Goal: Task Accomplishment & Management: Use online tool/utility

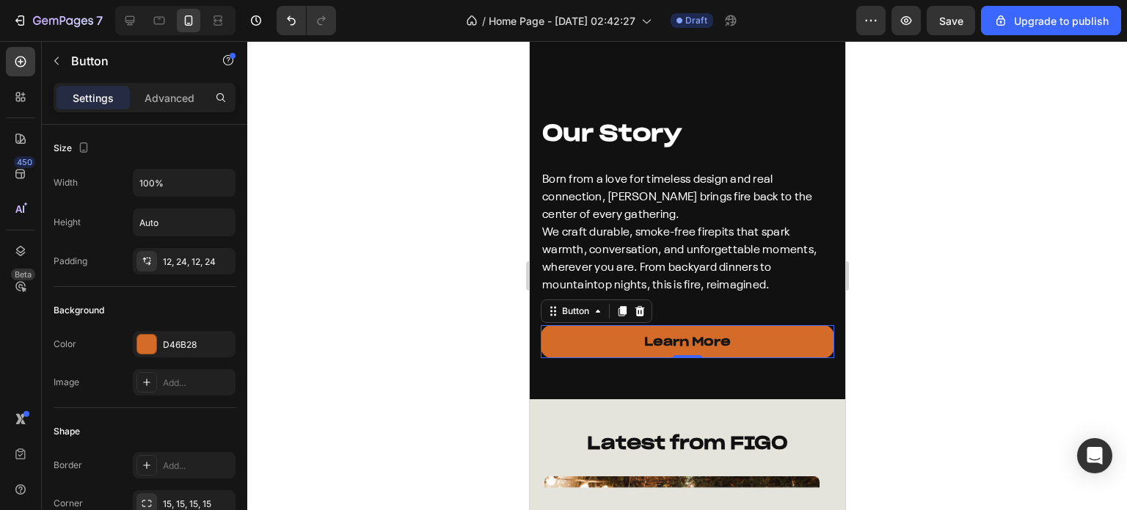
scroll to position [367, 0]
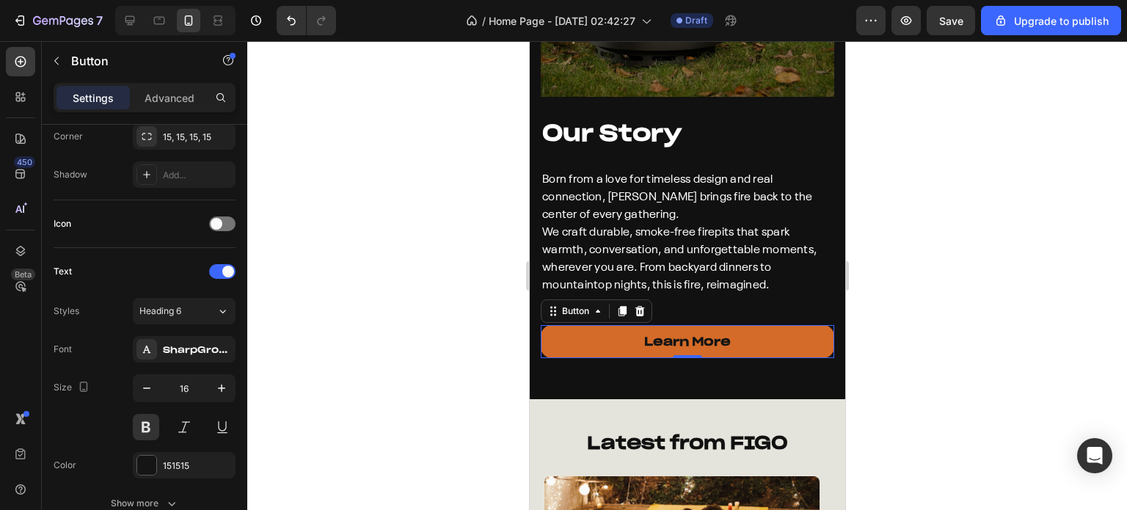
drag, startPoint x: 529, startPoint y: 41, endPoint x: 652, endPoint y: 122, distance: 147.3
click at [652, 122] on strong "Our Story" at bounding box center [610, 133] width 139 height 28
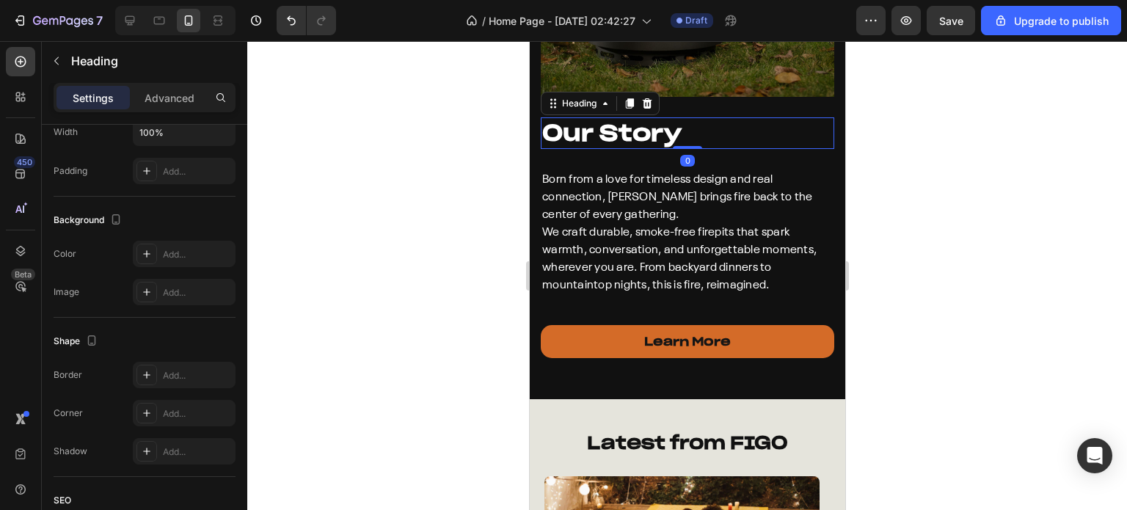
scroll to position [0, 0]
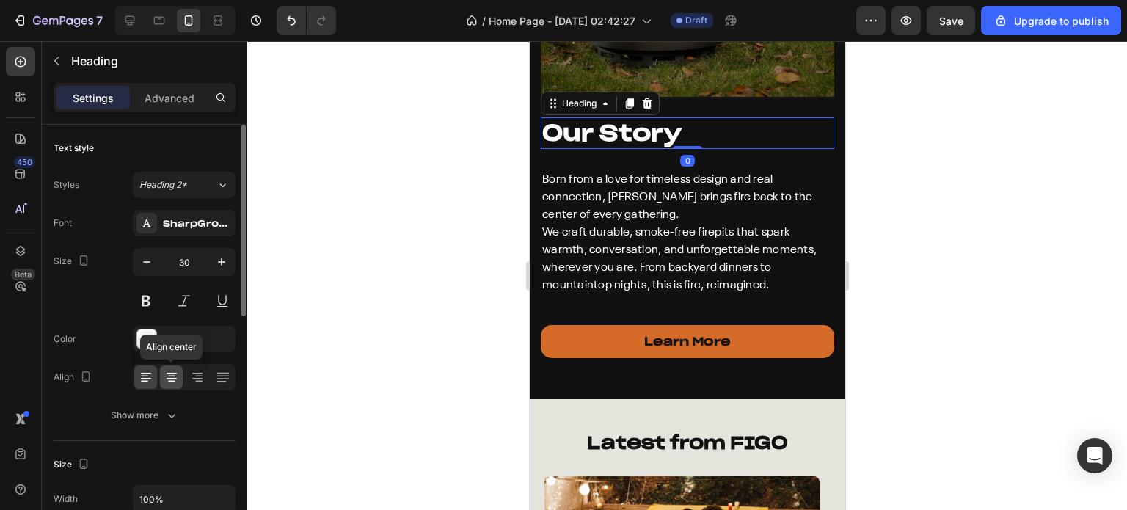
click at [177, 370] on icon at bounding box center [171, 377] width 15 height 15
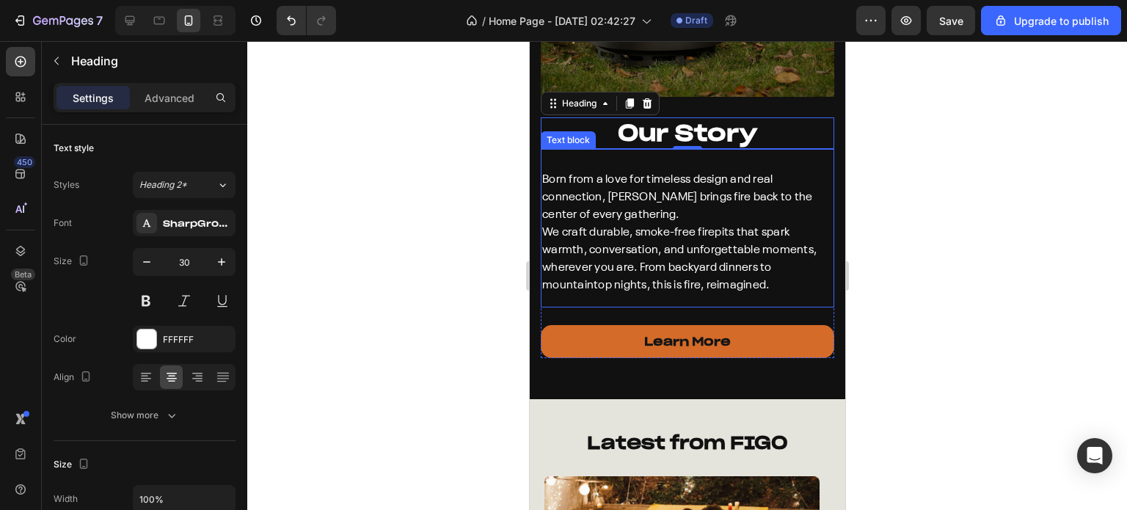
click at [646, 184] on p "Born from a love for timeless design and real connection, [PERSON_NAME] brings …" at bounding box center [686, 232] width 290 height 123
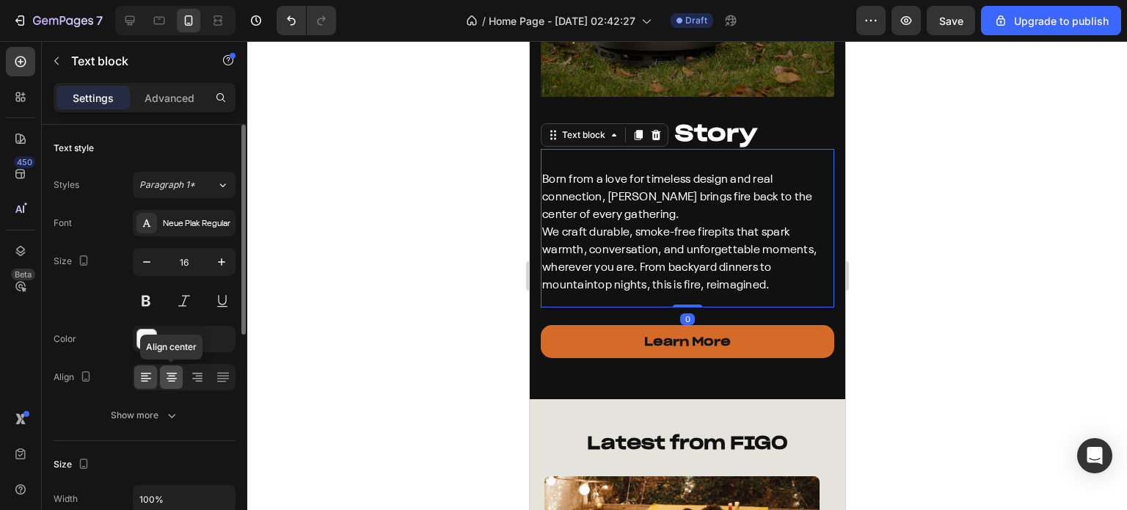
click at [165, 382] on icon at bounding box center [171, 377] width 15 height 15
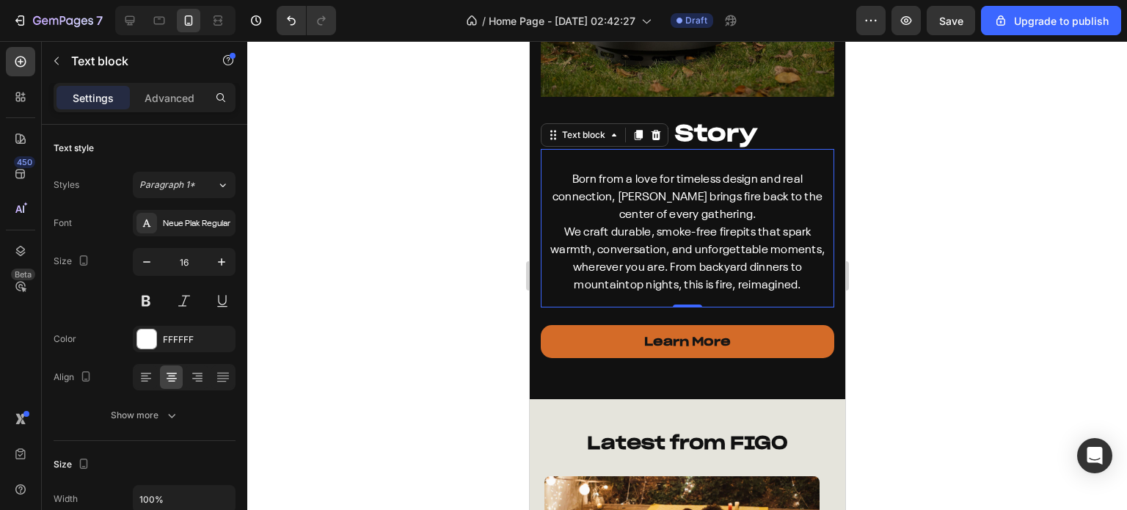
click at [642, 232] on p "Born from a love for timeless design and real connection, [PERSON_NAME] brings …" at bounding box center [686, 232] width 290 height 123
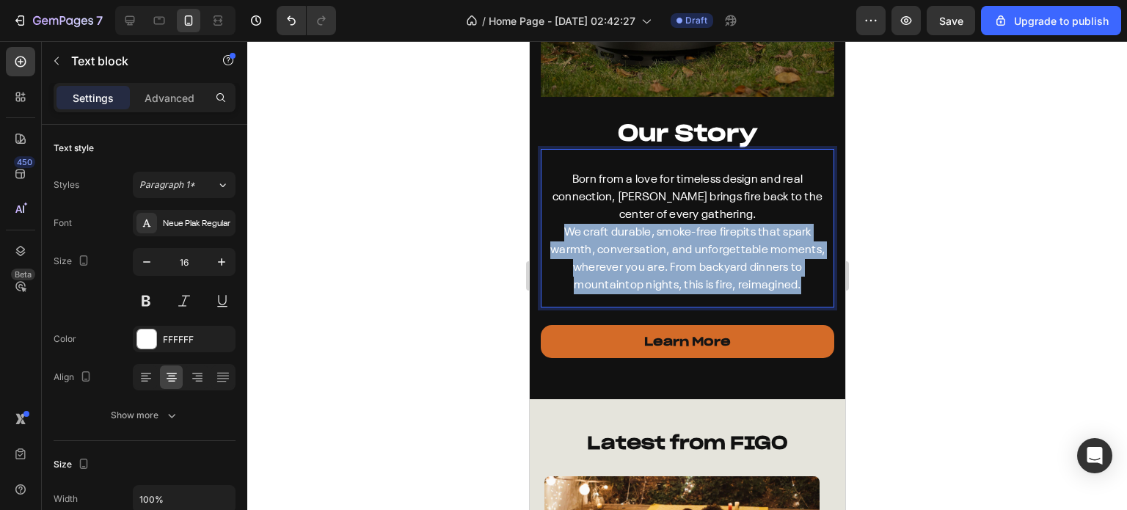
click at [642, 232] on p "Born from a love for timeless design and real connection, [PERSON_NAME] brings …" at bounding box center [686, 232] width 290 height 123
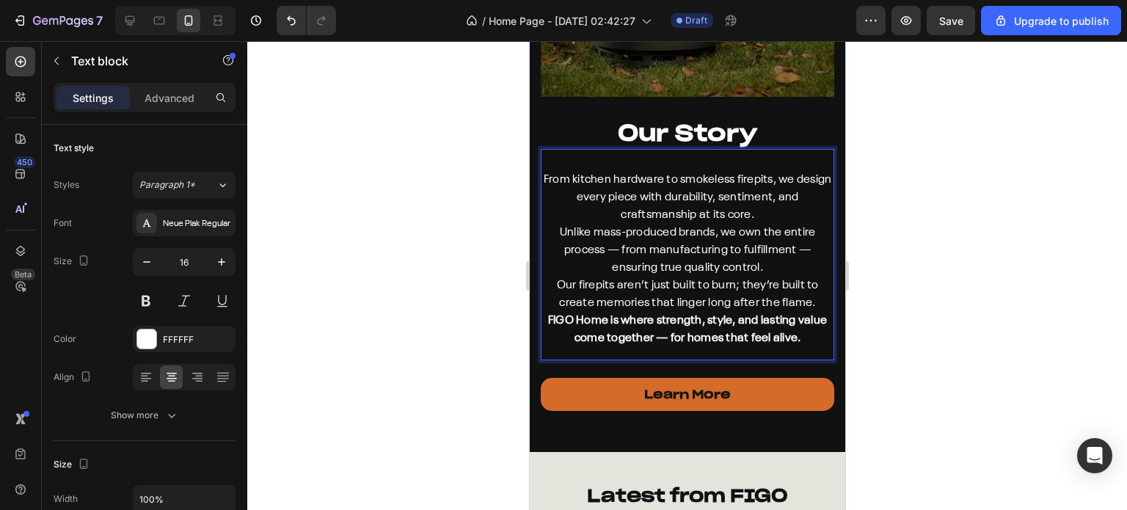
click at [666, 231] on p "From kitchen hardware to smokeless firepits, we design every piece with durabil…" at bounding box center [686, 259] width 290 height 176
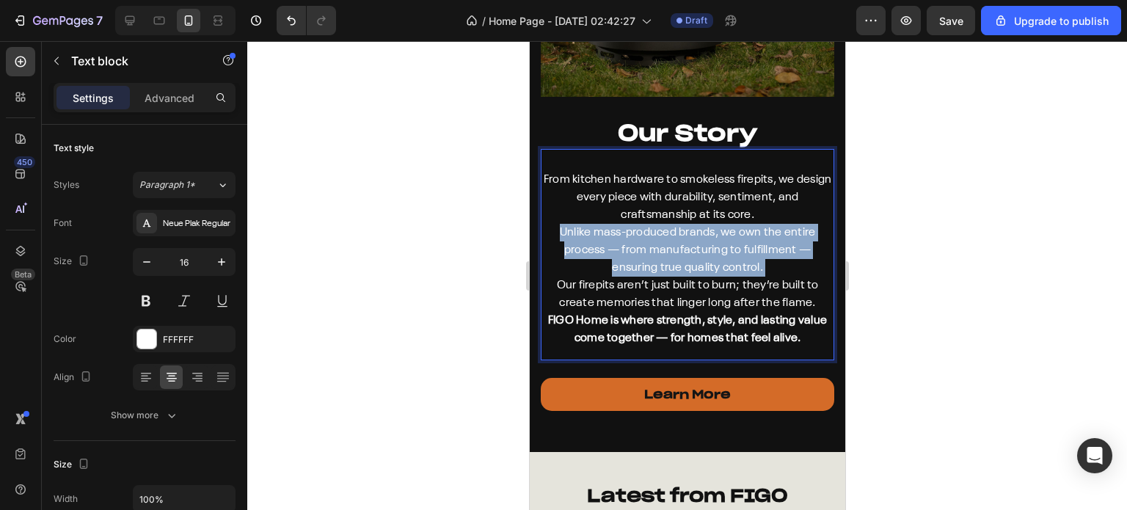
click at [666, 231] on p "From kitchen hardware to smokeless firepits, we design every piece with durabil…" at bounding box center [686, 259] width 290 height 176
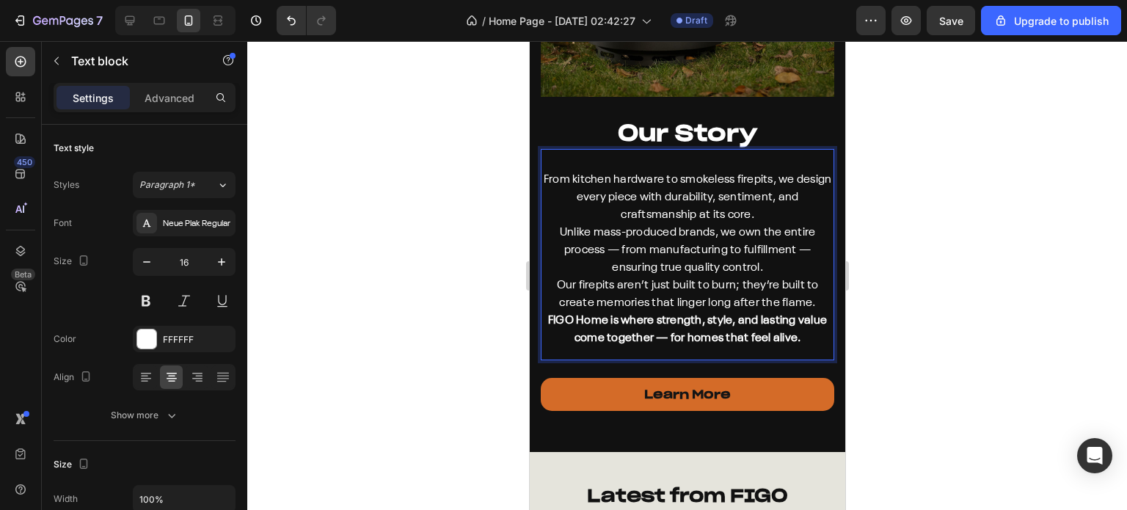
click at [704, 315] on strong "FIGO Home is where strength, style, and lasting value come together — for homes…" at bounding box center [686, 329] width 279 height 29
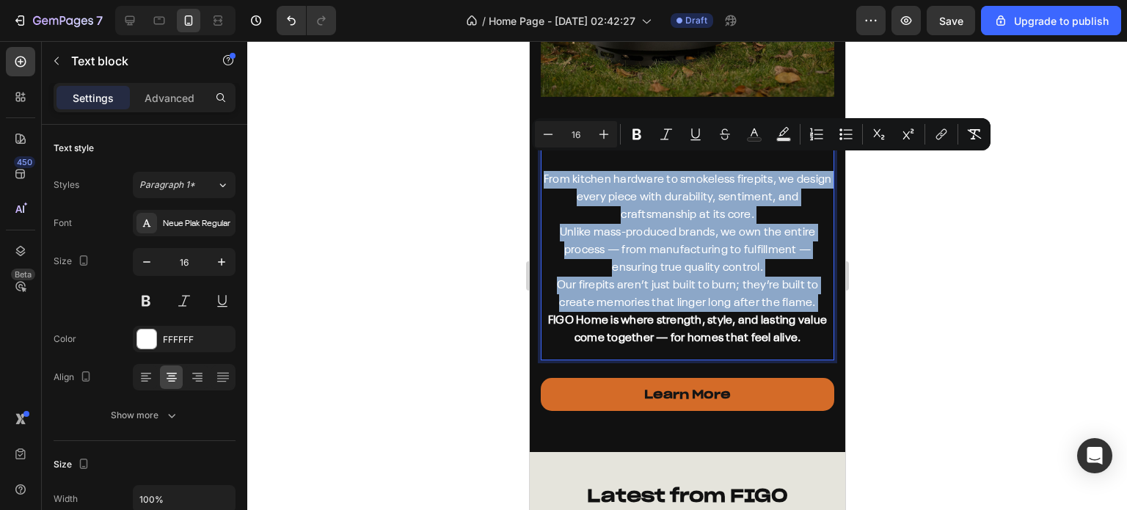
click at [707, 249] on p "From kitchen hardware to smokeless firepits, we design every piece with durabil…" at bounding box center [686, 259] width 290 height 176
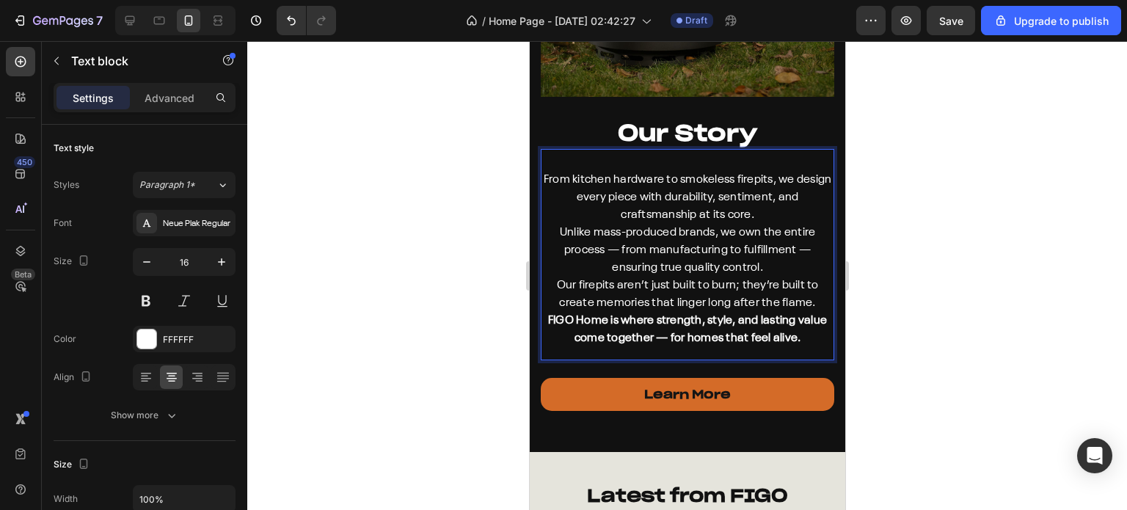
click at [756, 203] on p "From kitchen hardware to smokeless firepits, we design every piece with durabil…" at bounding box center [686, 259] width 290 height 176
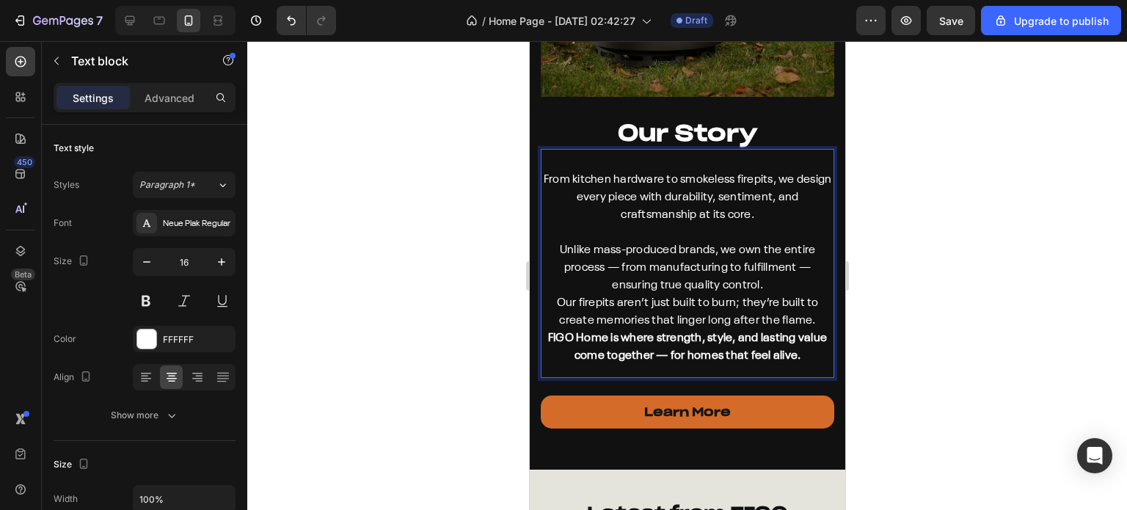
click at [764, 269] on p "⁠⁠⁠⁠⁠⁠⁠ Unlike mass-produced brands, we own the entire process — from manufactu…" at bounding box center [686, 294] width 290 height 141
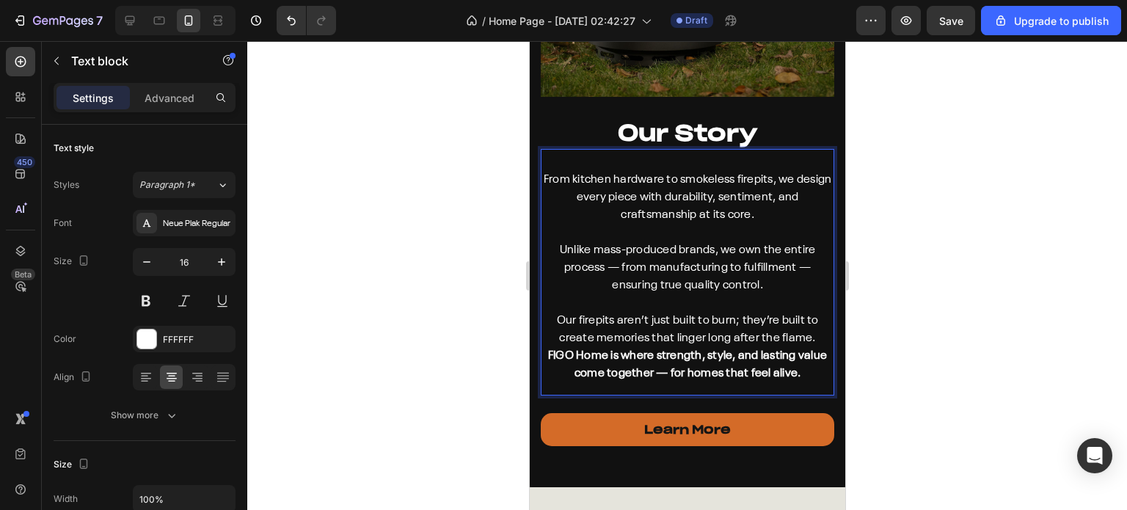
click at [811, 323] on p "⁠⁠⁠⁠⁠⁠⁠ Our firepits aren’t just built to burn; they’re built to create memorie…" at bounding box center [686, 338] width 290 height 88
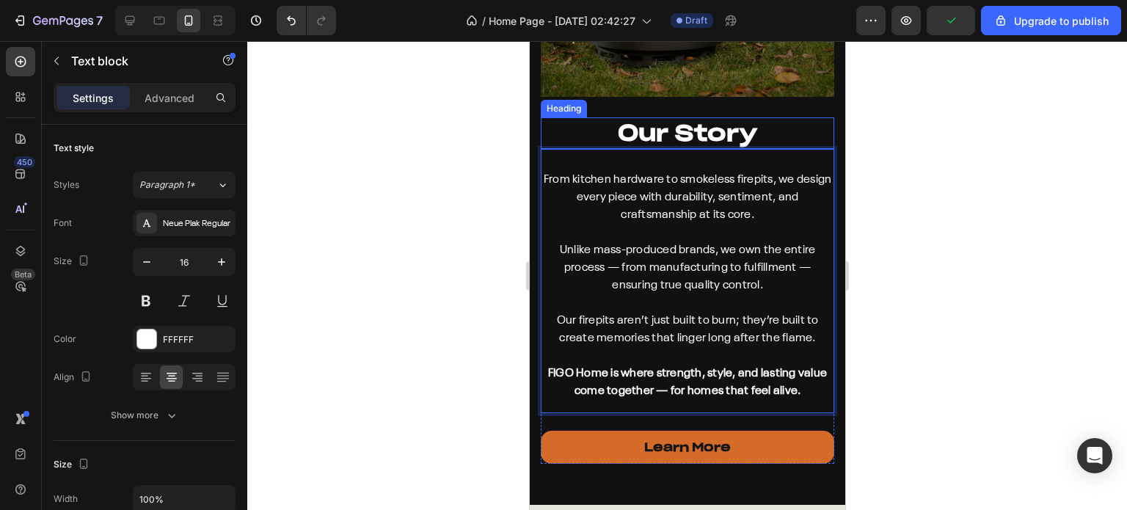
click at [675, 119] on strong "Our Story" at bounding box center [686, 133] width 139 height 28
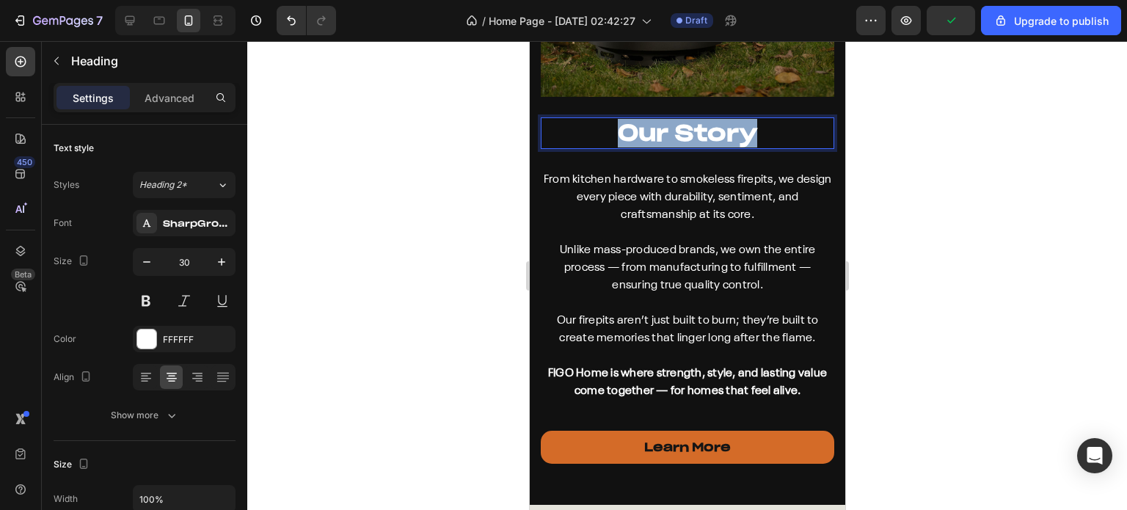
click at [675, 119] on strong "Our Story" at bounding box center [686, 133] width 139 height 28
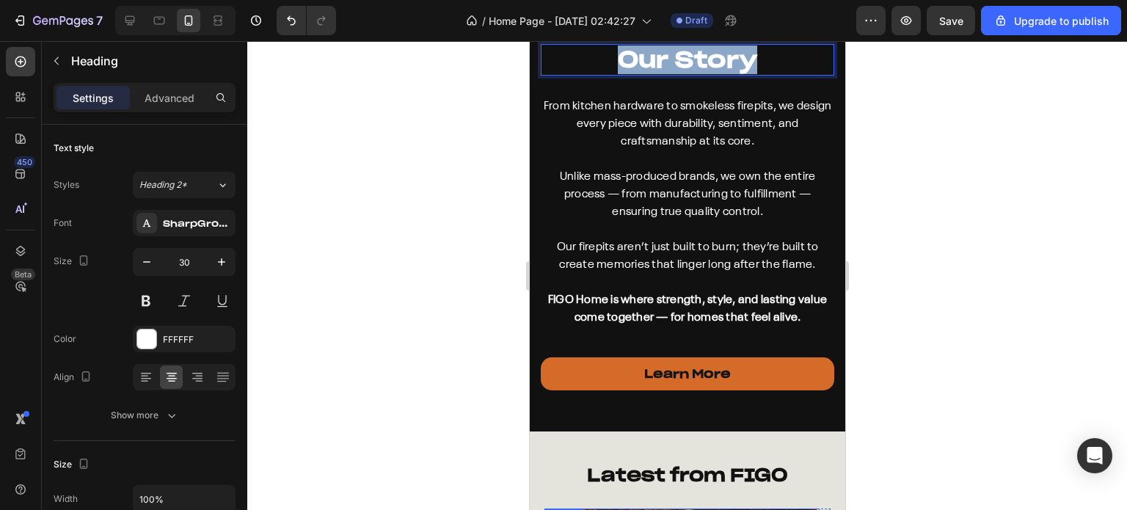
scroll to position [4326, 0]
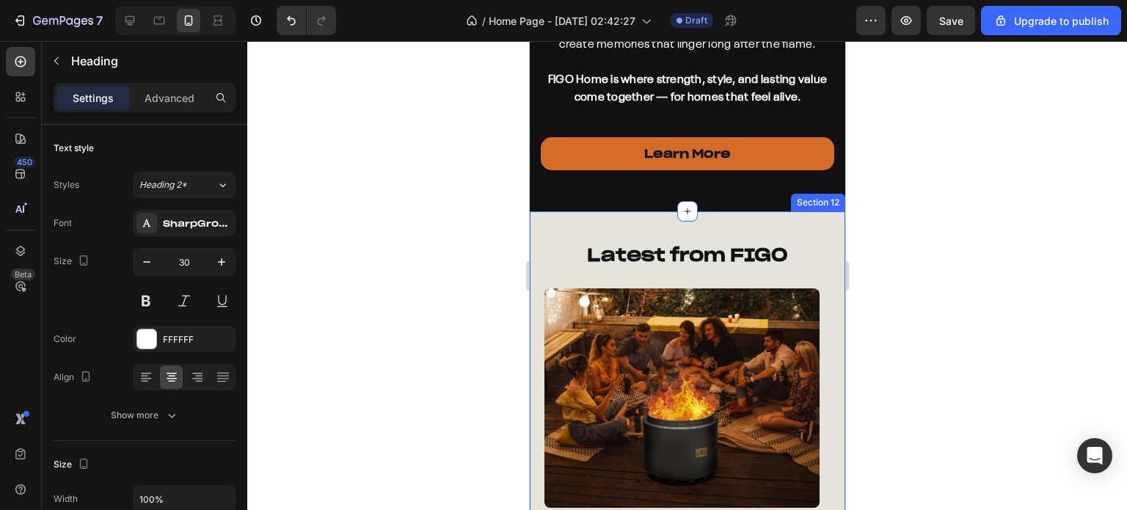
click at [711, 244] on h2 "Latest from FIGO" at bounding box center [686, 255] width 286 height 26
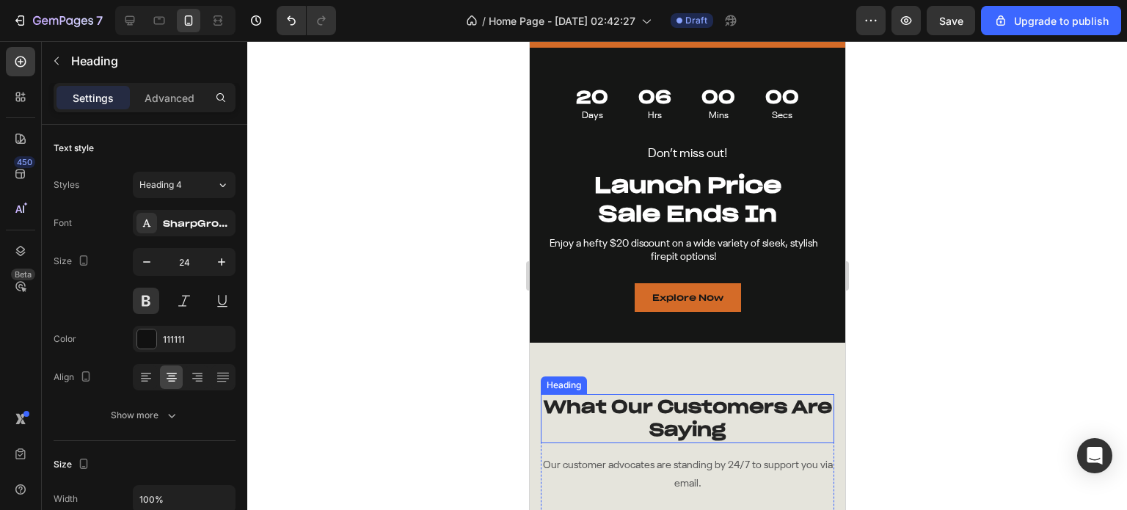
scroll to position [2859, 0]
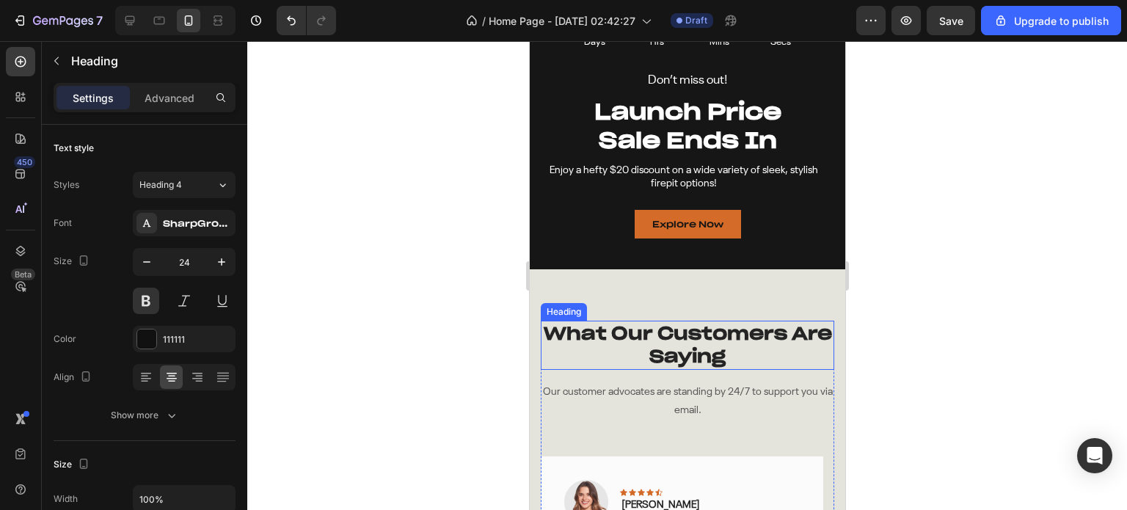
click at [689, 337] on p "What Our Customers Are Saying" at bounding box center [686, 344] width 290 height 45
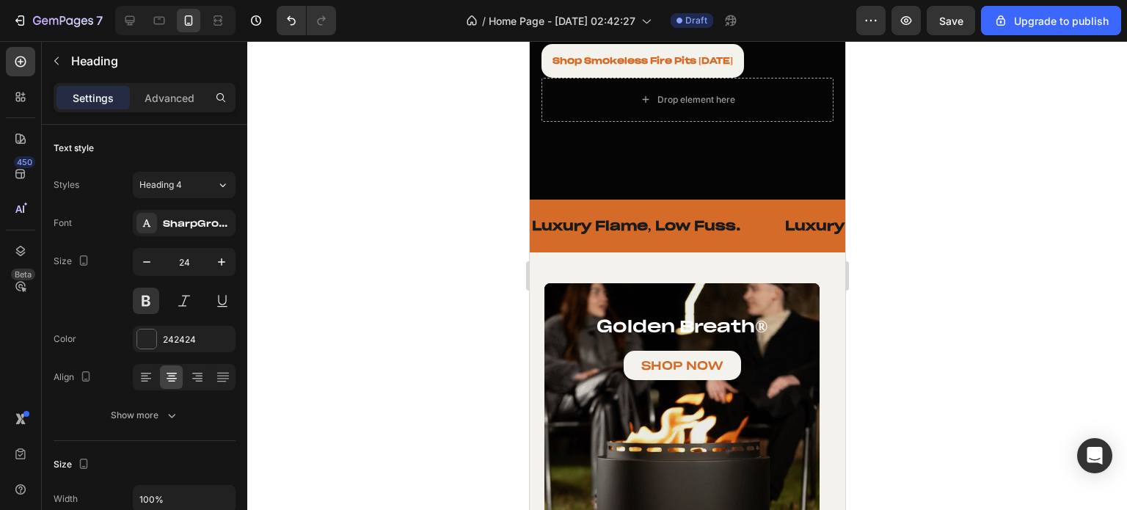
scroll to position [0, 0]
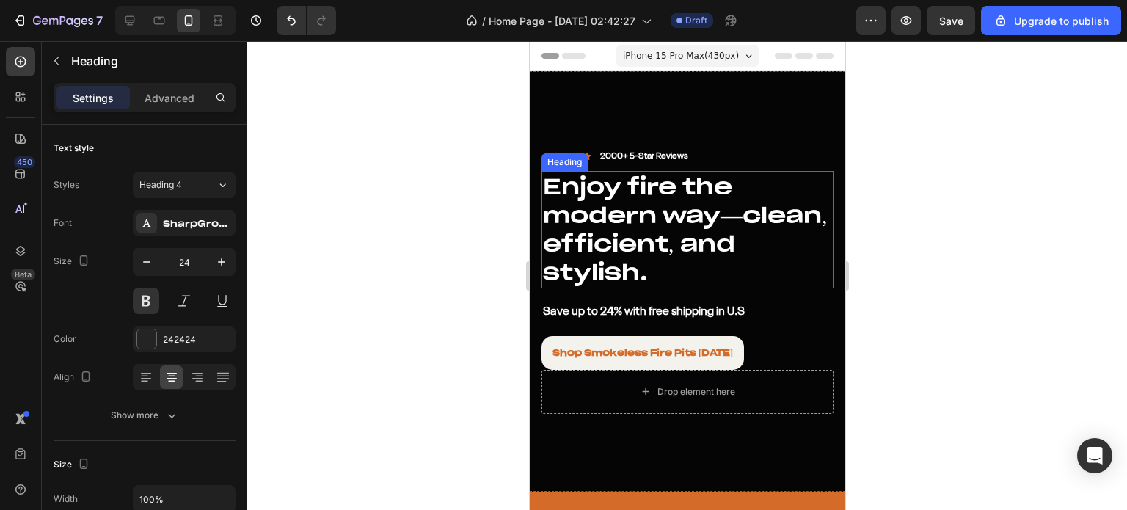
click at [648, 228] on h2 "Enjoy fire the modern way—clean, efficient, and stylish." at bounding box center [687, 229] width 292 height 117
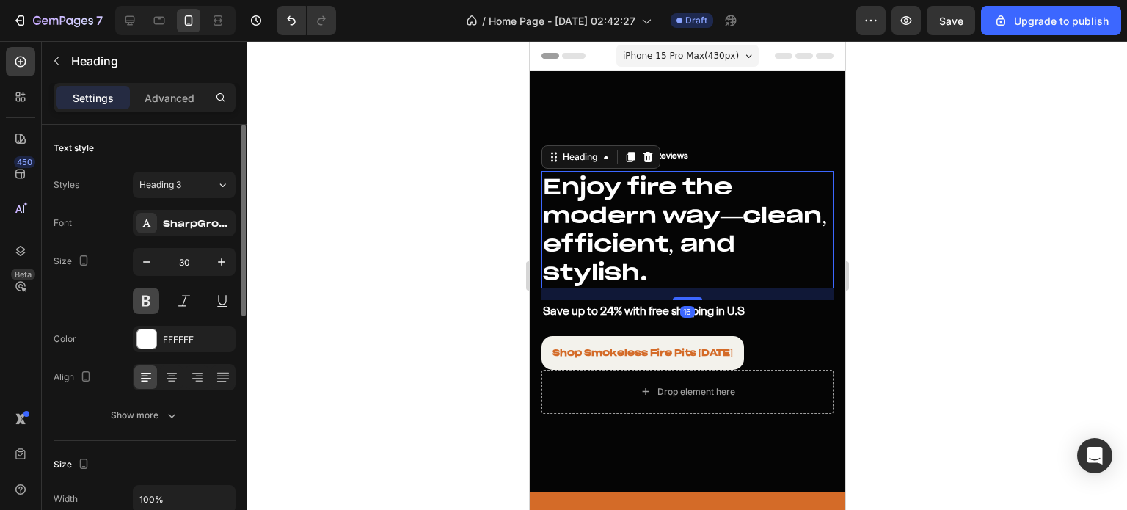
click at [150, 309] on button at bounding box center [146, 301] width 26 height 26
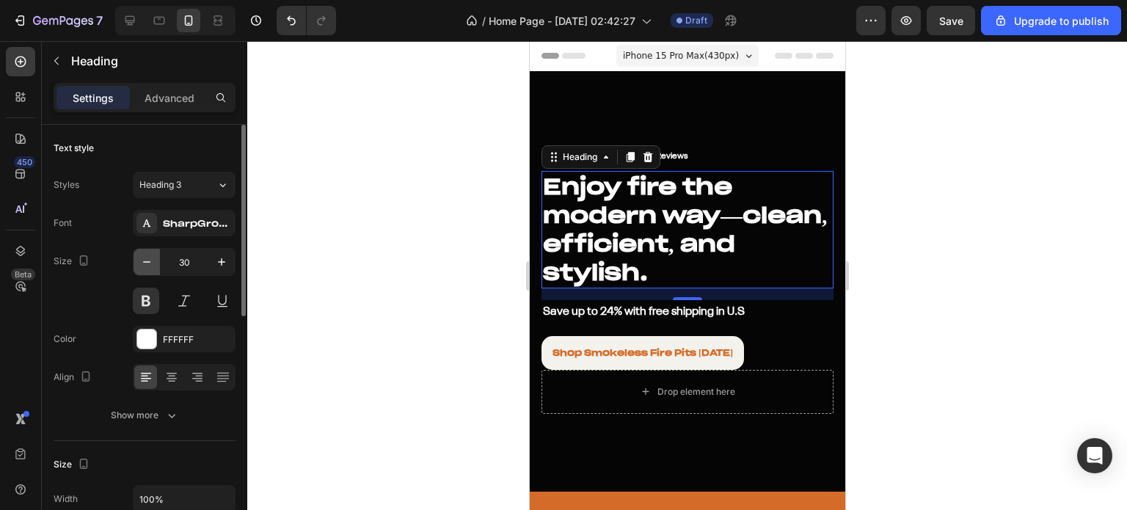
click at [142, 264] on icon "button" at bounding box center [146, 262] width 15 height 15
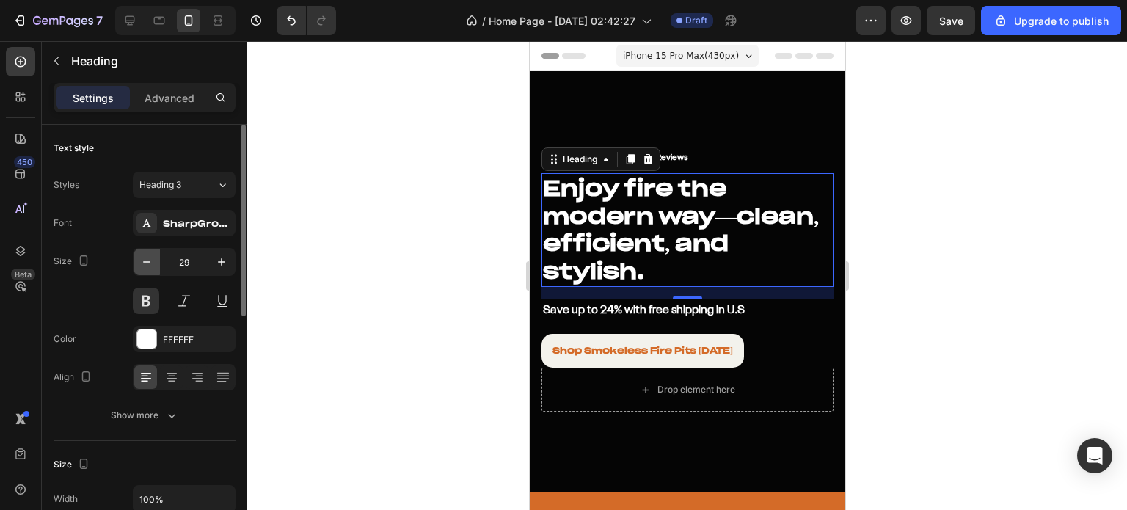
click at [142, 264] on icon "button" at bounding box center [146, 262] width 15 height 15
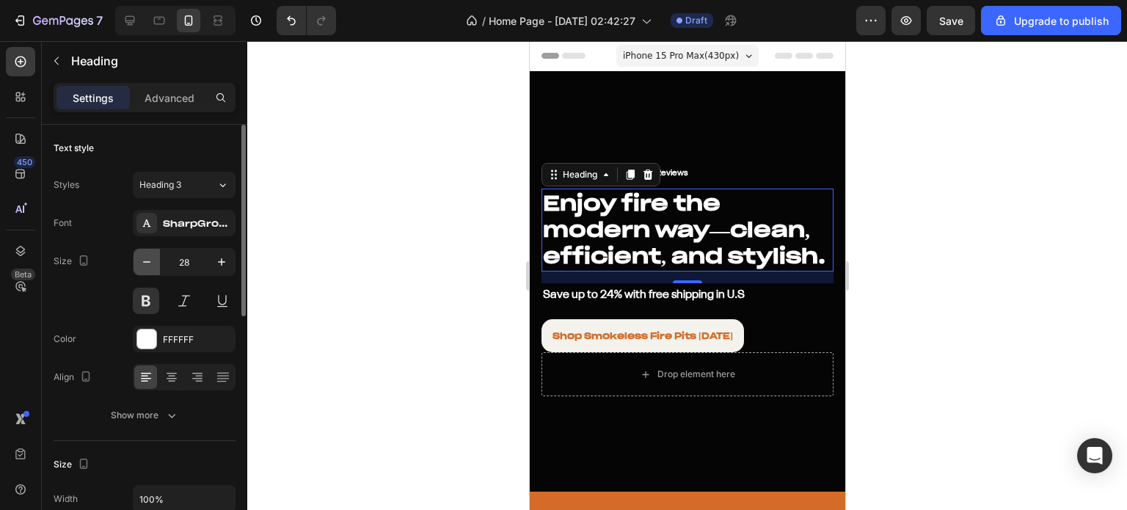
click at [142, 264] on icon "button" at bounding box center [146, 262] width 15 height 15
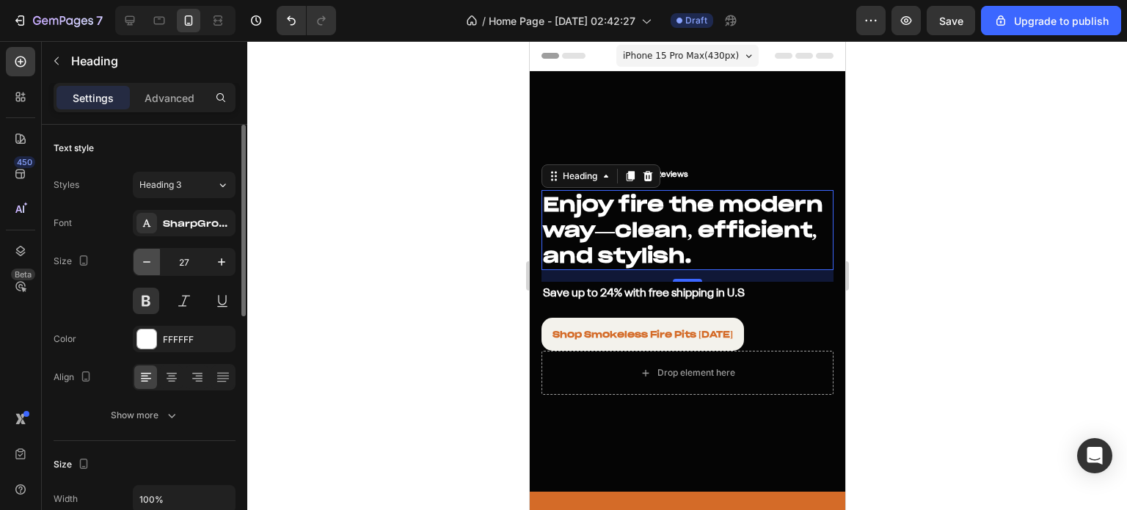
click at [142, 264] on icon "button" at bounding box center [146, 262] width 15 height 15
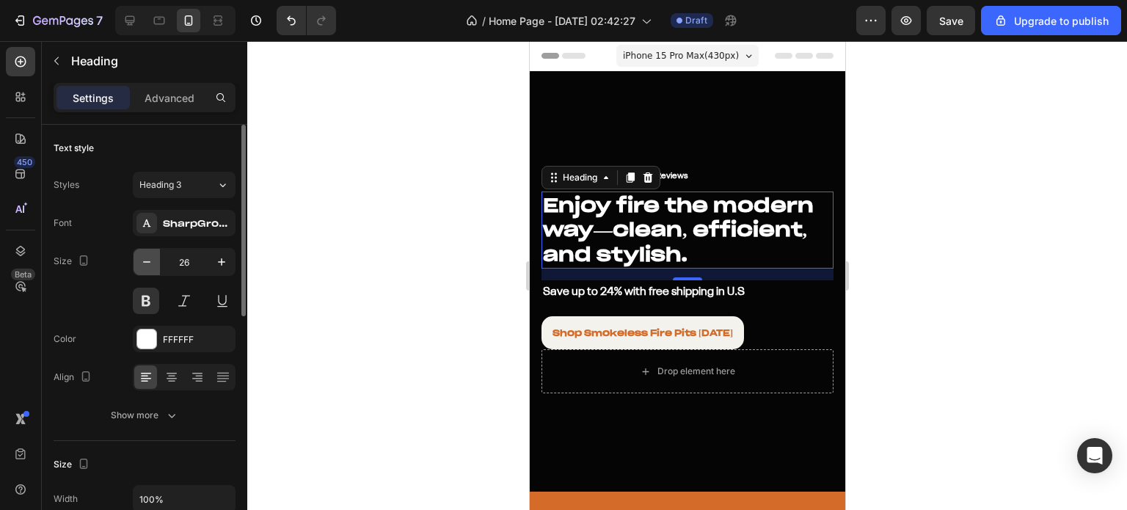
click at [142, 264] on icon "button" at bounding box center [146, 262] width 15 height 15
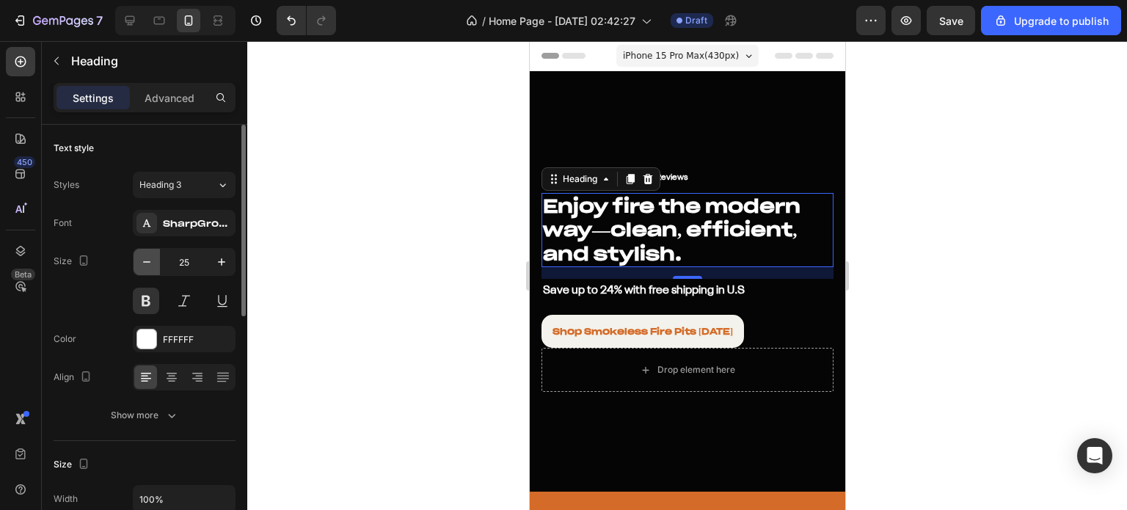
click at [142, 264] on icon "button" at bounding box center [146, 262] width 15 height 15
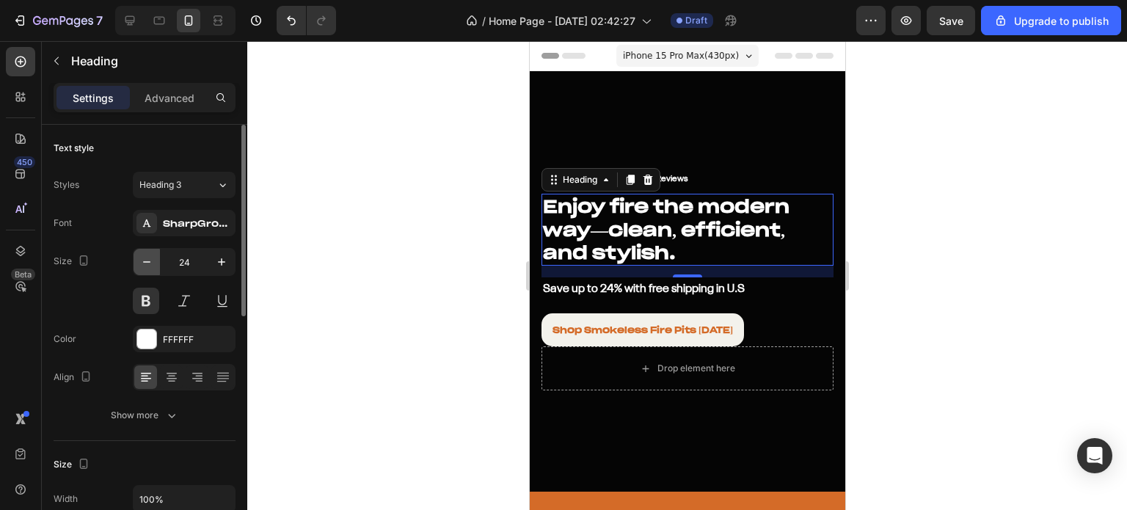
click at [142, 264] on icon "button" at bounding box center [146, 262] width 15 height 15
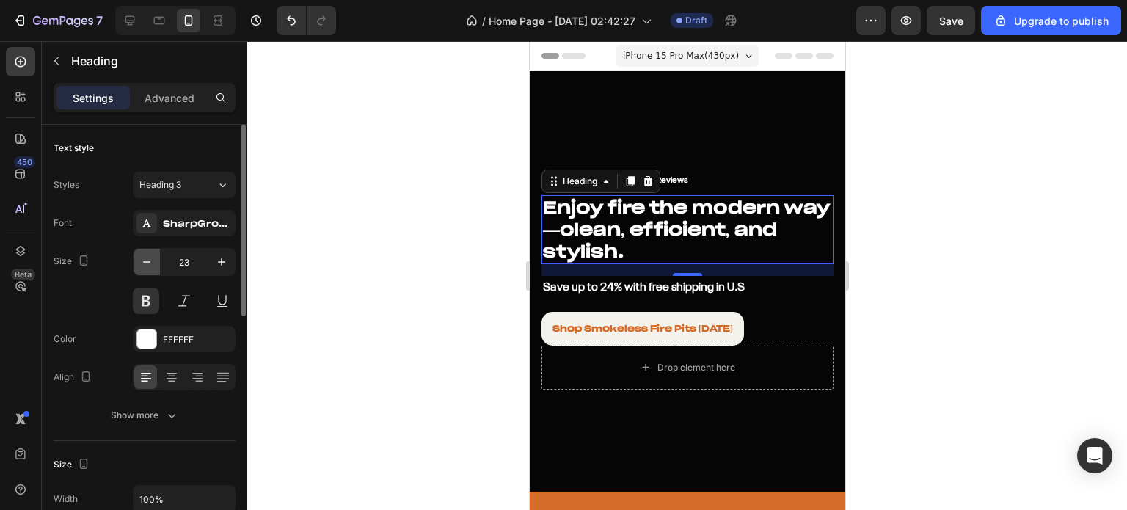
click at [142, 264] on icon "button" at bounding box center [146, 262] width 15 height 15
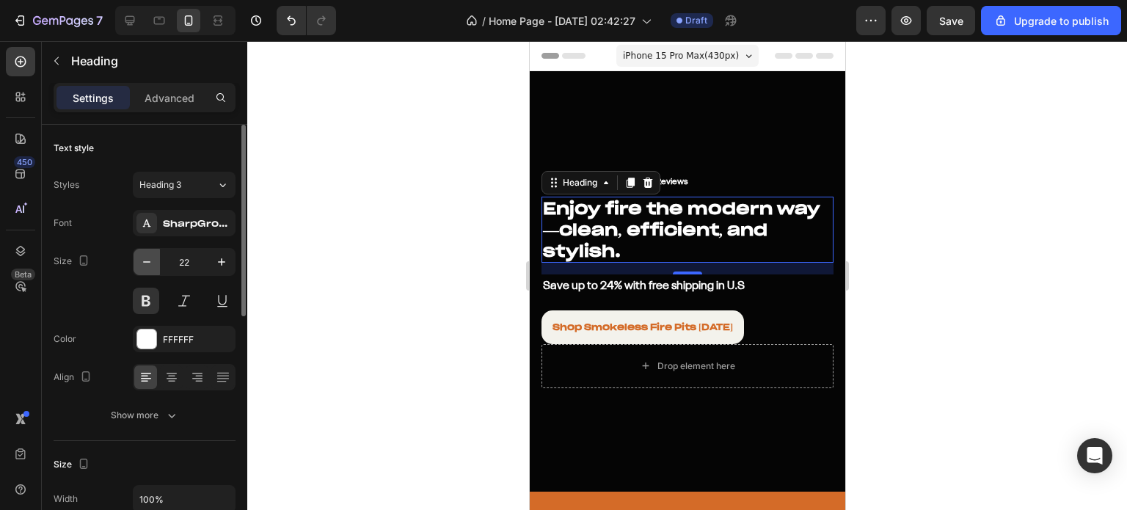
click at [142, 264] on icon "button" at bounding box center [146, 262] width 15 height 15
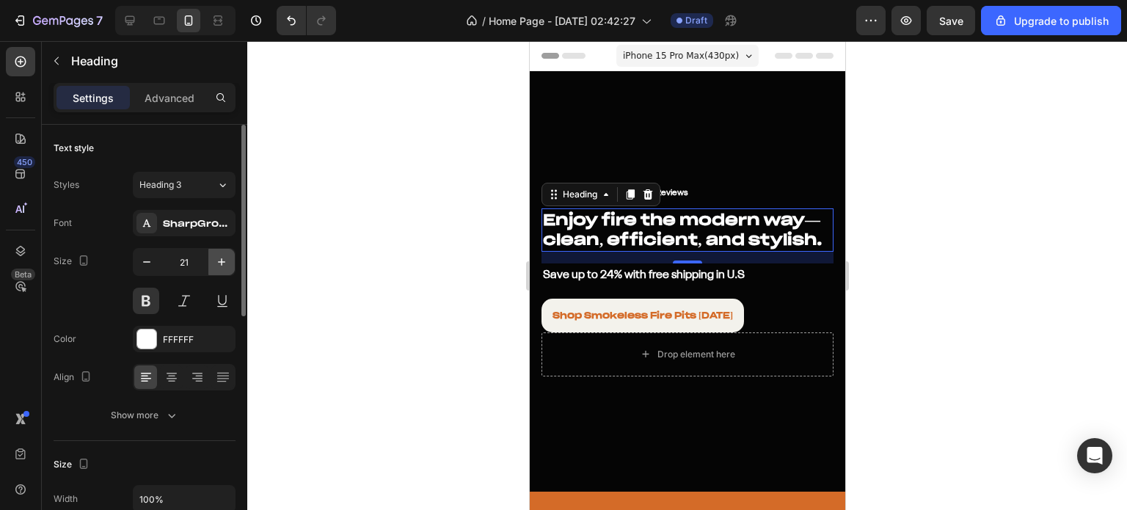
click at [217, 263] on icon "button" at bounding box center [221, 262] width 15 height 15
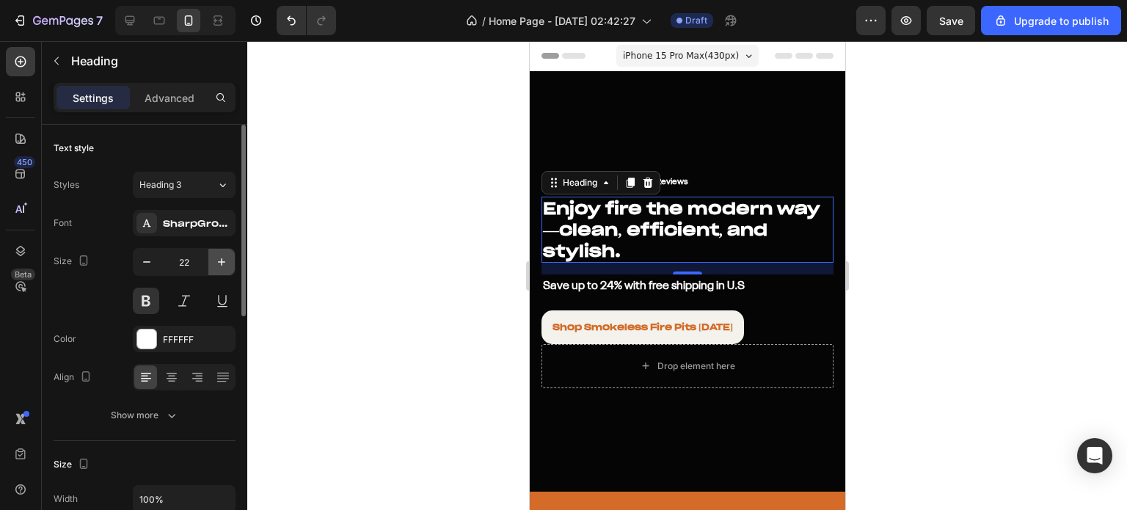
click at [217, 263] on icon "button" at bounding box center [221, 262] width 15 height 15
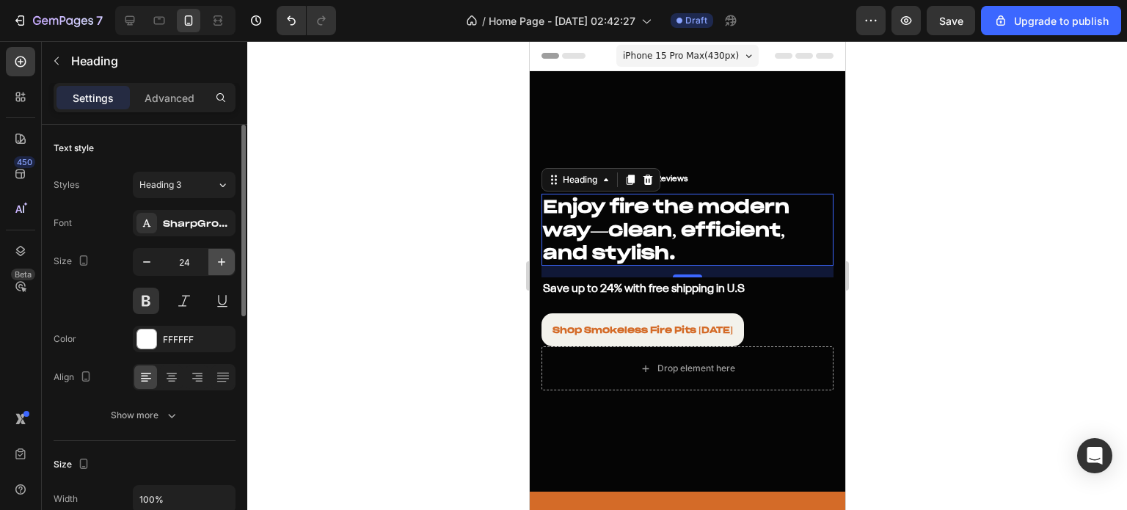
click at [217, 263] on icon "button" at bounding box center [221, 262] width 15 height 15
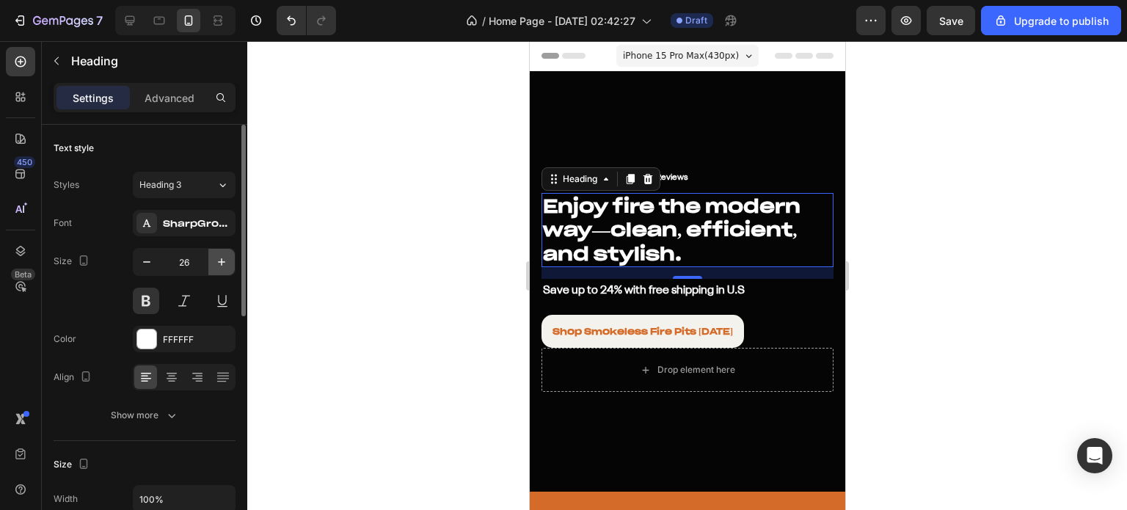
click at [217, 263] on icon "button" at bounding box center [221, 262] width 15 height 15
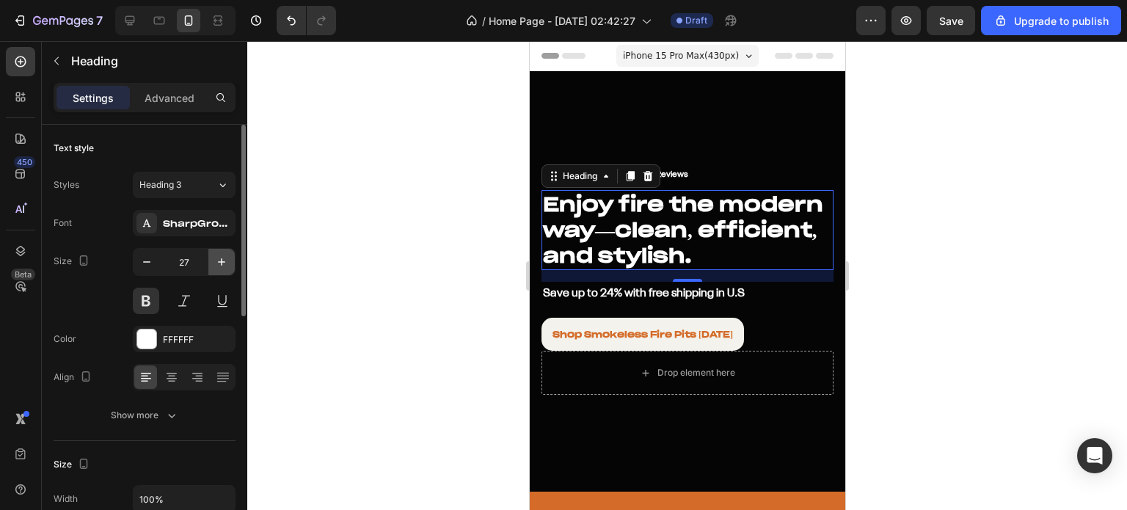
click at [217, 263] on icon "button" at bounding box center [221, 262] width 15 height 15
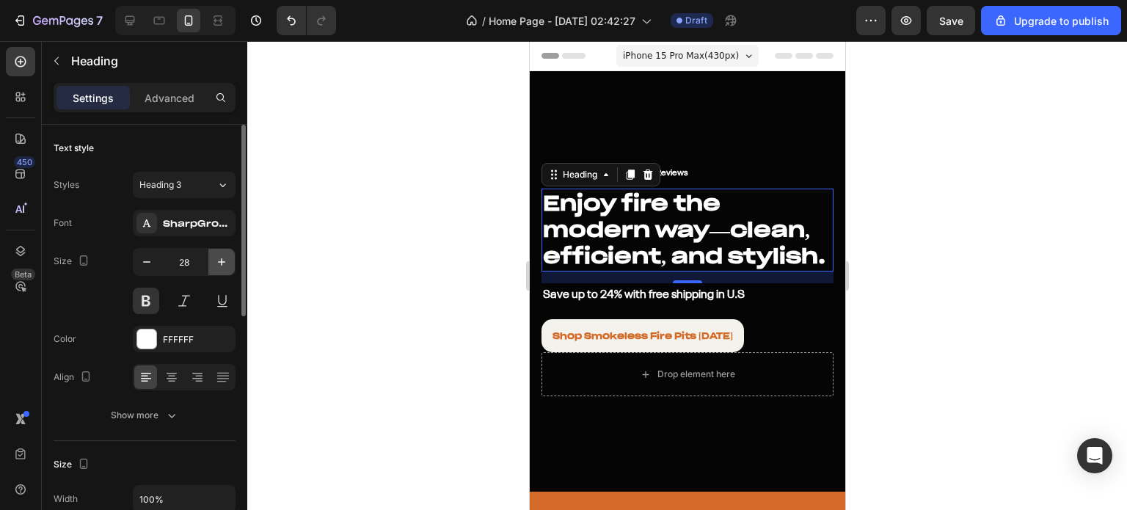
click at [217, 263] on icon "button" at bounding box center [221, 262] width 15 height 15
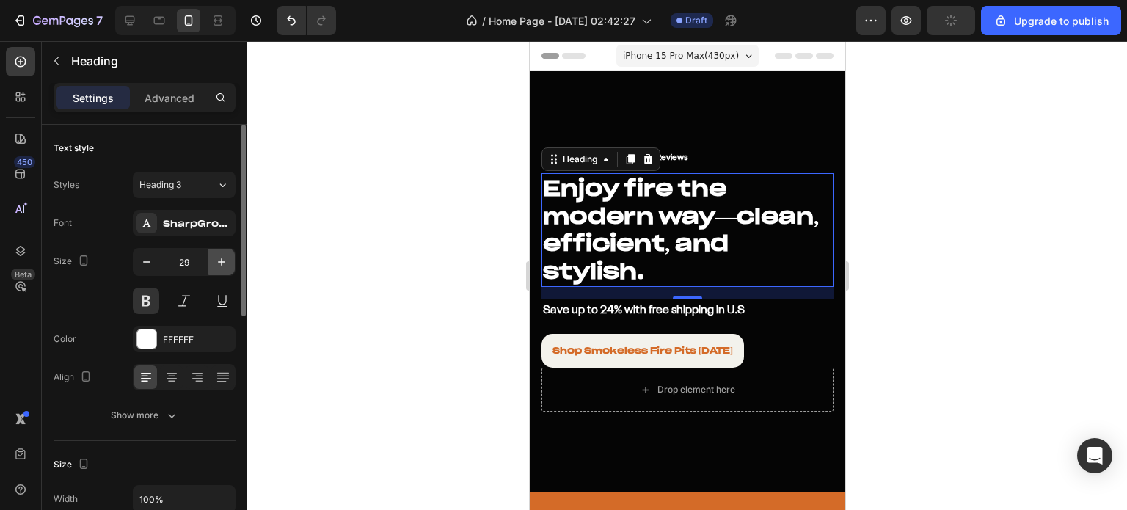
click at [217, 263] on icon "button" at bounding box center [221, 262] width 15 height 15
type input "30"
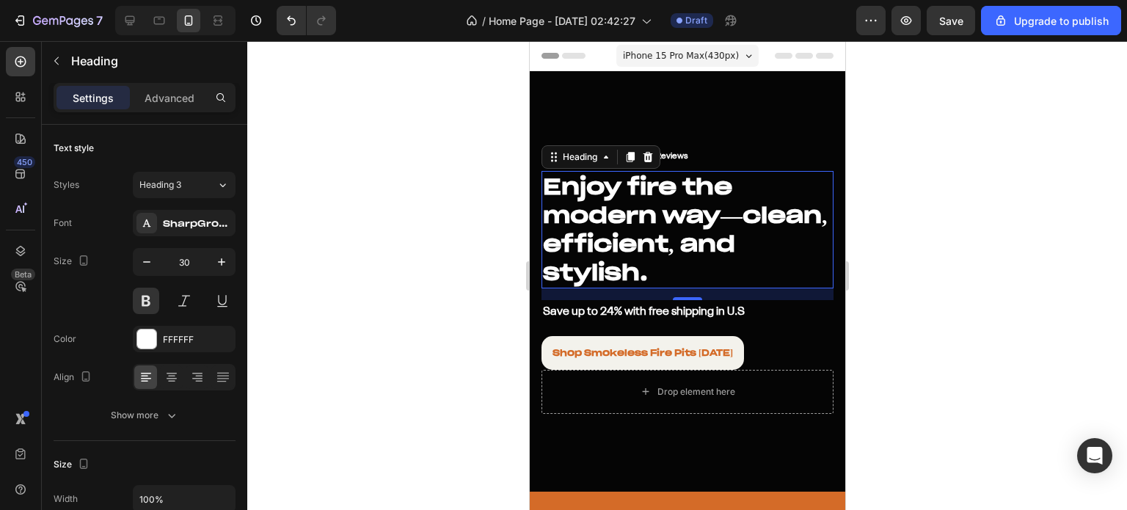
click at [920, 216] on div at bounding box center [686, 275] width 879 height 469
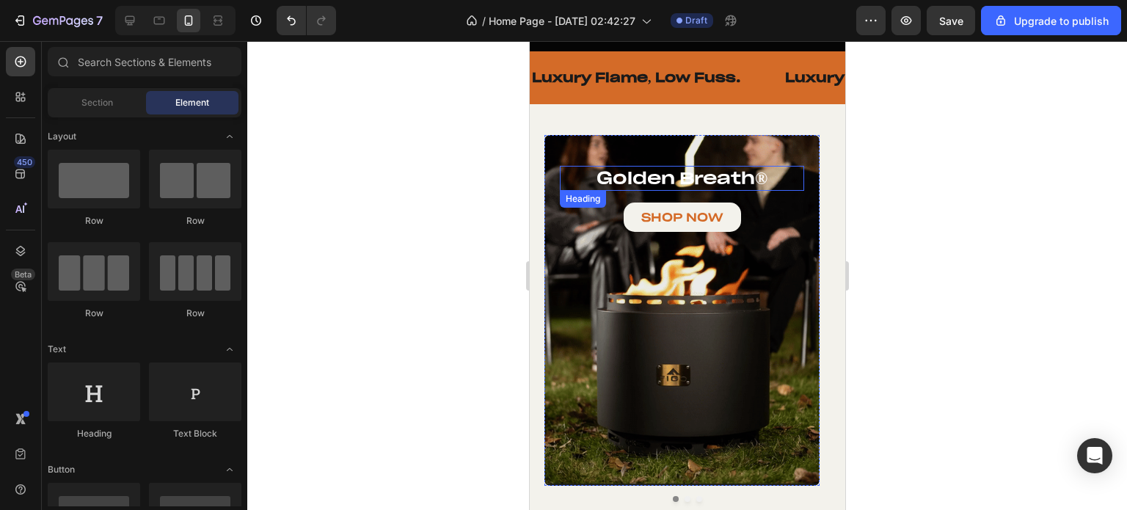
scroll to position [293, 0]
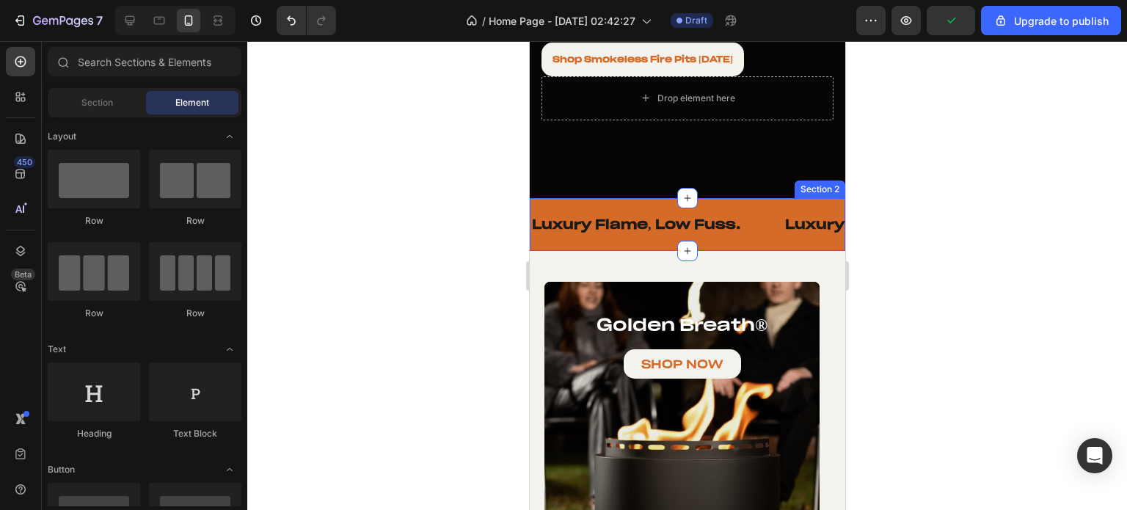
click at [725, 233] on div "Luxury Flame, Low Fuss. Text Luxury Flame, Low Fuss. Text Luxury Flame, Low Fus…" at bounding box center [686, 224] width 315 height 52
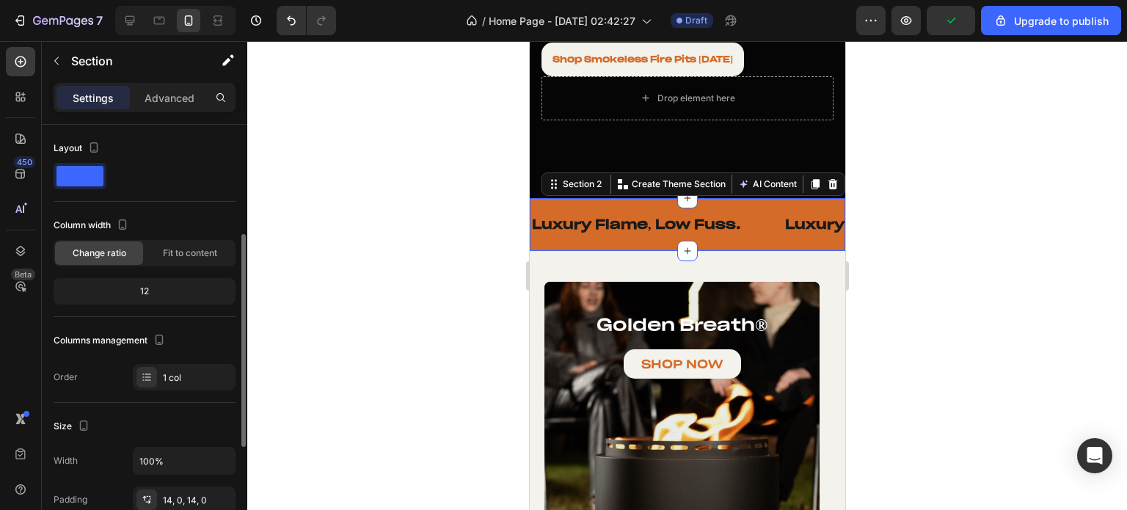
scroll to position [220, 0]
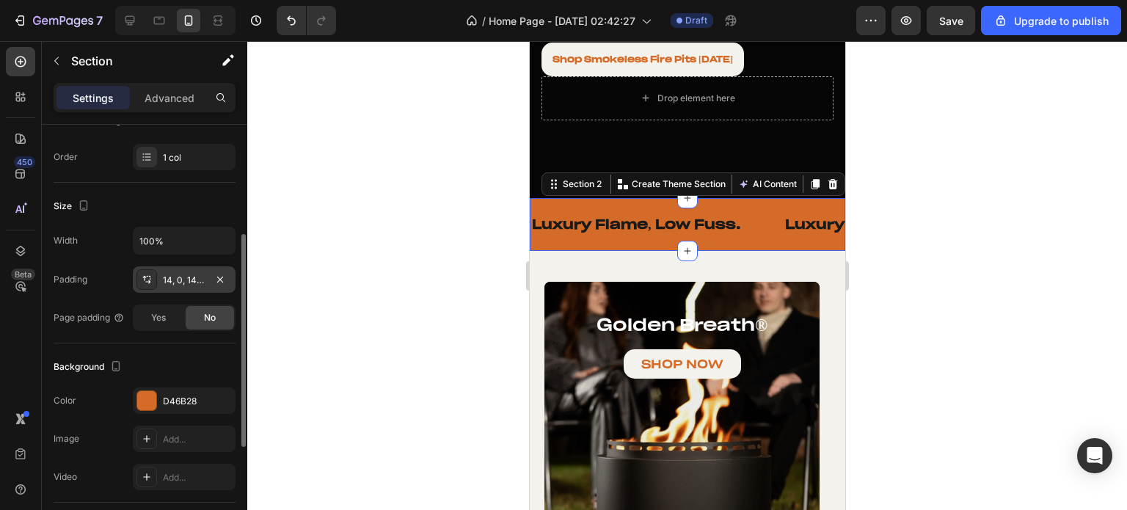
click at [180, 280] on div "14, 0, 14, 0" at bounding box center [184, 280] width 43 height 13
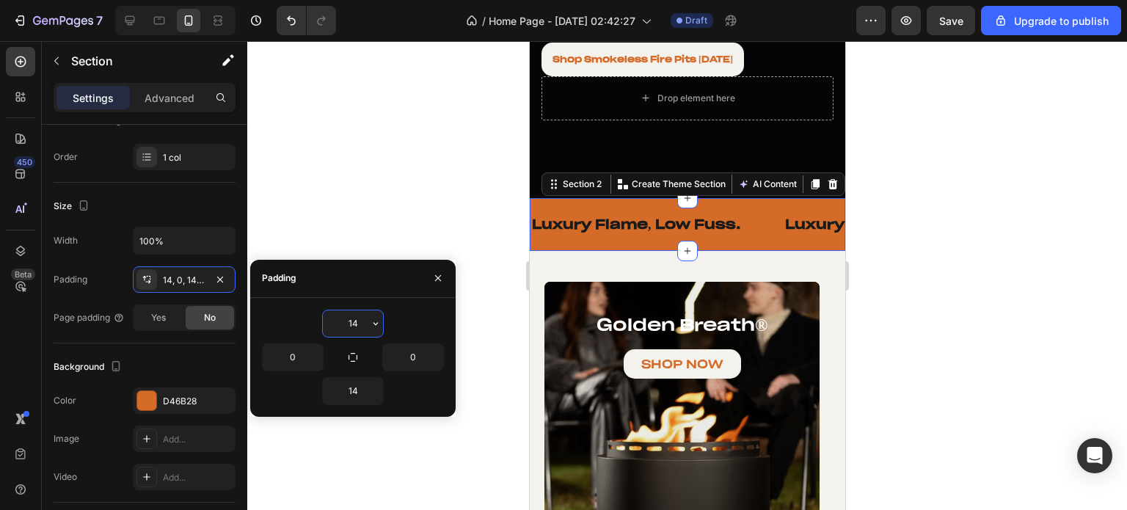
click at [357, 321] on input "14" at bounding box center [353, 323] width 60 height 26
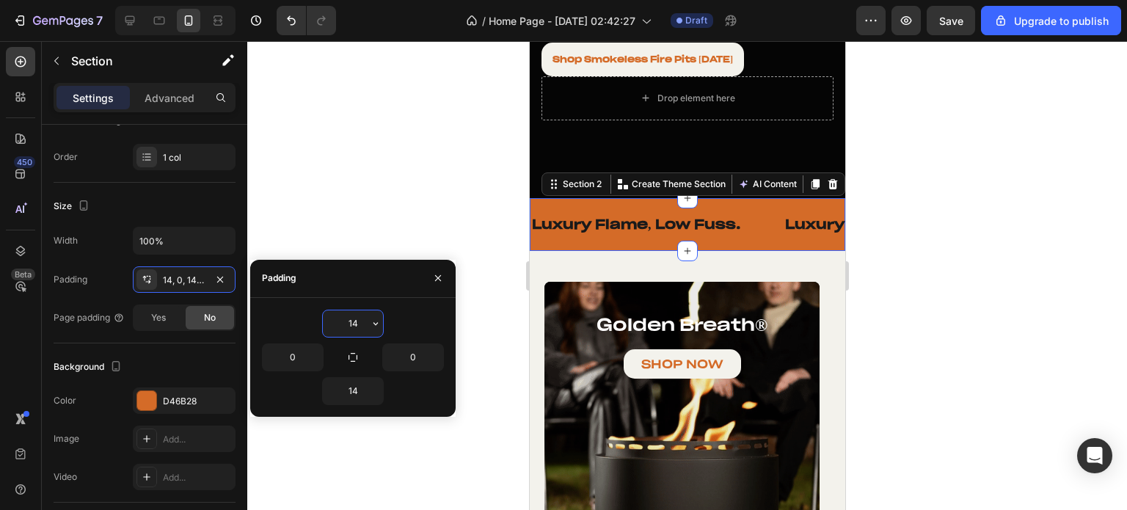
click at [357, 321] on input "14" at bounding box center [353, 323] width 60 height 26
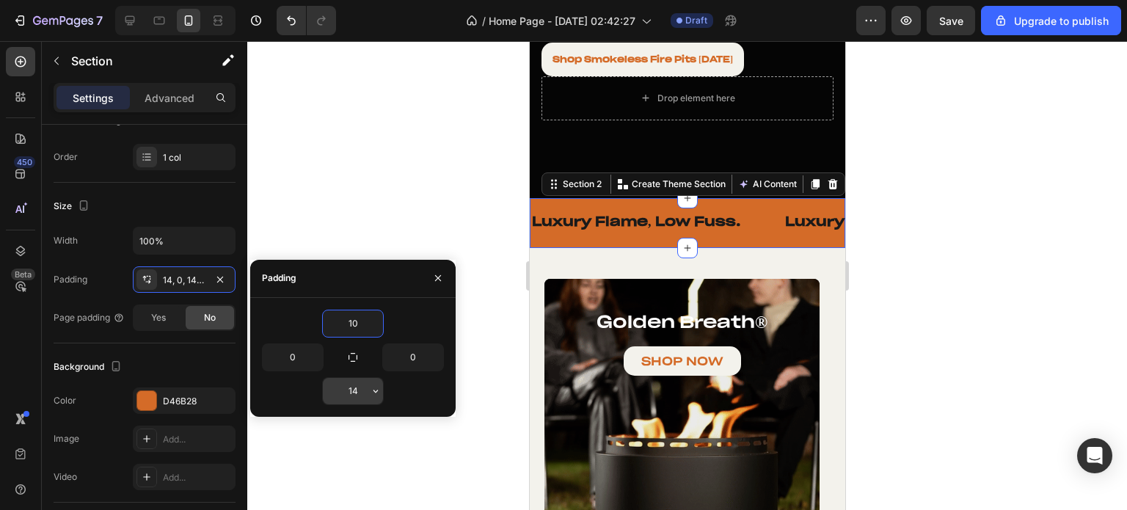
type input "10"
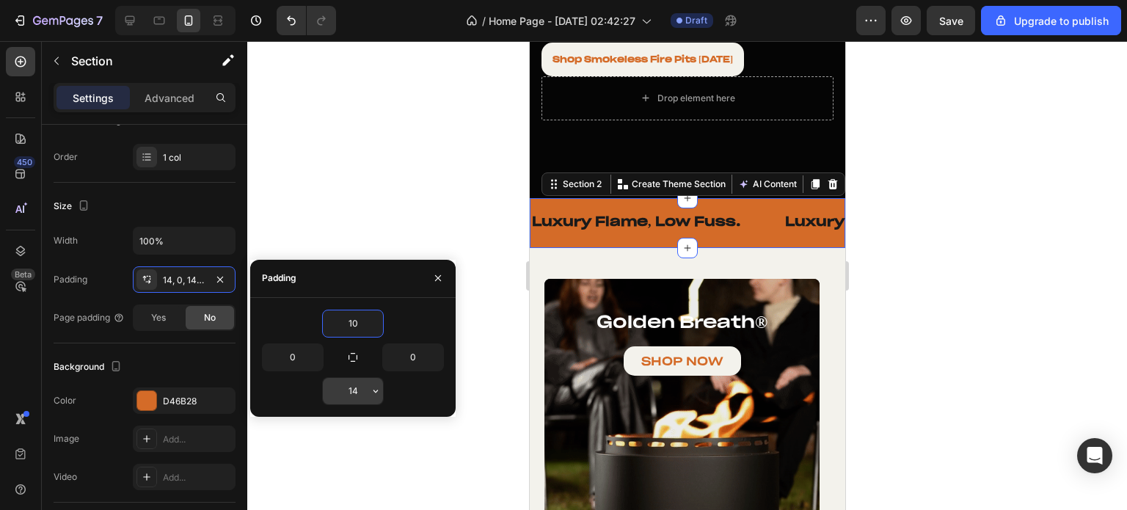
click at [354, 394] on input "14" at bounding box center [353, 391] width 60 height 26
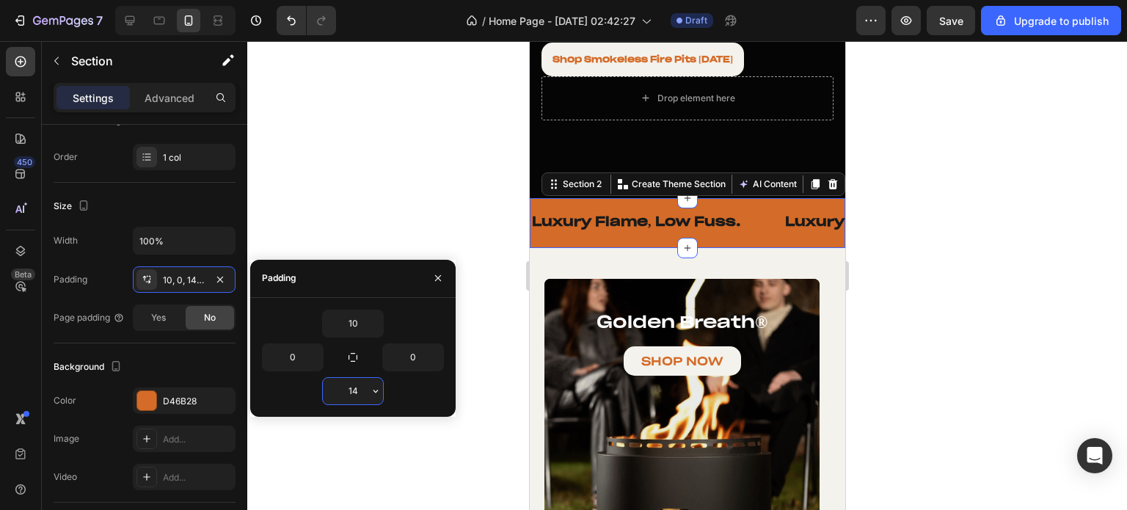
click at [354, 394] on input "14" at bounding box center [353, 391] width 60 height 26
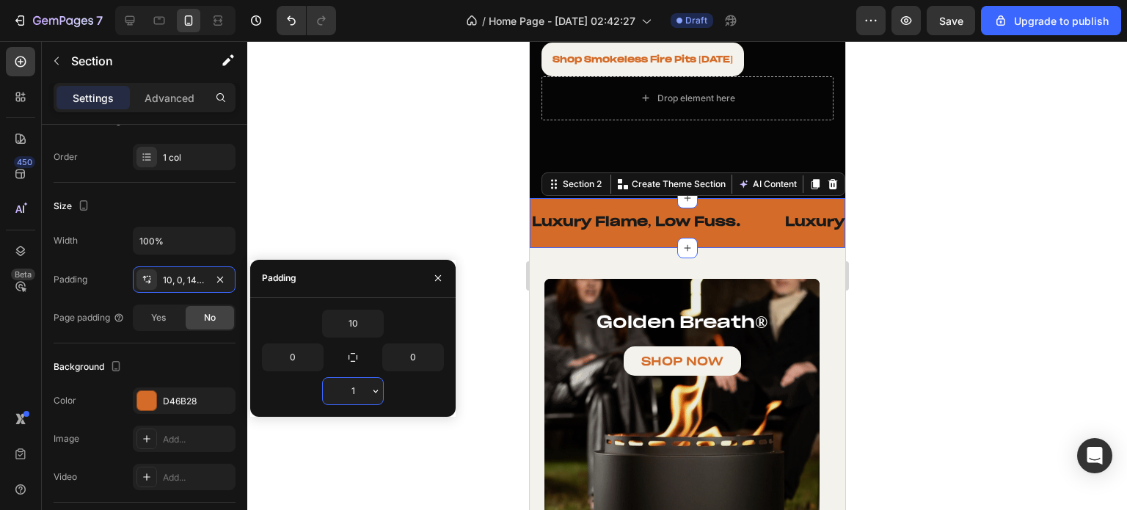
type input "10"
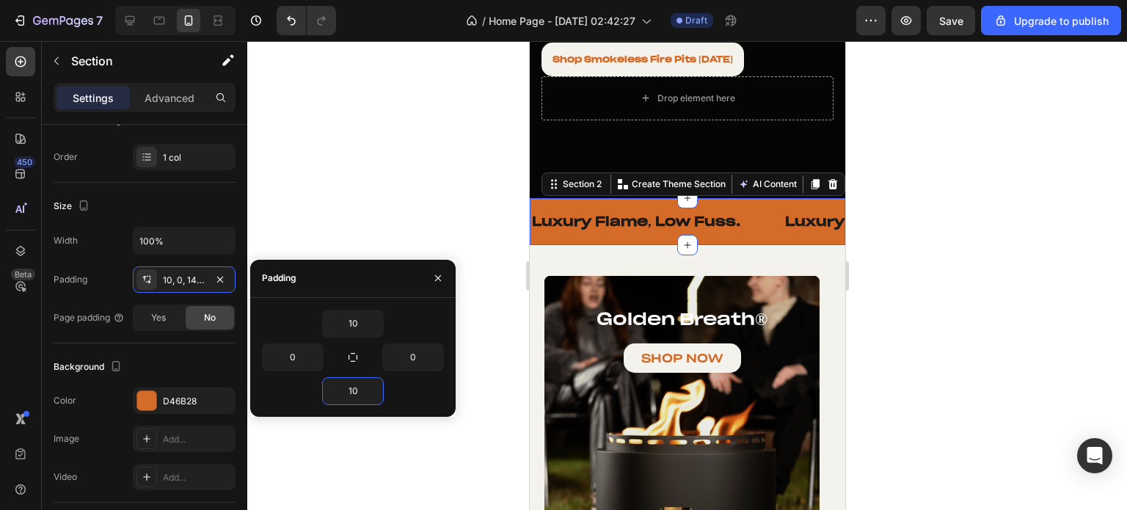
click at [371, 229] on div at bounding box center [686, 275] width 879 height 469
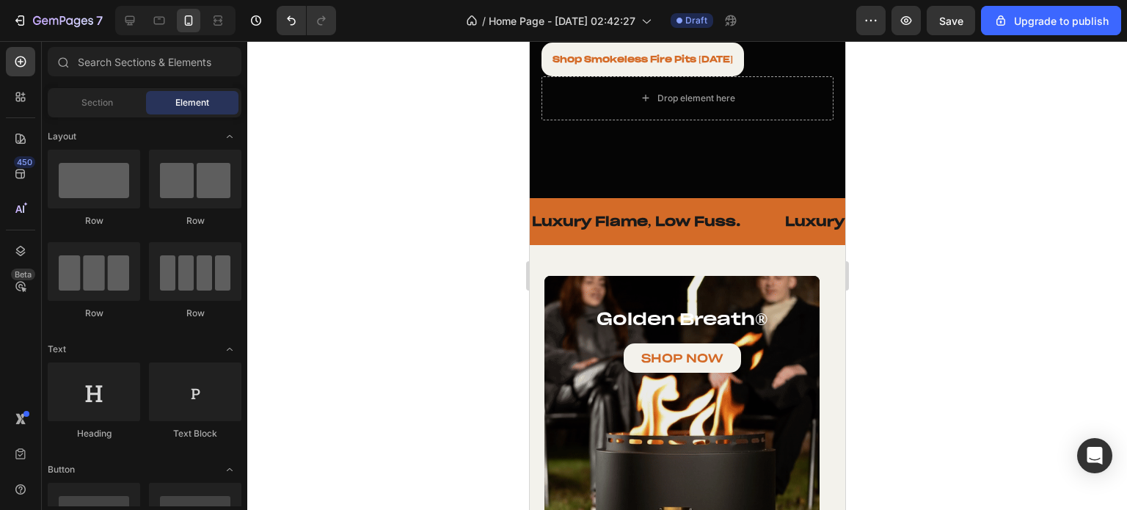
click at [371, 229] on div at bounding box center [686, 275] width 879 height 469
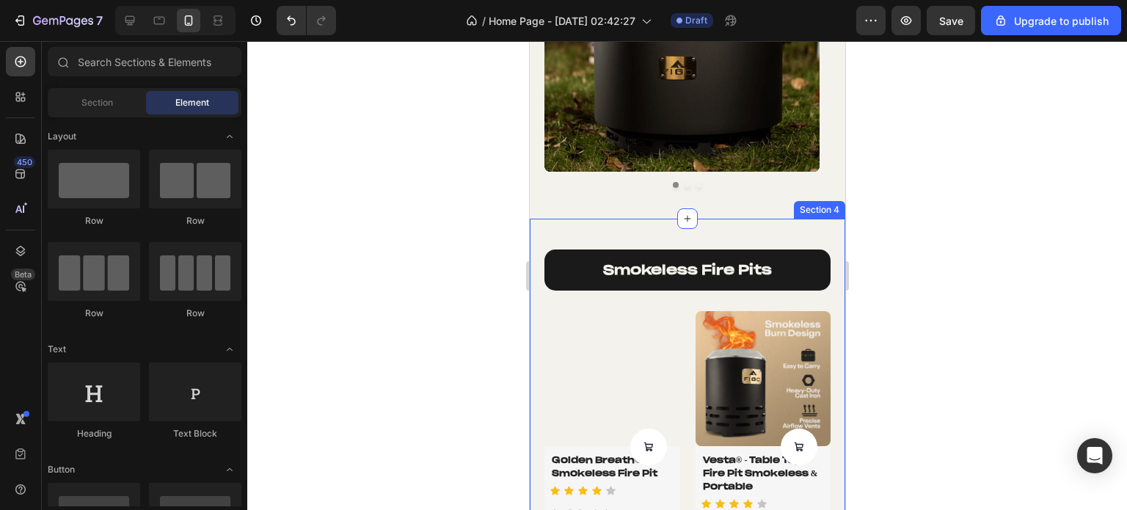
scroll to position [367, 0]
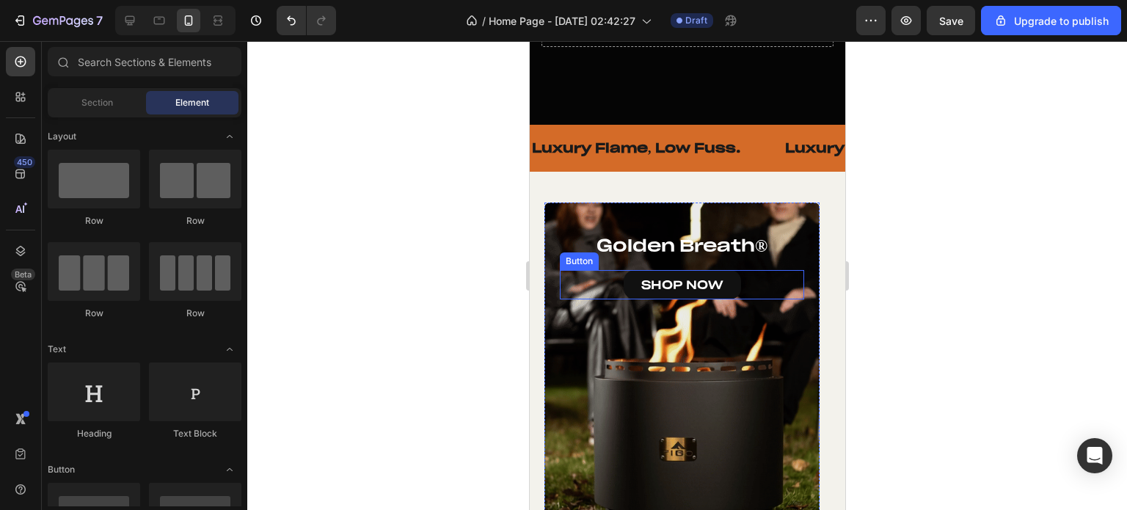
click at [631, 270] on link "SHOP NOW" at bounding box center [681, 285] width 117 height 30
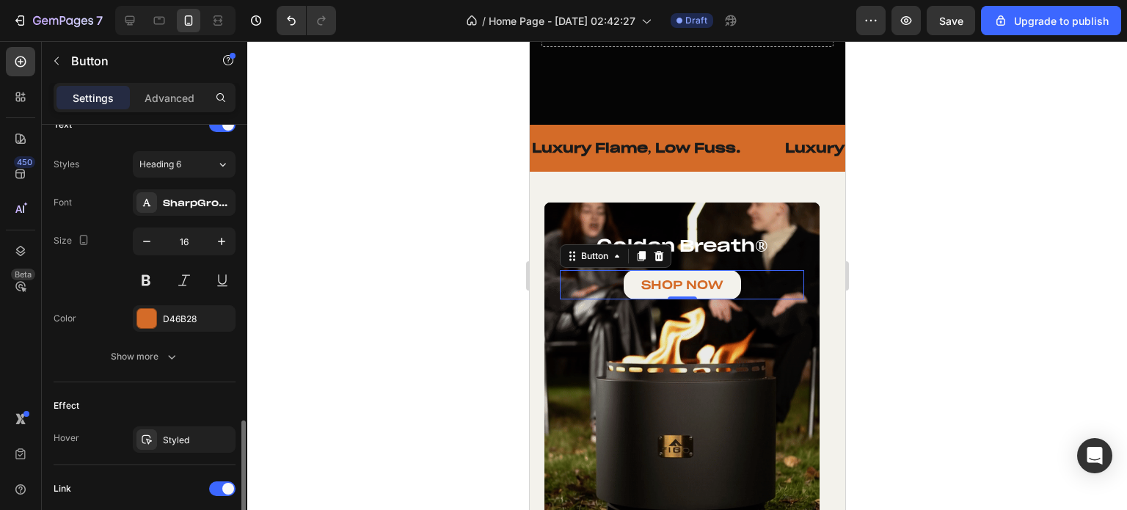
scroll to position [587, 0]
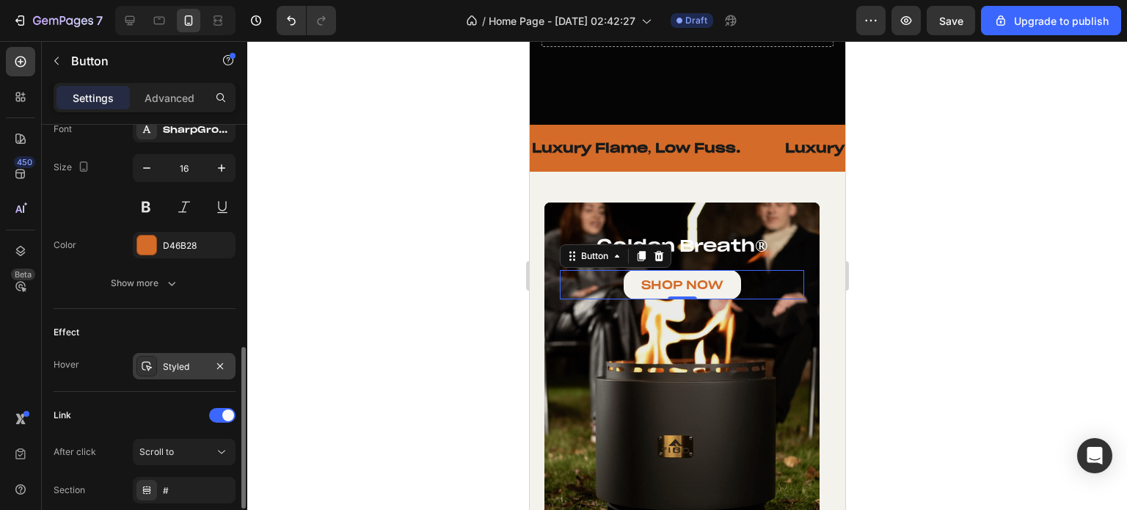
click at [177, 364] on div "Styled" at bounding box center [184, 366] width 43 height 13
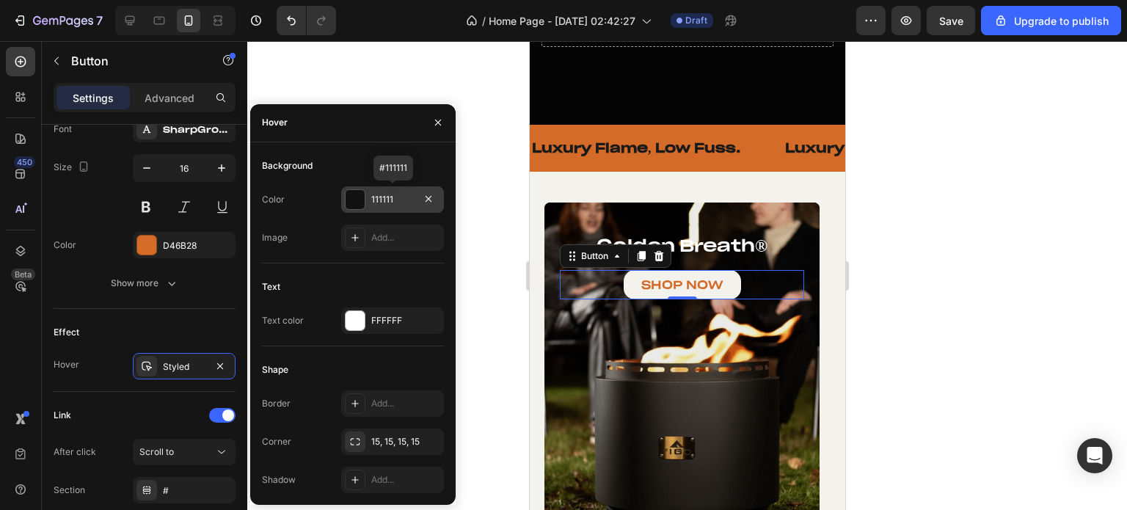
click at [359, 203] on div at bounding box center [354, 199] width 19 height 19
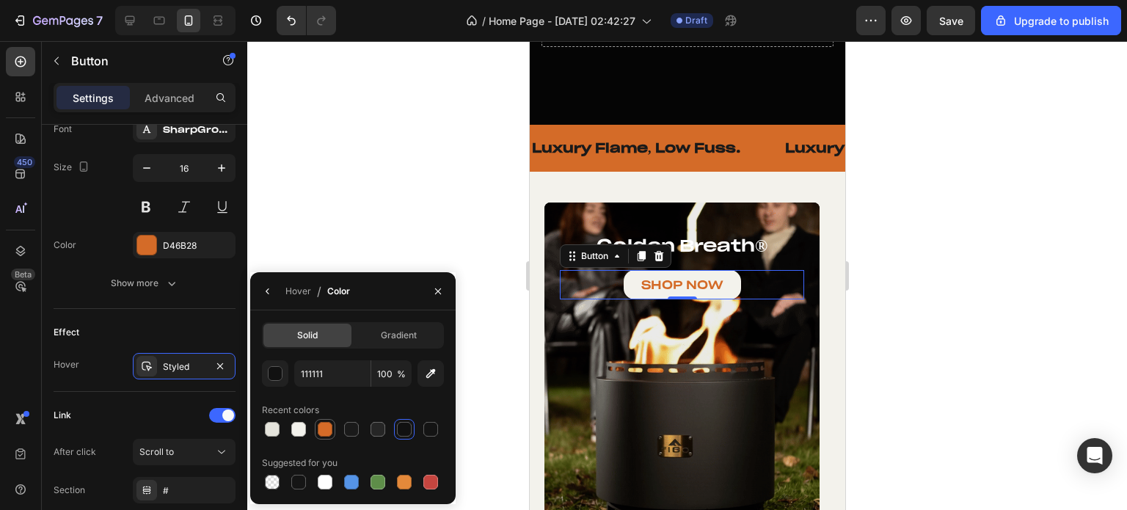
click at [325, 430] on div at bounding box center [325, 429] width 15 height 15
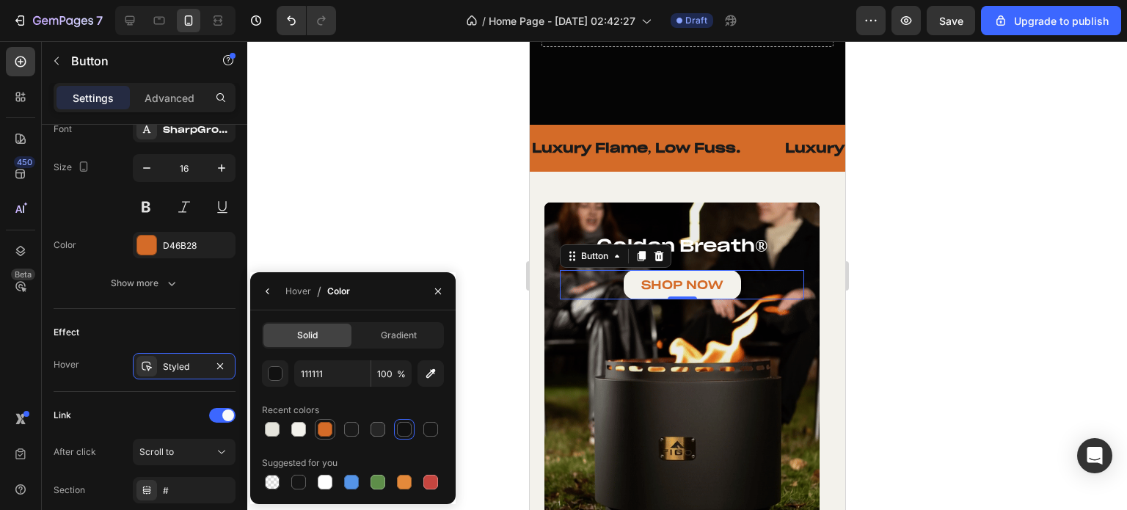
type input "D46B28"
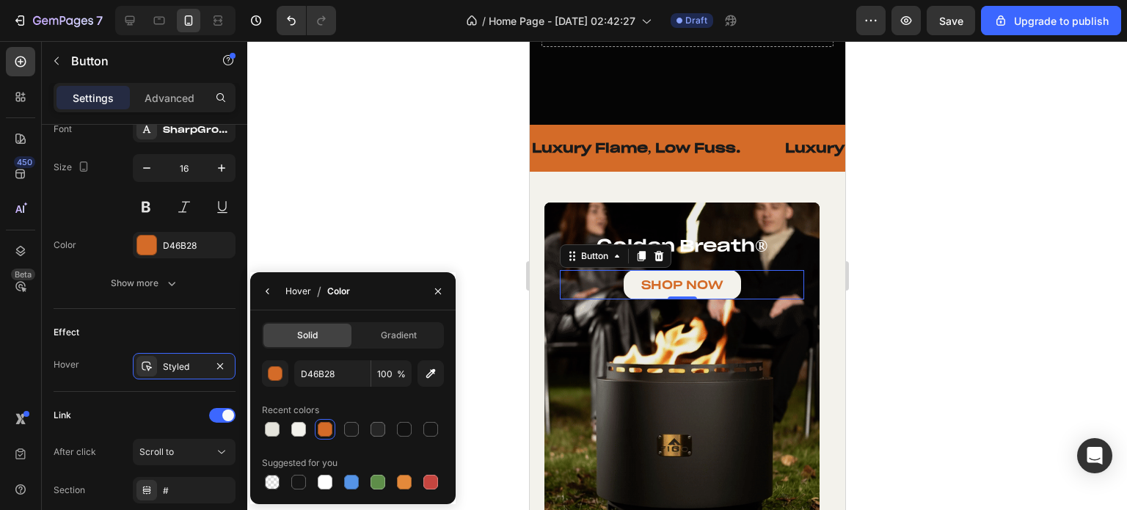
click at [288, 296] on div "Hover" at bounding box center [298, 291] width 26 height 13
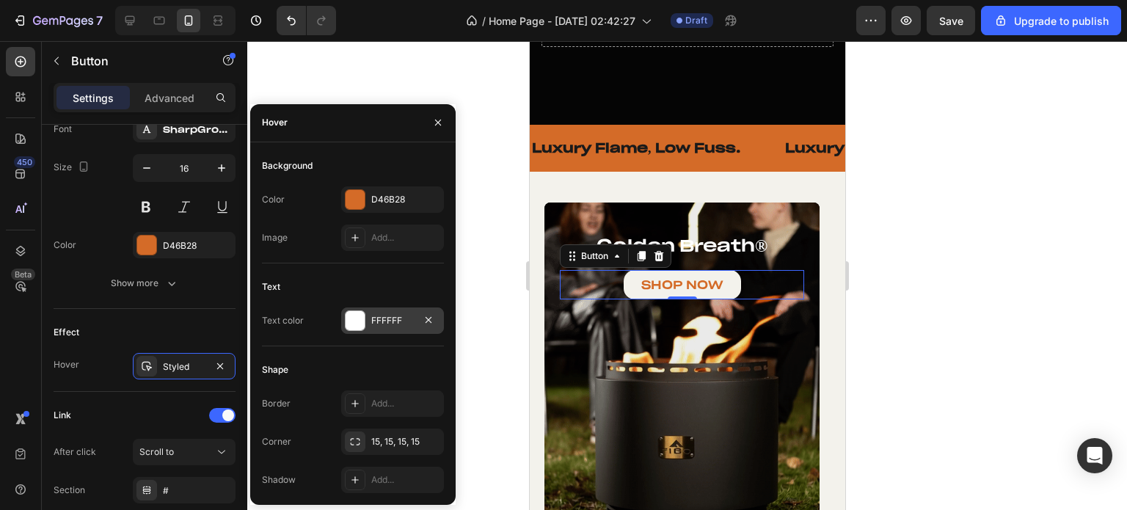
click at [348, 319] on div at bounding box center [354, 320] width 19 height 19
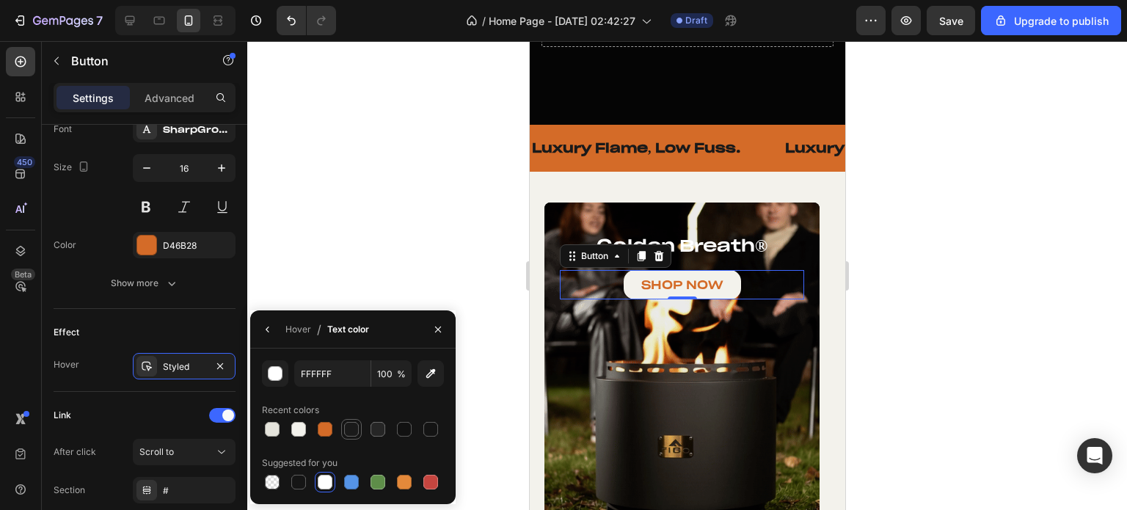
click at [354, 430] on div at bounding box center [351, 429] width 15 height 15
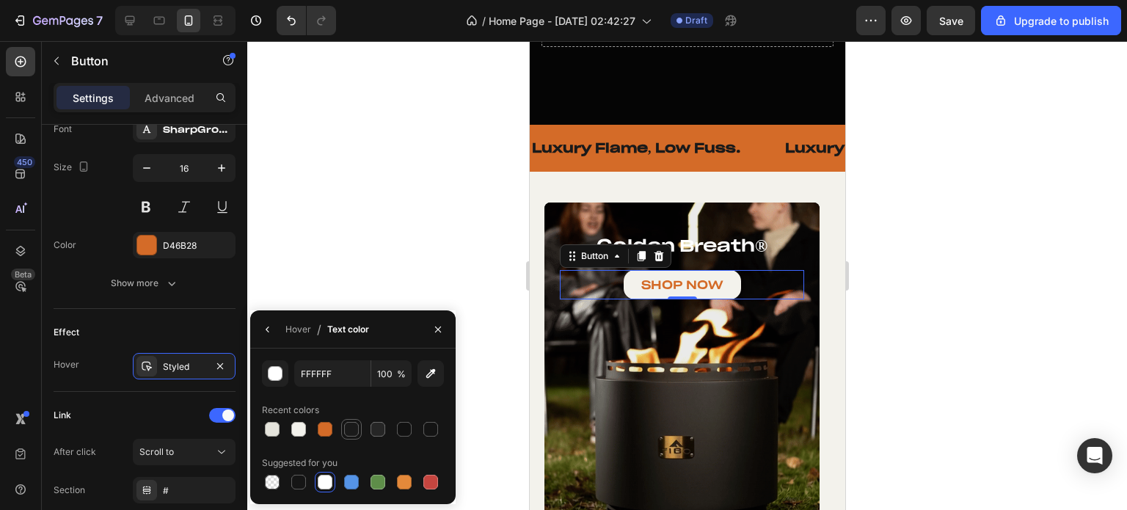
type input "1A1A1A"
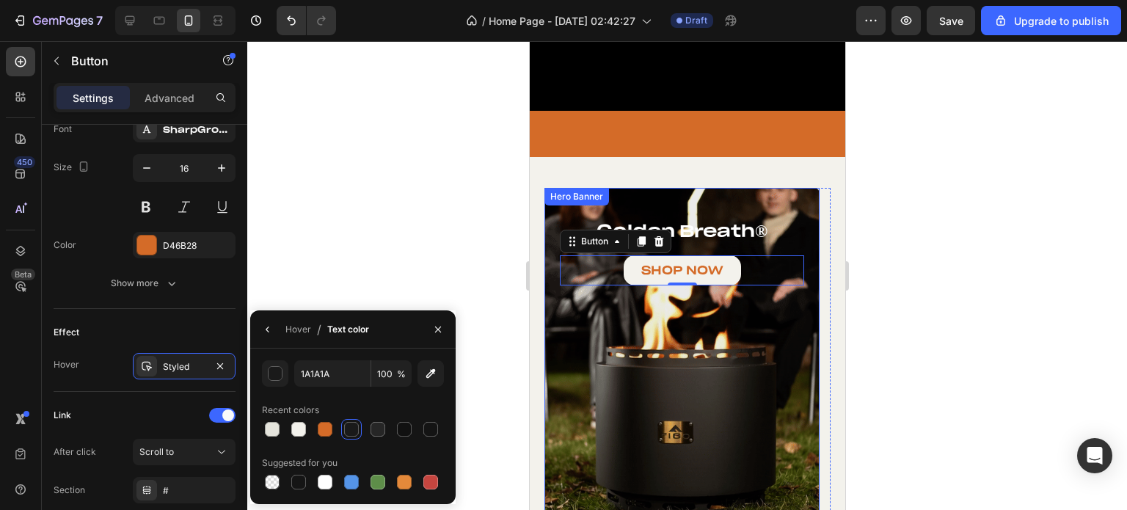
scroll to position [660, 0]
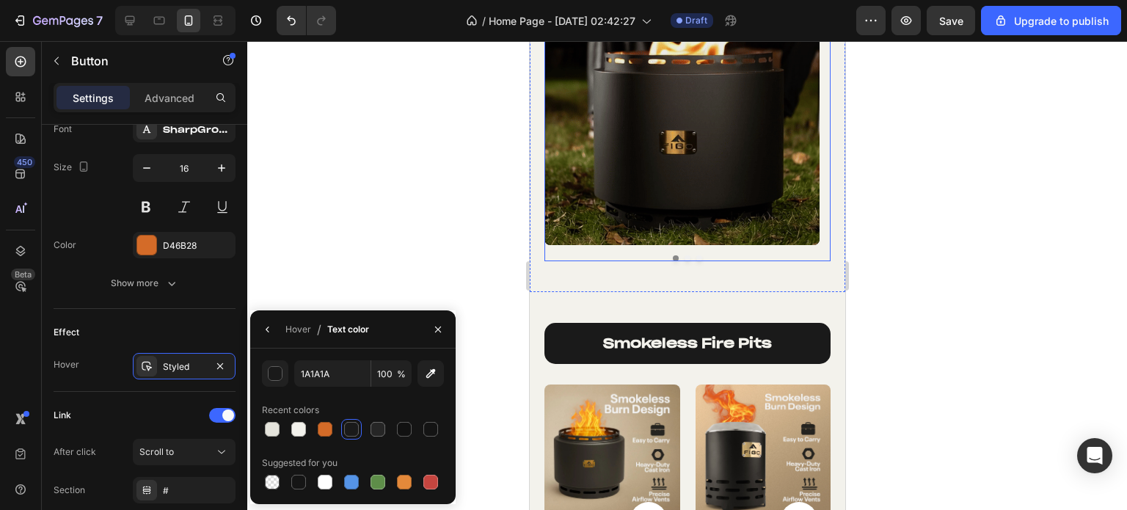
click at [680, 258] on div "golden breath ® Heading SHOP NOW Button 0 Hero Banner vesta ® series Heading SH…" at bounding box center [686, 77] width 286 height 367
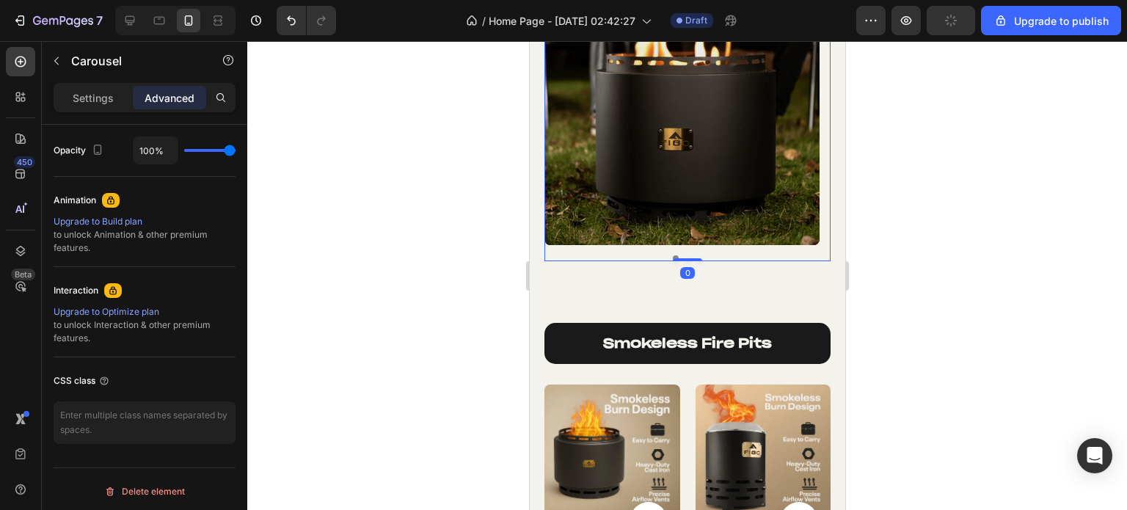
scroll to position [0, 0]
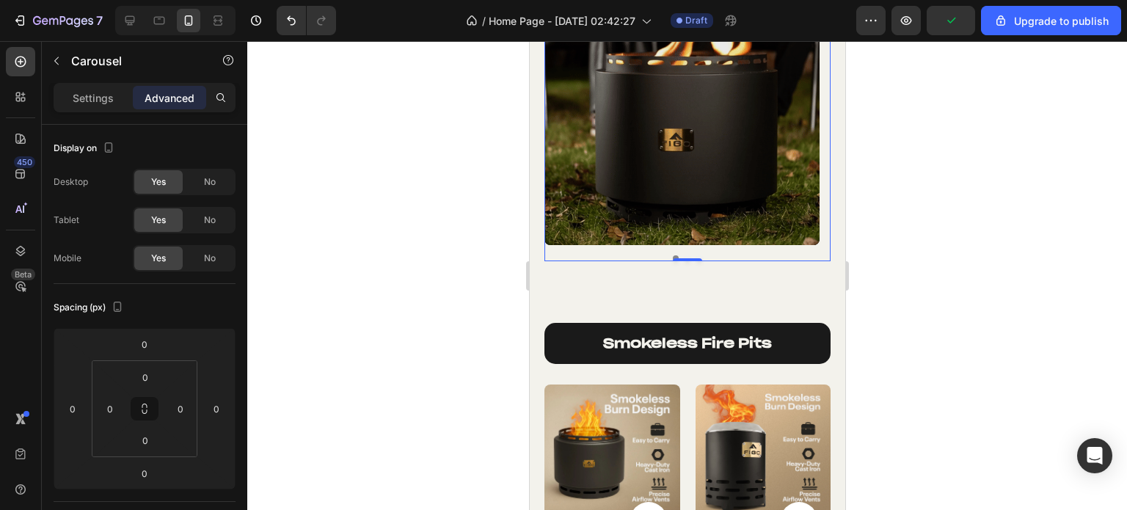
click at [684, 255] on button "Dot" at bounding box center [687, 258] width 6 height 6
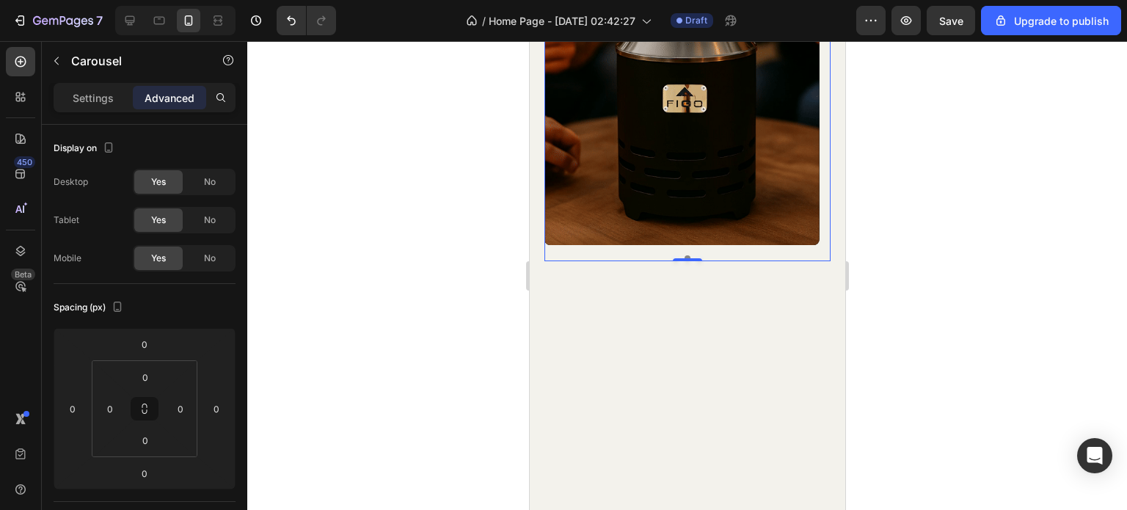
scroll to position [367, 0]
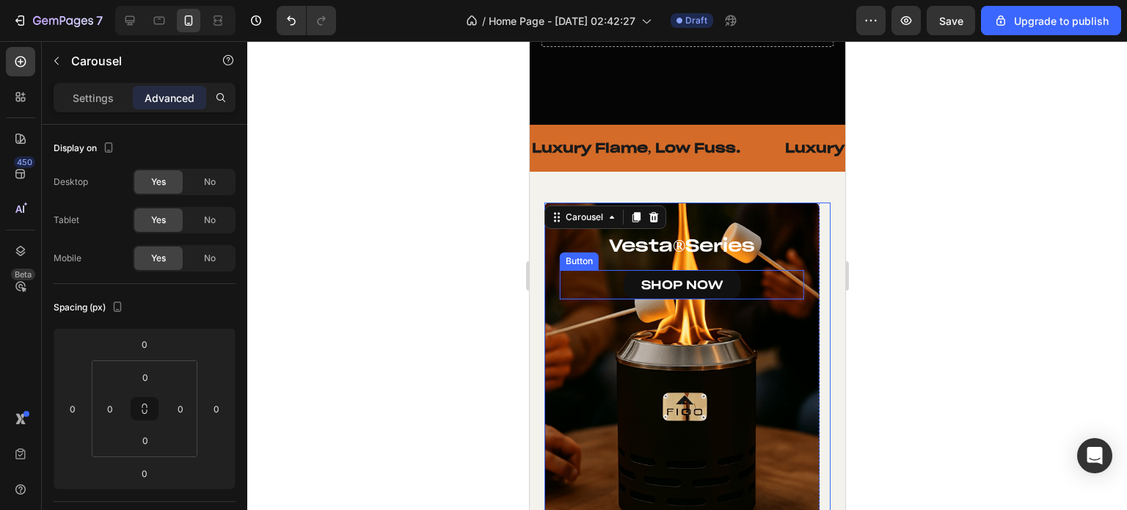
click at [627, 270] on link "SHOP NOW" at bounding box center [681, 285] width 117 height 30
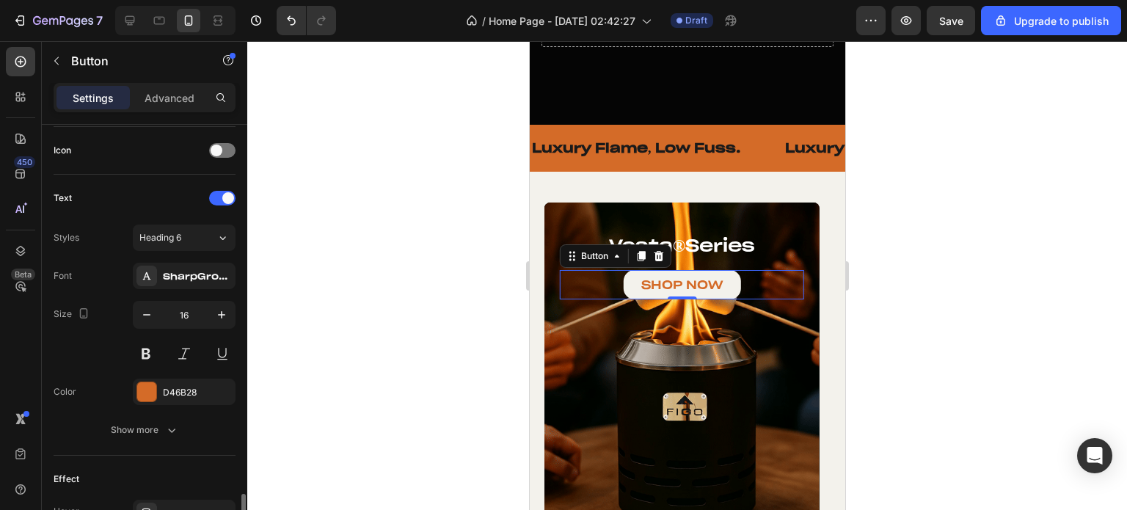
scroll to position [660, 0]
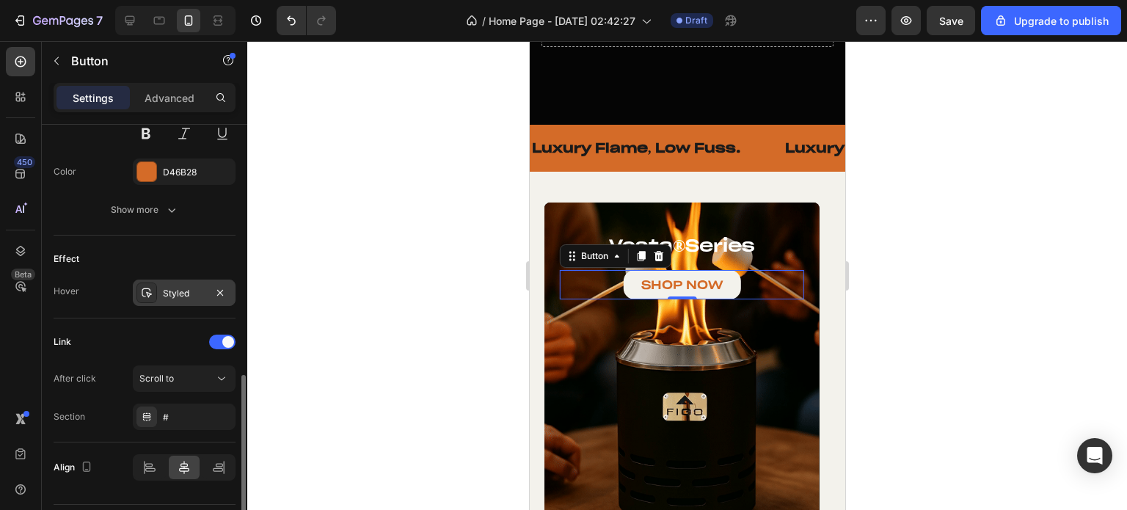
click at [143, 291] on icon at bounding box center [147, 293] width 12 height 12
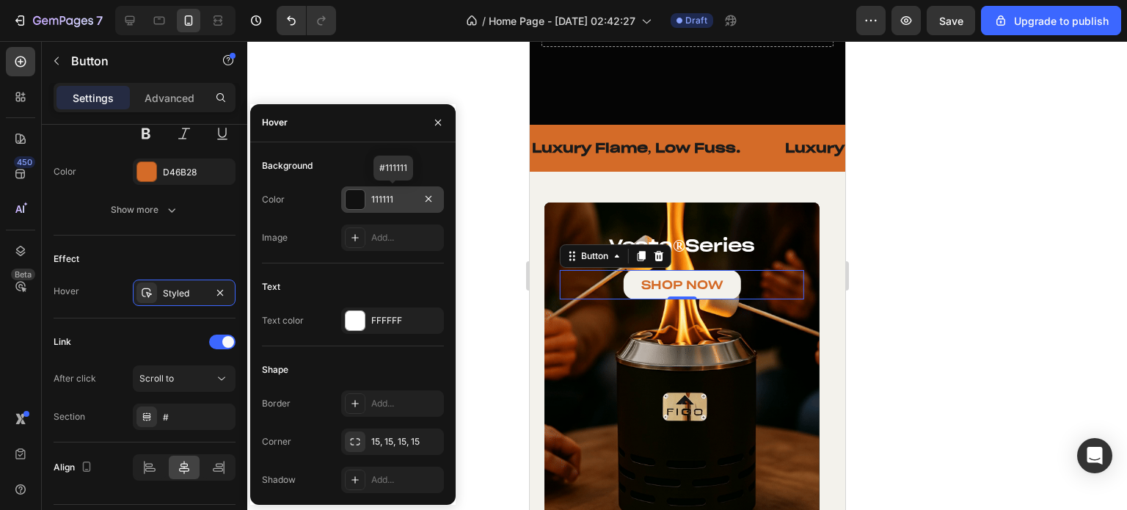
click at [349, 197] on div at bounding box center [354, 199] width 19 height 19
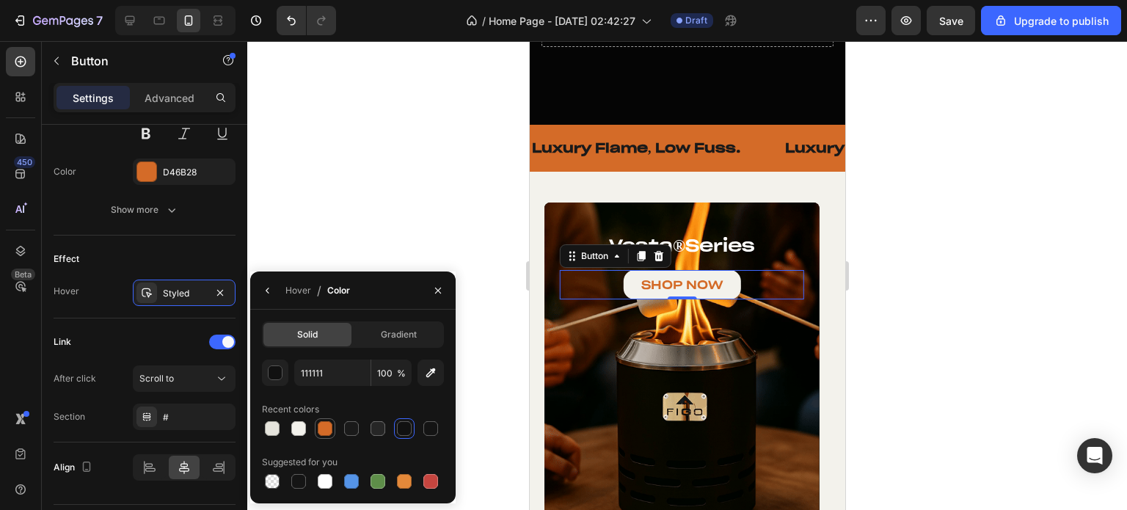
click at [329, 426] on div at bounding box center [325, 428] width 15 height 15
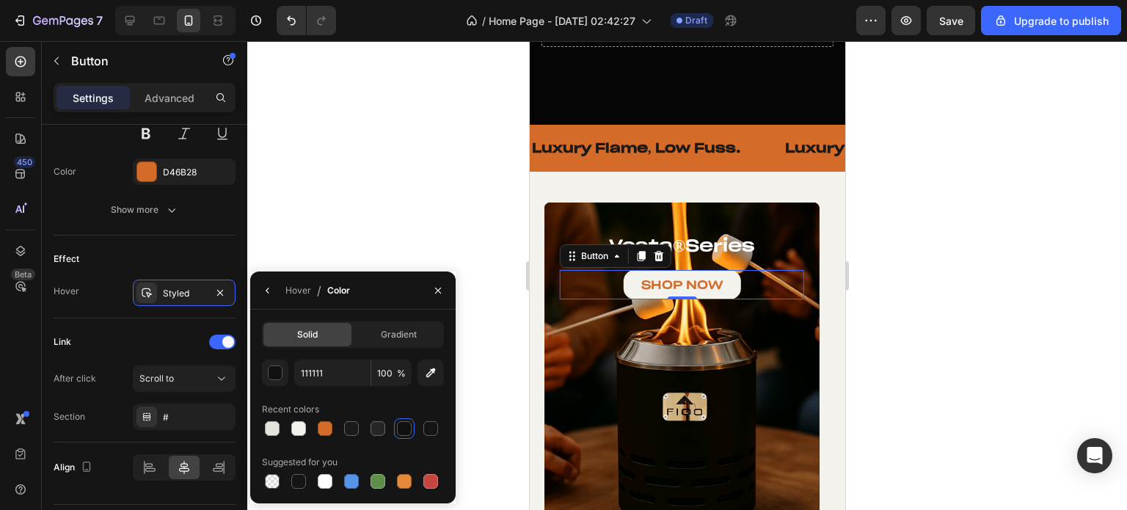
type input "D46B28"
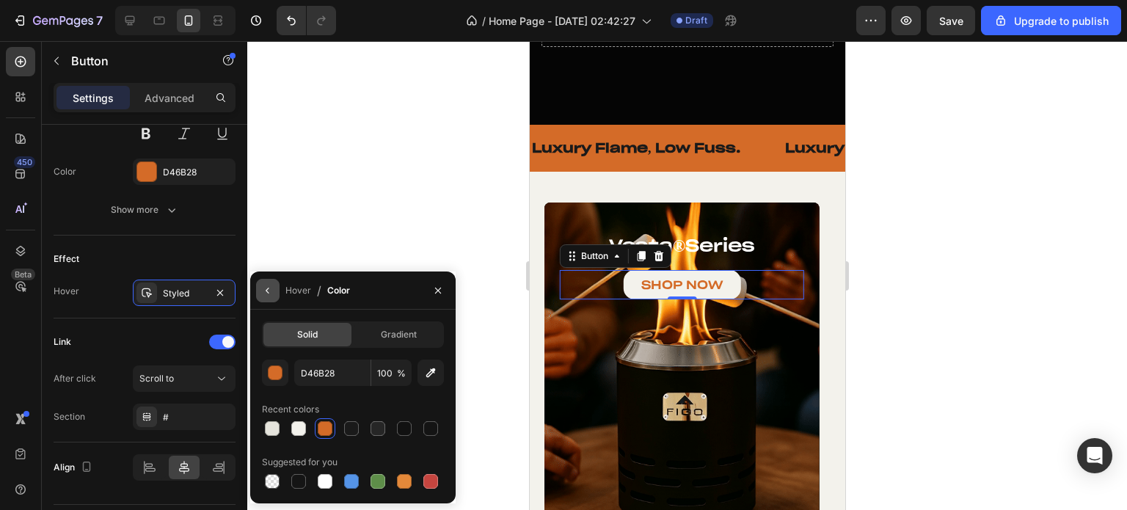
click at [268, 285] on icon "button" at bounding box center [268, 291] width 12 height 12
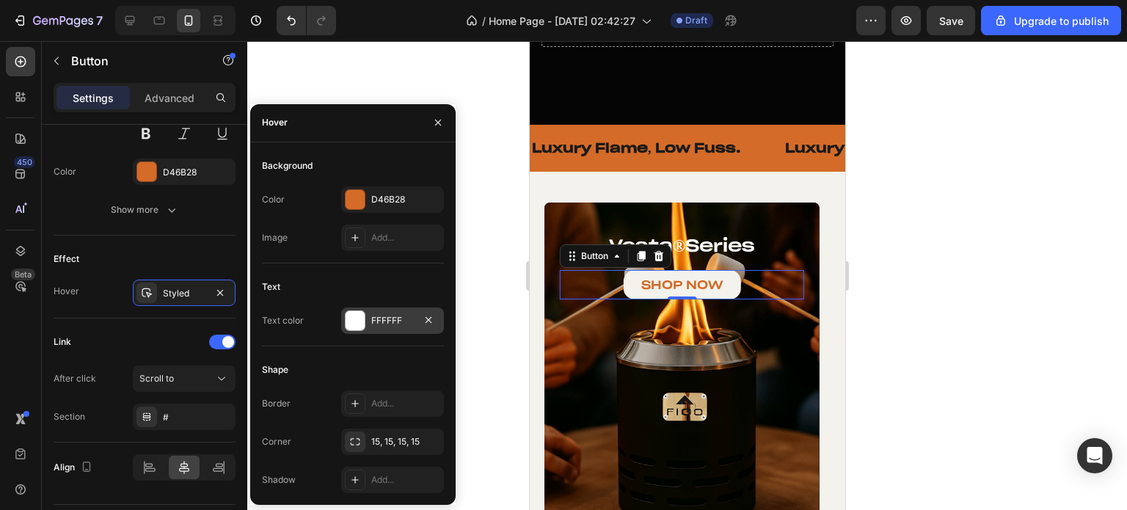
click at [348, 323] on div at bounding box center [354, 320] width 19 height 19
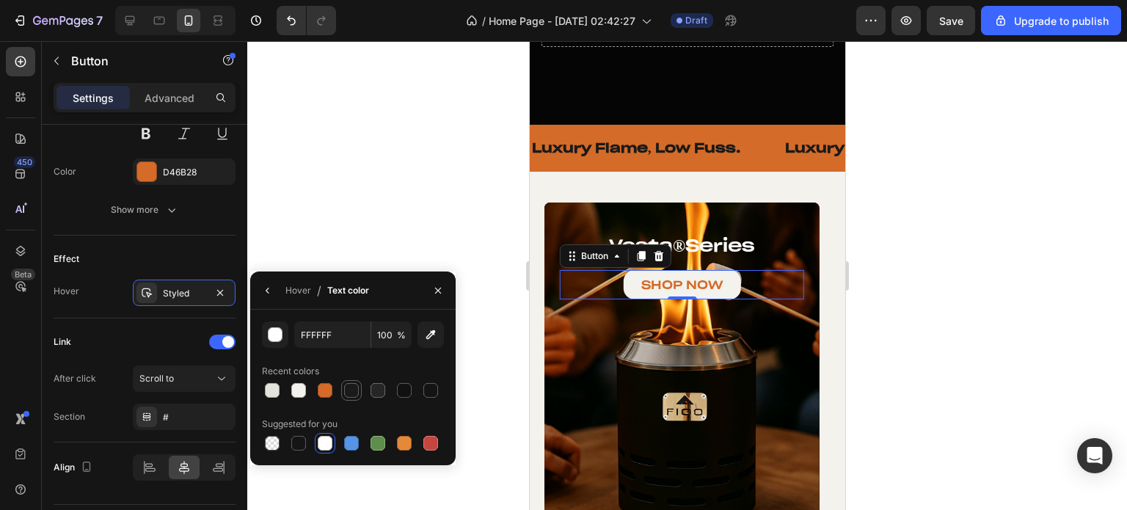
click at [349, 390] on div at bounding box center [351, 390] width 15 height 15
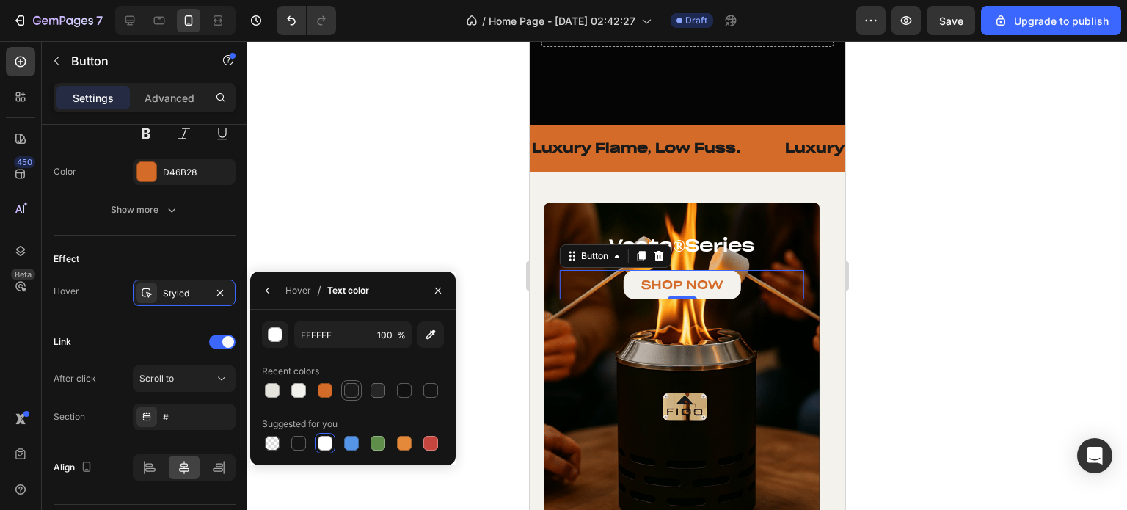
type input "1A1A1A"
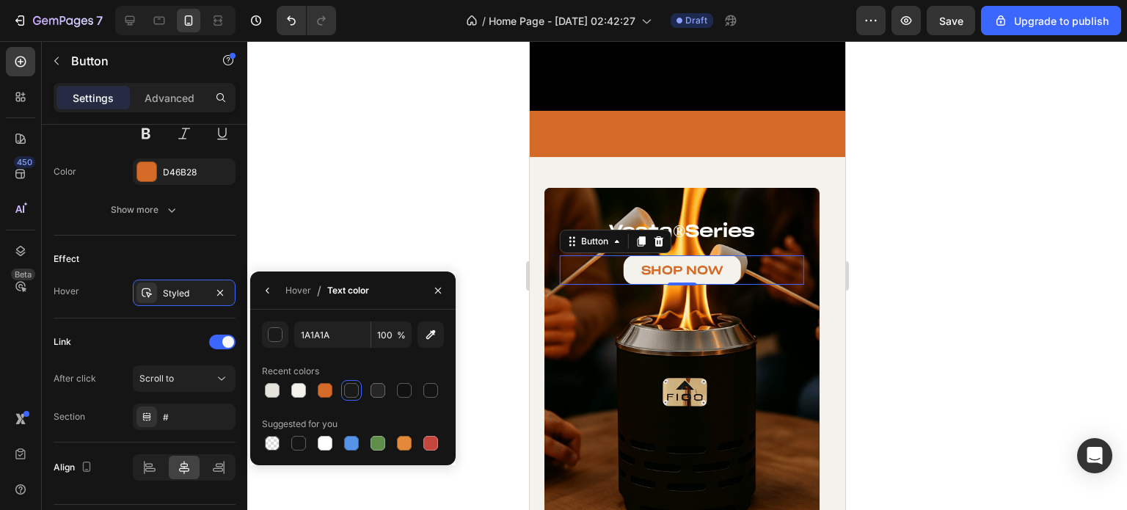
scroll to position [587, 0]
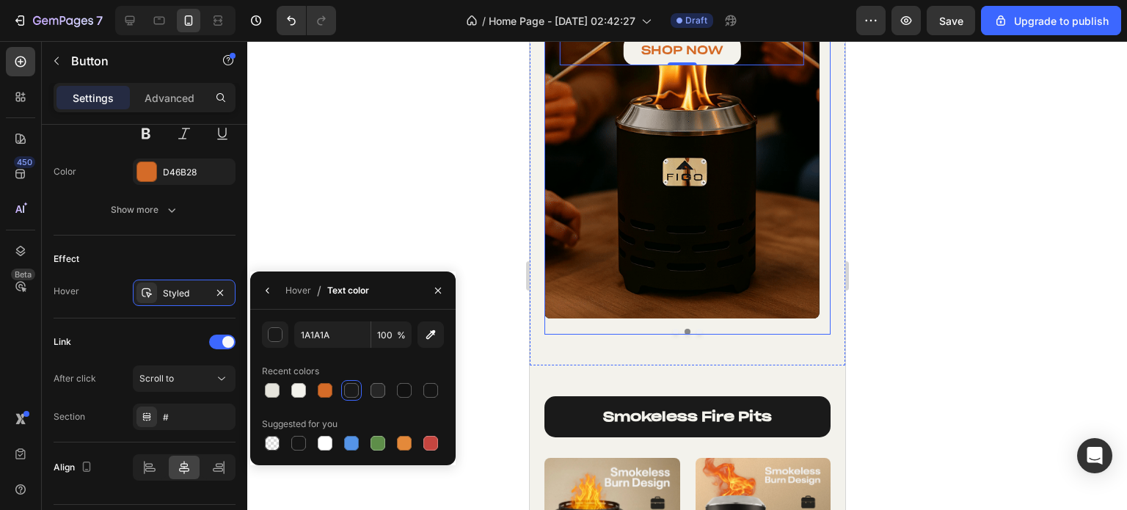
click at [695, 332] on div "golden breath ® Heading SHOP NOW Button Hero Banner vesta ® series Heading SHOP…" at bounding box center [686, 151] width 286 height 367
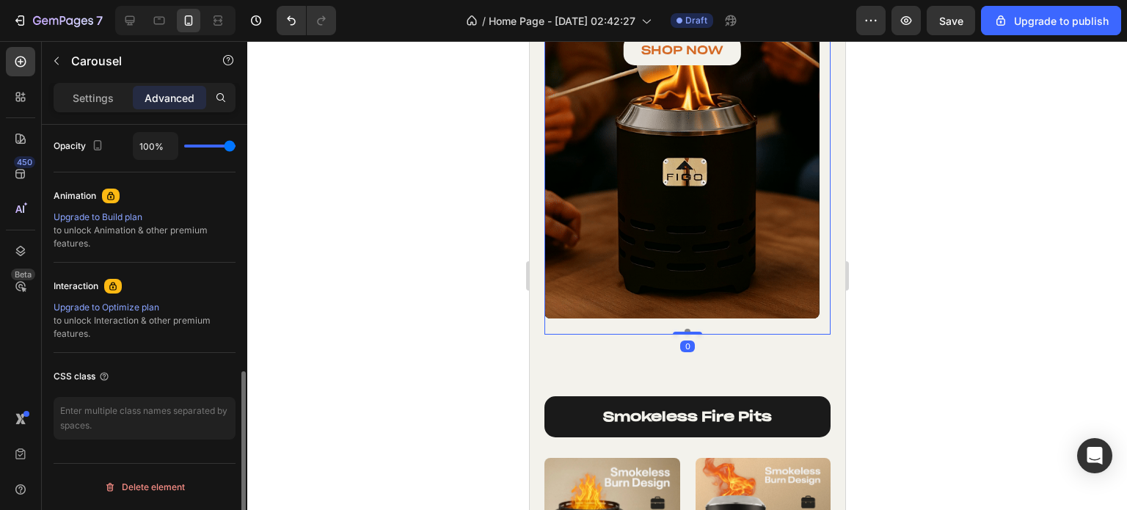
scroll to position [0, 0]
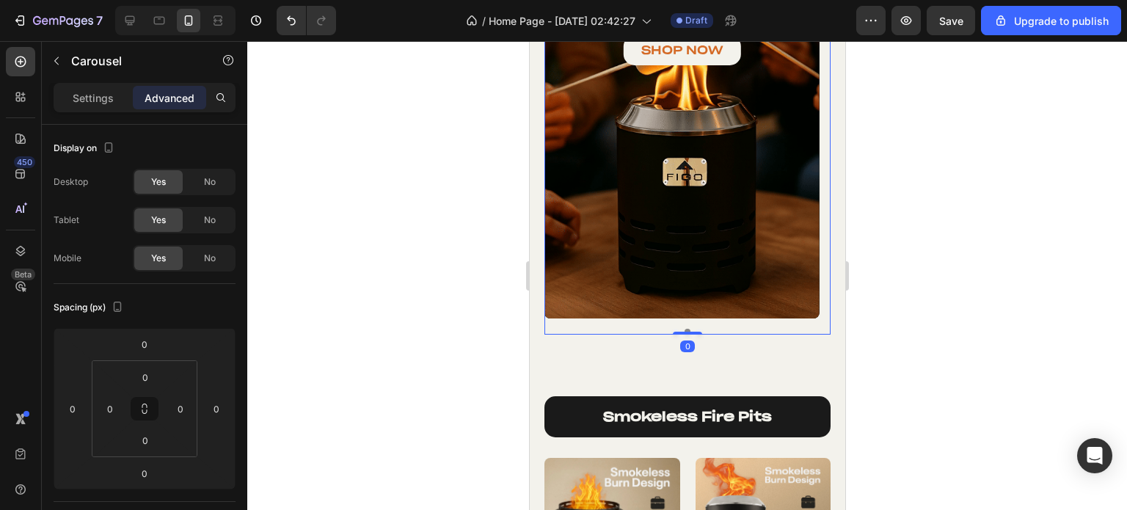
click at [695, 331] on button "Dot" at bounding box center [698, 332] width 6 height 6
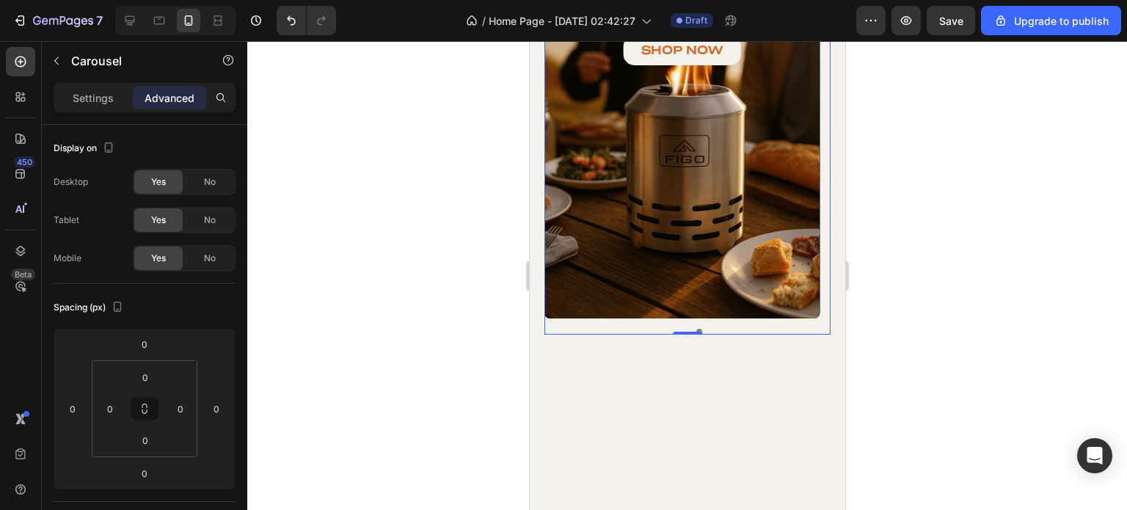
scroll to position [440, 0]
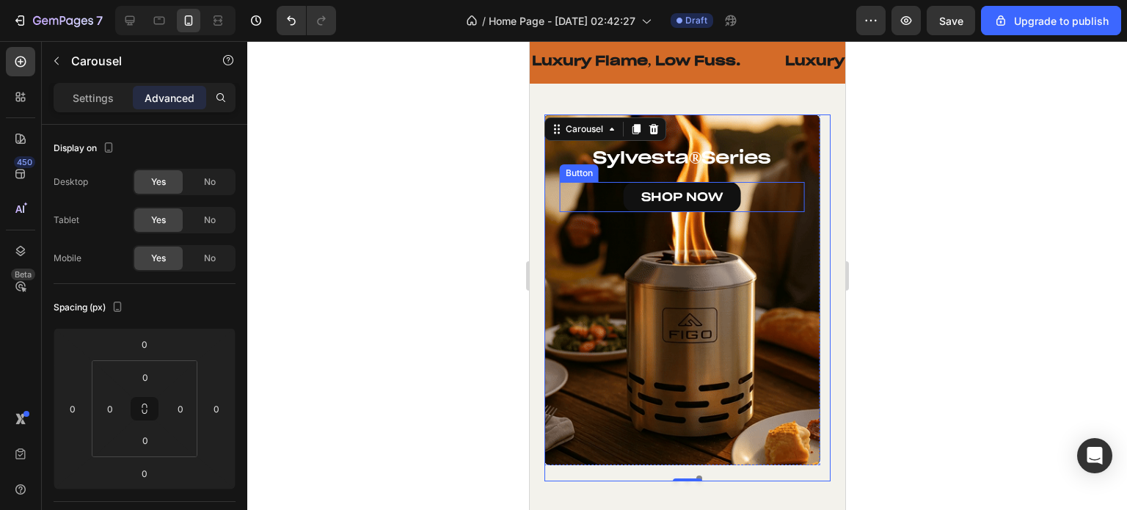
click at [623, 203] on link "SHOP NOW" at bounding box center [681, 197] width 117 height 30
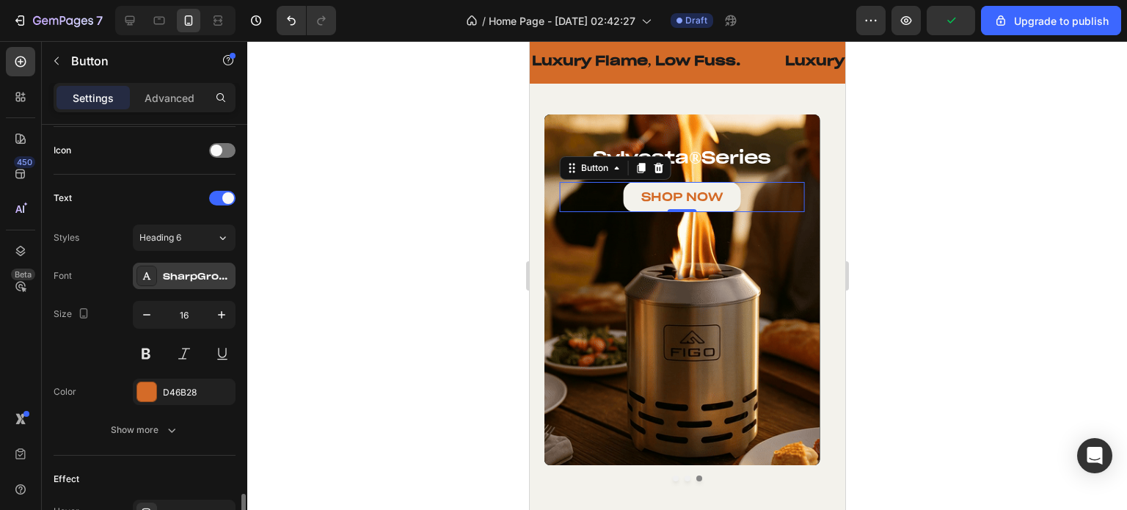
scroll to position [587, 0]
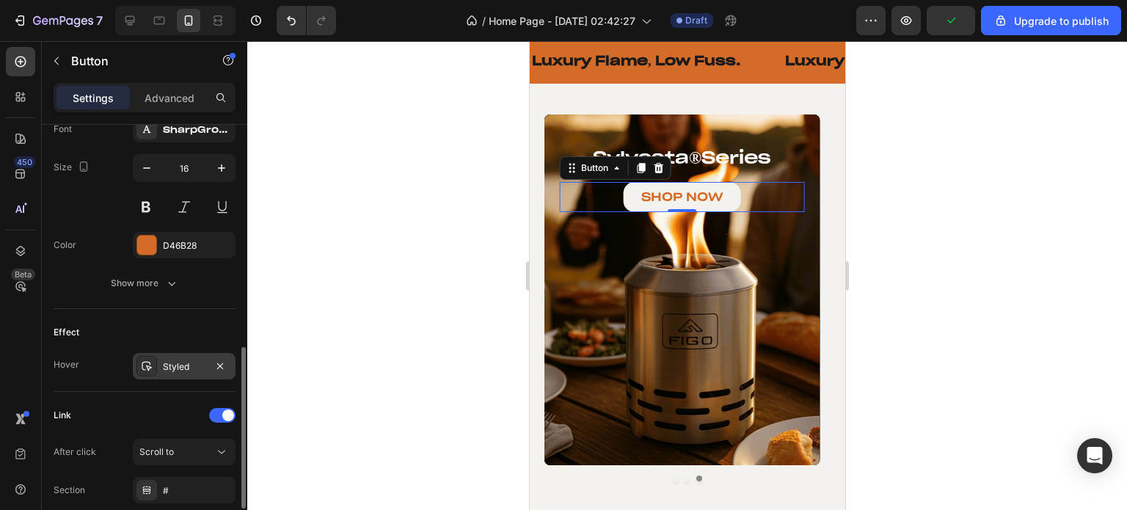
click at [153, 365] on div at bounding box center [146, 366] width 21 height 21
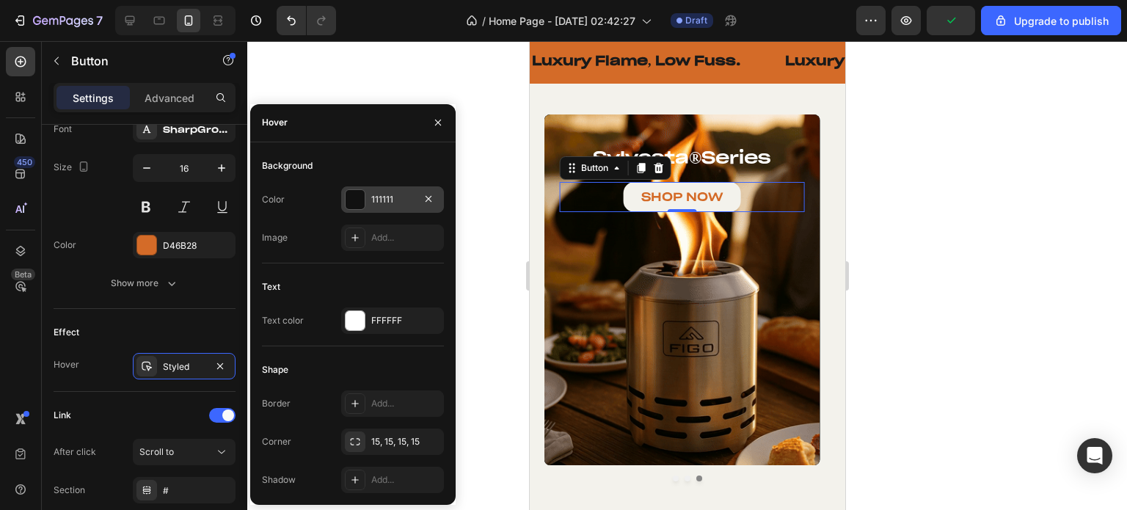
click at [349, 199] on div at bounding box center [354, 199] width 19 height 19
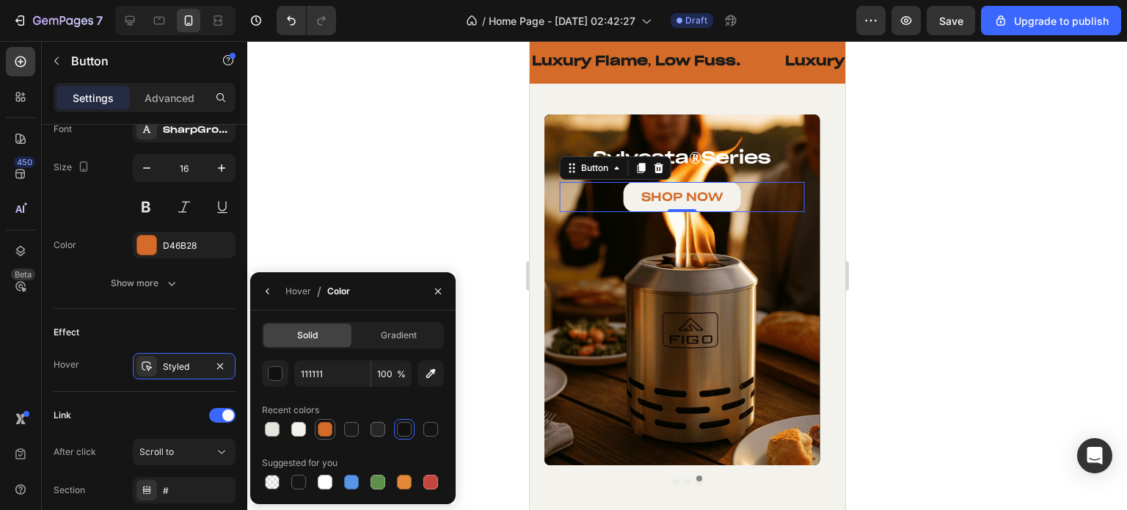
click at [322, 422] on div at bounding box center [325, 429] width 15 height 15
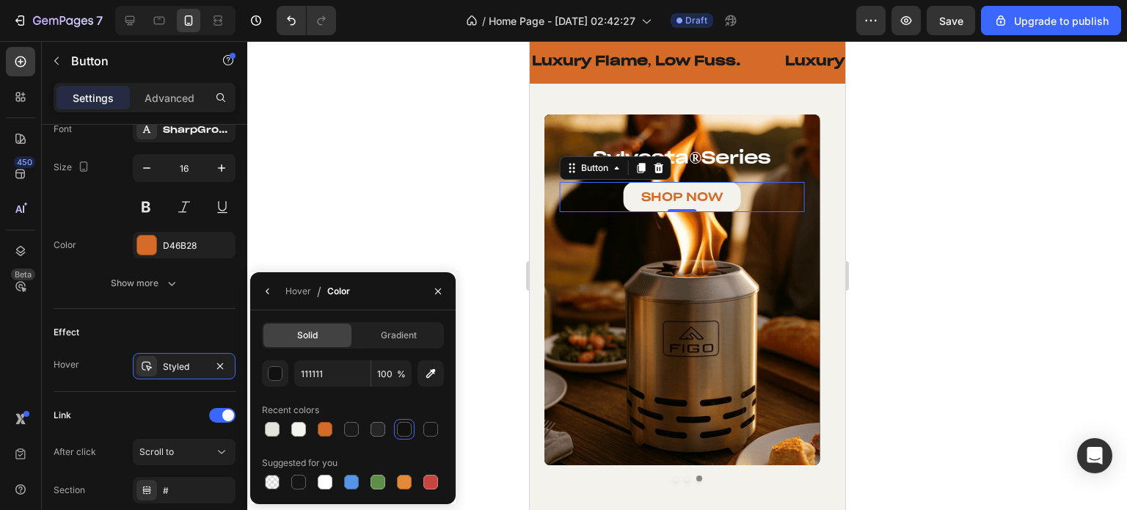
type input "D46B28"
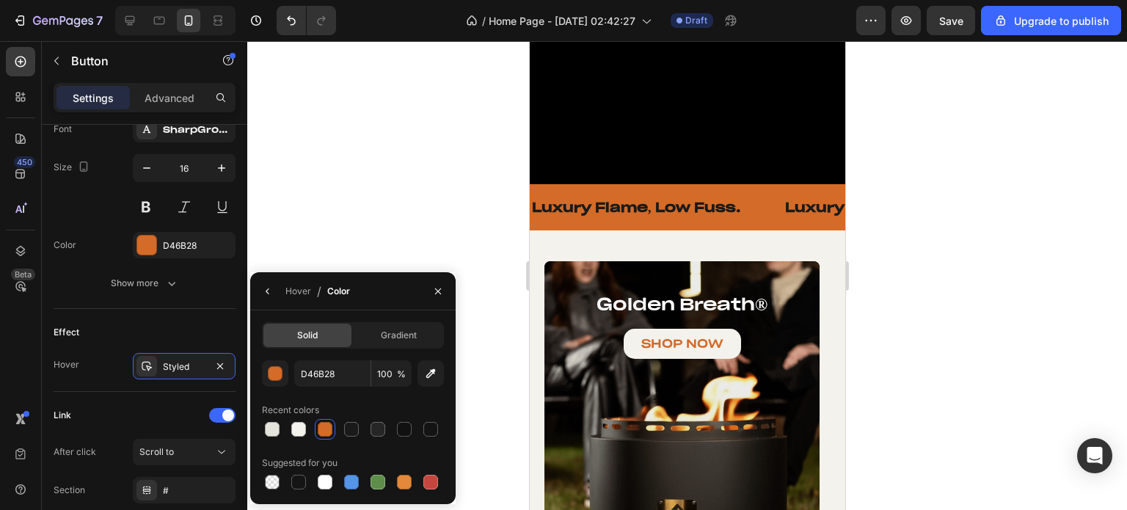
scroll to position [440, 0]
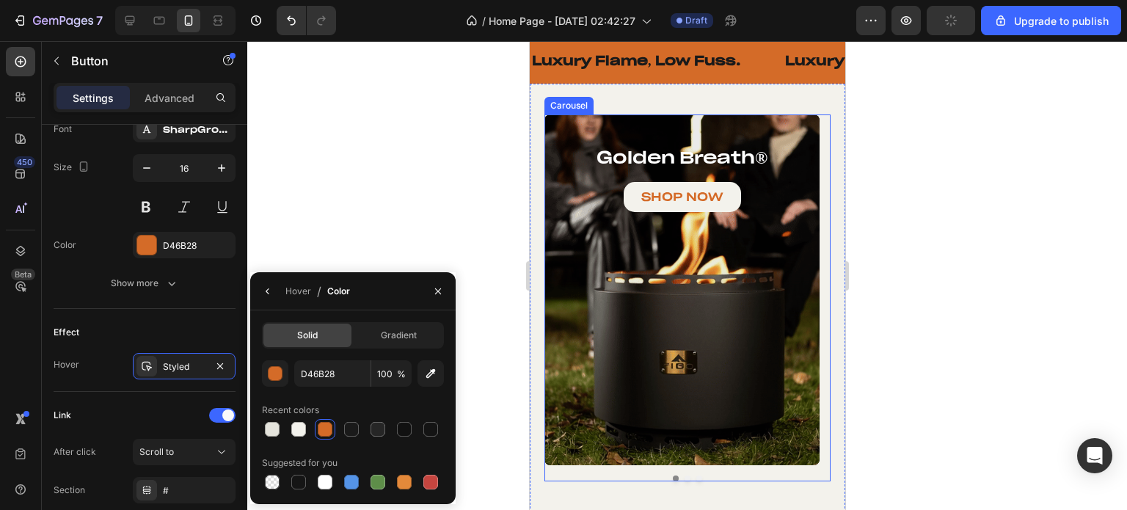
click at [695, 478] on div "golden breath ® Heading SHOP NOW Button Hero Banner vesta ® series Heading SHOP…" at bounding box center [686, 297] width 286 height 367
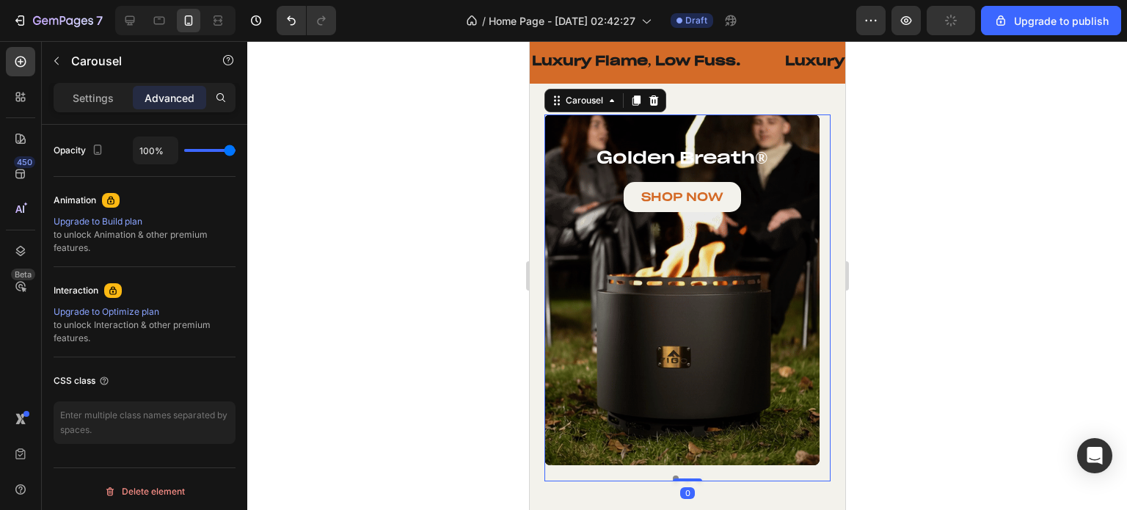
scroll to position [0, 0]
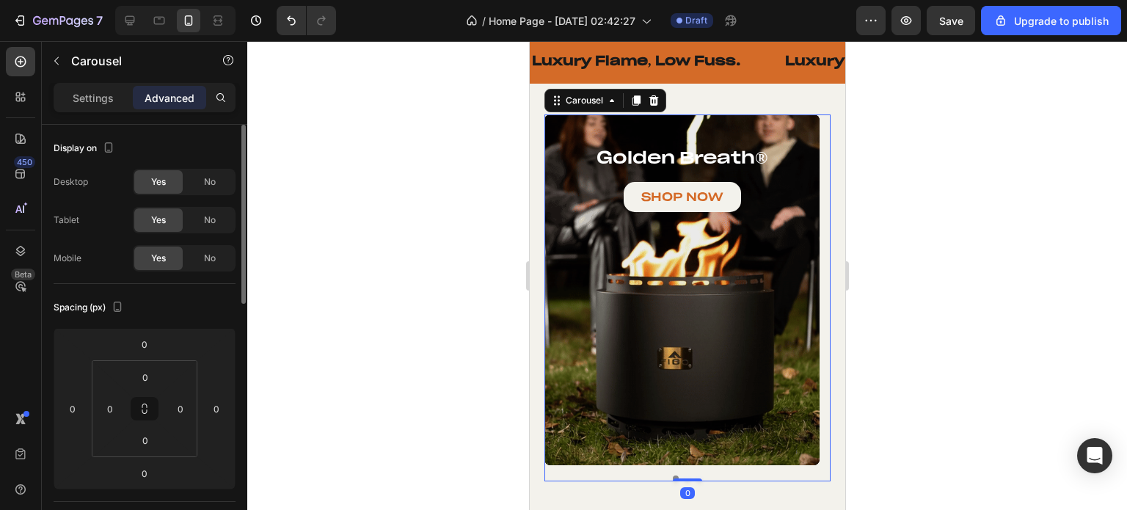
click at [695, 476] on button "Dot" at bounding box center [698, 478] width 6 height 6
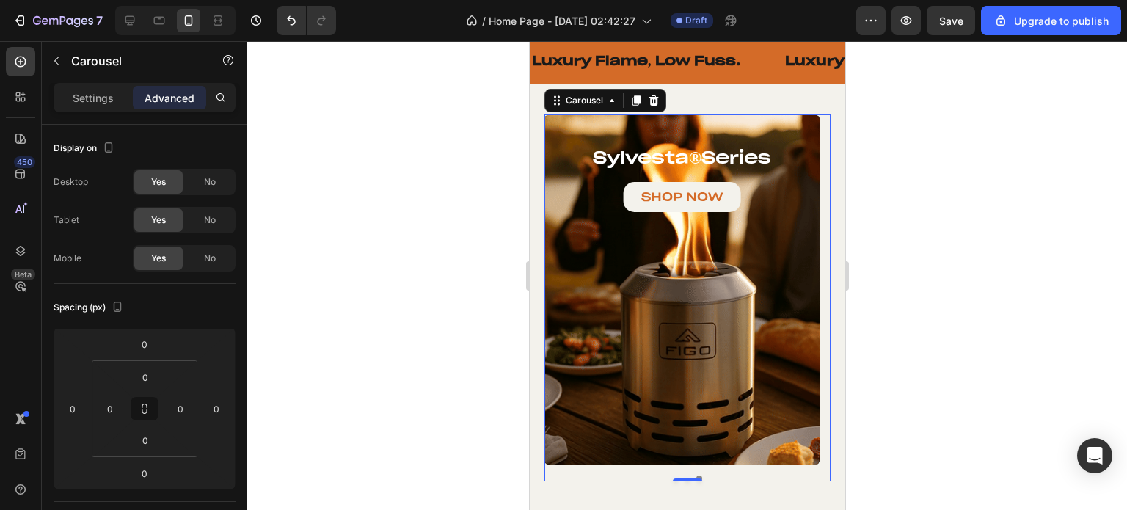
click at [684, 477] on button "Dot" at bounding box center [687, 478] width 6 height 6
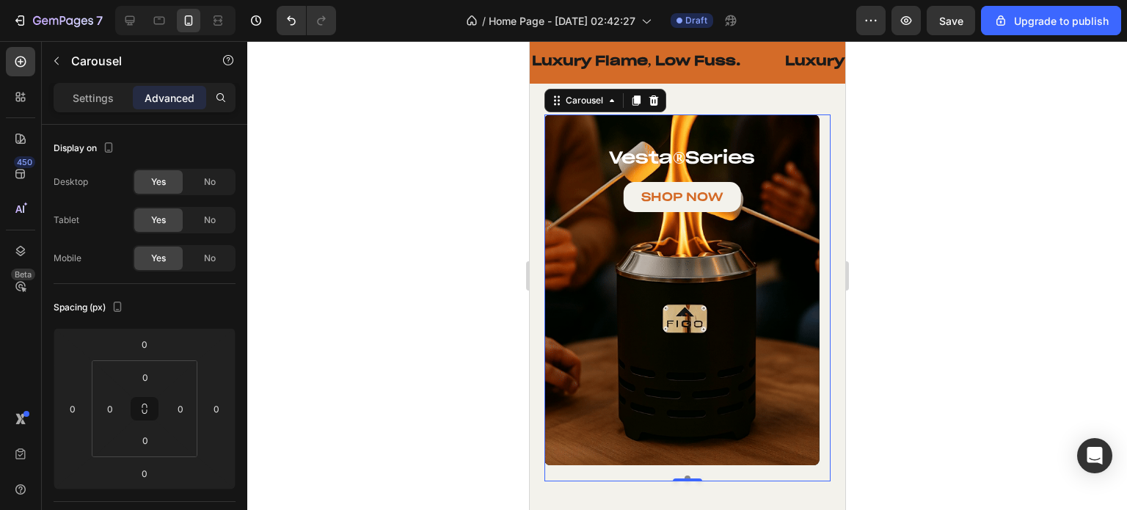
click at [695, 475] on button "Dot" at bounding box center [698, 478] width 6 height 6
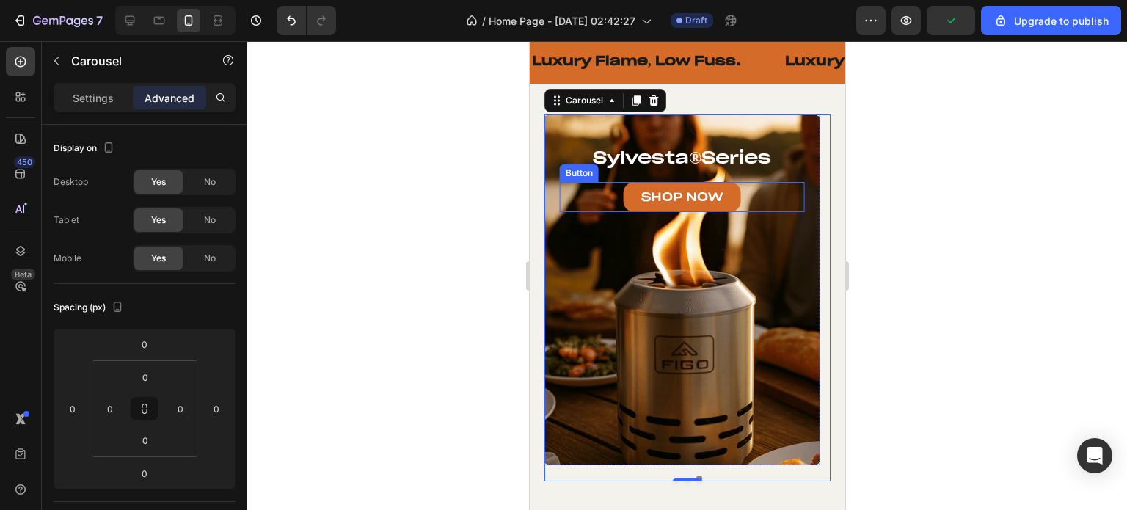
click at [637, 204] on link "SHOP NOW" at bounding box center [681, 197] width 117 height 30
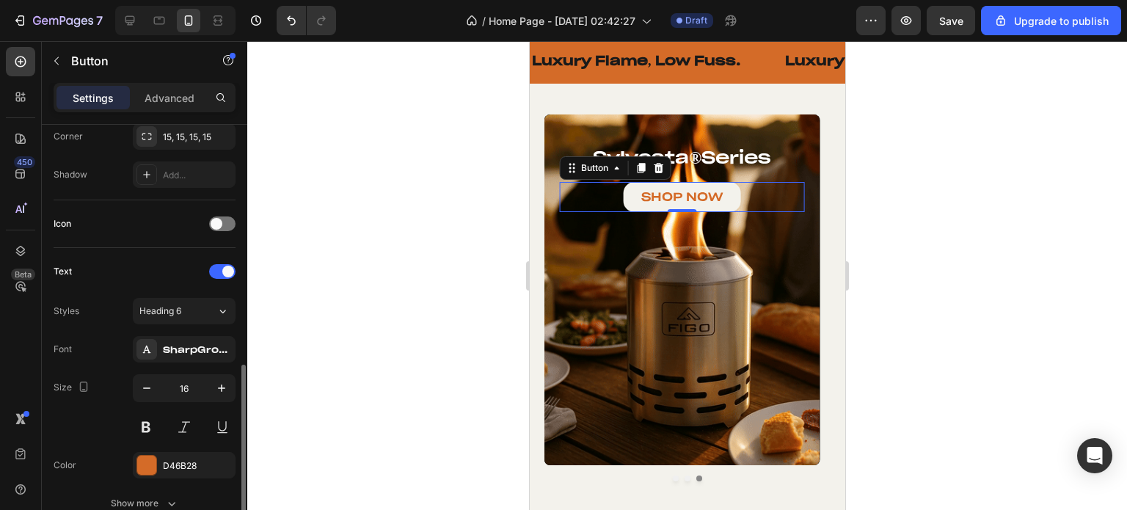
scroll to position [513, 0]
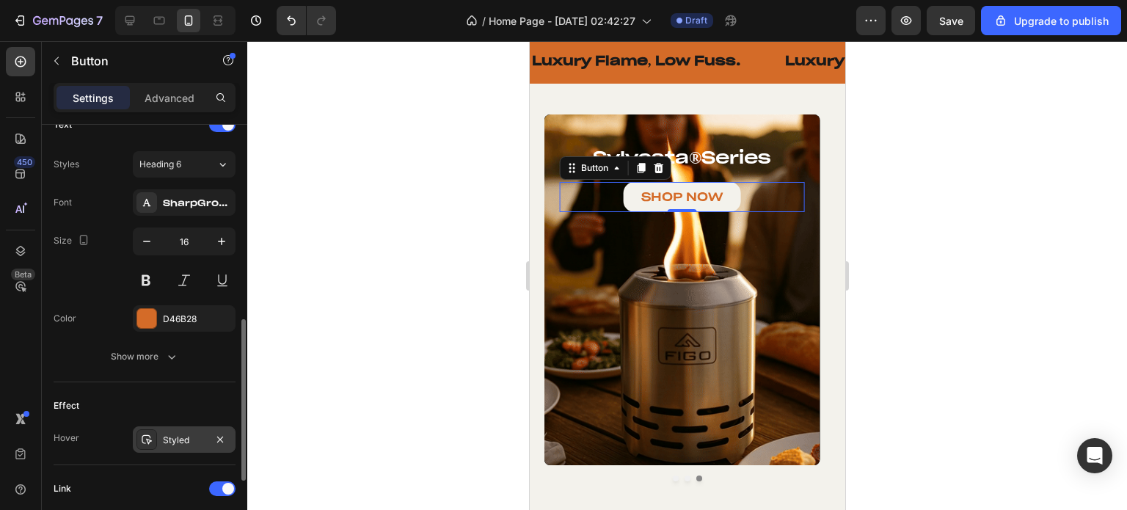
click at [160, 448] on div "Styled" at bounding box center [184, 439] width 103 height 26
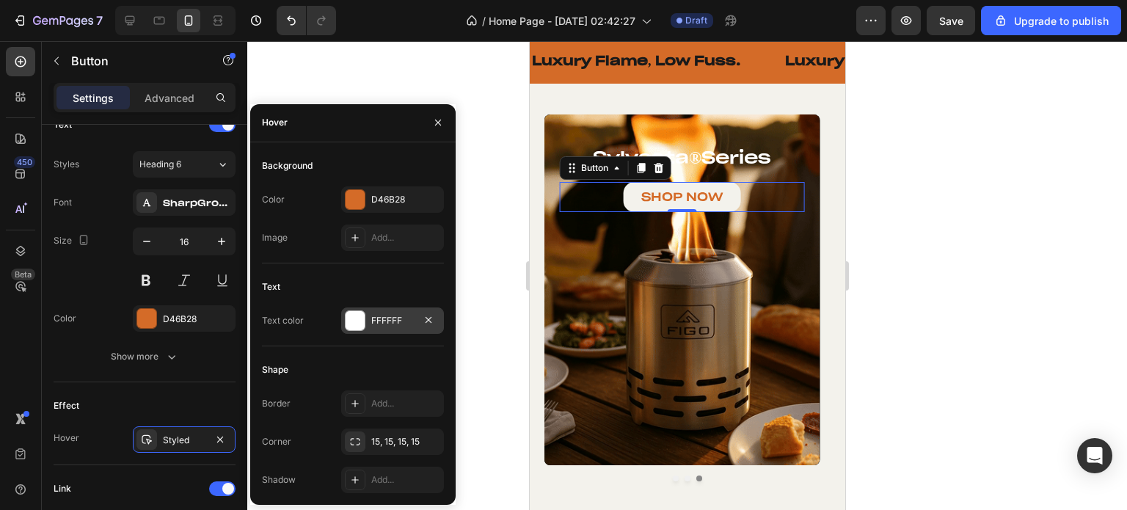
click at [352, 332] on div "FFFFFF" at bounding box center [392, 320] width 103 height 26
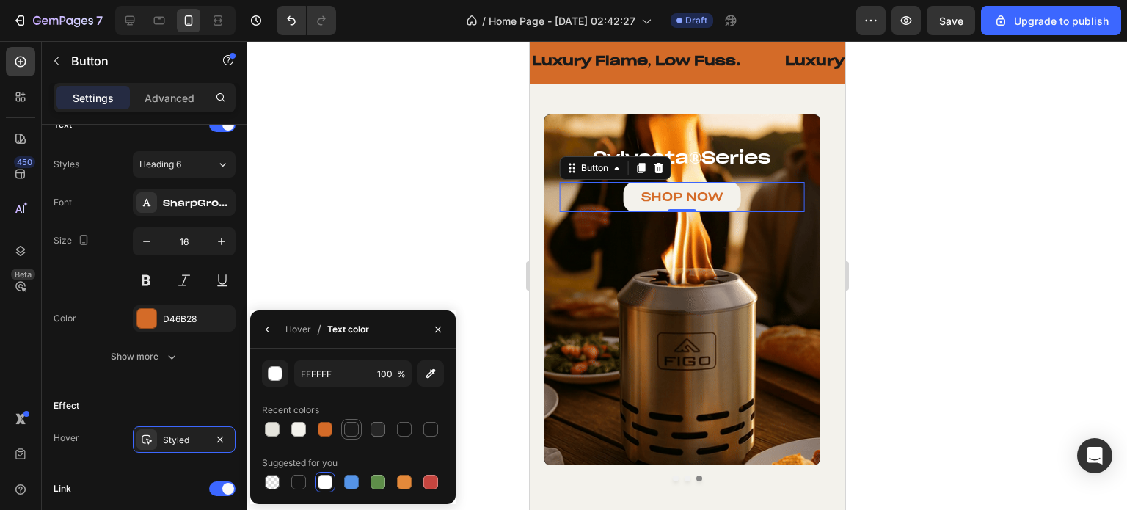
click at [358, 431] on div at bounding box center [351, 429] width 15 height 15
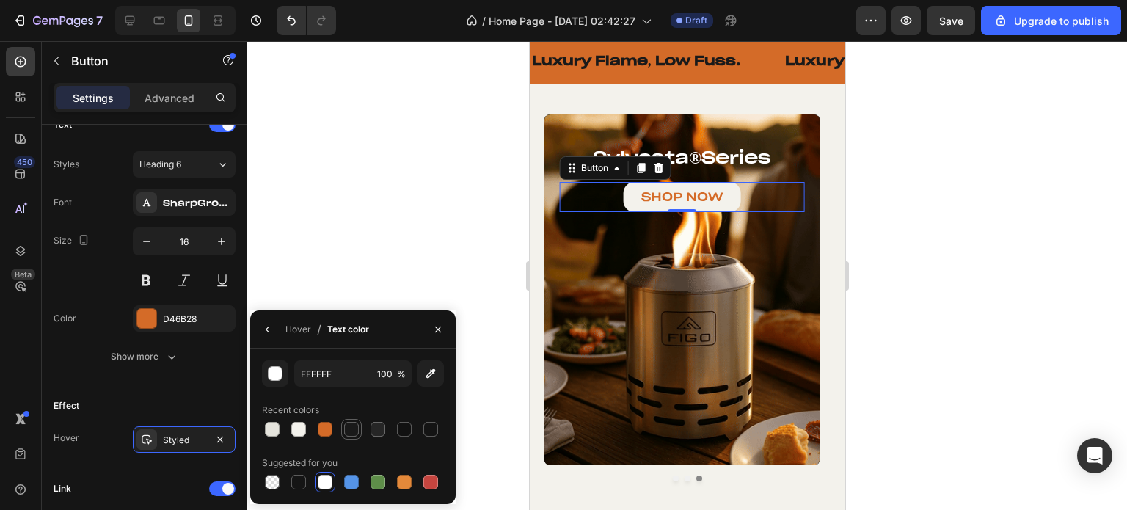
type input "1A1A1A"
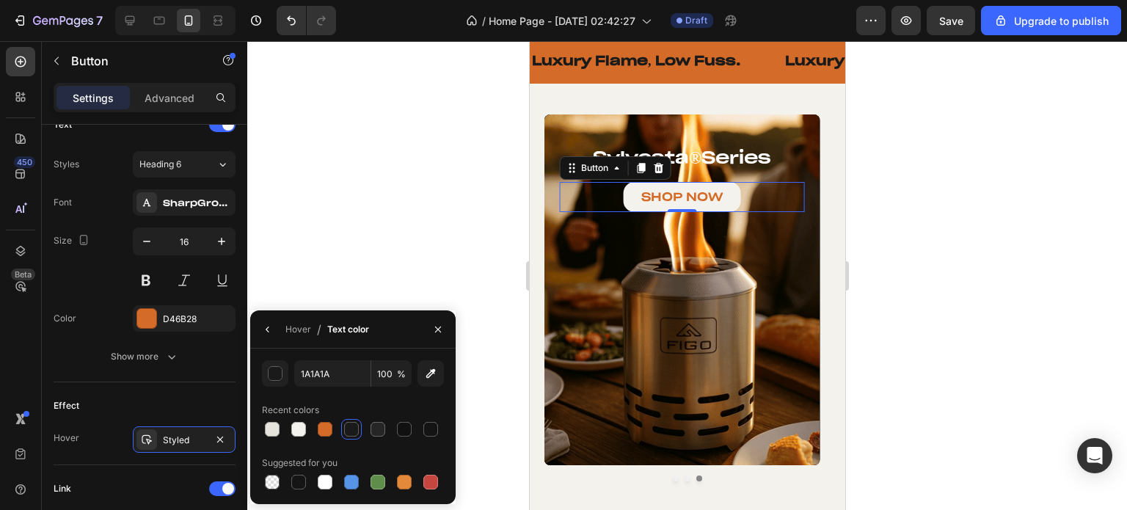
click at [437, 186] on div at bounding box center [686, 275] width 879 height 469
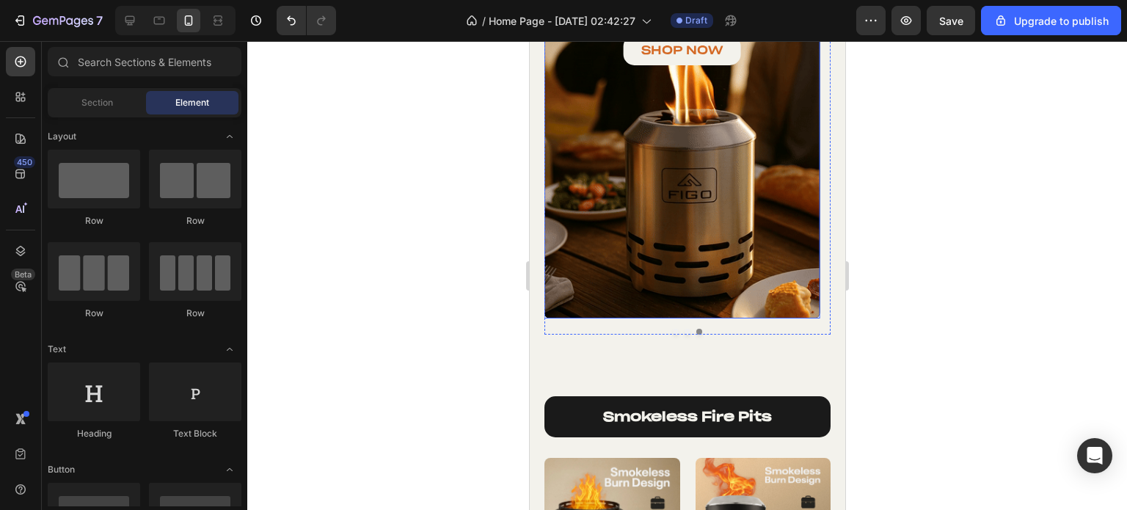
scroll to position [807, 0]
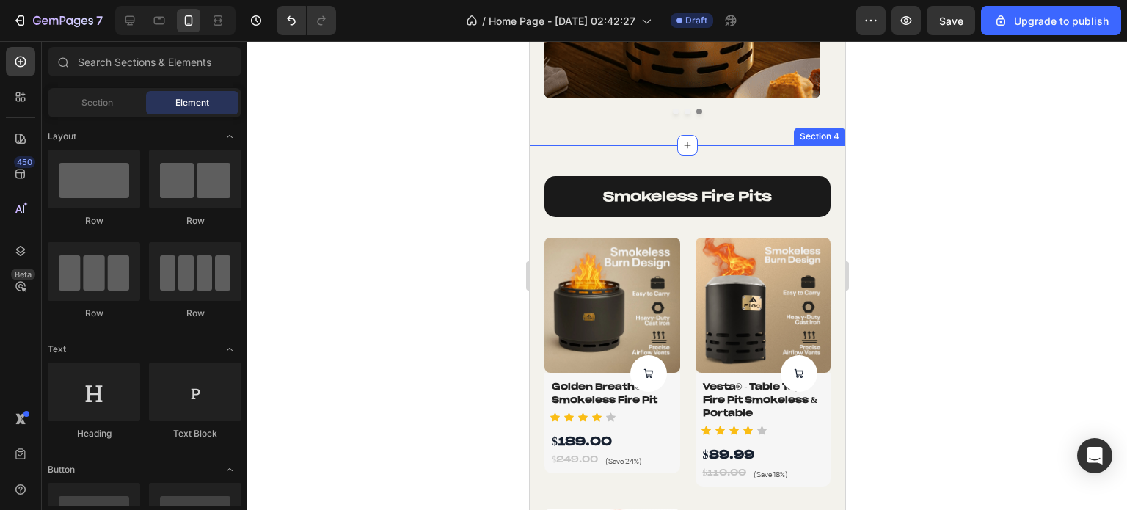
click at [696, 147] on div "smokeless fire pits Heading Product Images Product Cart Button Golden Breath® -…" at bounding box center [686, 459] width 315 height 629
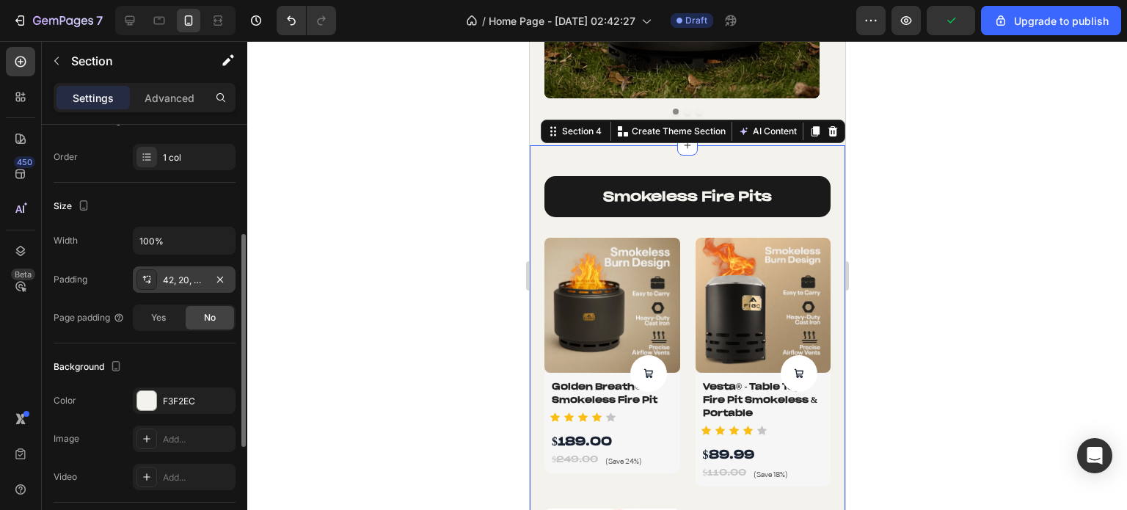
click at [142, 278] on icon at bounding box center [147, 280] width 12 height 12
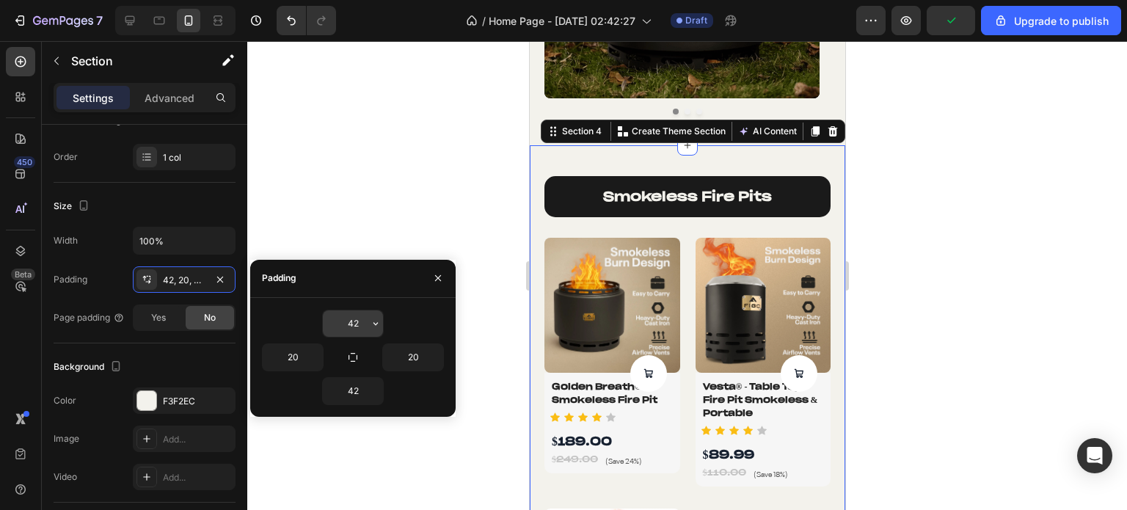
click at [350, 314] on input "42" at bounding box center [353, 323] width 60 height 26
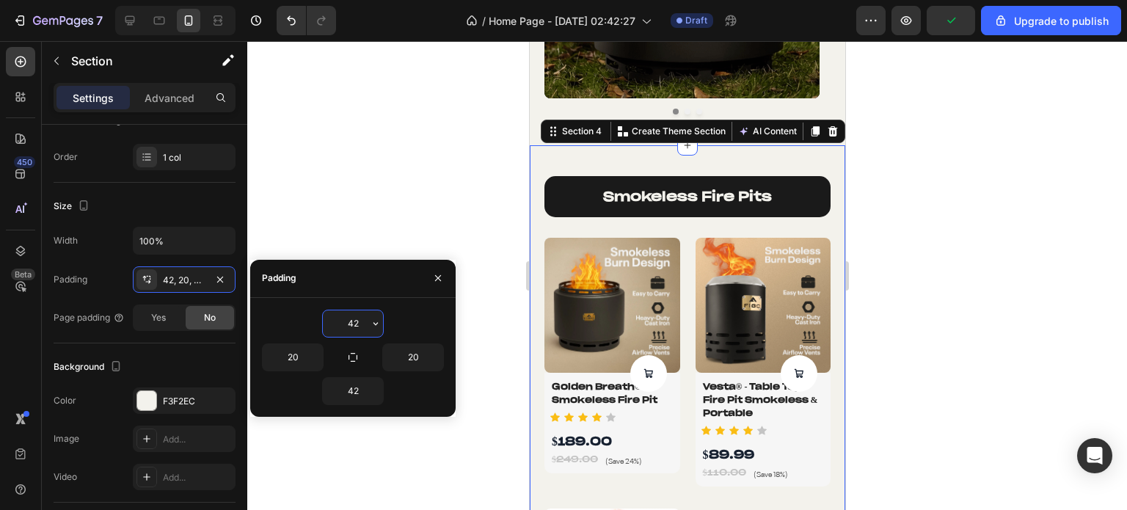
click at [350, 314] on input "42" at bounding box center [353, 323] width 60 height 26
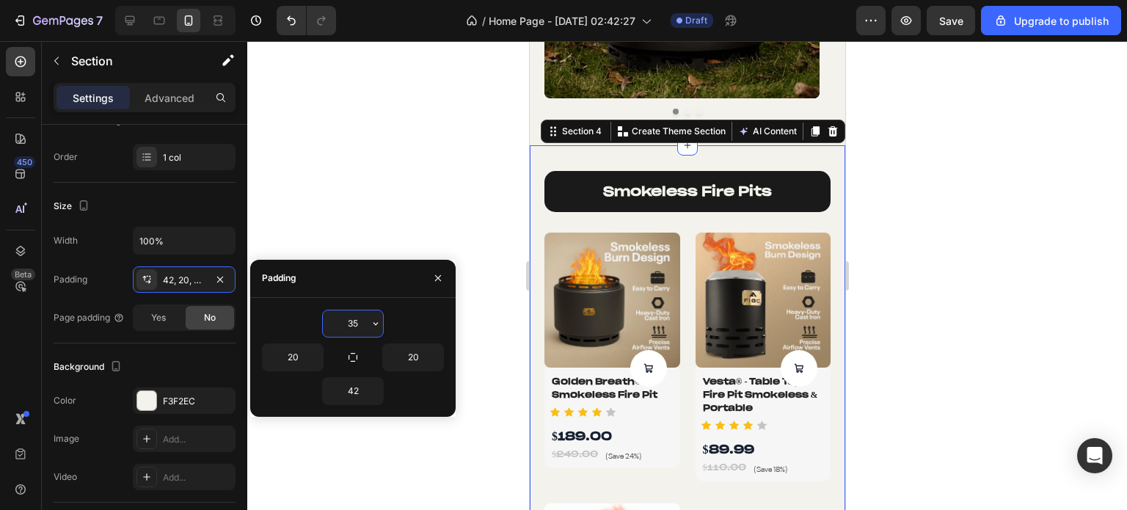
click at [350, 313] on input "35" at bounding box center [353, 323] width 60 height 26
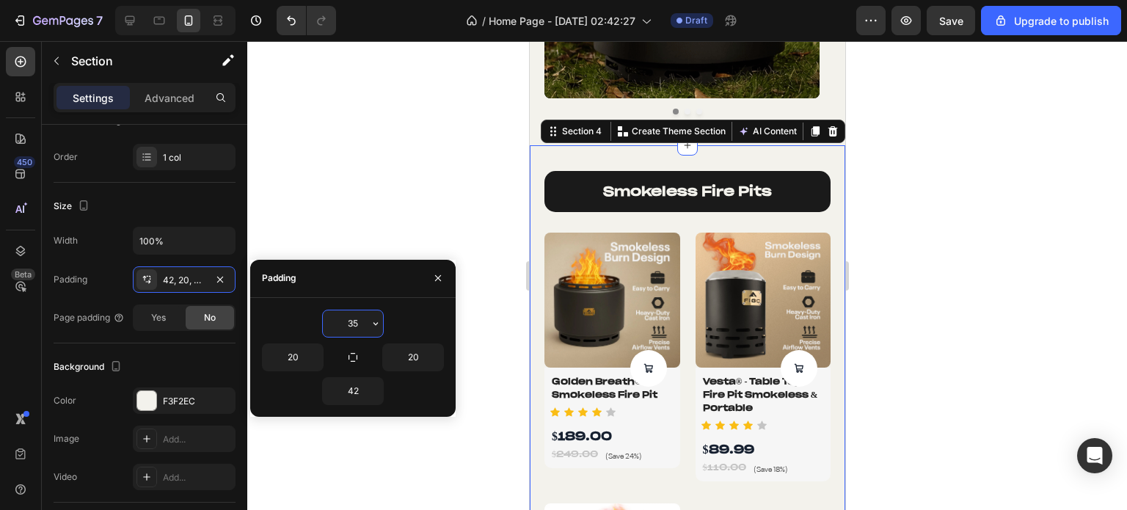
click at [350, 313] on input "35" at bounding box center [353, 323] width 60 height 26
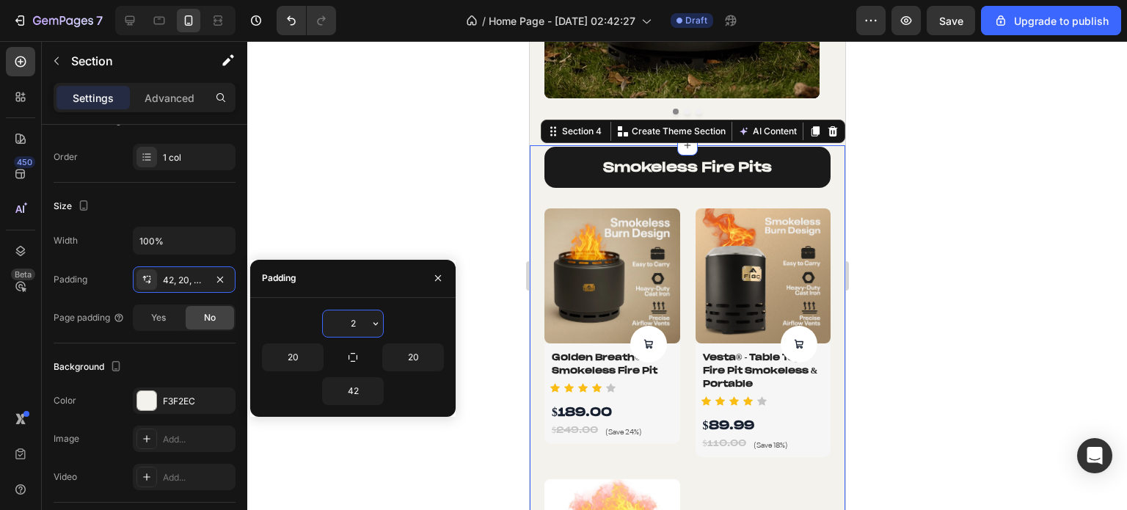
type input "20"
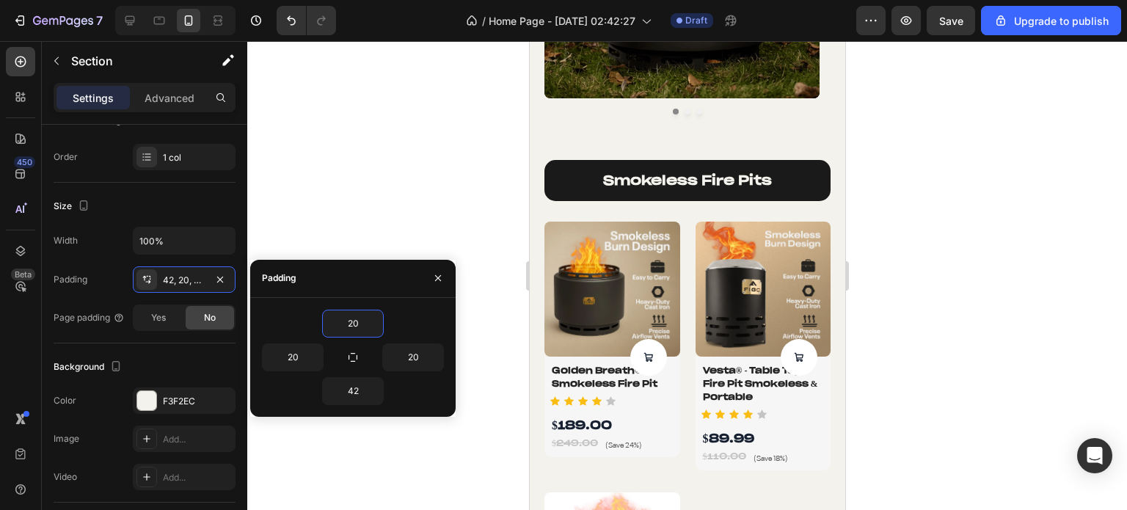
click at [400, 207] on div at bounding box center [686, 275] width 879 height 469
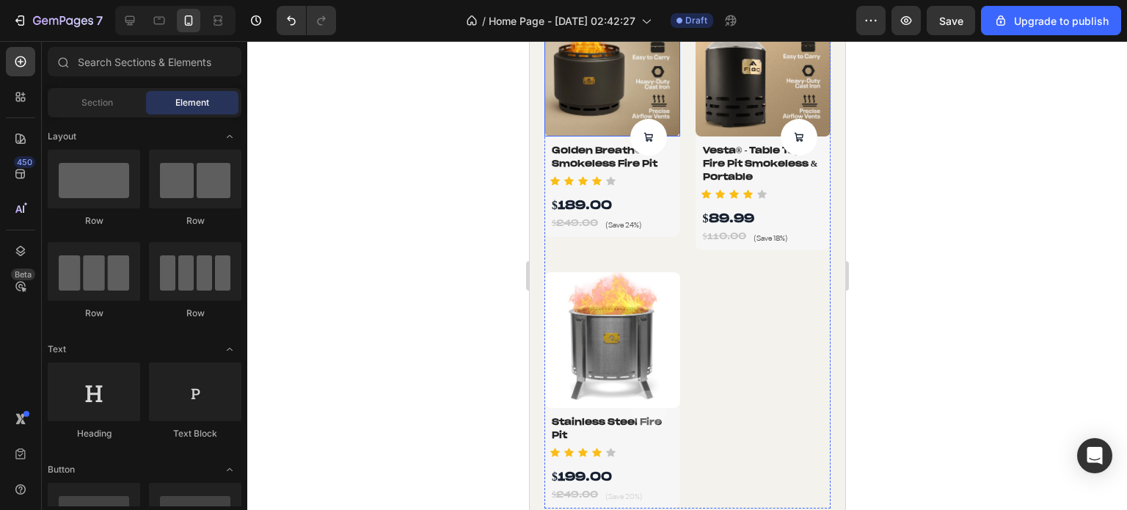
scroll to position [880, 0]
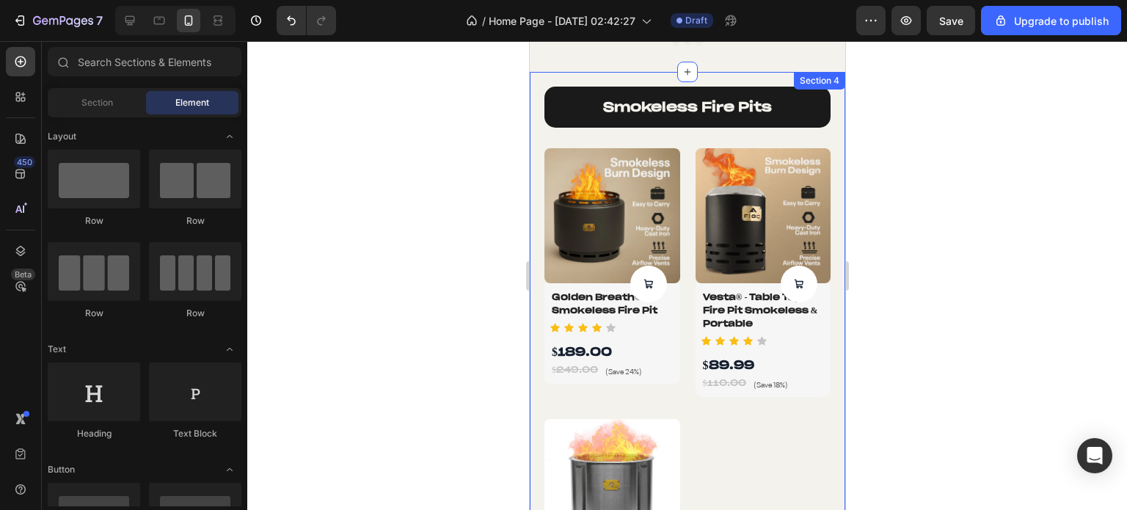
click at [638, 136] on div "smokeless fire pits Heading Product Images Product Cart Button Golden Breath® -…" at bounding box center [686, 371] width 286 height 568
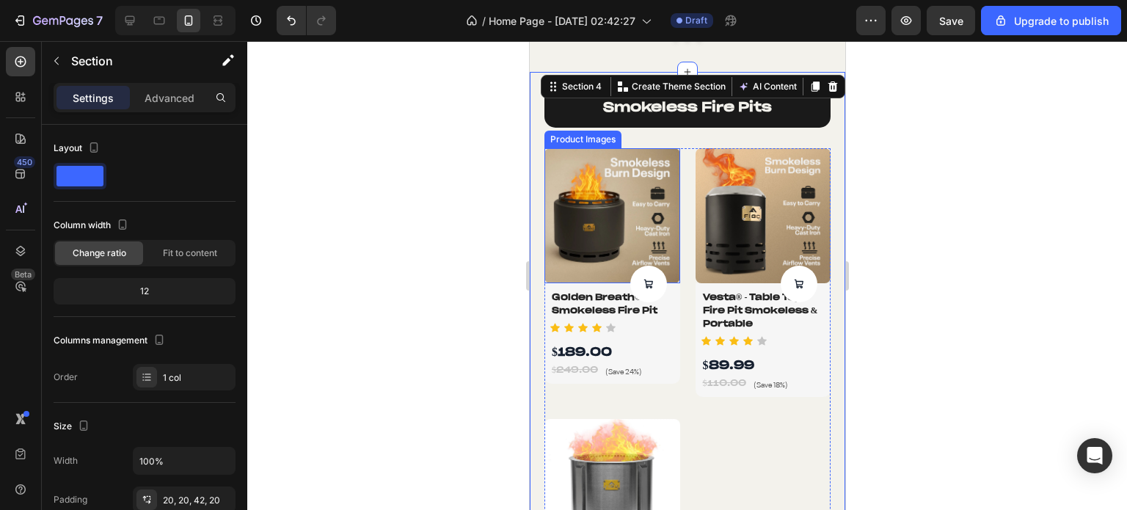
scroll to position [807, 0]
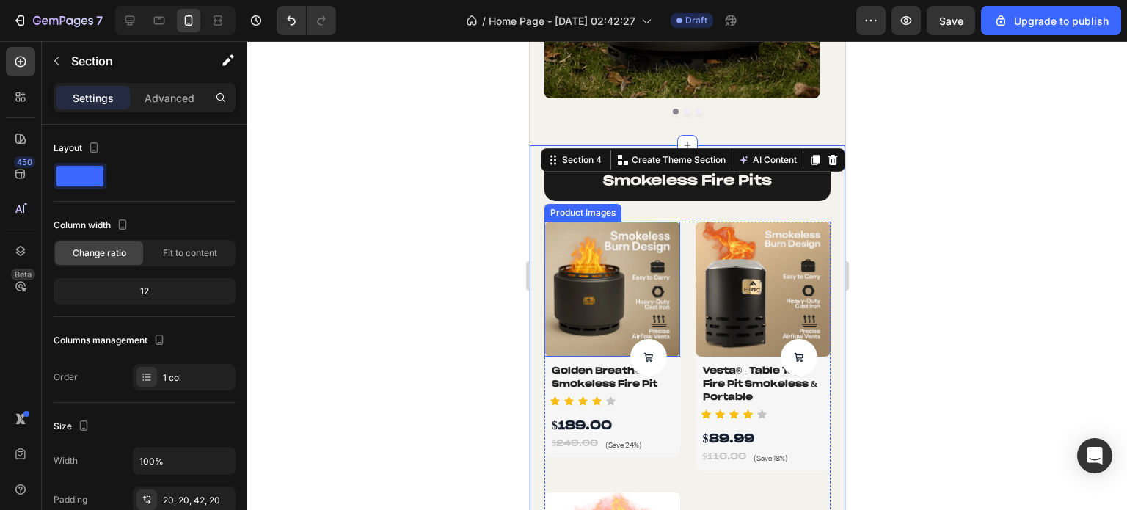
click at [570, 213] on div "Product Images" at bounding box center [581, 212] width 71 height 13
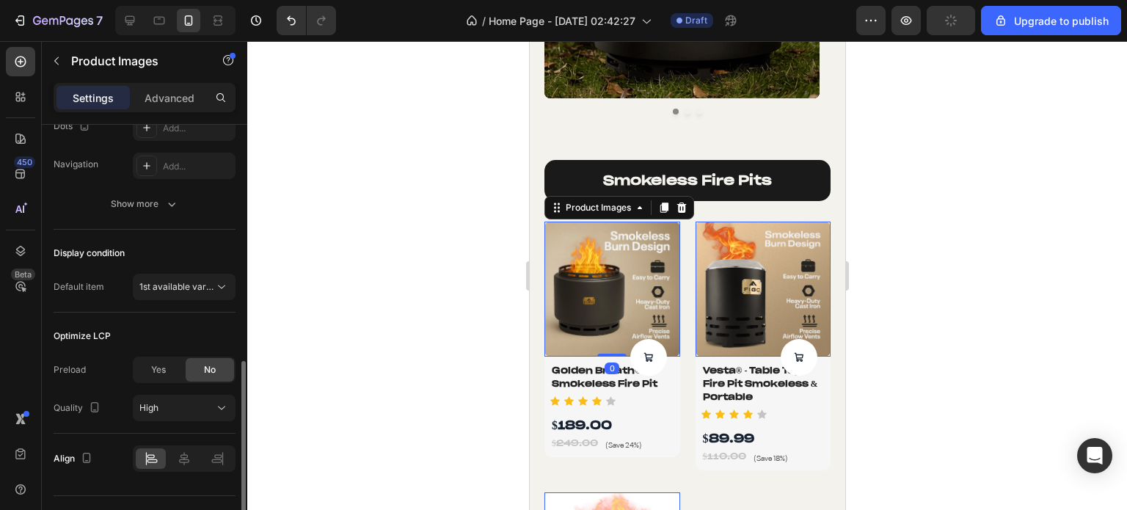
scroll to position [398, 0]
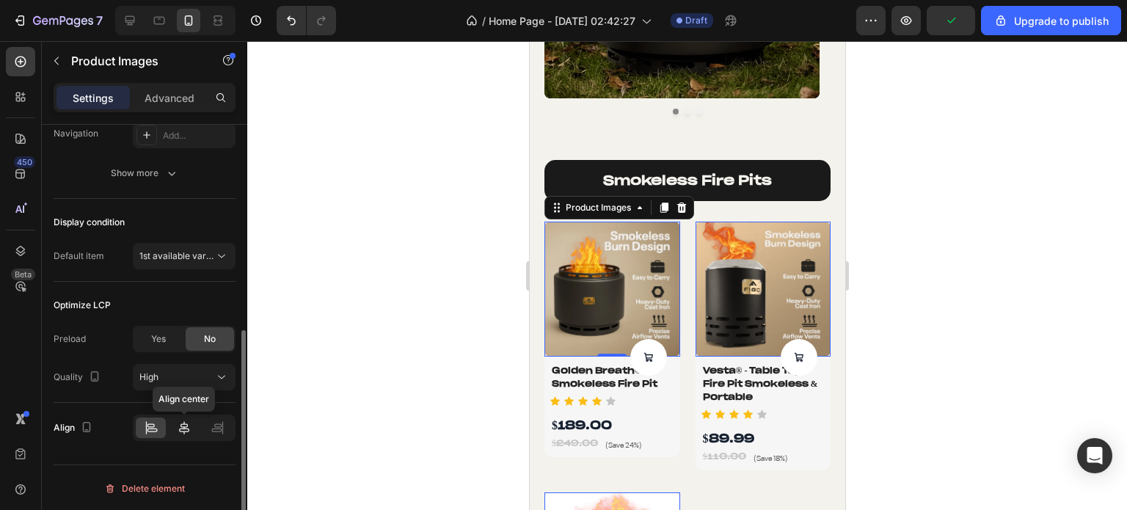
click at [177, 425] on icon at bounding box center [184, 427] width 15 height 15
click at [150, 428] on icon at bounding box center [151, 427] width 15 height 15
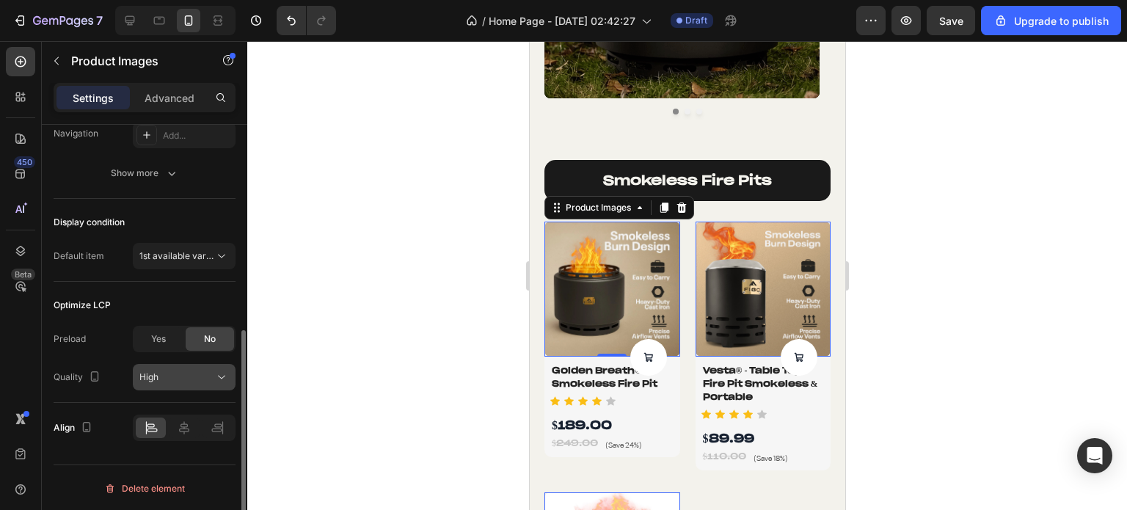
click at [157, 384] on button "High" at bounding box center [184, 377] width 103 height 26
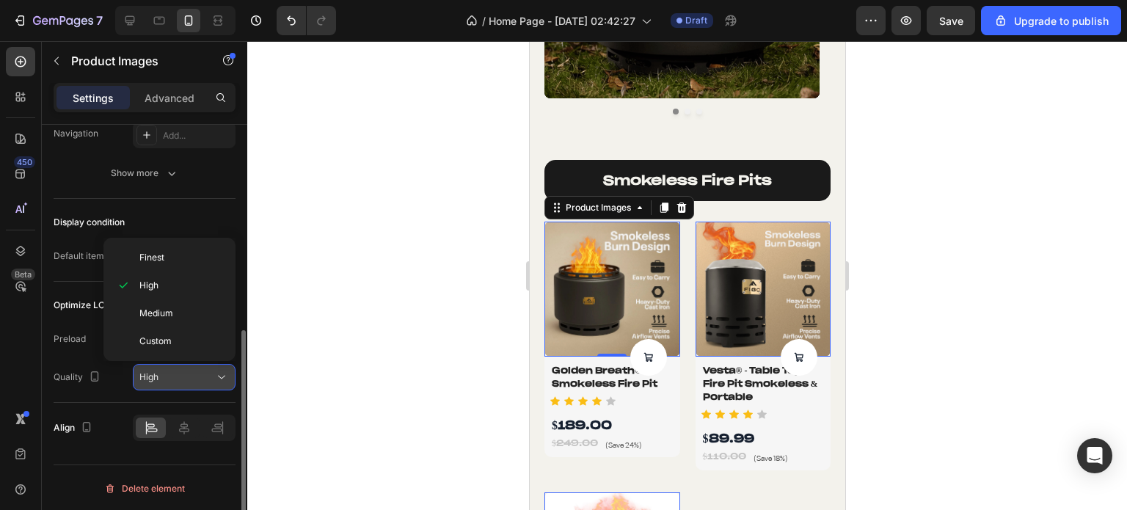
click at [158, 382] on div "High" at bounding box center [183, 377] width 89 height 15
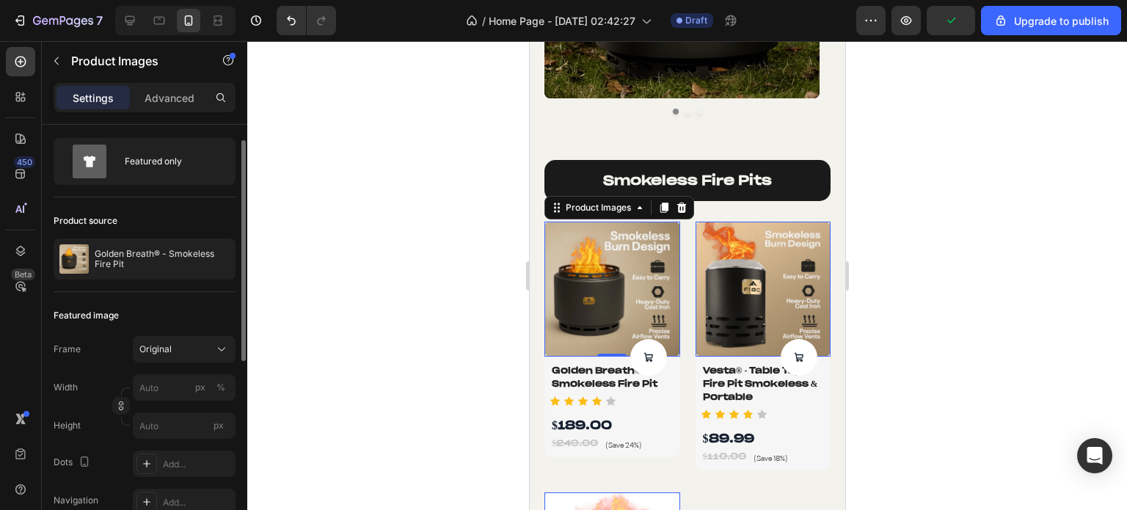
scroll to position [0, 0]
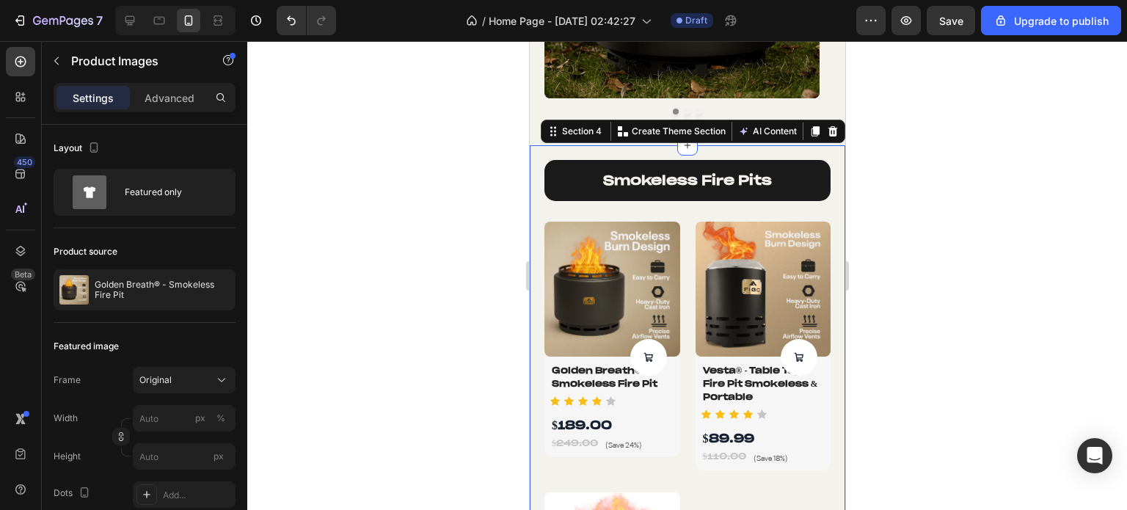
click at [736, 213] on div "smokeless fire pits Heading Product Images Product Cart Button Golden Breath® -…" at bounding box center [686, 444] width 286 height 568
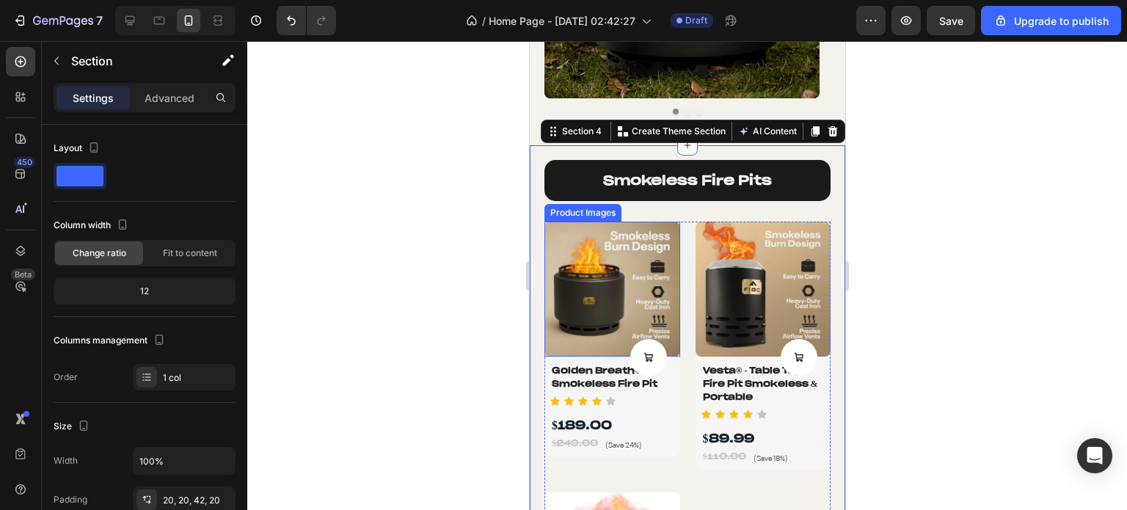
click at [558, 213] on div "Product Images" at bounding box center [581, 212] width 71 height 13
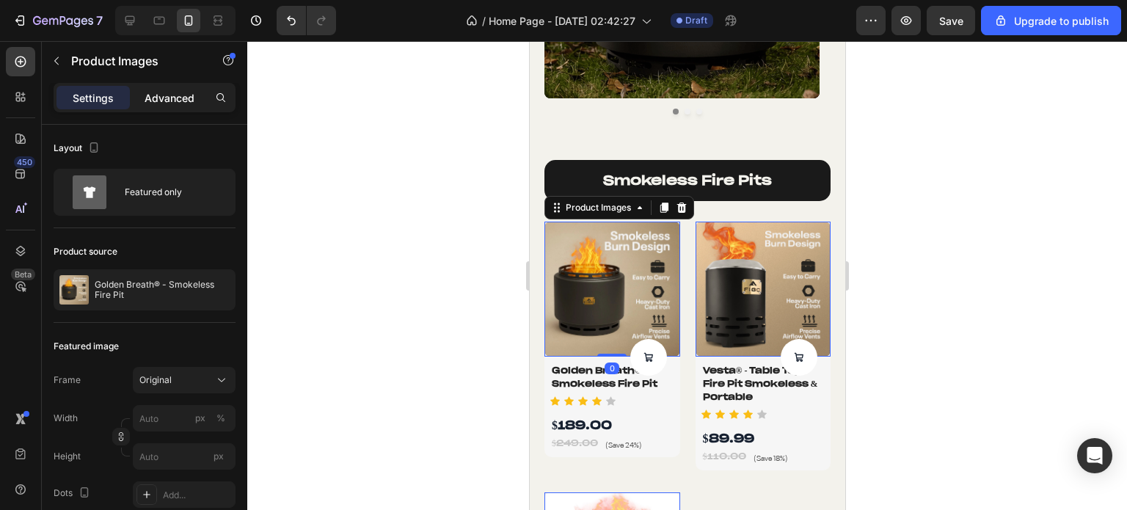
click at [164, 102] on p "Advanced" at bounding box center [169, 97] width 50 height 15
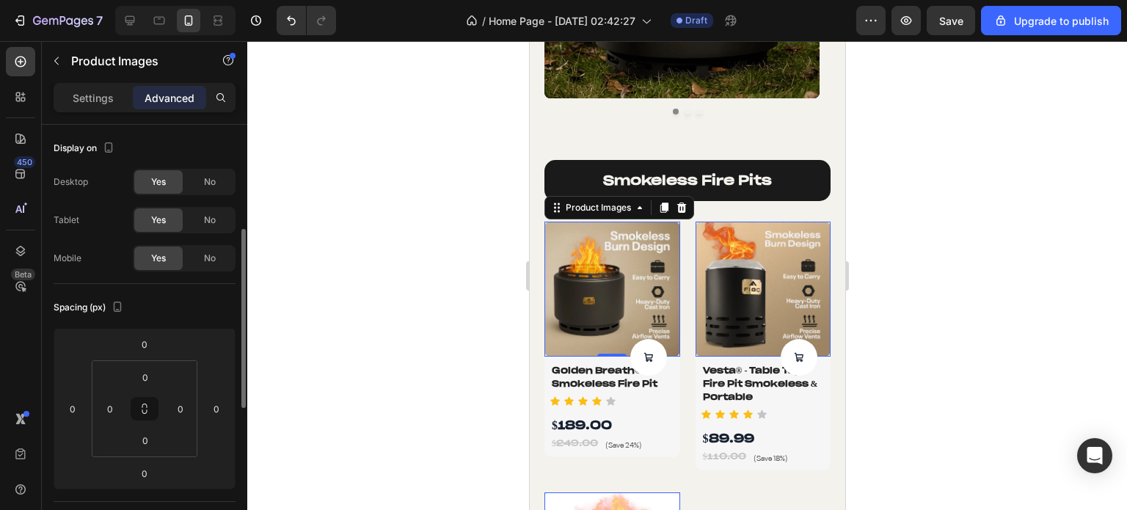
scroll to position [73, 0]
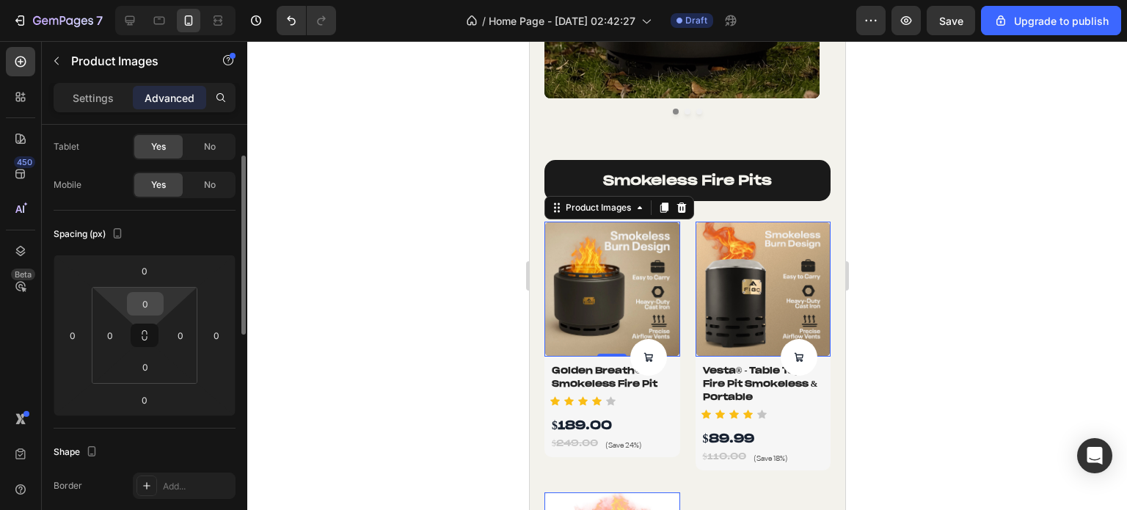
click at [145, 302] on input "0" at bounding box center [145, 304] width 29 height 22
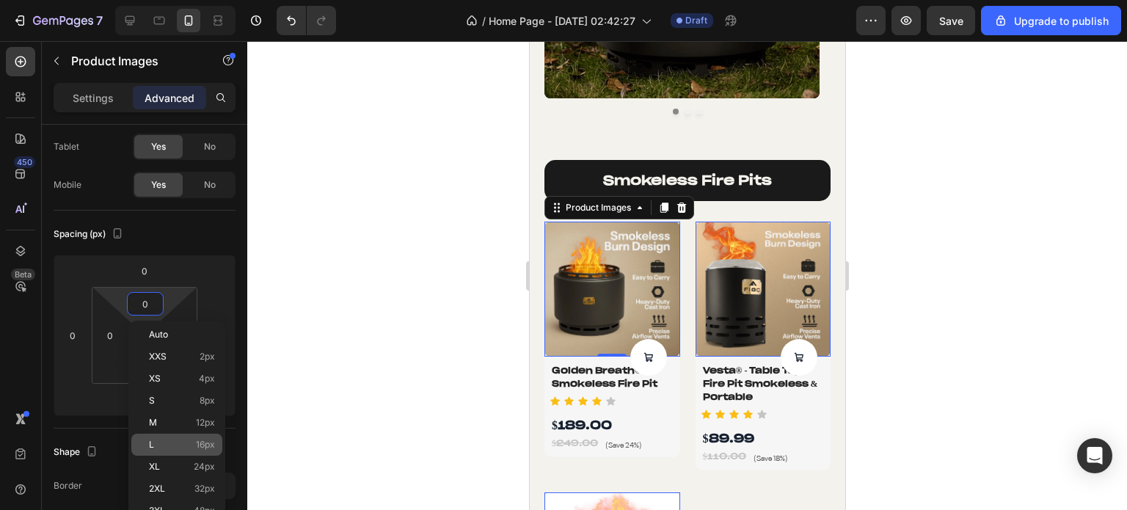
click at [161, 453] on div "L 16px" at bounding box center [176, 444] width 91 height 22
type input "16"
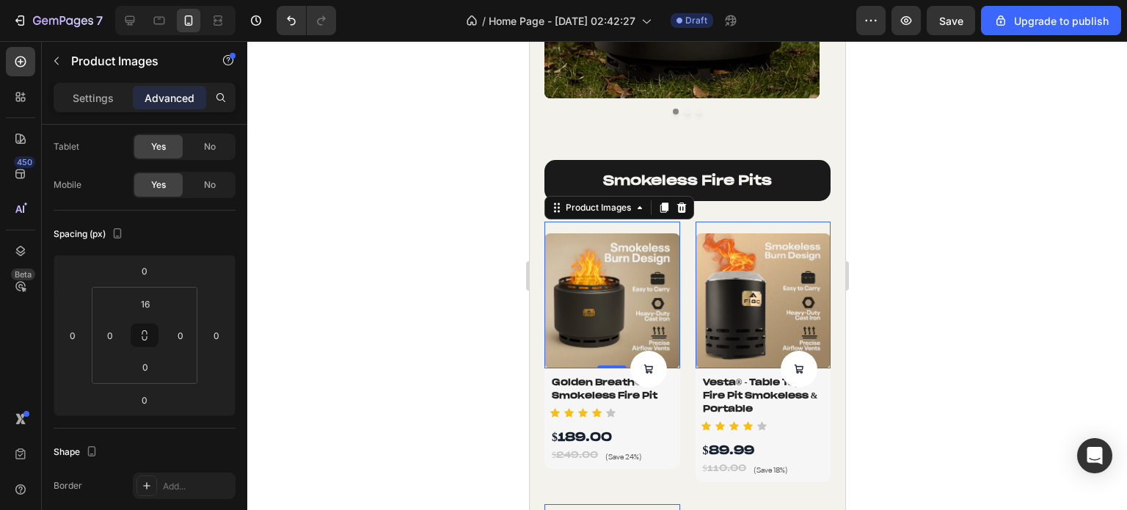
click at [490, 288] on div at bounding box center [686, 275] width 879 height 469
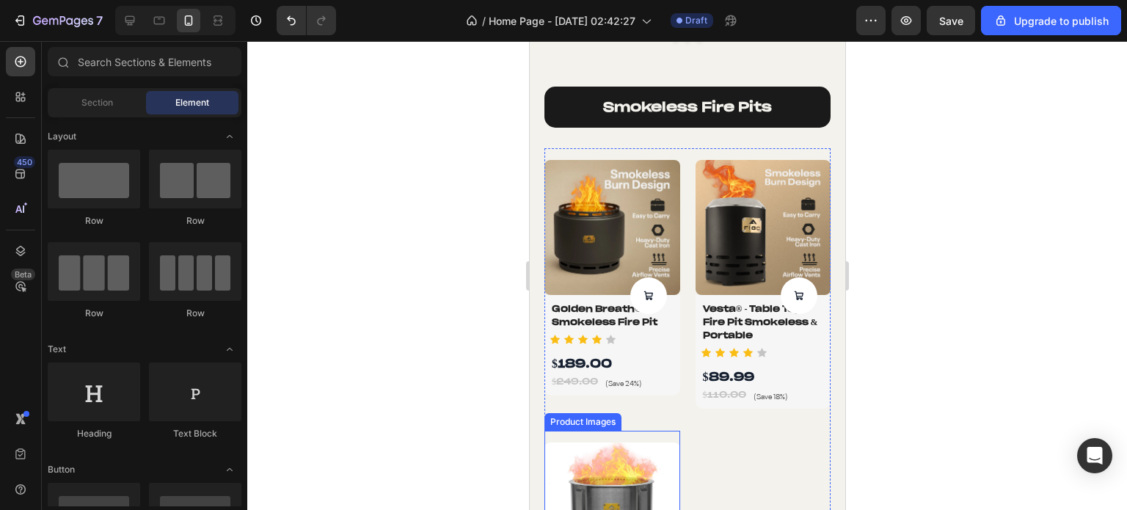
scroll to position [733, 0]
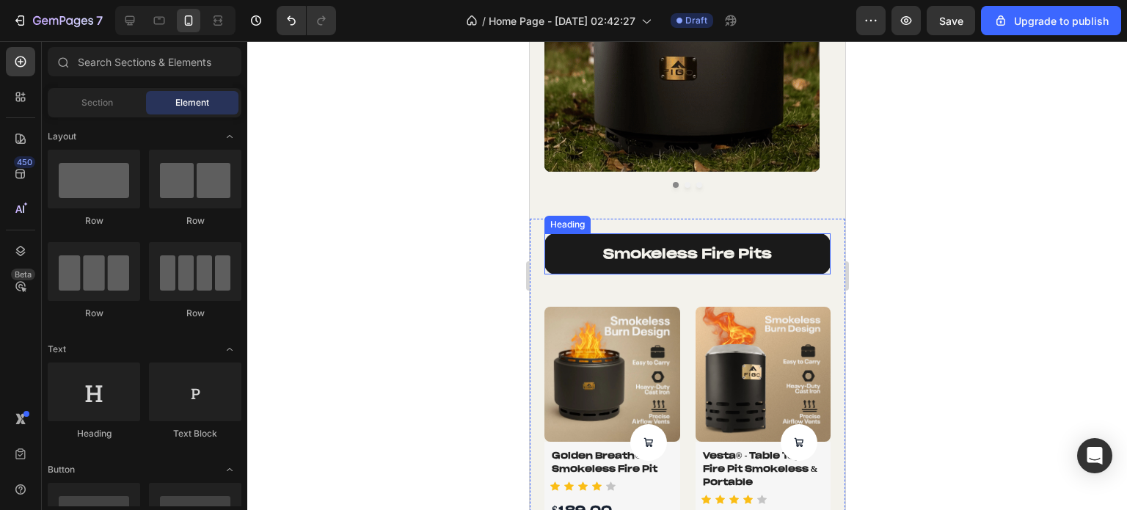
click at [775, 246] on h2 "smokeless fire pits" at bounding box center [686, 253] width 286 height 40
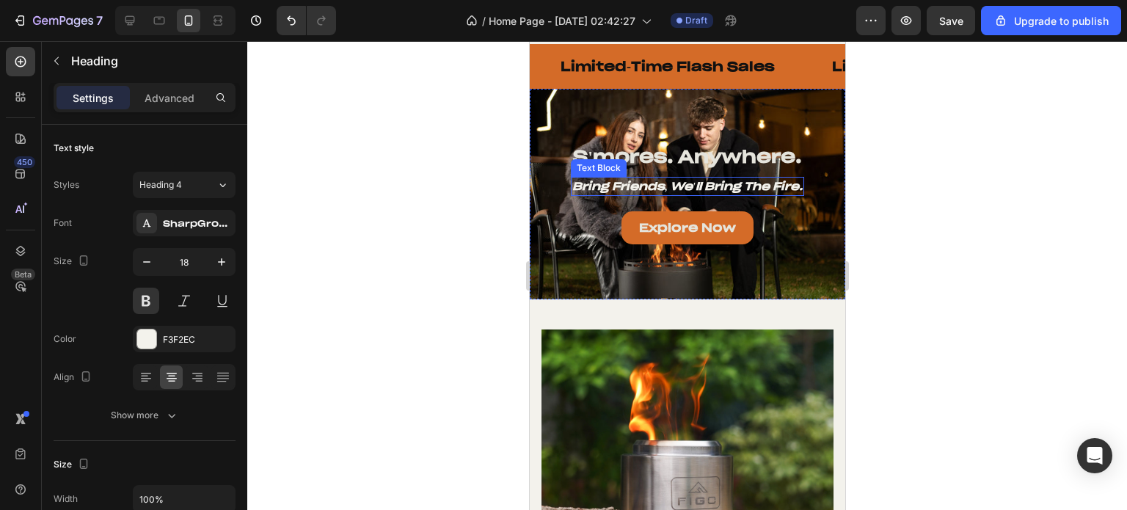
scroll to position [880, 0]
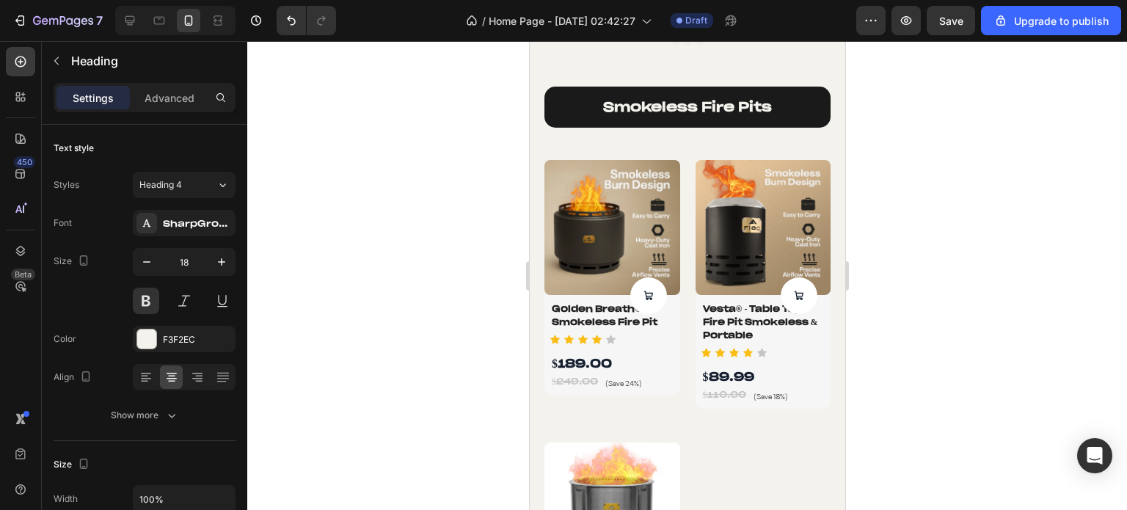
click at [695, 109] on h2 "smokeless fire pits" at bounding box center [686, 107] width 286 height 40
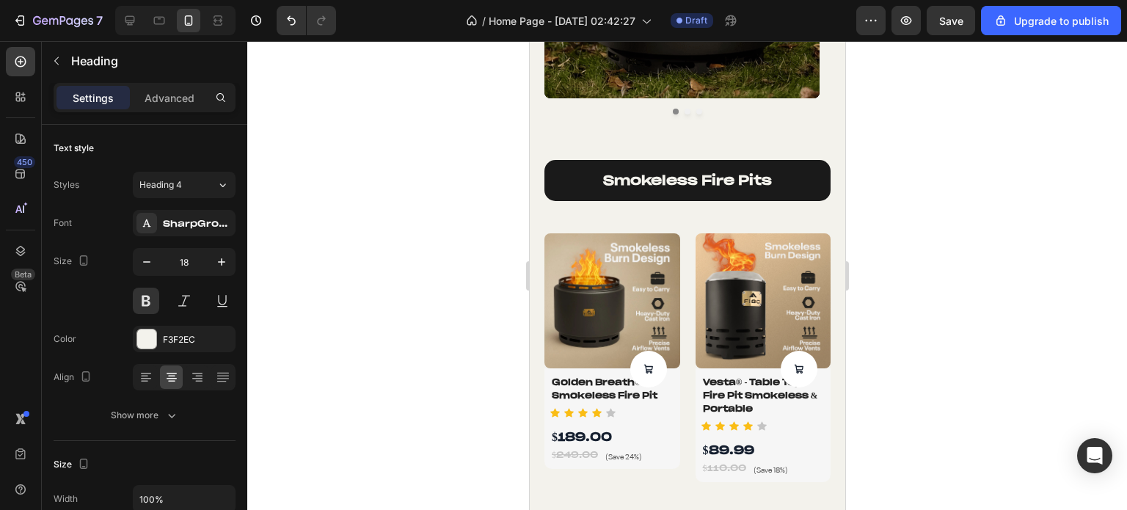
click at [570, 174] on p "smokeless fire pits" at bounding box center [686, 180] width 263 height 17
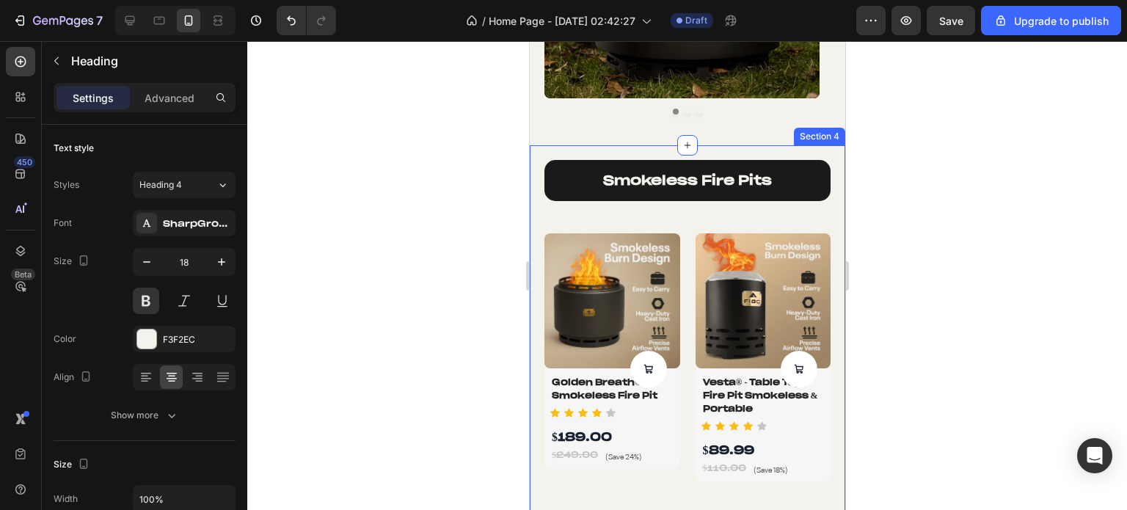
click at [585, 154] on div "smokeless fire pits Heading Product Images Product Cart Button Golden Breath® -…" at bounding box center [686, 463] width 315 height 637
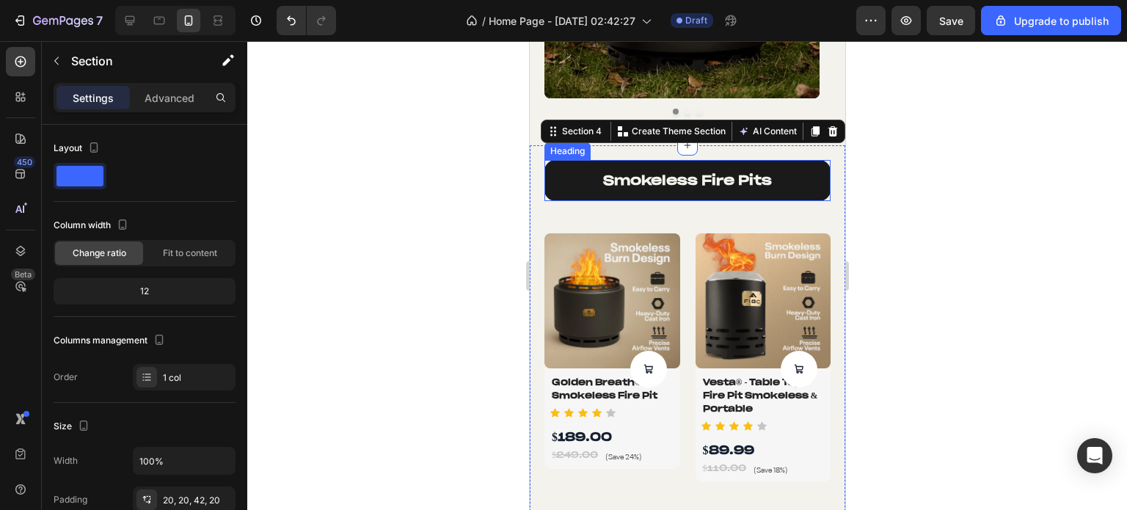
click at [570, 180] on p "smokeless fire pits" at bounding box center [686, 180] width 263 height 17
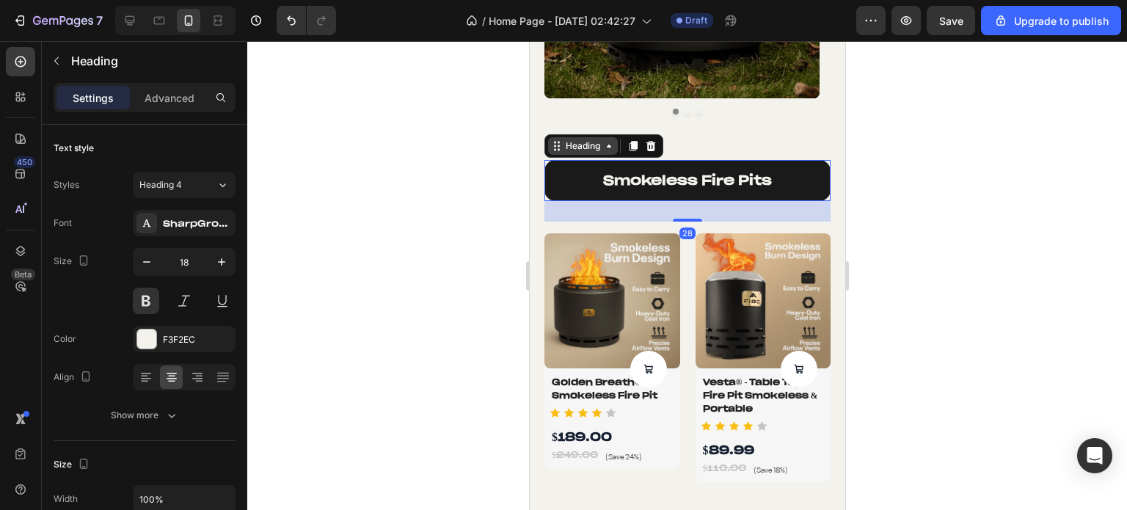
click at [572, 147] on div "Heading" at bounding box center [582, 145] width 40 height 13
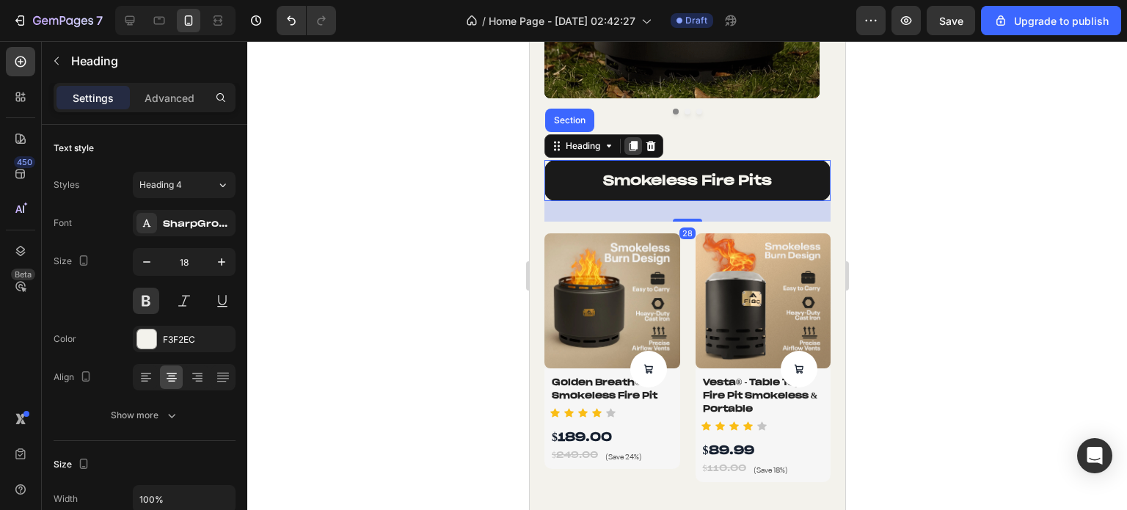
click at [632, 149] on icon at bounding box center [633, 146] width 8 height 10
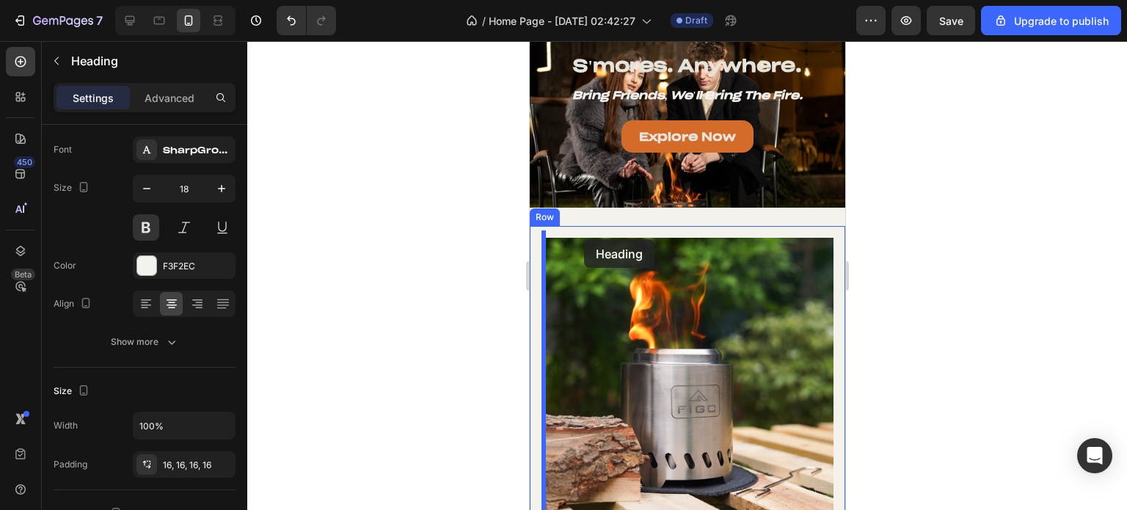
scroll to position [1760, 0]
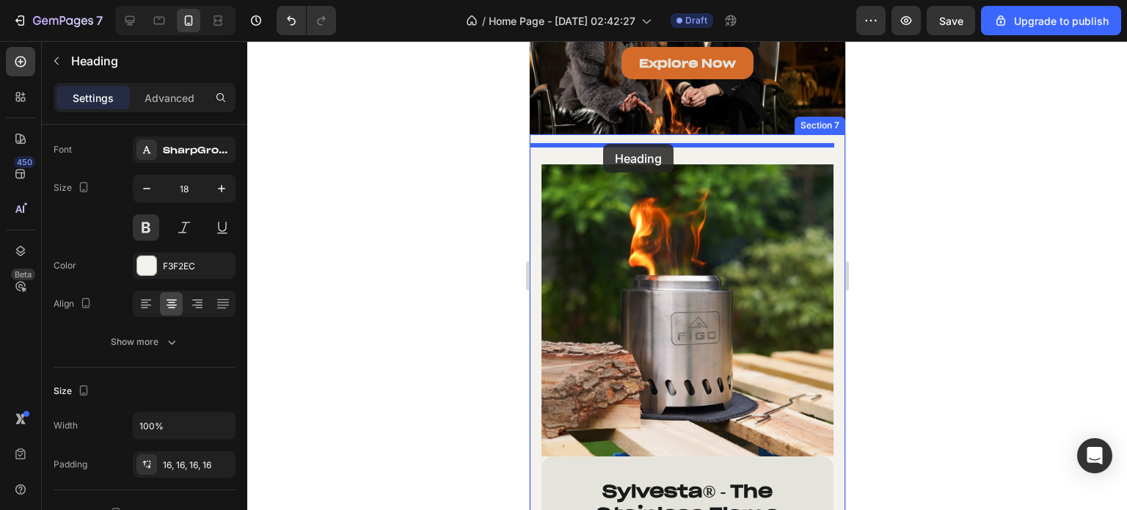
drag, startPoint x: 557, startPoint y: 209, endPoint x: 602, endPoint y: 144, distance: 79.1
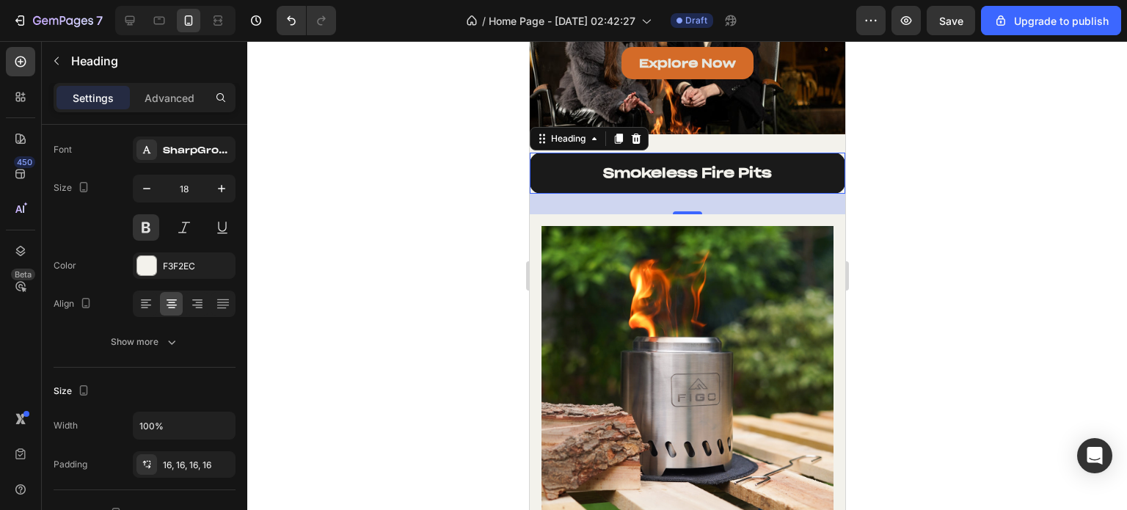
click at [675, 175] on h2 "smokeless fire pits" at bounding box center [686, 173] width 315 height 40
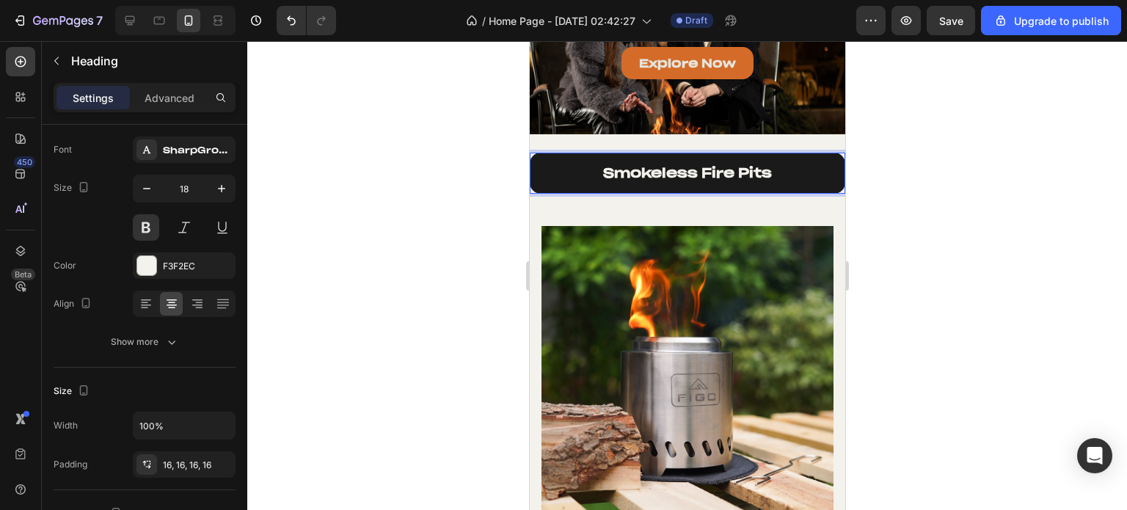
click at [675, 175] on h2 "smokeless fire pits" at bounding box center [686, 173] width 315 height 40
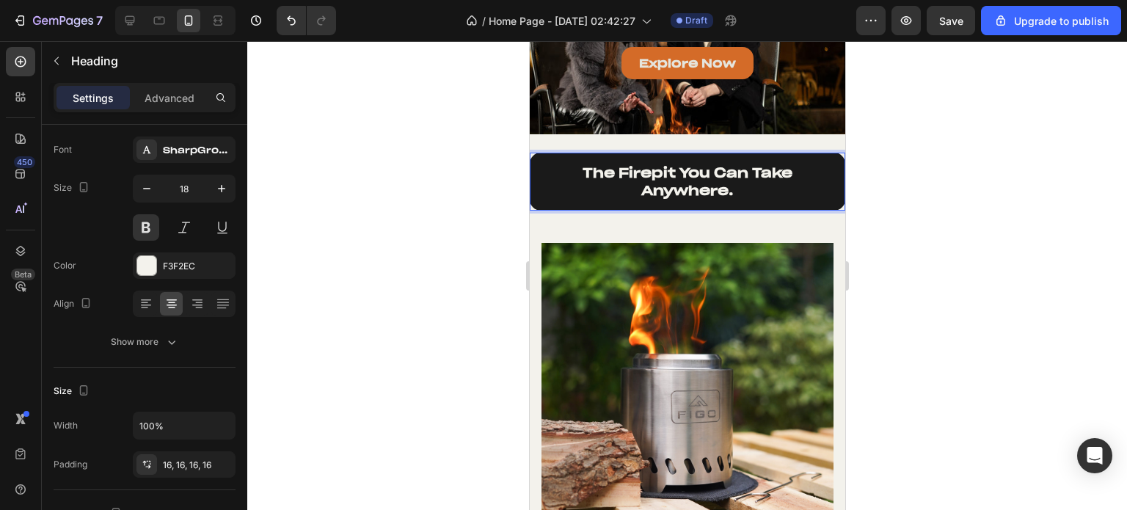
click at [667, 166] on p "The Firepit You Can Take Anywhere." at bounding box center [687, 181] width 292 height 34
click at [608, 164] on p "The Firepits You Can Take Anywhere." at bounding box center [687, 181] width 292 height 34
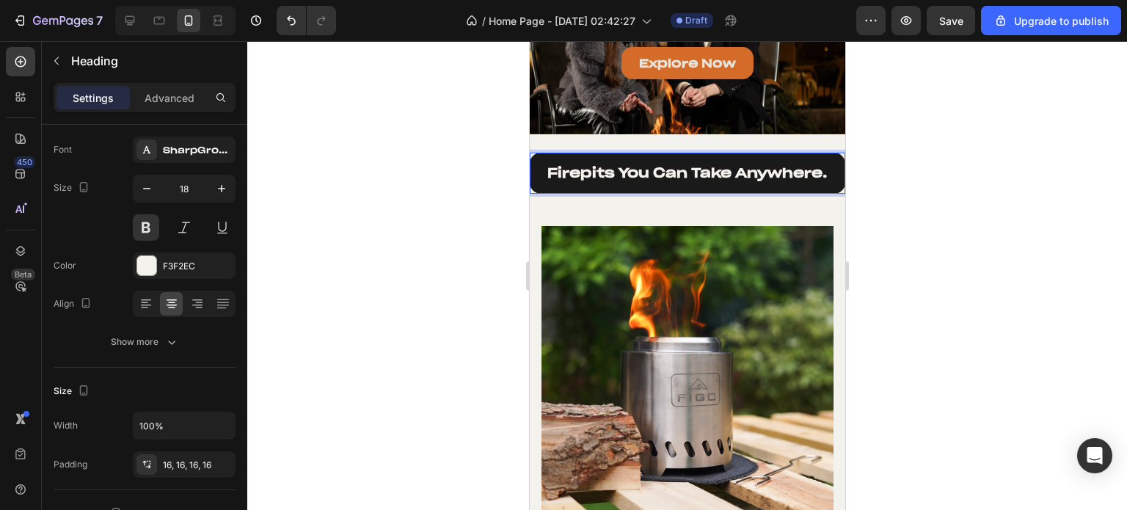
click at [654, 166] on p "Firepits You Can Take Anywhere." at bounding box center [687, 172] width 292 height 17
click at [653, 166] on p "Firepits You Can Take Anywhere." at bounding box center [687, 172] width 292 height 17
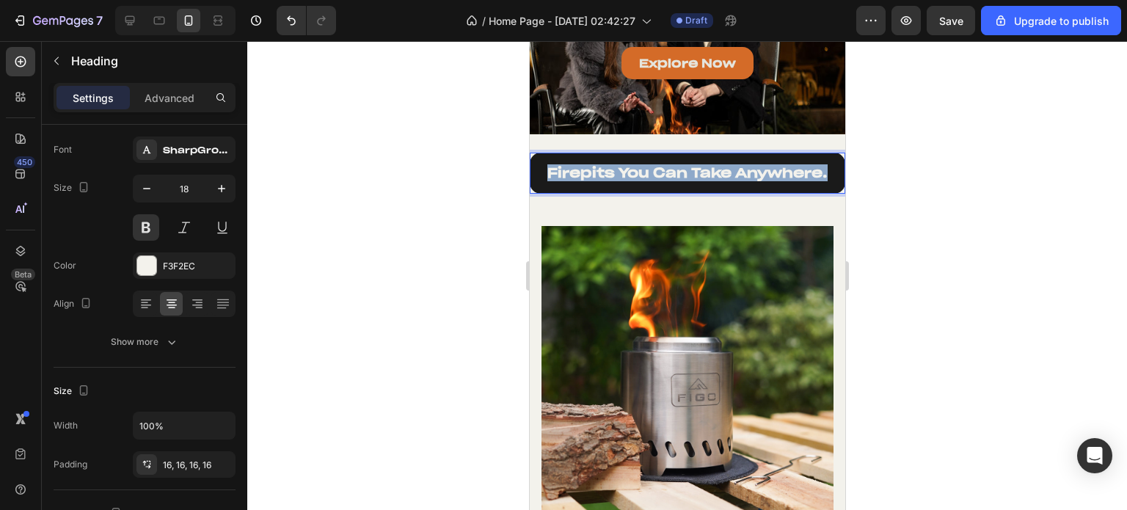
click at [653, 166] on p "Firepits You Can Take Anywhere." at bounding box center [687, 172] width 292 height 17
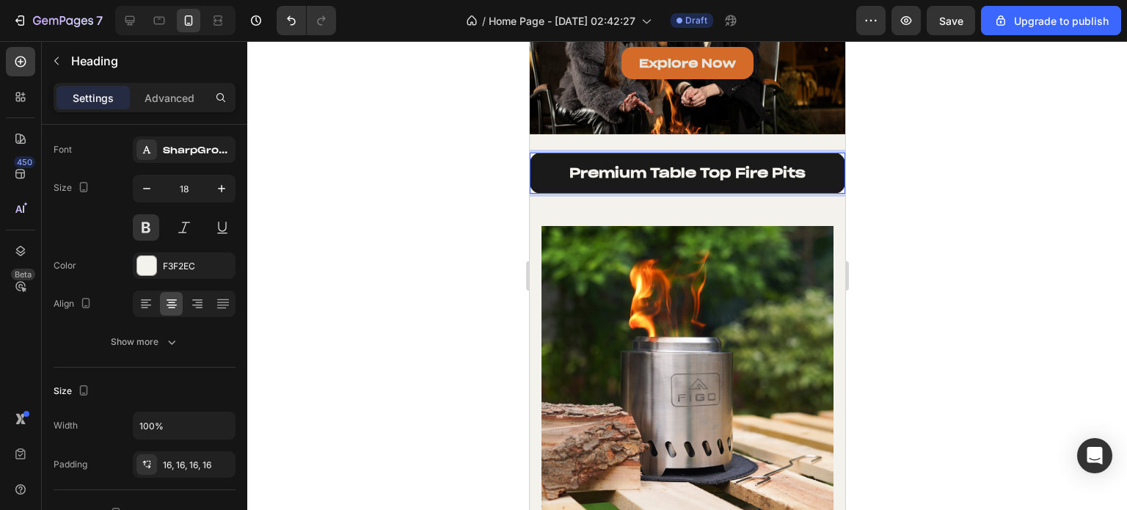
click at [959, 197] on div at bounding box center [686, 275] width 879 height 469
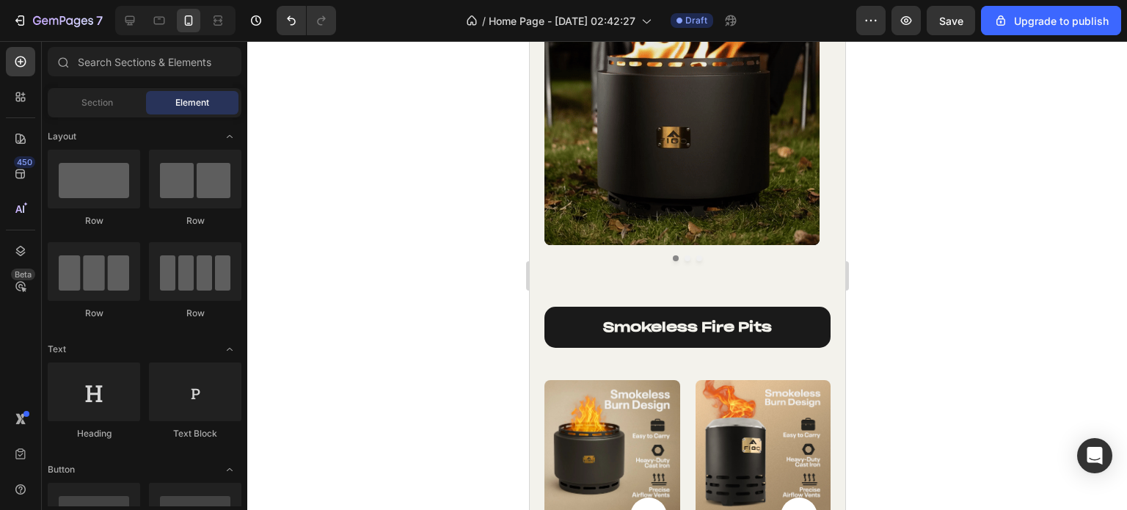
scroll to position [807, 0]
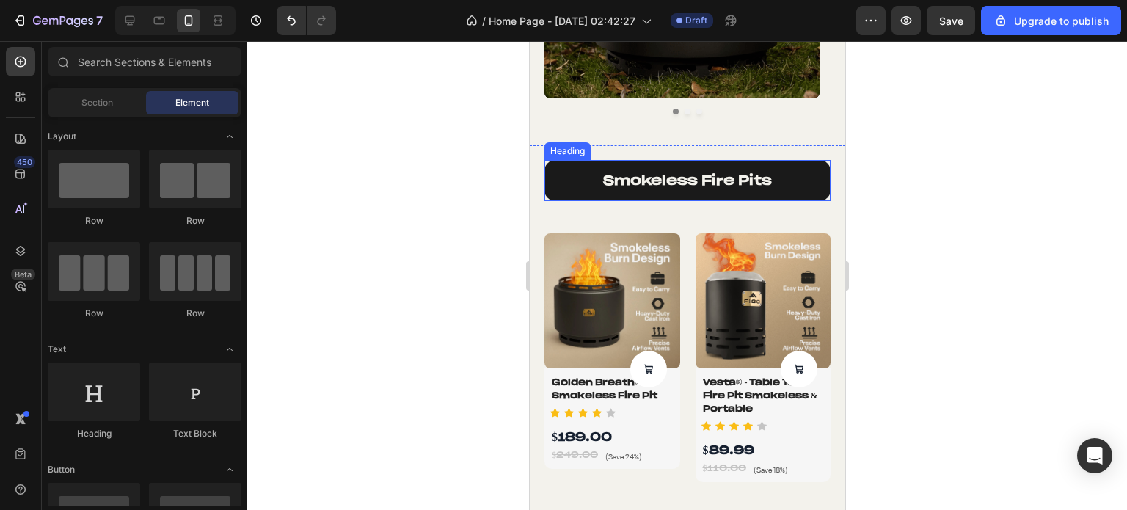
click at [669, 176] on h2 "smokeless fire pits" at bounding box center [686, 180] width 286 height 40
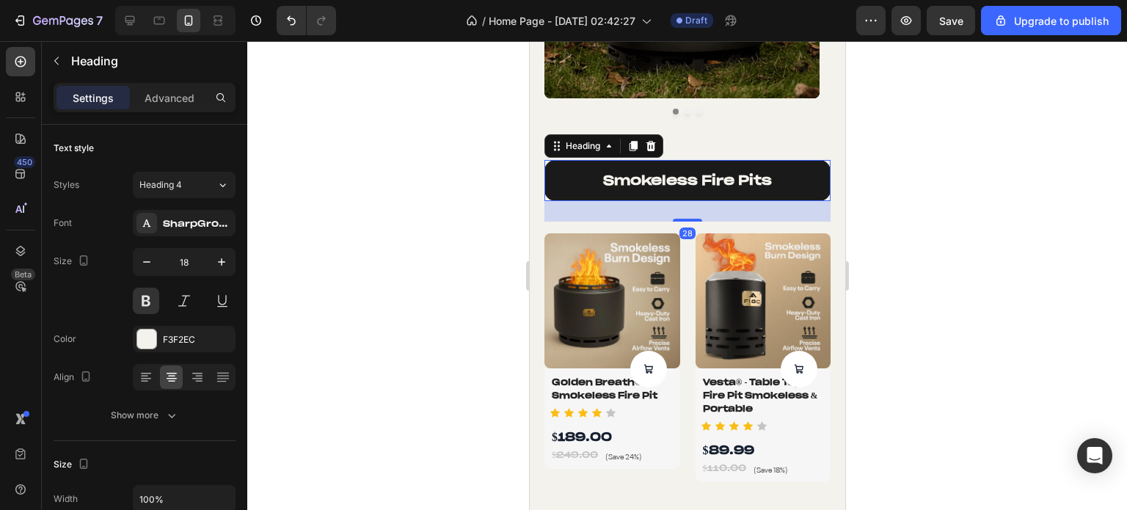
click at [669, 176] on h2 "smokeless fire pits" at bounding box center [686, 180] width 286 height 40
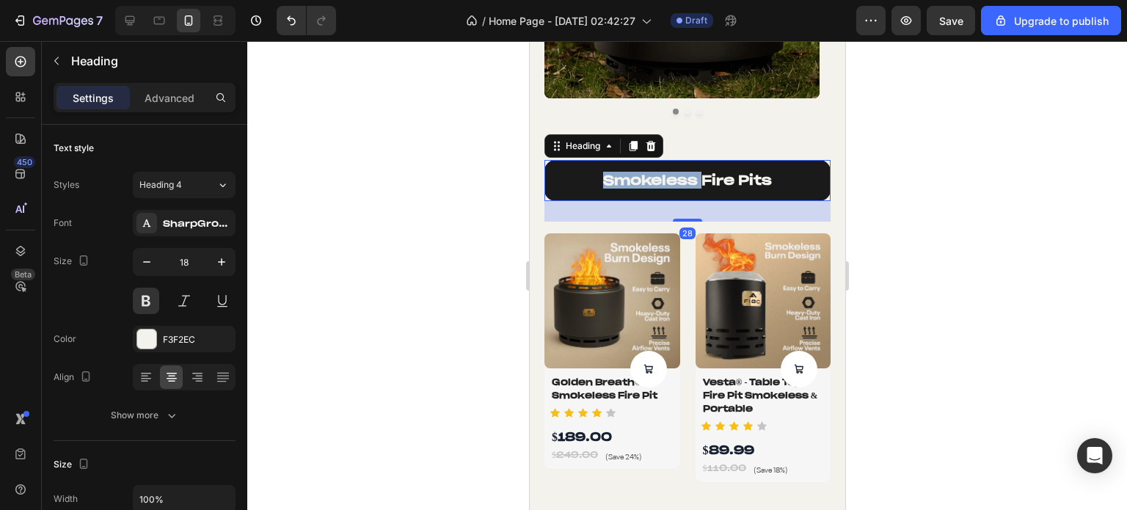
click at [669, 176] on p "smokeless fire pits" at bounding box center [686, 180] width 263 height 17
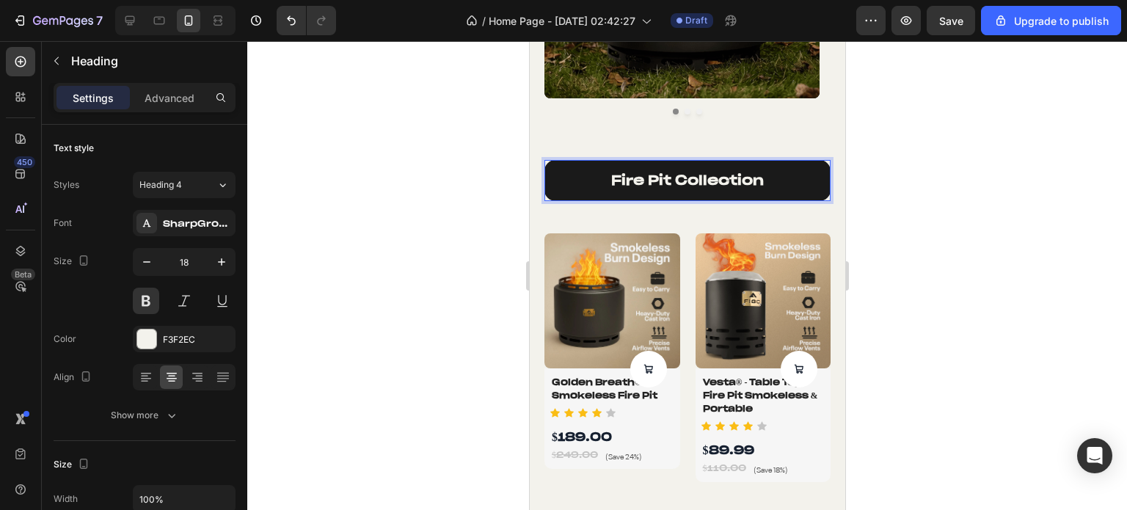
click at [599, 178] on p "Fire Pit Collection" at bounding box center [686, 180] width 263 height 17
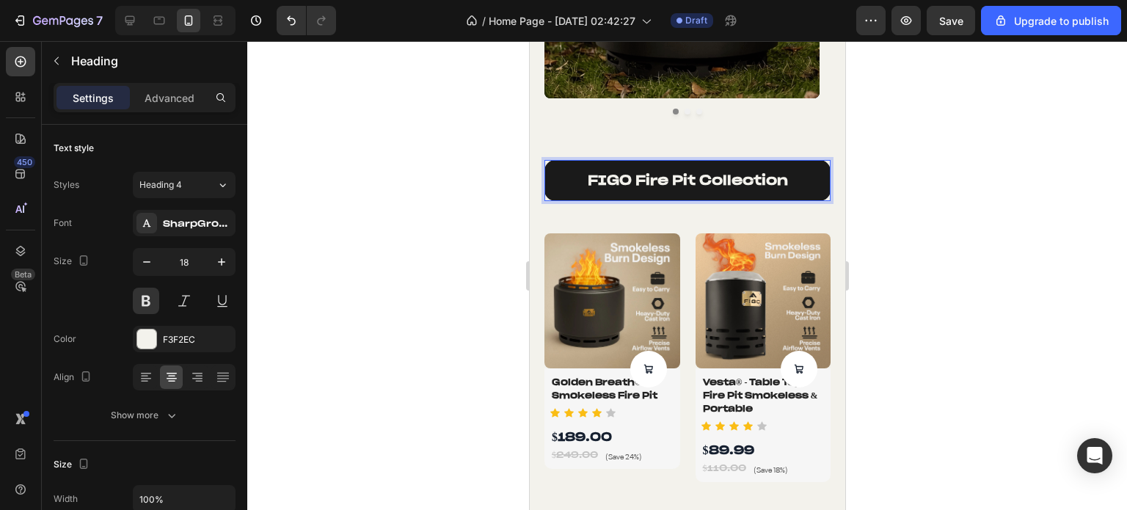
click at [984, 223] on div at bounding box center [686, 275] width 879 height 469
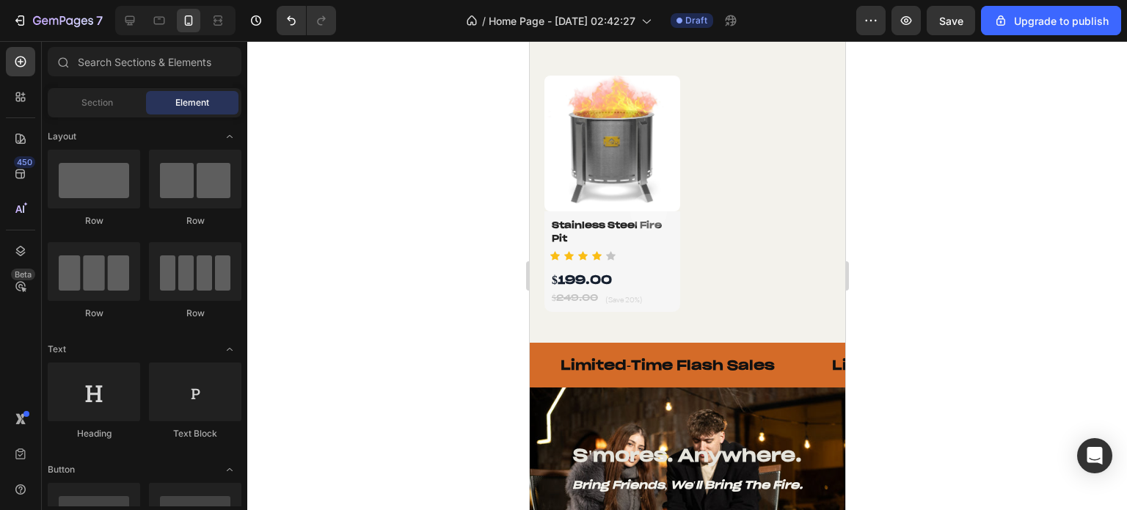
scroll to position [1540, 0]
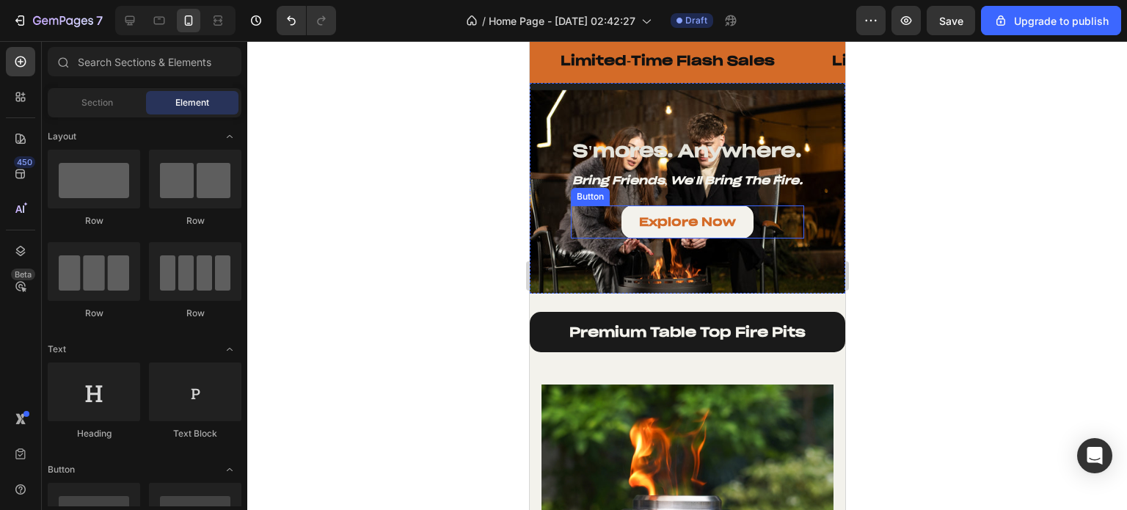
click at [697, 229] on link "Explore Now" at bounding box center [686, 221] width 132 height 33
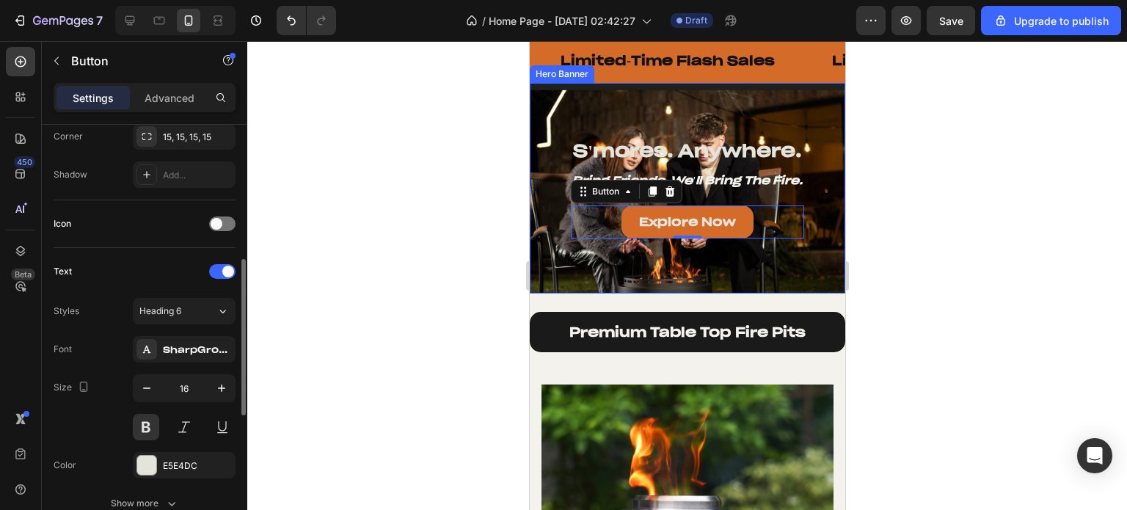
scroll to position [513, 0]
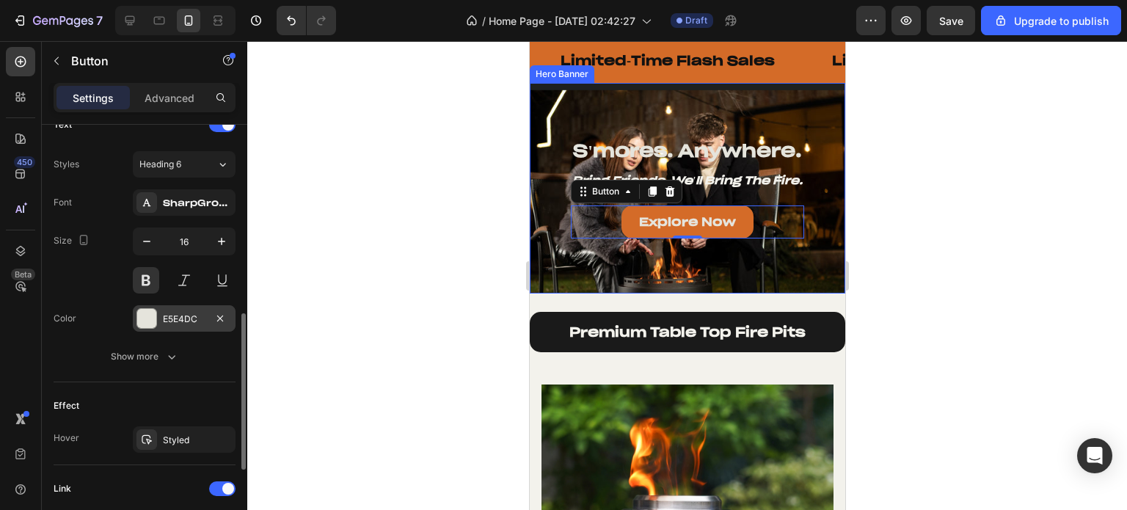
click at [150, 319] on div at bounding box center [146, 318] width 19 height 19
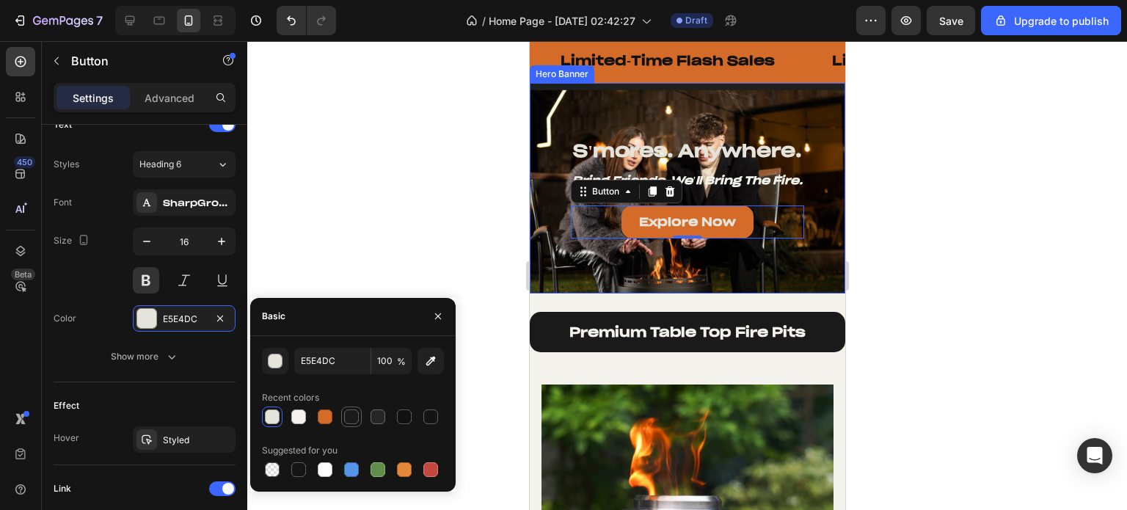
click at [350, 414] on div at bounding box center [351, 416] width 15 height 15
type input "1A1A1A"
click at [399, 149] on div at bounding box center [686, 275] width 879 height 469
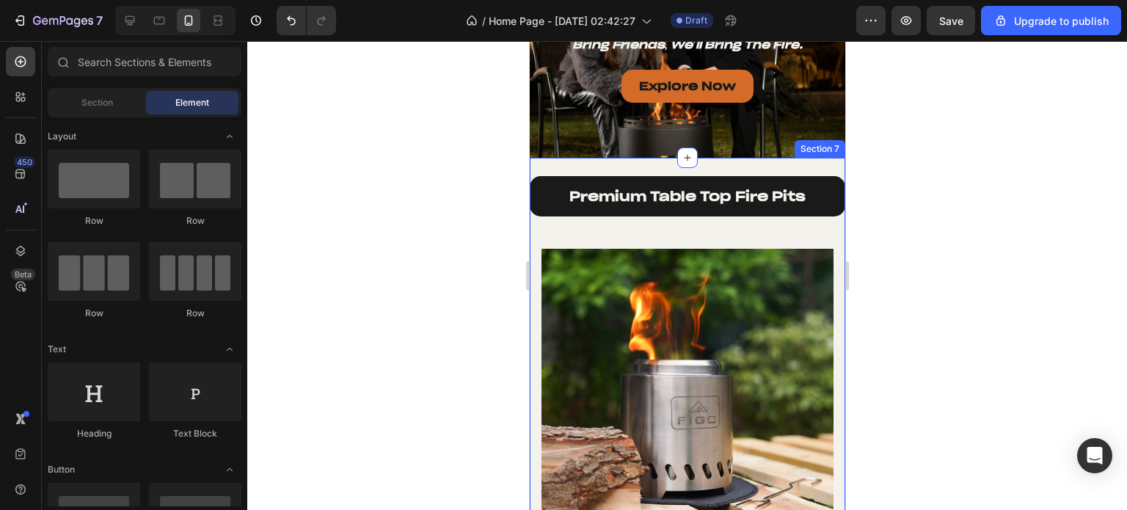
scroll to position [1394, 0]
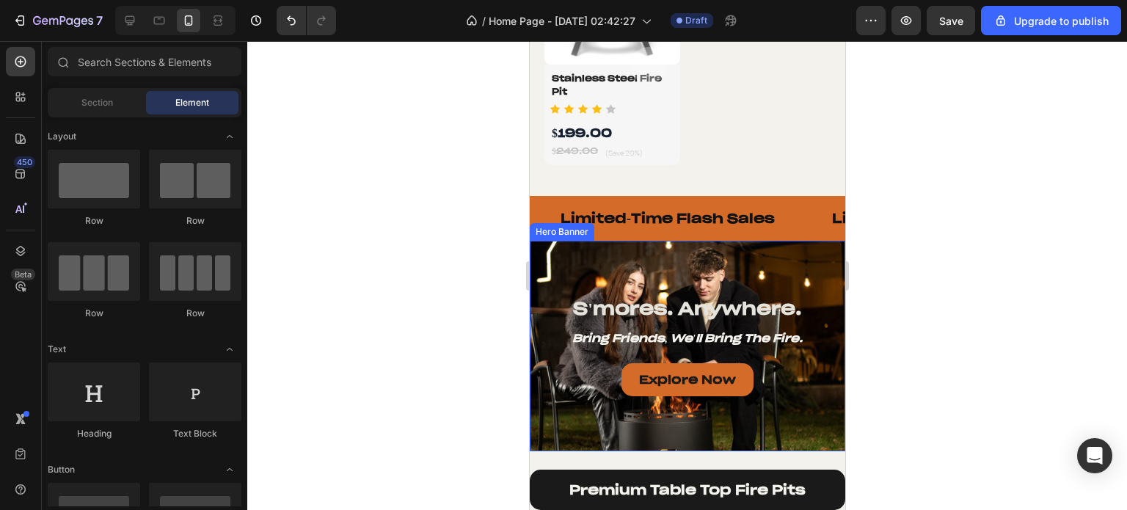
click at [759, 245] on div "Overlay" at bounding box center [686, 346] width 315 height 210
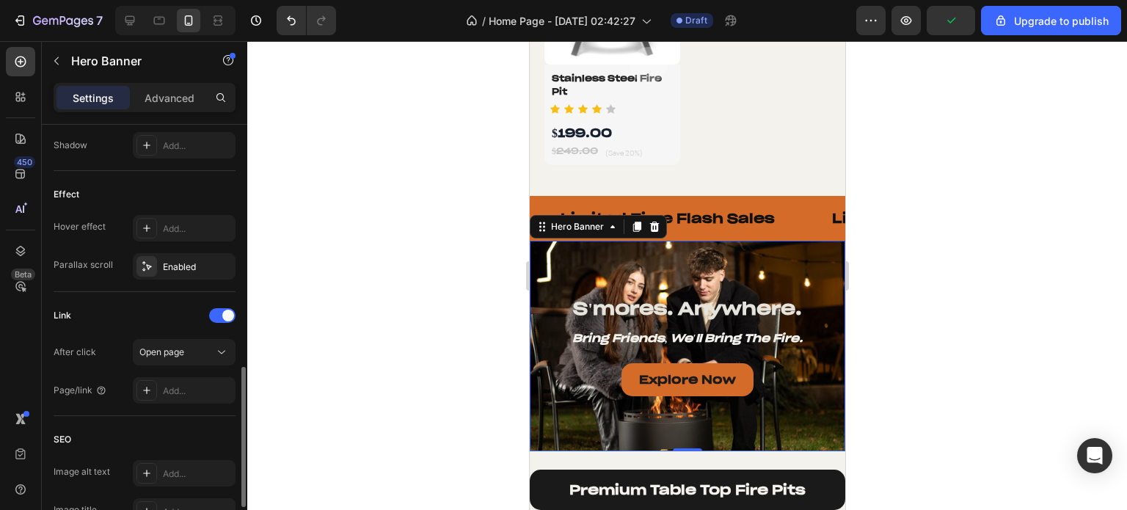
scroll to position [867, 0]
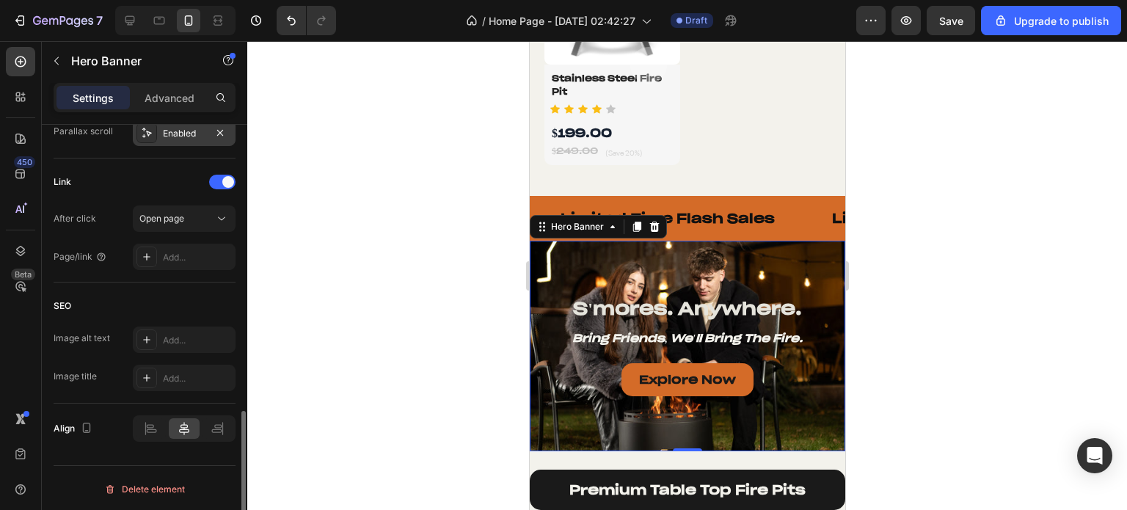
click at [146, 132] on icon at bounding box center [147, 133] width 12 height 12
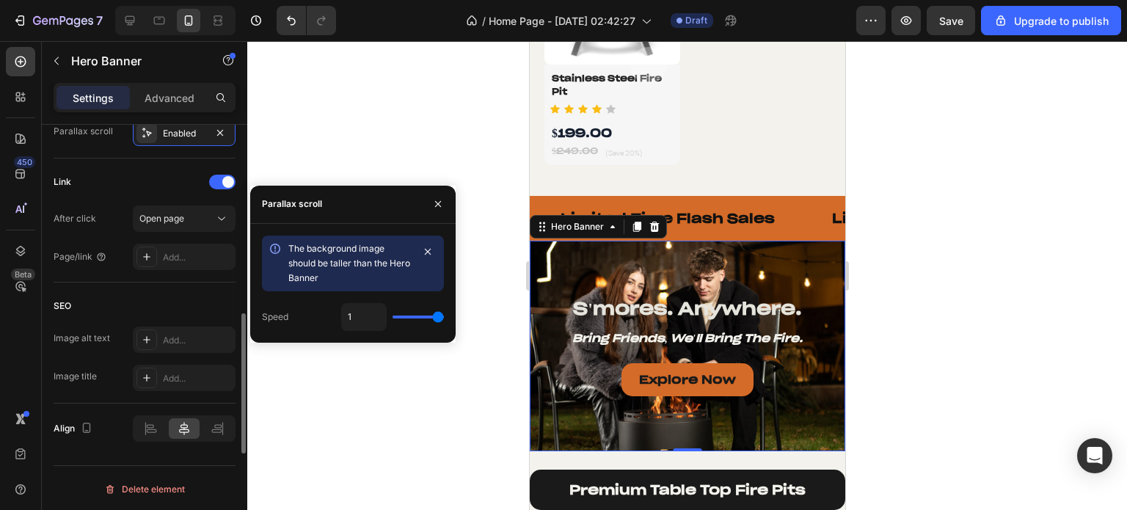
scroll to position [794, 0]
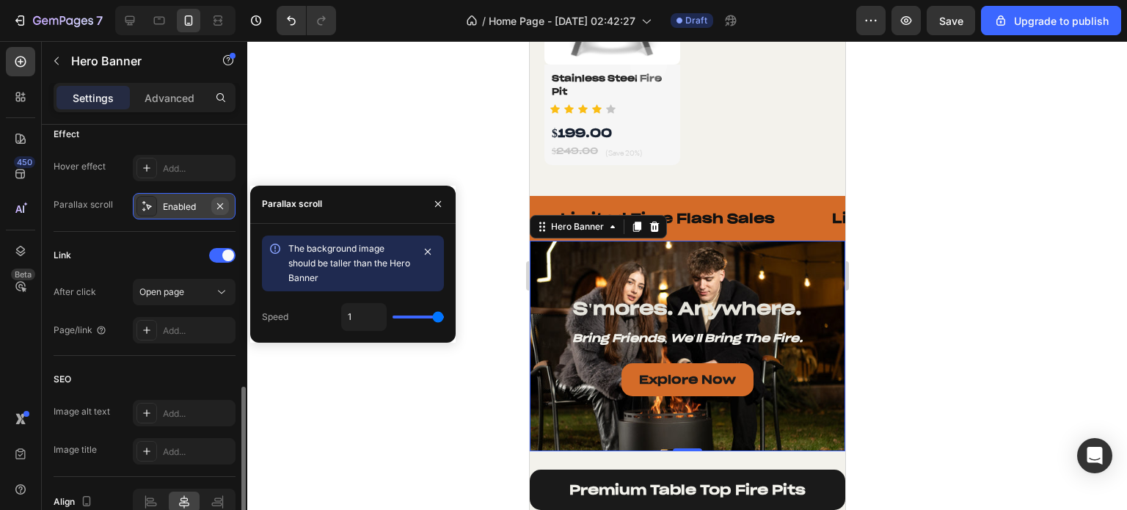
click at [219, 208] on icon "button" at bounding box center [220, 206] width 12 height 12
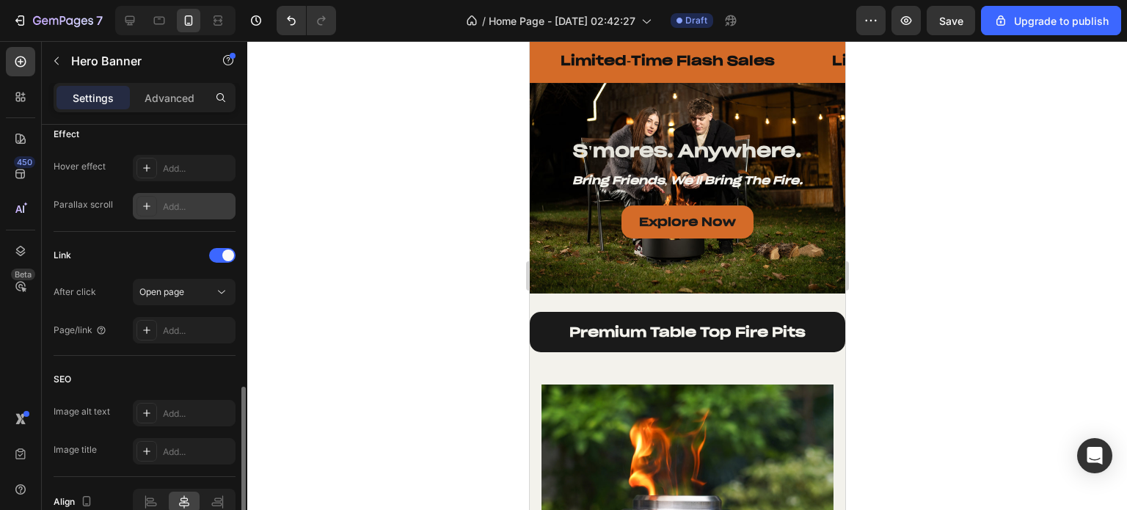
scroll to position [1467, 0]
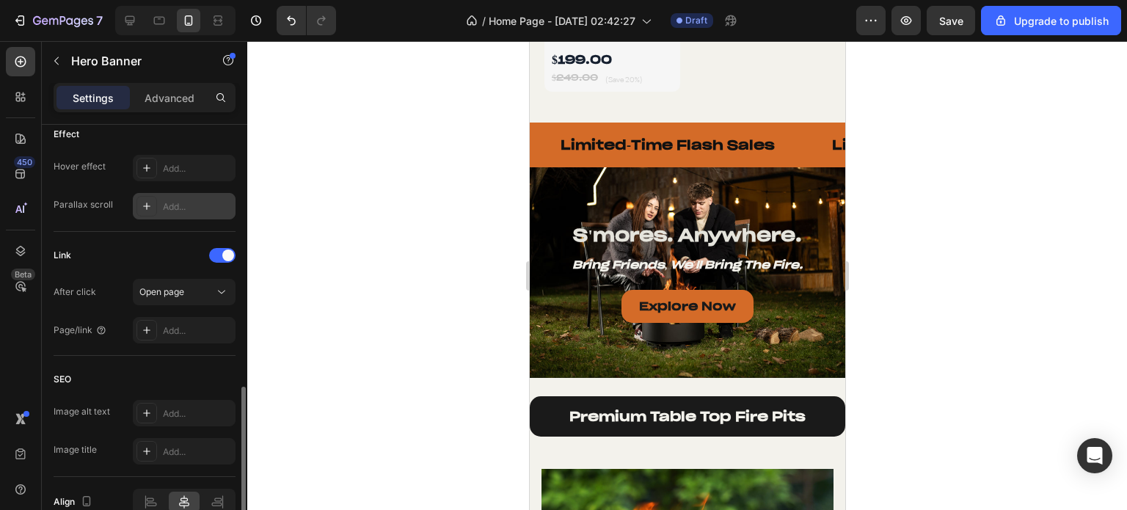
click at [1000, 230] on div at bounding box center [686, 275] width 879 height 469
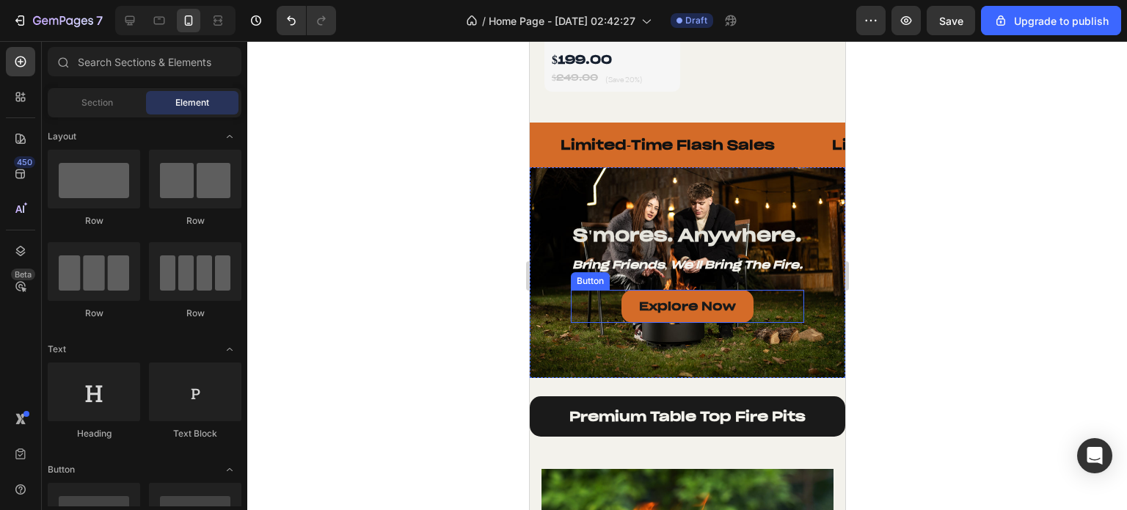
click at [761, 292] on div "Explore Now Button" at bounding box center [686, 306] width 233 height 33
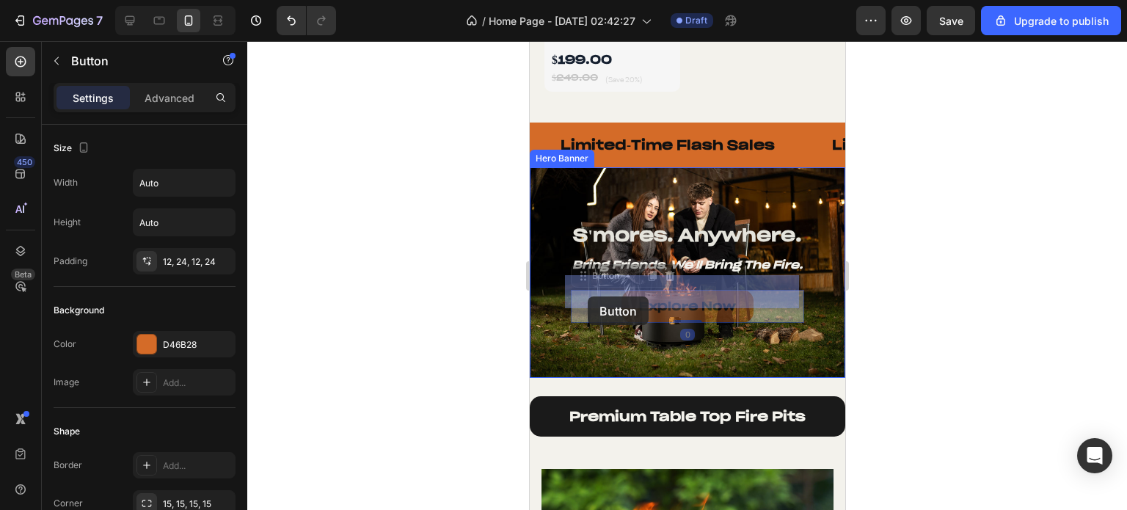
drag, startPoint x: 589, startPoint y: 266, endPoint x: 587, endPoint y: 296, distance: 30.2
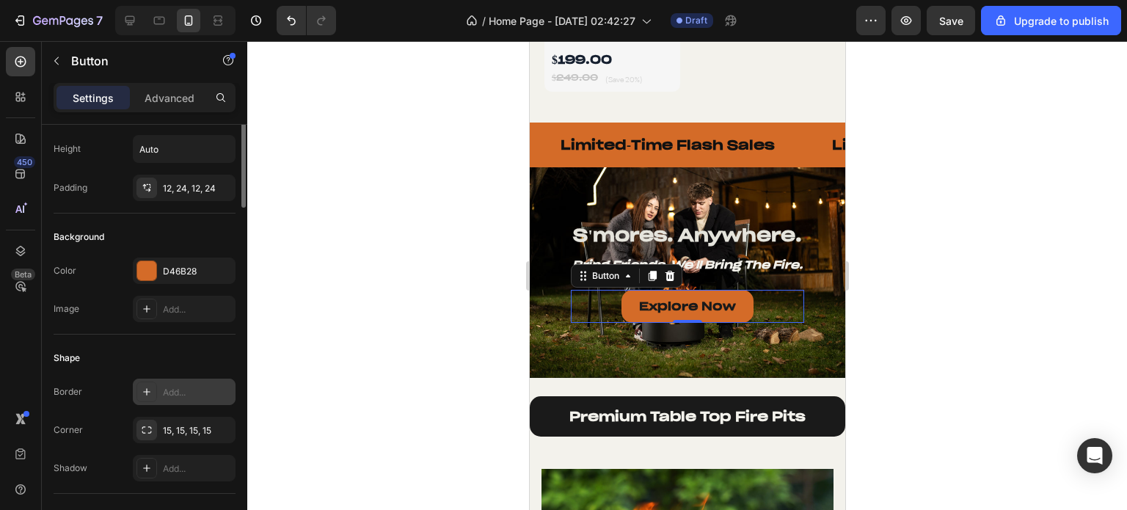
scroll to position [0, 0]
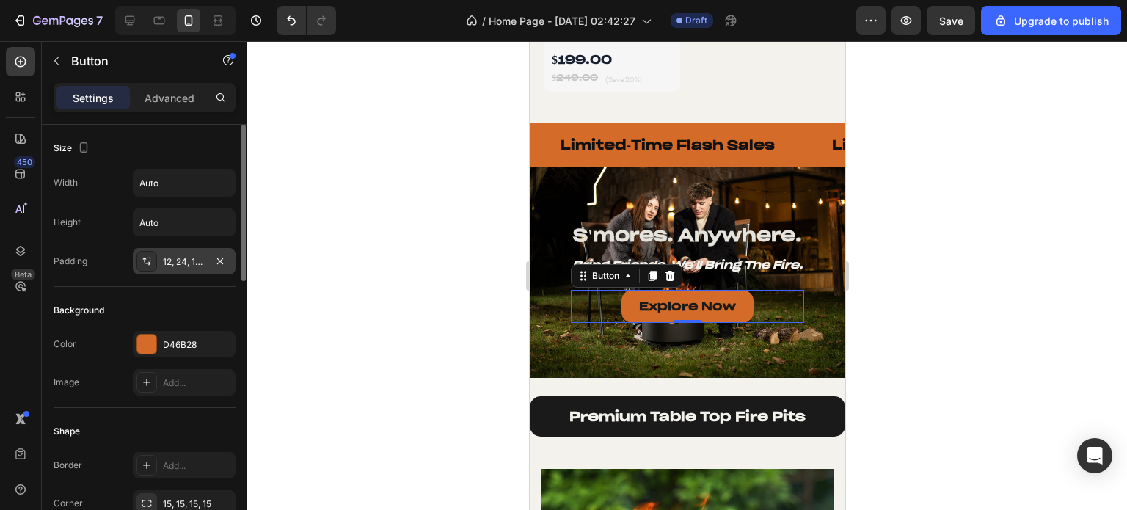
click at [145, 255] on icon at bounding box center [147, 261] width 12 height 12
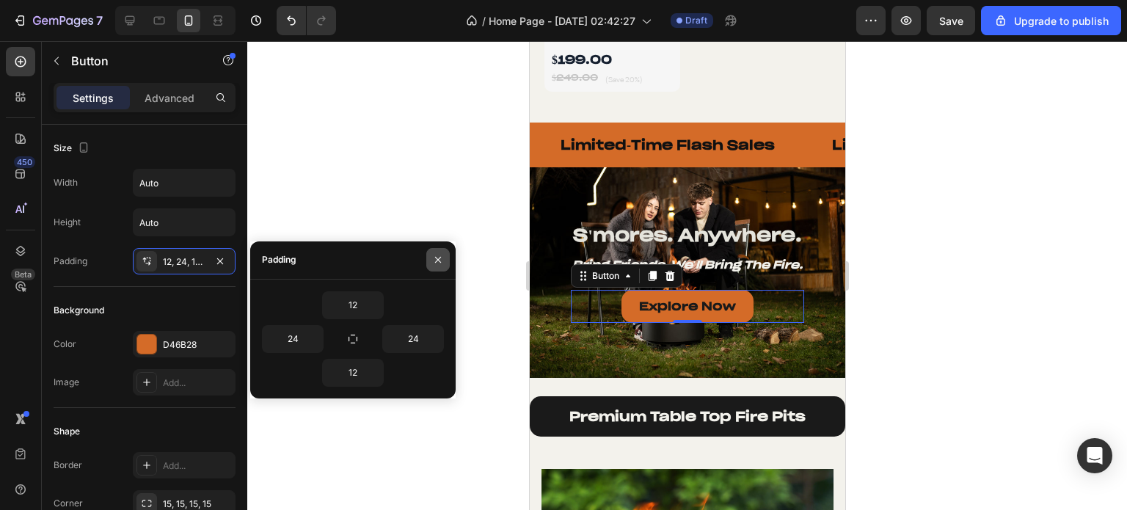
click at [436, 261] on icon "button" at bounding box center [438, 260] width 6 height 6
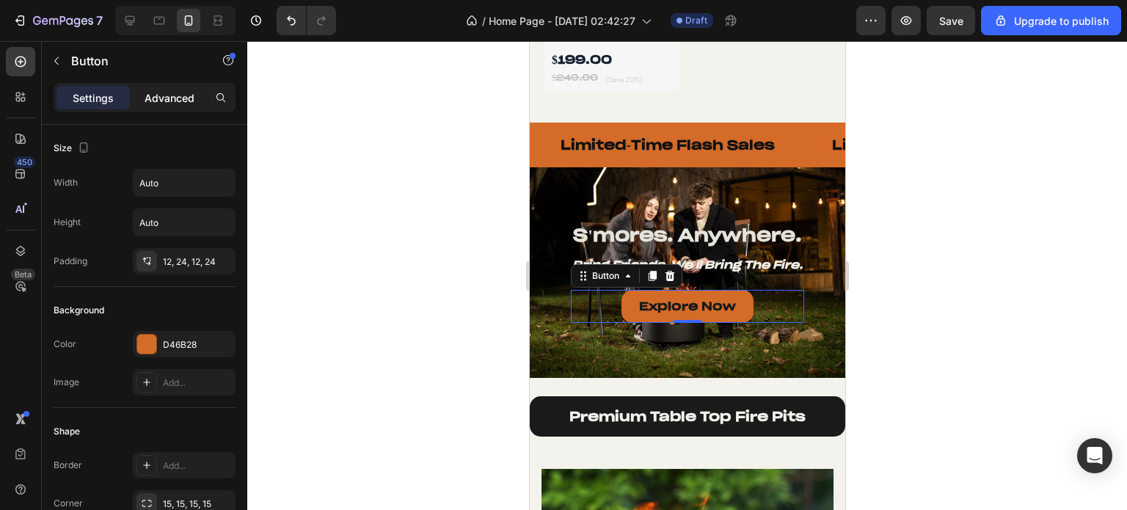
click at [157, 100] on p "Advanced" at bounding box center [169, 97] width 50 height 15
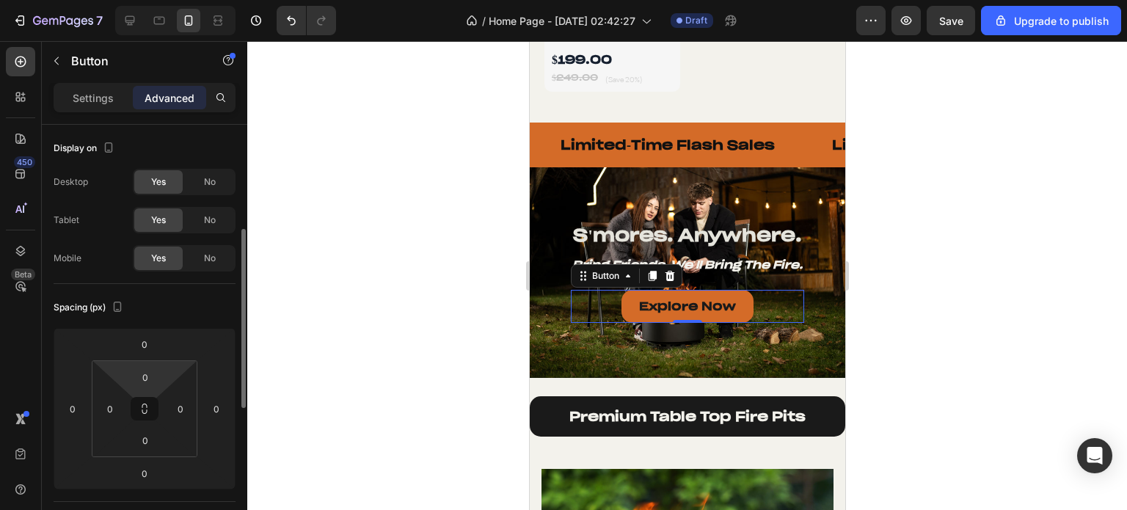
scroll to position [73, 0]
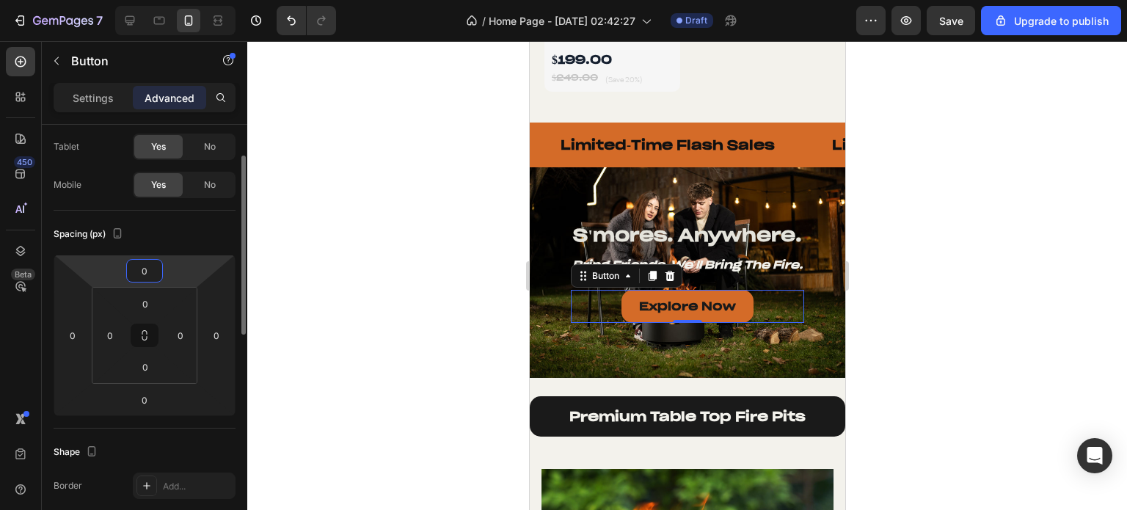
click at [147, 278] on input "0" at bounding box center [144, 271] width 29 height 22
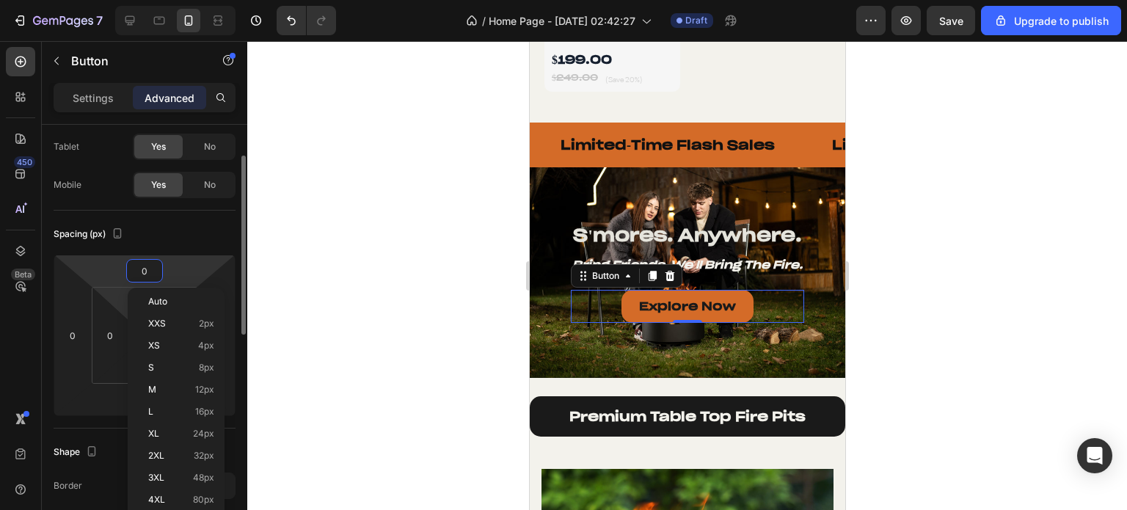
click at [122, 0] on html "7 / Home Page - [DATE] 02:42:27 Draft Preview Save Upgrade to publish 450 Beta …" at bounding box center [563, 0] width 1127 height 0
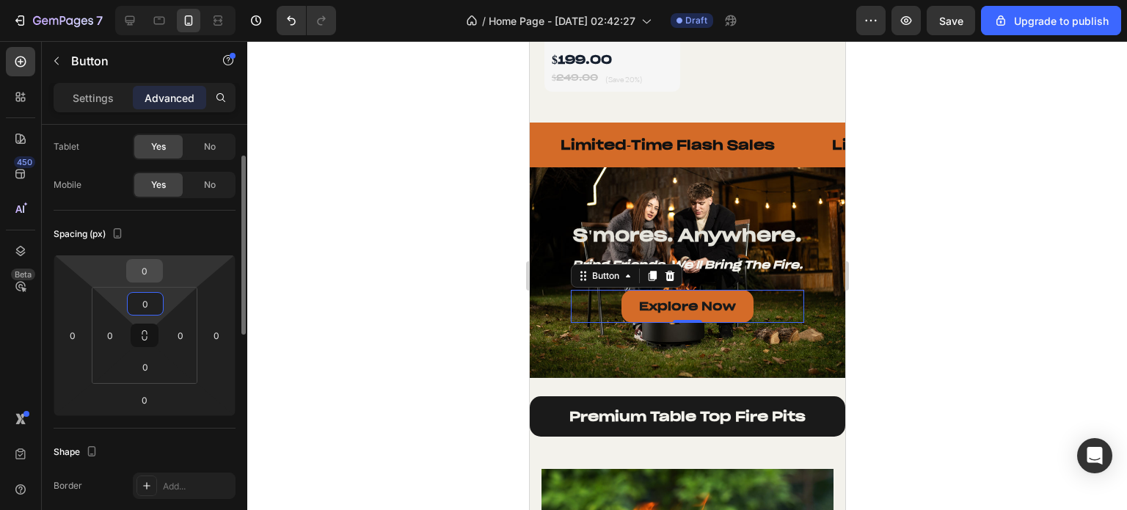
click at [144, 277] on input "0" at bounding box center [144, 271] width 29 height 22
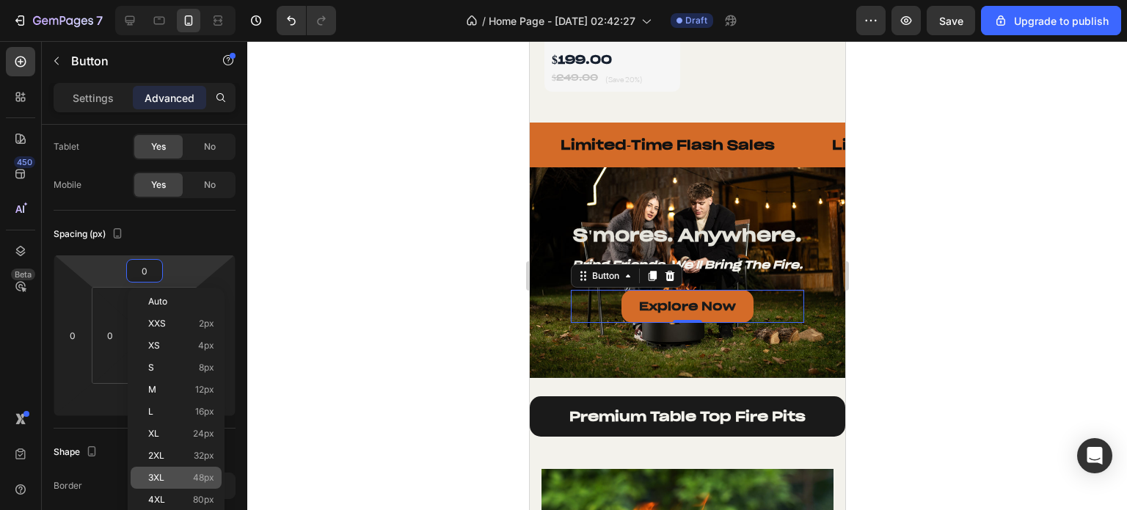
click at [163, 475] on span "3XL" at bounding box center [156, 477] width 16 height 10
type input "48"
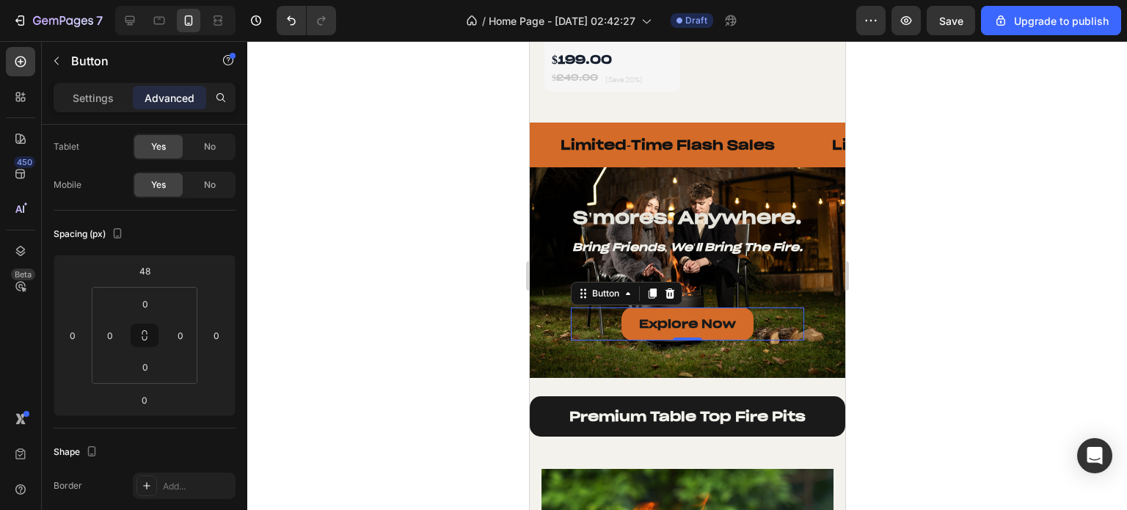
click at [953, 230] on div at bounding box center [686, 275] width 879 height 469
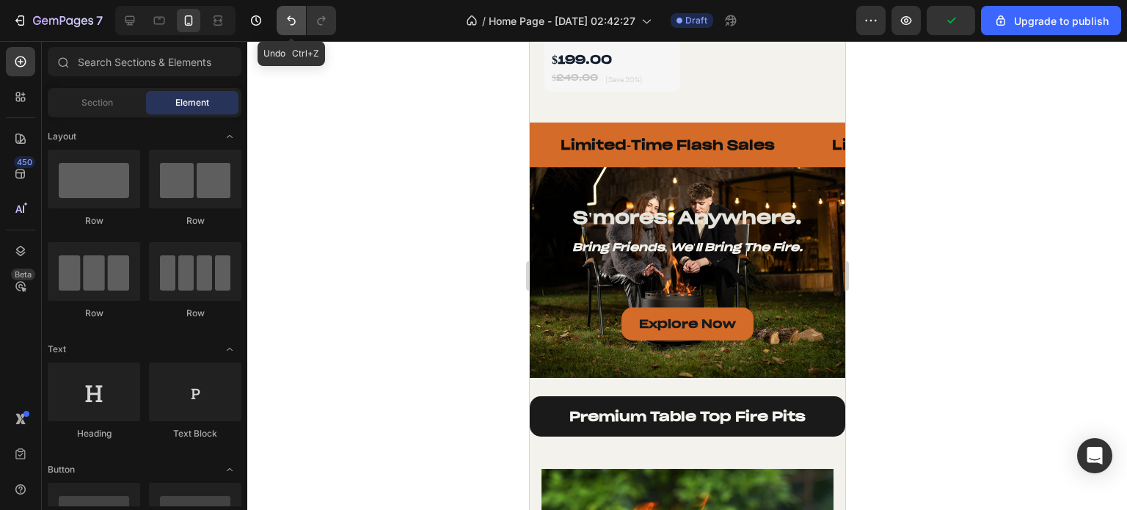
click at [282, 23] on button "Undo/Redo" at bounding box center [291, 20] width 29 height 29
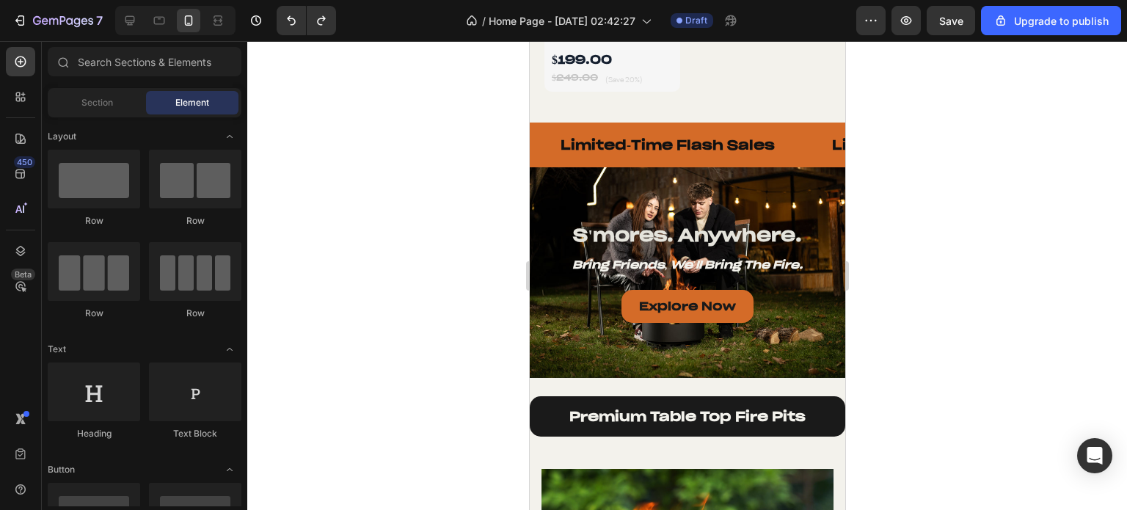
click at [910, 261] on div at bounding box center [686, 275] width 879 height 469
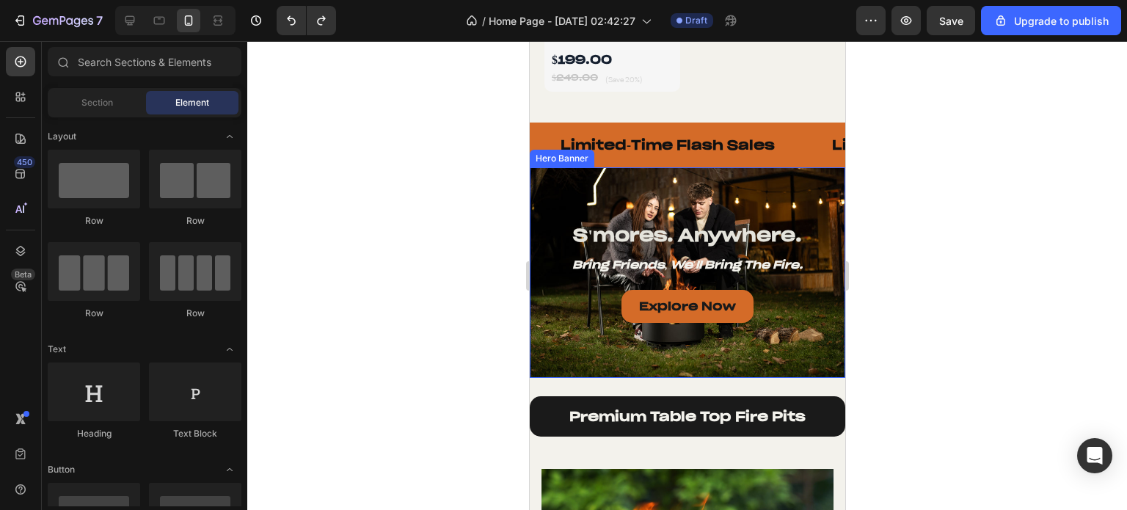
click at [681, 180] on div "Overlay" at bounding box center [686, 272] width 315 height 210
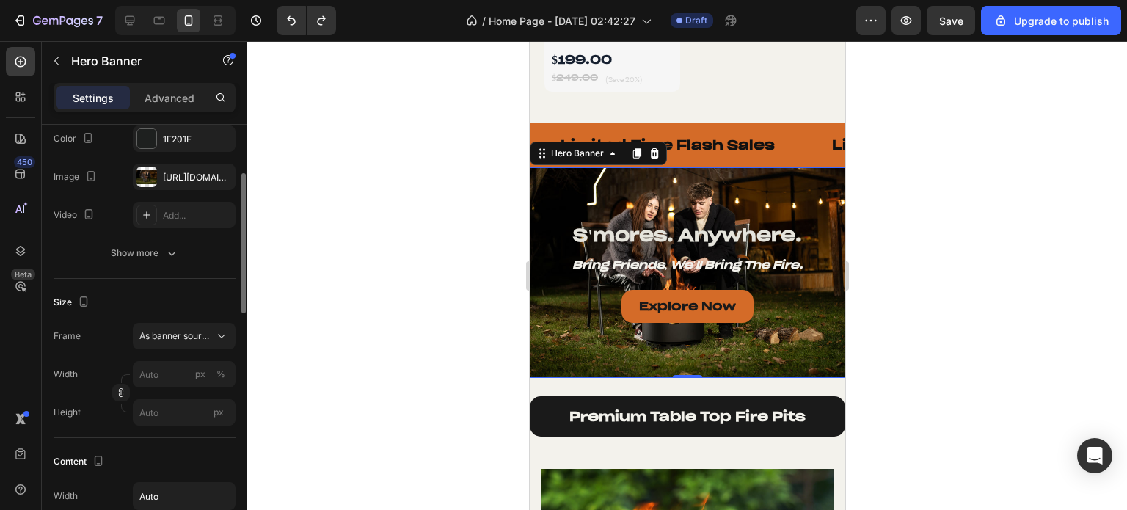
scroll to position [293, 0]
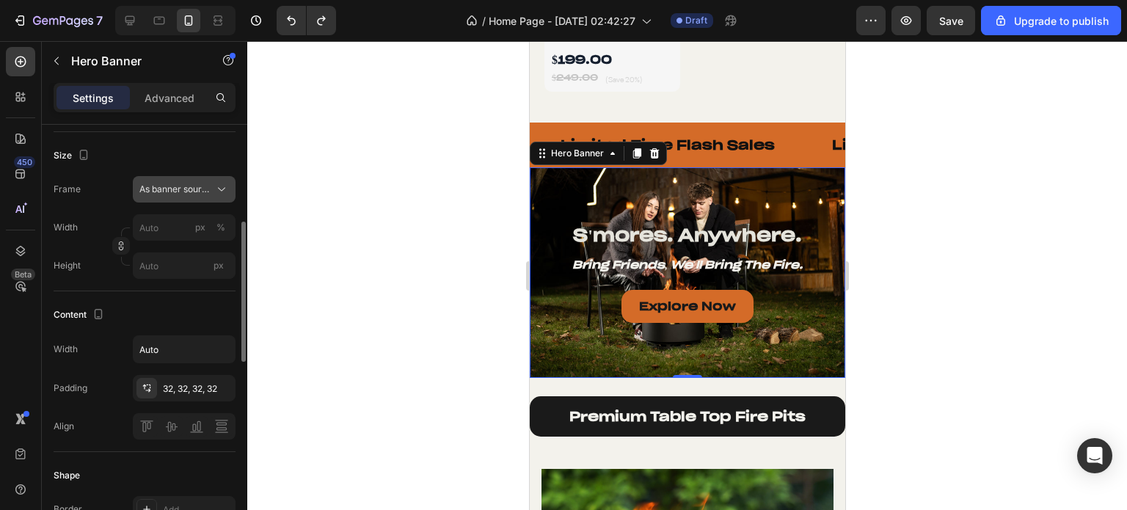
click at [181, 192] on span "As banner source" at bounding box center [175, 189] width 72 height 13
click at [183, 265] on input "px" at bounding box center [184, 265] width 103 height 26
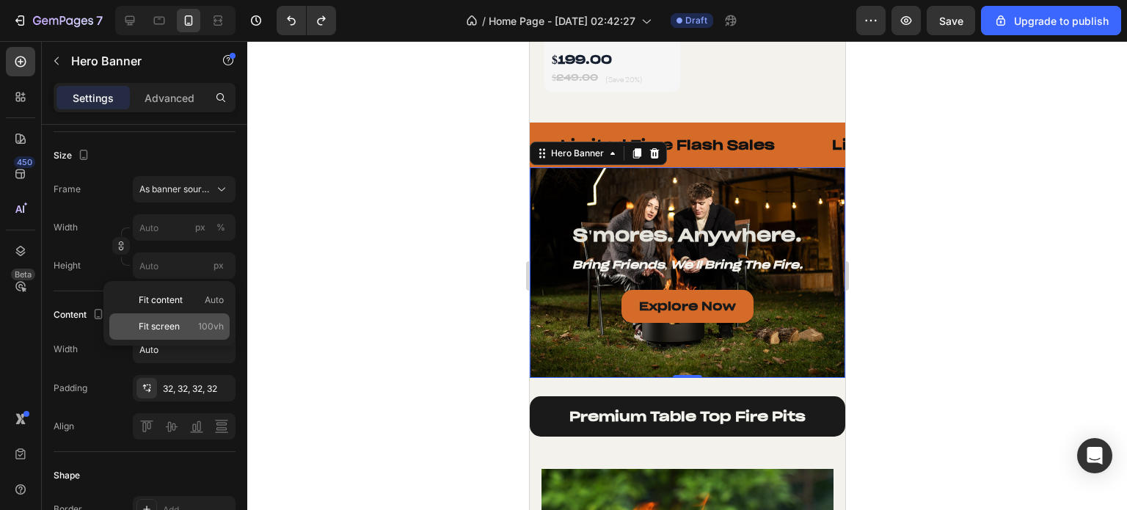
click at [170, 322] on span "Fit screen" at bounding box center [159, 326] width 41 height 13
type input "100"
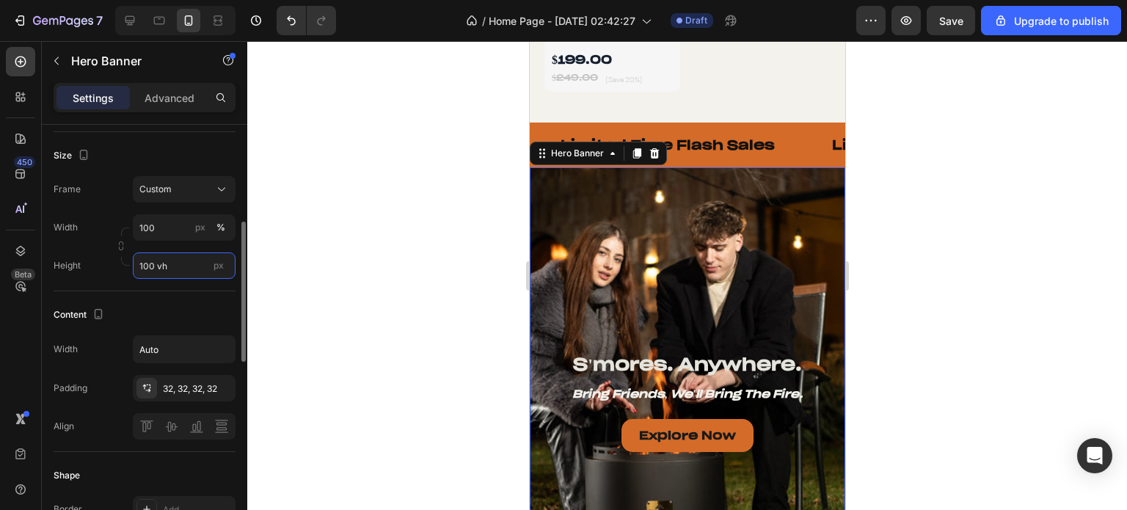
click at [170, 271] on input "100 vh" at bounding box center [184, 265] width 103 height 26
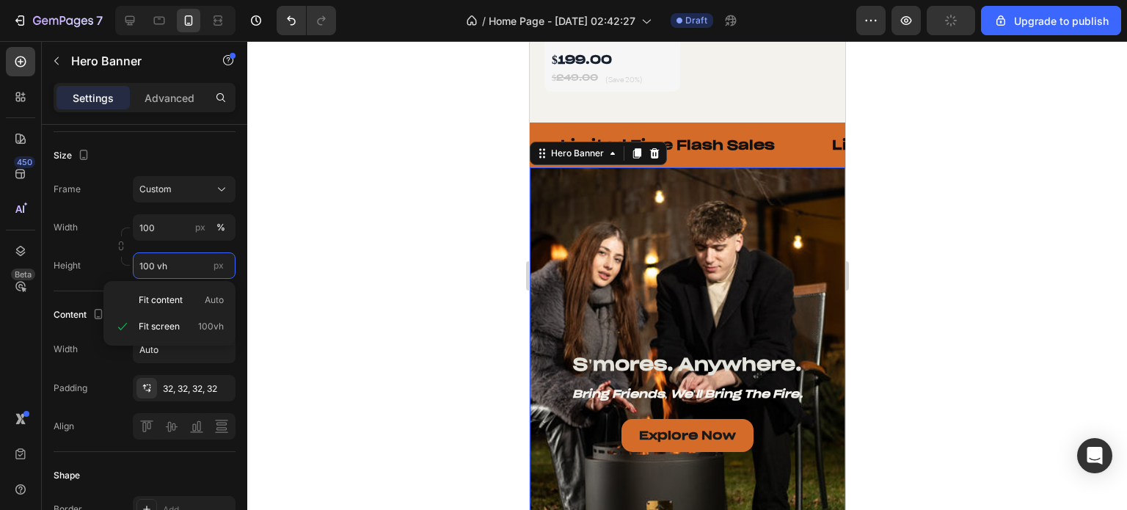
scroll to position [1540, 0]
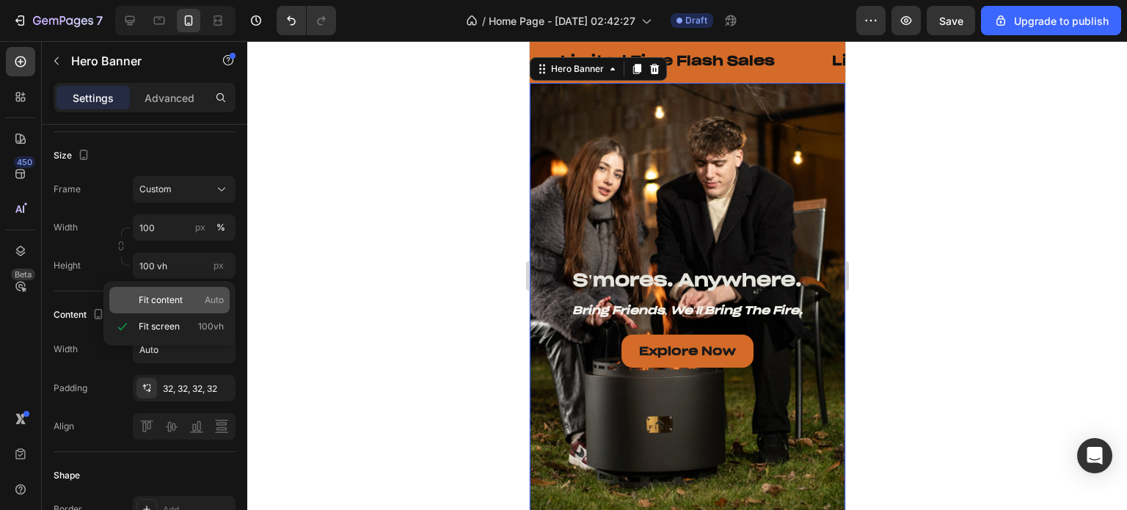
click at [175, 306] on span "Fit content" at bounding box center [161, 299] width 44 height 13
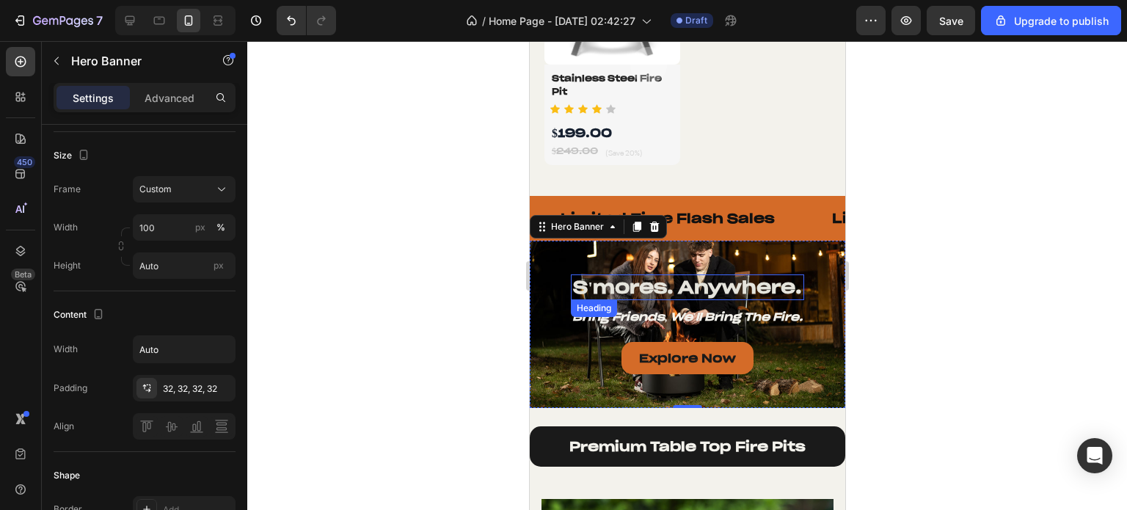
scroll to position [1467, 0]
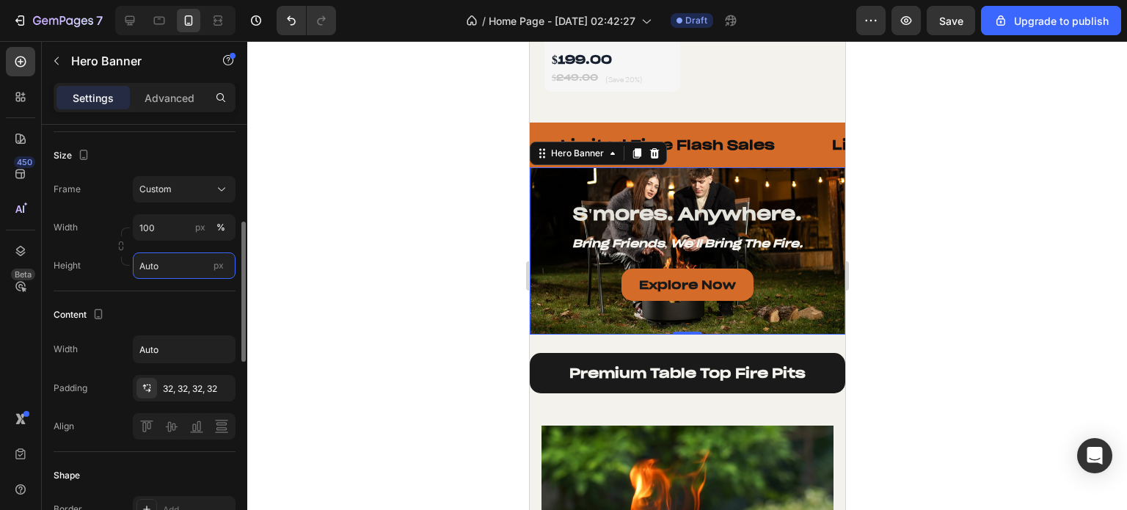
click at [164, 260] on input "Auto" at bounding box center [184, 265] width 103 height 26
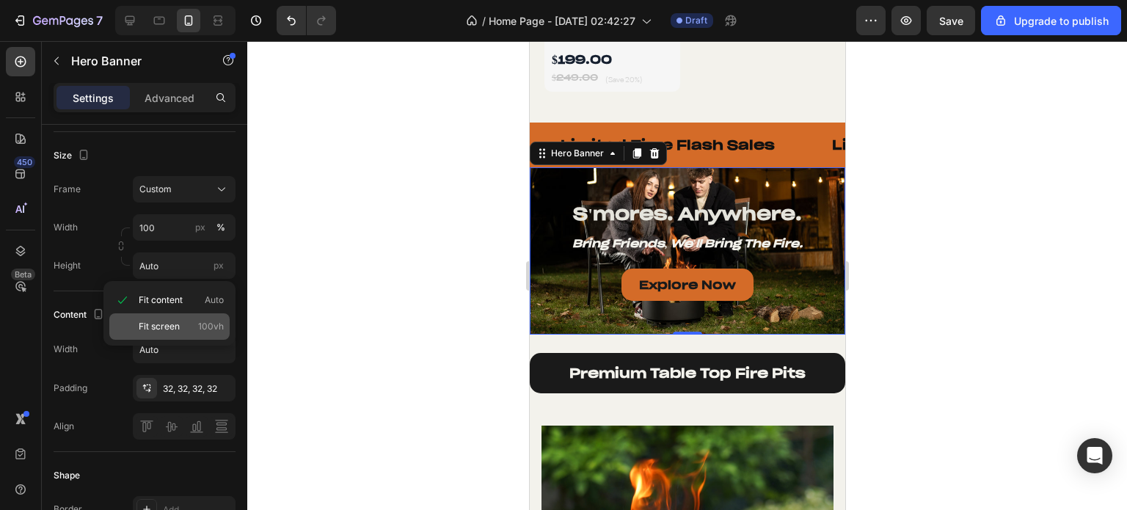
click at [167, 324] on span "Fit screen" at bounding box center [159, 326] width 41 height 13
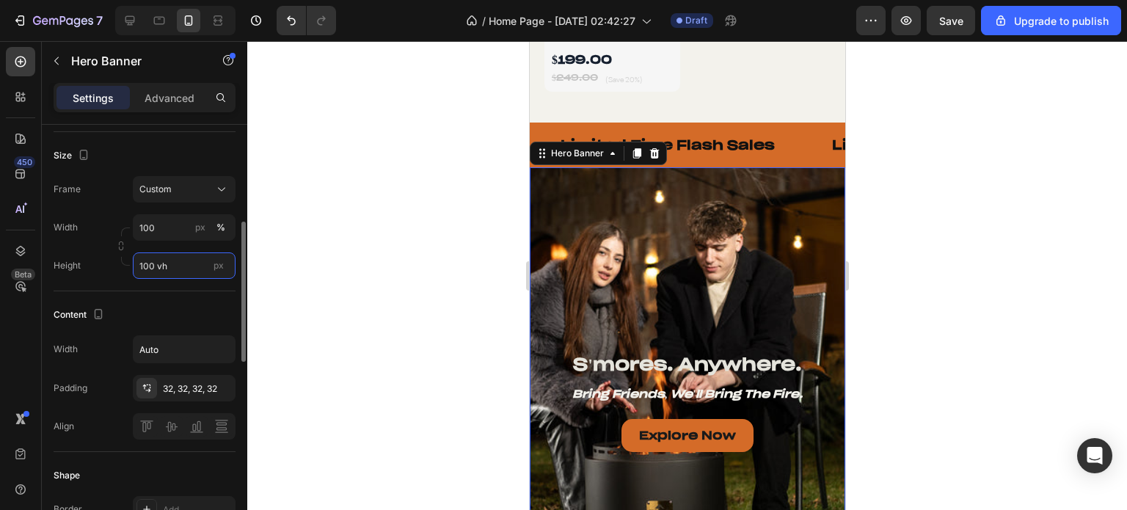
click at [169, 266] on input "100 vh" at bounding box center [184, 265] width 103 height 26
click at [151, 266] on input "100 vh" at bounding box center [184, 265] width 103 height 26
click at [155, 264] on input "100 vh" at bounding box center [184, 265] width 103 height 26
click at [152, 265] on input "100 vh" at bounding box center [184, 265] width 103 height 26
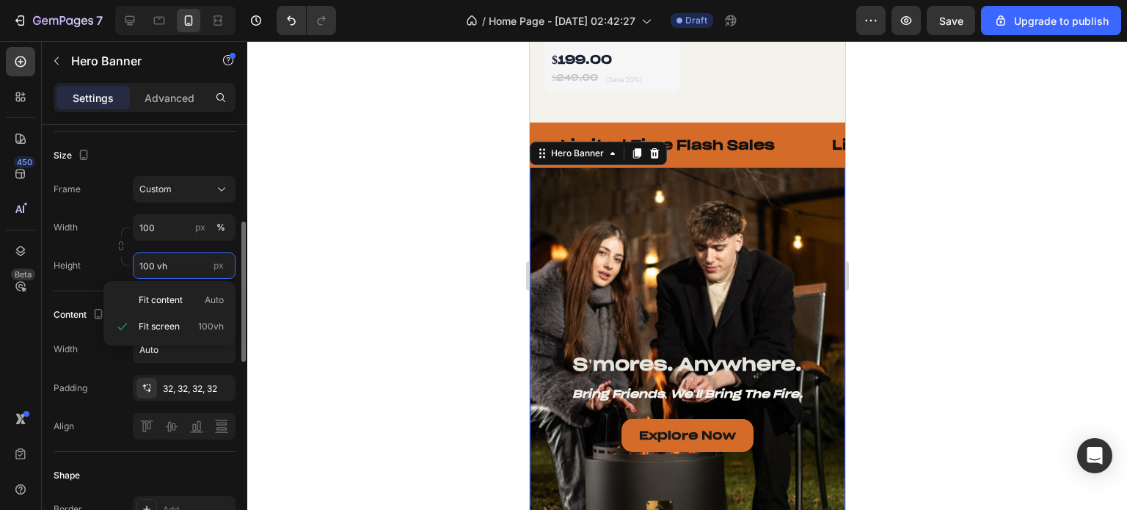
click at [173, 267] on input "100 vh" at bounding box center [184, 265] width 103 height 26
click at [193, 265] on input "100 vh" at bounding box center [184, 265] width 103 height 26
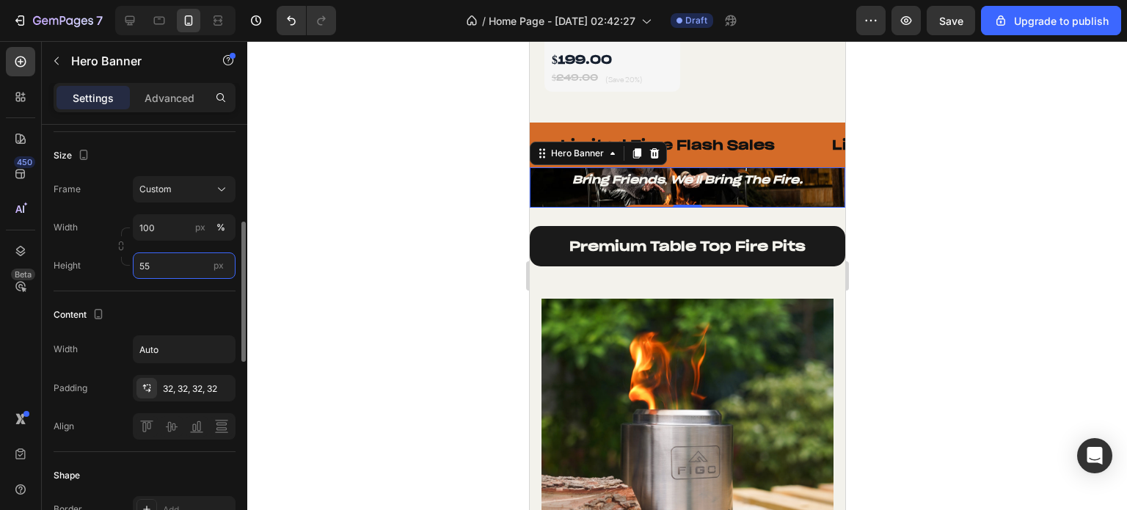
type input "5"
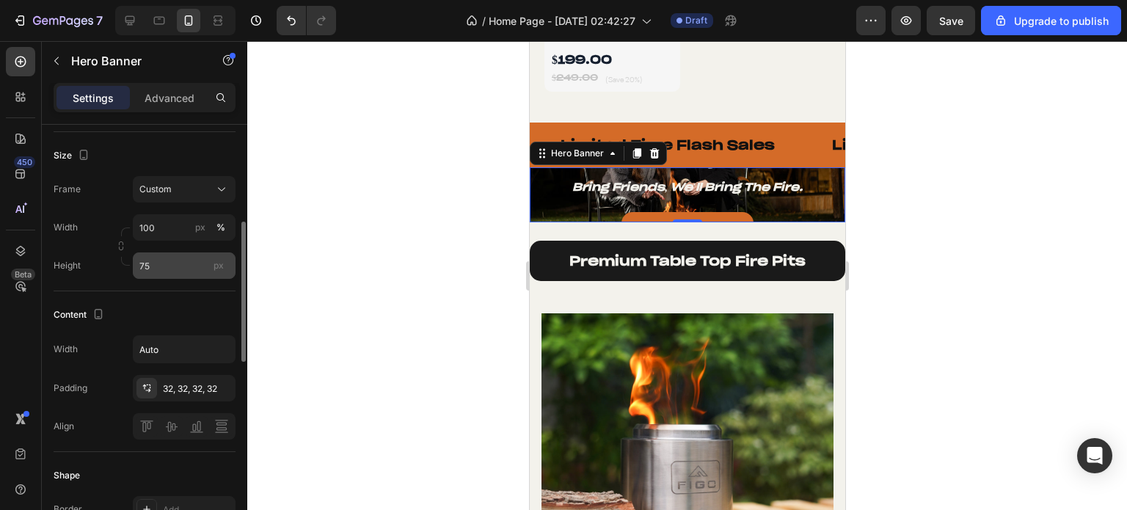
click at [223, 268] on span "px" at bounding box center [218, 265] width 10 height 11
click at [223, 268] on input "75" at bounding box center [184, 265] width 103 height 26
click at [220, 263] on span "px" at bounding box center [218, 265] width 10 height 11
click at [220, 263] on input "75" at bounding box center [184, 265] width 103 height 26
click at [182, 266] on input "75" at bounding box center [184, 265] width 103 height 26
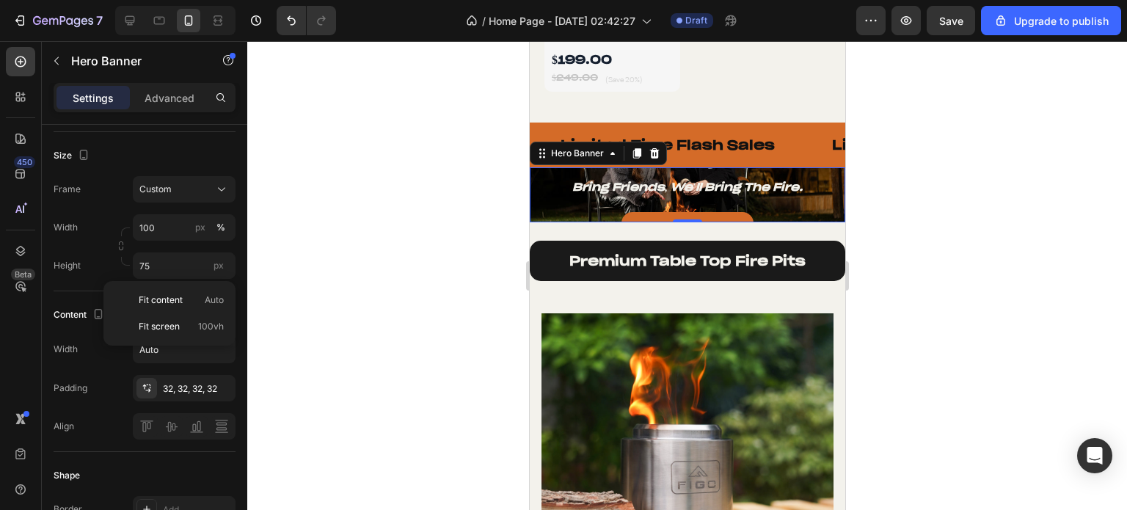
click at [158, 283] on div "Fit content Auto Fit screen 100vh" at bounding box center [169, 313] width 132 height 65
click at [110, 272] on div "Height 75 px" at bounding box center [145, 265] width 182 height 26
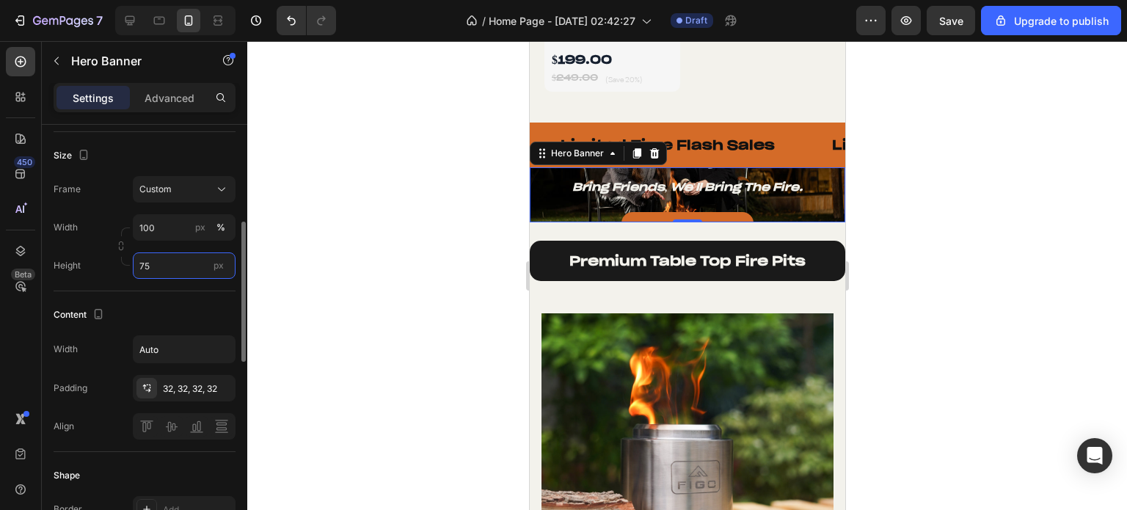
click at [149, 263] on input "75" at bounding box center [184, 265] width 103 height 26
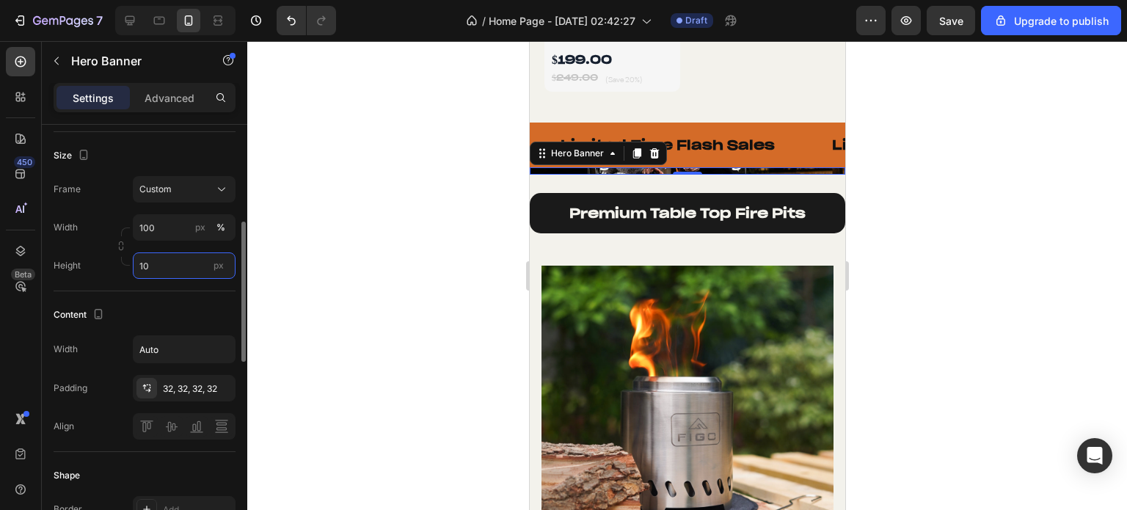
type input "1"
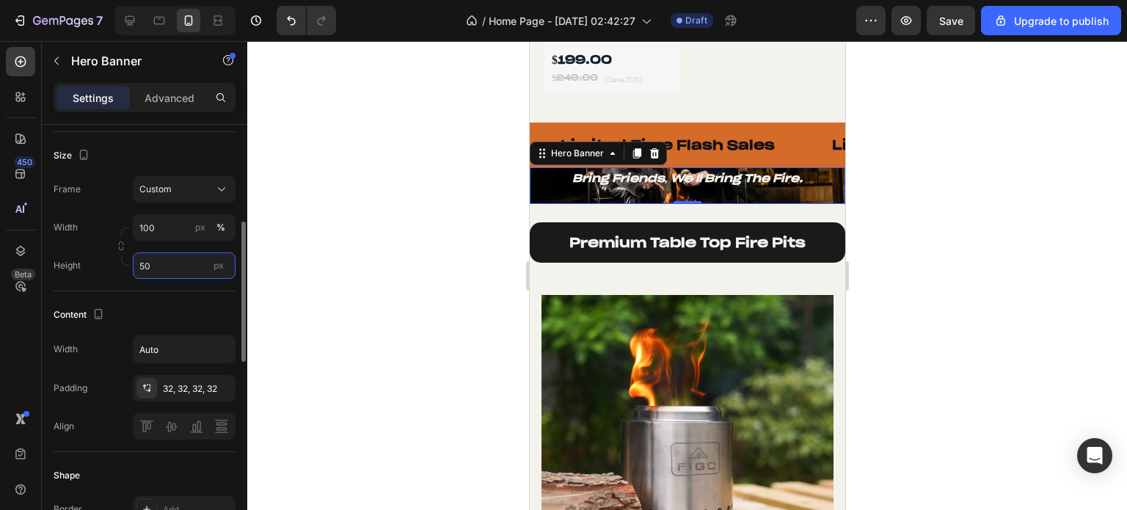
type input "5"
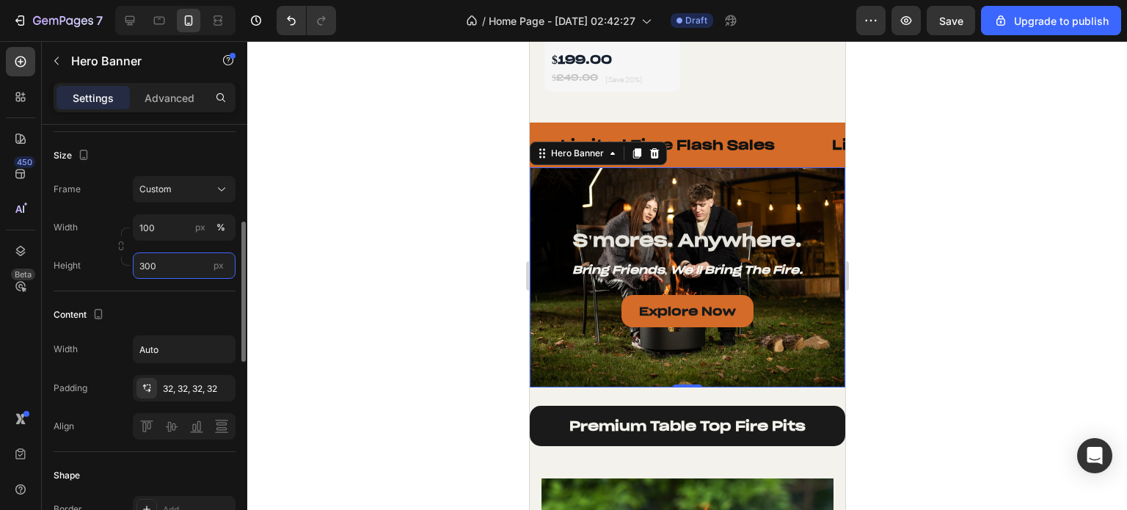
click at [149, 263] on input "300" at bounding box center [184, 265] width 103 height 26
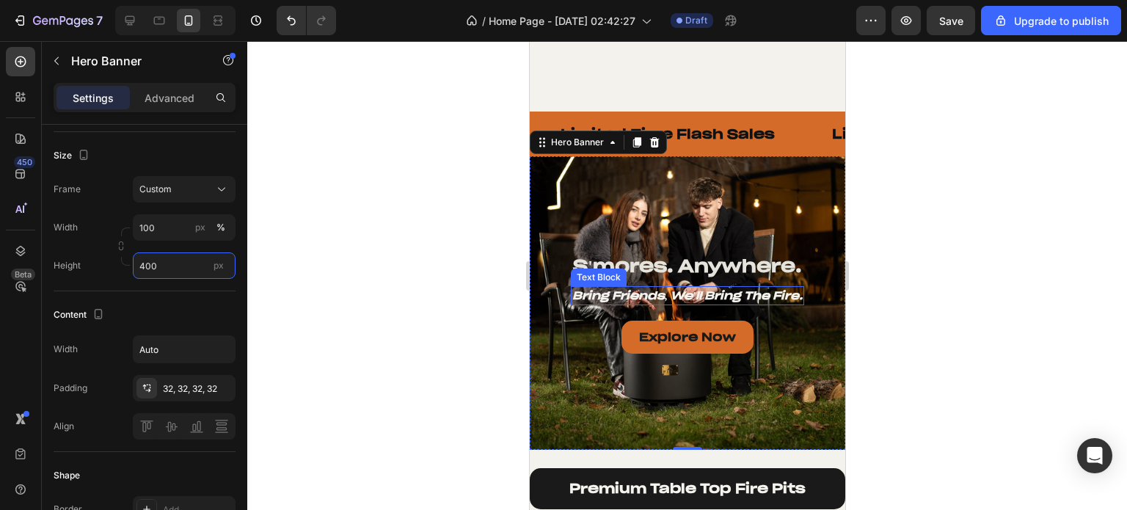
scroll to position [1540, 0]
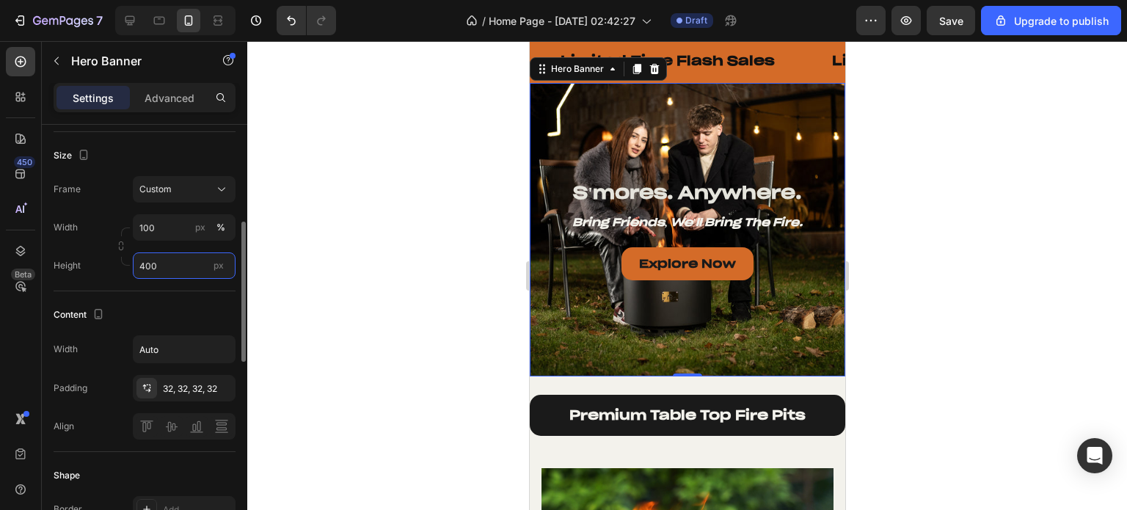
click at [155, 269] on input "400" at bounding box center [184, 265] width 103 height 26
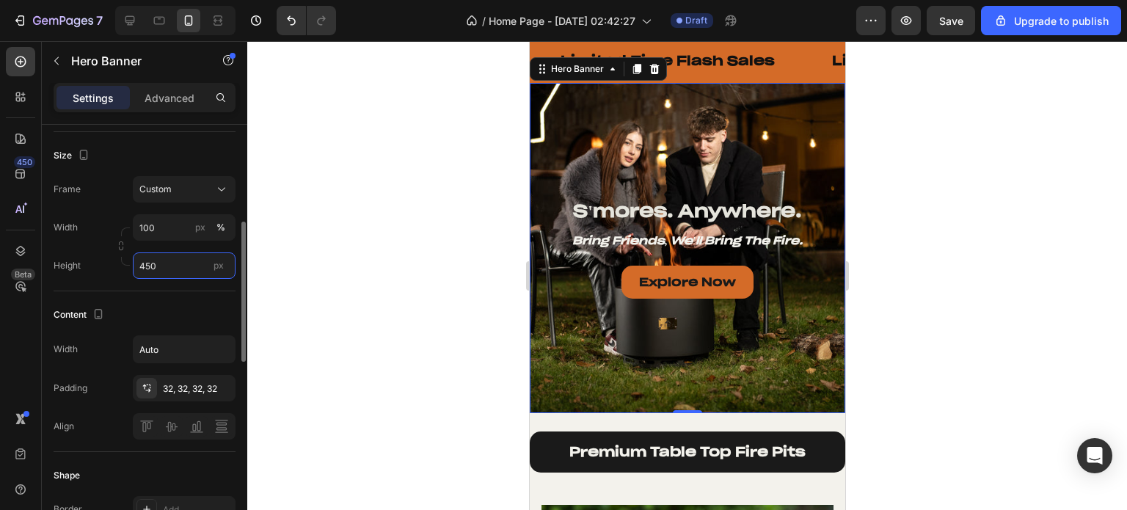
click at [157, 269] on input "450" at bounding box center [184, 265] width 103 height 26
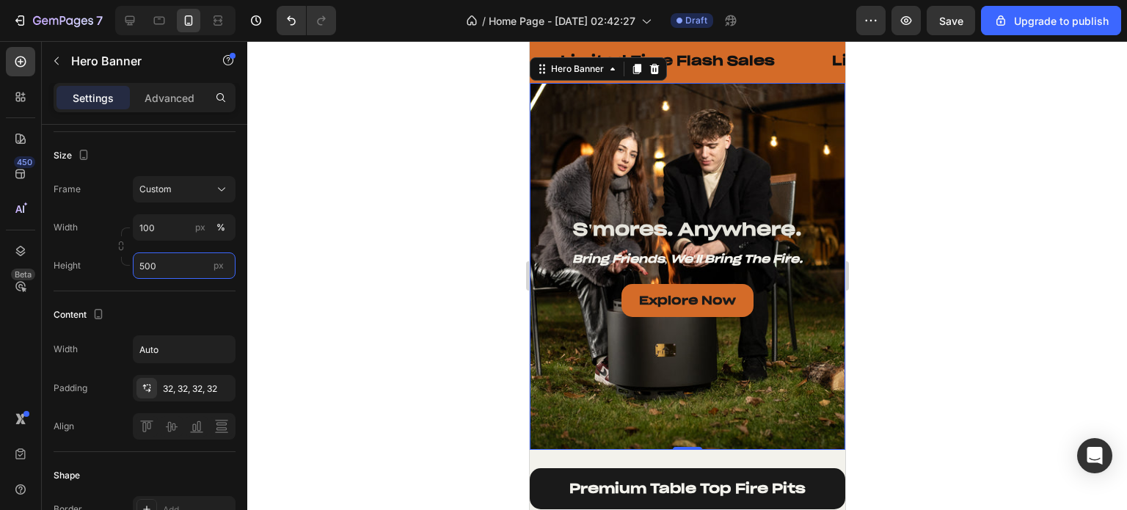
type input "500"
click at [769, 108] on div "Overlay" at bounding box center [686, 266] width 315 height 367
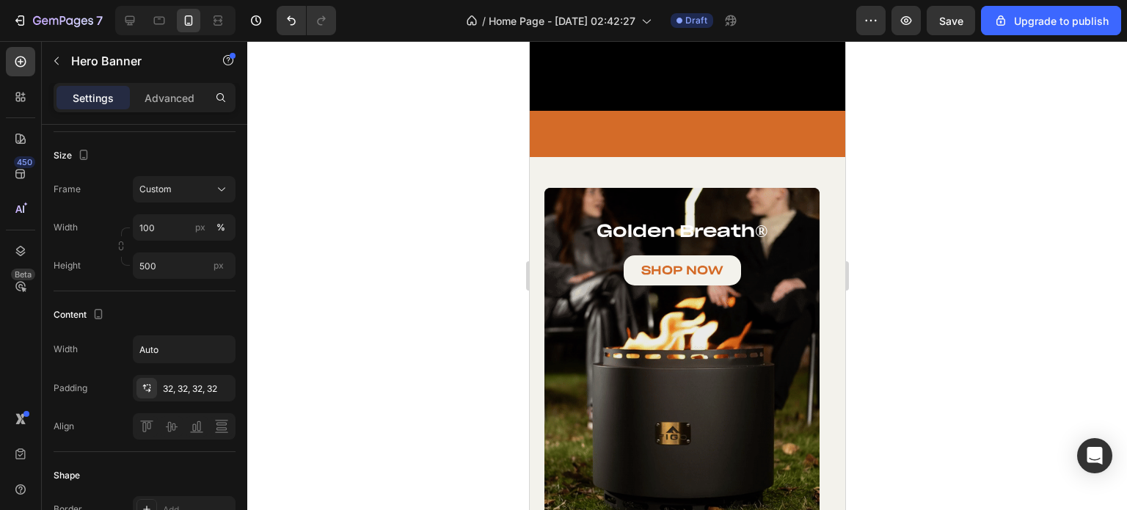
scroll to position [587, 0]
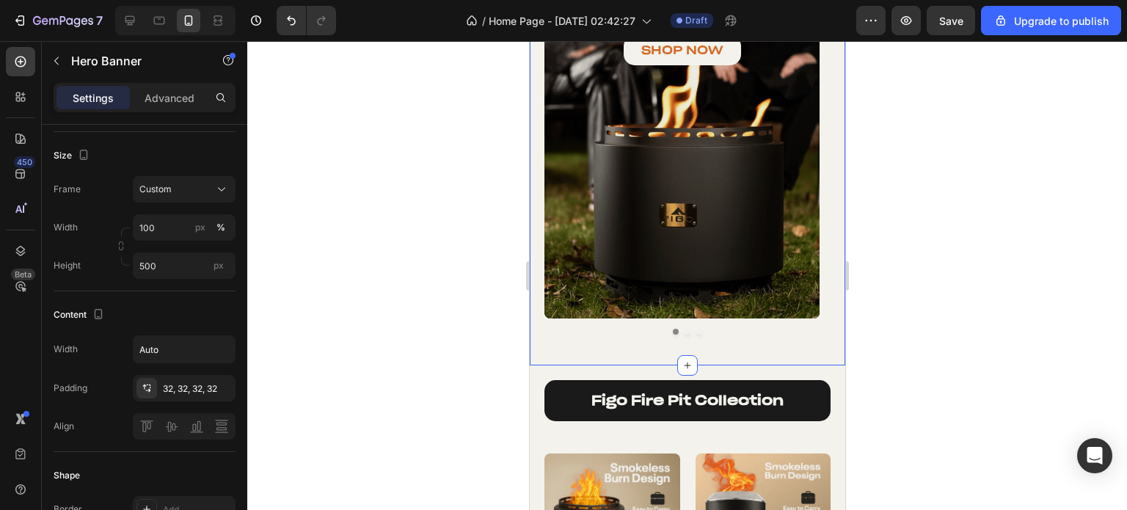
click at [720, 351] on div "golden breath ® Heading SHOP NOW Button Hero Banner vesta ® series Heading SHOP…" at bounding box center [686, 151] width 315 height 428
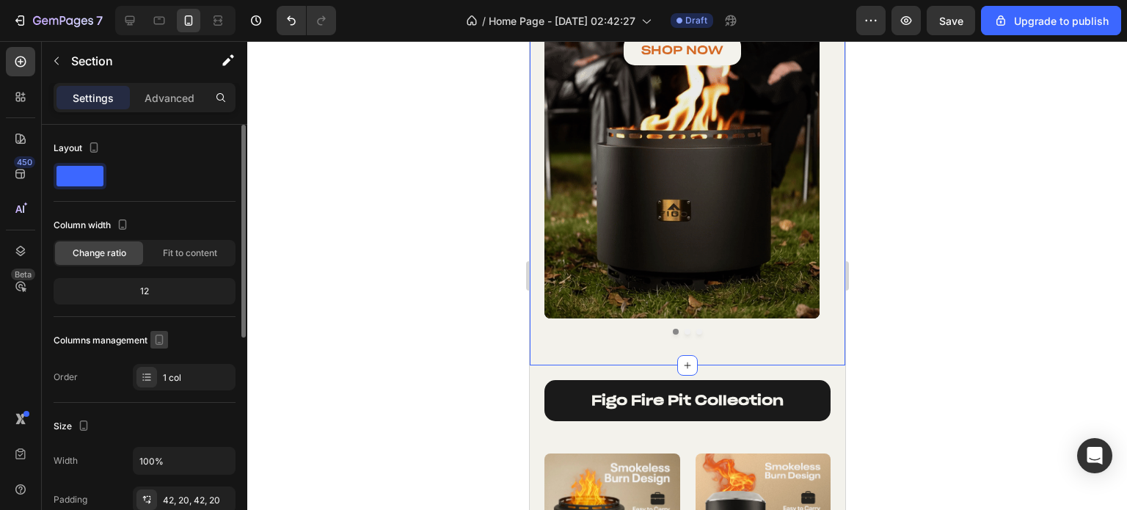
scroll to position [220, 0]
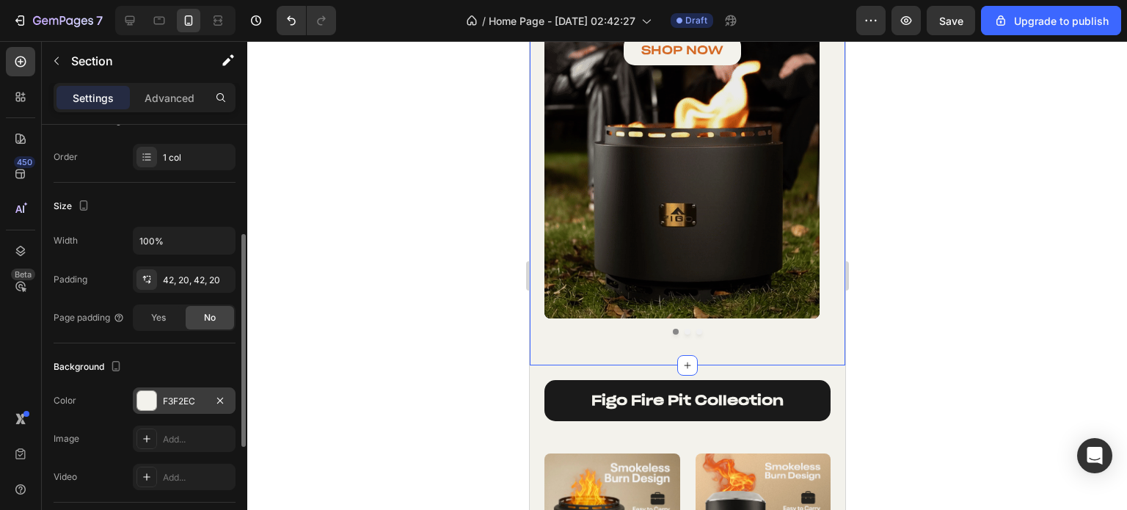
click at [145, 398] on div at bounding box center [146, 400] width 19 height 19
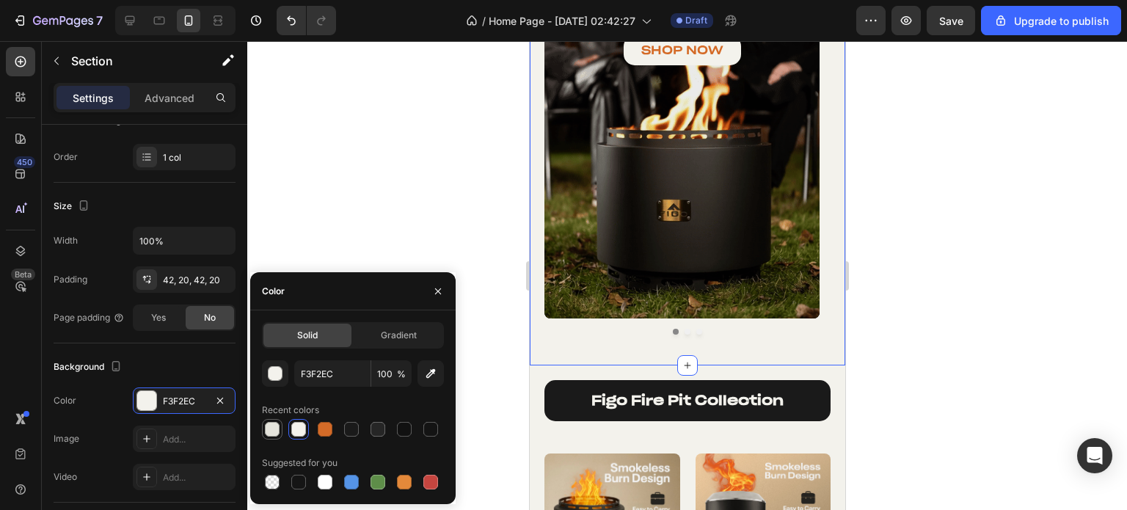
click at [273, 427] on div at bounding box center [272, 429] width 15 height 15
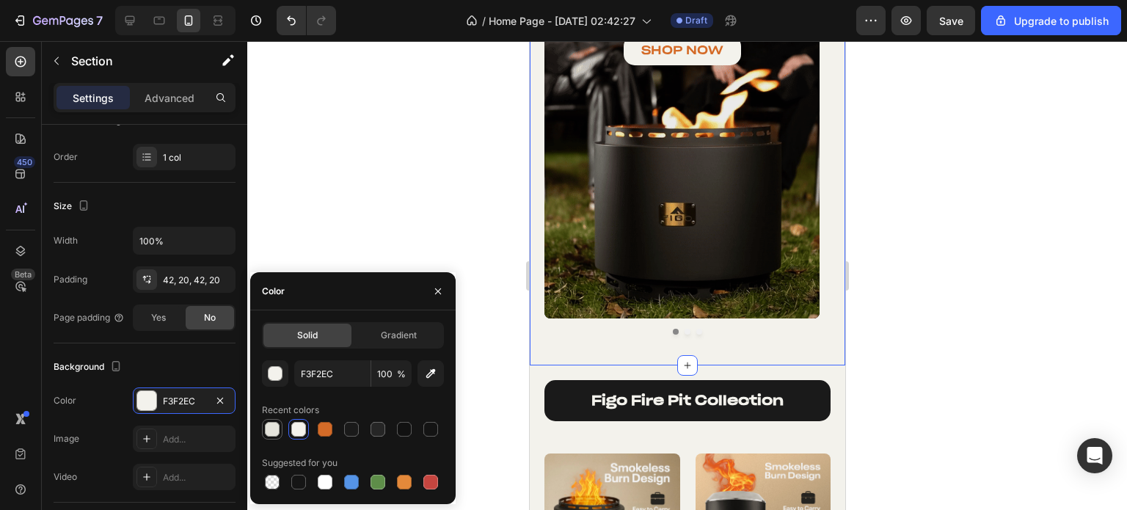
type input "E5E4DC"
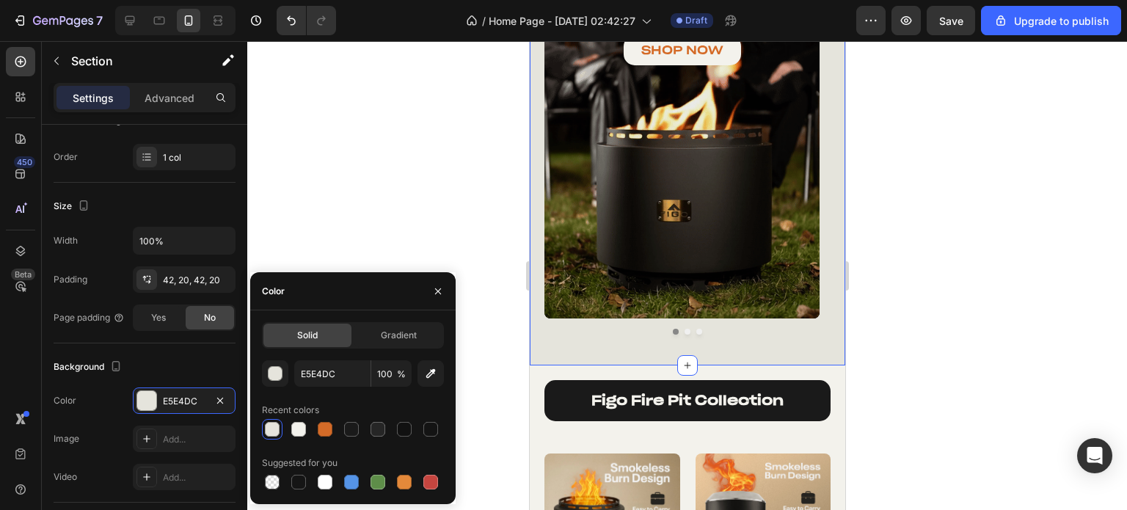
click at [473, 100] on div at bounding box center [686, 275] width 879 height 469
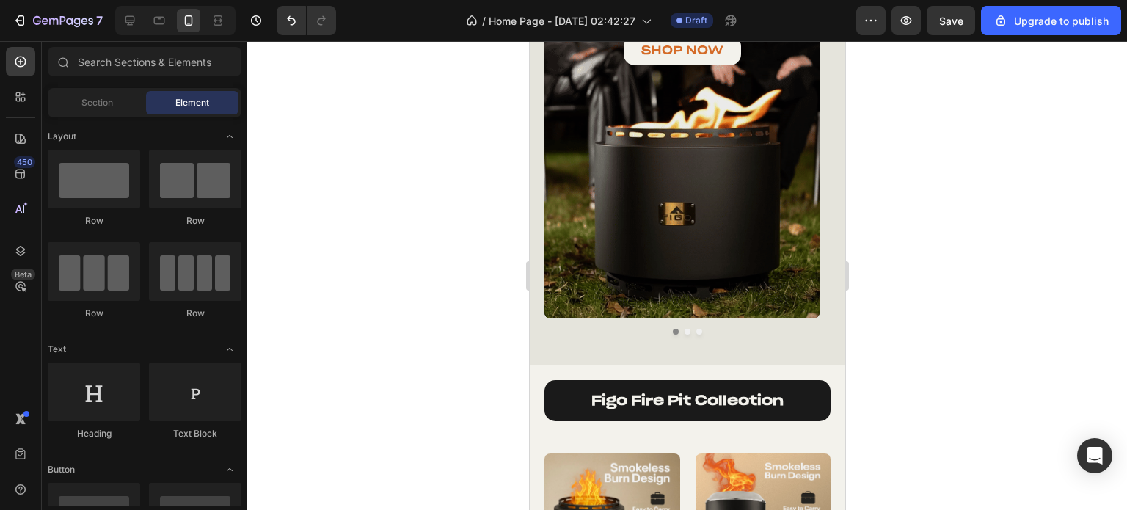
click at [472, 100] on div at bounding box center [686, 275] width 879 height 469
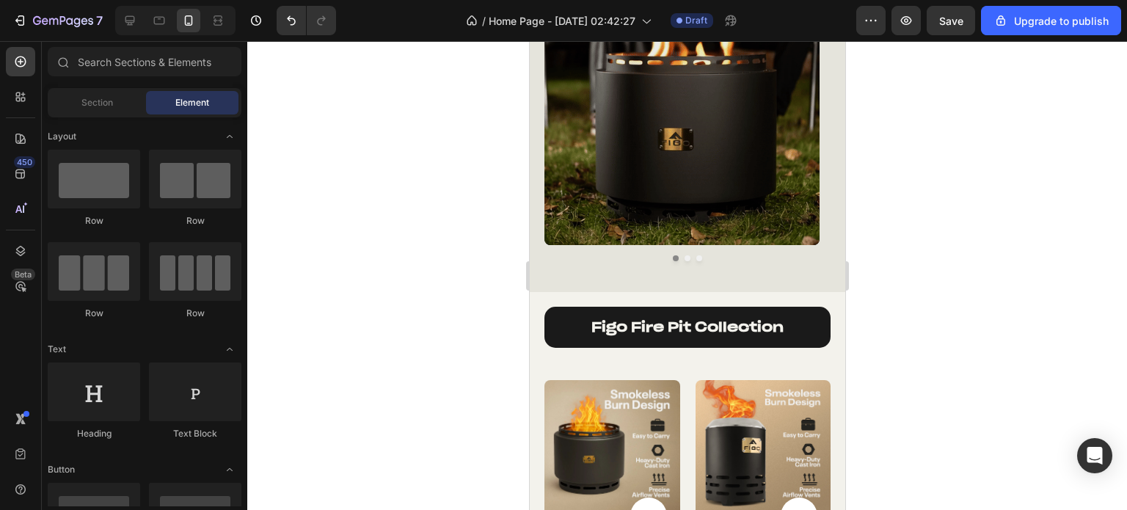
scroll to position [807, 0]
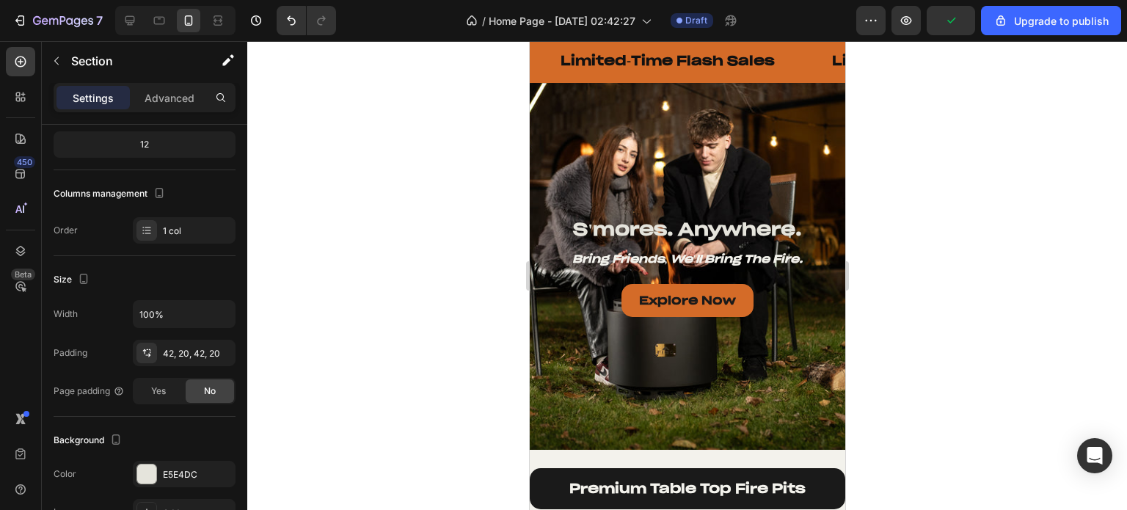
scroll to position [1907, 0]
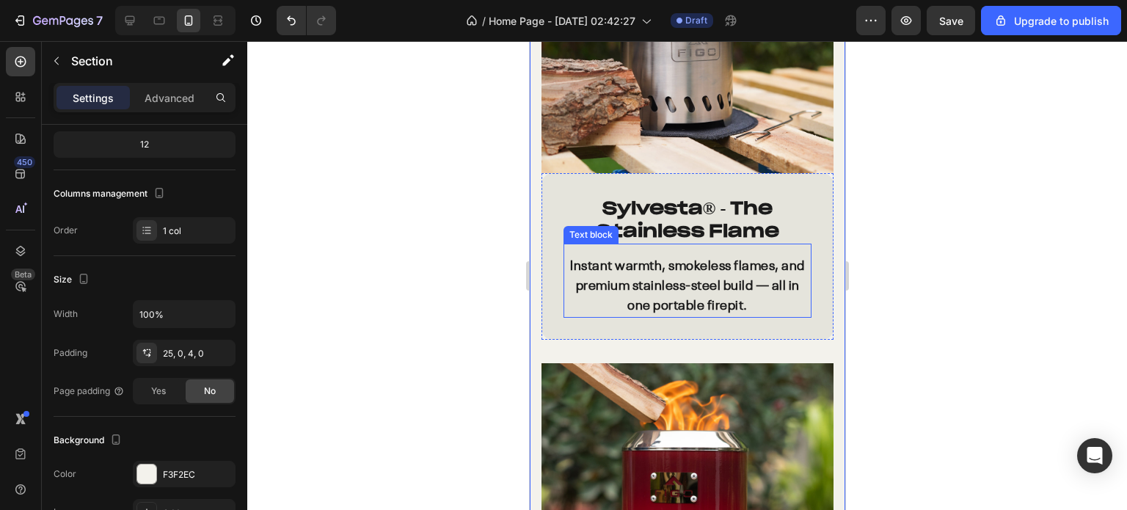
scroll to position [2494, 0]
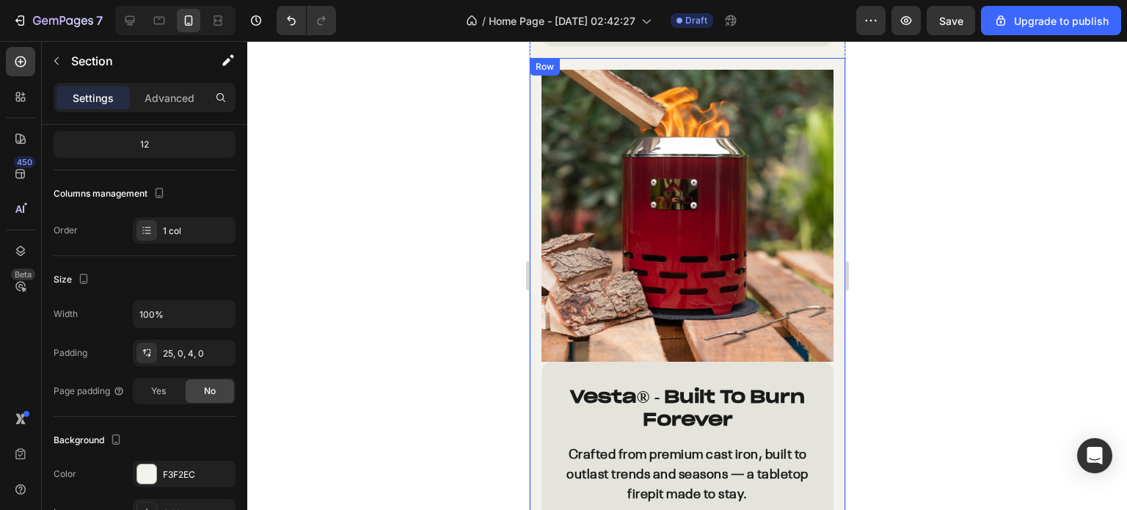
click at [533, 381] on div "Vesta ® - Built To Burn Forever Heading Crafted from premium cast iron, built t…" at bounding box center [686, 299] width 315 height 482
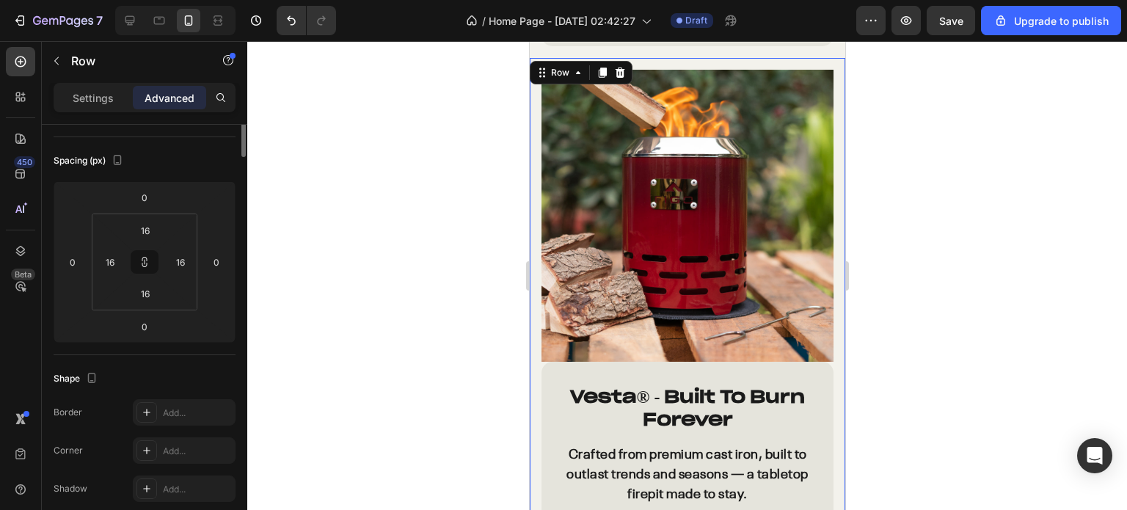
scroll to position [0, 0]
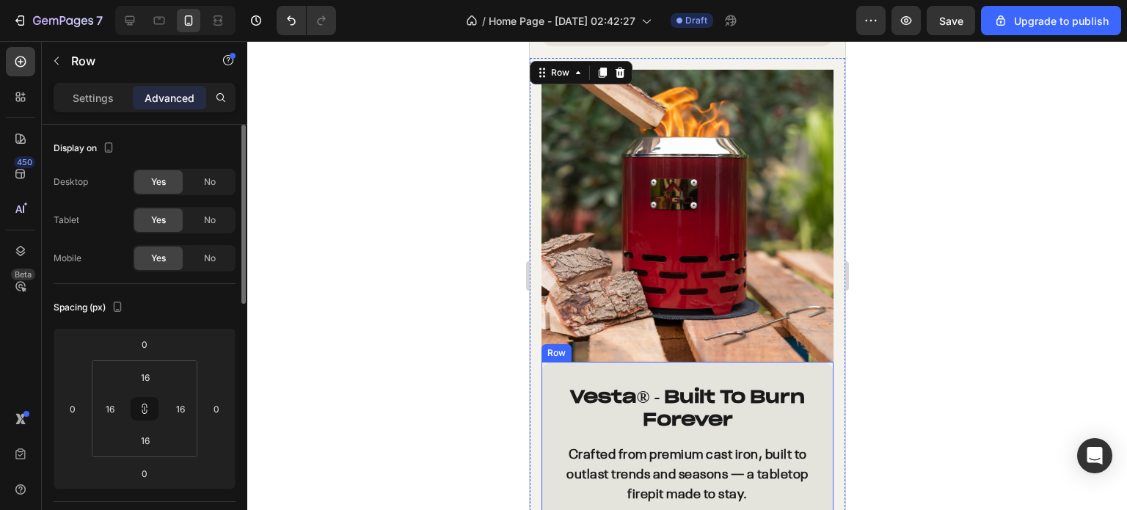
click at [552, 377] on div "Vesta ® - Built To Burn Forever Heading Crafted from premium cast iron, built t…" at bounding box center [687, 445] width 292 height 166
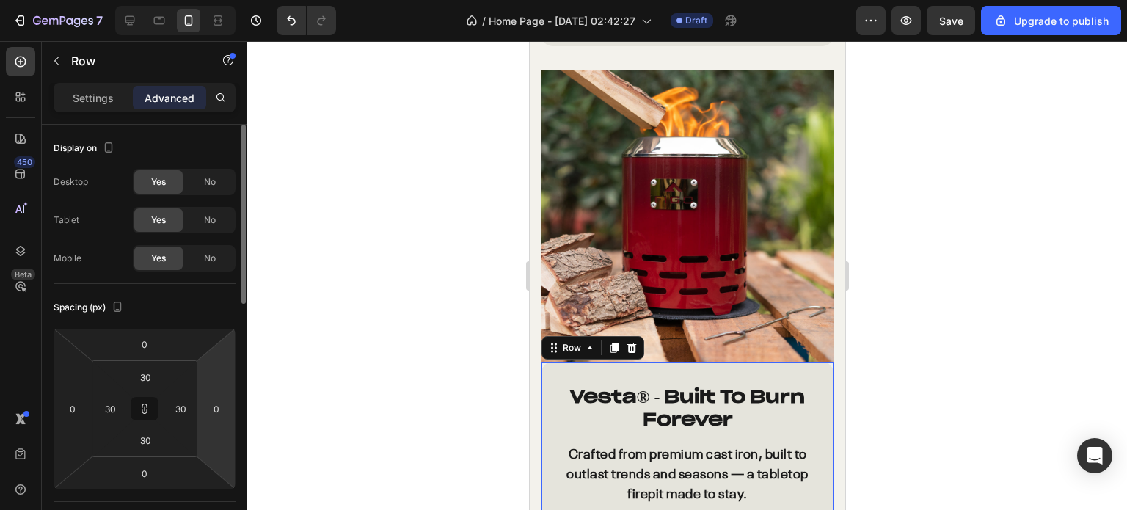
scroll to position [220, 0]
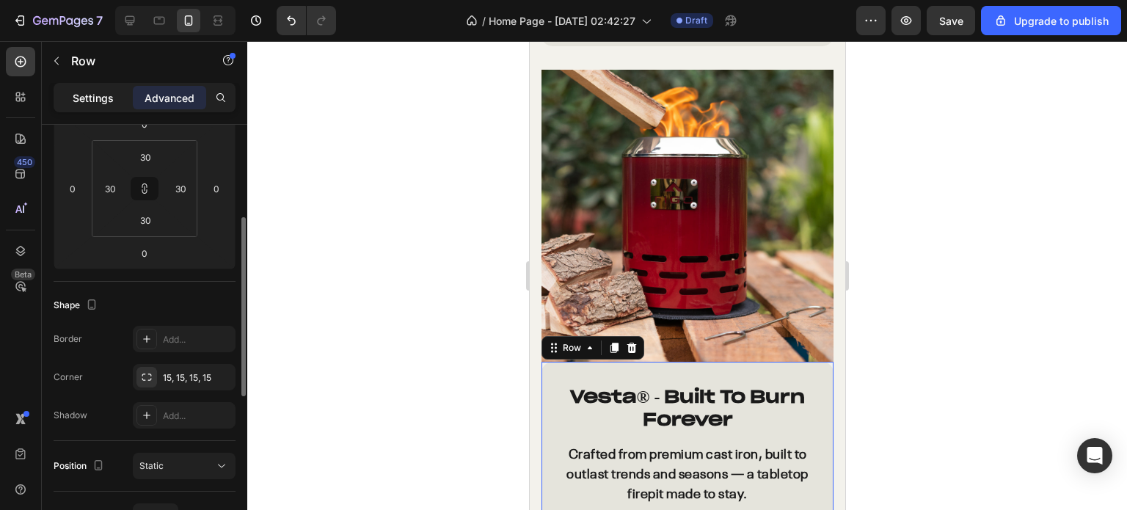
click at [105, 106] on div "Settings" at bounding box center [92, 97] width 73 height 23
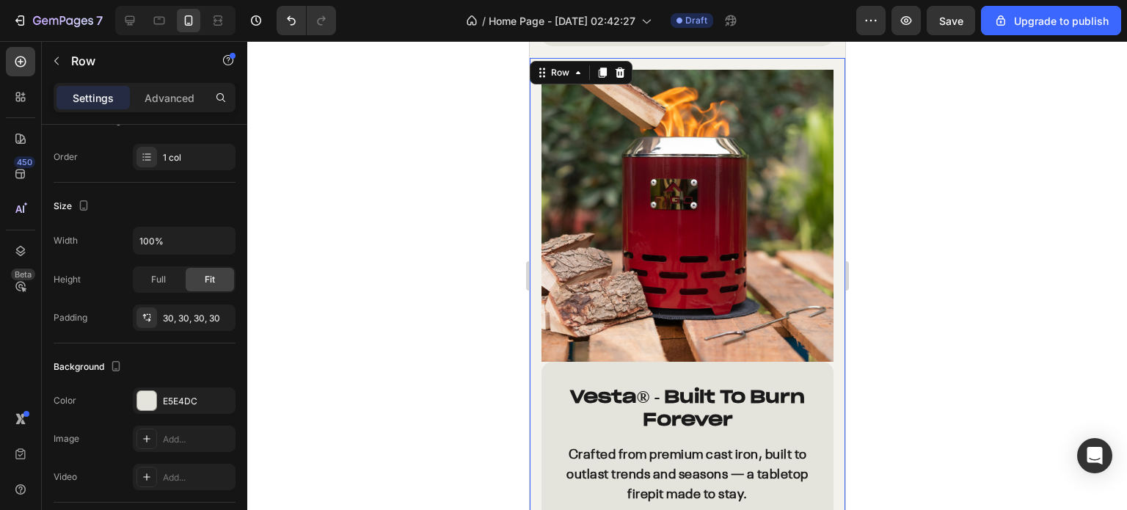
click at [535, 345] on div "Vesta ® - Built To Burn Forever Heading Crafted from premium cast iron, built t…" at bounding box center [686, 299] width 315 height 482
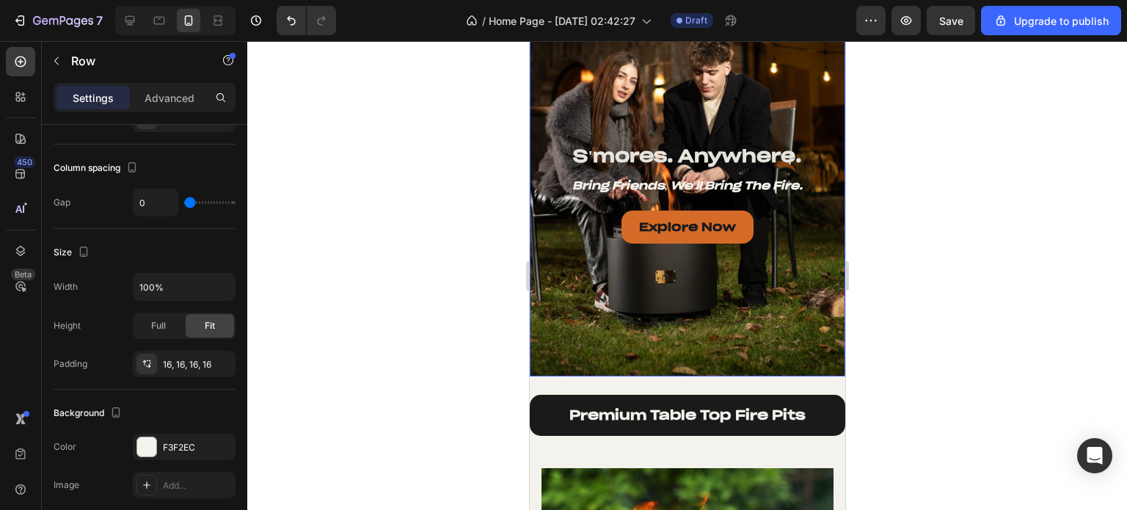
scroll to position [1760, 0]
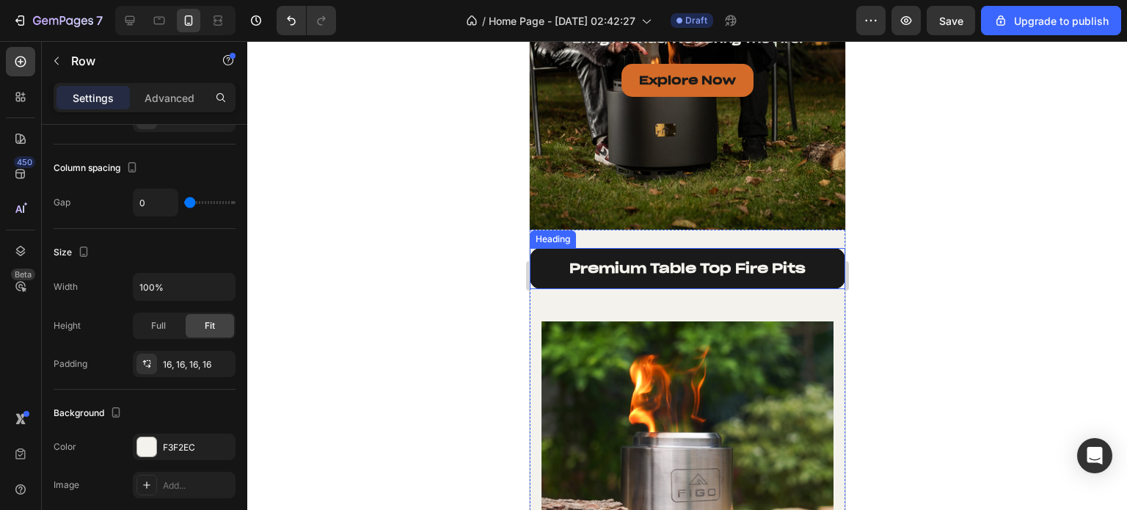
click at [546, 268] on h2 "premium table top fire pits" at bounding box center [686, 268] width 315 height 40
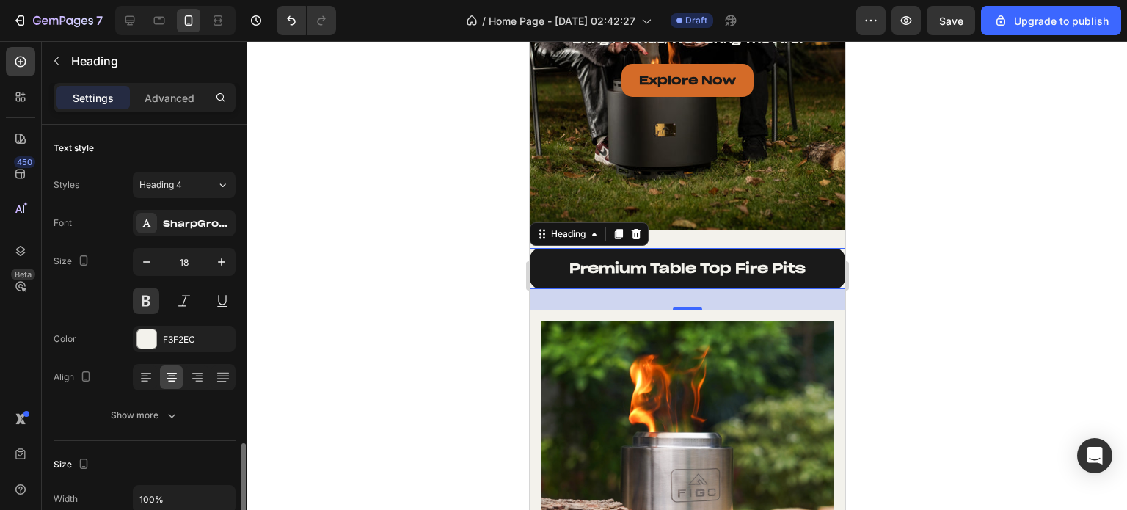
scroll to position [220, 0]
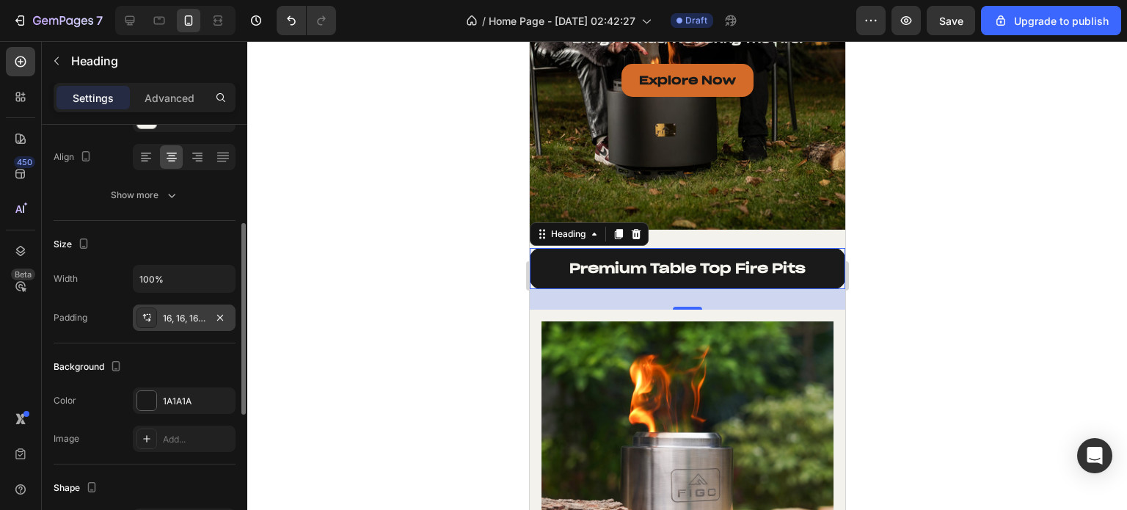
click at [154, 312] on div at bounding box center [146, 317] width 21 height 21
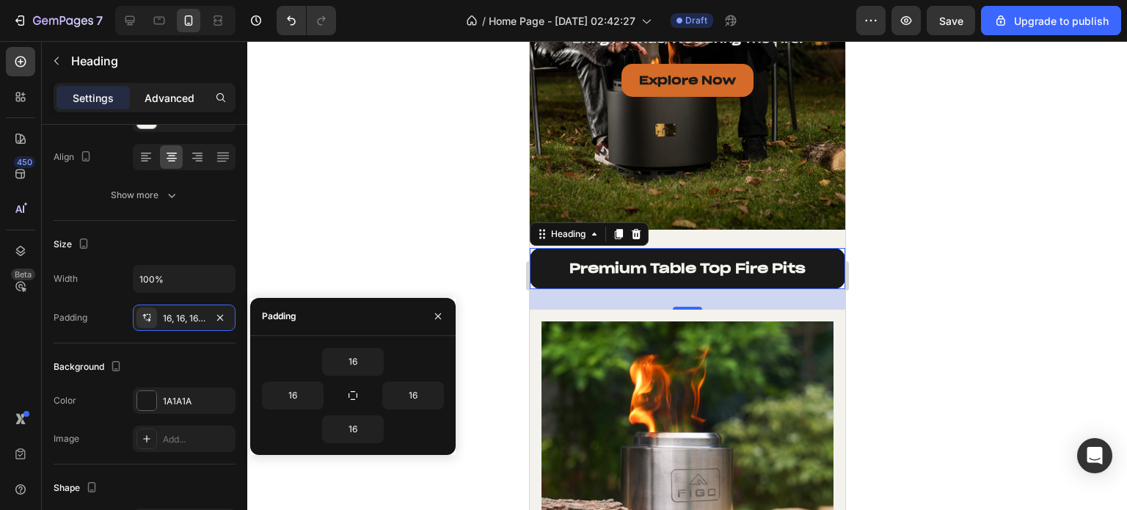
click at [164, 99] on p "Advanced" at bounding box center [169, 97] width 50 height 15
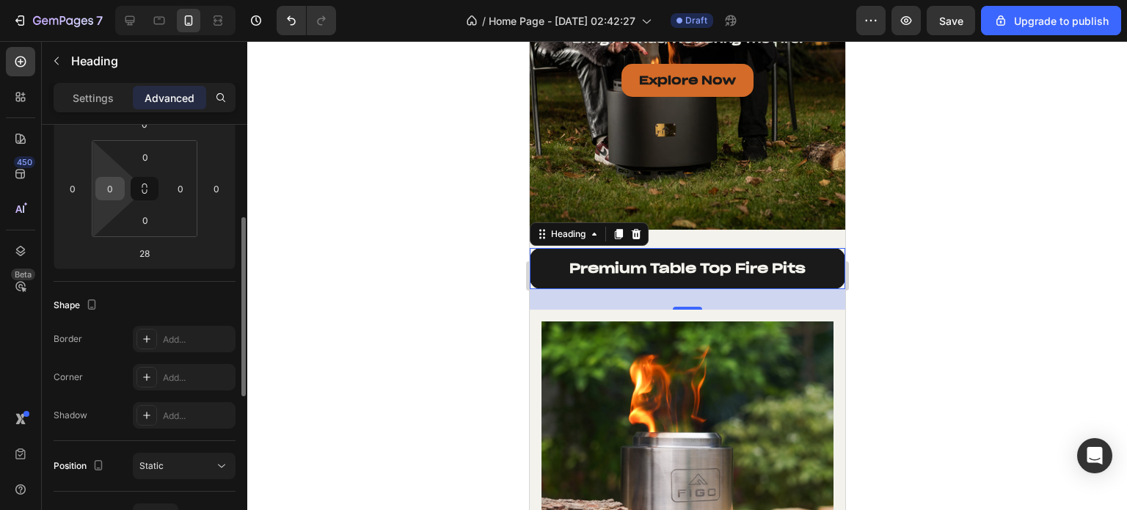
click at [113, 193] on input "0" at bounding box center [110, 188] width 22 height 22
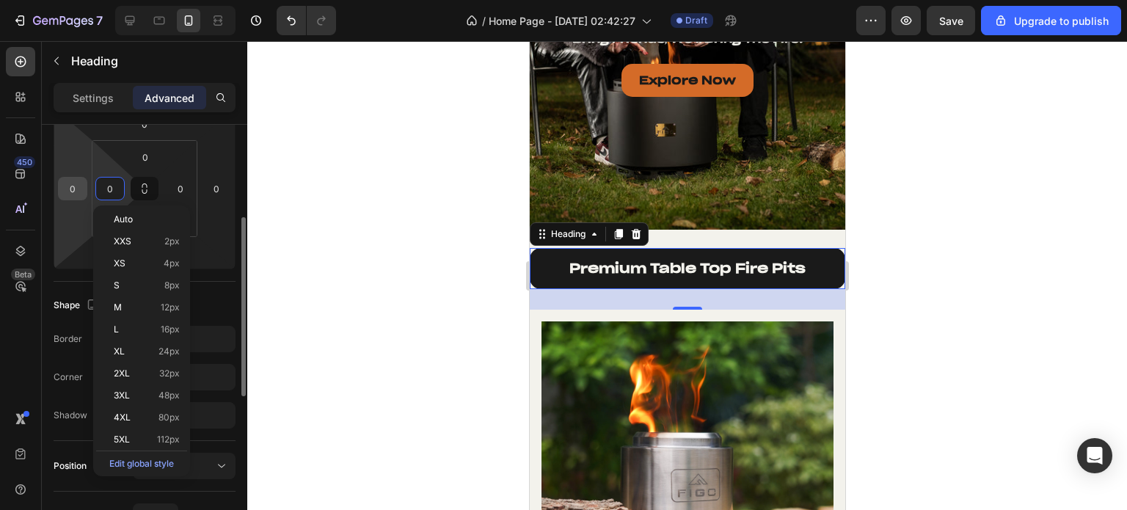
click at [65, 192] on input "0" at bounding box center [73, 188] width 22 height 22
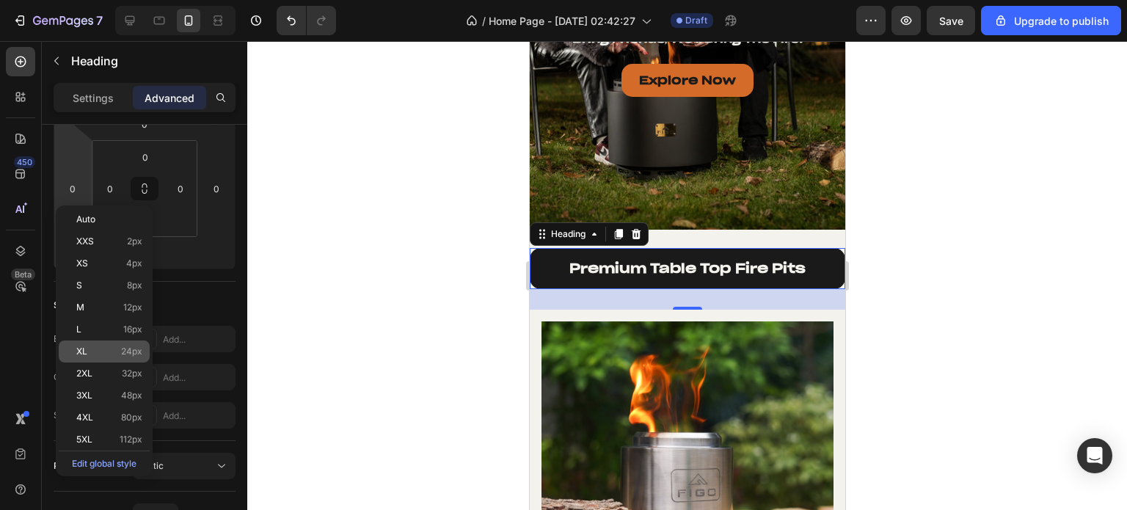
click at [109, 360] on div "XL 24px" at bounding box center [104, 351] width 91 height 22
type input "24"
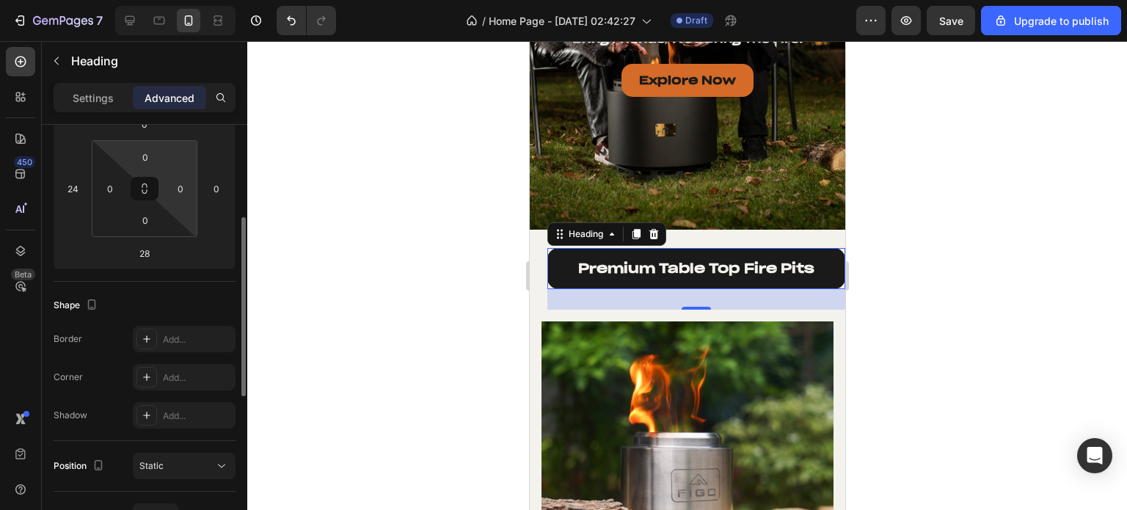
scroll to position [147, 0]
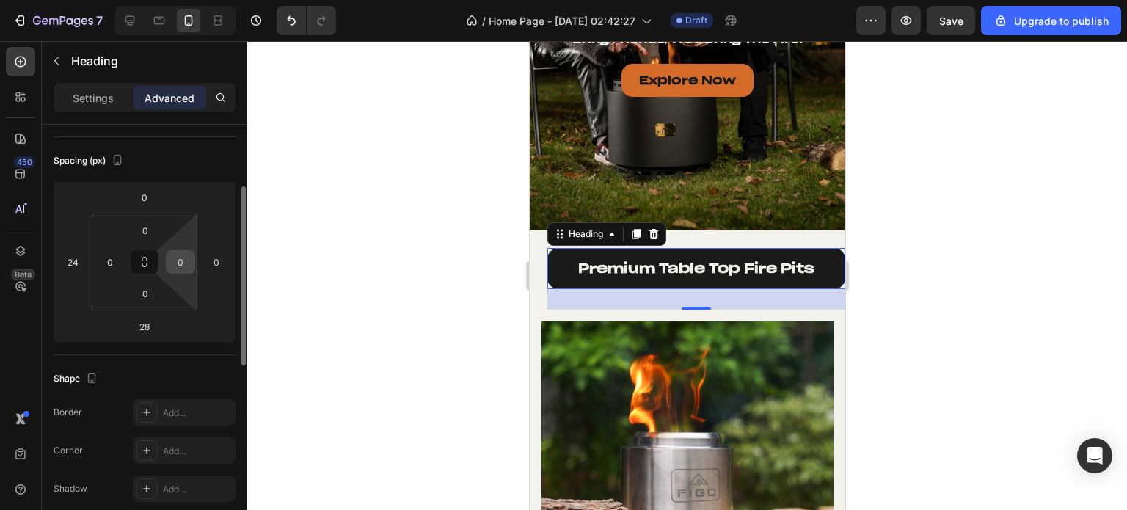
click at [180, 260] on input "0" at bounding box center [180, 262] width 22 height 22
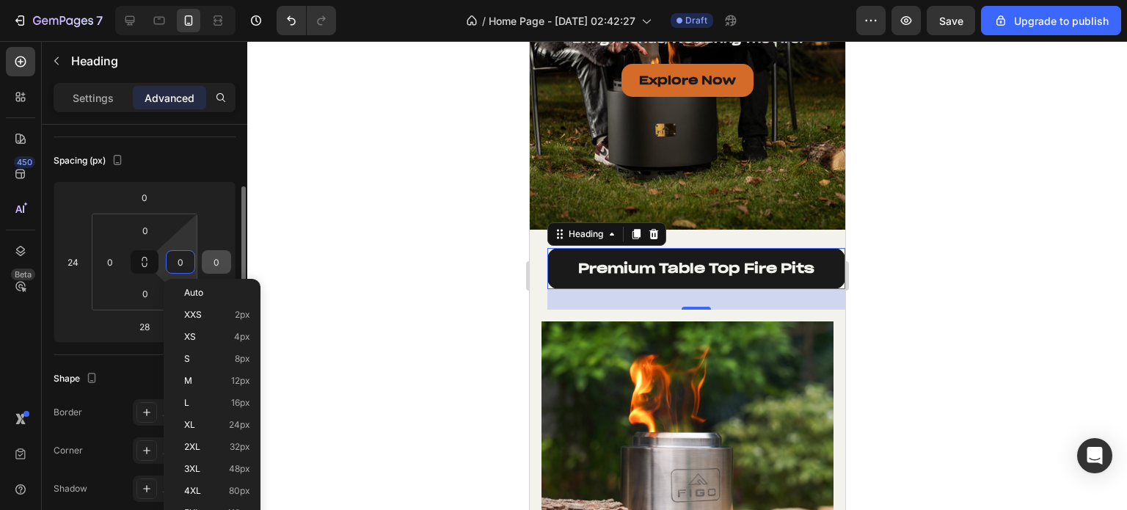
click at [217, 260] on input "0" at bounding box center [216, 262] width 22 height 22
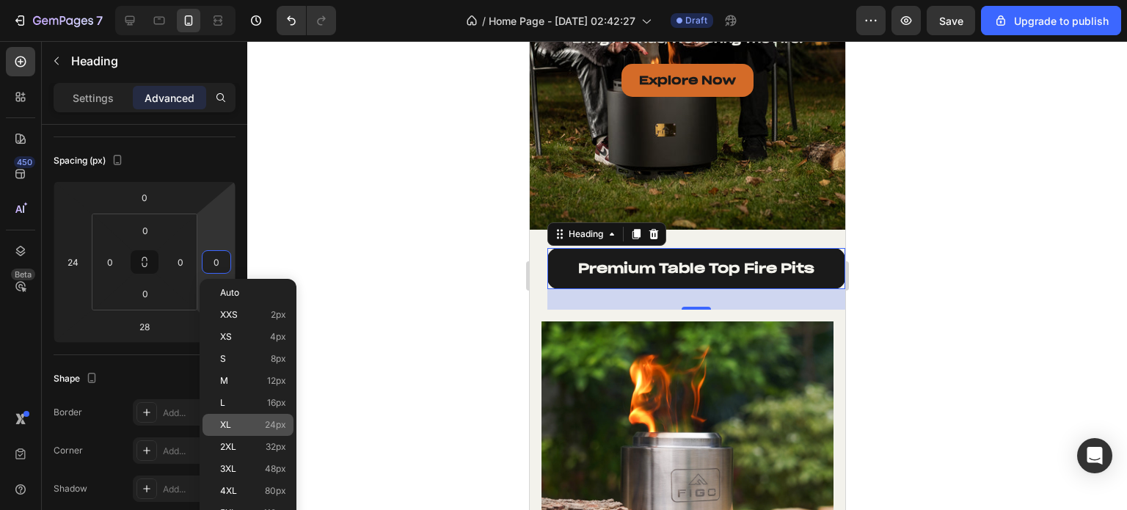
click at [236, 432] on div "XL 24px" at bounding box center [247, 425] width 91 height 22
type input "24"
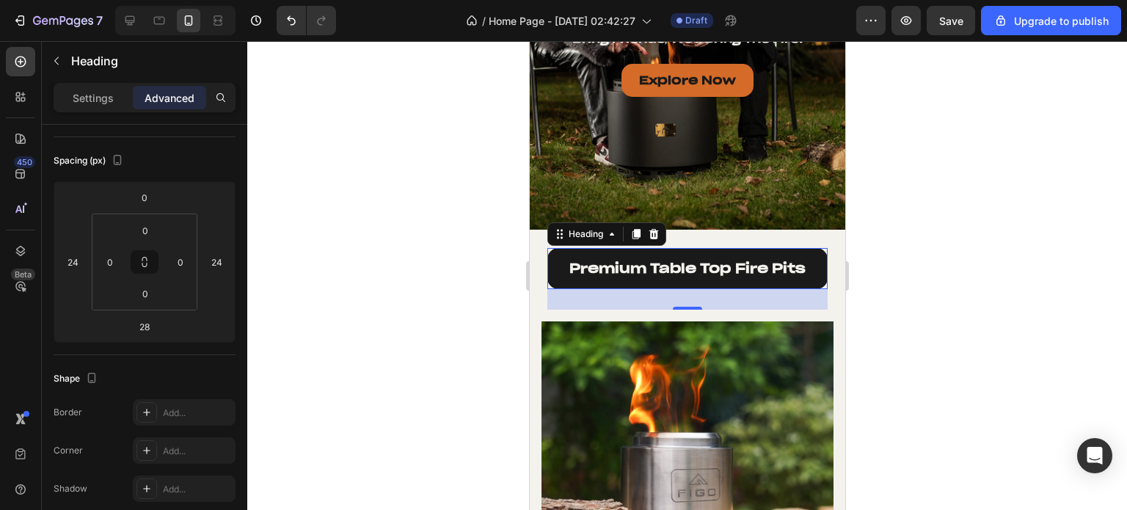
click at [410, 268] on div at bounding box center [686, 275] width 879 height 469
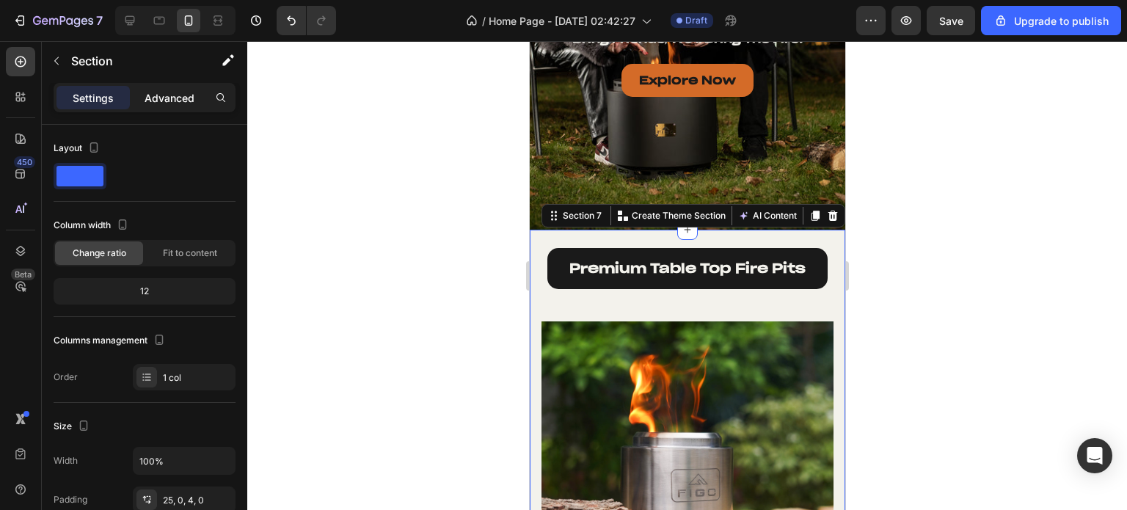
click at [155, 103] on p "Advanced" at bounding box center [169, 97] width 50 height 15
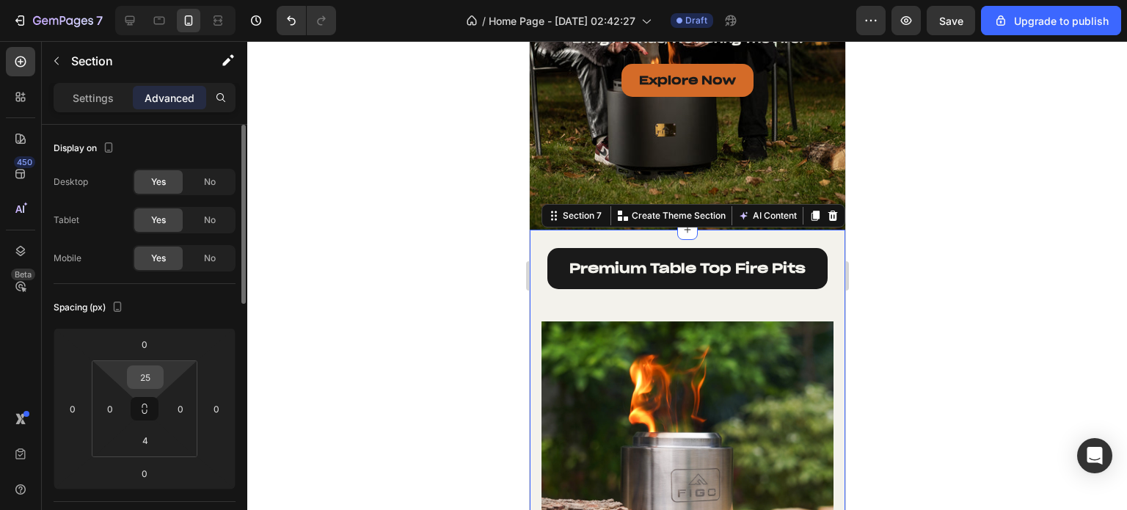
click at [150, 377] on input "25" at bounding box center [145, 377] width 29 height 22
click at [146, 354] on input "0" at bounding box center [144, 344] width 29 height 22
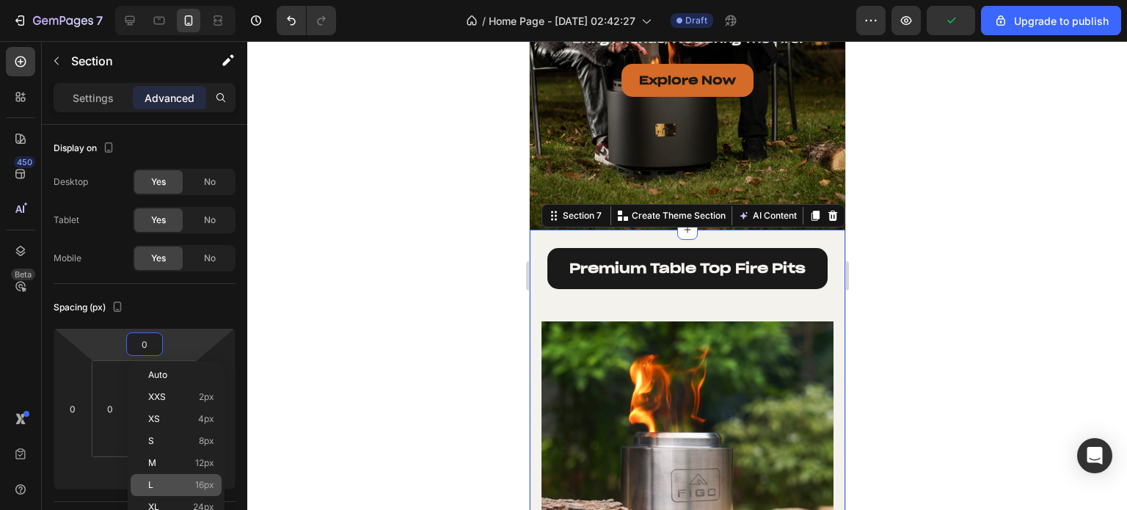
click at [165, 488] on p "L 16px" at bounding box center [181, 485] width 66 height 10
type input "16"
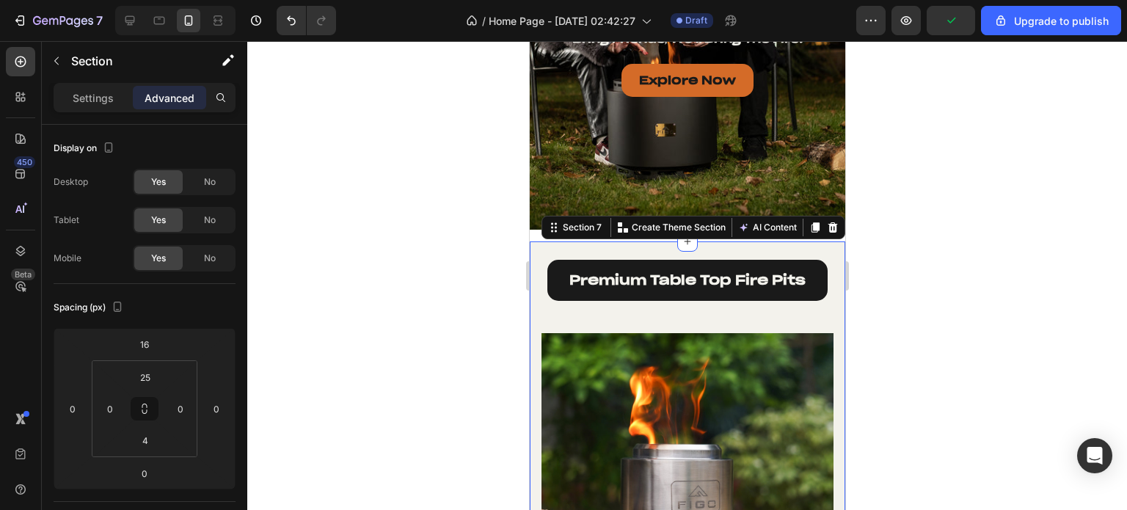
click at [468, 285] on div at bounding box center [686, 275] width 879 height 469
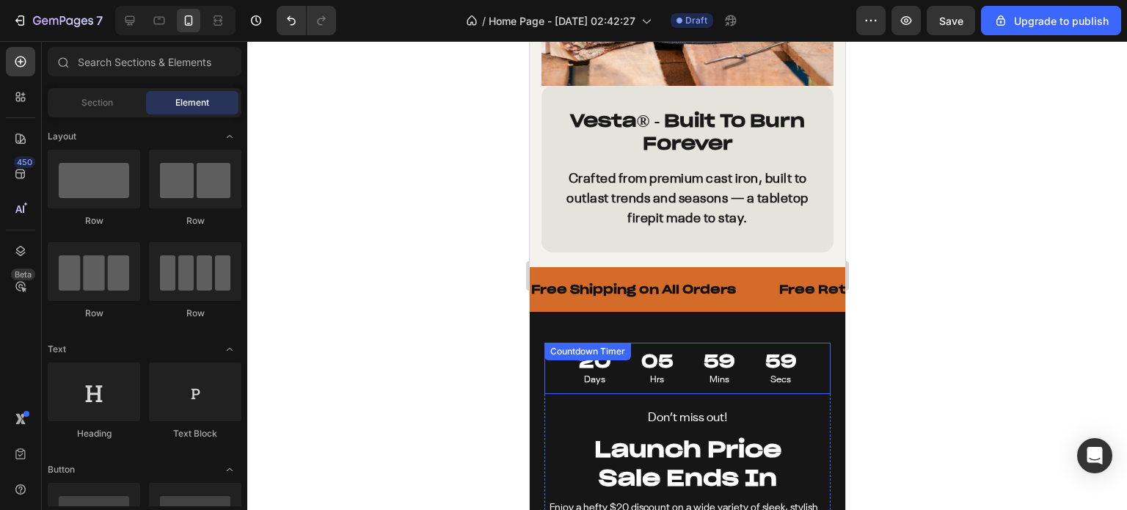
scroll to position [2420, 0]
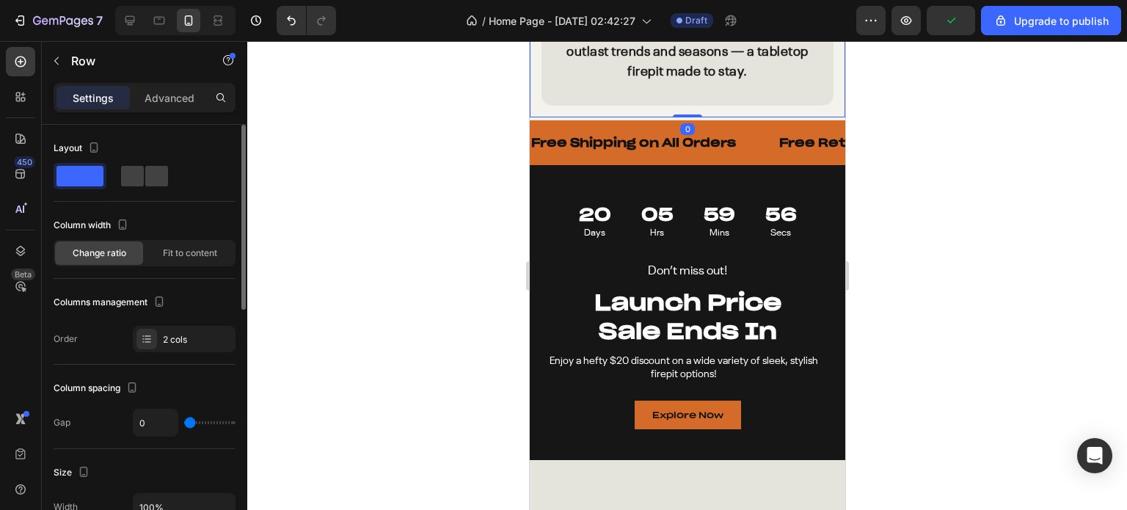
scroll to position [220, 0]
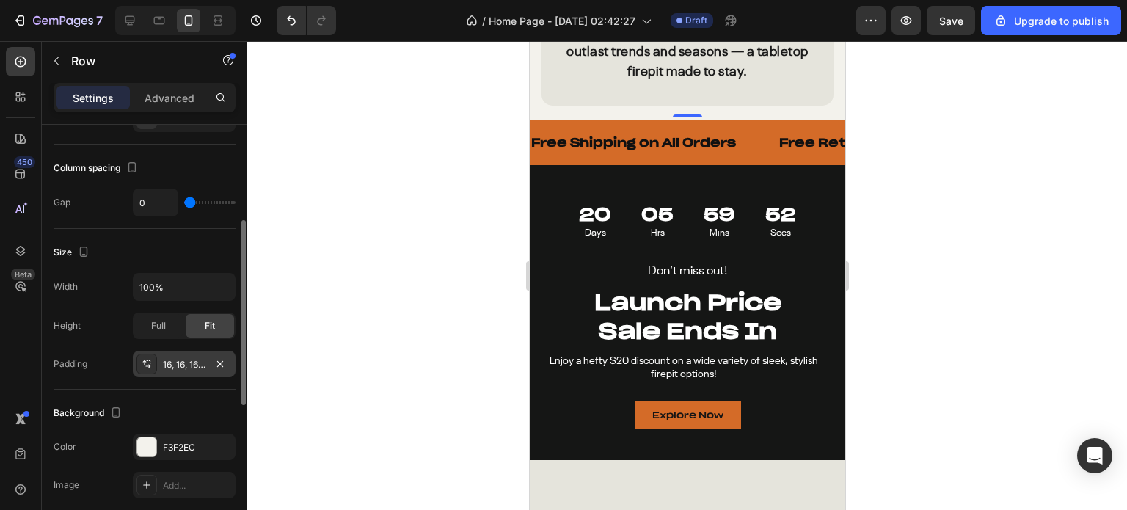
click at [170, 362] on div "16, 16, 16, 16" at bounding box center [184, 364] width 43 height 13
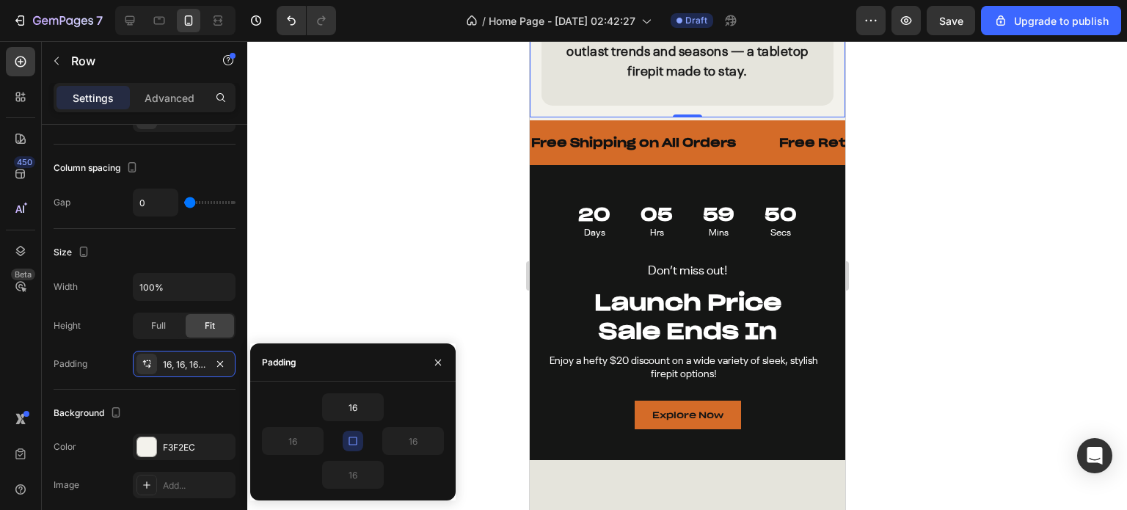
click at [356, 444] on icon "button" at bounding box center [353, 441] width 12 height 12
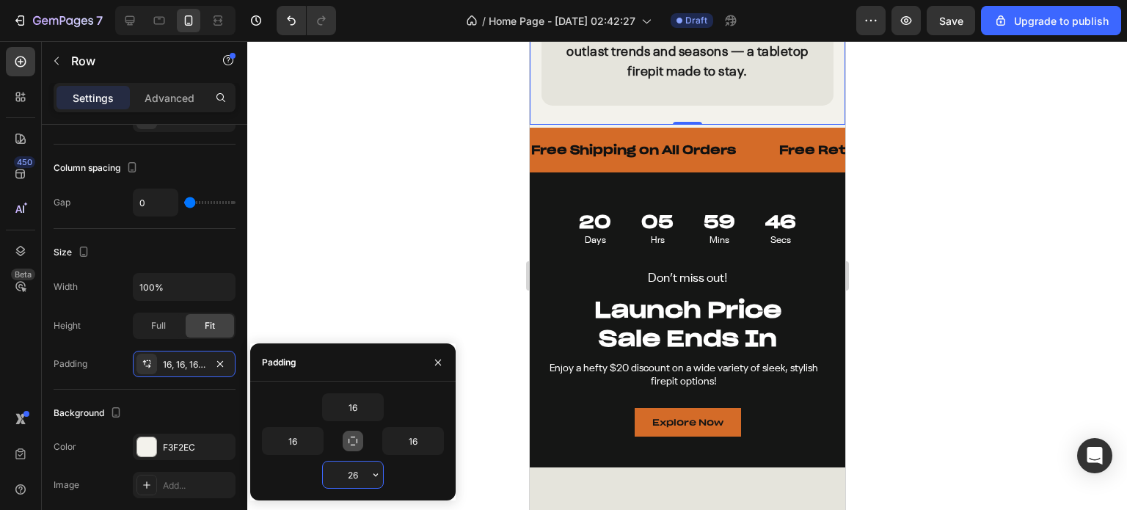
click at [340, 469] on input "26" at bounding box center [353, 474] width 60 height 26
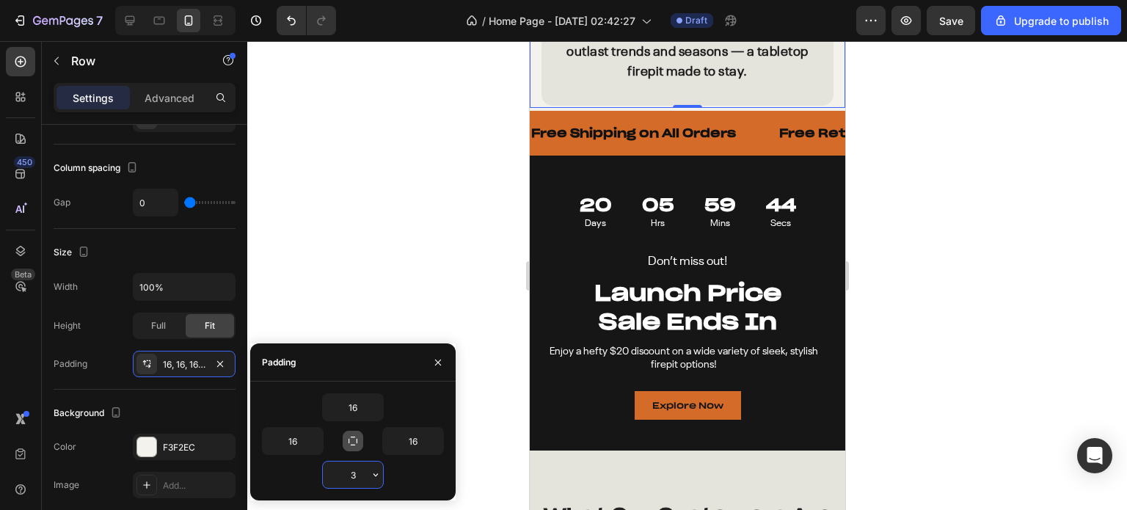
type input "36"
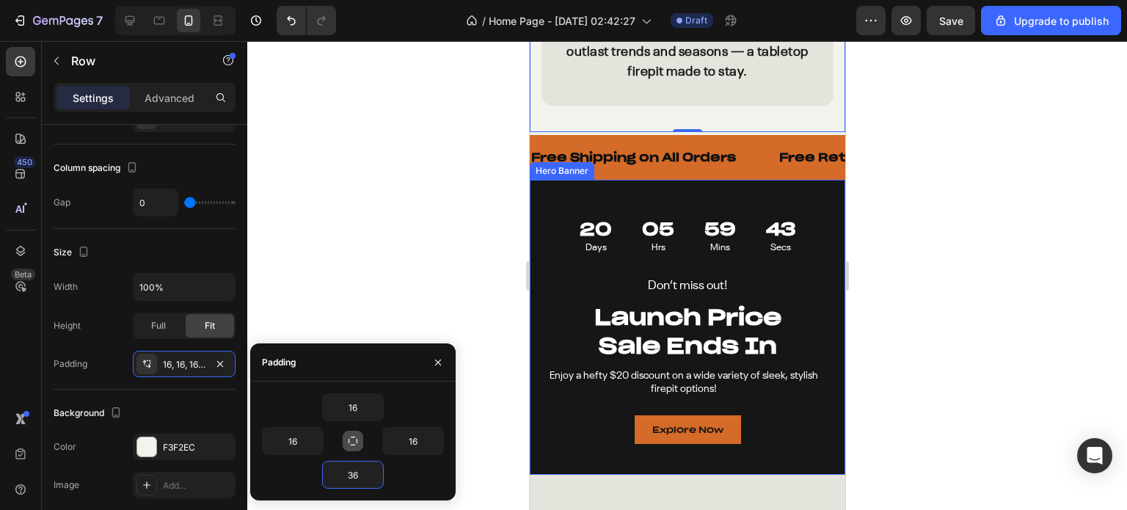
click at [880, 386] on div at bounding box center [686, 275] width 879 height 469
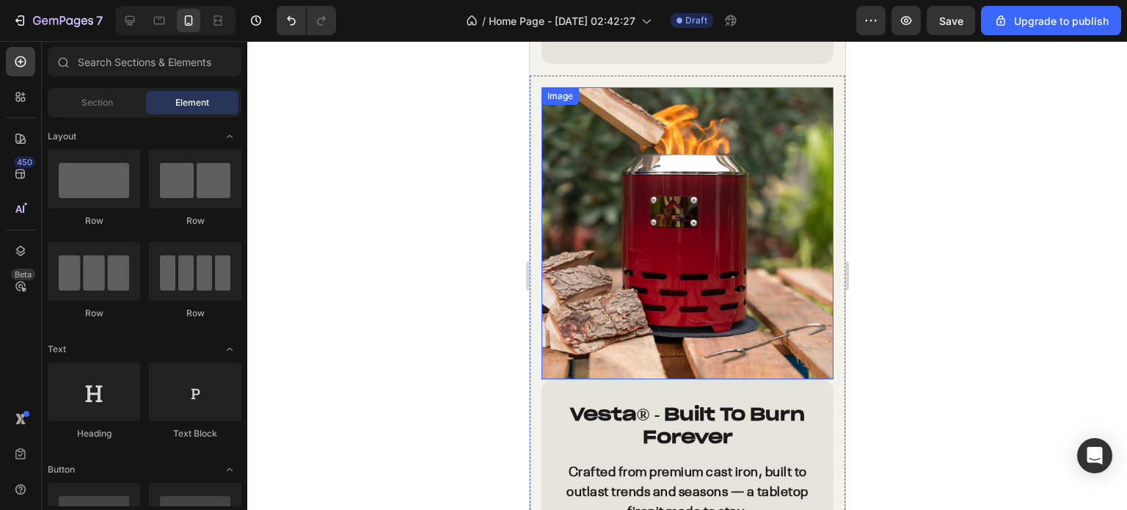
scroll to position [1834, 0]
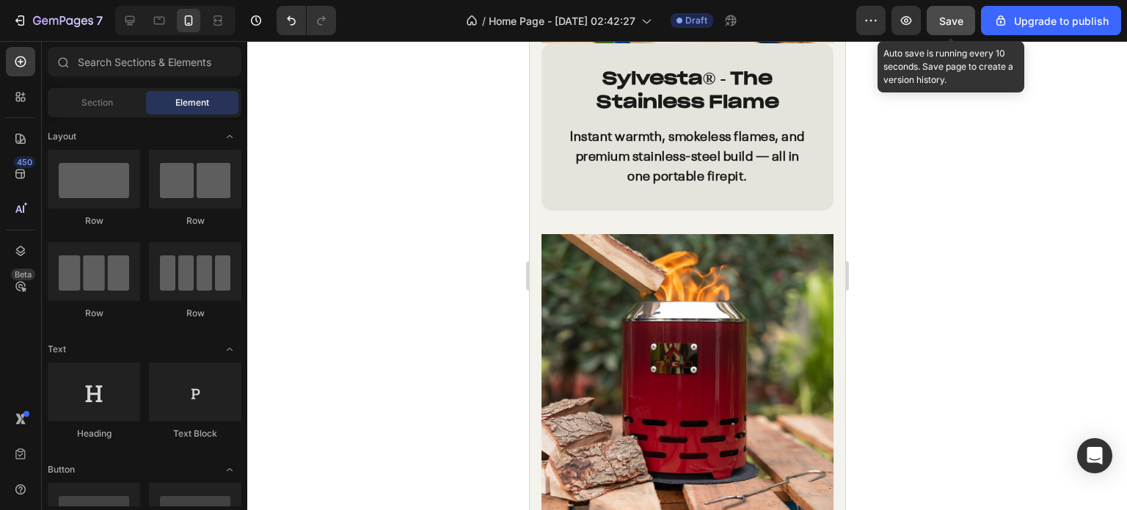
click at [942, 21] on span "Save" at bounding box center [951, 21] width 24 height 12
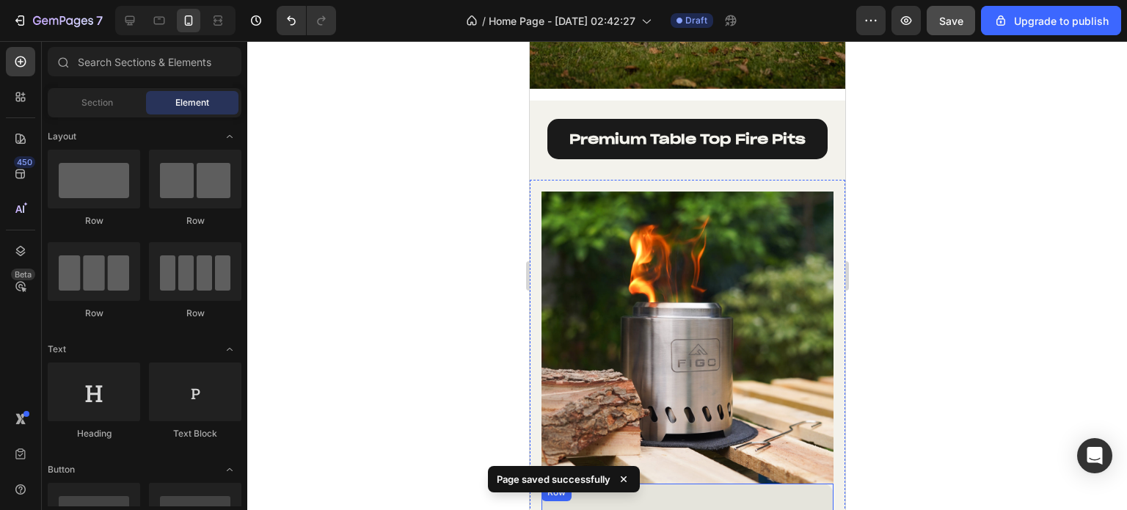
scroll to position [1320, 0]
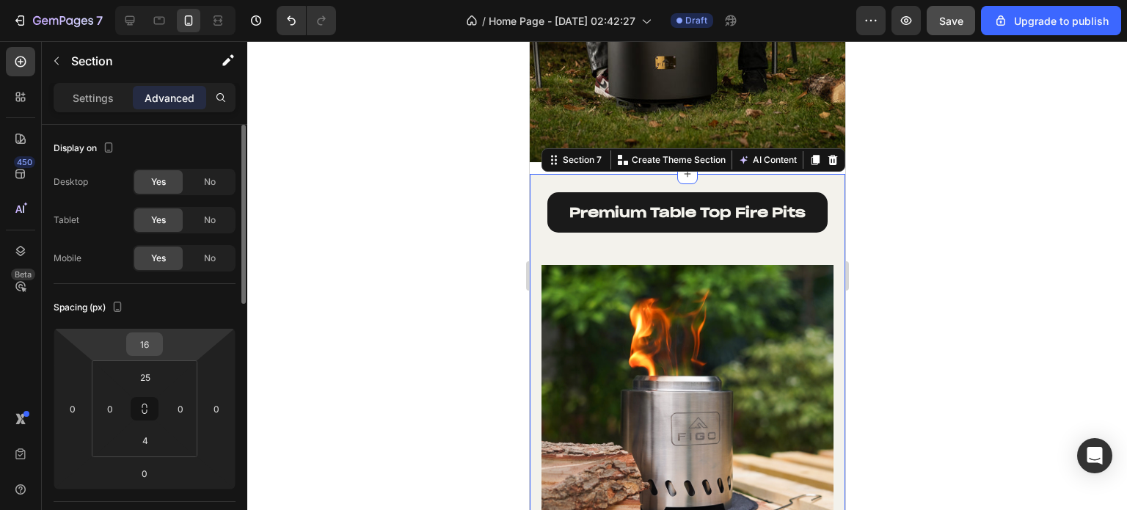
click at [149, 341] on input "16" at bounding box center [144, 344] width 29 height 22
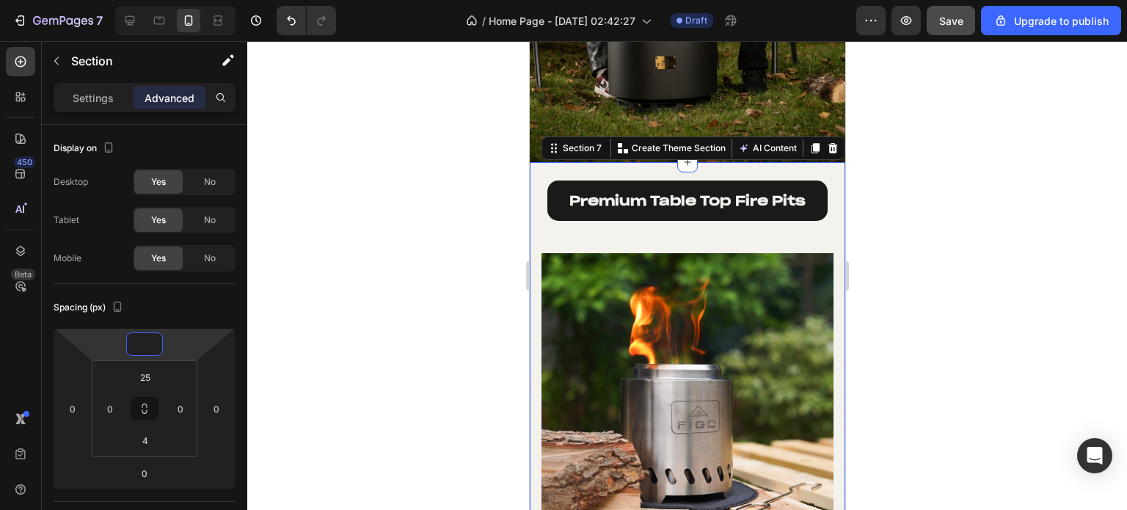
type input "0"
click at [472, 210] on div at bounding box center [686, 275] width 879 height 469
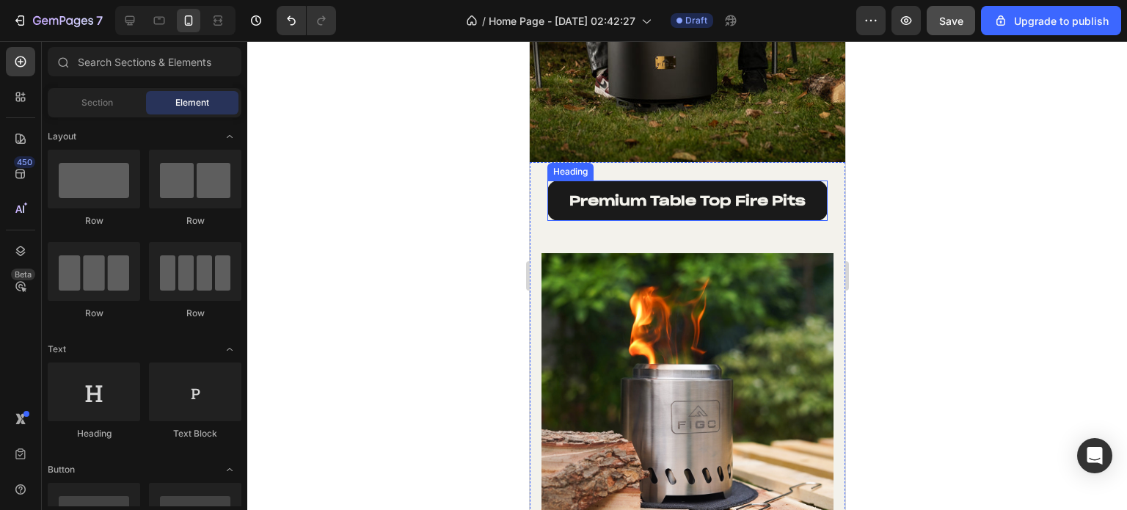
click at [572, 169] on div "Heading" at bounding box center [569, 171] width 40 height 13
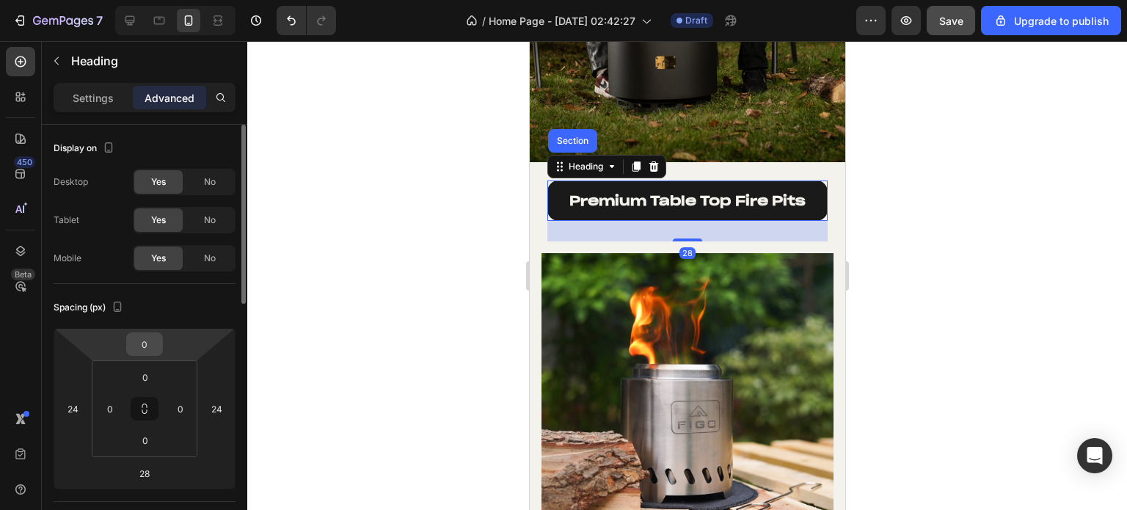
click at [155, 345] on input "0" at bounding box center [144, 344] width 29 height 22
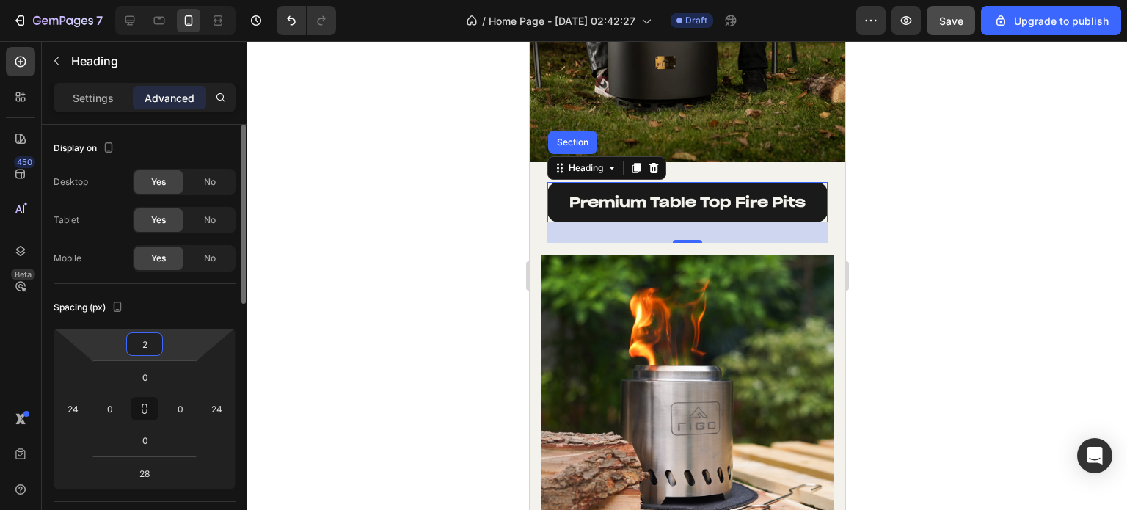
type input "26"
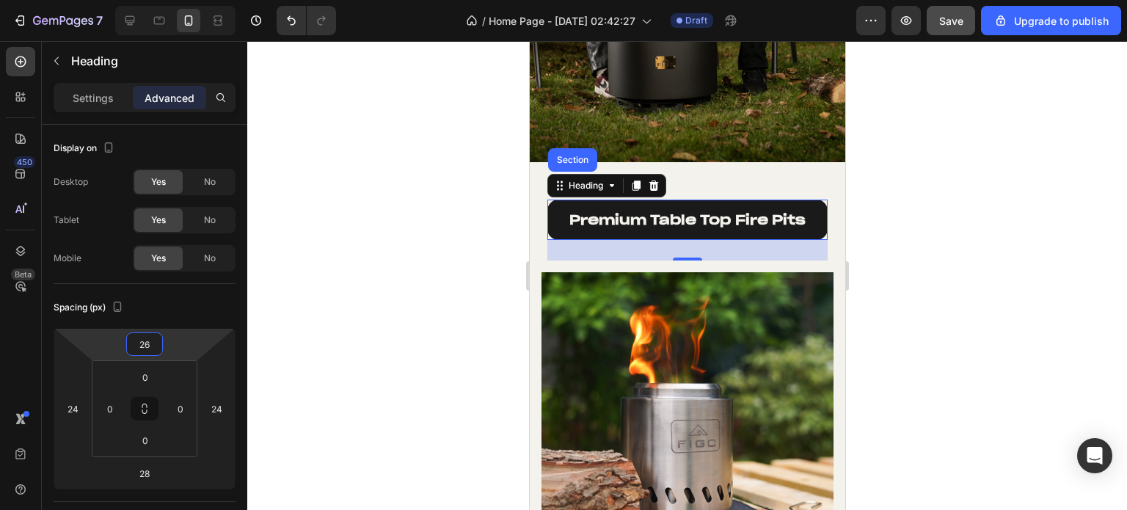
click at [252, 321] on div at bounding box center [686, 275] width 879 height 469
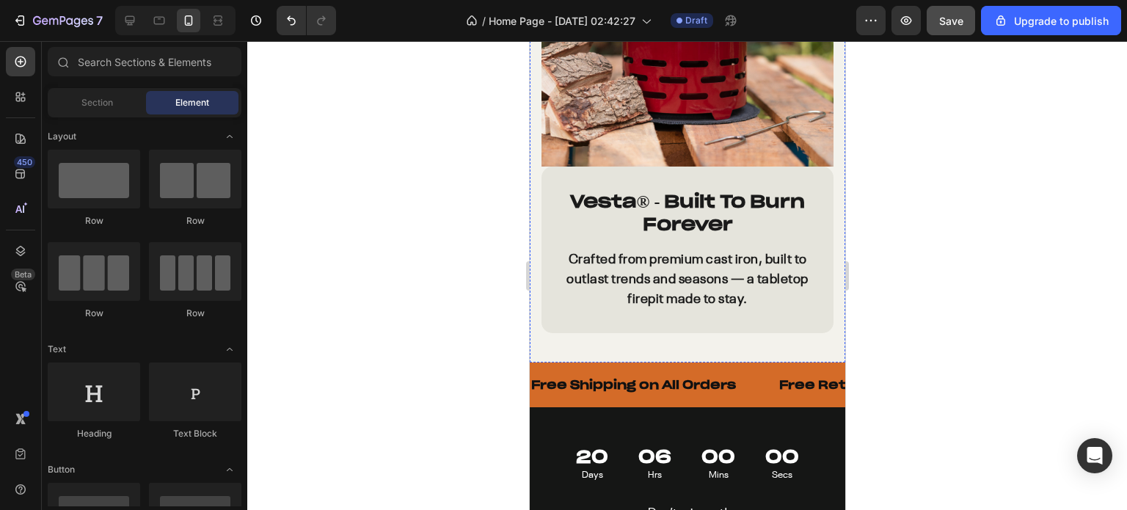
scroll to position [2494, 0]
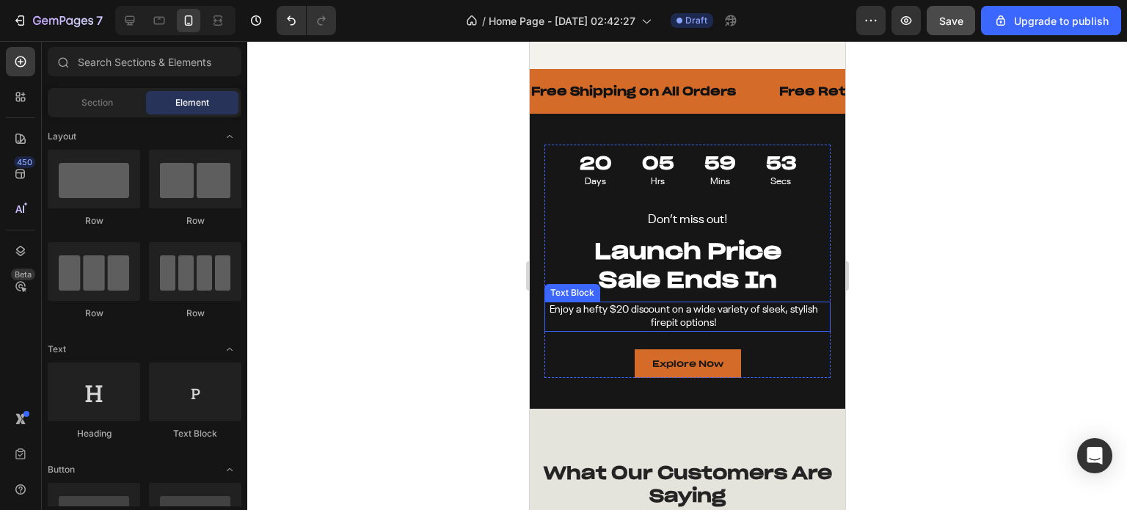
click at [728, 303] on p "Enjoy a hefty $20 discount on a wide variety of sleek, stylish firepit options!" at bounding box center [683, 316] width 276 height 26
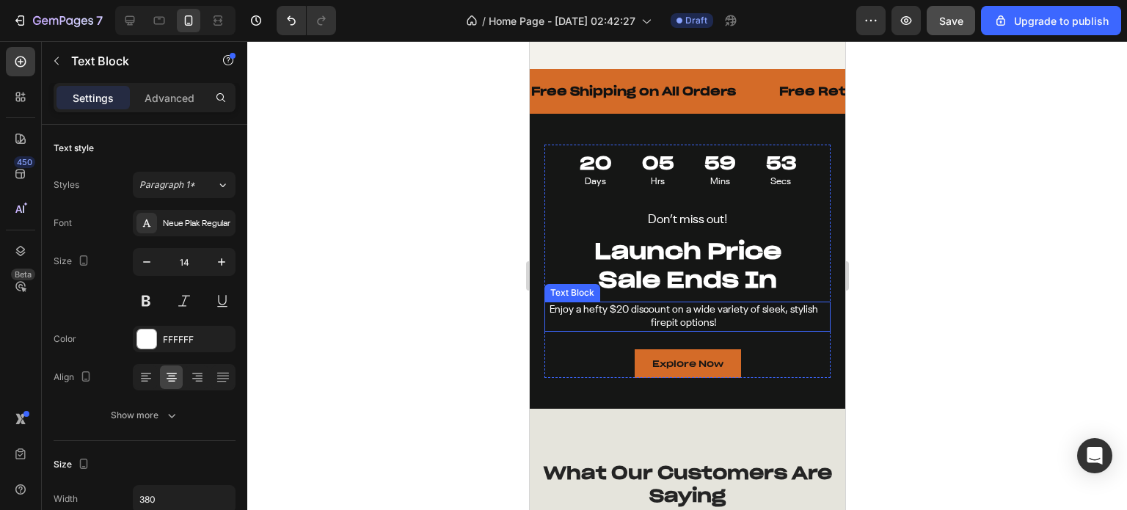
click at [728, 303] on p "Enjoy a hefty $20 discount on a wide variety of sleek, stylish firepit options!" at bounding box center [683, 316] width 276 height 26
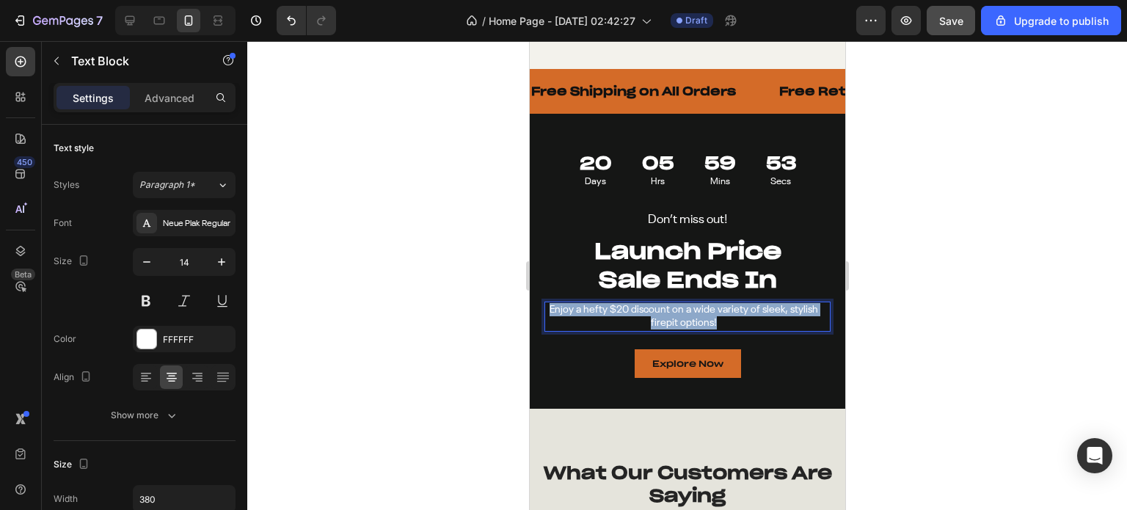
click at [728, 303] on p "Enjoy a hefty $20 discount on a wide variety of sleek, stylish firepit options!" at bounding box center [683, 316] width 276 height 26
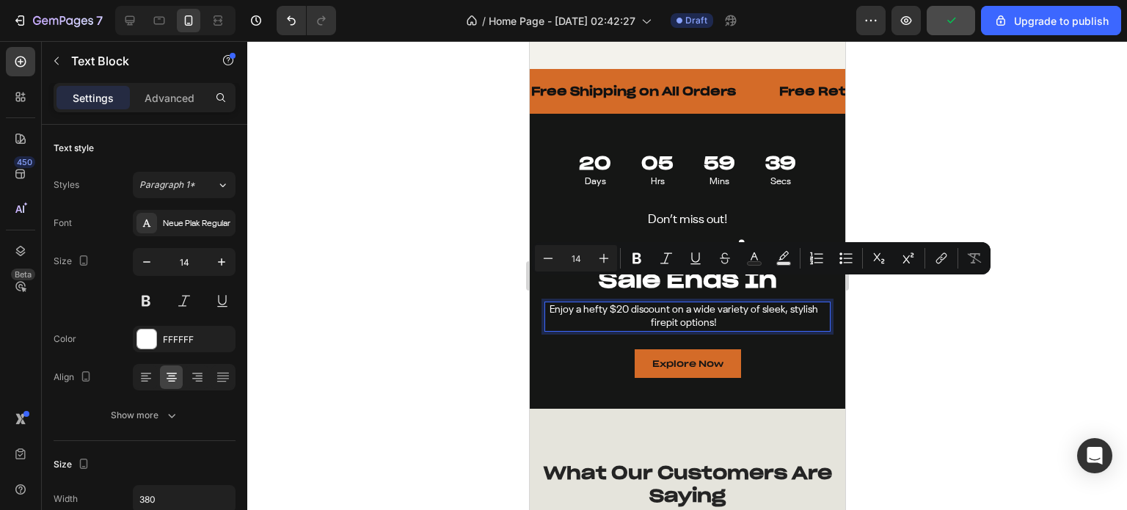
click at [964, 341] on div at bounding box center [686, 275] width 879 height 469
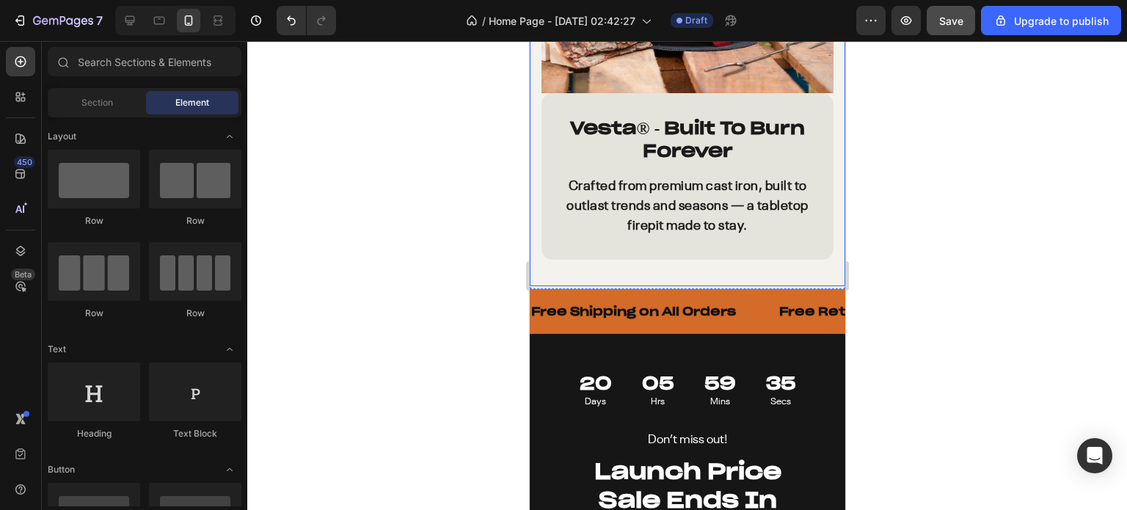
scroll to position [2347, 0]
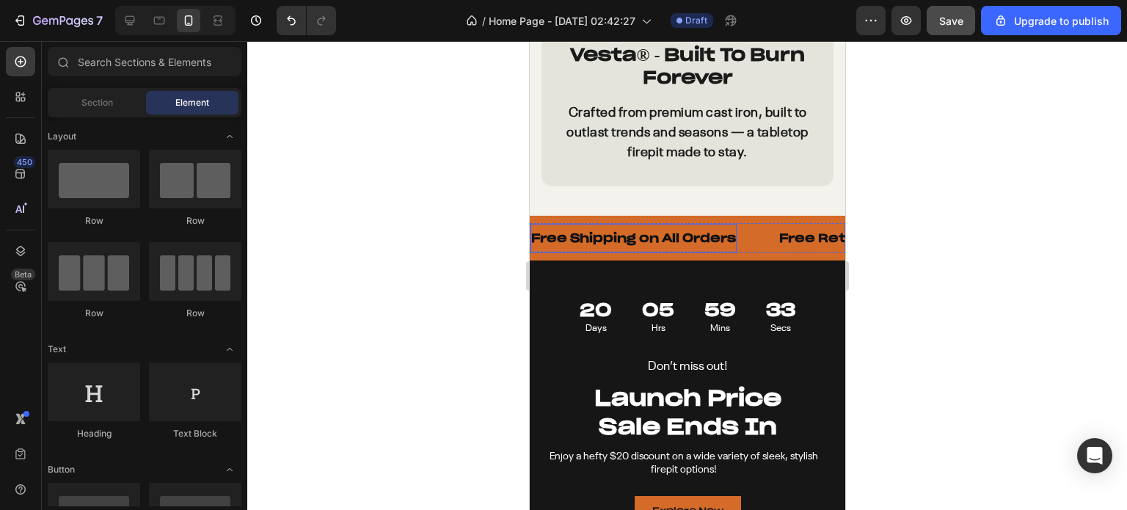
click at [652, 230] on p "Free Shipping on All Orders" at bounding box center [632, 237] width 205 height 15
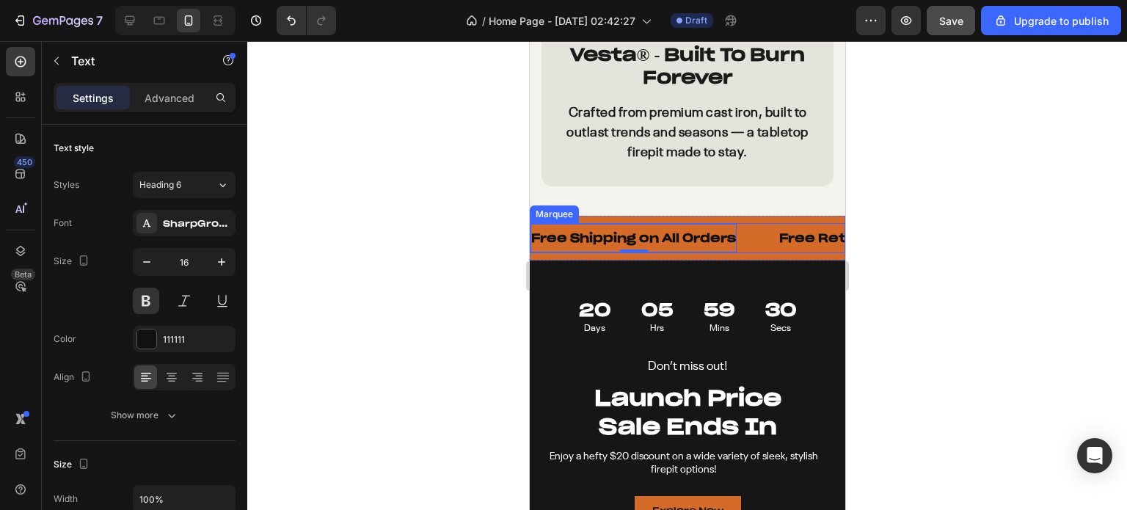
click at [549, 208] on div "Marquee" at bounding box center [553, 214] width 43 height 13
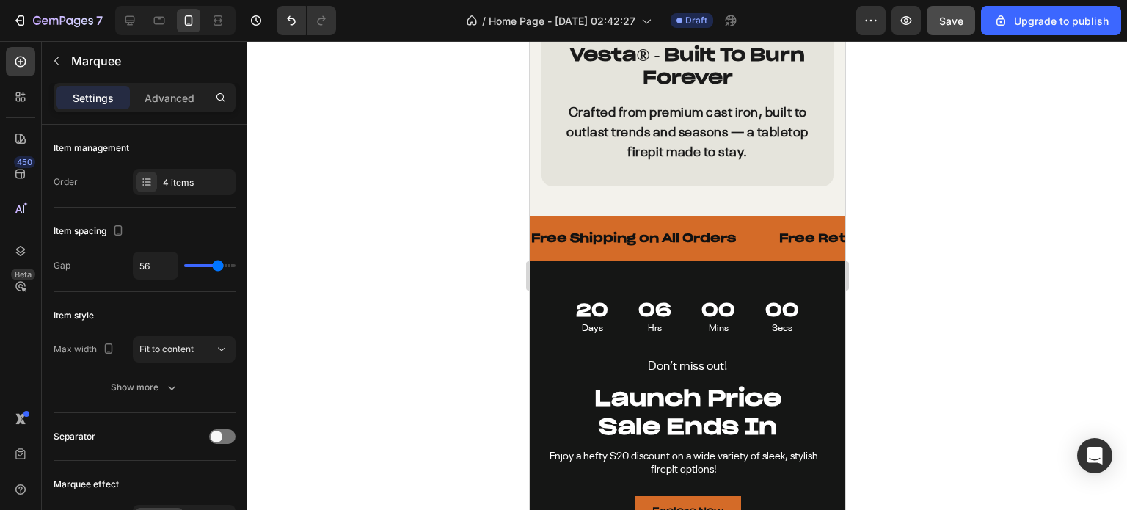
click at [620, 230] on p "Free Shipping on All Orders" at bounding box center [632, 237] width 205 height 15
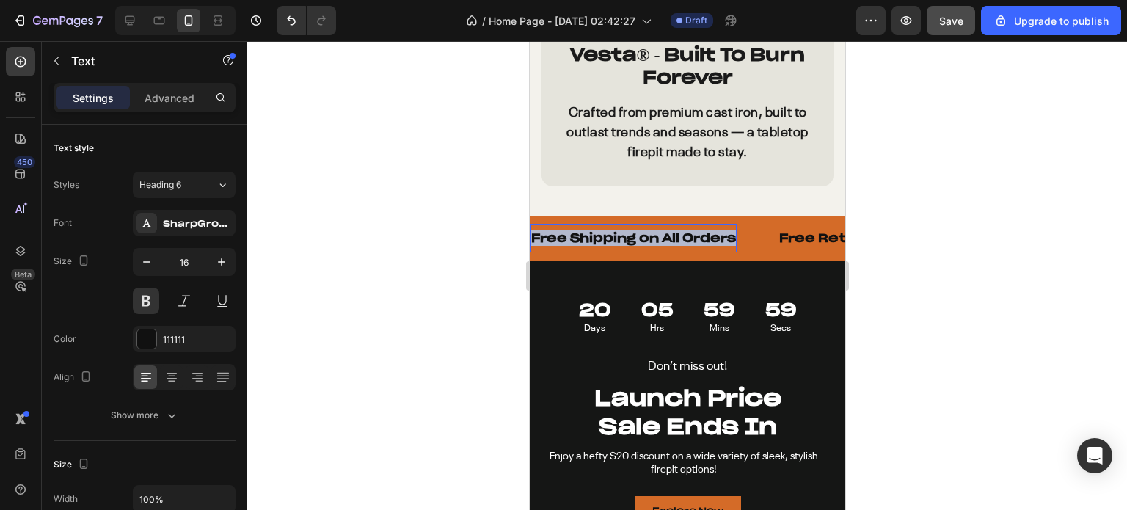
click at [620, 230] on p "Free Shipping on All Orders" at bounding box center [632, 237] width 205 height 15
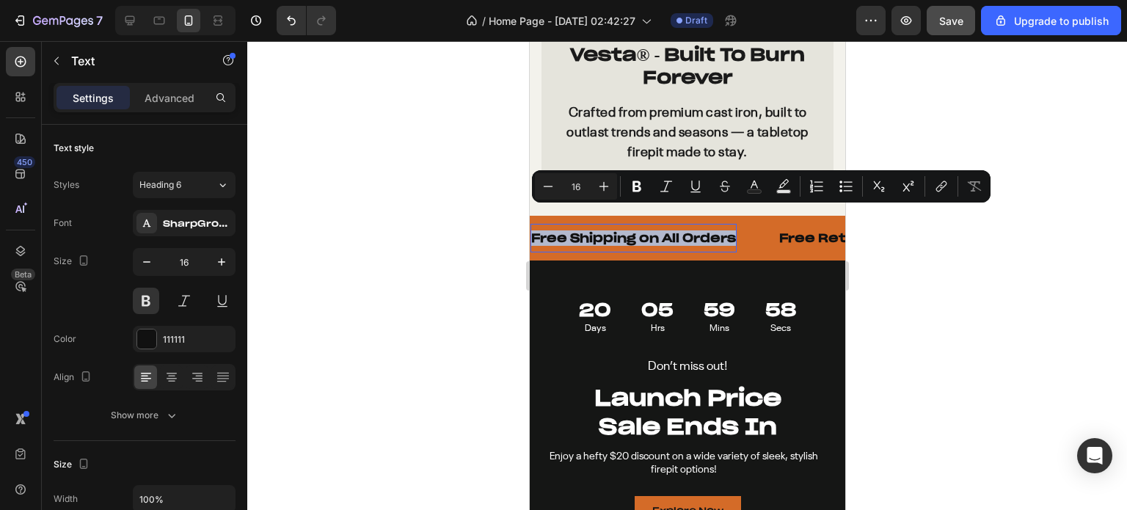
drag, startPoint x: 549, startPoint y: 210, endPoint x: 969, endPoint y: 255, distance: 422.7
click at [549, 230] on p "Free Shipping on All Orders" at bounding box center [632, 237] width 205 height 15
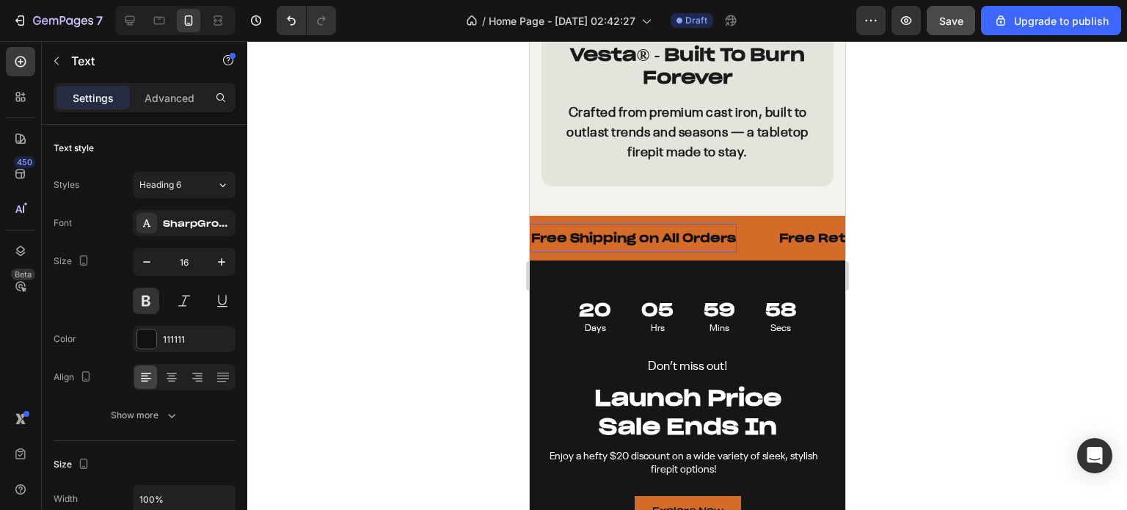
click at [440, 214] on div at bounding box center [686, 275] width 879 height 469
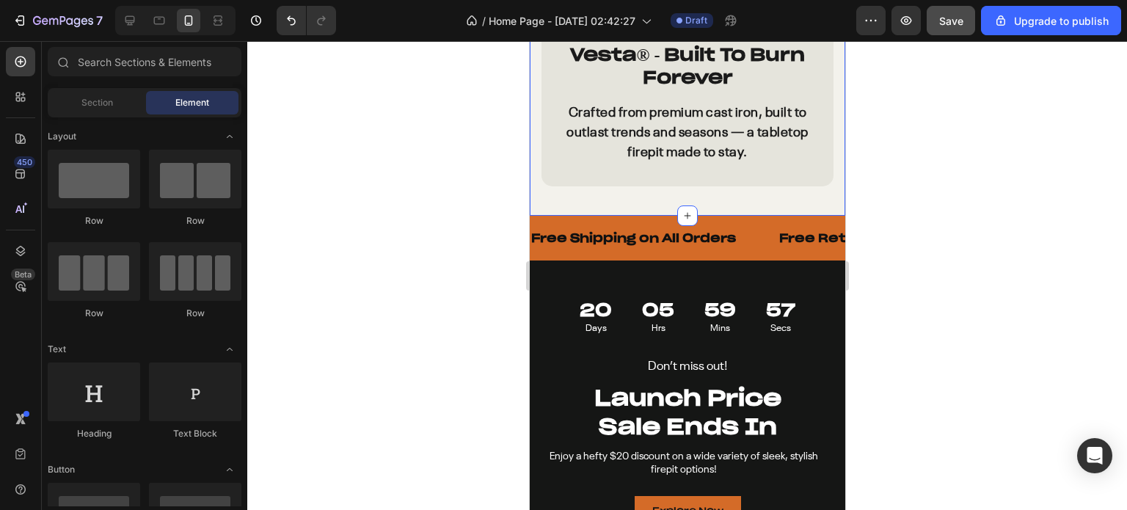
click at [550, 216] on div "Free Shipping on All Orders Text Free Returns for 30 Days Text Limited-Time Fla…" at bounding box center [686, 238] width 315 height 45
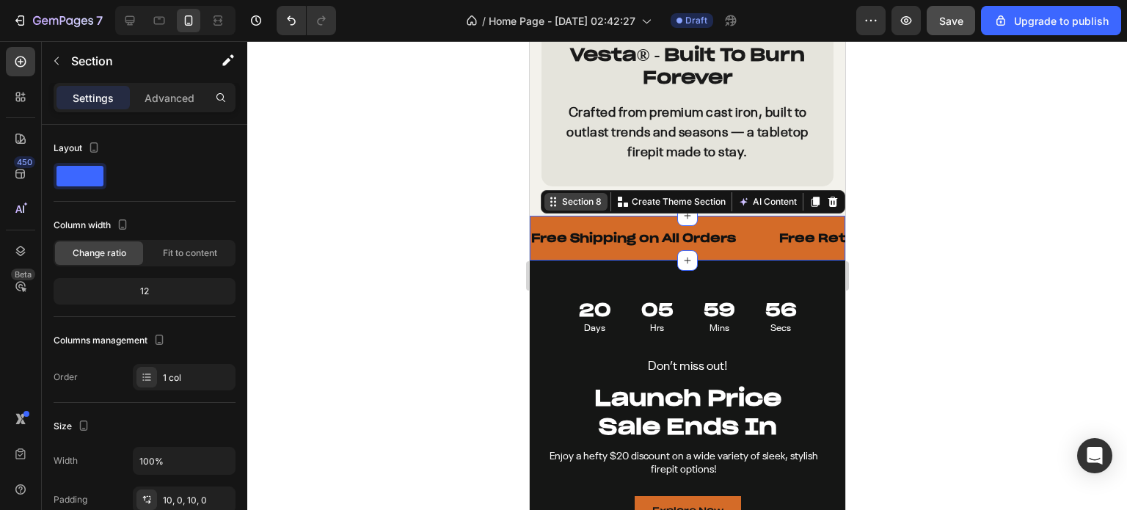
click at [546, 196] on icon at bounding box center [552, 202] width 12 height 12
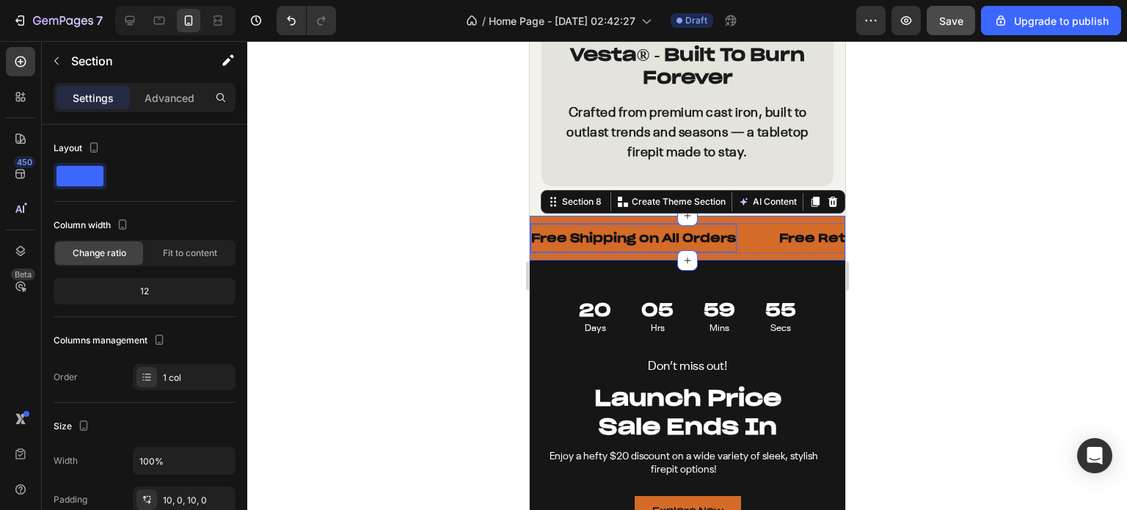
click at [543, 224] on div "Free Shipping on All Orders Text" at bounding box center [633, 238] width 206 height 29
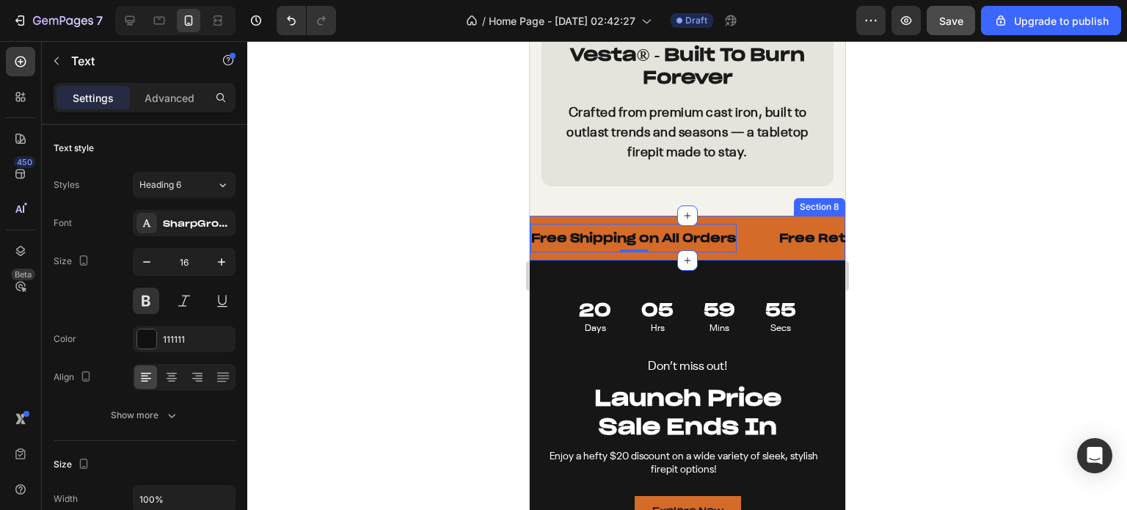
click at [540, 216] on div "Free Shipping on All Orders Text 0 Free Returns for 30 Days Text Limited-Time F…" at bounding box center [686, 238] width 315 height 45
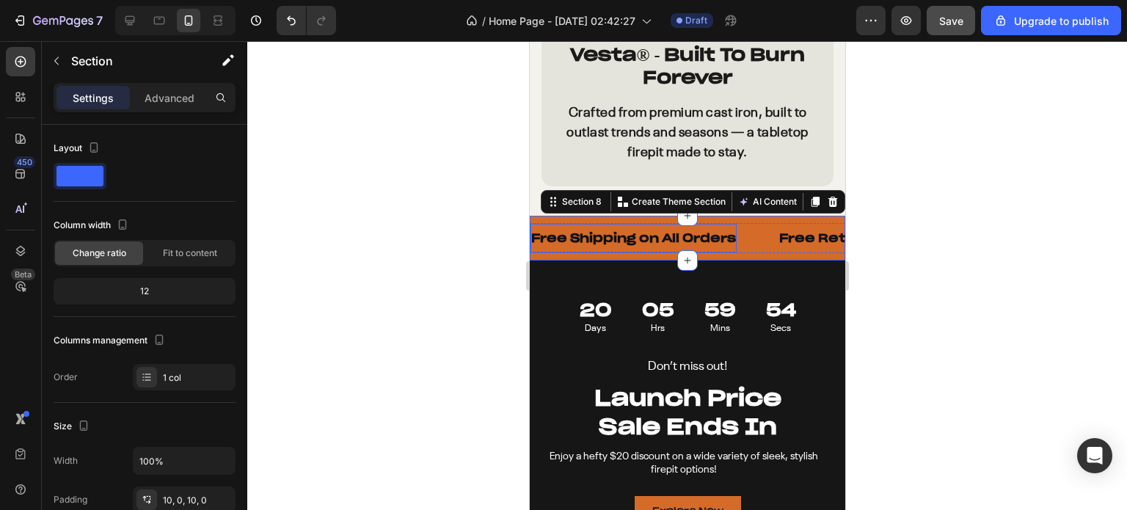
click at [728, 224] on div "Free Shipping on All Orders Text" at bounding box center [633, 238] width 206 height 29
click at [805, 216] on div "Free Shipping on All Orders Text Free Returns for 30 Days Text Limited-Time Fla…" at bounding box center [686, 238] width 315 height 45
click at [538, 230] on p "Free Shipping on All Orders" at bounding box center [632, 237] width 205 height 15
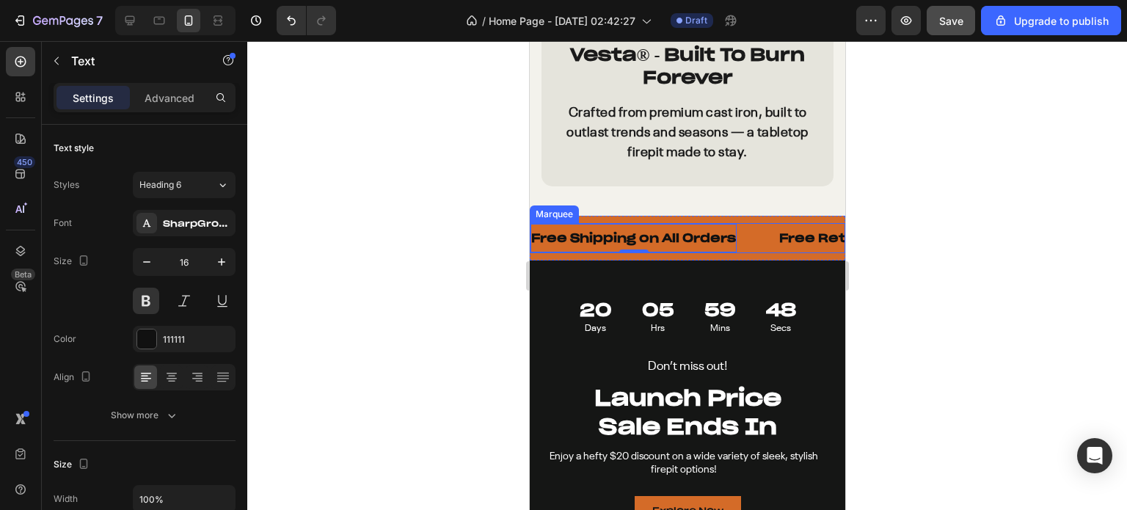
click at [554, 205] on div "Marquee" at bounding box center [553, 214] width 49 height 18
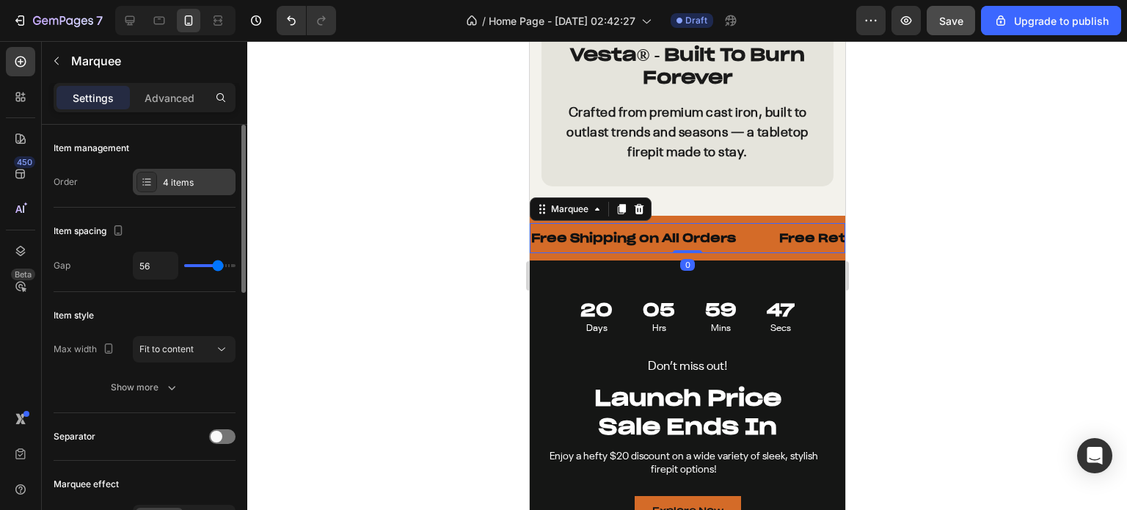
click at [166, 186] on div "4 items" at bounding box center [197, 182] width 69 height 13
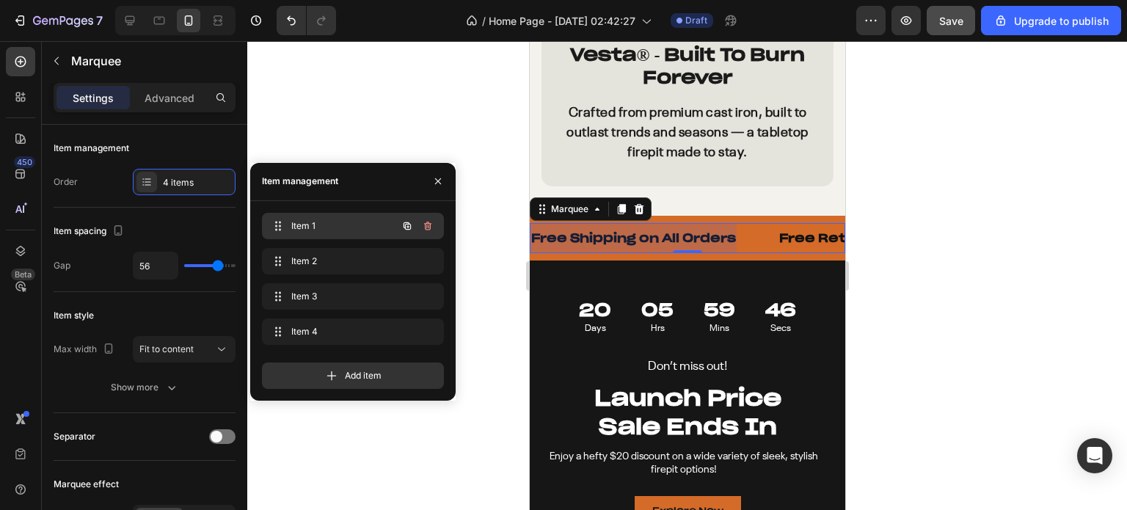
click at [302, 225] on span "Item 1" at bounding box center [332, 225] width 83 height 13
click at [326, 227] on span "Item 1" at bounding box center [342, 225] width 109 height 13
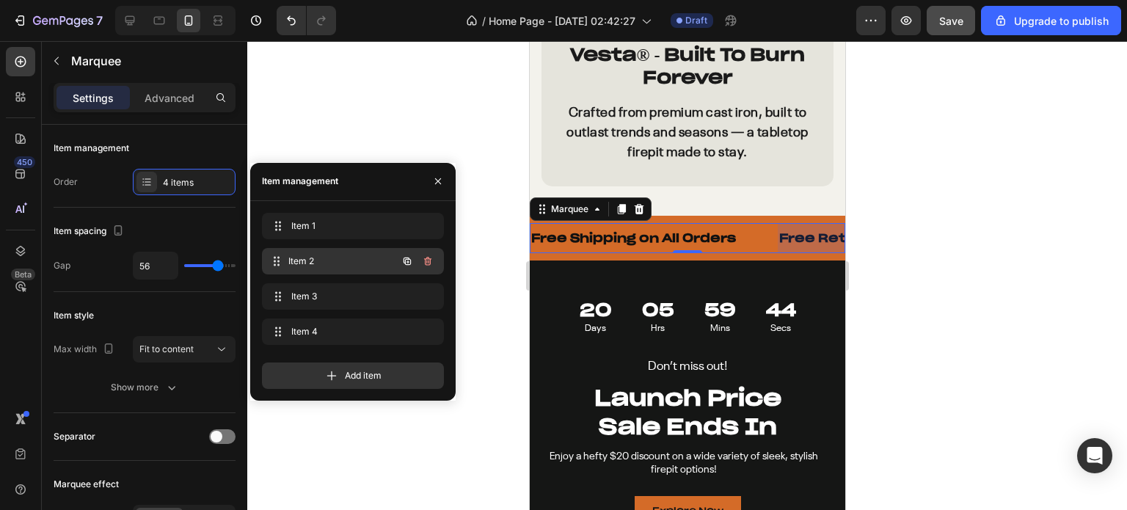
click at [315, 255] on span "Item 2" at bounding box center [342, 261] width 109 height 13
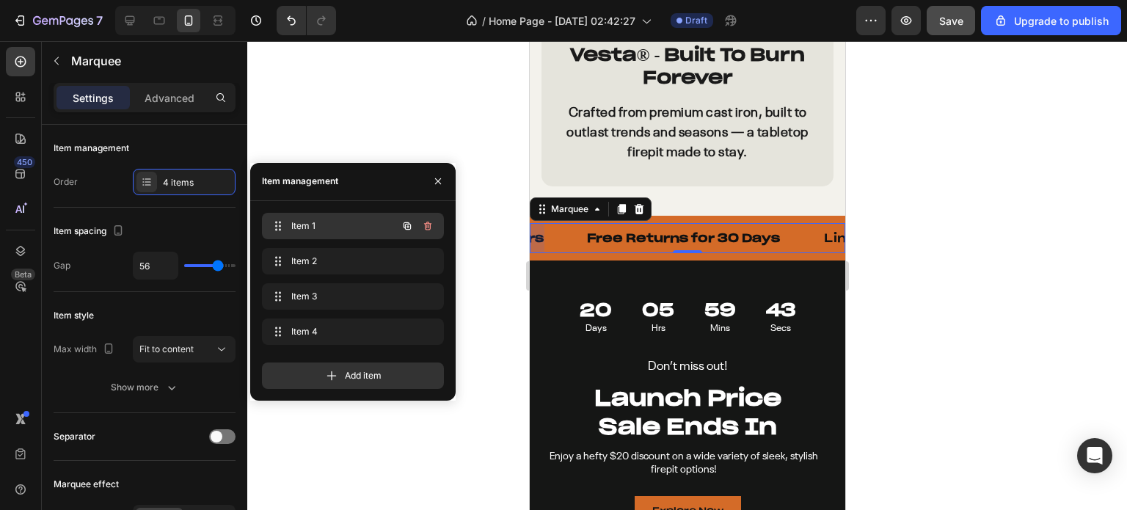
click at [310, 224] on span "Item 1" at bounding box center [332, 225] width 83 height 13
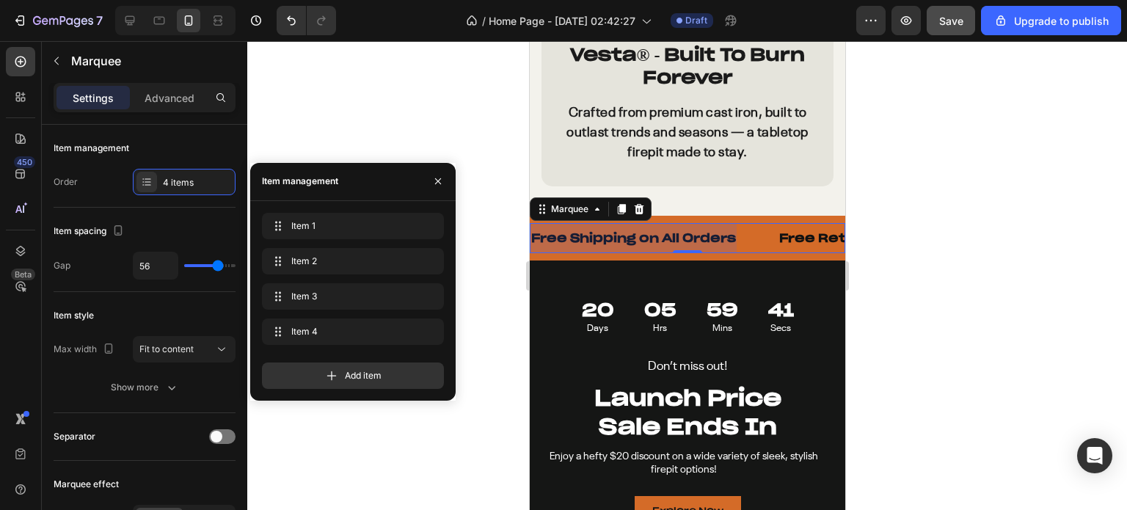
click at [641, 224] on div at bounding box center [633, 238] width 206 height 29
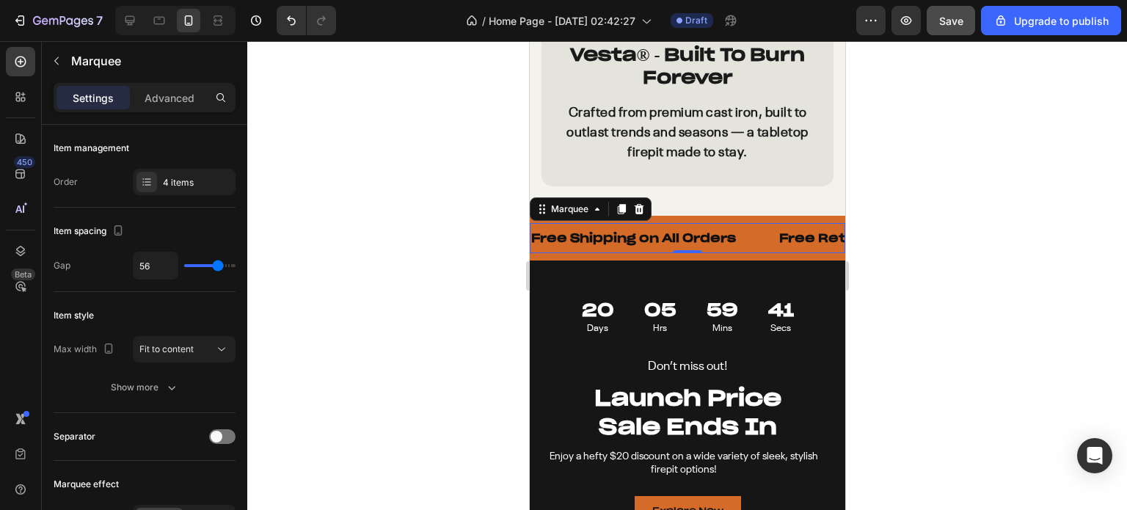
click at [641, 230] on p "Free Shipping on All Orders" at bounding box center [632, 237] width 205 height 15
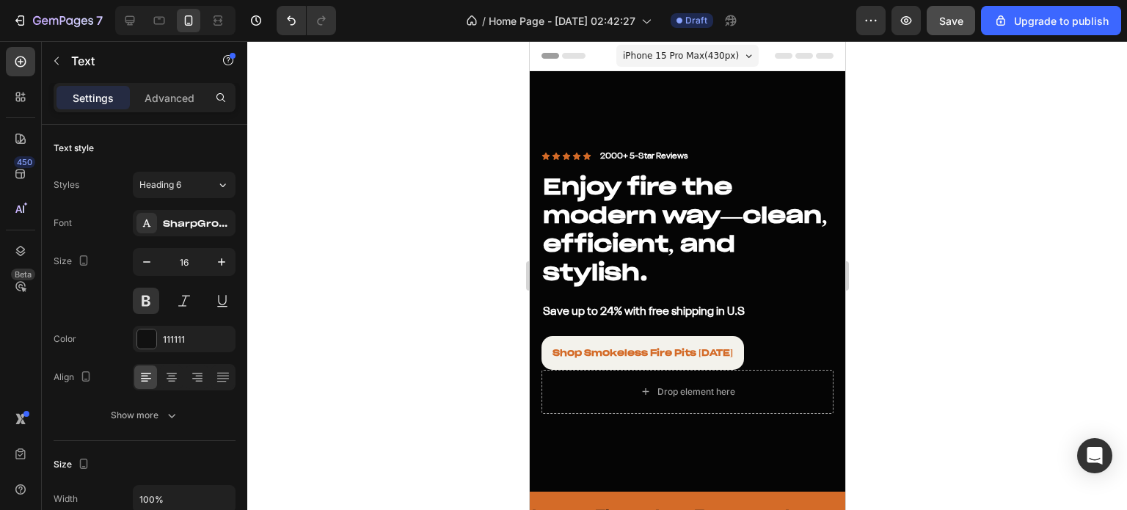
click at [675, 61] on span "iPhone 15 Pro Max ( 430 px)" at bounding box center [680, 55] width 116 height 15
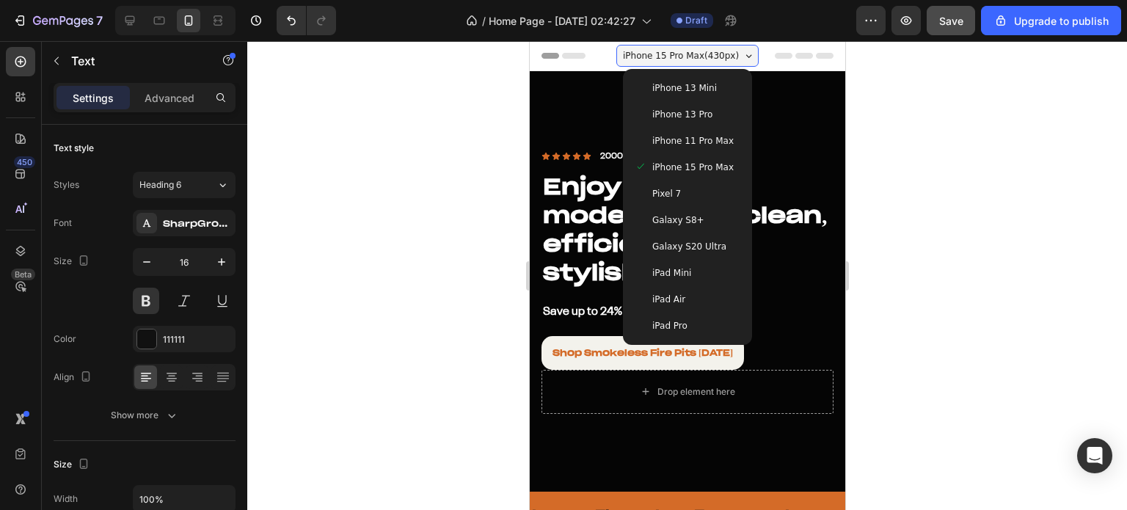
click at [690, 120] on span "iPhone 13 Pro" at bounding box center [681, 114] width 60 height 15
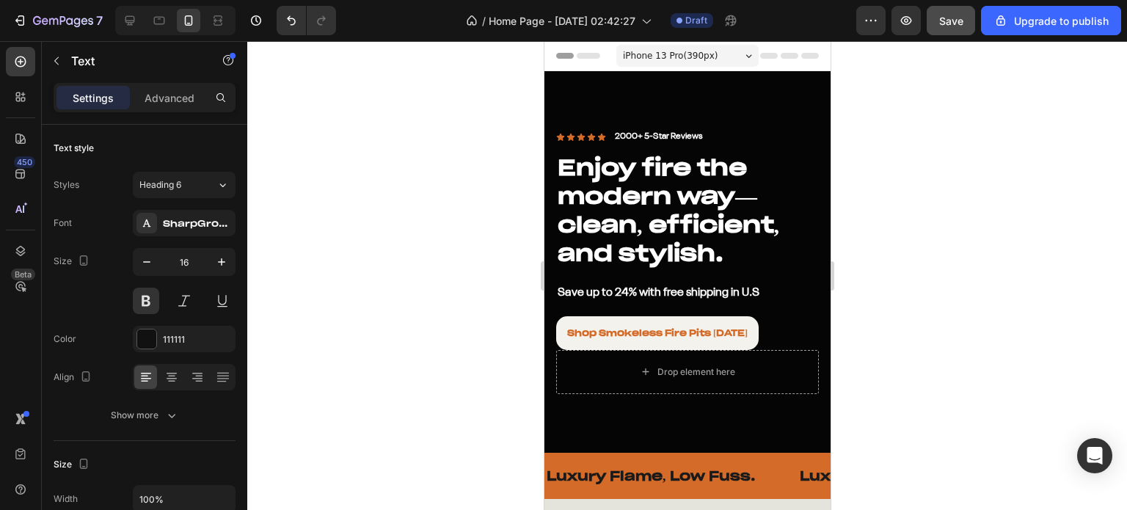
click at [688, 49] on span "iPhone 13 Pro ( 390 px)" at bounding box center [669, 55] width 95 height 15
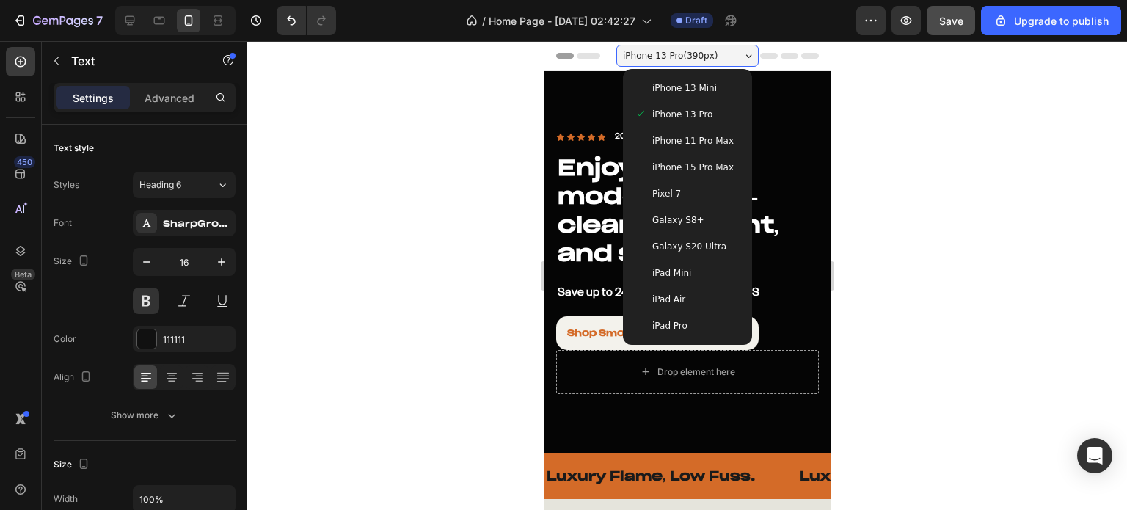
click at [692, 82] on span "iPhone 13 Mini" at bounding box center [683, 88] width 65 height 15
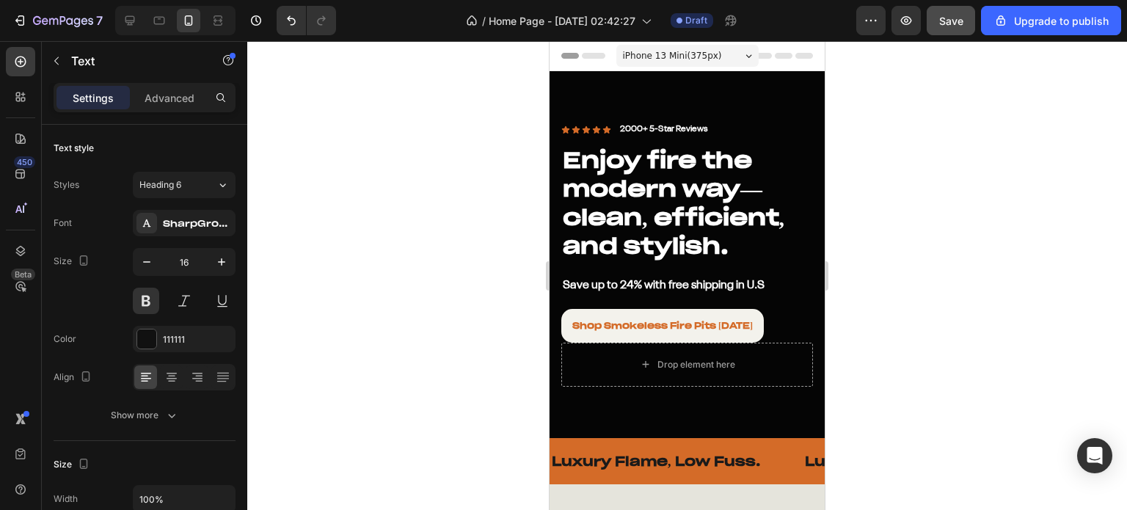
click at [692, 57] on span "iPhone 13 Mini ( 375 px)" at bounding box center [672, 55] width 99 height 15
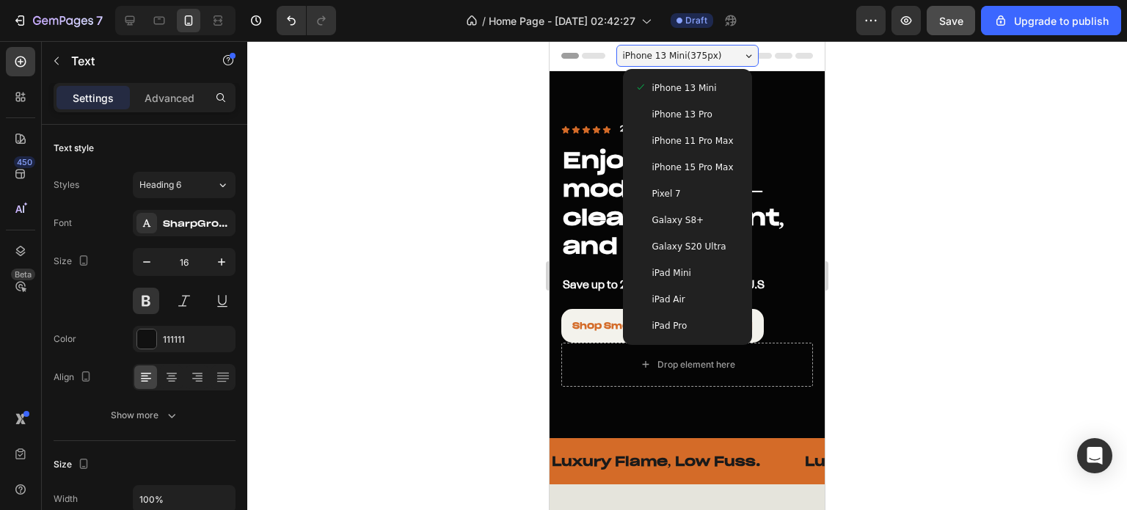
click at [693, 135] on span "iPhone 11 Pro Max" at bounding box center [692, 140] width 81 height 15
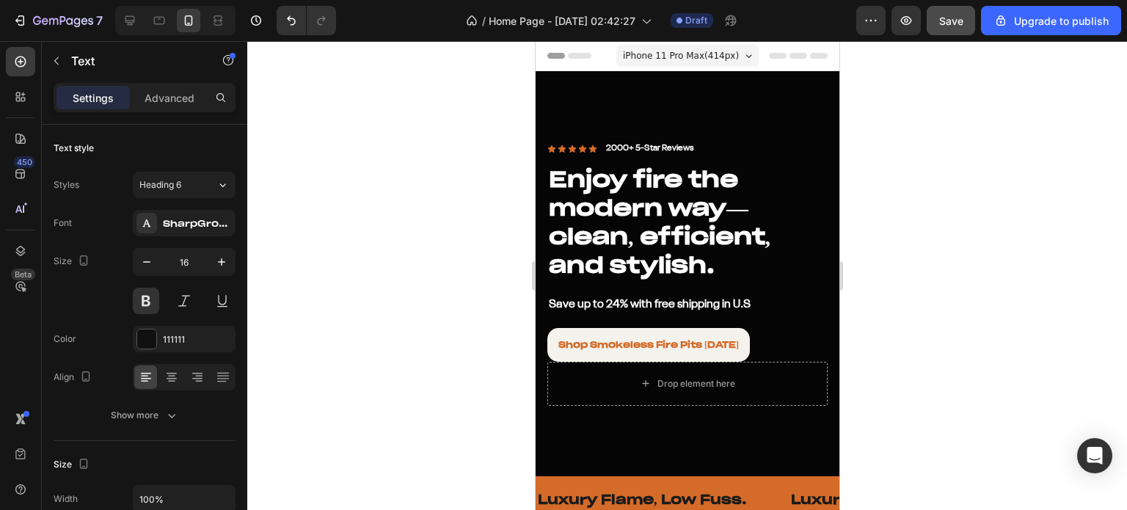
click at [692, 58] on span "iPhone 11 Pro Max ( 414 px)" at bounding box center [680, 55] width 116 height 15
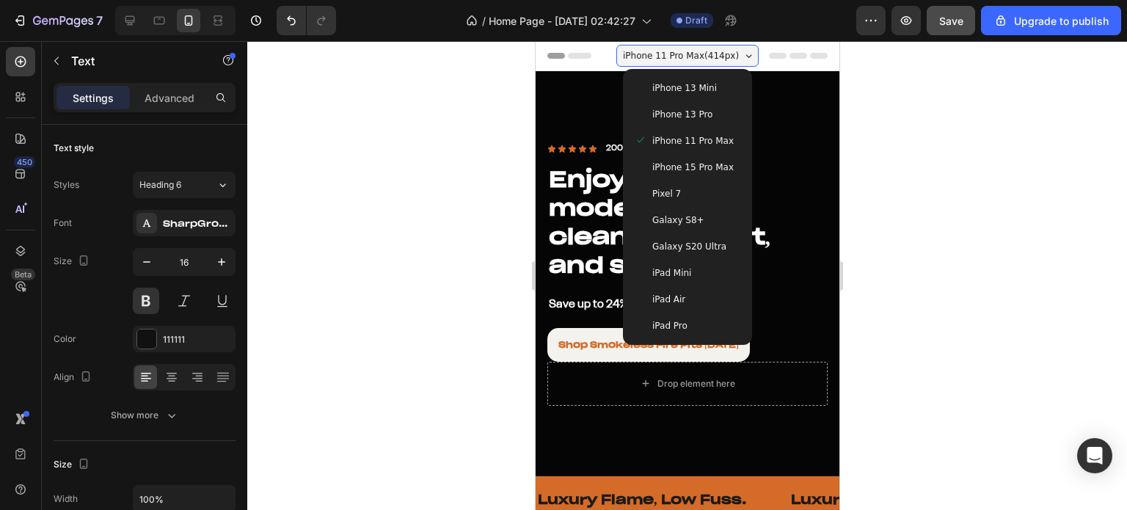
click at [694, 111] on span "iPhone 13 Pro" at bounding box center [681, 114] width 60 height 15
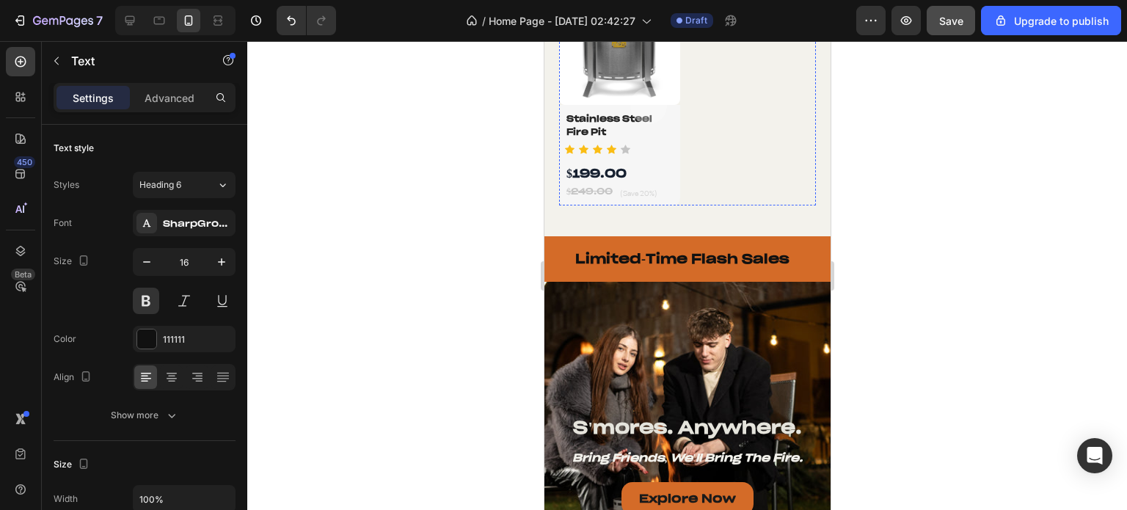
scroll to position [1394, 0]
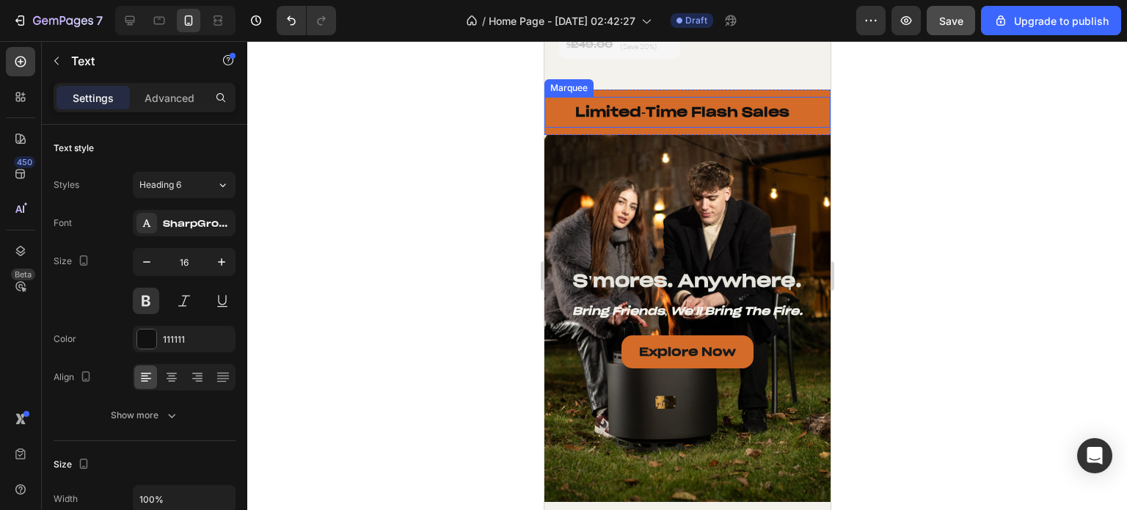
click at [795, 117] on div "Limited-Time Flash Sales Text" at bounding box center [695, 112] width 242 height 30
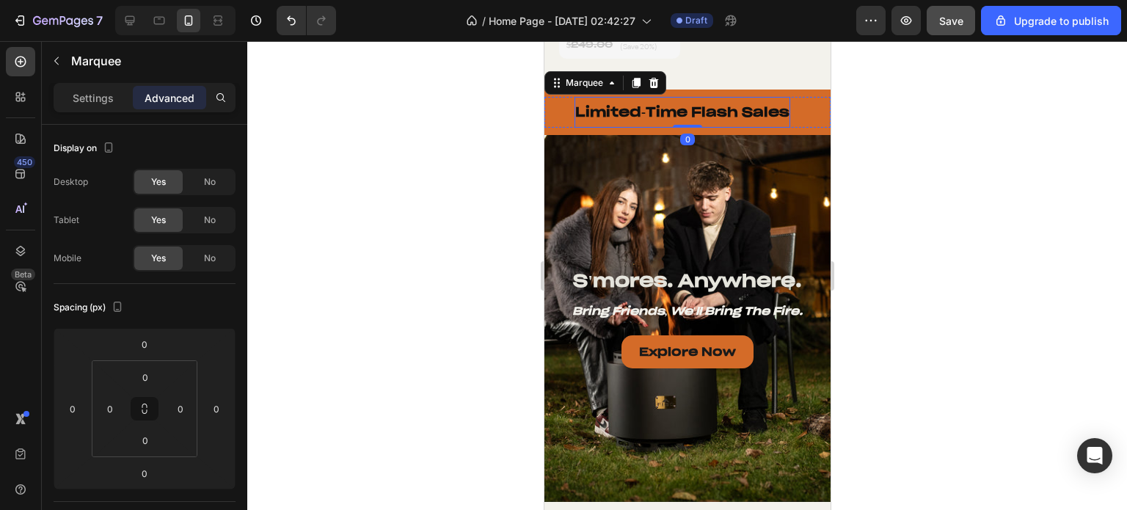
click at [724, 117] on p "Limited-Time Flash Sales" at bounding box center [681, 111] width 214 height 17
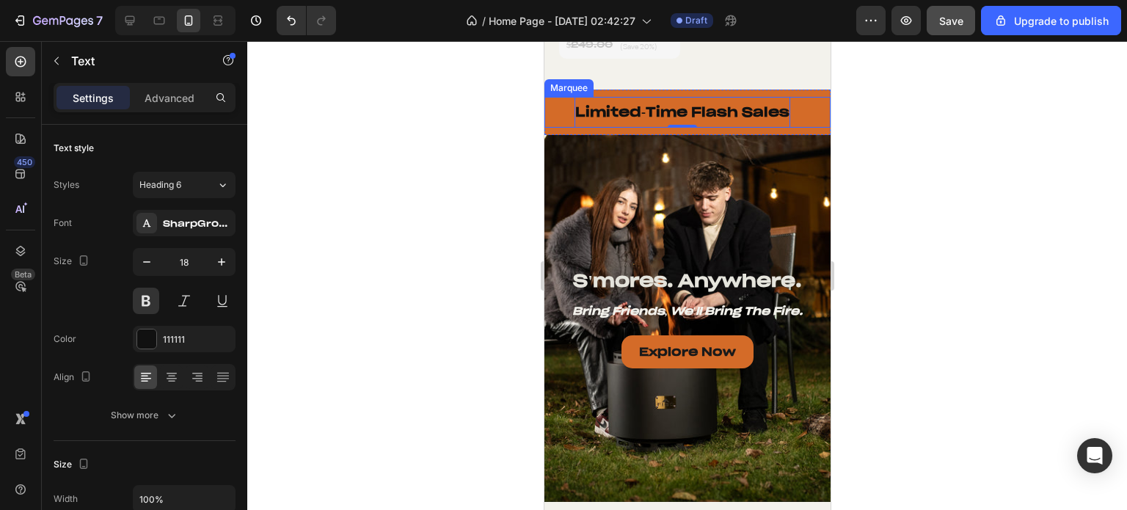
click at [559, 109] on div "Text" at bounding box center [558, 112] width 29 height 12
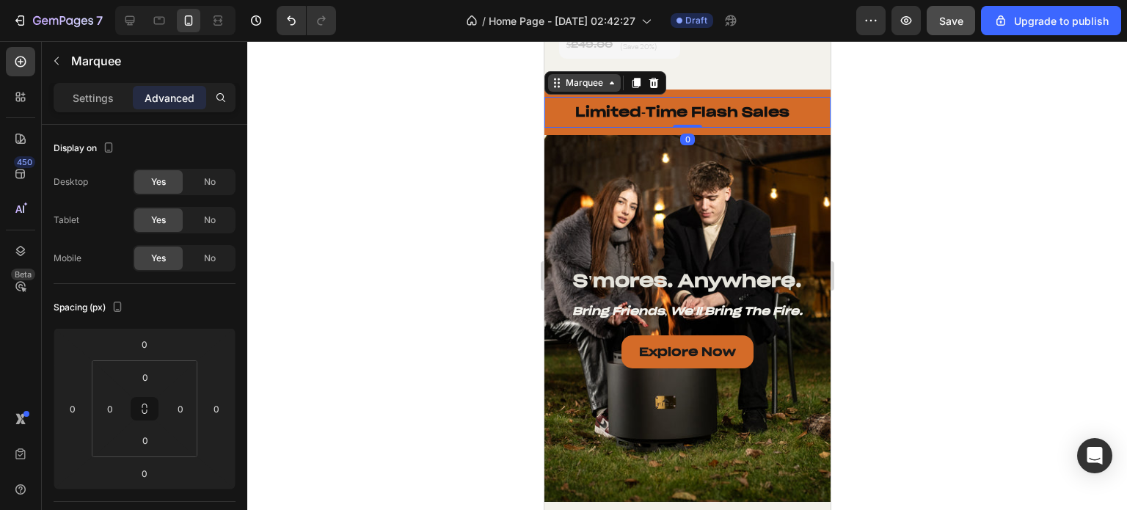
drag, startPoint x: 565, startPoint y: 87, endPoint x: 960, endPoint y: 166, distance: 402.6
click at [565, 87] on div "Marquee" at bounding box center [583, 82] width 43 height 13
click at [78, 108] on div "Settings" at bounding box center [92, 97] width 73 height 23
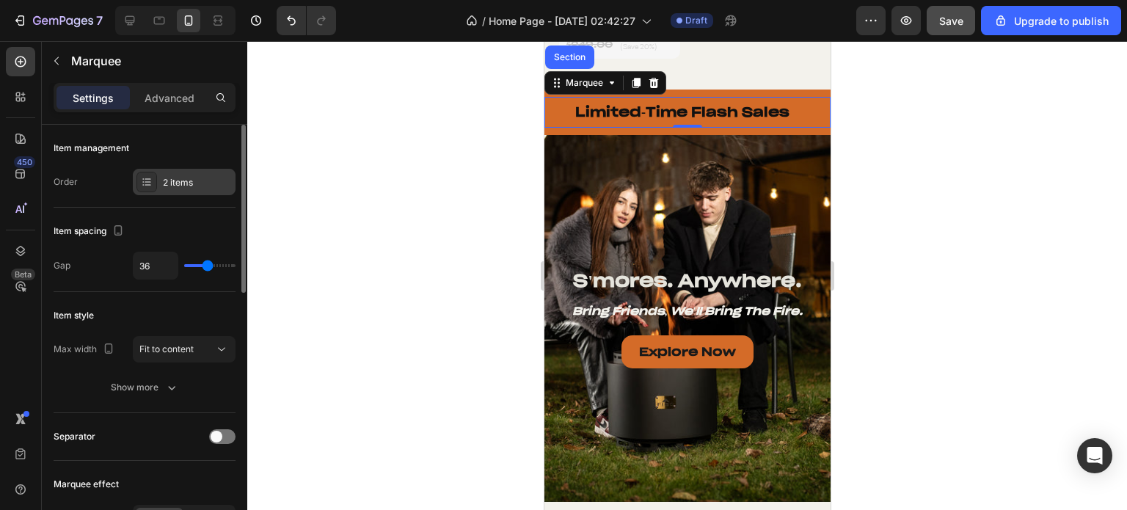
click at [179, 193] on div "2 items" at bounding box center [184, 182] width 103 height 26
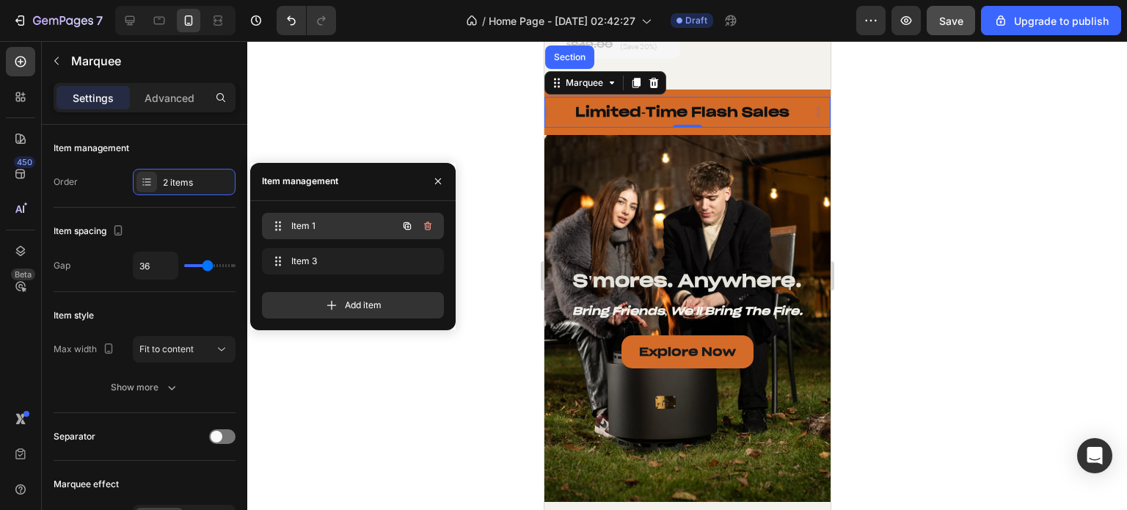
click at [308, 231] on span "Item 1" at bounding box center [332, 225] width 83 height 13
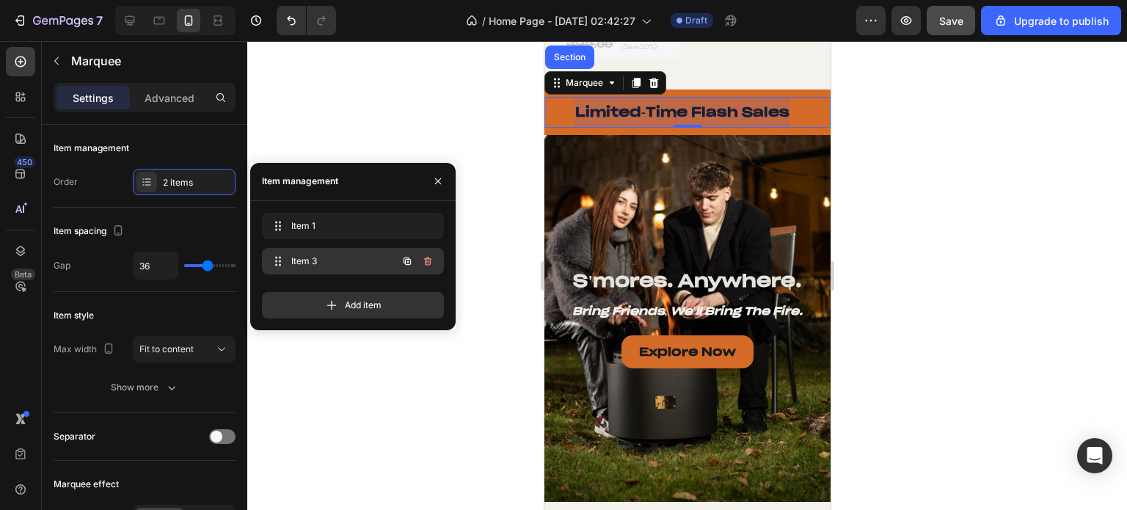
click at [312, 260] on span "Item 3" at bounding box center [332, 261] width 83 height 13
click at [319, 263] on span "Item 3" at bounding box center [342, 261] width 109 height 13
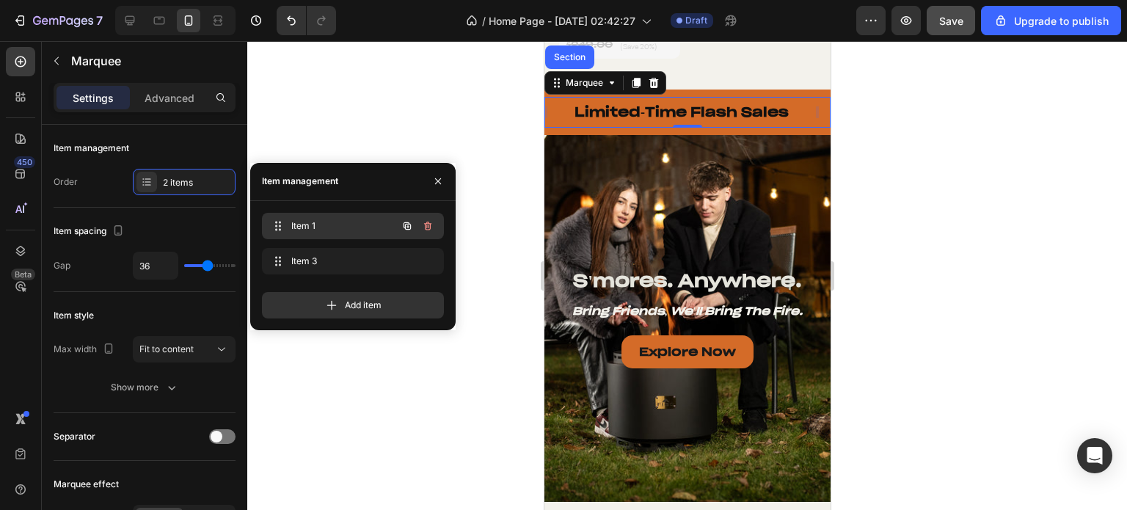
click at [308, 227] on span "Item 1" at bounding box center [332, 225] width 83 height 13
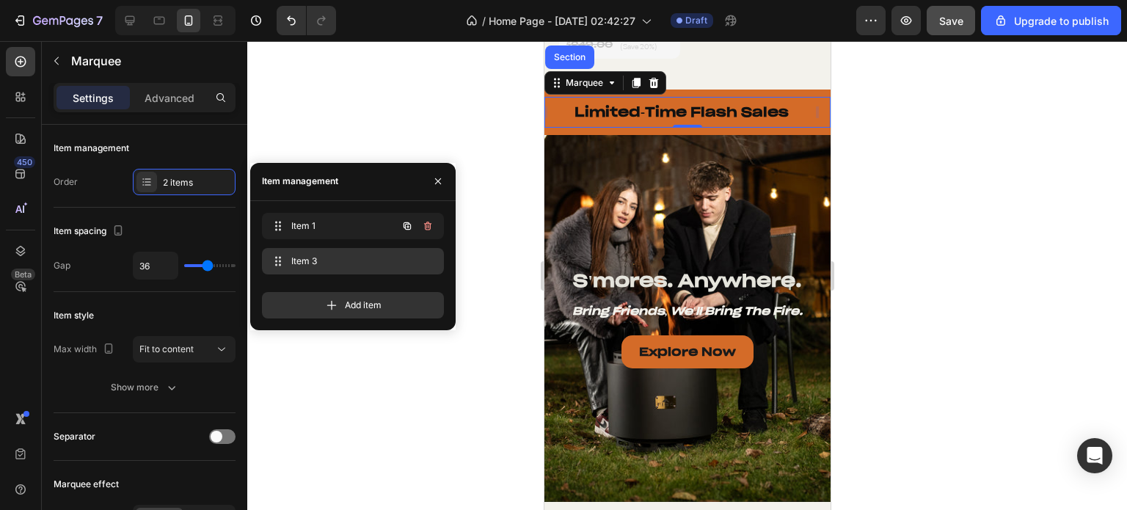
scroll to position [0, 0]
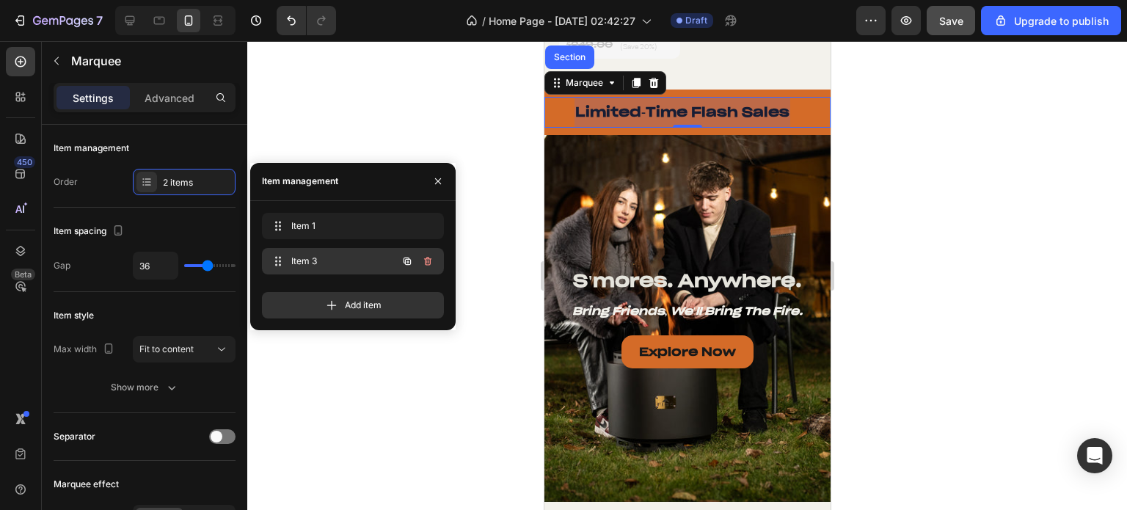
click at [310, 258] on span "Item 3" at bounding box center [332, 261] width 83 height 13
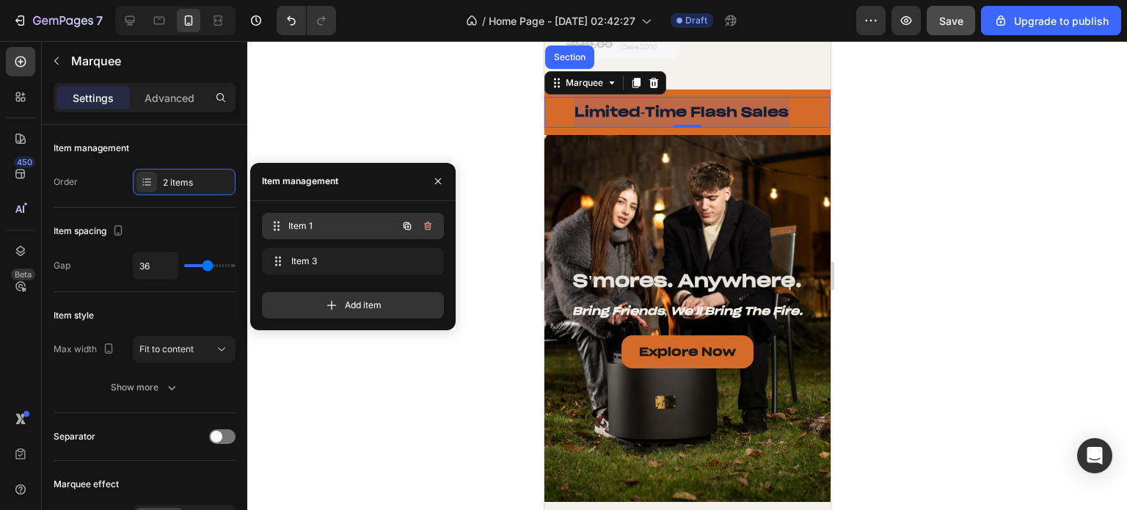
click at [307, 220] on span "Item 1" at bounding box center [342, 225] width 109 height 13
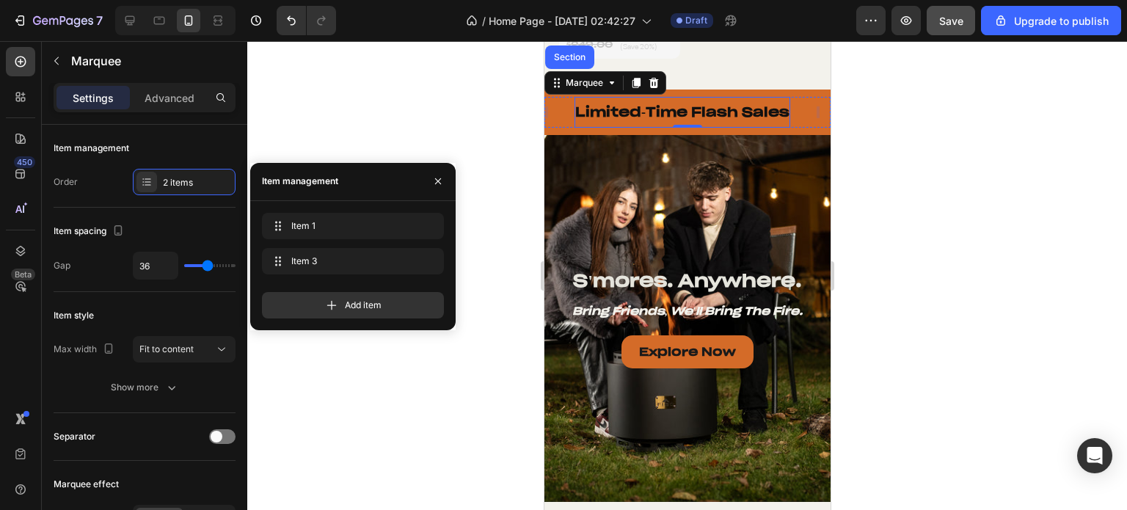
click at [654, 111] on p "Limited-Time Flash Sales" at bounding box center [681, 111] width 214 height 17
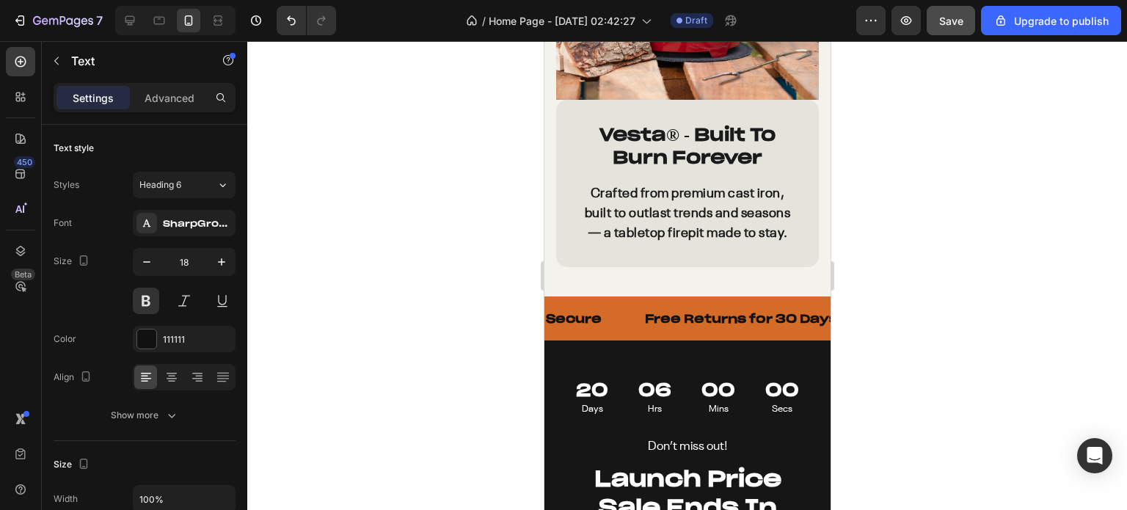
scroll to position [2787, 0]
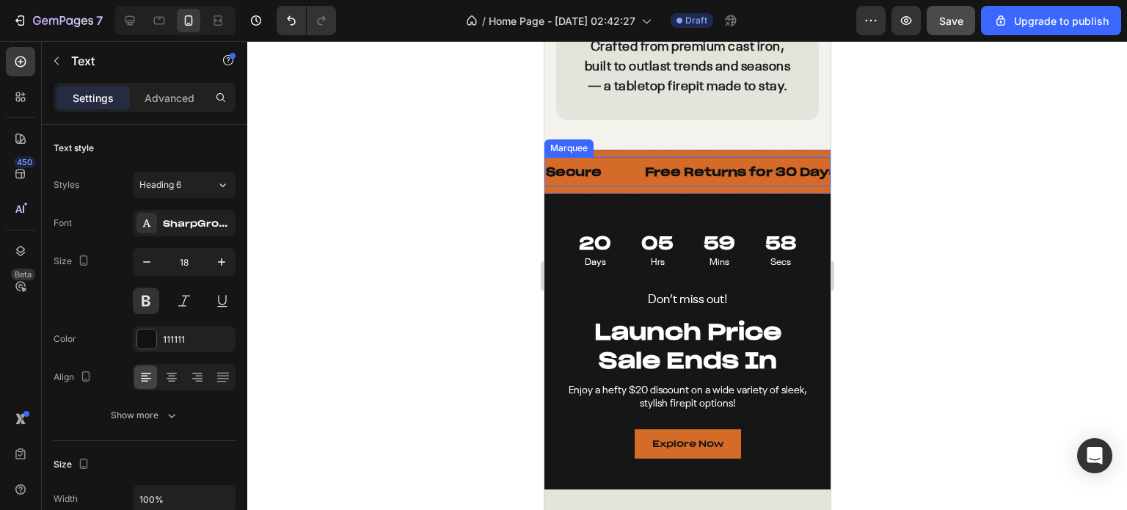
click at [606, 186] on div "Secure Text" at bounding box center [593, 172] width 98 height 29
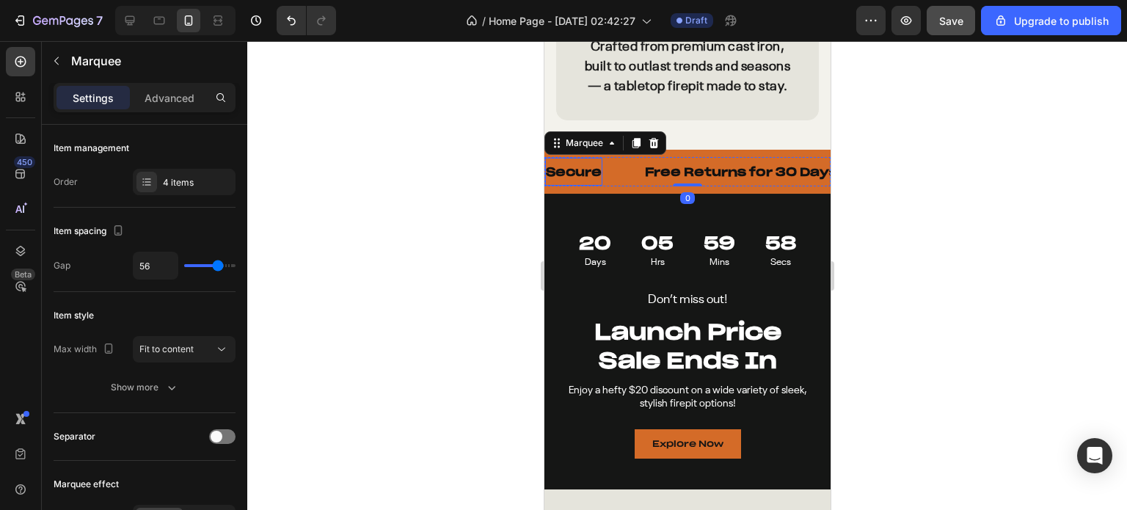
click at [576, 180] on p "Secure" at bounding box center [573, 171] width 56 height 15
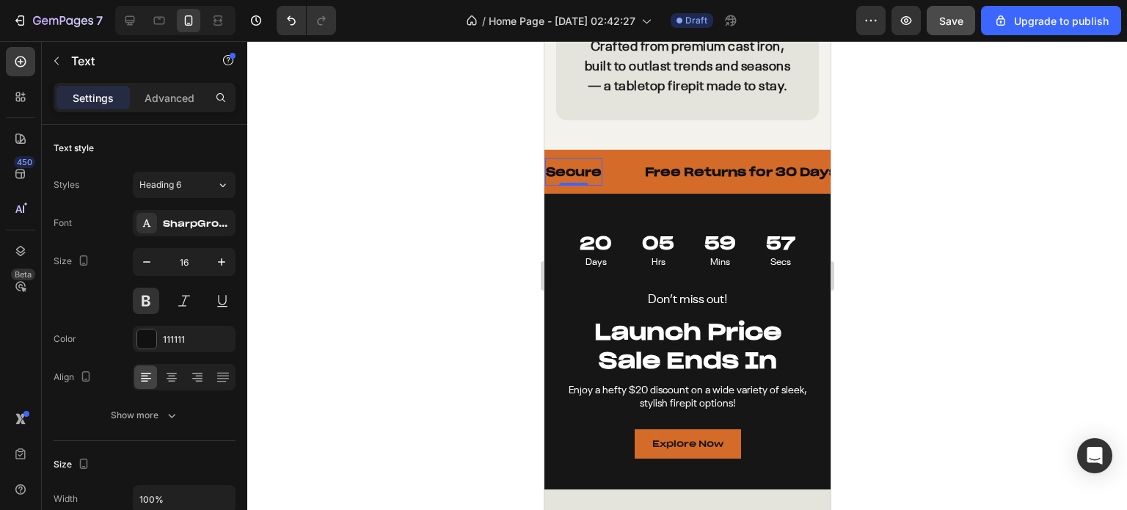
click at [576, 180] on p "Secure" at bounding box center [573, 171] width 56 height 15
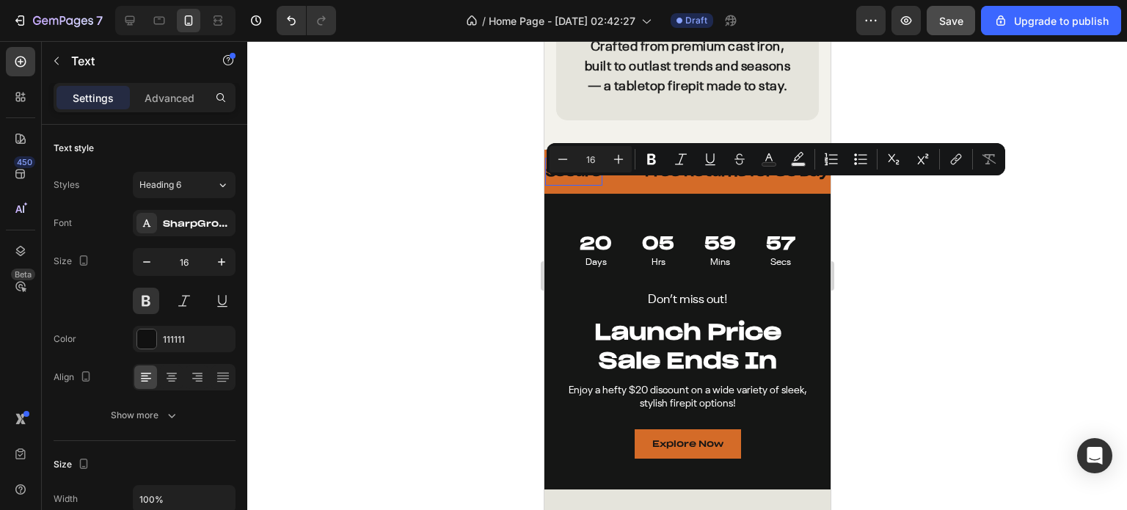
click at [587, 180] on p "Secure" at bounding box center [573, 171] width 56 height 15
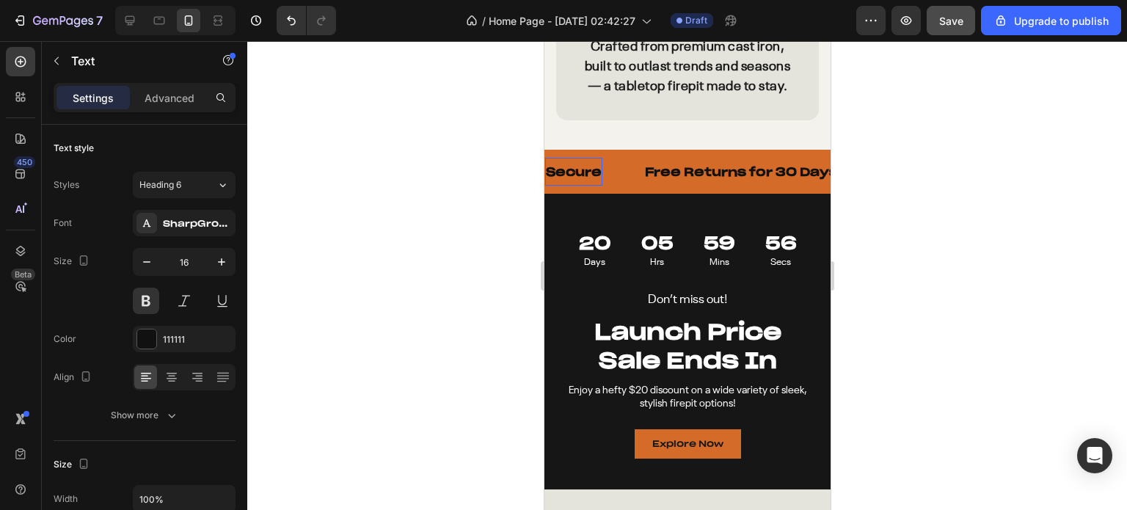
click at [593, 180] on p "Secure" at bounding box center [573, 171] width 56 height 15
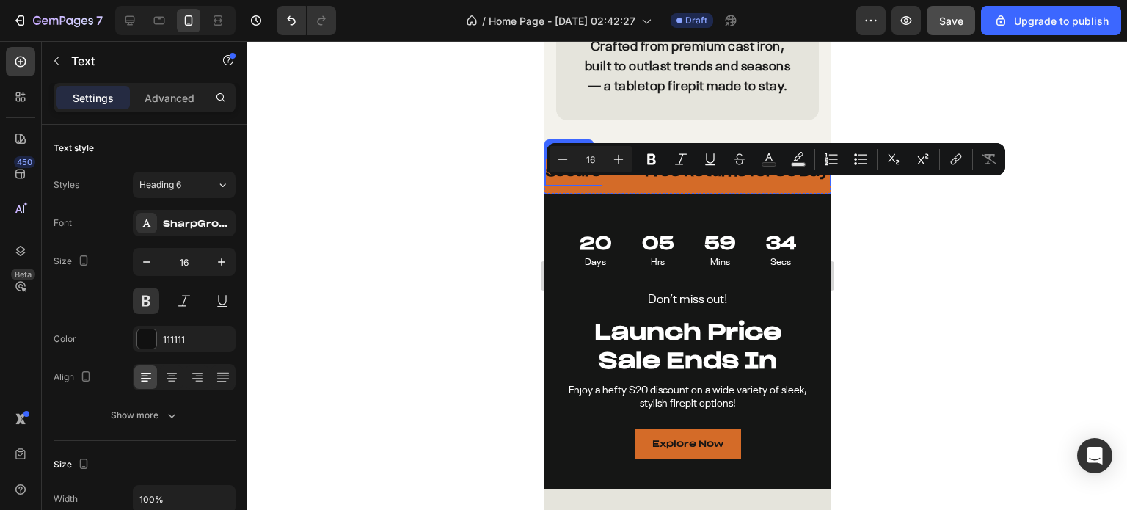
click at [620, 182] on div "Secure Text 0" at bounding box center [593, 172] width 98 height 29
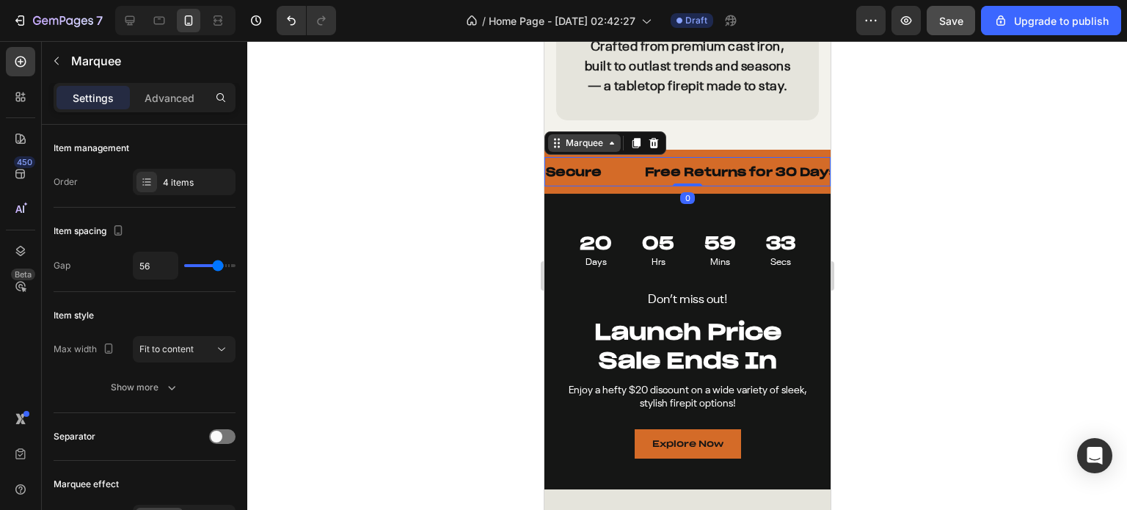
click at [579, 150] on div "Marquee" at bounding box center [583, 142] width 43 height 13
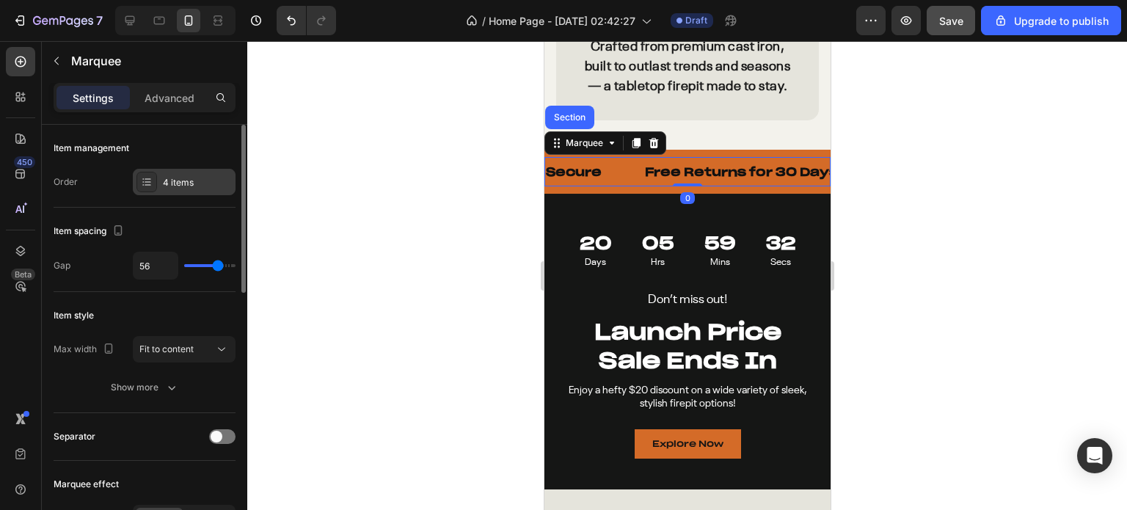
click at [172, 189] on div "4 items" at bounding box center [184, 182] width 103 height 26
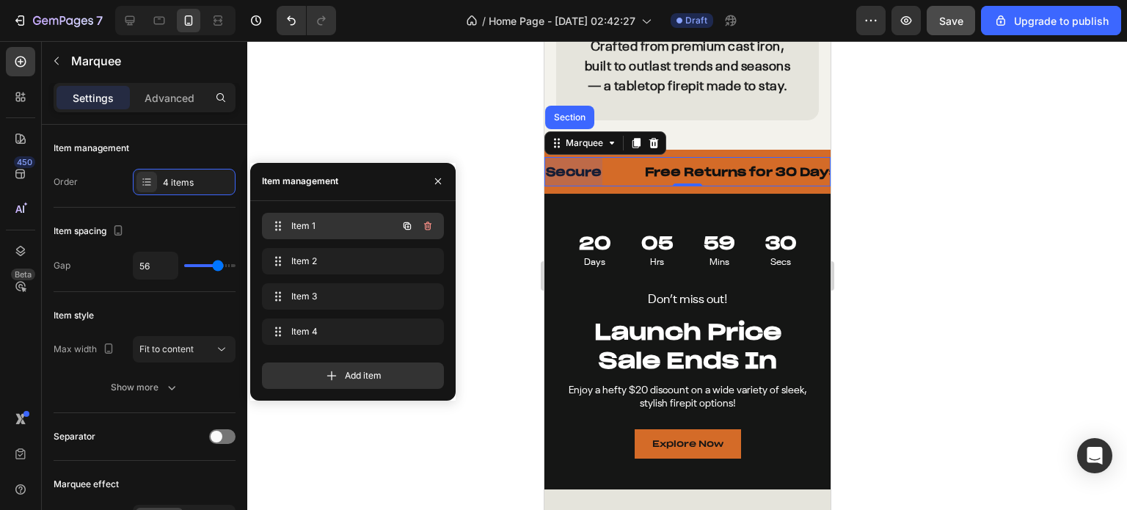
click at [352, 229] on span "Item 1" at bounding box center [332, 225] width 83 height 13
click at [369, 227] on span "Item 1" at bounding box center [332, 225] width 83 height 13
click at [422, 222] on icon "button" at bounding box center [428, 226] width 12 height 12
click at [425, 228] on div "Delete" at bounding box center [417, 225] width 27 height 13
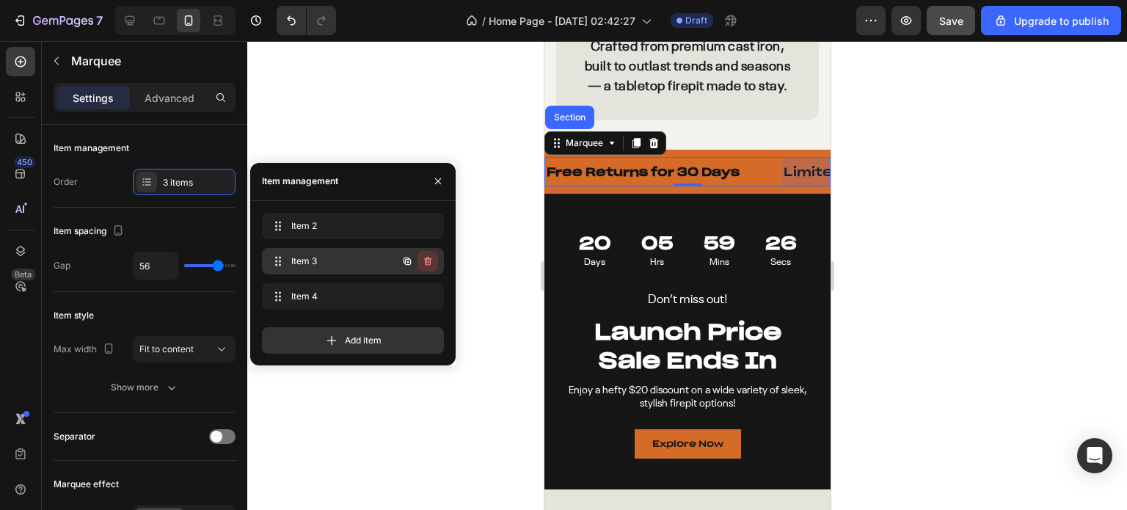
click at [423, 260] on icon "button" at bounding box center [428, 261] width 12 height 12
click at [425, 260] on div "Delete" at bounding box center [417, 261] width 27 height 13
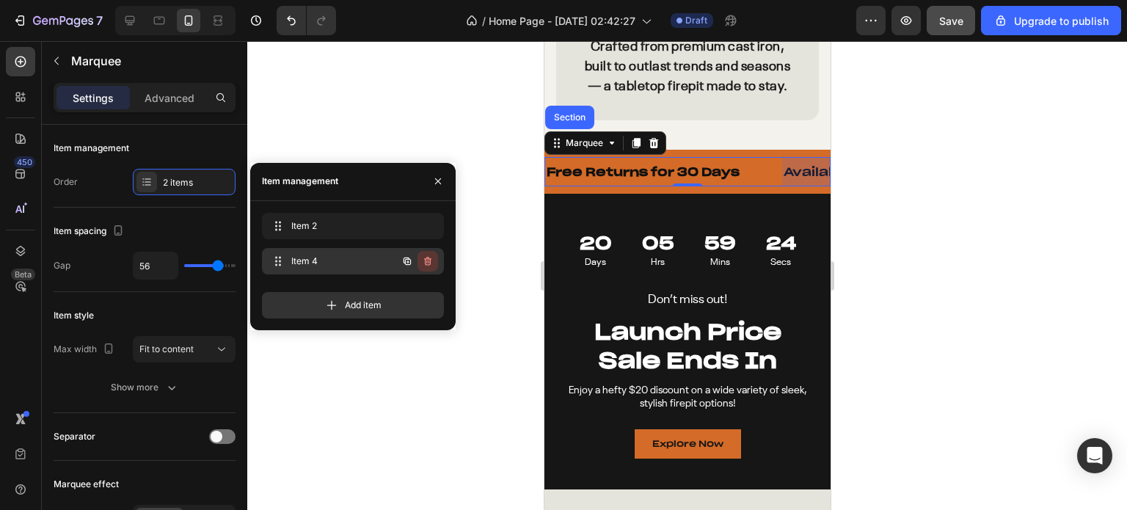
click at [424, 266] on icon "button" at bounding box center [428, 261] width 12 height 12
click at [421, 263] on div "Delete" at bounding box center [417, 261] width 27 height 13
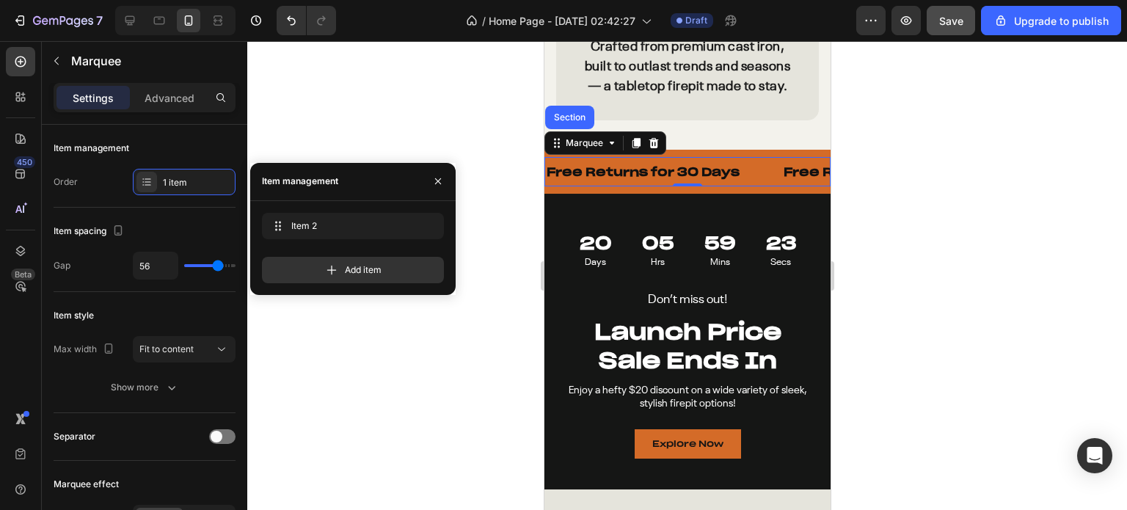
click at [491, 222] on div at bounding box center [686, 275] width 879 height 469
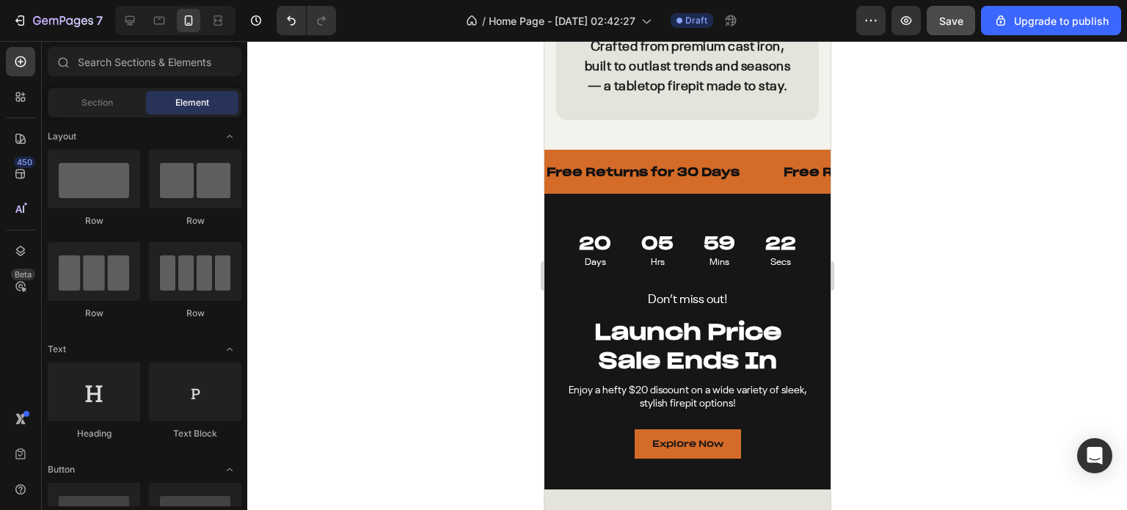
click at [491, 222] on div at bounding box center [686, 275] width 879 height 469
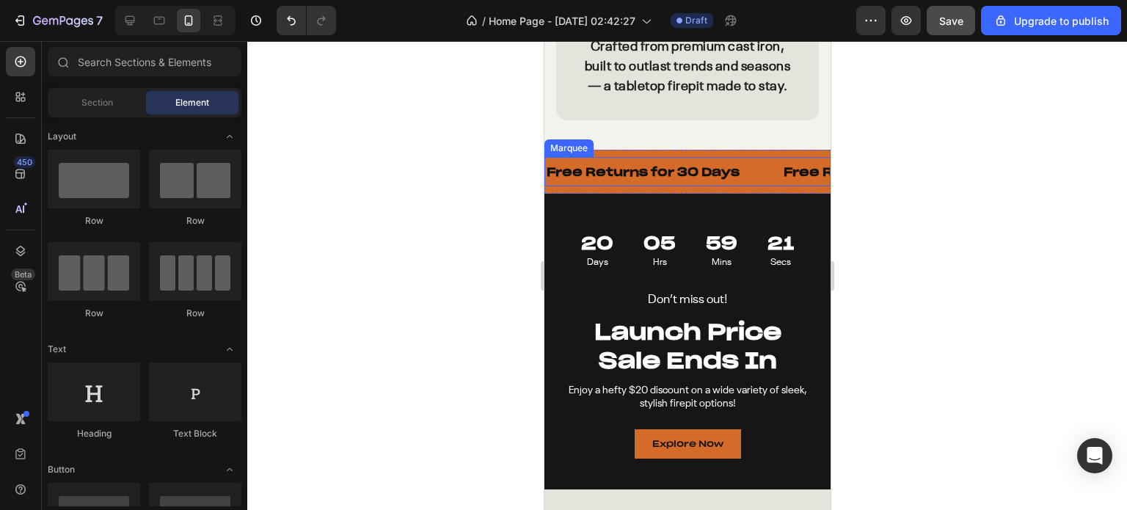
click at [752, 180] on div "Free Returns for 30 Days Text" at bounding box center [662, 172] width 237 height 30
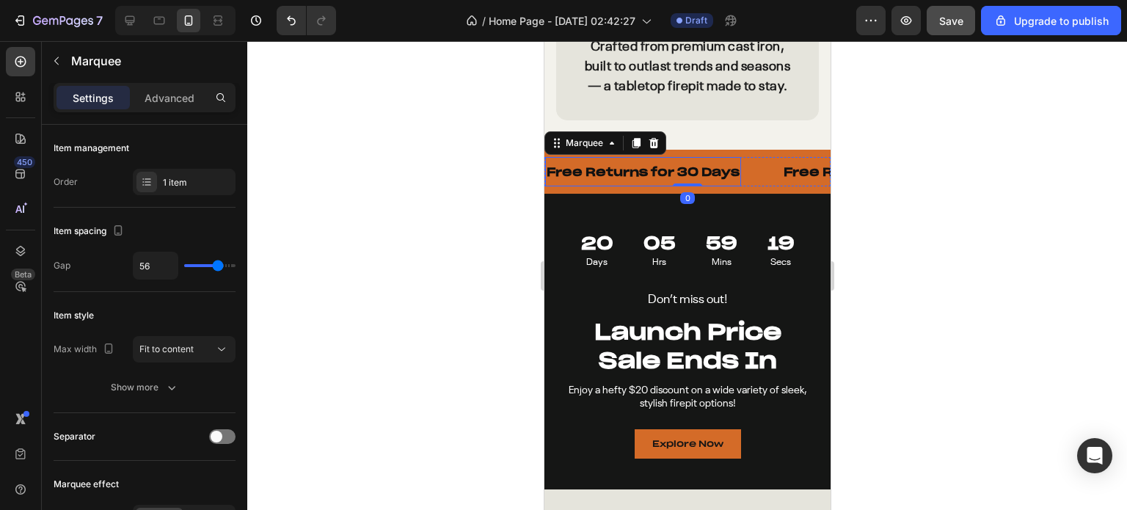
scroll to position [2640, 0]
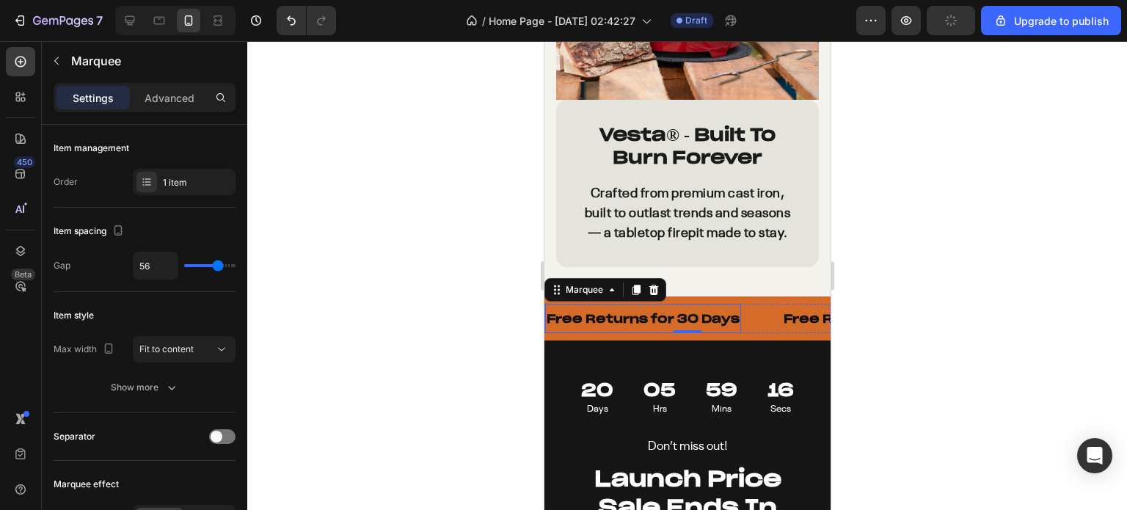
click at [703, 326] on p "Free Returns for 30 Days" at bounding box center [642, 318] width 193 height 15
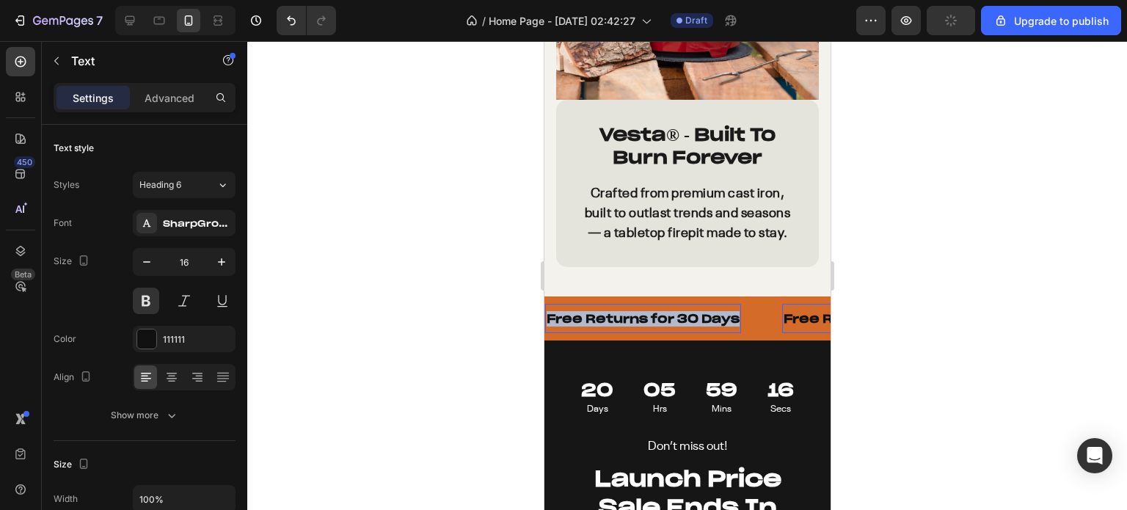
click at [703, 326] on p "Free Returns for 30 Days" at bounding box center [642, 318] width 193 height 15
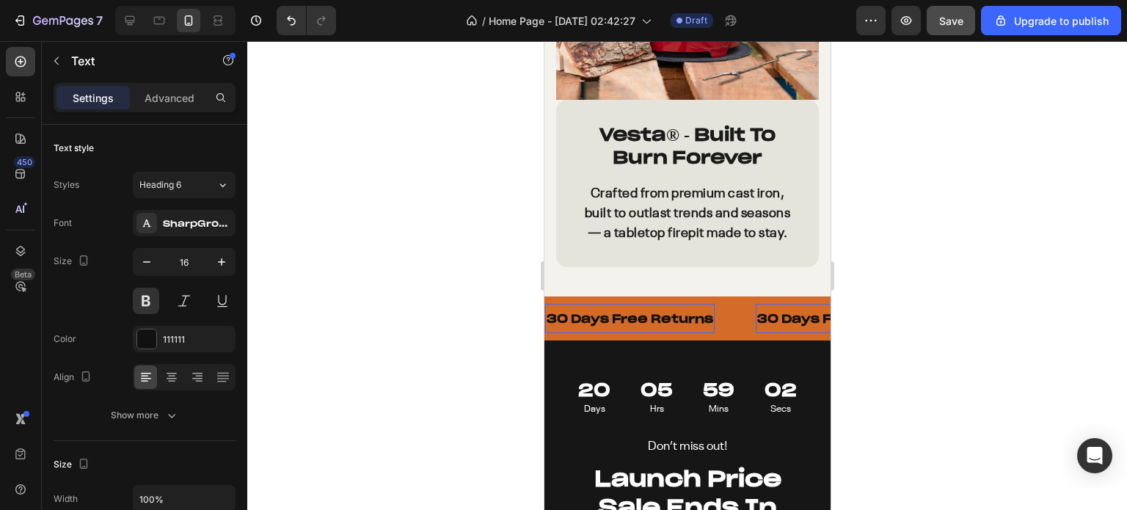
click at [927, 334] on div at bounding box center [686, 275] width 879 height 469
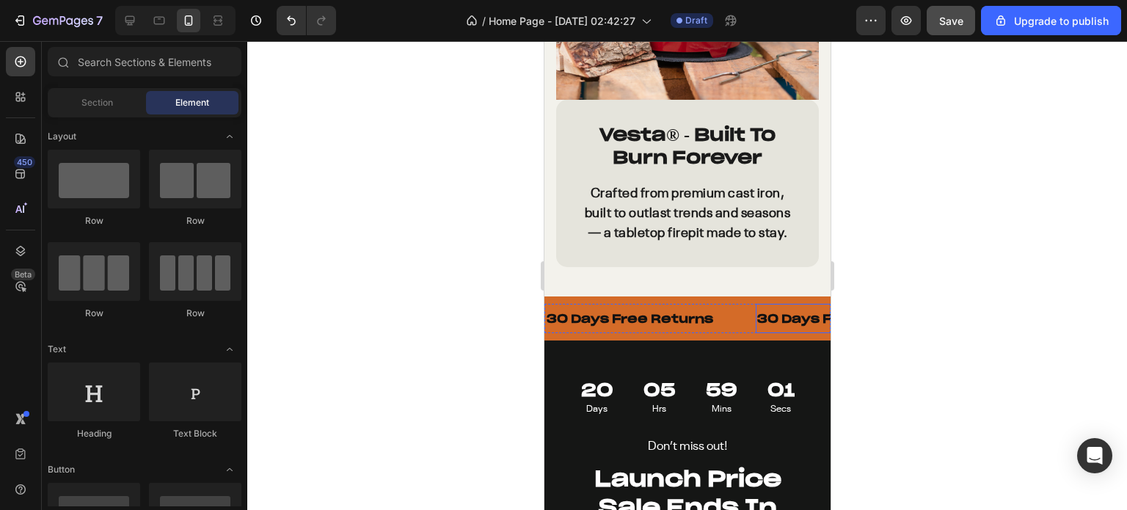
click at [774, 326] on p "30 Days Free Returns" at bounding box center [839, 318] width 166 height 15
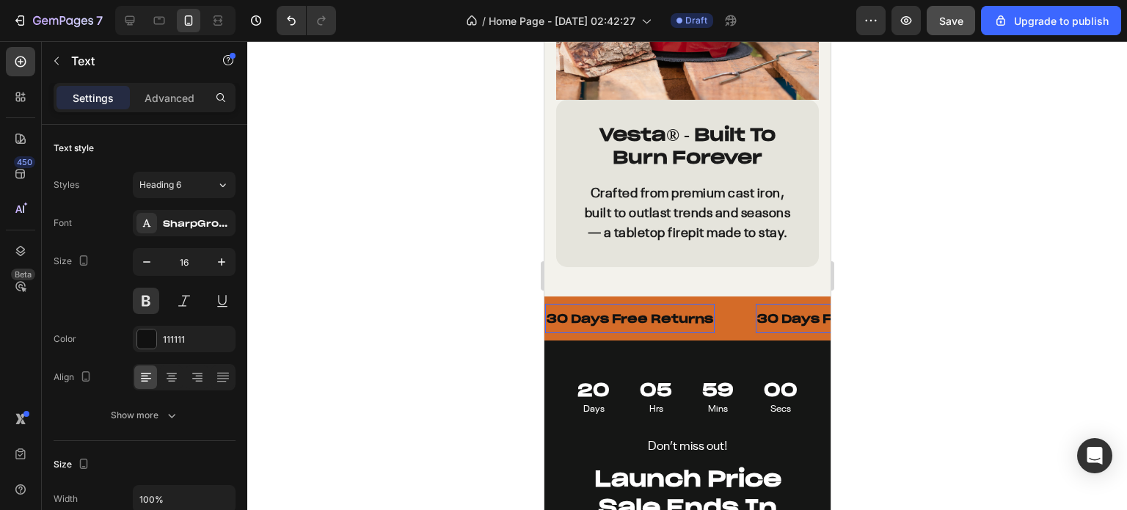
click at [774, 326] on p "30 Days Free Returns" at bounding box center [839, 318] width 166 height 15
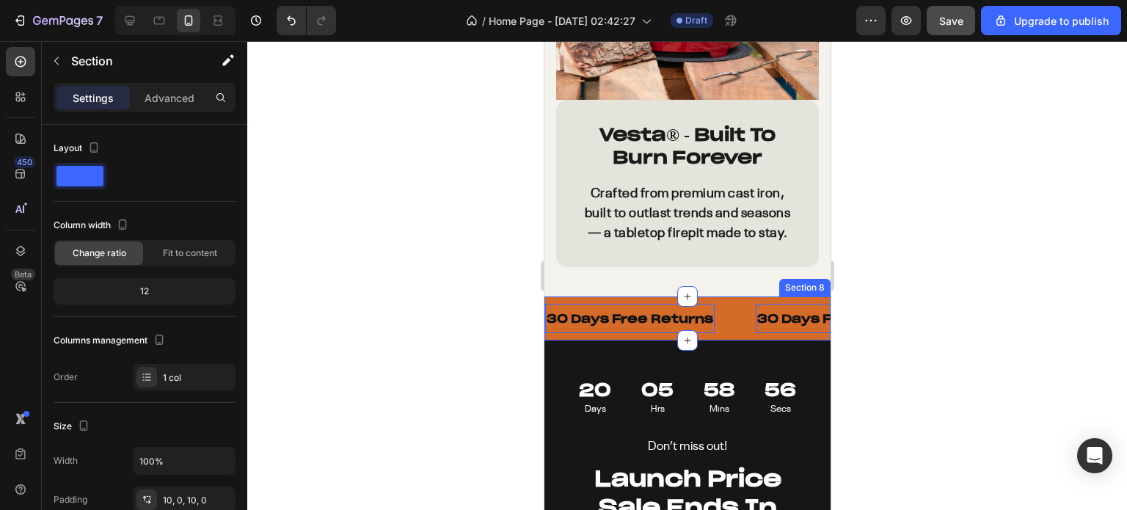
click at [631, 315] on div "30 Days Free Returns Text 0 30 Days Free Returns Text 0 30 Days Free Returns Te…" at bounding box center [686, 318] width 286 height 45
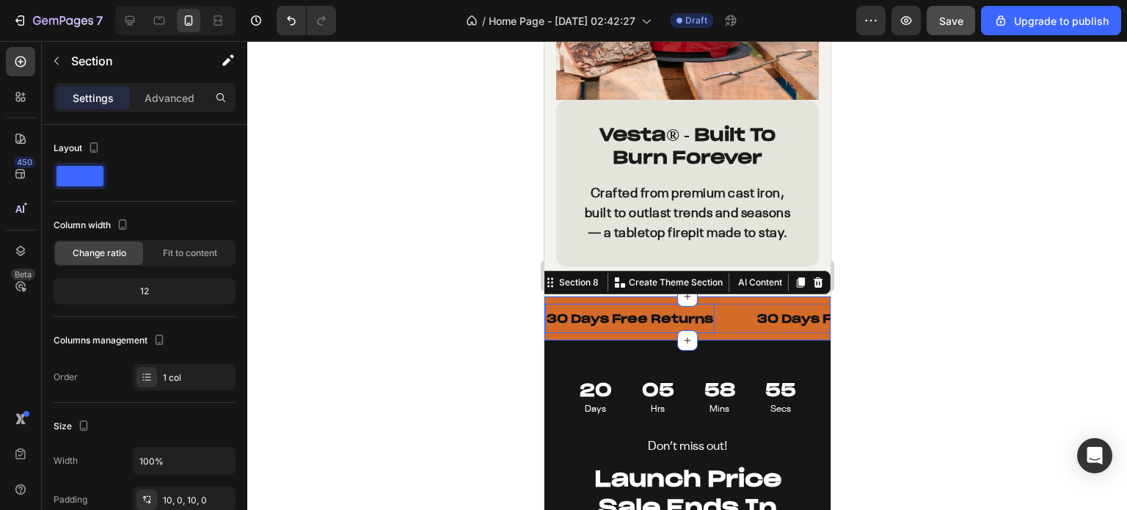
click at [561, 321] on div "30 Days Free Returns Text" at bounding box center [628, 319] width 169 height 30
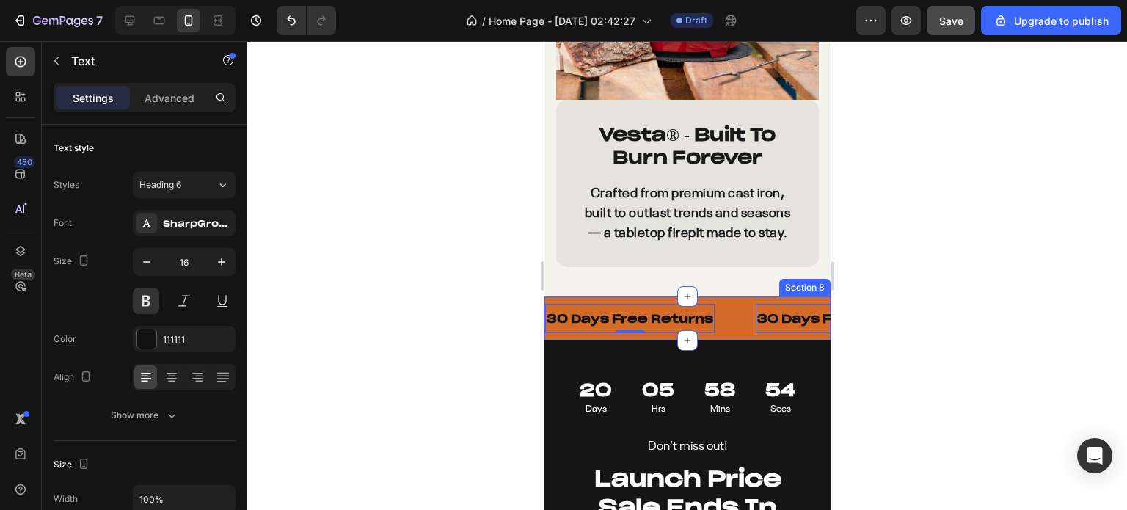
click at [545, 316] on div "30 Days Free Returns Text 0 30 Days Free Returns Text 0 30 Days Free Returns Te…" at bounding box center [686, 318] width 286 height 45
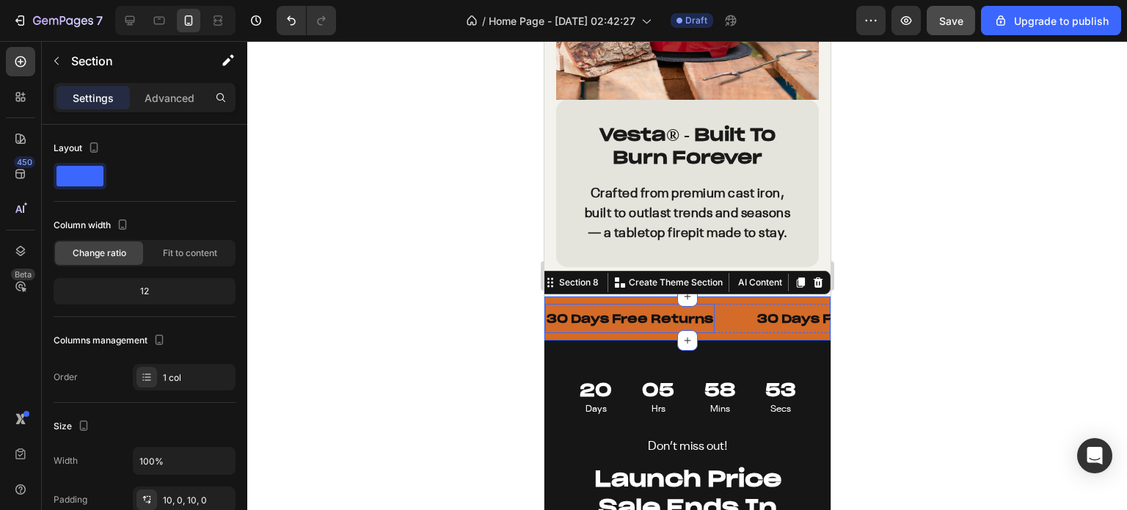
click at [564, 326] on p "30 Days Free Returns" at bounding box center [629, 318] width 166 height 15
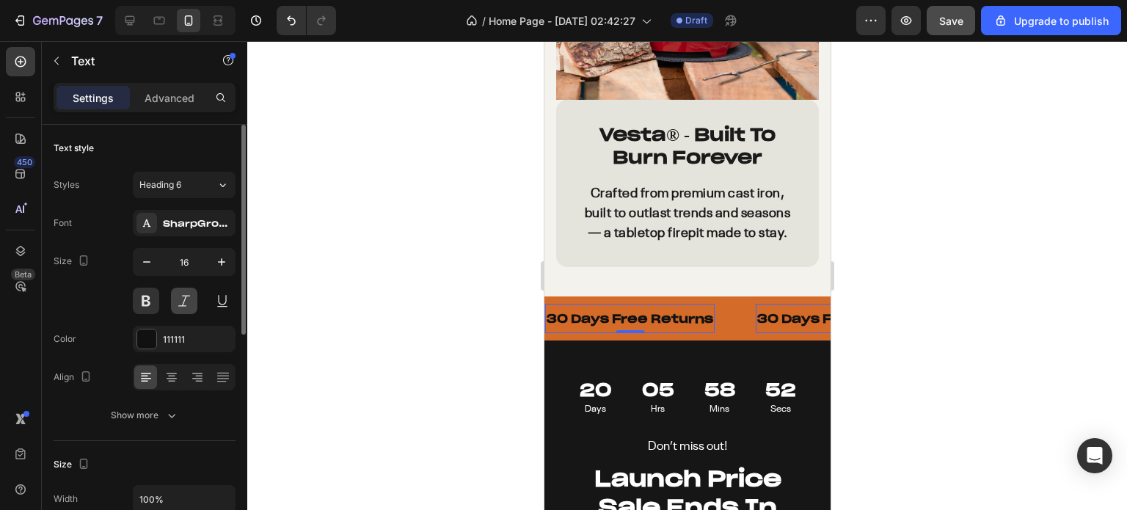
scroll to position [147, 0]
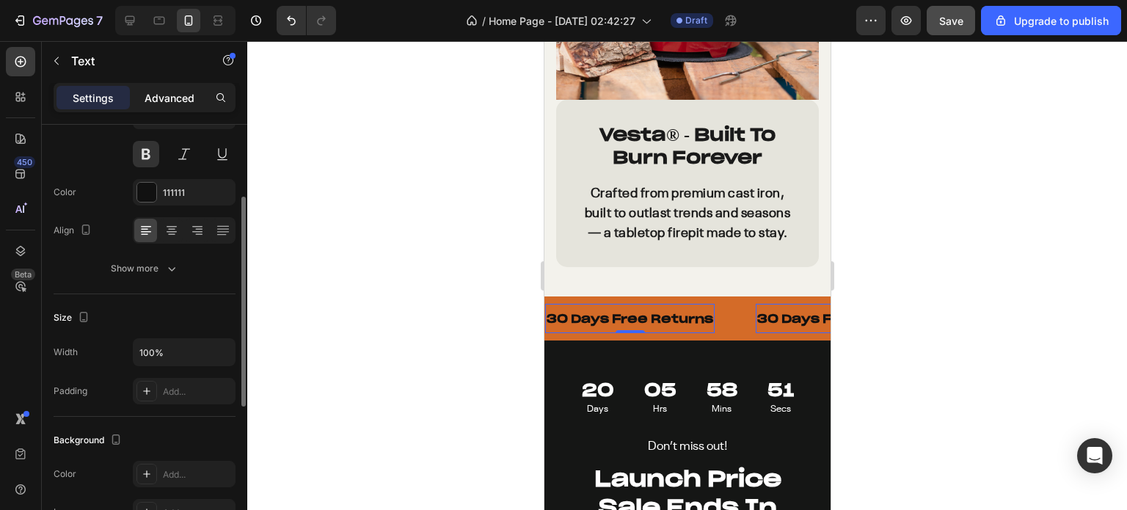
click at [173, 105] on div "Advanced" at bounding box center [169, 97] width 73 height 23
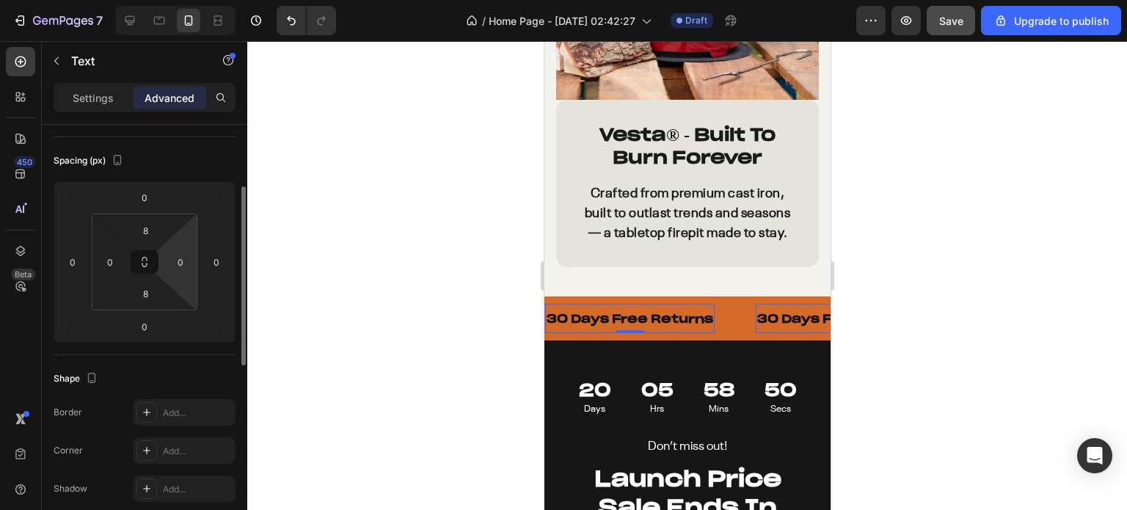
scroll to position [440, 0]
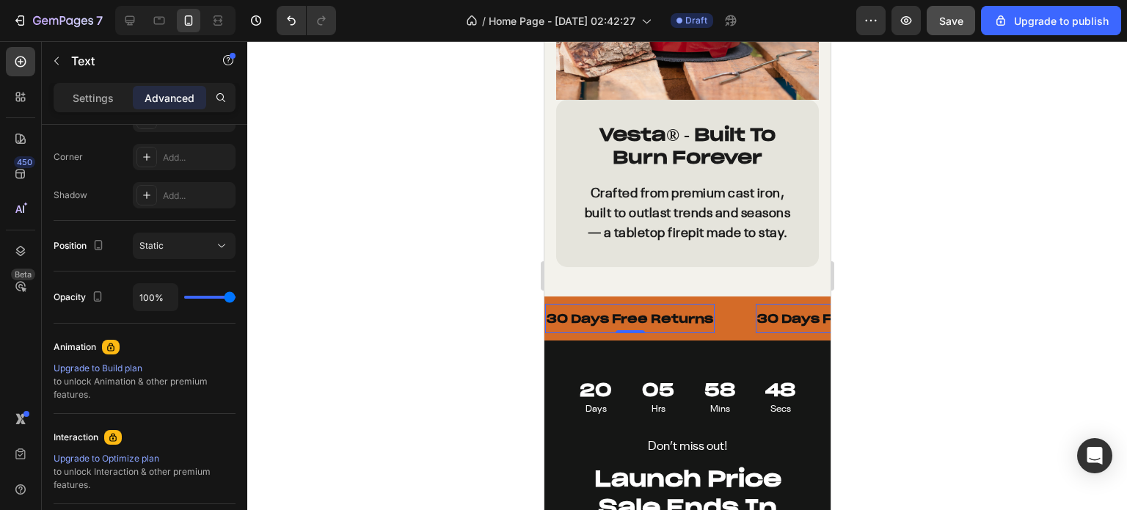
click at [562, 334] on div "30 Days Free Returns Text 0" at bounding box center [628, 319] width 169 height 30
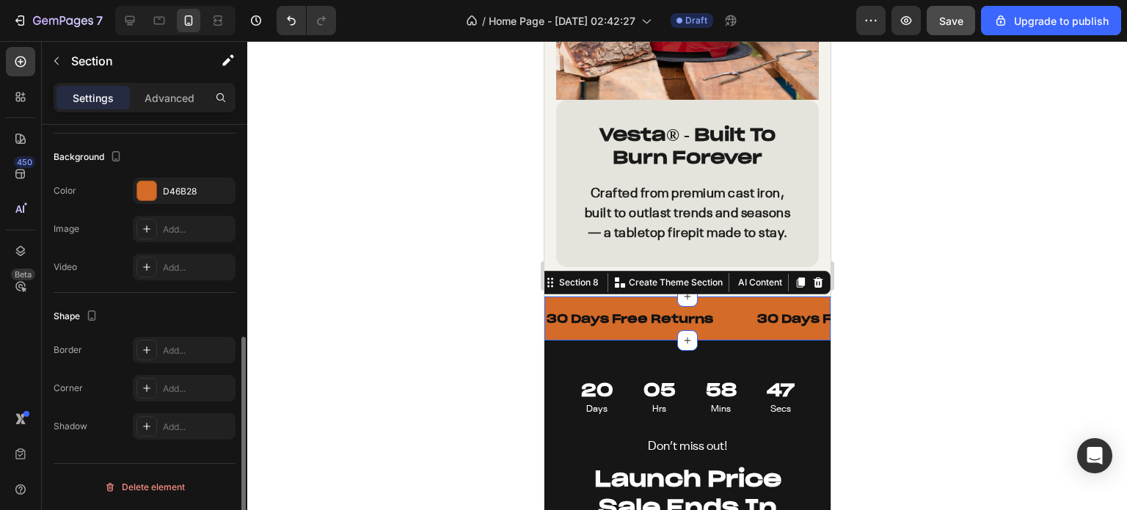
click at [558, 315] on div "30 Days Free Returns Text 30 Days Free Returns Text 30 Days Free Returns Text 3…" at bounding box center [686, 318] width 286 height 45
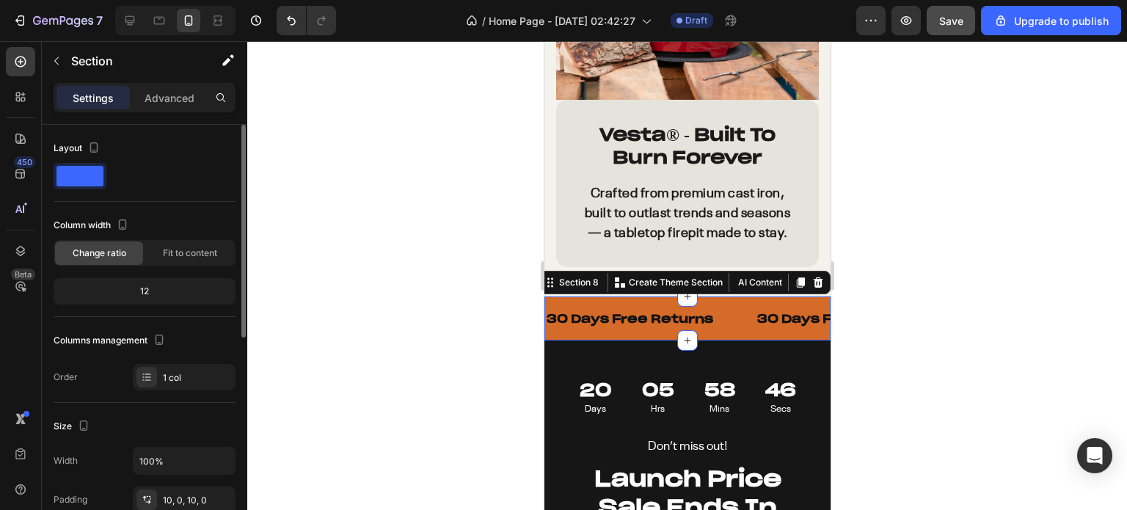
click at [543, 315] on div "30 Days Free Returns Text 30 Days Free Returns Text 30 Days Free Returns Text 3…" at bounding box center [686, 318] width 286 height 45
click at [585, 289] on div "Section 8" at bounding box center [577, 282] width 45 height 13
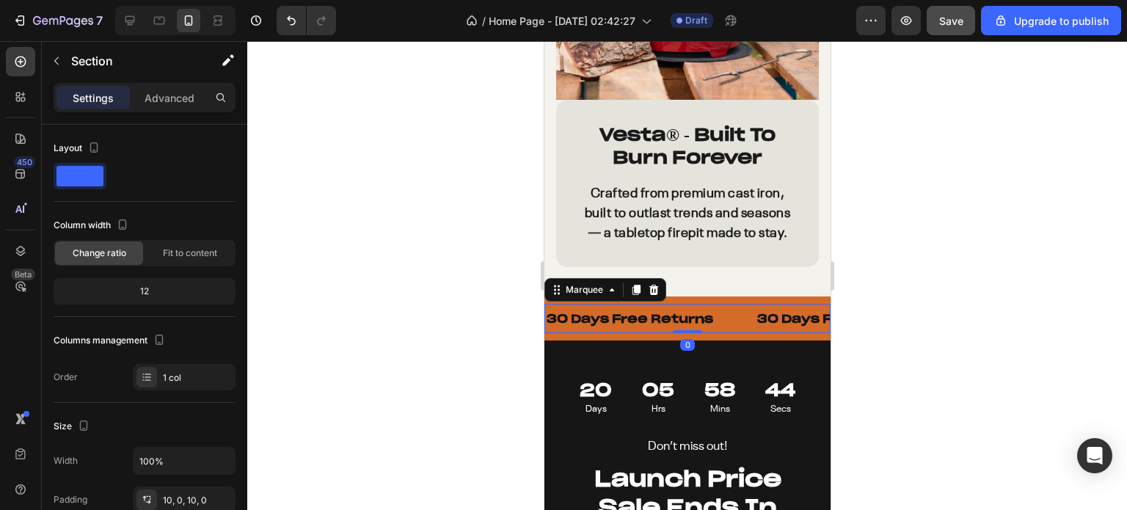
click at [744, 334] on div "30 Days Free Returns Text" at bounding box center [649, 319] width 210 height 30
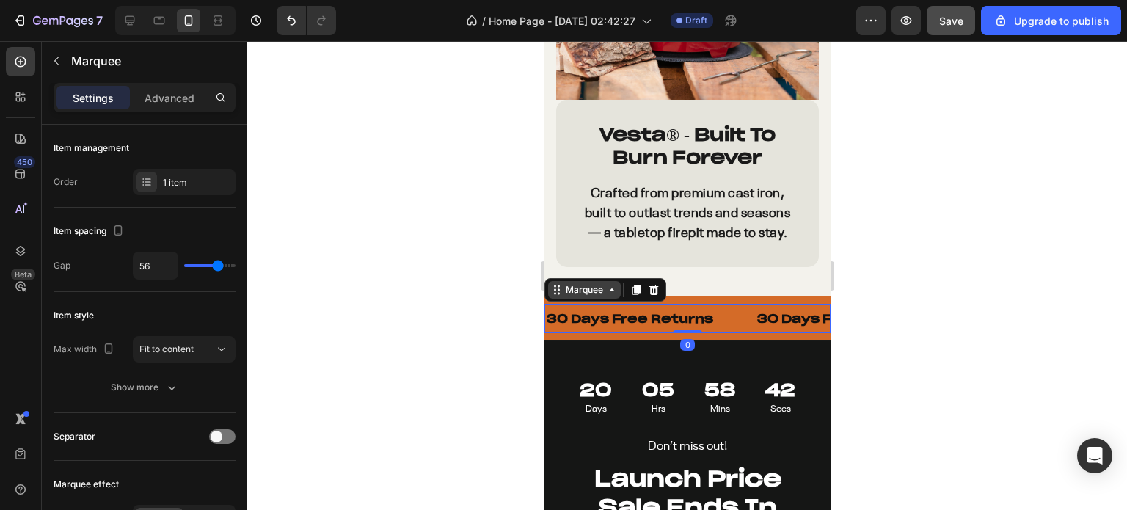
click at [579, 296] on div "Marquee" at bounding box center [583, 289] width 43 height 13
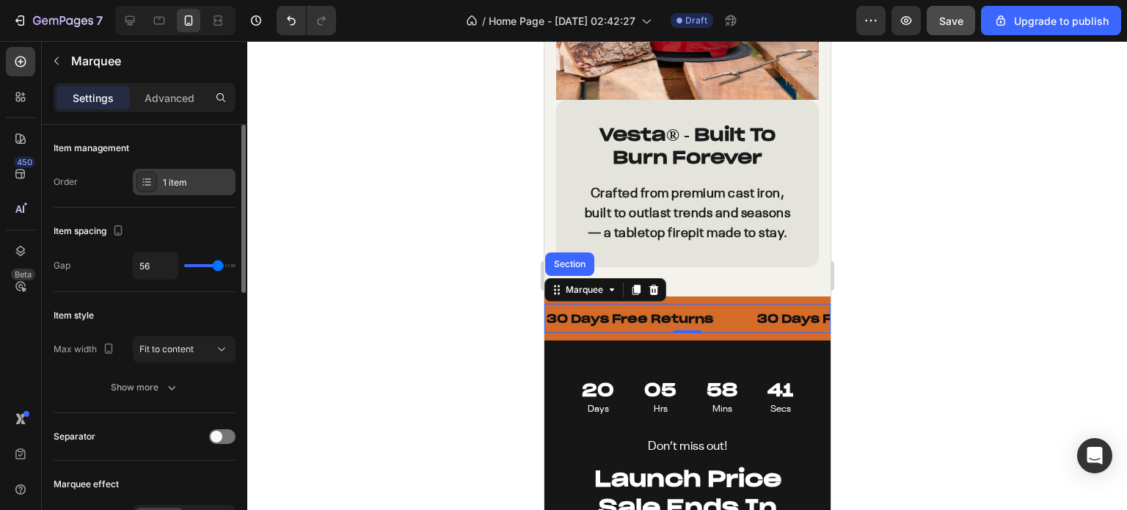
click at [183, 181] on div "1 item" at bounding box center [197, 182] width 69 height 13
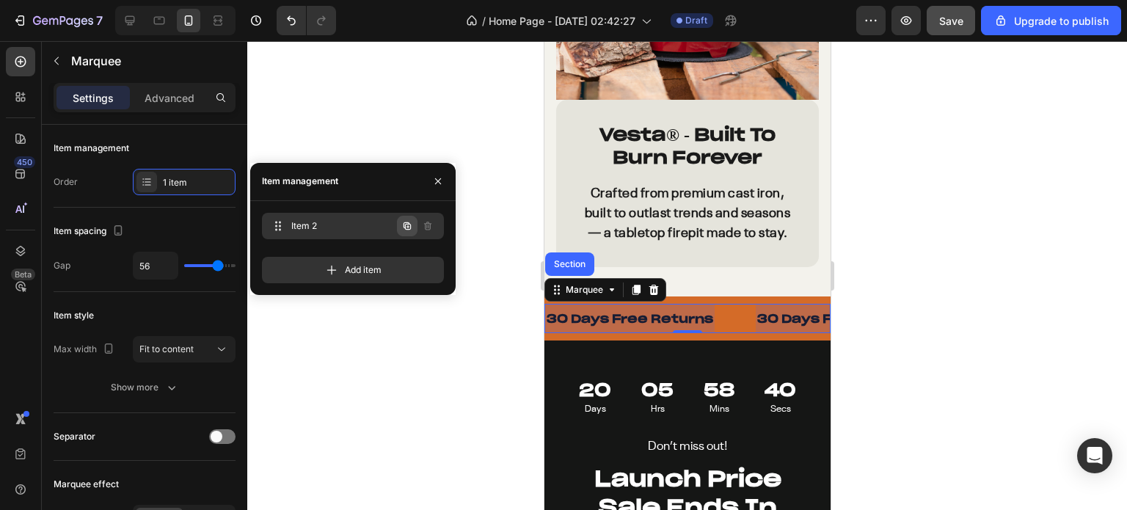
click at [406, 223] on icon "button" at bounding box center [406, 224] width 7 height 7
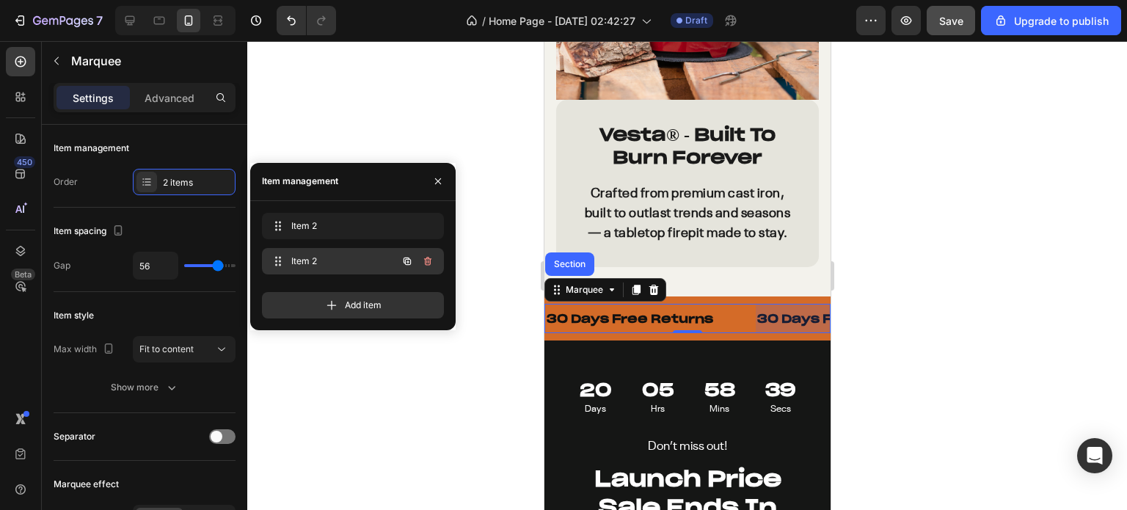
click at [343, 263] on span "Item 2" at bounding box center [332, 261] width 83 height 13
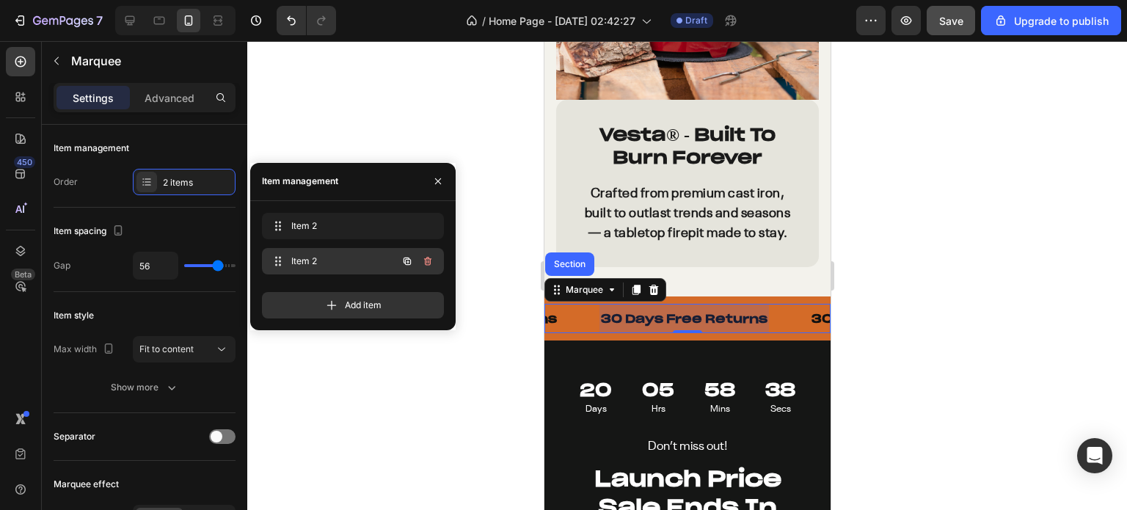
click at [311, 259] on span "Item 2" at bounding box center [332, 261] width 83 height 13
click at [302, 259] on span "Item 2" at bounding box center [332, 261] width 83 height 13
click at [636, 333] on div at bounding box center [682, 319] width 169 height 30
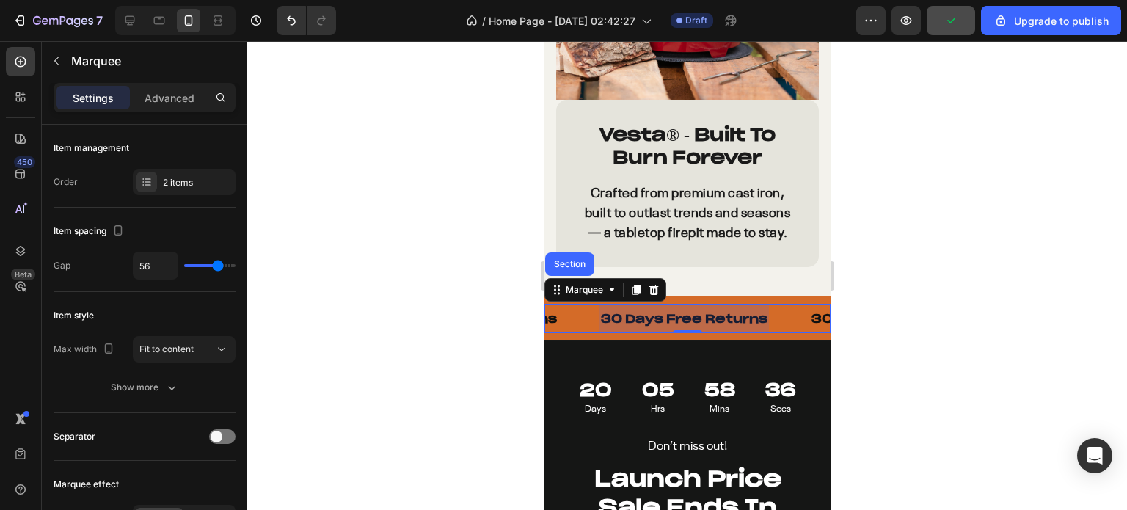
click at [636, 333] on div at bounding box center [682, 319] width 169 height 30
click at [636, 326] on p "30 Days Free Returns" at bounding box center [683, 318] width 166 height 15
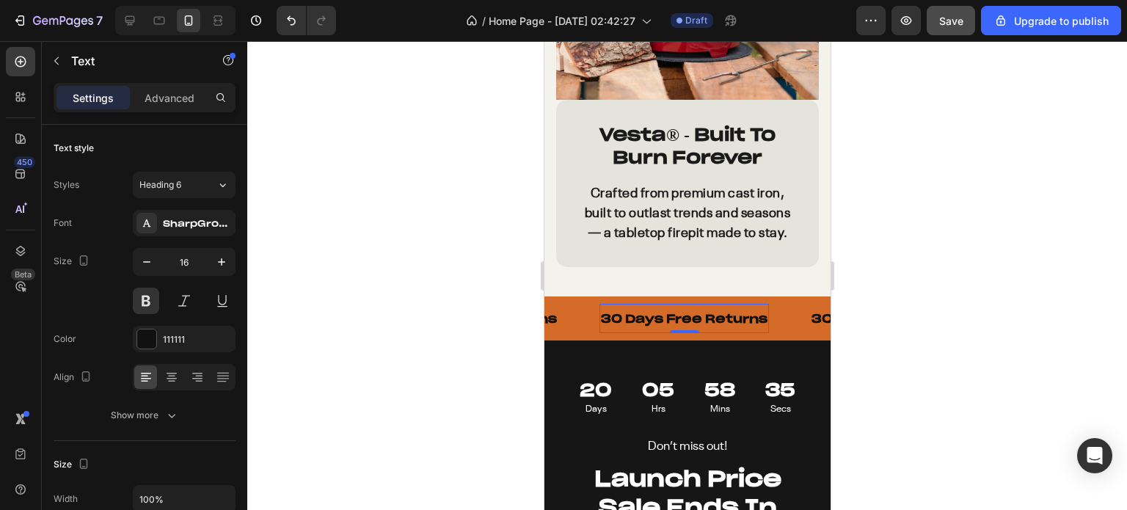
click at [636, 326] on p "30 Days Free Returns" at bounding box center [683, 318] width 166 height 15
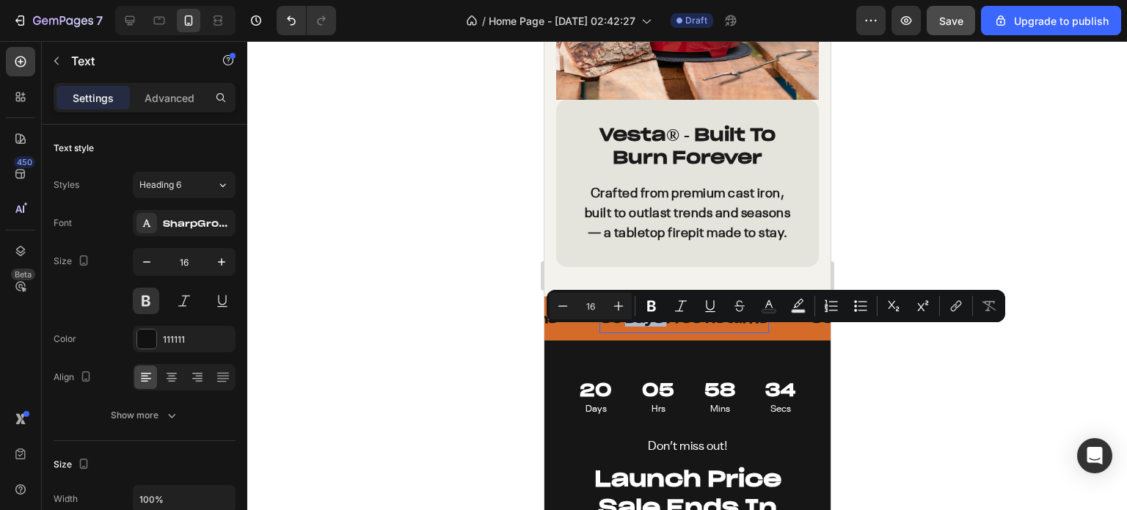
click at [636, 326] on p "30 Days Free Returns" at bounding box center [683, 318] width 166 height 15
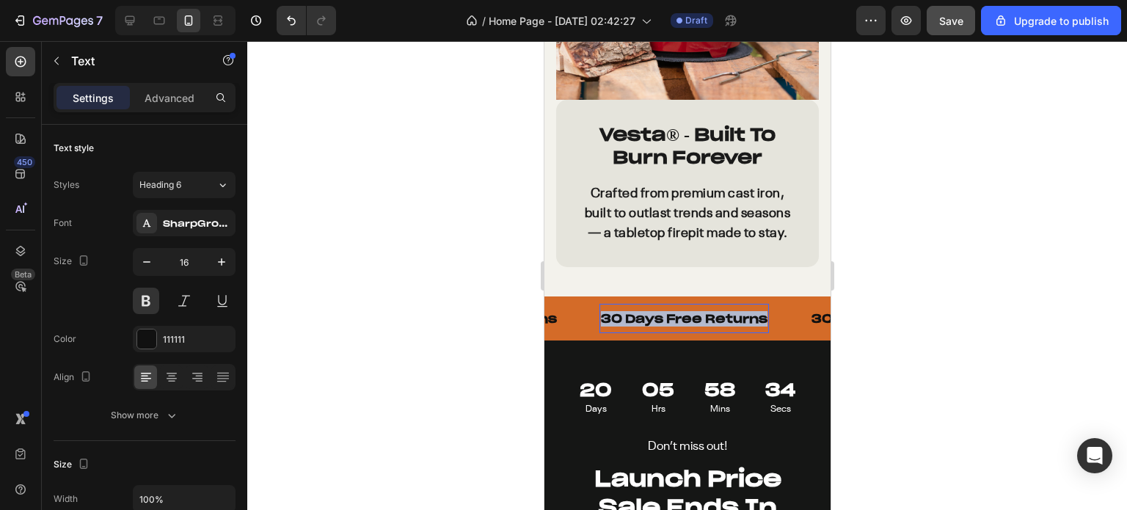
click at [636, 326] on p "30 Days Free Returns" at bounding box center [683, 318] width 166 height 15
click at [904, 297] on div at bounding box center [686, 275] width 879 height 469
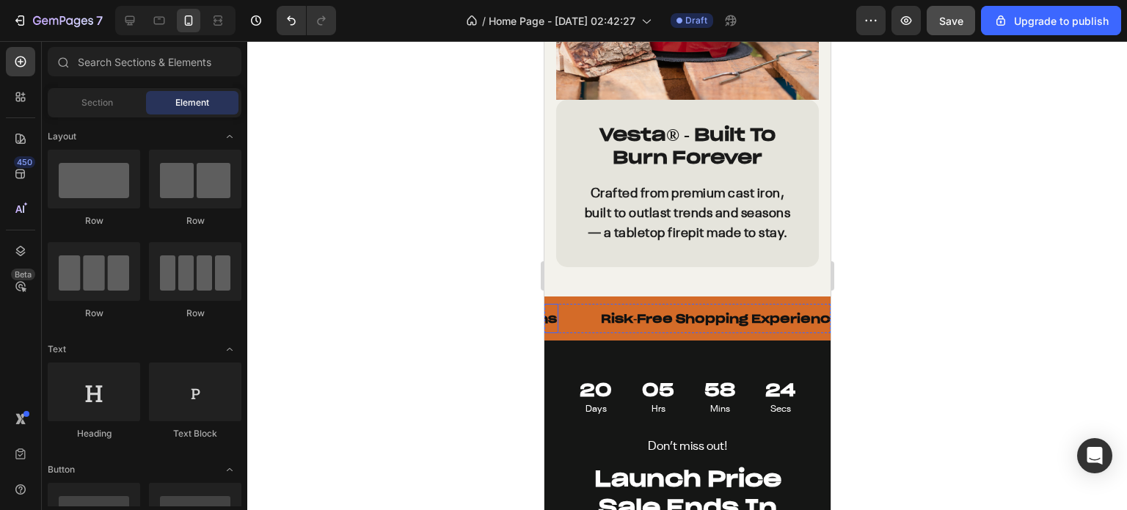
click at [549, 326] on p "30 Days Free Returns" at bounding box center [472, 318] width 166 height 15
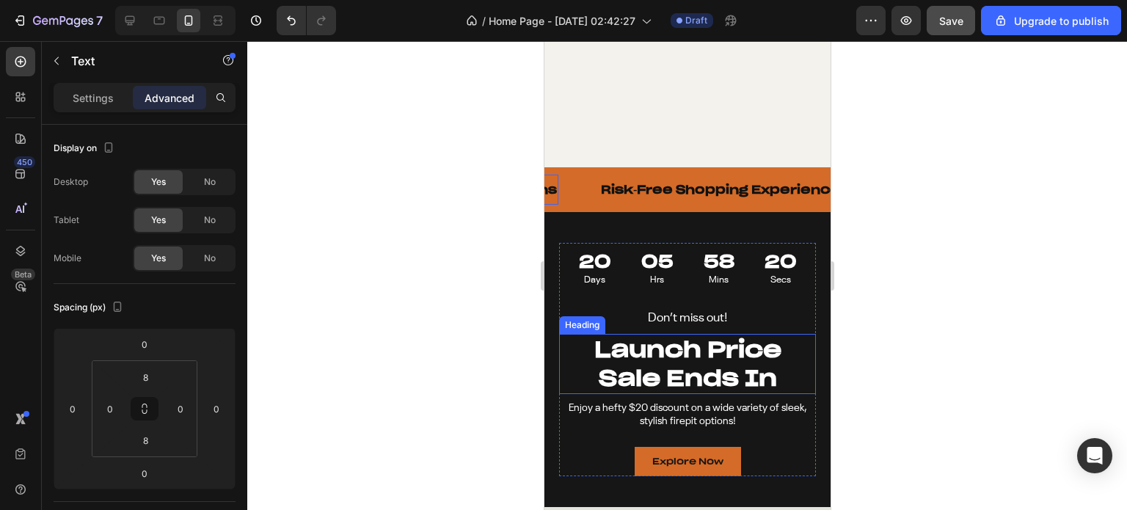
scroll to position [2934, 0]
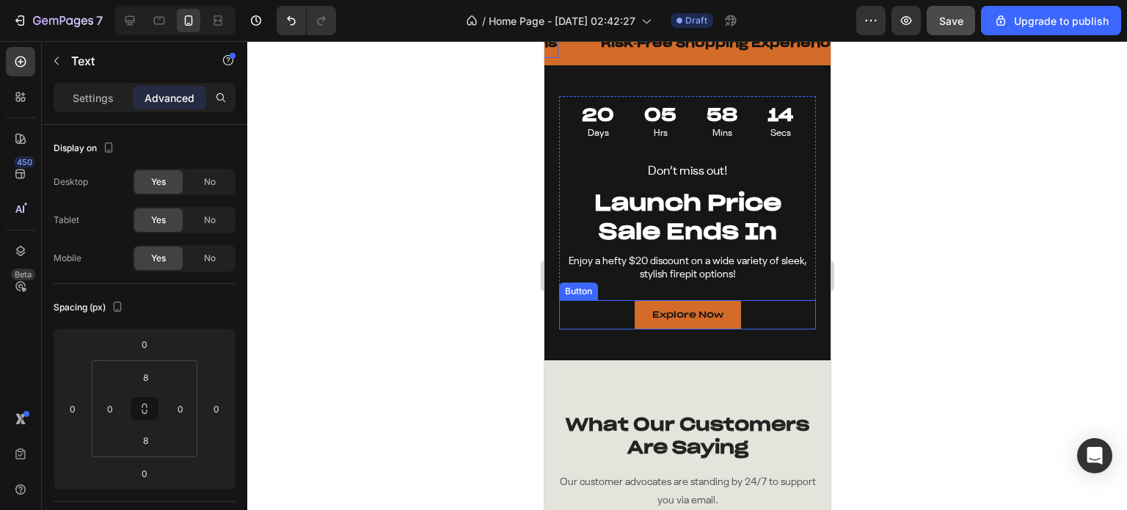
click at [620, 319] on div "Explore Now Button" at bounding box center [686, 314] width 257 height 29
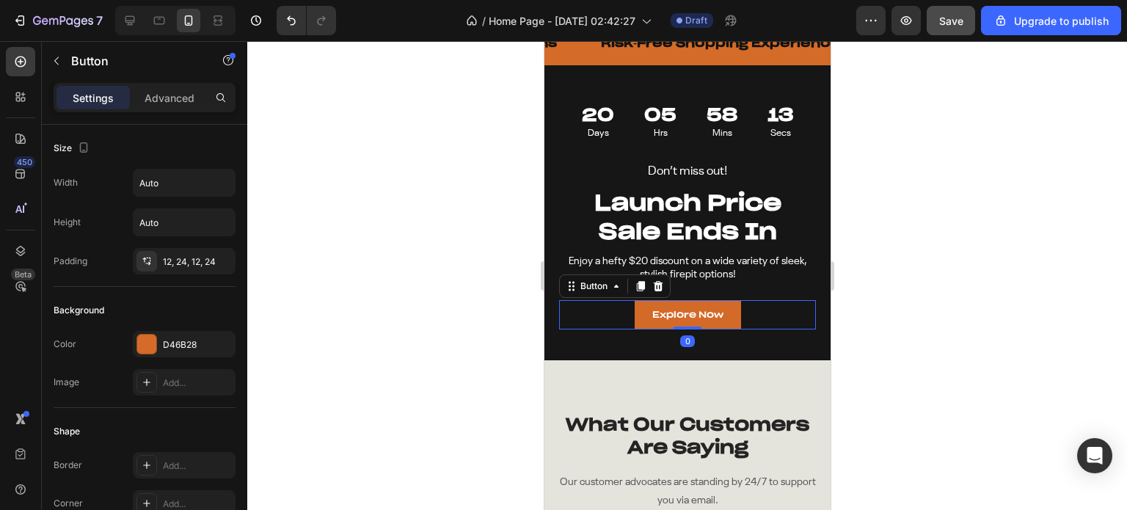
click at [642, 318] on link "Explore Now" at bounding box center [687, 314] width 106 height 29
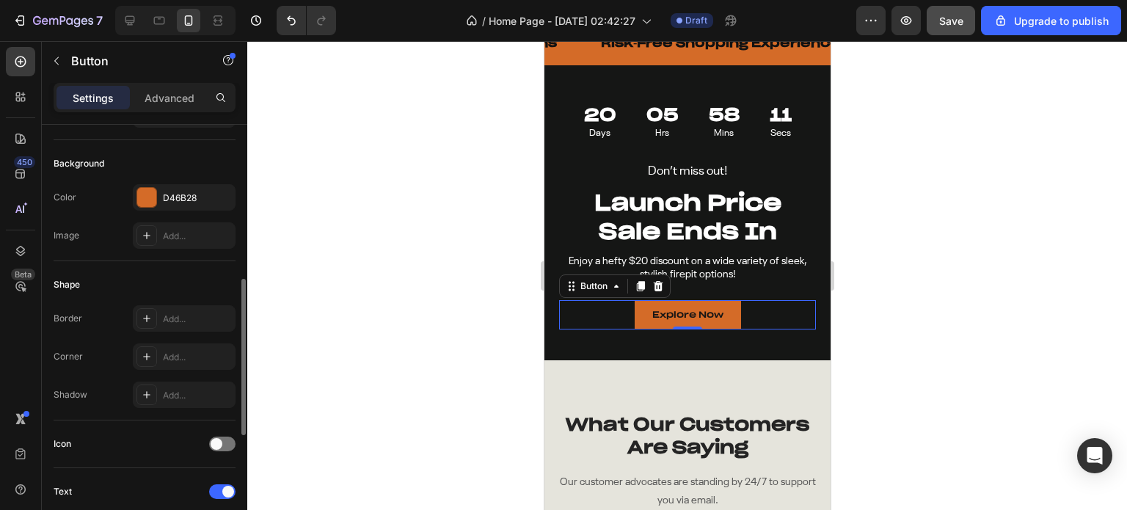
scroll to position [220, 0]
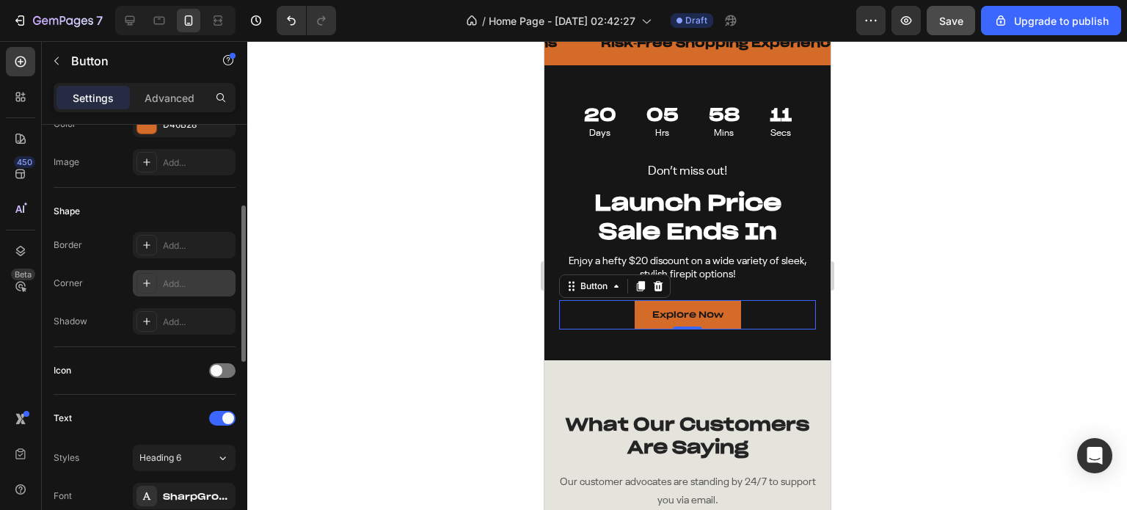
click at [148, 290] on div at bounding box center [146, 283] width 21 height 21
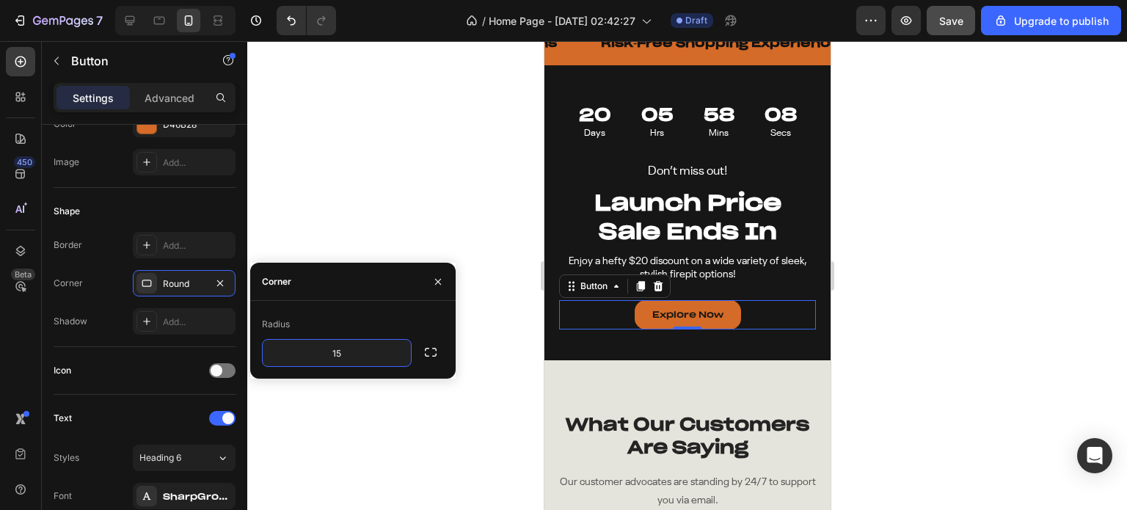
type input "15"
click at [326, 317] on div "Radius" at bounding box center [353, 323] width 182 height 23
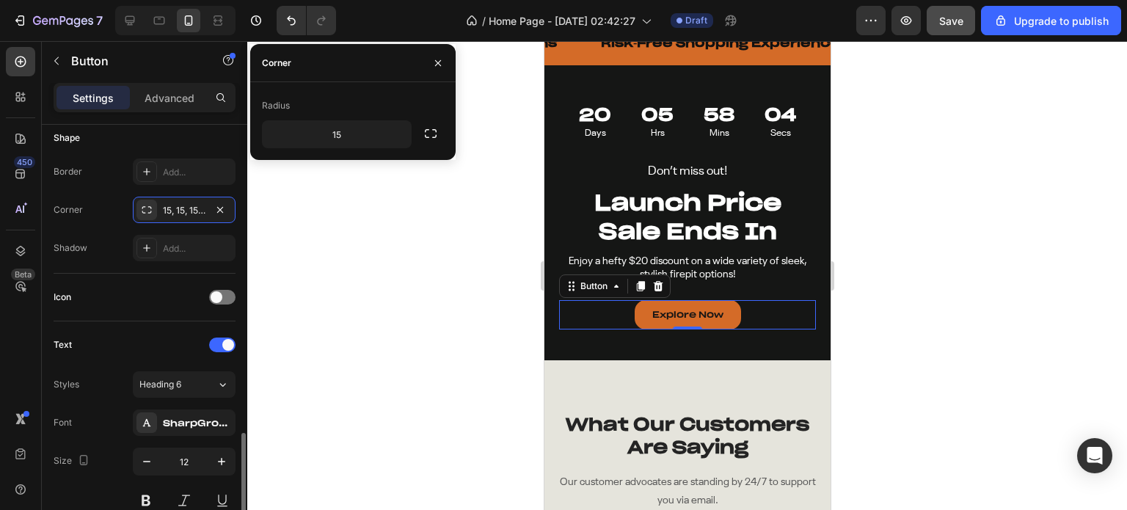
scroll to position [440, 0]
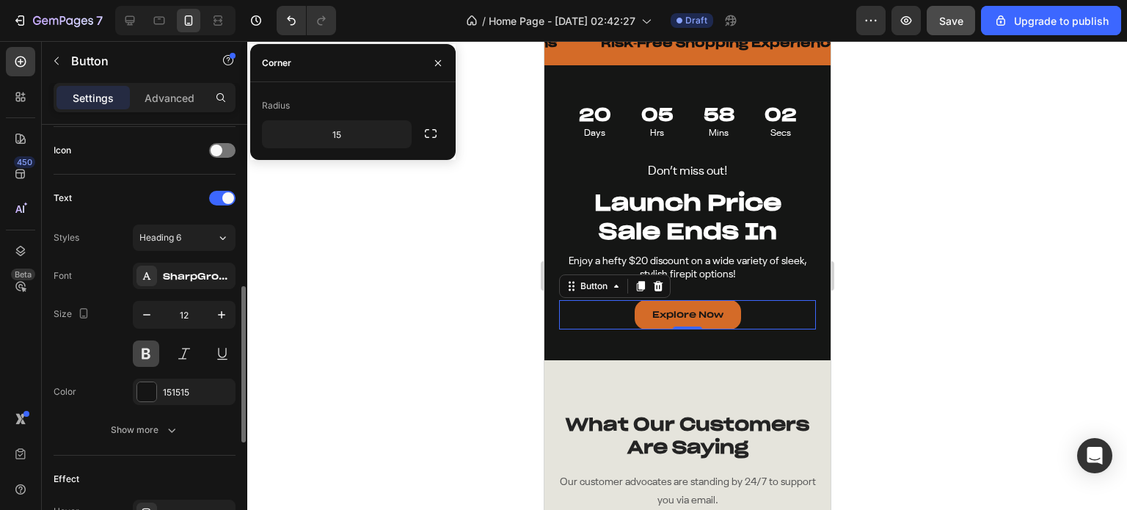
click at [147, 352] on button at bounding box center [146, 353] width 26 height 26
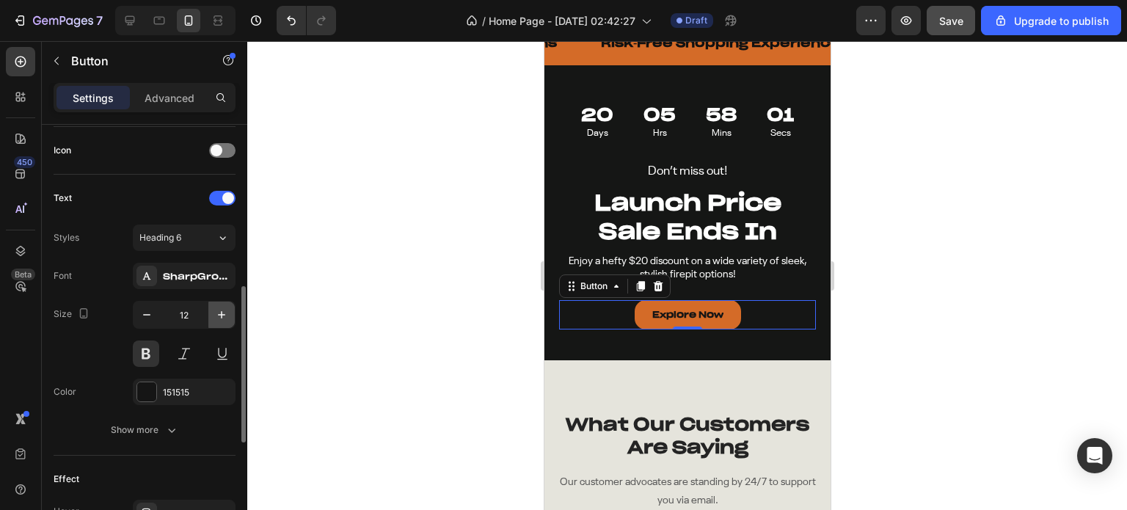
click at [217, 316] on icon "button" at bounding box center [221, 314] width 15 height 15
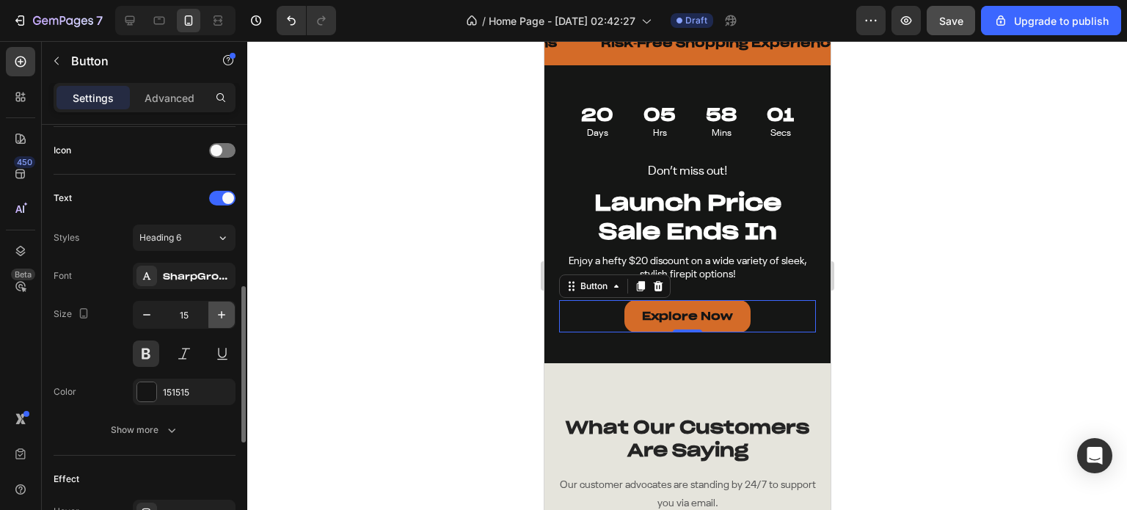
click at [217, 316] on icon "button" at bounding box center [221, 314] width 15 height 15
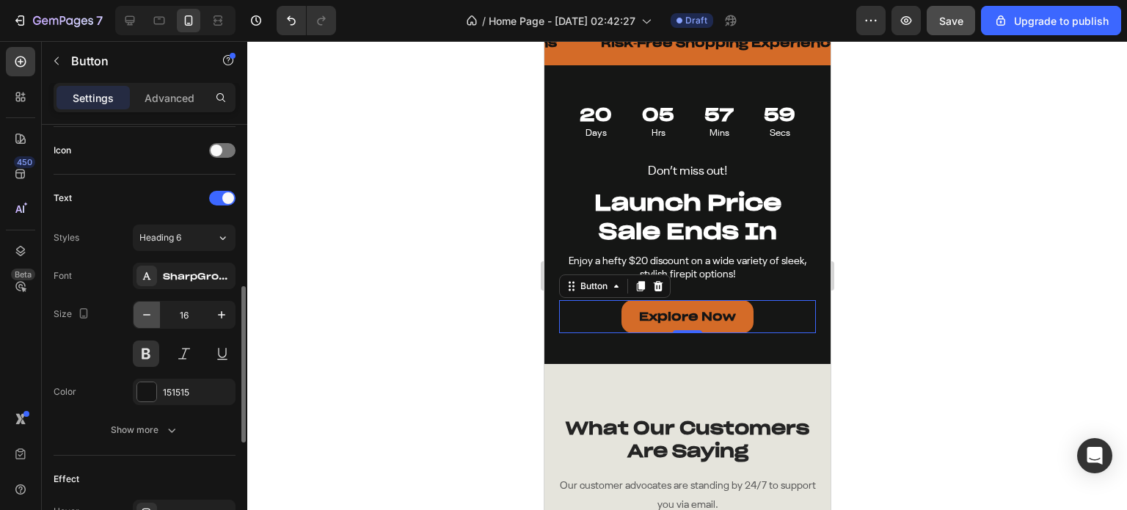
click at [144, 314] on icon "button" at bounding box center [146, 314] width 15 height 15
type input "15"
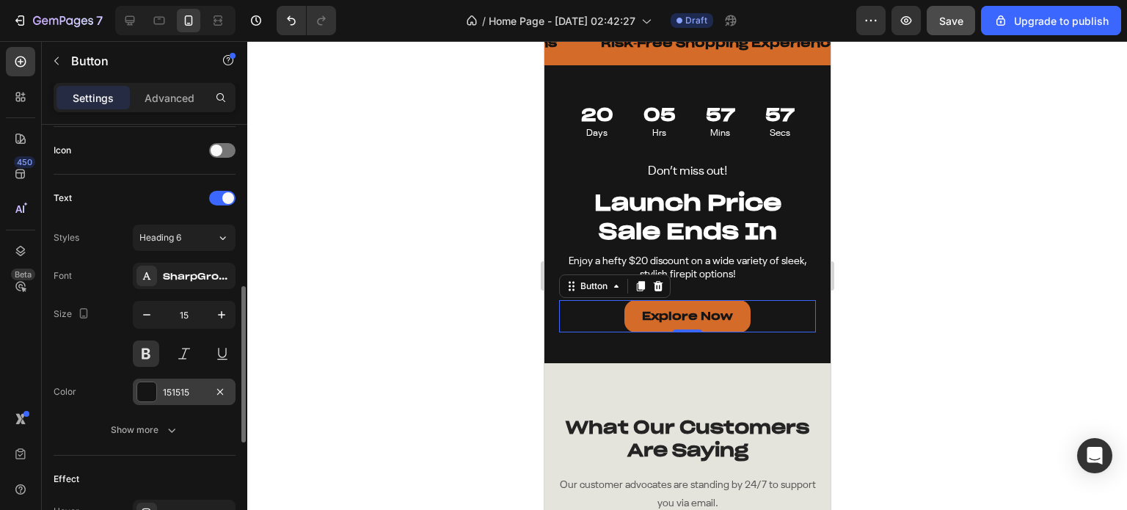
click at [147, 382] on div at bounding box center [146, 391] width 19 height 19
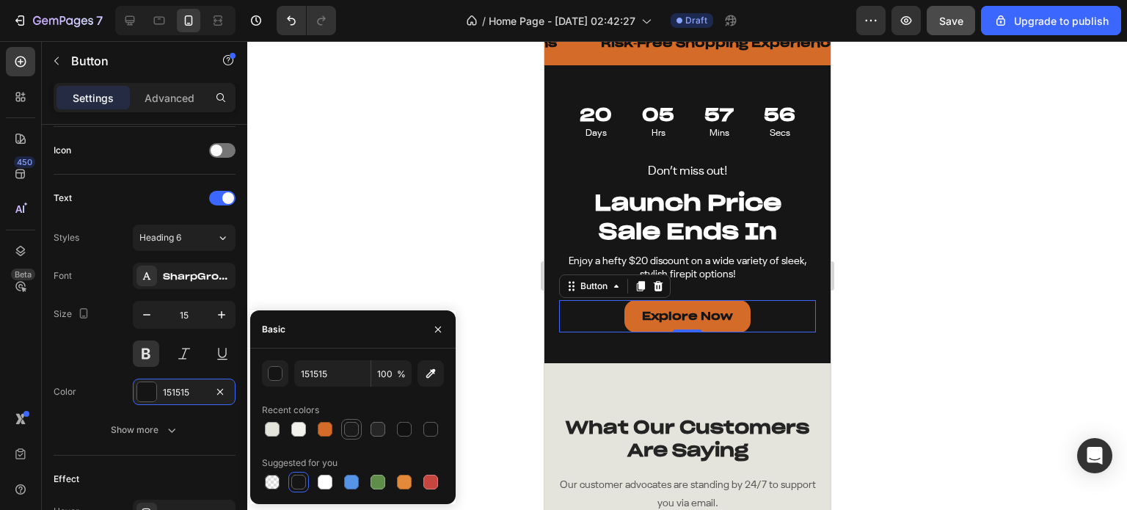
click at [355, 434] on div at bounding box center [351, 429] width 15 height 15
type input "1A1A1A"
click at [678, 315] on p "Explore Now" at bounding box center [686, 316] width 91 height 15
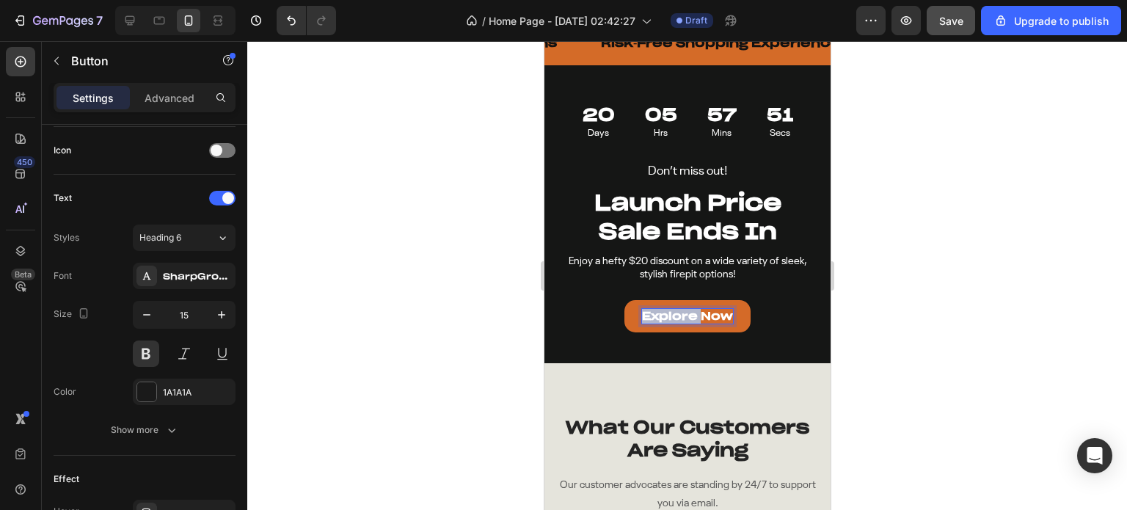
click at [678, 315] on p "Explore Now" at bounding box center [686, 316] width 91 height 15
click at [986, 307] on div at bounding box center [686, 275] width 879 height 469
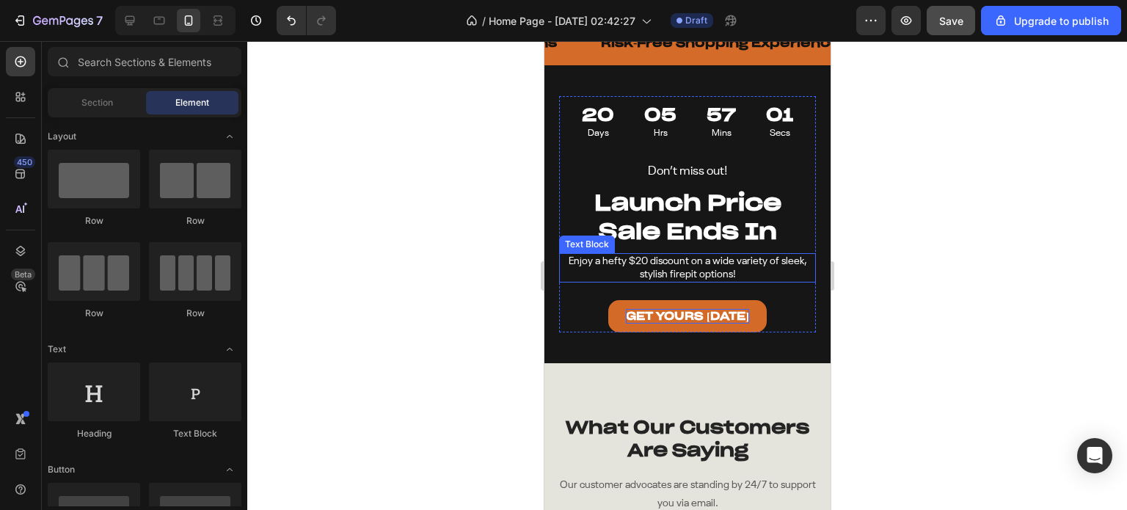
click at [664, 263] on p "Enjoy a hefty $20 discount on a wide variety of sleek, stylish firepit options!" at bounding box center [687, 268] width 254 height 26
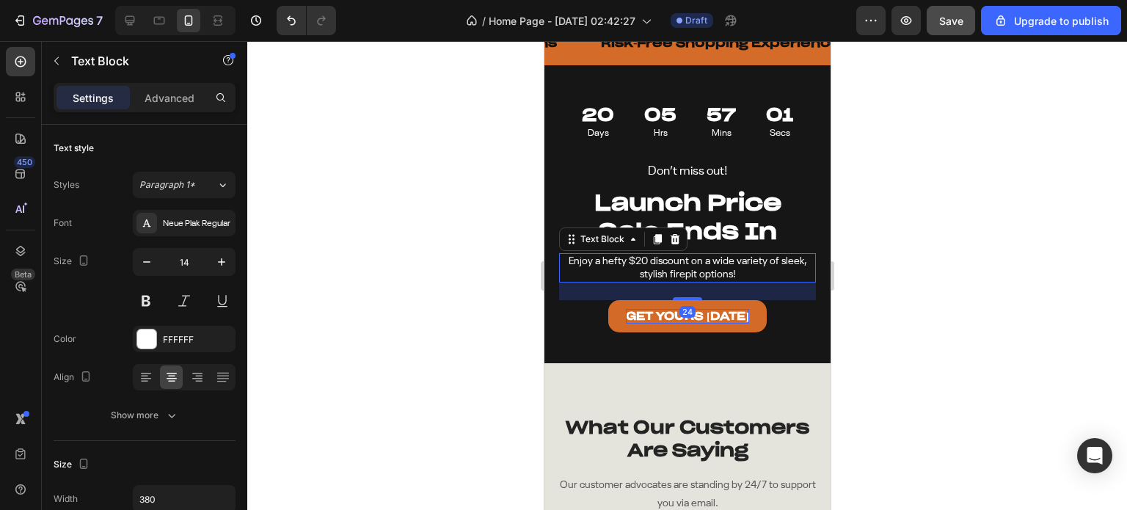
click at [664, 263] on p "Enjoy a hefty $20 discount on a wide variety of sleek, stylish firepit options!" at bounding box center [687, 268] width 254 height 26
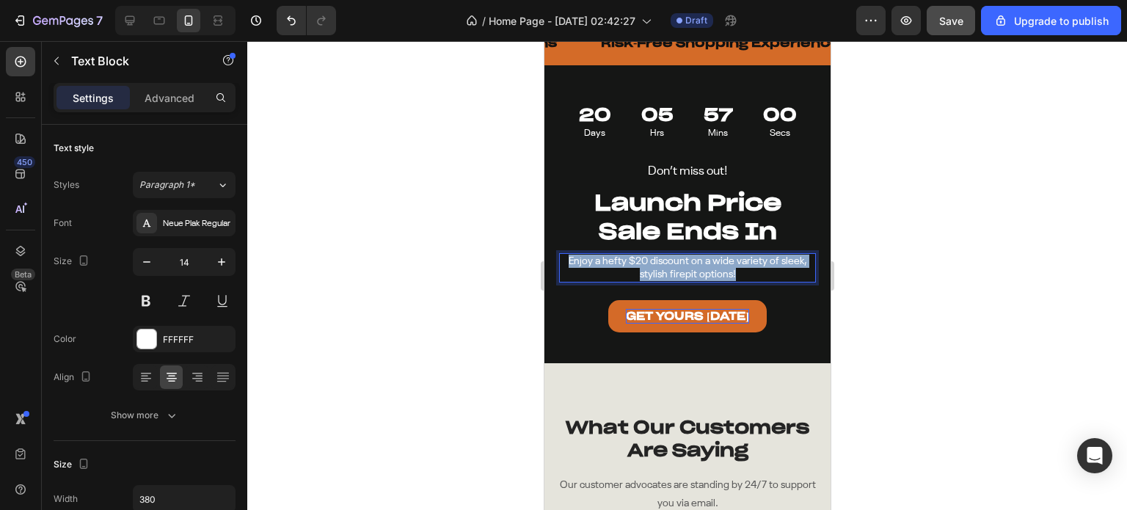
click at [664, 263] on p "Enjoy a hefty $20 discount on a wide variety of sleek, stylish firepit options!" at bounding box center [687, 268] width 254 height 26
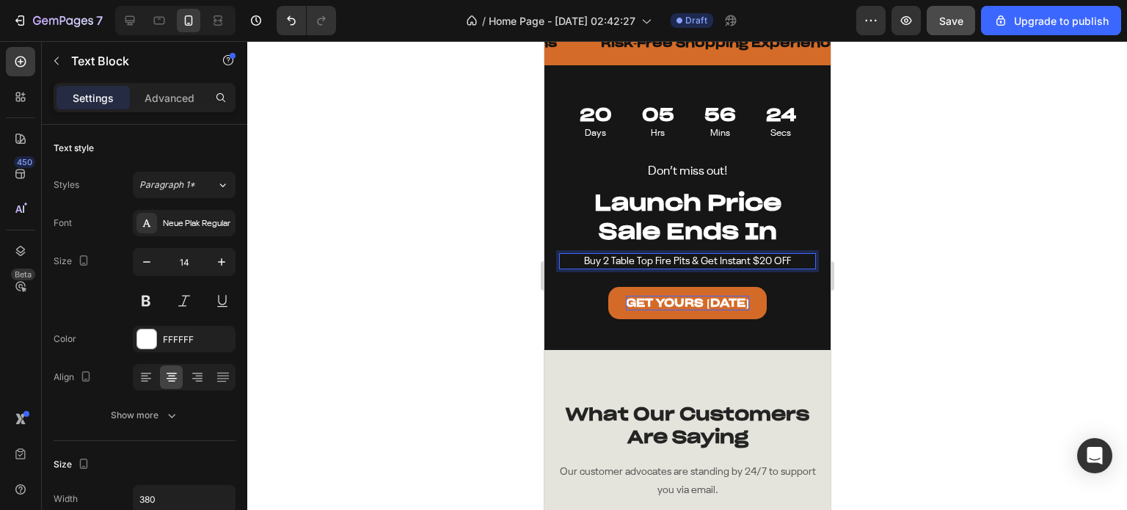
click at [961, 241] on div at bounding box center [686, 275] width 879 height 469
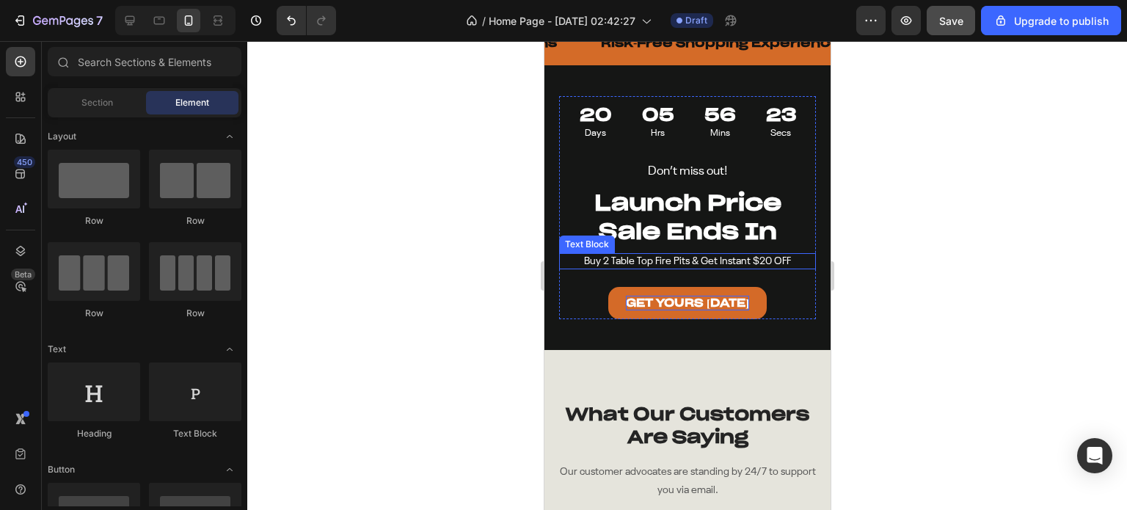
click at [725, 262] on p "Buy 2 Table Top Fire Pits & Get Instant $20 OFF" at bounding box center [687, 261] width 254 height 13
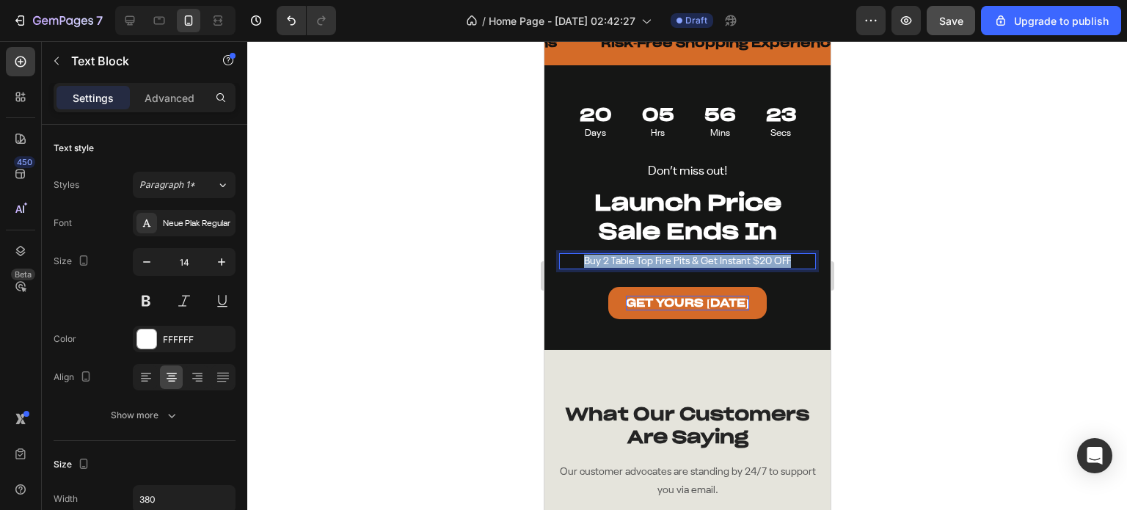
click at [725, 262] on p "Buy 2 Table Top Fire Pits & Get Instant $20 OFF" at bounding box center [687, 261] width 254 height 13
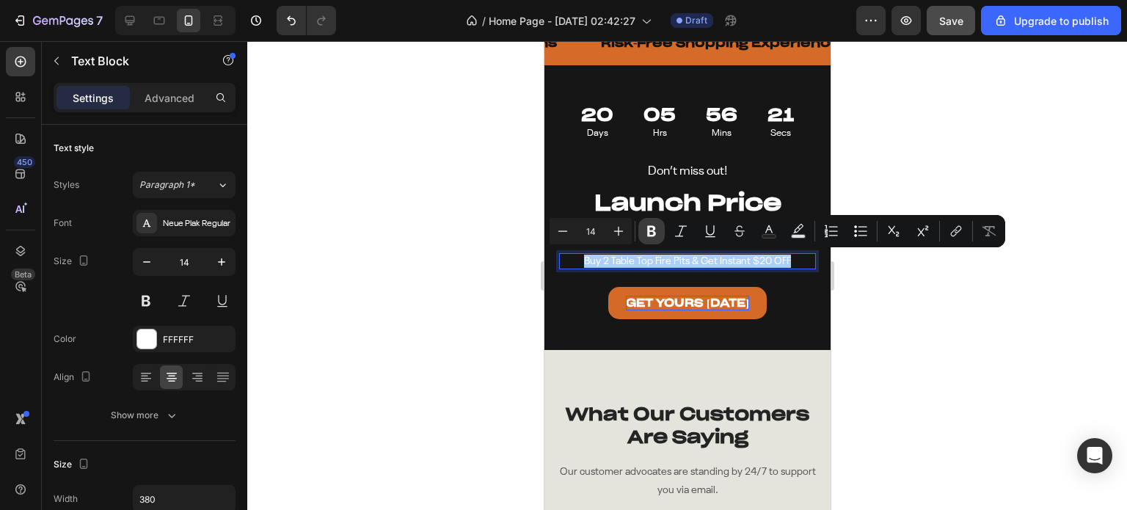
click at [648, 233] on icon "Editor contextual toolbar" at bounding box center [651, 231] width 9 height 11
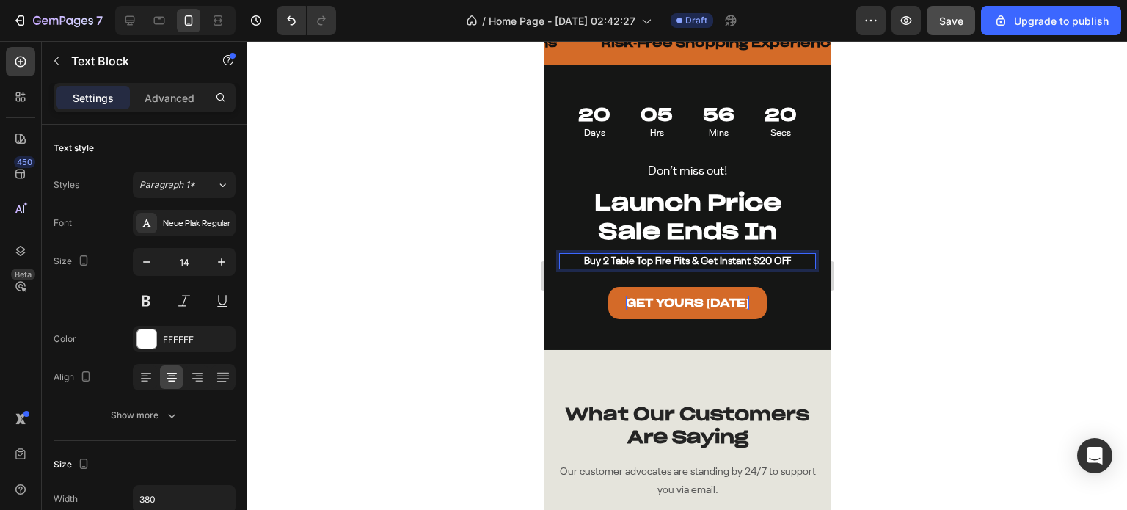
click at [975, 266] on div at bounding box center [686, 275] width 879 height 469
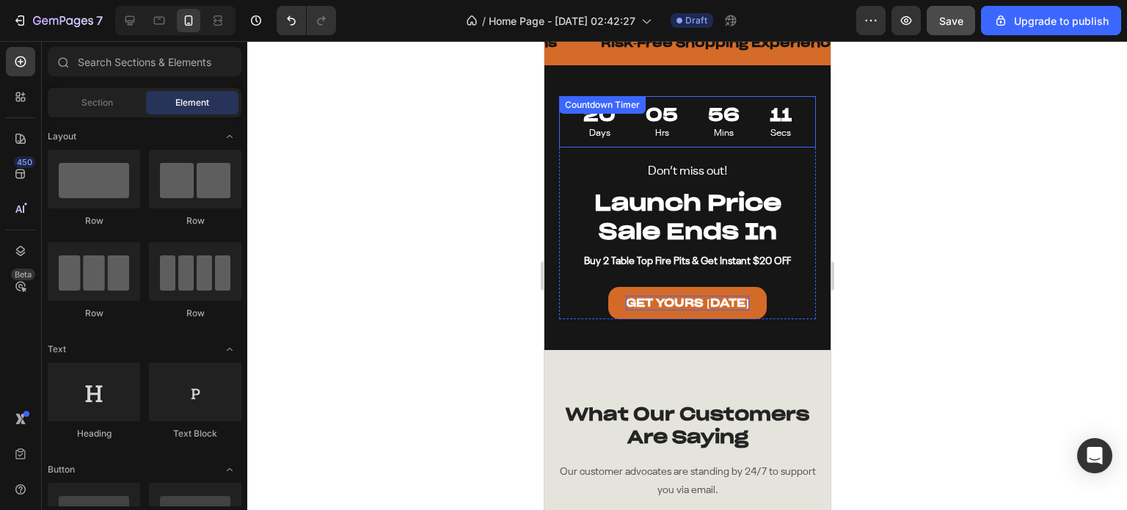
click at [590, 123] on div "20" at bounding box center [598, 114] width 32 height 23
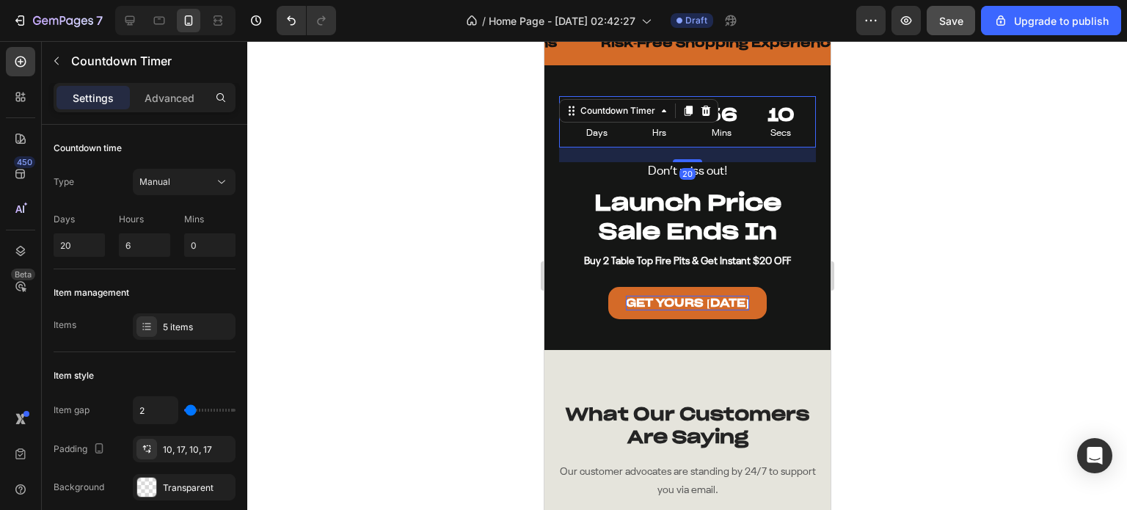
click at [1037, 212] on div at bounding box center [686, 275] width 879 height 469
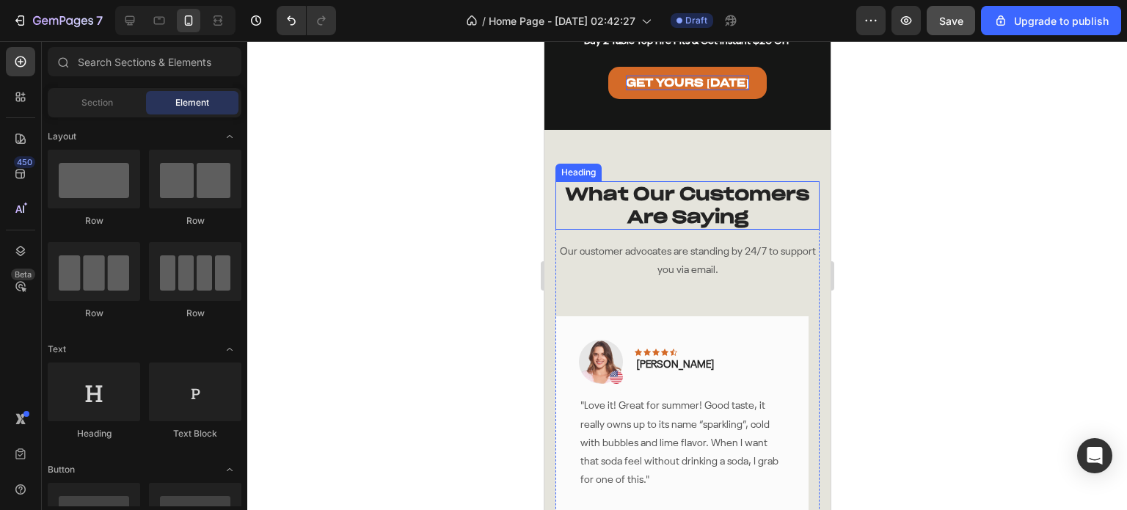
scroll to position [2860, 0]
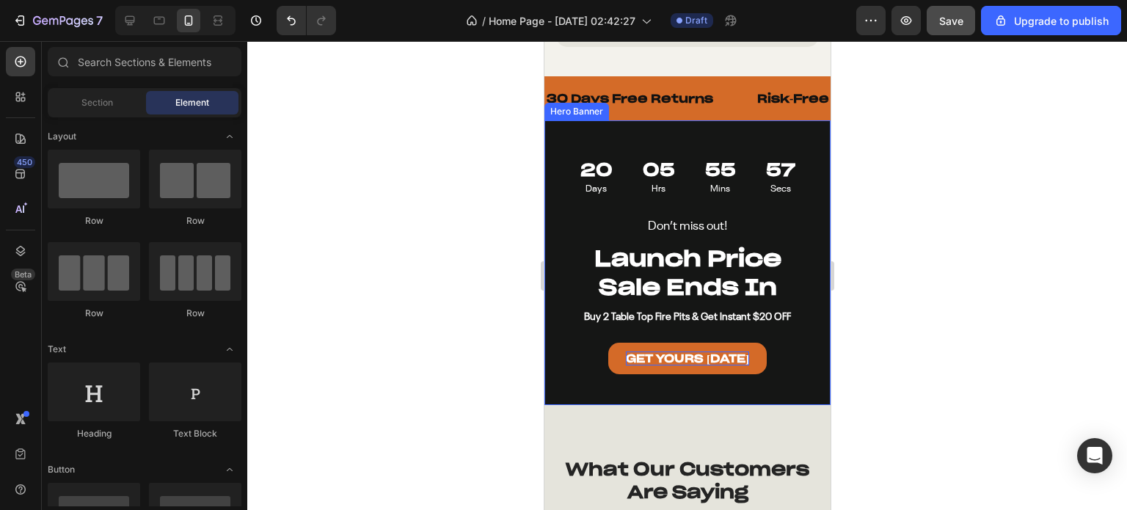
click at [695, 155] on div "Don’t miss out! Text Block Launch Price Sale Ends In Heading Buy 2 Table Top Fi…" at bounding box center [686, 262] width 286 height 285
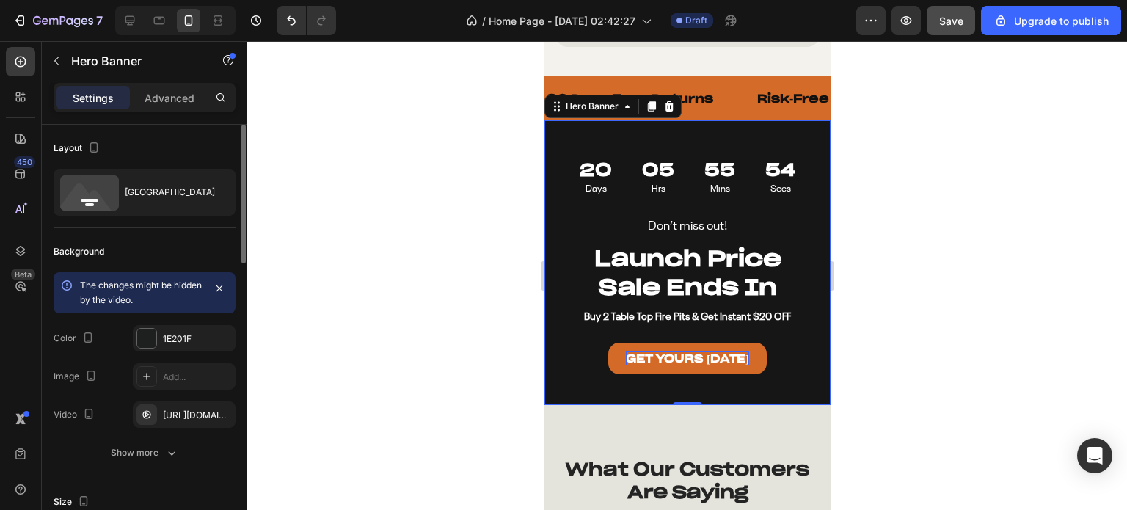
scroll to position [73, 0]
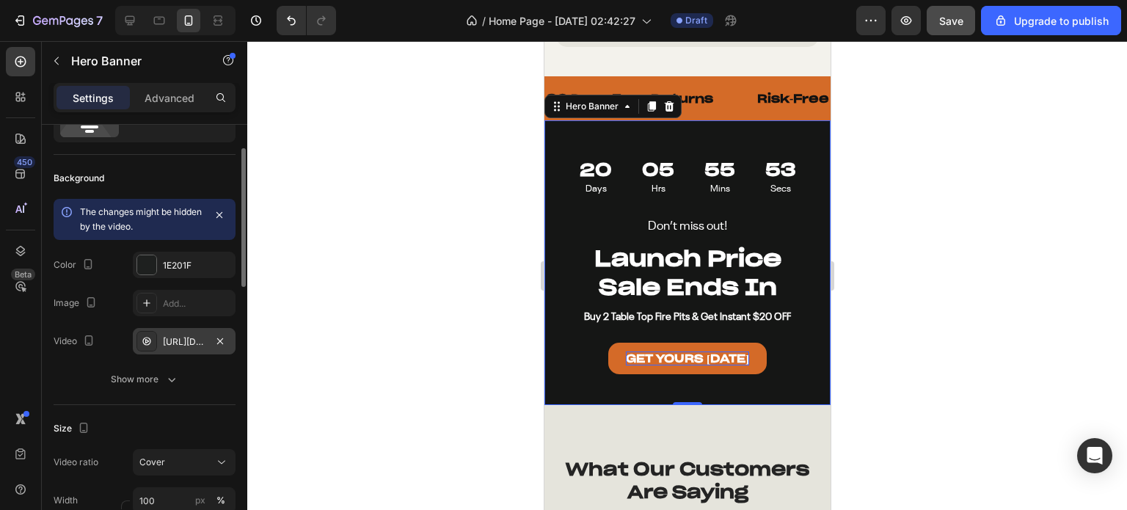
click at [164, 341] on div "[URL][DOMAIN_NAME]" at bounding box center [184, 341] width 43 height 13
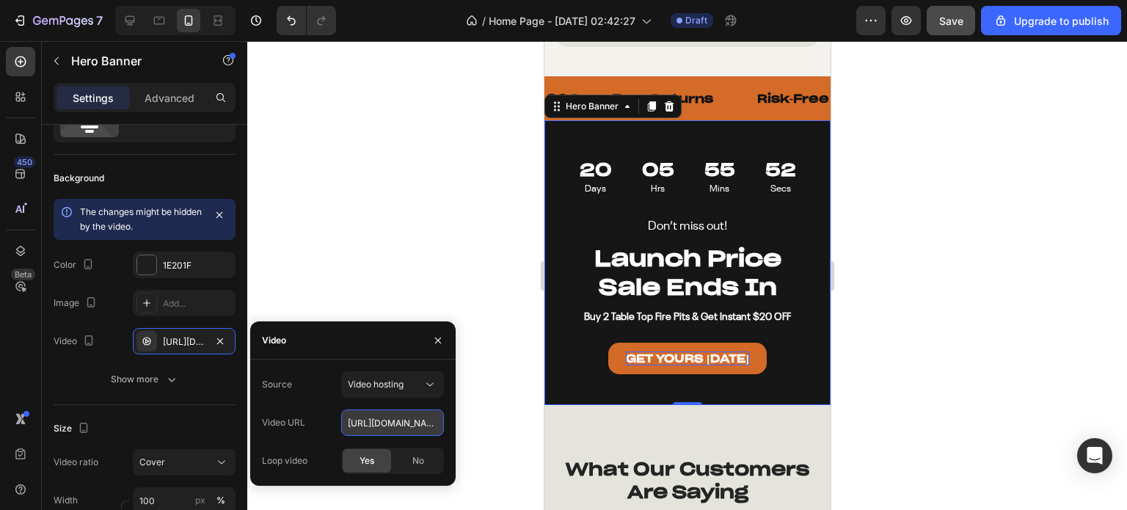
click at [390, 425] on input "[URL][DOMAIN_NAME]" at bounding box center [392, 422] width 103 height 26
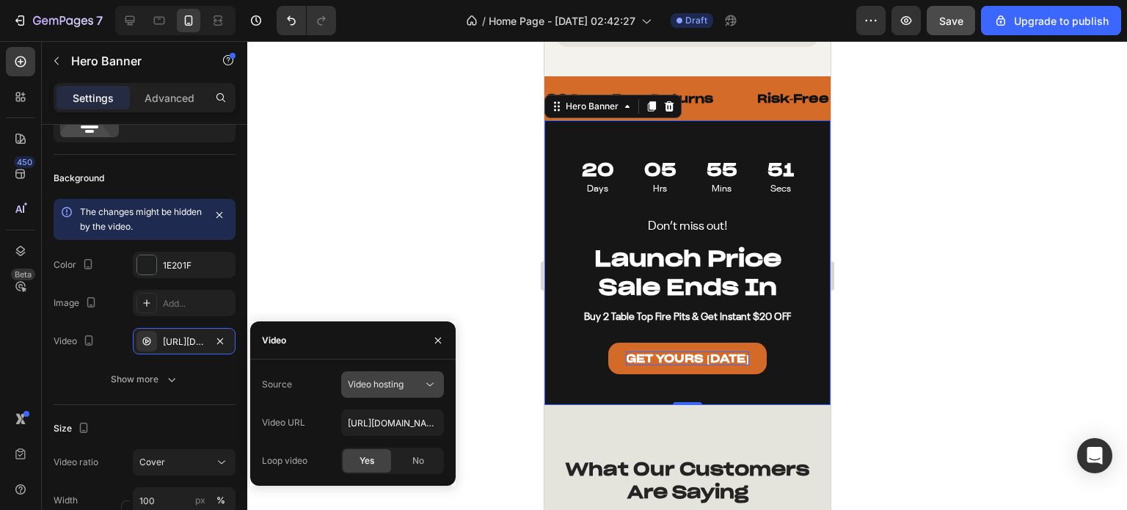
click at [387, 382] on span "Video hosting" at bounding box center [376, 383] width 56 height 11
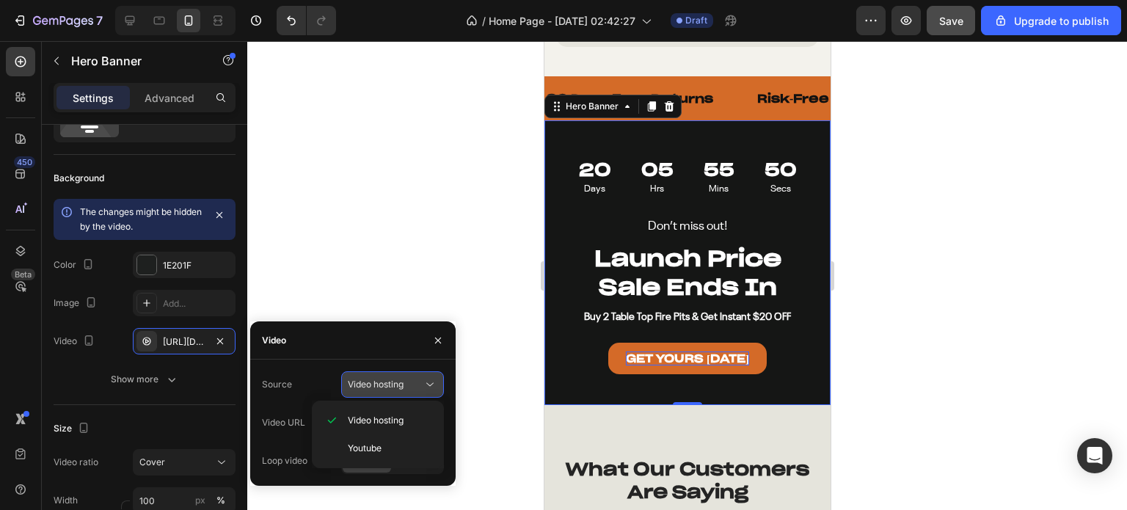
click at [387, 382] on span "Video hosting" at bounding box center [376, 383] width 56 height 11
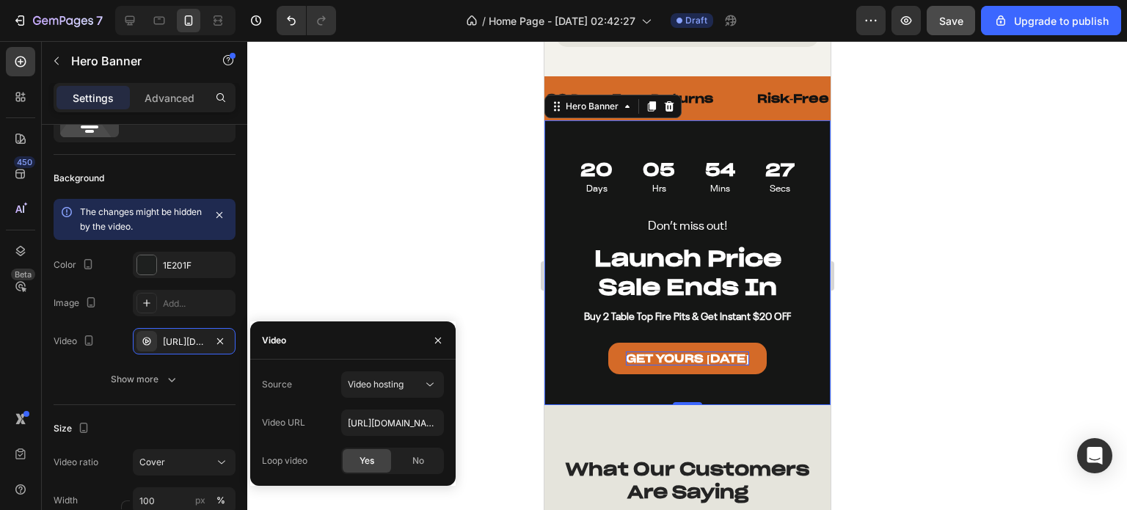
click at [705, 152] on div "Don’t miss out! Text Block Launch Price Sale Ends In Heading Buy 2 Table Top Fi…" at bounding box center [686, 262] width 286 height 285
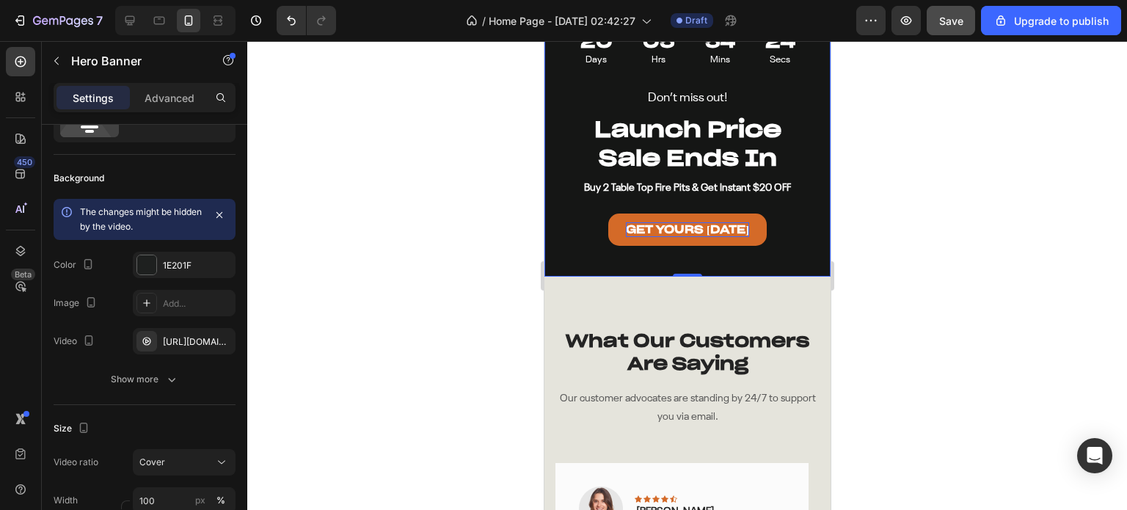
scroll to position [3154, 0]
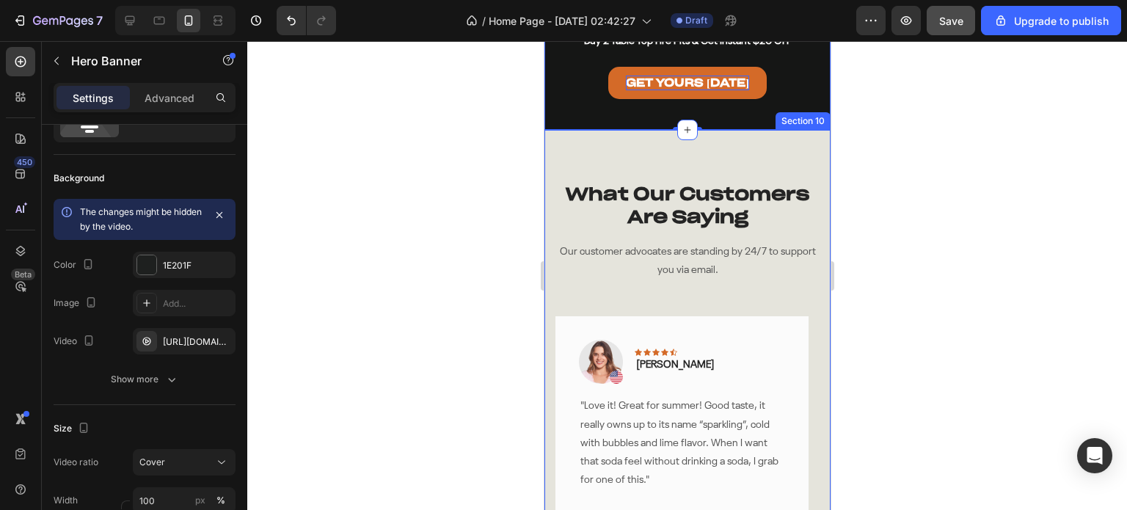
click at [757, 155] on div "What Our Customers Are Saying Heading Our customer advocates are standing by 24…" at bounding box center [686, 426] width 286 height 592
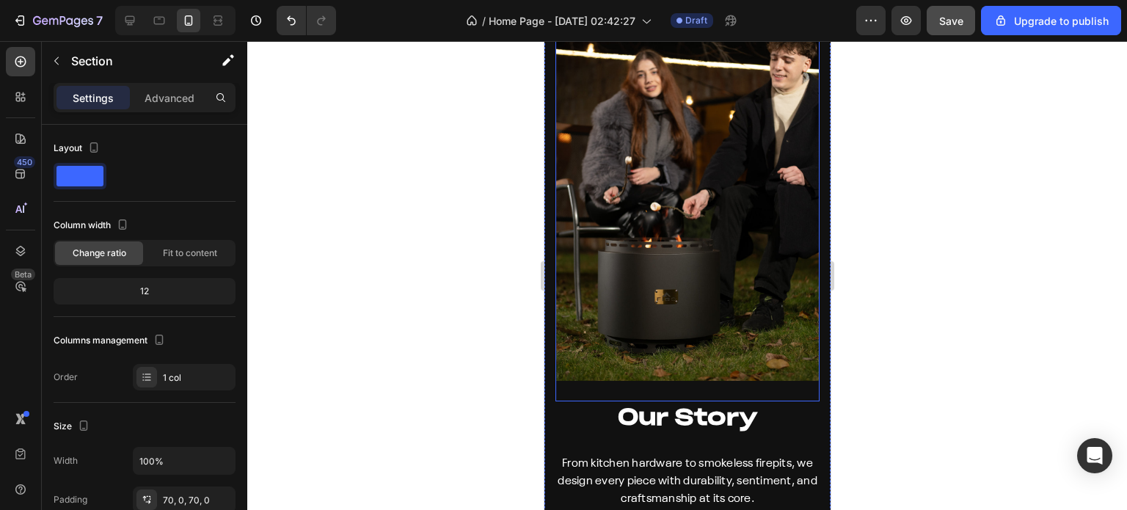
scroll to position [3741, 0]
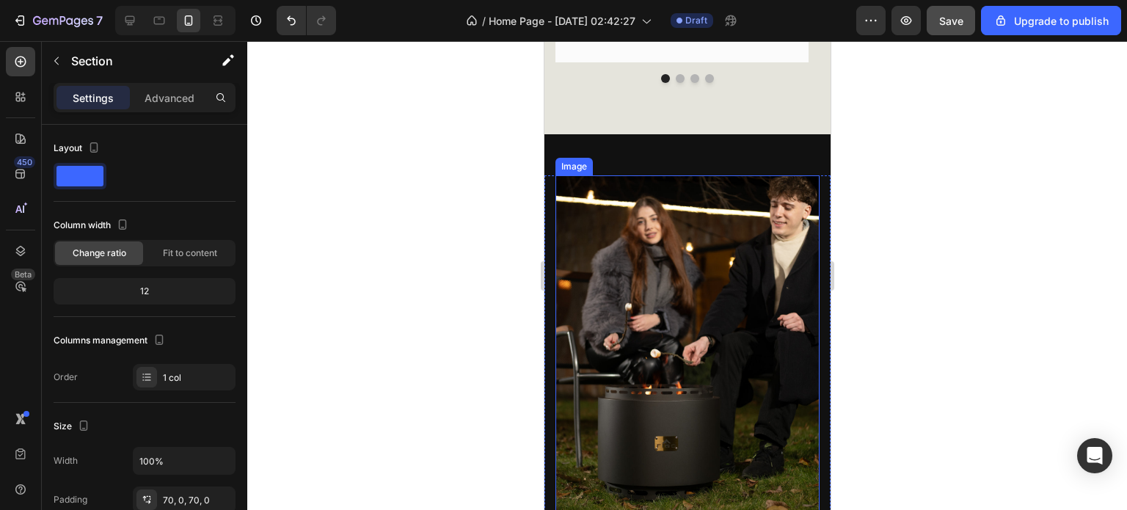
click at [697, 267] on img at bounding box center [686, 351] width 264 height 352
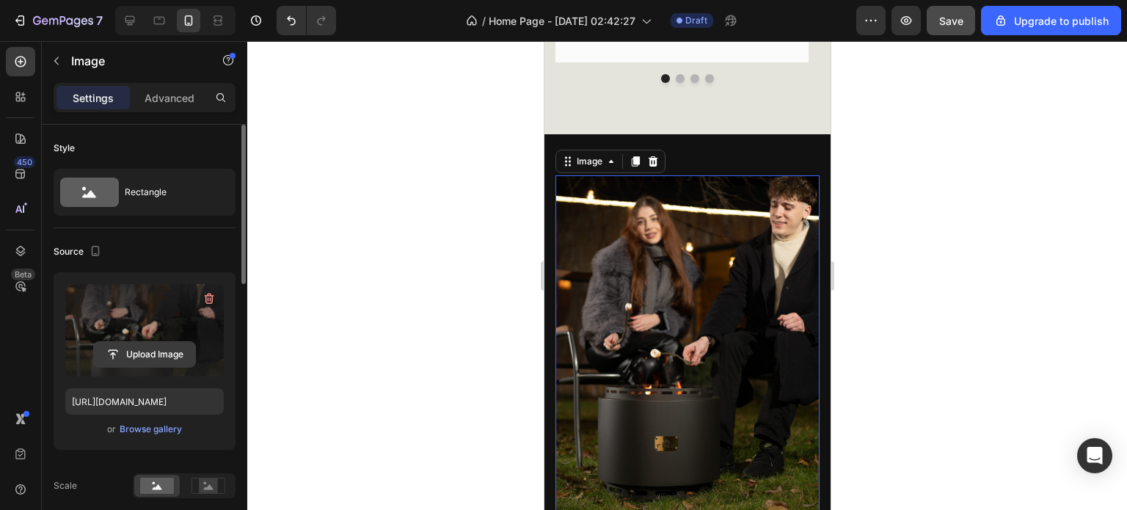
click at [134, 357] on input "file" at bounding box center [144, 354] width 101 height 25
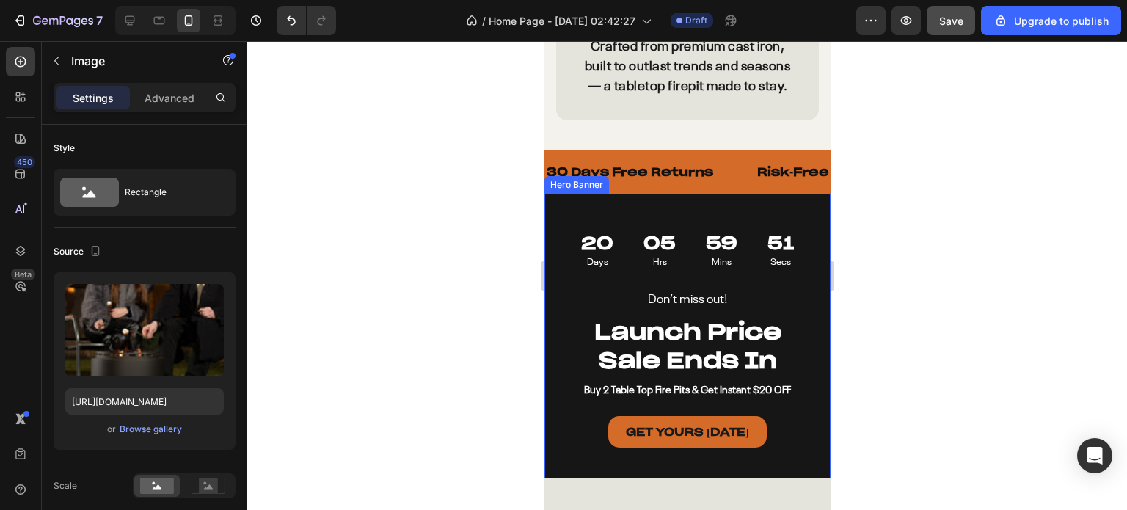
scroll to position [2860, 0]
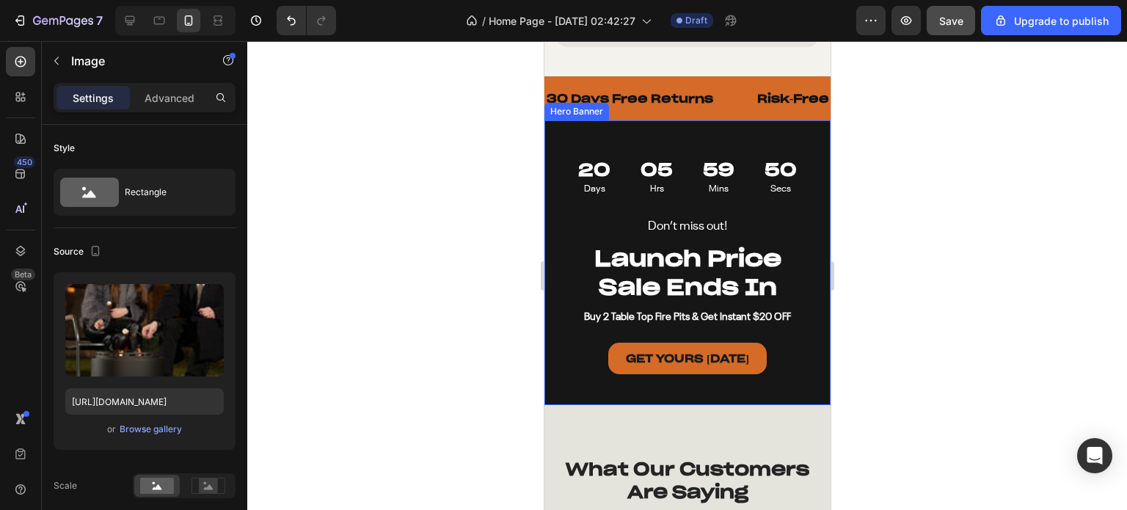
click at [576, 120] on div "Hero Banner" at bounding box center [575, 112] width 65 height 18
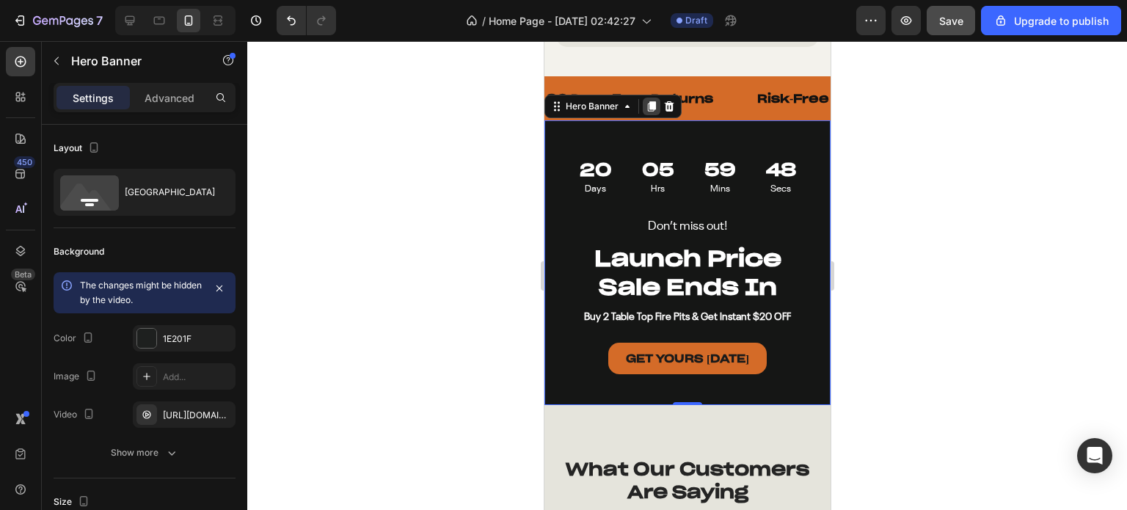
click at [648, 115] on div at bounding box center [651, 107] width 18 height 18
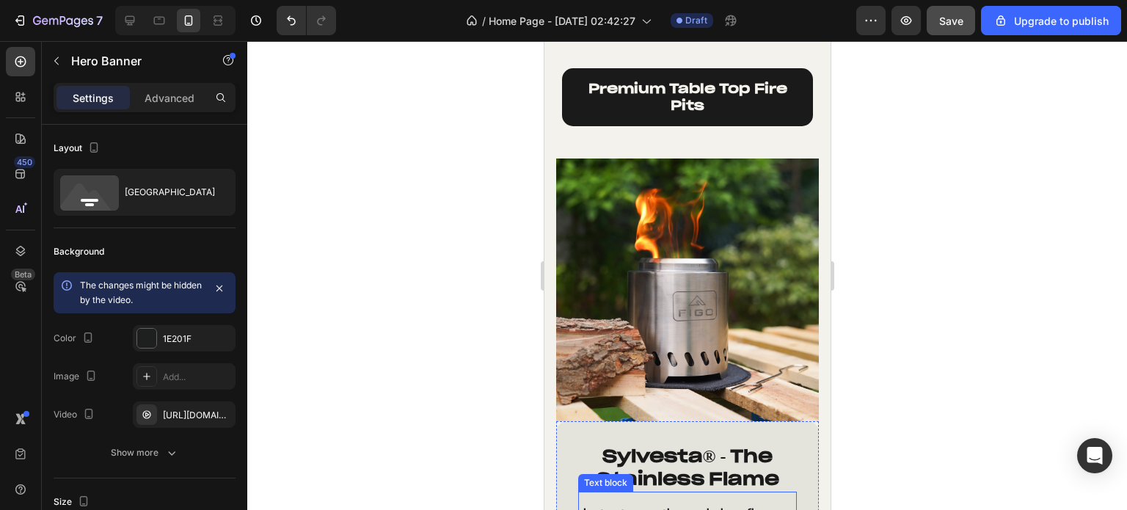
scroll to position [1720, 0]
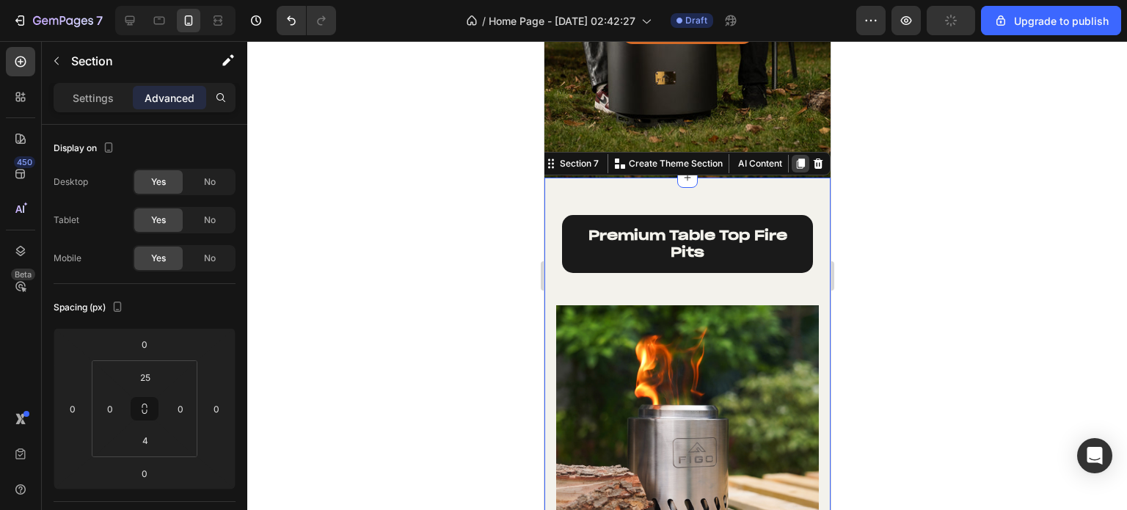
click at [794, 166] on icon at bounding box center [800, 164] width 12 height 12
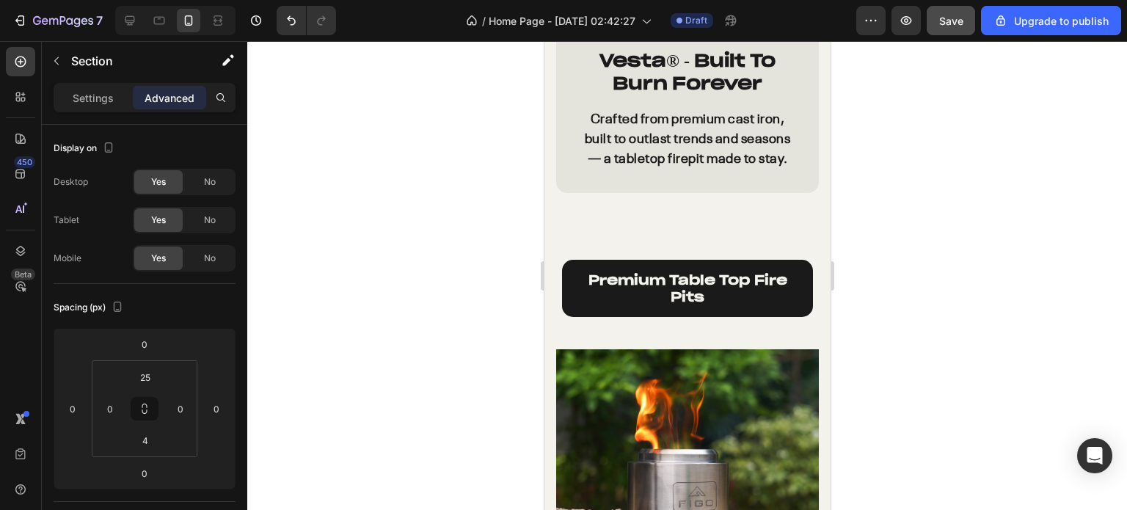
scroll to position [2788, 0]
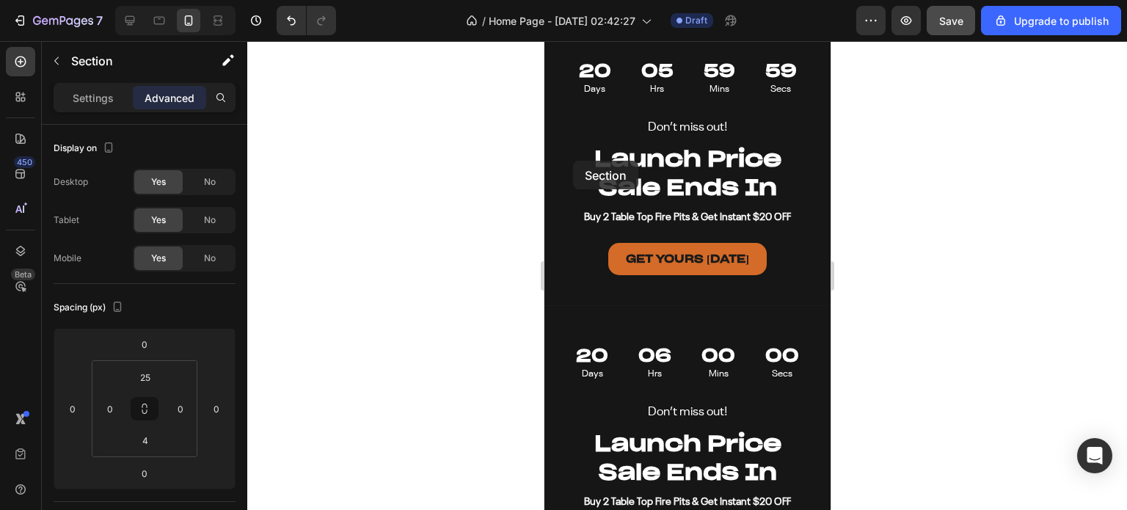
scroll to position [4181, 0]
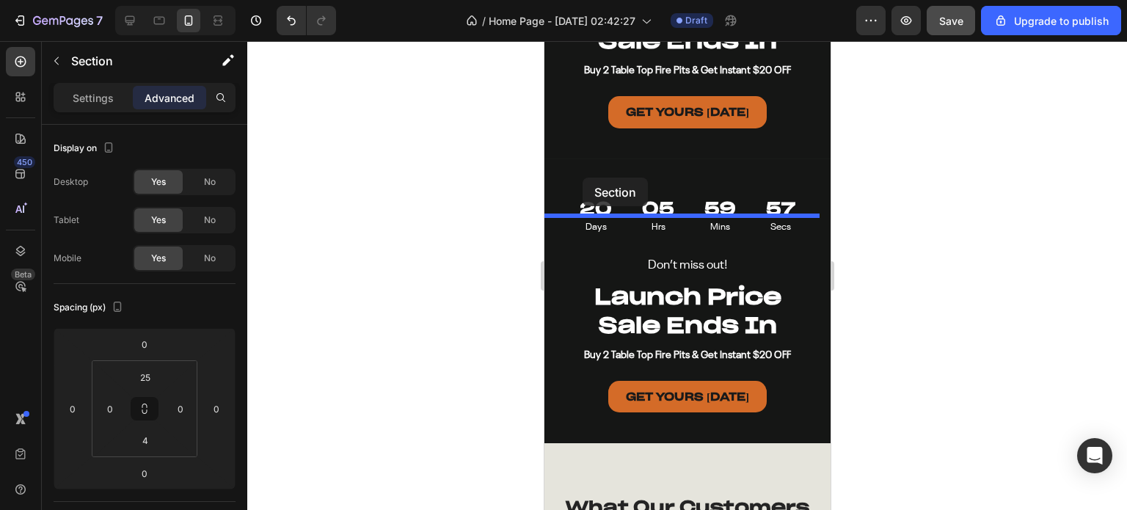
drag, startPoint x: 573, startPoint y: 158, endPoint x: 582, endPoint y: 177, distance: 21.7
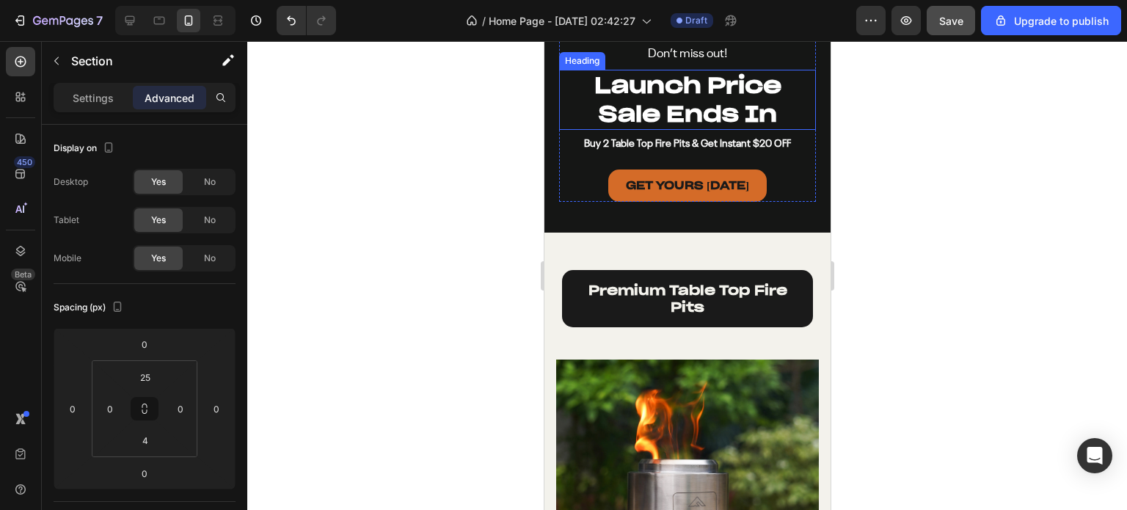
scroll to position [3124, 0]
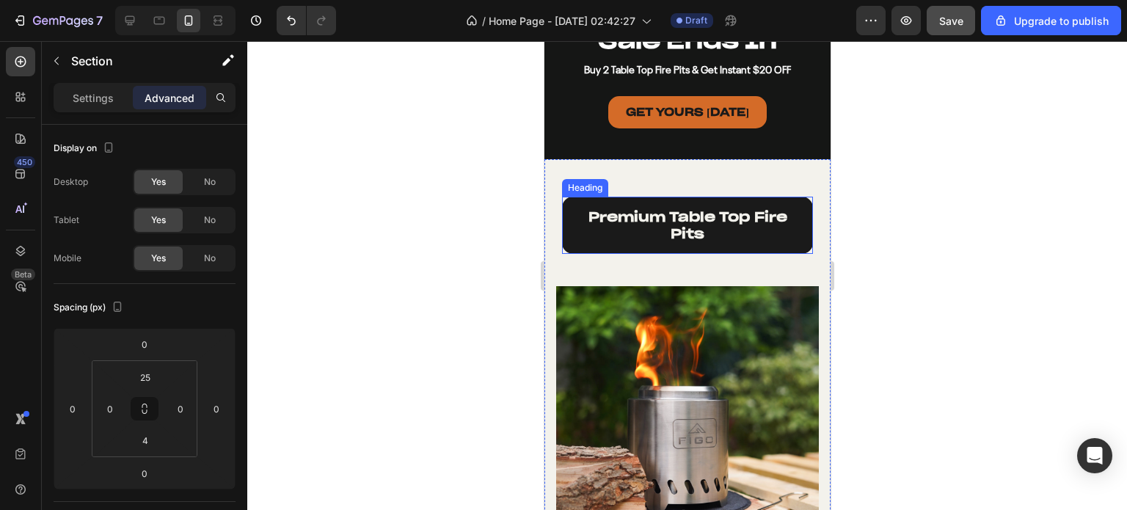
click at [666, 216] on h2 "premium table top fire pits" at bounding box center [686, 226] width 251 height 58
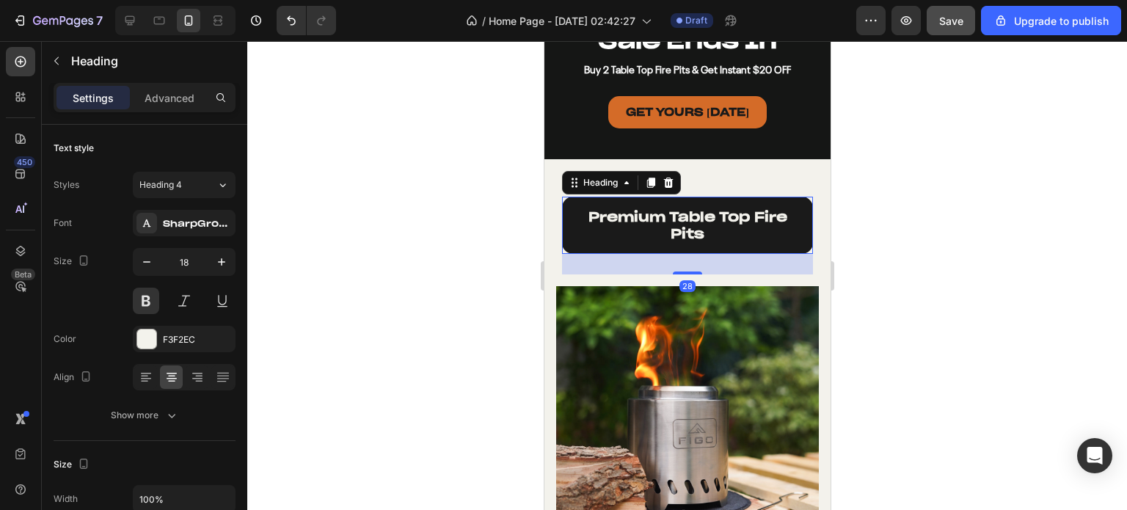
click at [666, 216] on h2 "premium table top fire pits" at bounding box center [686, 226] width 251 height 58
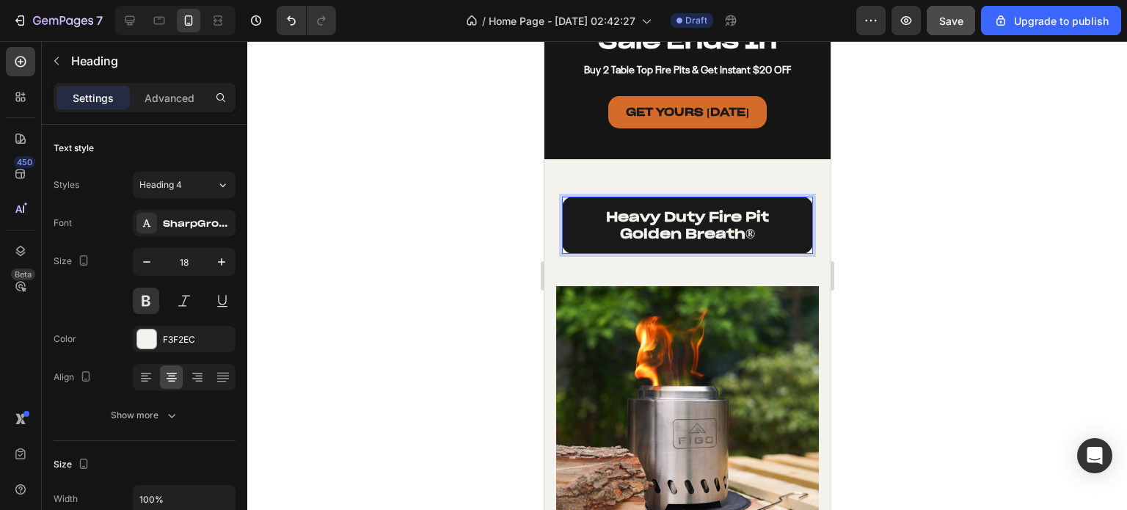
click at [975, 241] on div at bounding box center [686, 275] width 879 height 469
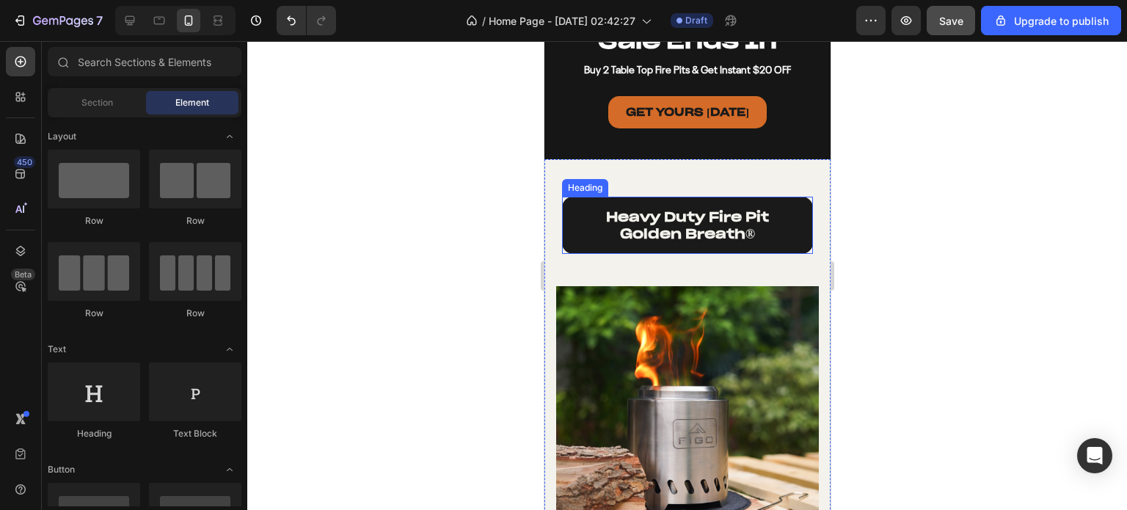
click at [679, 228] on p "Heavy Duty Fire Pit Golden Breath ®" at bounding box center [686, 225] width 227 height 34
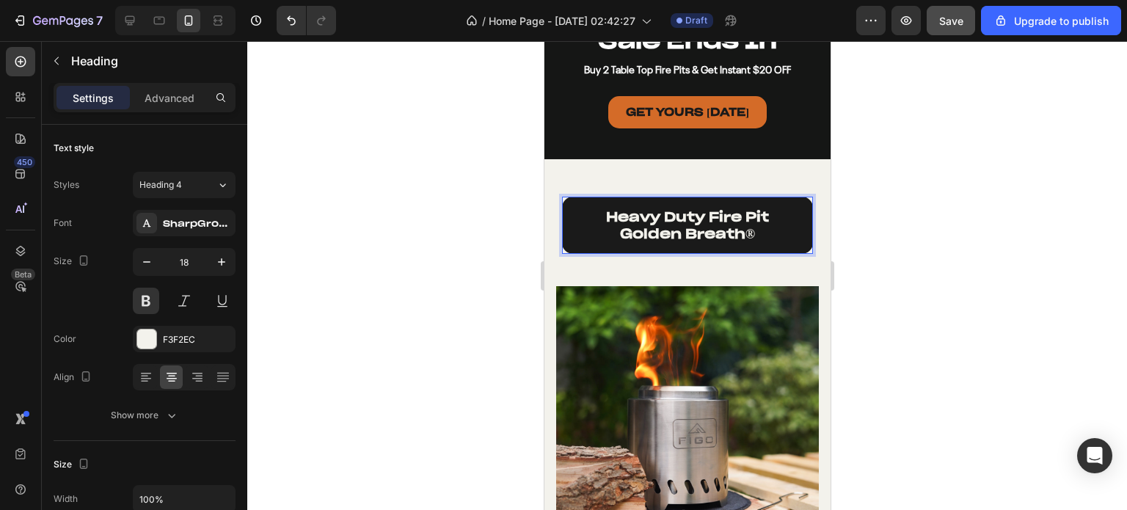
click at [708, 219] on p "Heavy Duty Fire Pit Golden Breath ®" at bounding box center [686, 225] width 227 height 34
click at [699, 216] on p "Heavy Duty 18" Fire Pit Golden Breath ®" at bounding box center [686, 225] width 227 height 34
click at [999, 216] on div at bounding box center [686, 275] width 879 height 469
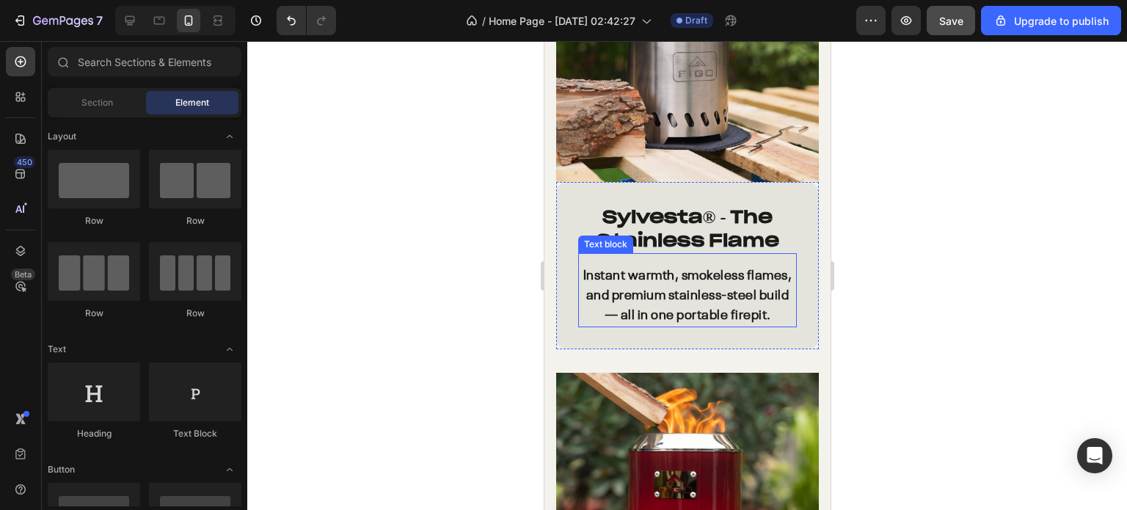
scroll to position [3418, 0]
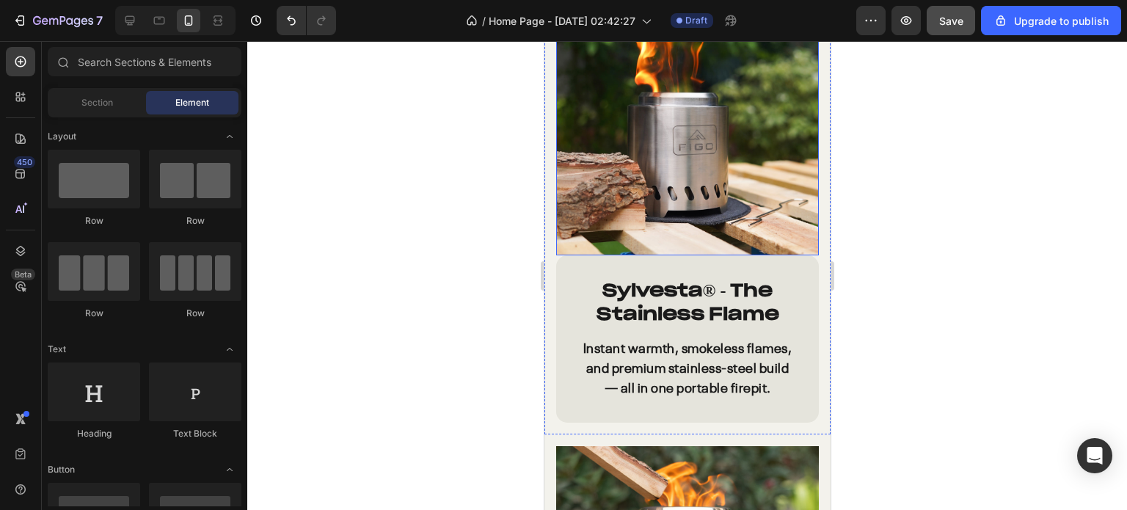
click at [690, 147] on img at bounding box center [686, 124] width 263 height 263
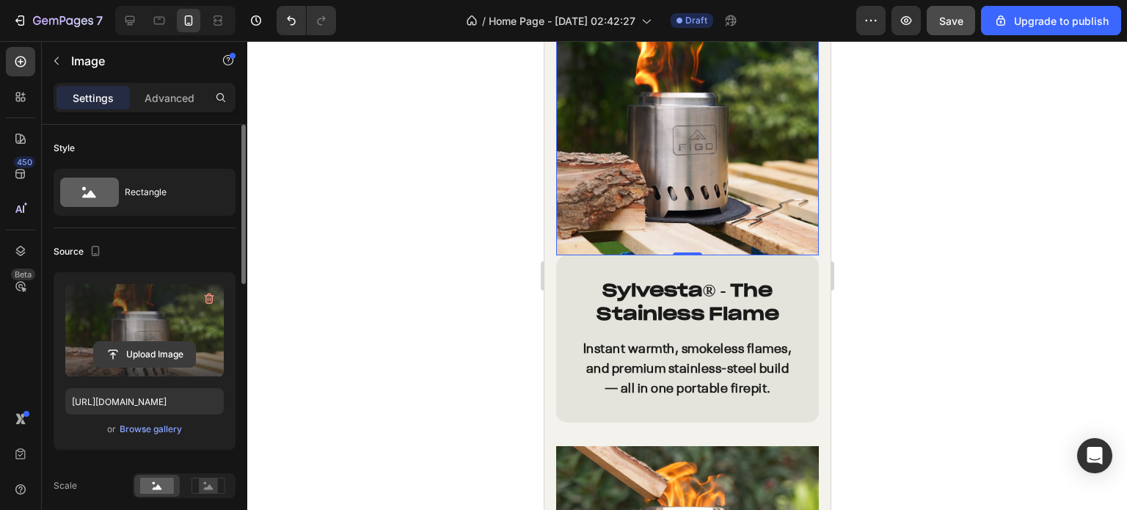
click at [155, 354] on input "file" at bounding box center [144, 354] width 101 height 25
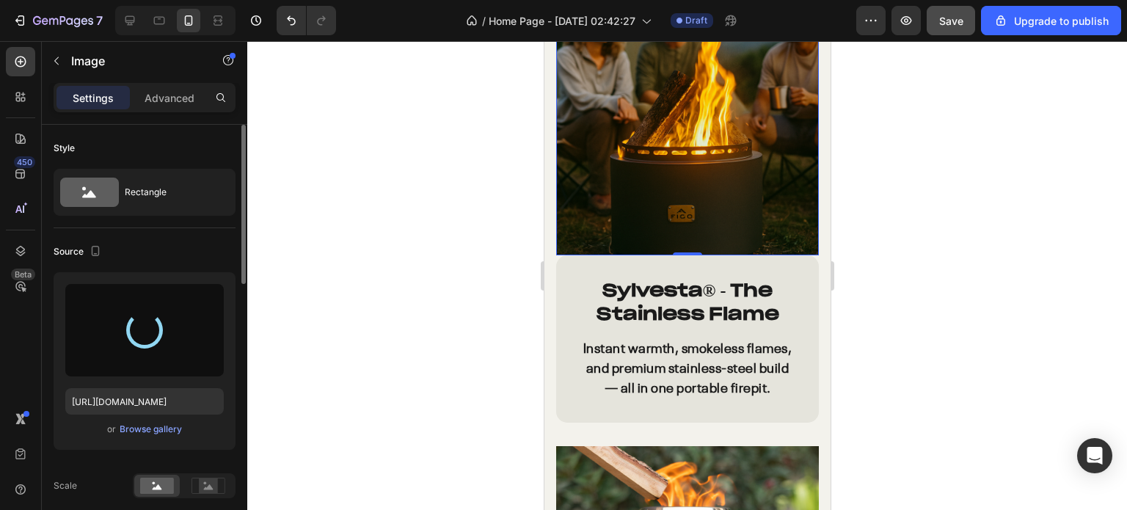
type input "[URL][DOMAIN_NAME]"
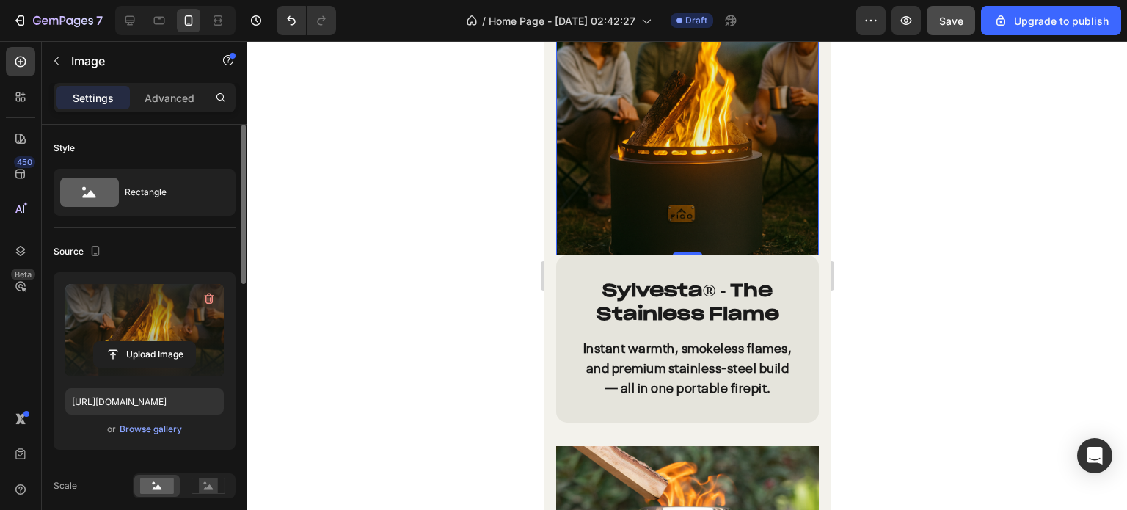
scroll to position [3491, 0]
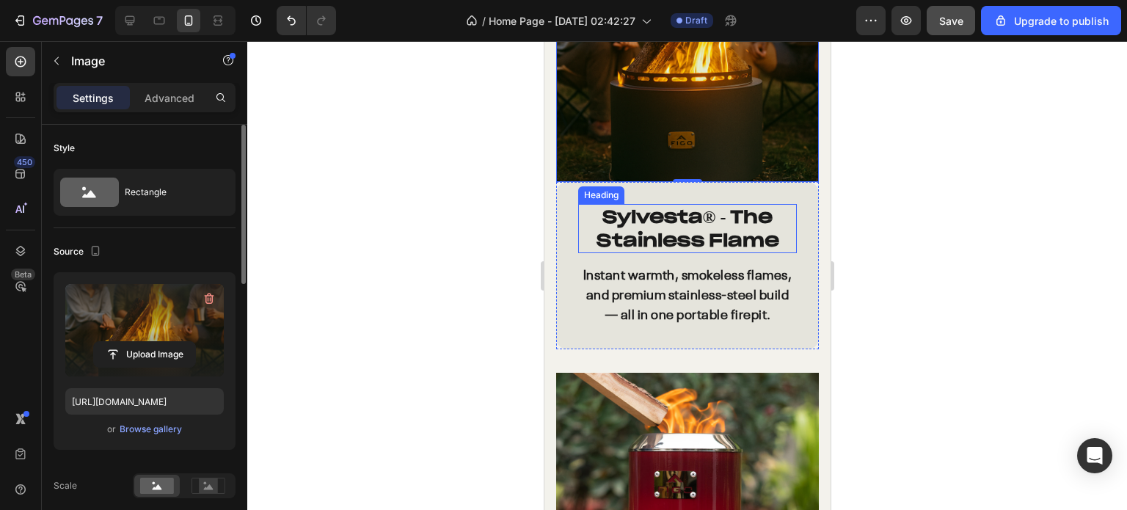
click at [703, 210] on strong "® - The Stainless Flame" at bounding box center [687, 227] width 183 height 45
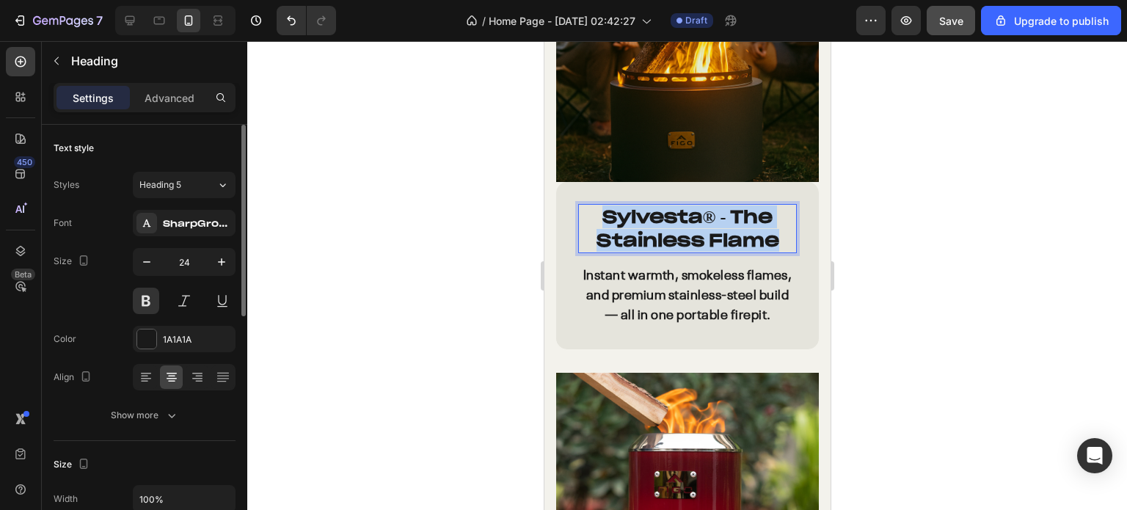
click at [703, 210] on strong "® - The Stainless Flame" at bounding box center [687, 227] width 183 height 45
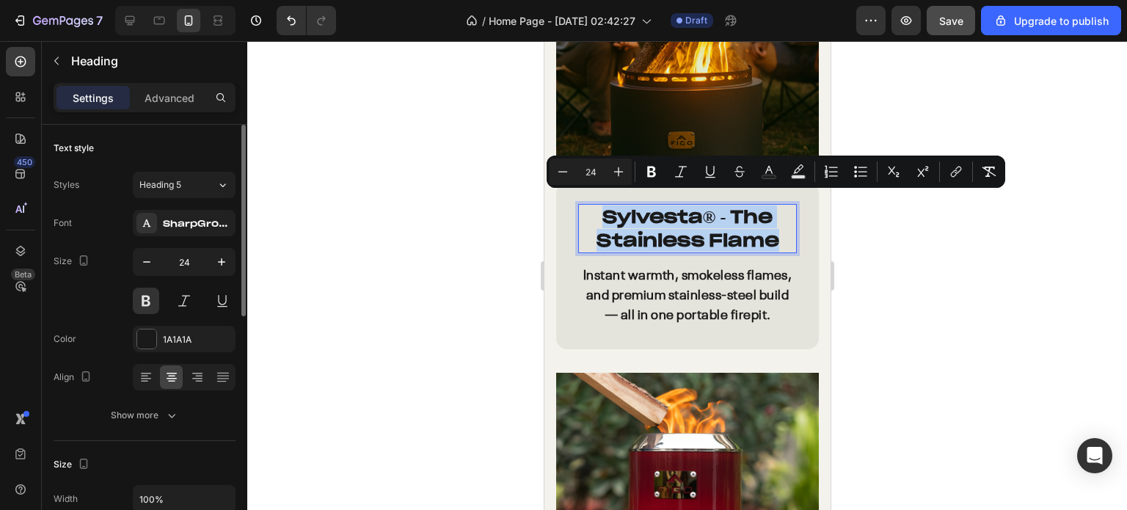
click at [670, 213] on p "Sylvesta ® - The Stainless Flame" at bounding box center [687, 227] width 216 height 45
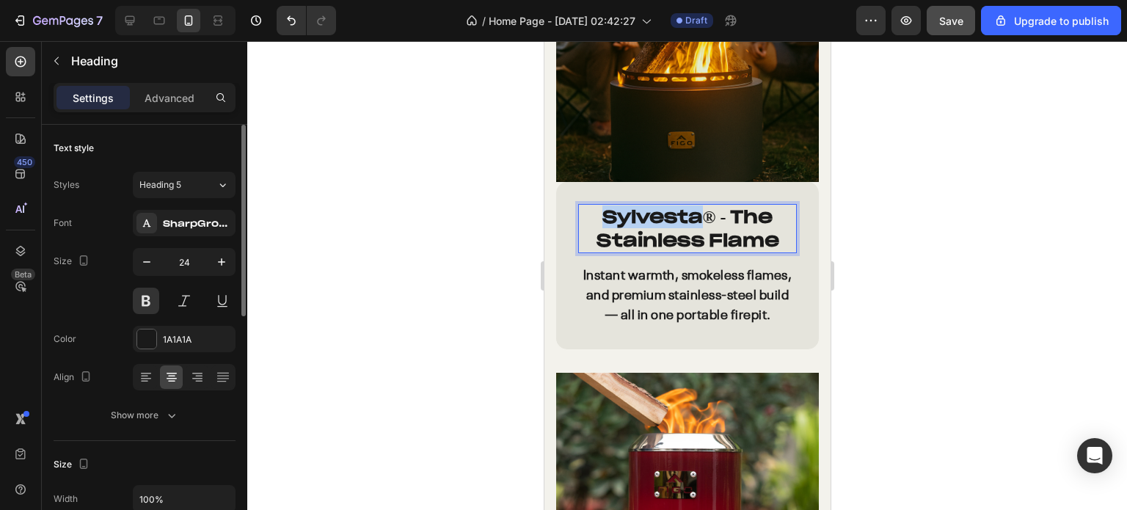
drag, startPoint x: 695, startPoint y: 204, endPoint x: 593, endPoint y: 204, distance: 101.9
click at [593, 205] on p "Sylvesta ® - The Stainless Flame" at bounding box center [687, 227] width 216 height 45
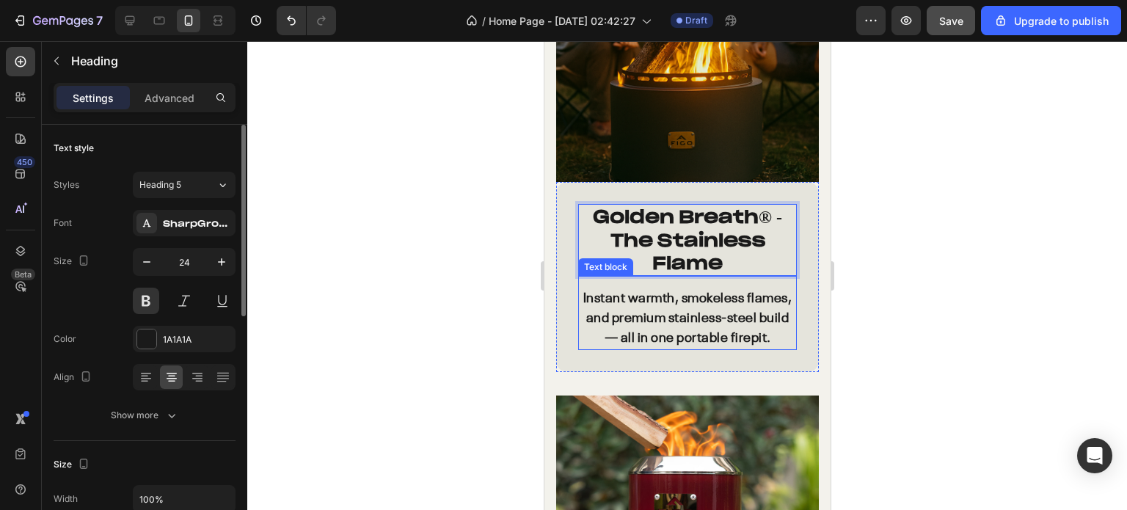
scroll to position [3564, 0]
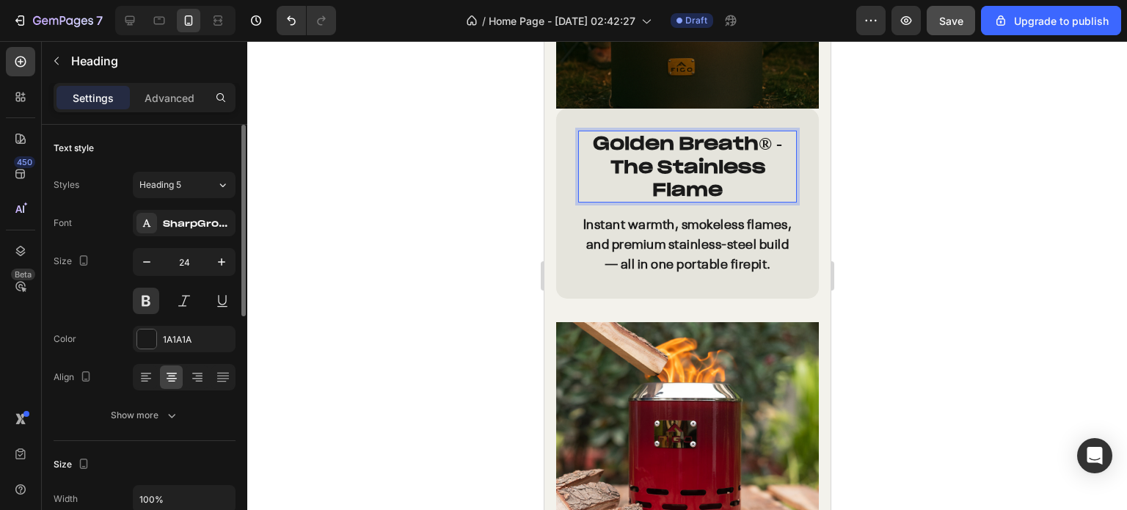
click at [670, 172] on strong "® - The Stainless Flame" at bounding box center [695, 166] width 172 height 68
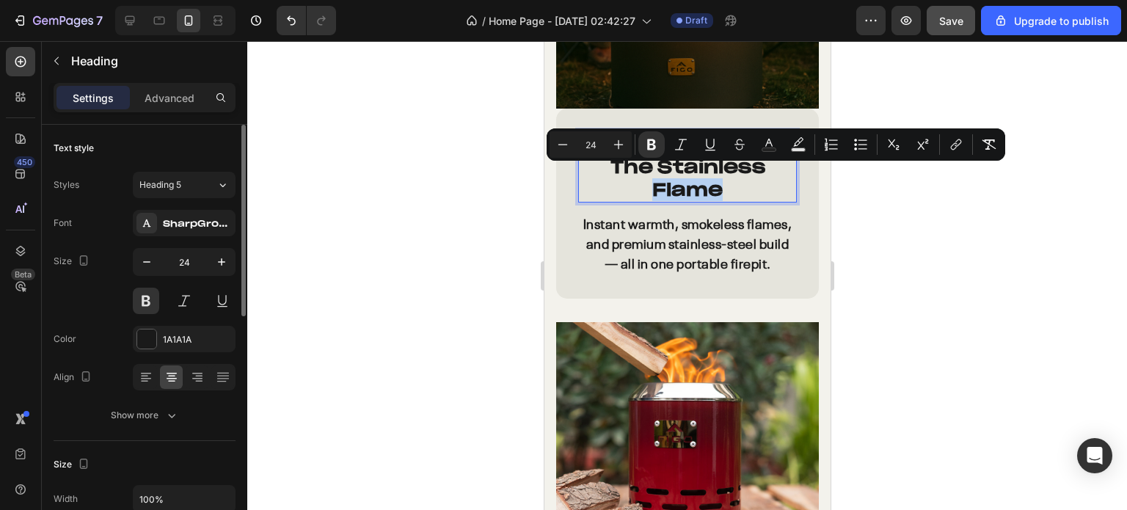
click at [721, 175] on p "Golden Breath ® - The Stainless Flame" at bounding box center [687, 166] width 216 height 69
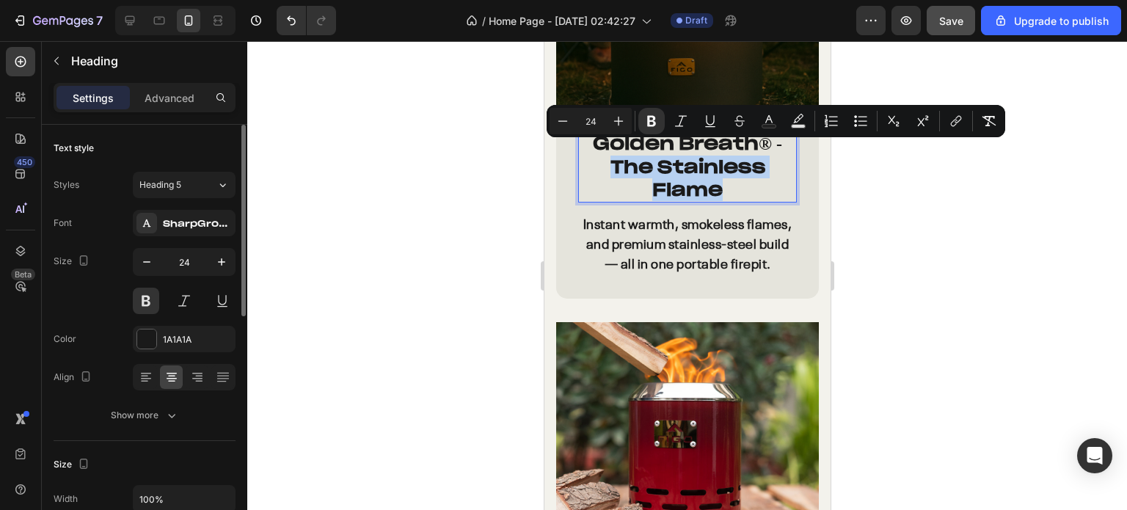
drag, startPoint x: 728, startPoint y: 178, endPoint x: 607, endPoint y: 158, distance: 123.5
click at [607, 158] on p "Golden Breath ® - The Stainless Flame" at bounding box center [687, 166] width 216 height 69
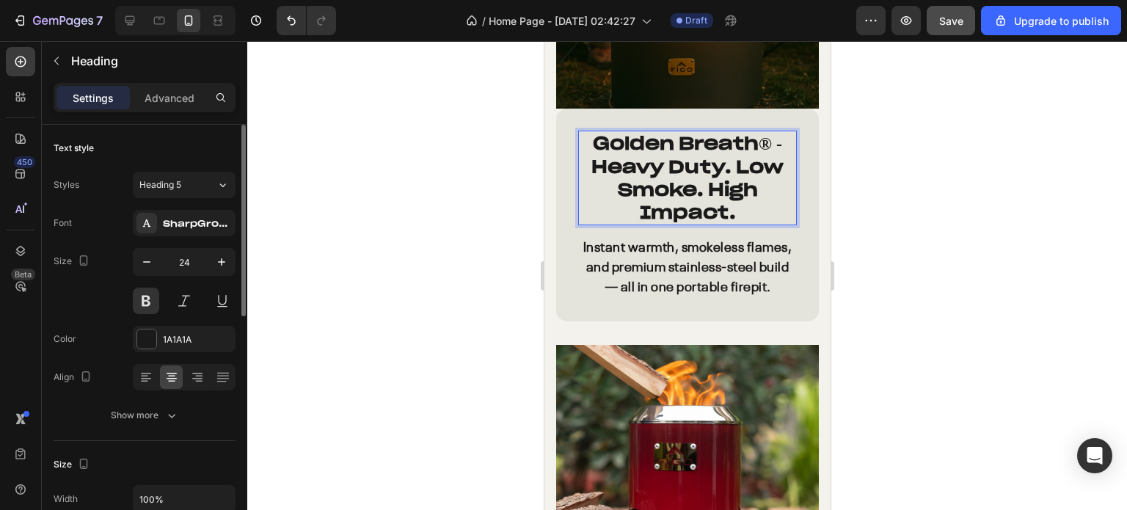
click at [590, 155] on strong "® - Heavy Duty. Low Smoke. High Impact." at bounding box center [686, 178] width 192 height 92
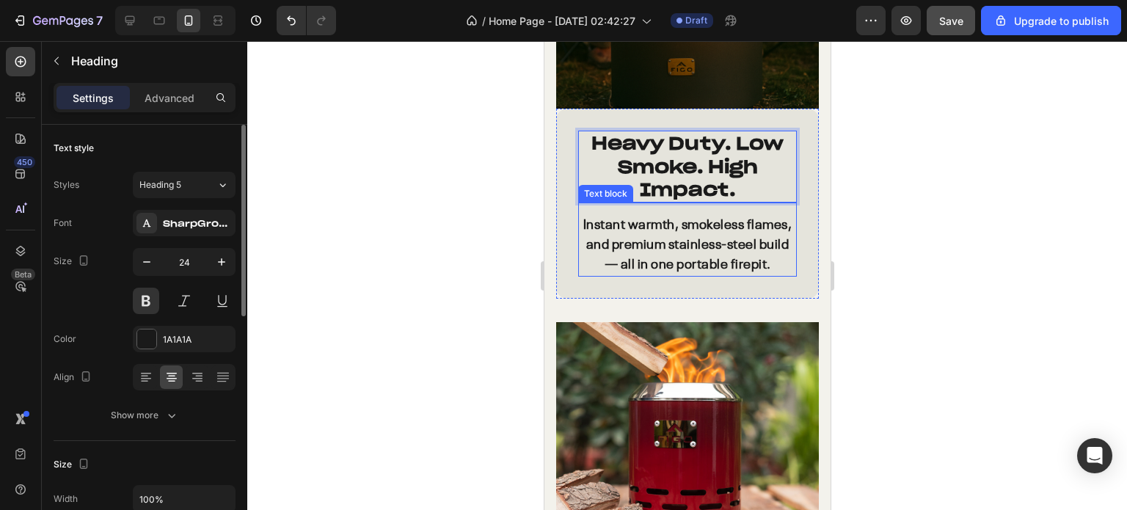
click at [708, 238] on p "Instant warmth, smokeless flames, and premium stainless-steel build — all in on…" at bounding box center [687, 245] width 216 height 59
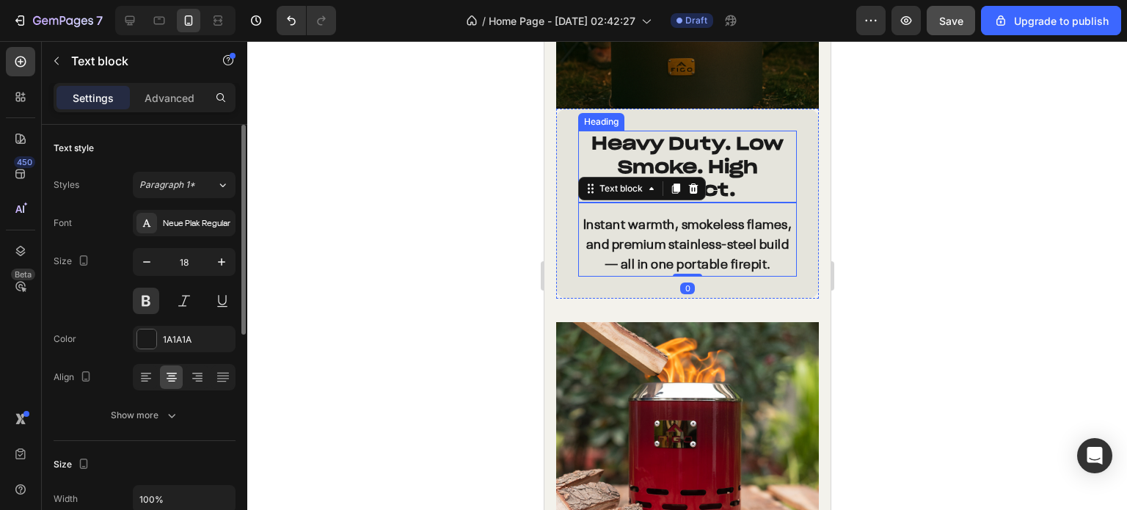
click at [708, 158] on strong "Heavy Duty. Low Smoke. High Impact." at bounding box center [686, 166] width 192 height 68
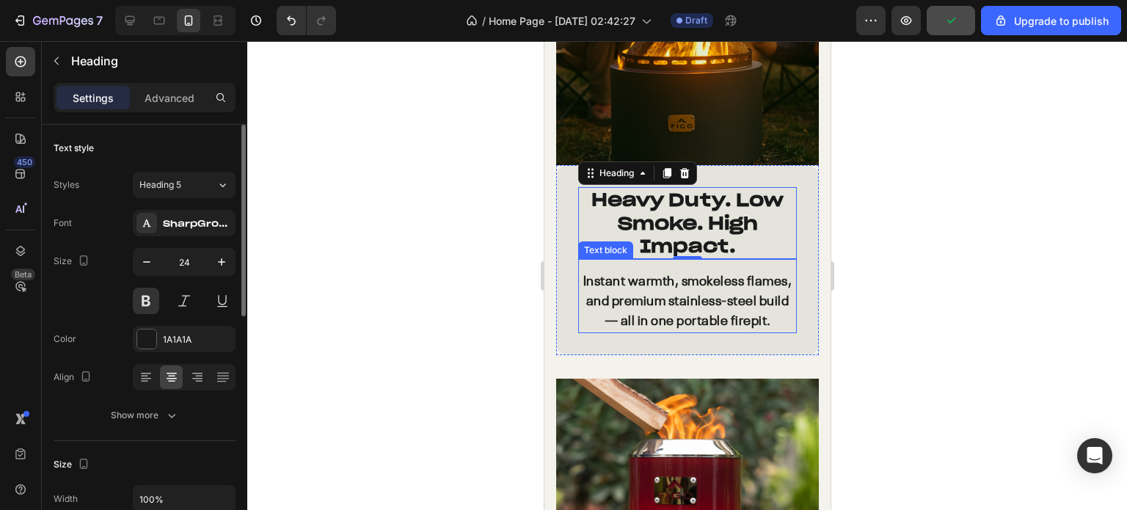
click at [702, 307] on p "Instant warmth, smokeless flames, and premium stainless-steel build — all in on…" at bounding box center [687, 301] width 216 height 59
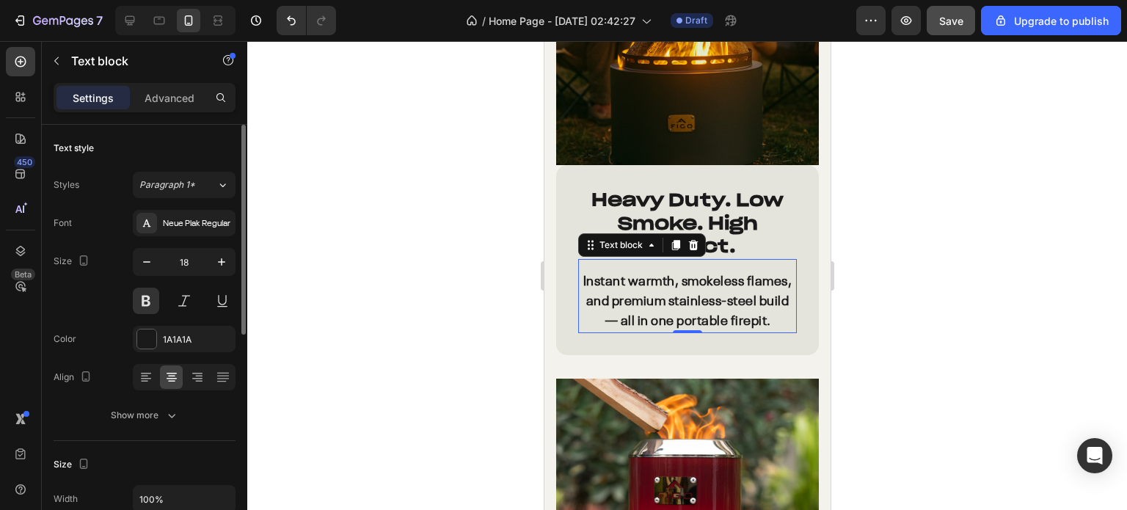
scroll to position [3271, 0]
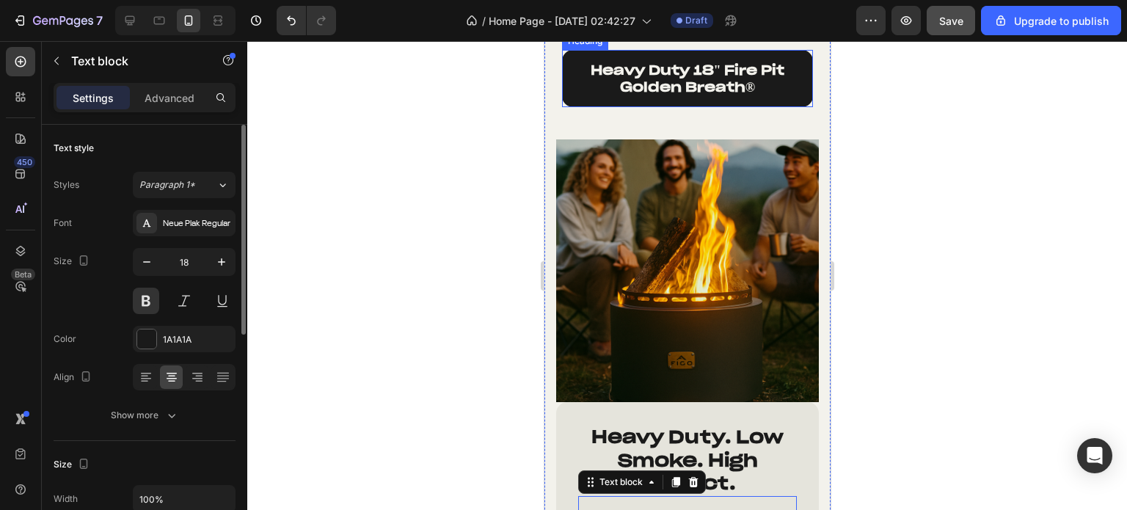
click at [670, 96] on p "Heavy Duty 18" Fire Pit Golden Breath ®" at bounding box center [686, 79] width 227 height 34
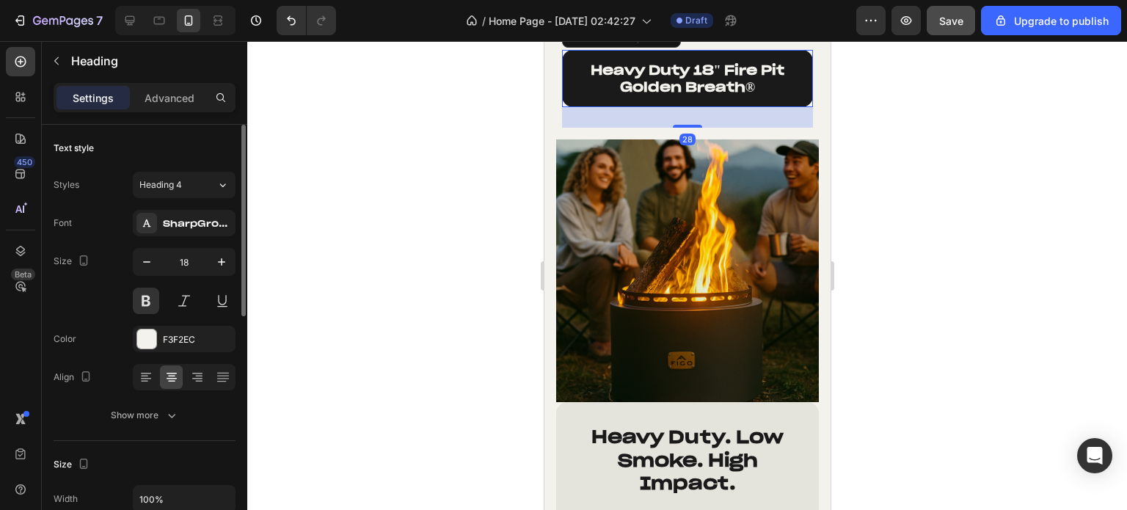
click at [670, 128] on div "Image ⁠⁠⁠⁠⁠⁠⁠ Heavy Duty. Low Smoke. High Impact. Heading Instant warmth, smoke…" at bounding box center [686, 366] width 286 height 476
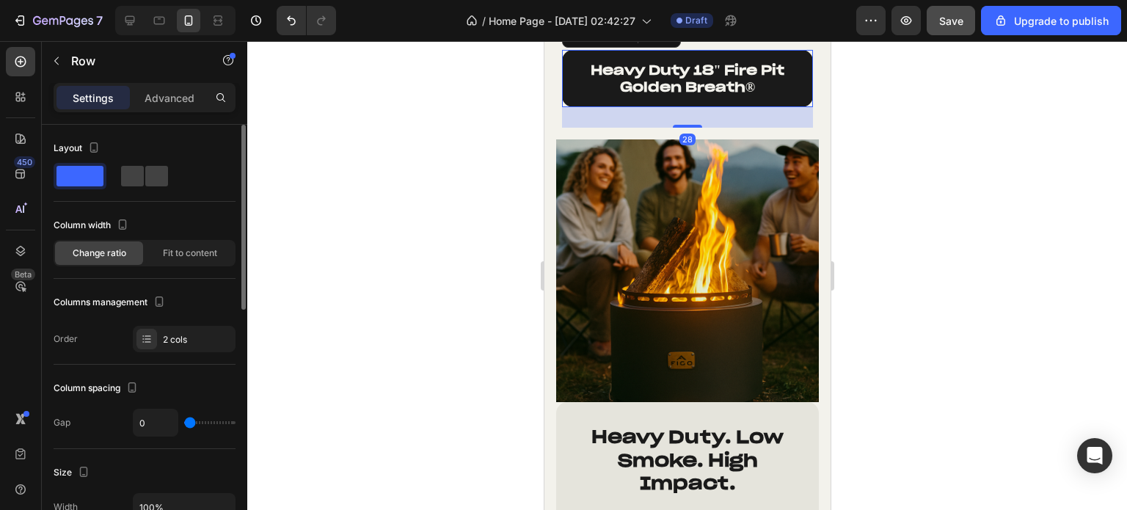
click at [670, 128] on div "Image ⁠⁠⁠⁠⁠⁠⁠ Heavy Duty. Low Smoke. High Impact. Heading Instant warmth, smoke…" at bounding box center [686, 366] width 286 height 476
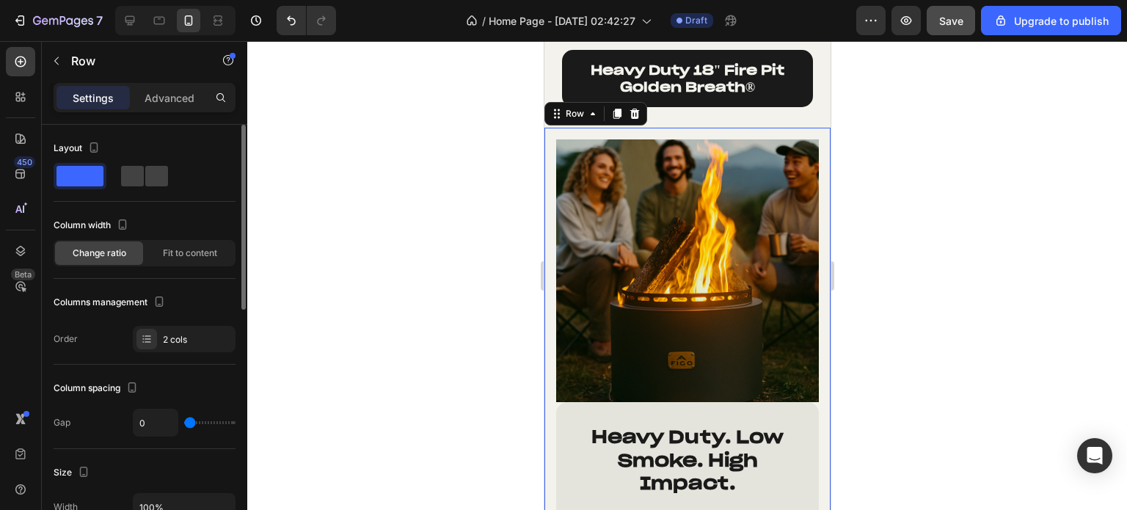
scroll to position [3124, 0]
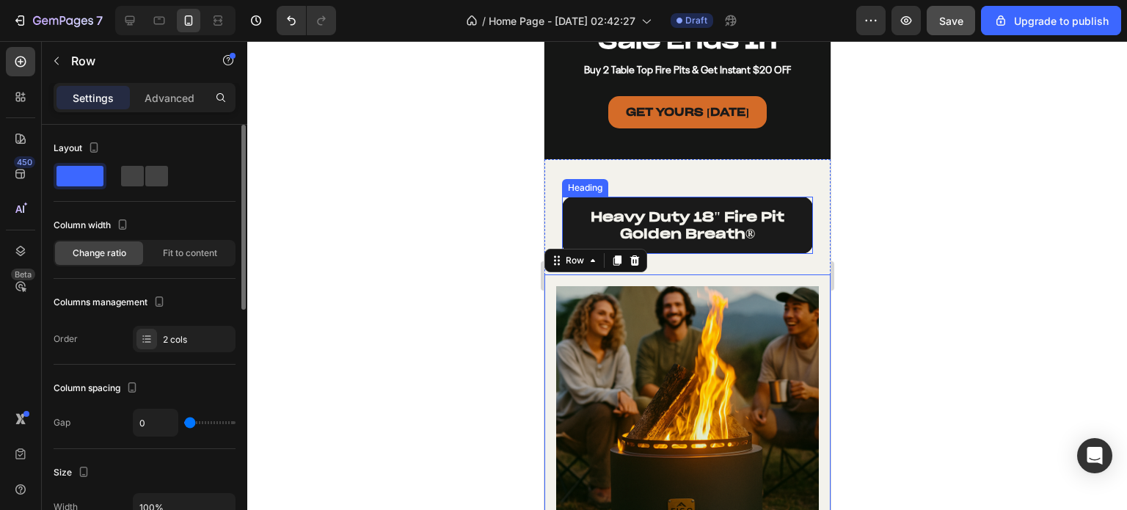
click at [673, 221] on p "Heavy Duty 18" Fire Pit Golden Breath ®" at bounding box center [686, 225] width 227 height 34
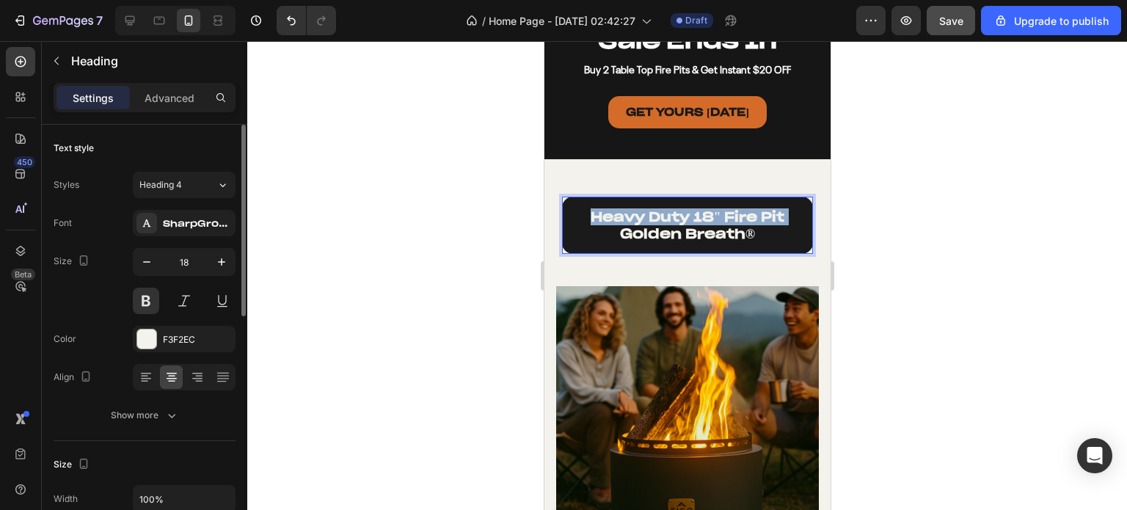
click at [673, 221] on p "Heavy Duty 18" Fire Pit Golden Breath ®" at bounding box center [686, 225] width 227 height 34
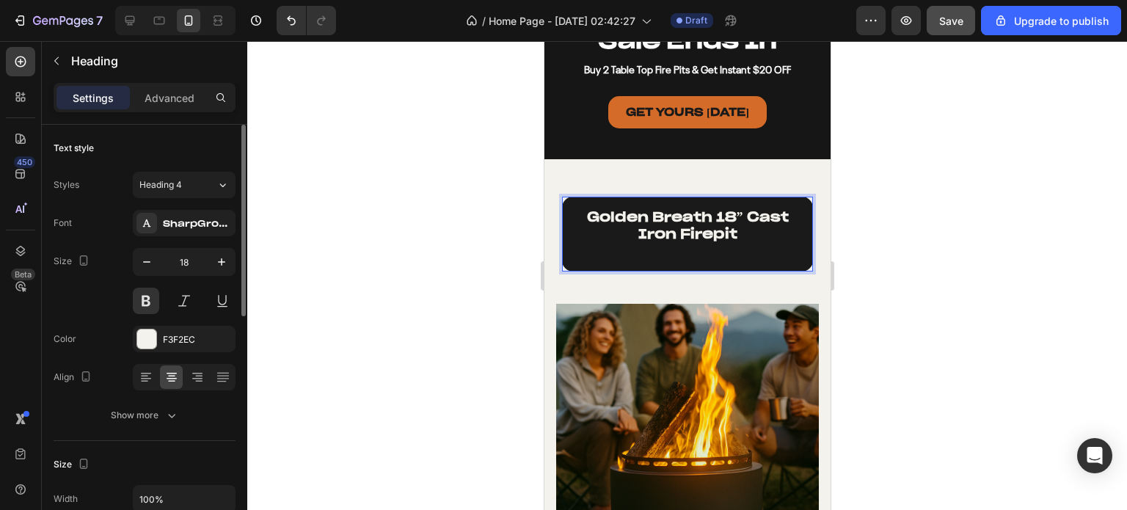
click at [709, 211] on strong "Golden Breath 18” Cast Iron Firepit" at bounding box center [687, 225] width 202 height 34
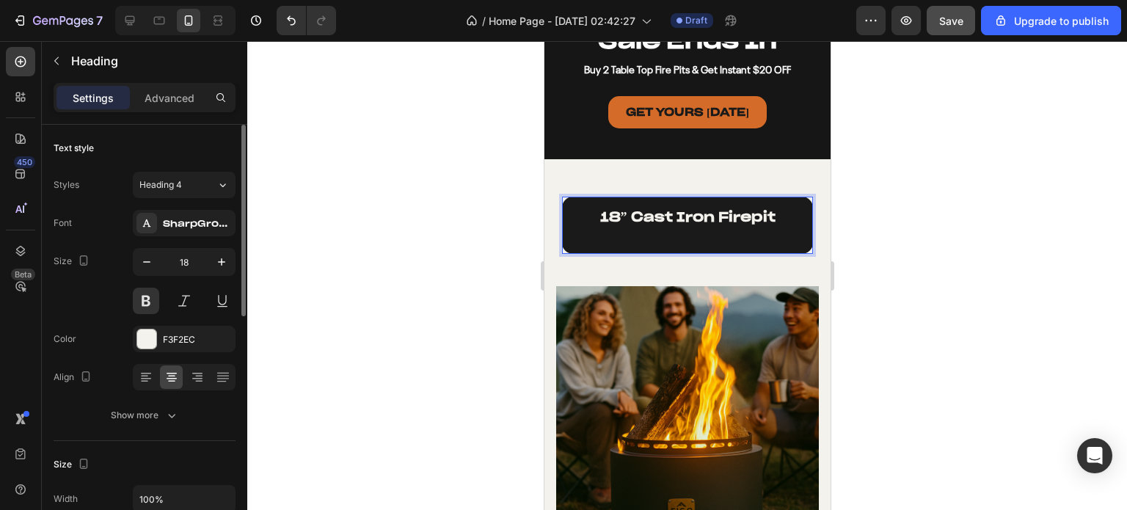
click at [728, 235] on p "18” Cast Iron Firepit" at bounding box center [686, 225] width 227 height 34
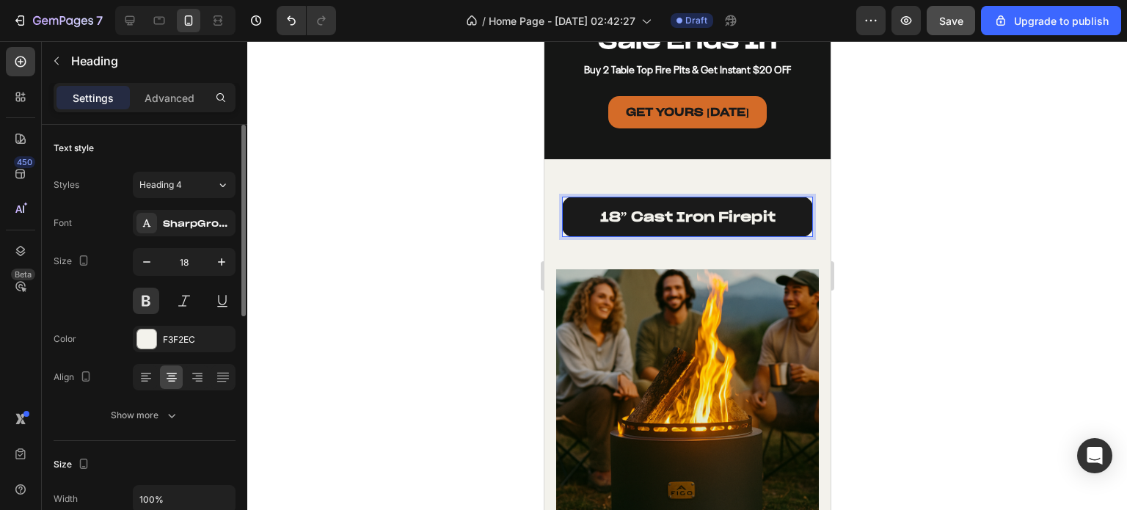
click at [915, 237] on div at bounding box center [686, 275] width 879 height 469
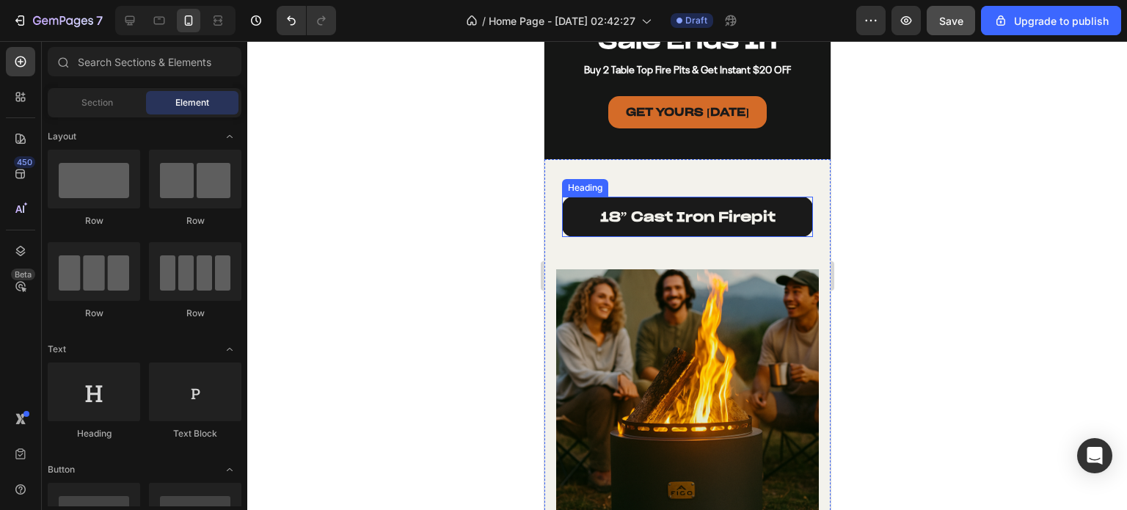
click at [624, 213] on strong "18” Cast Iron Firepit" at bounding box center [686, 216] width 175 height 17
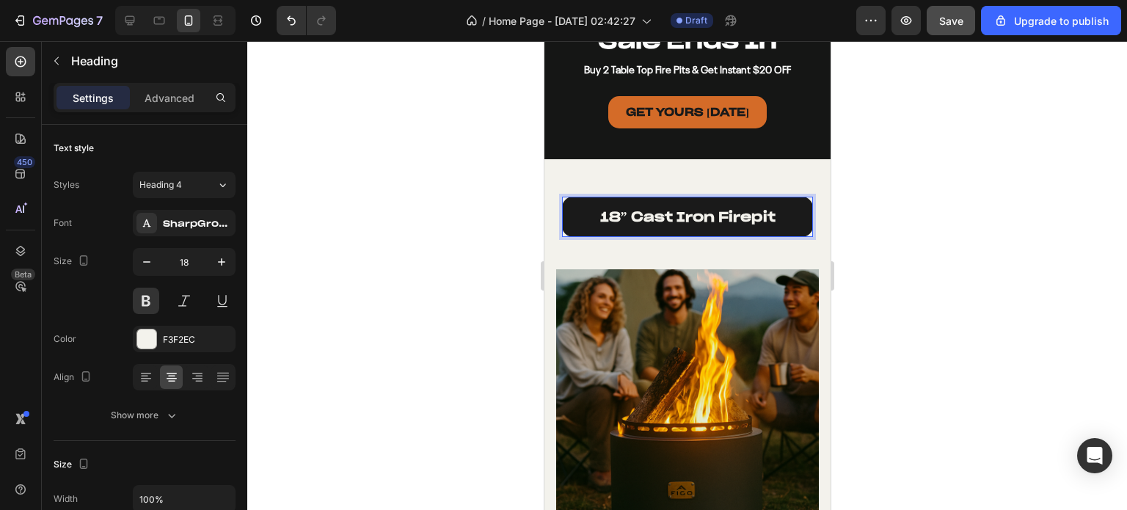
click at [623, 213] on strong "18” Cast Iron Firepit" at bounding box center [686, 216] width 175 height 17
click at [1047, 279] on div at bounding box center [686, 275] width 879 height 469
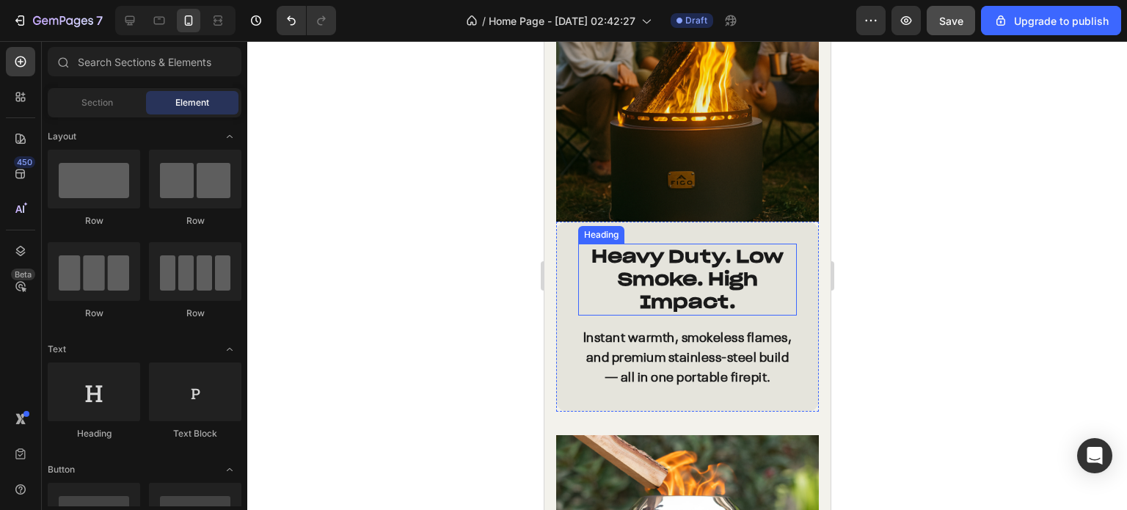
scroll to position [3564, 0]
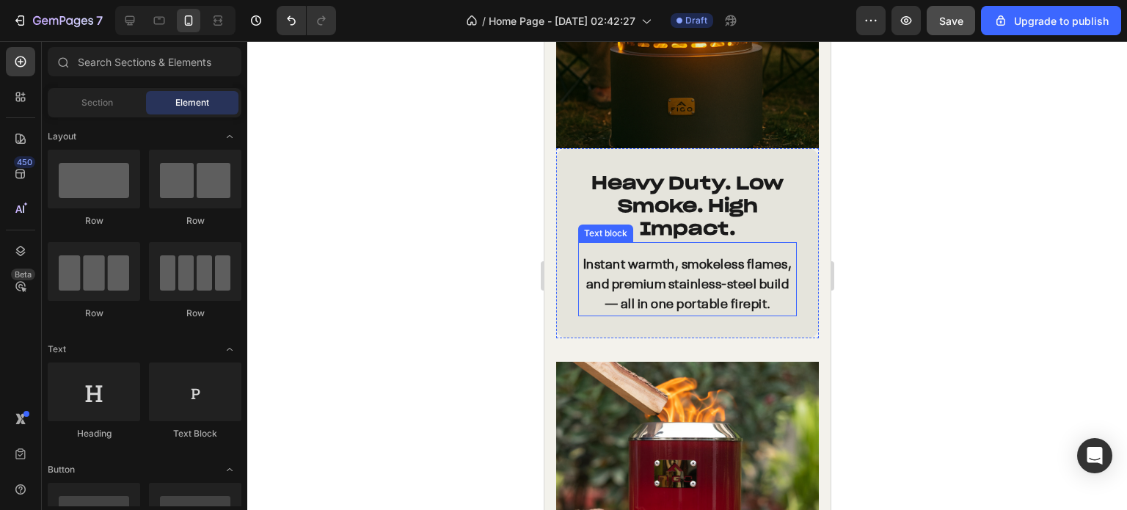
click at [655, 287] on p "Instant warmth, smokeless flames, and premium stainless-steel build — all in on…" at bounding box center [687, 284] width 216 height 59
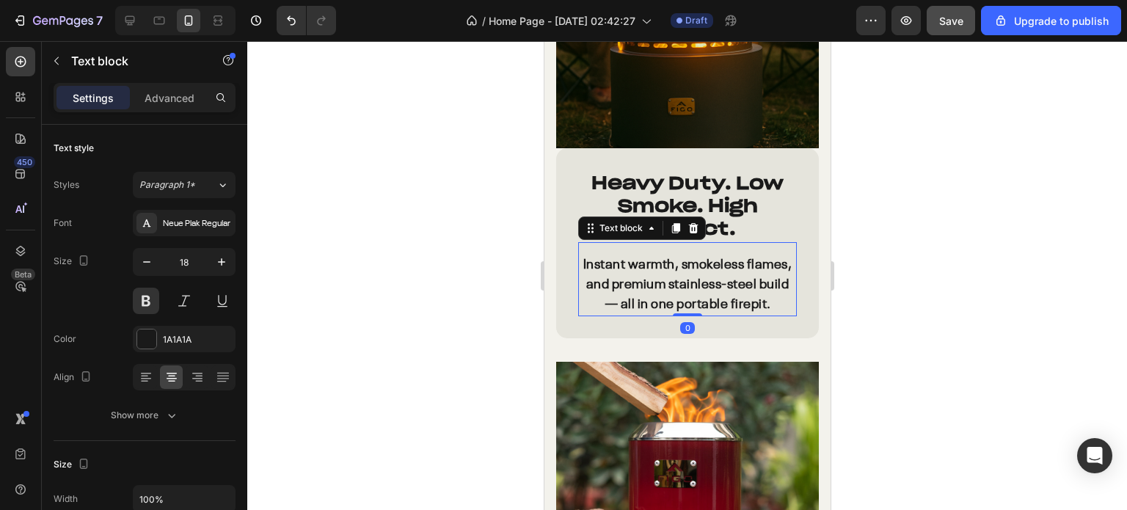
click at [655, 287] on p "Instant warmth, smokeless flames, and premium stainless-steel build — all in on…" at bounding box center [687, 284] width 216 height 59
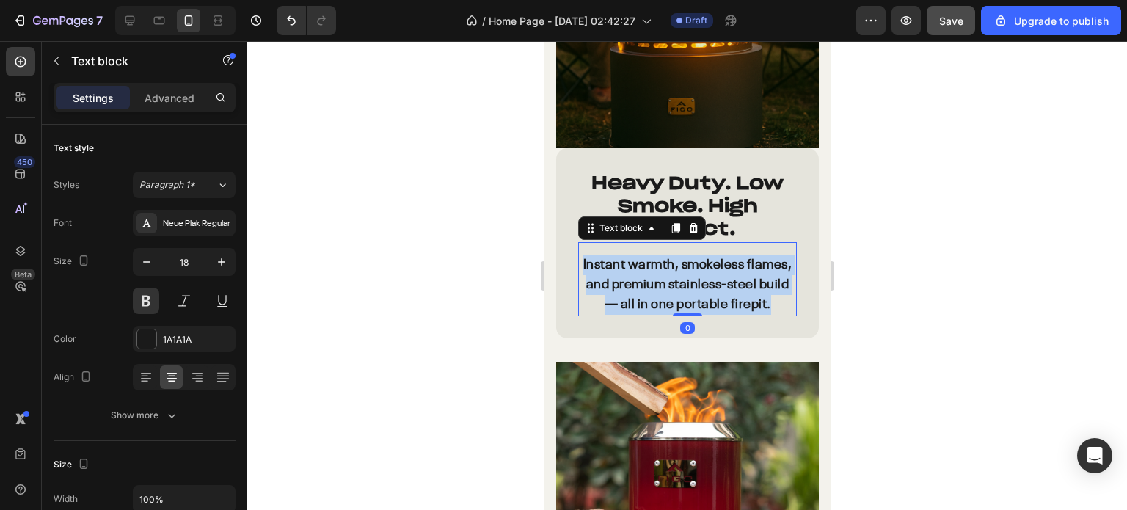
click at [655, 287] on p "Instant warmth, smokeless flames, and premium stainless-steel build — all in on…" at bounding box center [687, 284] width 216 height 59
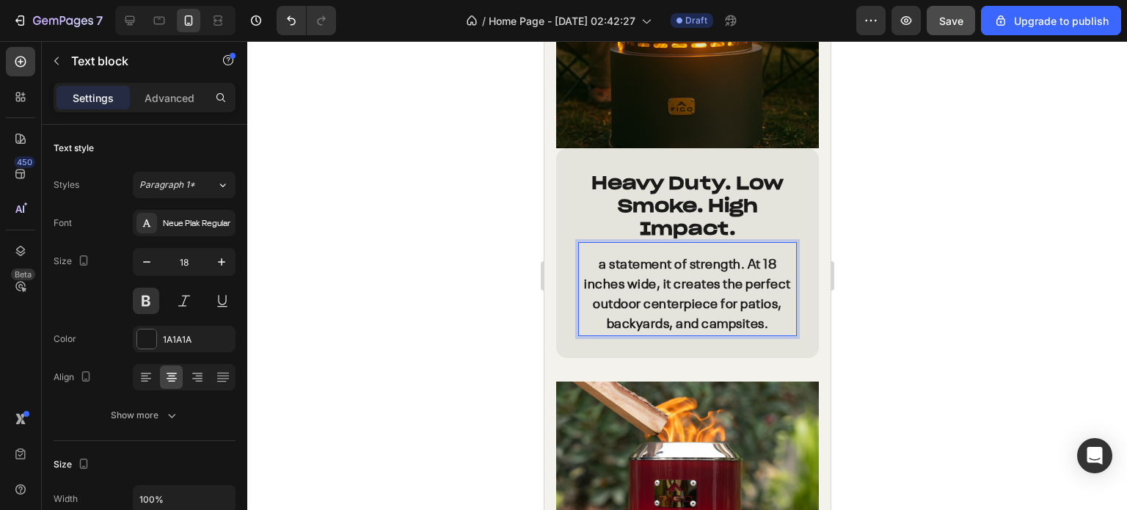
click at [592, 255] on p "a statement of strength. At 18 inches wide, it creates the perfect outdoor cent…" at bounding box center [687, 294] width 216 height 79
click at [590, 255] on p "a statement of strength. At 18 inches wide, it creates the perfect outdoor cent…" at bounding box center [687, 294] width 216 height 79
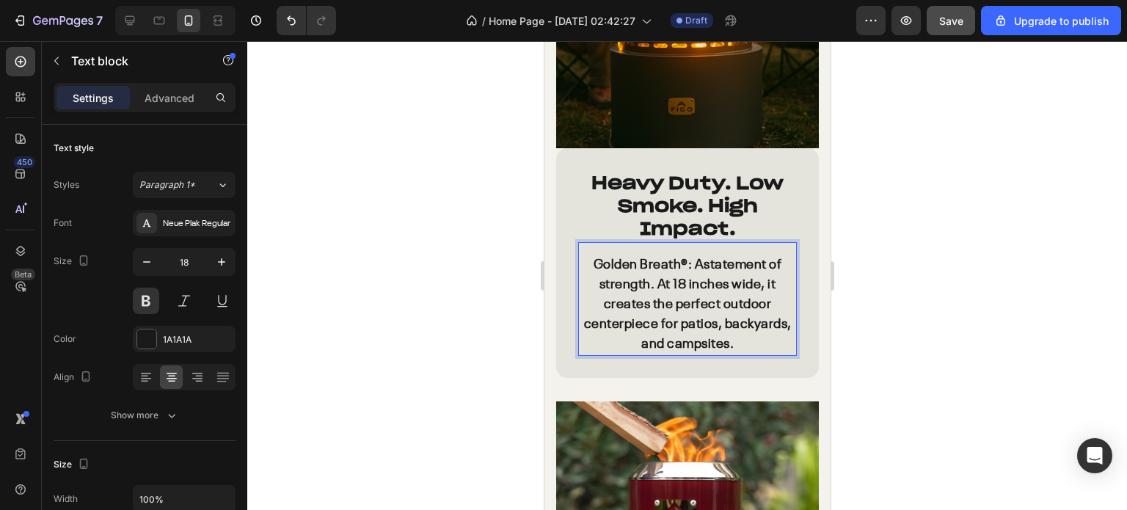
click at [989, 300] on div at bounding box center [686, 275] width 879 height 469
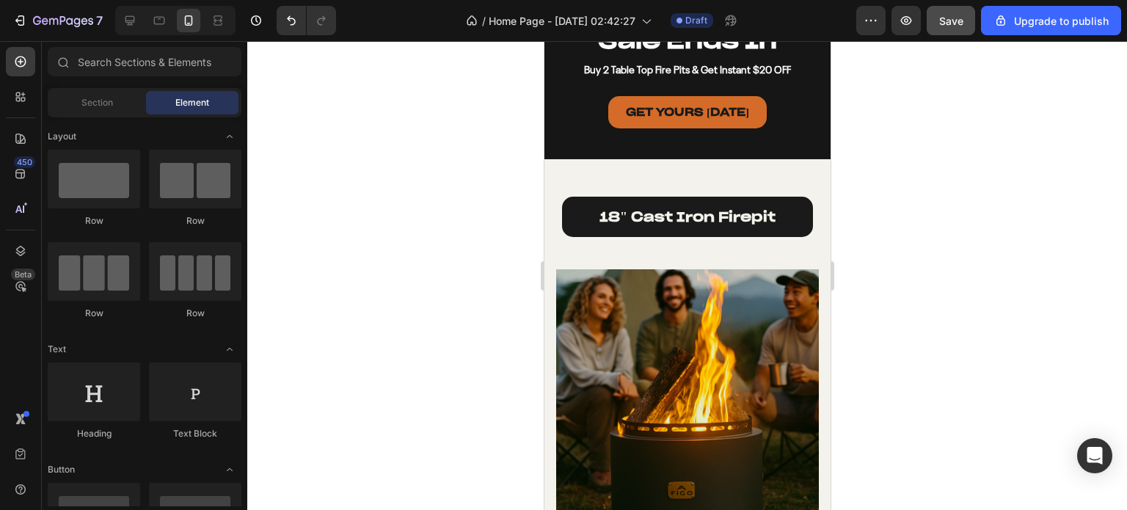
scroll to position [3198, 0]
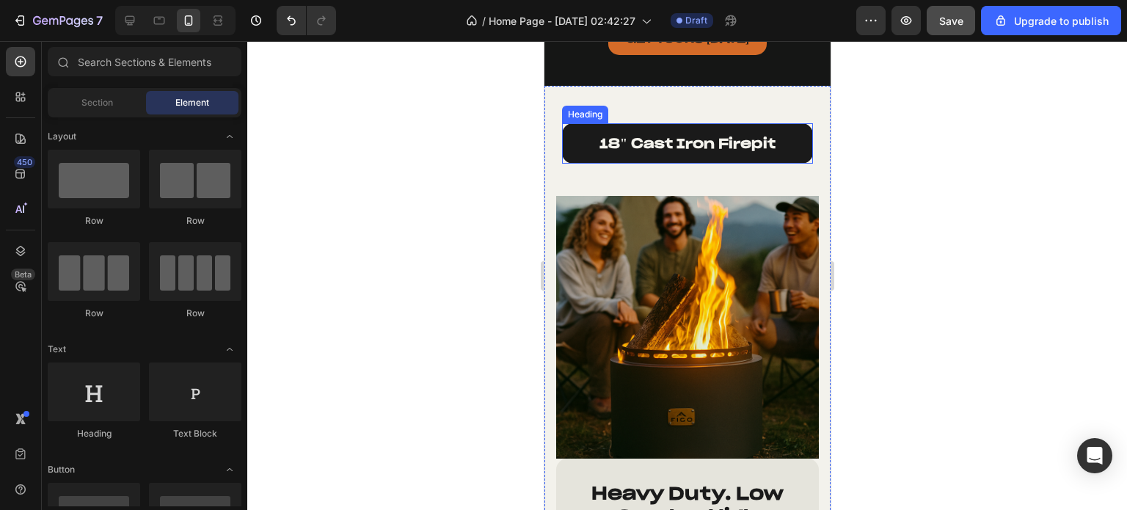
click at [701, 149] on strong "18" cast iron firepit" at bounding box center [686, 143] width 176 height 17
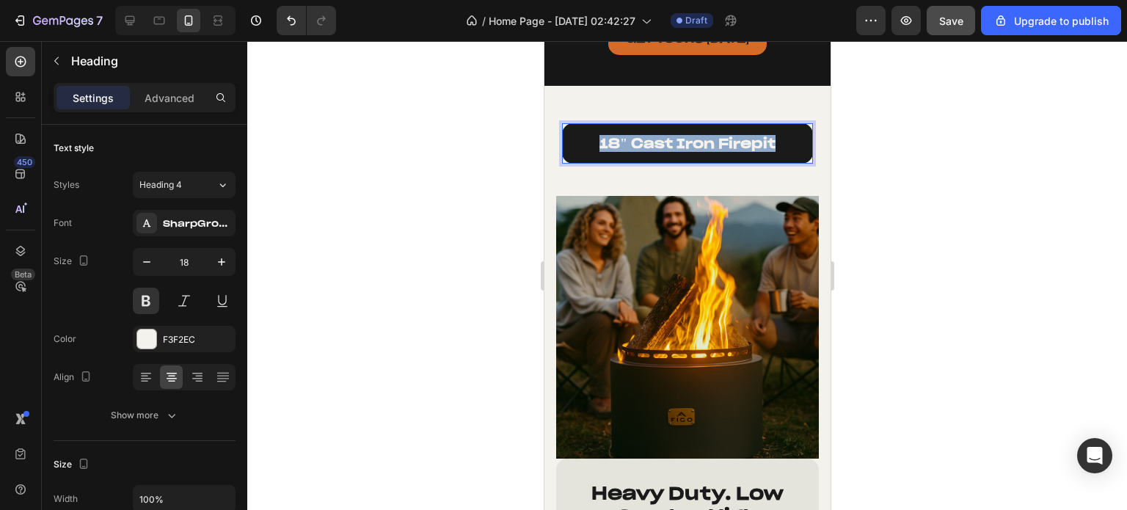
click at [701, 149] on strong "18" cast iron firepit" at bounding box center [686, 143] width 176 height 17
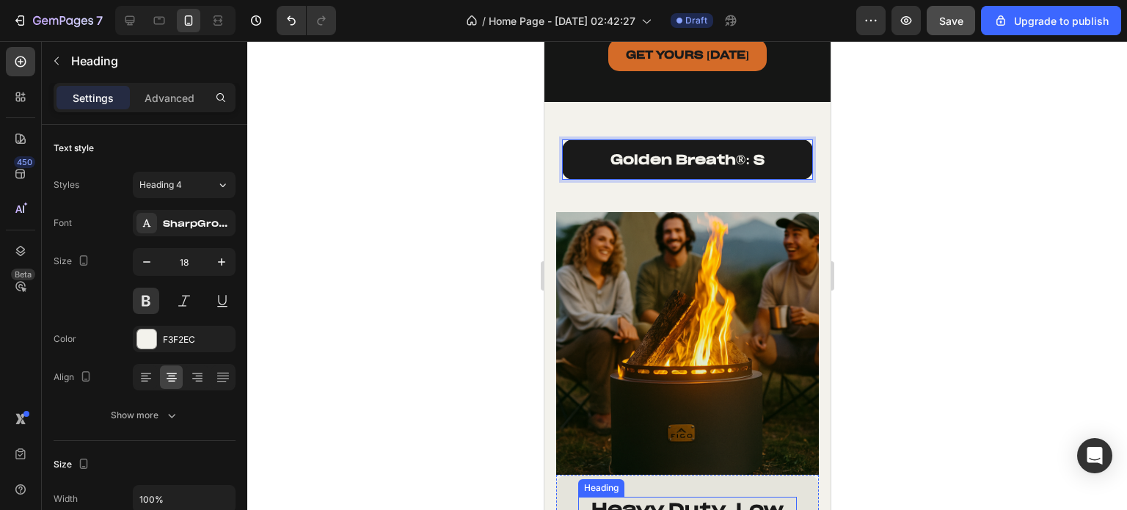
scroll to position [3124, 0]
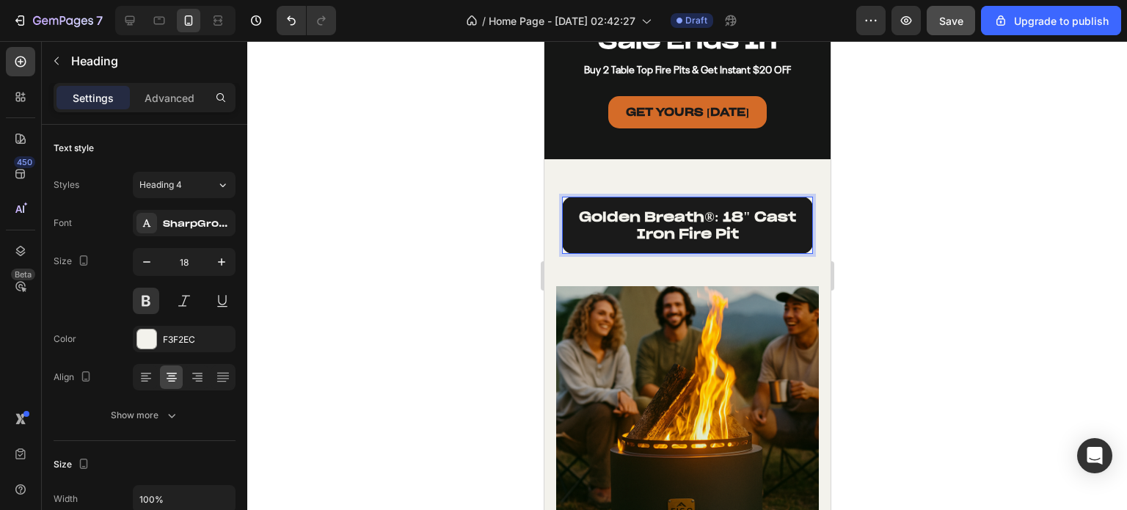
click at [1043, 232] on div at bounding box center [686, 275] width 879 height 469
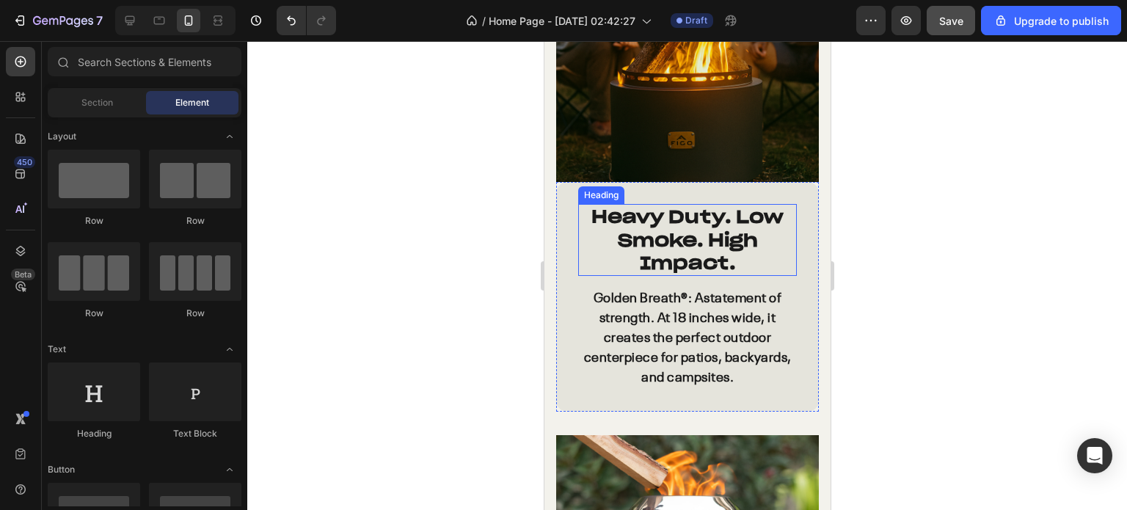
scroll to position [3564, 0]
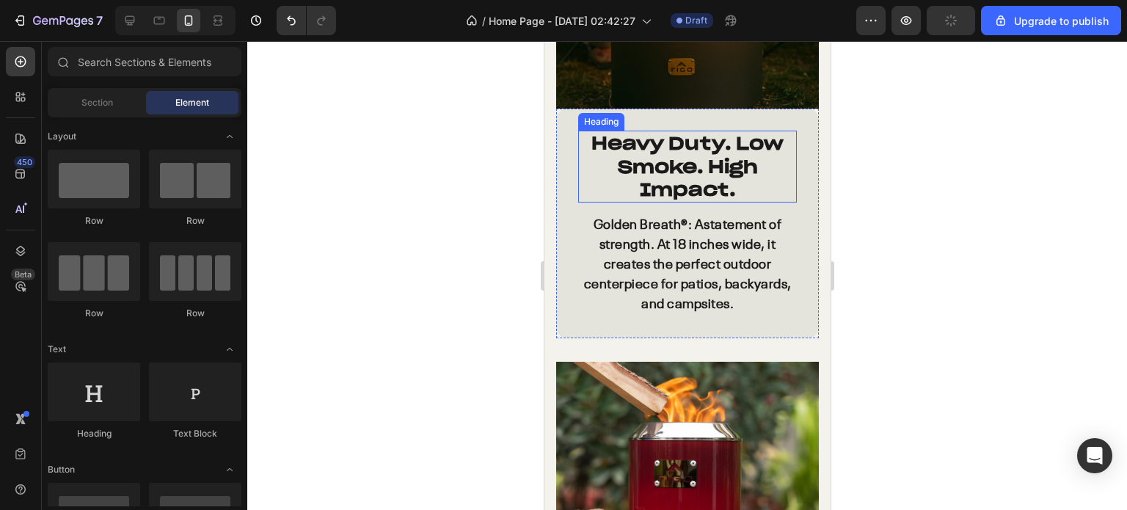
click at [653, 141] on strong "Heavy Duty. Low Smoke. High Impact." at bounding box center [686, 166] width 192 height 68
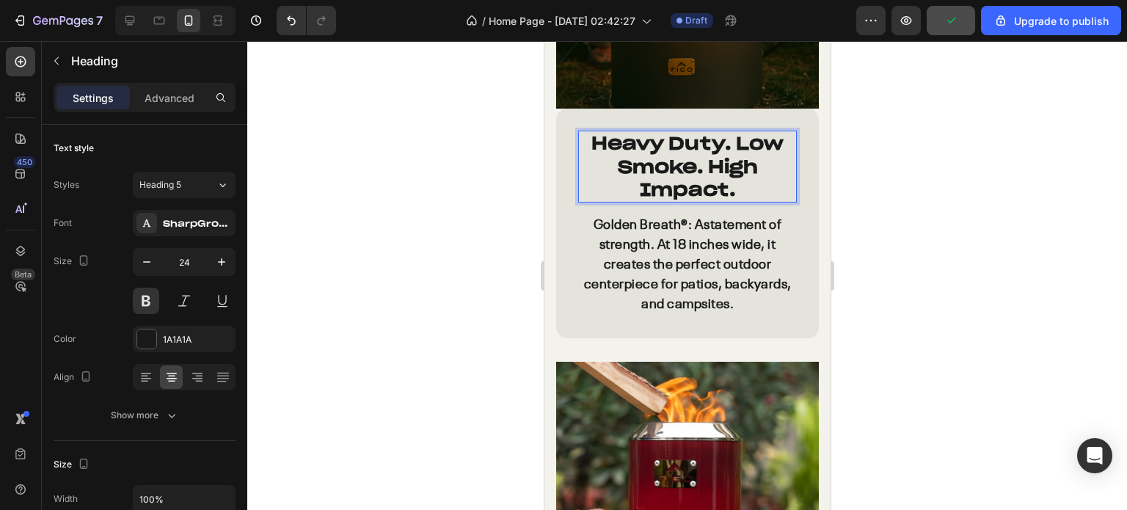
click at [653, 141] on strong "Heavy Duty. Low Smoke. High Impact." at bounding box center [686, 166] width 192 height 68
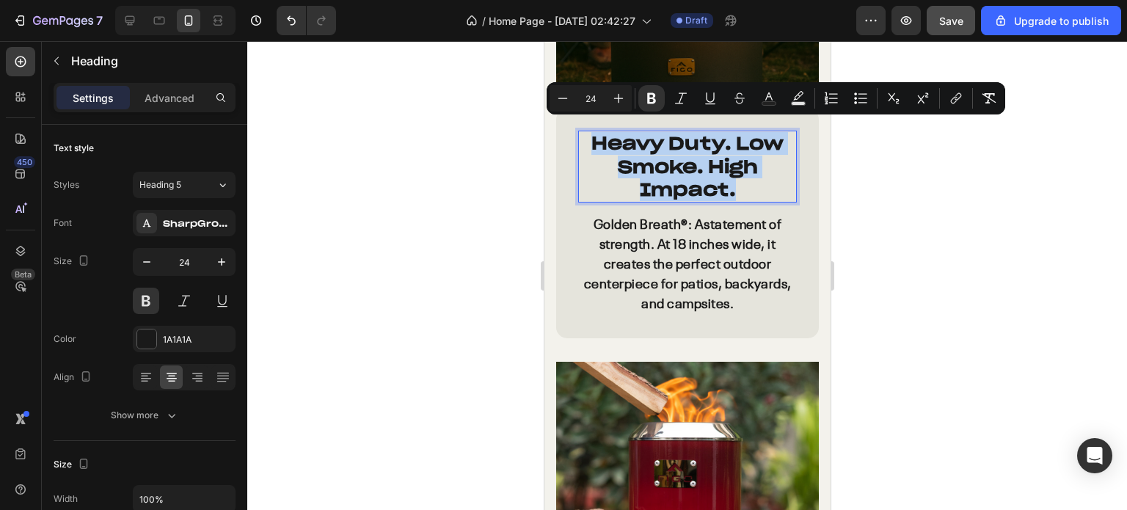
click at [673, 155] on strong "Heavy Duty. Low Smoke. High Impact." at bounding box center [686, 166] width 192 height 68
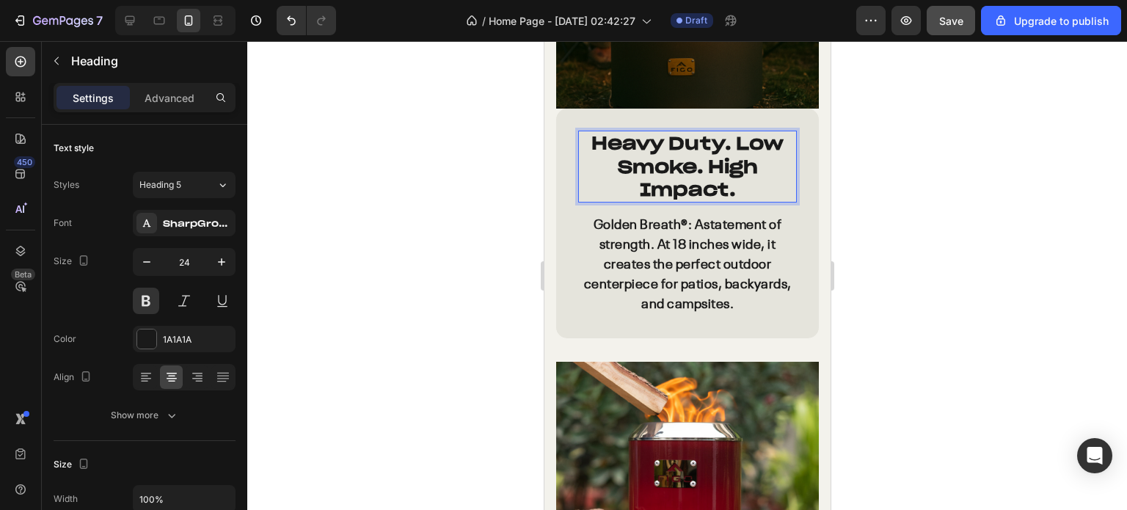
click at [673, 155] on strong "Heavy Duty. Low Smoke. High Impact." at bounding box center [686, 166] width 192 height 68
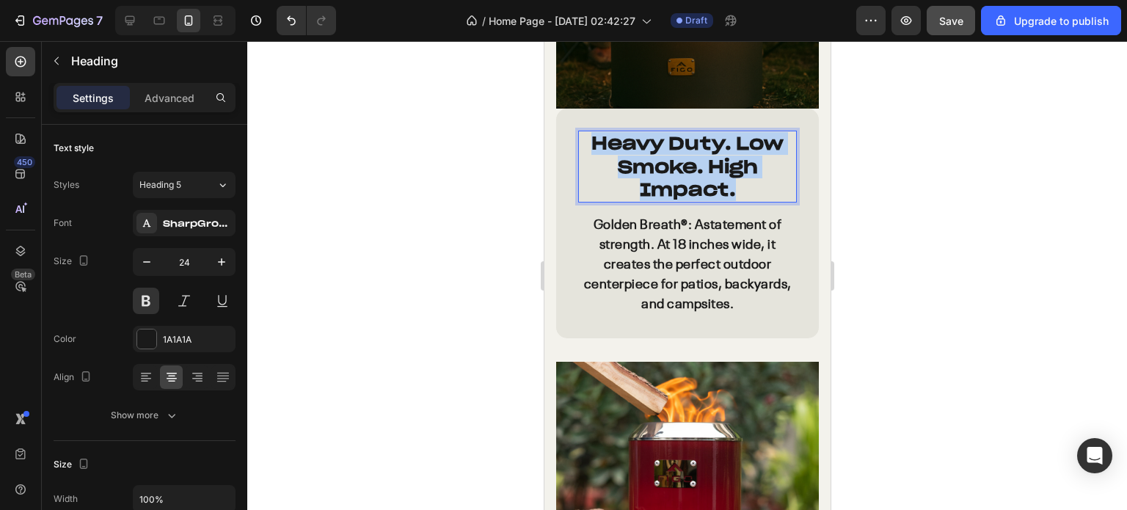
click at [673, 155] on strong "Heavy Duty. Low Smoke. High Impact." at bounding box center [686, 166] width 192 height 68
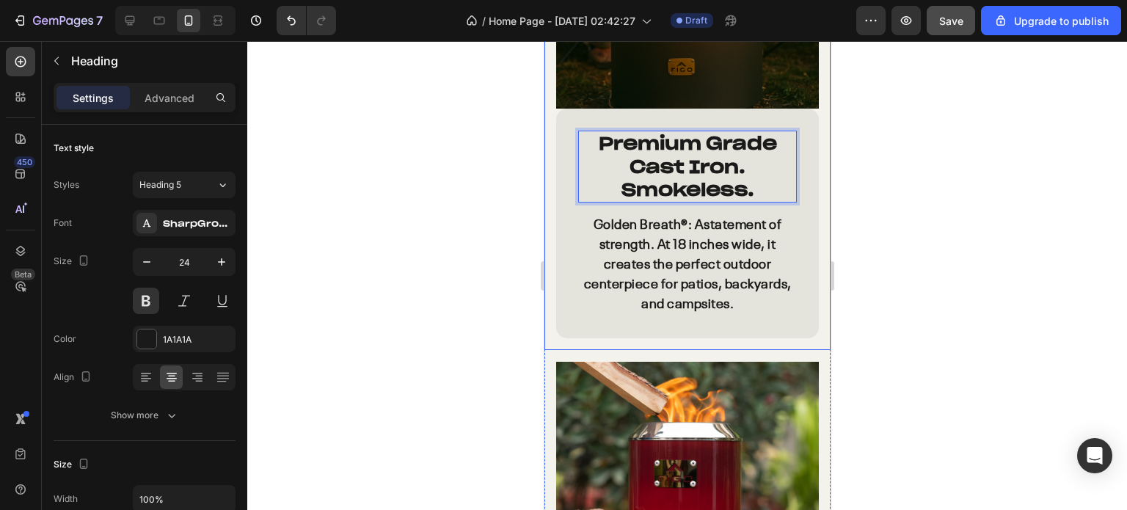
click at [981, 218] on div at bounding box center [686, 275] width 879 height 469
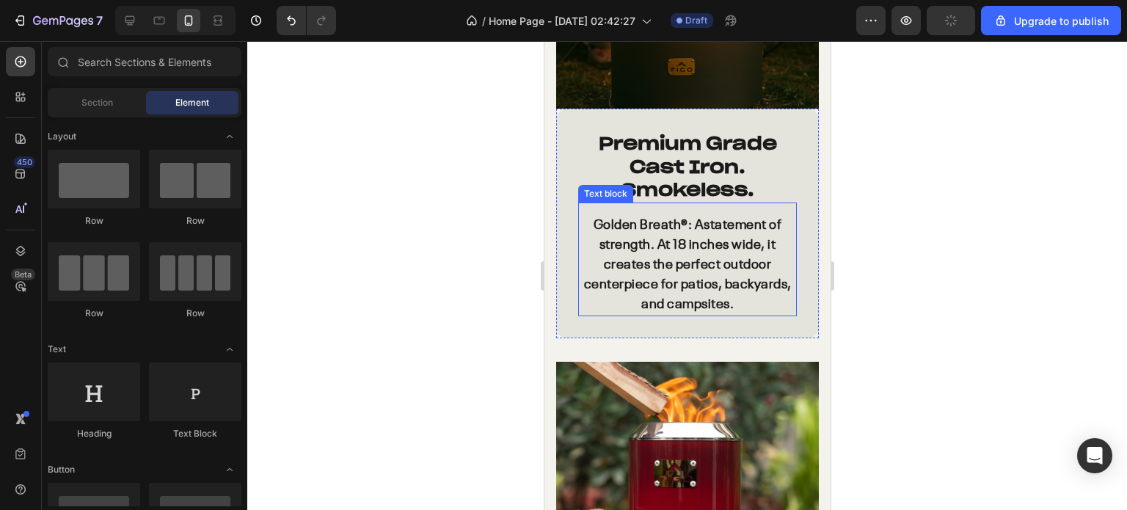
click at [728, 253] on p "Golden Breath ®: A statement of strength. At 18 inches wide, it creates the per…" at bounding box center [687, 265] width 216 height 99
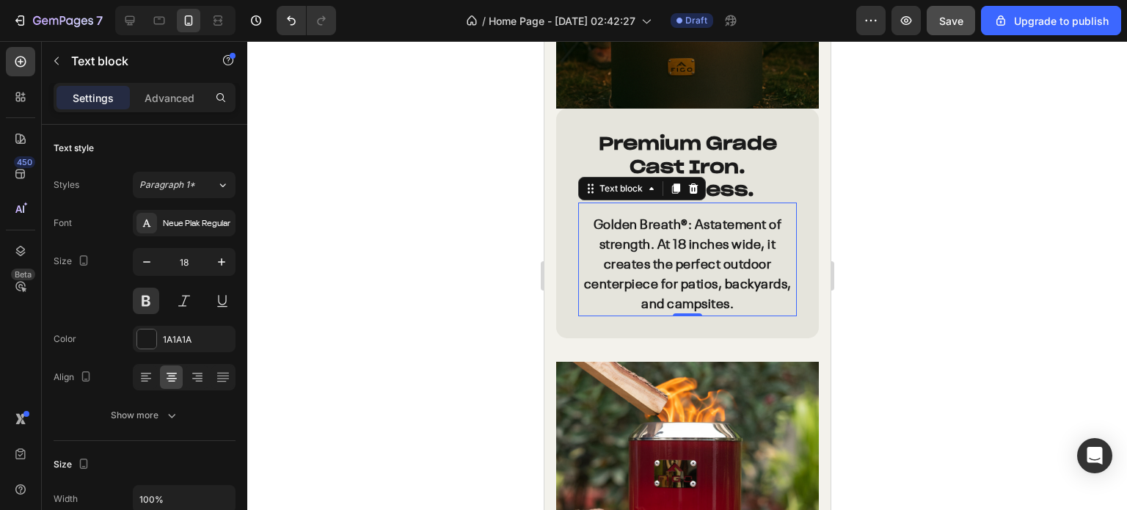
click at [680, 219] on strong "®: A" at bounding box center [691, 225] width 23 height 13
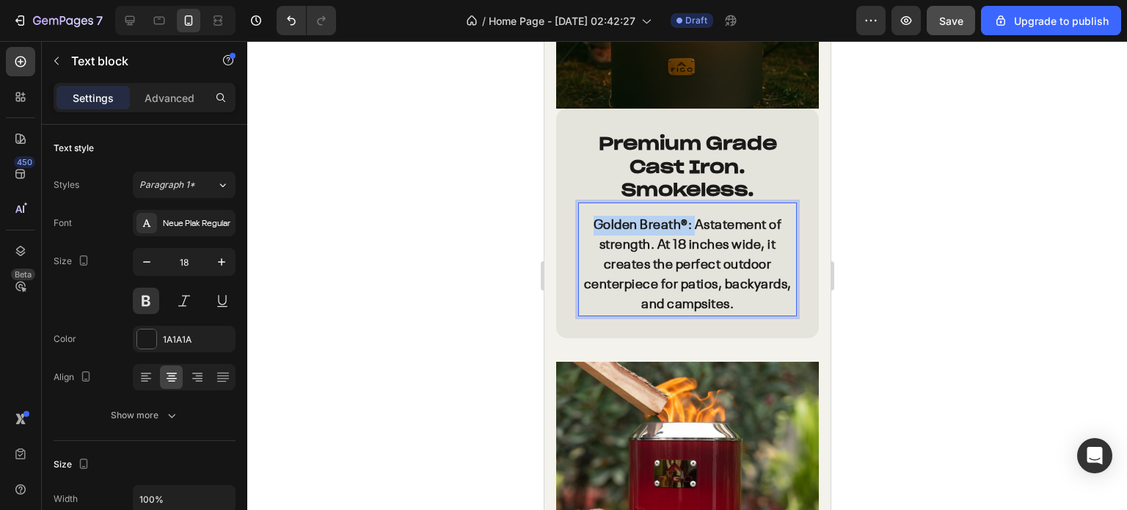
drag, startPoint x: 686, startPoint y: 213, endPoint x: 591, endPoint y: 215, distance: 94.6
click at [591, 216] on p "Golden Breath ®: A statement of strength. At 18 inches wide, it creates the per…" at bounding box center [687, 265] width 216 height 99
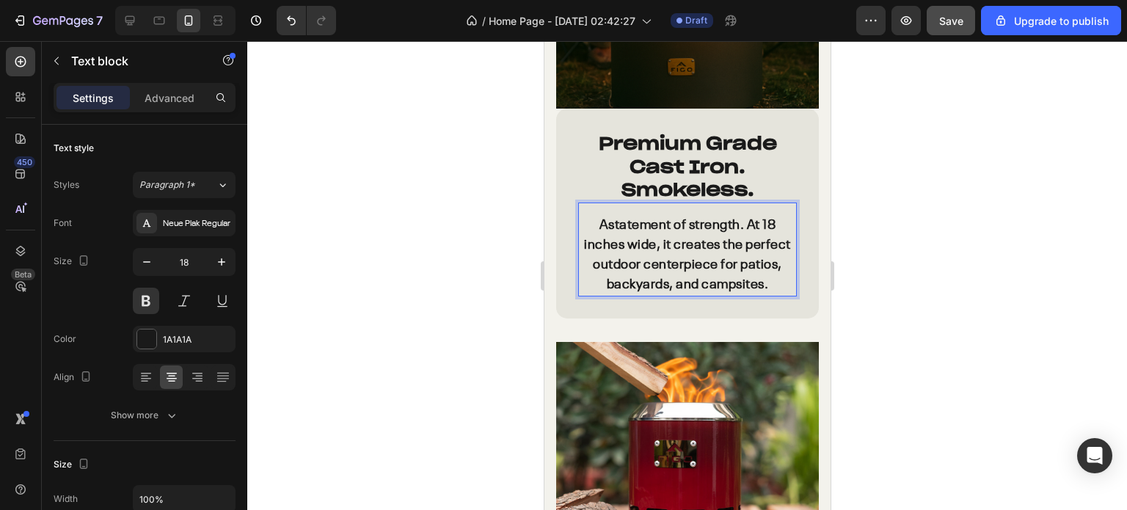
click at [993, 219] on div at bounding box center [686, 275] width 879 height 469
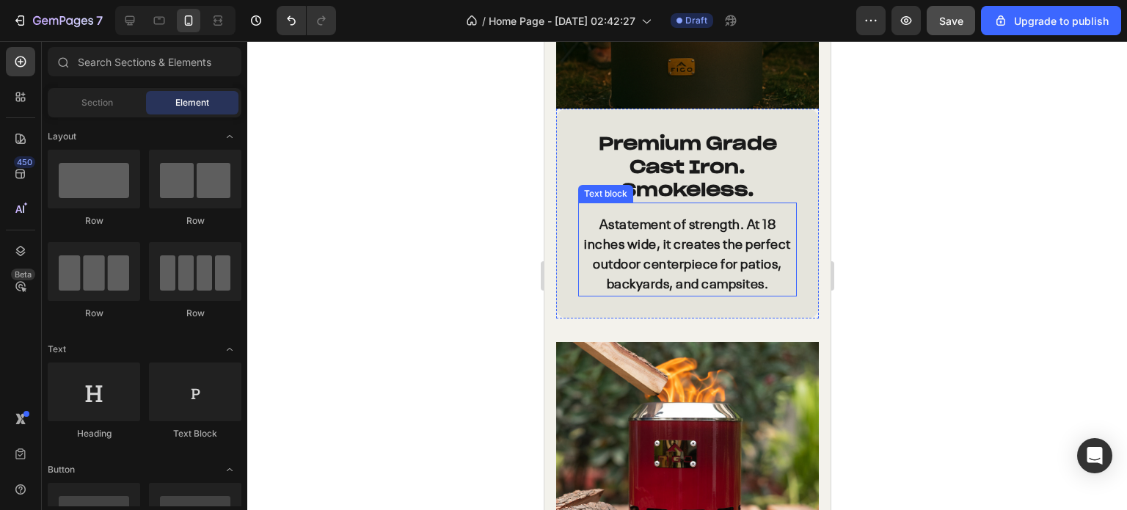
click at [659, 259] on p "A statement of strength. At 18 inches wide, it creates the perfect outdoor cent…" at bounding box center [687, 255] width 216 height 79
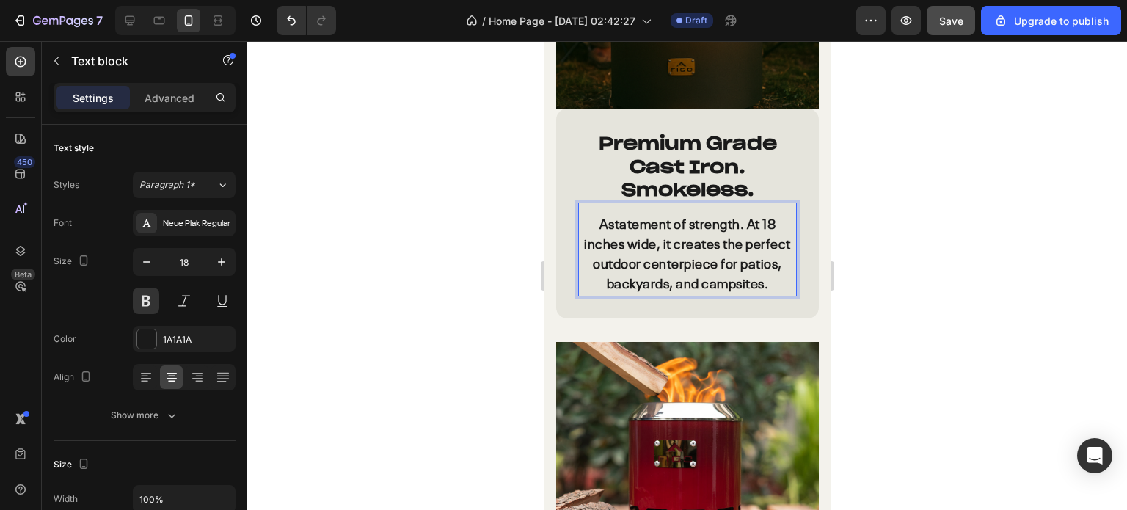
click at [659, 259] on p "A statement of strength. At 18 inches wide, it creates the perfect outdoor cent…" at bounding box center [687, 255] width 216 height 79
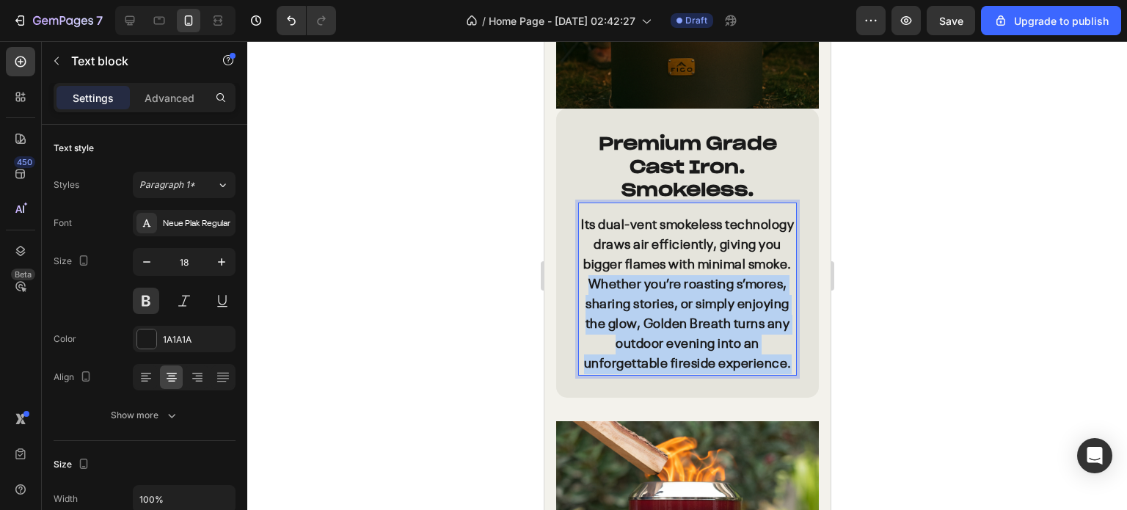
drag, startPoint x: 752, startPoint y: 376, endPoint x: 682, endPoint y: 275, distance: 122.9
click at [682, 275] on p "Its dual-vent smokeless technology draws air efficiently, giving you bigger fla…" at bounding box center [687, 295] width 216 height 158
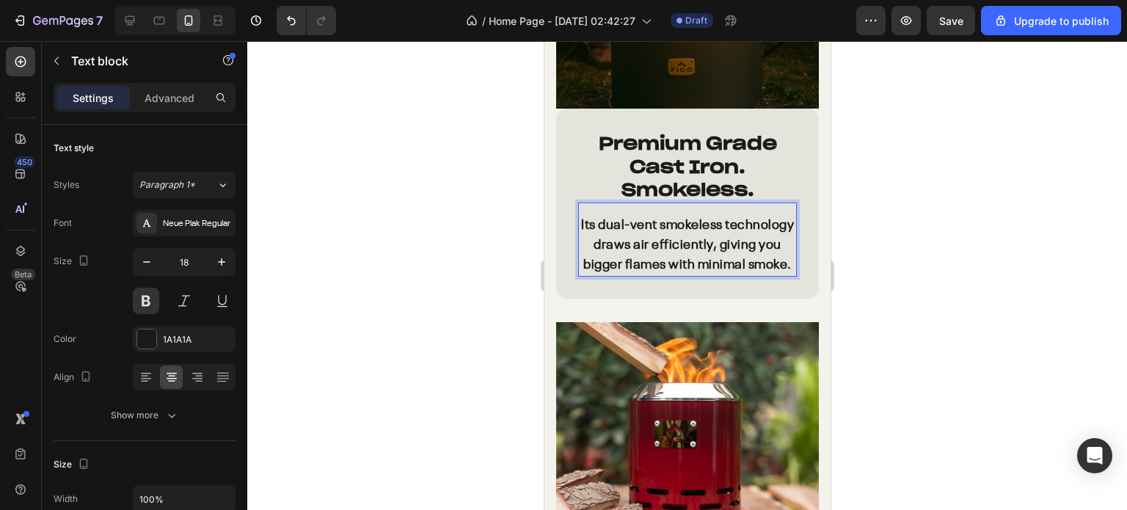
click at [1126, 252] on div at bounding box center [686, 275] width 879 height 469
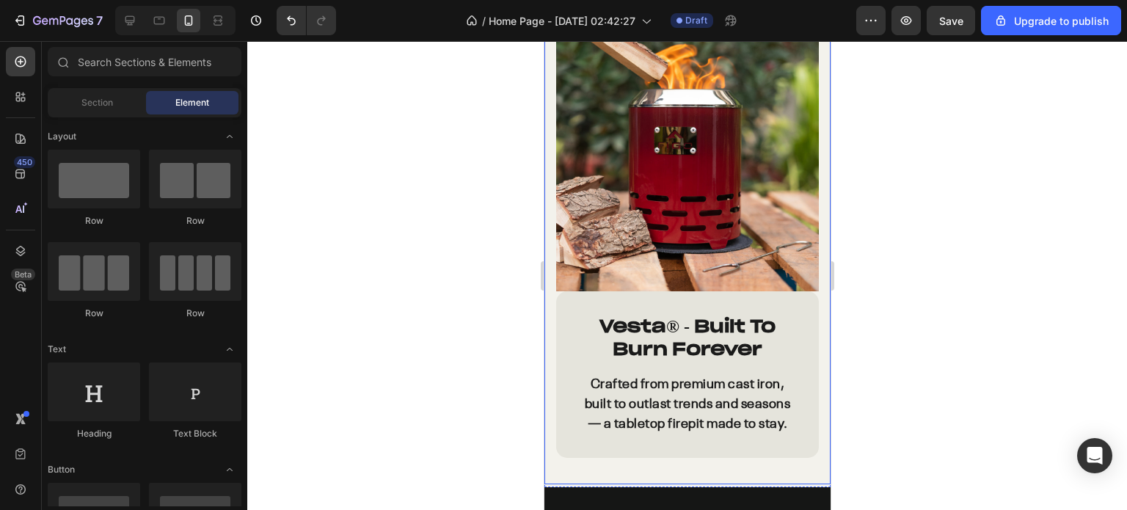
scroll to position [3785, 0]
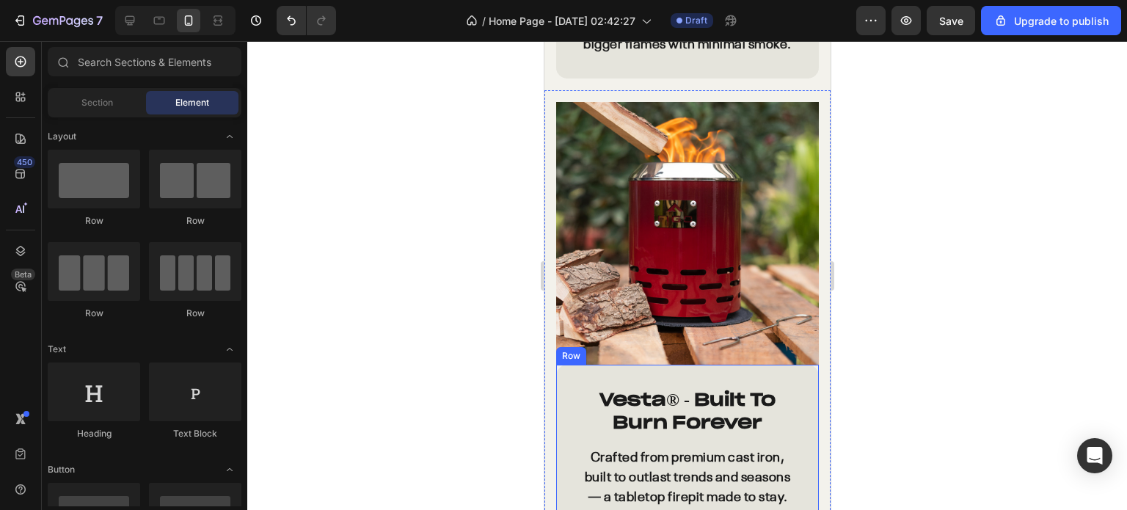
click at [786, 378] on div "Vesta ® - Built To Burn Forever Heading Crafted from premium cast iron, built t…" at bounding box center [686, 448] width 263 height 166
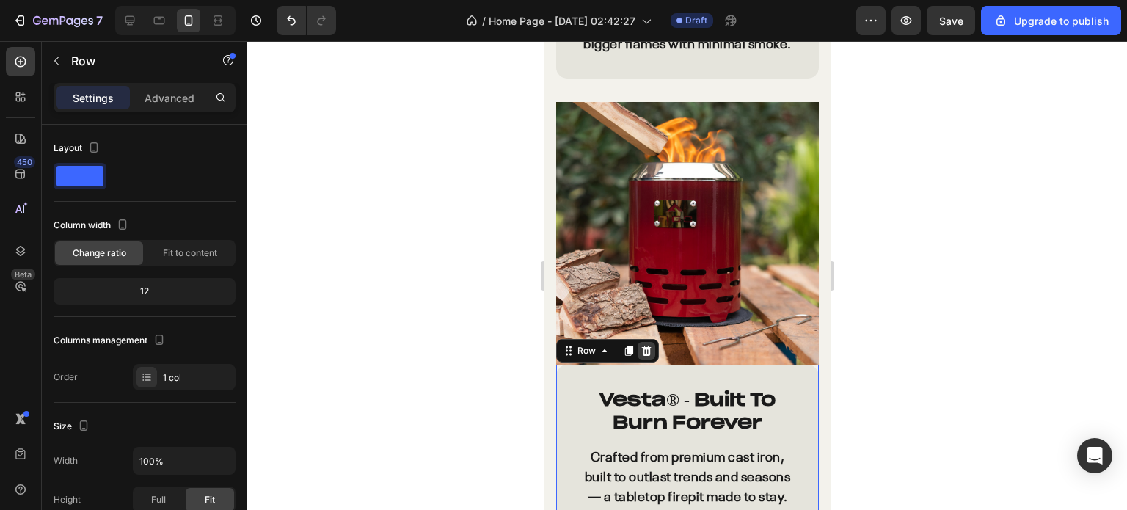
click at [645, 345] on icon at bounding box center [646, 350] width 10 height 10
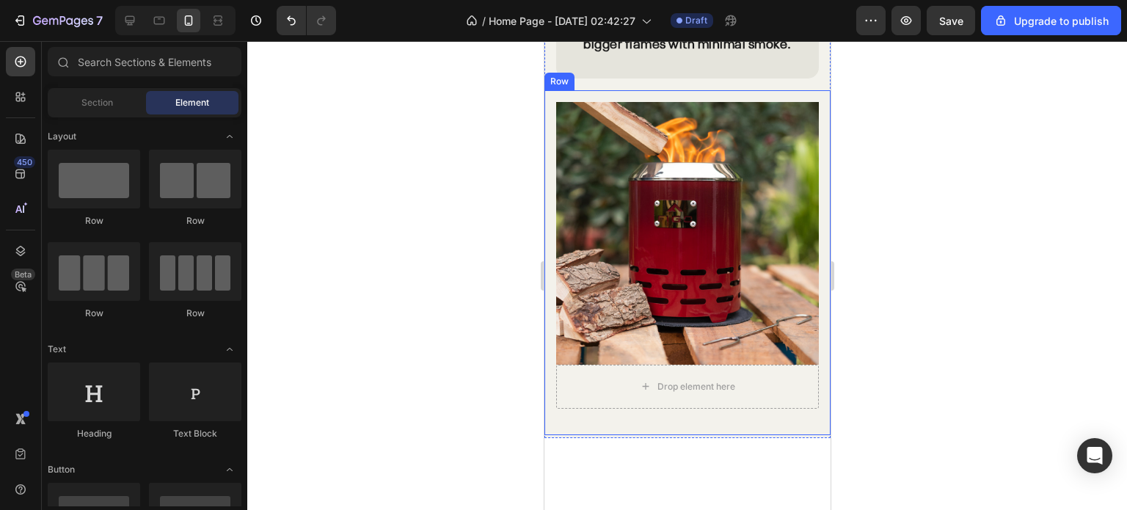
click at [768, 414] on div "Drop element here Image Row" at bounding box center [686, 262] width 286 height 345
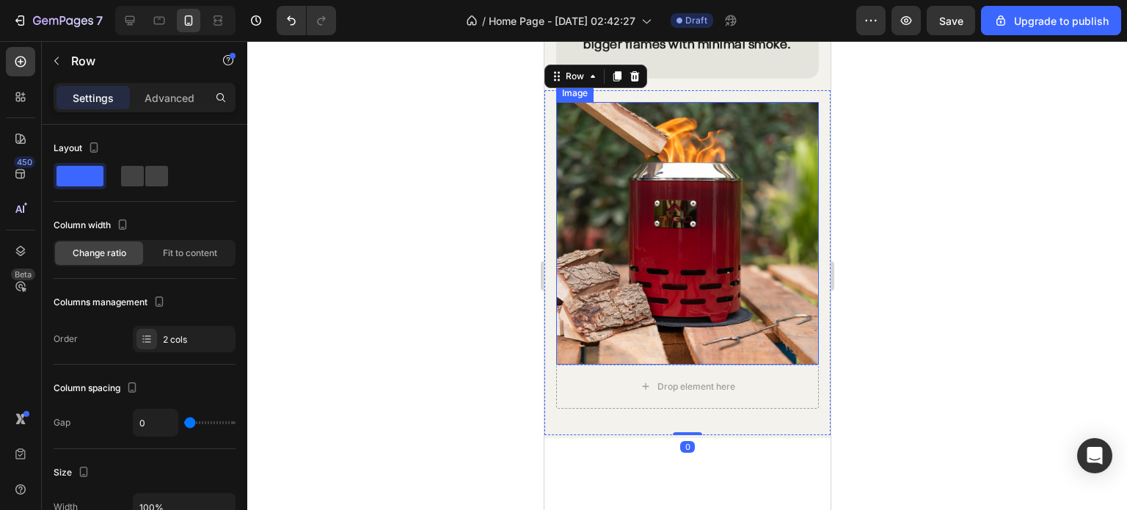
click at [755, 263] on img at bounding box center [686, 233] width 263 height 263
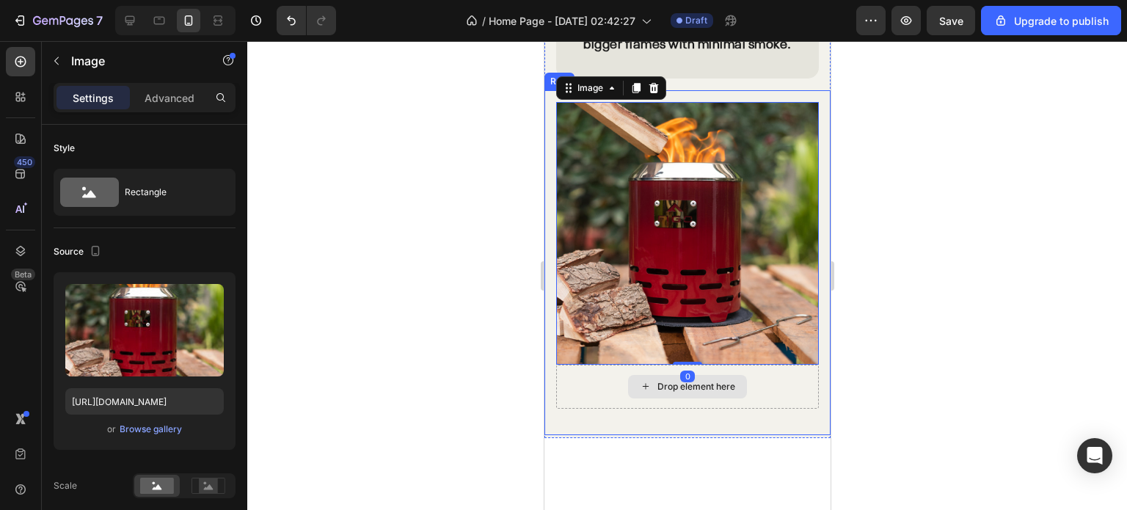
click at [775, 375] on div "Drop element here" at bounding box center [686, 387] width 263 height 44
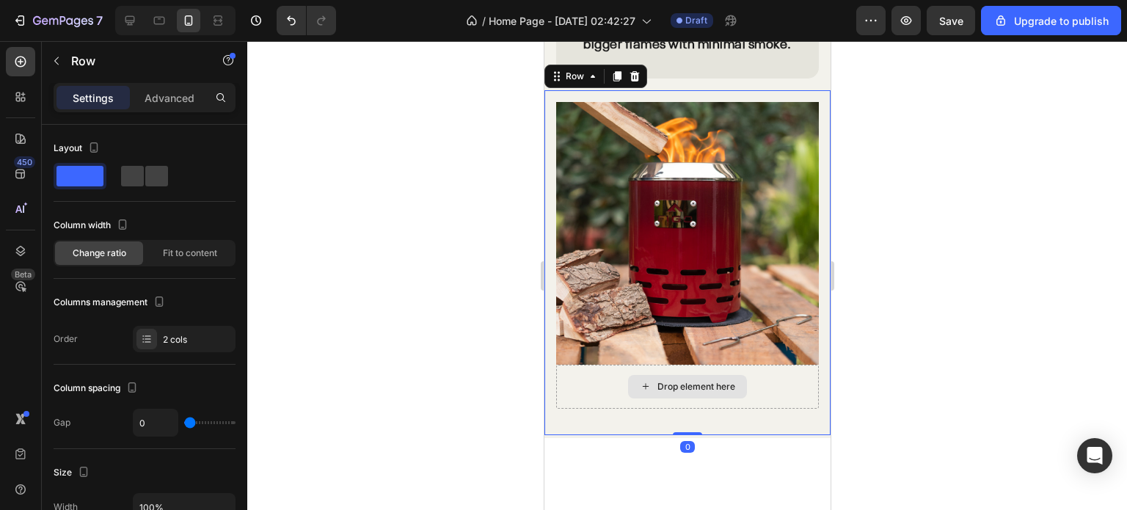
click at [705, 237] on img at bounding box center [686, 233] width 263 height 263
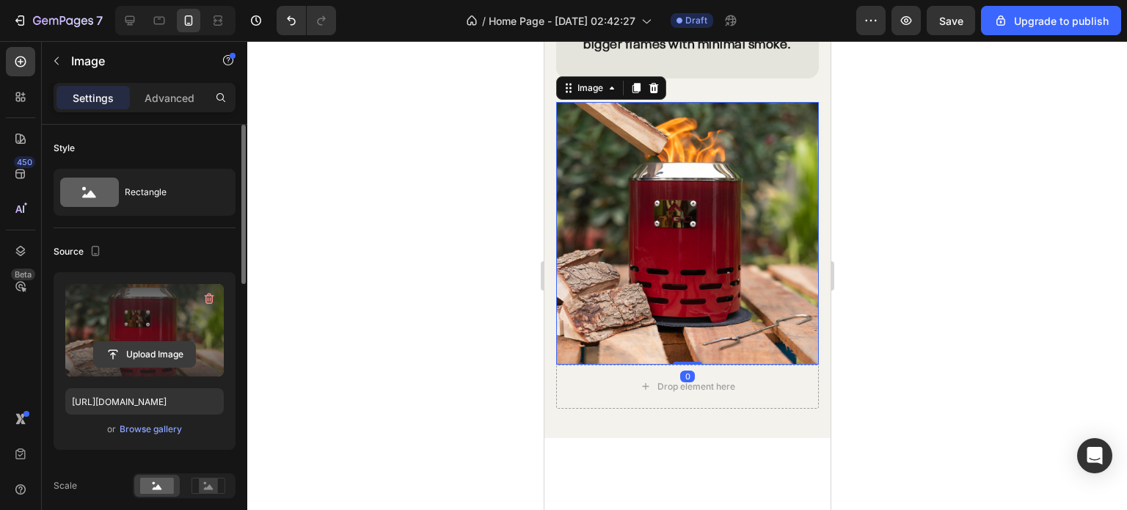
click at [169, 357] on input "file" at bounding box center [144, 354] width 101 height 25
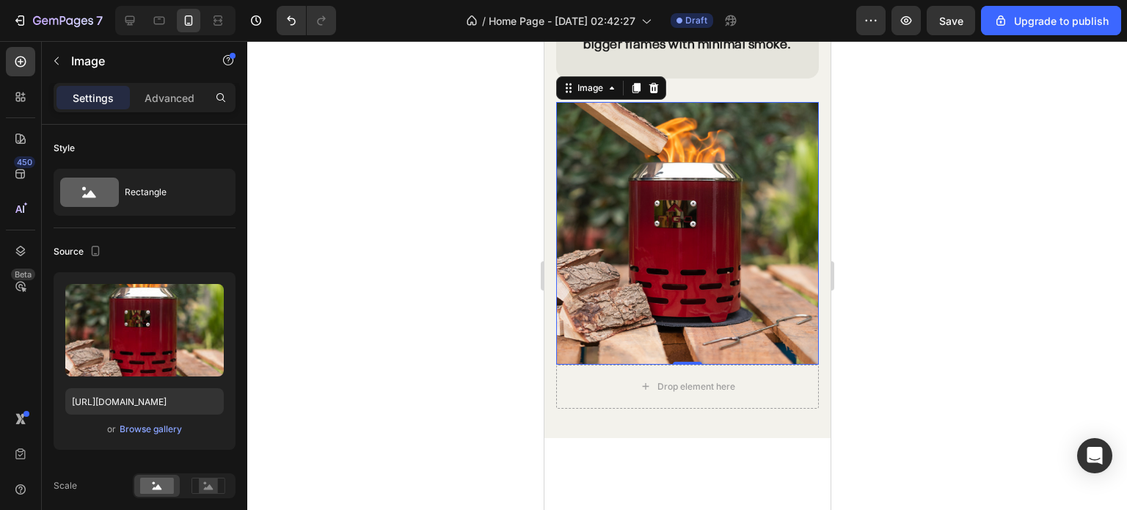
click at [710, 194] on img at bounding box center [686, 233] width 263 height 263
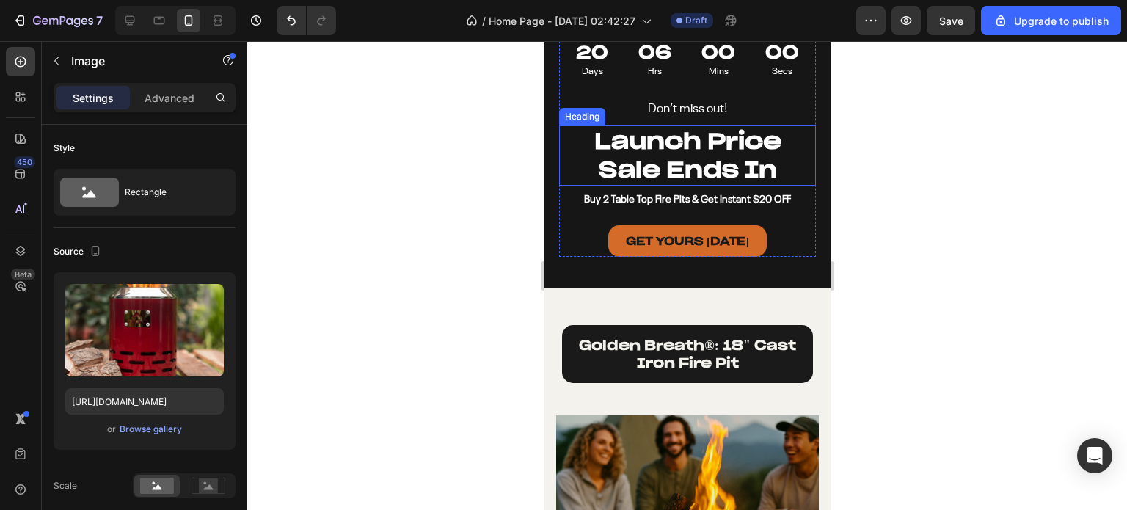
scroll to position [2904, 0]
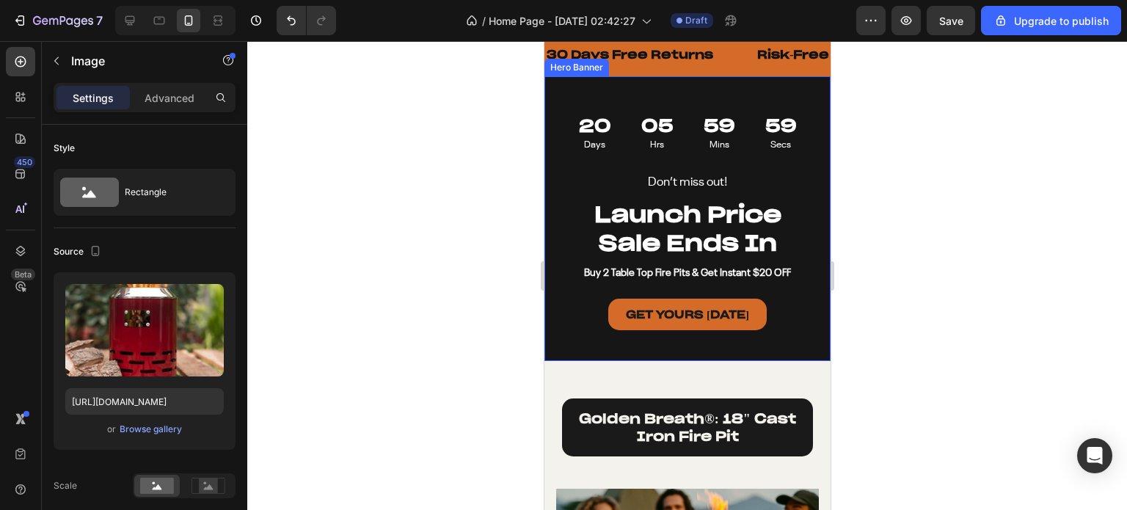
click at [676, 109] on div "Don’t miss out! Text Block Launch Price Sale Ends In Heading Buy 2 Table Top Fi…" at bounding box center [686, 218] width 286 height 285
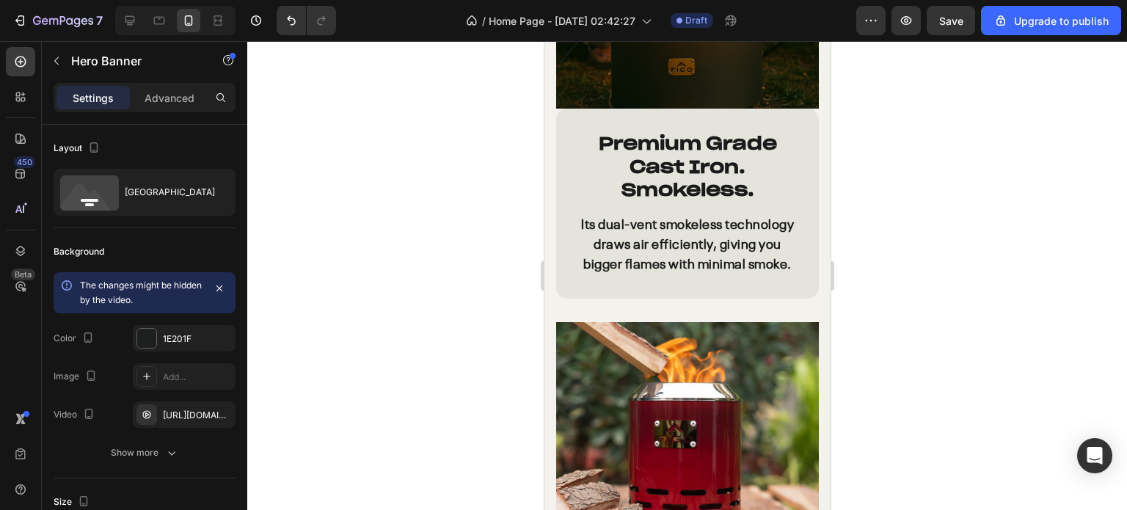
scroll to position [3711, 0]
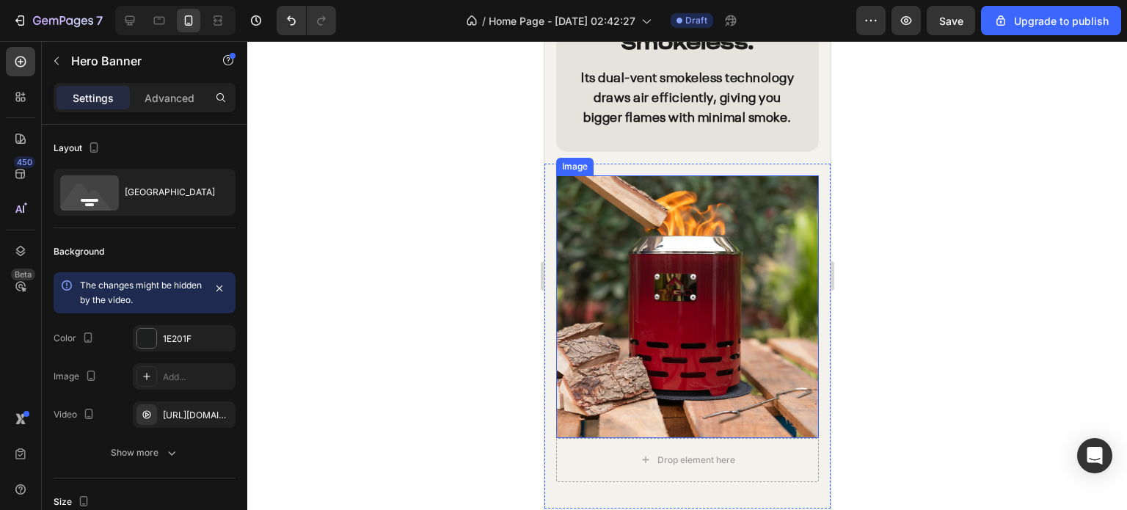
click at [680, 257] on img at bounding box center [686, 306] width 263 height 263
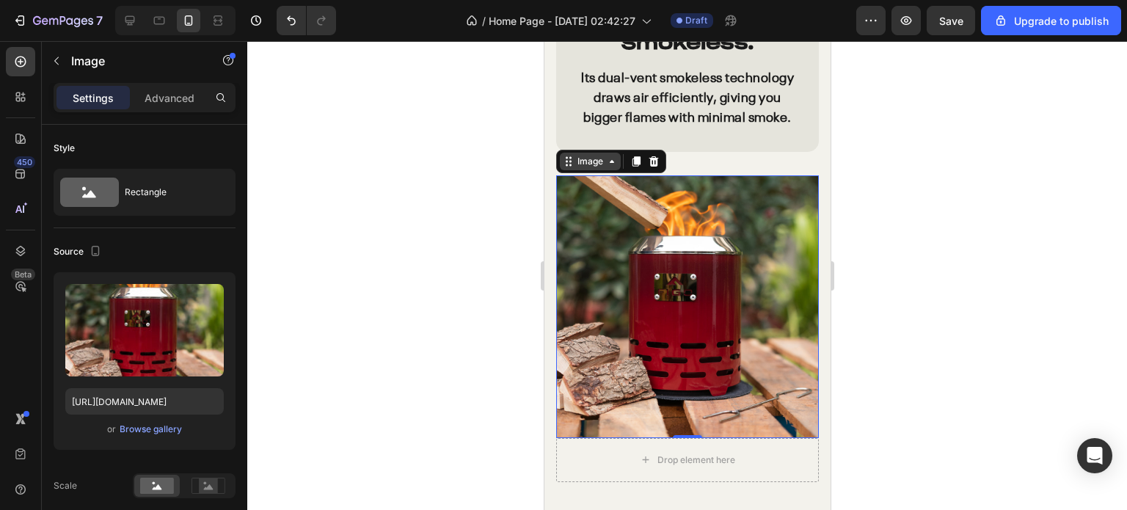
click at [594, 168] on div "Image" at bounding box center [590, 161] width 32 height 13
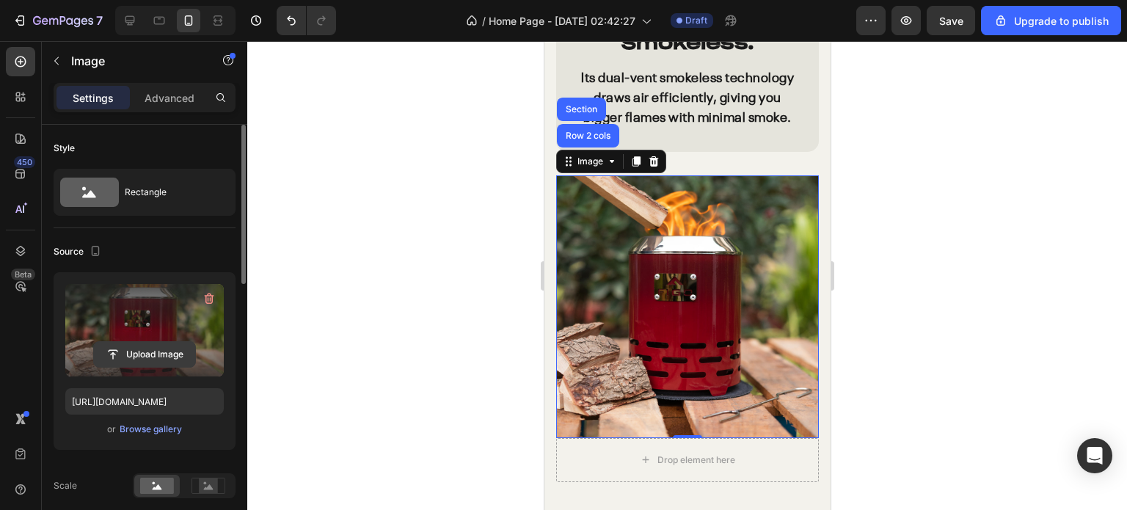
scroll to position [73, 0]
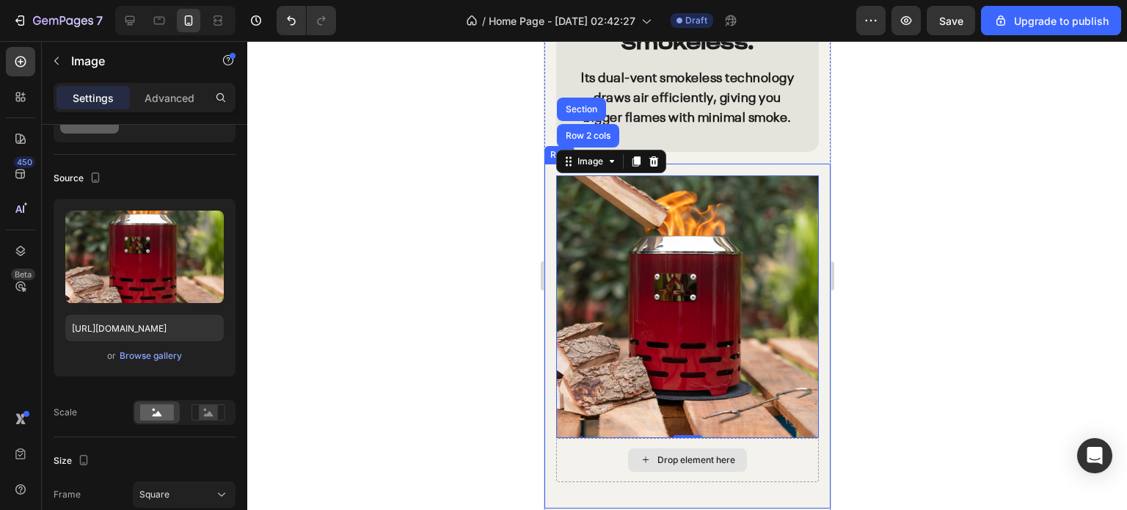
click at [669, 458] on div "Drop element here" at bounding box center [695, 460] width 78 height 12
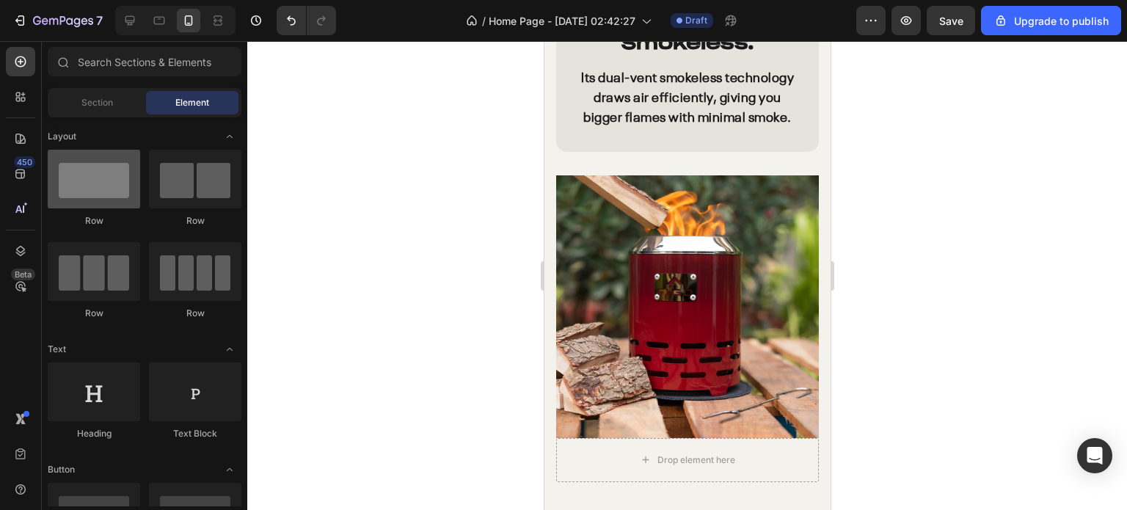
click at [111, 190] on div at bounding box center [94, 179] width 92 height 59
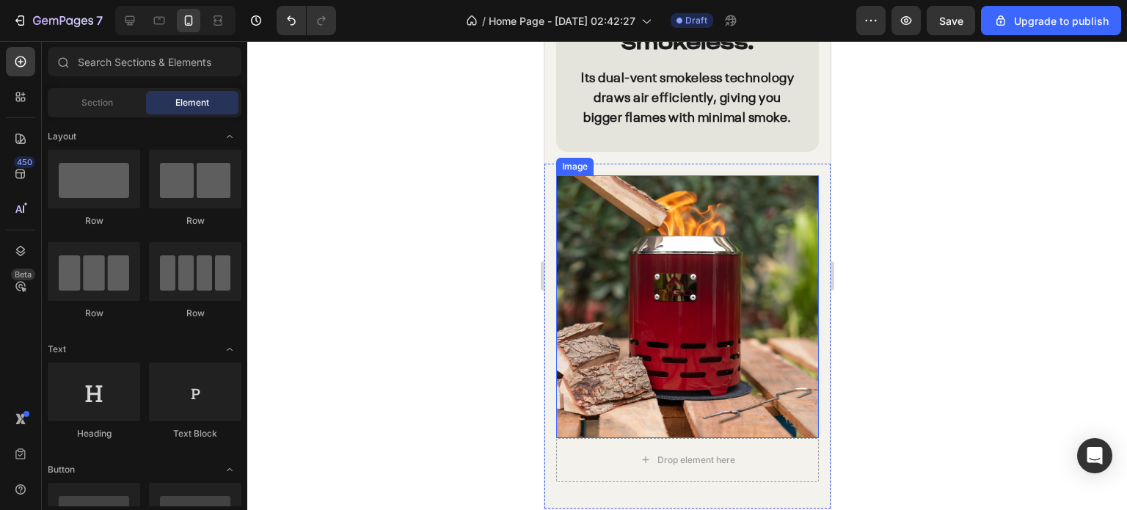
click at [640, 241] on img at bounding box center [686, 306] width 263 height 263
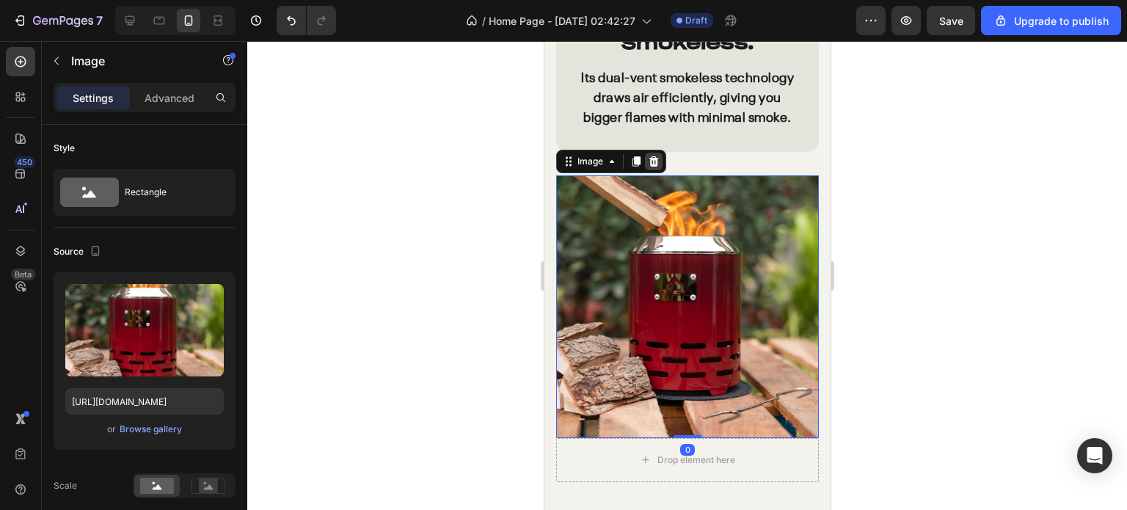
click at [658, 167] on icon at bounding box center [653, 161] width 12 height 12
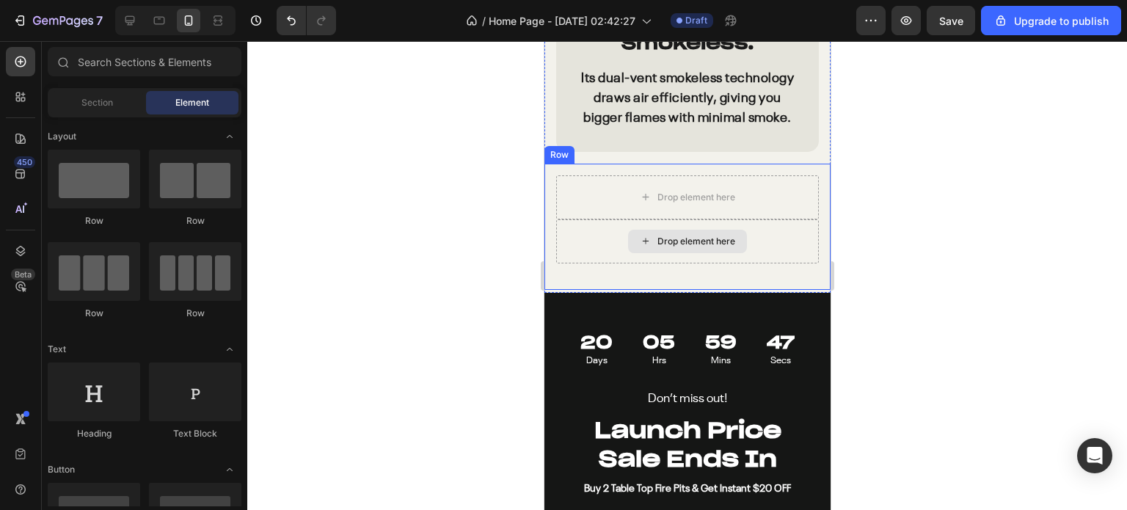
click at [590, 245] on div "Drop element here" at bounding box center [686, 241] width 263 height 44
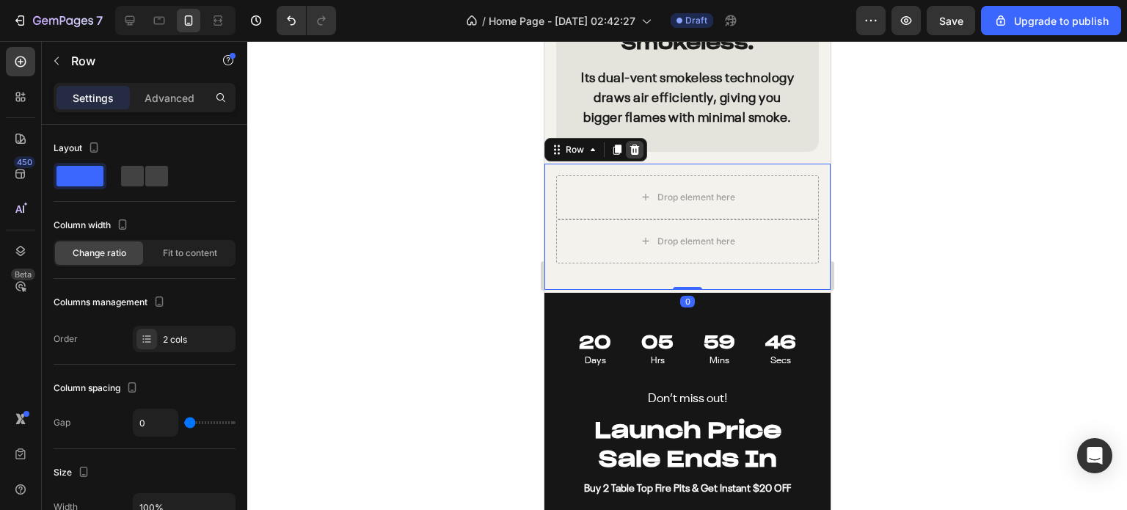
click at [632, 155] on icon at bounding box center [634, 149] width 10 height 10
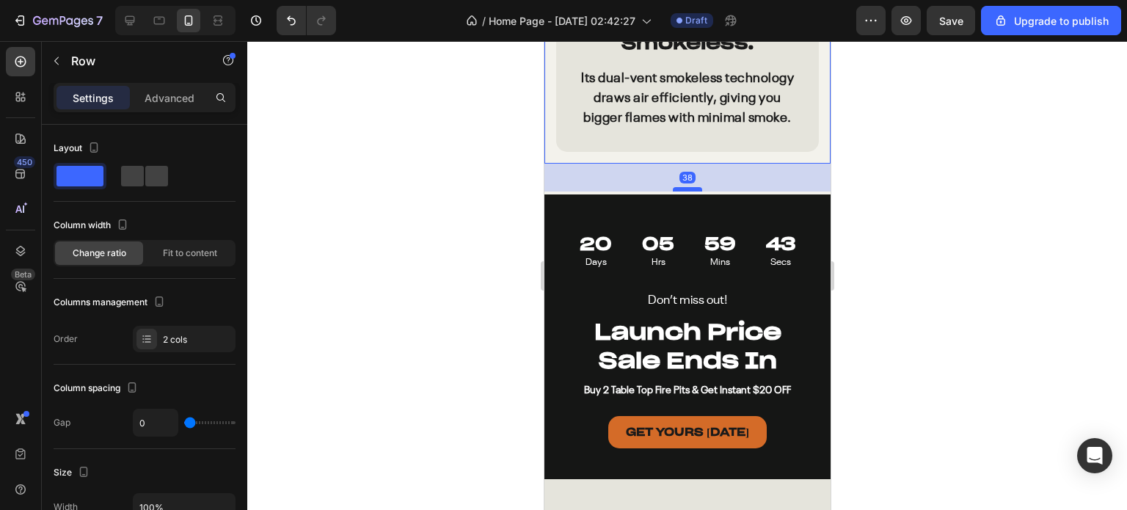
drag, startPoint x: 681, startPoint y: 168, endPoint x: 678, endPoint y: 196, distance: 28.0
click at [678, 191] on div at bounding box center [686, 189] width 29 height 4
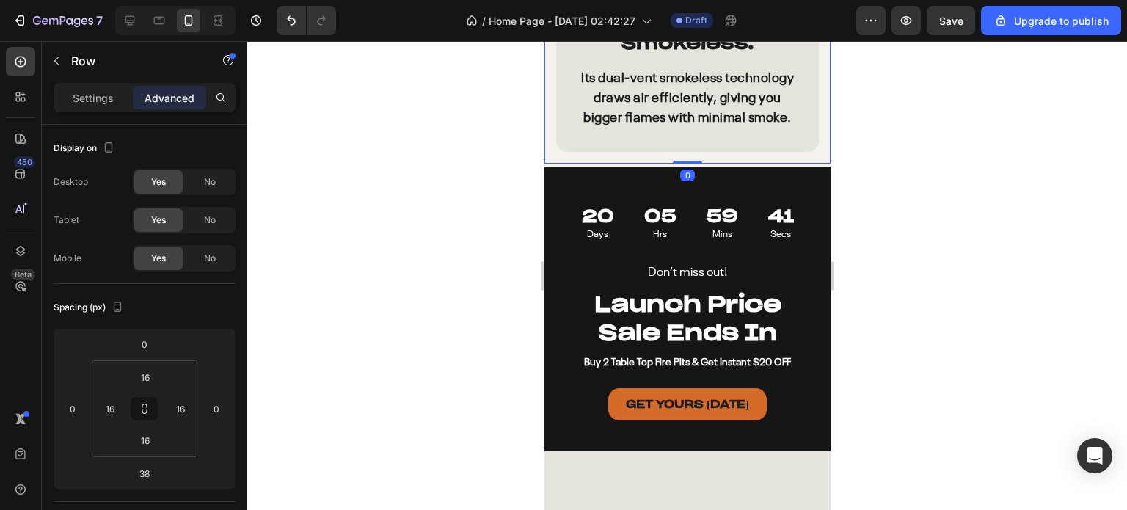
drag, startPoint x: 682, startPoint y: 198, endPoint x: 698, endPoint y: 167, distance: 34.8
click at [678, 164] on div at bounding box center [686, 162] width 29 height 3
type input "0"
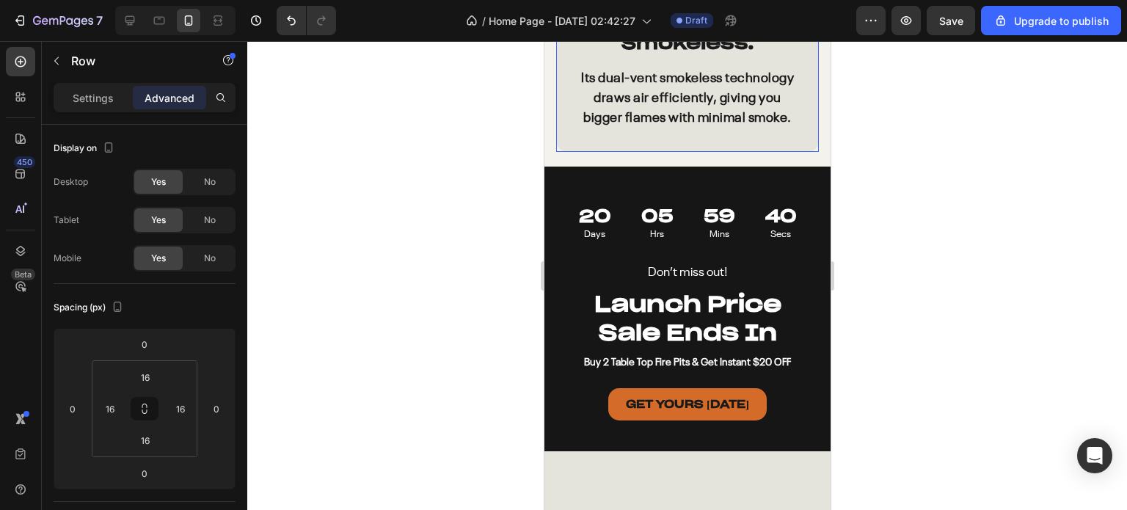
click at [743, 152] on div "⁠⁠⁠⁠⁠⁠⁠ Premium Grade Cast Iron. Smokeless. Heading Its dual-vent smokeless tec…" at bounding box center [686, 57] width 263 height 190
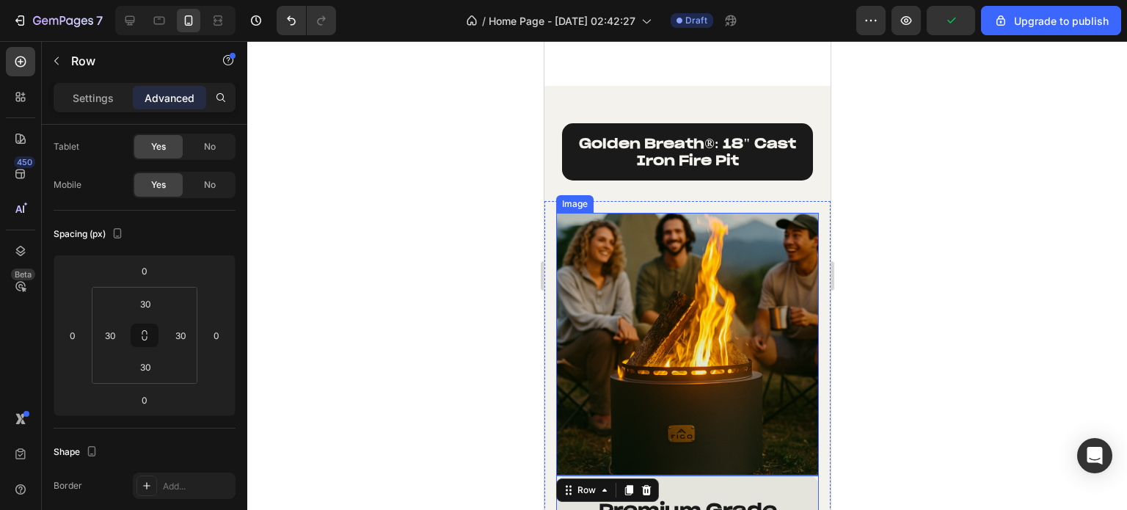
scroll to position [3271, 0]
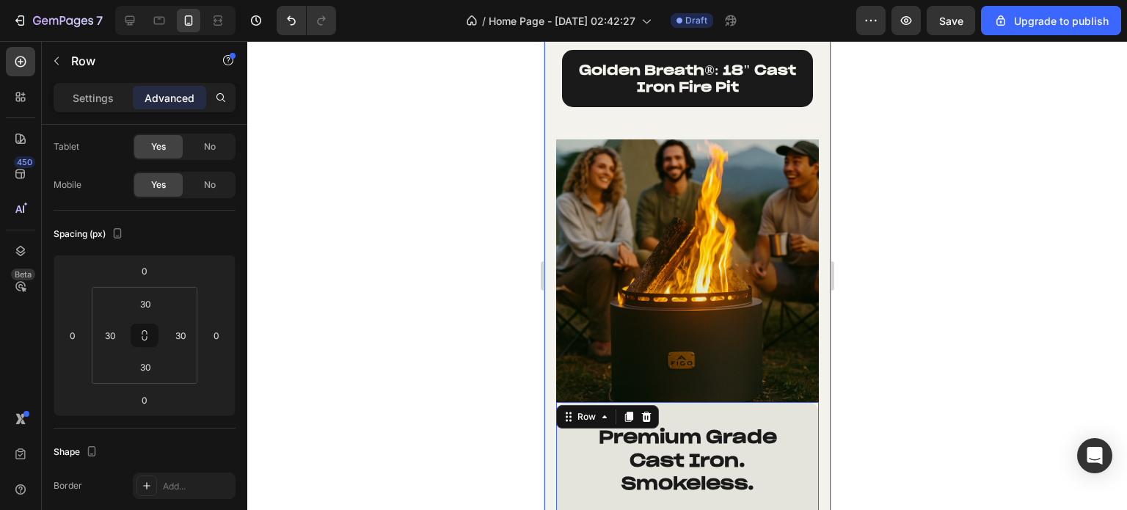
click at [696, 119] on div "⁠⁠⁠⁠⁠⁠⁠ Golden Breath®: 18" Cast Iron Fire Pit Heading Image ⁠⁠⁠⁠⁠⁠⁠ Premium Gr…" at bounding box center [686, 317] width 286 height 573
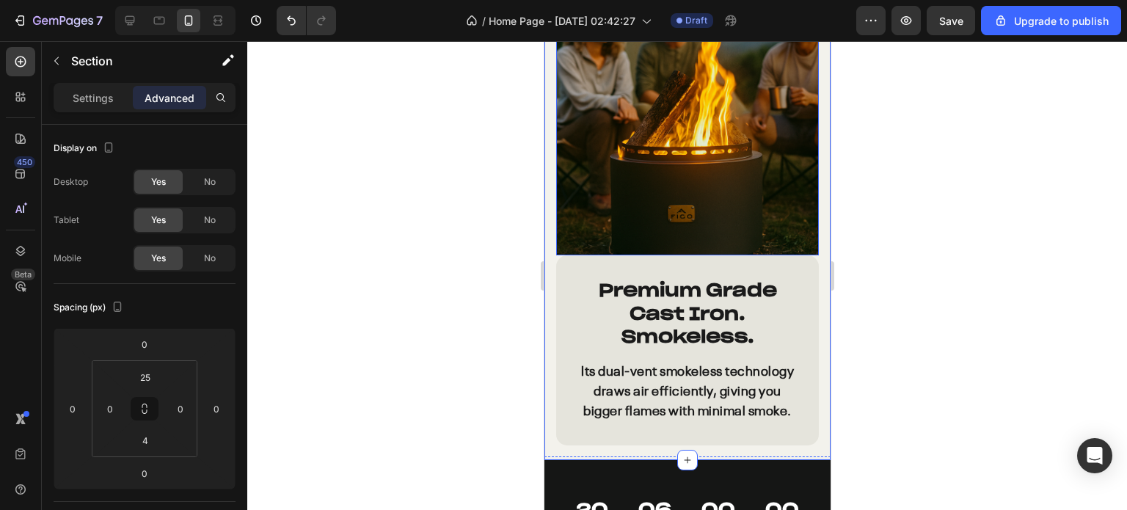
scroll to position [3564, 0]
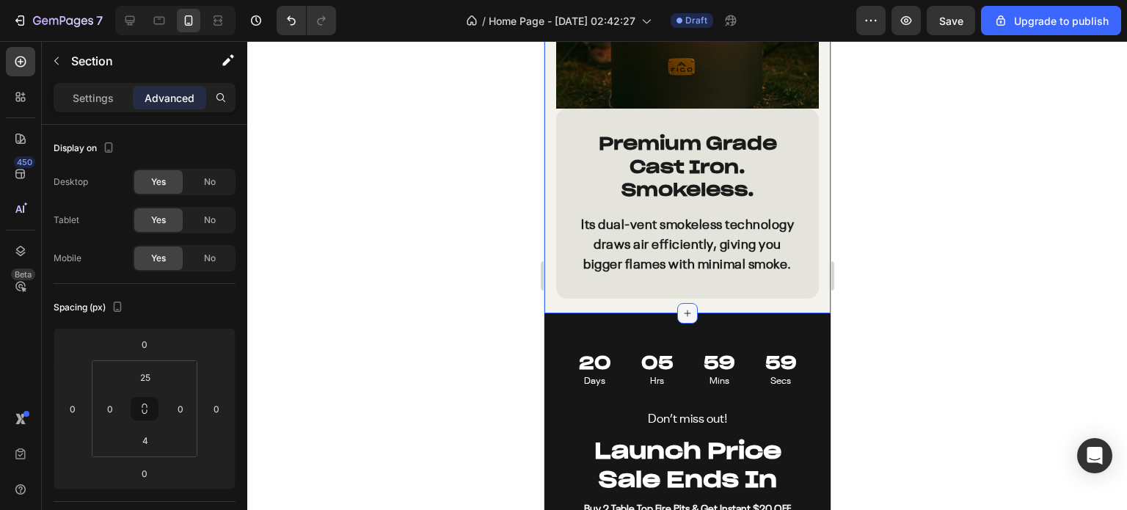
click at [682, 319] on icon at bounding box center [687, 313] width 12 height 12
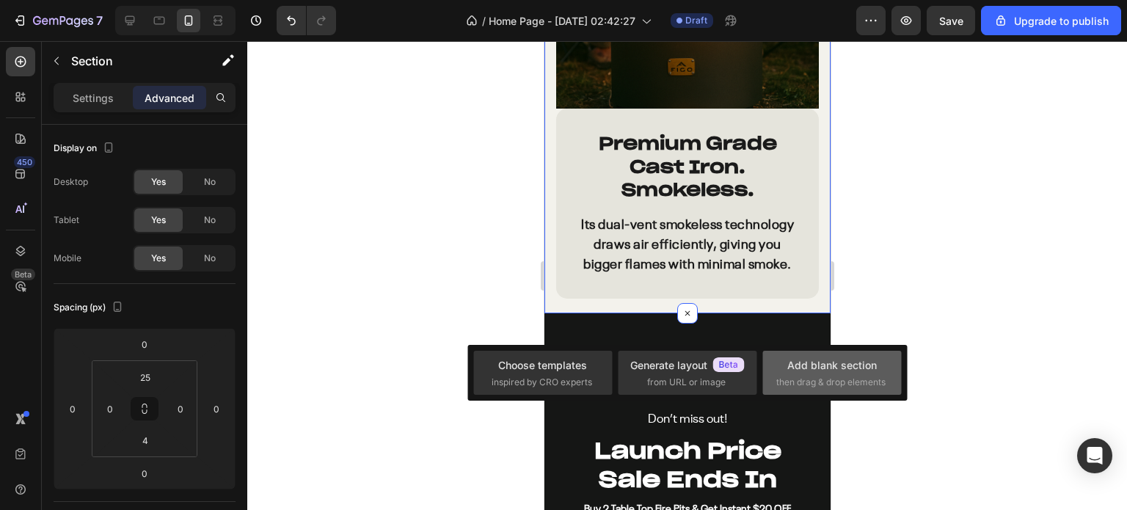
click at [827, 385] on span "then drag & drop elements" at bounding box center [830, 382] width 109 height 13
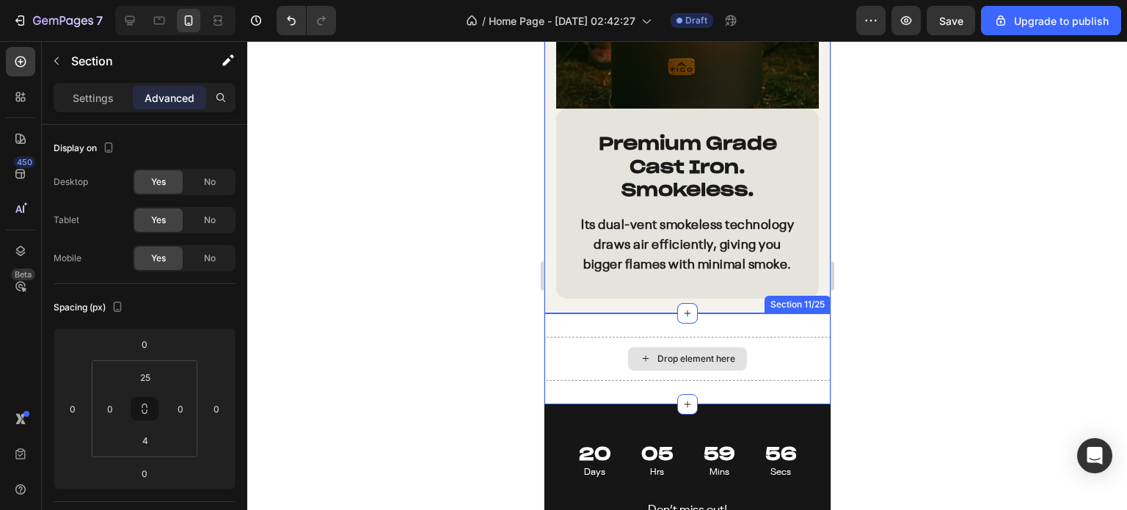
click at [776, 351] on div "Drop element here" at bounding box center [686, 359] width 286 height 44
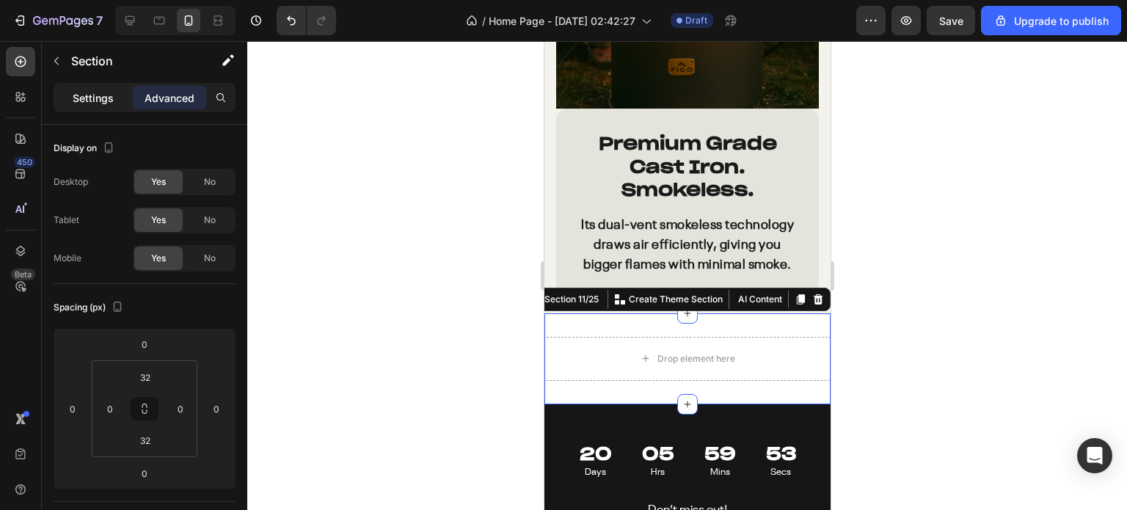
click at [84, 108] on div "Settings" at bounding box center [92, 97] width 73 height 23
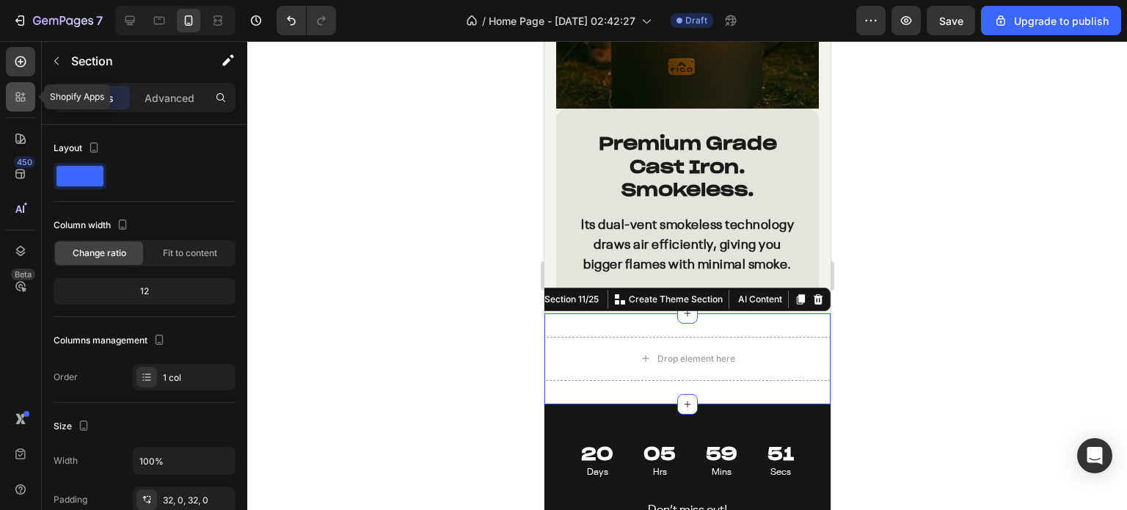
click at [17, 106] on div at bounding box center [20, 96] width 29 height 29
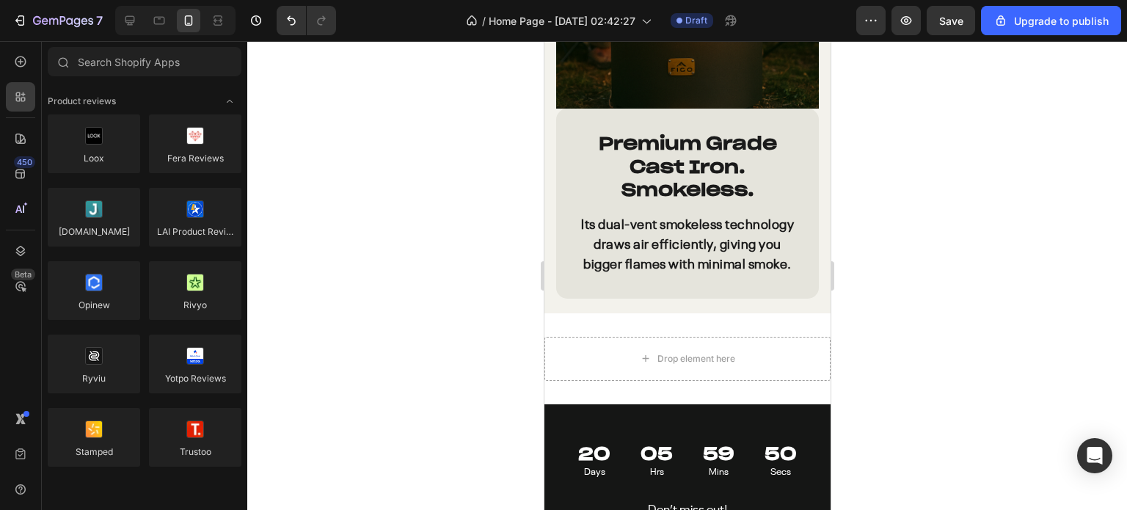
click at [26, 76] on div "450 Beta" at bounding box center [20, 225] width 29 height 357
click at [24, 64] on icon at bounding box center [20, 61] width 11 height 11
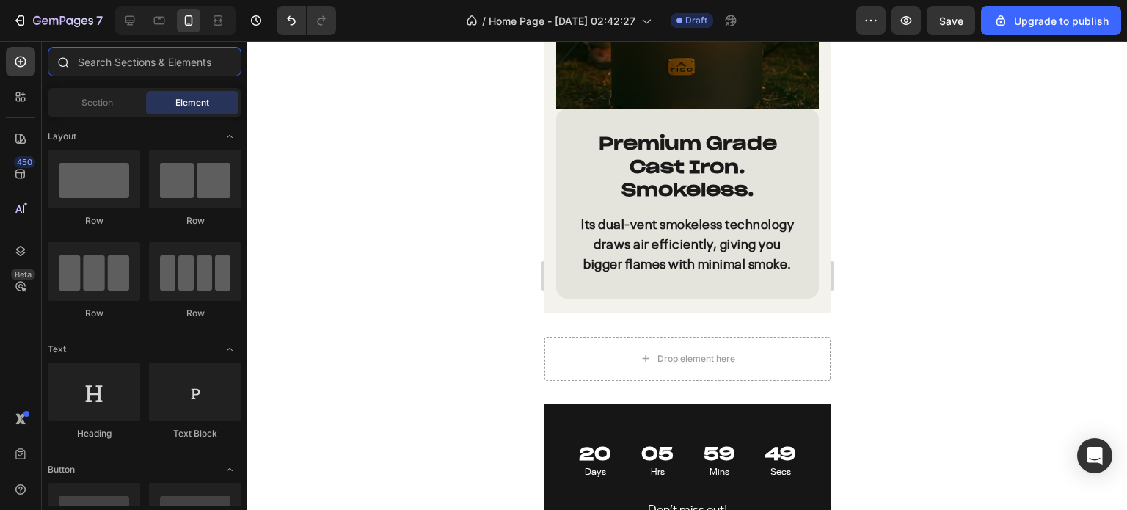
click at [104, 67] on input "text" at bounding box center [145, 61] width 194 height 29
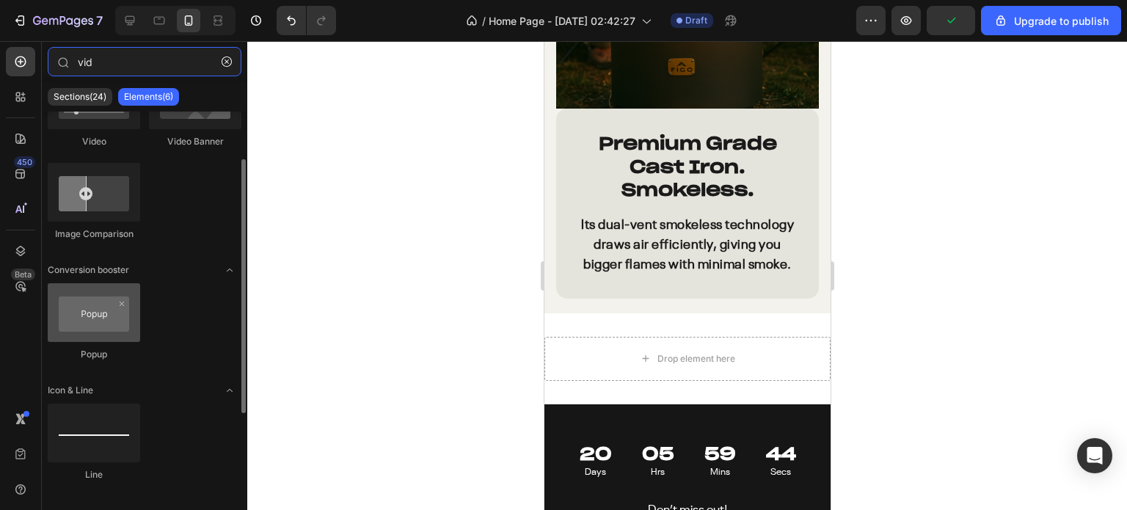
scroll to position [0, 0]
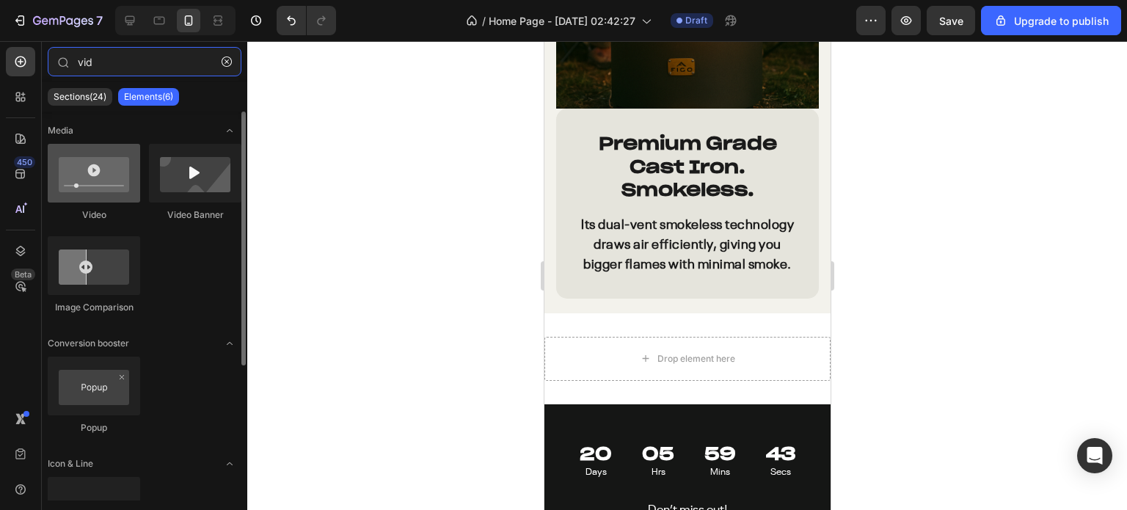
type input "vid"
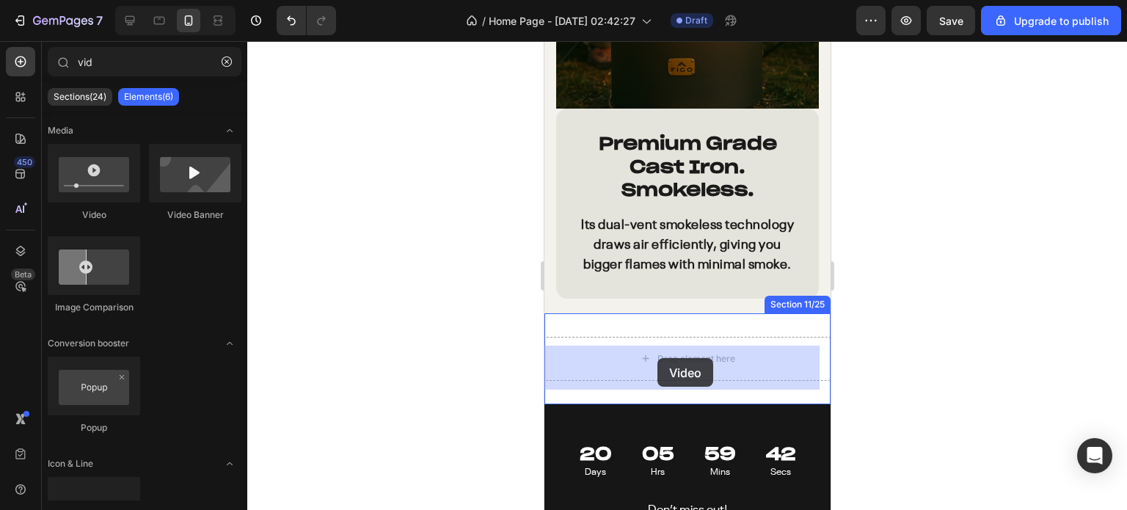
drag, startPoint x: 651, startPoint y: 226, endPoint x: 656, endPoint y: 358, distance: 132.1
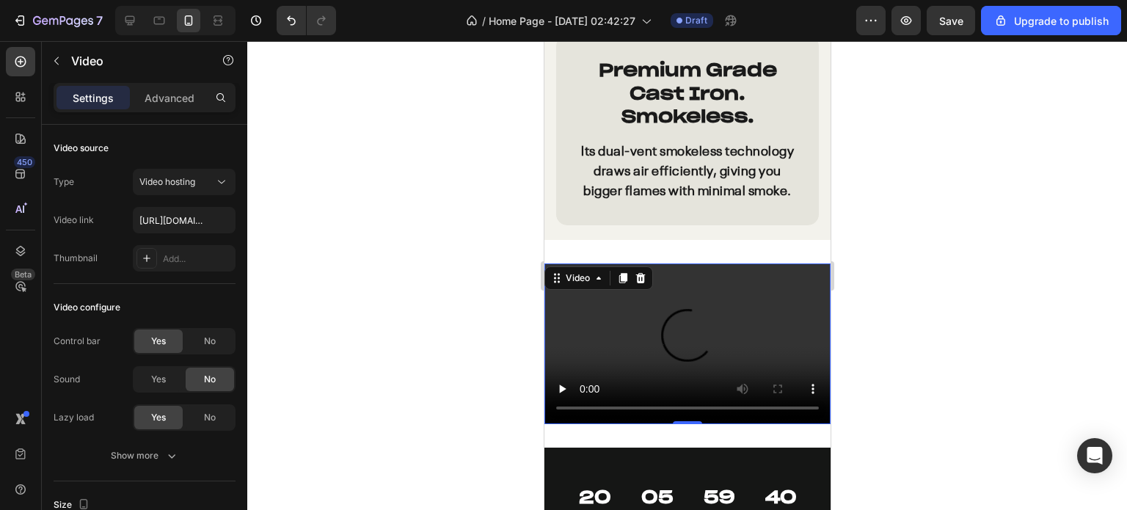
scroll to position [3711, 0]
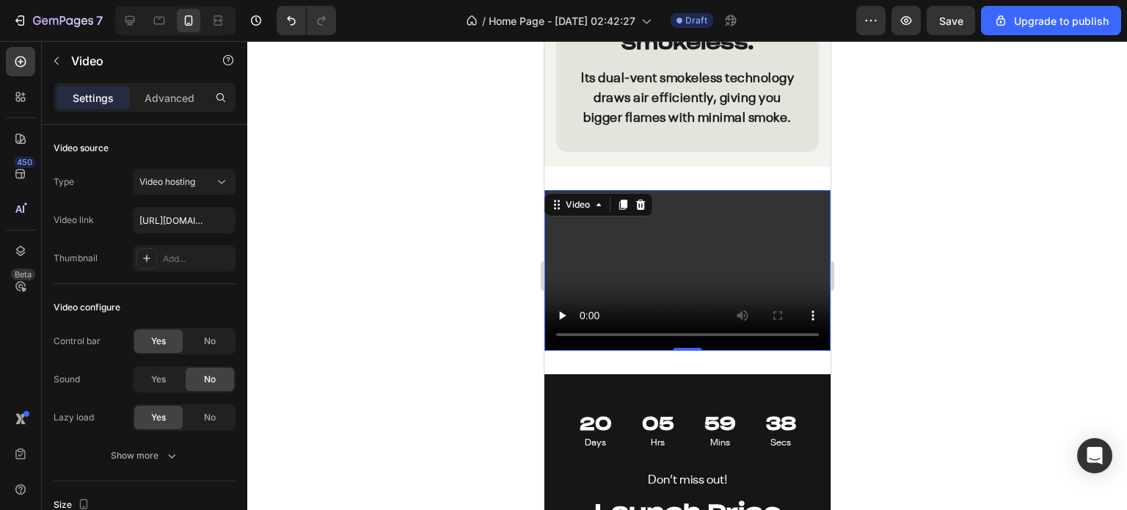
click at [924, 287] on div at bounding box center [686, 275] width 879 height 469
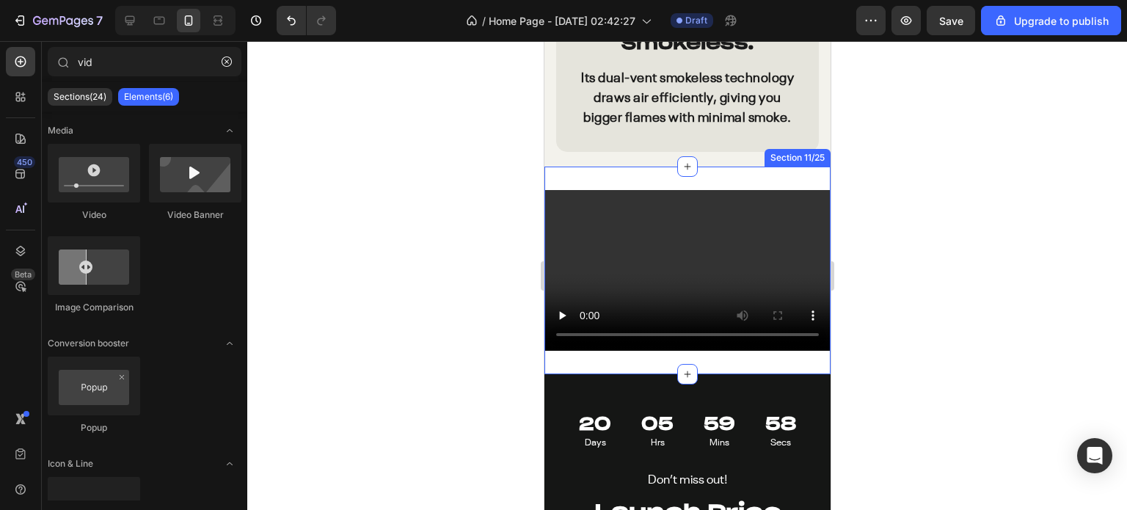
click at [642, 185] on div "Video Section 11/25" at bounding box center [686, 270] width 286 height 208
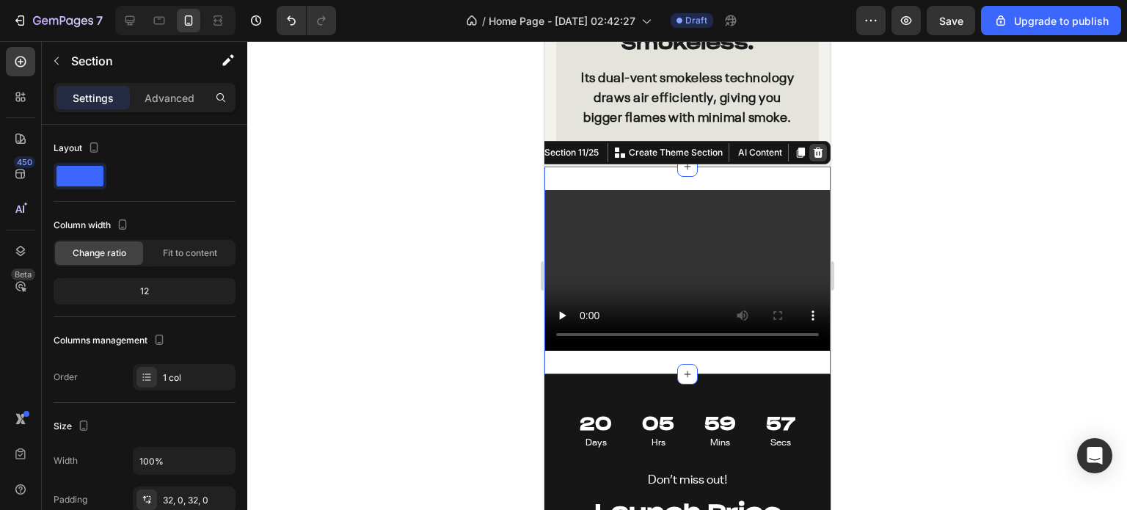
click at [813, 158] on icon at bounding box center [818, 152] width 10 height 10
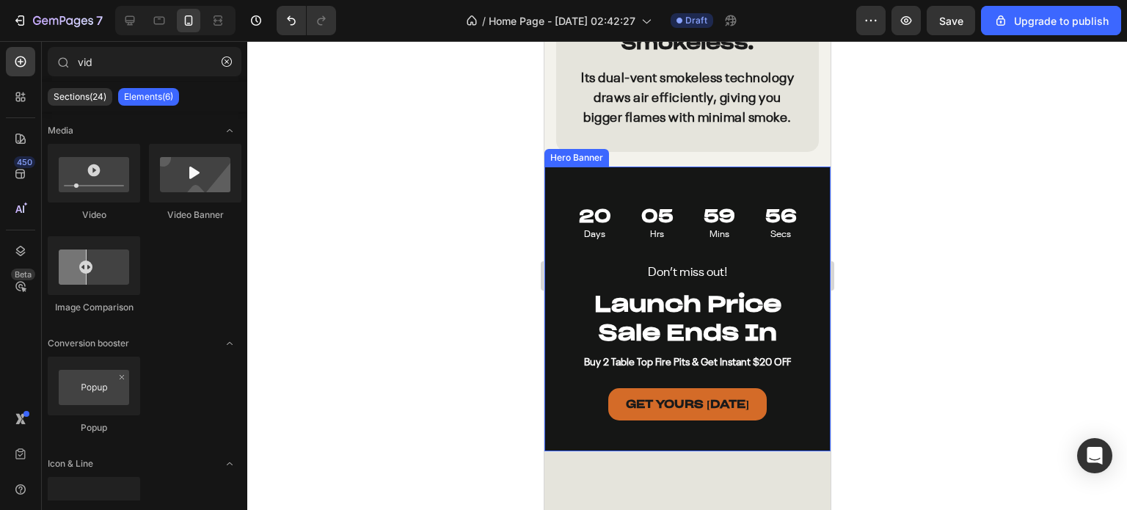
click at [707, 193] on div "Don’t miss out! Text Block Launch Price Sale Ends In Heading Buy 2 Table Top Fi…" at bounding box center [686, 308] width 286 height 285
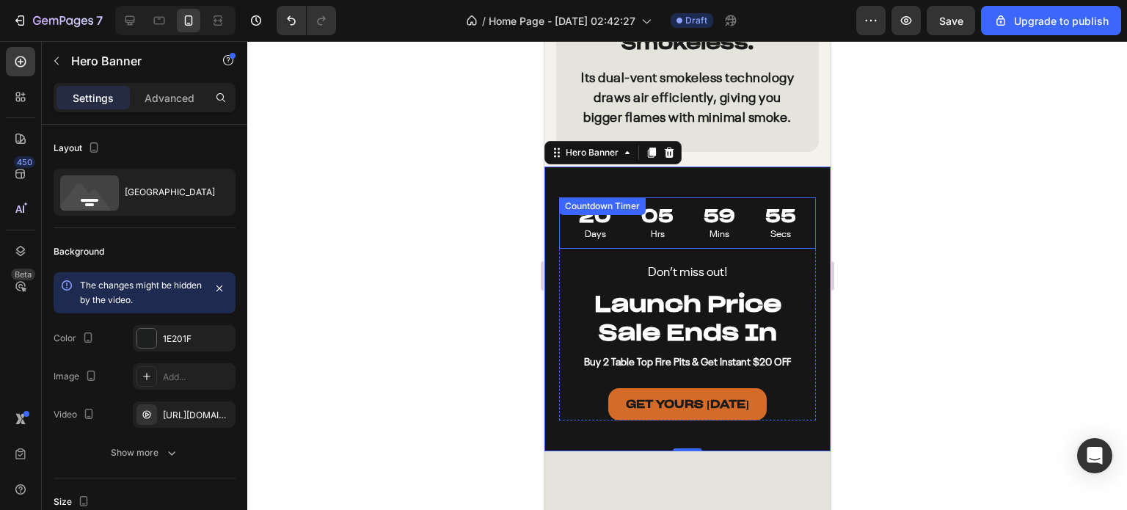
click at [646, 224] on div "20 Days 05 Hrs 59 Mins 55 Secs Countdown Timer" at bounding box center [686, 222] width 257 height 51
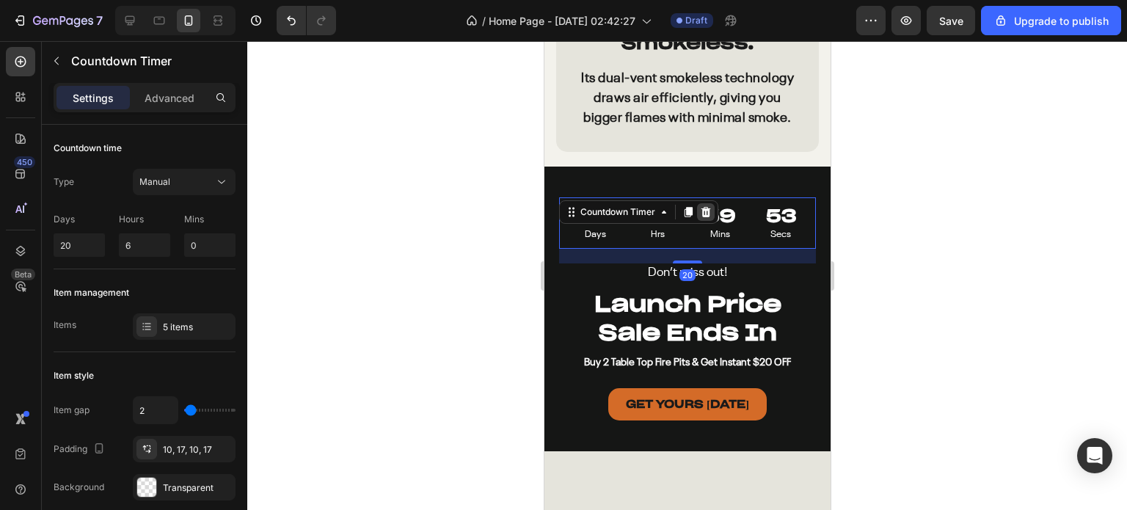
click at [705, 217] on icon at bounding box center [705, 212] width 10 height 10
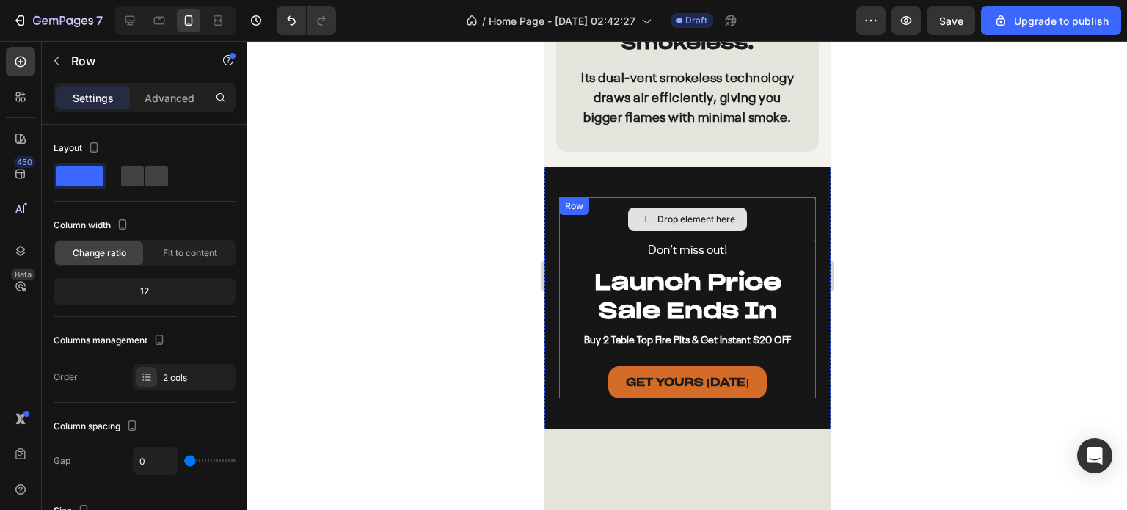
click at [761, 226] on div "Drop element here" at bounding box center [686, 219] width 257 height 44
click at [646, 218] on icon at bounding box center [648, 212] width 12 height 12
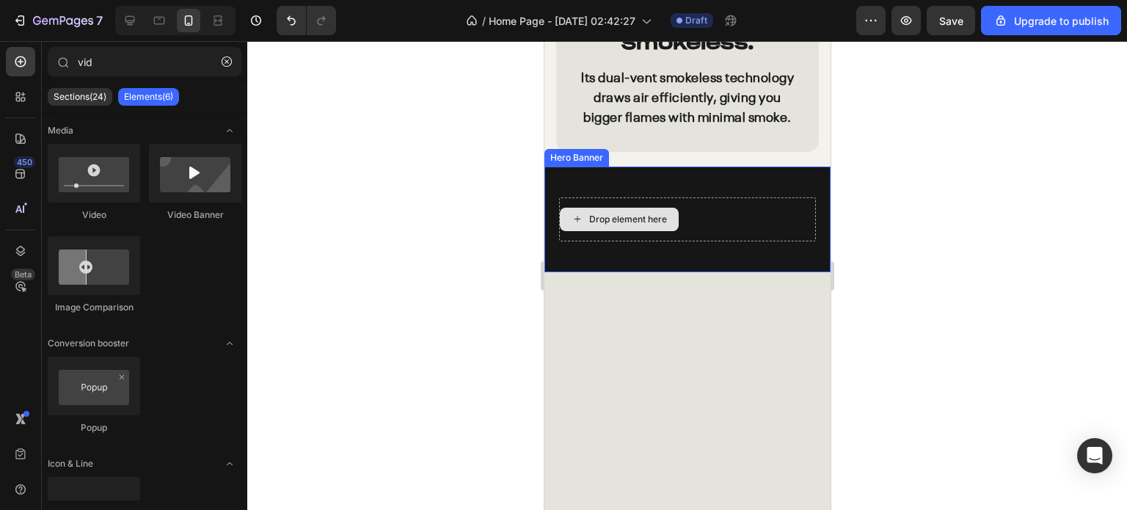
click at [708, 220] on div "Drop element here" at bounding box center [686, 219] width 257 height 44
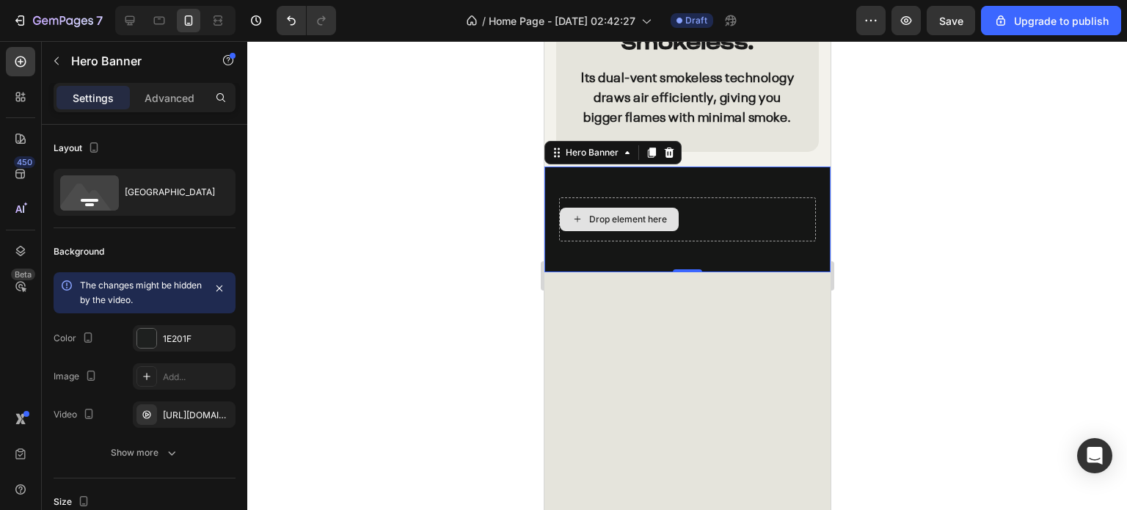
click at [724, 224] on div "Drop element here" at bounding box center [686, 219] width 257 height 44
click at [1001, 251] on div at bounding box center [686, 275] width 879 height 469
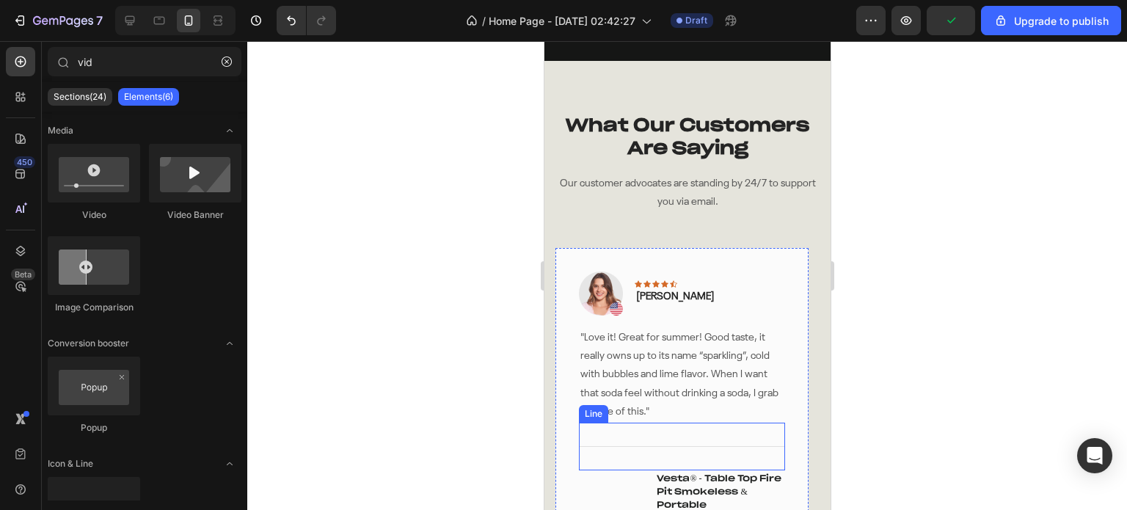
scroll to position [3638, 0]
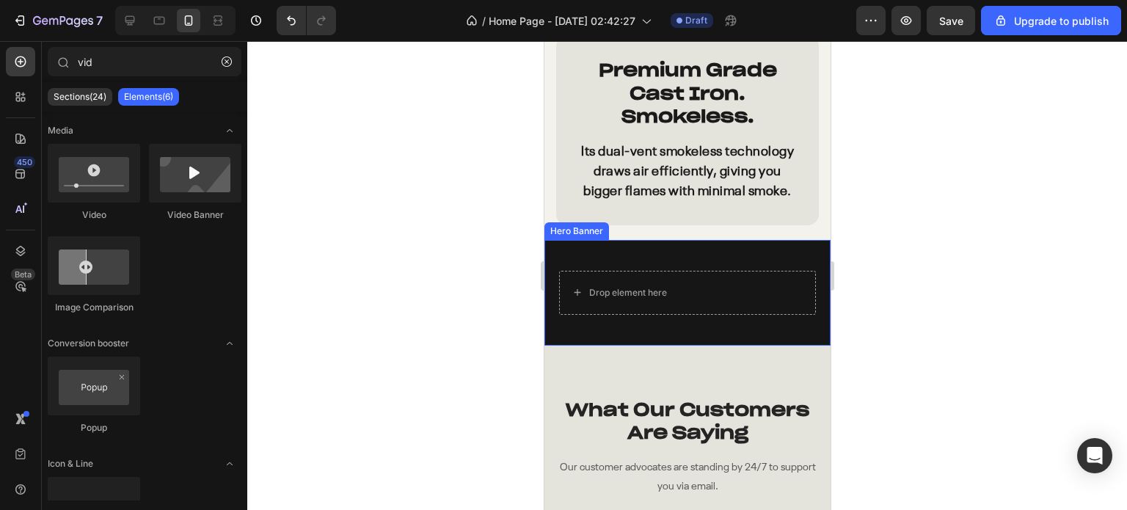
click at [744, 263] on div "Drop element here" at bounding box center [686, 293] width 286 height 106
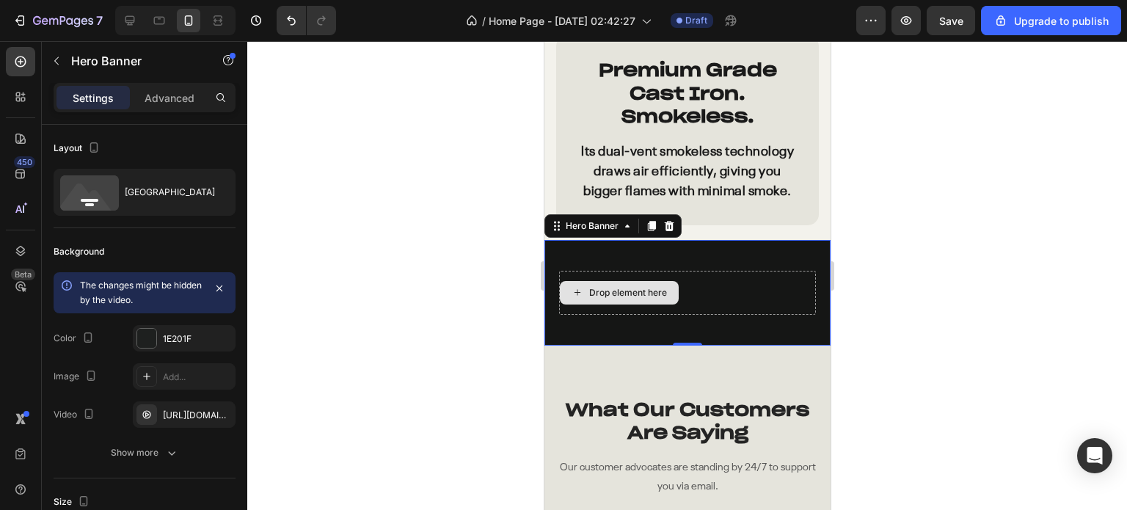
click at [757, 290] on div "Drop element here" at bounding box center [686, 293] width 257 height 44
click at [605, 232] on div "Hero Banner" at bounding box center [591, 225] width 59 height 13
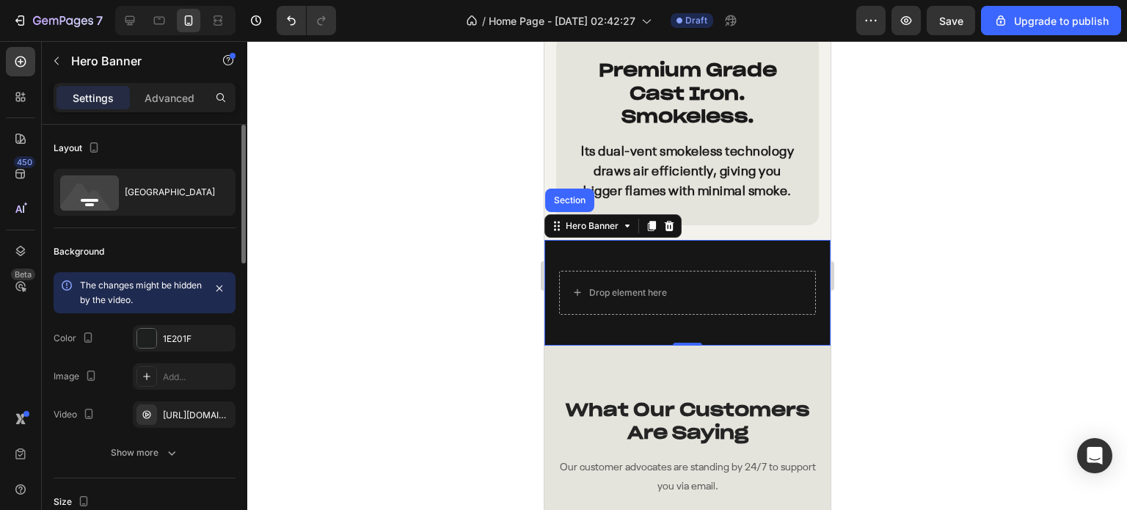
scroll to position [73, 0]
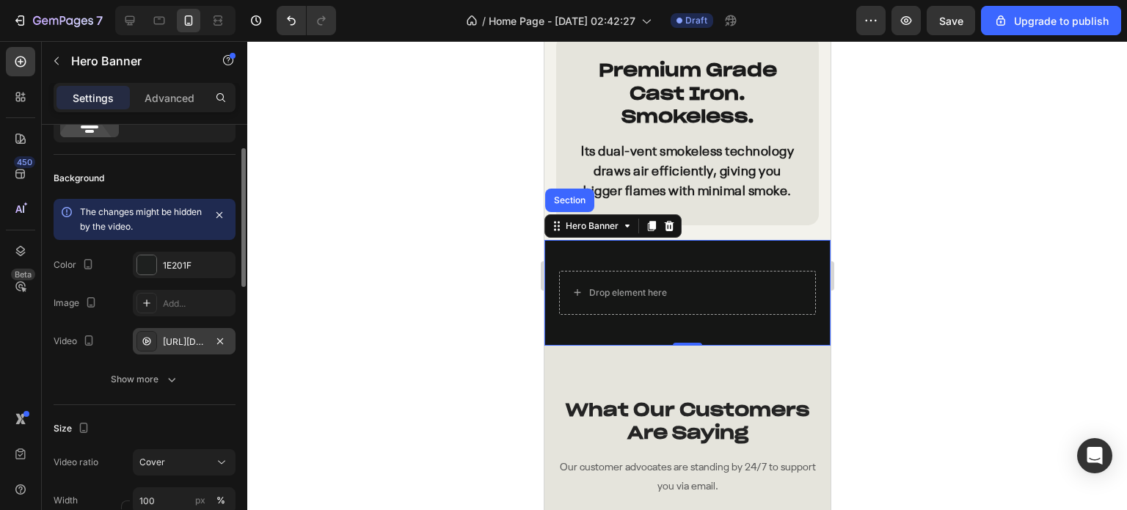
click at [173, 343] on div "[URL][DOMAIN_NAME]" at bounding box center [184, 341] width 43 height 13
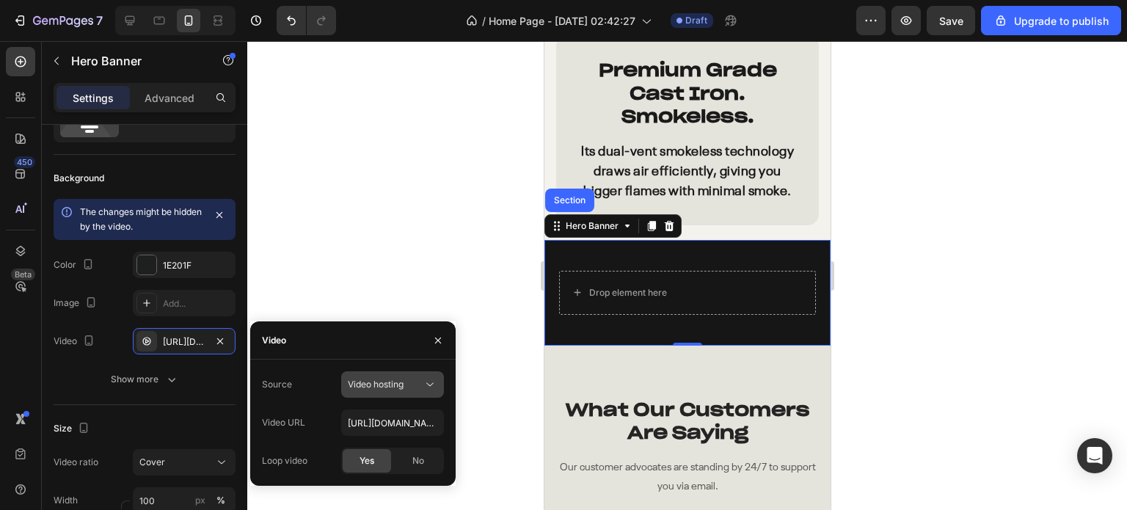
click at [402, 388] on span "Video hosting" at bounding box center [376, 383] width 56 height 11
click at [399, 383] on span "Video hosting" at bounding box center [376, 383] width 56 height 11
click at [395, 427] on input "[URL][DOMAIN_NAME]" at bounding box center [392, 422] width 103 height 26
paste input "98c2012573474585888b2635208f20bc"
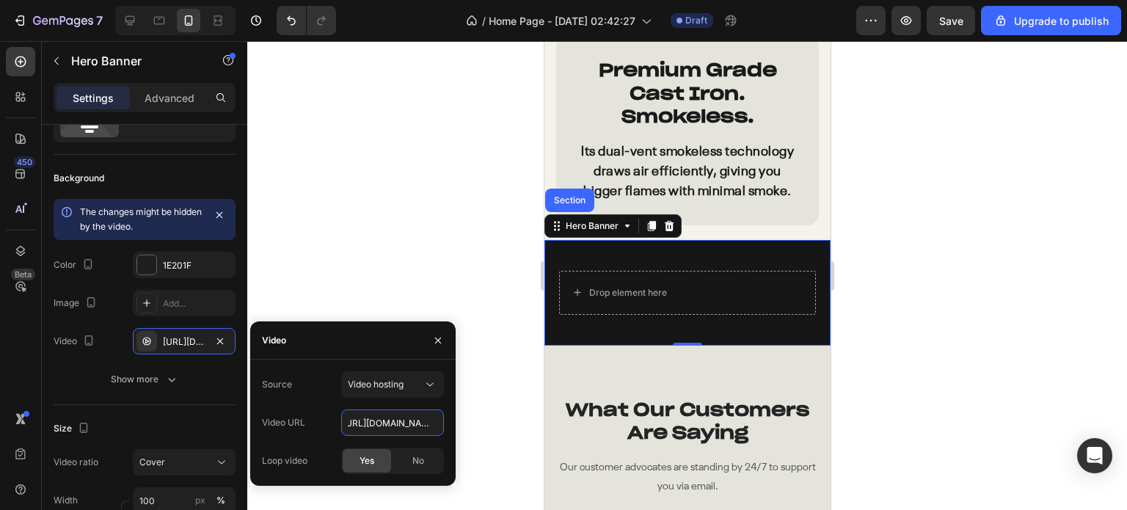
type input "https://cdn.shopify.com/videos/c/o/v/98c2012573474585888b2635208f20bc.mp4"
click at [321, 398] on div "Source Video hosting Video URL https://cdn.shopify.com/videos/c/o/v/98c20125734…" at bounding box center [353, 422] width 182 height 103
click at [433, 334] on button "button" at bounding box center [437, 340] width 23 height 23
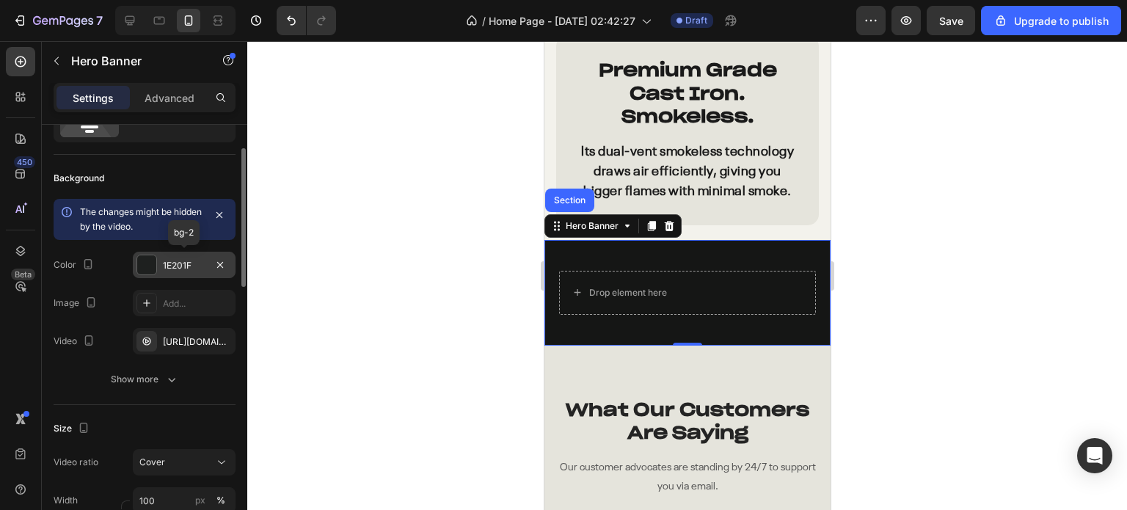
click at [149, 263] on div at bounding box center [146, 264] width 19 height 19
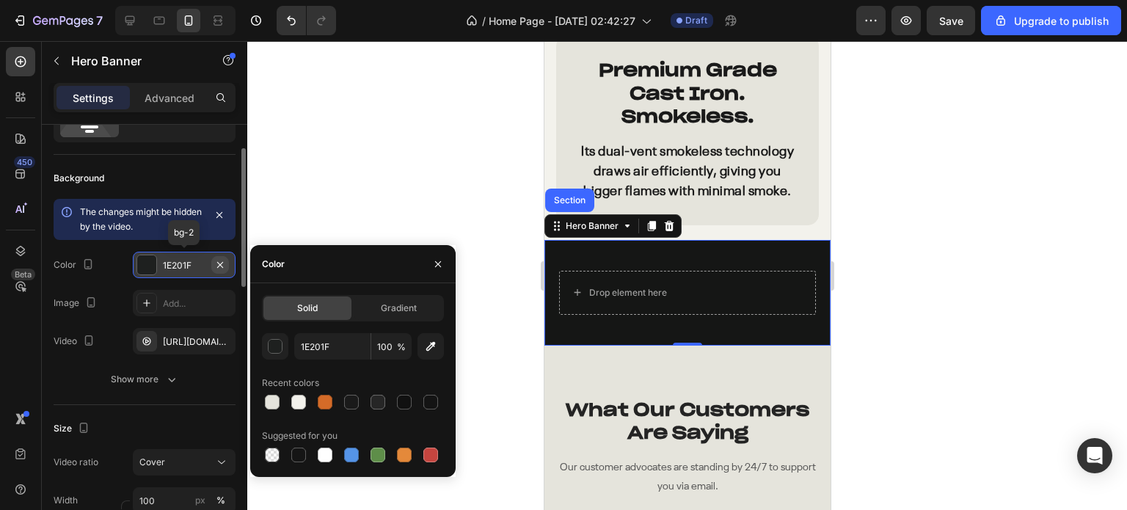
click at [219, 264] on icon "button" at bounding box center [220, 265] width 12 height 12
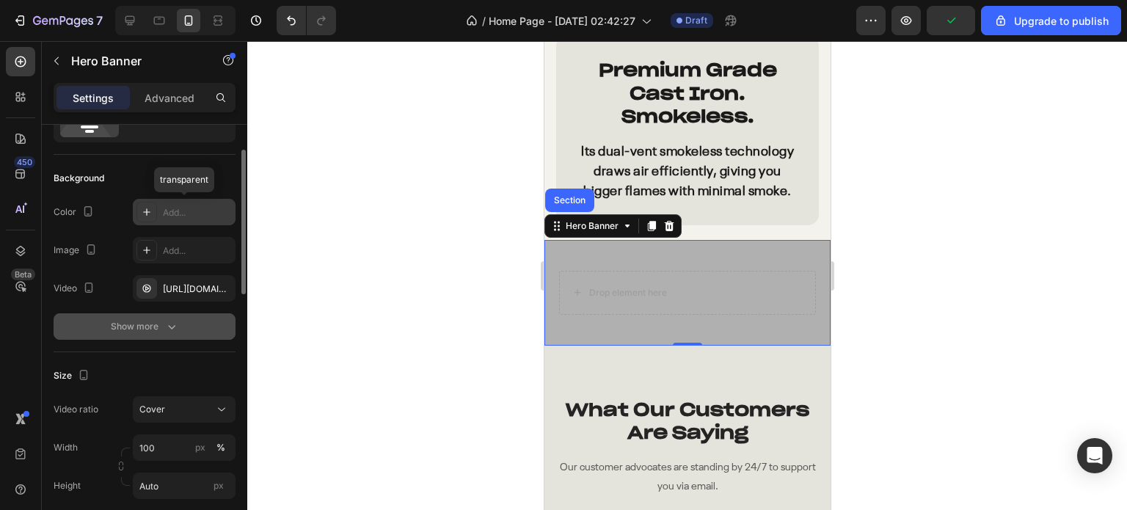
click at [179, 321] on button "Show more" at bounding box center [145, 326] width 182 height 26
click at [216, 325] on icon "button" at bounding box center [220, 327] width 12 height 12
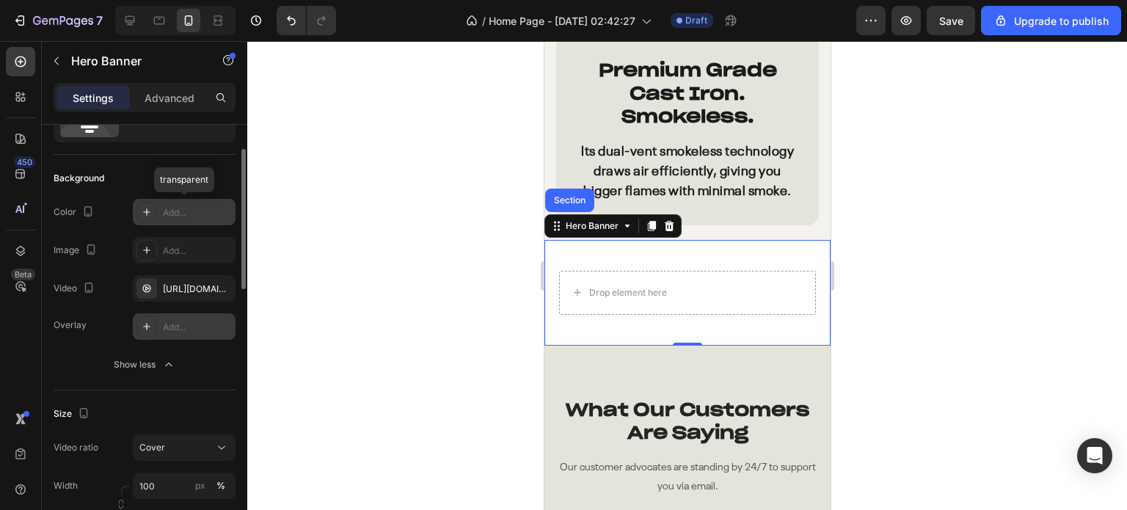
scroll to position [147, 0]
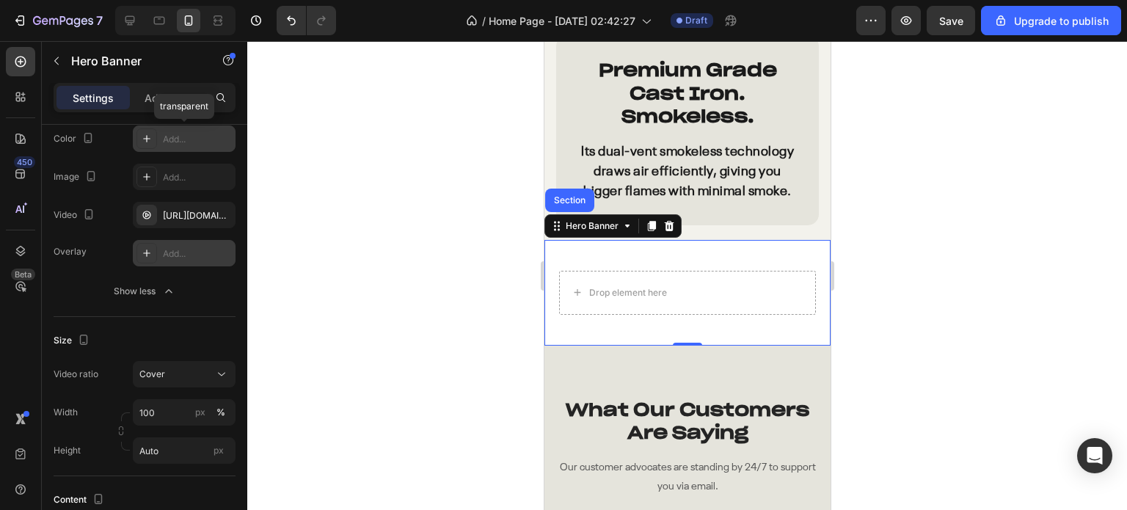
click at [191, 258] on div "Add..." at bounding box center [197, 253] width 69 height 13
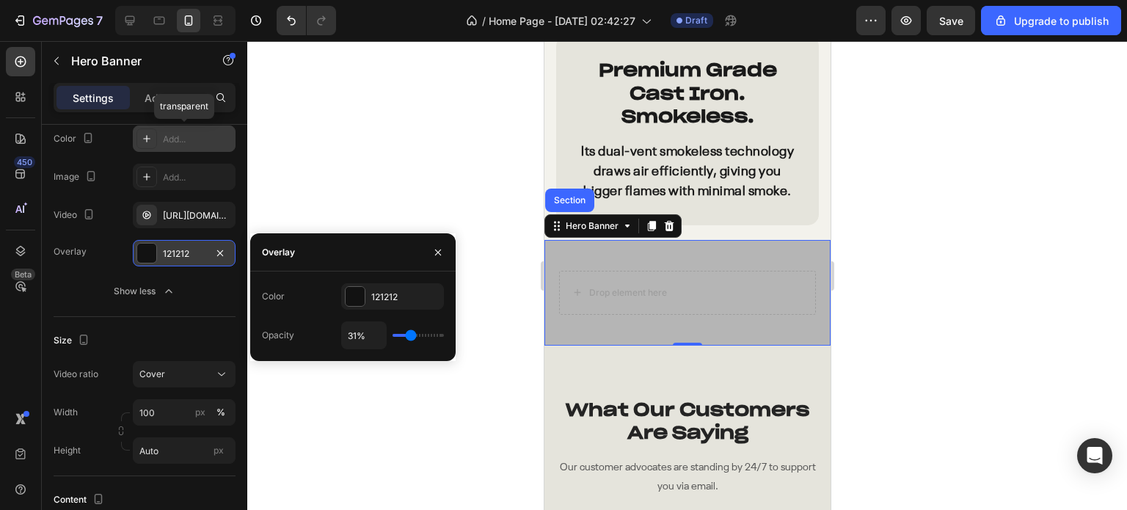
type input "29%"
type input "29"
type input "27%"
type input "27"
type input "24%"
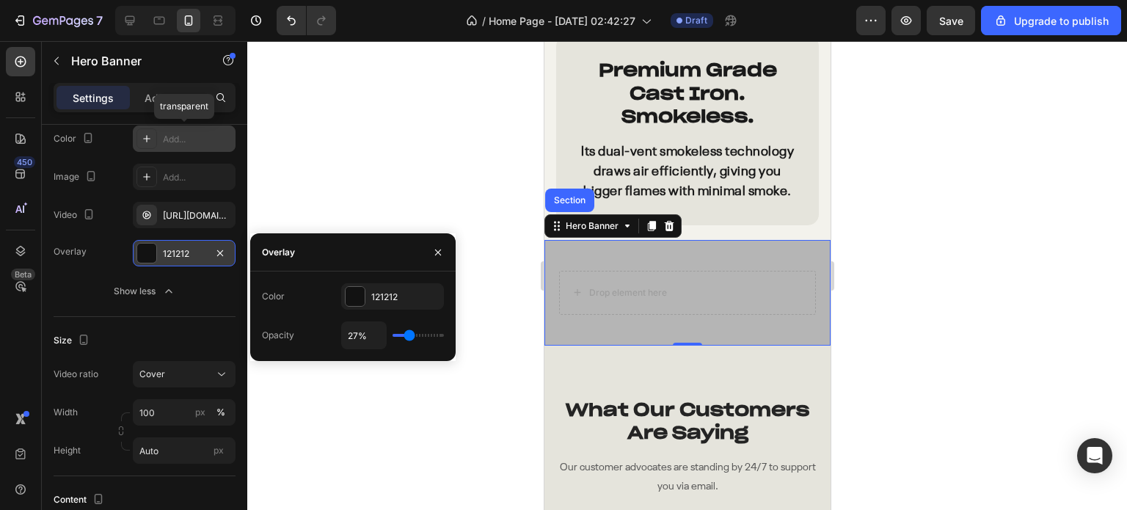
type input "24"
type input "18%"
type input "18"
type input "14%"
type input "14"
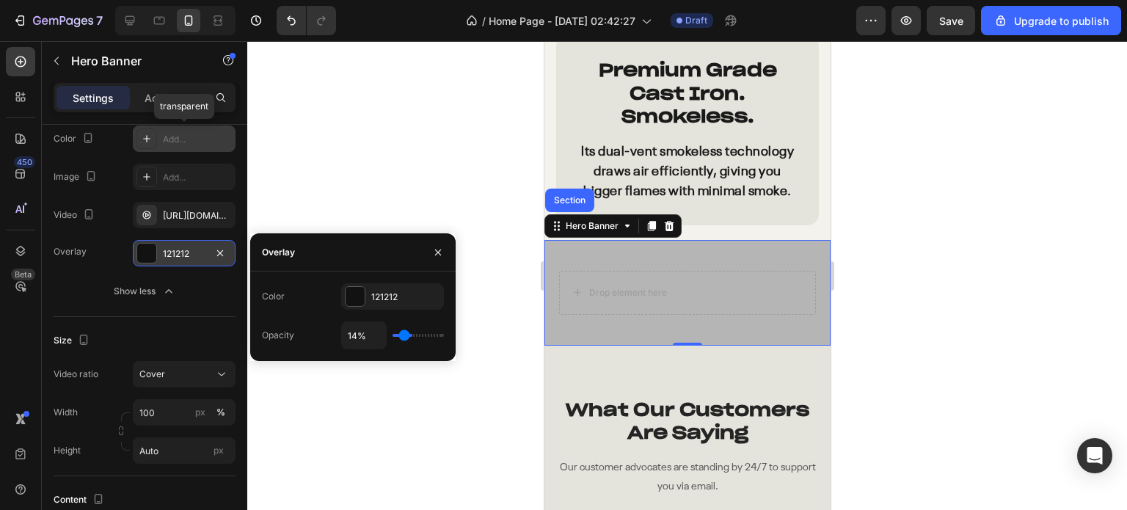
type input "11%"
type input "11"
type input "2%"
type input "2"
type input "0%"
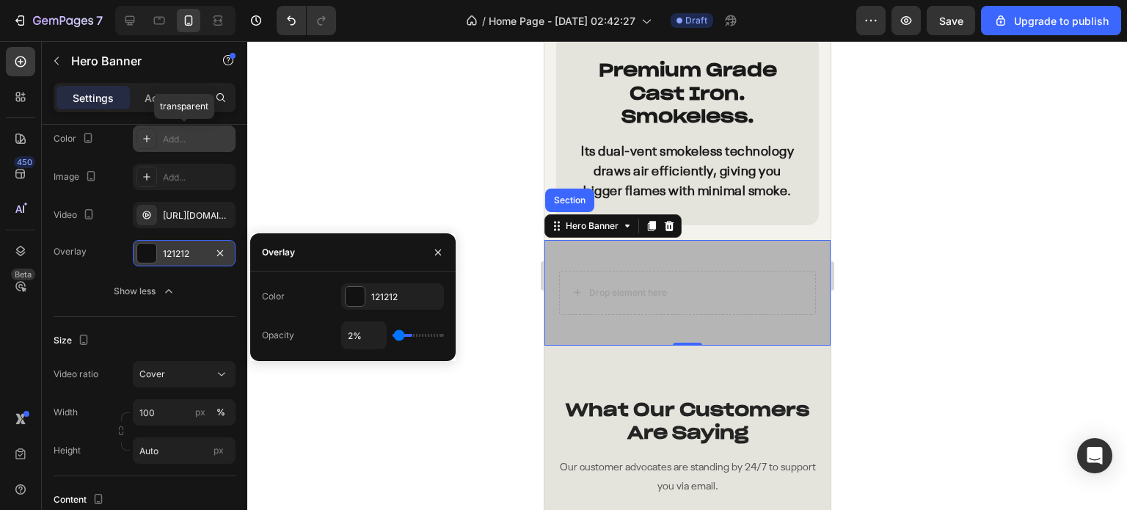
type input "0"
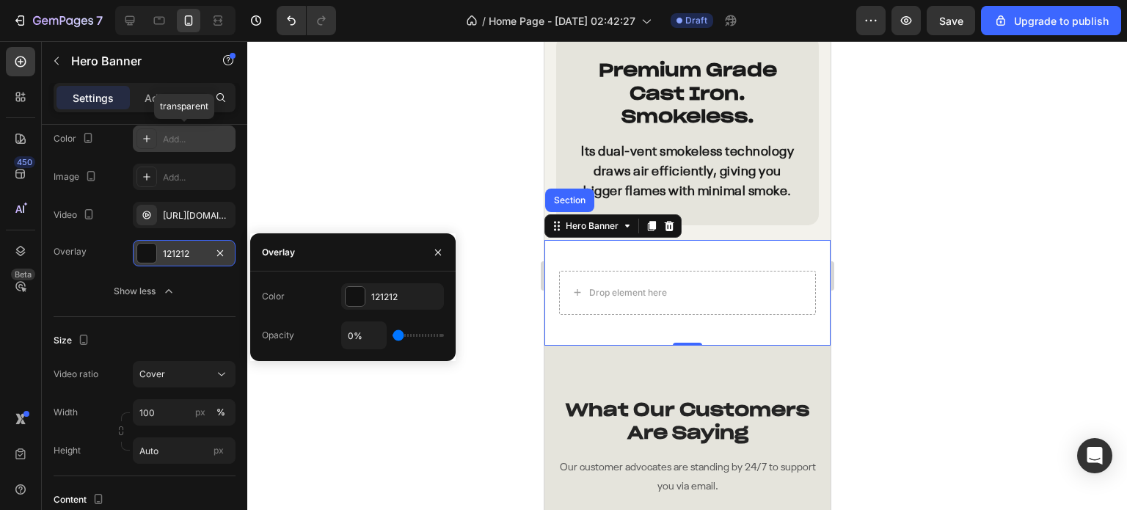
type input "3%"
type input "3"
type input "18%"
type input "18"
type input "33%"
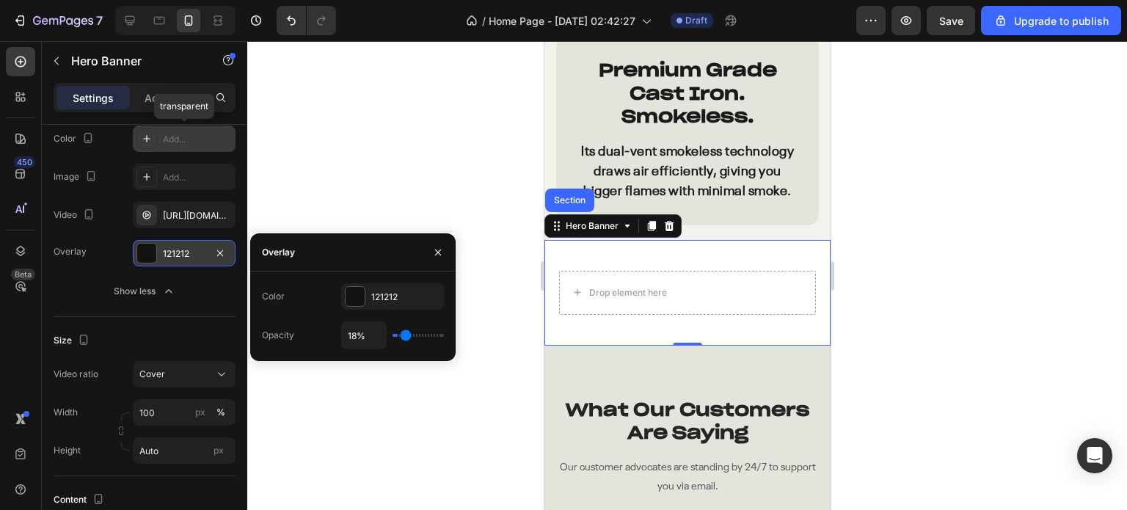
type input "33"
type input "54%"
type input "54"
type input "69%"
type input "69"
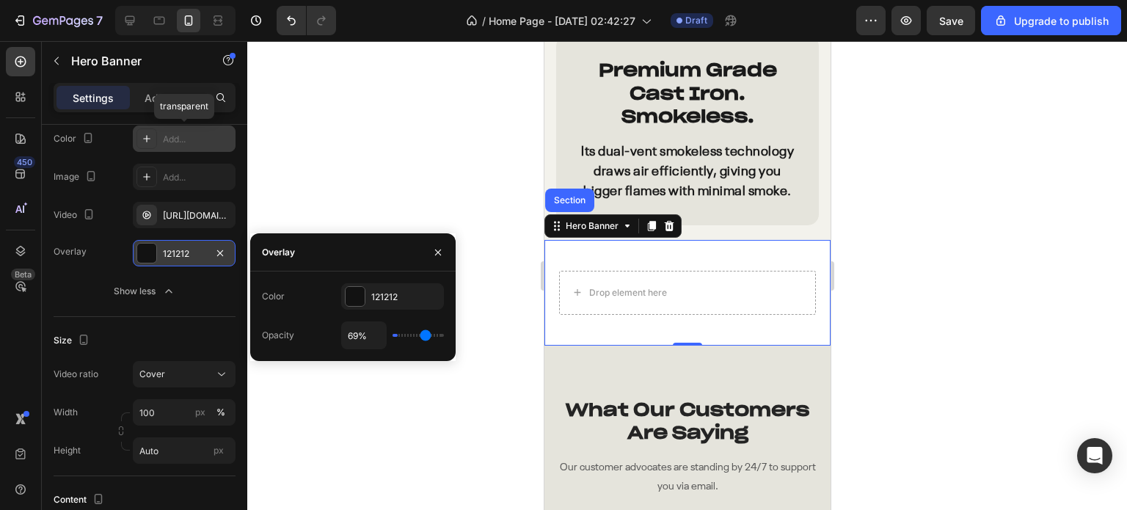
type input "83%"
type input "83"
type input "94%"
type input "94"
type input "100%"
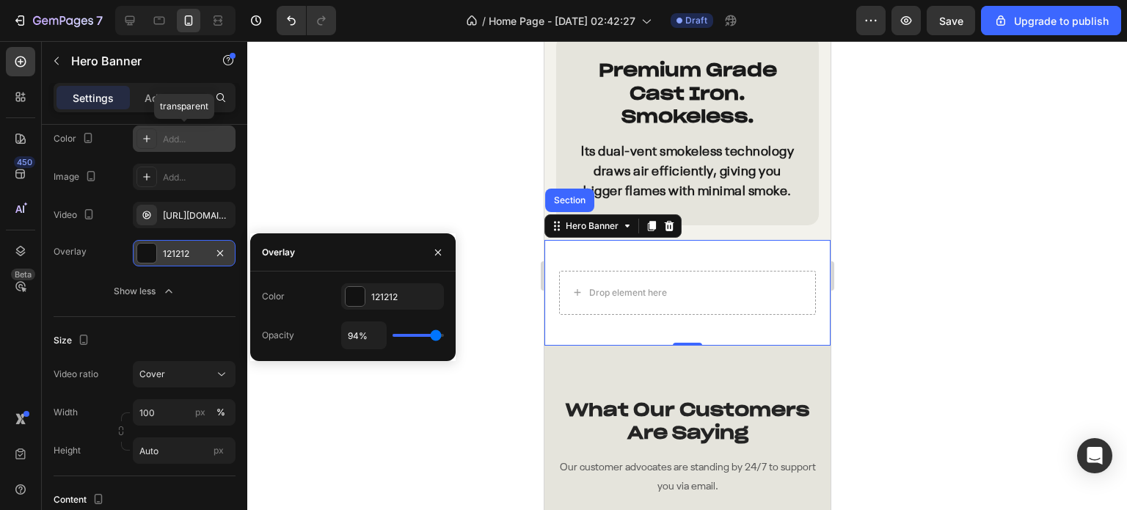
type input "100"
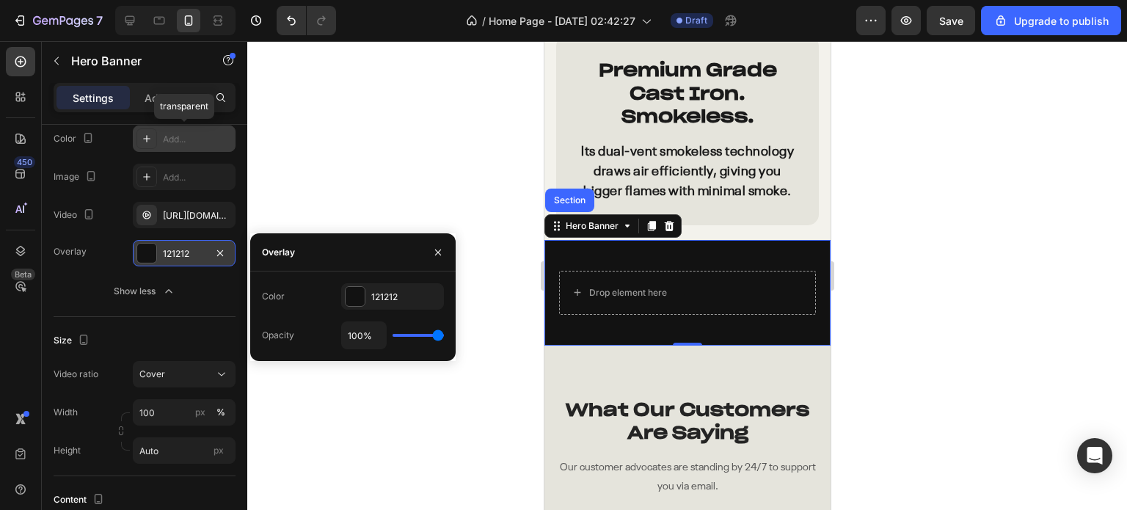
type input "88%"
type input "88"
type input "63%"
type input "63"
type input "45%"
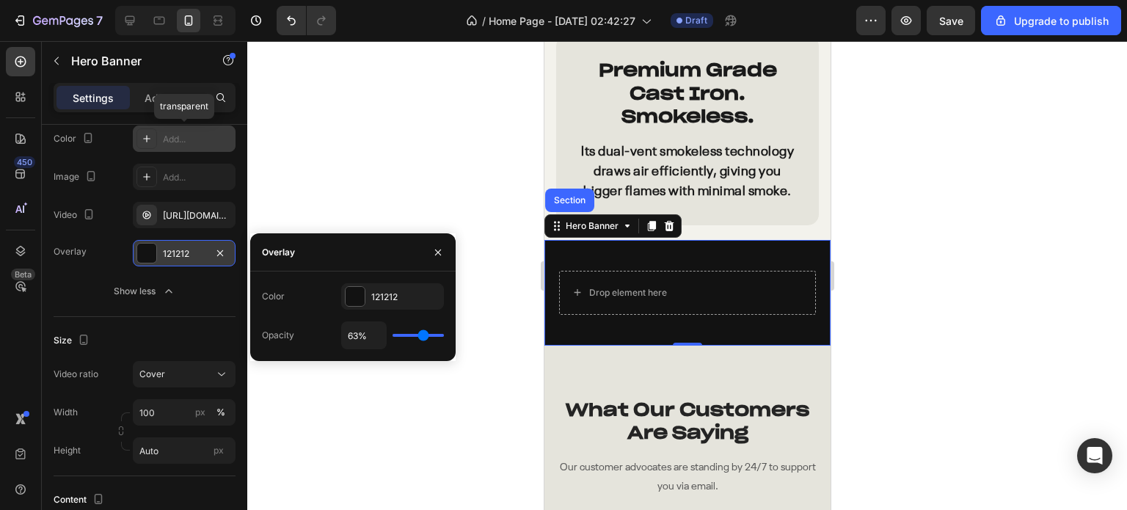
type input "45"
type input "33%"
type input "33"
type input "30%"
type input "30"
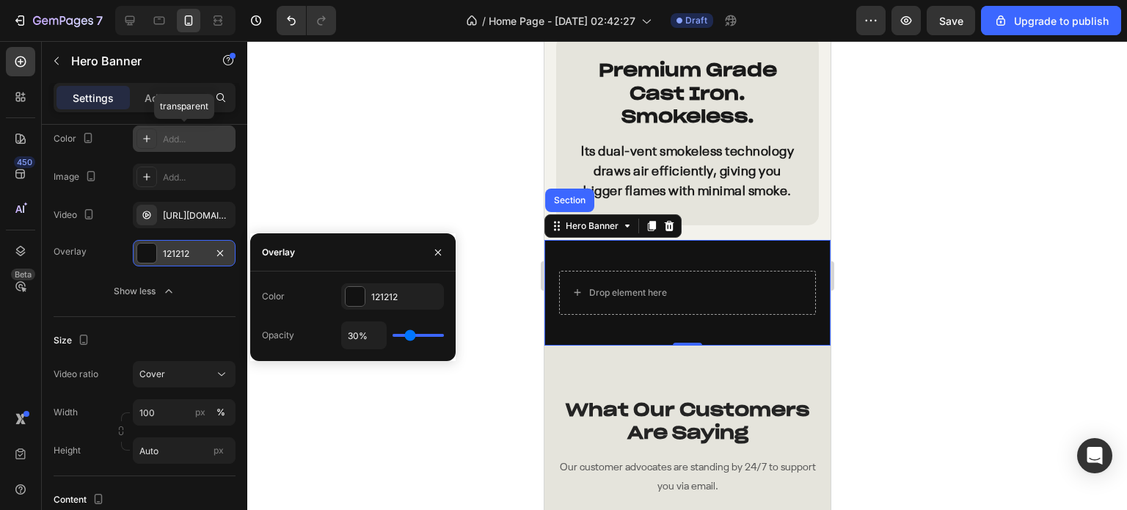
type input "23%"
type input "23"
type input "20%"
type input "20"
type input "18%"
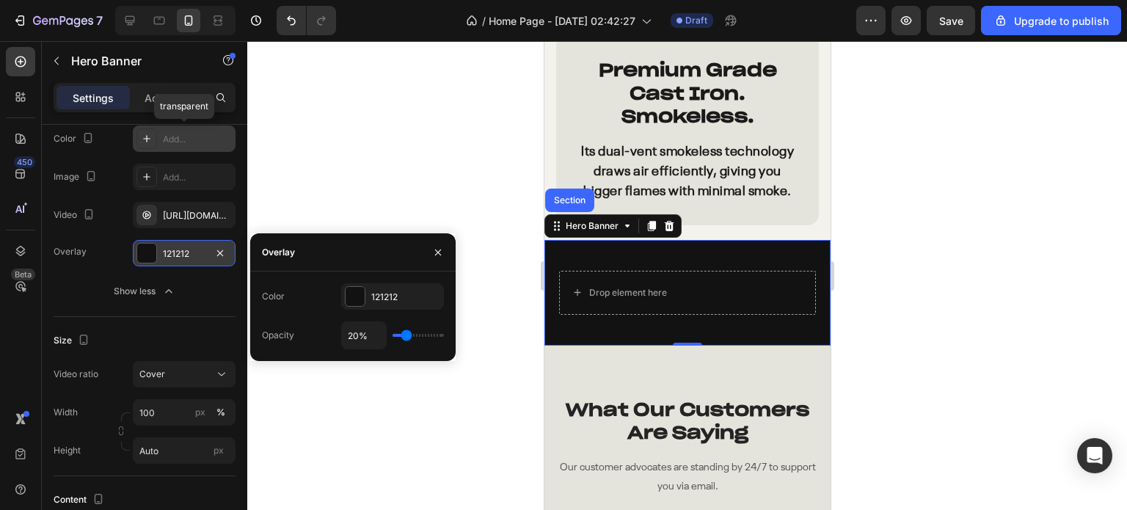
type input "18"
type input "17%"
type input "17"
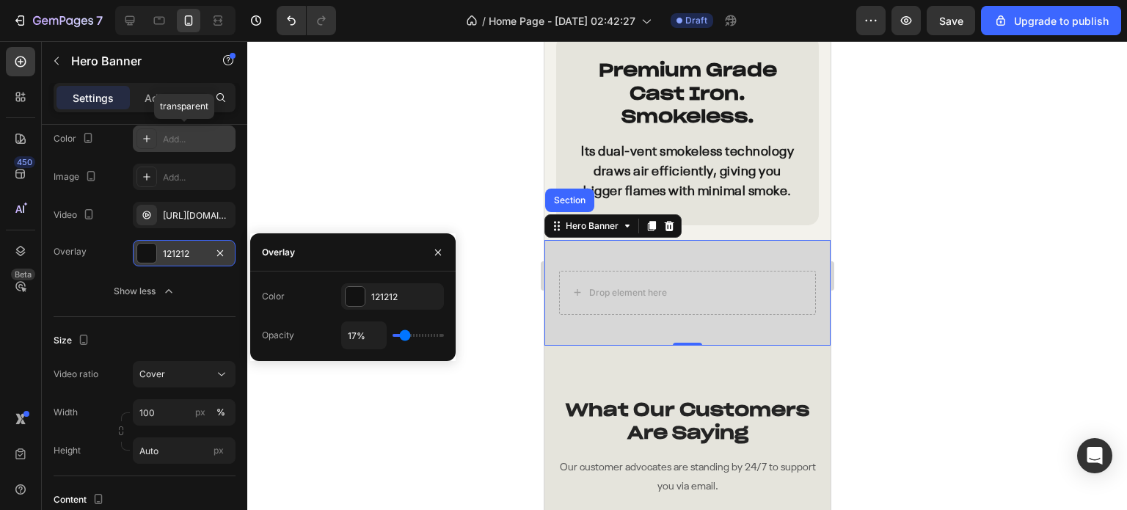
type input "15%"
type input "15"
type input "14%"
type input "14"
type input "12%"
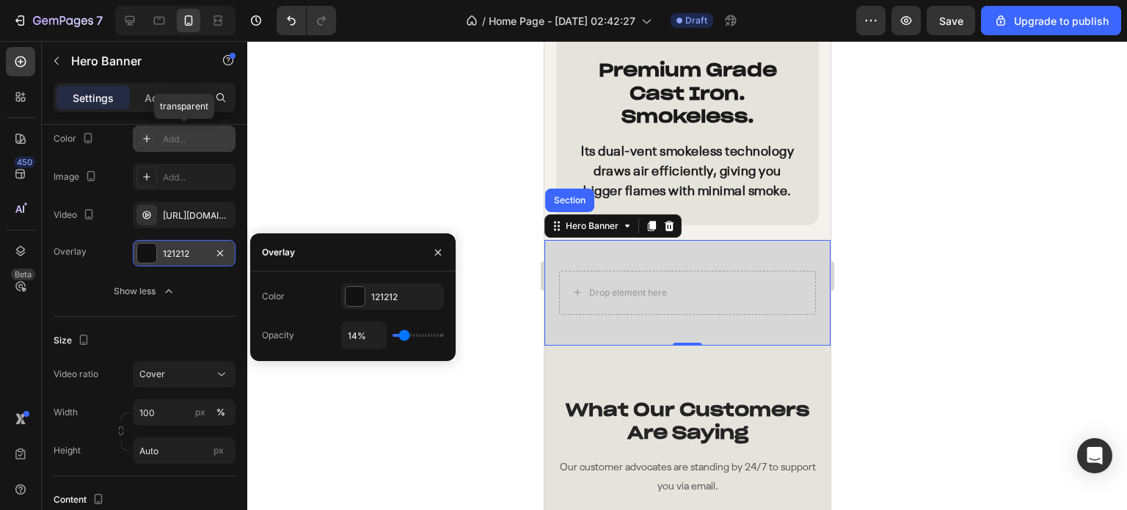
type input "12"
type input "11%"
type input "11"
type input "6%"
type input "6"
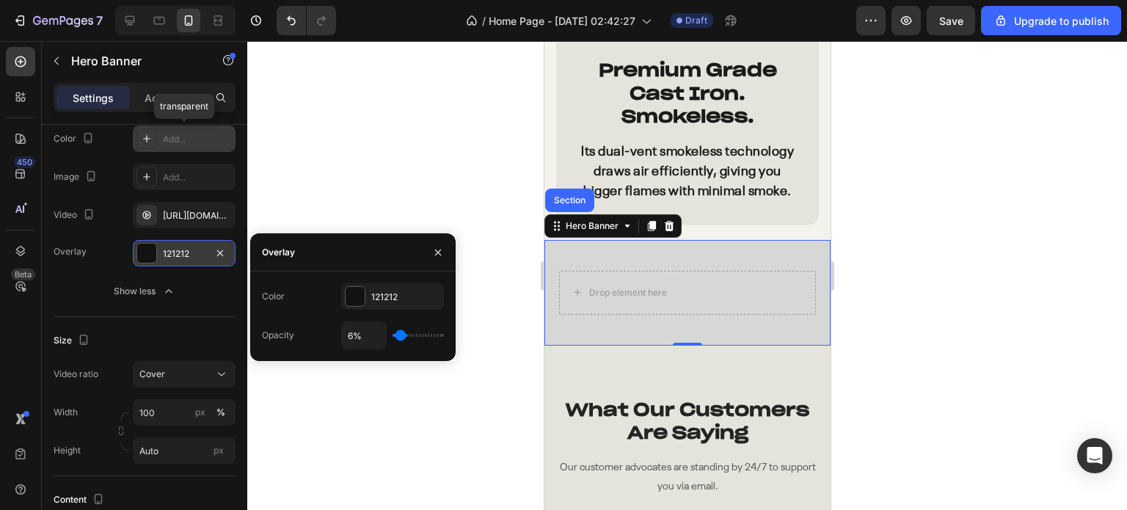
type input "3%"
type input "3"
type input "0%"
type input "0"
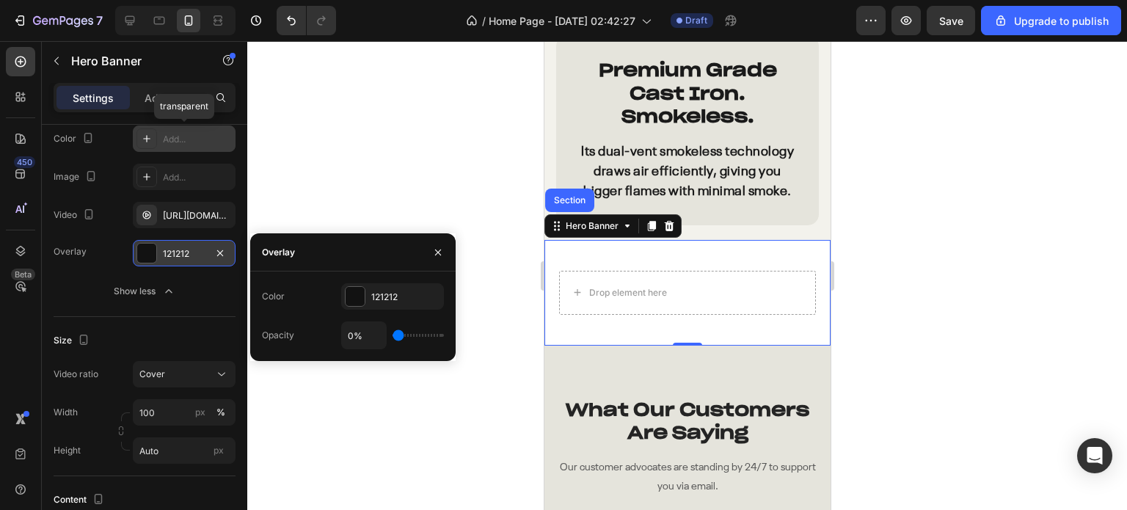
type input "2%"
type input "2"
type input "3%"
type input "3"
type input "5%"
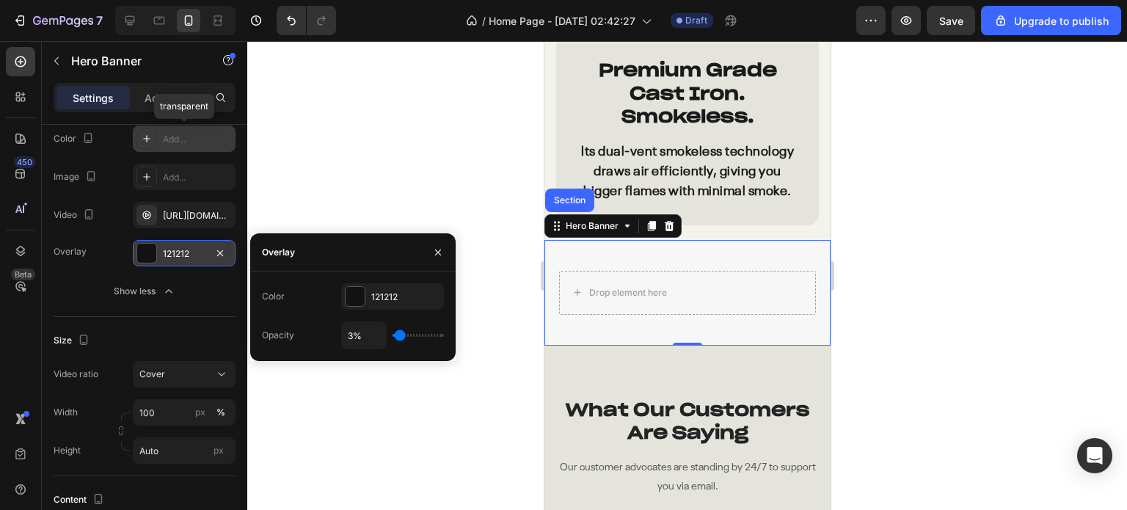
type input "5"
type input "6%"
type input "6"
type input "8%"
type input "8"
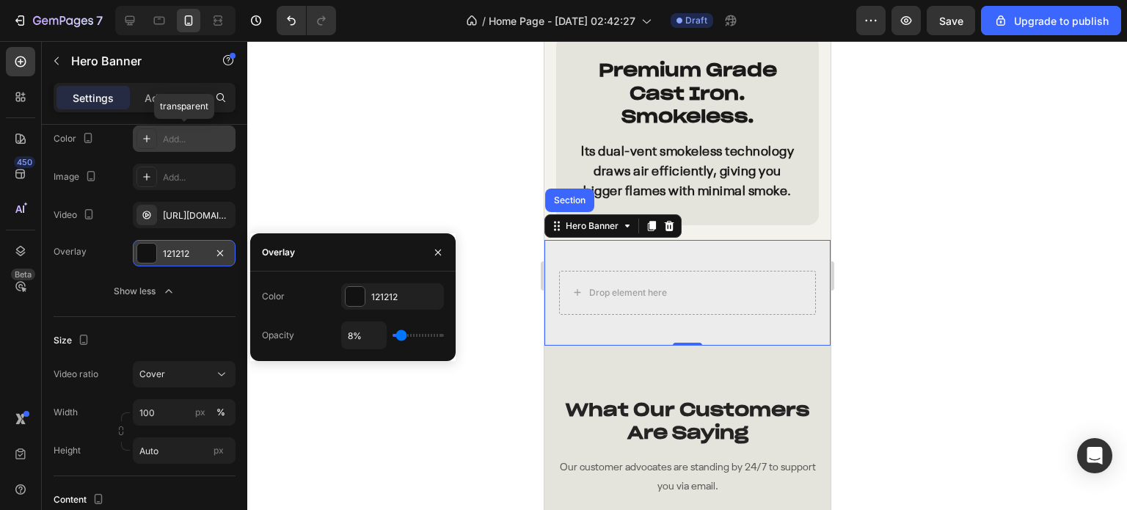
type input "9%"
type input "9"
type input "11%"
drag, startPoint x: 410, startPoint y: 335, endPoint x: 402, endPoint y: 337, distance: 8.4
type input "11"
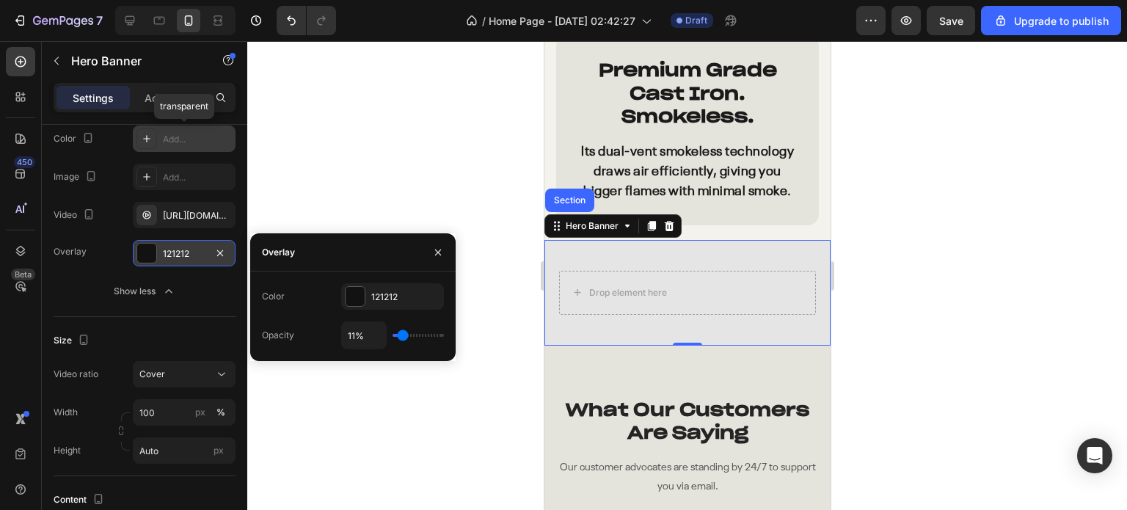
click at [402, 337] on input "range" at bounding box center [417, 335] width 51 height 3
click at [326, 197] on div at bounding box center [686, 275] width 879 height 469
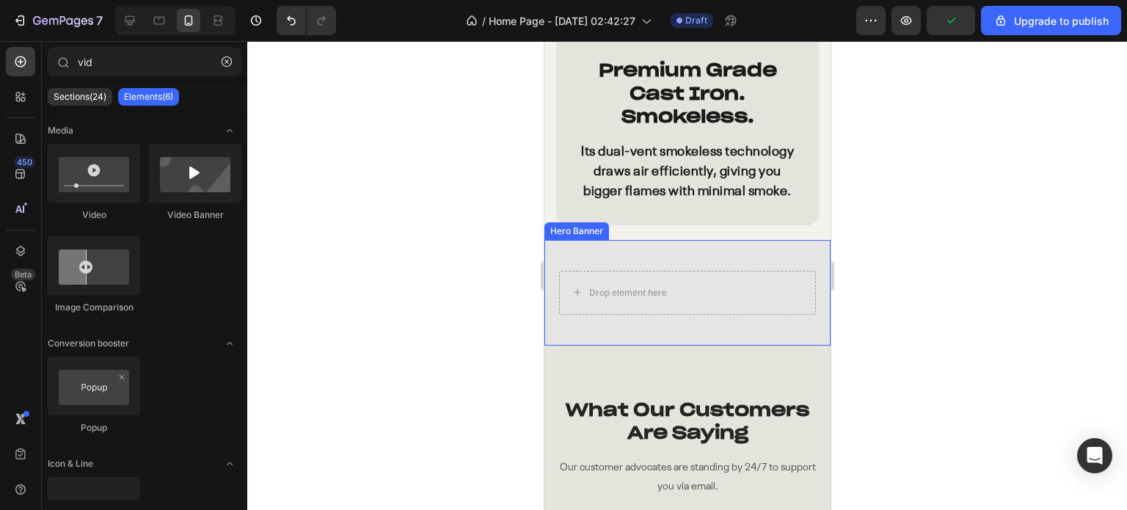
click at [606, 259] on div "Drop element here" at bounding box center [686, 293] width 286 height 106
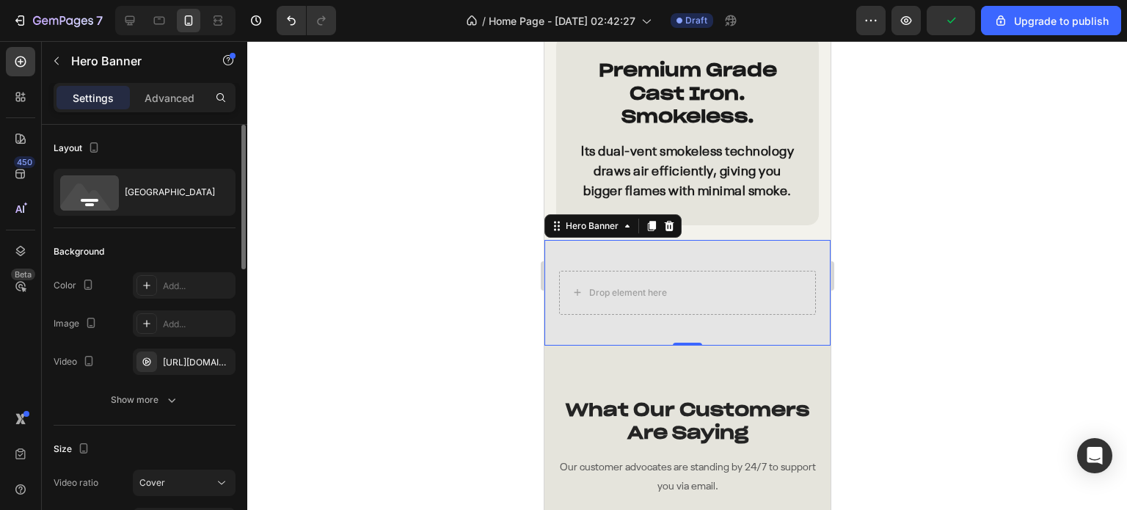
scroll to position [293, 0]
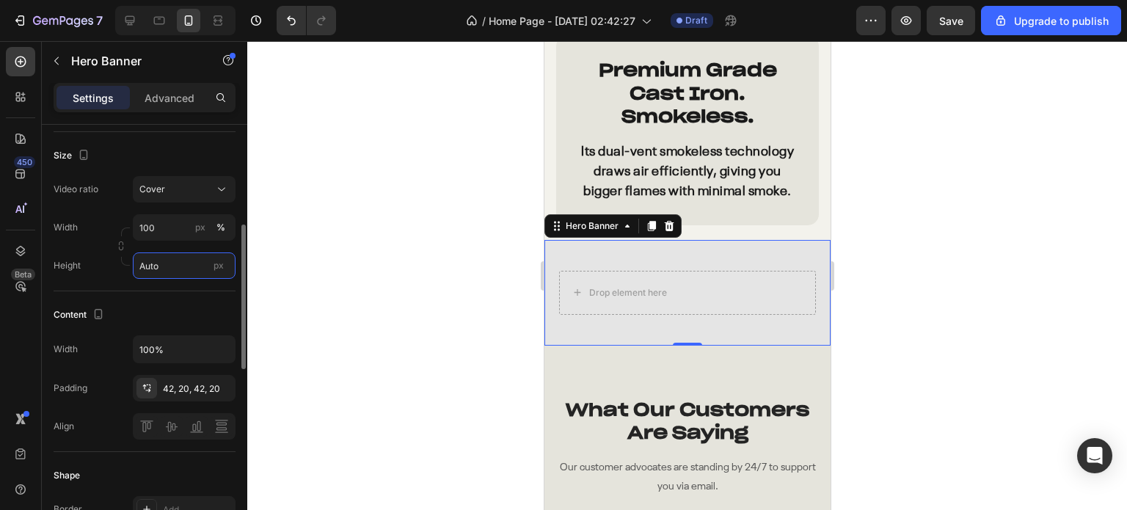
click at [184, 266] on input "Auto" at bounding box center [184, 265] width 103 height 26
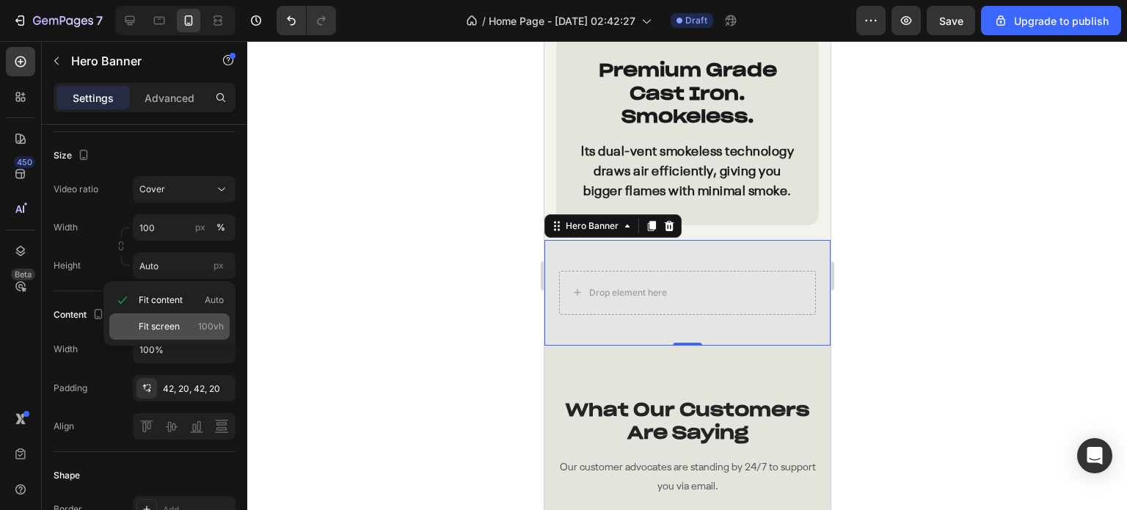
click at [168, 316] on div "Fit screen 100vh" at bounding box center [169, 326] width 120 height 26
type input "100 vh"
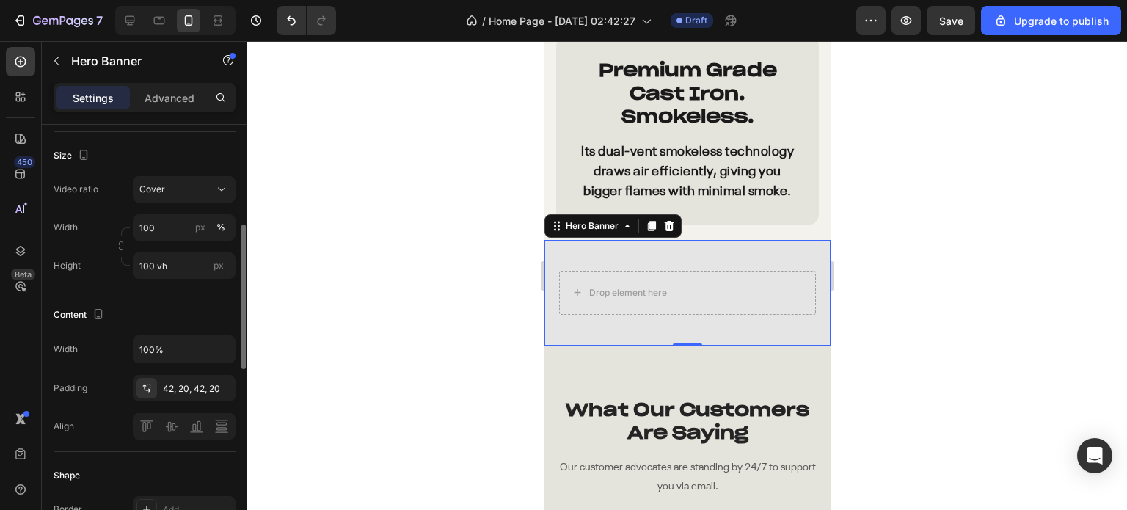
click at [182, 300] on div "Content Width 100% Padding 42, 20, 42, 20 Align" at bounding box center [145, 371] width 182 height 161
click at [188, 183] on div "Cover" at bounding box center [176, 189] width 75 height 13
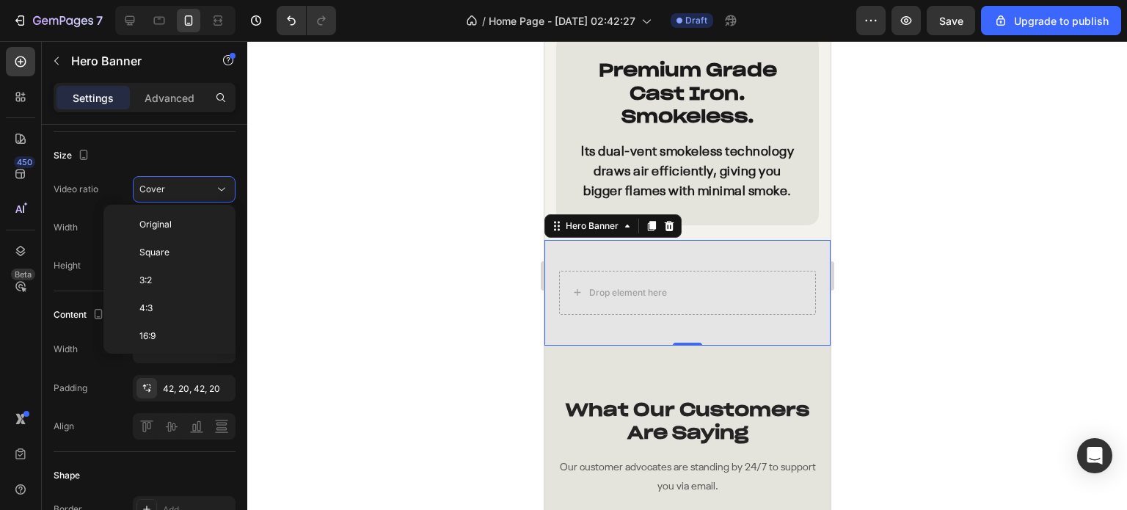
scroll to position [158, 0]
click at [178, 283] on p "9:16" at bounding box center [178, 288] width 78 height 13
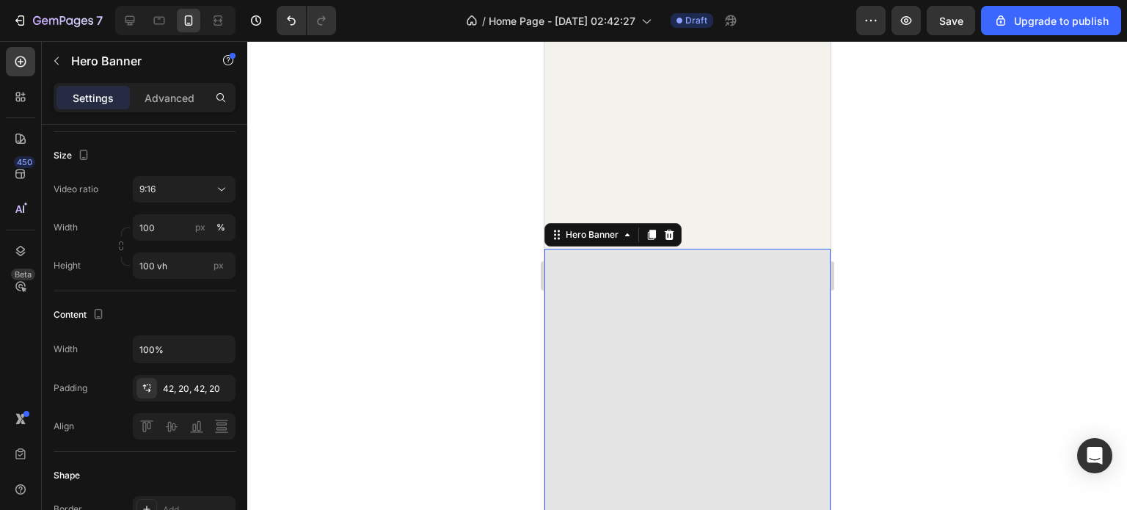
scroll to position [3931, 0]
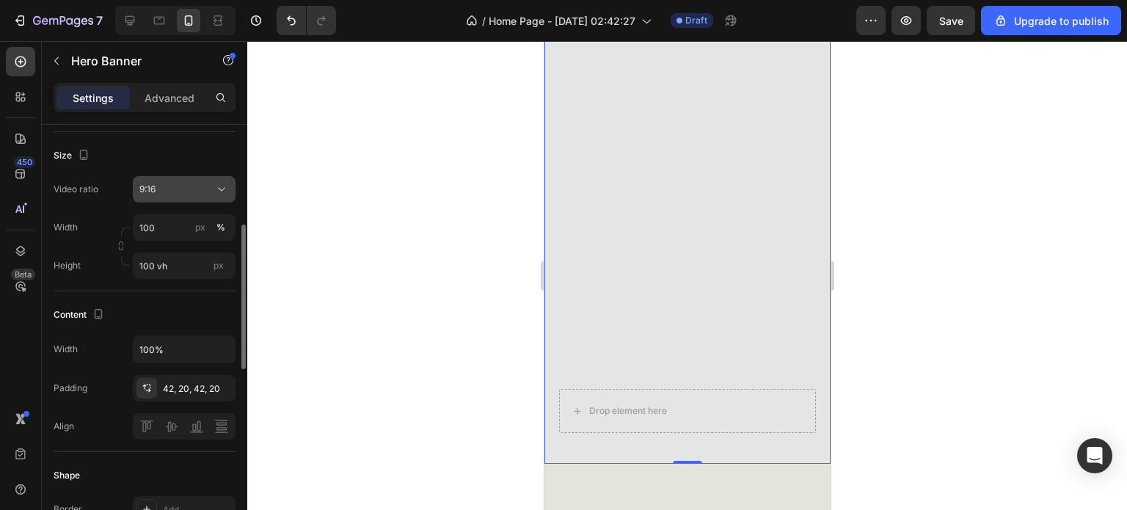
click at [188, 195] on div "9:16" at bounding box center [183, 189] width 89 height 15
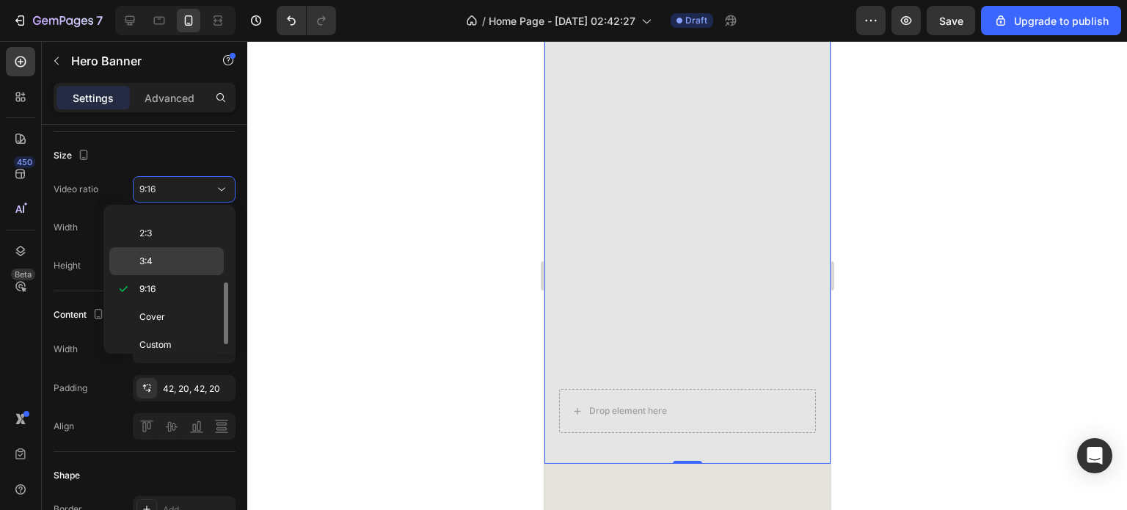
click at [180, 255] on p "3:4" at bounding box center [178, 261] width 78 height 13
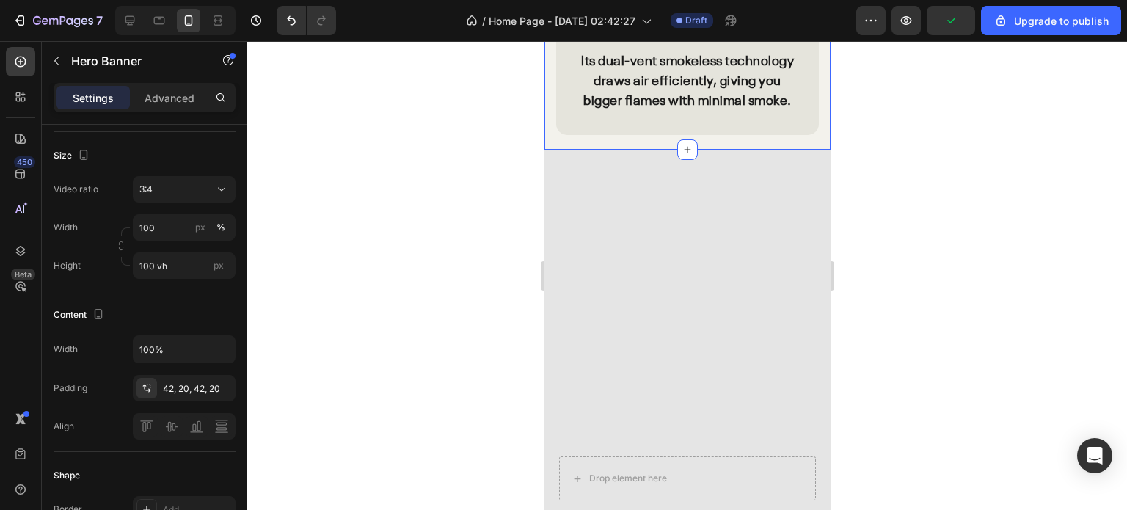
scroll to position [3858, 0]
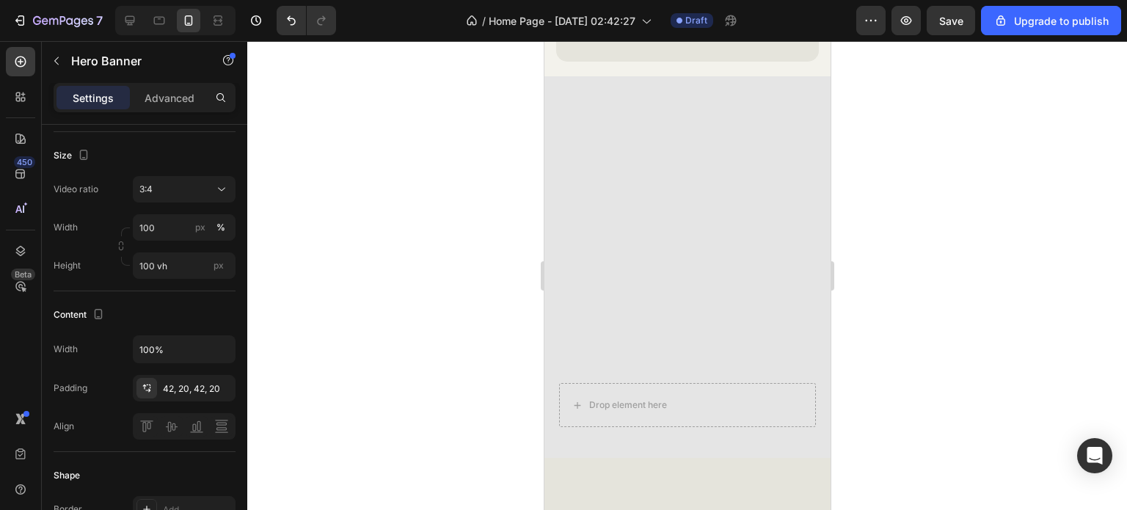
click at [971, 296] on div at bounding box center [686, 275] width 879 height 469
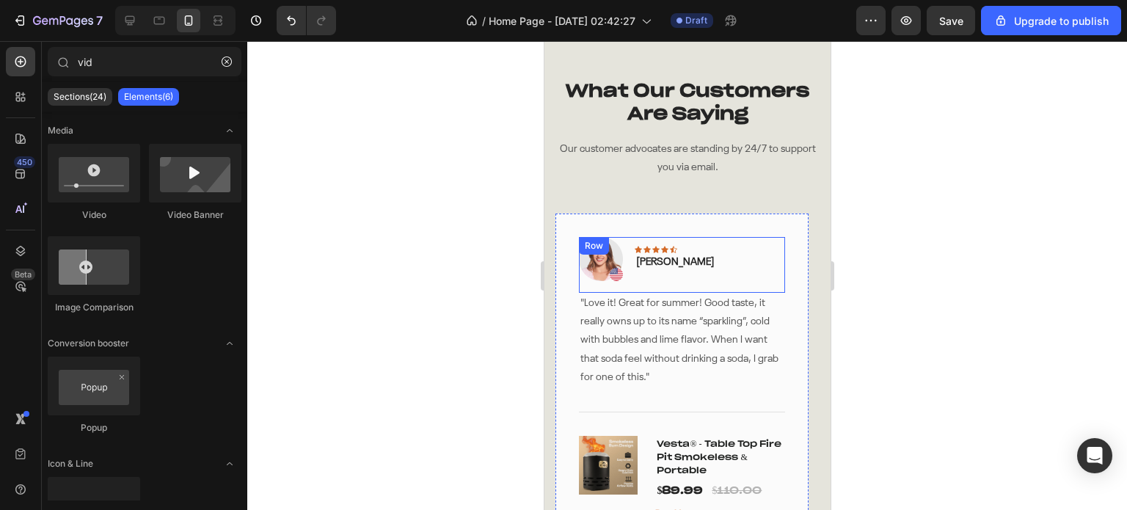
scroll to position [4151, 0]
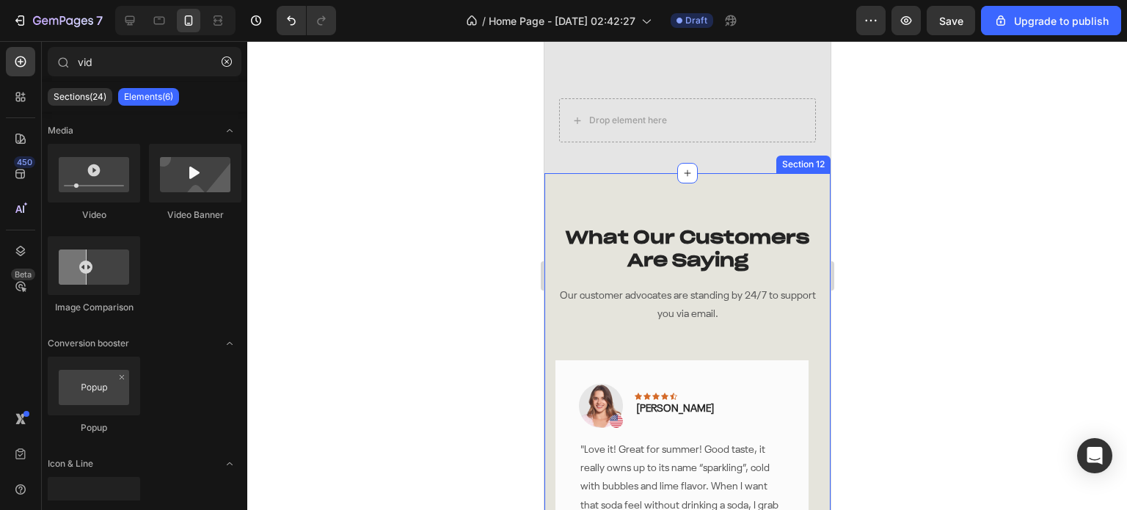
click at [711, 185] on div "What Our Customers Are Saying Heading Our customer advocates are standing by 24…" at bounding box center [686, 469] width 286 height 592
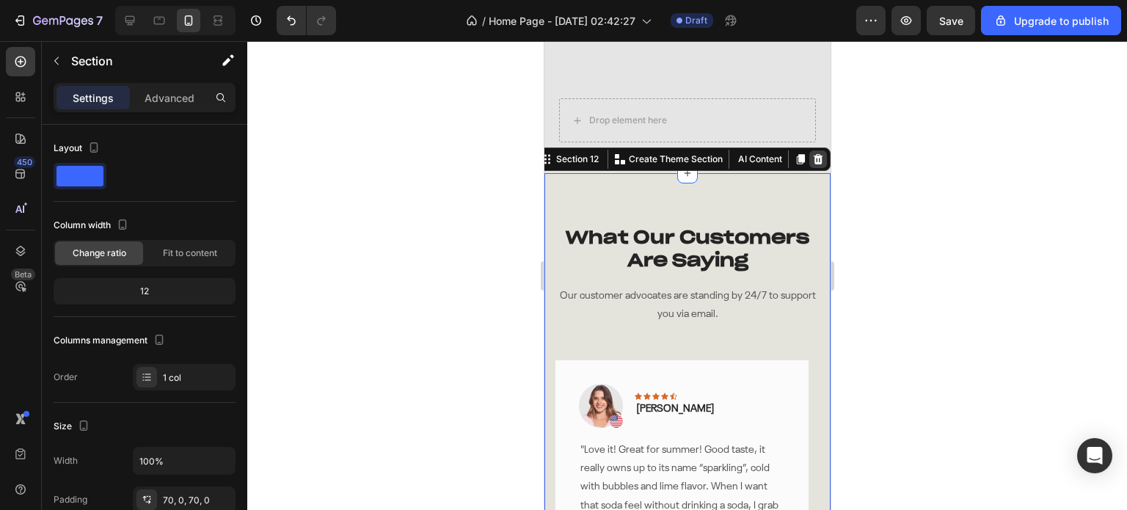
click at [813, 154] on icon at bounding box center [818, 159] width 10 height 10
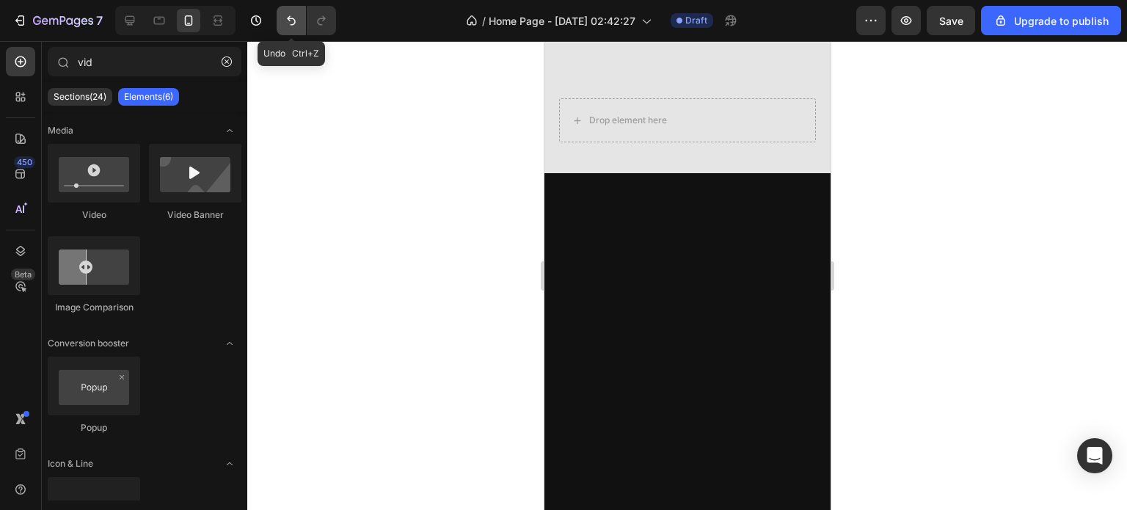
click at [290, 22] on icon "Undo/Redo" at bounding box center [291, 20] width 15 height 15
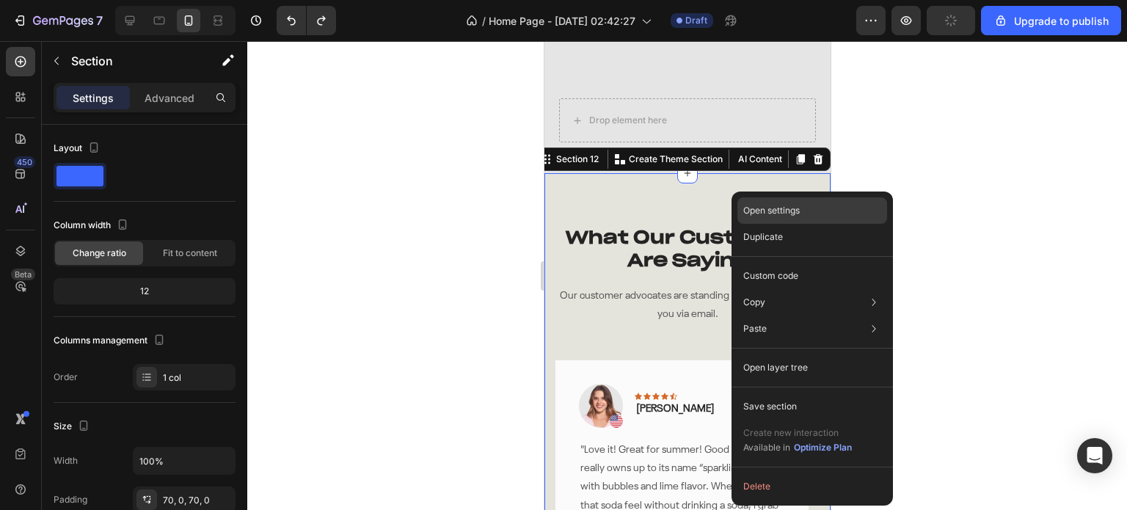
click at [788, 205] on p "Open settings" at bounding box center [771, 210] width 56 height 13
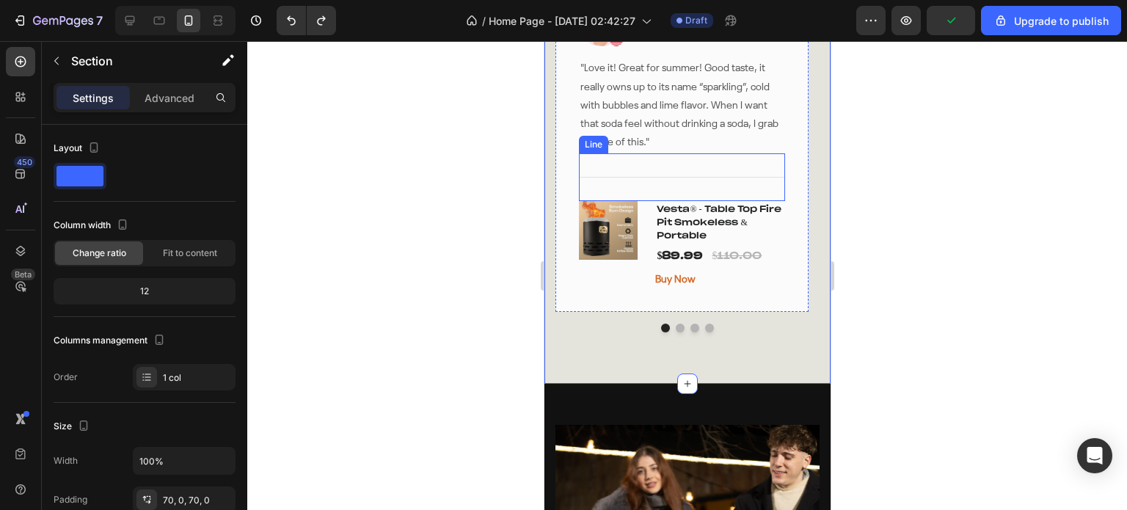
scroll to position [4665, 0]
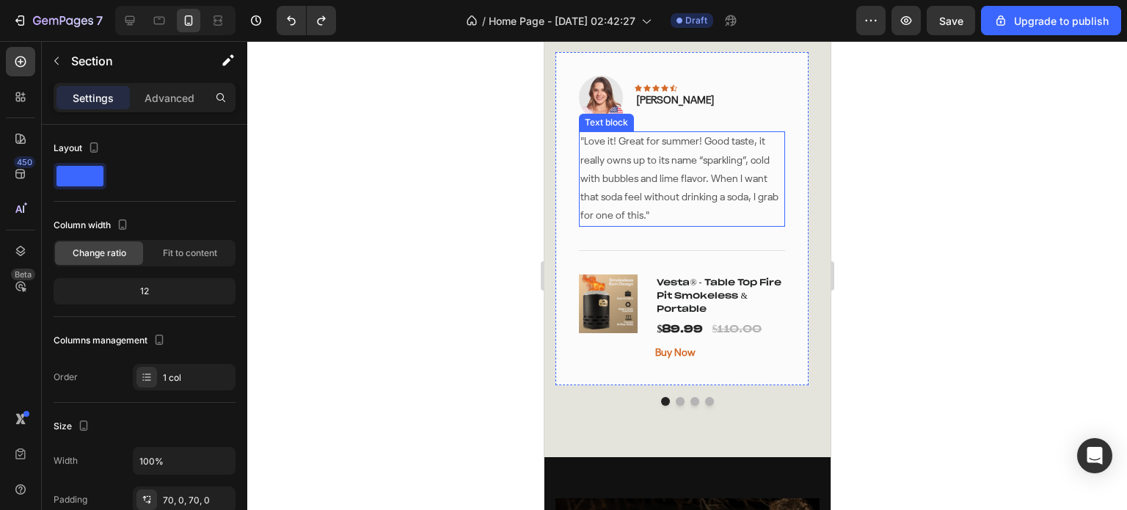
scroll to position [4151, 0]
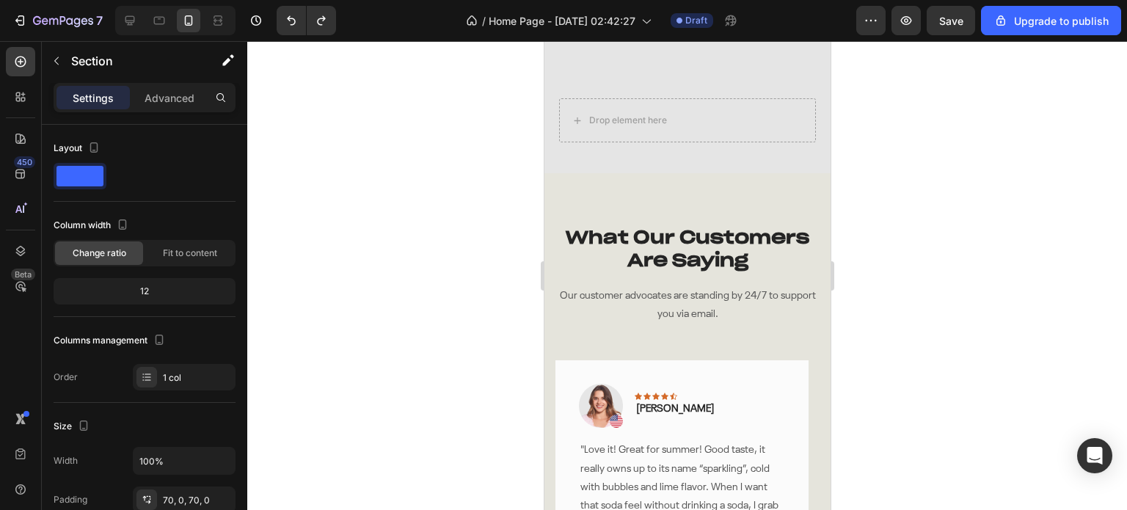
click at [779, 176] on div "What Our Customers Are Saying Heading Our customer advocates are standing by 24…" at bounding box center [686, 469] width 286 height 592
click at [775, 173] on div "What Our Customers Are Saying Heading Our customer advocates are standing by 24…" at bounding box center [686, 469] width 286 height 592
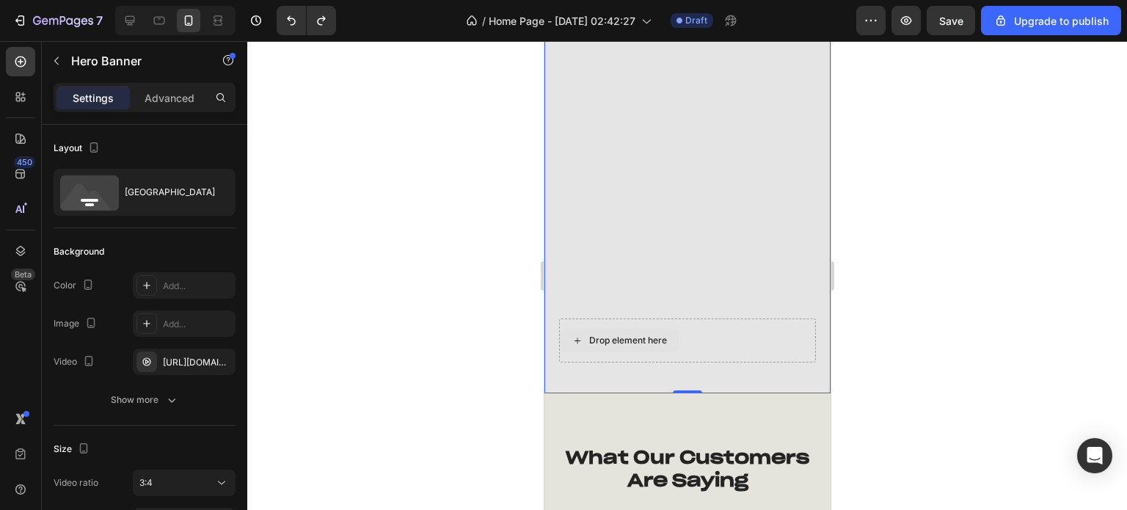
click at [750, 318] on div "Drop element here" at bounding box center [686, 340] width 257 height 44
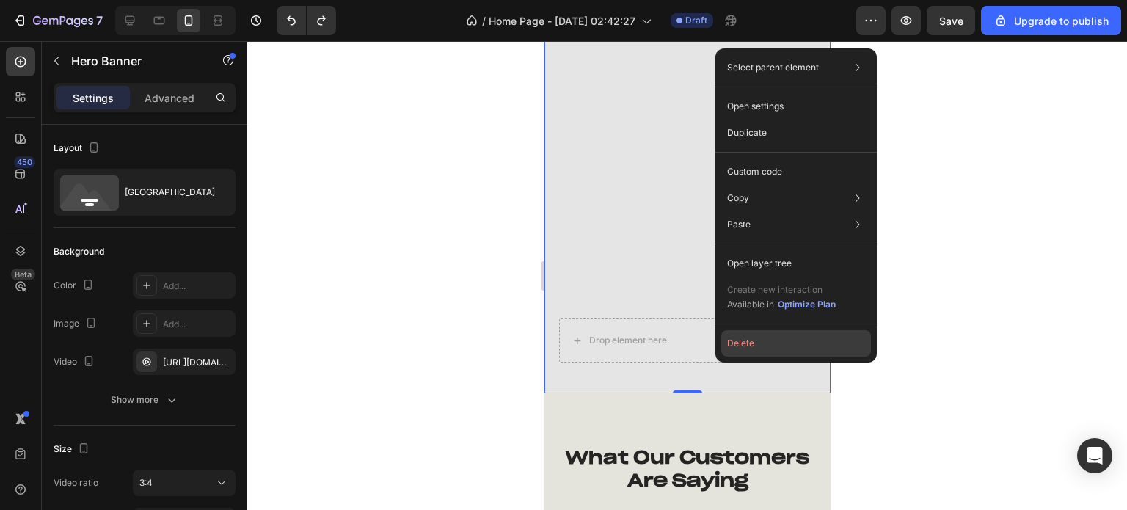
click at [754, 337] on button "Delete" at bounding box center [796, 343] width 150 height 26
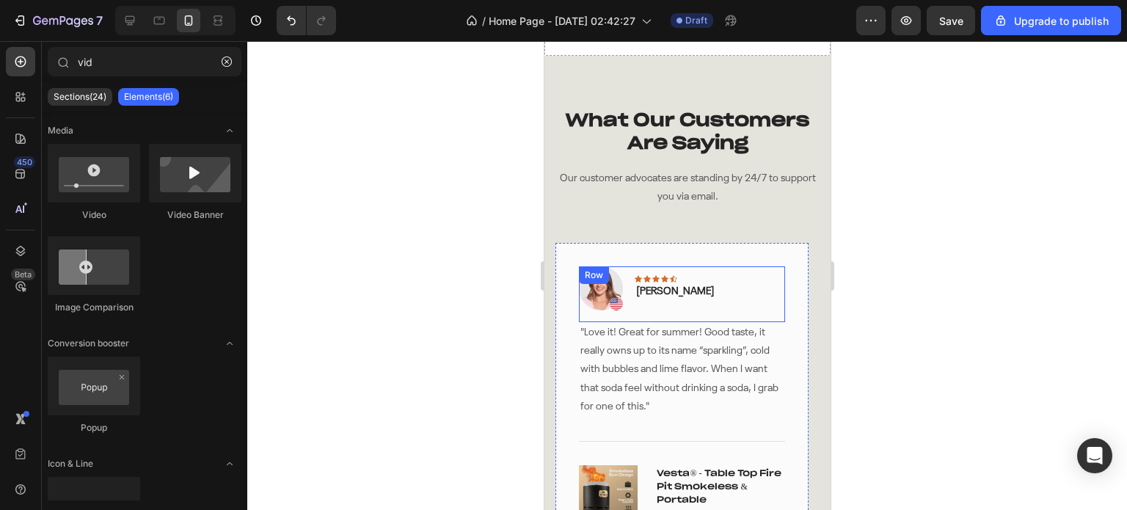
scroll to position [3638, 0]
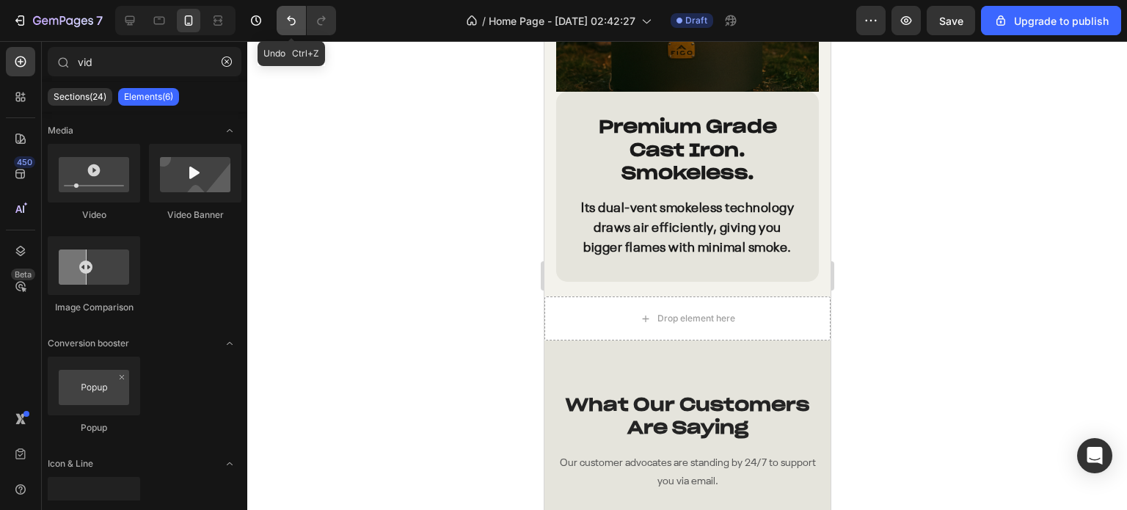
click at [289, 32] on button "Undo/Redo" at bounding box center [291, 20] width 29 height 29
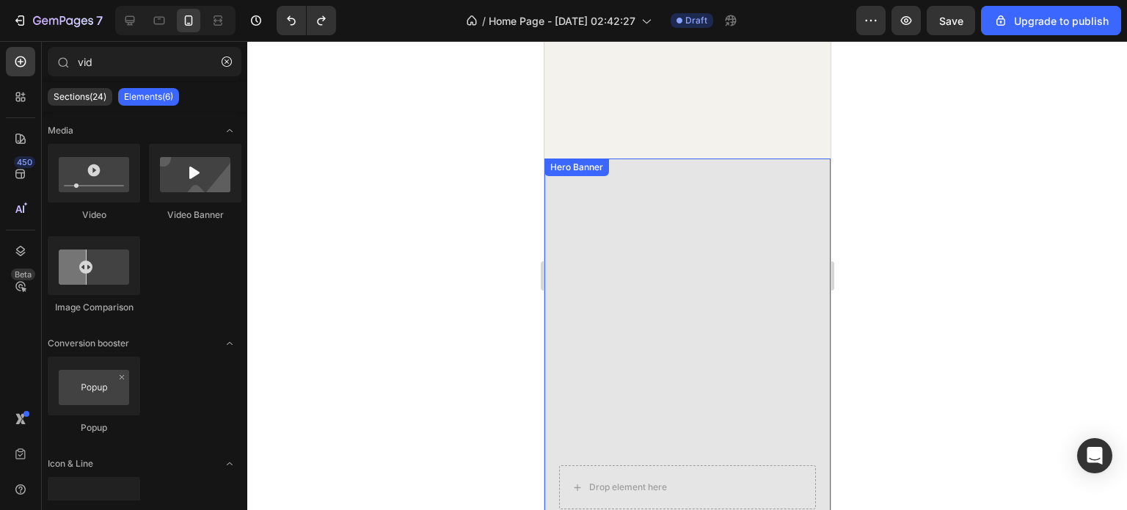
scroll to position [3931, 0]
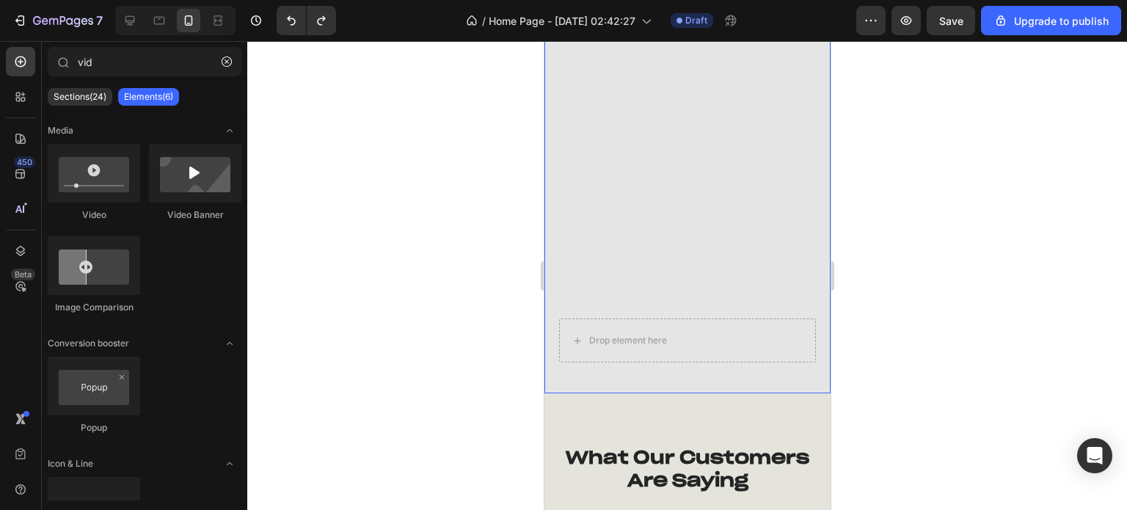
click at [632, 155] on div "Overlay" at bounding box center [686, 202] width 286 height 381
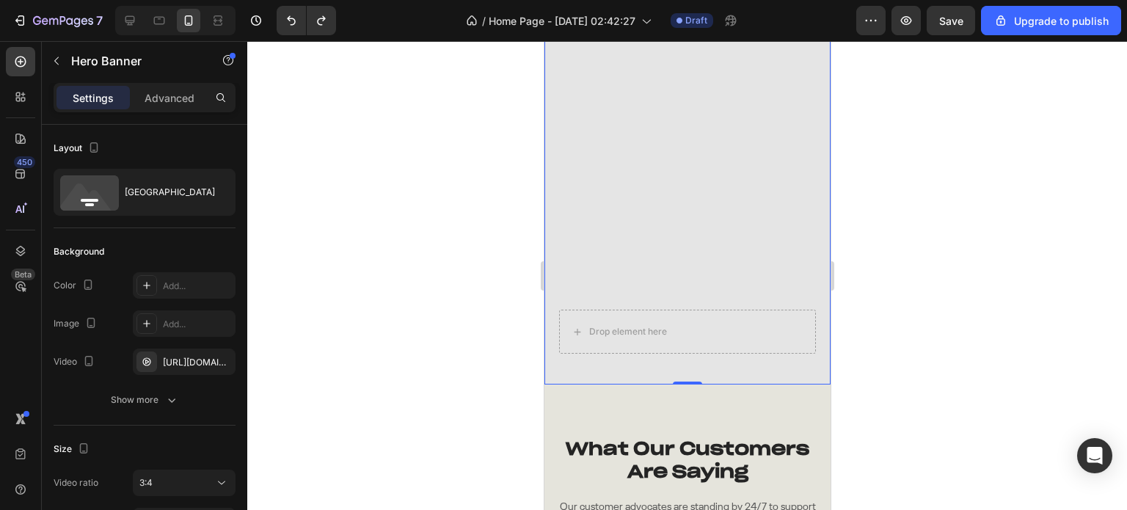
scroll to position [3858, 0]
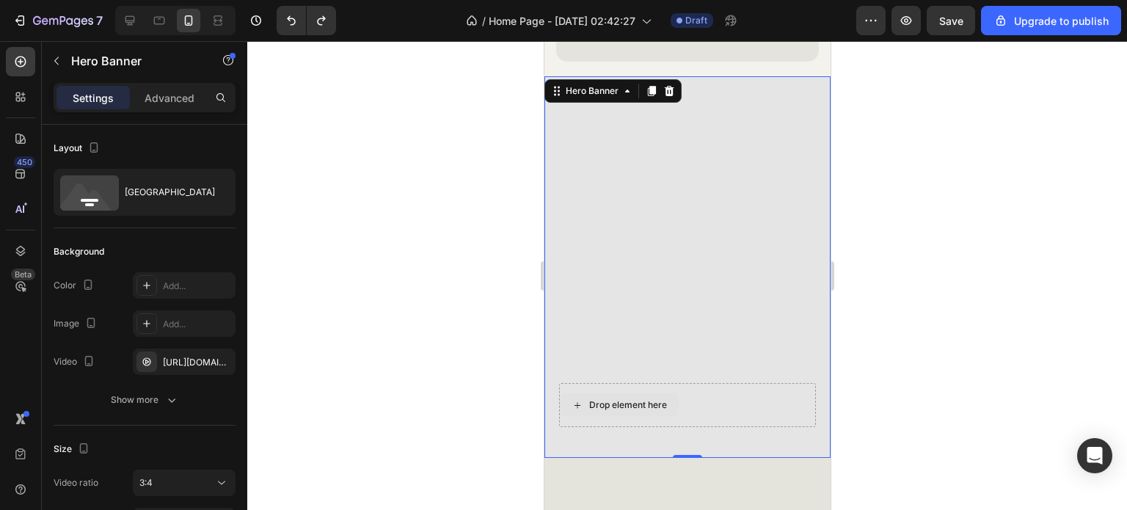
click at [653, 393] on div "Drop element here" at bounding box center [618, 404] width 119 height 23
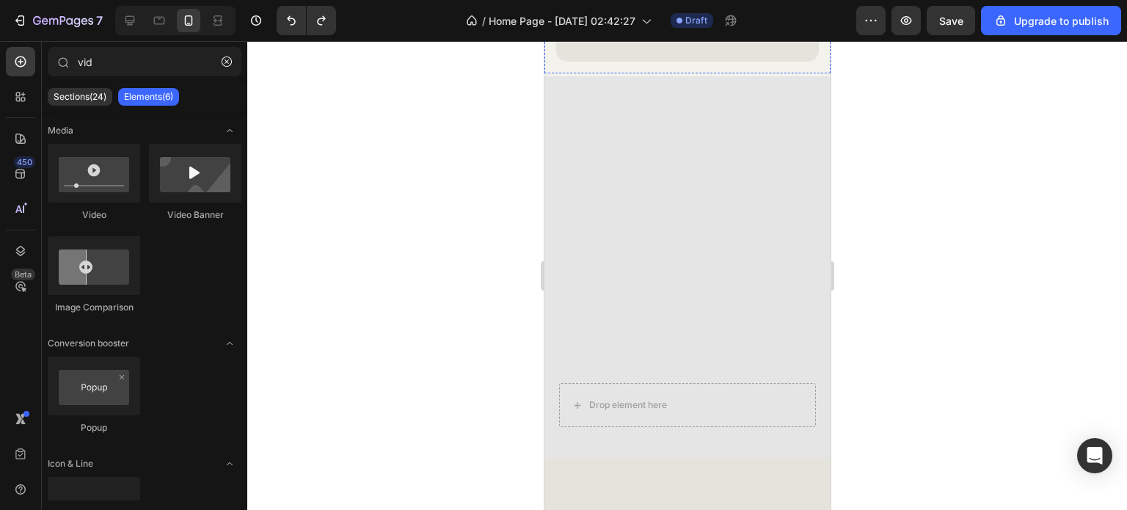
scroll to position [3931, 0]
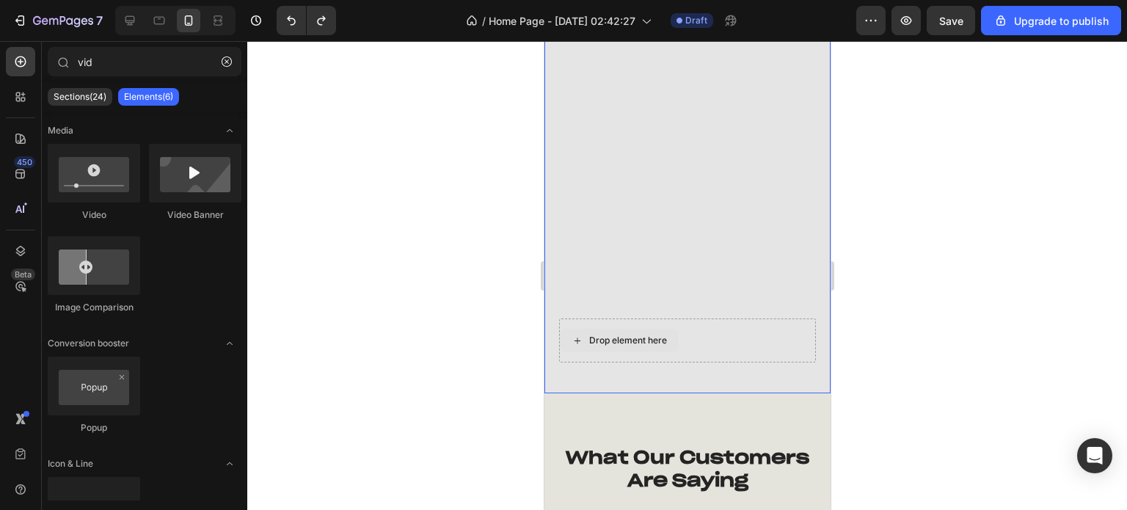
click at [654, 334] on div "Drop element here" at bounding box center [627, 340] width 78 height 12
click at [95, 65] on input "vid" at bounding box center [145, 61] width 194 height 29
click at [225, 62] on icon "button" at bounding box center [226, 61] width 10 height 10
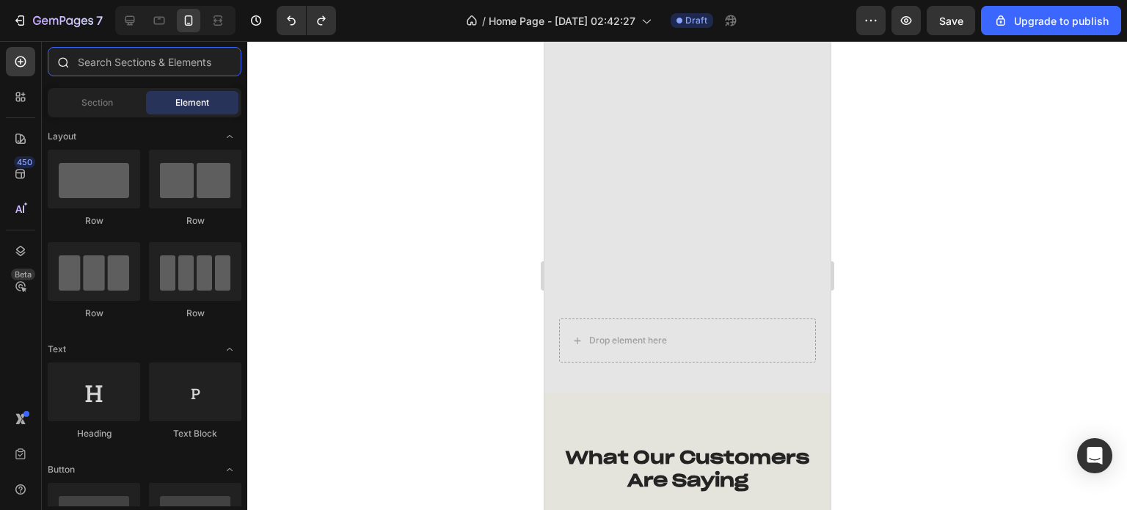
click at [147, 62] on input "text" at bounding box center [145, 61] width 194 height 29
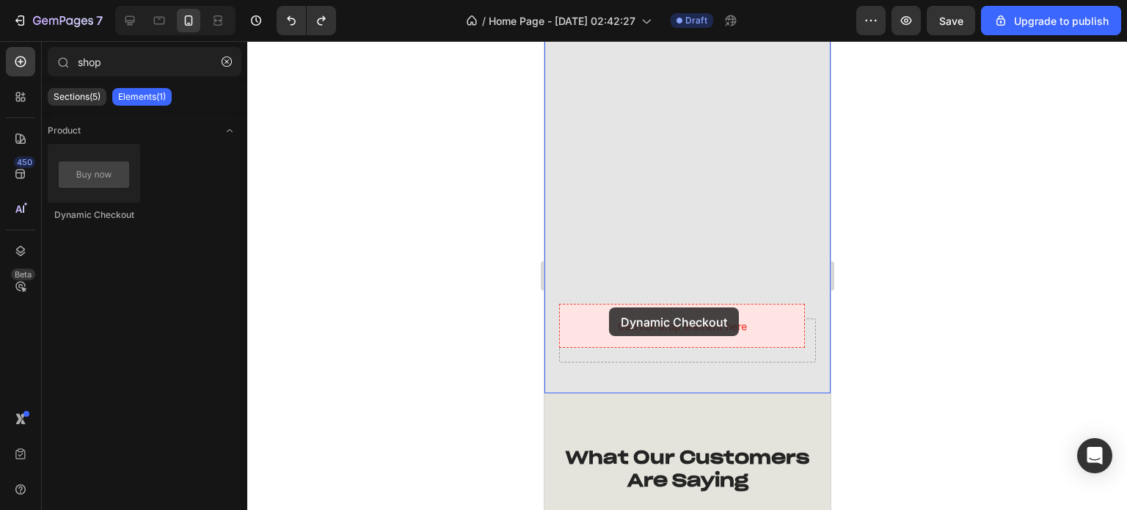
drag, startPoint x: 647, startPoint y: 230, endPoint x: 607, endPoint y: 309, distance: 87.9
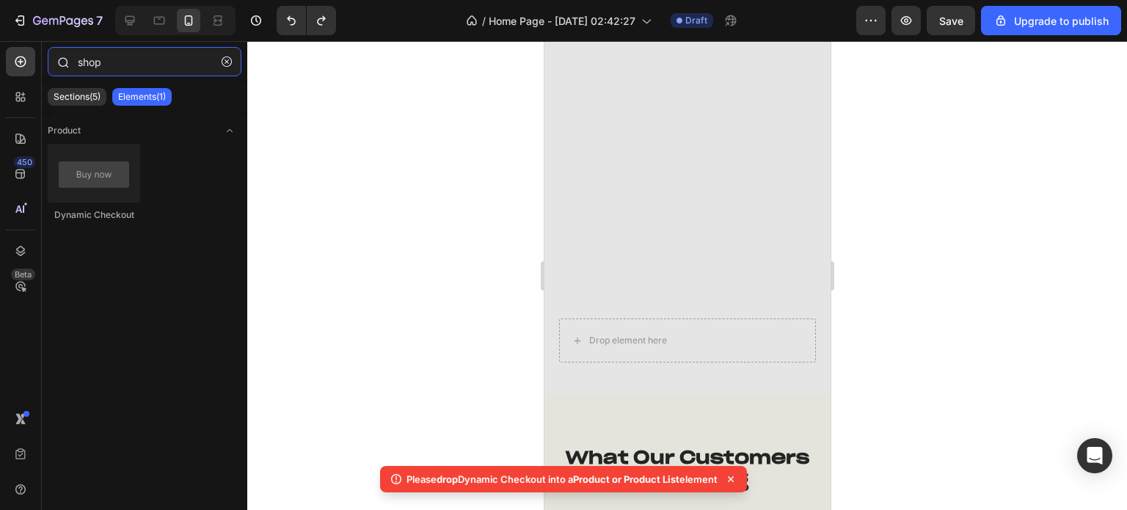
click at [173, 63] on input "shop" at bounding box center [145, 61] width 194 height 29
click at [179, 62] on input "shop" at bounding box center [145, 61] width 194 height 29
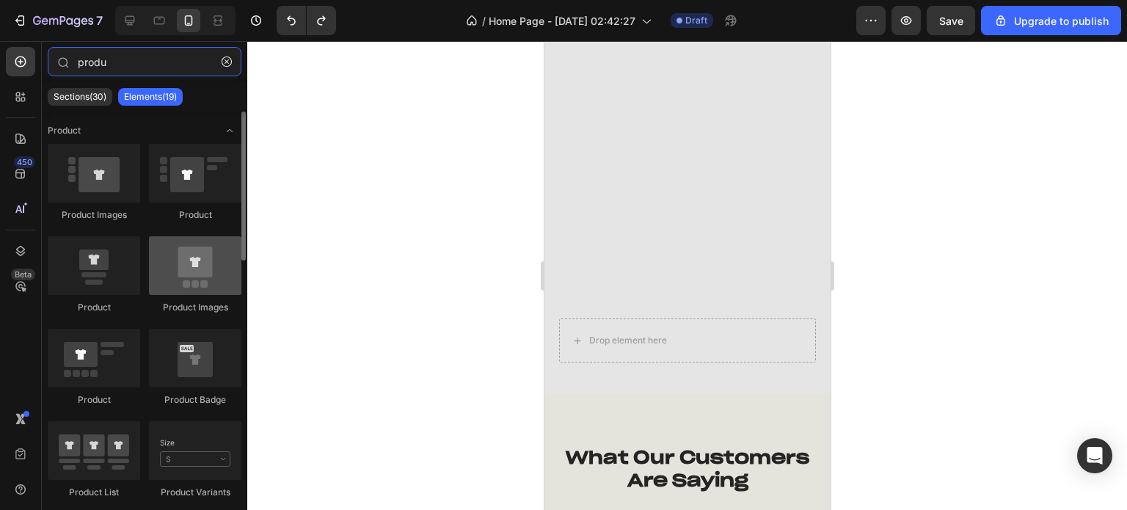
type input "produ"
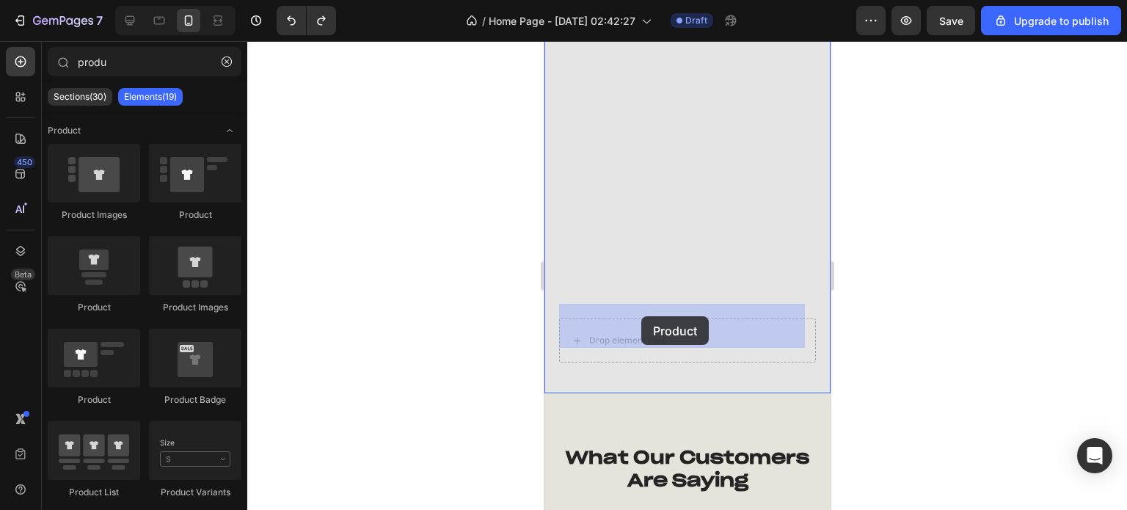
drag, startPoint x: 699, startPoint y: 310, endPoint x: 640, endPoint y: 316, distance: 59.0
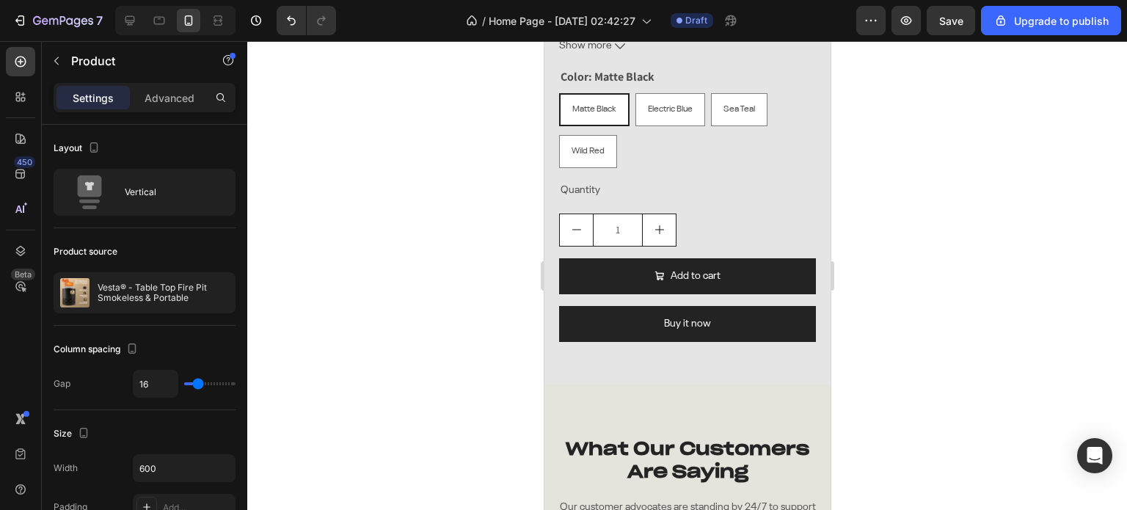
scroll to position [3858, 0]
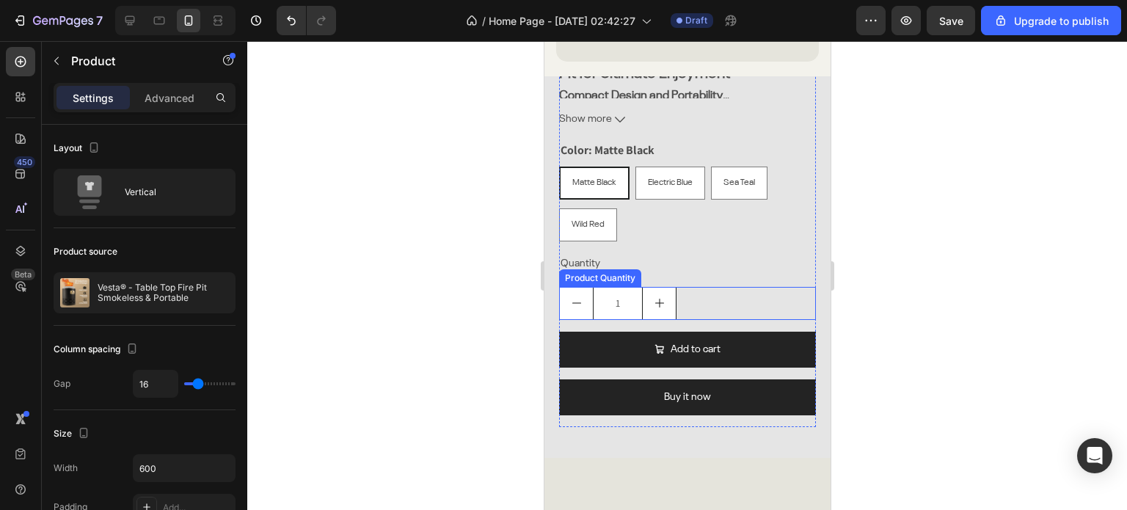
click at [623, 277] on div "Product Quantity" at bounding box center [599, 278] width 82 height 18
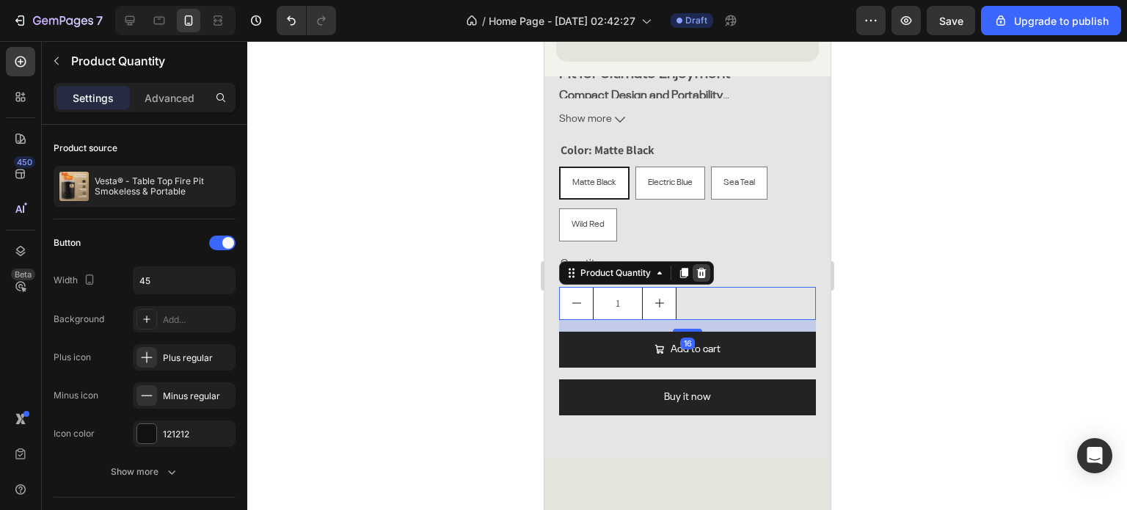
click at [693, 268] on div at bounding box center [701, 273] width 18 height 18
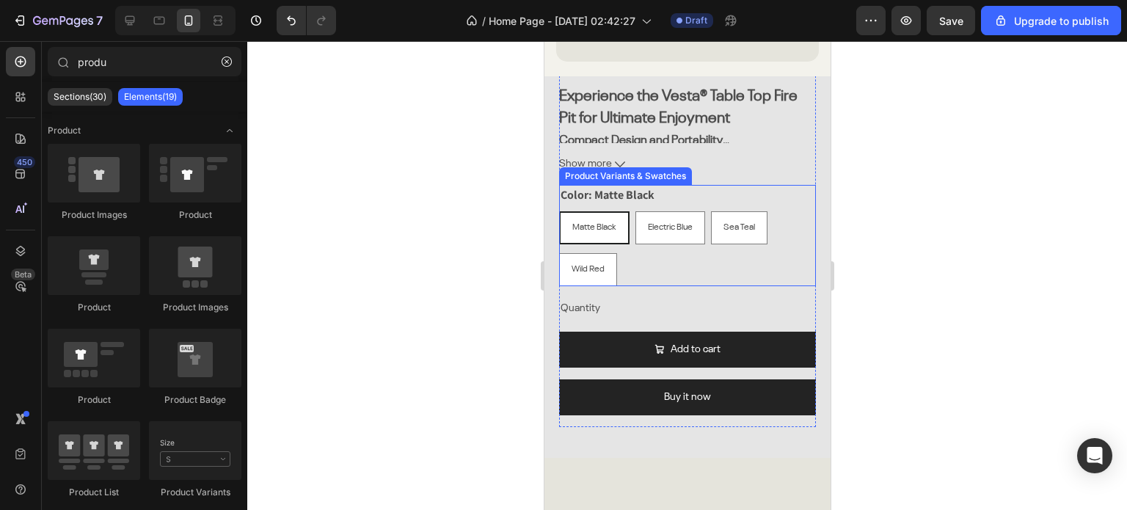
click at [617, 262] on div "Matte Black Matte Black Matte Black Electric Blue Electric Blue Electric Blue S…" at bounding box center [686, 248] width 257 height 75
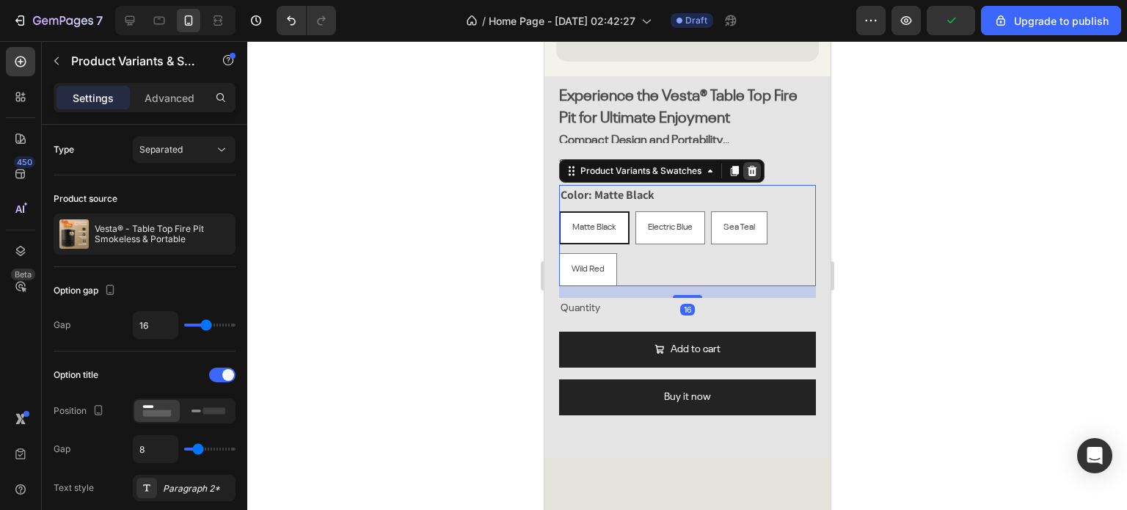
click at [747, 165] on icon at bounding box center [751, 171] width 12 height 12
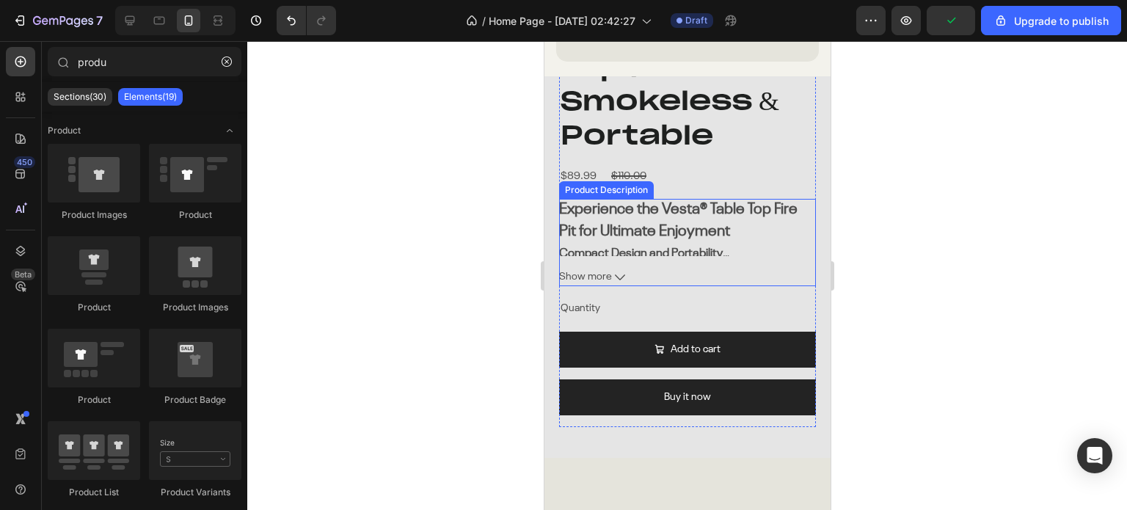
click at [656, 213] on h2 "Experience the Vesta® Table Top Fire Pit for Ultimate Enjoyment" at bounding box center [677, 220] width 238 height 37
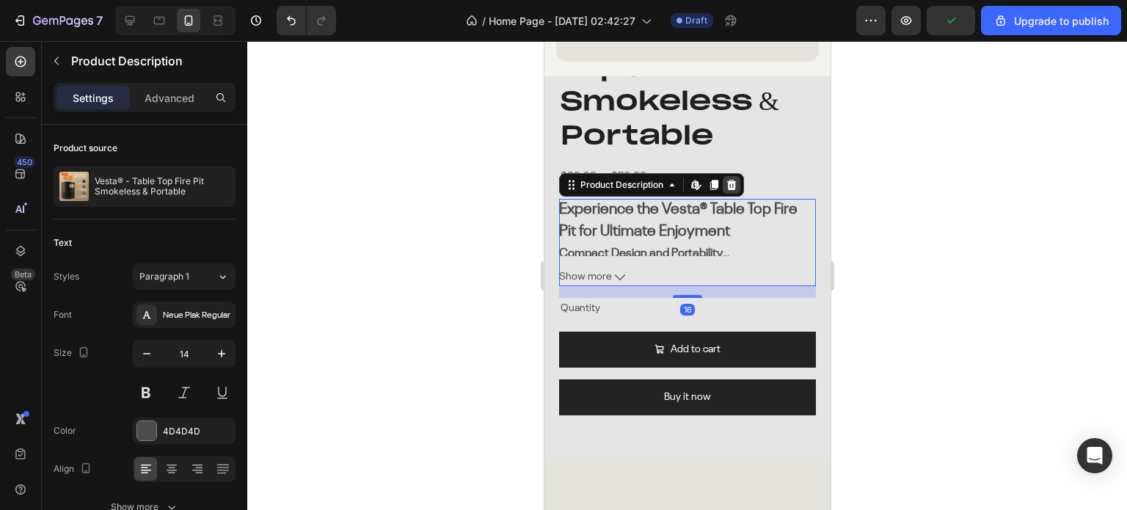
click at [734, 180] on icon at bounding box center [731, 185] width 10 height 10
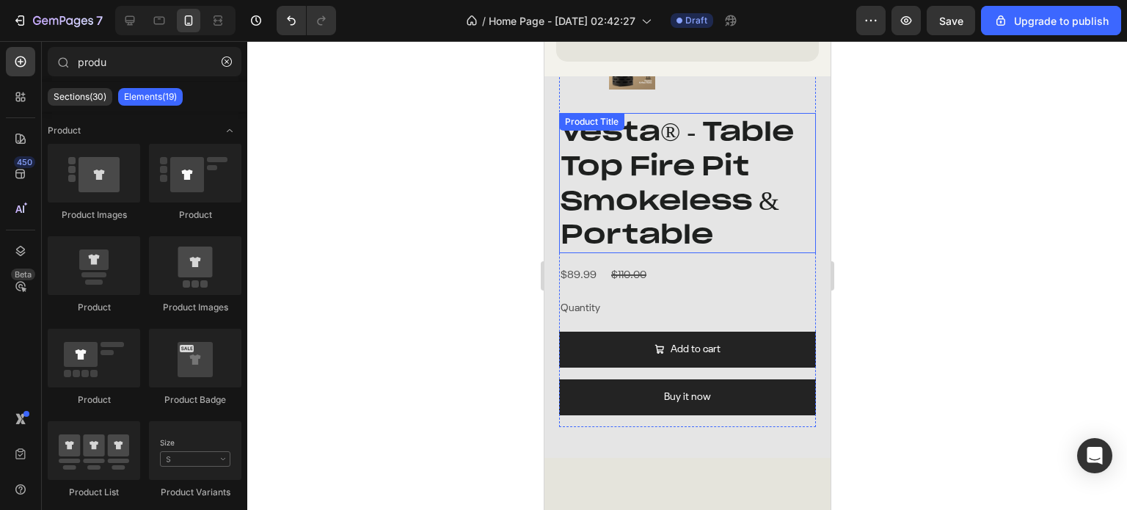
click at [649, 206] on h2 "Vesta® - Table Top Fire Pit Smokeless & Portable" at bounding box center [686, 183] width 257 height 140
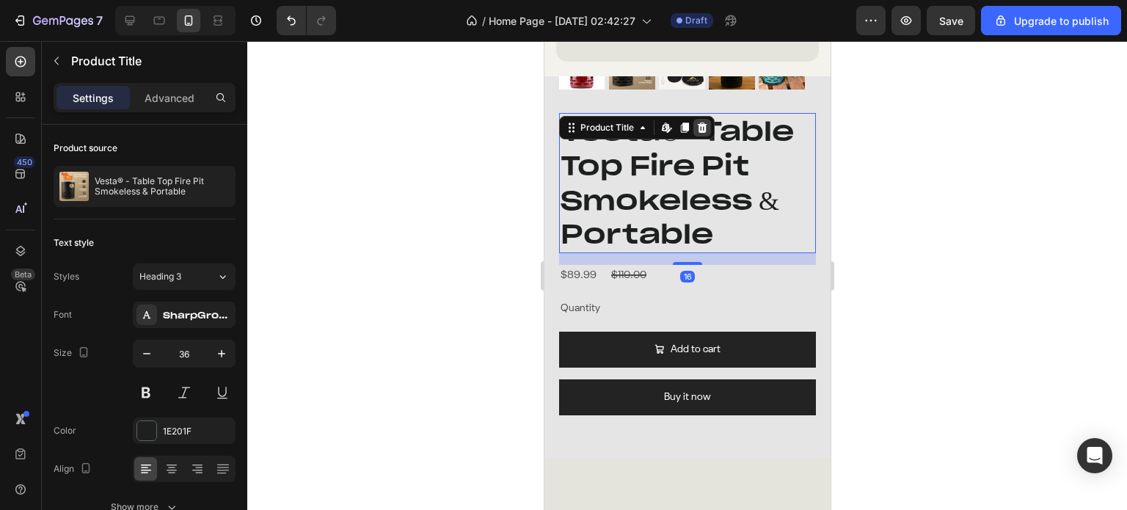
click at [701, 122] on icon at bounding box center [702, 127] width 10 height 10
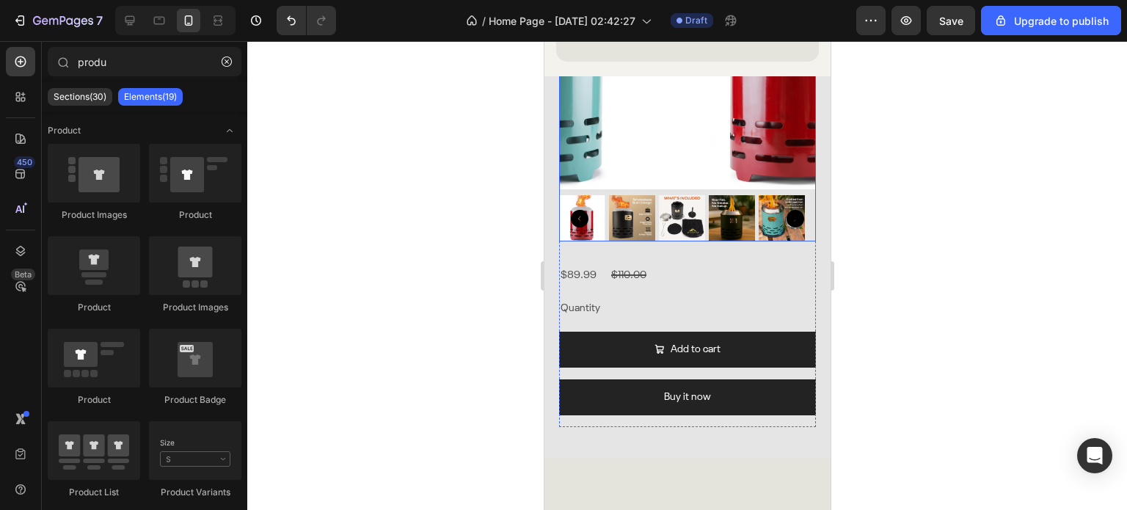
click at [667, 146] on img at bounding box center [795, 61] width 257 height 257
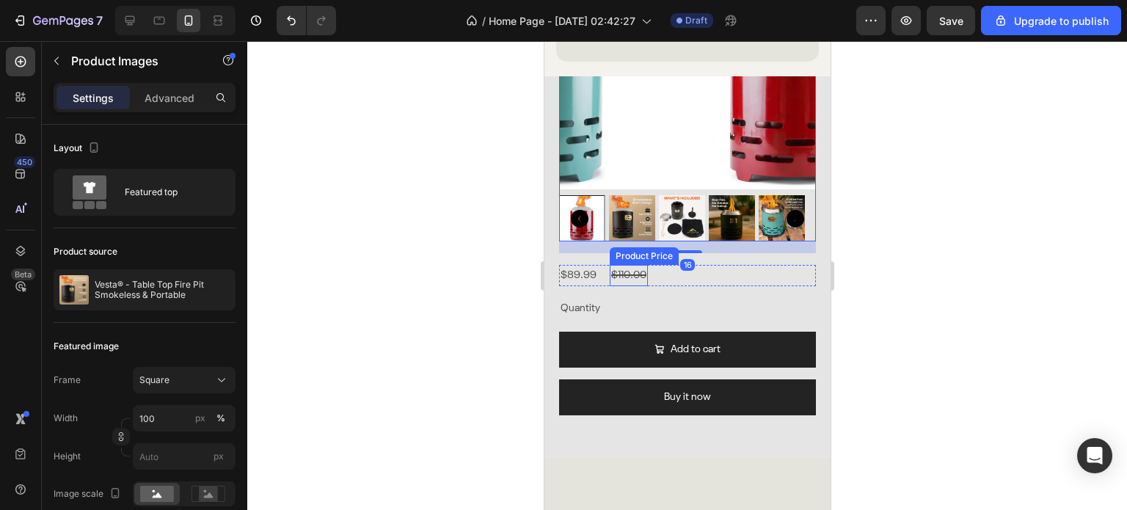
click at [615, 269] on div "$110.00" at bounding box center [628, 275] width 38 height 21
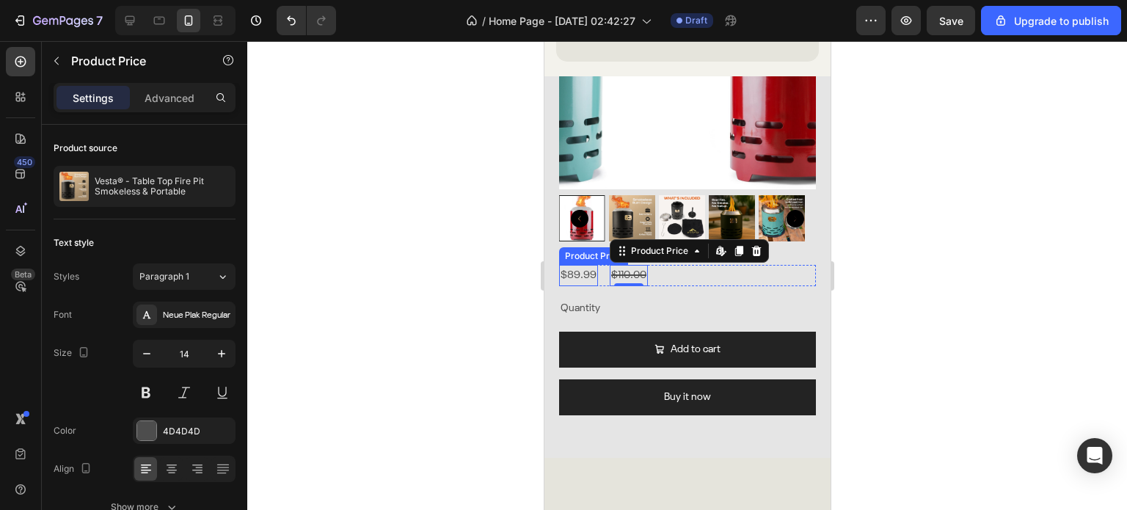
click at [585, 268] on div "$89.99" at bounding box center [577, 275] width 39 height 21
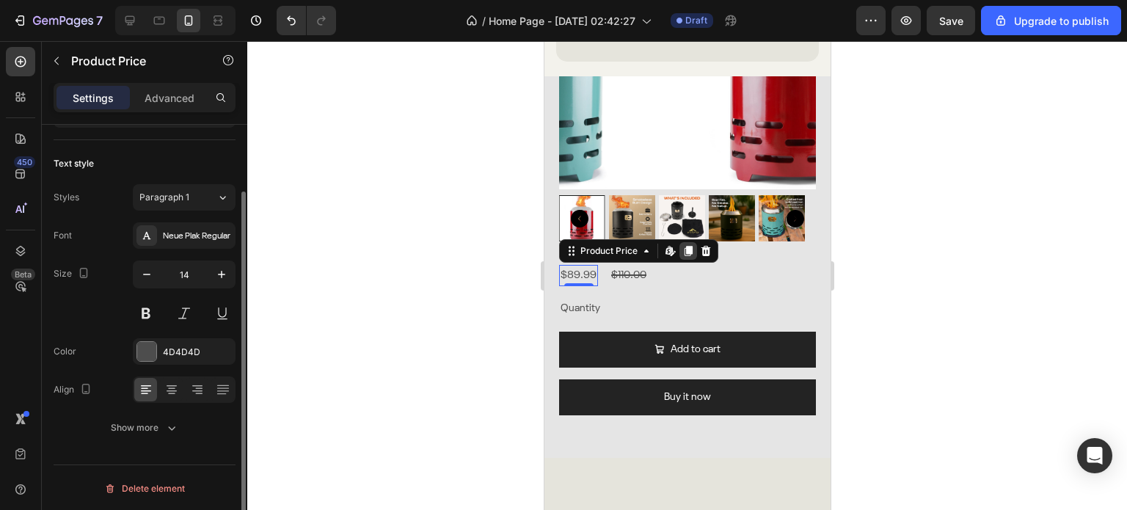
click at [694, 244] on div at bounding box center [687, 251] width 18 height 18
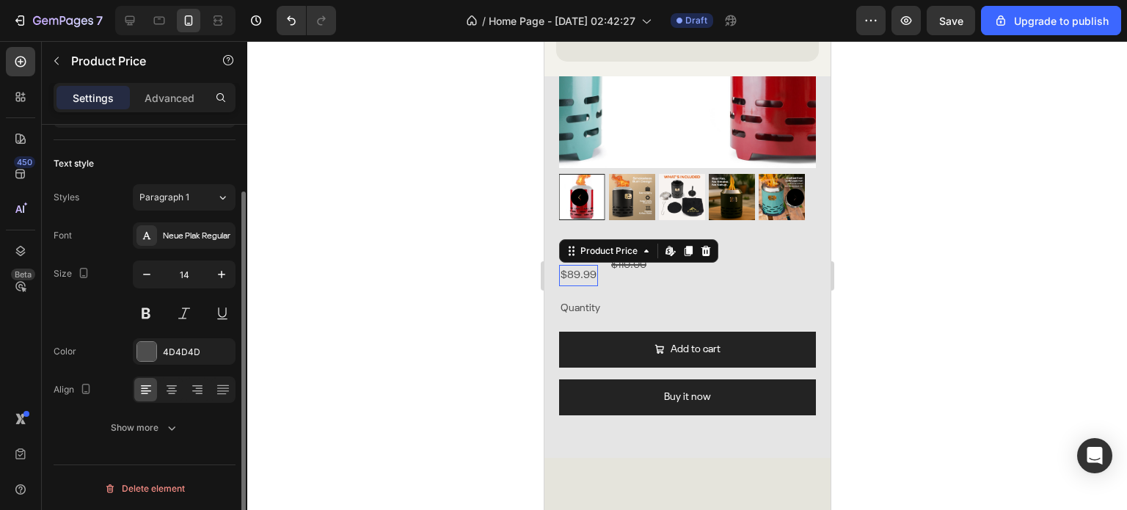
scroll to position [79, 0]
click at [645, 307] on div "Quantity" at bounding box center [686, 308] width 257 height 21
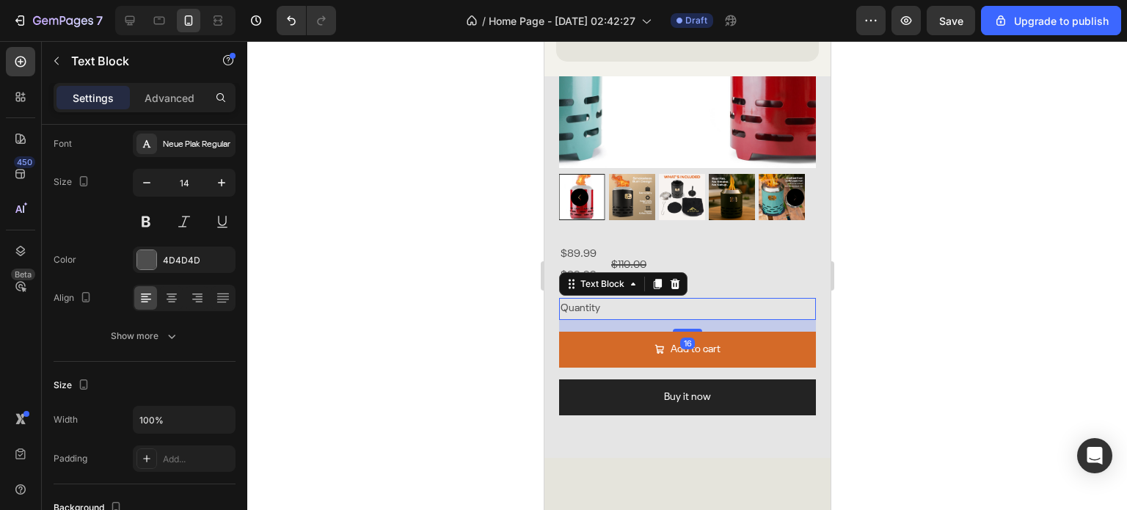
scroll to position [0, 0]
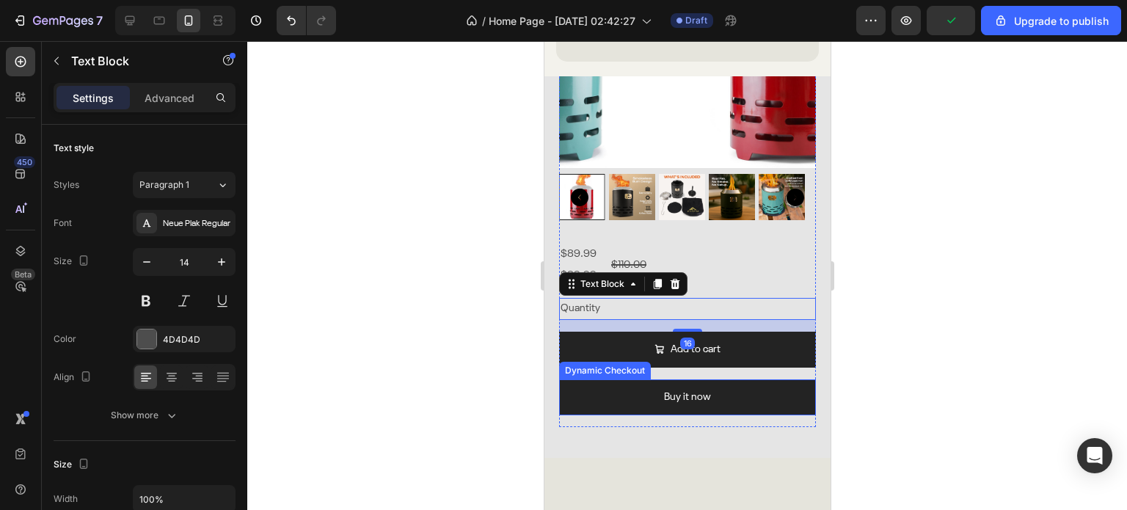
click at [625, 364] on div "Dynamic Checkout" at bounding box center [604, 370] width 86 height 13
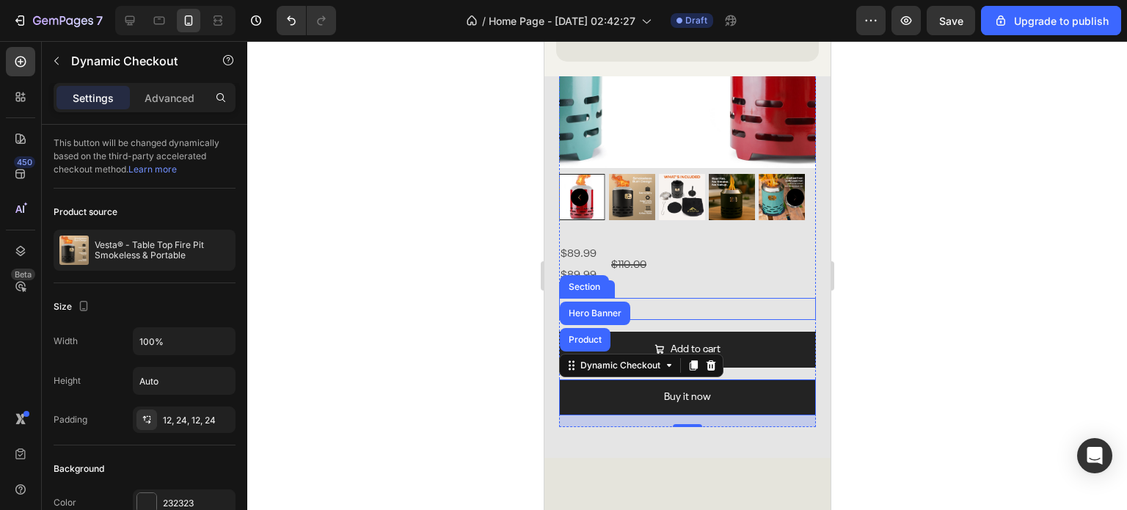
click at [785, 299] on div "Quantity" at bounding box center [686, 308] width 257 height 21
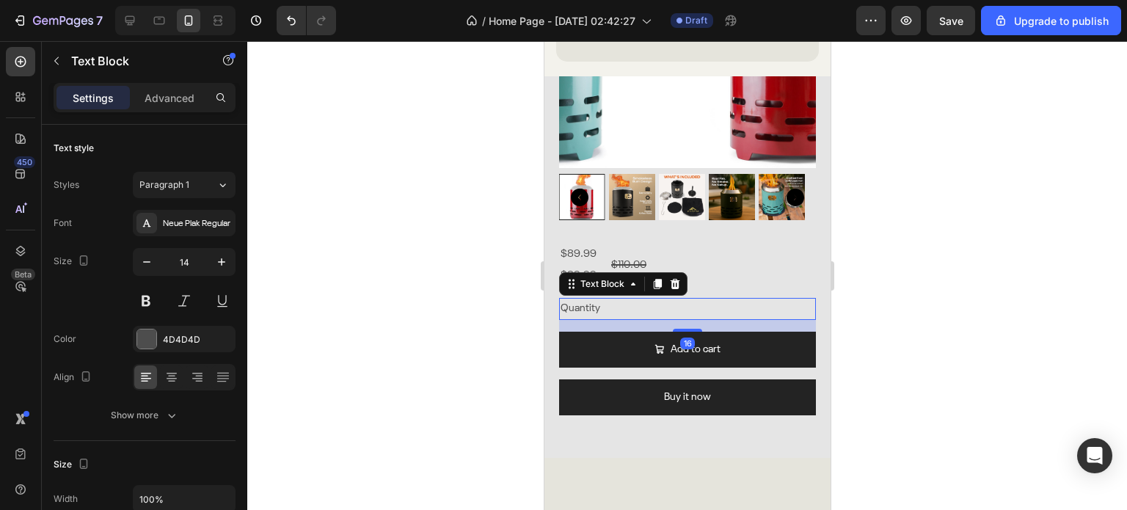
click at [791, 272] on div "$89.99 Product Price Product Price $89.99 Product Price Product Price $110.00 P…" at bounding box center [686, 265] width 257 height 43
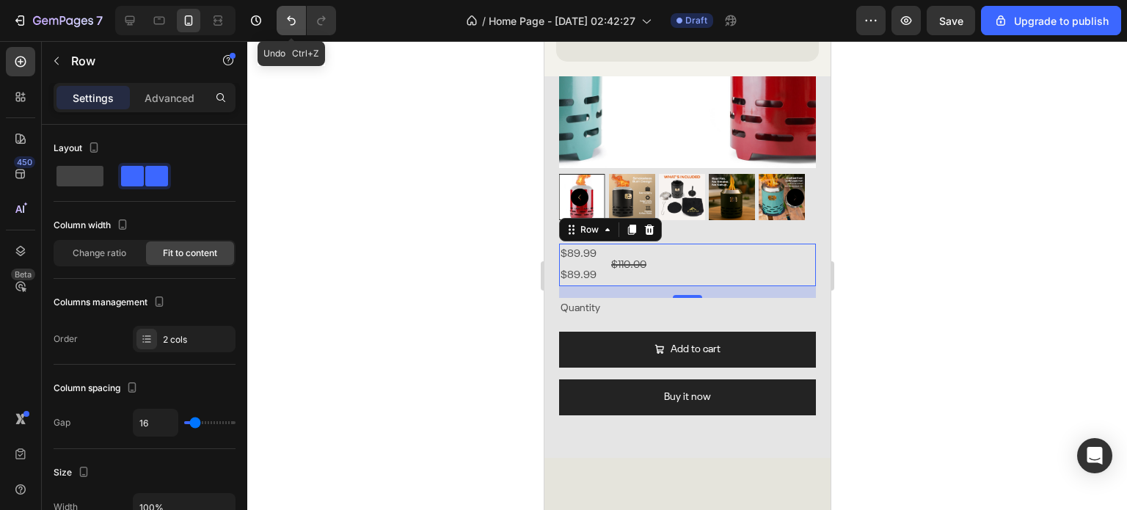
click at [293, 17] on icon "Undo/Redo" at bounding box center [291, 20] width 15 height 15
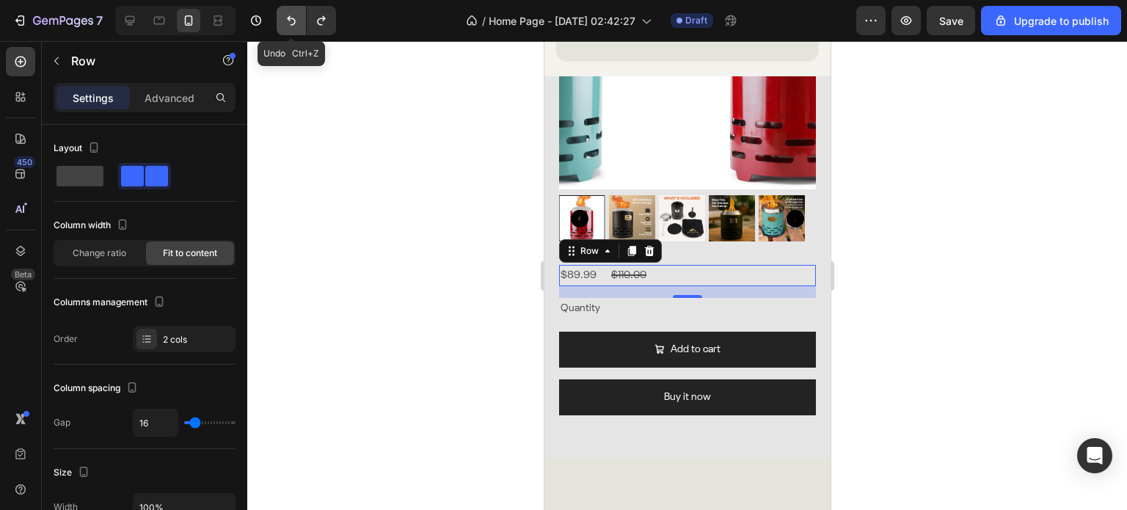
click at [293, 17] on icon "Undo/Redo" at bounding box center [291, 20] width 15 height 15
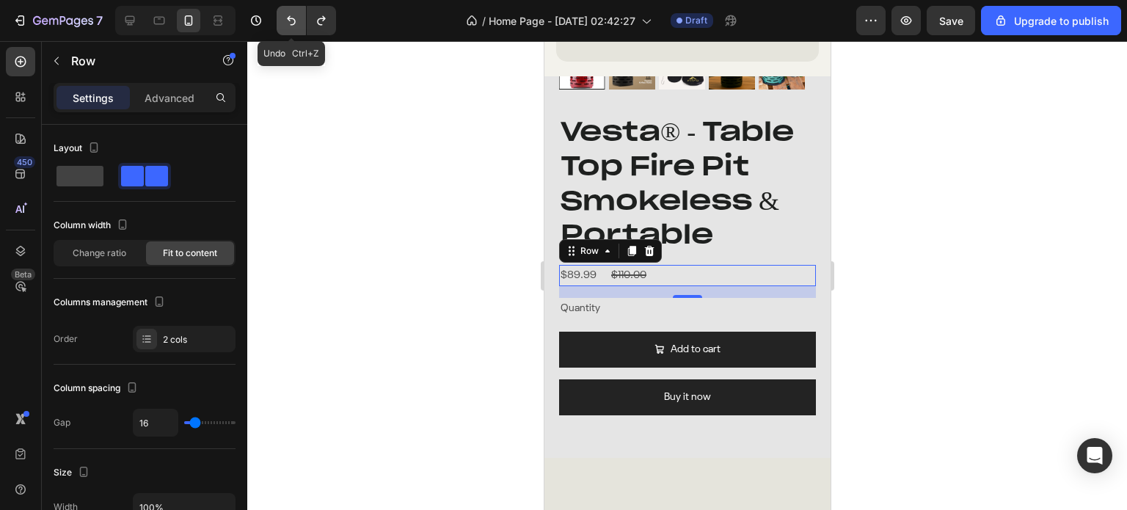
click at [293, 17] on icon "Undo/Redo" at bounding box center [291, 20] width 15 height 15
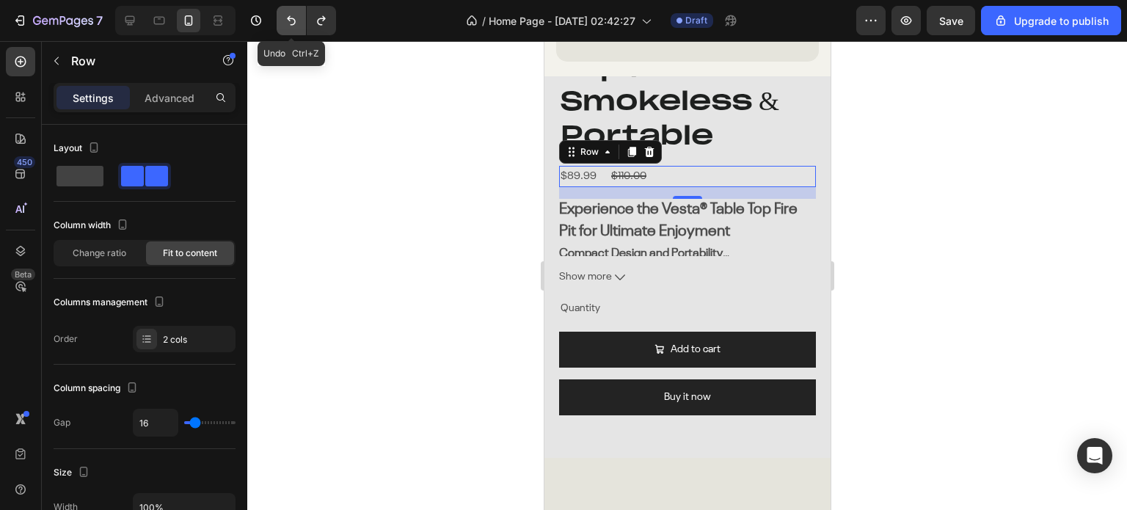
click at [293, 17] on icon "Undo/Redo" at bounding box center [291, 20] width 15 height 15
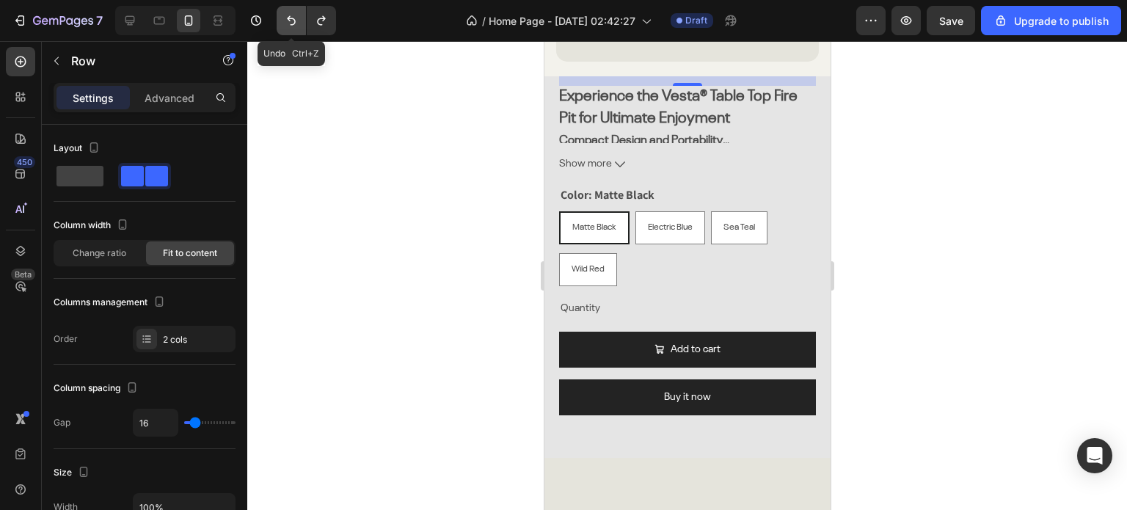
click at [293, 17] on icon "Undo/Redo" at bounding box center [291, 20] width 15 height 15
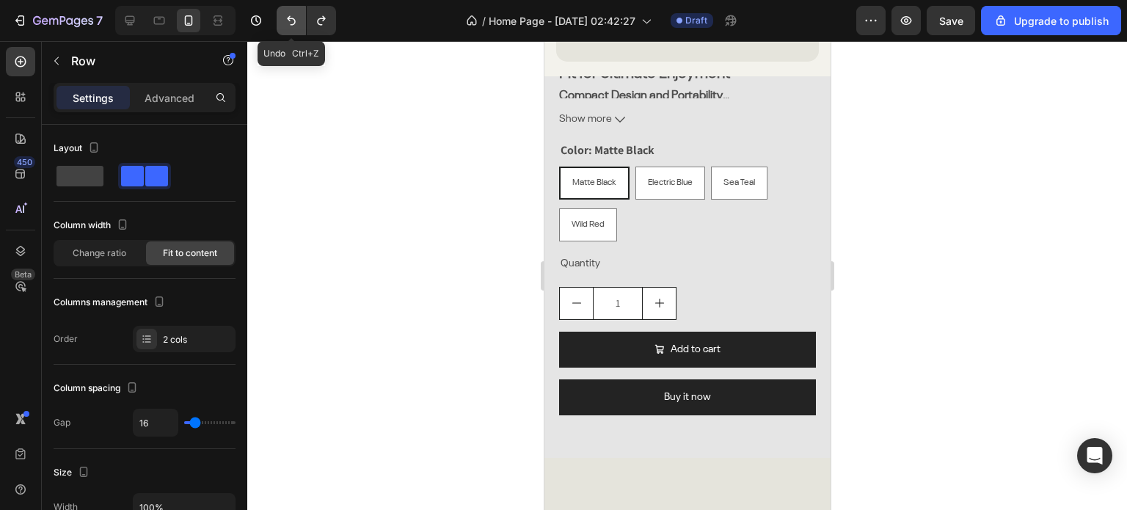
click at [293, 17] on icon "Undo/Redo" at bounding box center [291, 20] width 15 height 15
click at [293, 25] on icon "Undo/Redo" at bounding box center [291, 20] width 15 height 15
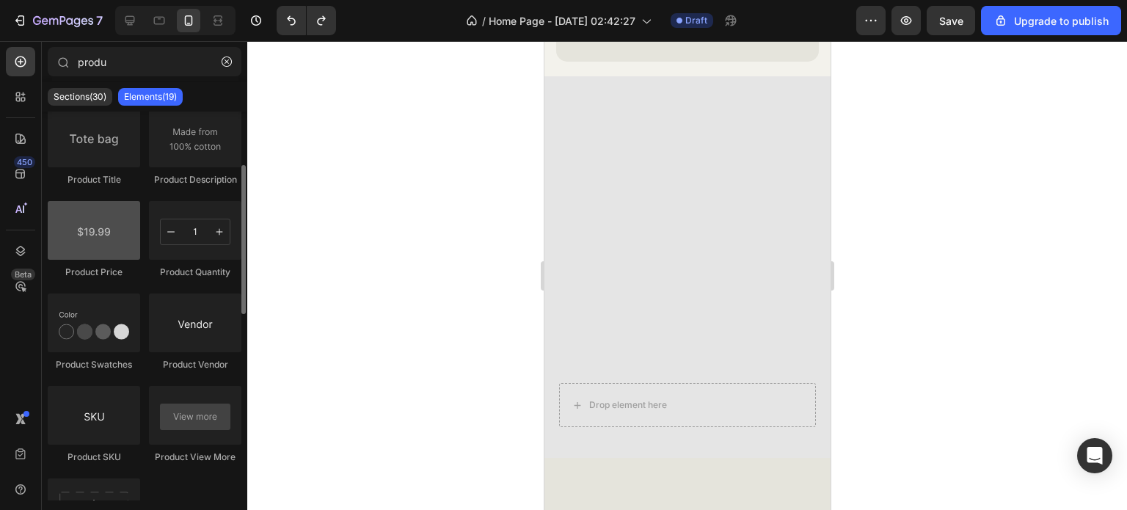
scroll to position [332, 0]
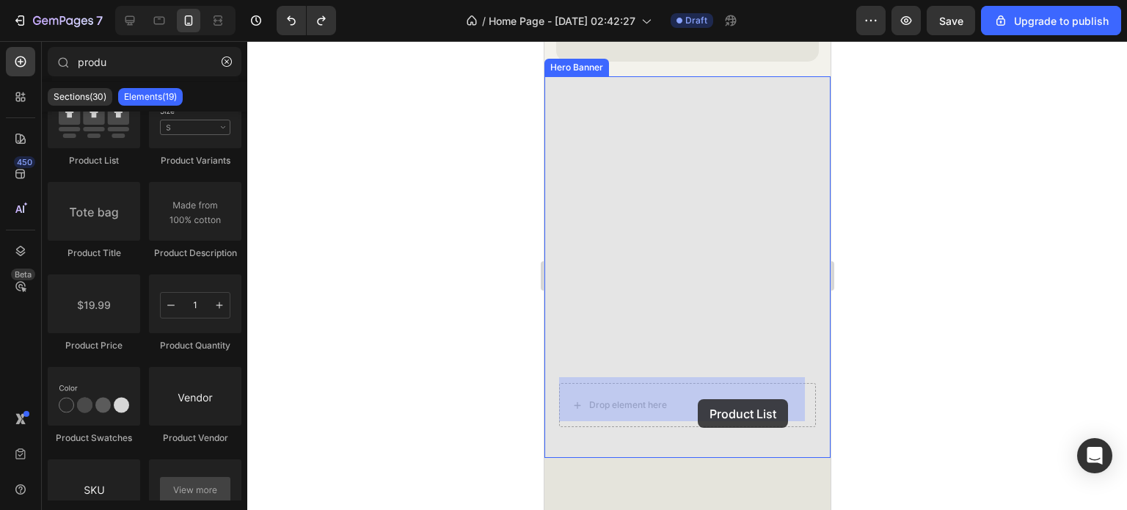
drag, startPoint x: 641, startPoint y: 207, endPoint x: 697, endPoint y: 399, distance: 200.1
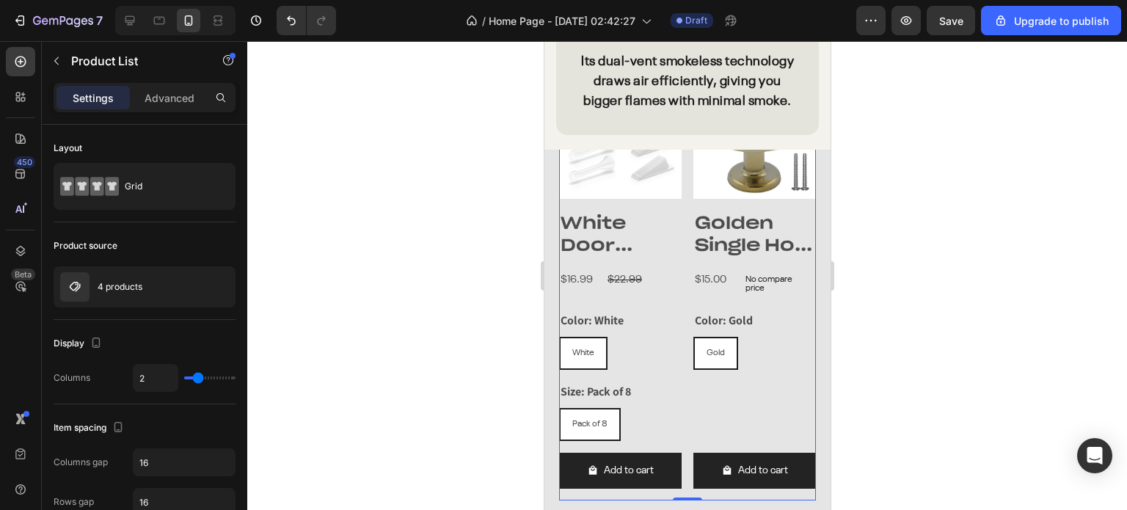
scroll to position [3931, 0]
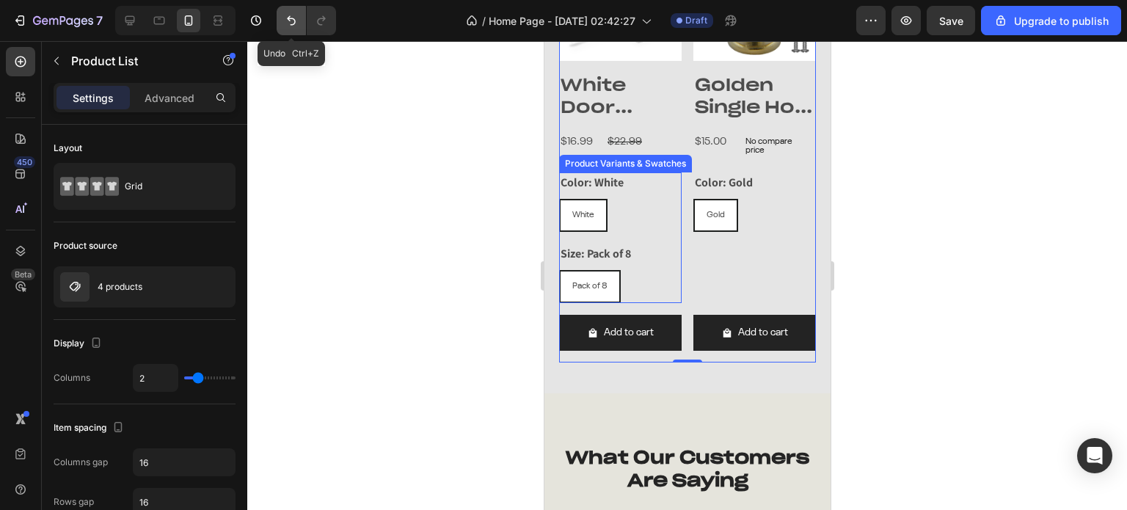
click at [284, 14] on icon "Undo/Redo" at bounding box center [291, 20] width 15 height 15
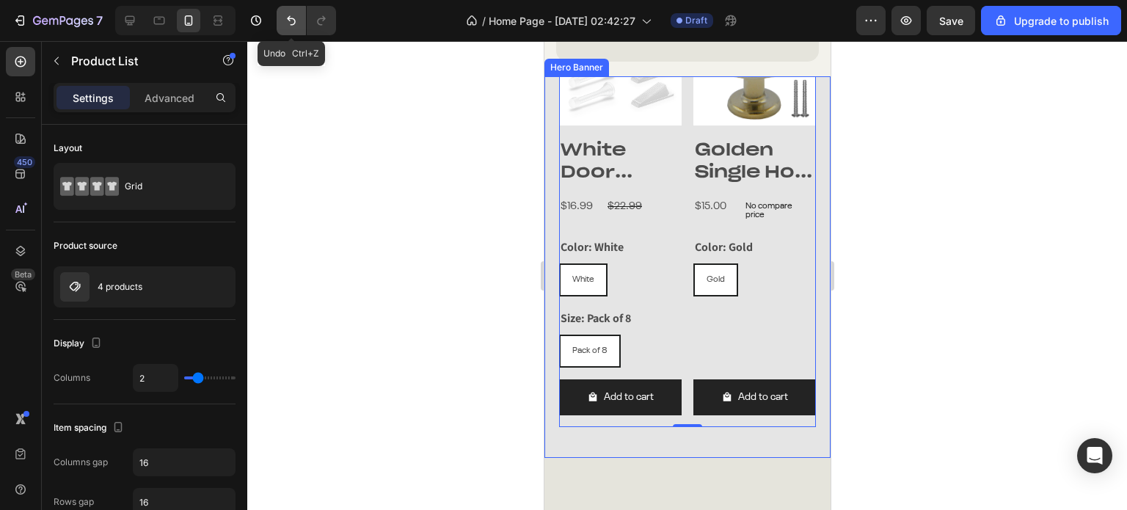
click at [296, 29] on button "Undo/Redo" at bounding box center [291, 20] width 29 height 29
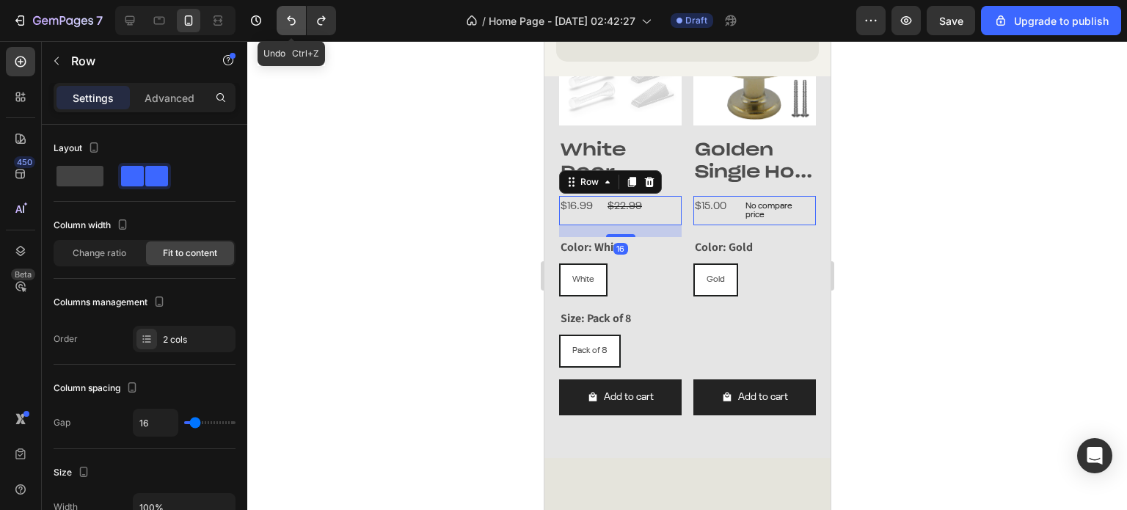
click at [279, 20] on button "Undo/Redo" at bounding box center [291, 20] width 29 height 29
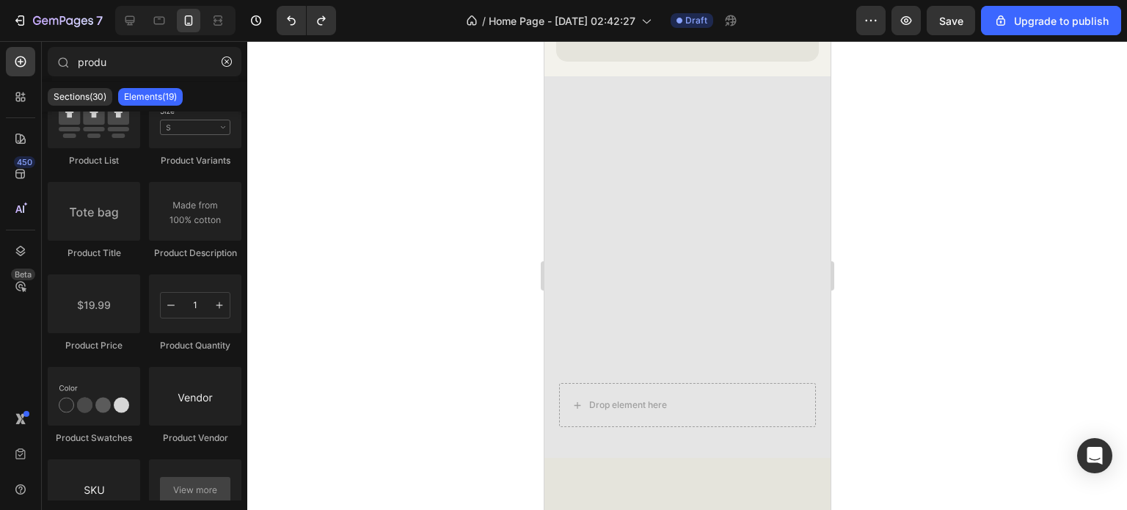
click at [323, 169] on div at bounding box center [686, 275] width 879 height 469
click at [225, 61] on icon "button" at bounding box center [226, 61] width 10 height 10
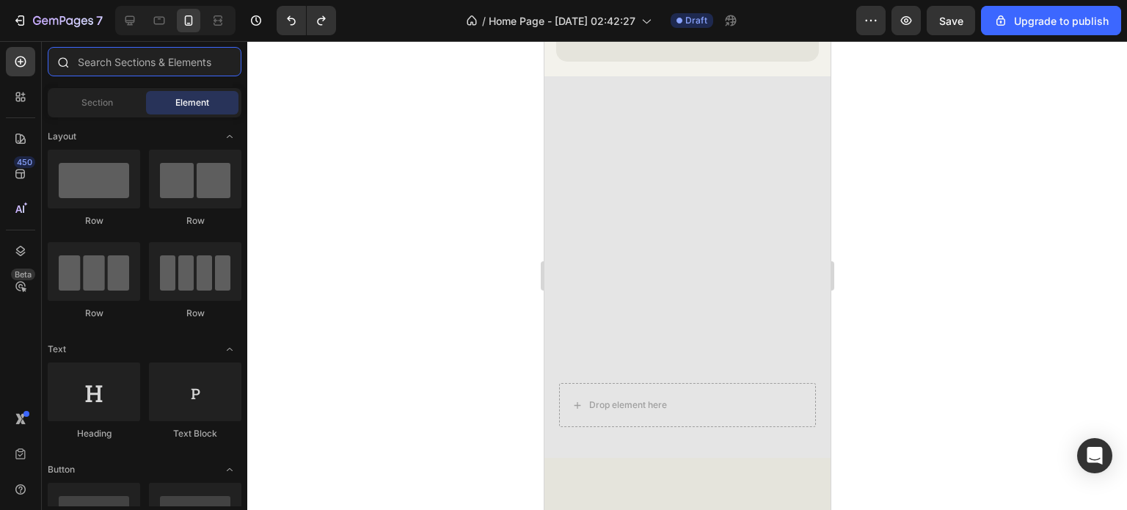
click at [156, 62] on input "text" at bounding box center [145, 61] width 194 height 29
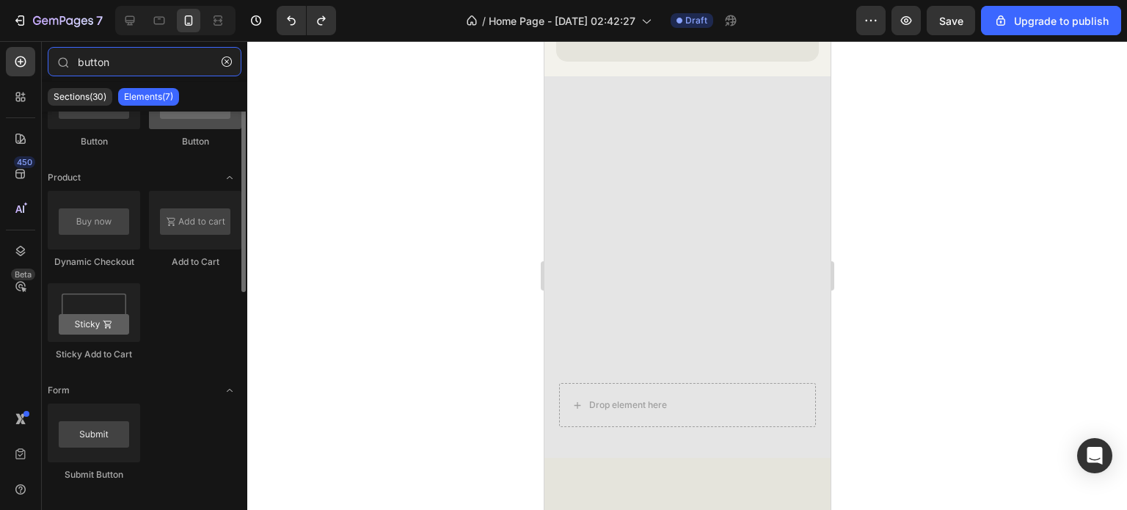
scroll to position [0, 0]
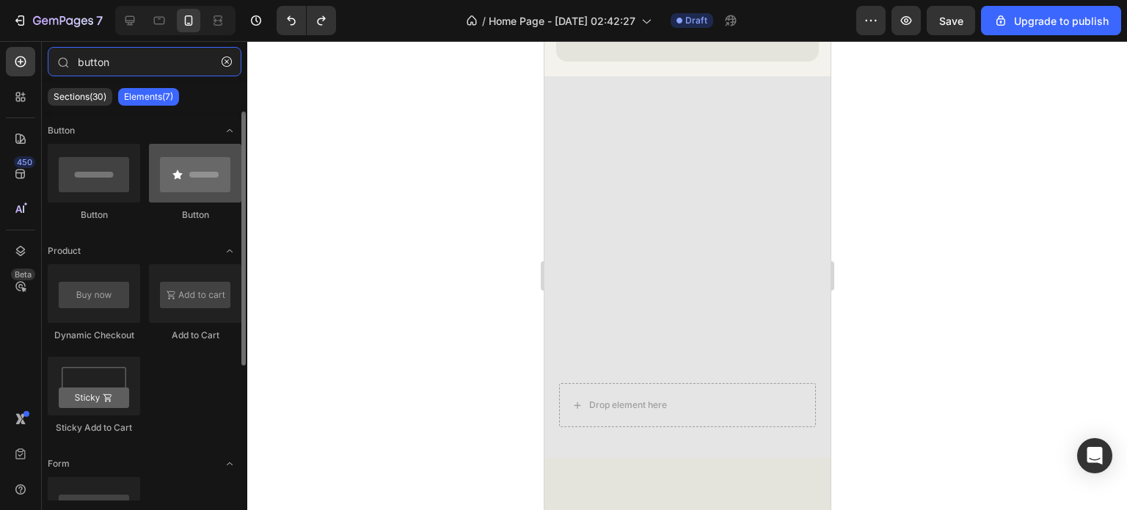
type input "button"
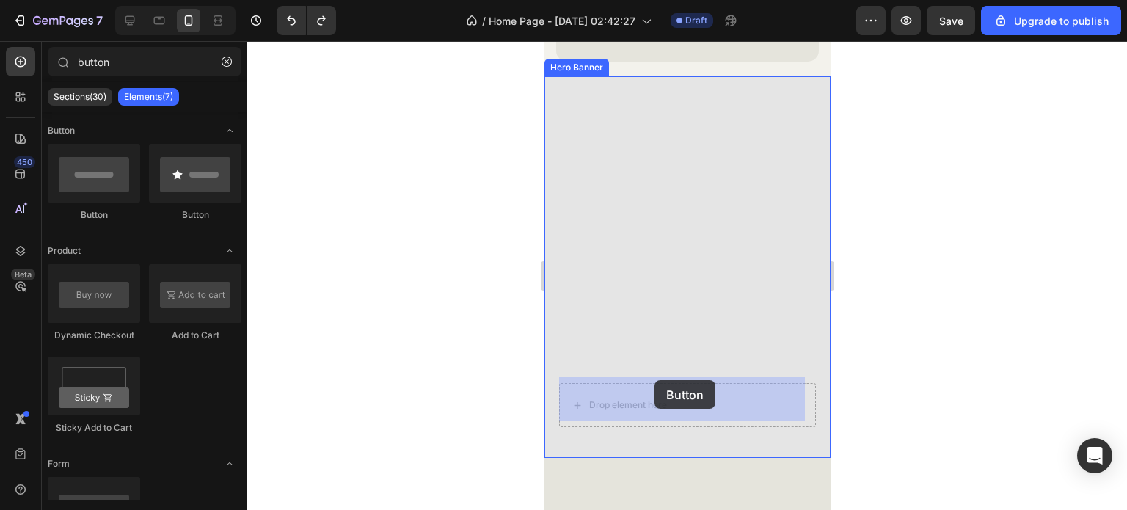
drag, startPoint x: 732, startPoint y: 218, endPoint x: 653, endPoint y: 380, distance: 180.1
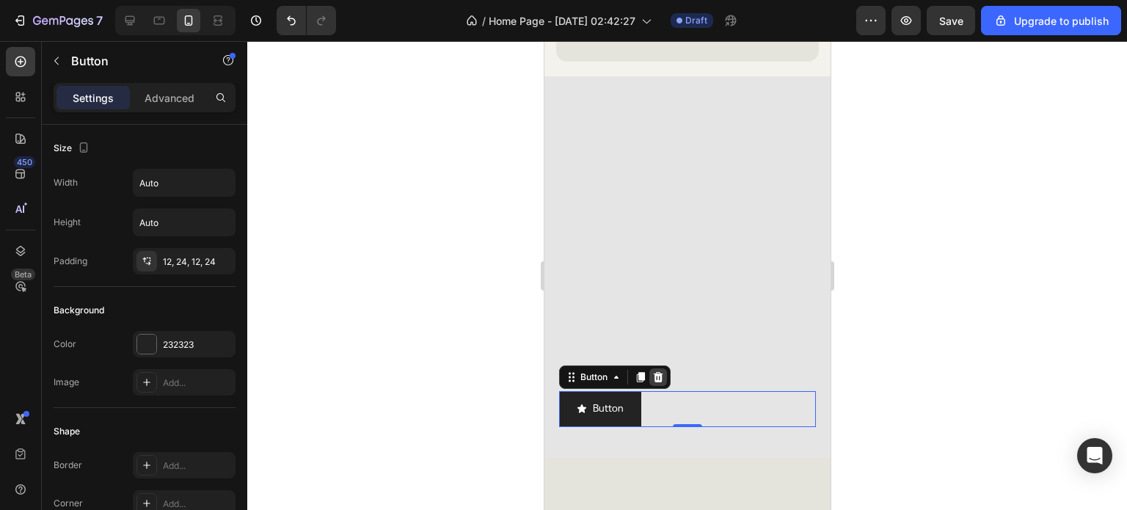
click at [651, 372] on icon at bounding box center [657, 377] width 12 height 12
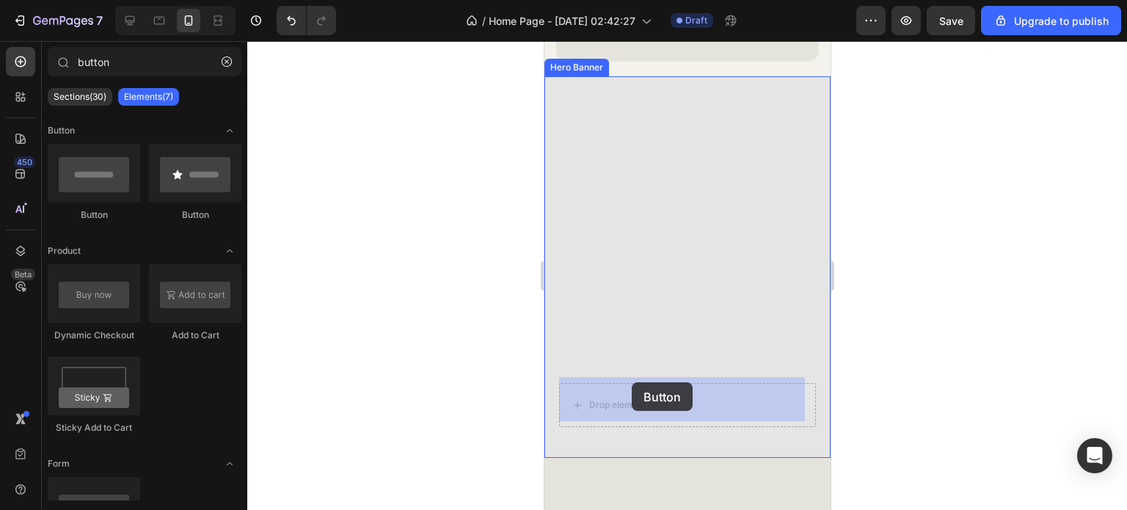
drag, startPoint x: 633, startPoint y: 213, endPoint x: 631, endPoint y: 382, distance: 169.4
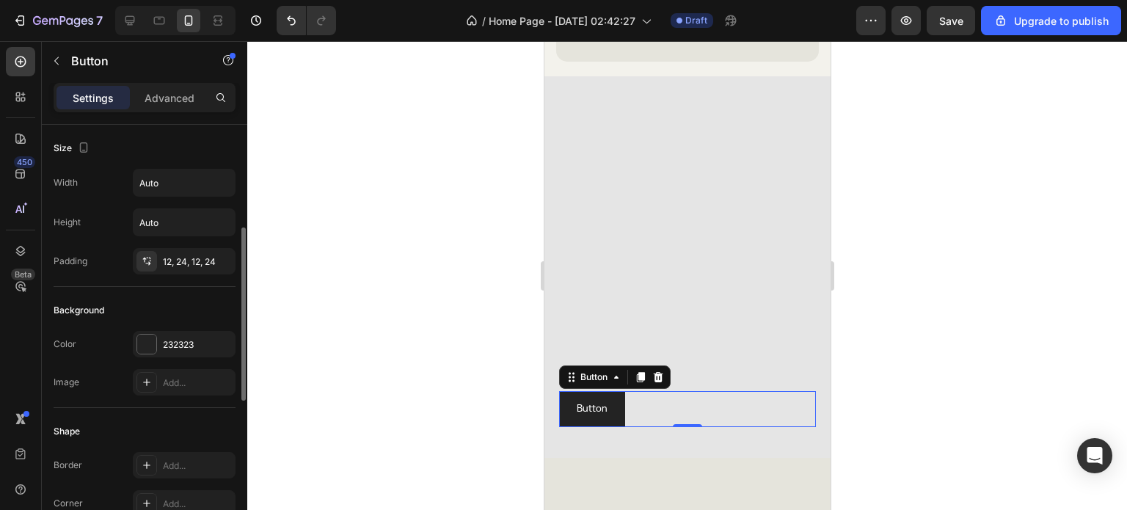
scroll to position [73, 0]
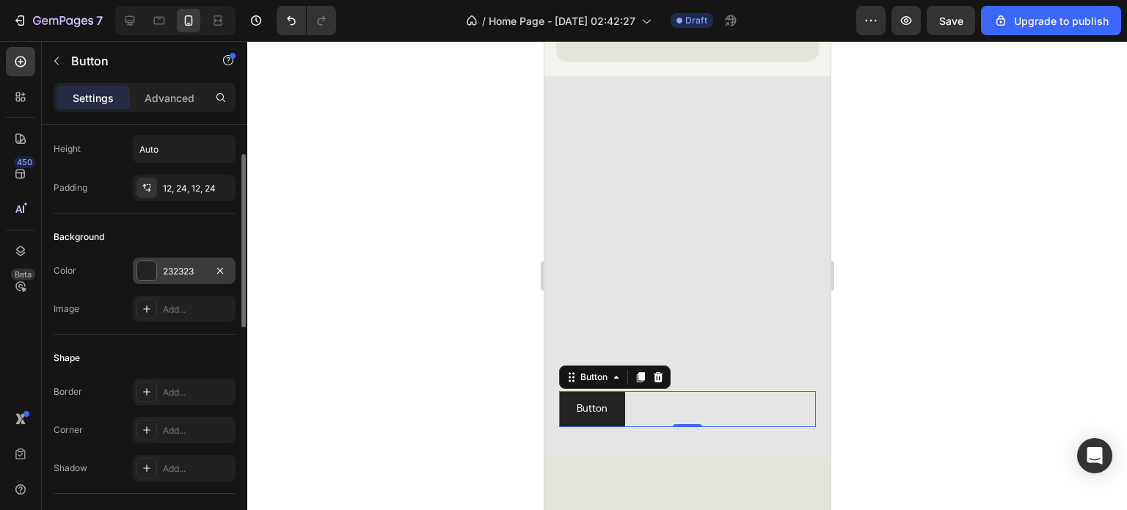
click at [144, 271] on div at bounding box center [146, 270] width 19 height 19
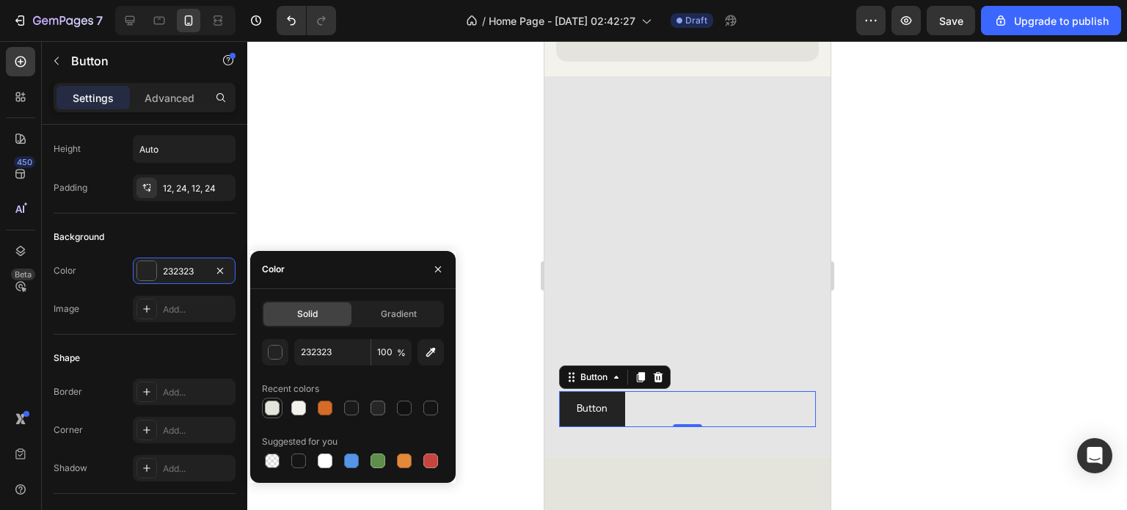
click at [274, 405] on div at bounding box center [272, 407] width 15 height 15
click at [295, 410] on div at bounding box center [298, 407] width 15 height 15
type input "F3F2EC"
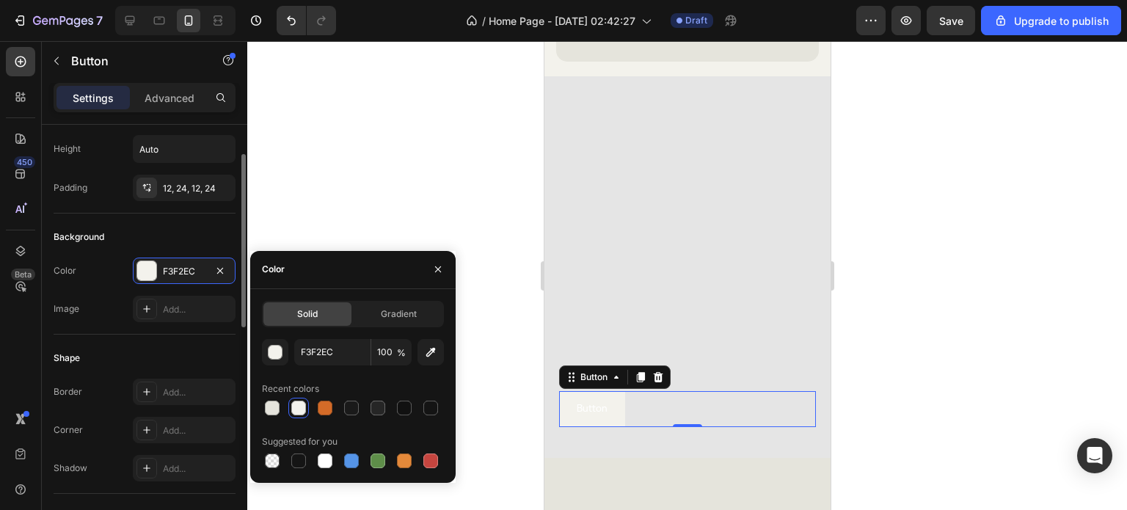
click at [141, 346] on div "Shape" at bounding box center [145, 357] width 182 height 23
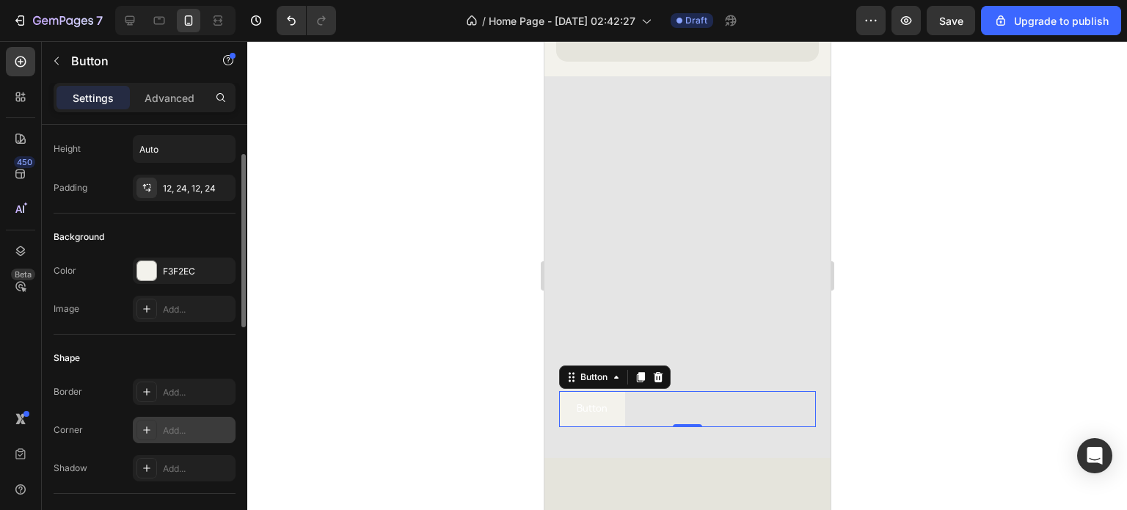
click at [153, 423] on div at bounding box center [146, 430] width 21 height 21
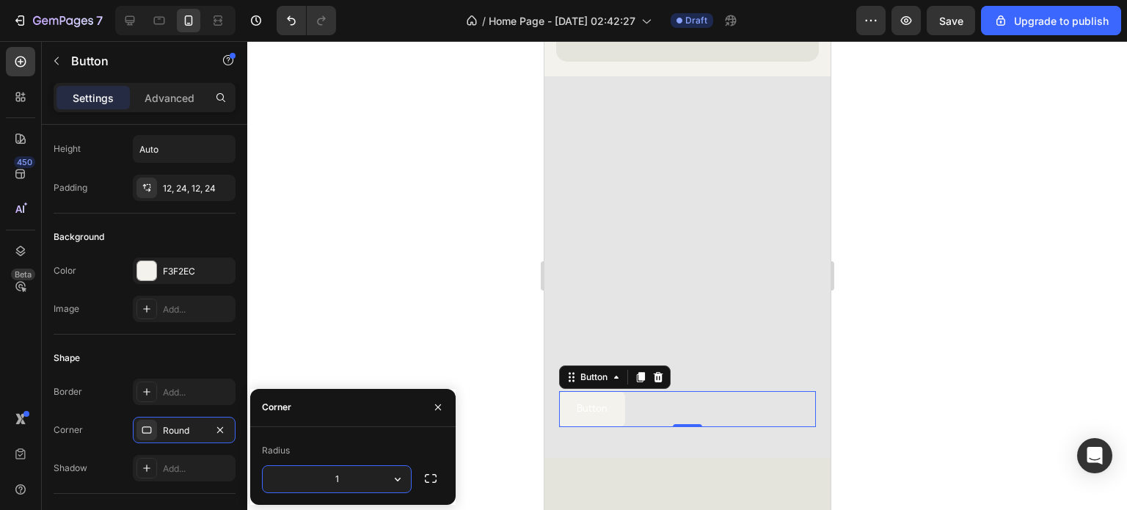
type input "15"
click at [161, 363] on div "Shape" at bounding box center [145, 357] width 182 height 23
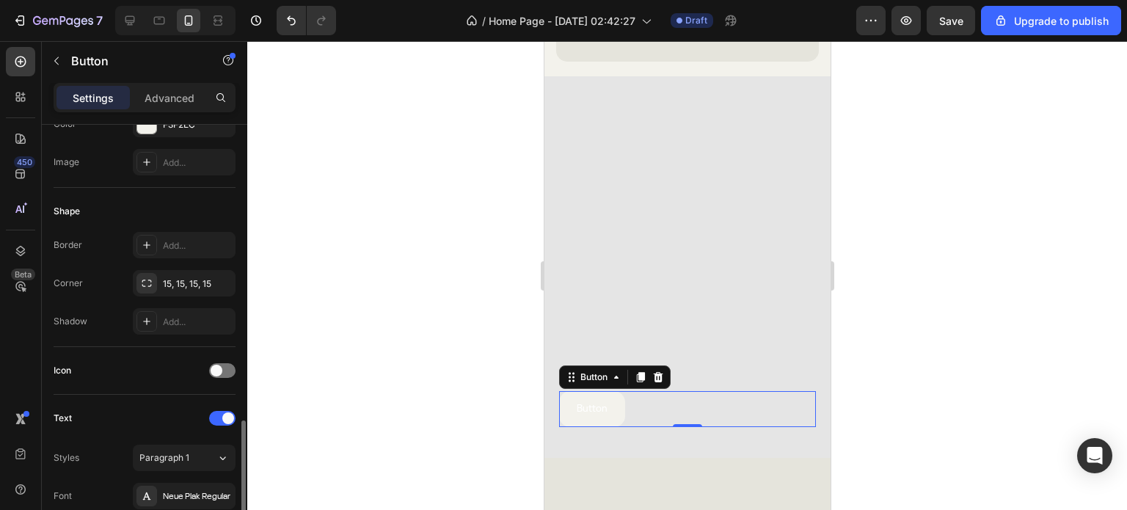
scroll to position [367, 0]
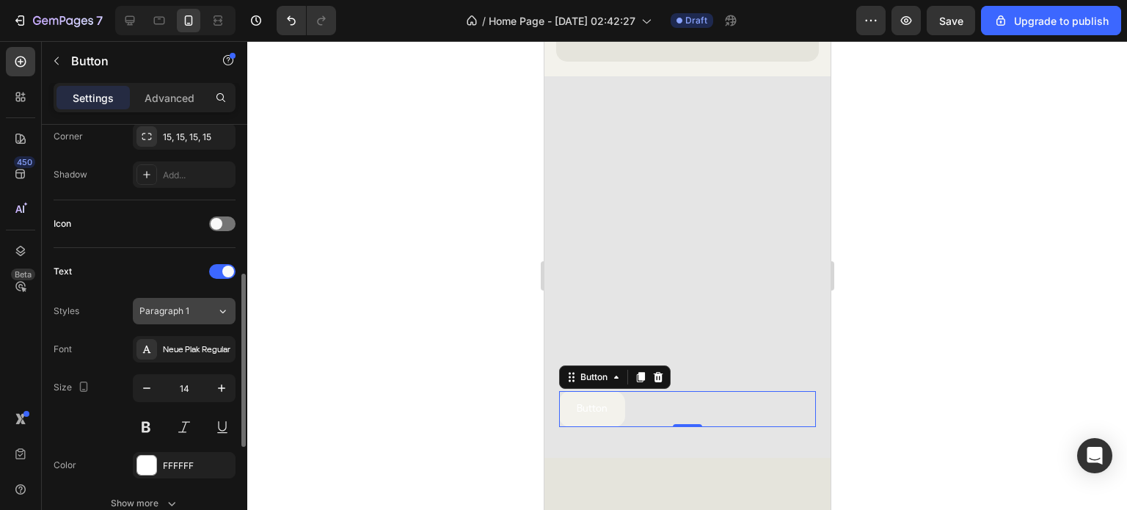
click at [157, 310] on span "Paragraph 1" at bounding box center [164, 310] width 50 height 13
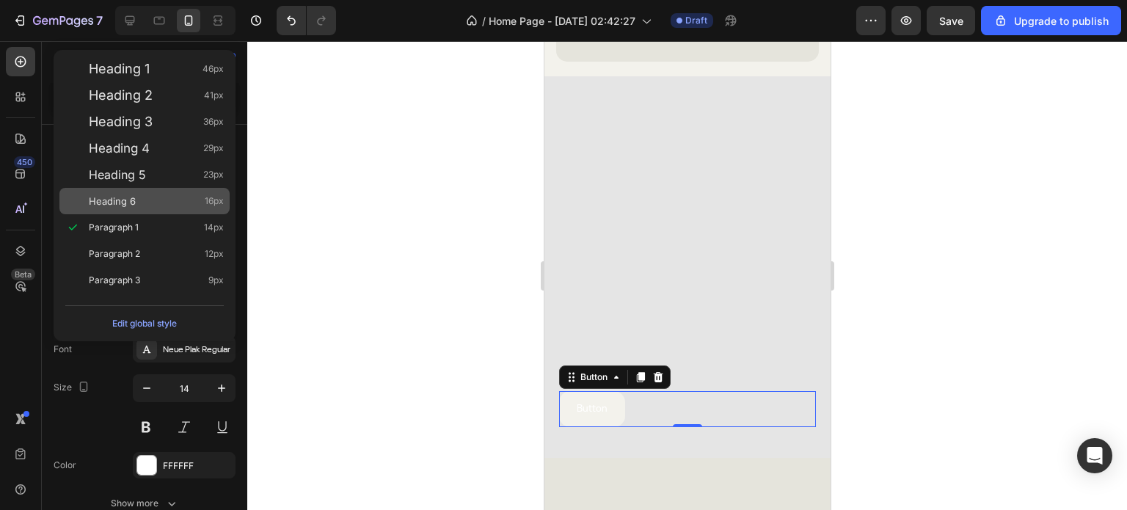
click at [129, 188] on div "Heading 6 16px" at bounding box center [144, 201] width 170 height 26
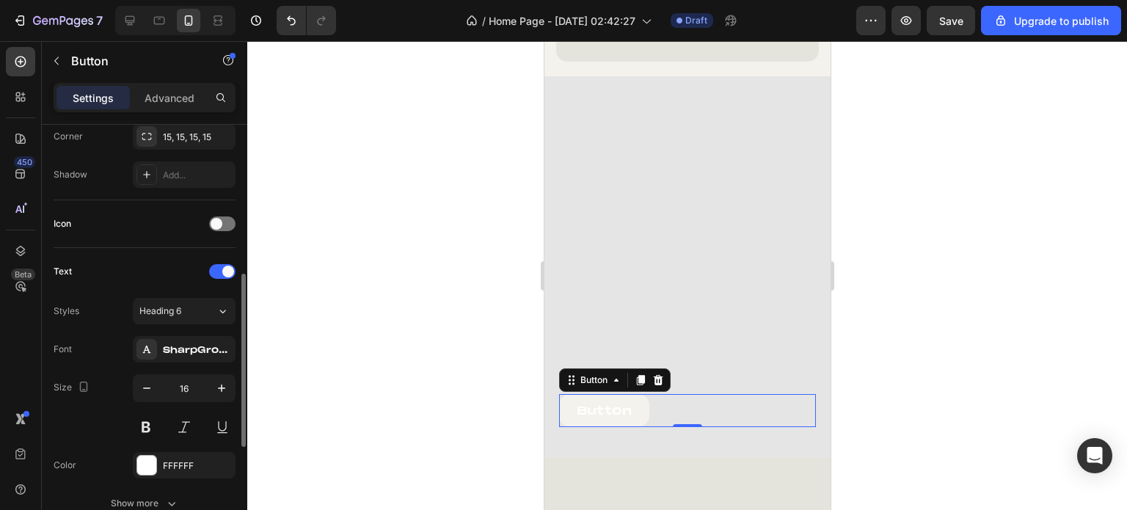
scroll to position [440, 0]
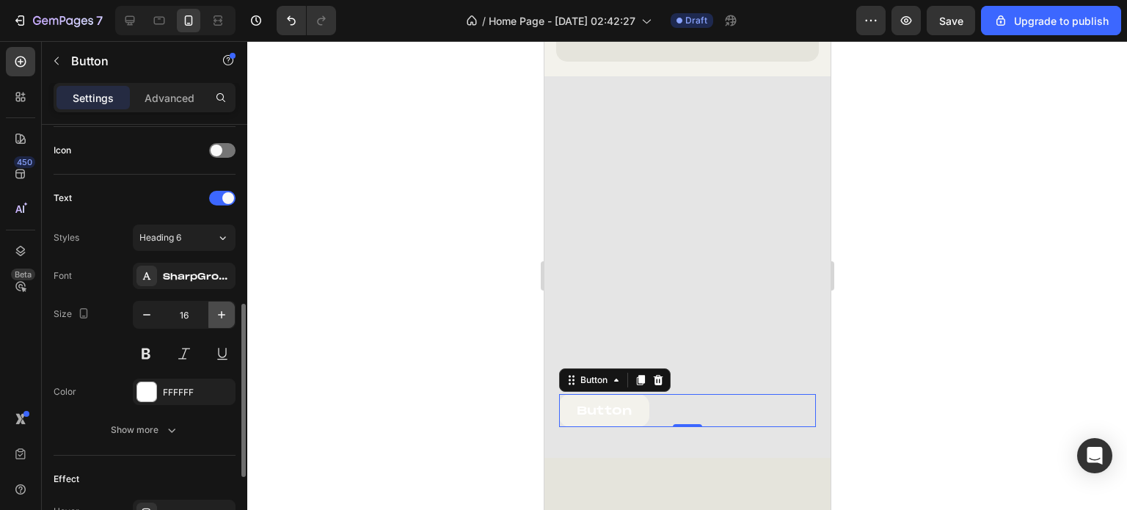
click at [219, 311] on icon "button" at bounding box center [221, 314] width 15 height 15
type input "20"
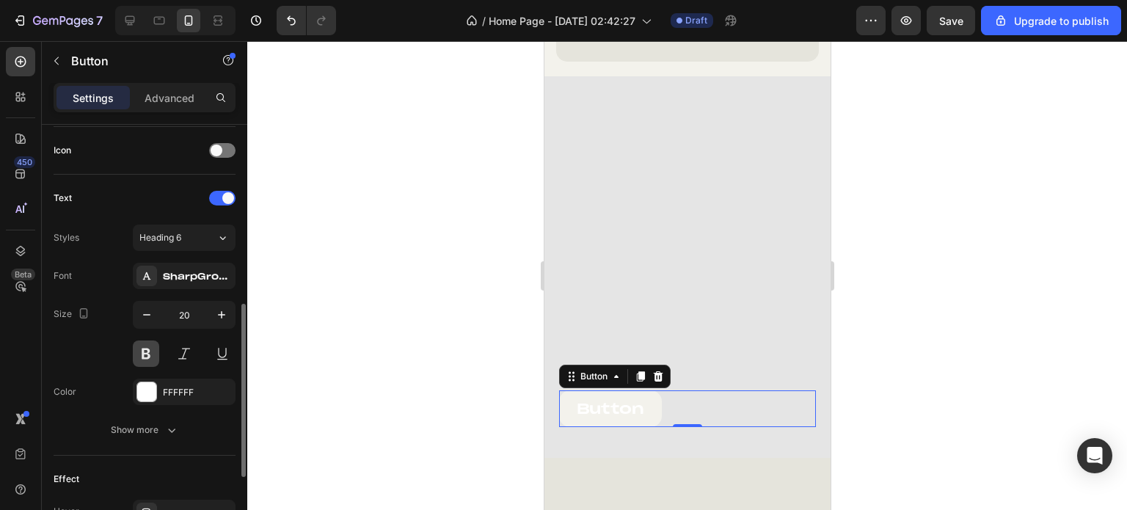
click at [145, 354] on button at bounding box center [146, 353] width 26 height 26
click at [147, 397] on div at bounding box center [146, 391] width 19 height 19
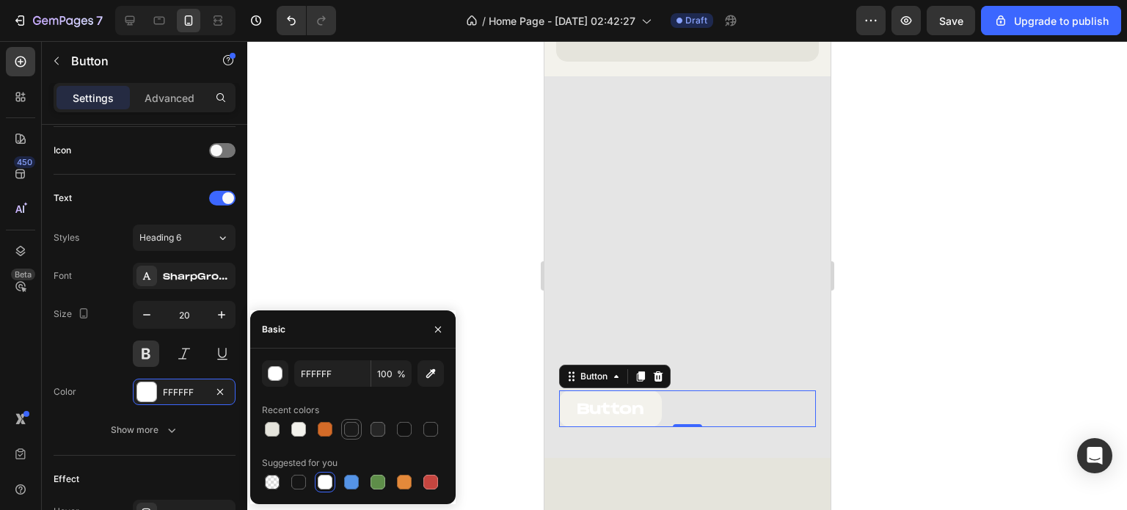
click at [354, 424] on div at bounding box center [351, 429] width 15 height 15
type input "1A1A1A"
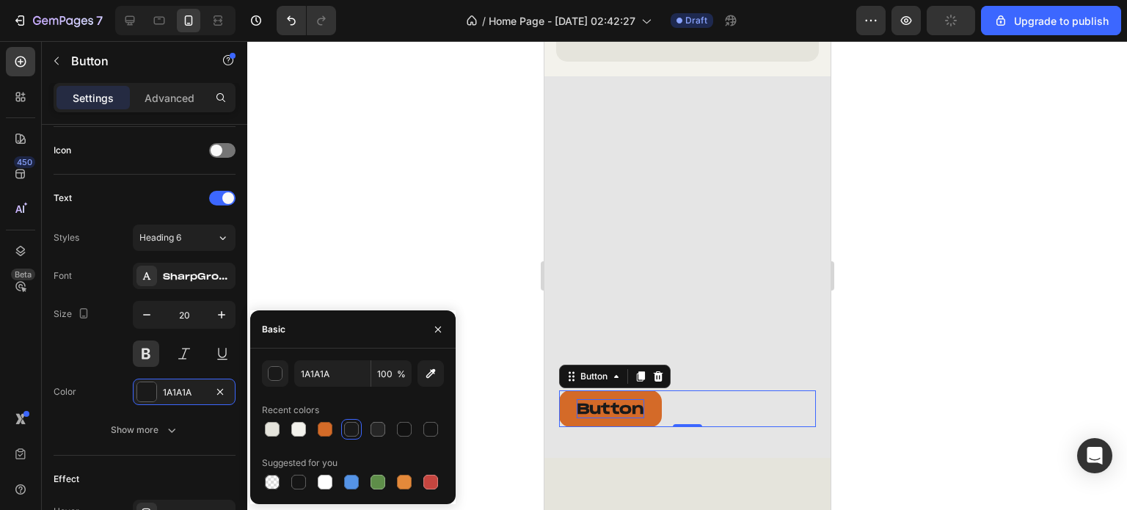
click at [612, 400] on p "Button" at bounding box center [609, 408] width 67 height 19
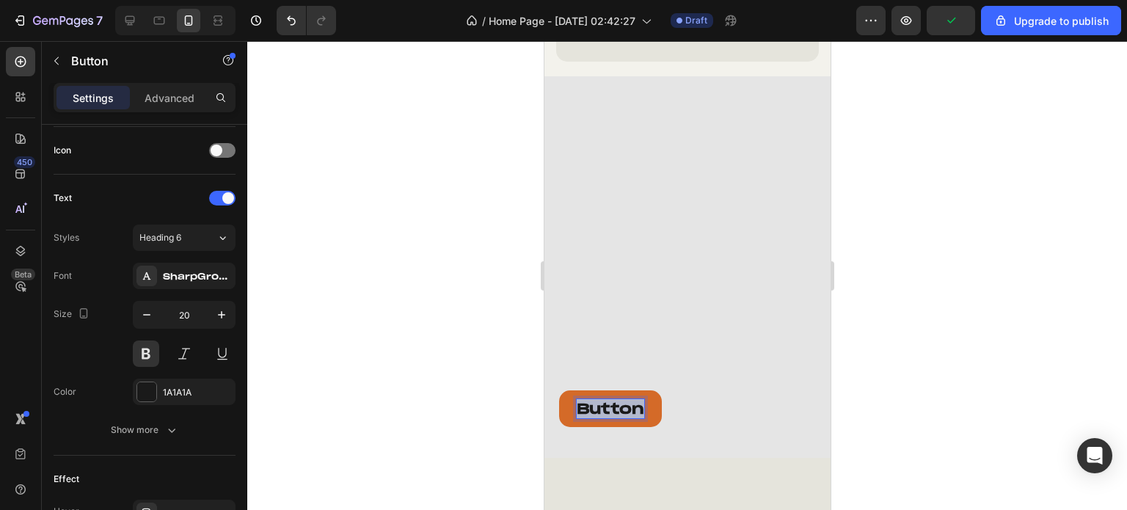
click at [612, 400] on p "Button" at bounding box center [609, 408] width 67 height 19
click at [558, 390] on button "SHOP" at bounding box center [601, 408] width 87 height 37
click at [558, 390] on button "SHOP GOLDEN" at bounding box center [642, 408] width 169 height 37
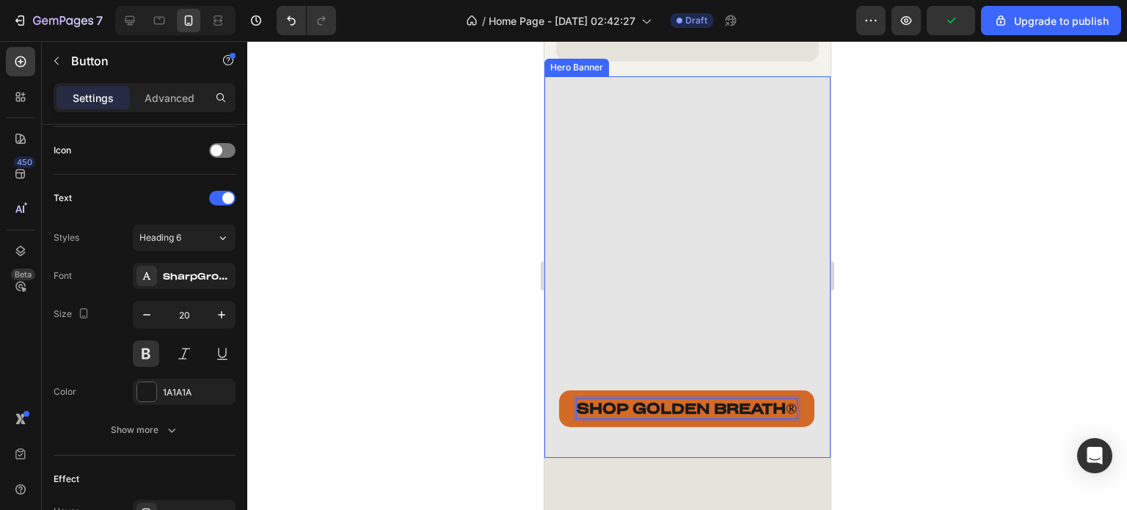
scroll to position [3840, 0]
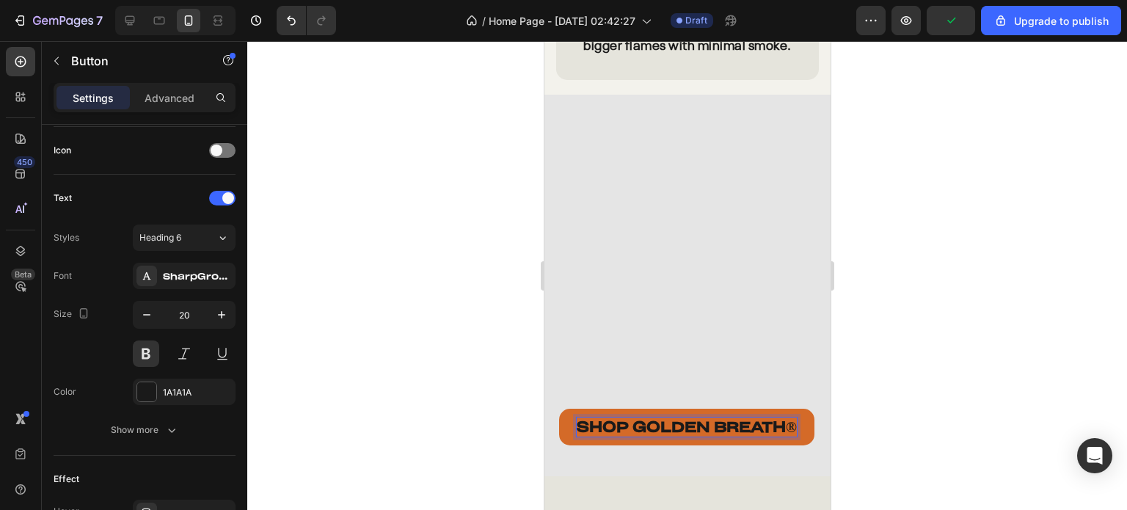
click at [939, 372] on div at bounding box center [686, 275] width 879 height 469
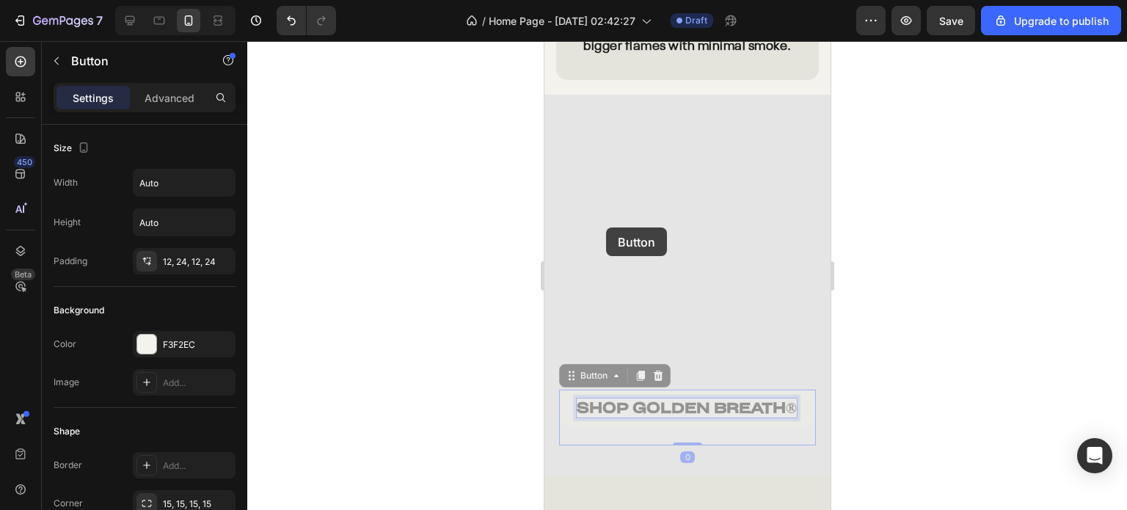
scroll to position [3784, 0]
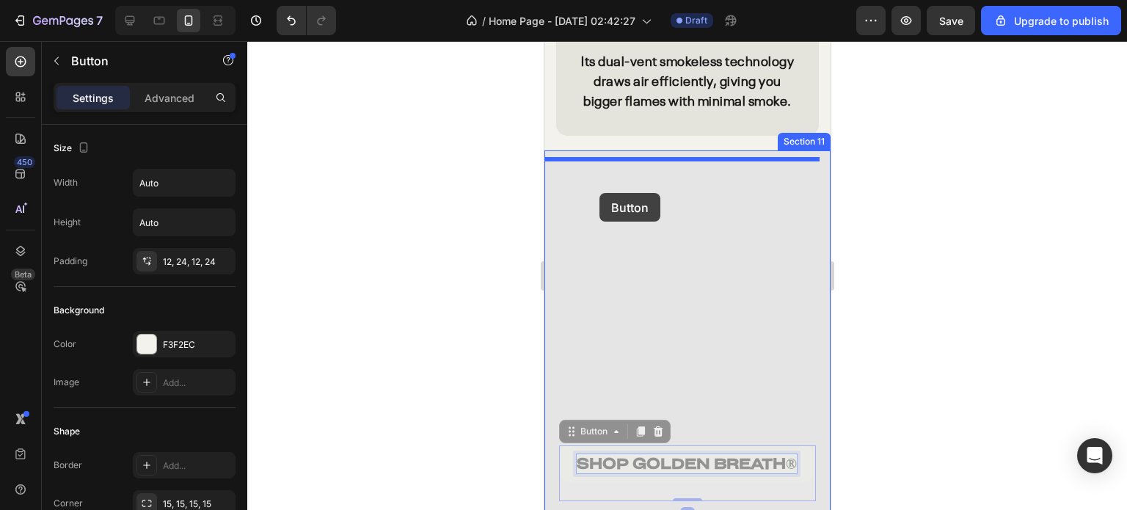
drag, startPoint x: 577, startPoint y: 378, endPoint x: 598, endPoint y: 193, distance: 186.8
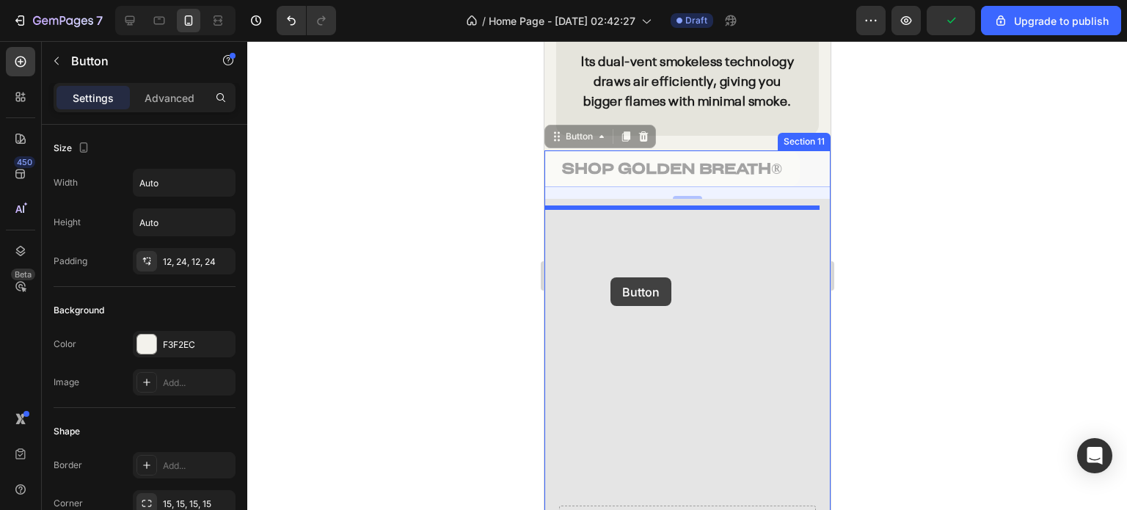
drag, startPoint x: 564, startPoint y: 144, endPoint x: 609, endPoint y: 277, distance: 140.3
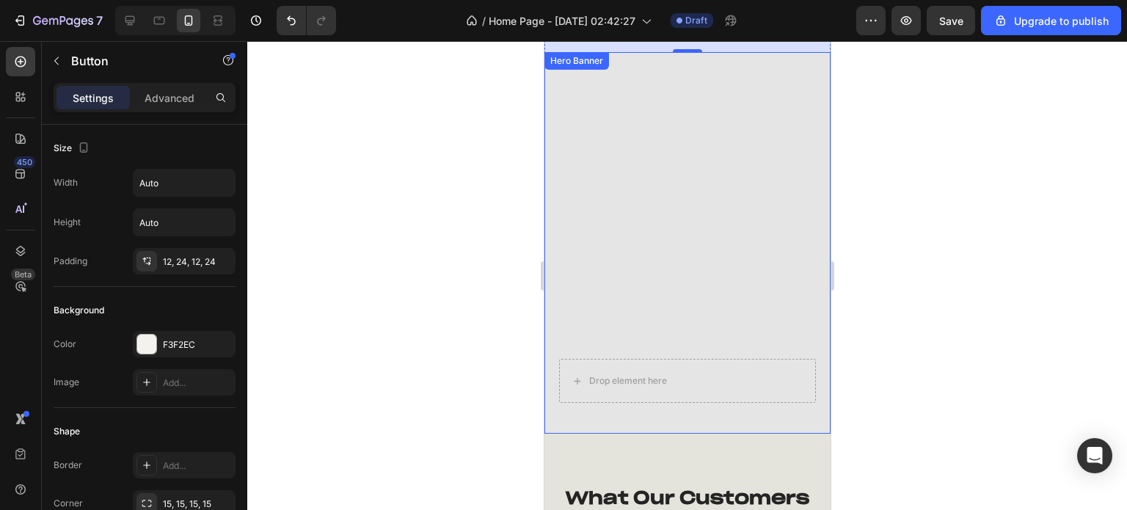
scroll to position [3857, 0]
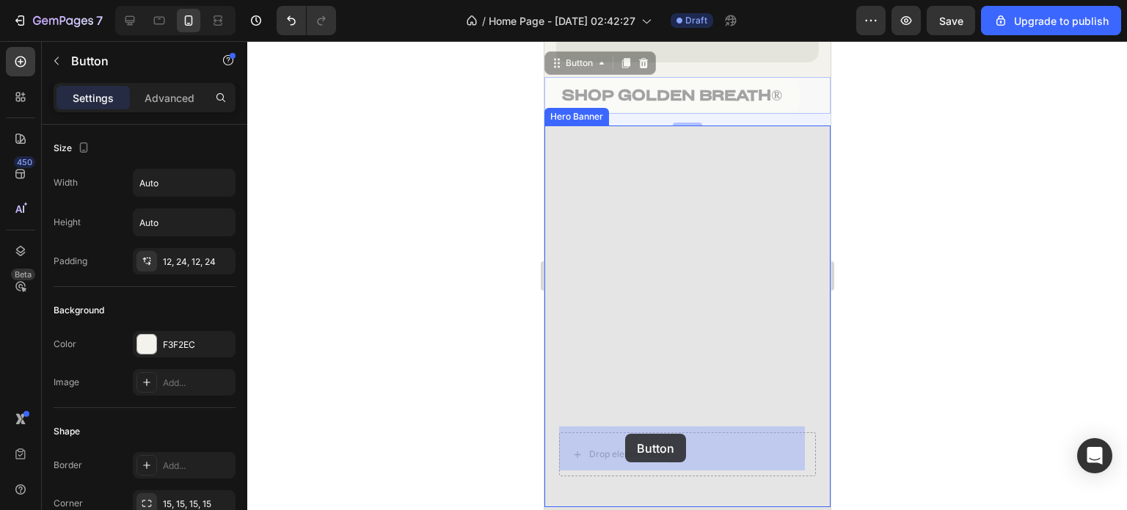
drag, startPoint x: 557, startPoint y: 72, endPoint x: 624, endPoint y: 433, distance: 367.7
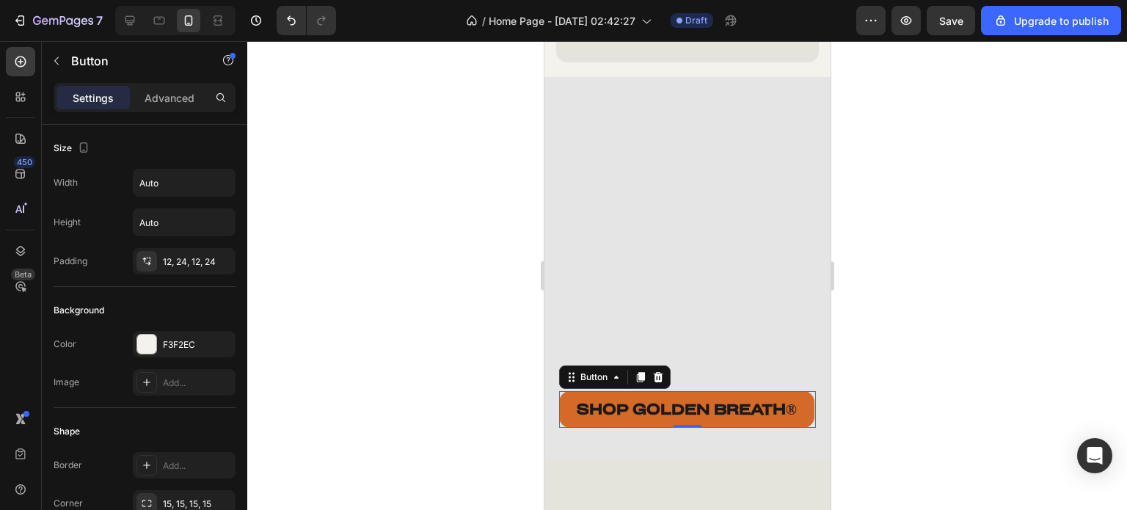
click at [788, 391] on button "SHOP GOLDEN BREATH ®" at bounding box center [685, 409] width 255 height 37
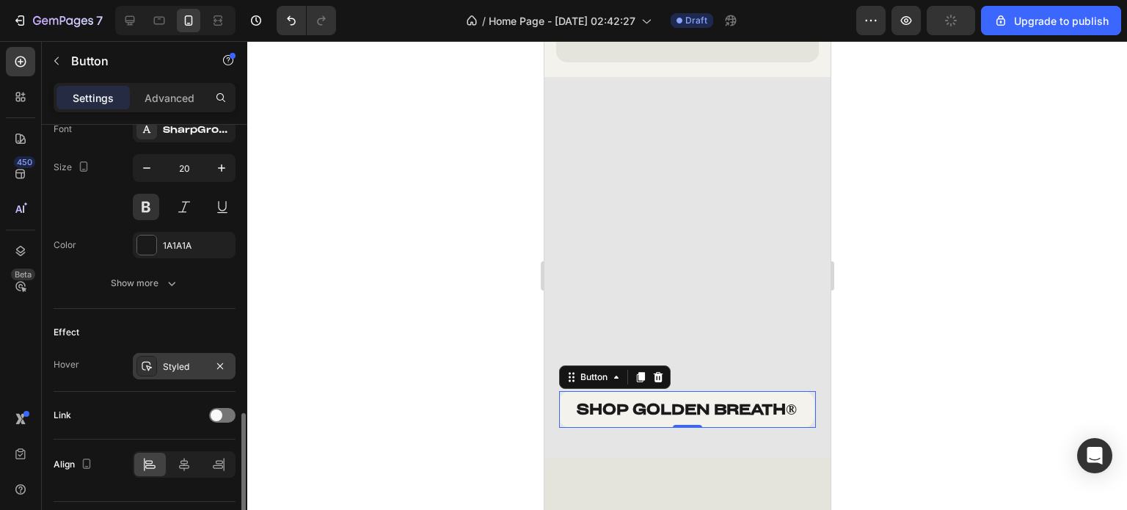
scroll to position [622, 0]
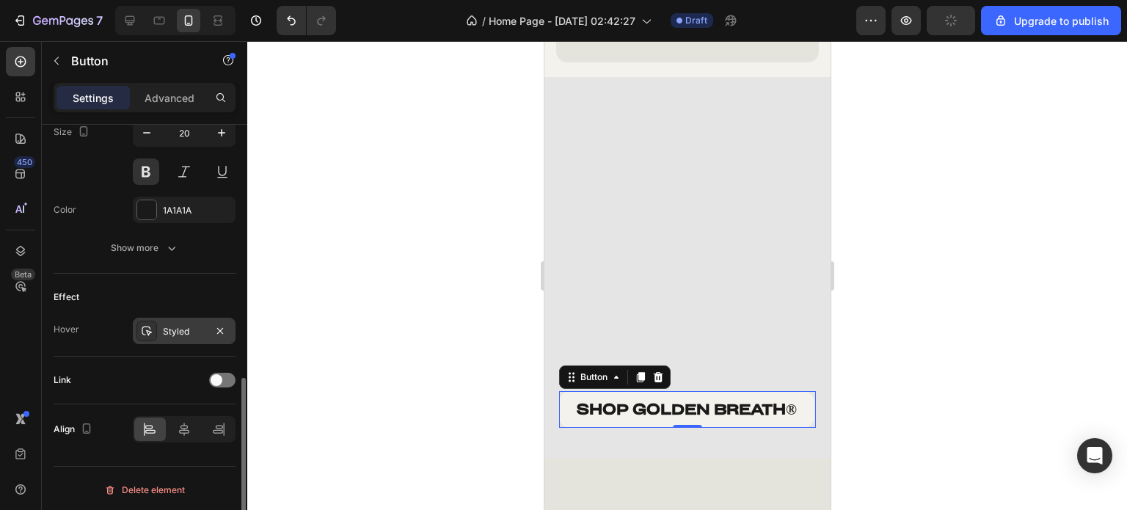
click at [153, 325] on div at bounding box center [146, 331] width 21 height 21
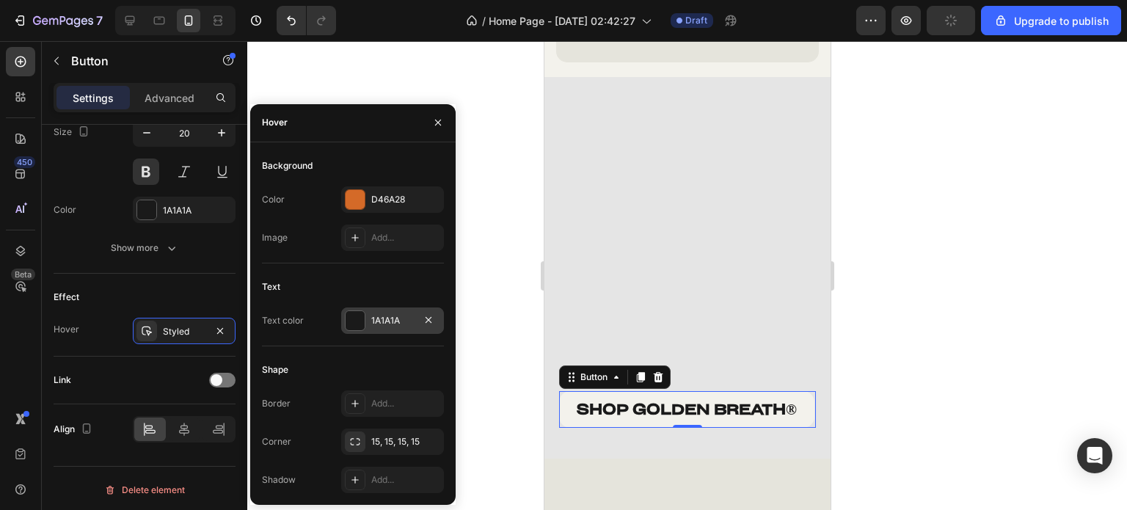
click at [358, 322] on div at bounding box center [354, 320] width 19 height 19
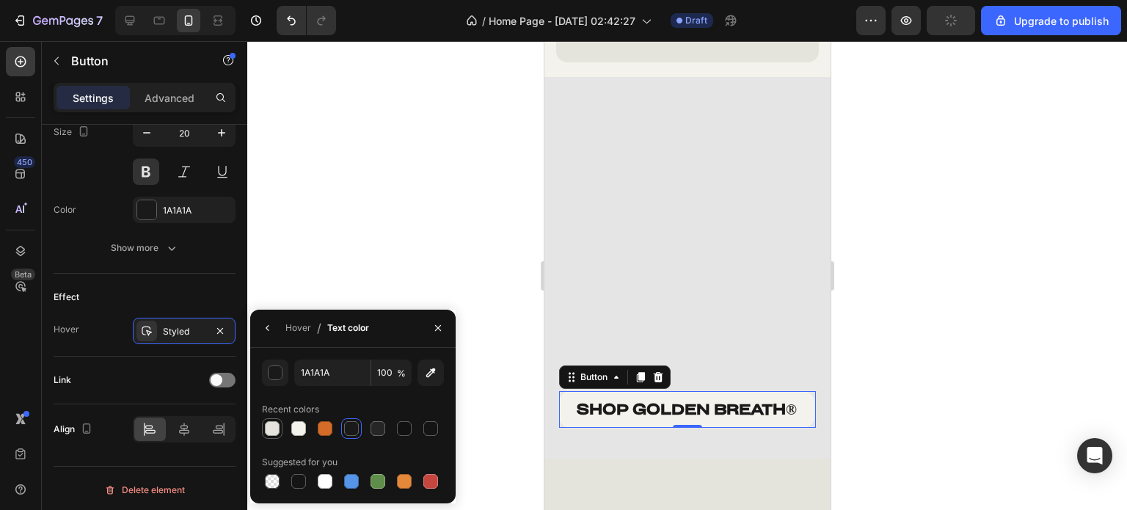
click at [274, 425] on div at bounding box center [272, 428] width 15 height 15
click at [296, 425] on div at bounding box center [298, 428] width 15 height 15
click at [273, 426] on div at bounding box center [272, 428] width 15 height 15
type input "E5E4DC"
click at [942, 334] on div at bounding box center [686, 275] width 879 height 469
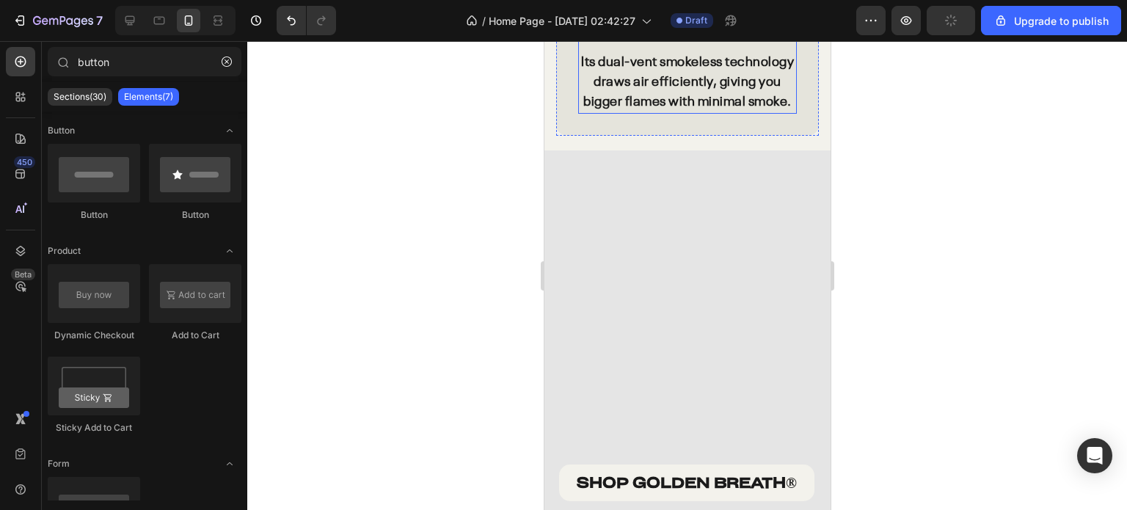
scroll to position [3930, 0]
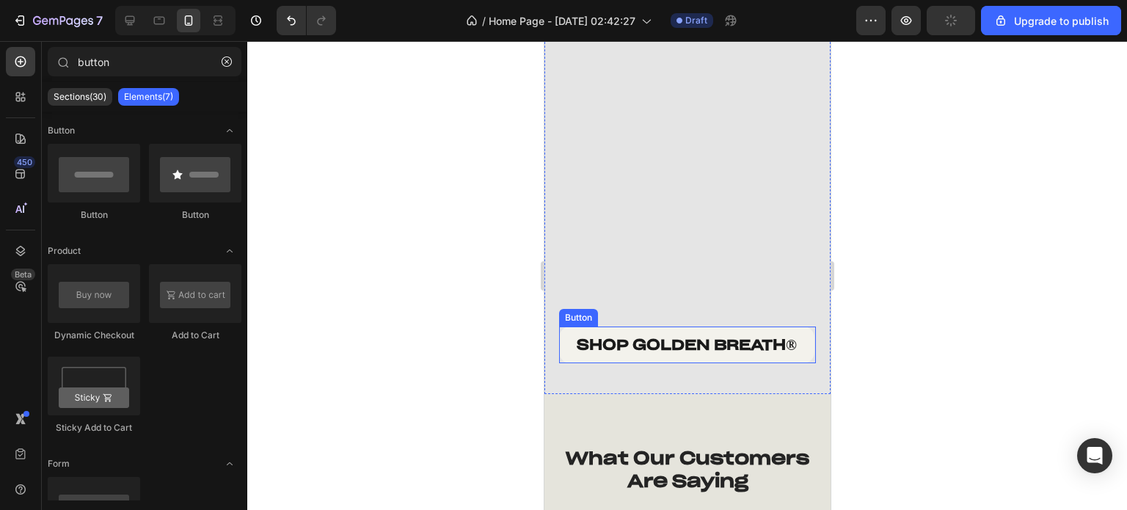
click at [570, 311] on div "Button" at bounding box center [577, 317] width 33 height 13
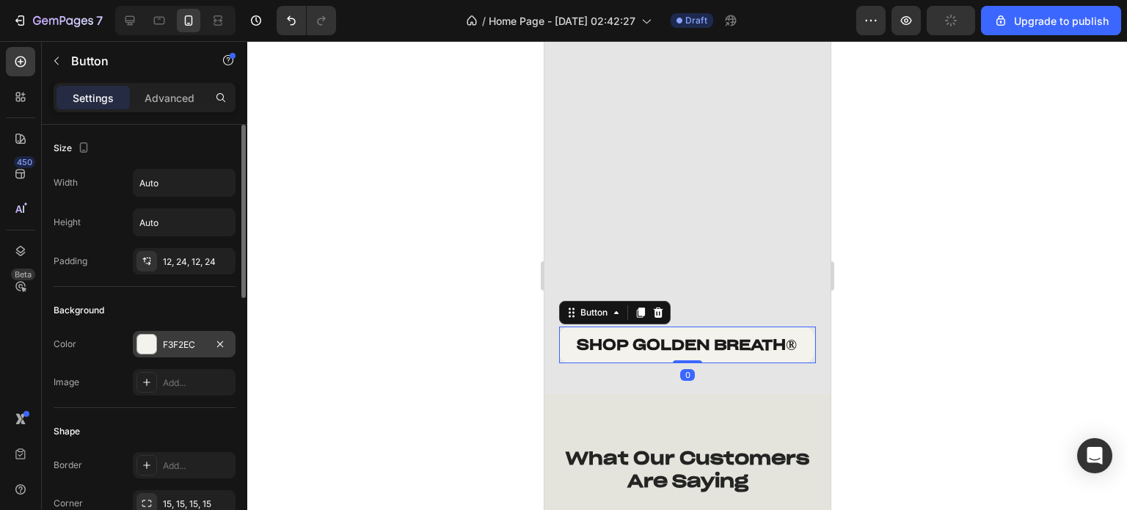
click at [149, 345] on div at bounding box center [146, 343] width 19 height 19
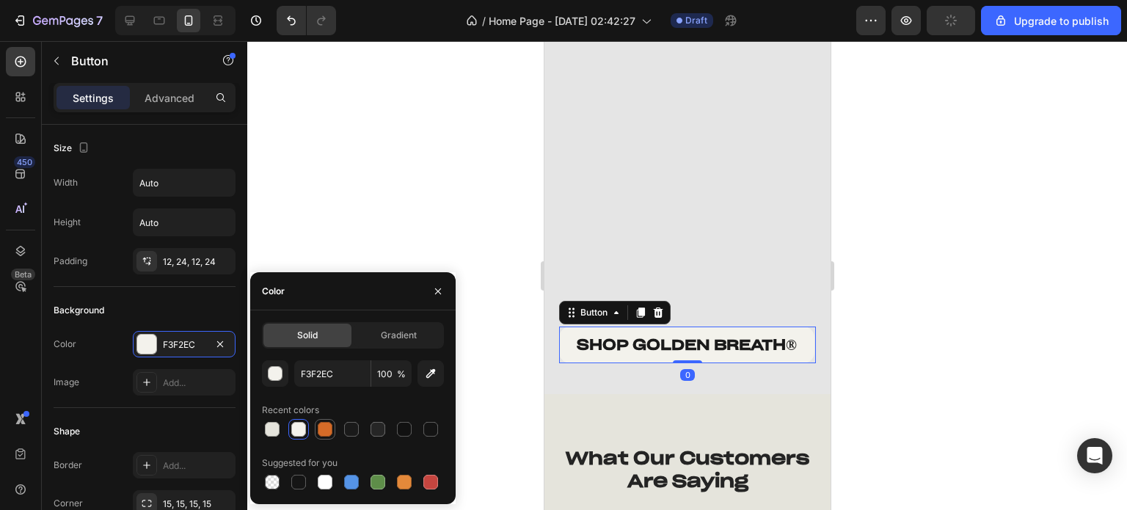
click at [329, 426] on div at bounding box center [325, 429] width 15 height 15
type input "D46B28"
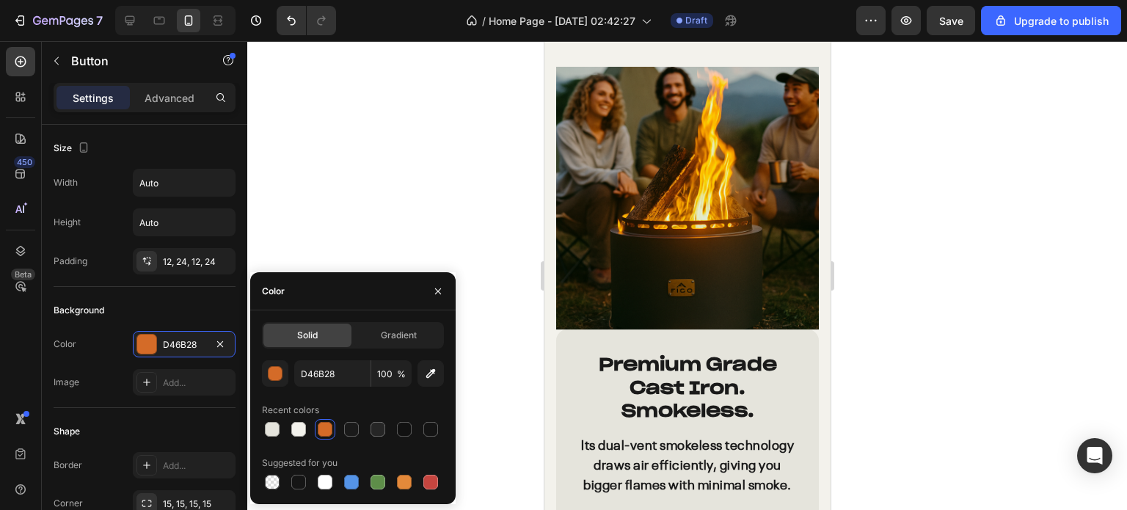
scroll to position [3124, 0]
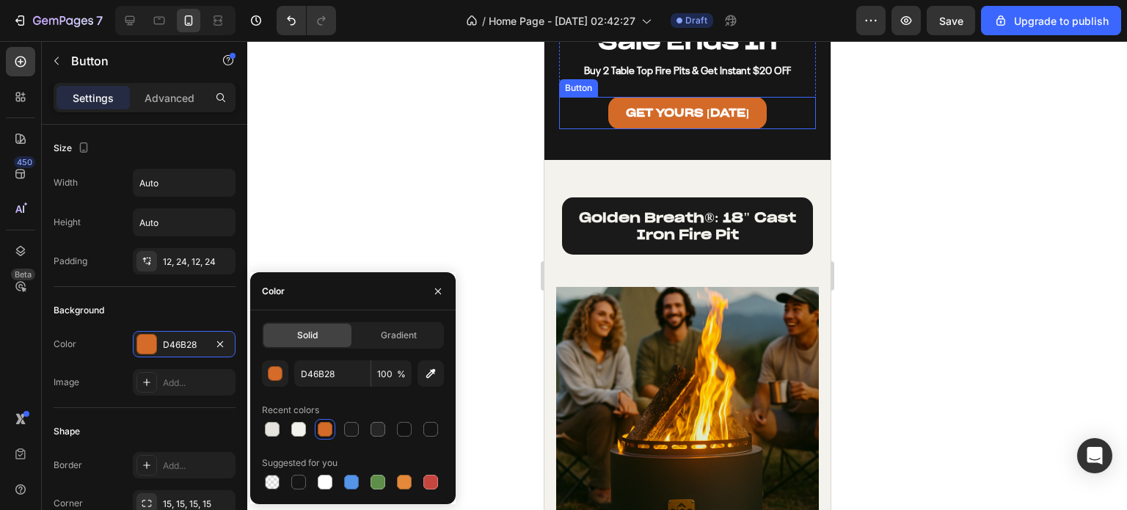
click at [608, 117] on link "GET YOURS [DATE]" at bounding box center [686, 113] width 158 height 32
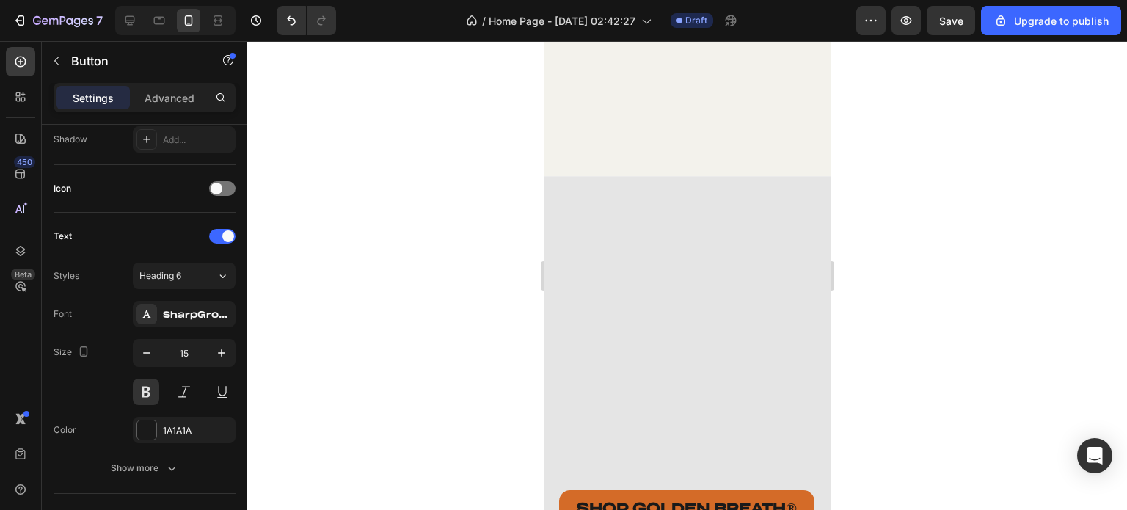
scroll to position [3930, 0]
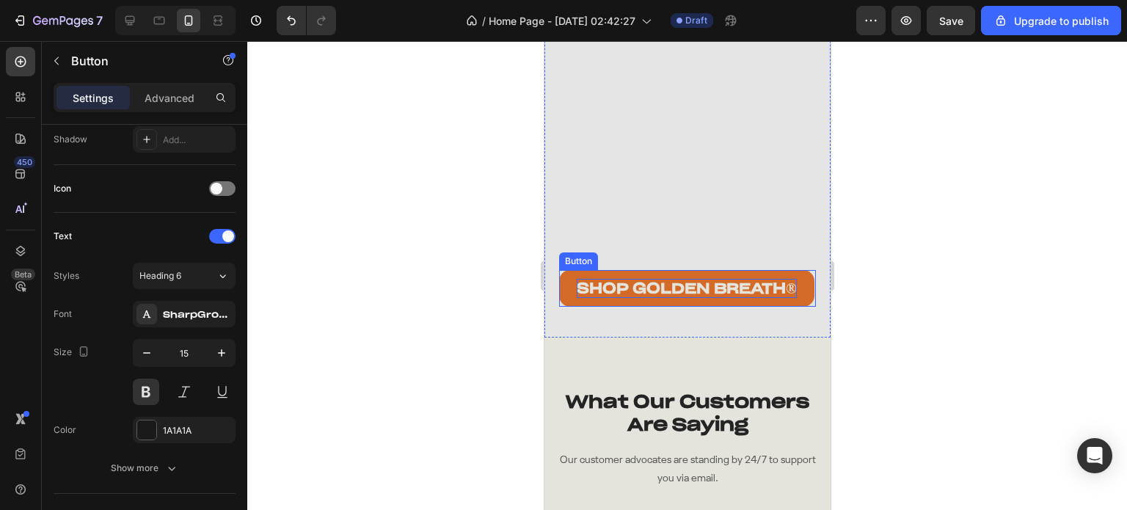
click at [620, 279] on p "SHOP GOLDEN BREATH ®" at bounding box center [686, 288] width 220 height 19
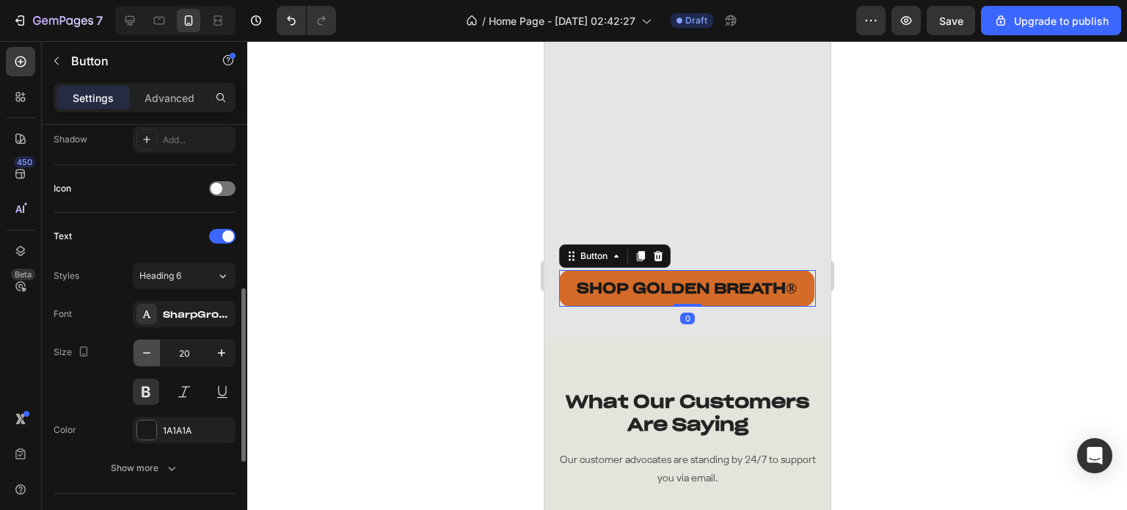
click at [137, 352] on button "button" at bounding box center [146, 353] width 26 height 26
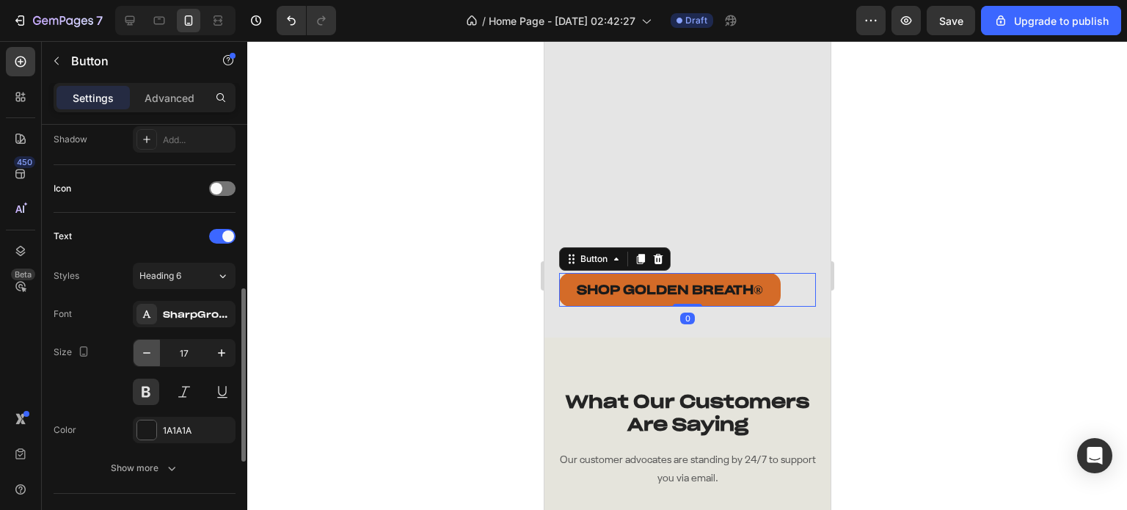
click at [143, 352] on icon "button" at bounding box center [146, 352] width 15 height 15
type input "15"
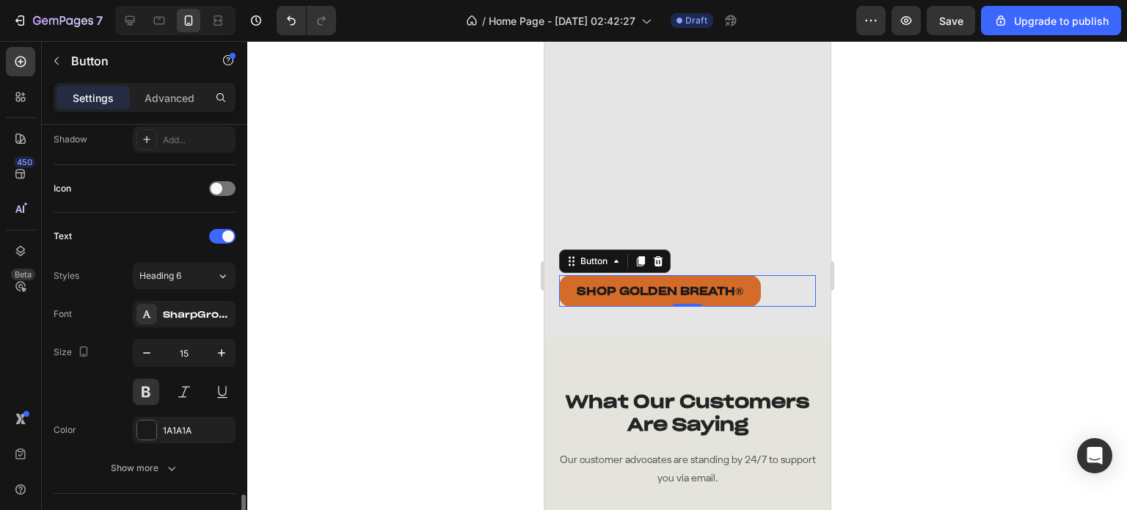
scroll to position [549, 0]
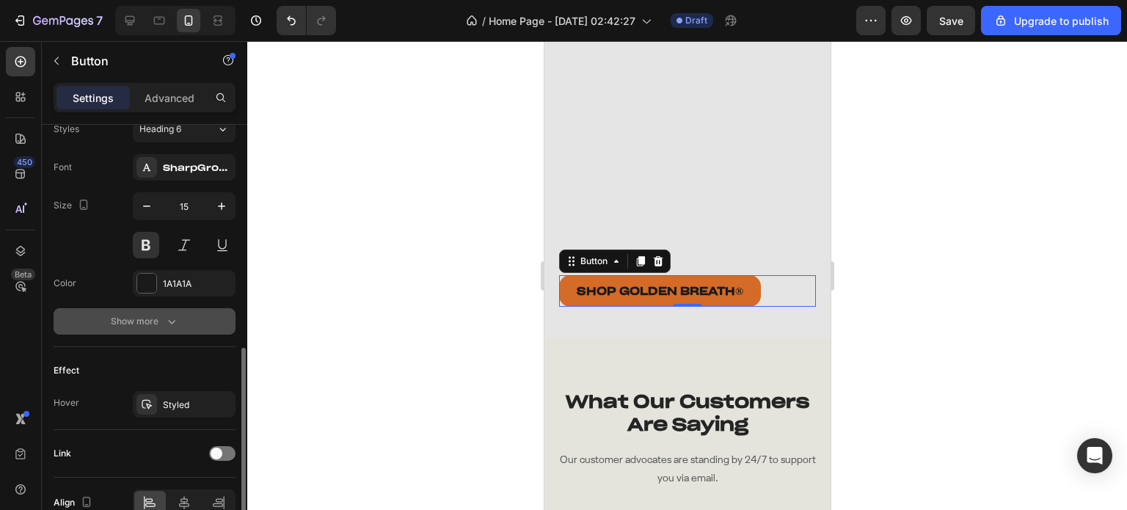
click at [142, 314] on div "Show more" at bounding box center [145, 321] width 68 height 15
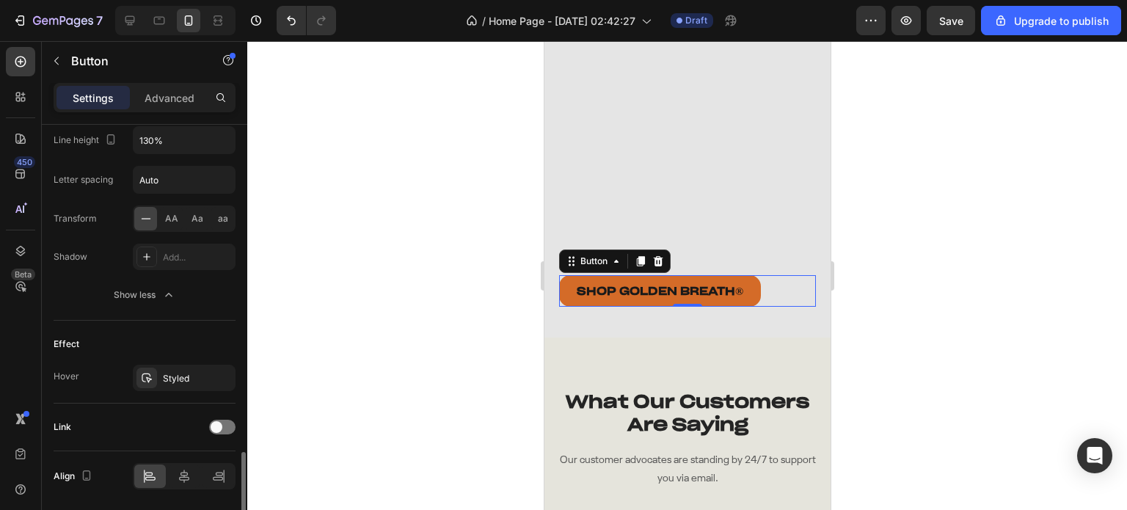
scroll to position [816, 0]
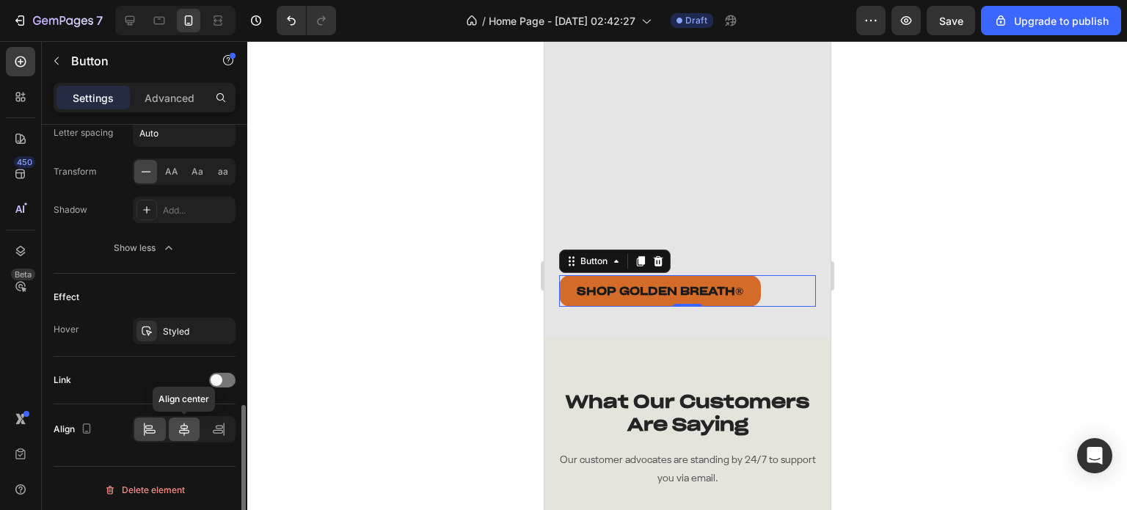
click at [180, 426] on icon at bounding box center [184, 429] width 15 height 15
click at [229, 373] on div at bounding box center [222, 380] width 26 height 15
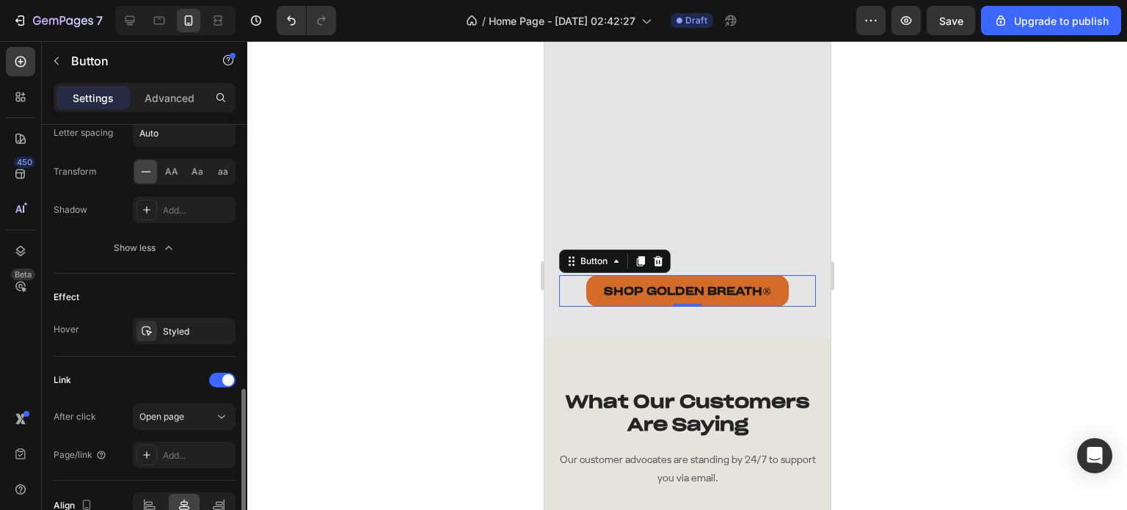
scroll to position [889, 0]
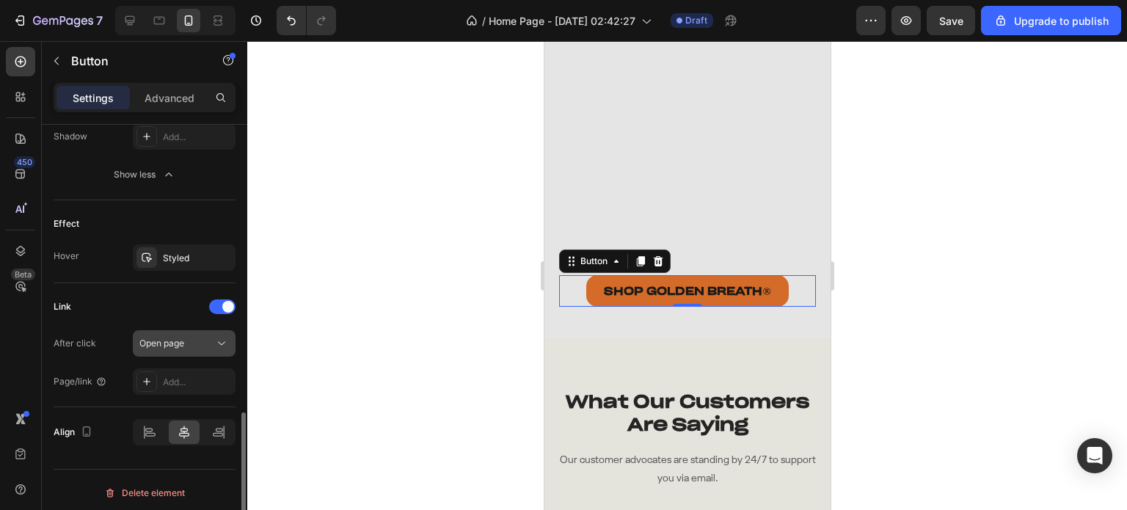
click at [170, 337] on span "Open page" at bounding box center [161, 342] width 45 height 11
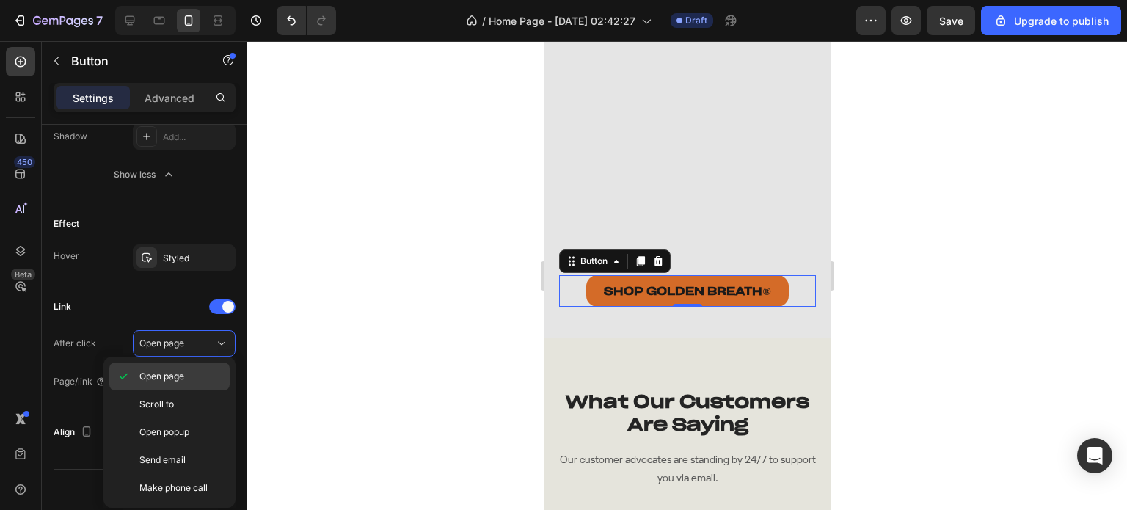
click at [163, 380] on span "Open page" at bounding box center [161, 376] width 45 height 13
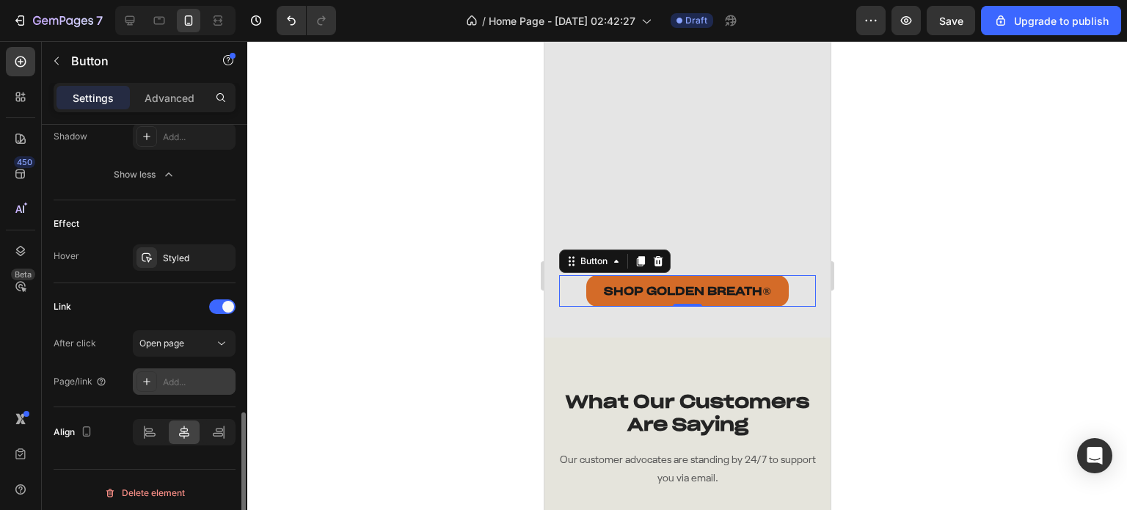
click at [164, 378] on div "Add..." at bounding box center [197, 382] width 69 height 13
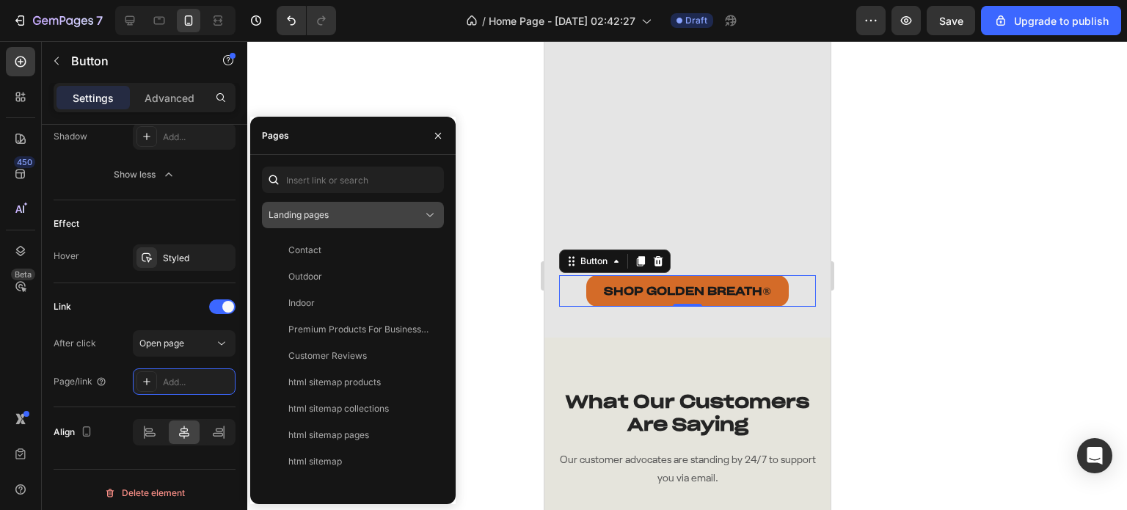
click at [343, 210] on div "Landing pages" at bounding box center [345, 214] width 154 height 13
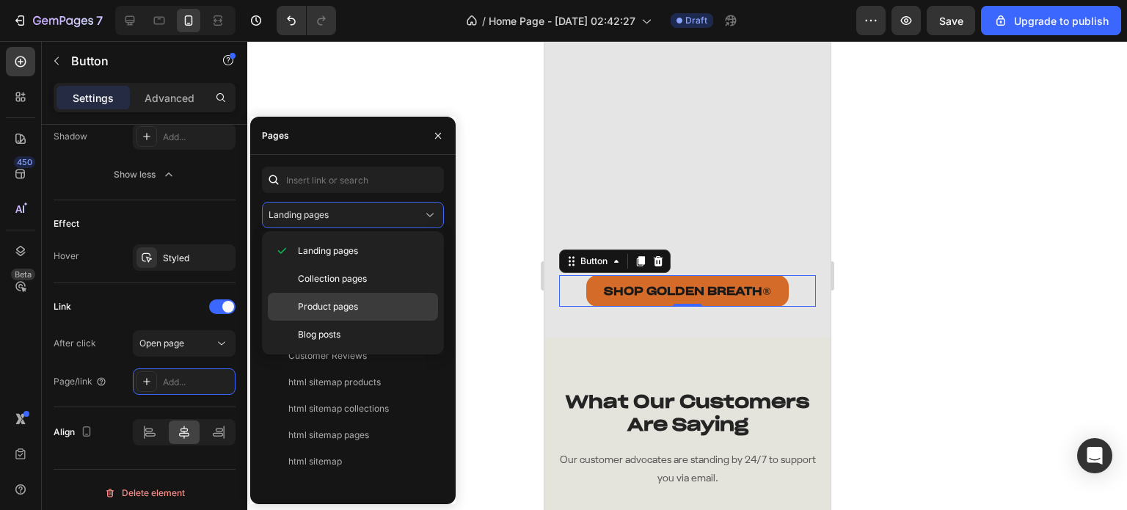
click at [346, 321] on div "Product pages" at bounding box center [353, 335] width 170 height 28
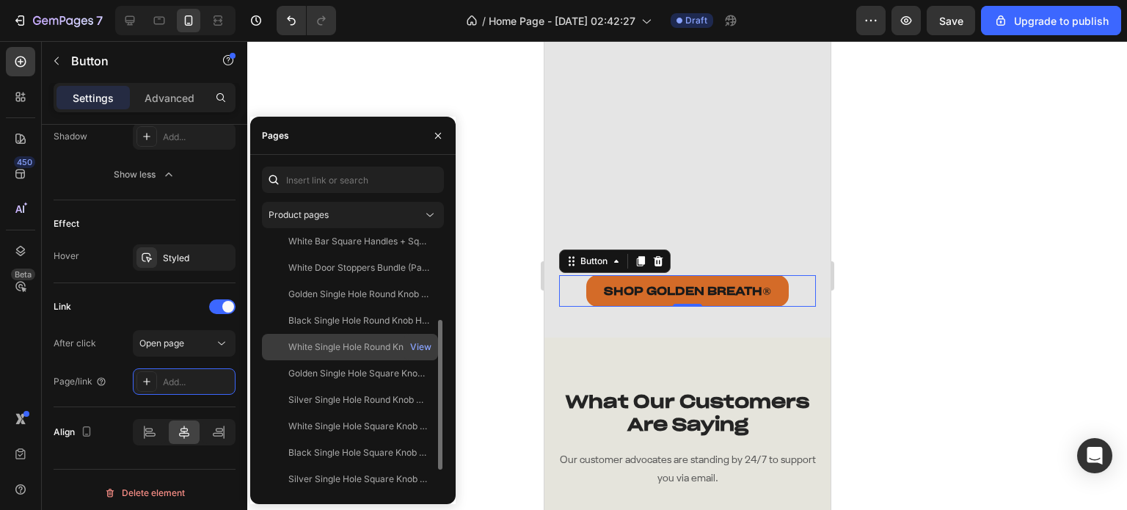
scroll to position [179, 0]
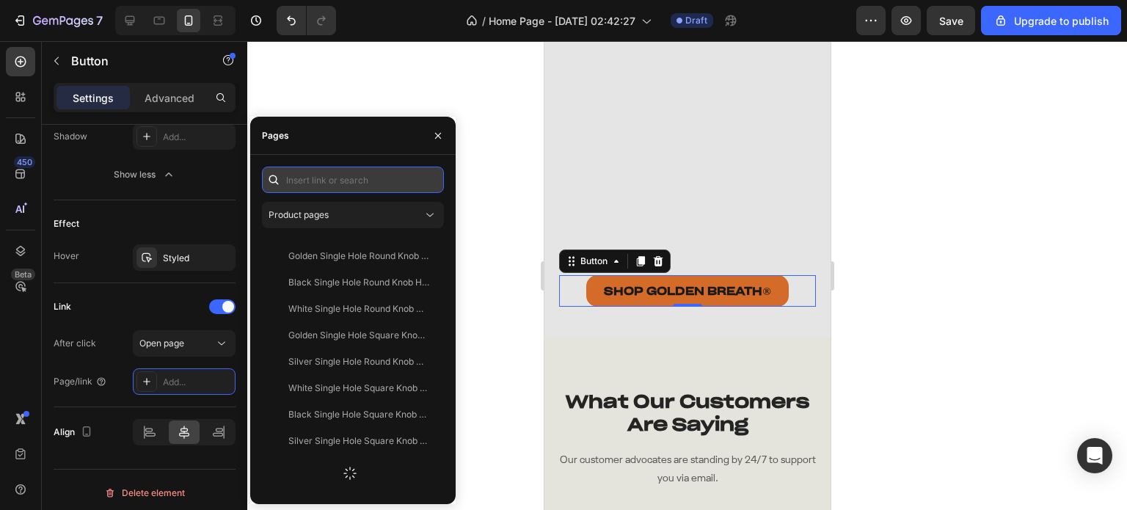
click at [334, 184] on input "text" at bounding box center [353, 179] width 182 height 26
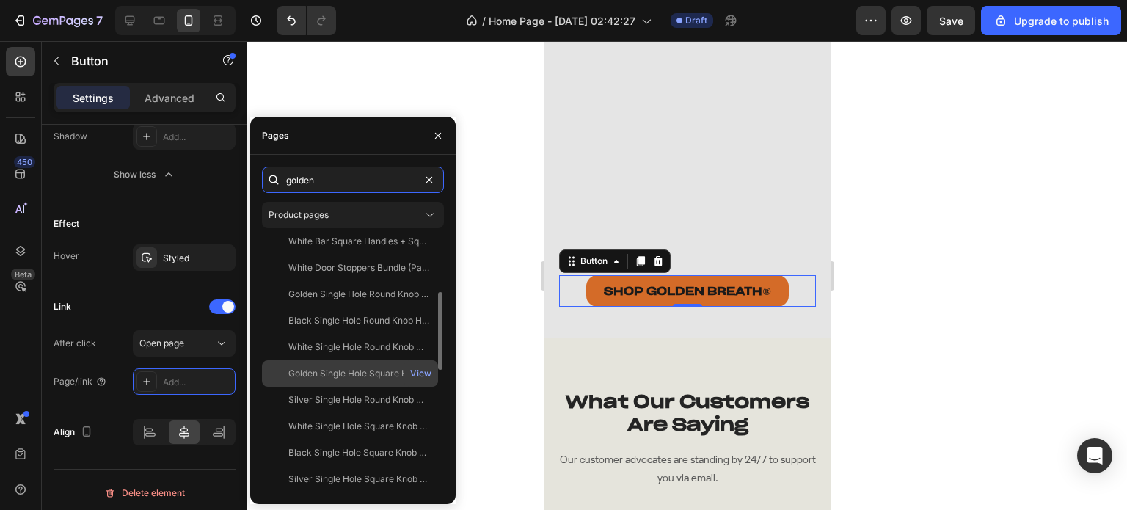
scroll to position [9, 0]
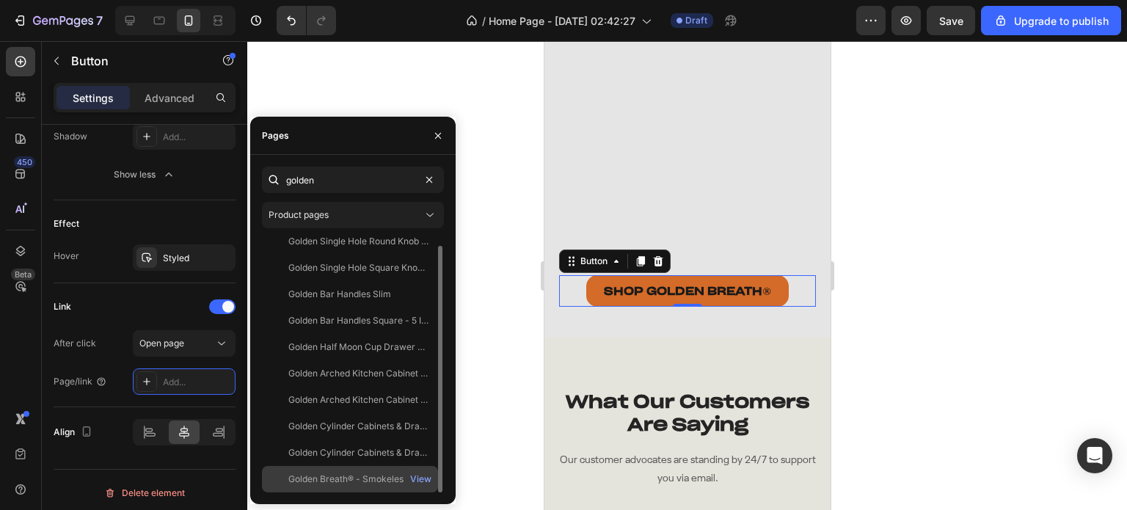
type input "golden"
click at [362, 472] on div "Golden Breath® - Smokeless Fire Pit View" at bounding box center [350, 479] width 176 height 26
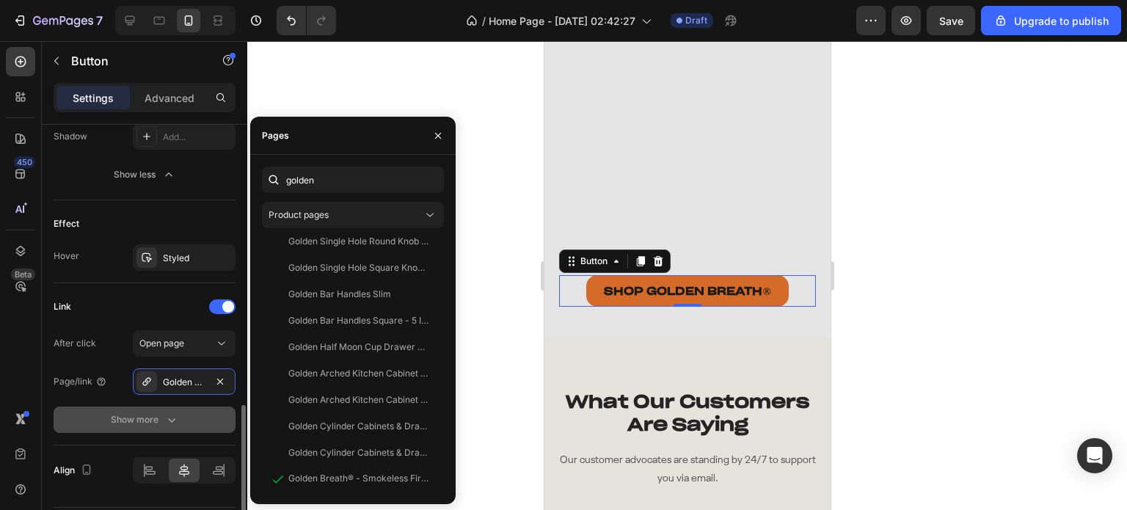
click at [132, 422] on div "Show more" at bounding box center [145, 419] width 68 height 15
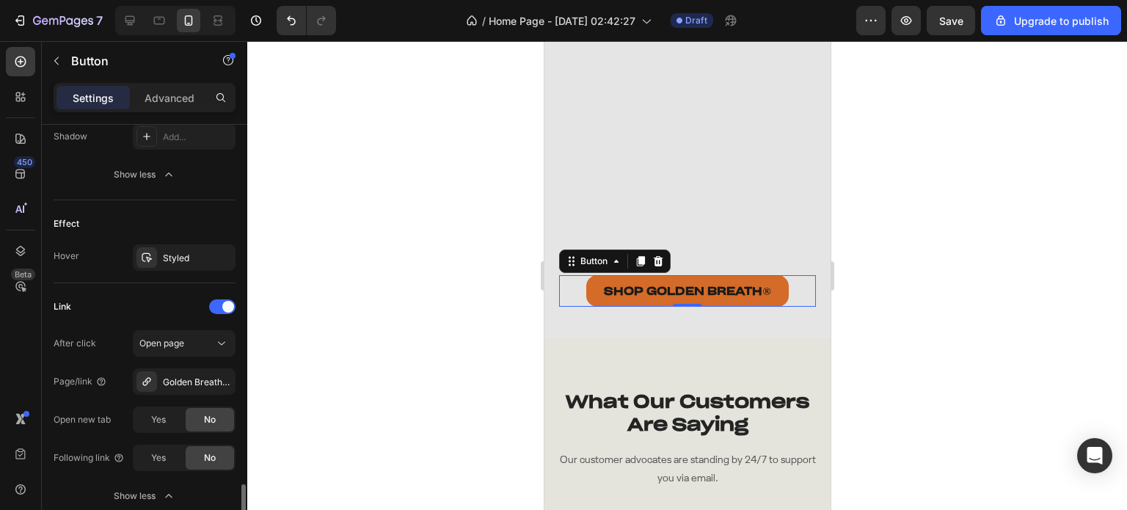
scroll to position [962, 0]
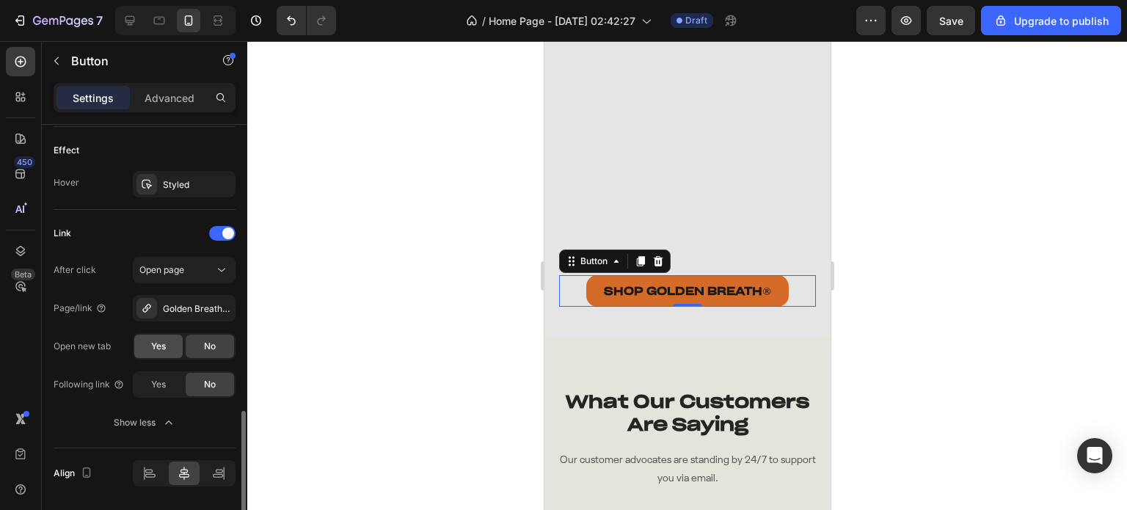
click at [147, 354] on div "Yes" at bounding box center [158, 345] width 48 height 23
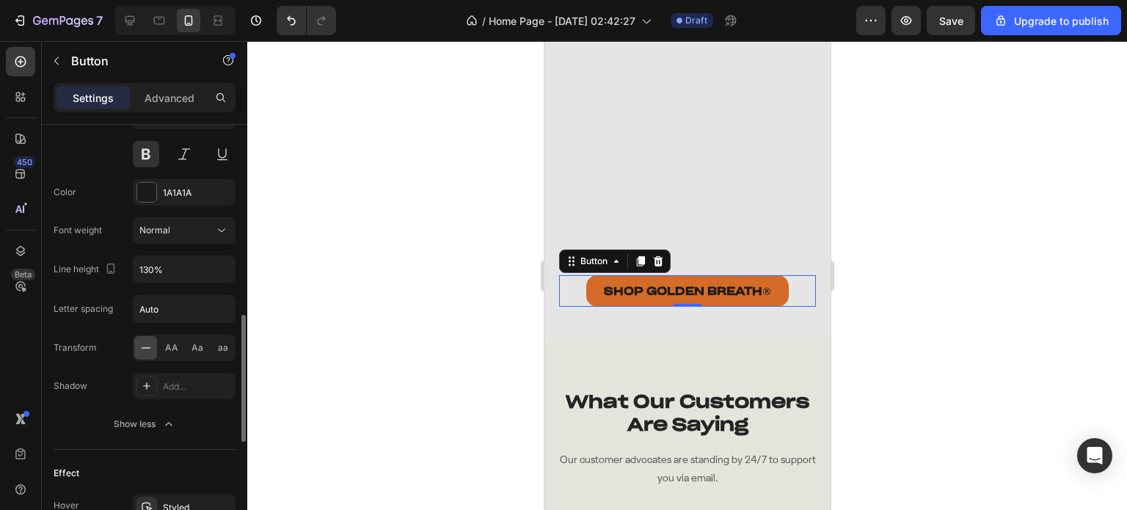
scroll to position [493, 0]
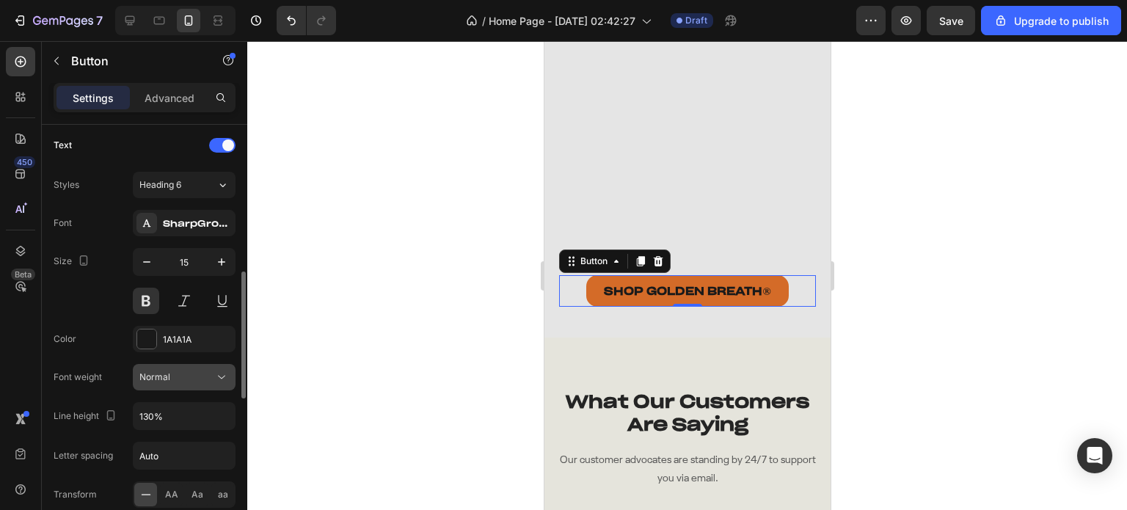
click at [149, 380] on span "Normal" at bounding box center [154, 376] width 31 height 11
click at [162, 376] on span "Normal" at bounding box center [154, 376] width 31 height 11
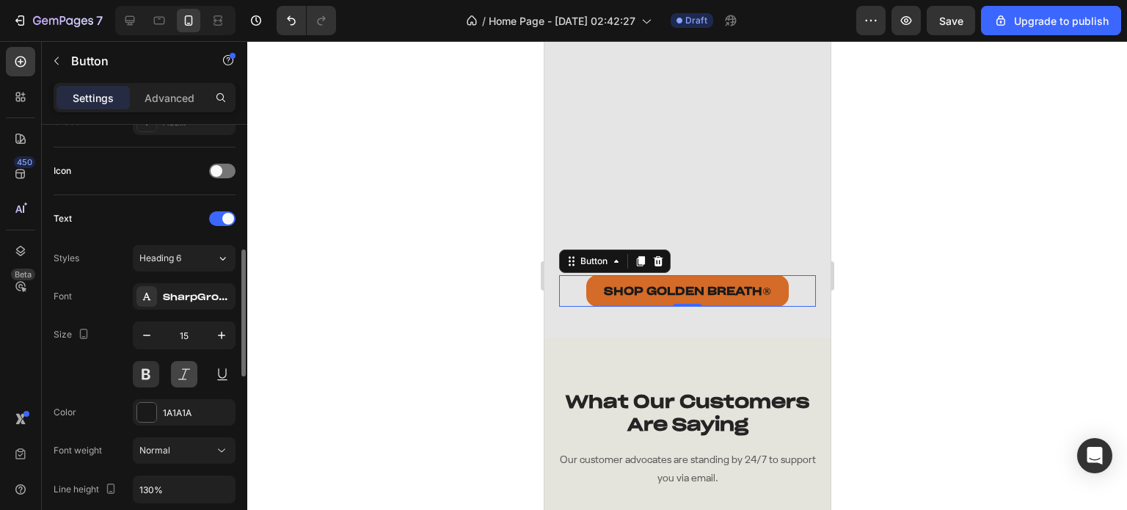
click at [172, 367] on button at bounding box center [184, 374] width 26 height 26
click at [210, 372] on button at bounding box center [222, 374] width 26 height 26
click at [189, 372] on button at bounding box center [184, 374] width 26 height 26
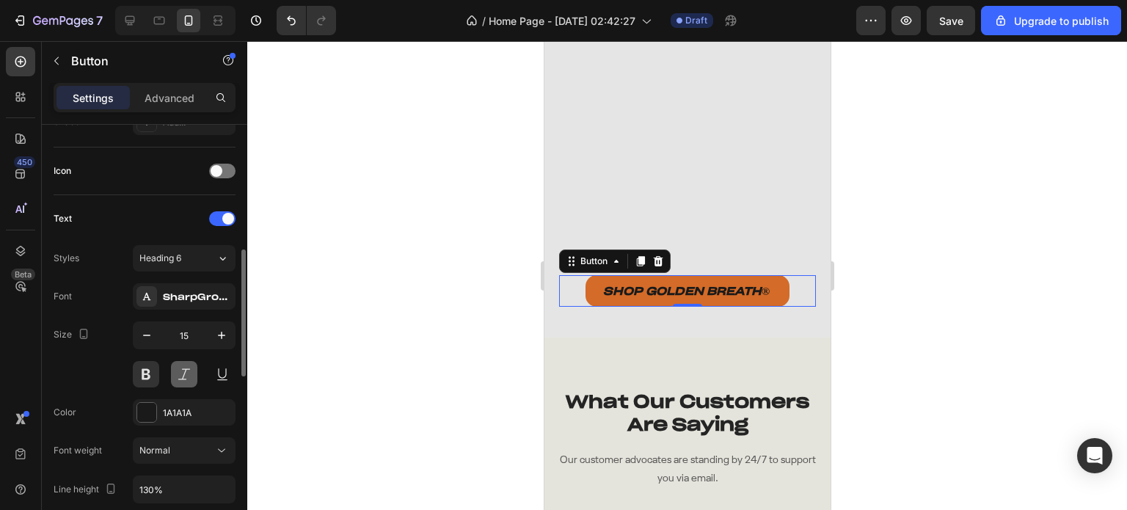
click at [189, 372] on button at bounding box center [184, 374] width 26 height 26
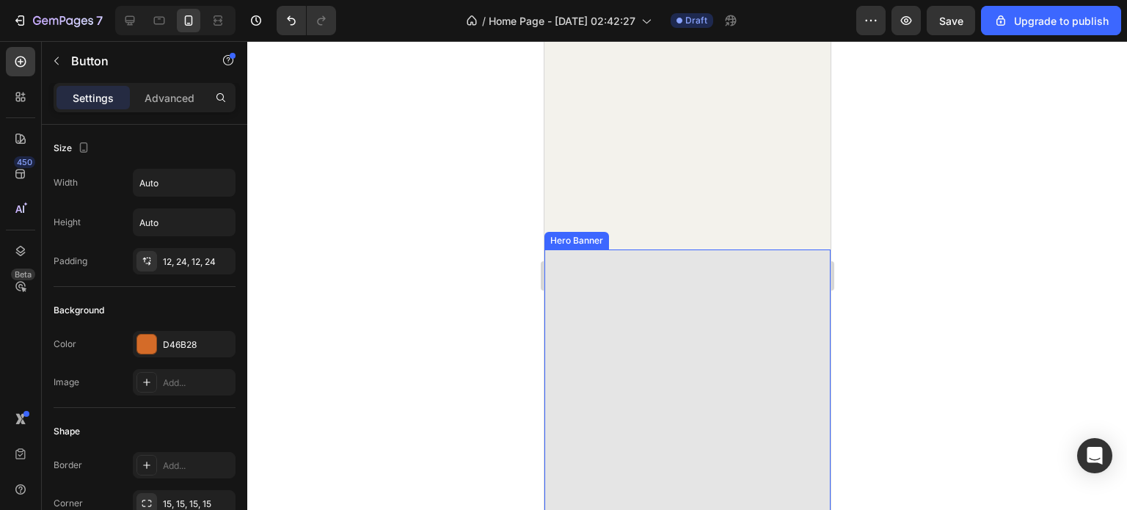
scroll to position [3930, 0]
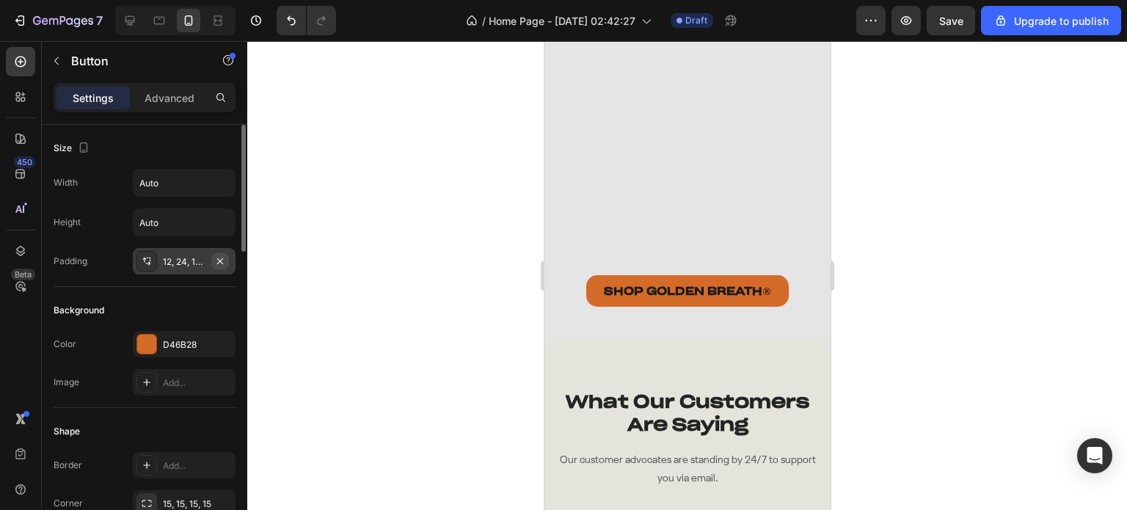
click at [213, 258] on button "button" at bounding box center [220, 261] width 18 height 18
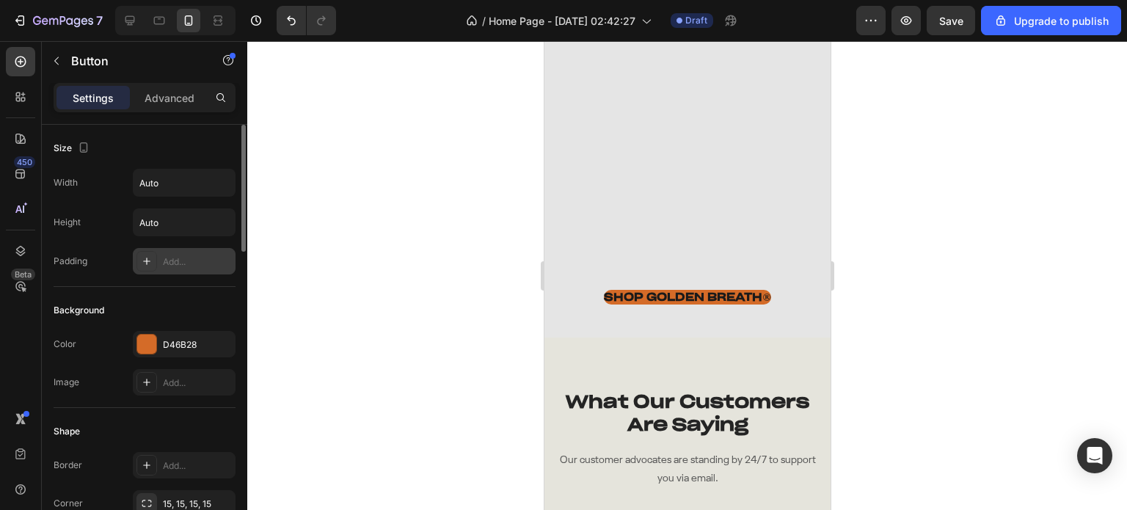
click at [142, 263] on icon at bounding box center [147, 261] width 12 height 12
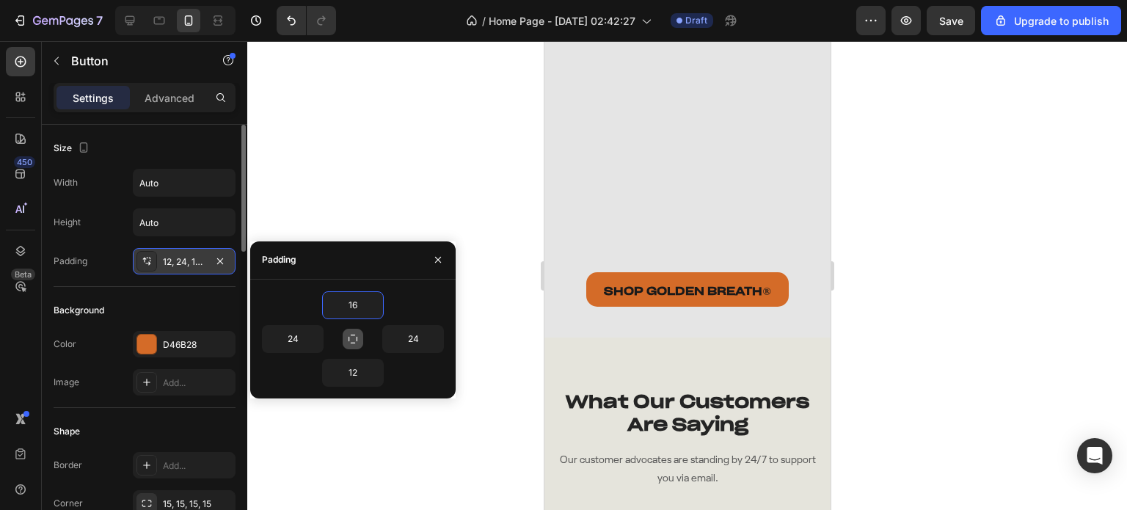
type input "16"
click at [354, 334] on icon "button" at bounding box center [353, 339] width 12 height 12
type input "16"
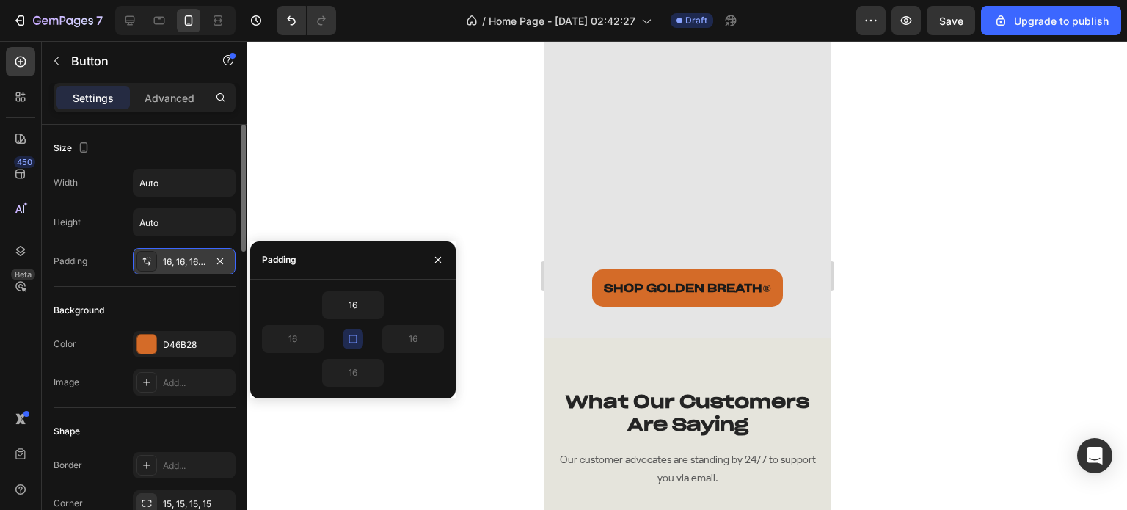
click at [354, 334] on icon "button" at bounding box center [352, 338] width 8 height 8
click at [304, 337] on input "16" at bounding box center [293, 339] width 60 height 26
click at [345, 337] on button "button" at bounding box center [353, 339] width 21 height 21
click at [351, 336] on icon "button" at bounding box center [353, 339] width 12 height 12
click at [296, 338] on input "16" at bounding box center [293, 339] width 60 height 26
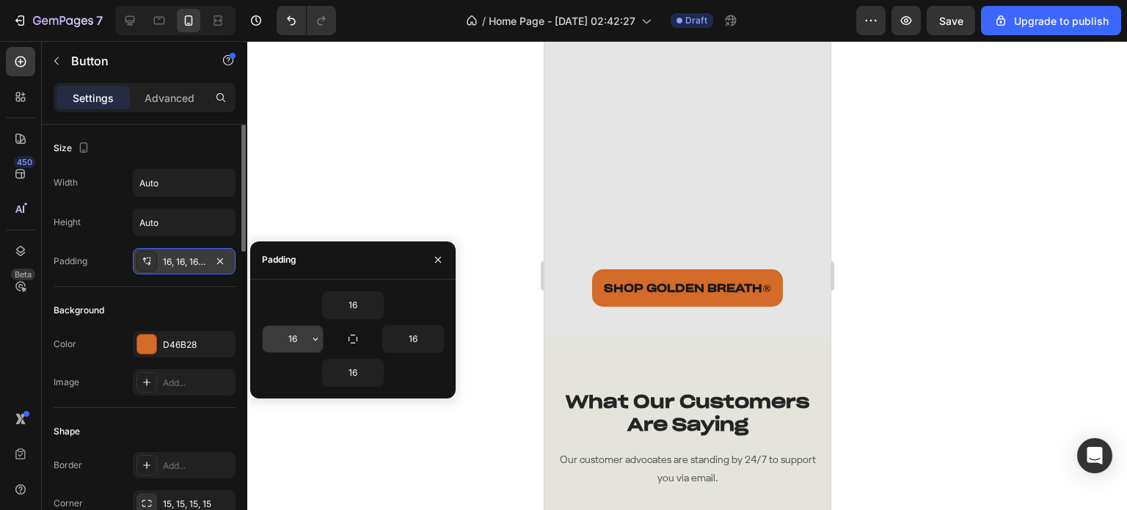
click at [296, 338] on input "16" at bounding box center [293, 339] width 60 height 26
type input "18"
click at [405, 339] on input "16" at bounding box center [413, 339] width 60 height 26
click at [405, 338] on input "16" at bounding box center [413, 339] width 60 height 26
type input "18"
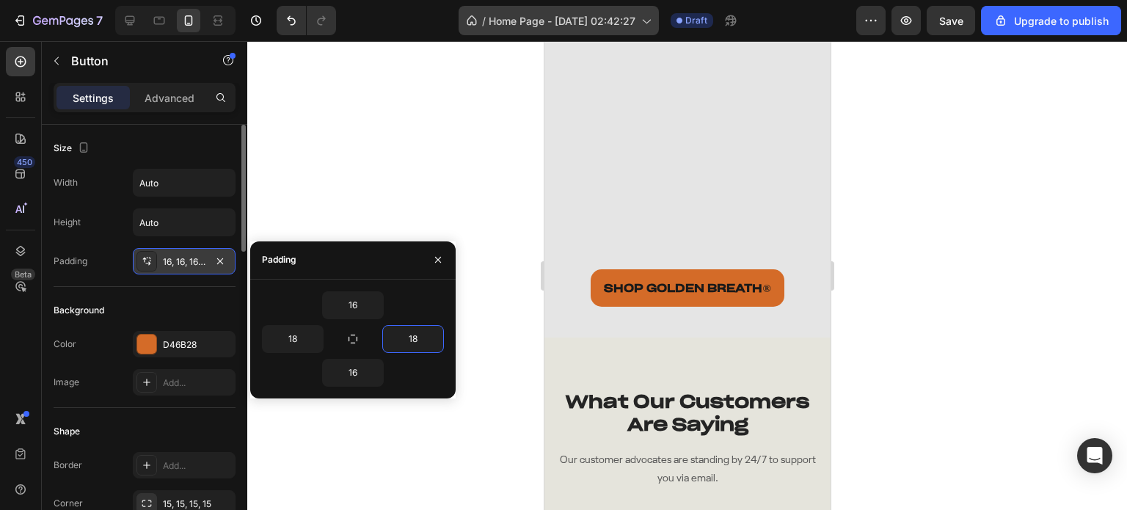
click at [490, 34] on div "/ Home Page - Aug 22, 02:42:27" at bounding box center [558, 20] width 200 height 29
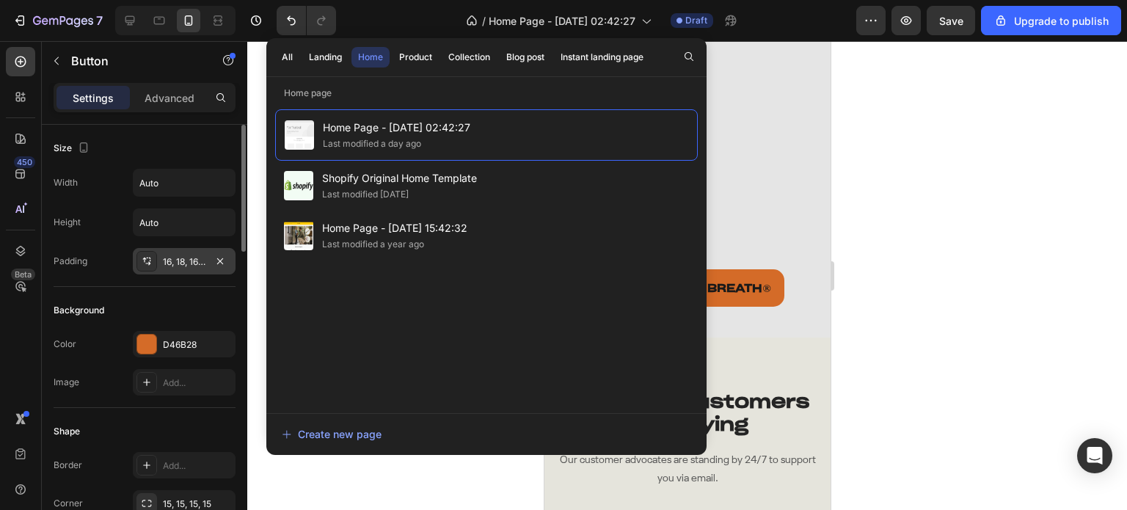
click at [409, 475] on div at bounding box center [686, 275] width 879 height 469
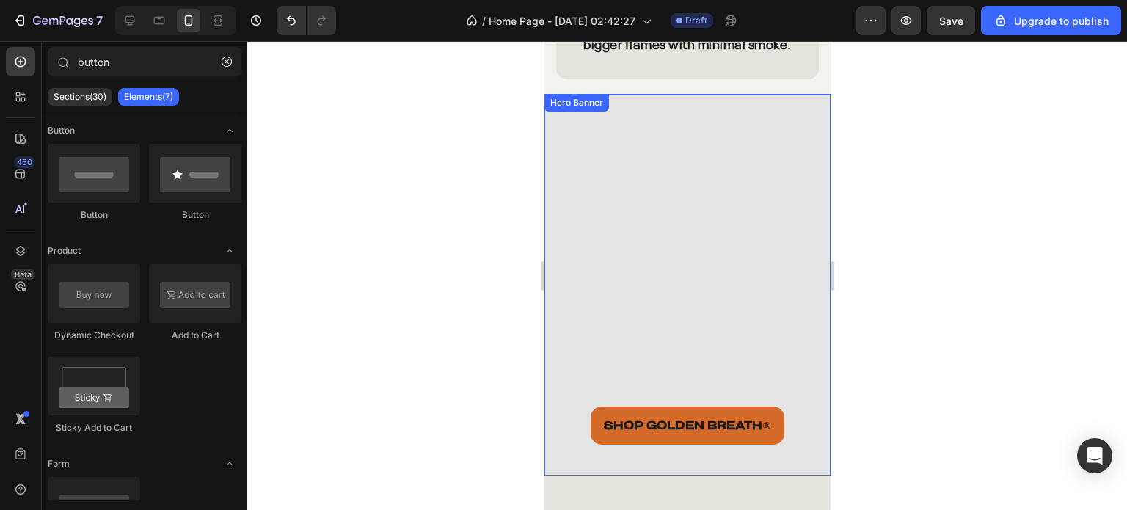
scroll to position [3857, 0]
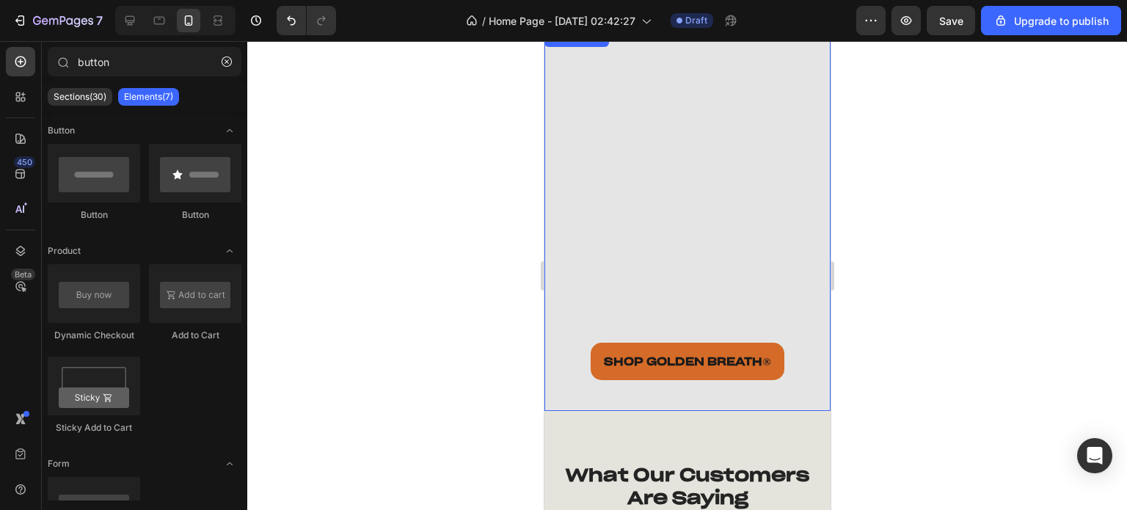
click at [655, 216] on div "Overlay" at bounding box center [686, 219] width 286 height 381
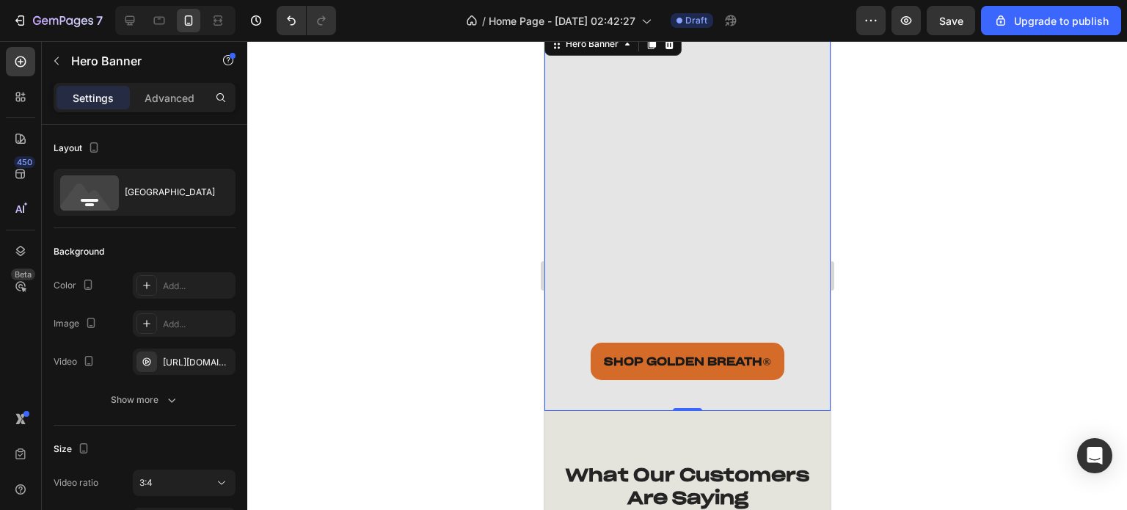
scroll to position [3784, 0]
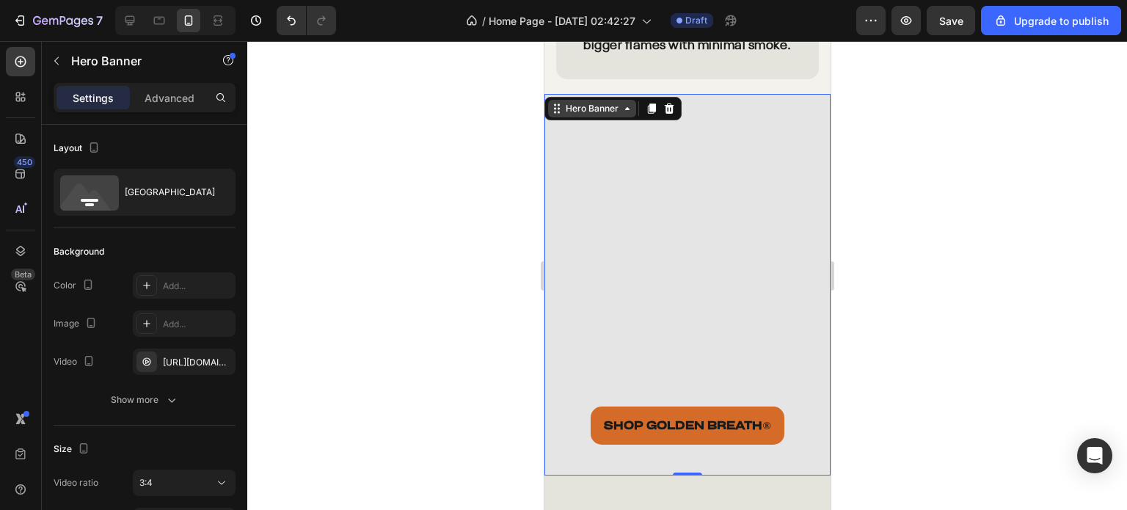
click at [596, 115] on div "Hero Banner" at bounding box center [591, 108] width 59 height 13
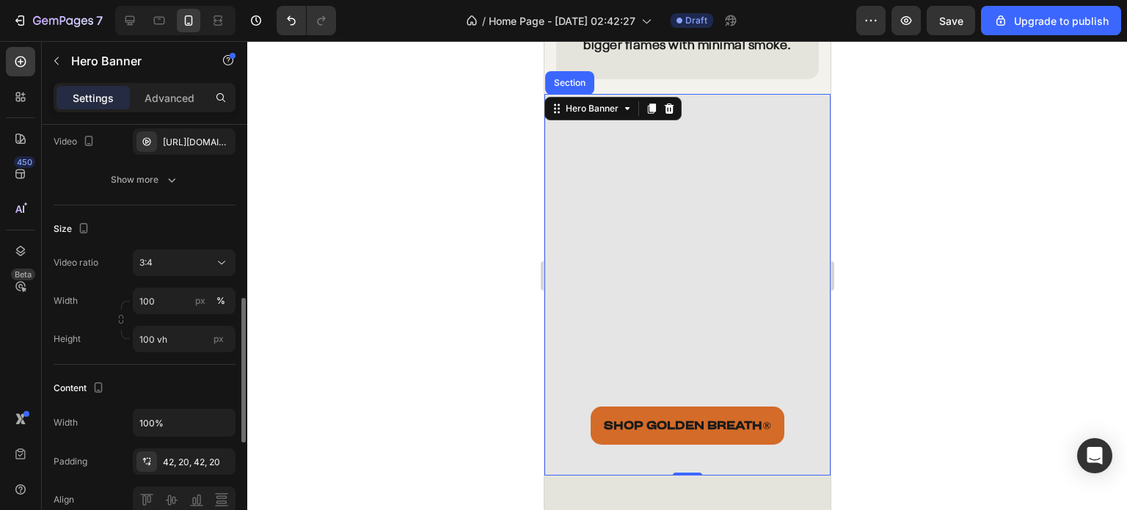
scroll to position [293, 0]
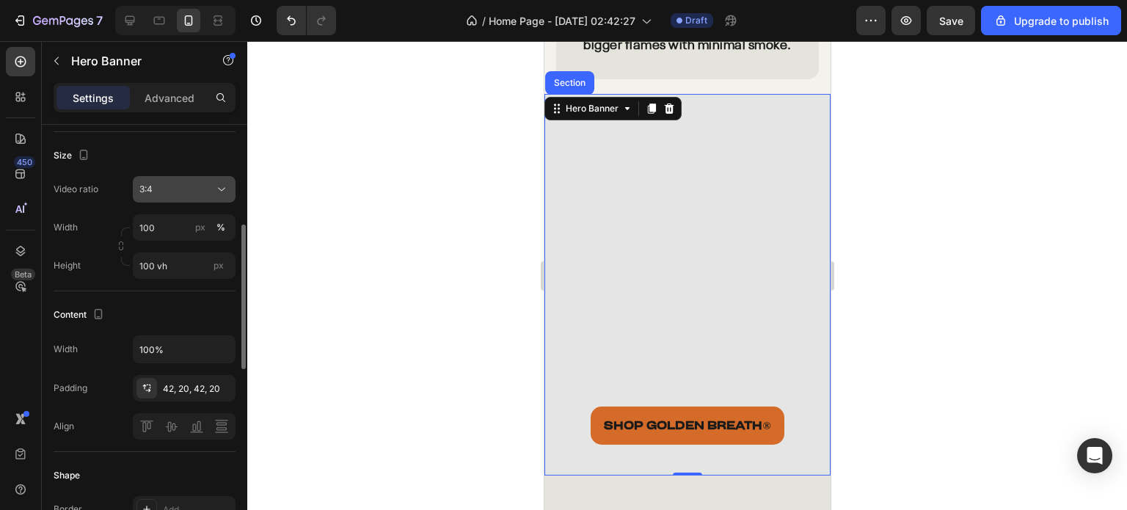
click at [178, 197] on button "3:4" at bounding box center [184, 189] width 103 height 26
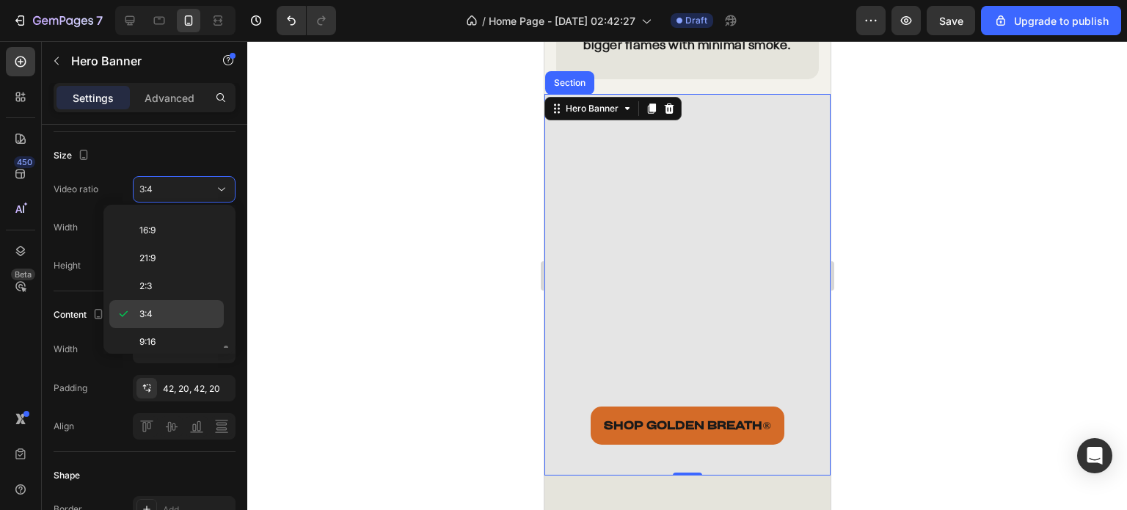
scroll to position [166, 0]
click at [169, 336] on span "Custom" at bounding box center [155, 337] width 32 height 13
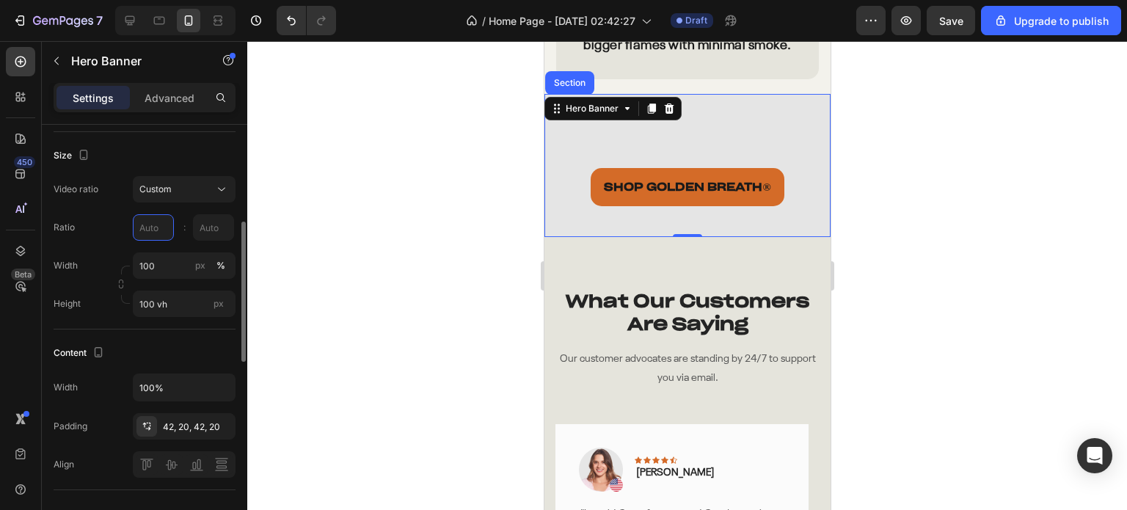
click at [147, 228] on input "text" at bounding box center [153, 227] width 41 height 26
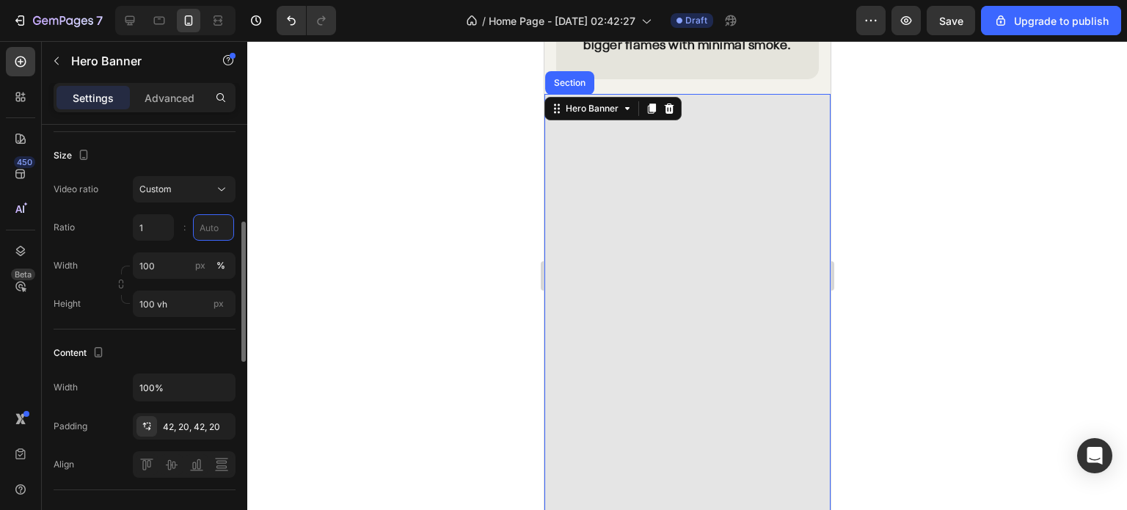
type input "1"
click at [206, 226] on input "8" at bounding box center [213, 227] width 41 height 26
click at [180, 211] on div "Video ratio Custom Ratio 1 2 : Width 100 px % Height 100 vh px" at bounding box center [145, 246] width 182 height 141
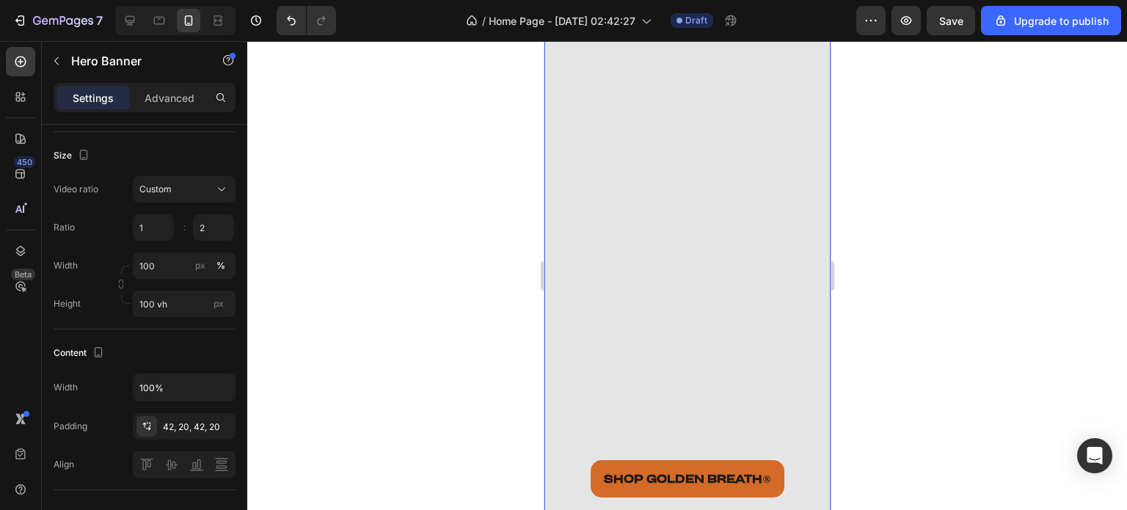
scroll to position [4004, 0]
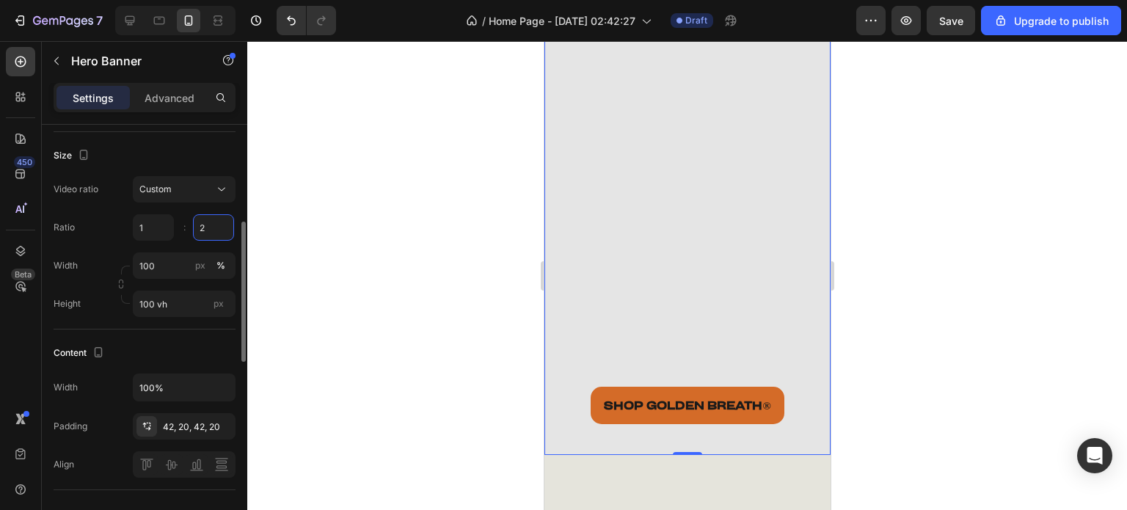
click at [211, 226] on input "2" at bounding box center [213, 227] width 41 height 26
click at [206, 206] on div "Video ratio Custom Ratio 1 3 : Width 100 px % Height 100 vh px" at bounding box center [145, 246] width 182 height 141
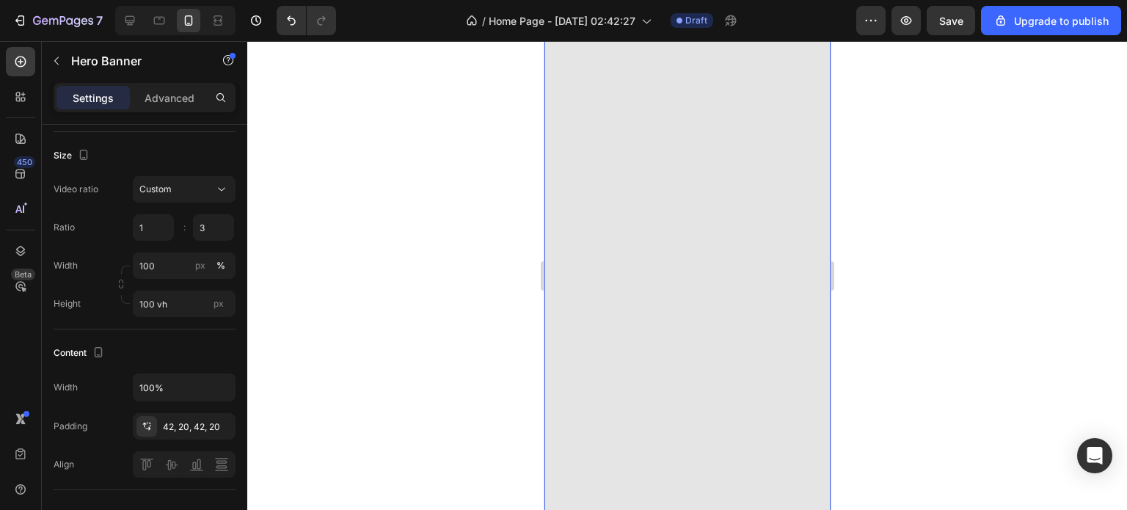
scroll to position [4224, 0]
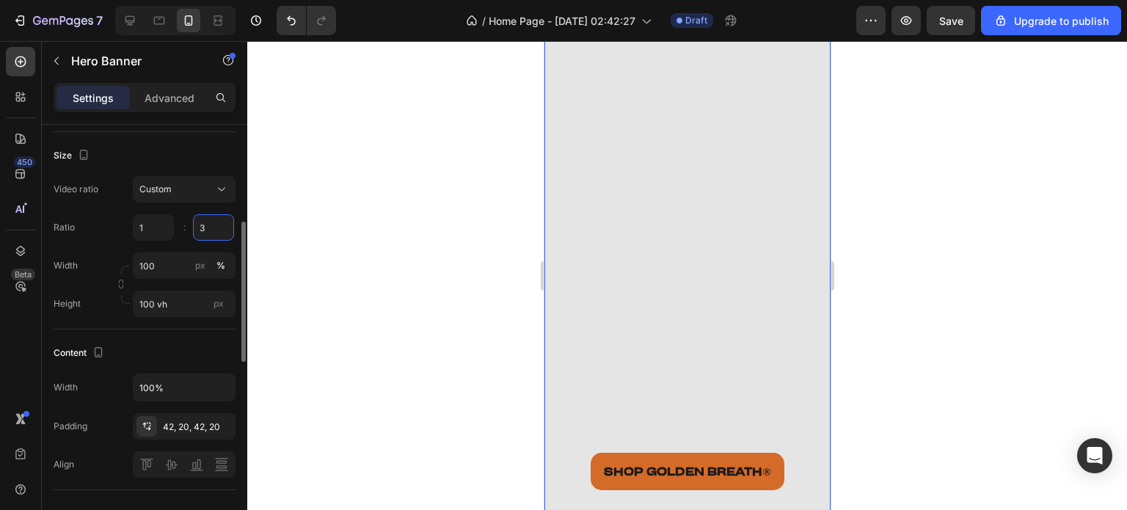
click at [217, 221] on input "3" at bounding box center [213, 227] width 41 height 26
click at [210, 206] on div "Video ratio Custom Ratio 1 0.5 : Width 100 px % Height 100 vh px" at bounding box center [145, 246] width 182 height 141
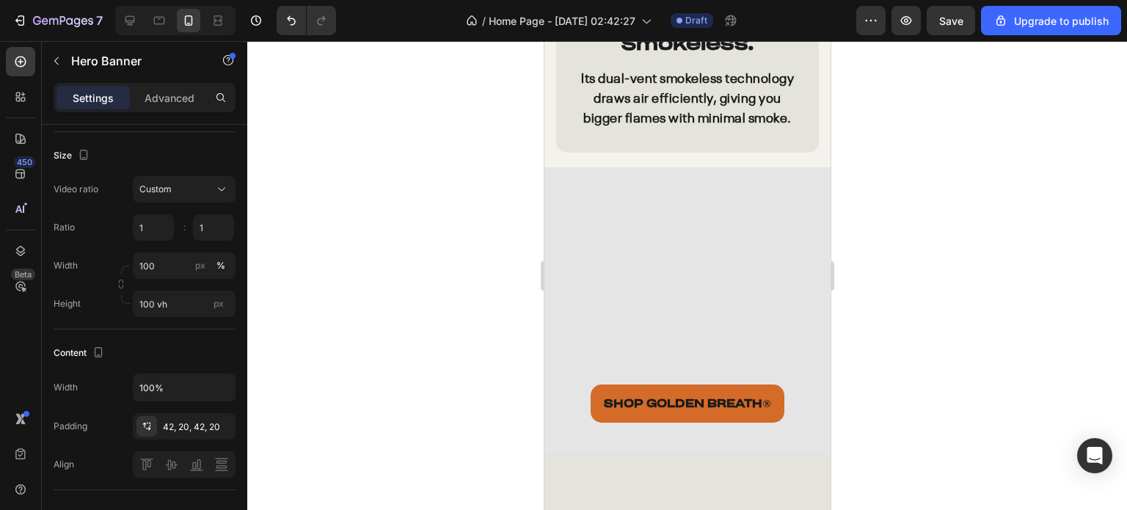
scroll to position [3857, 0]
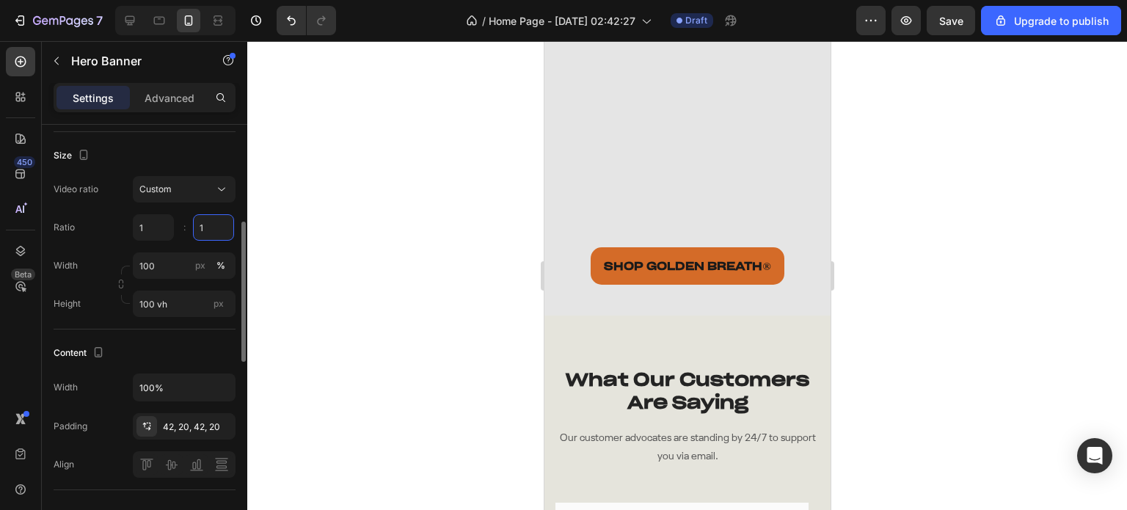
click at [205, 227] on input "1" at bounding box center [213, 227] width 41 height 26
click at [194, 212] on div "Video ratio Custom Ratio 1 1.8 : Width 100 px % Height 100 vh px" at bounding box center [145, 246] width 182 height 141
type input "1.8"
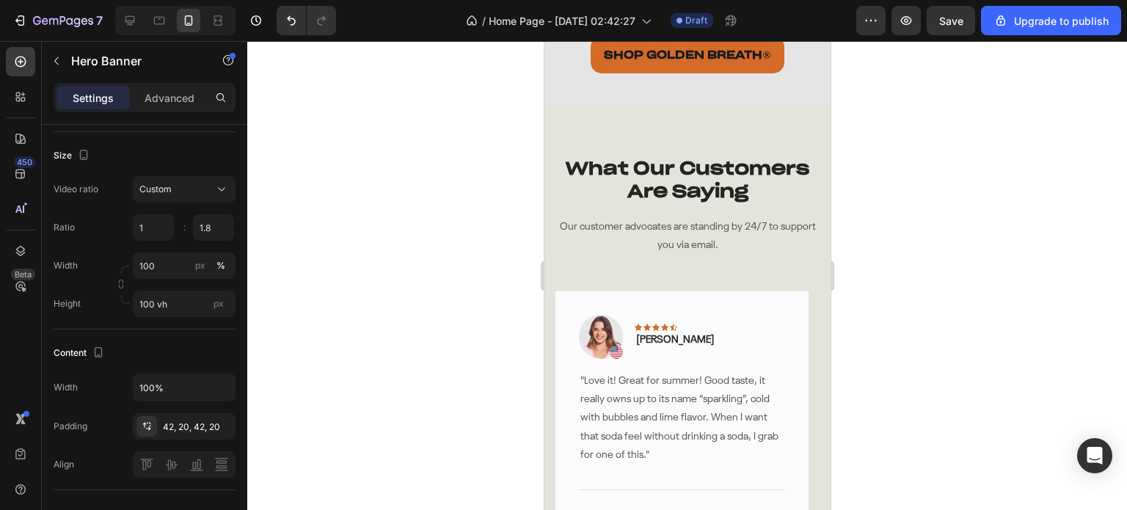
scroll to position [4224, 0]
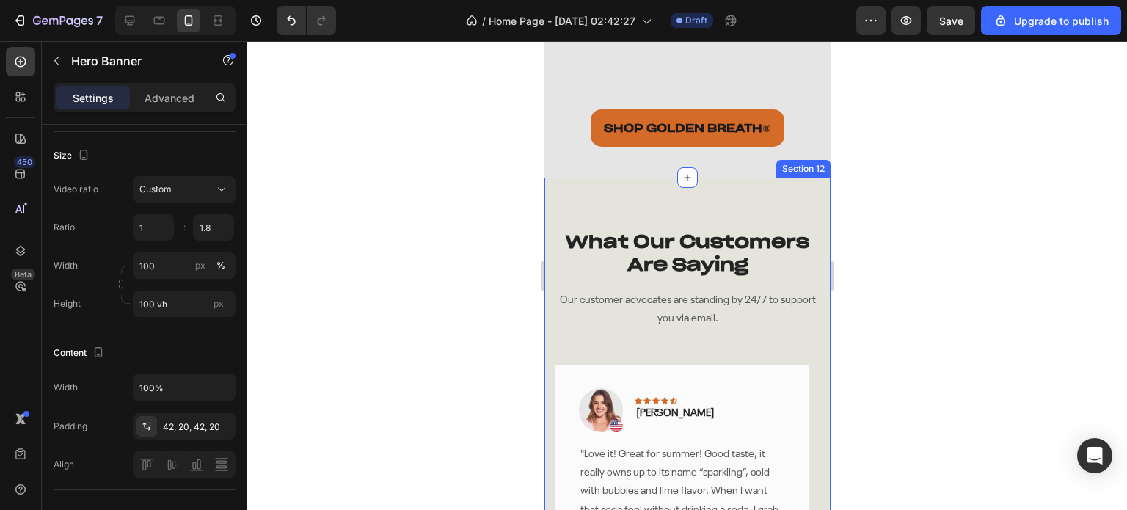
click at [717, 177] on div "What Our Customers Are Saying Heading Our customer advocates are standing by 24…" at bounding box center [686, 473] width 286 height 592
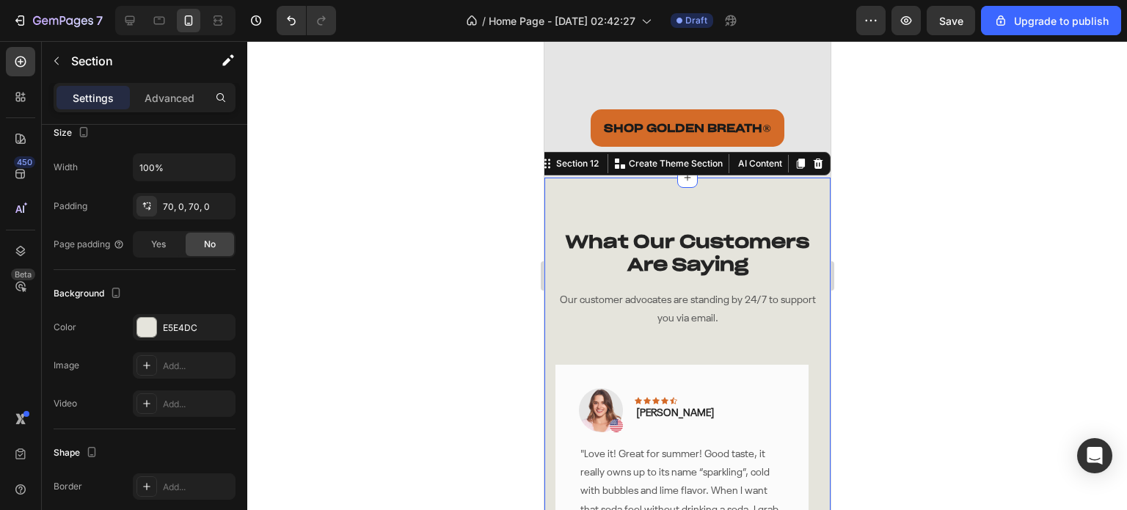
scroll to position [0, 0]
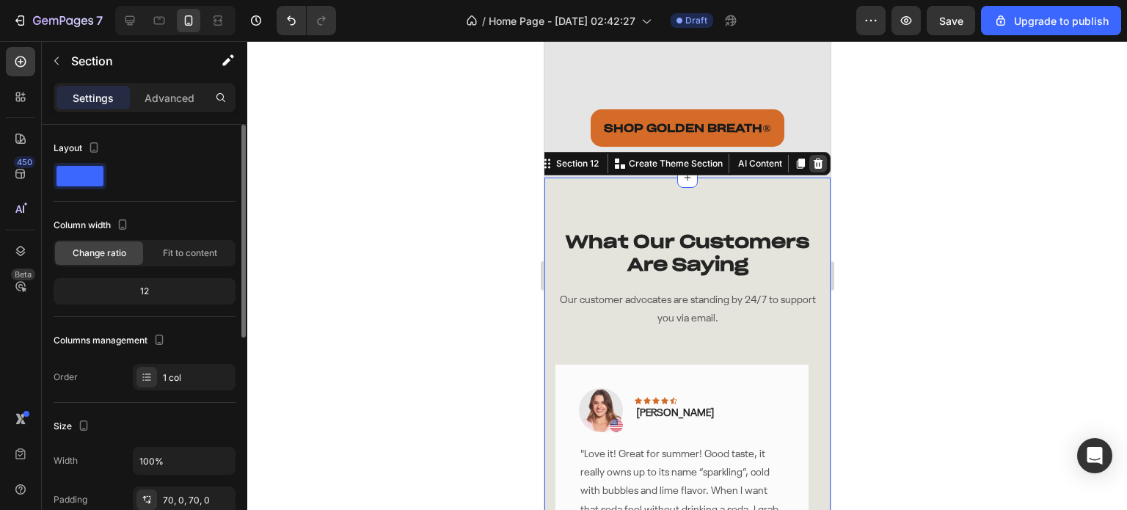
click at [813, 158] on icon at bounding box center [818, 163] width 10 height 10
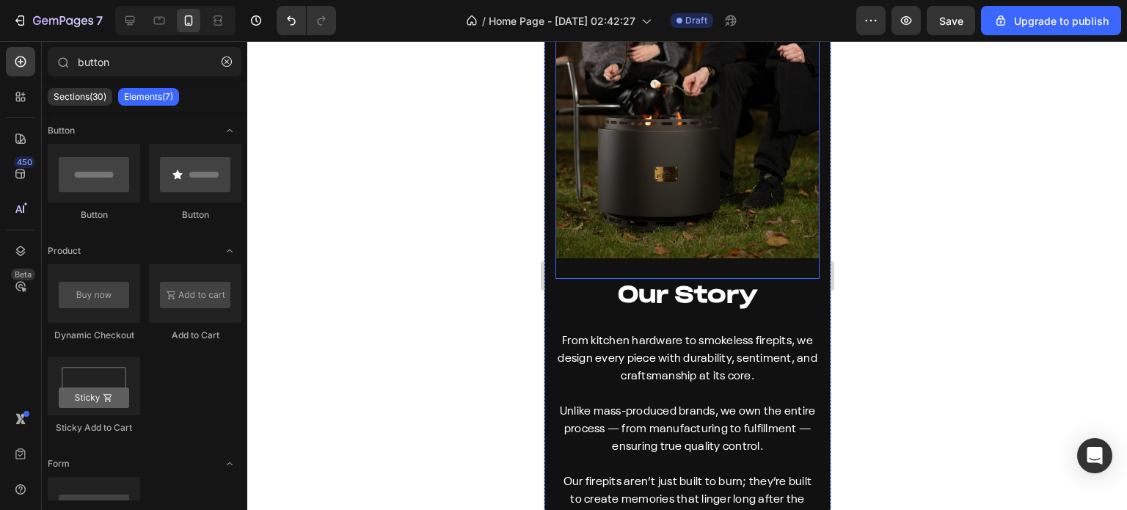
scroll to position [4224, 0]
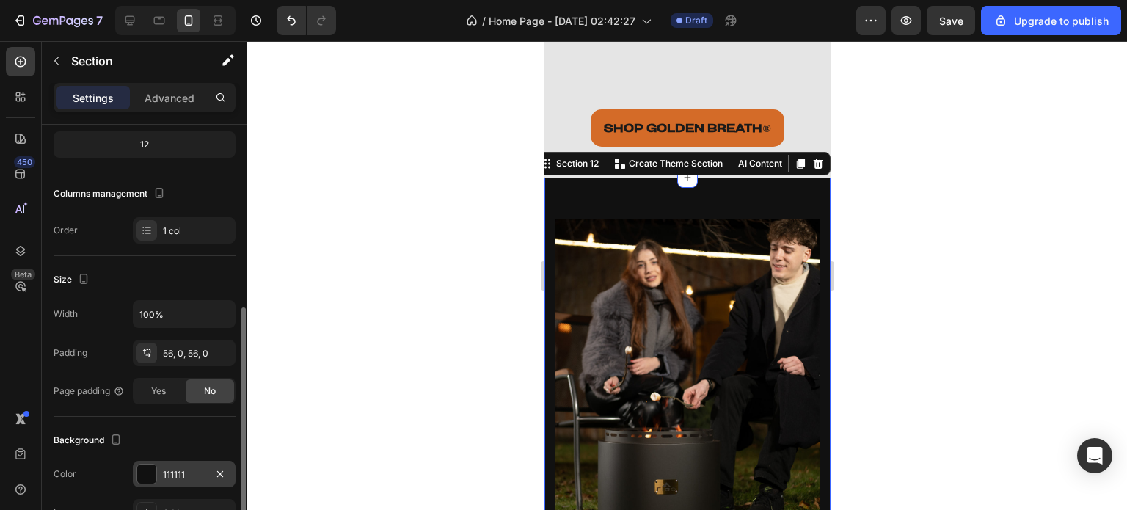
scroll to position [367, 0]
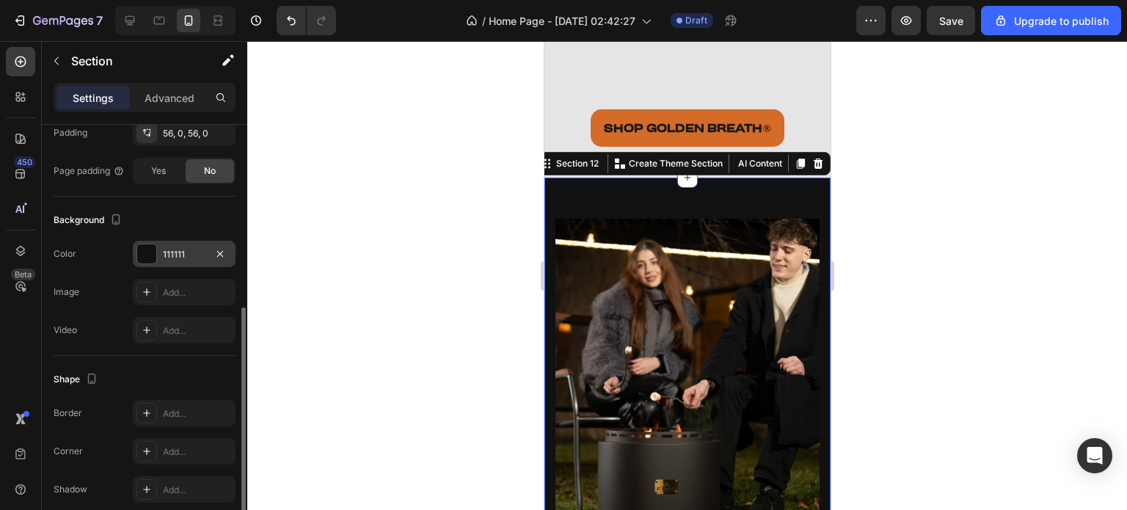
click at [145, 247] on div at bounding box center [146, 253] width 19 height 19
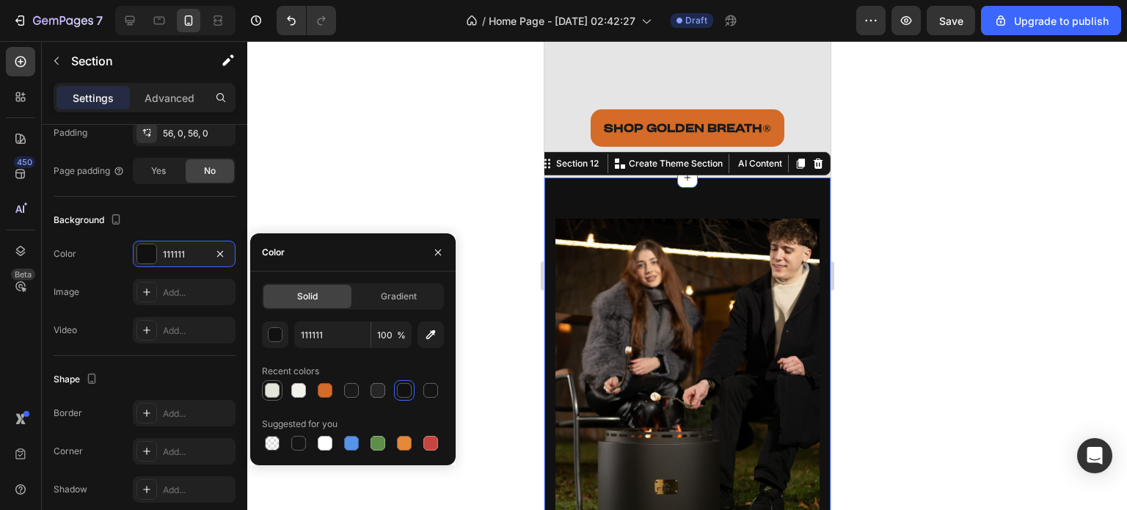
click at [267, 393] on div at bounding box center [272, 390] width 15 height 15
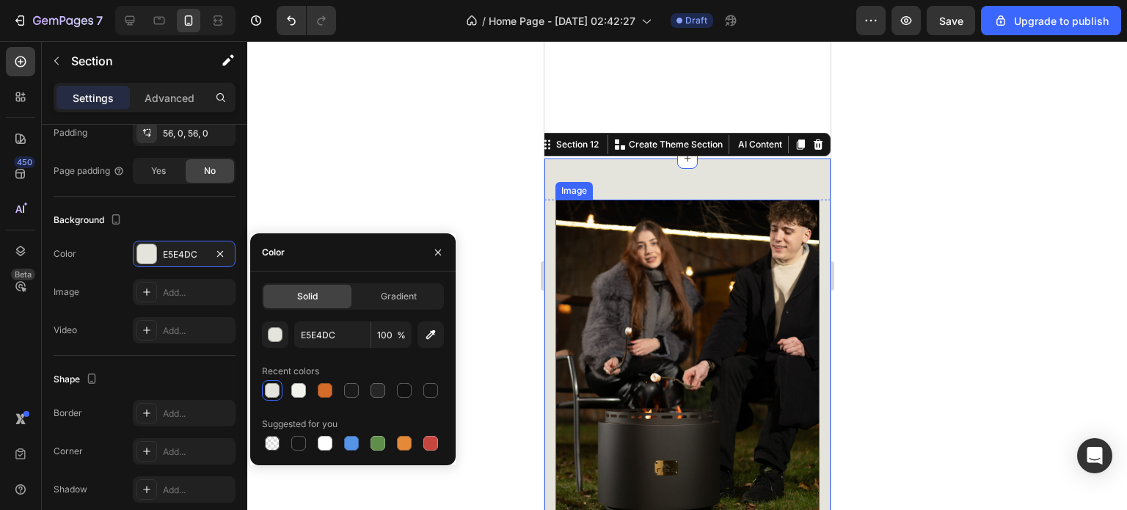
scroll to position [4517, 0]
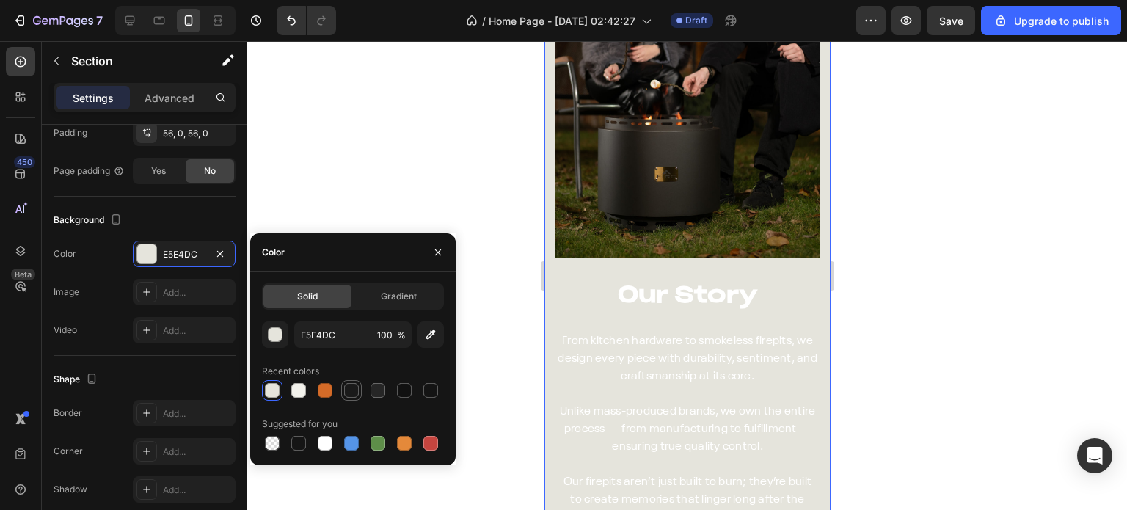
click at [354, 394] on div at bounding box center [351, 390] width 15 height 15
type input "1A1A1A"
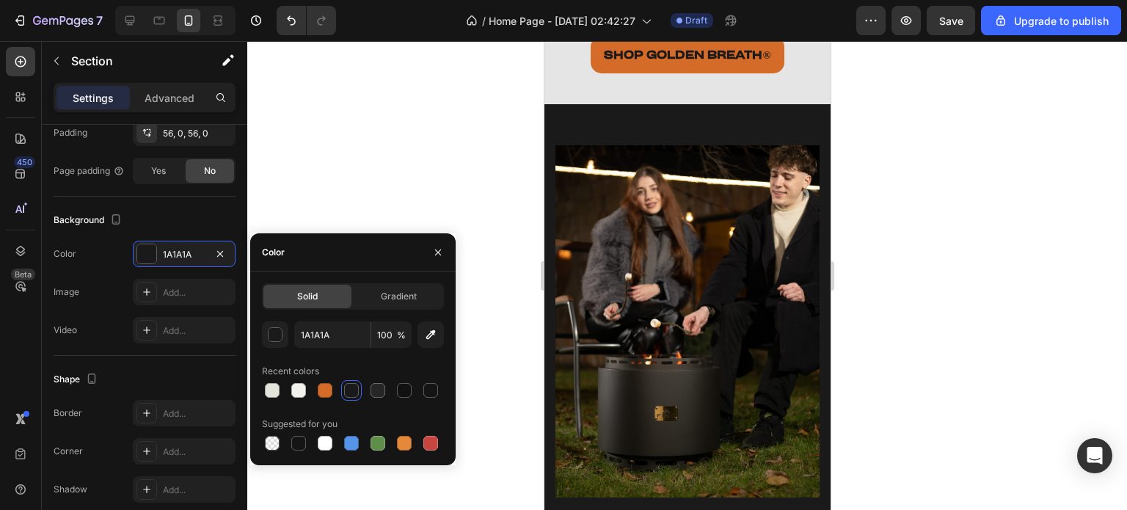
scroll to position [4371, 0]
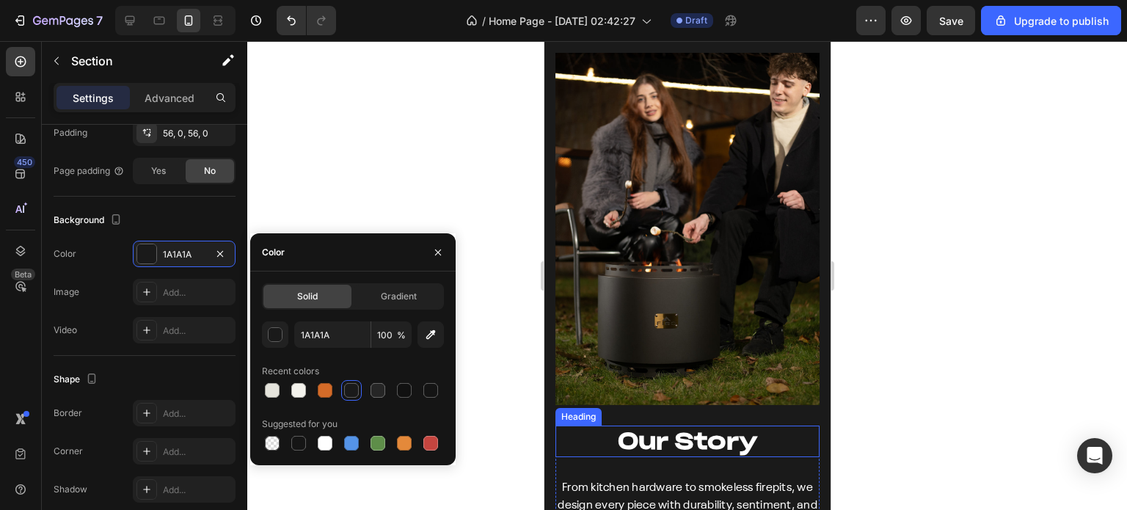
click at [664, 431] on strong "Our Story" at bounding box center [686, 441] width 139 height 28
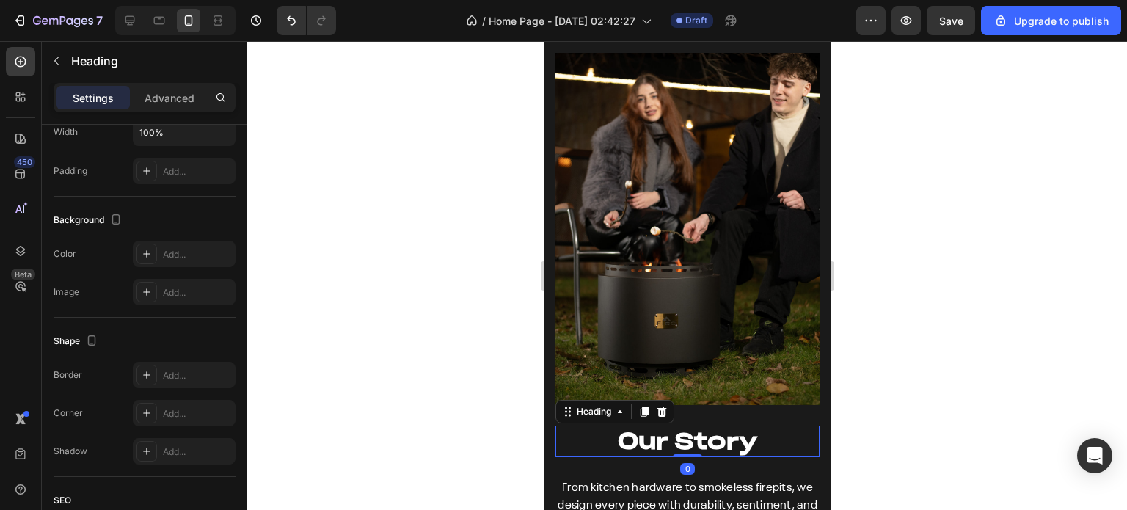
scroll to position [0, 0]
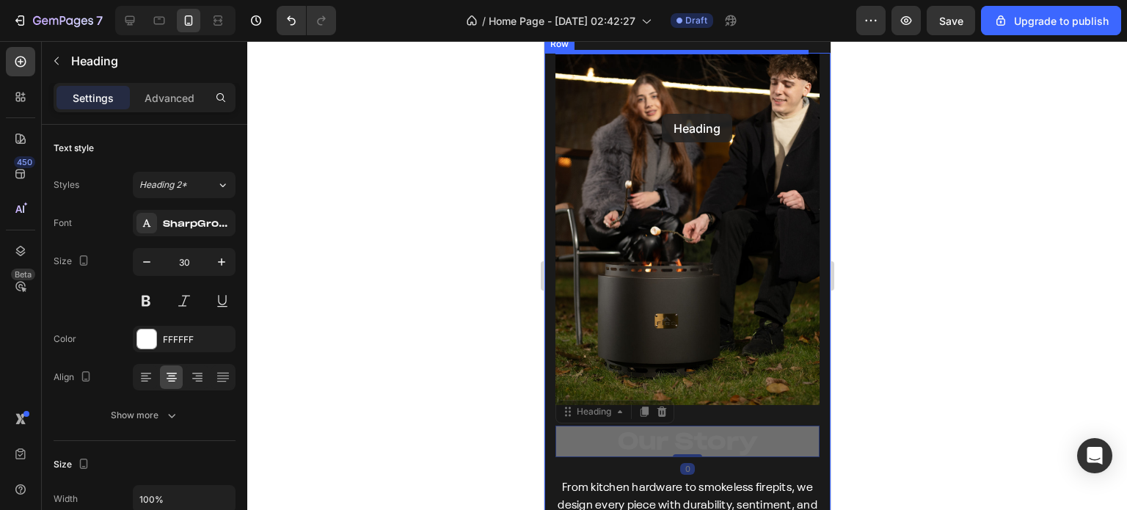
drag, startPoint x: 587, startPoint y: 396, endPoint x: 661, endPoint y: 114, distance: 291.9
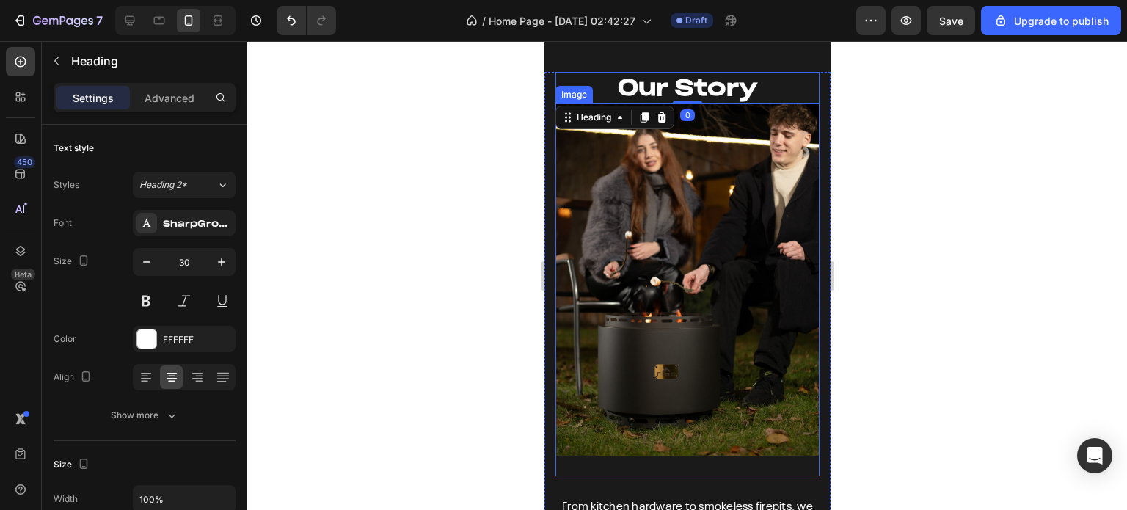
scroll to position [4224, 0]
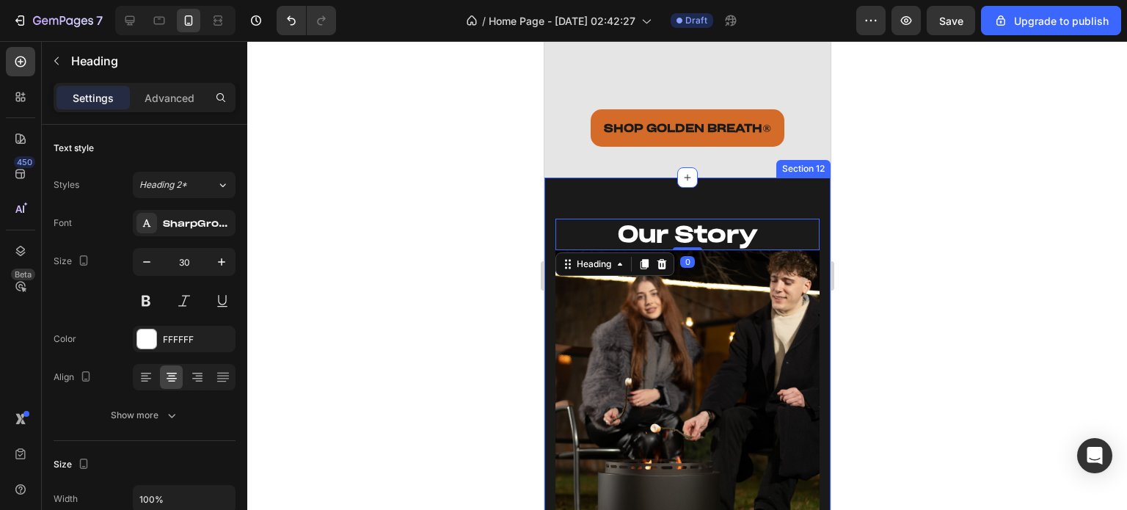
click at [915, 199] on div at bounding box center [686, 275] width 879 height 469
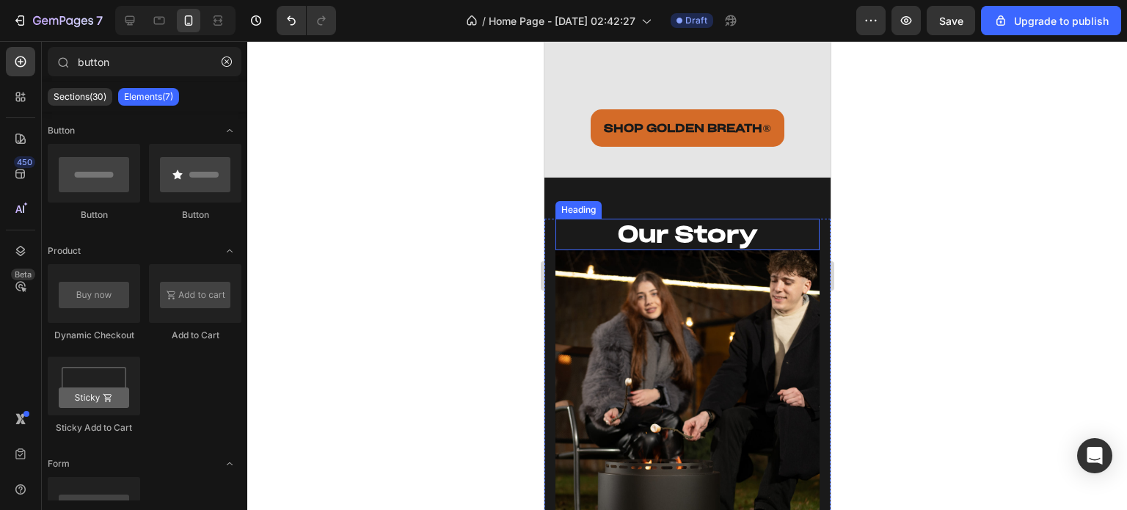
click at [779, 219] on h2 "Our Story" at bounding box center [686, 235] width 264 height 32
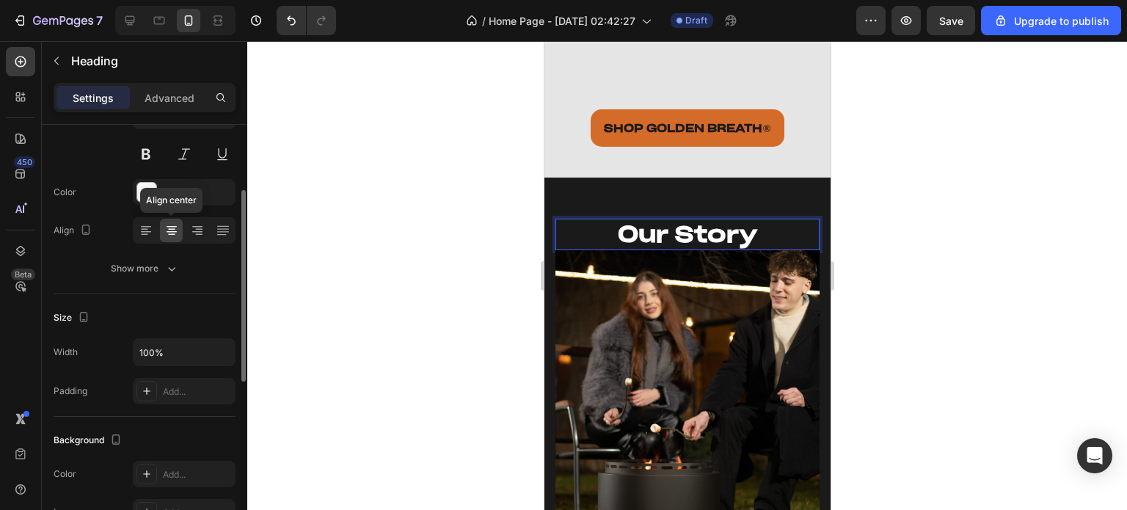
scroll to position [0, 0]
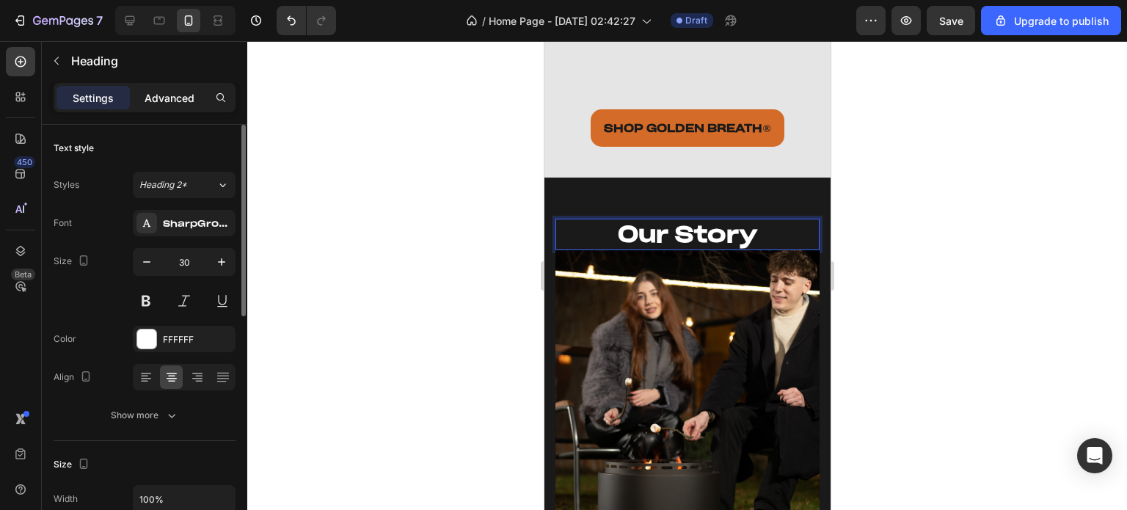
click at [161, 106] on div "Advanced" at bounding box center [169, 97] width 73 height 23
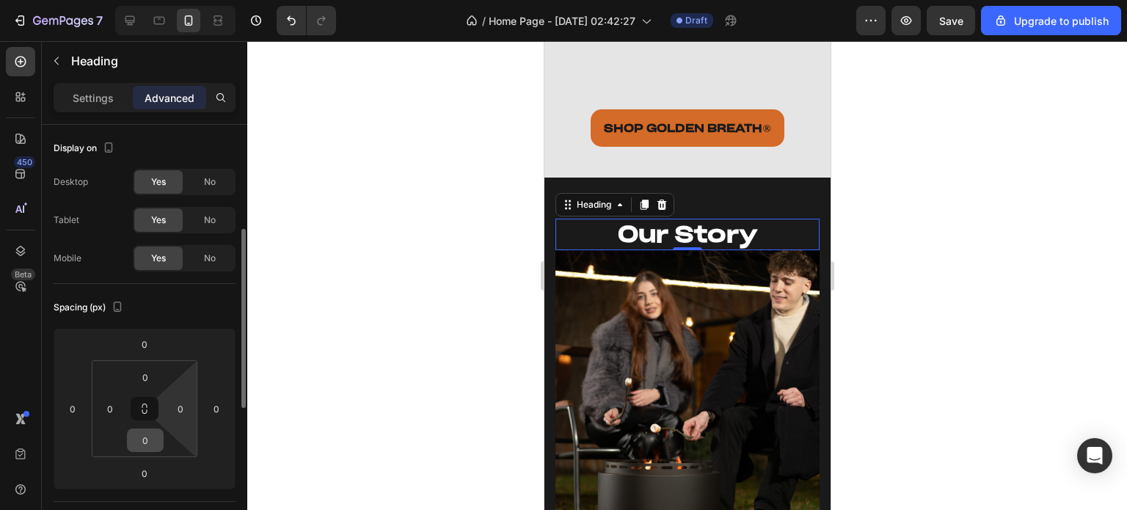
scroll to position [73, 0]
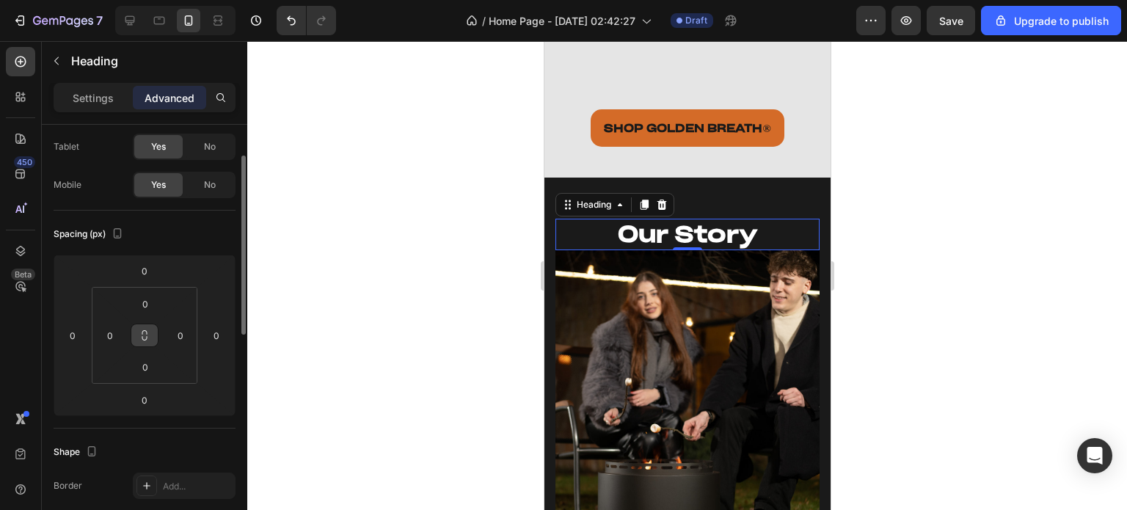
click at [145, 332] on icon at bounding box center [145, 335] width 12 height 12
click at [146, 313] on input "0" at bounding box center [145, 304] width 29 height 22
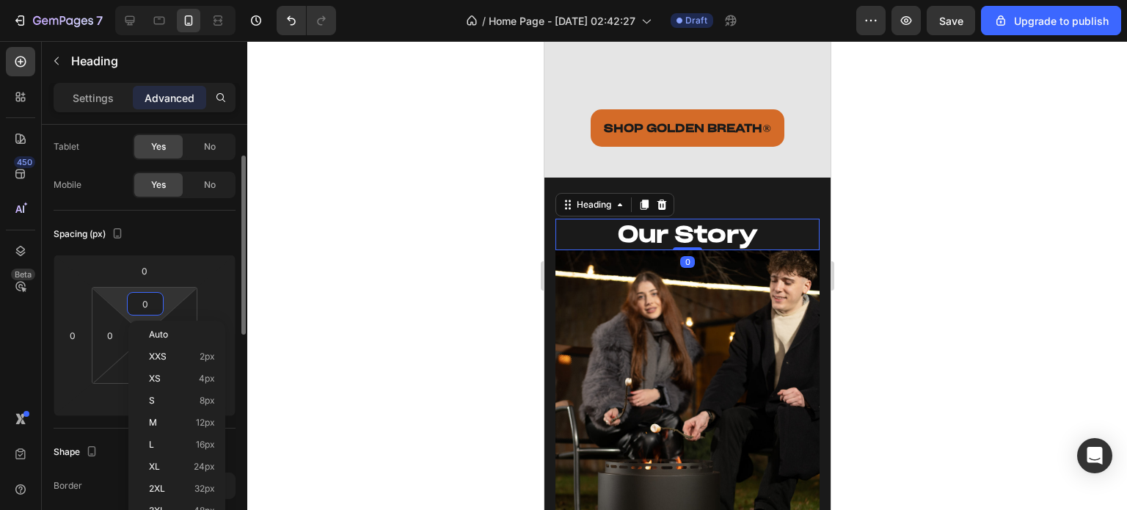
click at [146, 313] on input "0" at bounding box center [145, 304] width 29 height 22
type input "5"
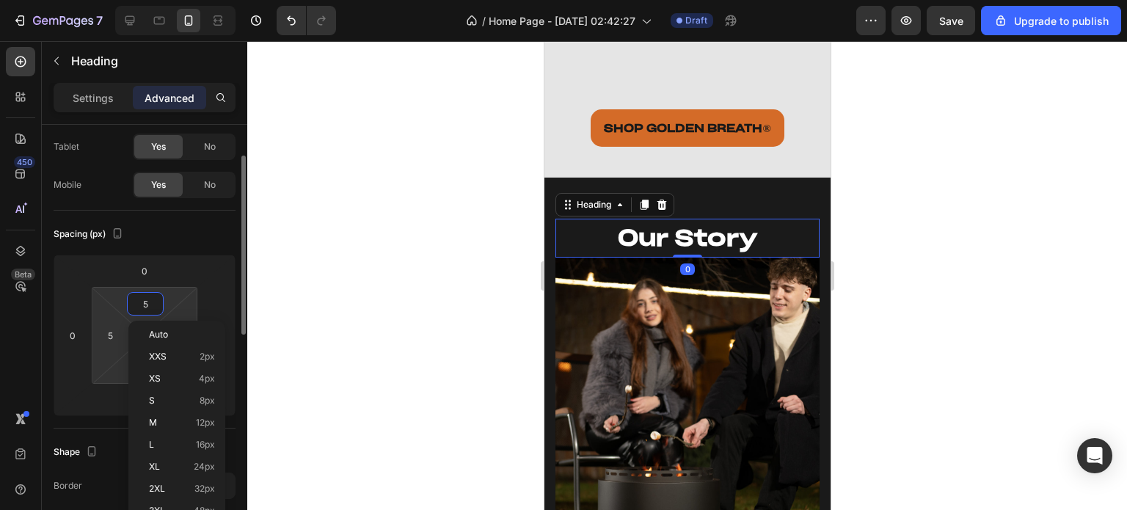
type input "50"
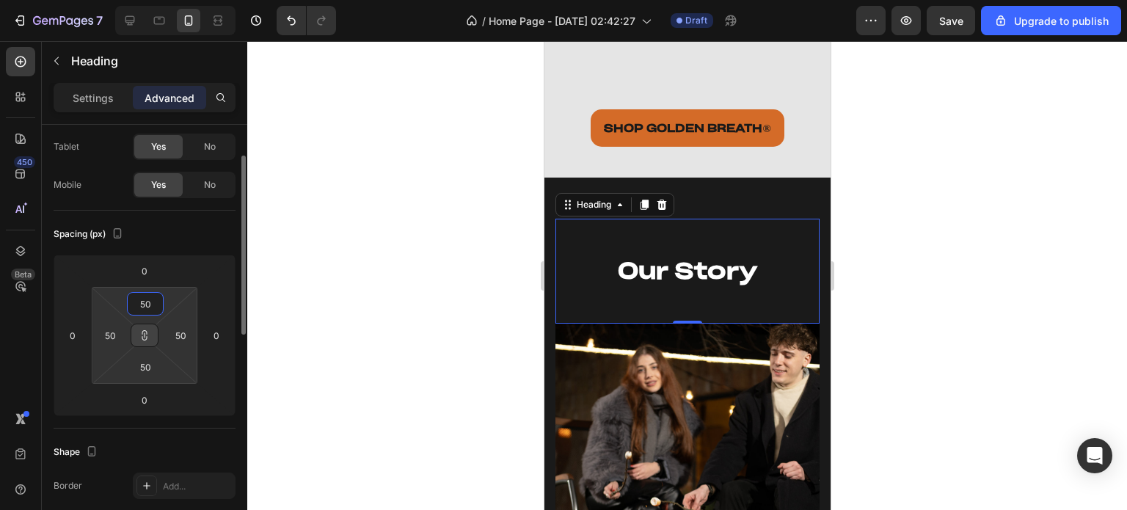
click at [146, 313] on input "50" at bounding box center [145, 304] width 29 height 22
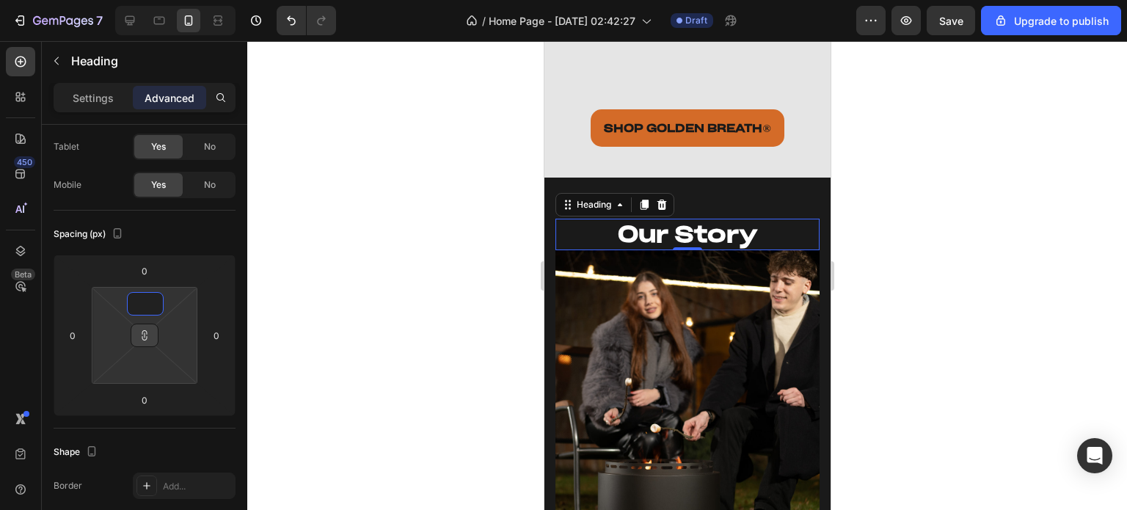
type input "1"
click at [143, 329] on icon at bounding box center [145, 335] width 12 height 12
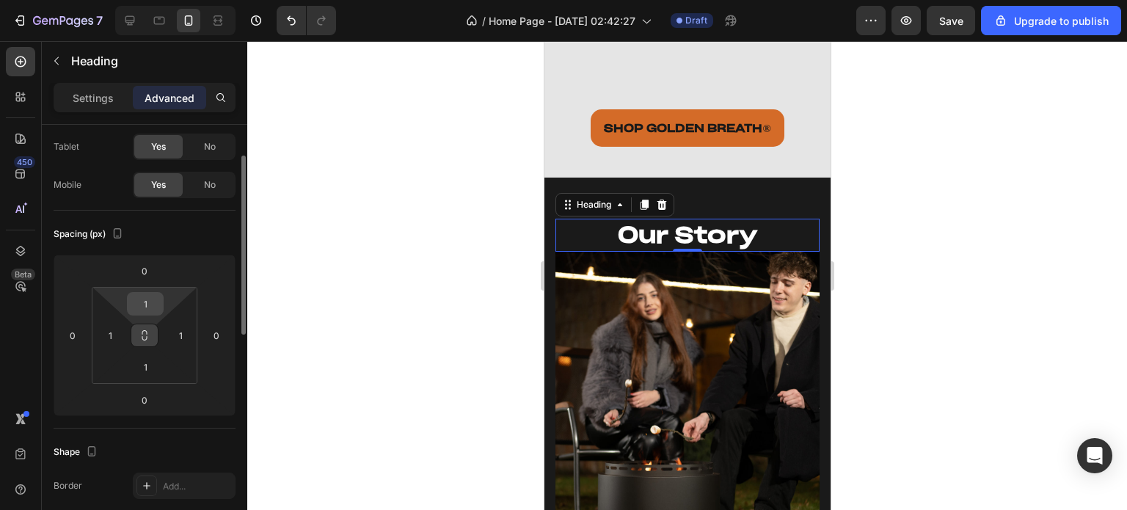
click at [147, 310] on input "1" at bounding box center [145, 304] width 29 height 22
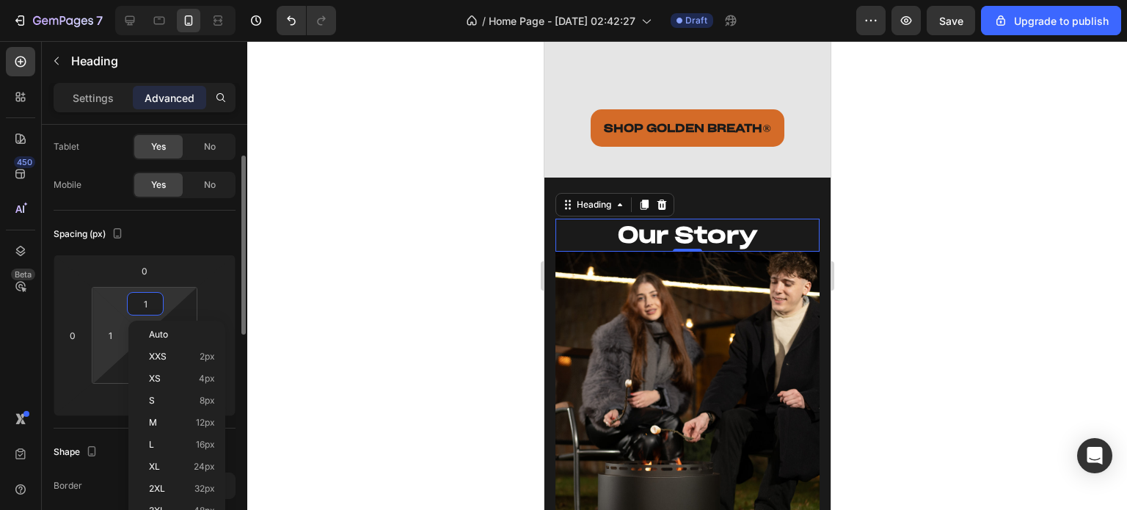
click at [103, 0] on html "7 / Home Page - Aug 22, 02:42:27 Draft Preview Save Upgrade to publish 450 Beta…" at bounding box center [563, 0] width 1127 height 0
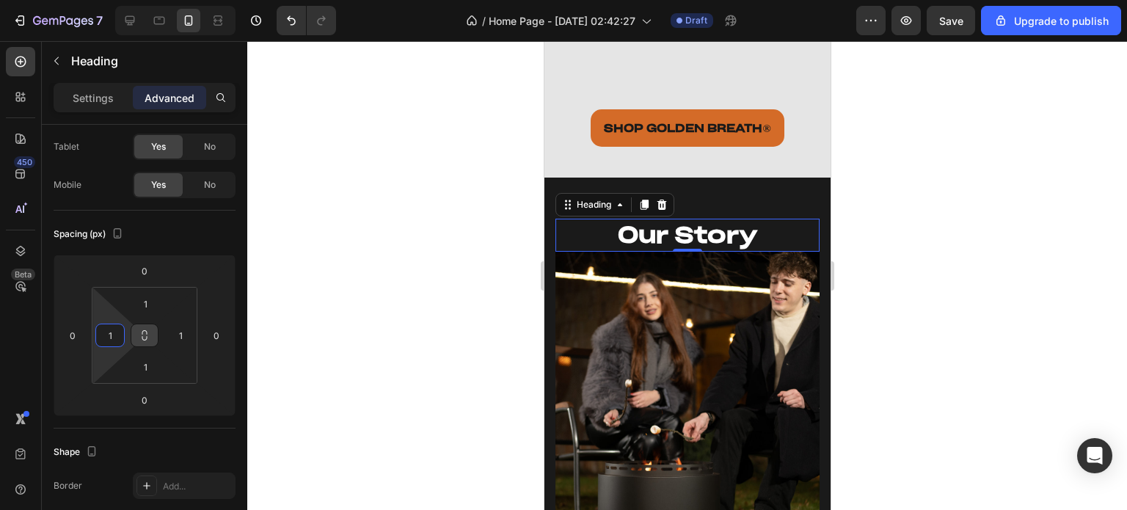
click at [142, 336] on icon at bounding box center [144, 338] width 5 height 4
click at [145, 338] on icon at bounding box center [145, 335] width 12 height 12
click at [147, 360] on input "1" at bounding box center [145, 367] width 29 height 22
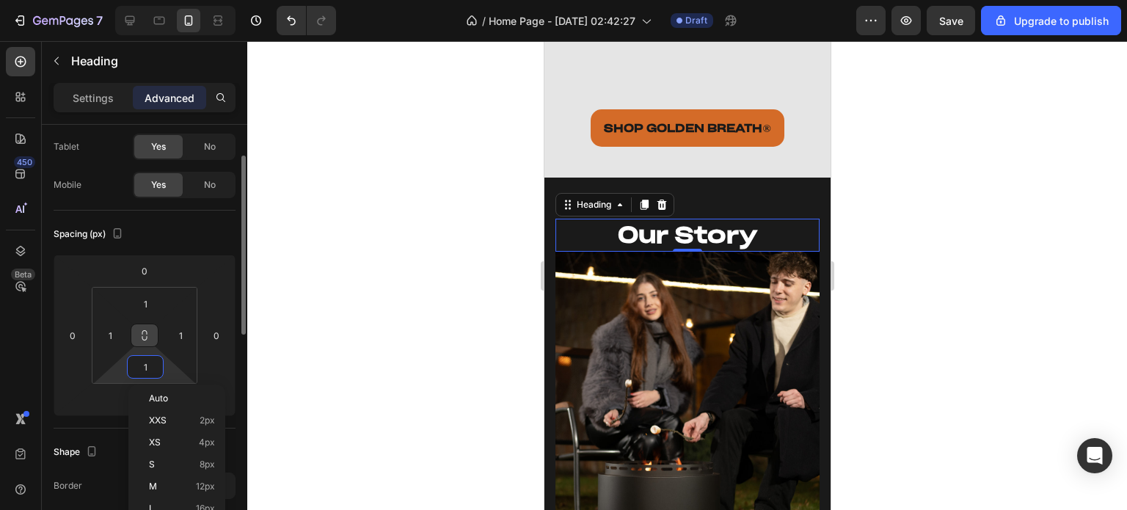
click at [147, 360] on input "1" at bounding box center [145, 367] width 29 height 22
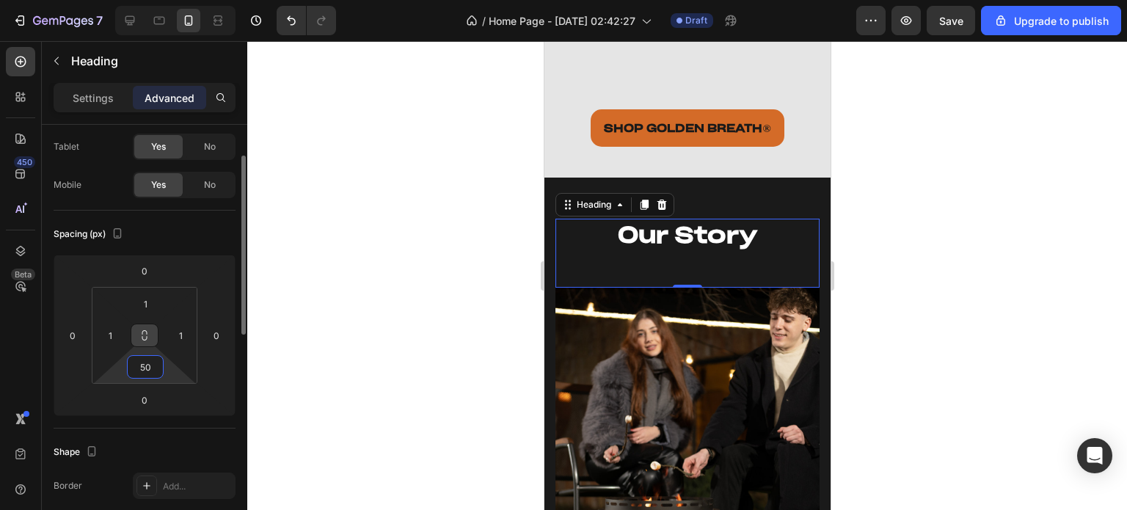
type input "5"
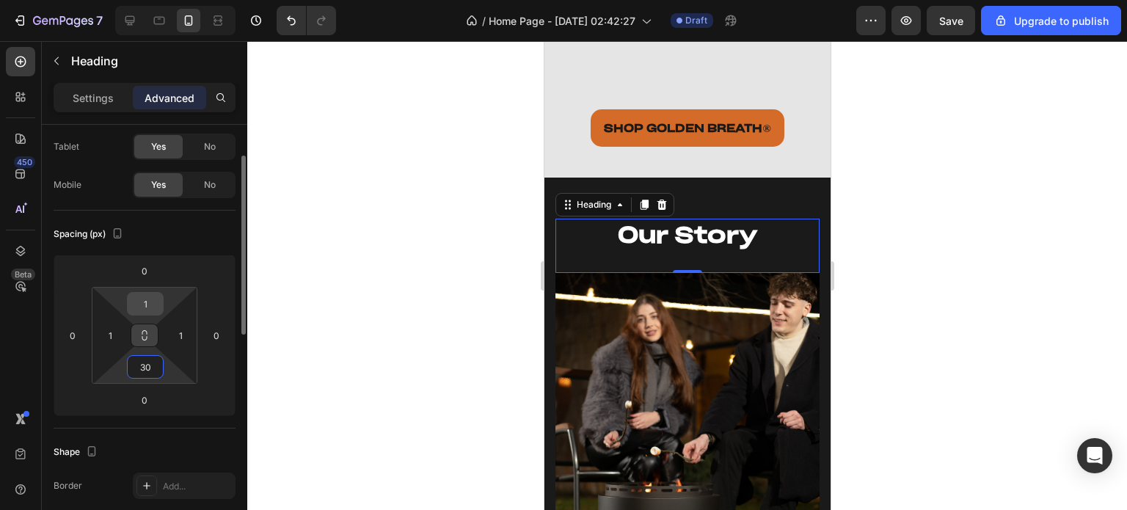
type input "30"
click at [153, 298] on input "1" at bounding box center [145, 304] width 29 height 22
click at [343, 263] on div at bounding box center [686, 275] width 879 height 469
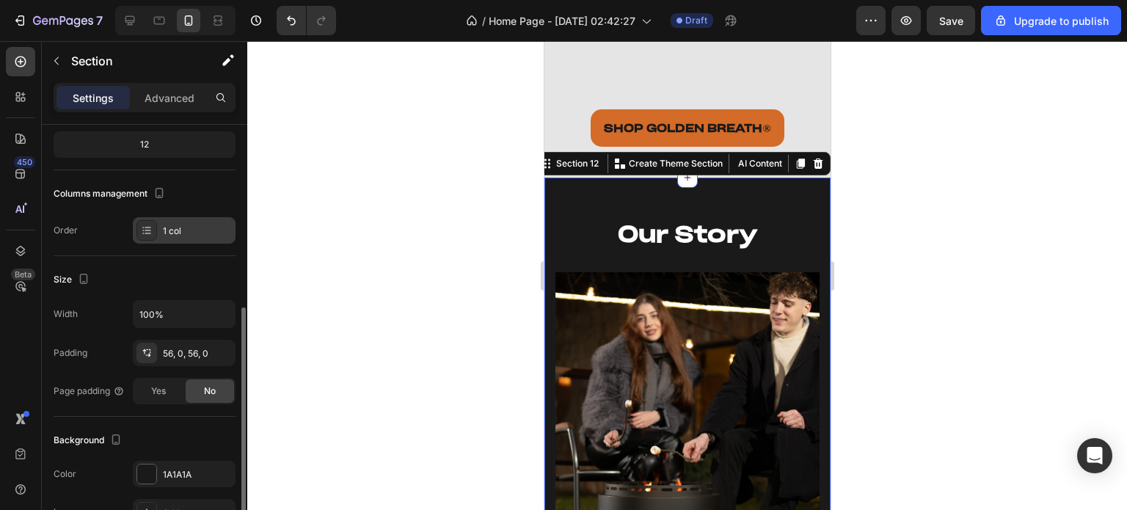
scroll to position [220, 0]
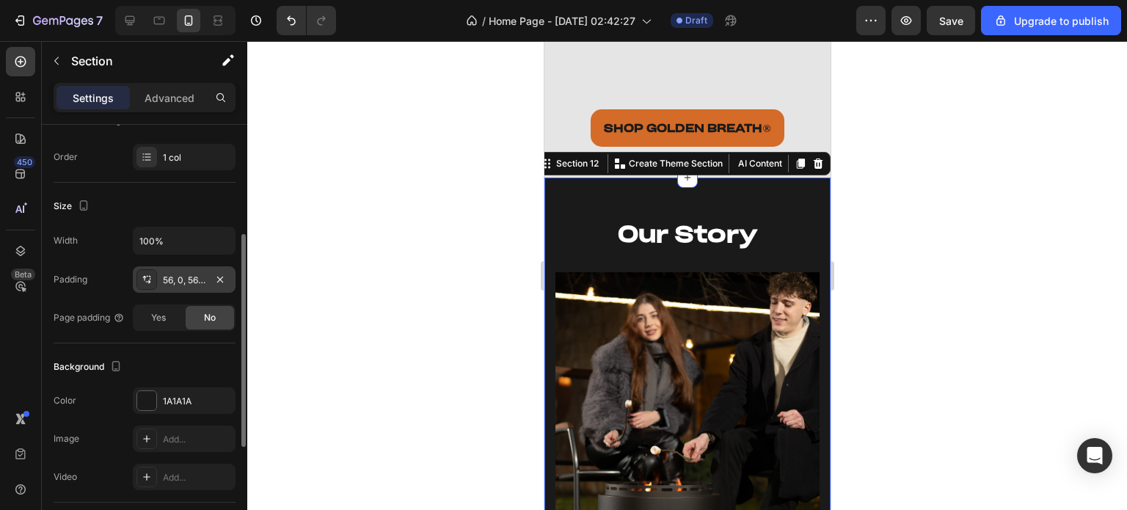
click at [172, 285] on div "56, 0, 56, 0" at bounding box center [184, 279] width 103 height 26
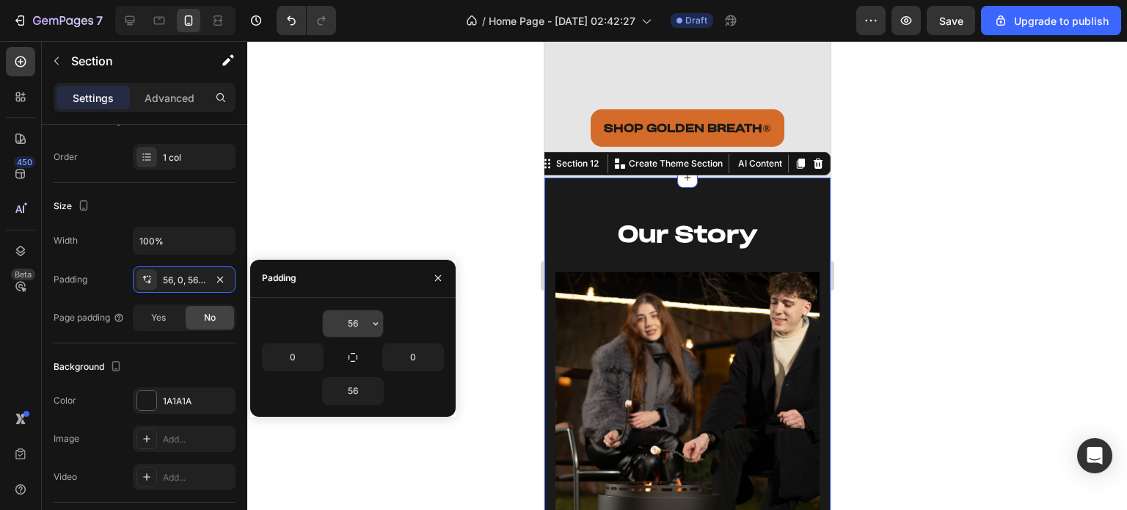
click at [363, 321] on input "56" at bounding box center [353, 323] width 60 height 26
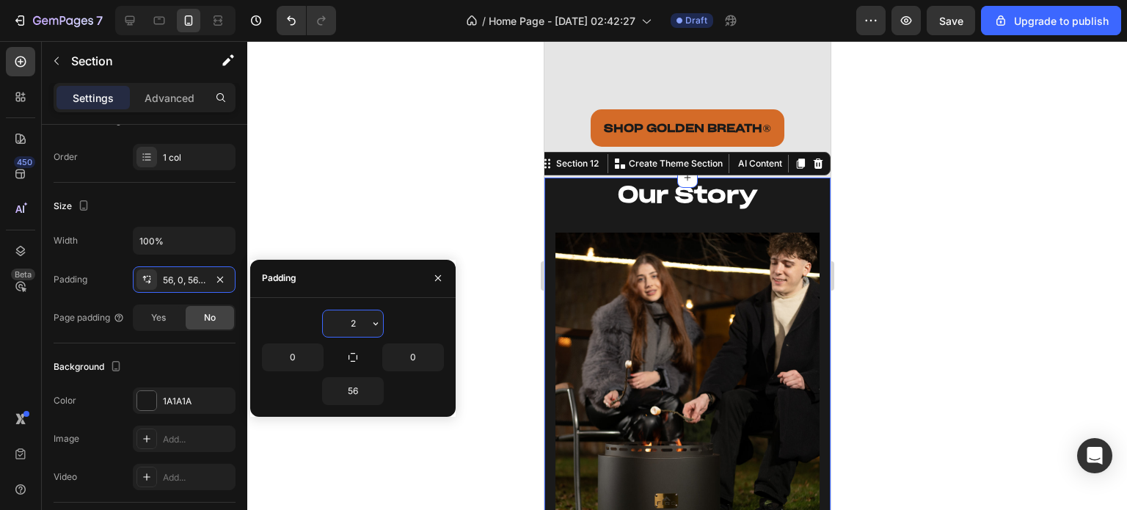
type input "20"
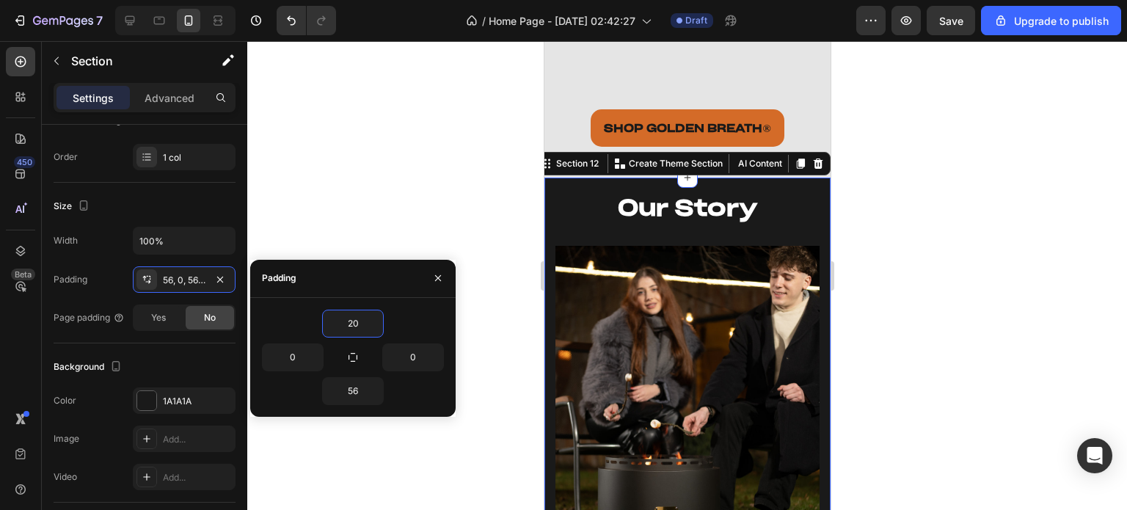
click at [907, 249] on div at bounding box center [686, 275] width 879 height 469
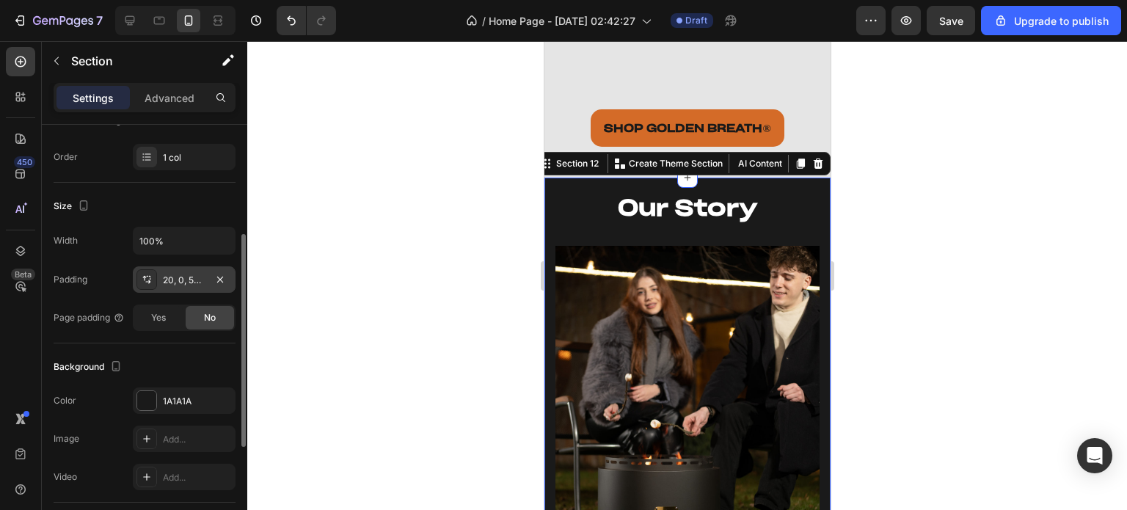
click at [180, 274] on div "20, 0, 56, 0" at bounding box center [184, 280] width 43 height 13
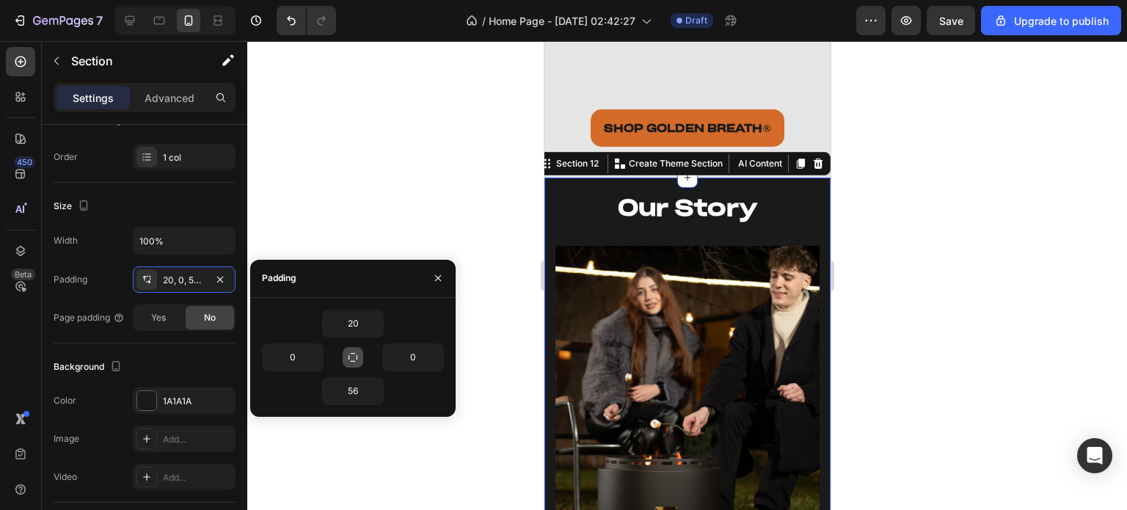
click at [356, 354] on icon "button" at bounding box center [353, 357] width 12 height 12
type input "20"
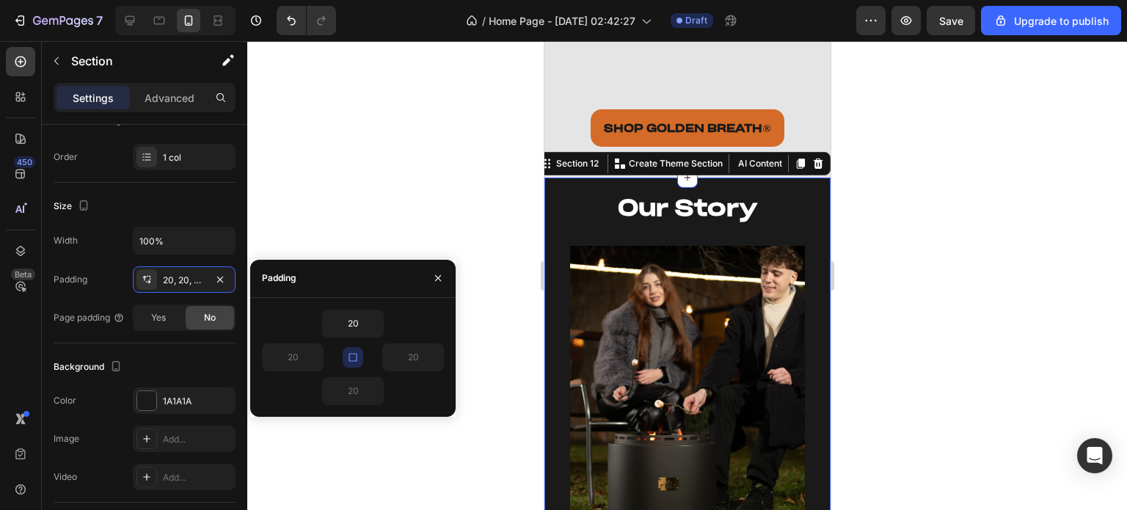
click at [506, 197] on div at bounding box center [686, 275] width 879 height 469
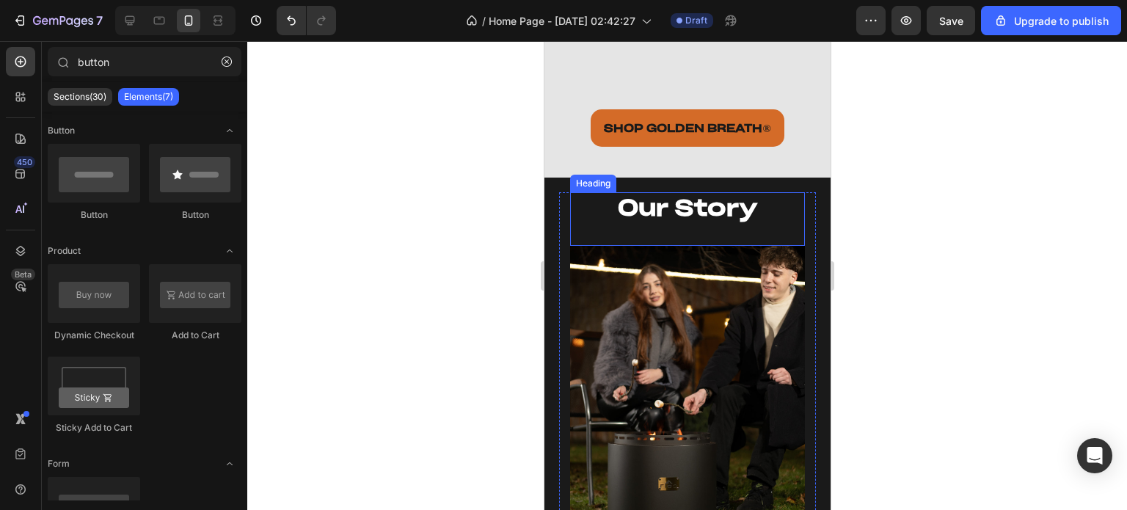
scroll to position [4297, 0]
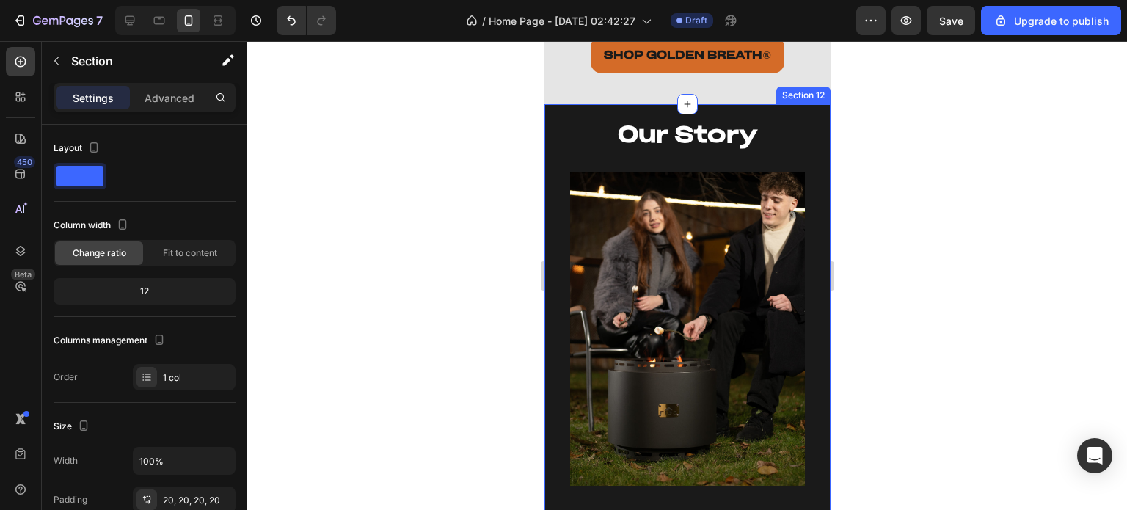
click at [662, 104] on div "⁠⁠⁠⁠⁠⁠⁠ Our Story Heading Image Image From kitchen hardware to smokeless firepi…" at bounding box center [686, 495] width 286 height 783
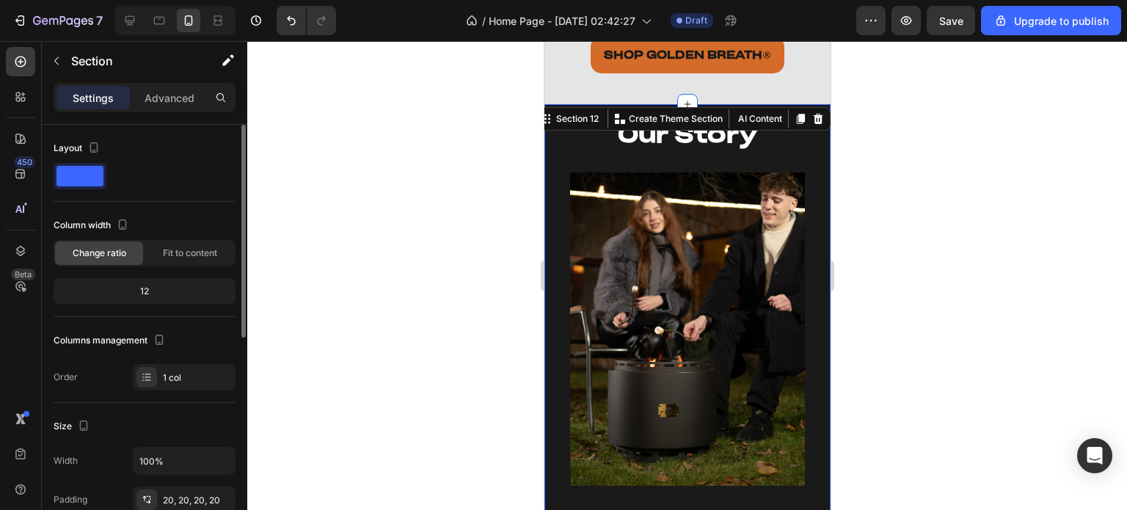
scroll to position [147, 0]
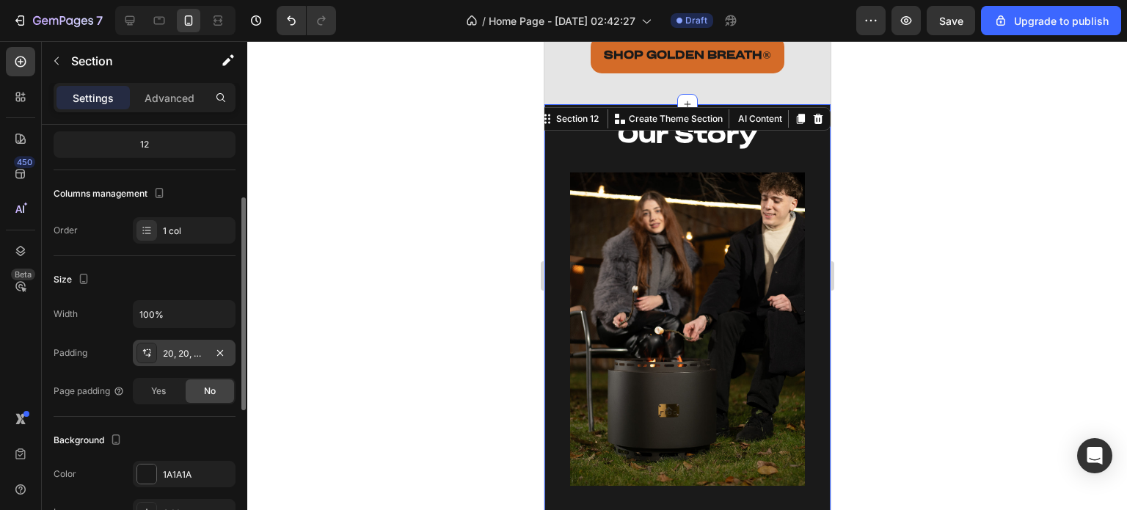
click at [173, 355] on div "20, 20, 20, 20" at bounding box center [184, 353] width 43 height 13
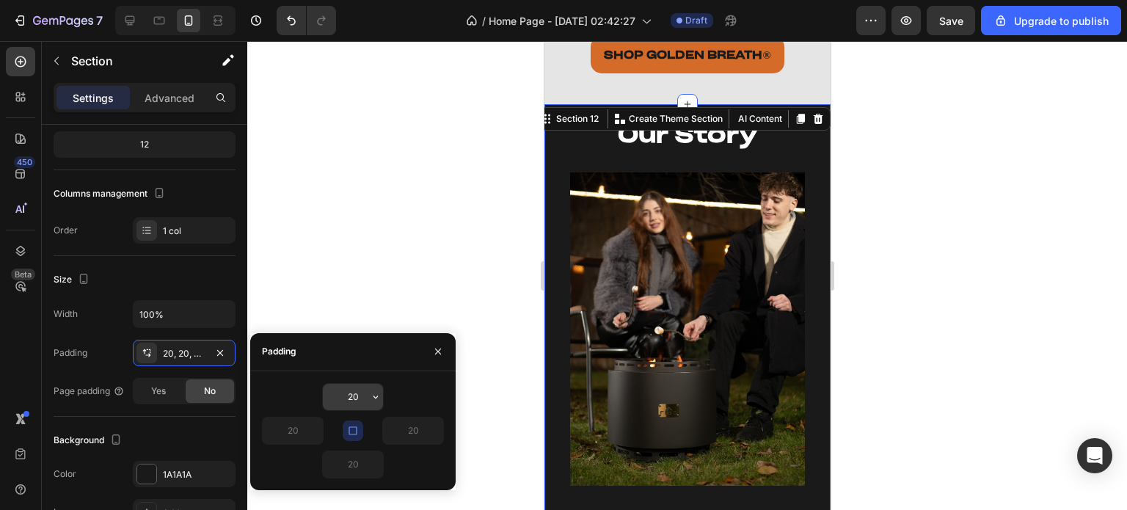
click at [358, 393] on input "20" at bounding box center [353, 397] width 60 height 26
click at [358, 393] on input "22" at bounding box center [353, 397] width 60 height 26
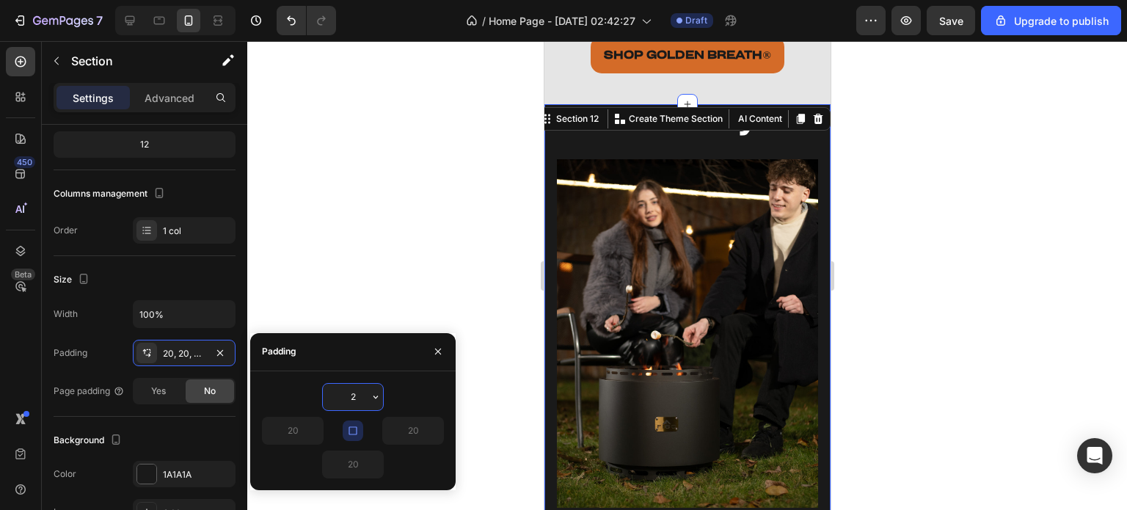
type input "25"
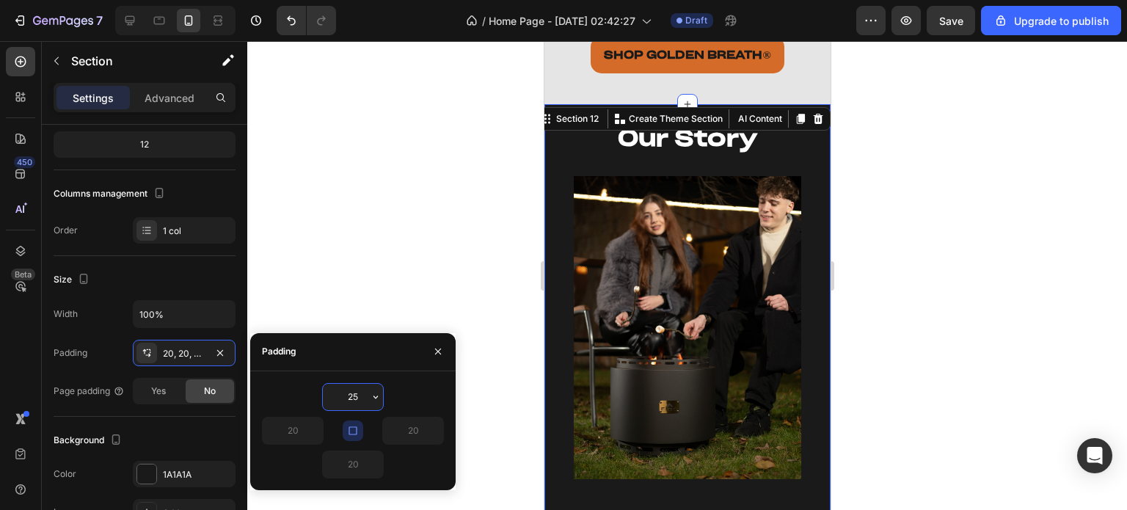
click at [367, 234] on div at bounding box center [686, 275] width 879 height 469
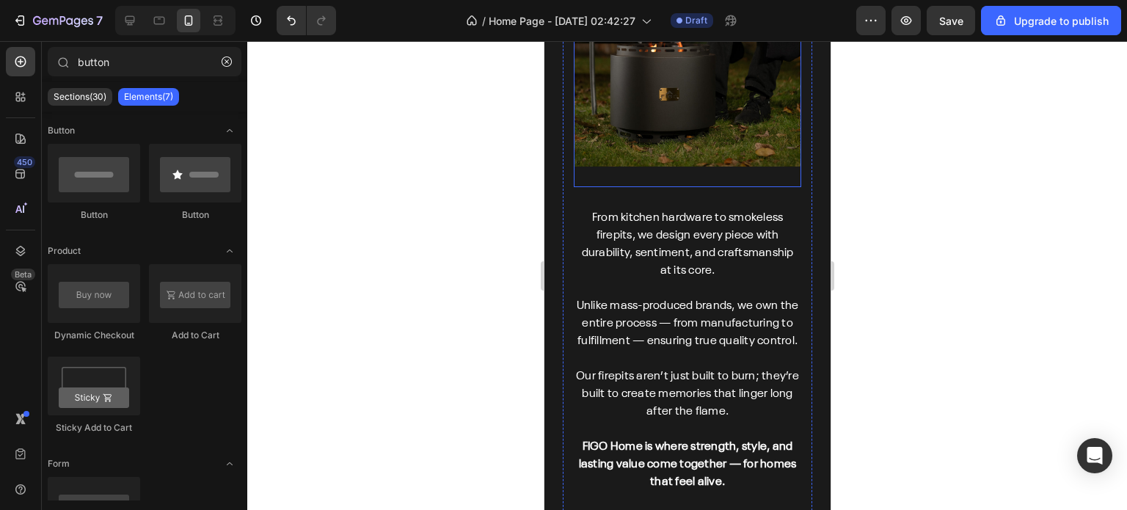
scroll to position [4664, 0]
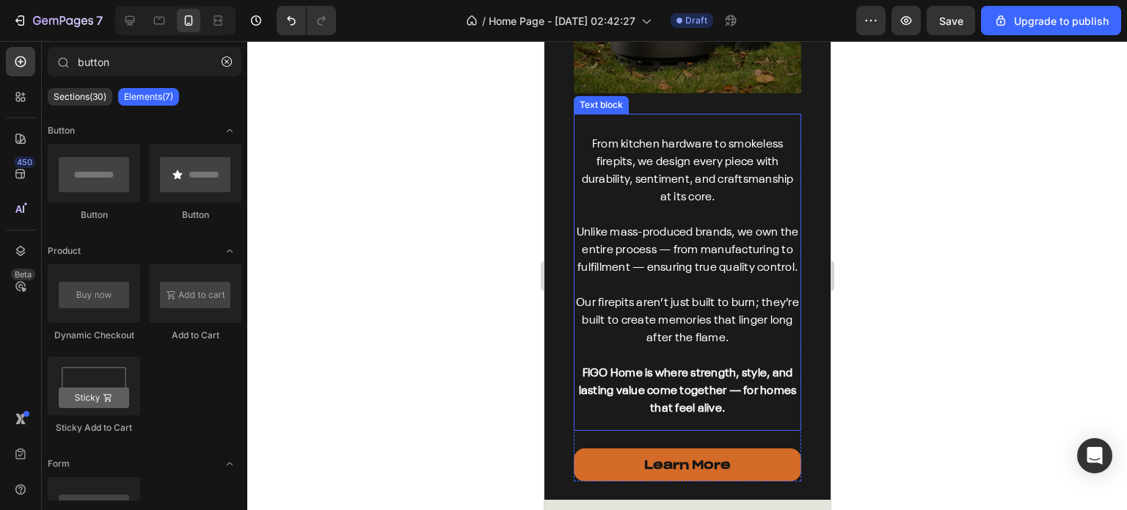
click at [656, 114] on div "From kitchen hardware to smokeless firepits, we design every piece with durabil…" at bounding box center [686, 272] width 227 height 317
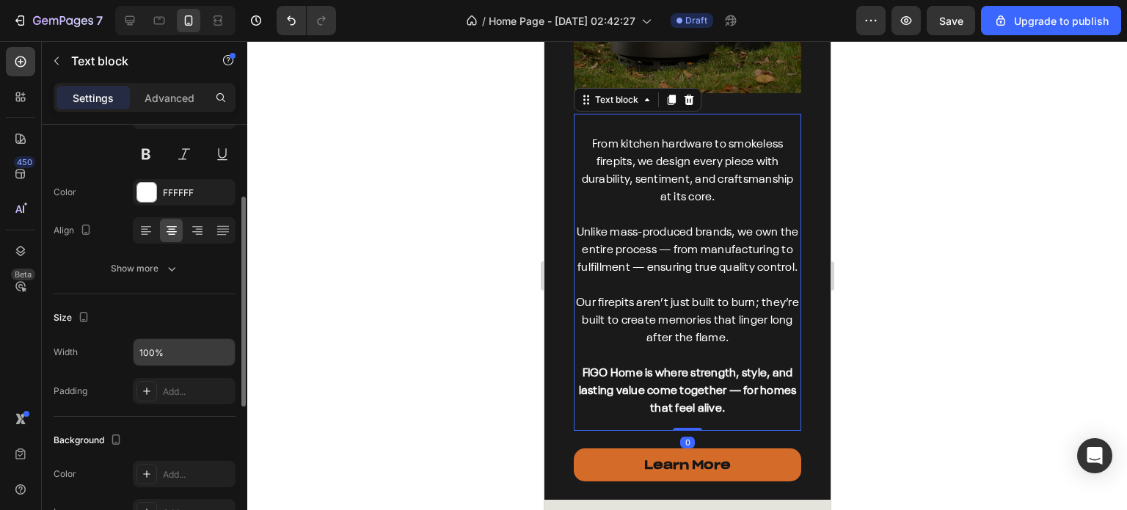
scroll to position [293, 0]
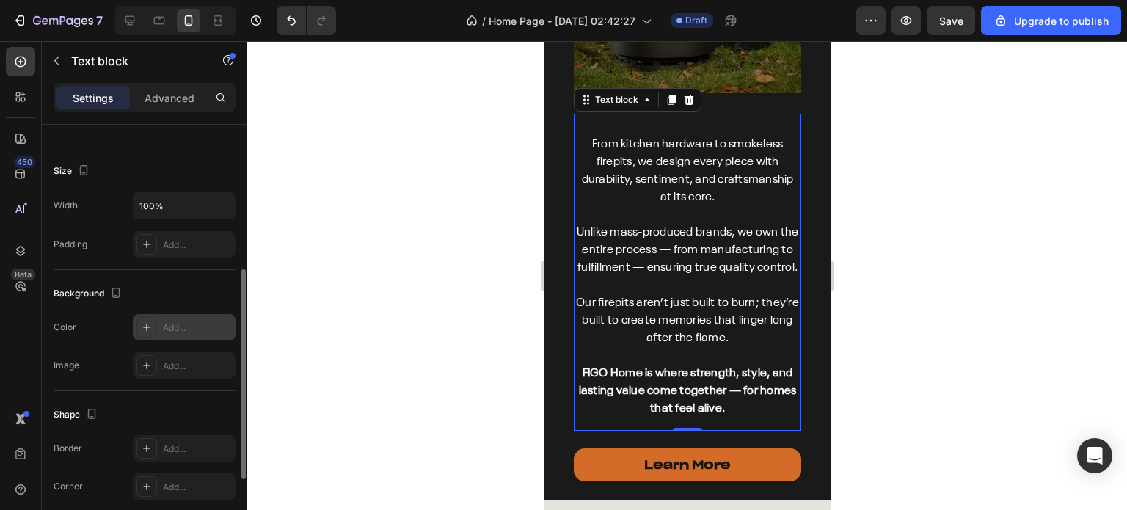
click at [147, 328] on icon at bounding box center [147, 327] width 12 height 12
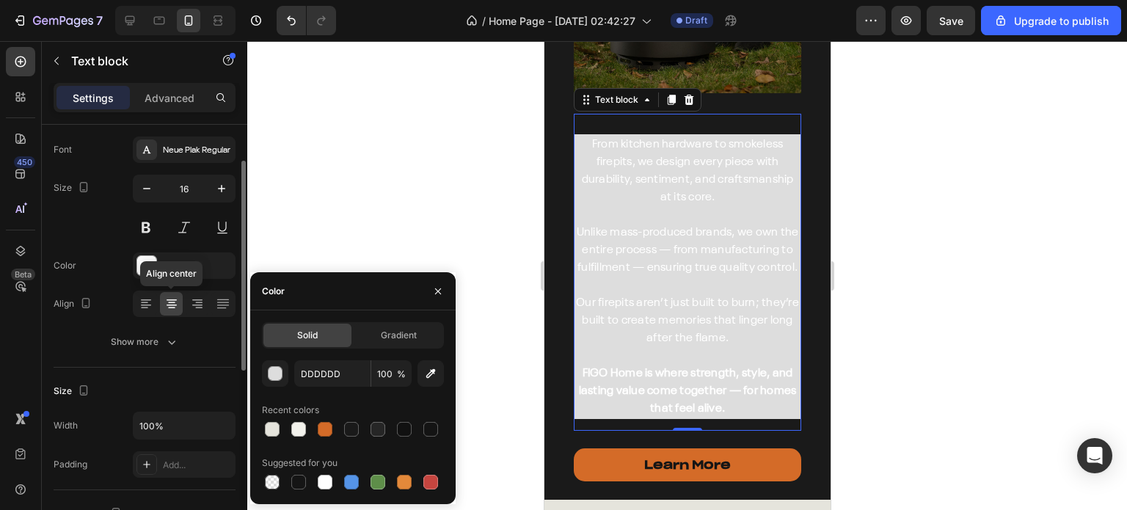
scroll to position [0, 0]
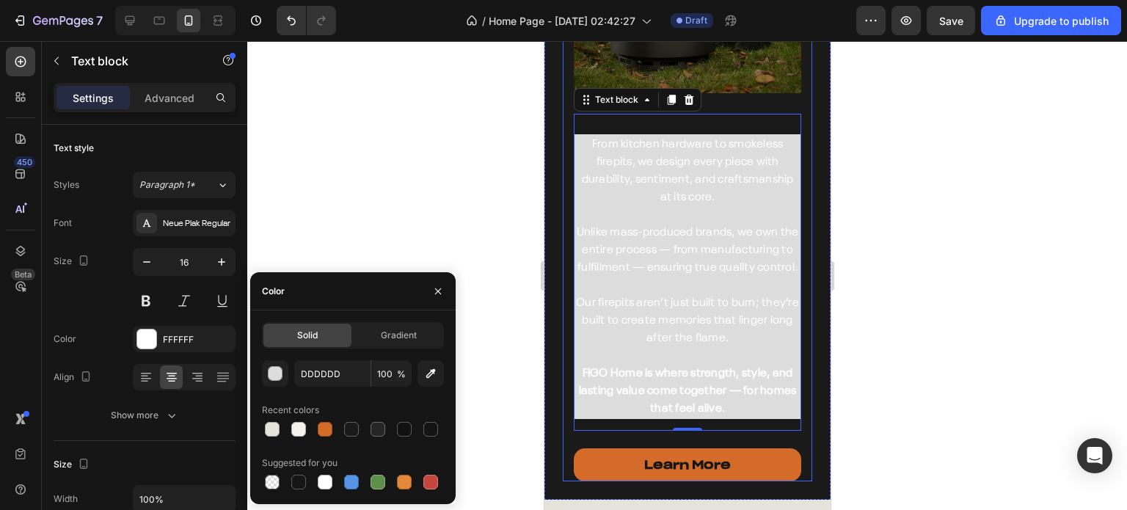
click at [562, 118] on div "⁠⁠⁠⁠⁠⁠⁠ Our Story Heading Image Image From kitchen hardware to smokeless firepi…" at bounding box center [686, 109] width 249 height 744
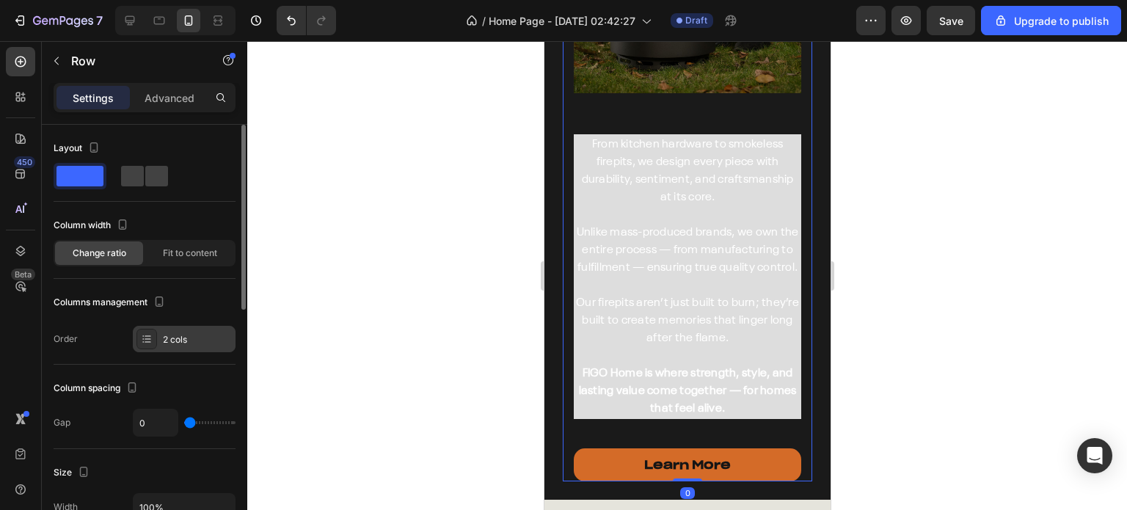
scroll to position [147, 0]
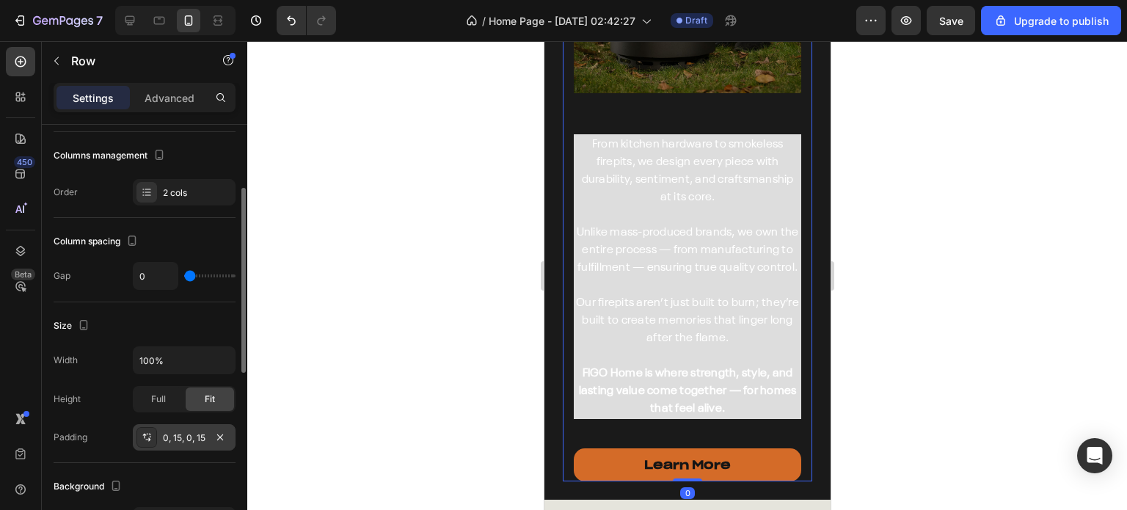
click at [177, 425] on div "0, 15, 0, 15" at bounding box center [184, 437] width 103 height 26
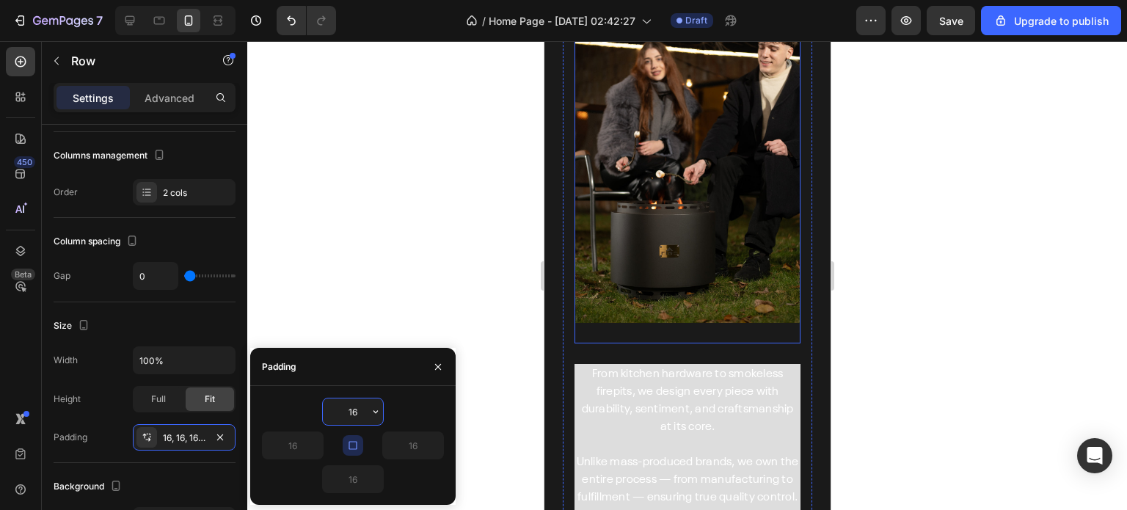
scroll to position [4297, 0]
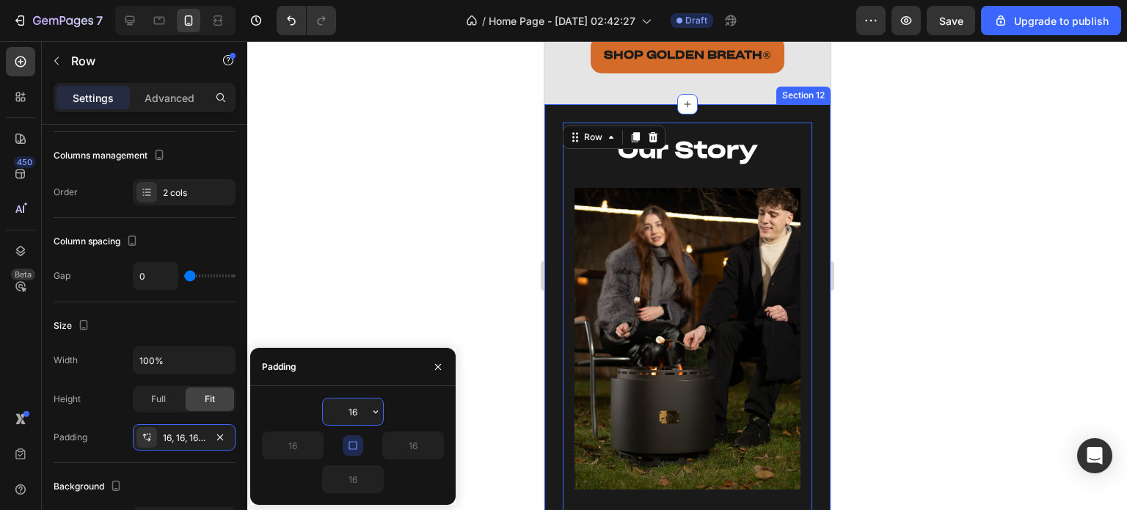
click at [560, 104] on div "⁠⁠⁠⁠⁠⁠⁠ Our Story Heading Image Image From kitchen hardware to smokeless firepi…" at bounding box center [686, 505] width 286 height 802
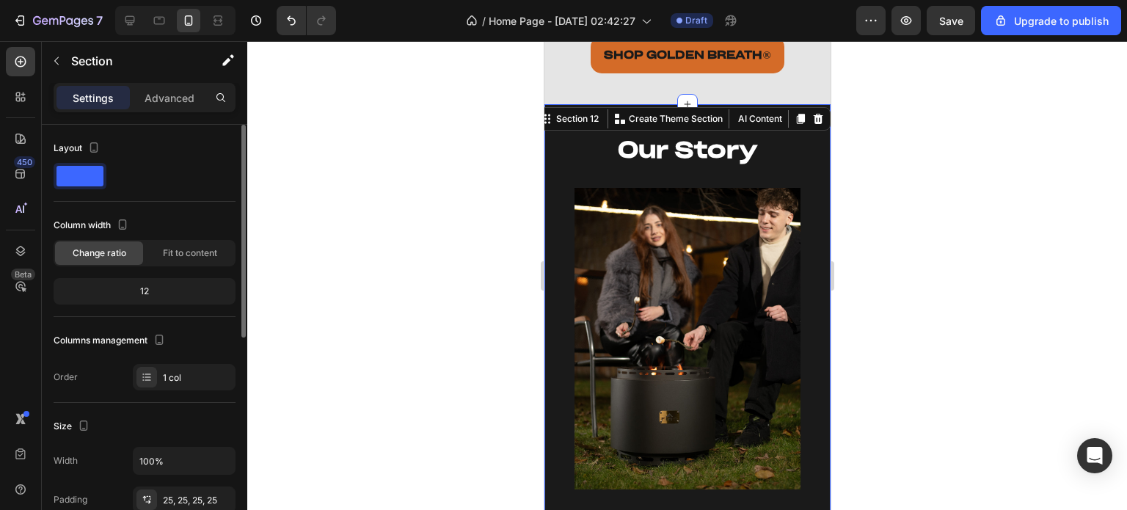
scroll to position [220, 0]
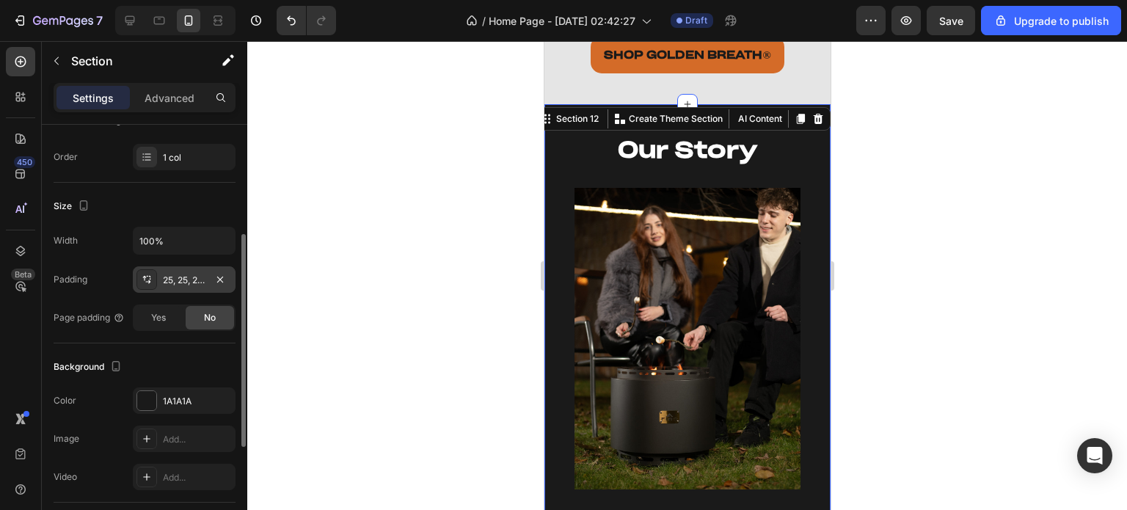
click at [172, 283] on div "25, 25, 25, 25" at bounding box center [184, 280] width 43 height 13
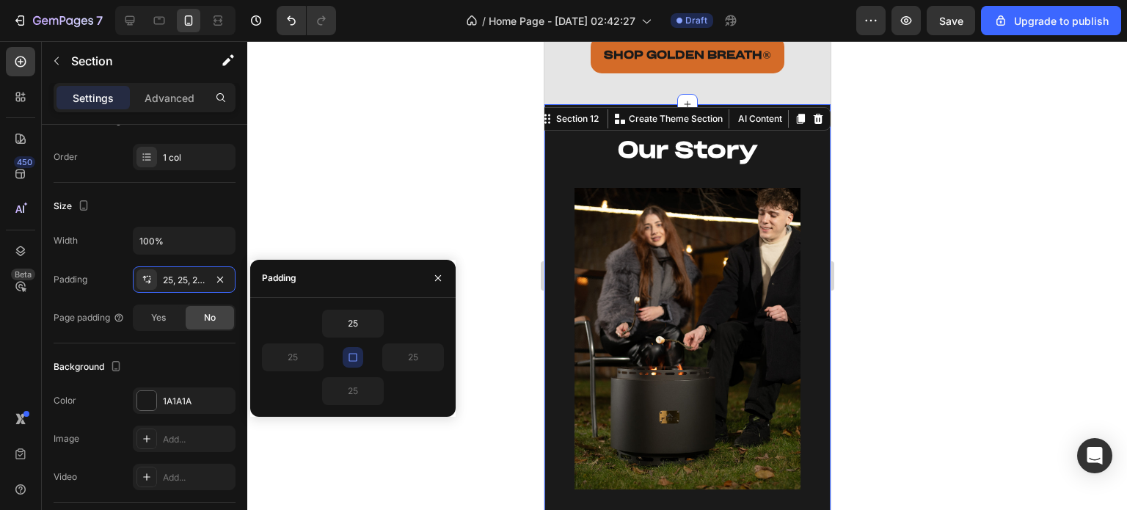
click at [352, 358] on icon "button" at bounding box center [353, 357] width 12 height 12
click at [289, 358] on input "25" at bounding box center [293, 357] width 60 height 26
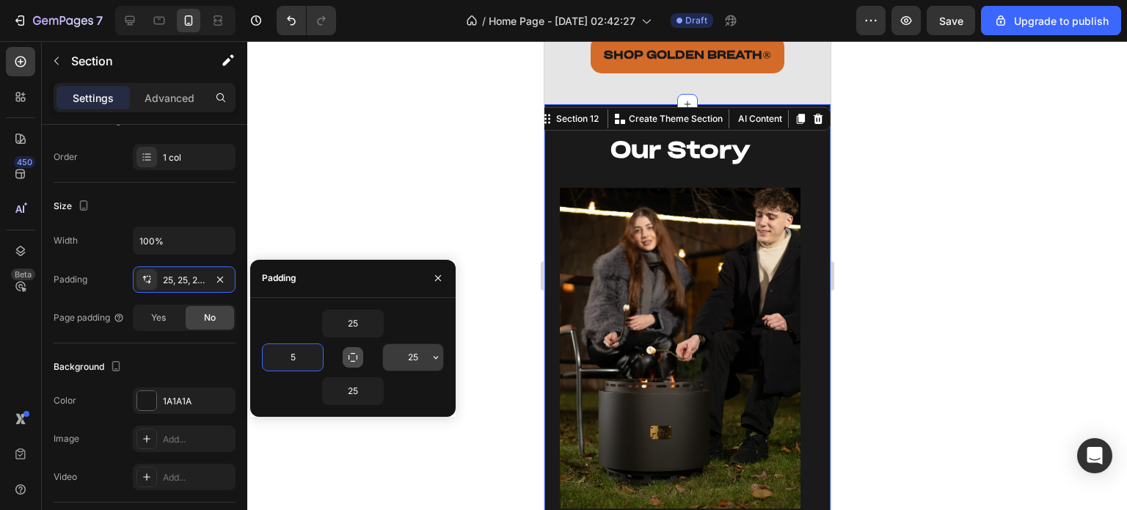
type input "5"
click at [410, 354] on input "25" at bounding box center [413, 357] width 60 height 26
type input "5"
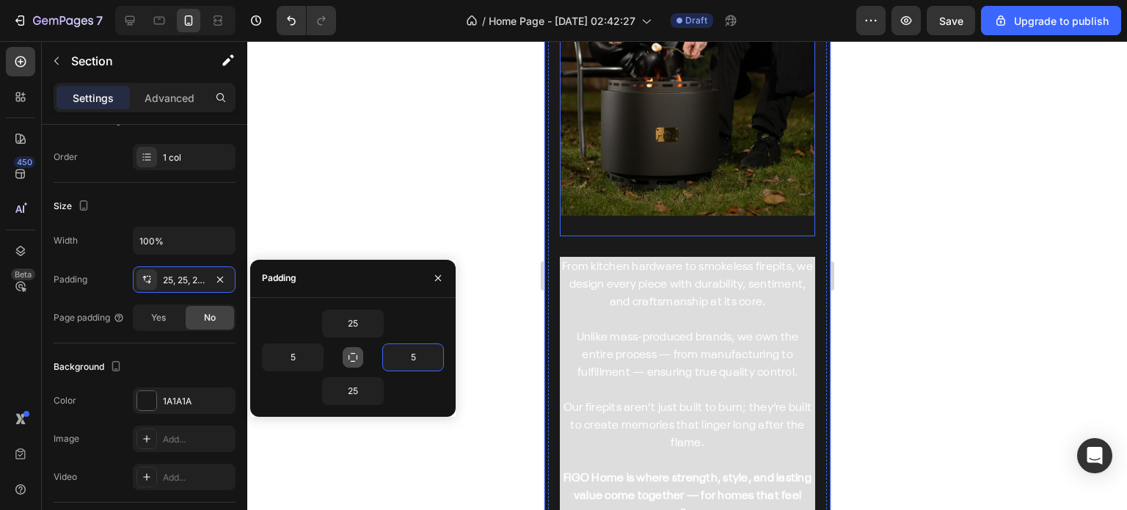
scroll to position [4664, 0]
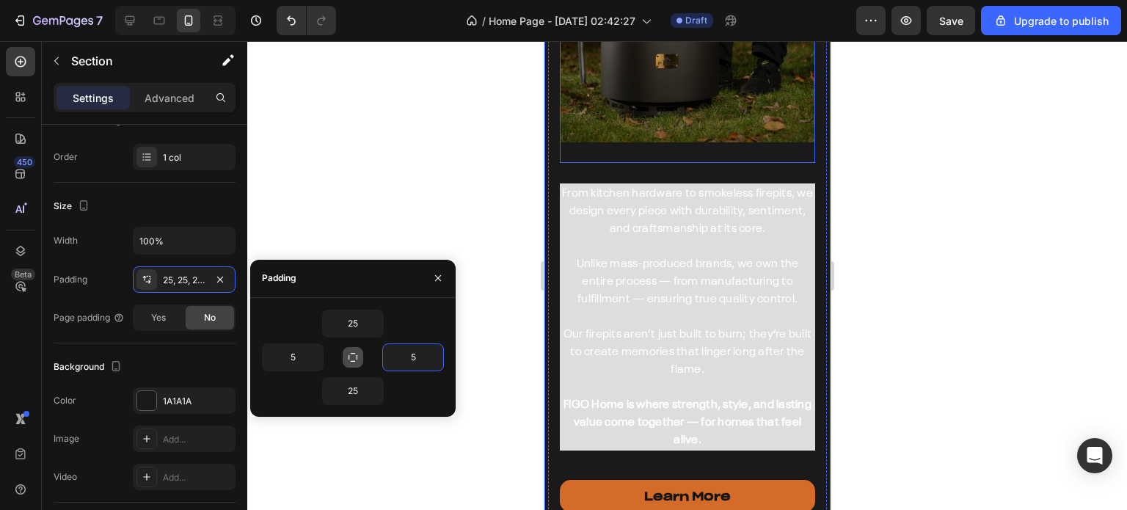
click at [678, 325] on p "Our firepits aren’t just built to burn; they’re built to create memories that l…" at bounding box center [686, 343] width 252 height 70
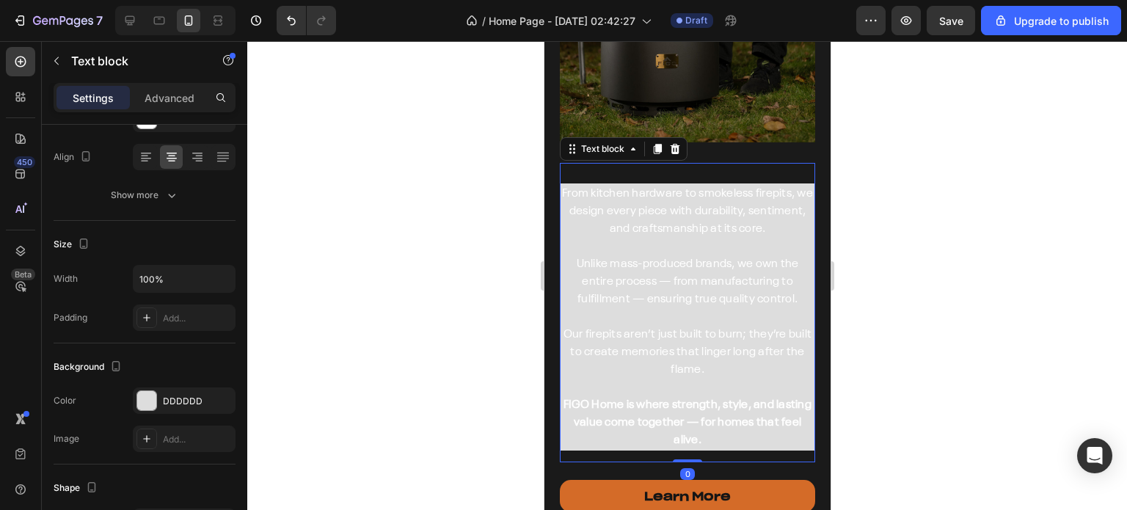
scroll to position [0, 0]
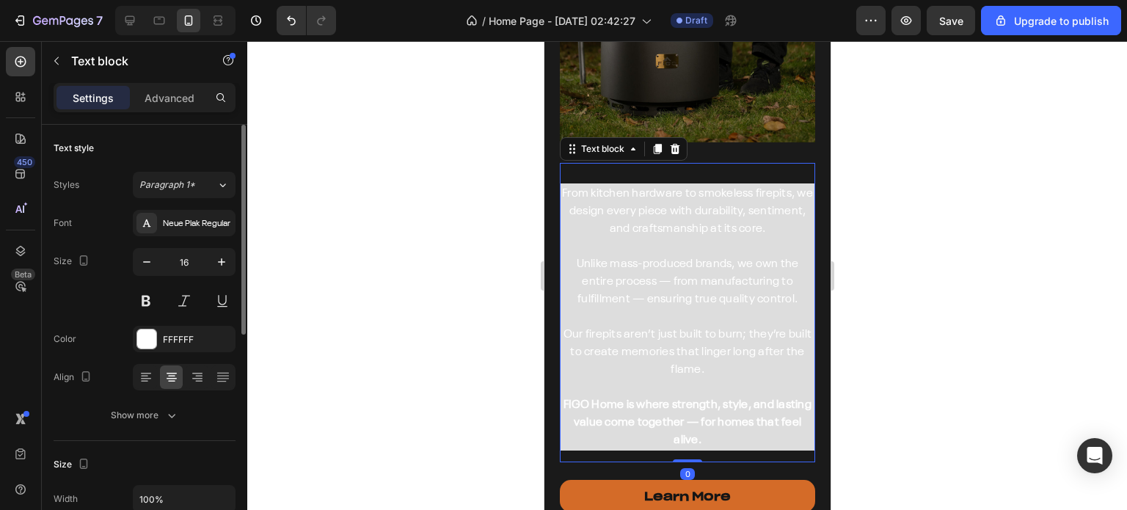
click at [940, 323] on div at bounding box center [686, 275] width 879 height 469
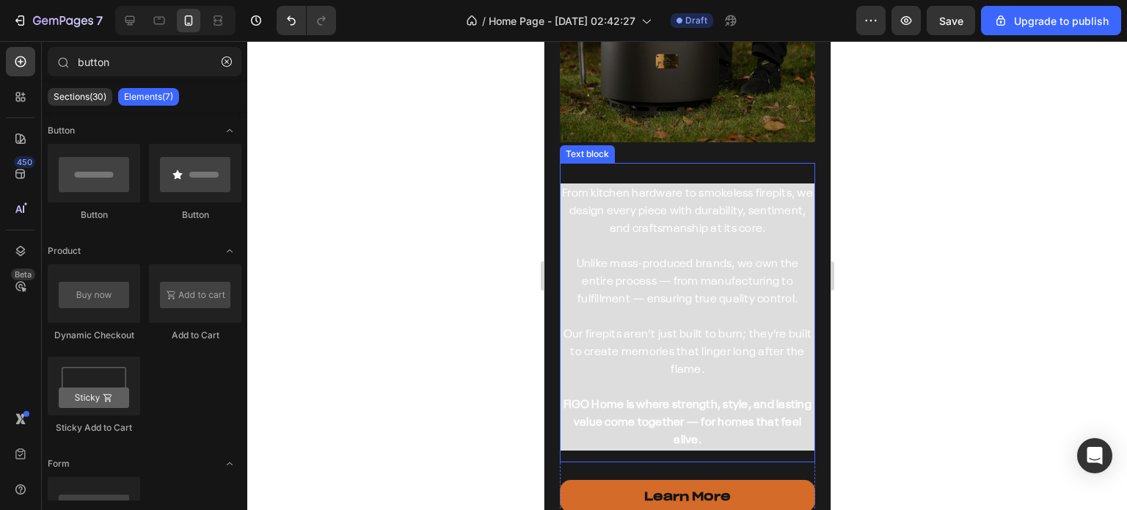
click at [656, 286] on p "Unlike mass-produced brands, we own the entire process — from manufacturing to …" at bounding box center [686, 273] width 252 height 70
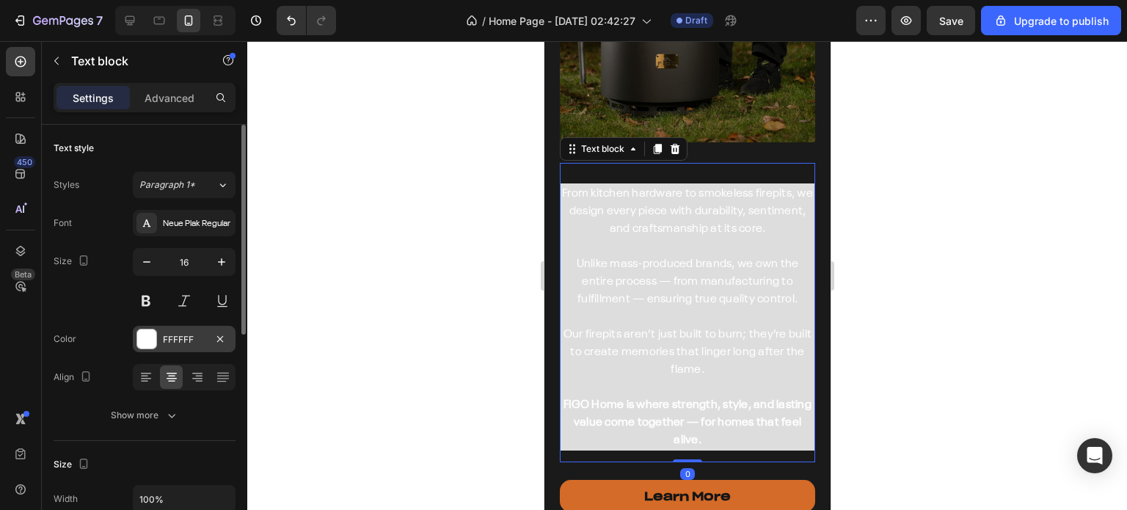
click at [135, 343] on div "FFFFFF" at bounding box center [184, 339] width 103 height 26
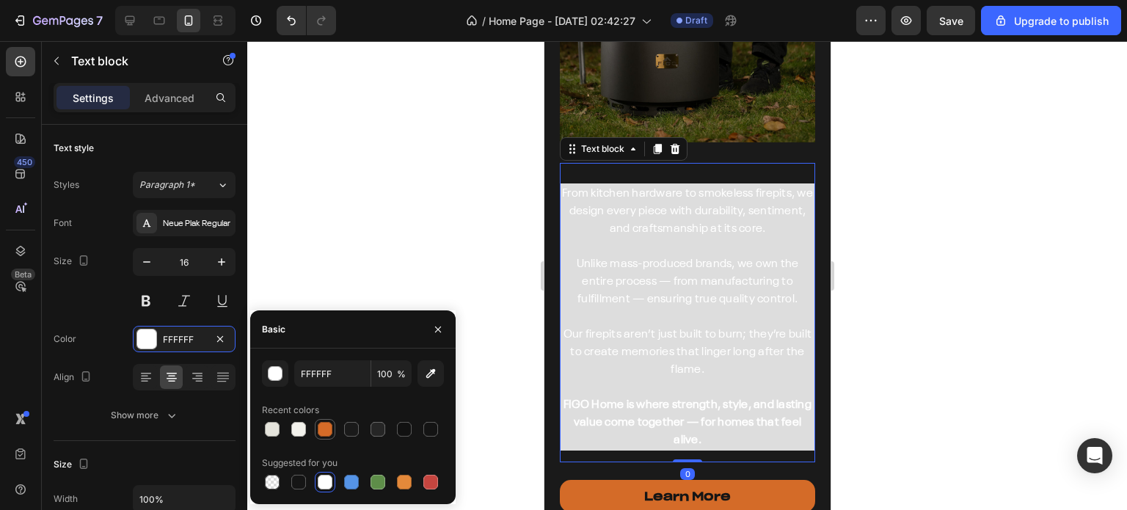
click at [317, 430] on div at bounding box center [325, 429] width 18 height 18
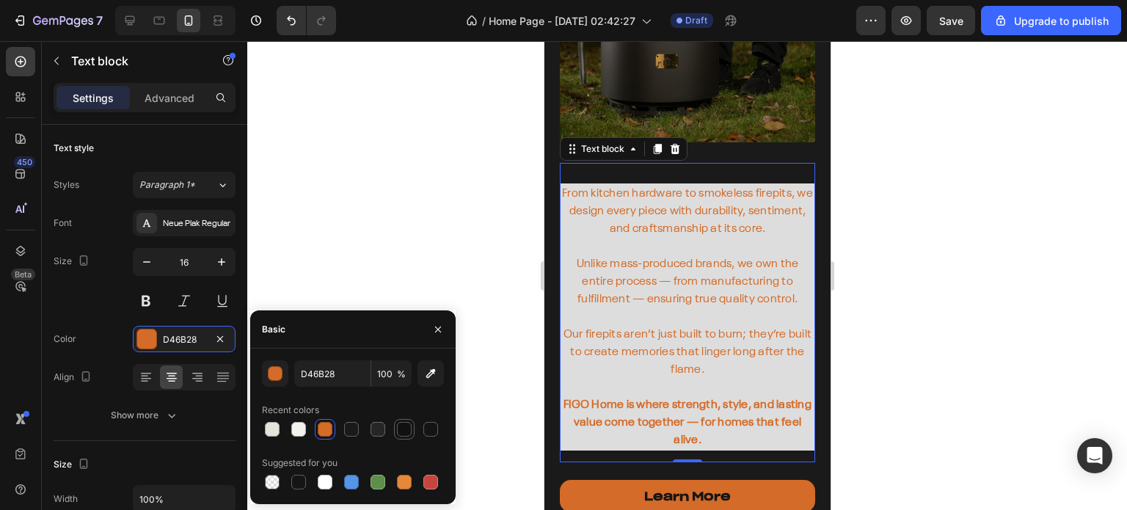
click at [399, 431] on div at bounding box center [404, 429] width 15 height 15
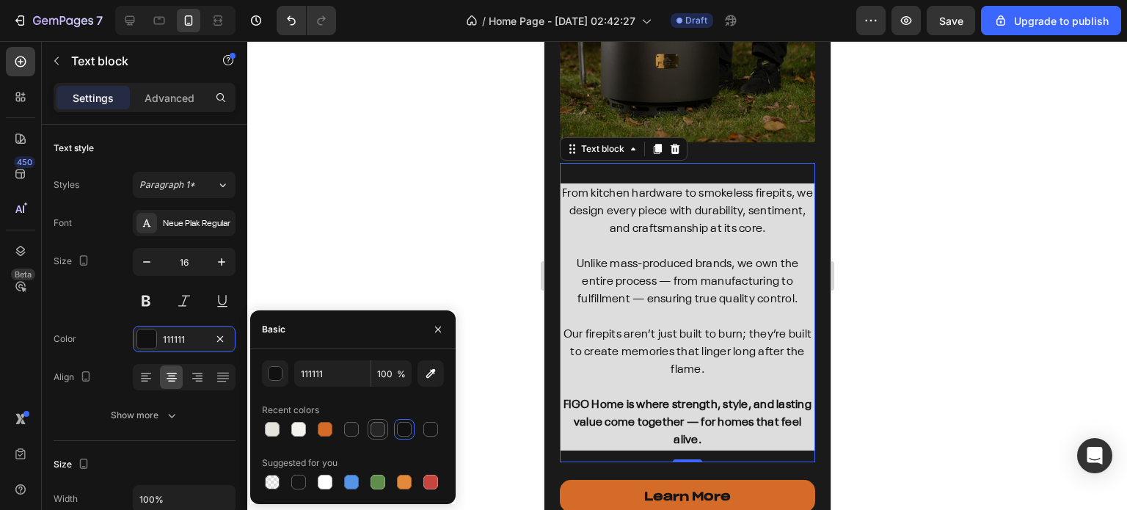
click at [383, 431] on div at bounding box center [377, 429] width 15 height 15
click at [343, 430] on div at bounding box center [352, 429] width 18 height 18
type input "1A1A1A"
click at [565, 219] on p "From kitchen hardware to smokeless firepits, we design every piece with durabil…" at bounding box center [686, 211] width 252 height 53
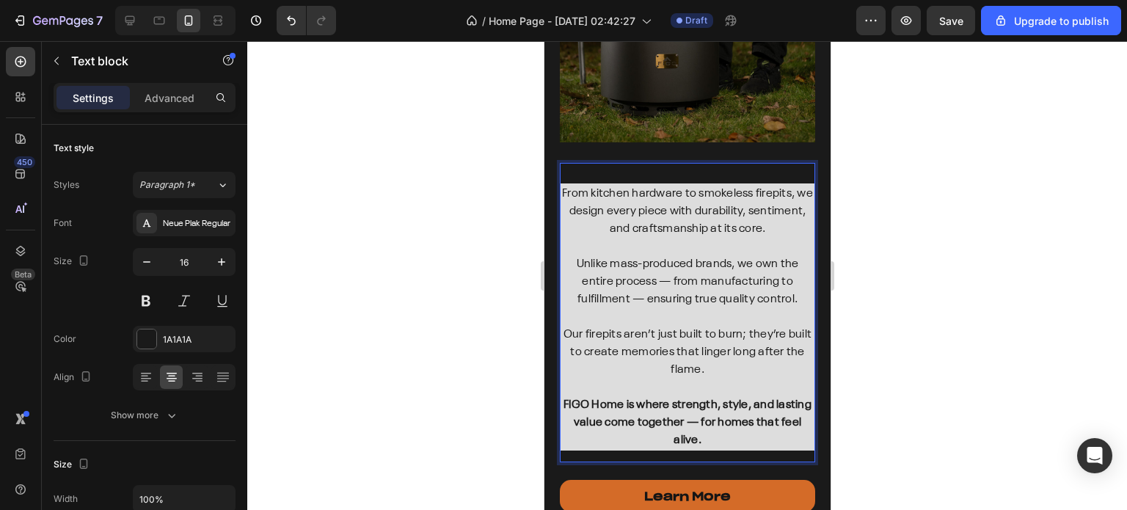
click at [579, 163] on div "From kitchen hardware to smokeless firepits, we design every piece with durabil…" at bounding box center [686, 312] width 255 height 299
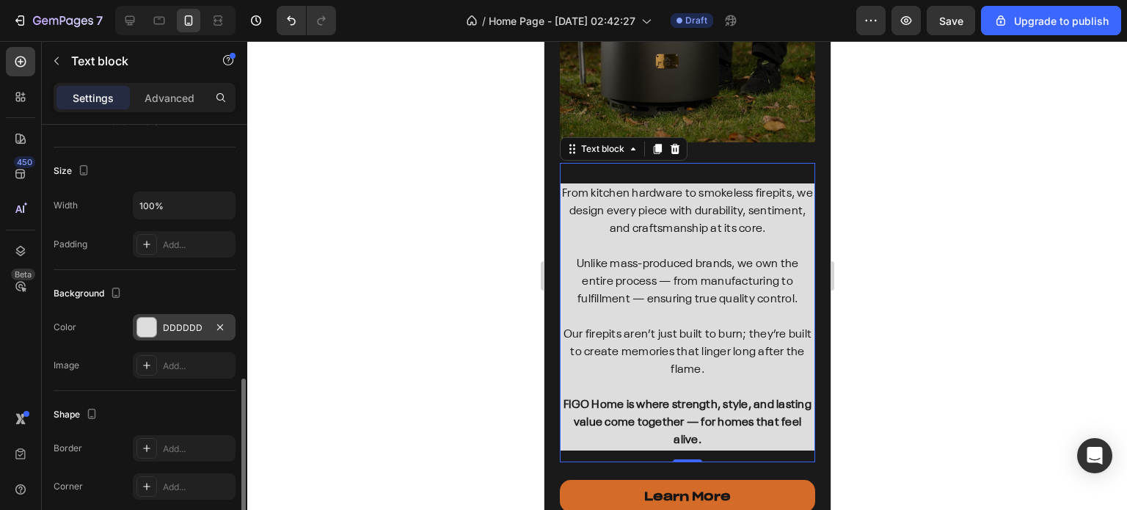
scroll to position [440, 0]
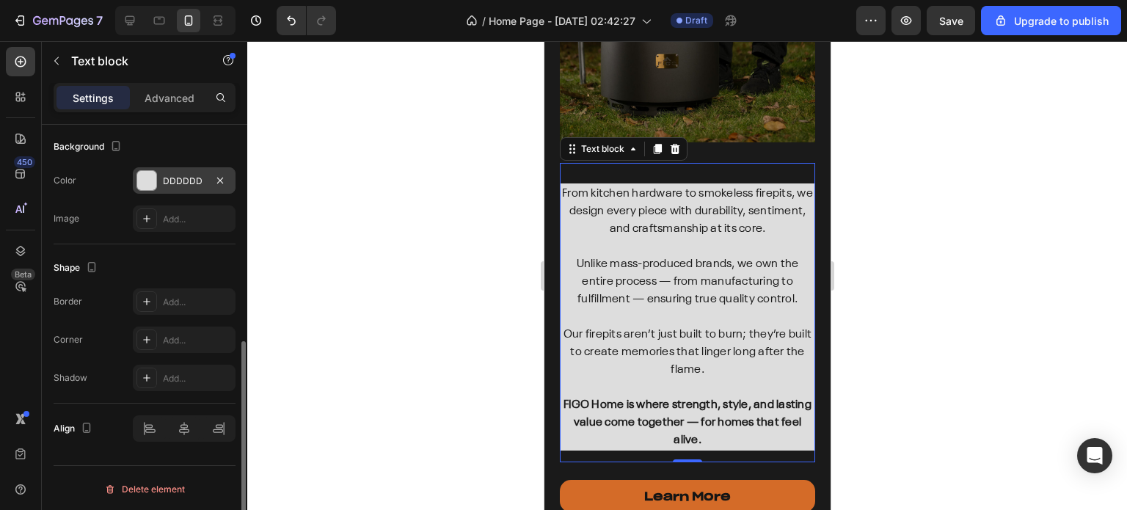
click at [148, 185] on div at bounding box center [146, 180] width 19 height 19
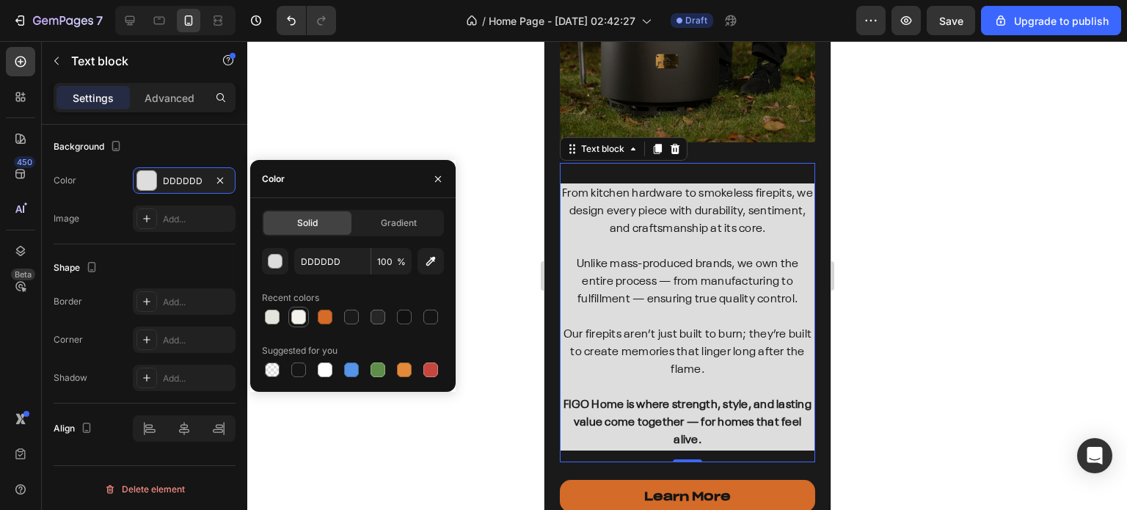
click at [293, 325] on div at bounding box center [299, 317] width 18 height 18
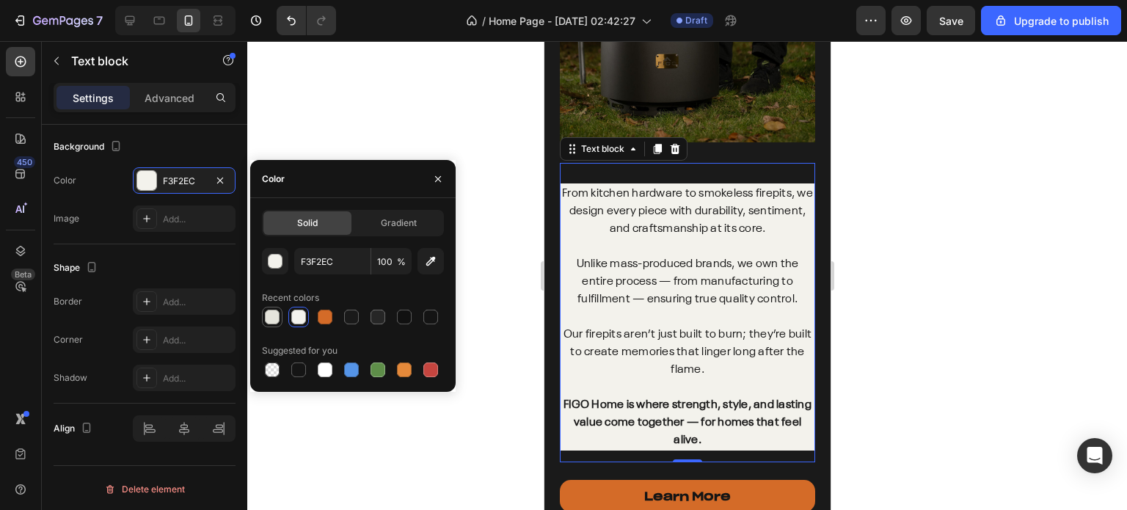
click at [274, 319] on div at bounding box center [272, 317] width 15 height 15
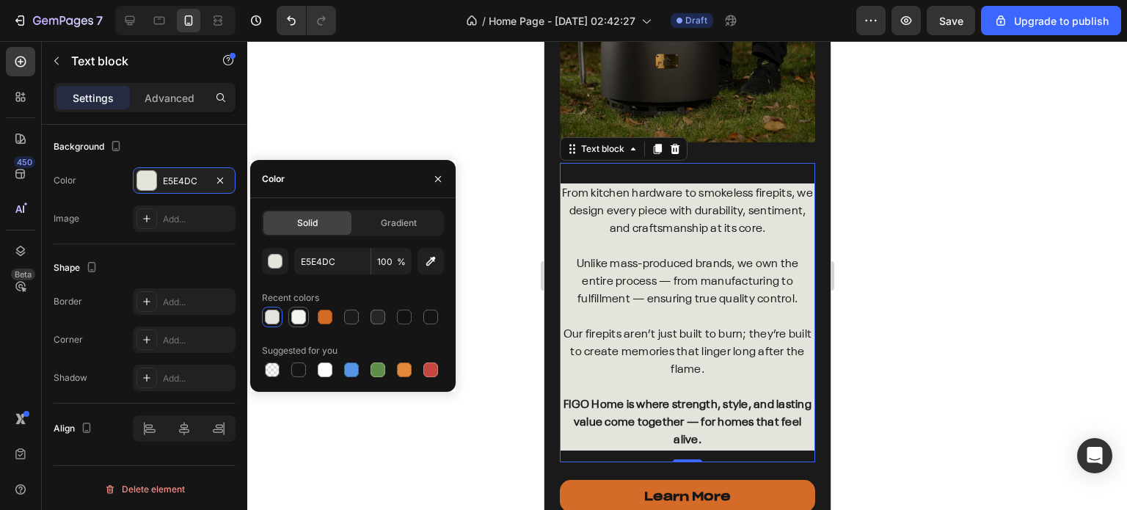
click at [296, 318] on div at bounding box center [298, 317] width 15 height 15
type input "F3F2EC"
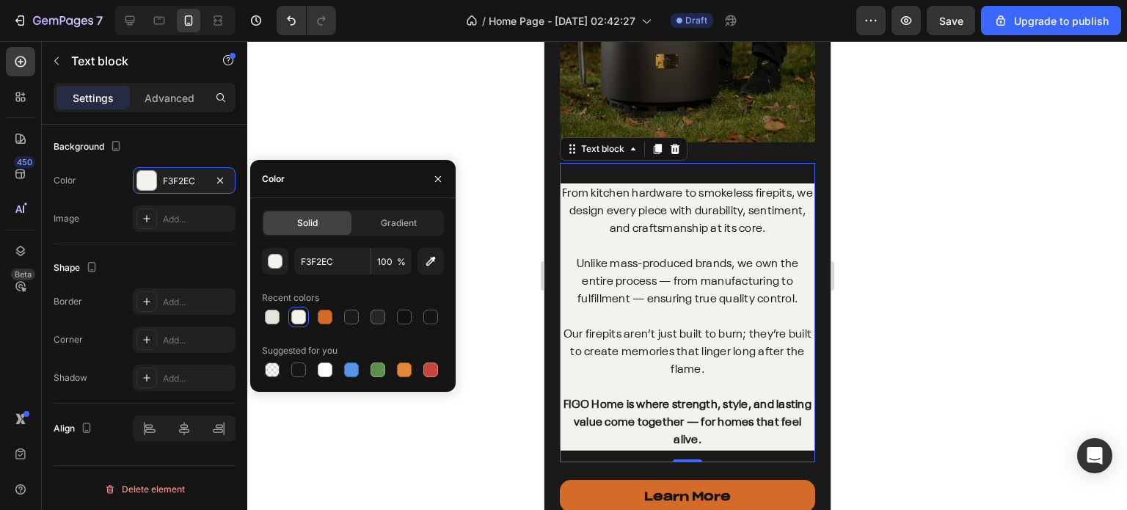
click at [487, 299] on div at bounding box center [686, 275] width 879 height 469
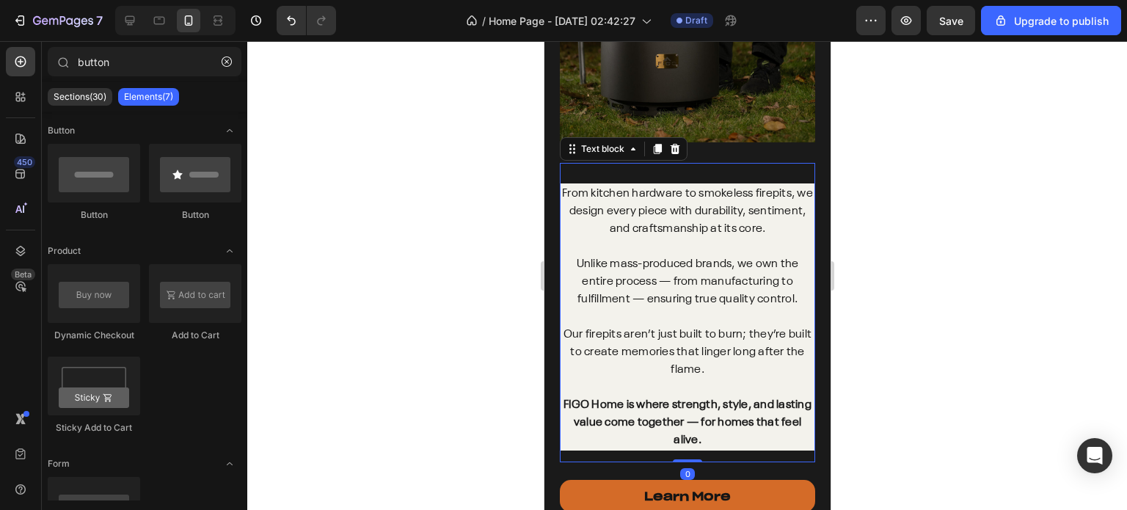
click at [579, 163] on div "From kitchen hardware to smokeless firepits, we design every piece with durabil…" at bounding box center [686, 312] width 255 height 299
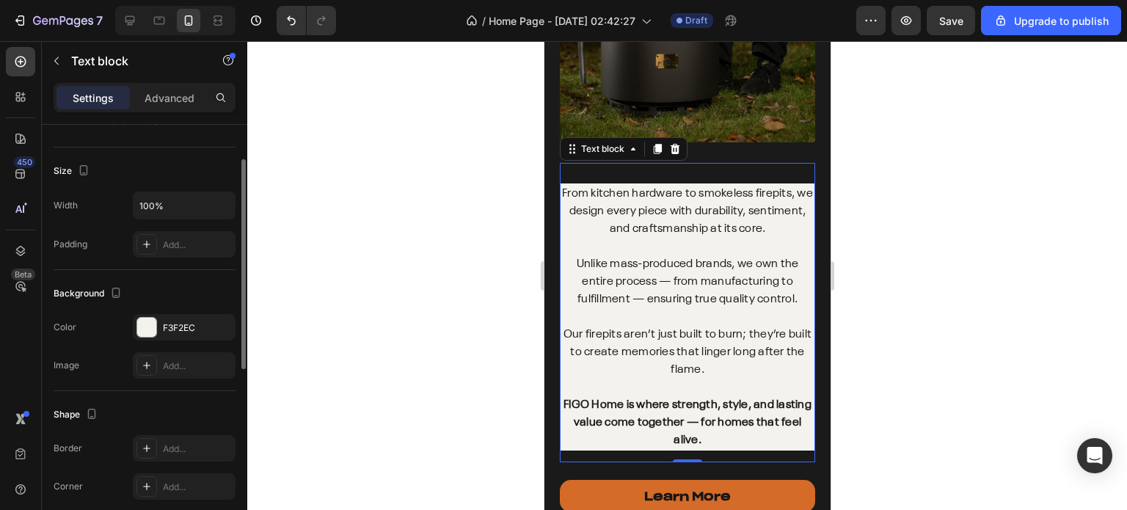
scroll to position [220, 0]
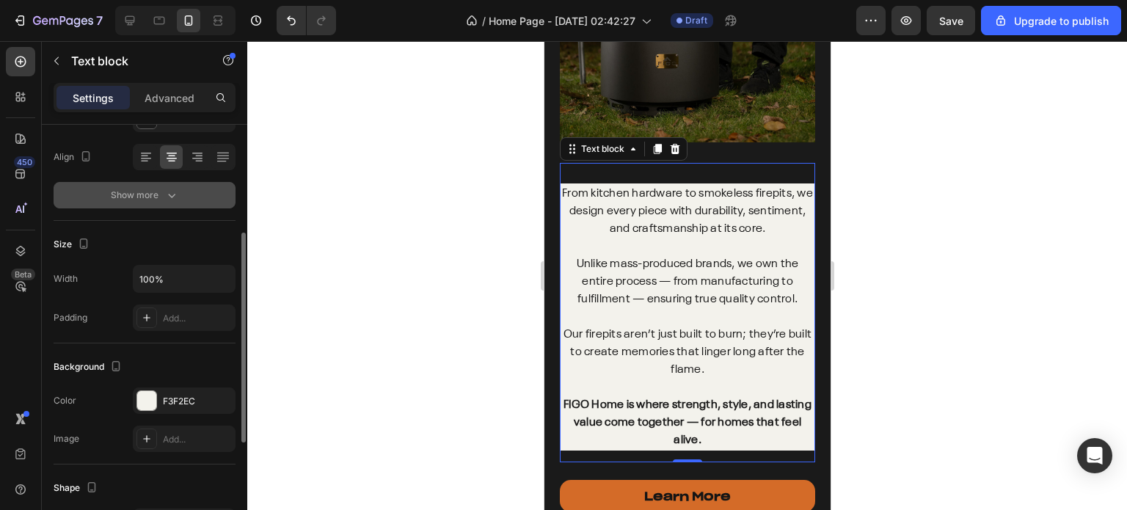
click at [153, 197] on div "Show more" at bounding box center [145, 195] width 68 height 15
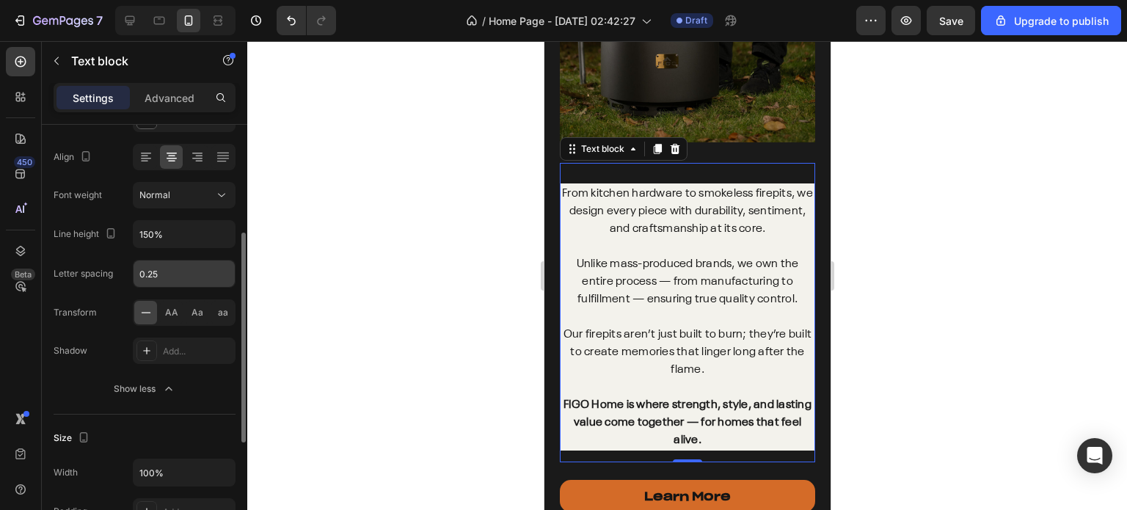
scroll to position [0, 0]
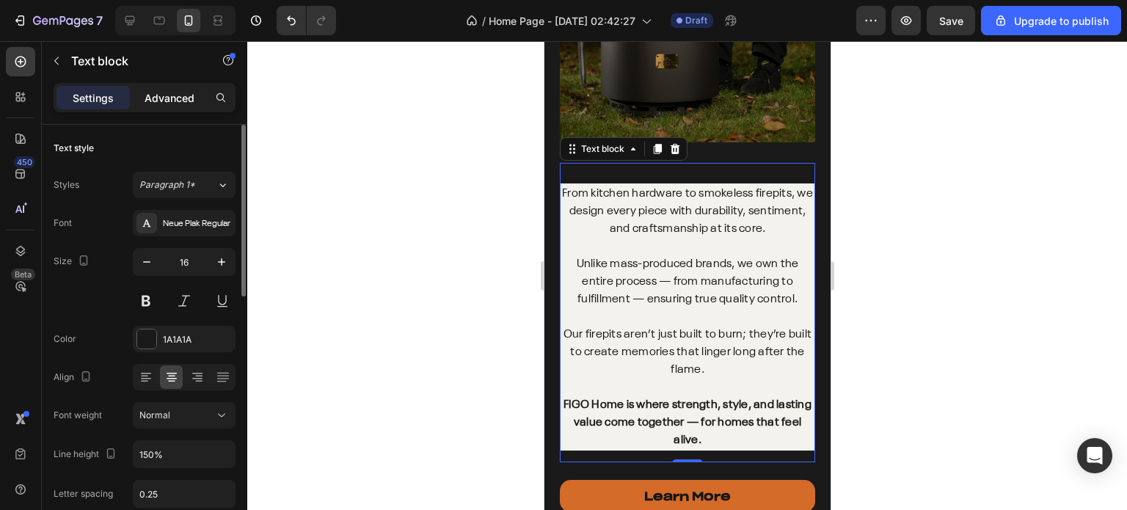
click at [167, 91] on p "Advanced" at bounding box center [169, 97] width 50 height 15
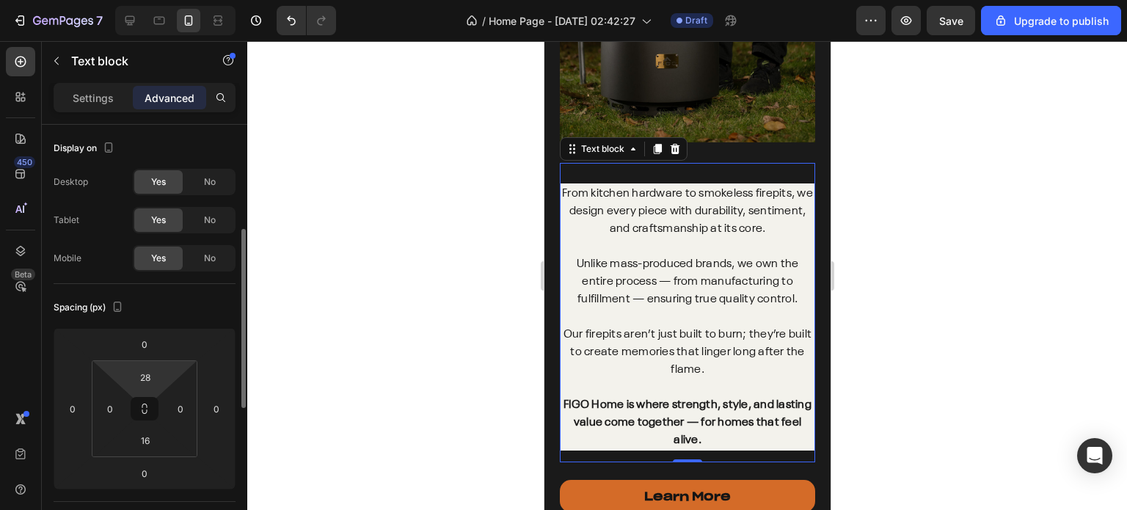
scroll to position [73, 0]
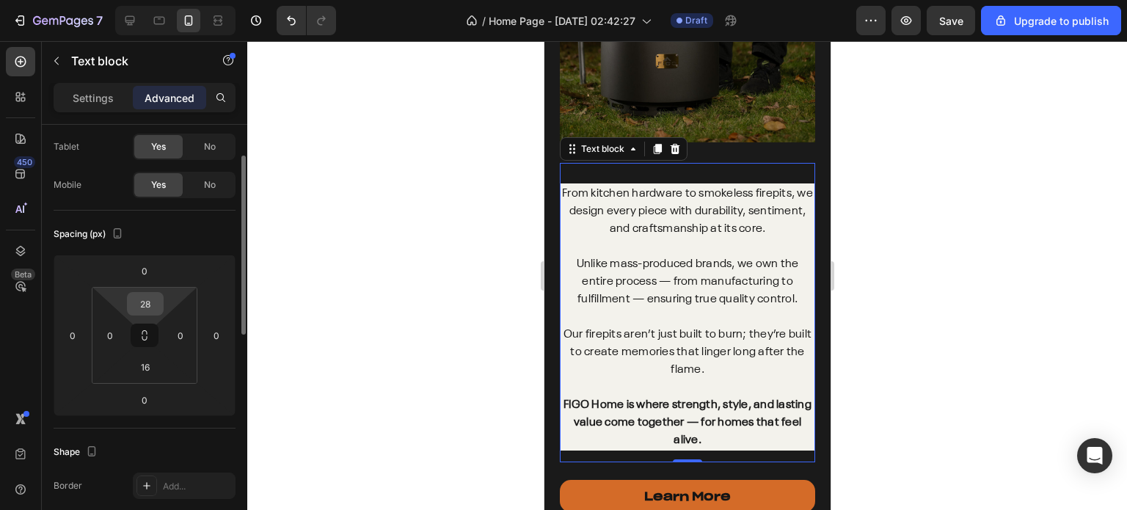
click at [142, 296] on input "28" at bounding box center [145, 304] width 29 height 22
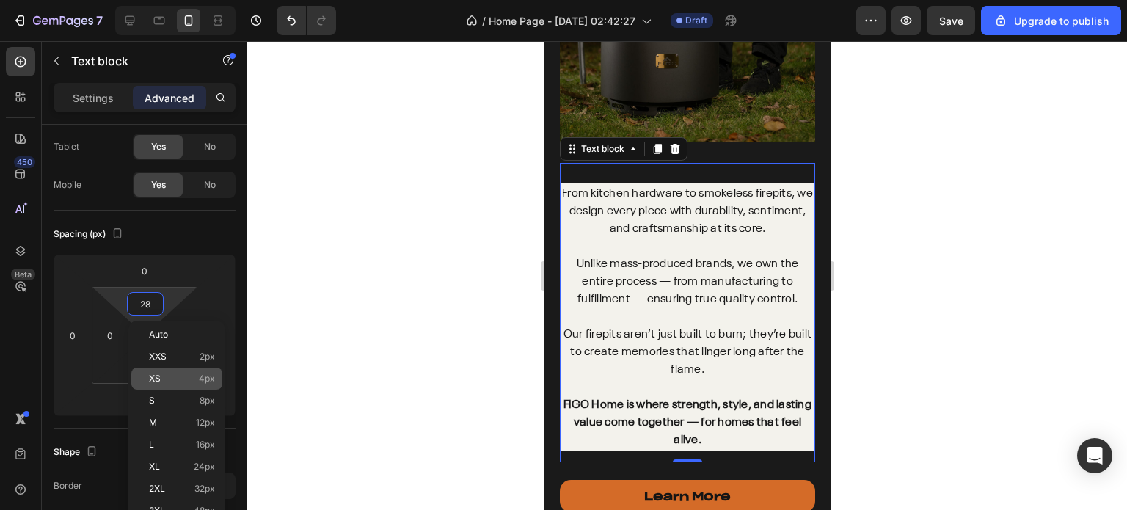
click at [164, 369] on div "XS 4px" at bounding box center [176, 378] width 91 height 22
type input "4"
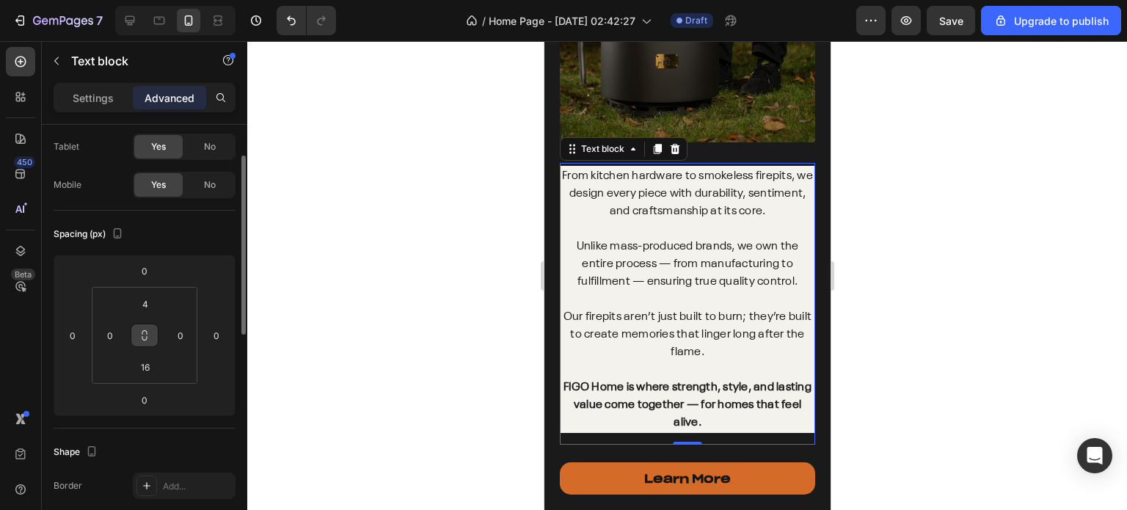
click at [147, 337] on icon at bounding box center [145, 335] width 12 height 12
click at [145, 336] on icon at bounding box center [145, 335] width 12 height 12
click at [150, 364] on input "16" at bounding box center [145, 367] width 29 height 22
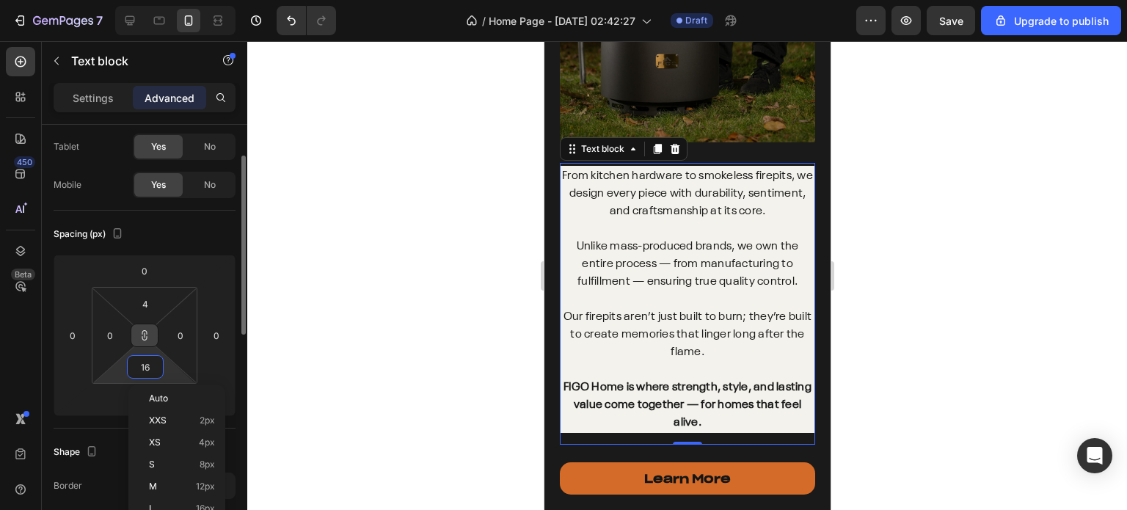
type input "4"
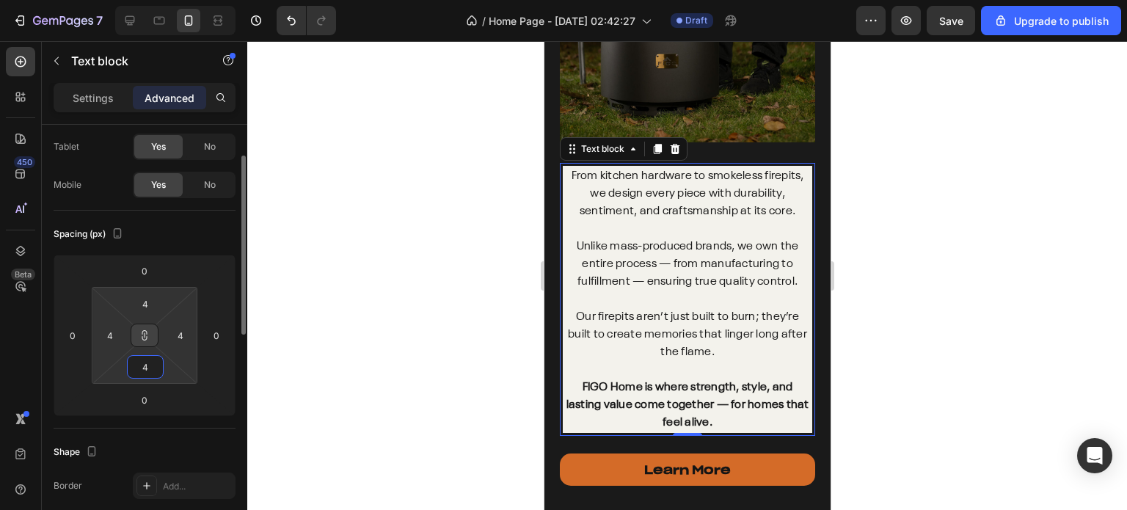
click at [150, 364] on input "4" at bounding box center [145, 367] width 29 height 22
type input "5"
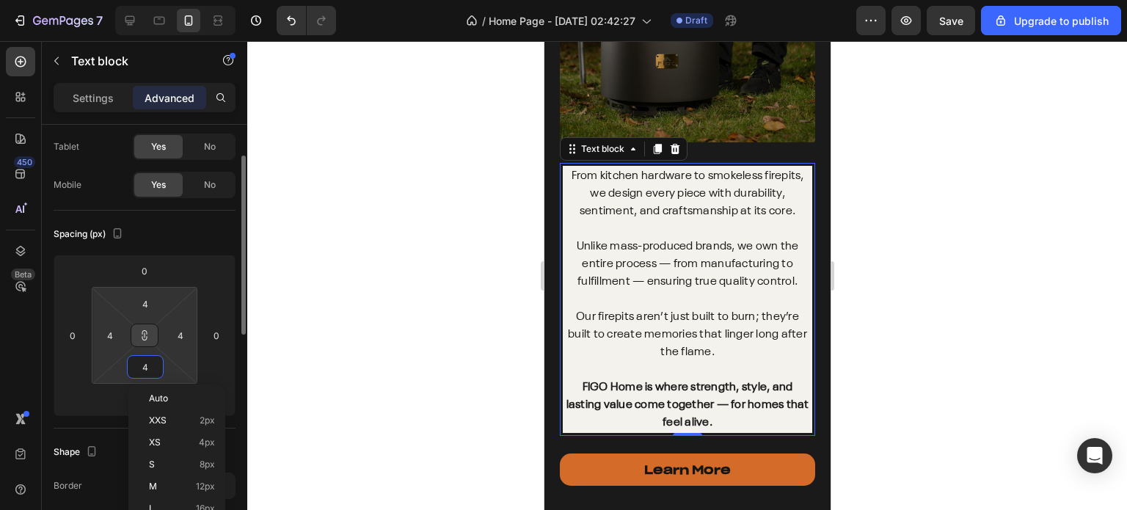
type input "5"
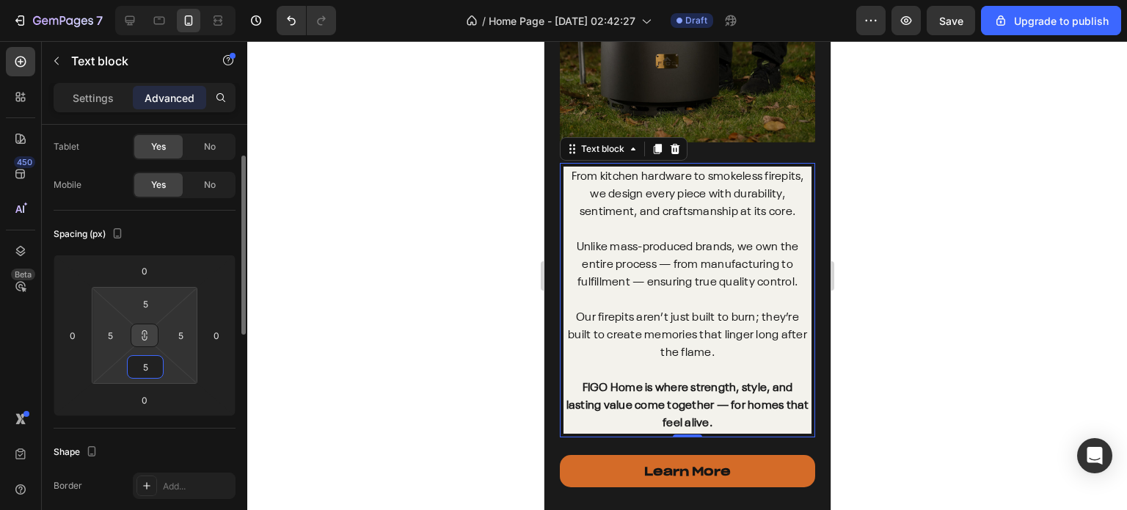
type input "50"
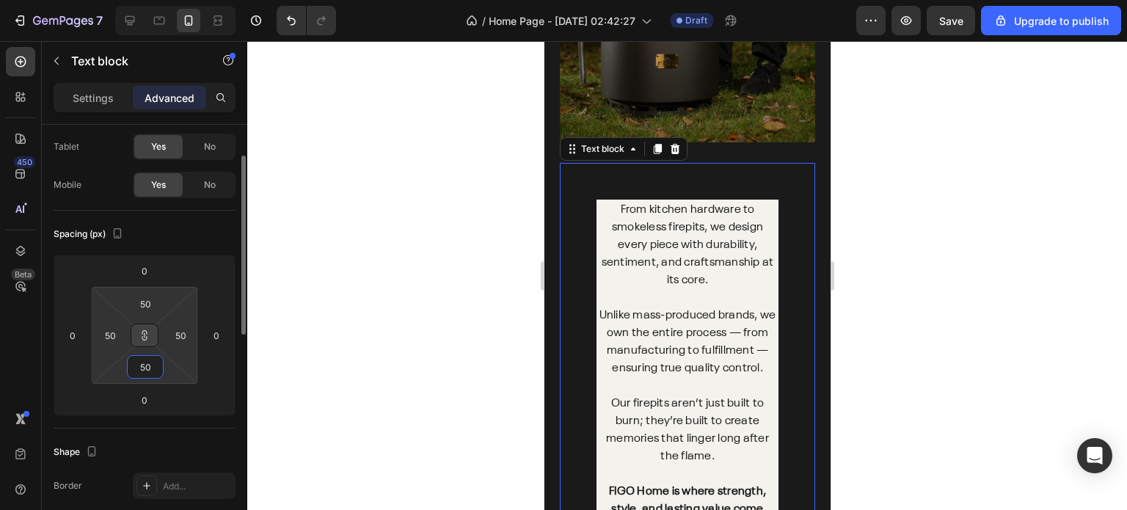
click at [150, 364] on input "50" at bounding box center [145, 367] width 29 height 22
type input "4"
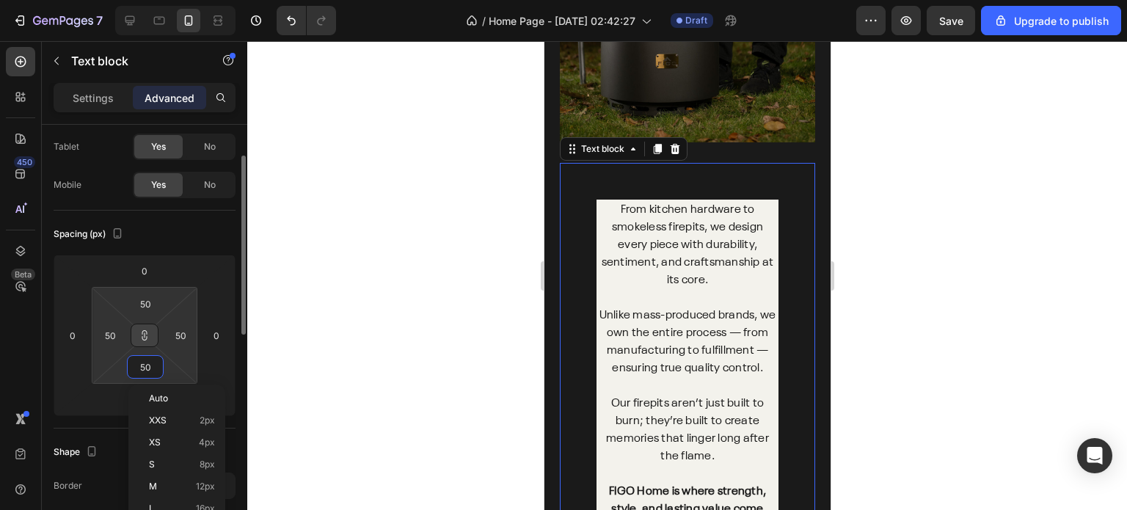
type input "4"
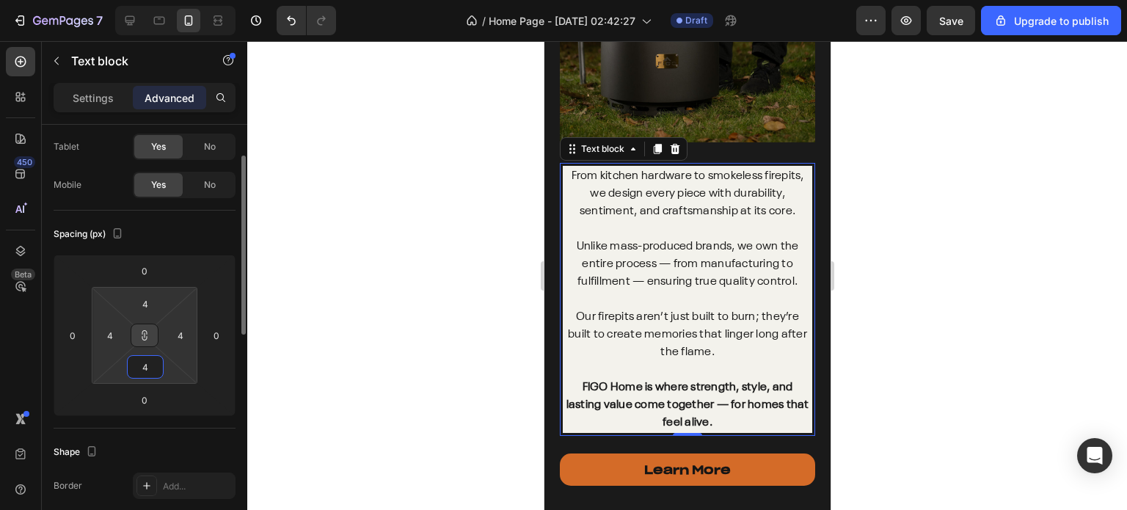
click at [150, 364] on input "4" at bounding box center [145, 367] width 29 height 22
type input "1"
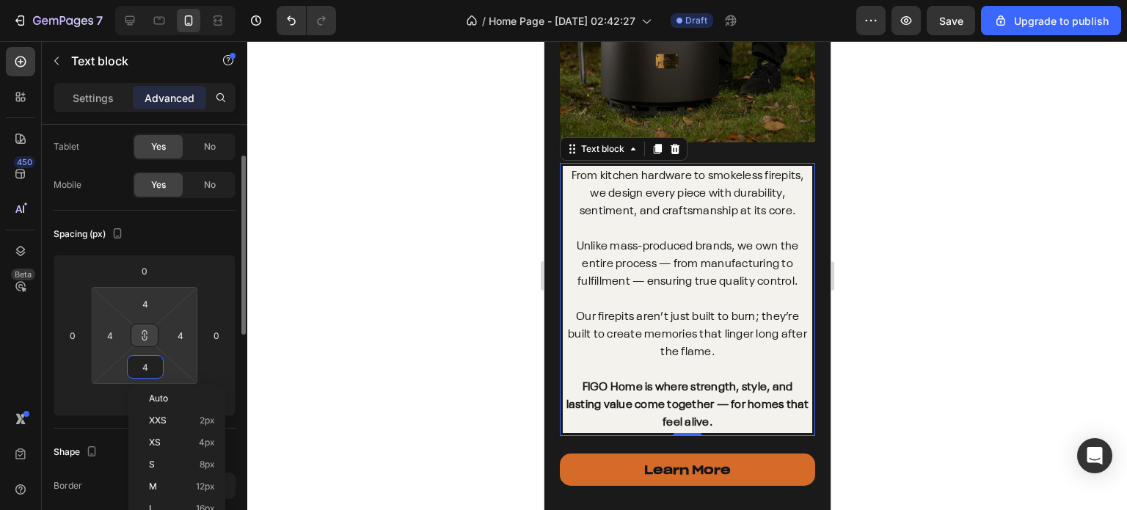
type input "1"
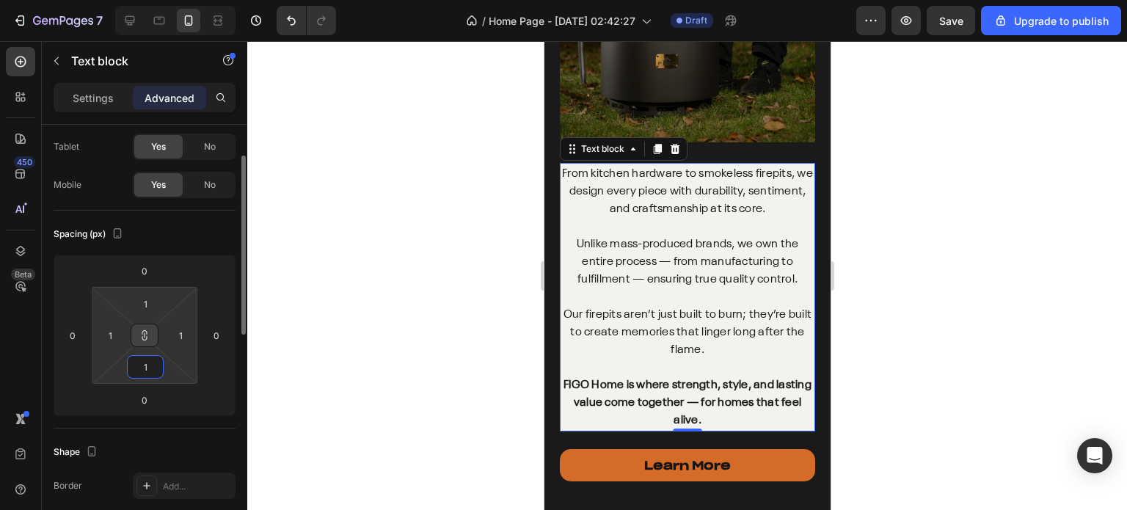
click at [150, 364] on input "1" at bounding box center [145, 367] width 29 height 22
type input "0"
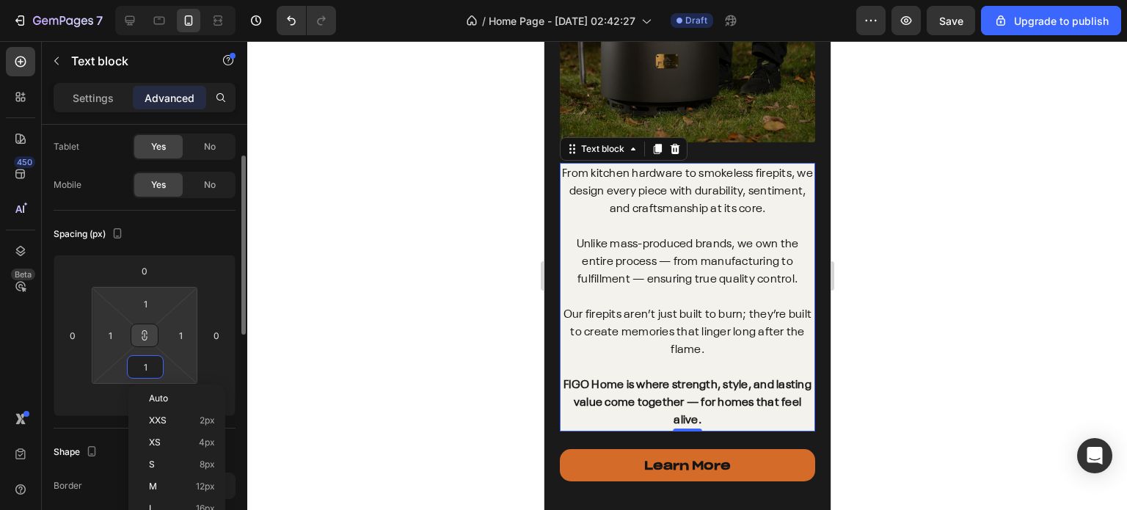
type input "0"
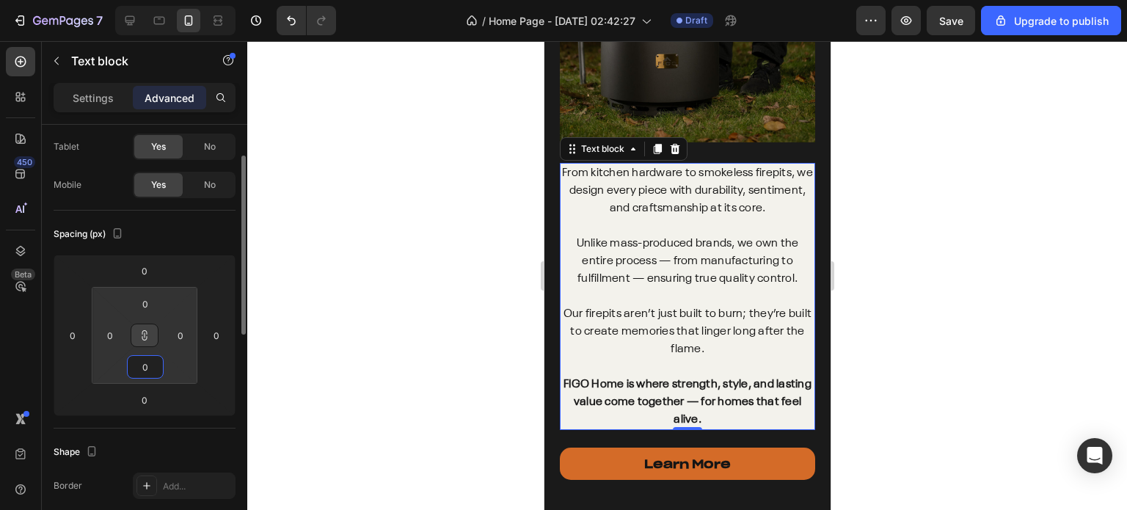
type input "0"
click at [182, 230] on div "Spacing (px)" at bounding box center [145, 233] width 182 height 23
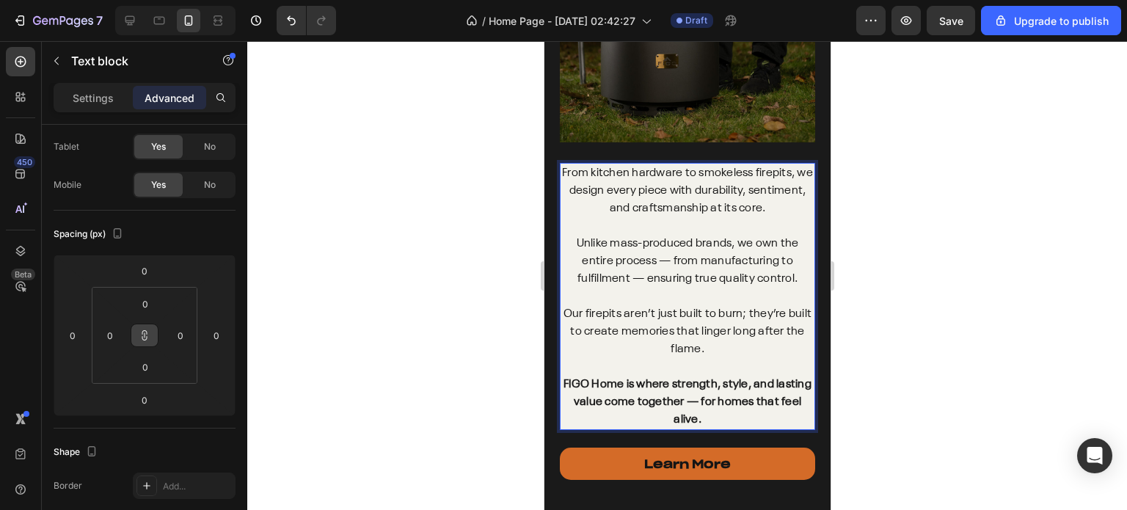
click at [581, 186] on p "From kitchen hardware to smokeless firepits, we design every piece with durabil…" at bounding box center [686, 190] width 252 height 53
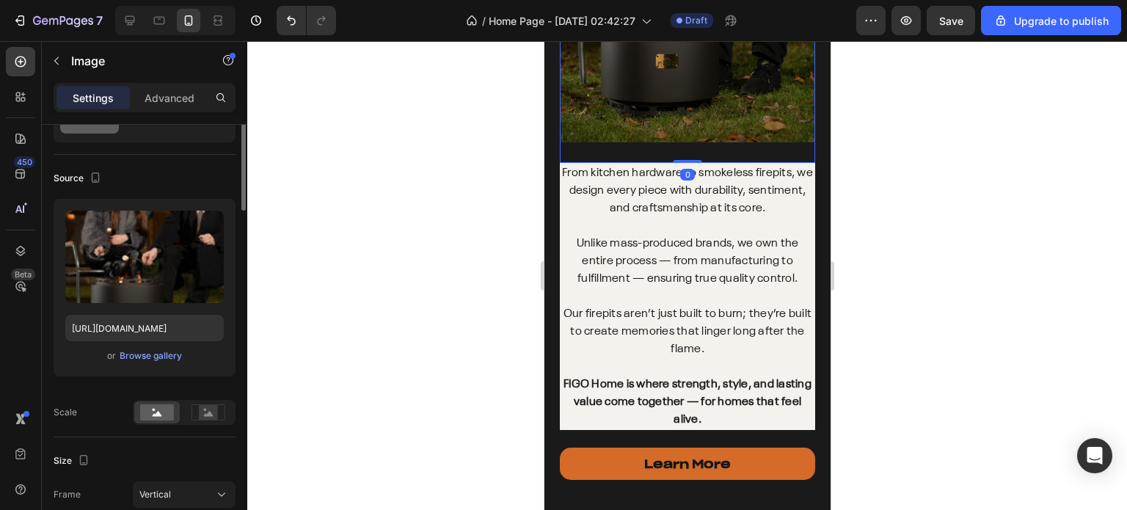
scroll to position [0, 0]
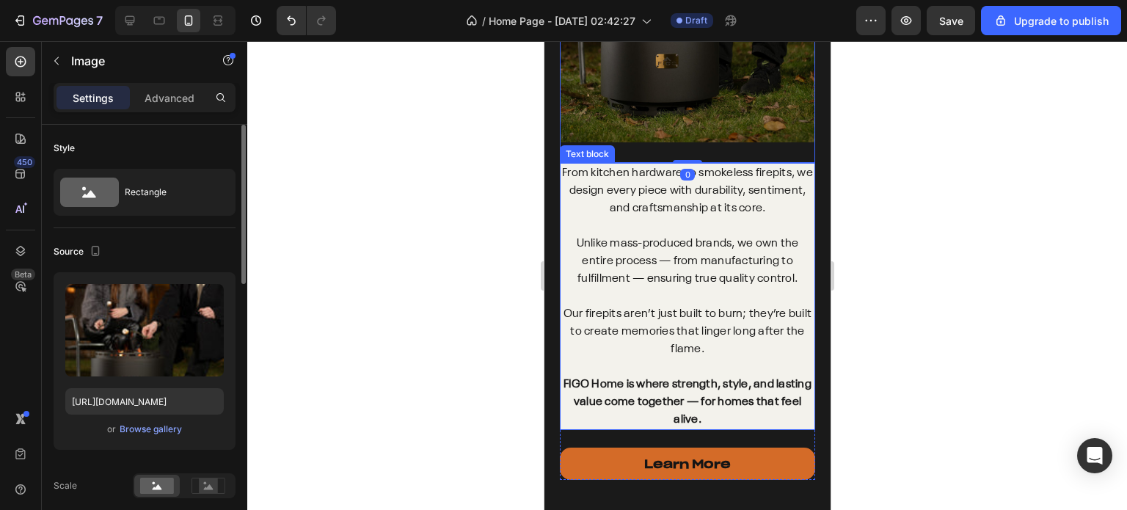
click at [564, 172] on p "From kitchen hardware to smokeless firepits, we design every piece with durabil…" at bounding box center [686, 190] width 252 height 53
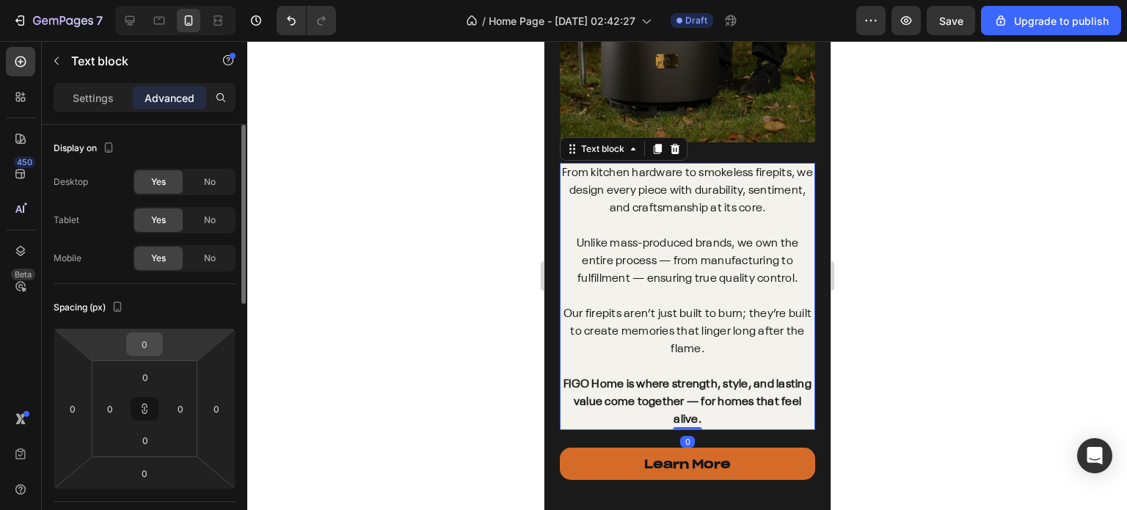
click at [155, 340] on input "0" at bounding box center [144, 344] width 29 height 22
type input "2"
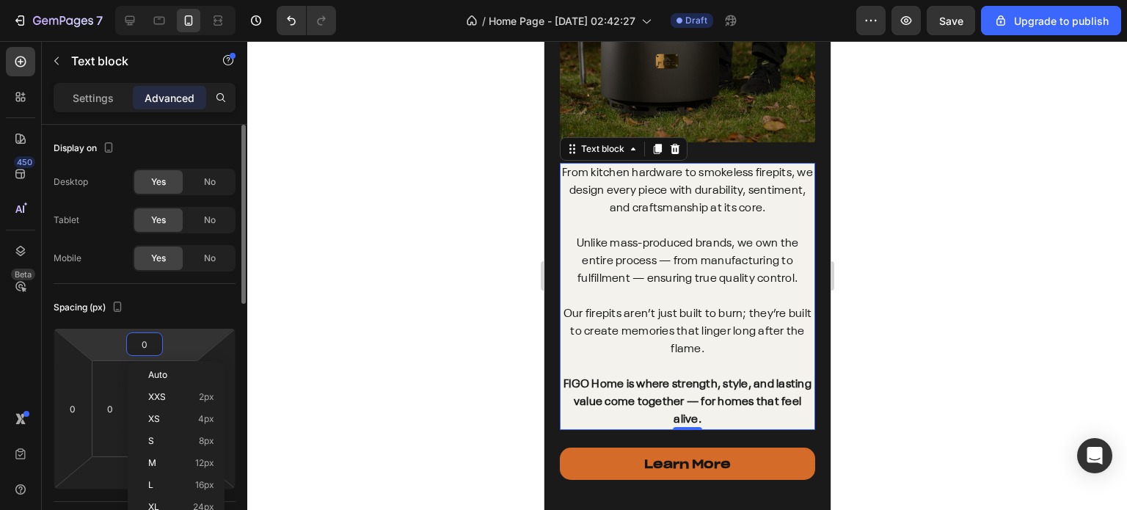
type input "2"
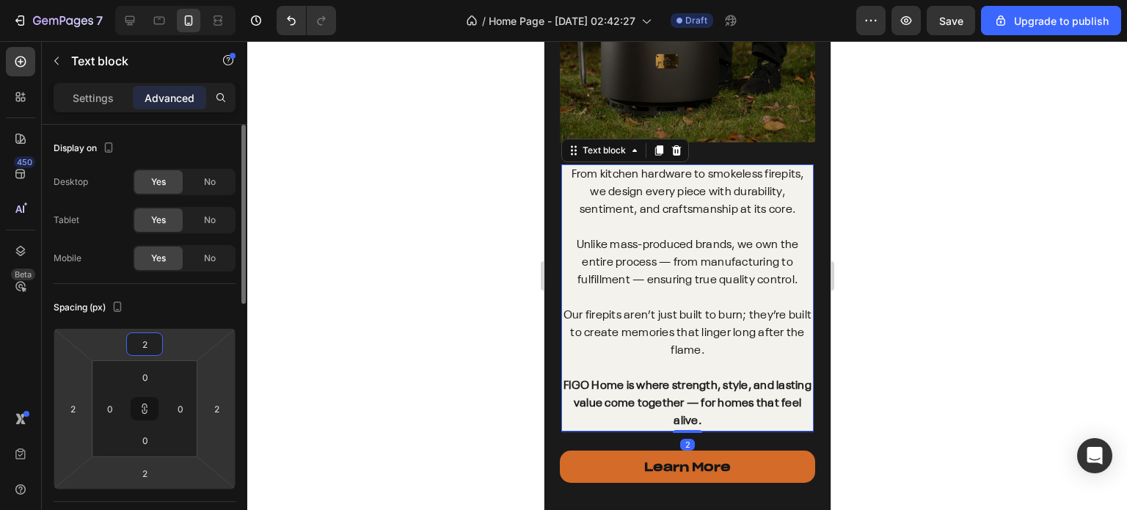
type input "20"
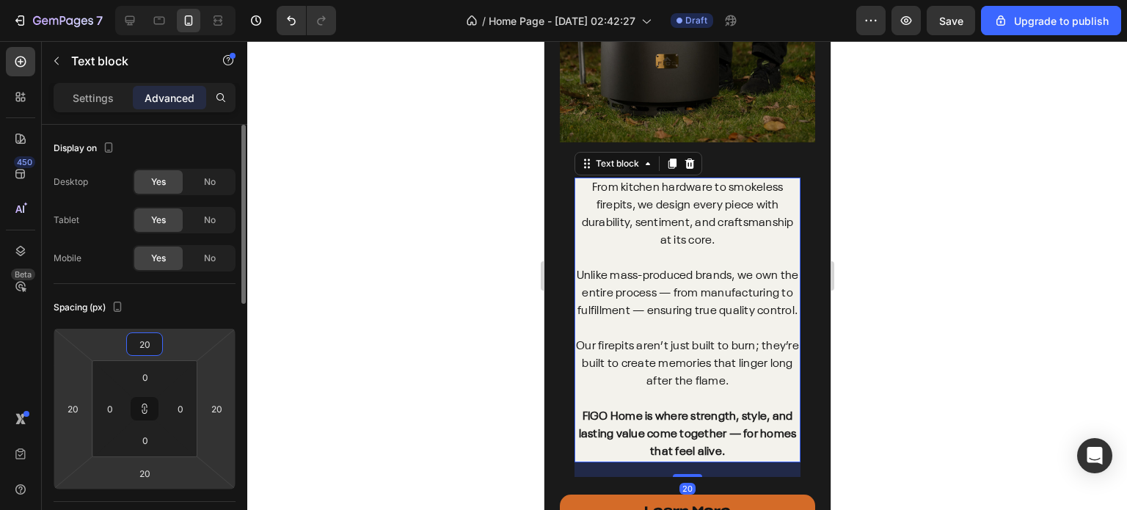
type input "2"
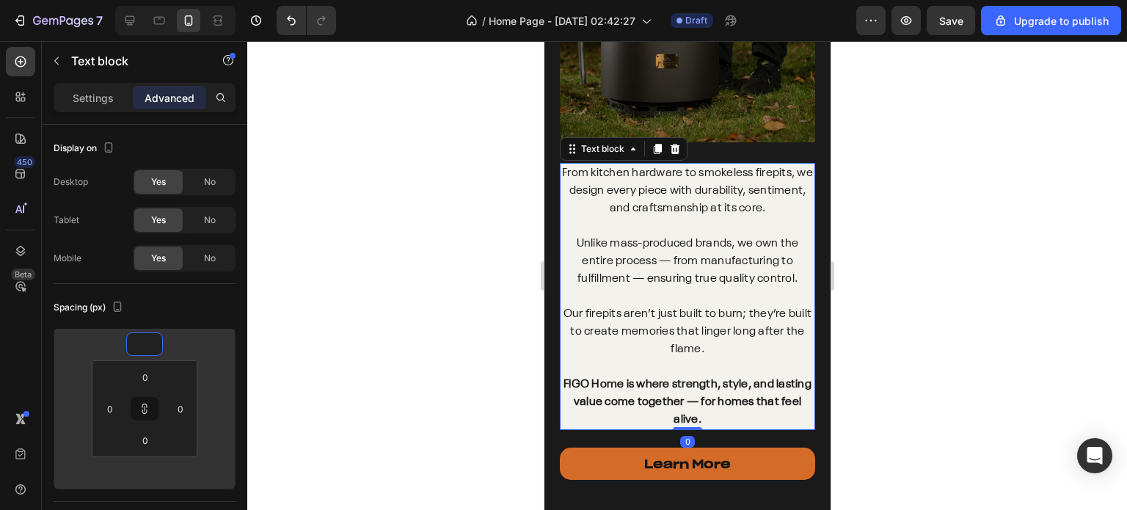
type input "1"
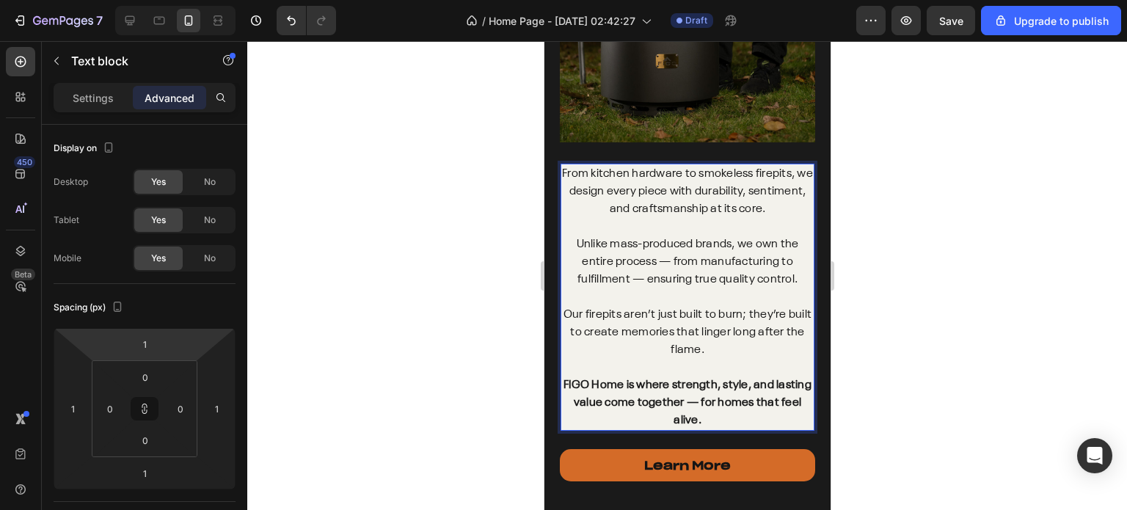
click at [648, 288] on p "⁠⁠⁠⁠⁠⁠⁠ Our firepits aren’t just built to burn; they’re built to create memorie…" at bounding box center [686, 323] width 251 height 70
click at [103, 93] on p "Settings" at bounding box center [93, 97] width 41 height 15
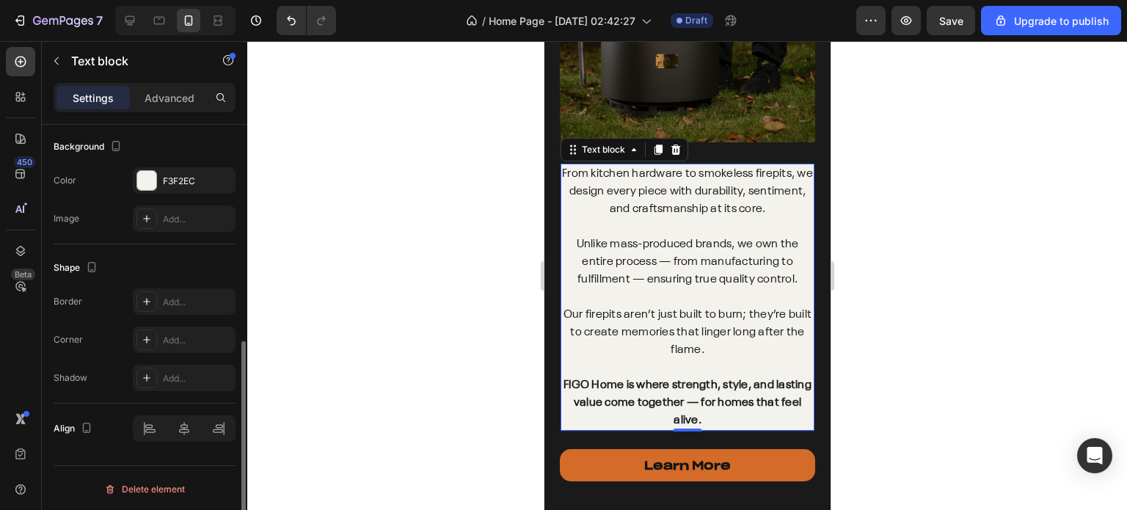
scroll to position [440, 0]
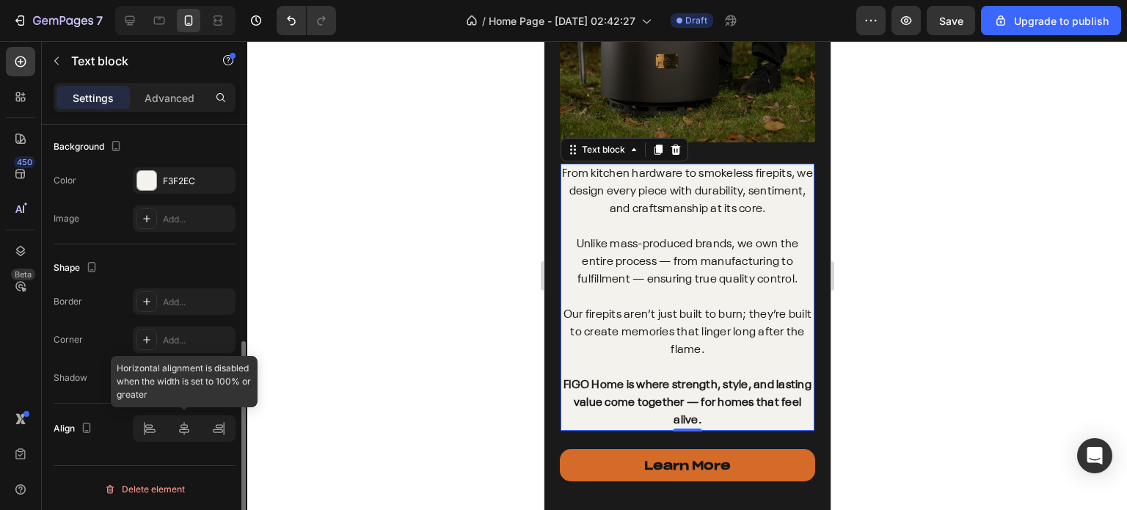
click at [186, 427] on div at bounding box center [184, 428] width 103 height 26
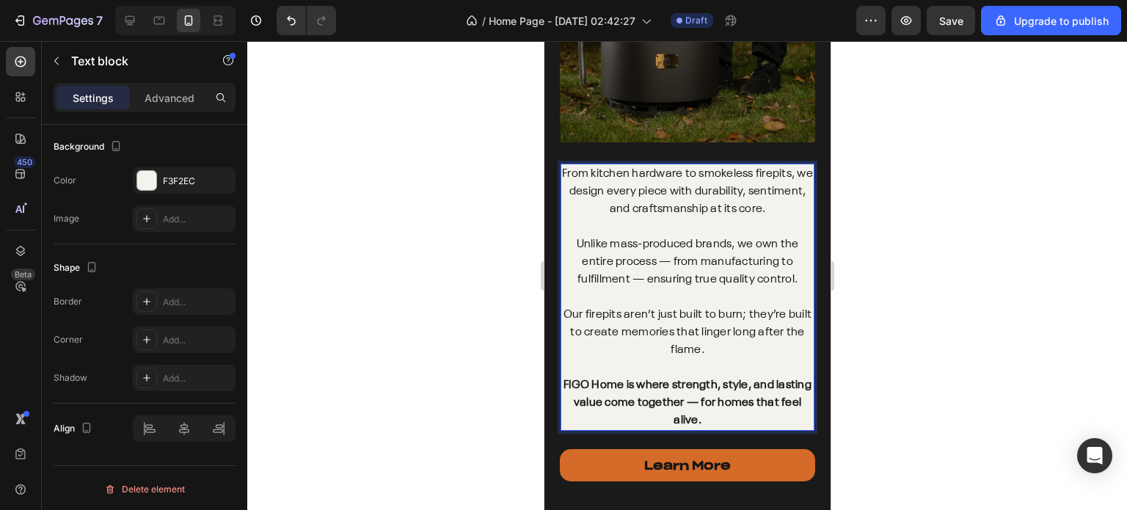
click at [623, 218] on p "Unlike mass-produced brands, we own the entire process — from manufacturing to …" at bounding box center [686, 253] width 251 height 70
click at [623, 218] on p "⁠⁠⁠⁠⁠⁠⁠ Unlike mass-produced brands, we own the entire process — from manufactu…" at bounding box center [686, 253] width 251 height 70
click at [611, 304] on p "Our firepits aren’t just built to burn; they’re built to create memories that l…" at bounding box center [686, 323] width 251 height 70
click at [623, 328] on p "Our firepits aren’t just built to burn; they’re built to create memories that l…" at bounding box center [686, 323] width 251 height 70
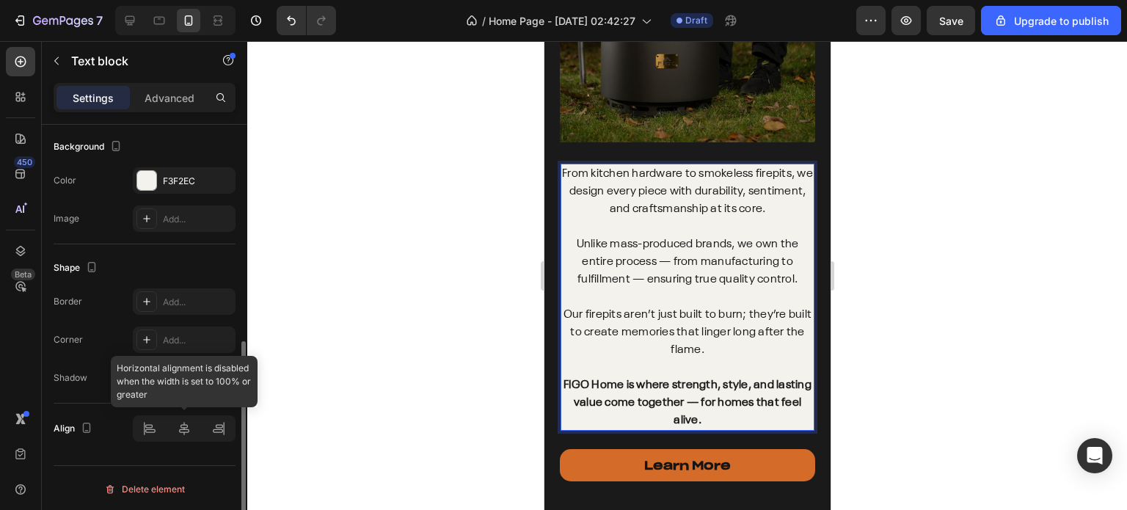
click at [183, 428] on div at bounding box center [184, 428] width 103 height 26
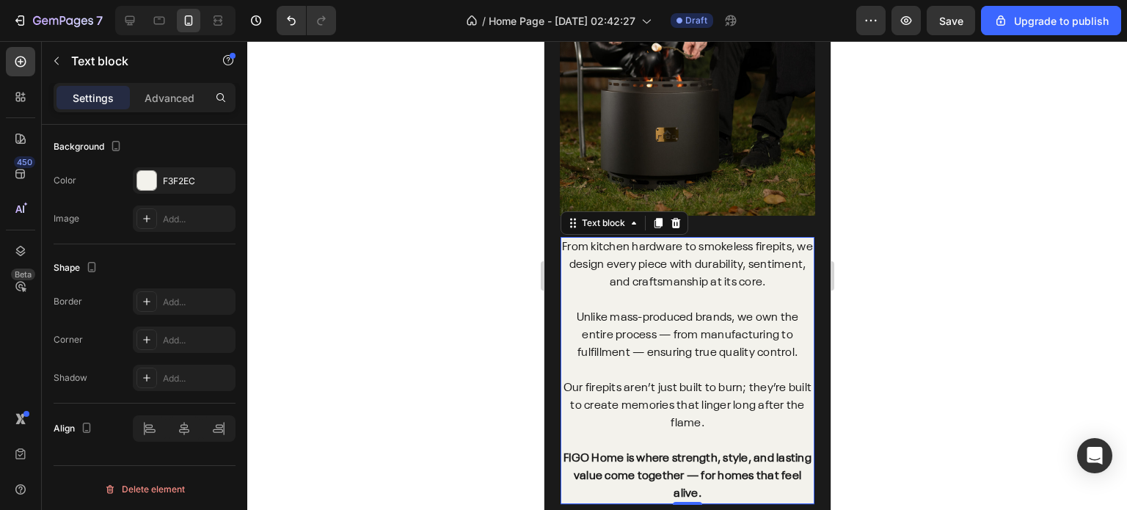
scroll to position [4444, 0]
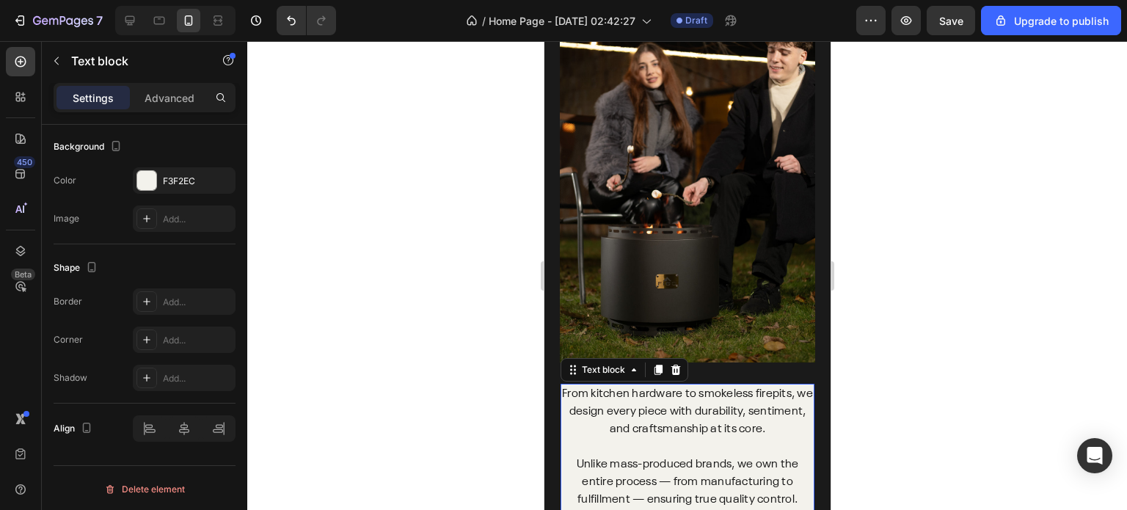
click at [491, 276] on div at bounding box center [686, 275] width 879 height 469
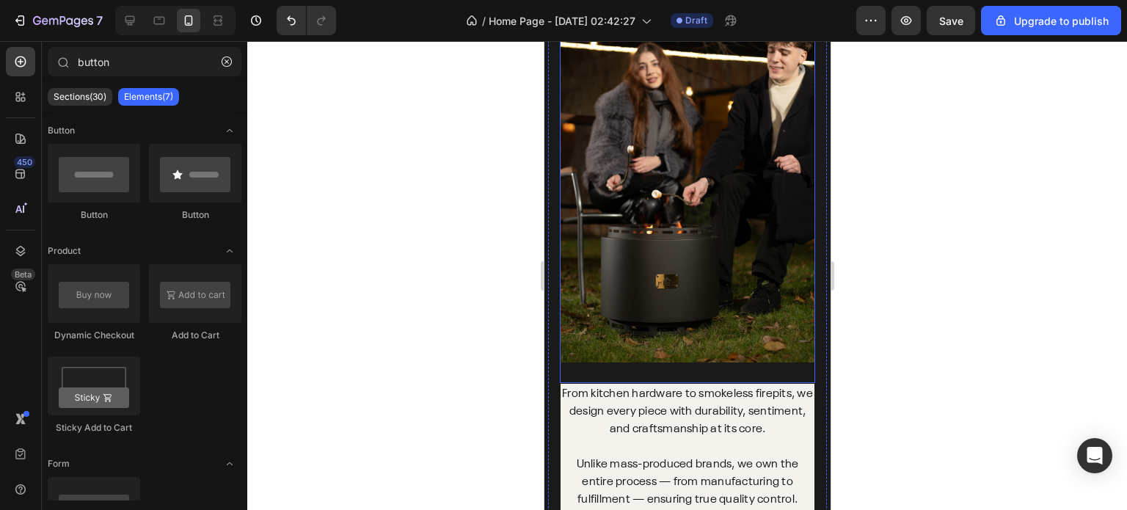
scroll to position [4664, 0]
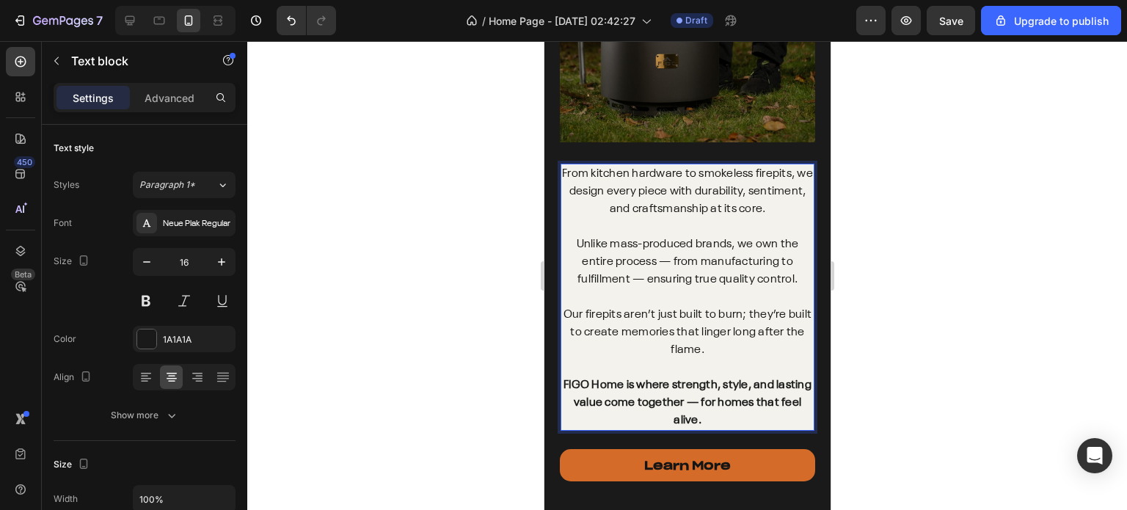
click at [570, 169] on p "From kitchen hardware to smokeless firepits, we design every piece with durabil…" at bounding box center [686, 191] width 251 height 53
click at [147, 307] on button at bounding box center [146, 301] width 26 height 26
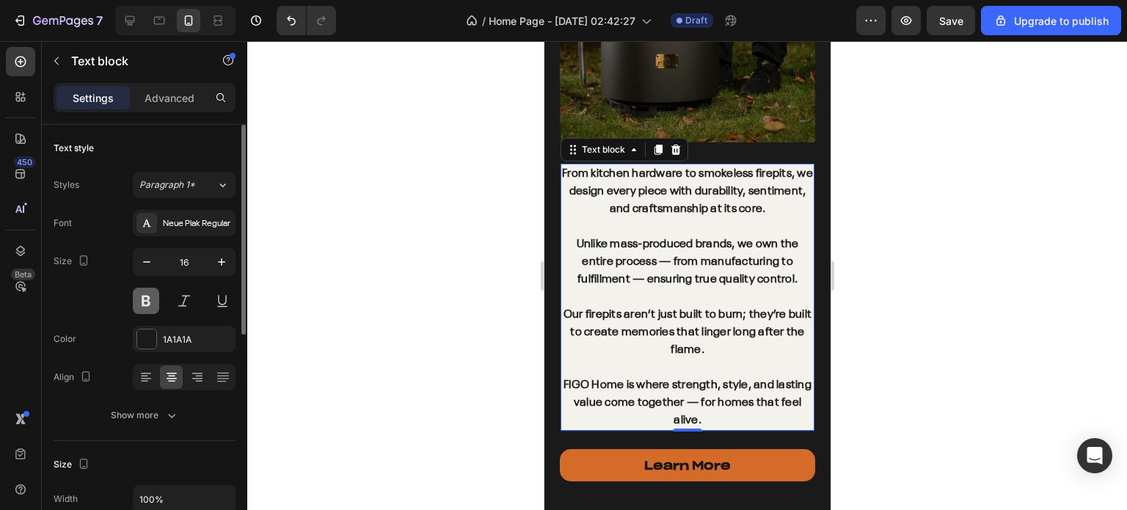
click at [147, 307] on button at bounding box center [146, 301] width 26 height 26
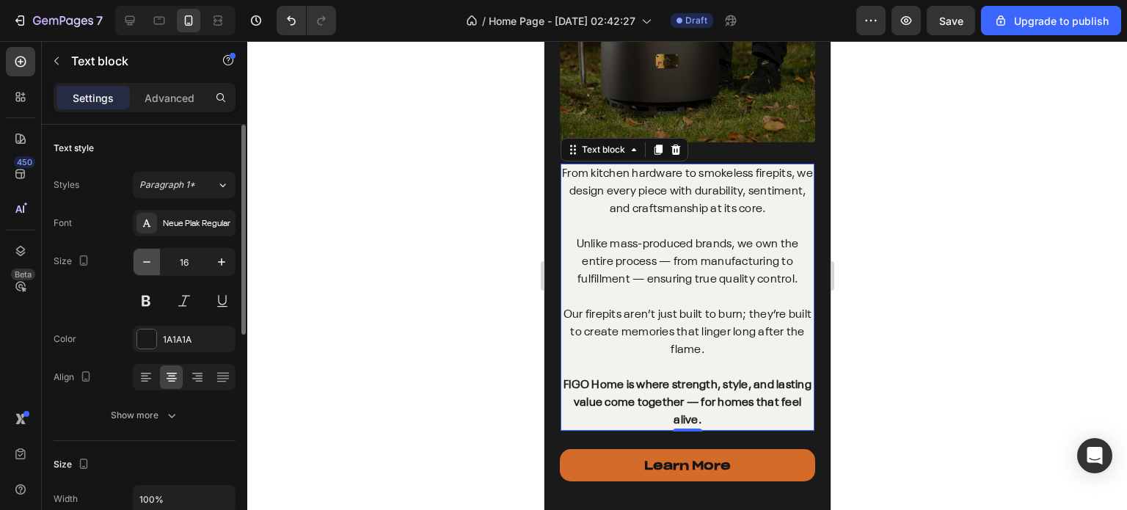
click at [144, 269] on button "button" at bounding box center [146, 262] width 26 height 26
type input "15"
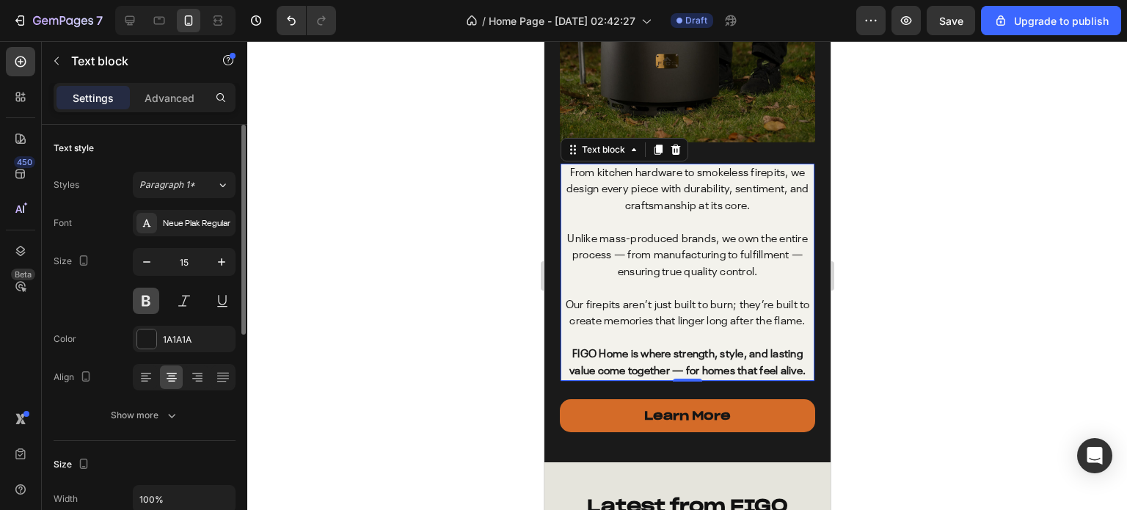
click at [142, 307] on button at bounding box center [146, 301] width 26 height 26
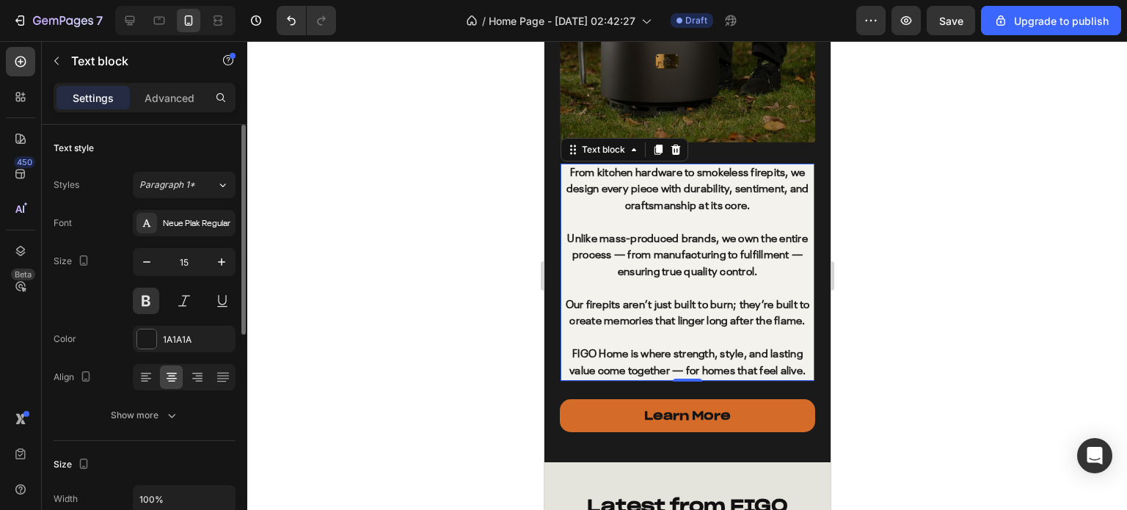
click at [109, 299] on div "Size 15" at bounding box center [145, 281] width 182 height 66
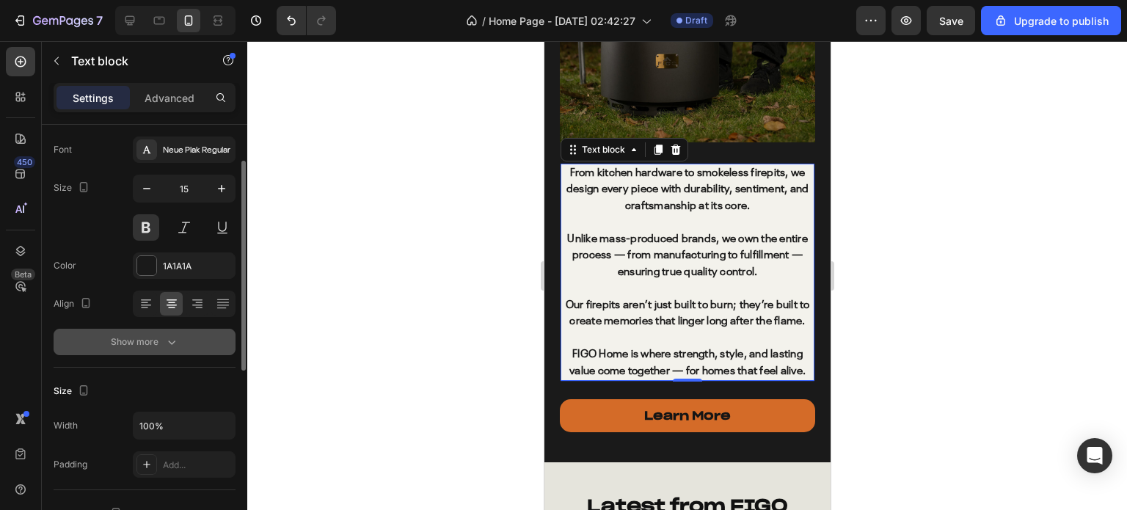
click at [128, 343] on div "Show more" at bounding box center [145, 341] width 68 height 15
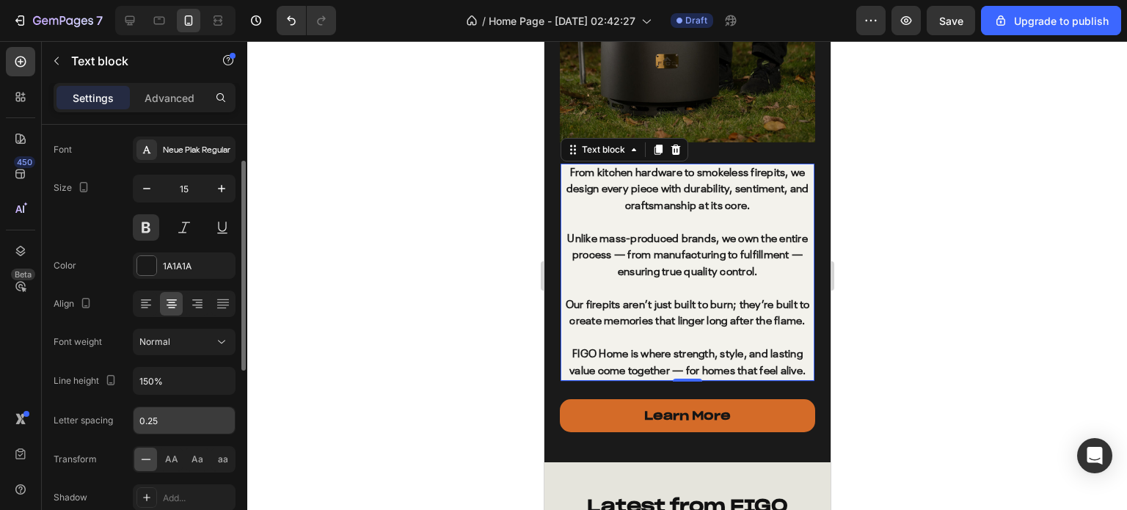
scroll to position [220, 0]
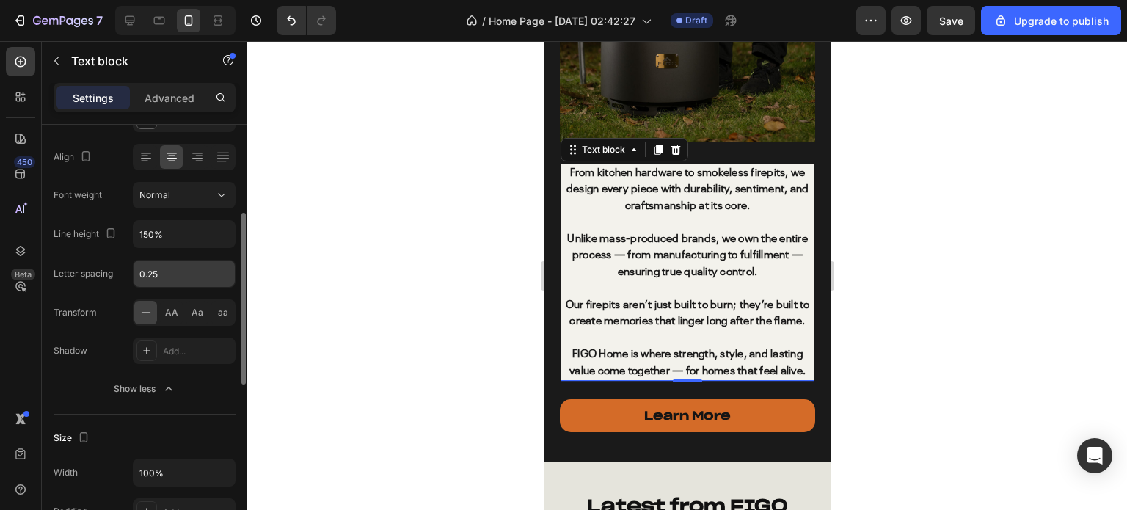
click at [166, 278] on input "0.25" at bounding box center [183, 273] width 101 height 26
click at [175, 272] on input "0.25" at bounding box center [183, 273] width 101 height 26
click at [119, 310] on div "Transform AA Aa aa" at bounding box center [145, 312] width 182 height 26
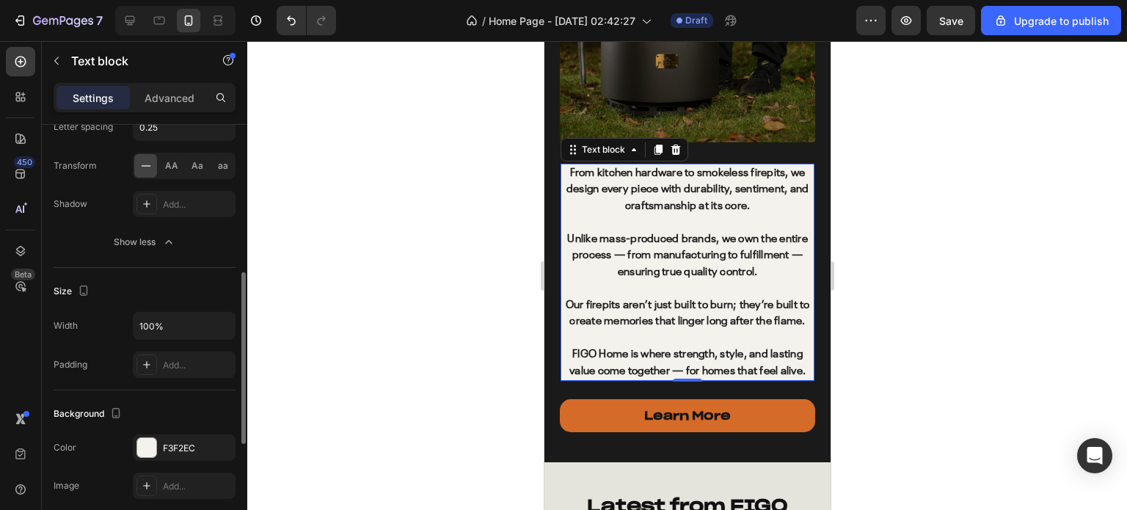
scroll to position [440, 0]
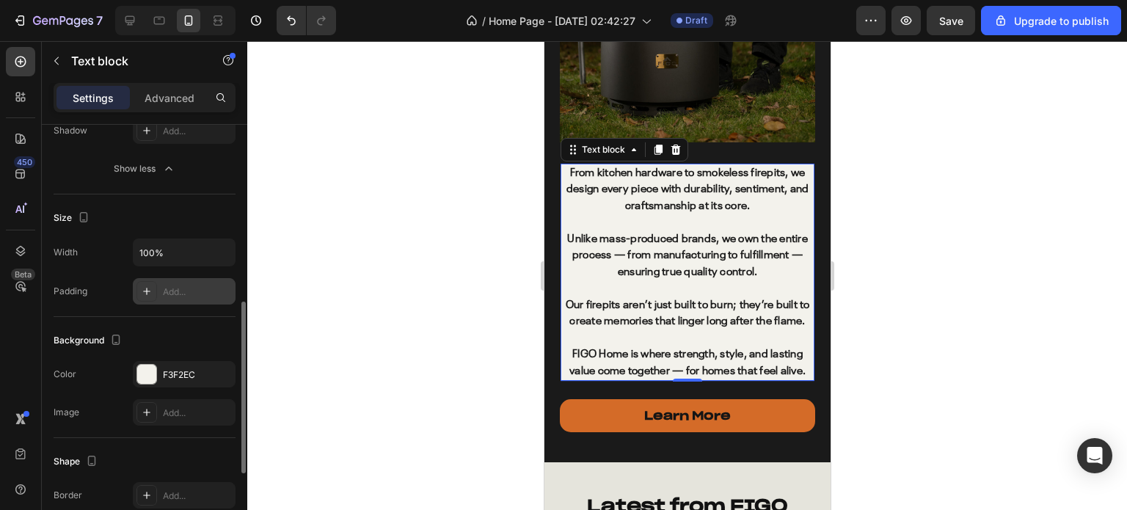
click at [142, 298] on div at bounding box center [146, 291] width 21 height 21
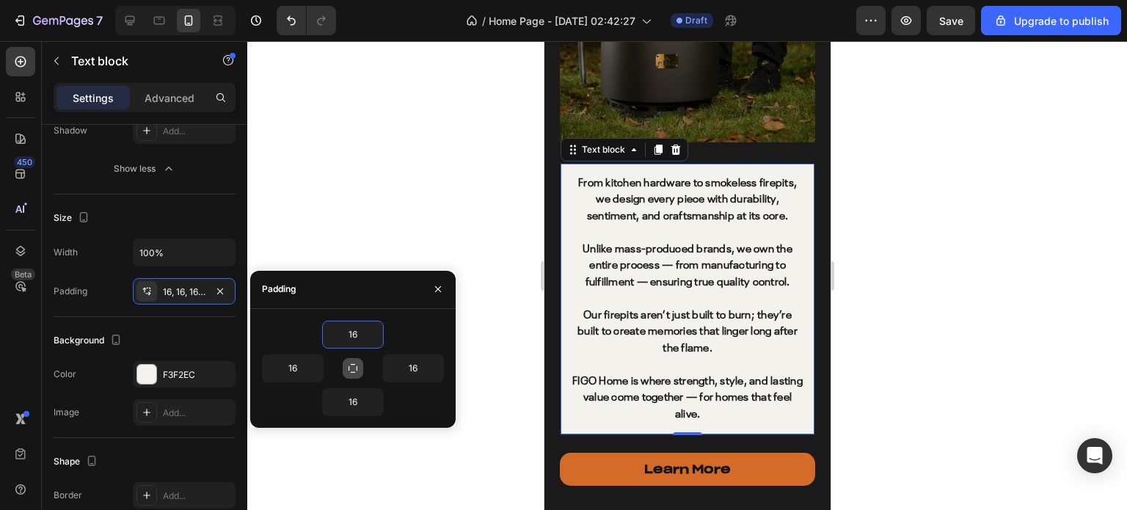
click at [357, 371] on icon "button" at bounding box center [353, 368] width 12 height 12
click at [351, 337] on input "16" at bounding box center [353, 334] width 60 height 26
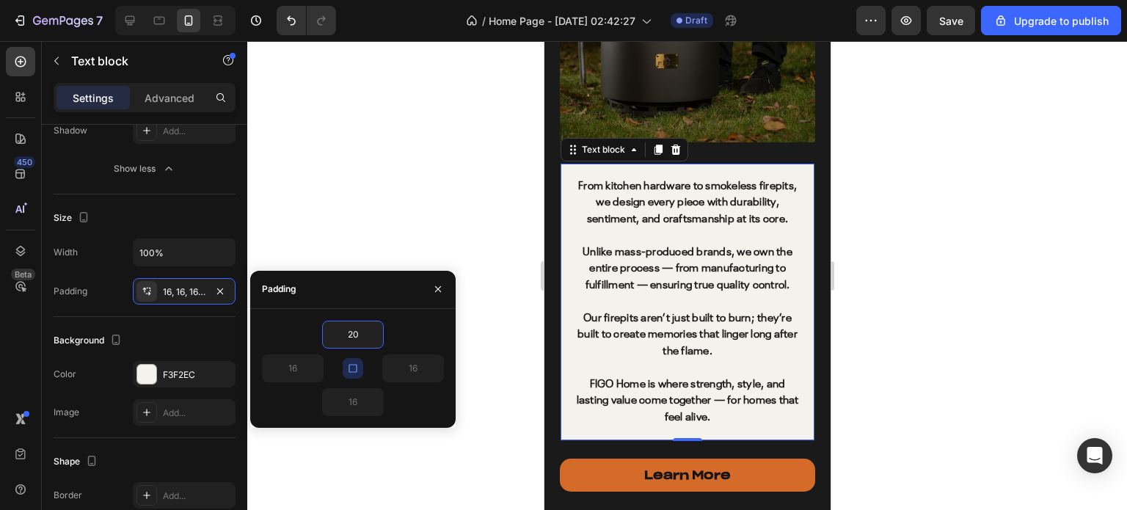
type input "20"
click at [353, 372] on icon "button" at bounding box center [353, 368] width 12 height 12
click at [355, 400] on input "20" at bounding box center [353, 402] width 60 height 26
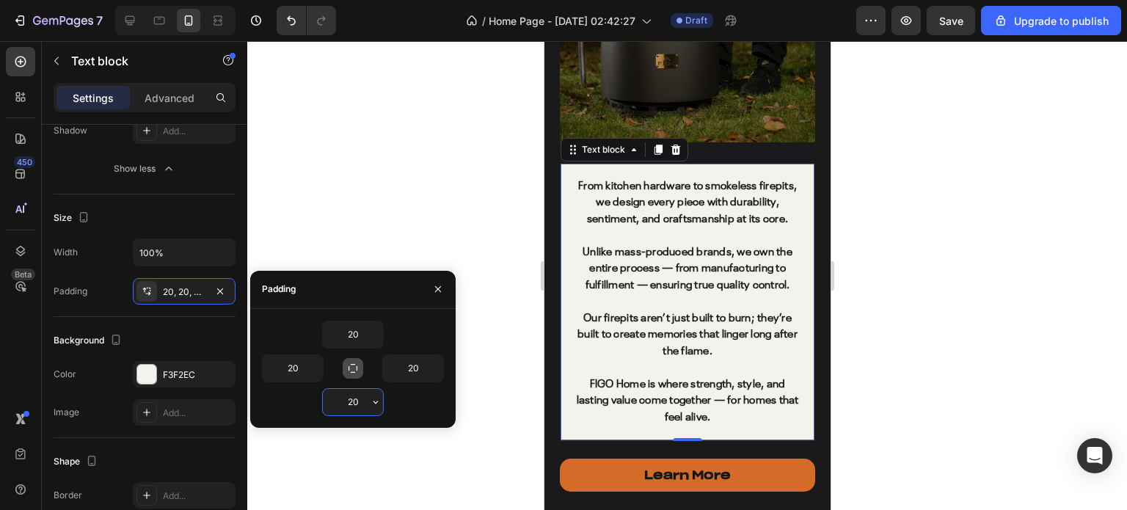
click at [355, 400] on input "20" at bounding box center [353, 402] width 60 height 26
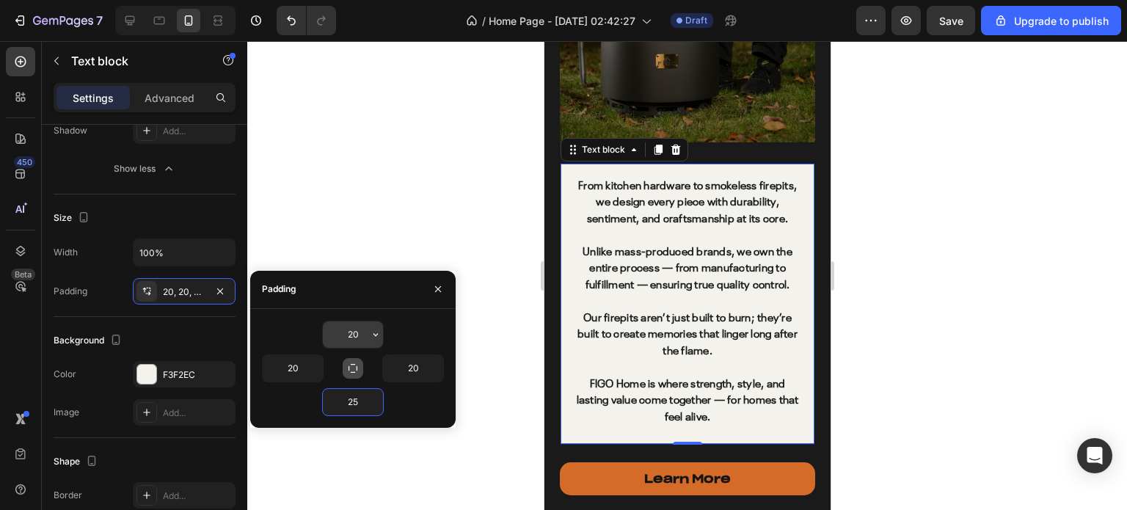
type input "25"
click at [352, 334] on input "20" at bounding box center [353, 334] width 60 height 26
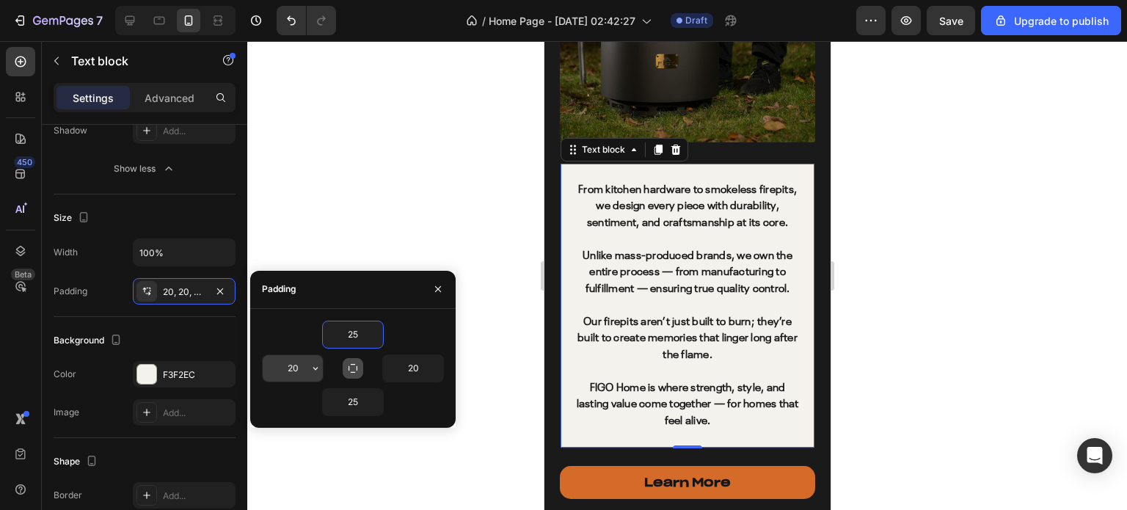
type input "25"
click at [299, 364] on input "20" at bounding box center [293, 368] width 60 height 26
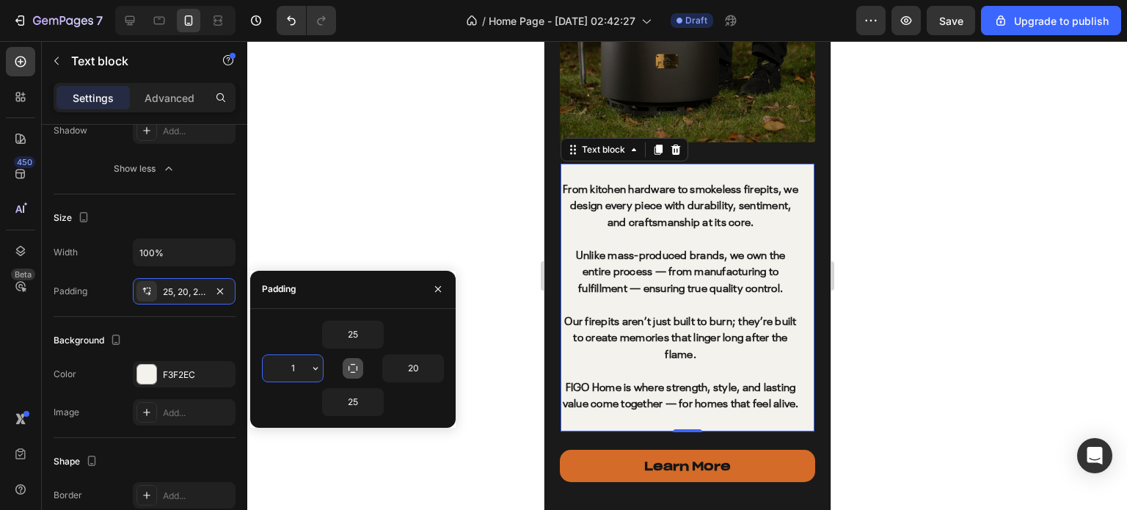
click at [301, 364] on input "1" at bounding box center [293, 368] width 60 height 26
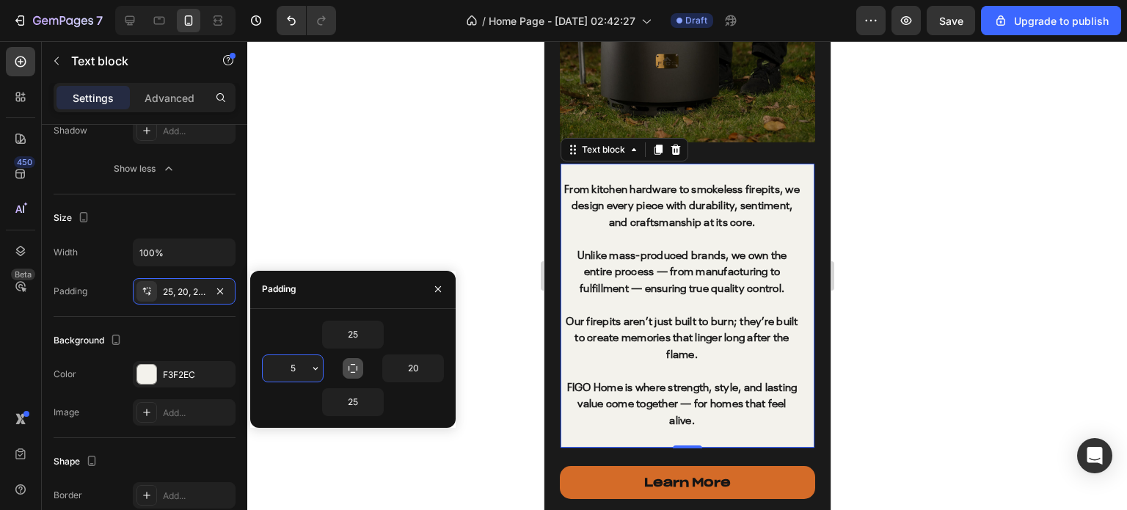
click at [301, 364] on input "5" at bounding box center [293, 368] width 60 height 26
type input "10"
click at [413, 361] on input "20" at bounding box center [413, 368] width 60 height 26
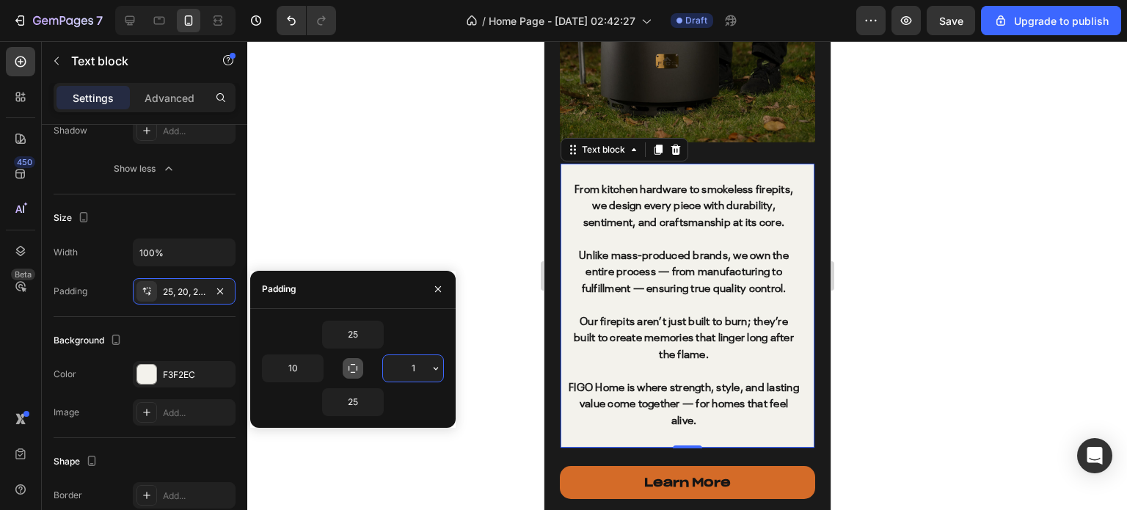
type input "10"
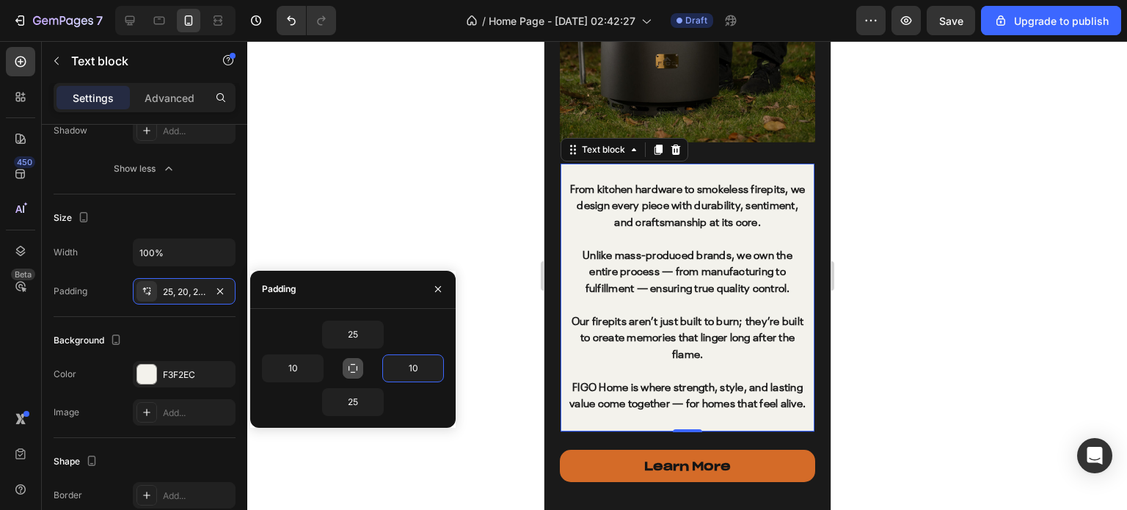
click at [433, 241] on div at bounding box center [686, 275] width 879 height 469
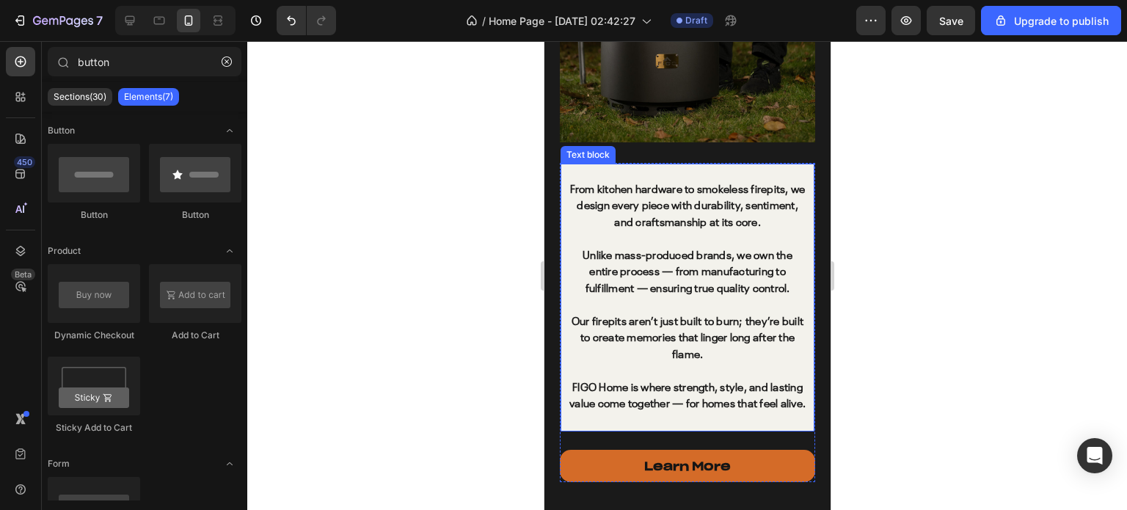
click at [657, 164] on div "From kitchen hardware to smokeless firepits, we design every piece with durabil…" at bounding box center [687, 298] width 254 height 268
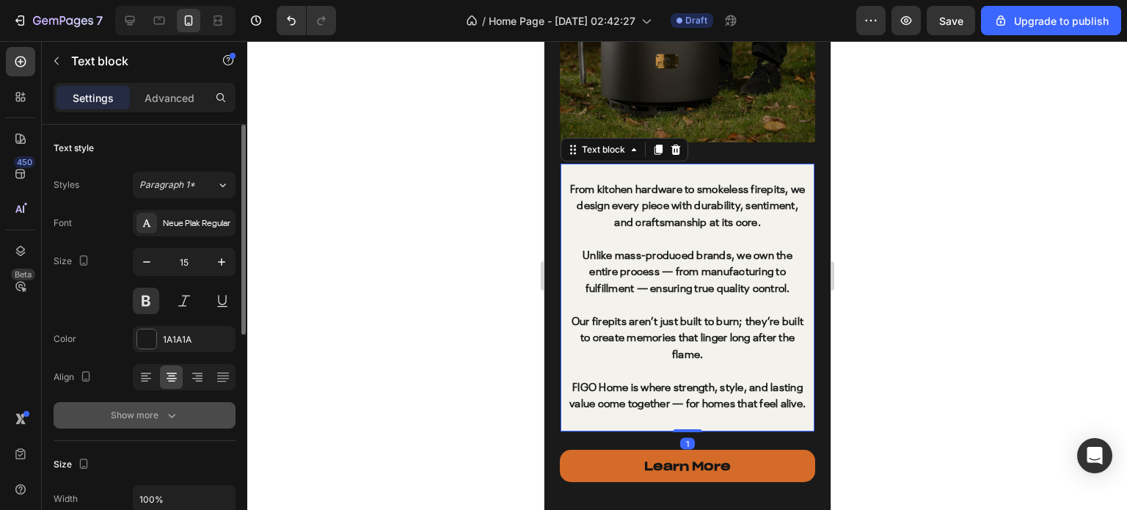
click at [157, 411] on div "Show more" at bounding box center [145, 415] width 68 height 15
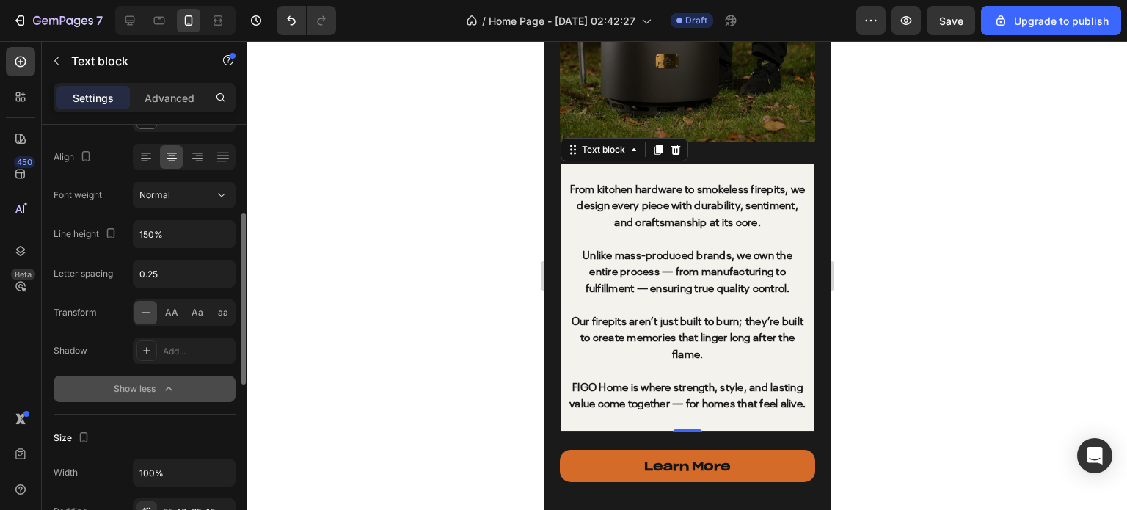
scroll to position [367, 0]
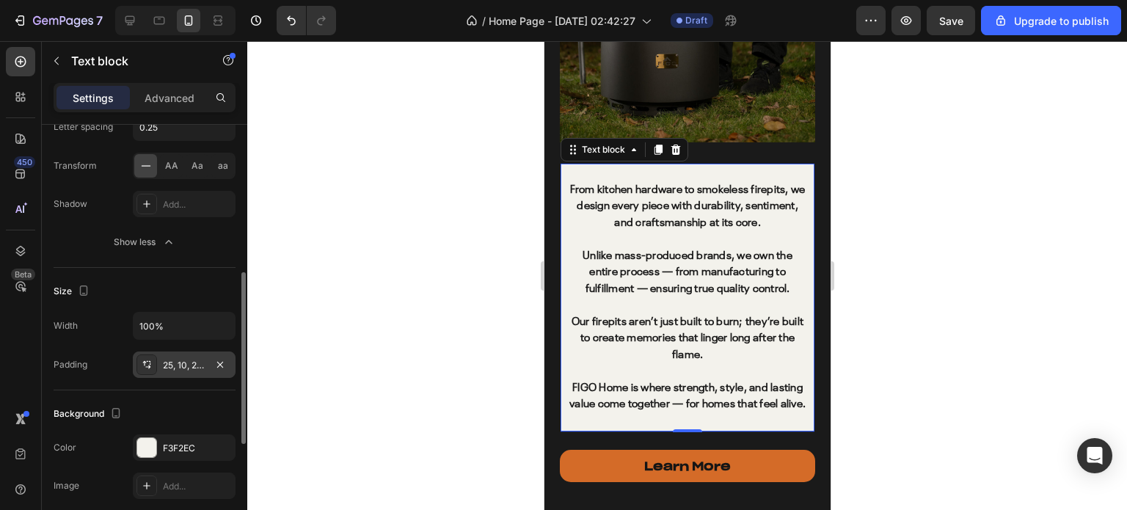
click at [139, 365] on div at bounding box center [146, 364] width 21 height 21
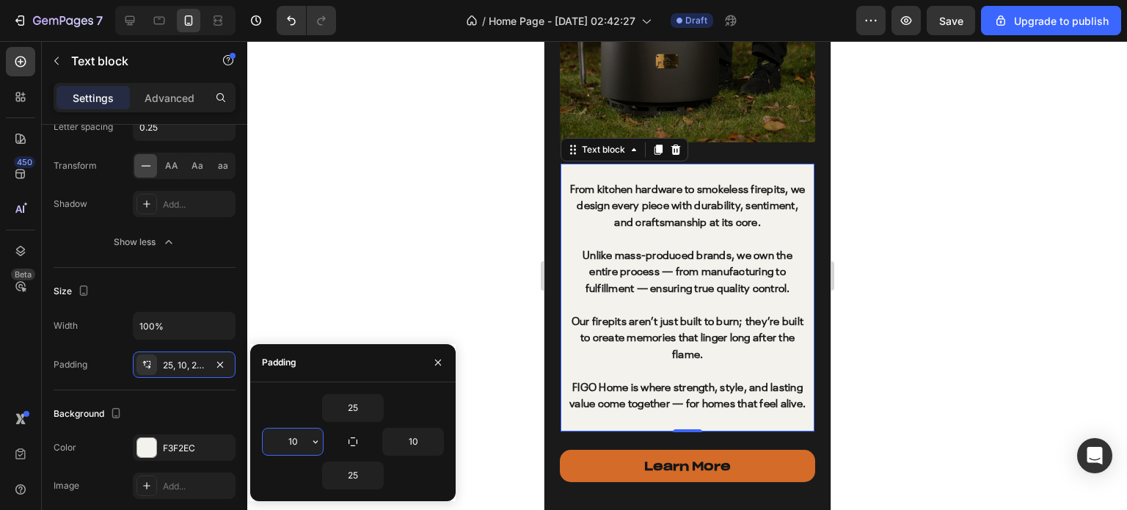
click at [297, 444] on input "10" at bounding box center [293, 441] width 60 height 26
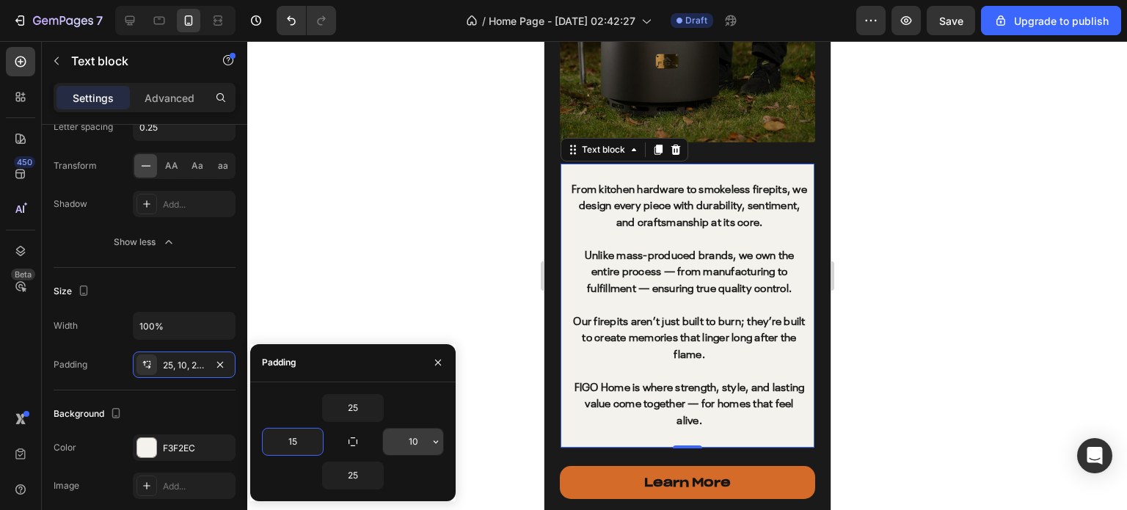
type input "15"
click at [406, 439] on input "10" at bounding box center [413, 441] width 60 height 26
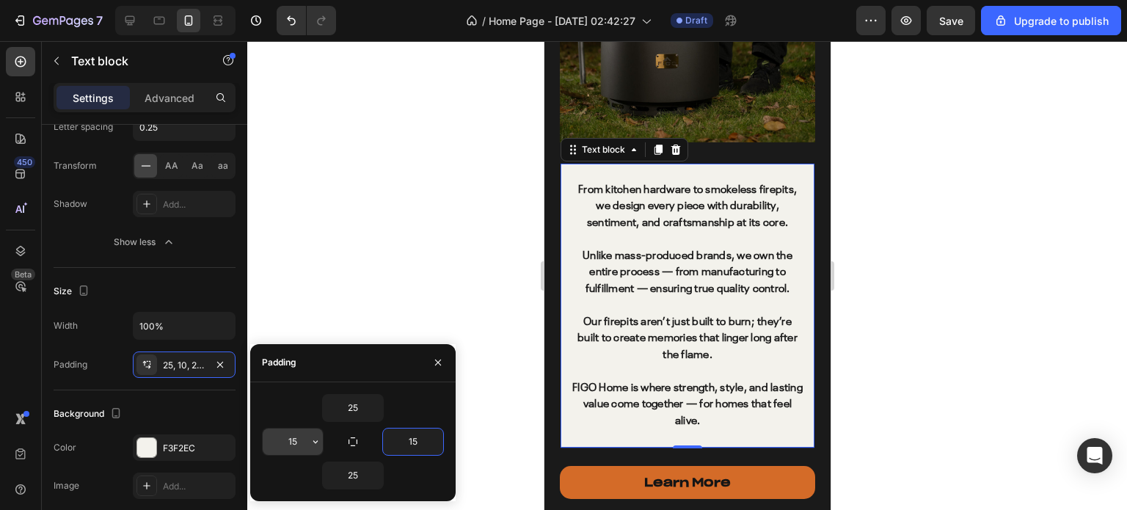
type input "15"
click at [293, 441] on input "15" at bounding box center [293, 441] width 60 height 26
type input "20"
click at [408, 447] on input "15" at bounding box center [413, 441] width 60 height 26
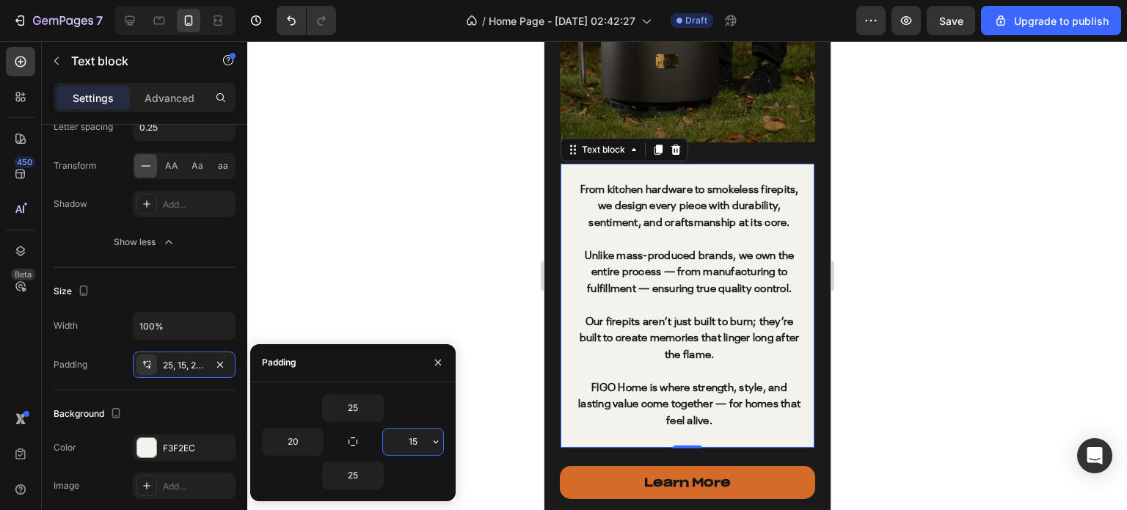
click at [408, 447] on input "15" at bounding box center [413, 441] width 60 height 26
type input "20"
click at [1022, 338] on div at bounding box center [686, 275] width 879 height 469
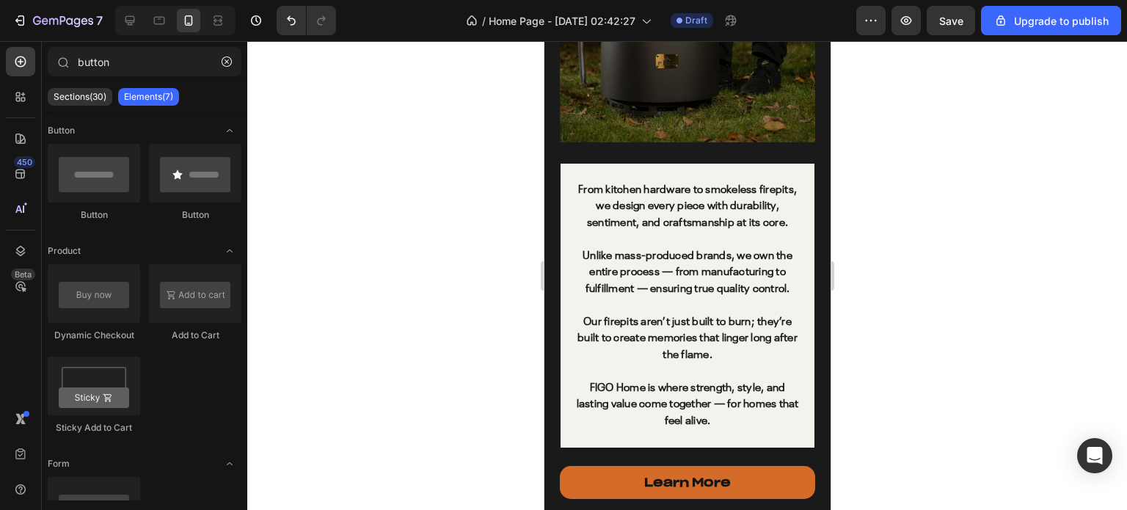
click at [1006, 337] on div at bounding box center [686, 275] width 879 height 469
click at [572, 164] on div "From kitchen hardware to smokeless firepits, we design every piece with durabil…" at bounding box center [687, 306] width 254 height 285
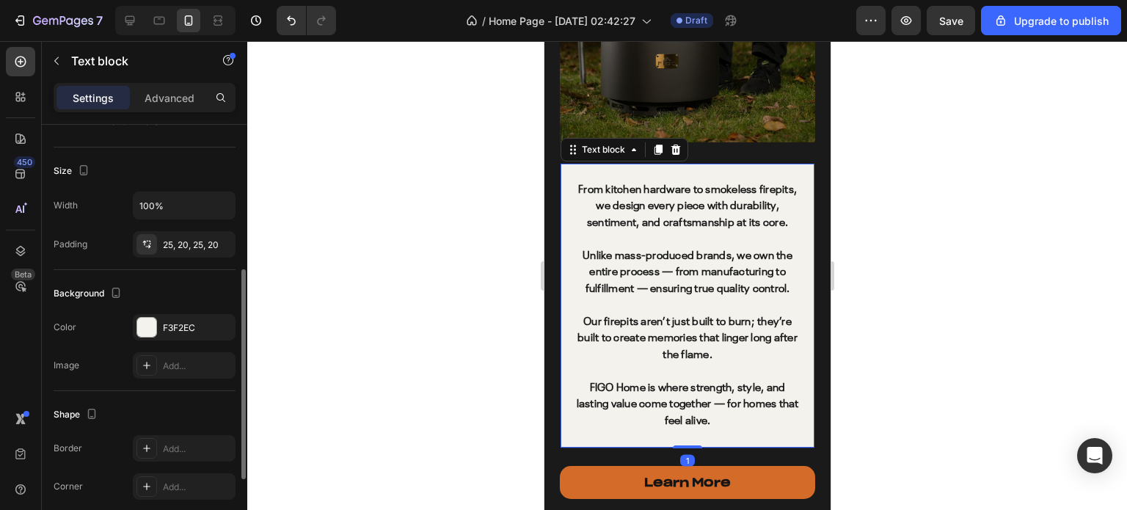
scroll to position [440, 0]
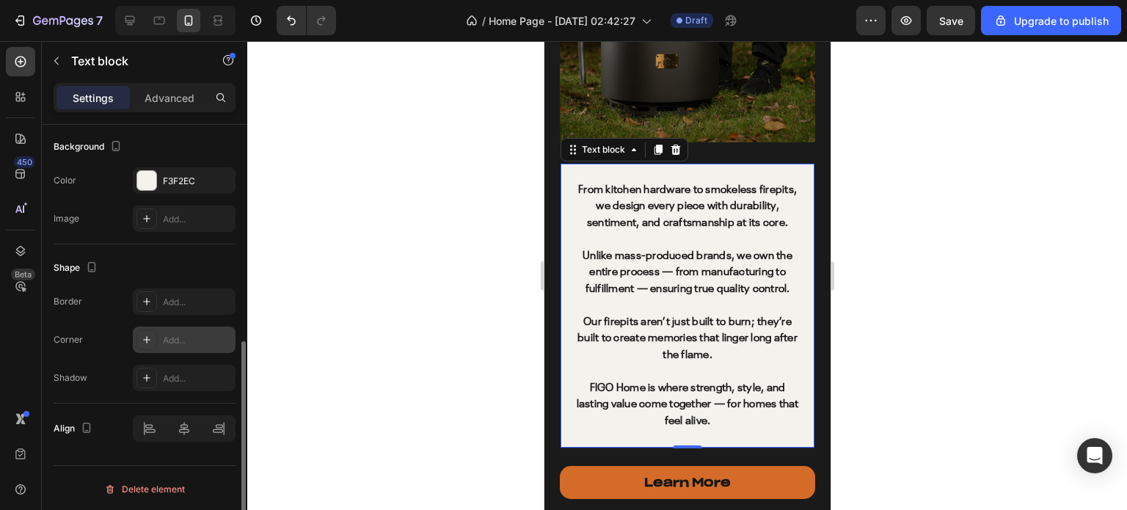
click at [148, 343] on icon at bounding box center [147, 340] width 12 height 12
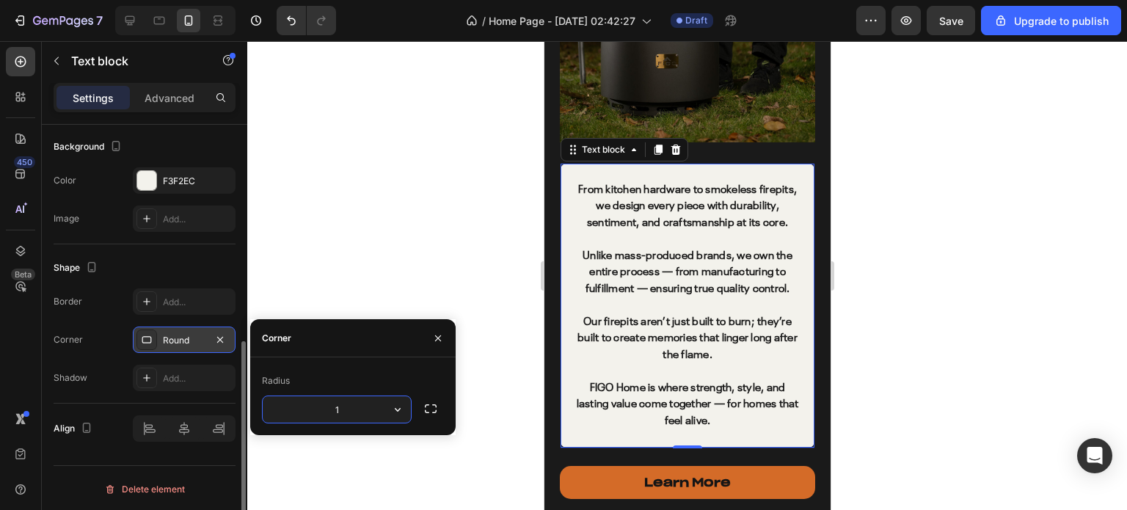
type input "15"
click at [408, 203] on div at bounding box center [686, 275] width 879 height 469
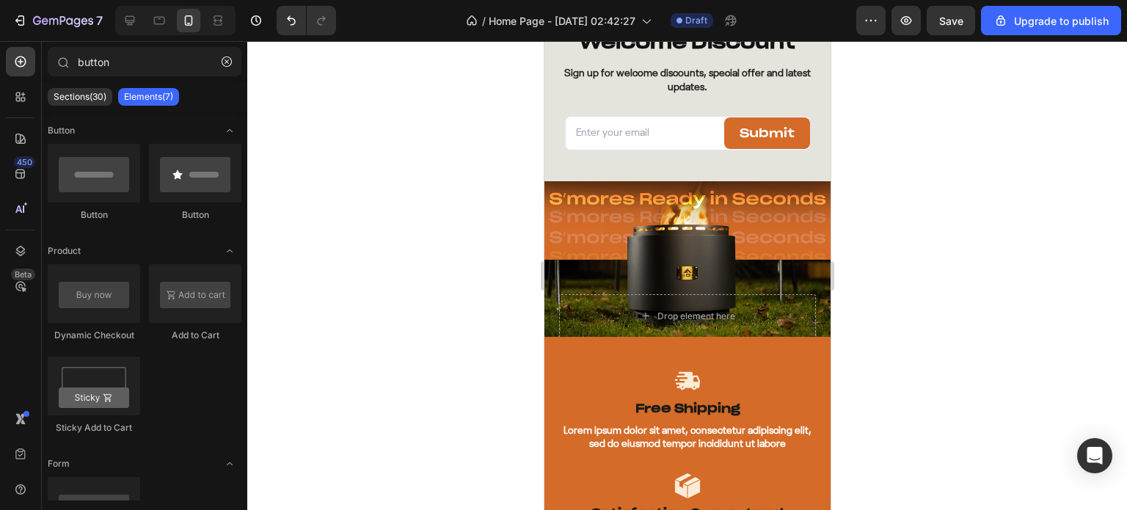
scroll to position [6277, 0]
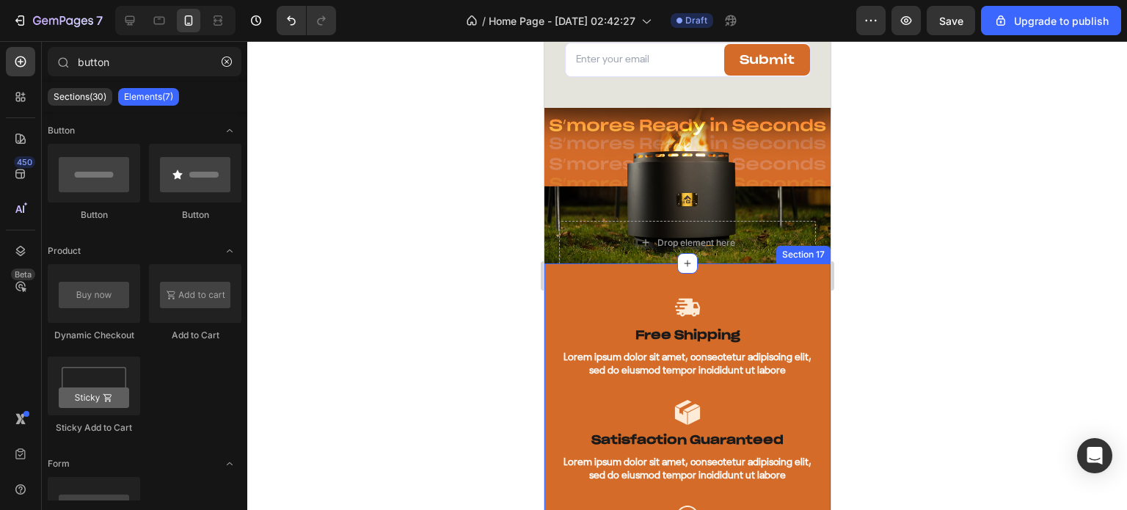
click at [771, 268] on div "Image Free Shipping Text Block Lorem ipsum dolor sit amet, consectetur adipisci…" at bounding box center [686, 441] width 286 height 356
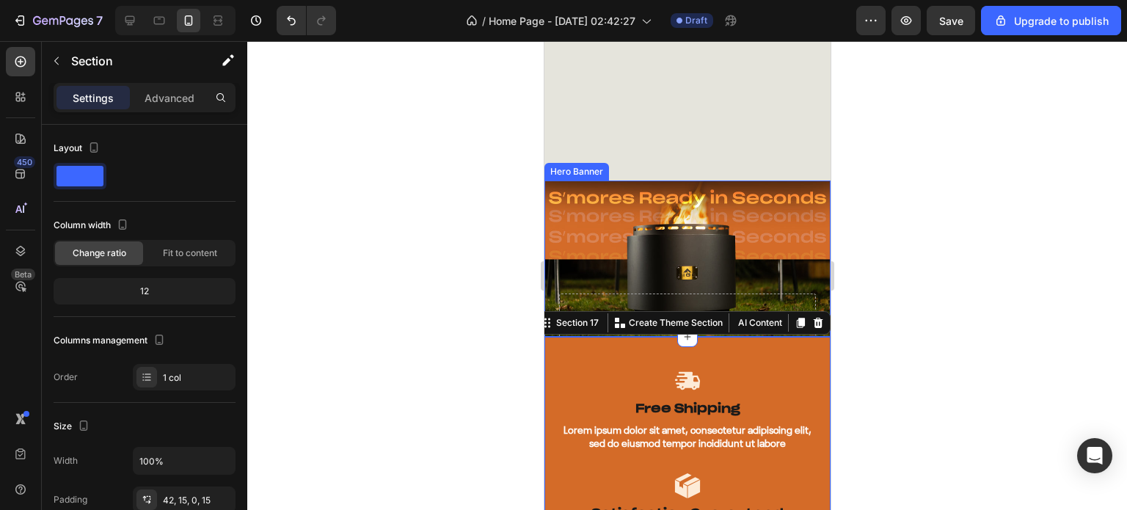
scroll to position [6424, 0]
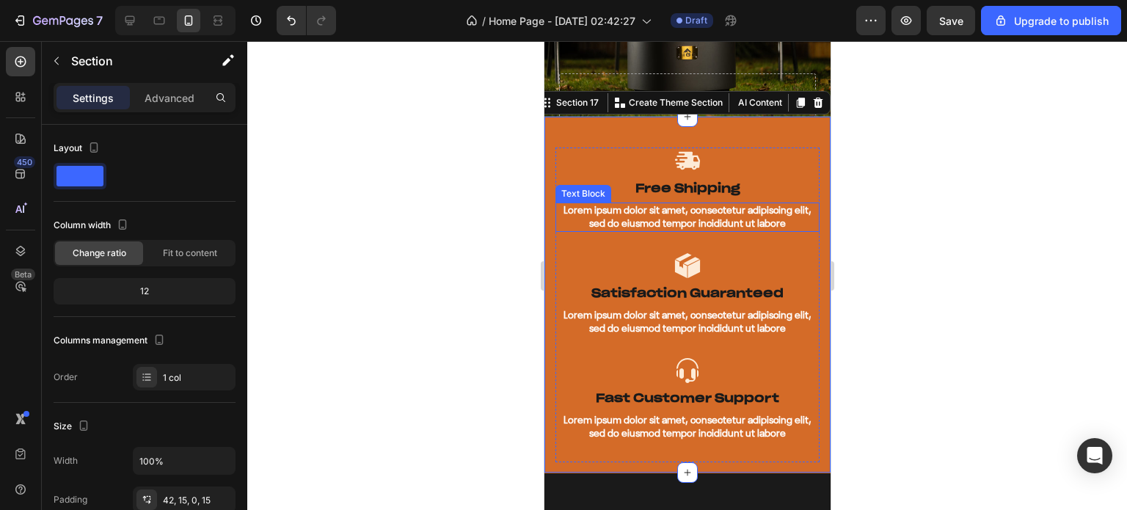
click at [643, 216] on p "Lorem ipsum dolor sit amet, consectetur adipiscing elit, sed do eiusmod tempor …" at bounding box center [686, 217] width 261 height 26
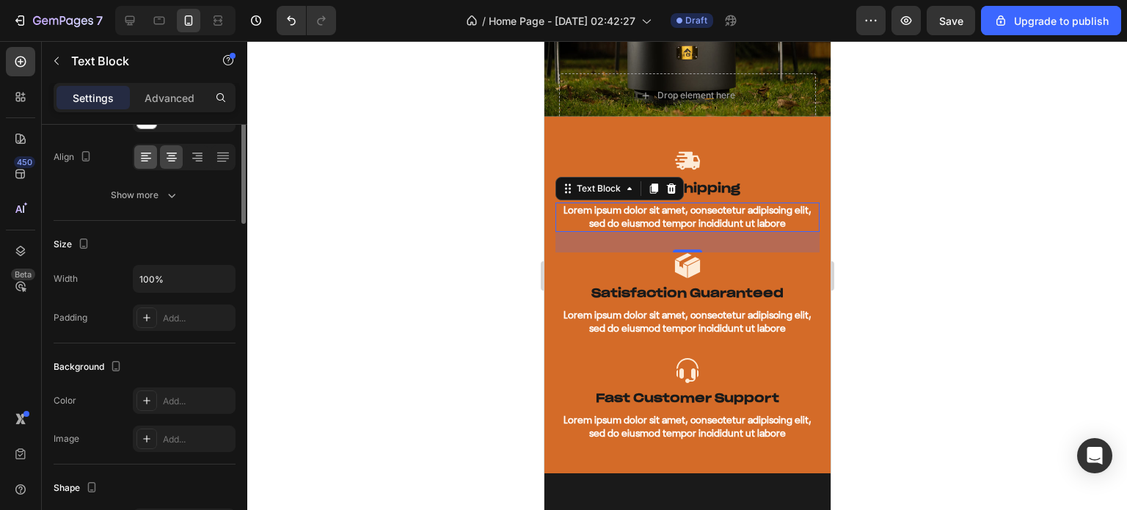
scroll to position [73, 0]
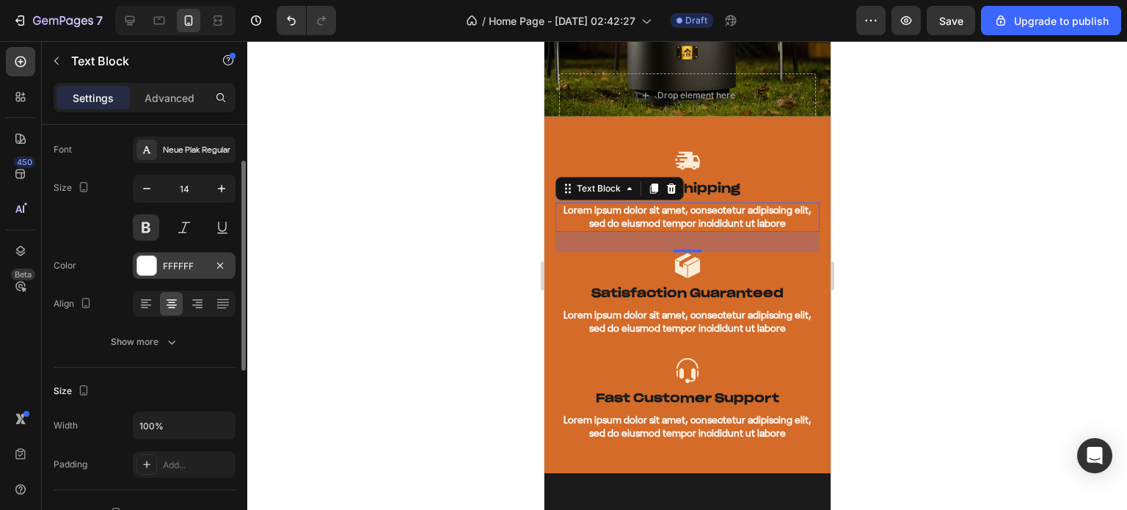
click at [149, 263] on div at bounding box center [146, 265] width 19 height 19
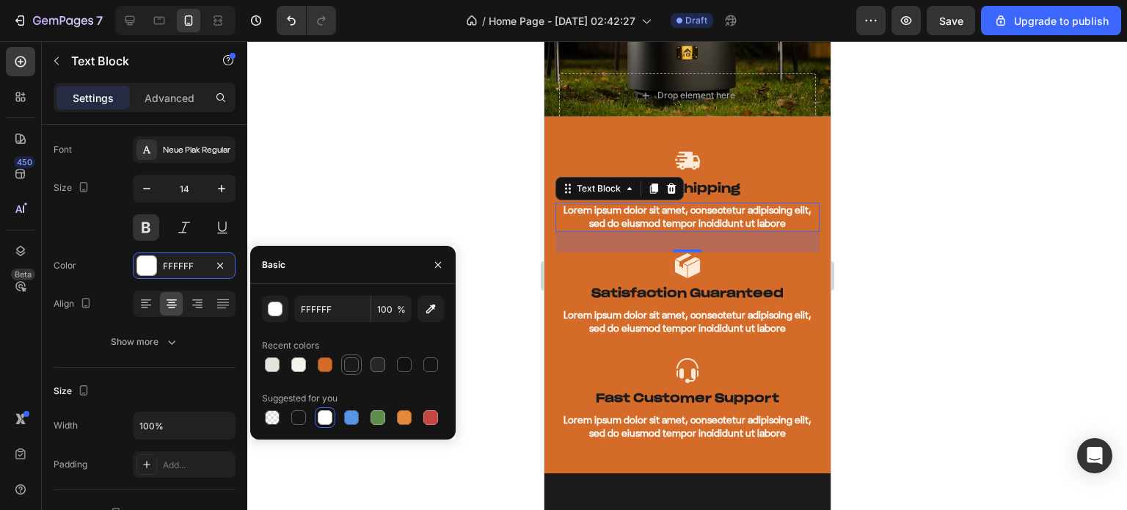
click at [354, 365] on div at bounding box center [351, 364] width 15 height 15
type input "1A1A1A"
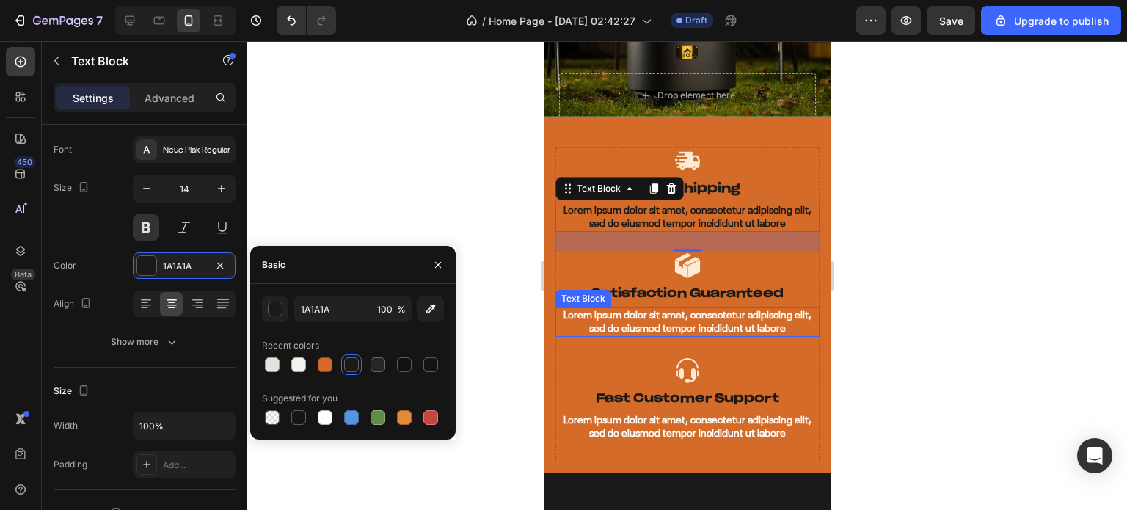
click at [620, 318] on p "Lorem ipsum dolor sit amet, consectetur adipiscing elit, sed do eiusmod tempor …" at bounding box center [686, 322] width 261 height 26
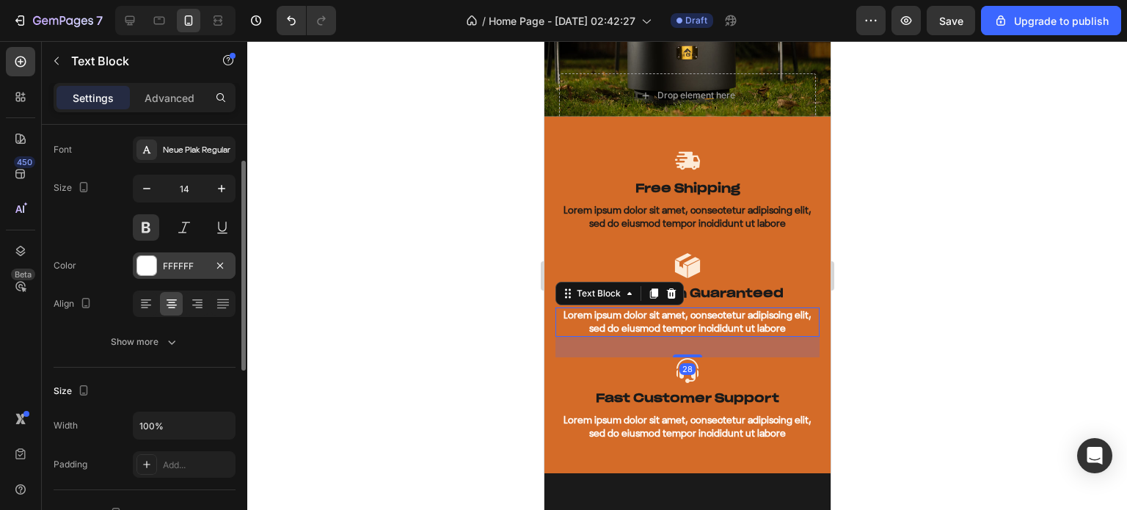
click at [145, 264] on div at bounding box center [146, 265] width 19 height 19
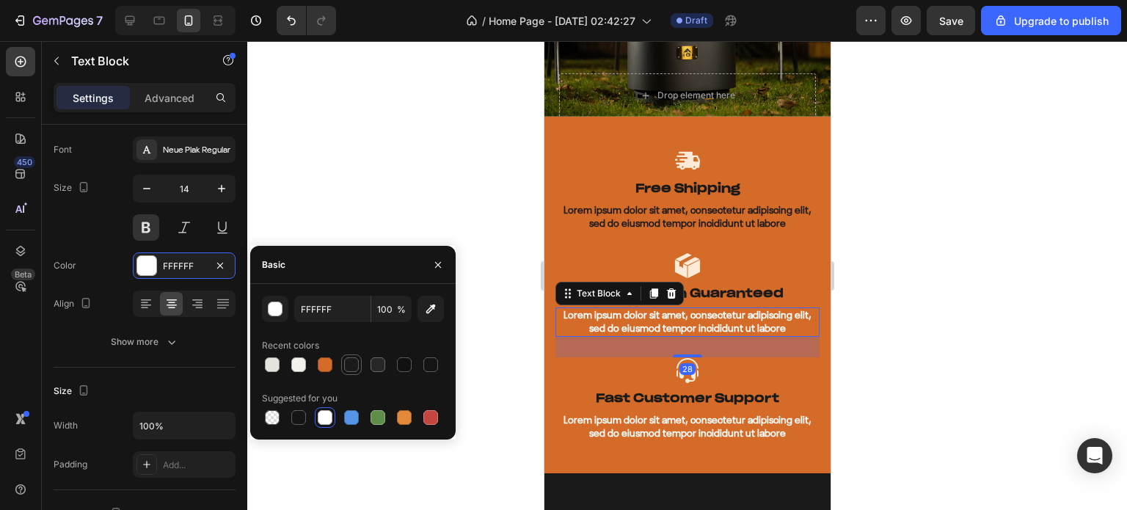
click at [347, 366] on div at bounding box center [351, 364] width 15 height 15
type input "1A1A1A"
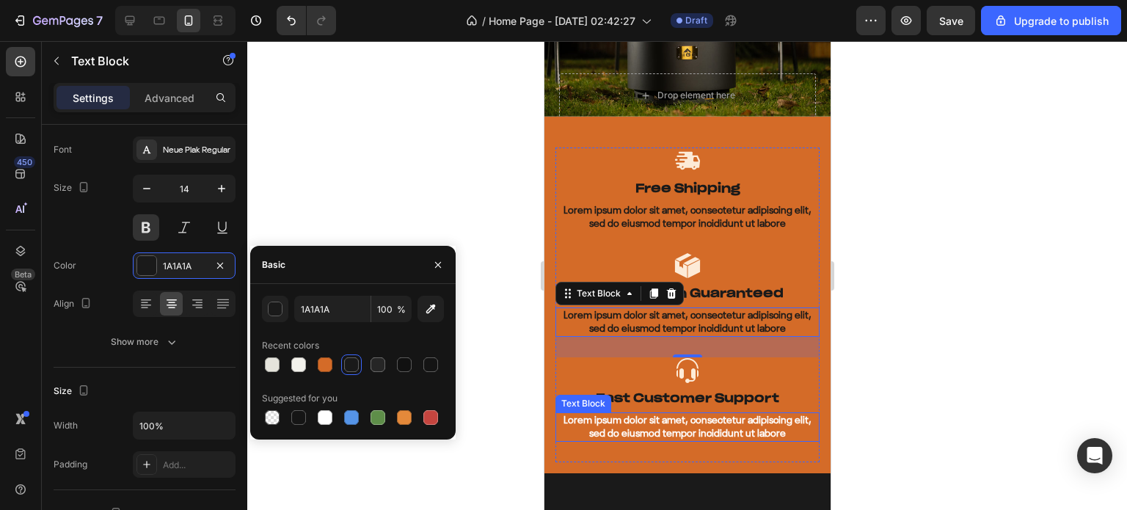
click at [596, 414] on p "Lorem ipsum dolor sit amet, consectetur adipiscing elit, sed do eiusmod tempor …" at bounding box center [686, 427] width 261 height 26
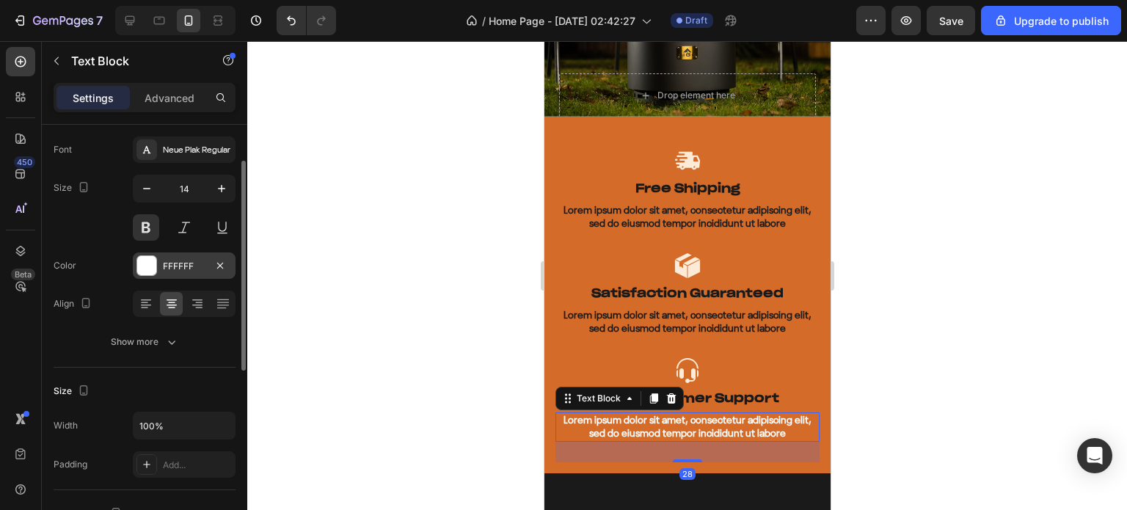
click at [142, 268] on div at bounding box center [146, 265] width 19 height 19
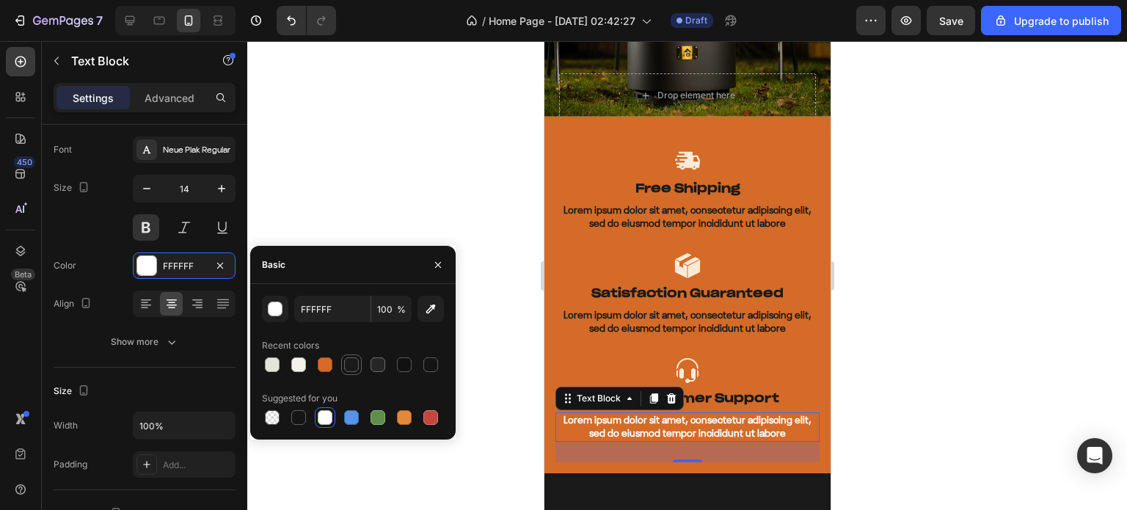
click at [354, 366] on div at bounding box center [351, 364] width 15 height 15
type input "1A1A1A"
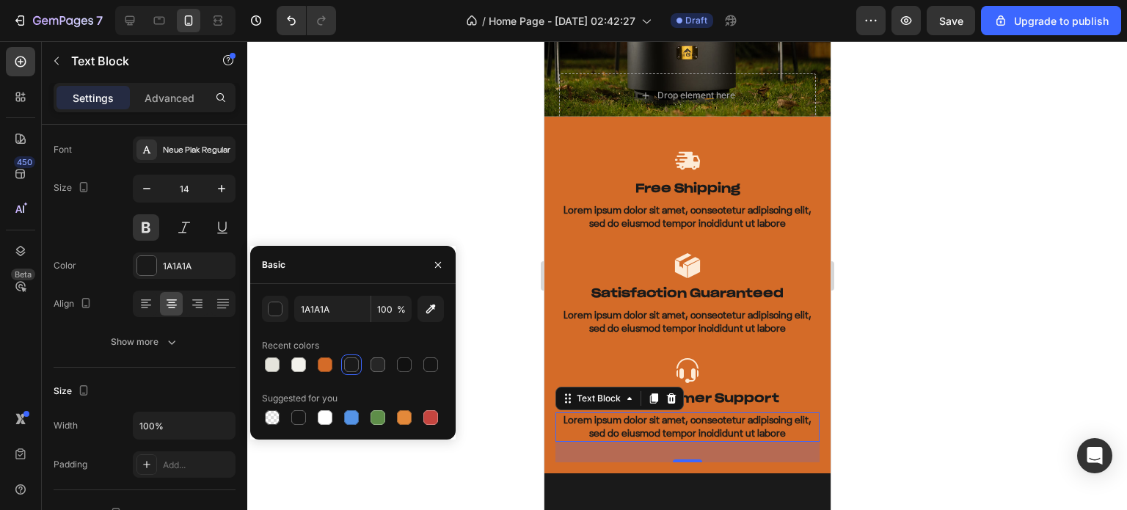
click at [926, 293] on div at bounding box center [686, 275] width 879 height 469
click at [921, 291] on div at bounding box center [686, 275] width 879 height 469
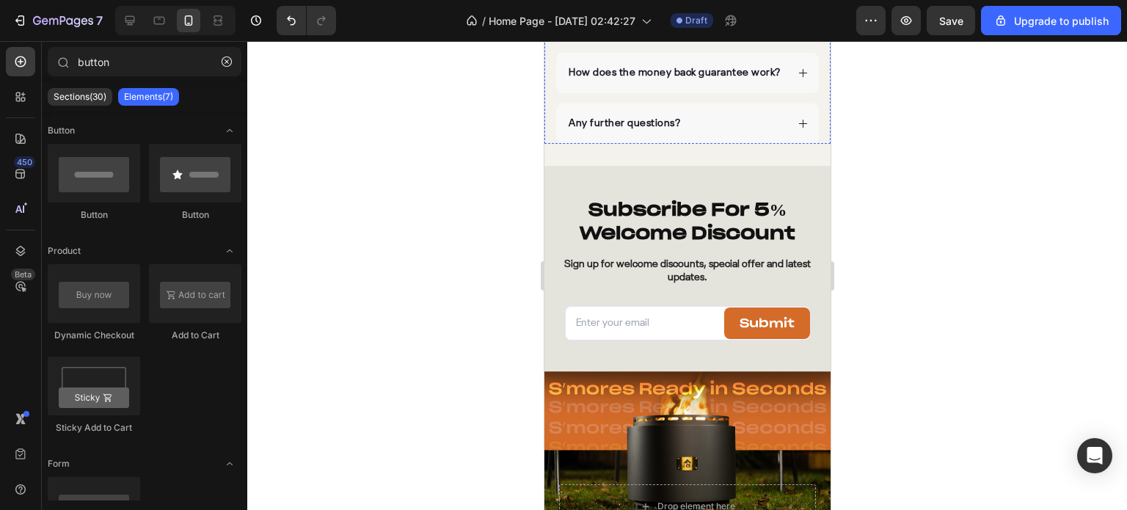
scroll to position [6205, 0]
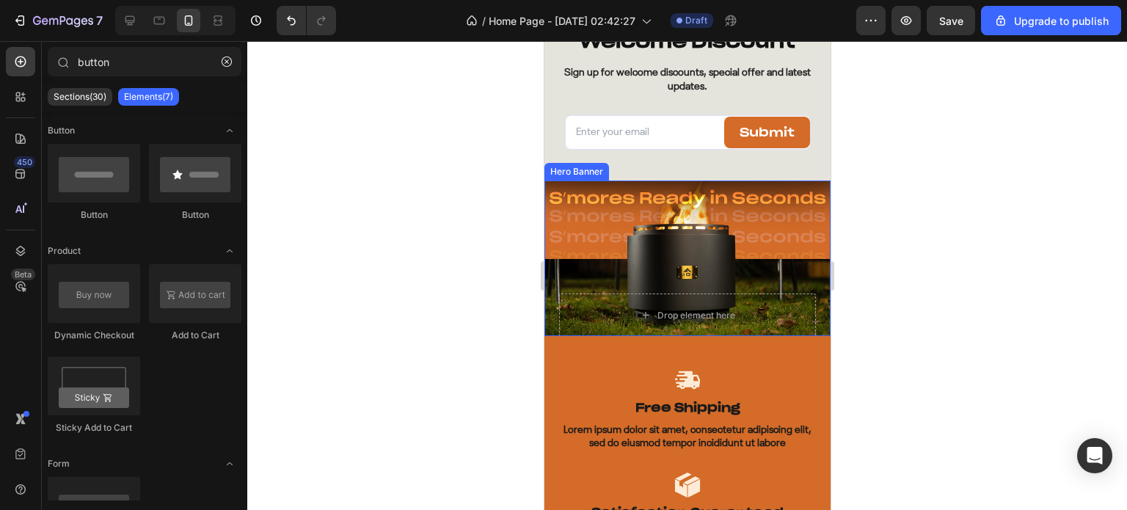
click at [596, 191] on div "Drop element here Drop element here Row" at bounding box center [686, 257] width 286 height 155
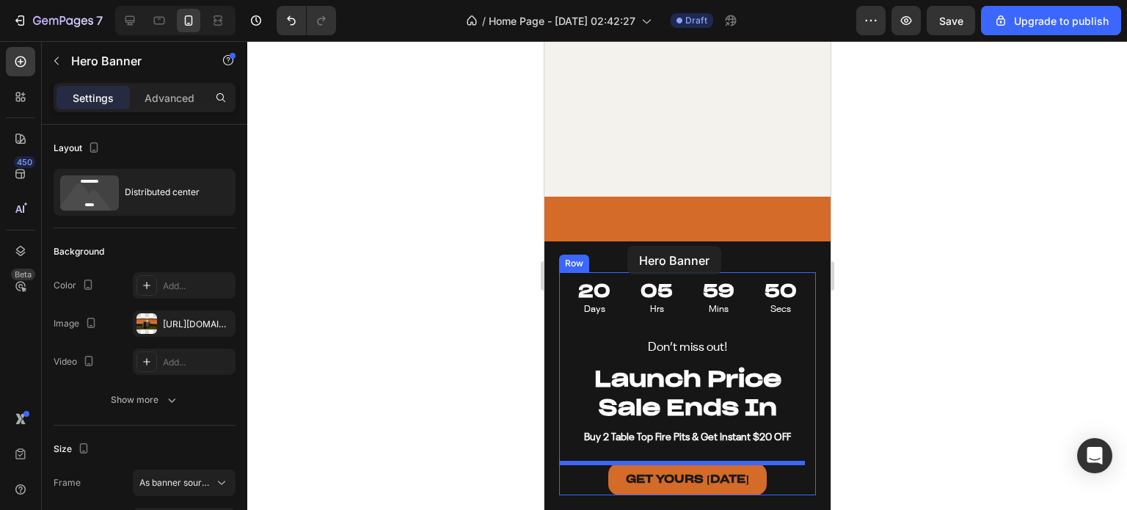
scroll to position [3051, 0]
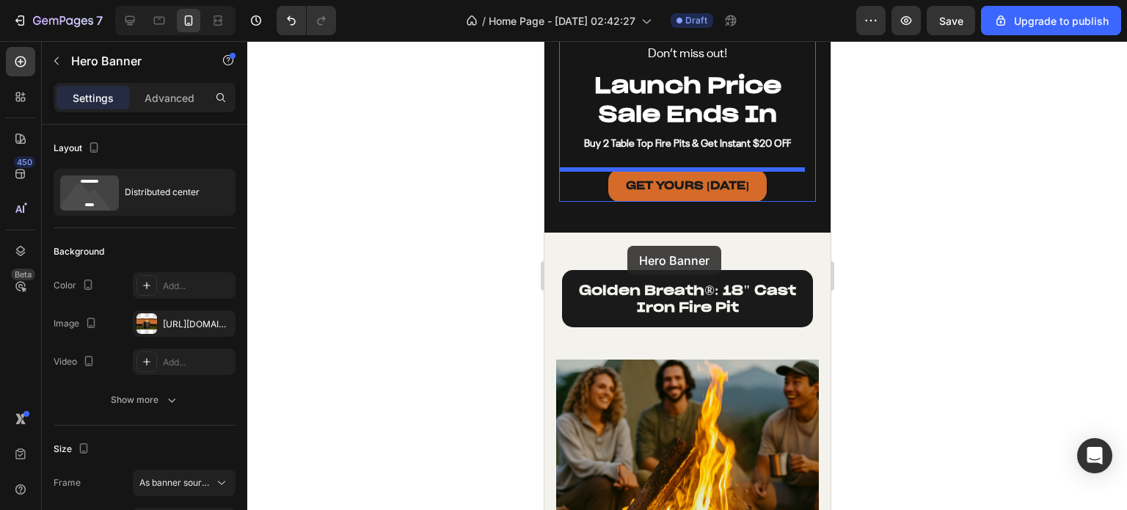
drag, startPoint x: 559, startPoint y: 170, endPoint x: 626, endPoint y: 246, distance: 101.3
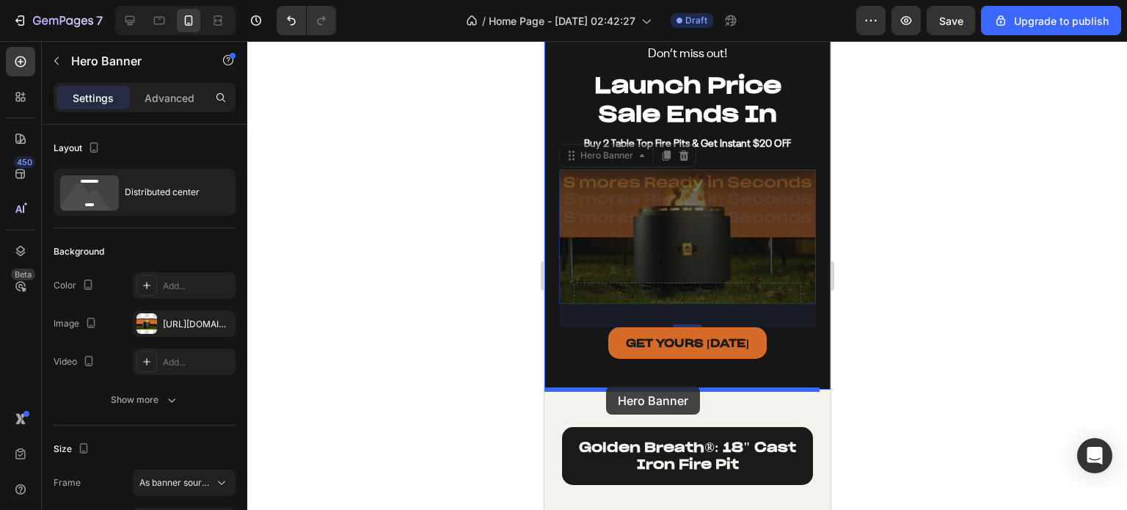
drag, startPoint x: 585, startPoint y: 156, endPoint x: 605, endPoint y: 386, distance: 230.4
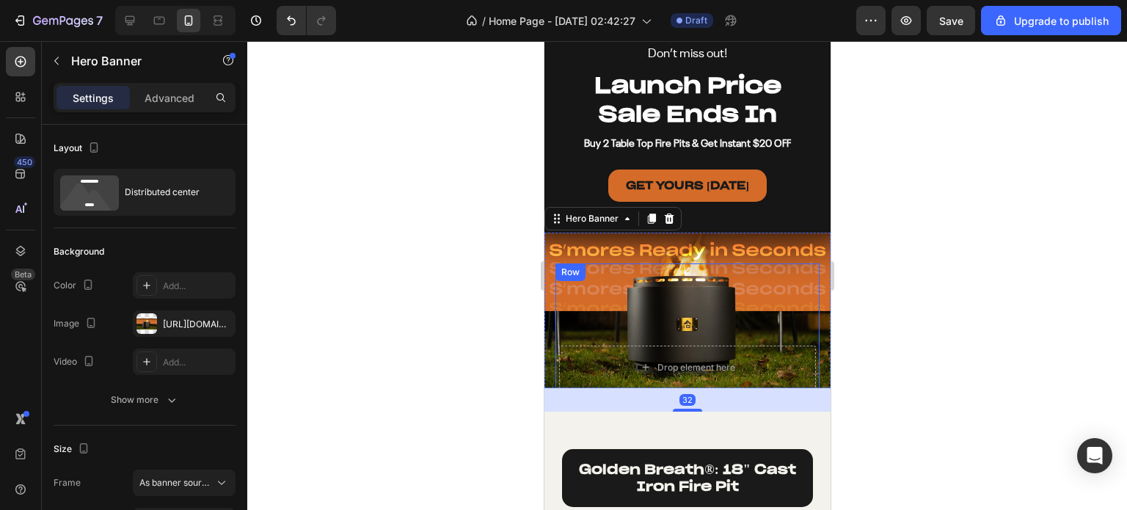
scroll to position [3198, 0]
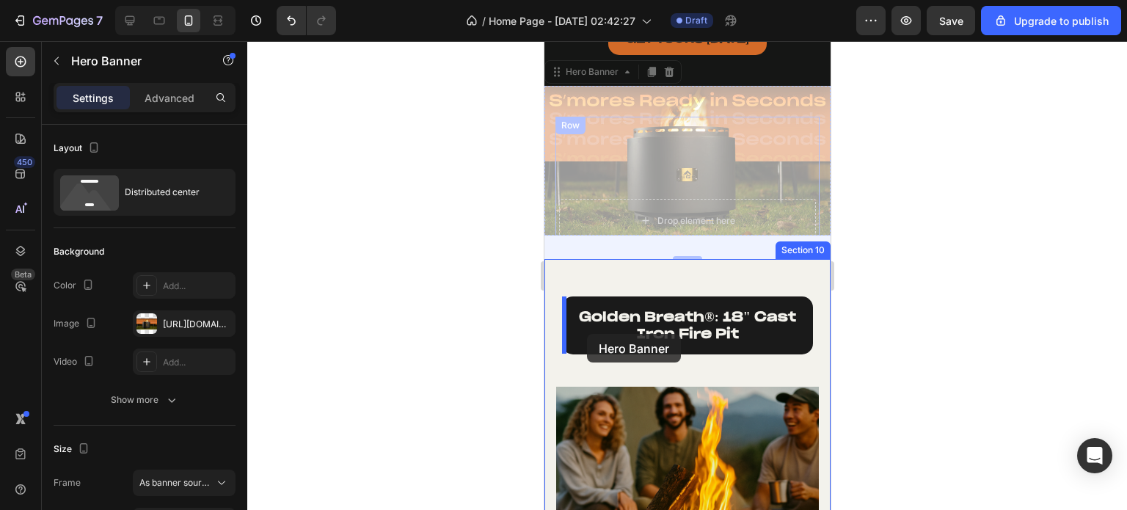
drag, startPoint x: 571, startPoint y: 76, endPoint x: 586, endPoint y: 334, distance: 258.6
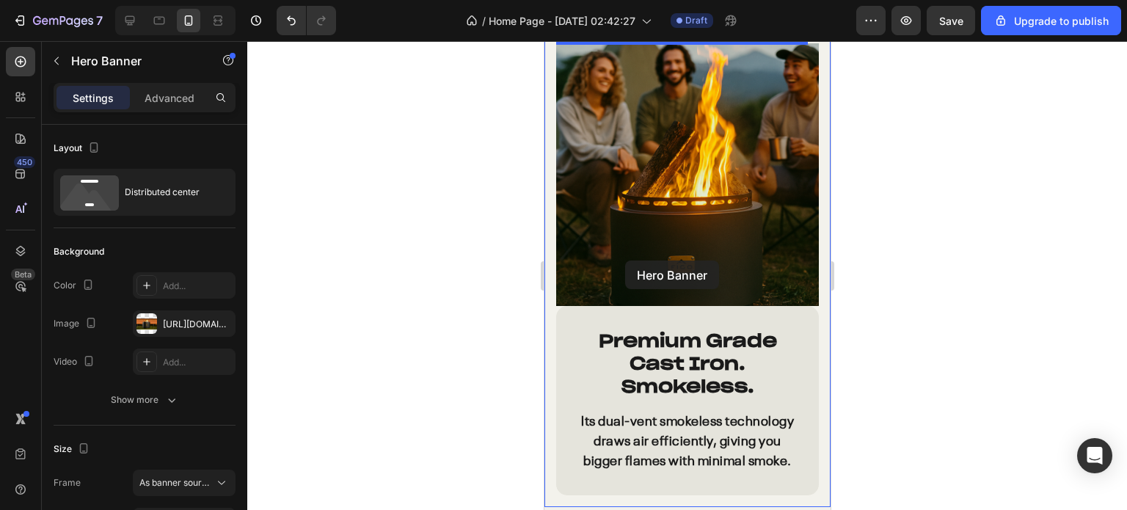
scroll to position [3638, 0]
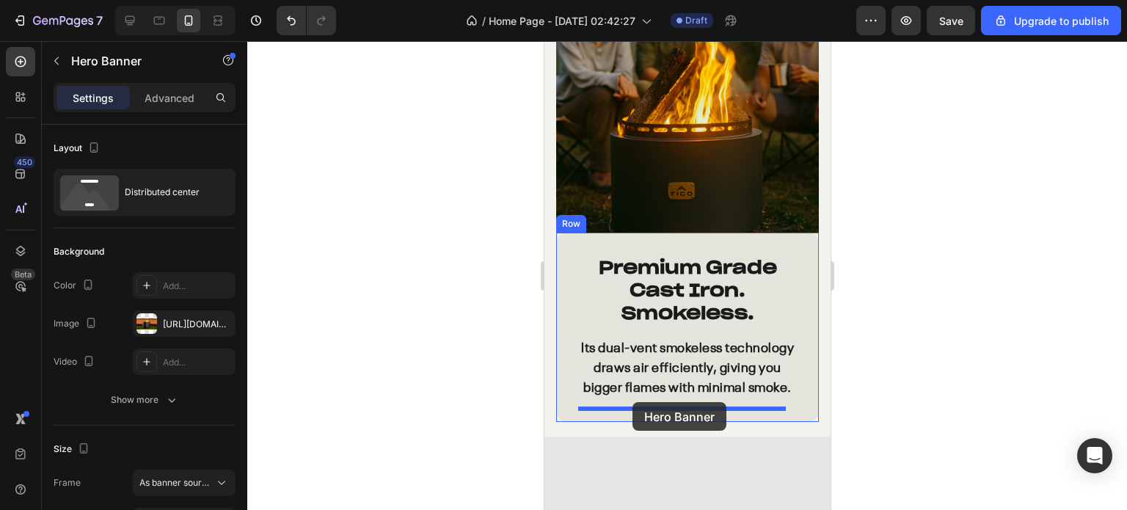
drag, startPoint x: 582, startPoint y: 94, endPoint x: 631, endPoint y: 402, distance: 312.1
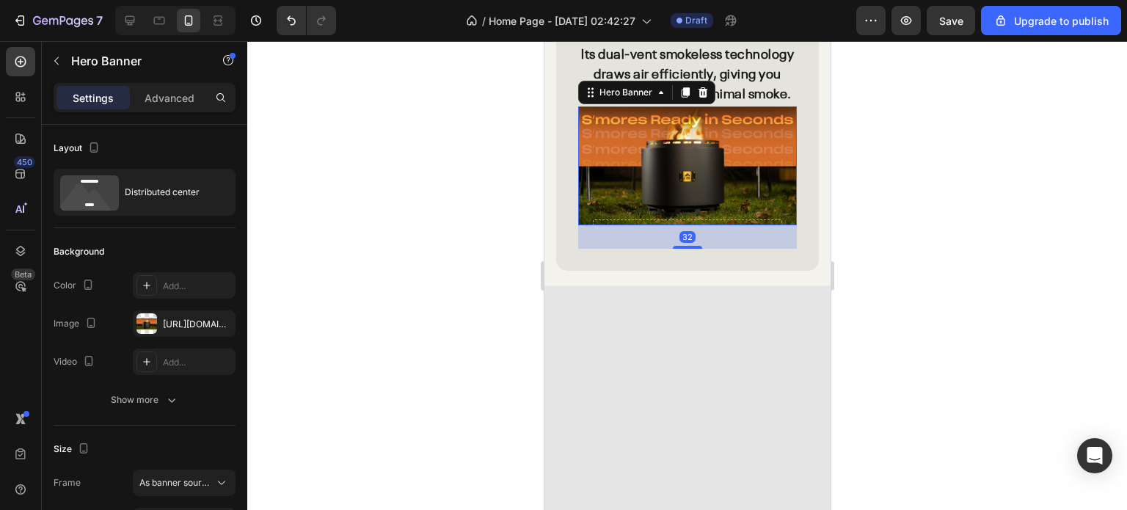
scroll to position [3729, 0]
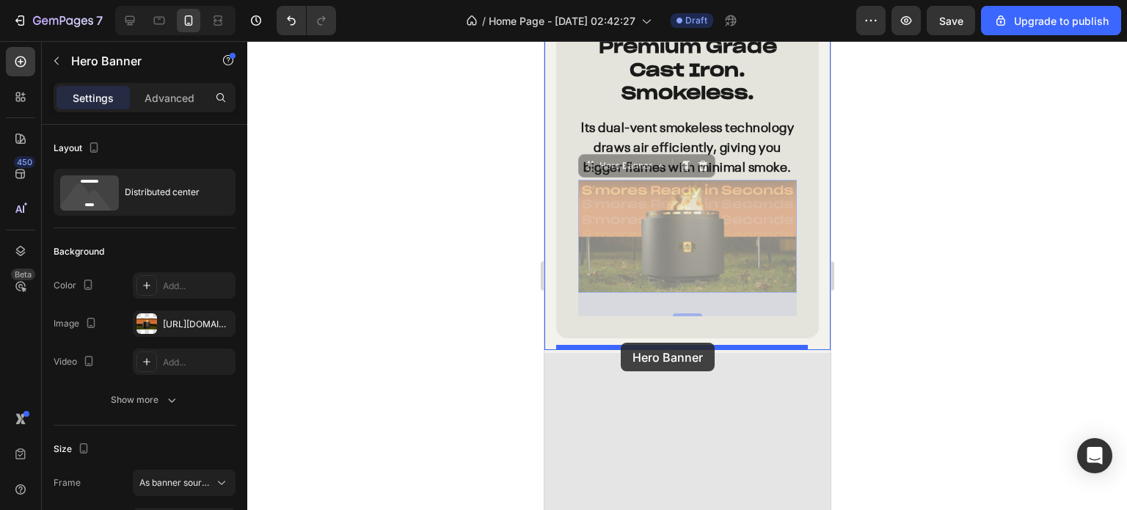
drag, startPoint x: 609, startPoint y: 175, endPoint x: 620, endPoint y: 343, distance: 167.6
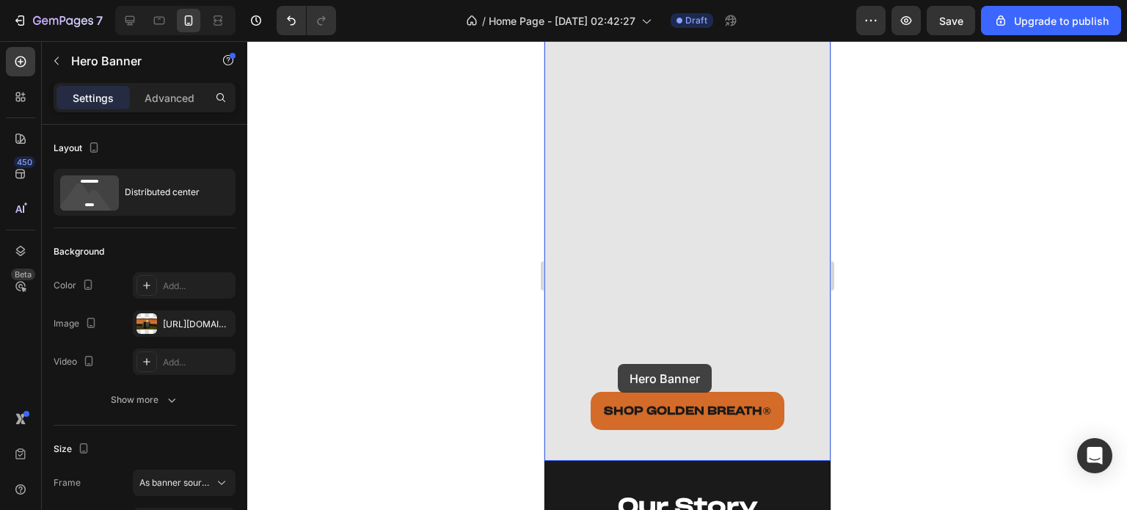
scroll to position [4316, 0]
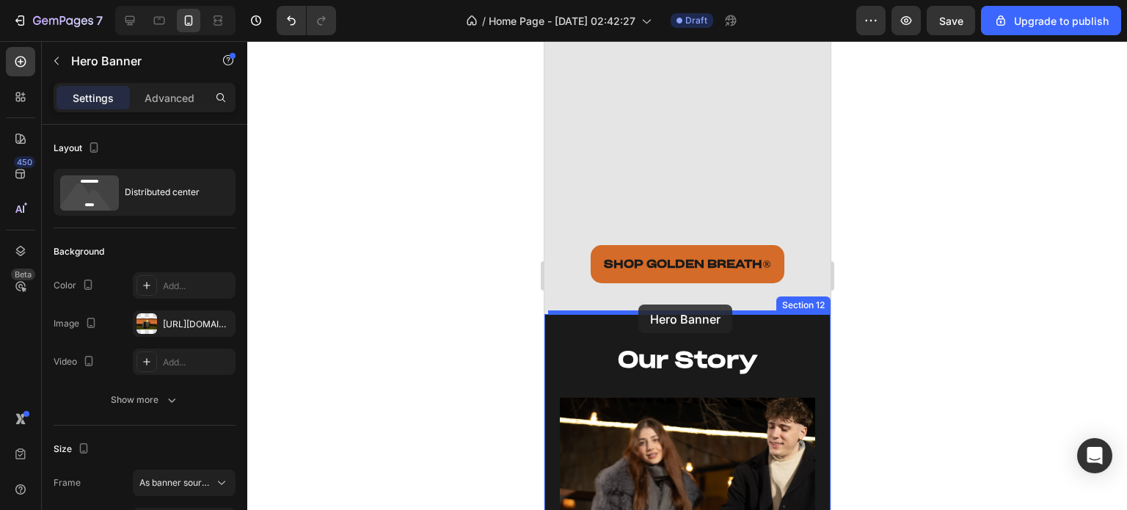
drag, startPoint x: 599, startPoint y: 196, endPoint x: 637, endPoint y: 304, distance: 115.1
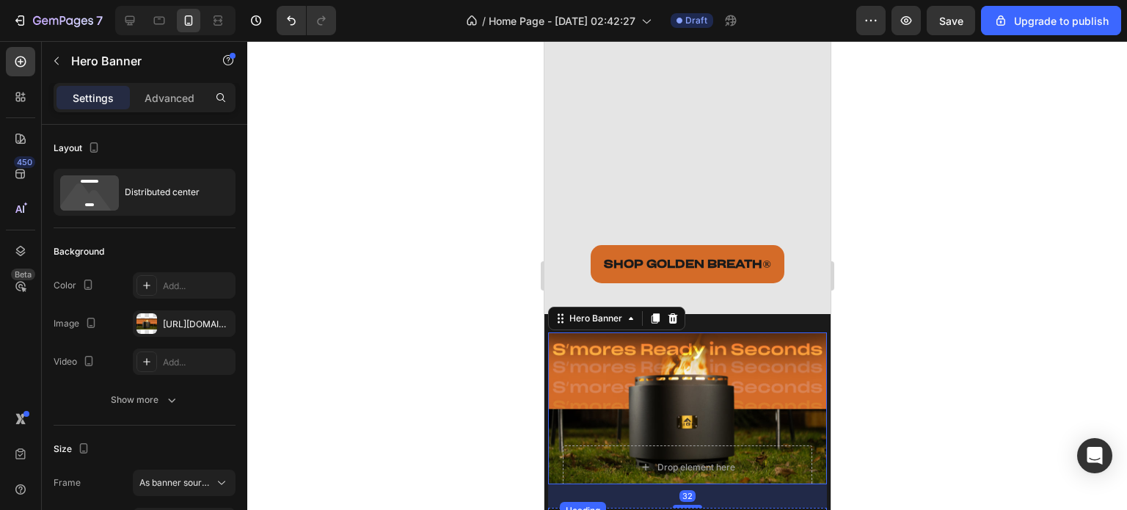
scroll to position [4536, 0]
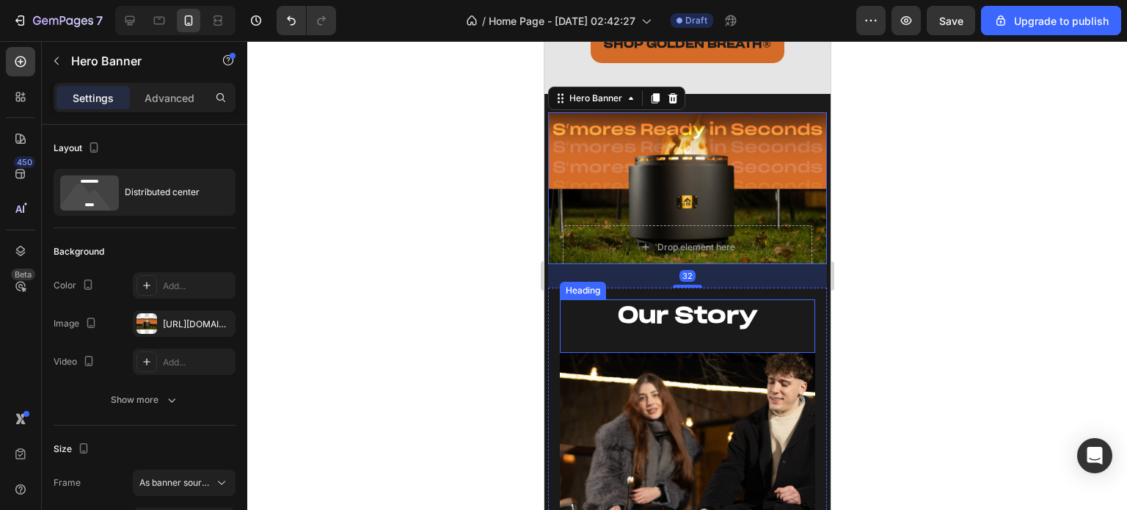
click at [1033, 304] on div at bounding box center [686, 275] width 879 height 469
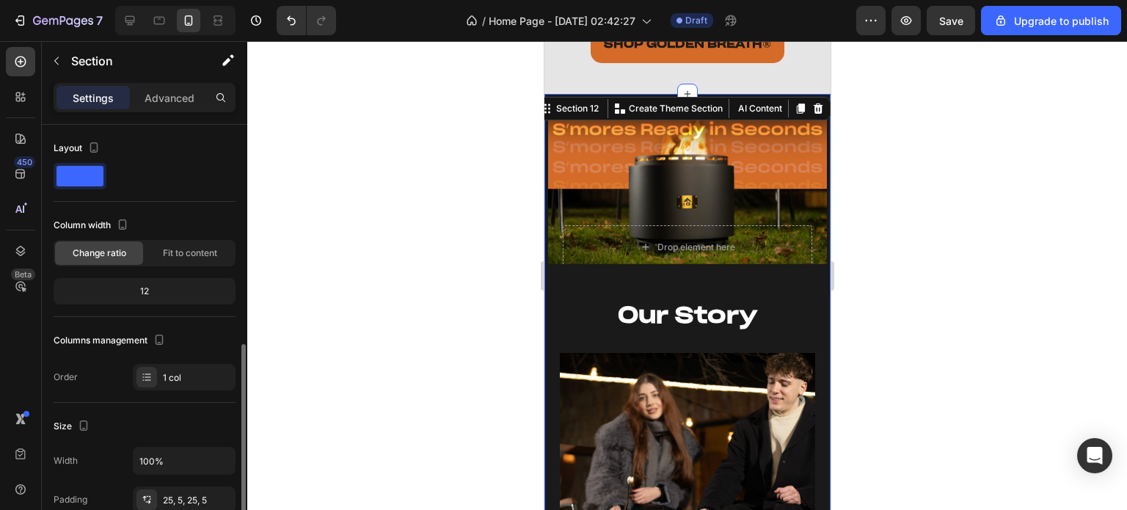
scroll to position [147, 0]
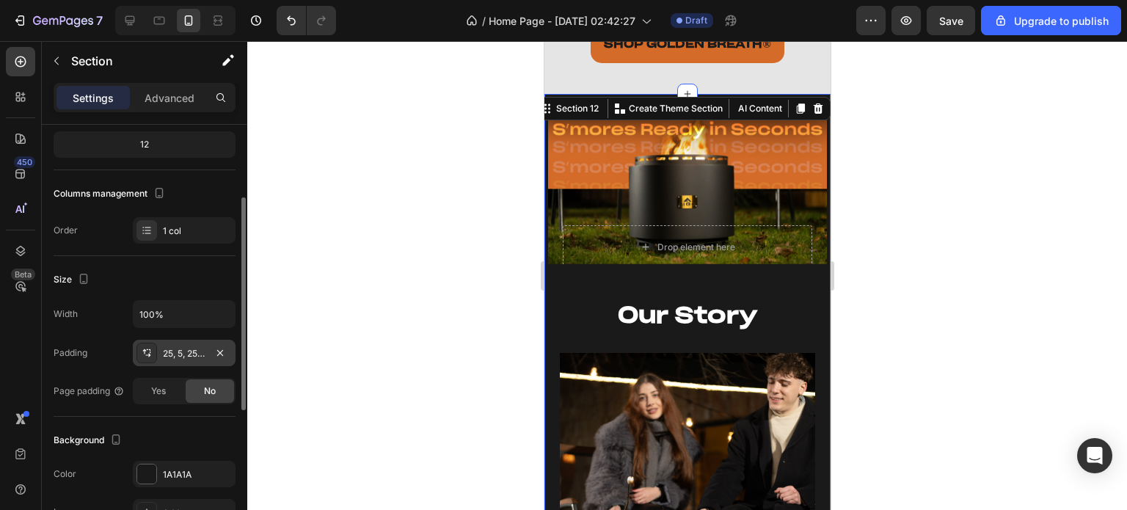
click at [182, 347] on div "25, 5, 25, 5" at bounding box center [184, 353] width 43 height 13
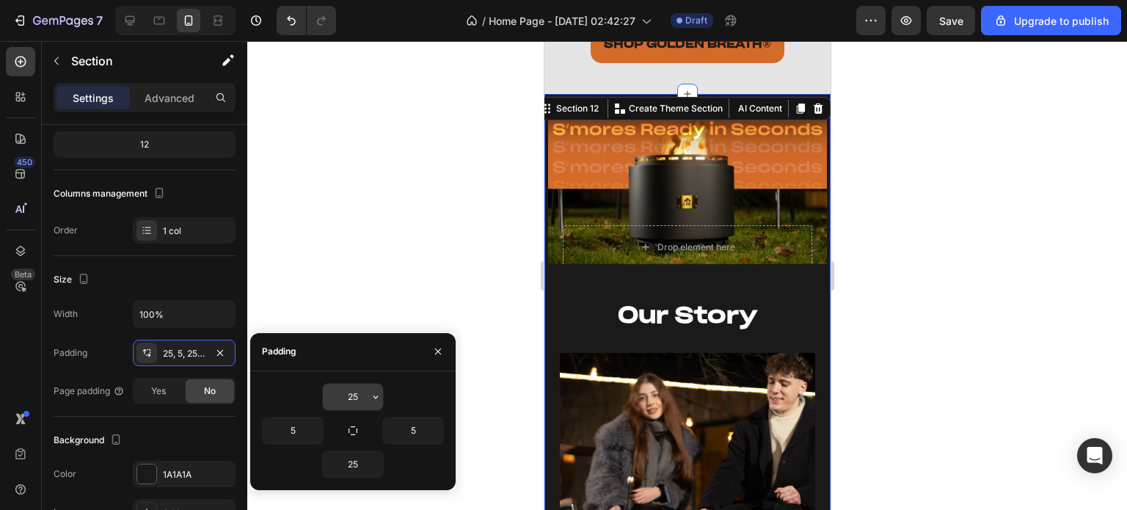
click at [359, 392] on input "25" at bounding box center [353, 397] width 60 height 26
type input "0"
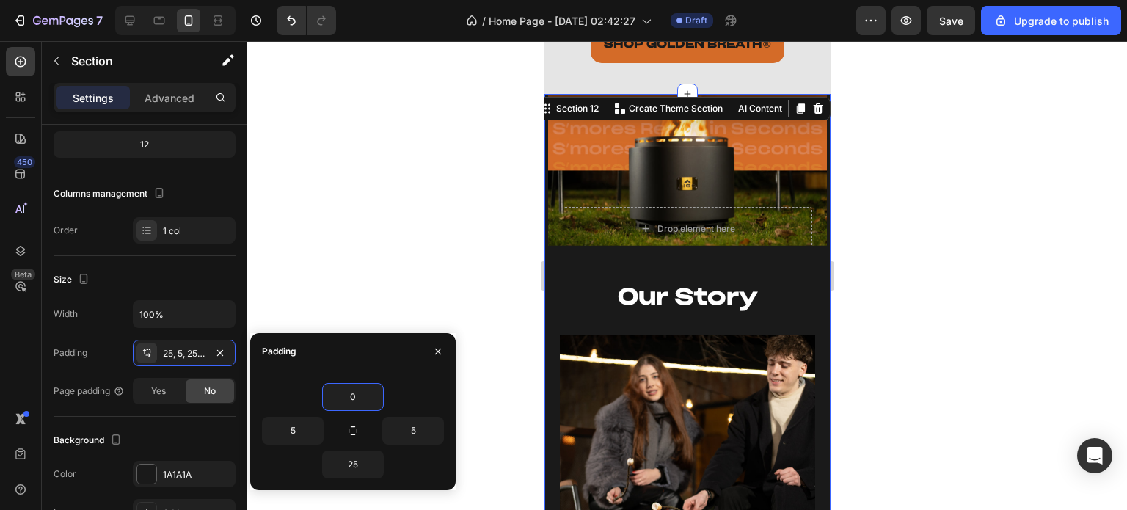
click at [411, 246] on div at bounding box center [686, 275] width 879 height 469
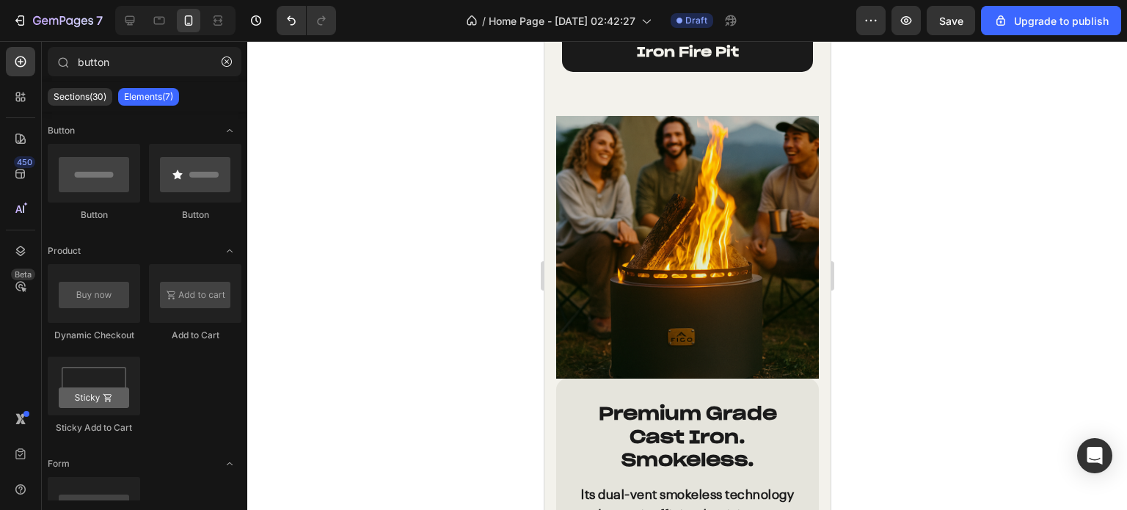
scroll to position [3142, 0]
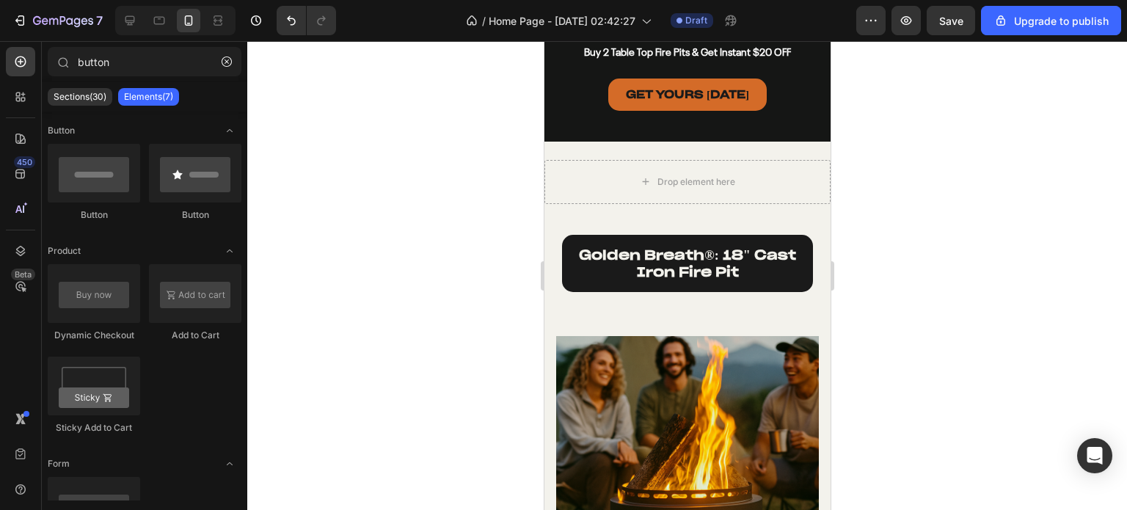
click at [981, 272] on div at bounding box center [686, 275] width 879 height 469
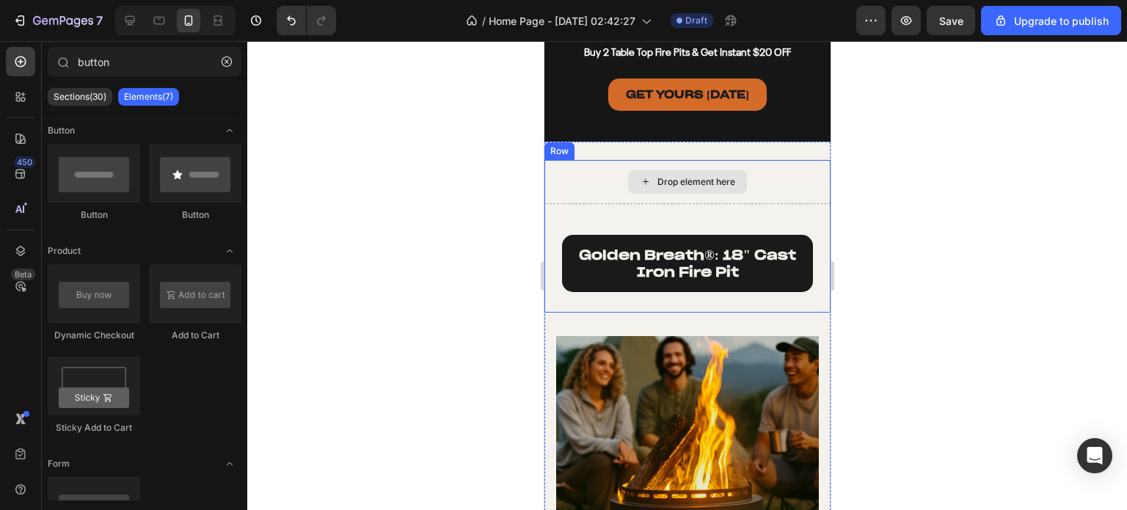
click at [580, 172] on div "Drop element here" at bounding box center [686, 182] width 286 height 44
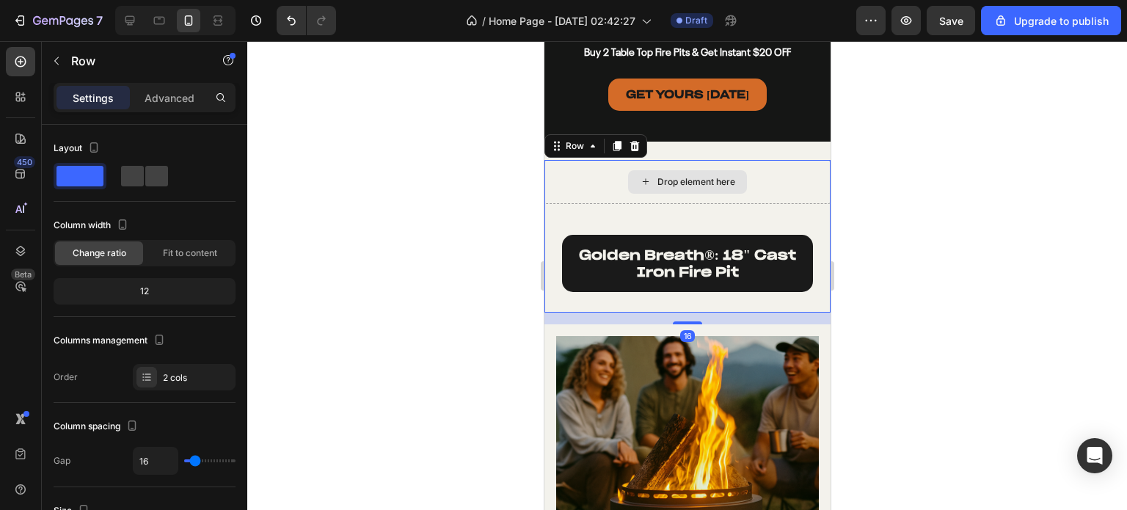
click at [594, 181] on div "Drop element here" at bounding box center [686, 182] width 286 height 44
click at [145, 185] on span at bounding box center [156, 176] width 23 height 21
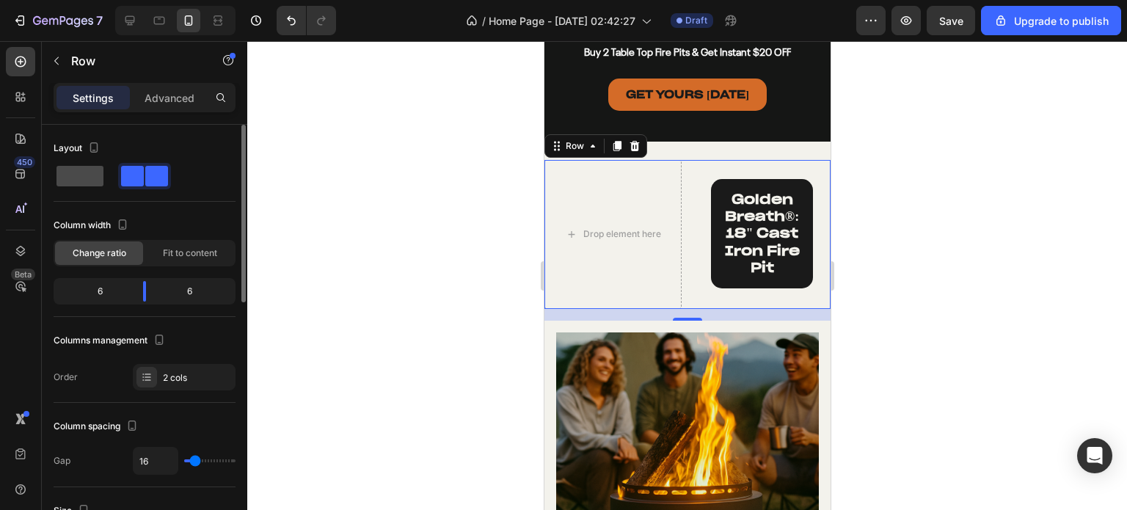
click at [70, 184] on span at bounding box center [79, 176] width 47 height 21
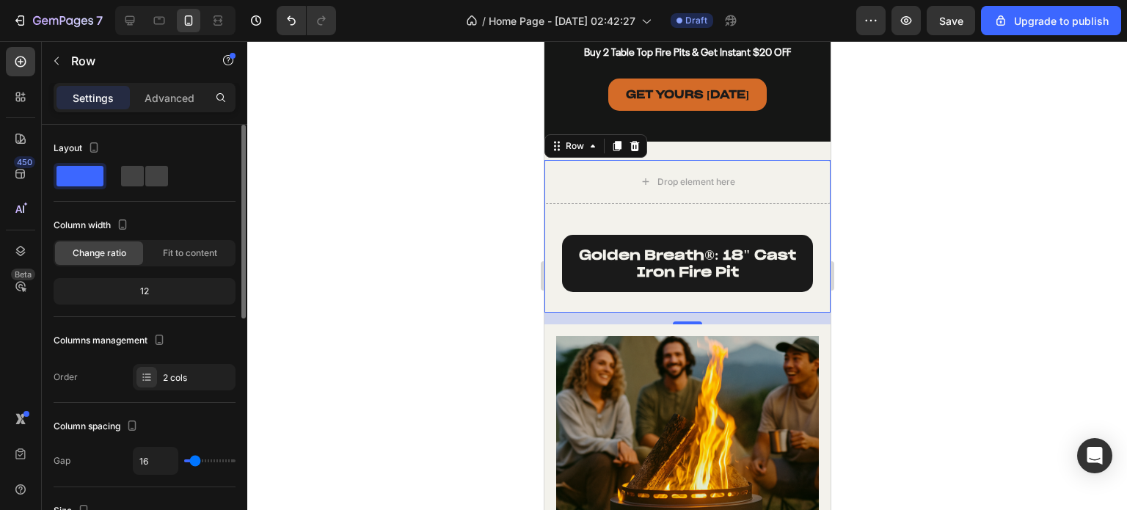
click at [147, 291] on div "12" at bounding box center [144, 291] width 176 height 21
click at [152, 365] on div "2 cols" at bounding box center [184, 377] width 103 height 26
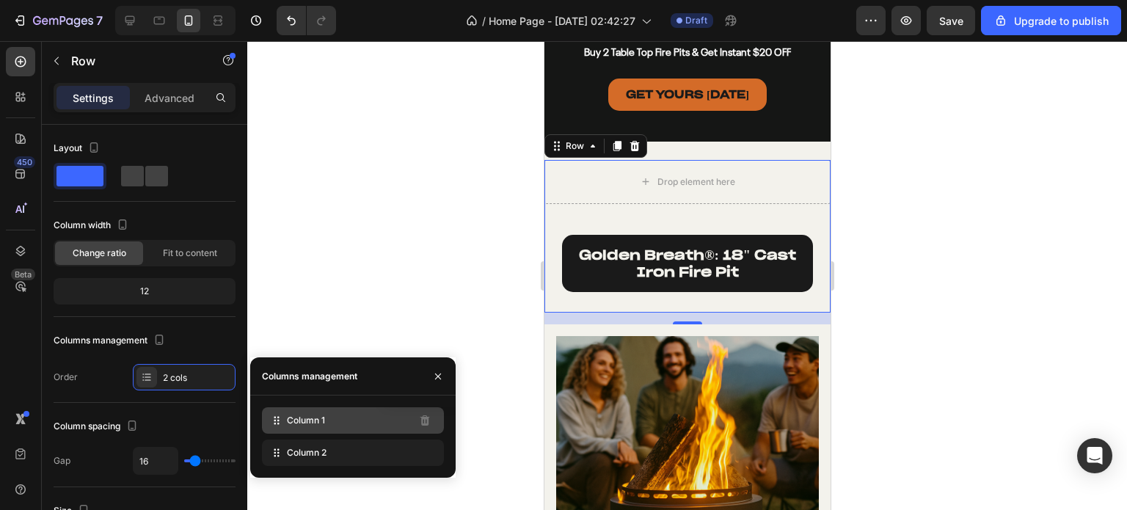
click at [396, 414] on div "Column 1 Delete column" at bounding box center [353, 420] width 182 height 26
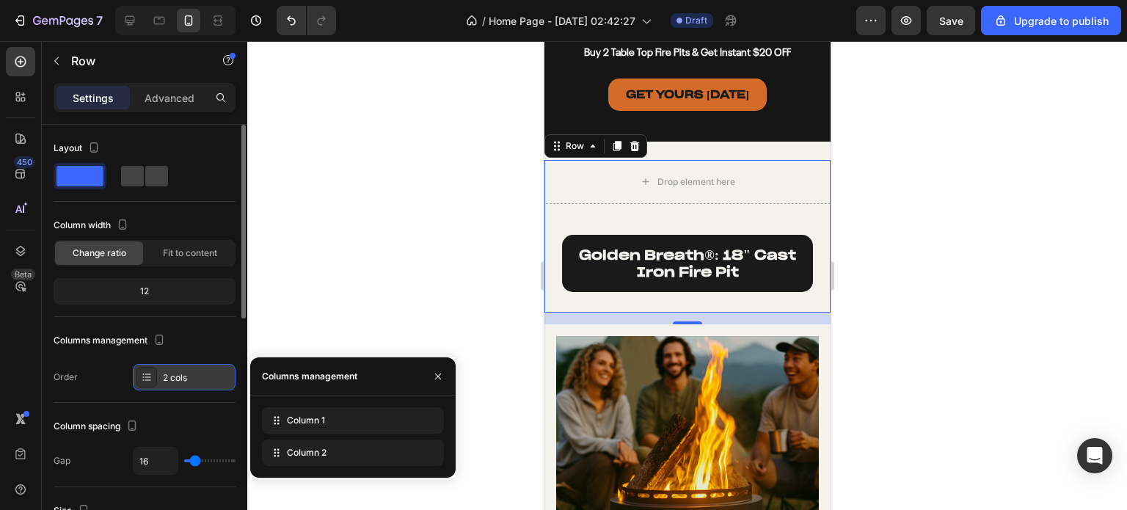
click at [147, 374] on icon at bounding box center [147, 377] width 12 height 12
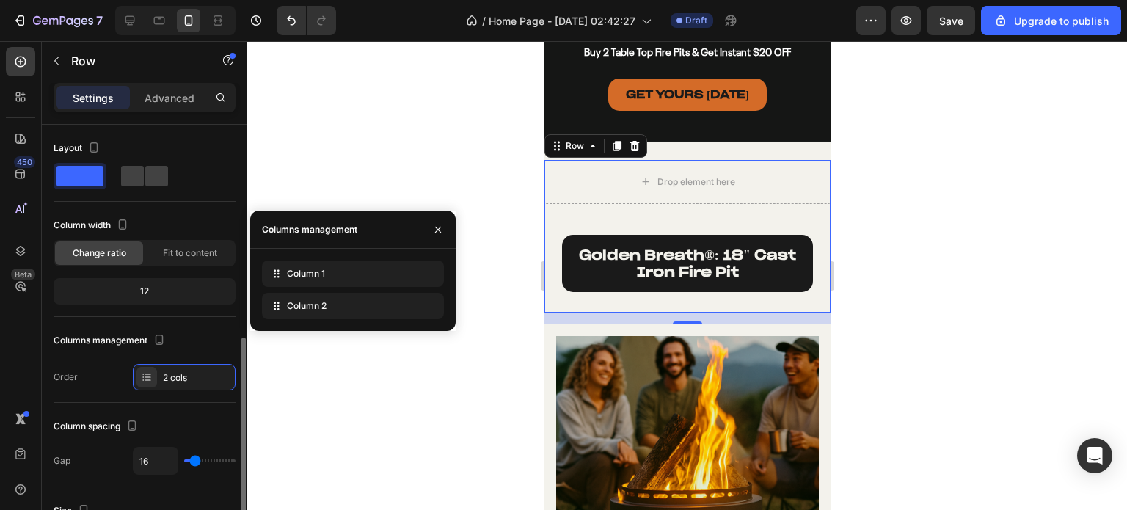
scroll to position [147, 0]
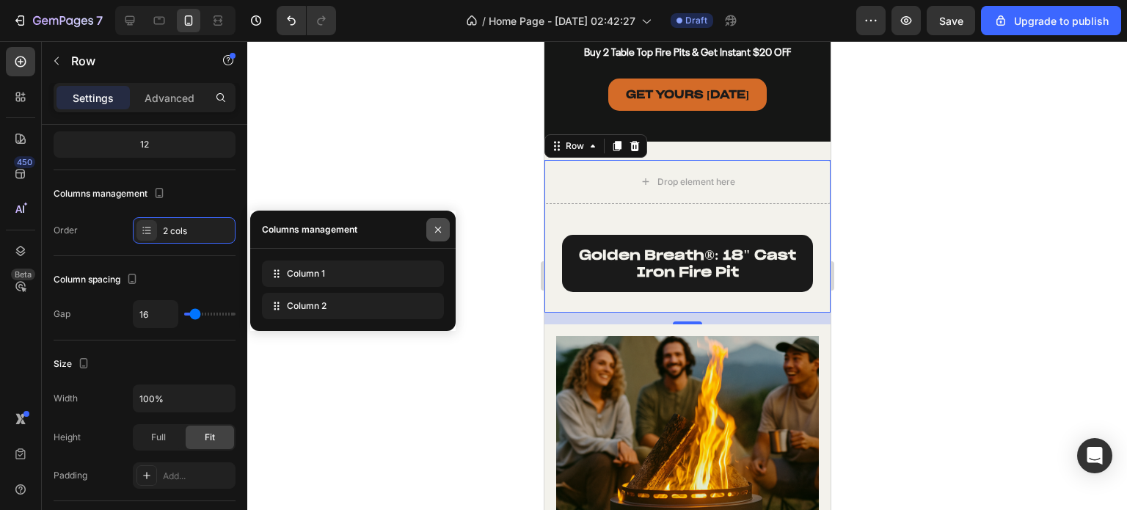
click at [439, 231] on icon "button" at bounding box center [438, 230] width 6 height 6
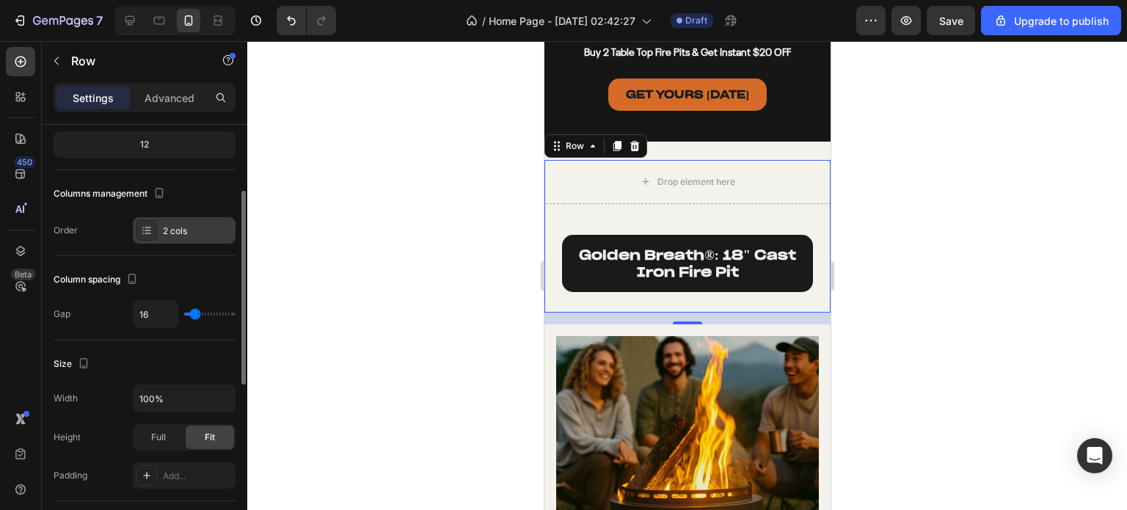
click at [155, 233] on div at bounding box center [146, 230] width 21 height 21
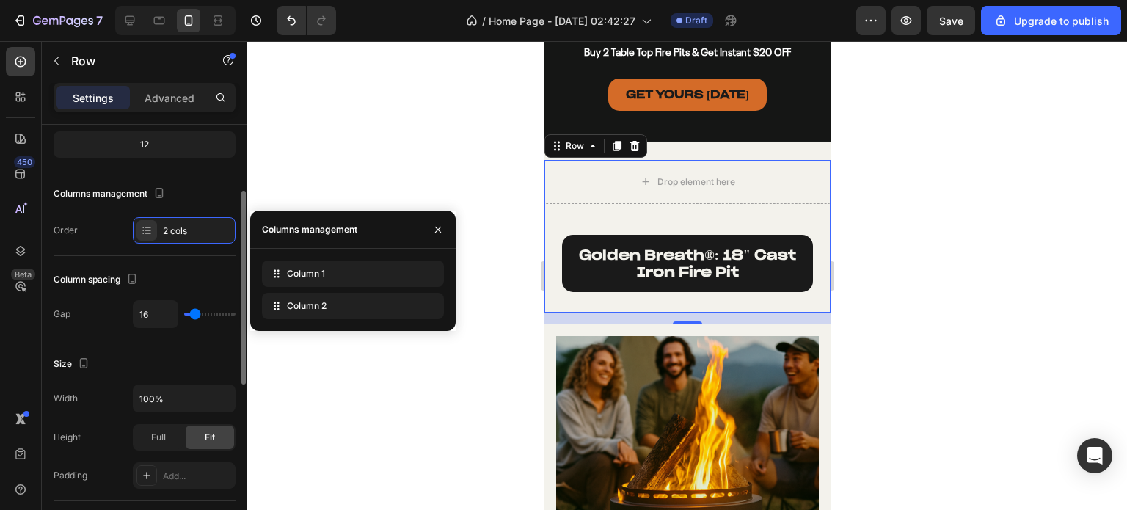
drag, startPoint x: 155, startPoint y: 233, endPoint x: 113, endPoint y: 235, distance: 41.9
click at [114, 236] on div "Order 2 cols" at bounding box center [145, 230] width 182 height 26
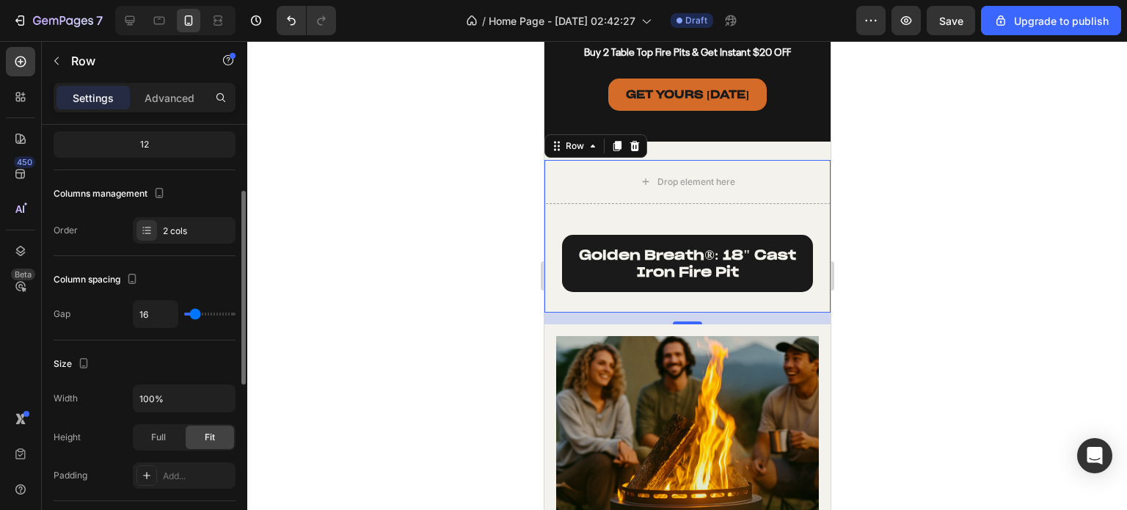
scroll to position [73, 0]
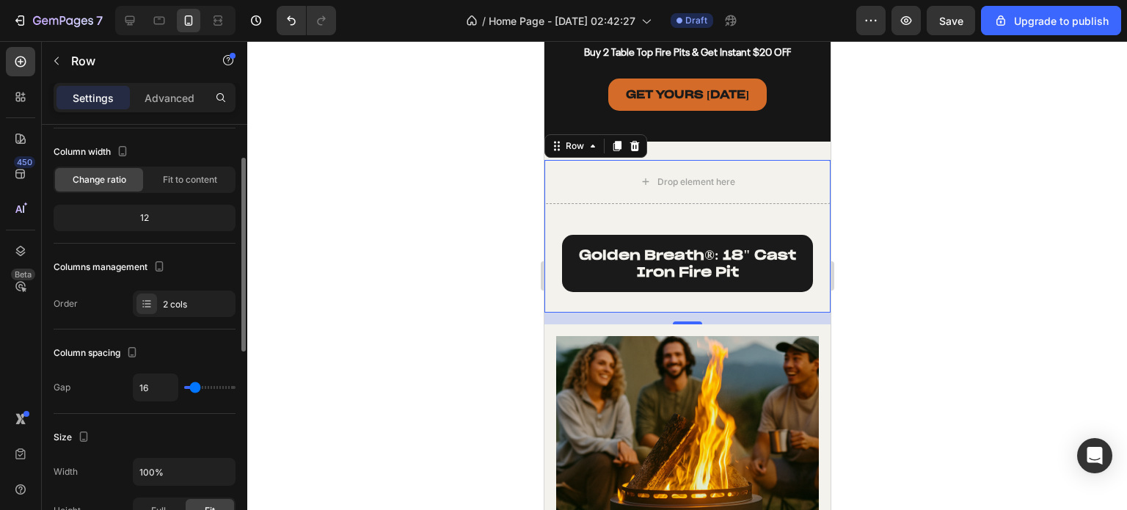
click at [137, 216] on div "12" at bounding box center [144, 218] width 176 height 21
click at [167, 186] on div "Fit to content" at bounding box center [190, 179] width 88 height 23
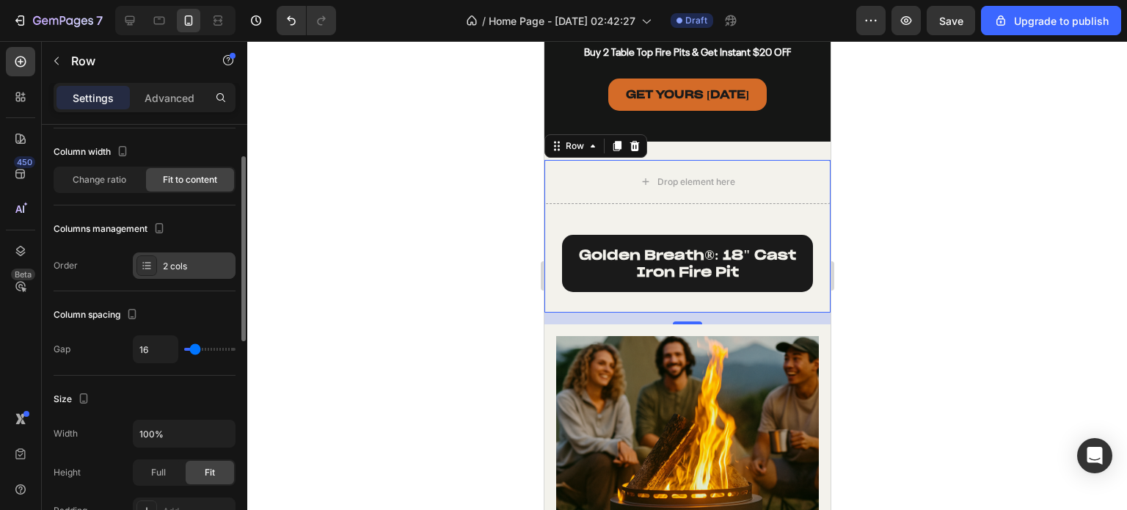
click at [147, 262] on icon at bounding box center [147, 262] width 6 height 1
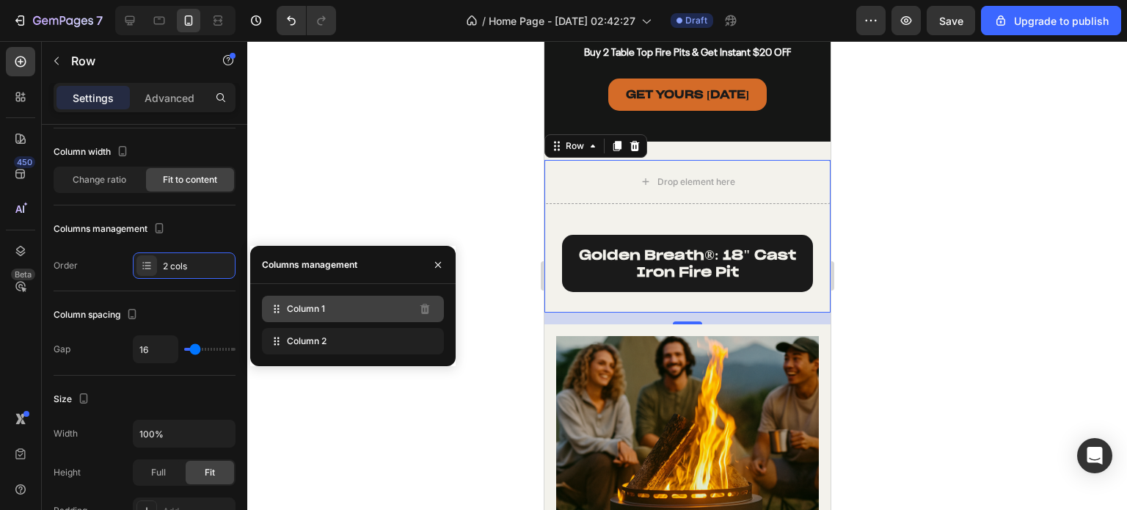
click at [323, 303] on span "Column 1" at bounding box center [306, 308] width 38 height 13
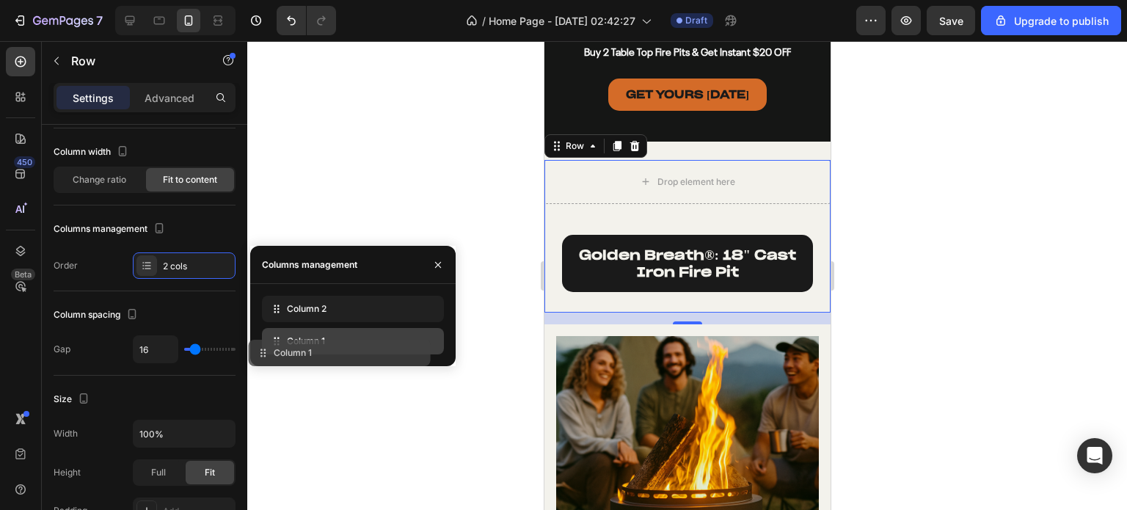
click at [409, 351] on div "Column 1" at bounding box center [353, 341] width 182 height 26
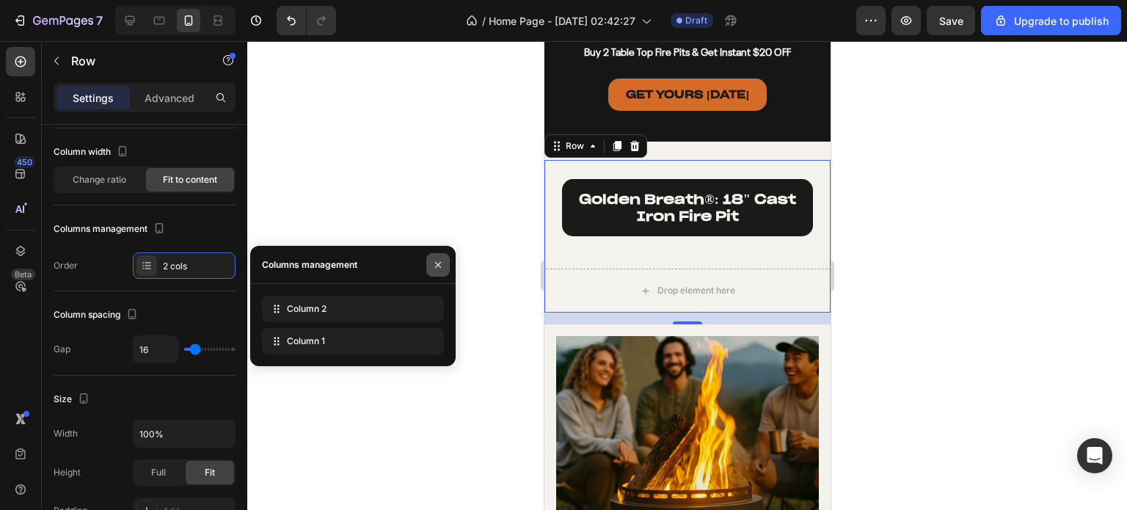
click at [436, 266] on icon "button" at bounding box center [438, 265] width 6 height 6
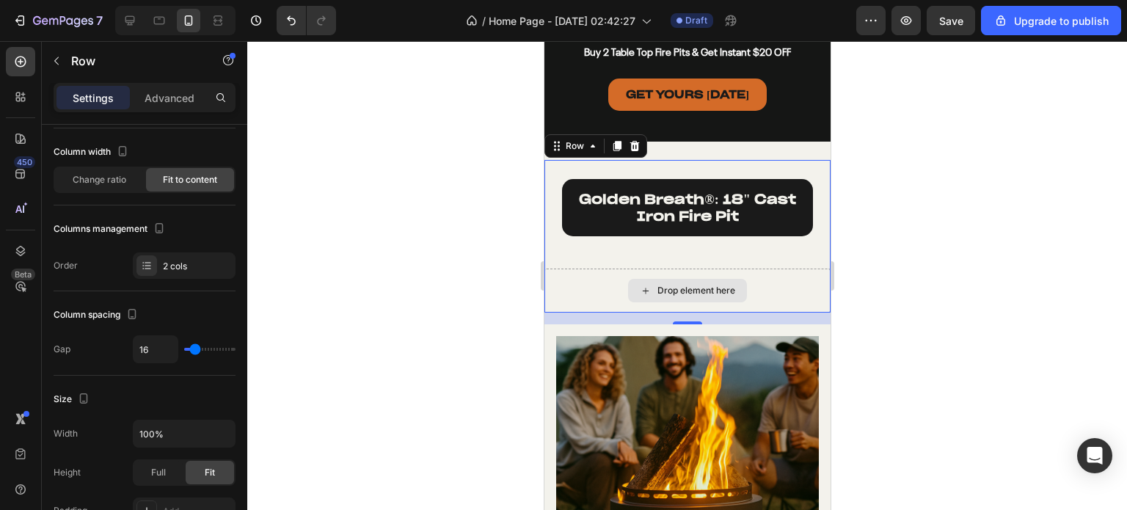
click at [606, 281] on div "Drop element here" at bounding box center [686, 290] width 286 height 44
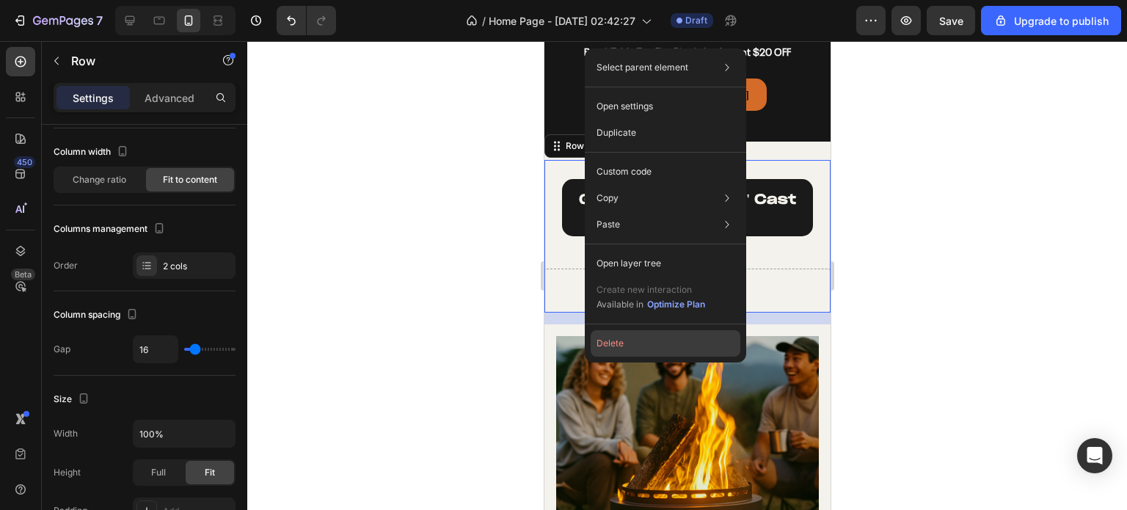
click at [623, 343] on button "Delete" at bounding box center [665, 343] width 150 height 26
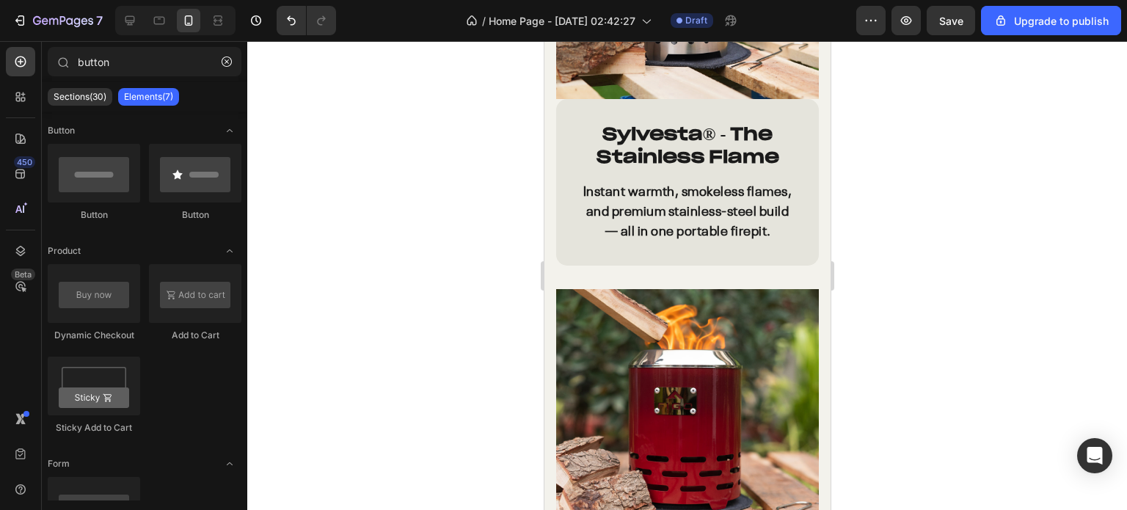
scroll to position [1969, 0]
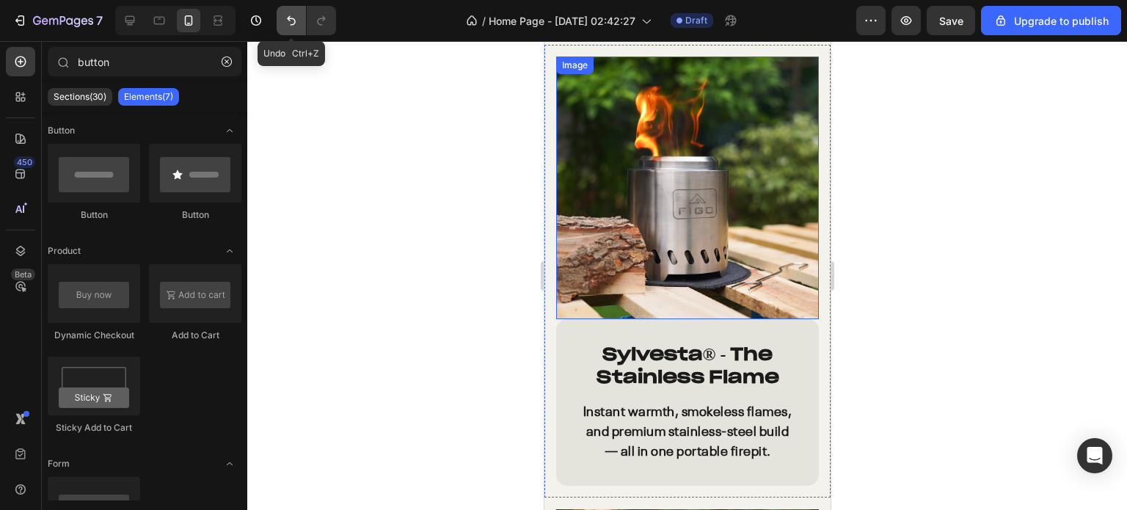
click at [283, 29] on button "Undo/Redo" at bounding box center [291, 20] width 29 height 29
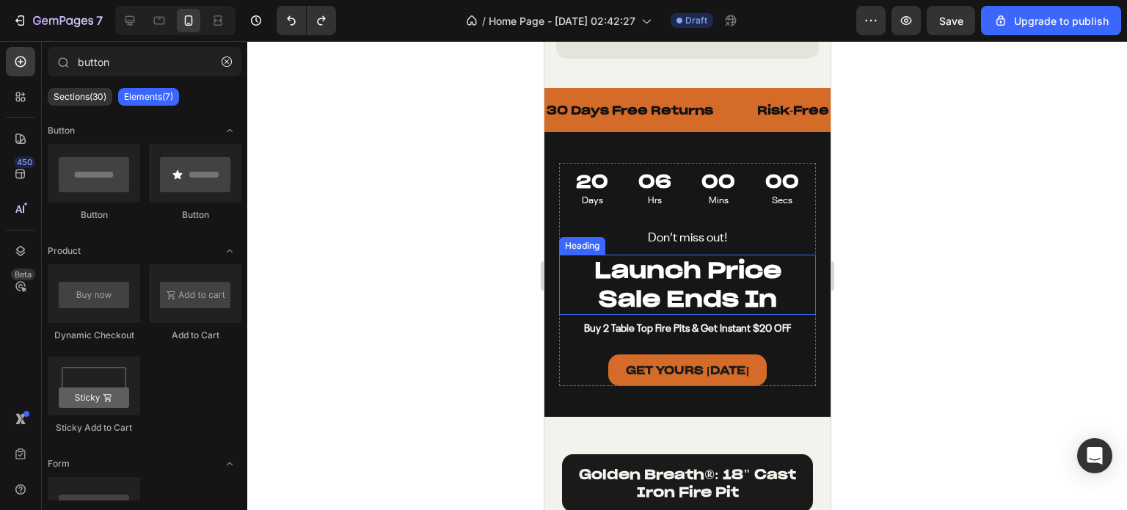
scroll to position [3142, 0]
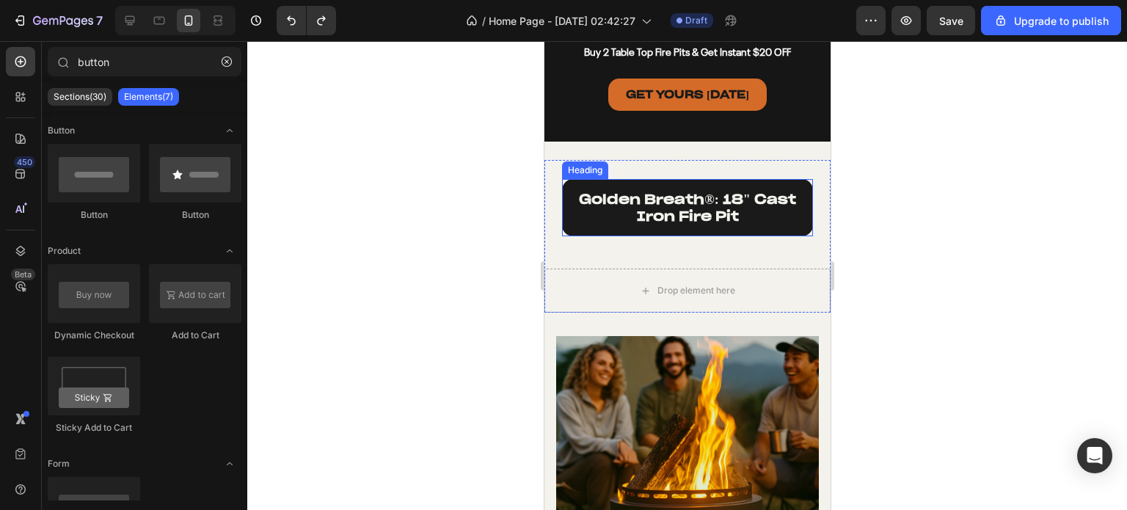
click at [667, 222] on strong "golden breath®: 18" cast iron fire pit" at bounding box center [686, 208] width 216 height 34
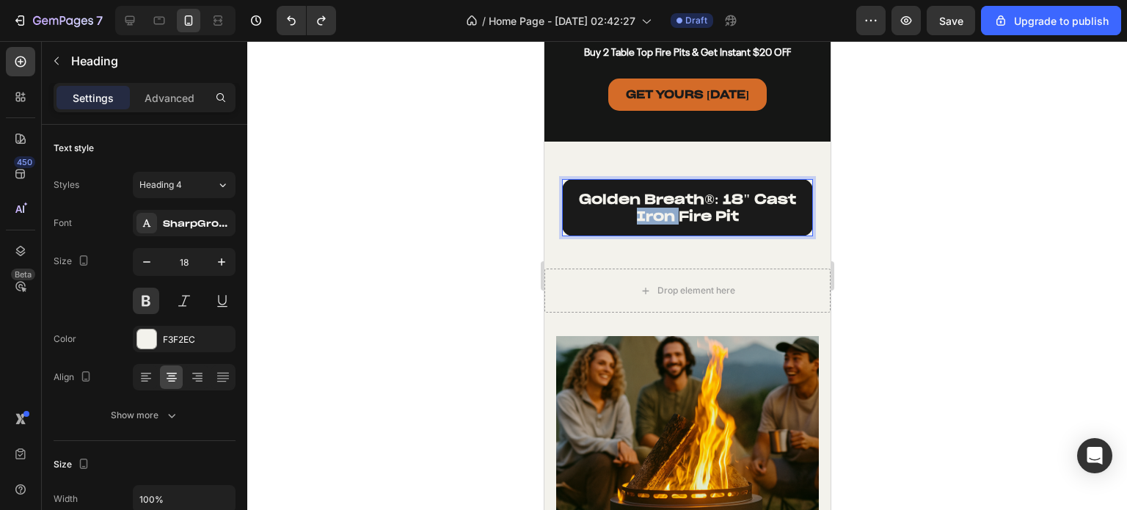
click at [653, 213] on strong "golden breath®: 18" cast iron fire pit" at bounding box center [686, 208] width 216 height 34
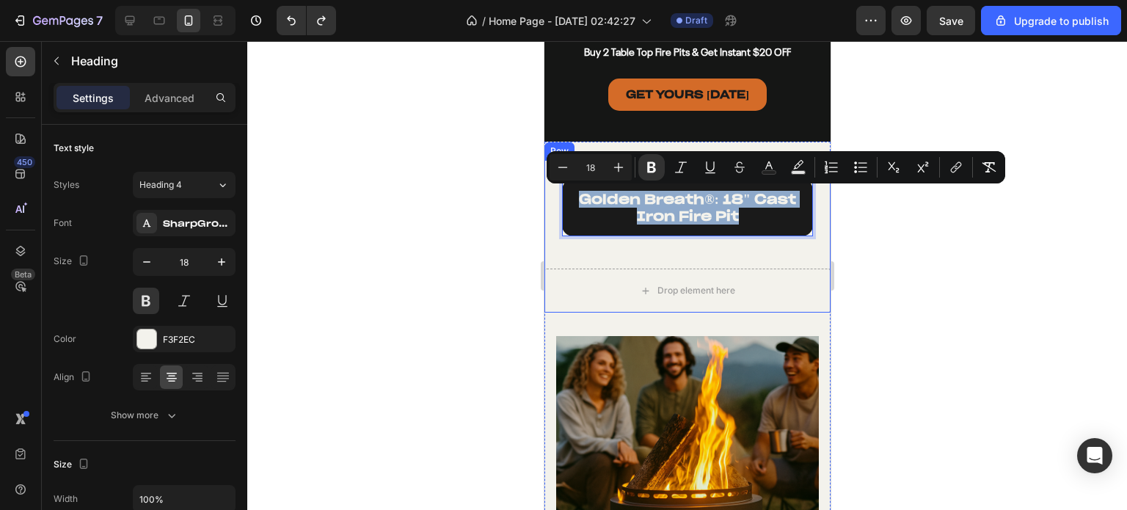
click at [725, 271] on div "Drop element here" at bounding box center [686, 290] width 286 height 44
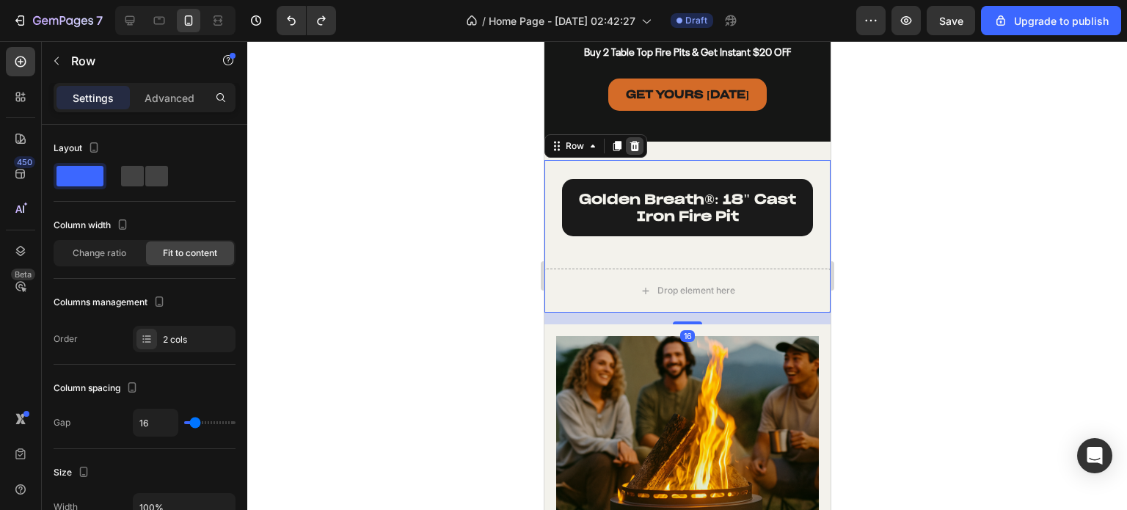
click at [634, 147] on icon at bounding box center [634, 146] width 12 height 12
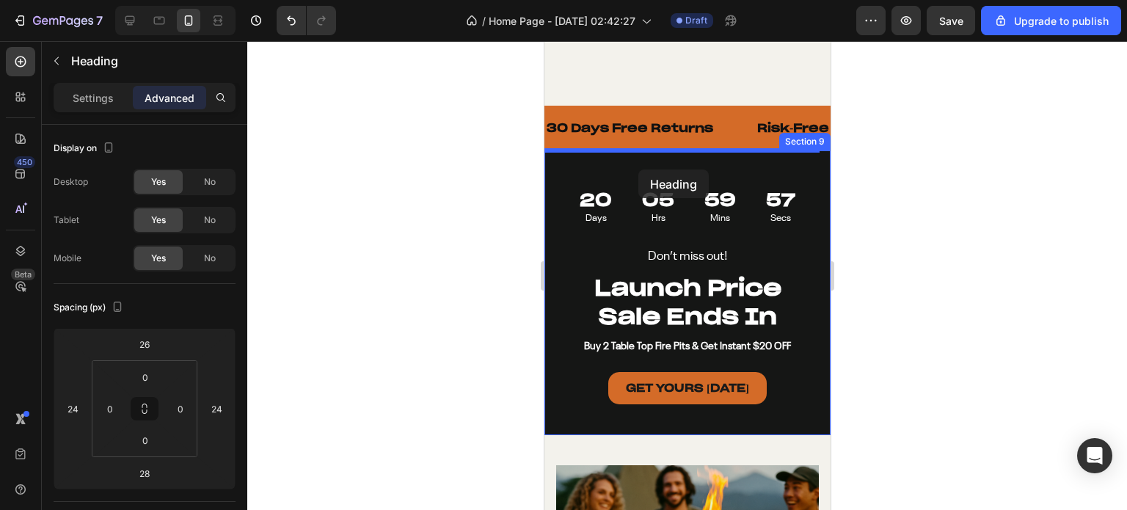
scroll to position [3069, 0]
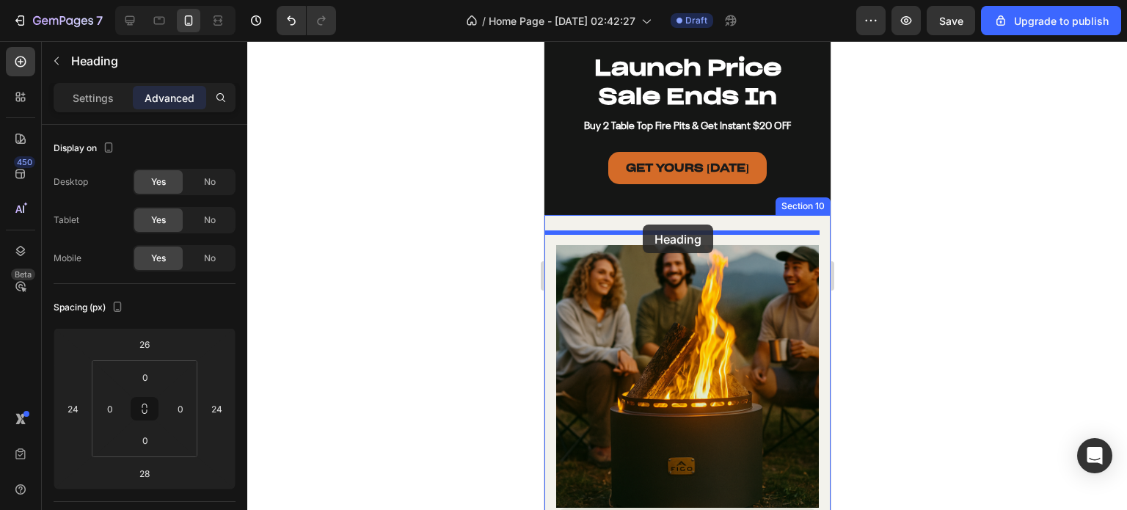
drag, startPoint x: 585, startPoint y: 106, endPoint x: 642, endPoint y: 224, distance: 130.9
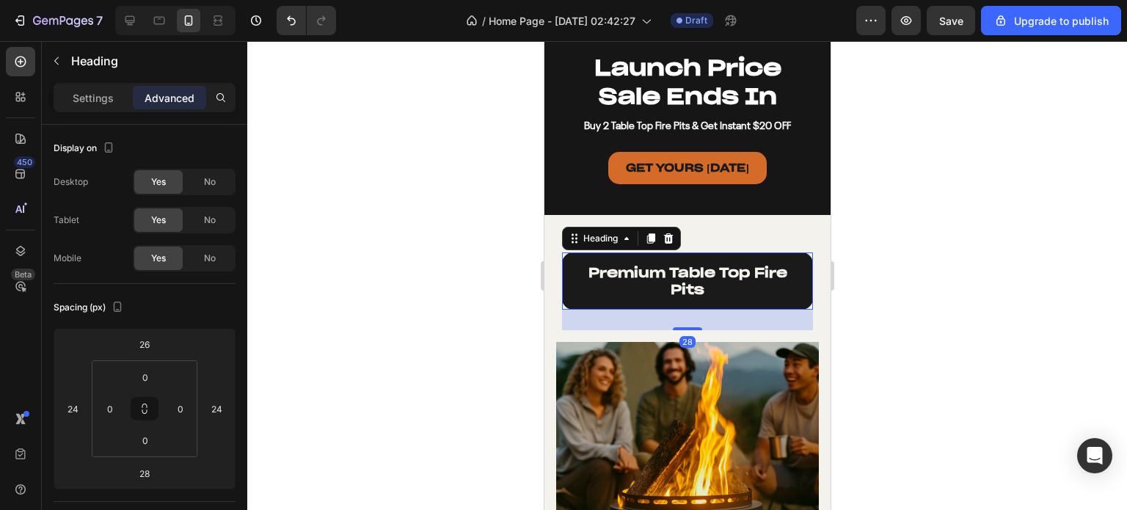
click at [675, 278] on h2 "premium table top fire pits" at bounding box center [686, 281] width 251 height 58
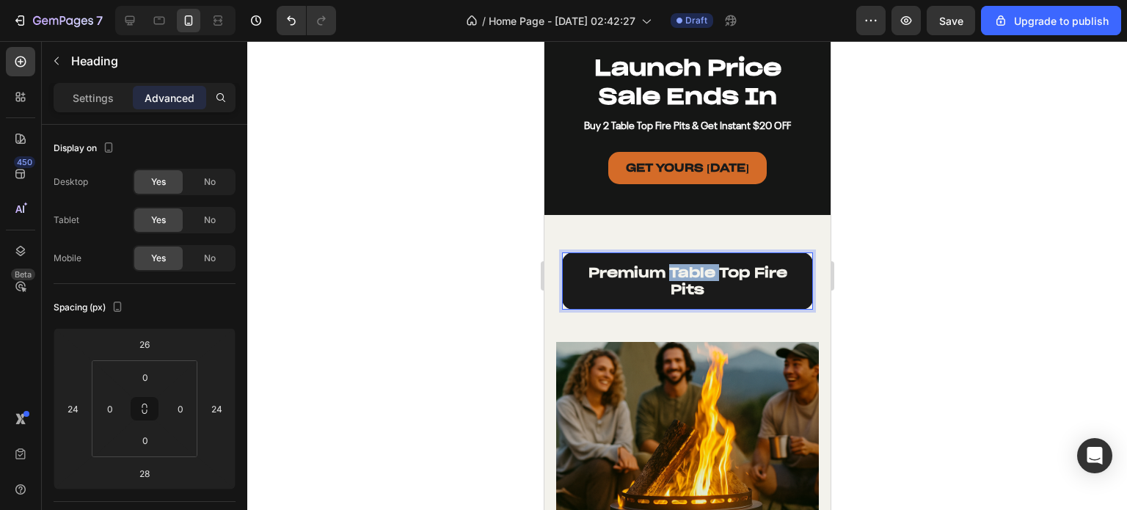
click at [675, 278] on p "premium table top fire pits" at bounding box center [686, 281] width 227 height 34
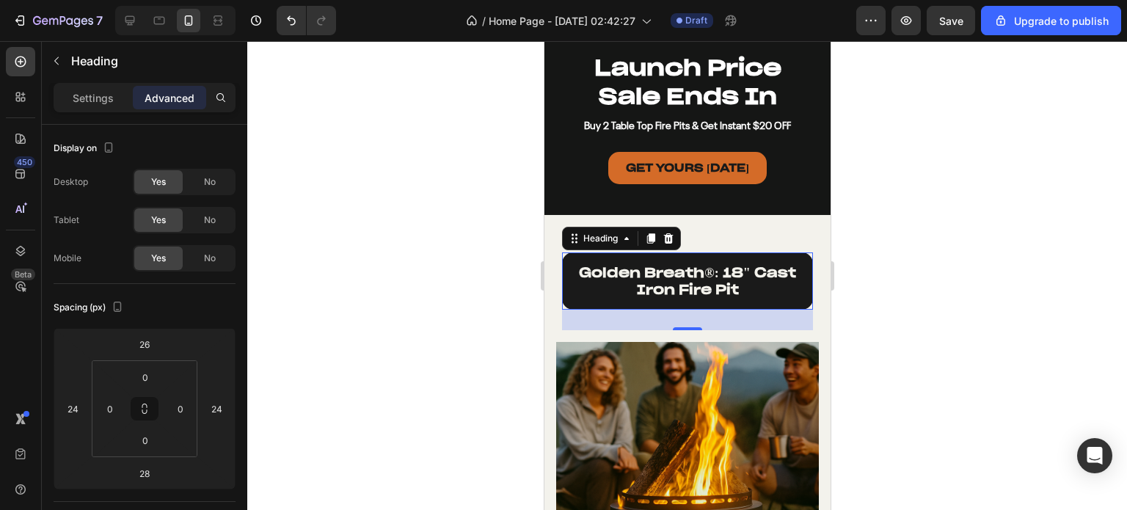
click at [927, 285] on div at bounding box center [686, 275] width 879 height 469
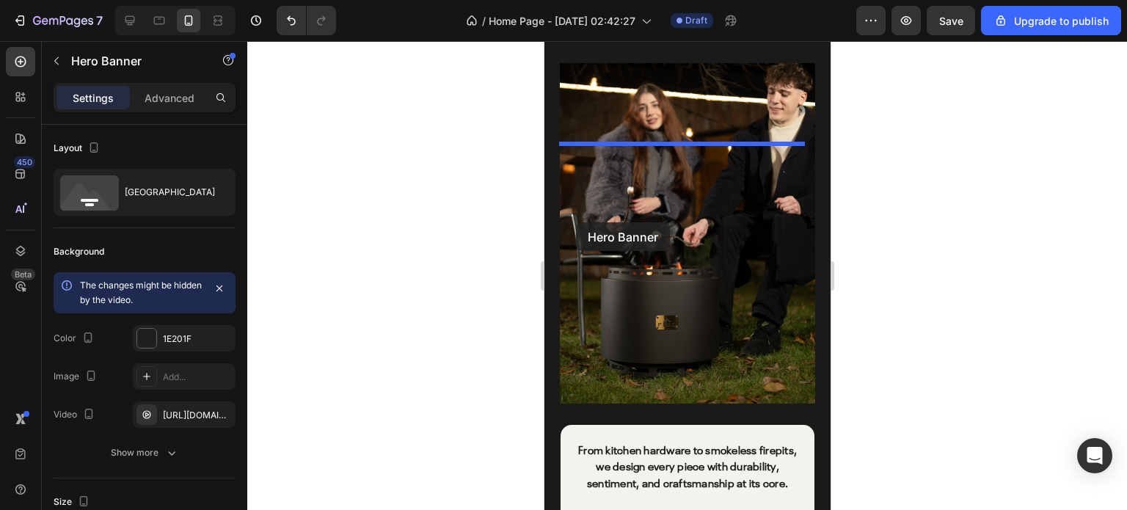
scroll to position [4242, 0]
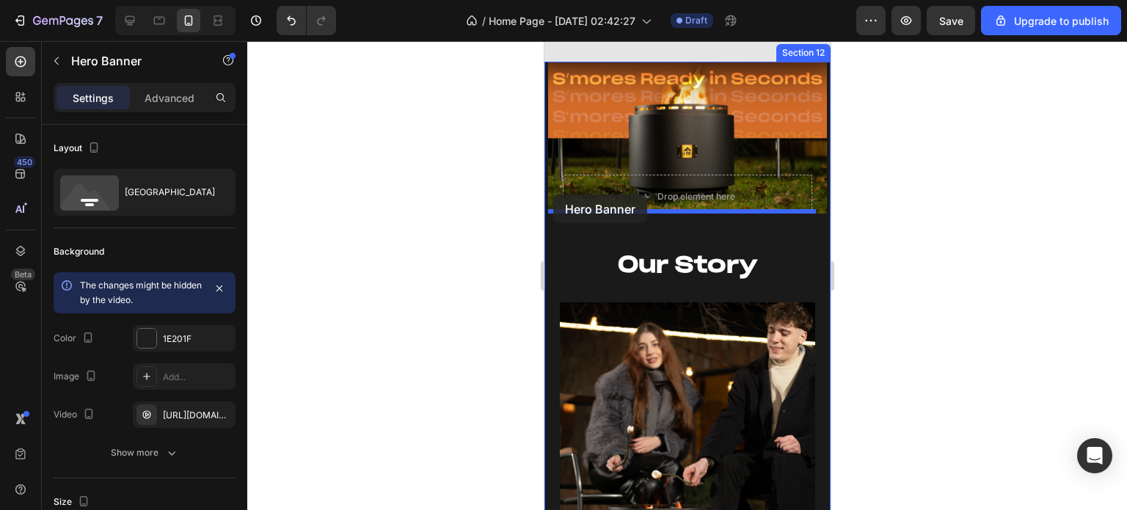
drag, startPoint x: 572, startPoint y: 192, endPoint x: 552, endPoint y: 194, distance: 19.9
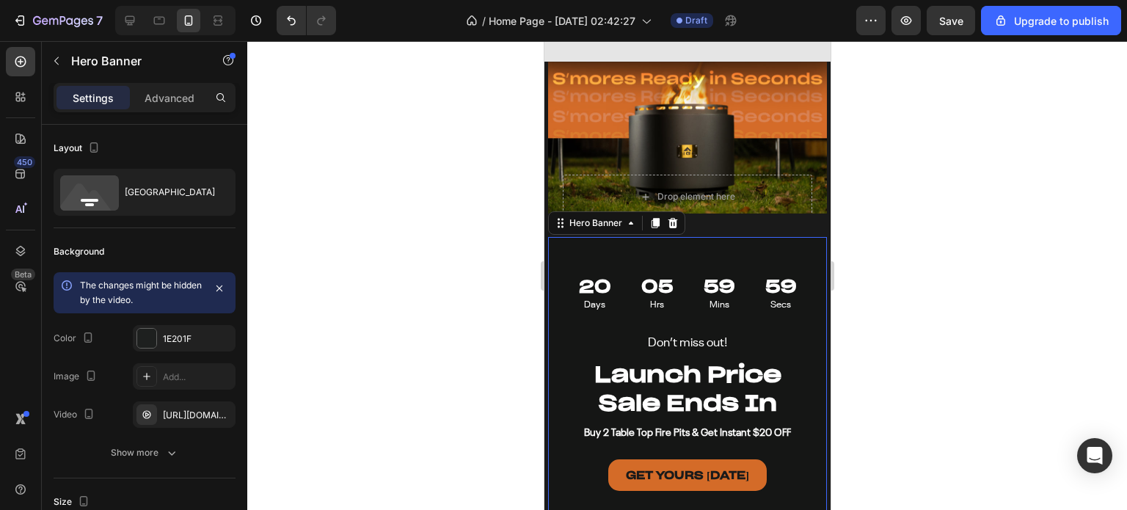
scroll to position [4462, 0]
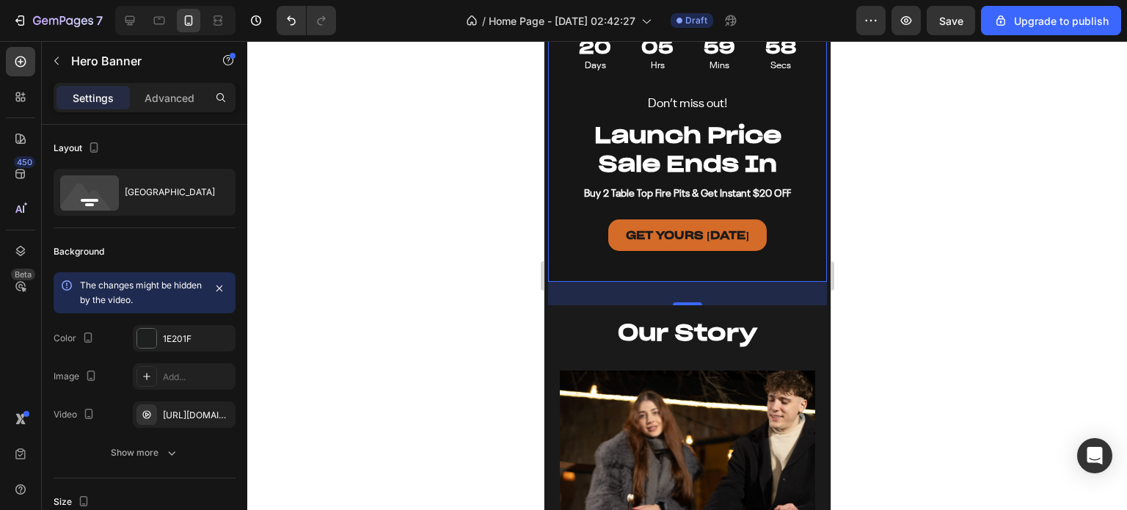
click at [945, 290] on div at bounding box center [686, 275] width 879 height 469
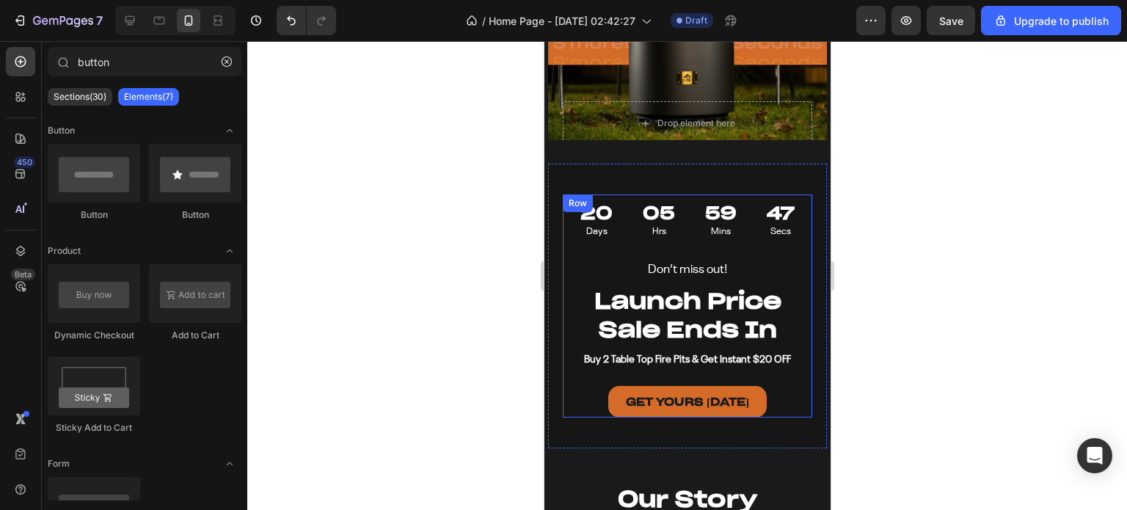
scroll to position [4169, 0]
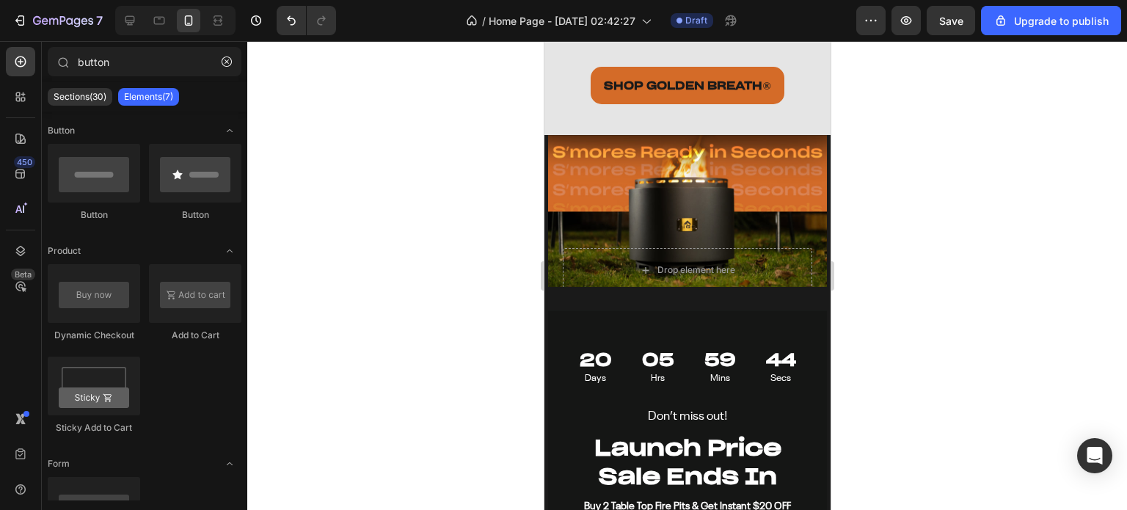
click at [994, 275] on div at bounding box center [686, 275] width 879 height 469
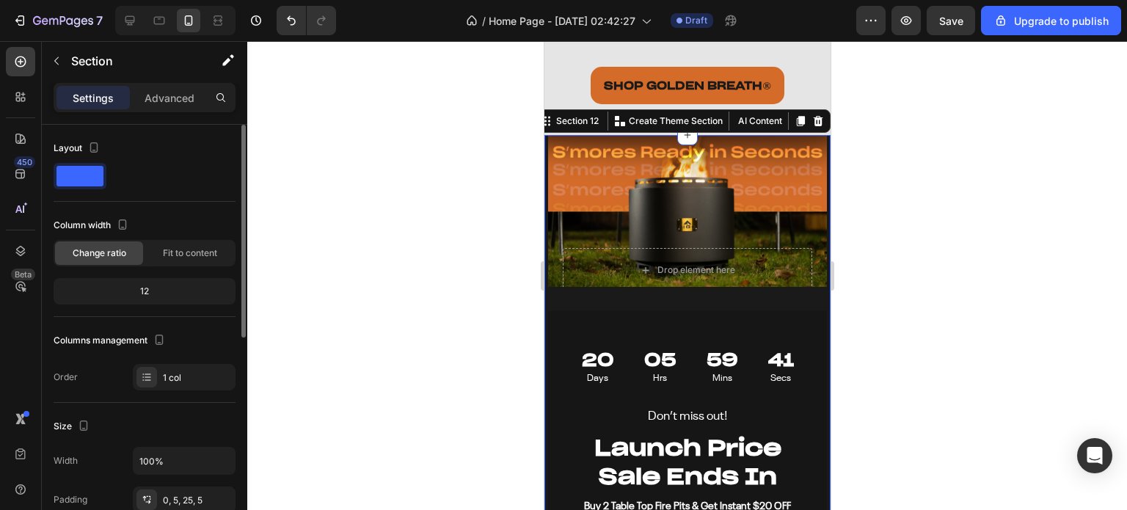
scroll to position [220, 0]
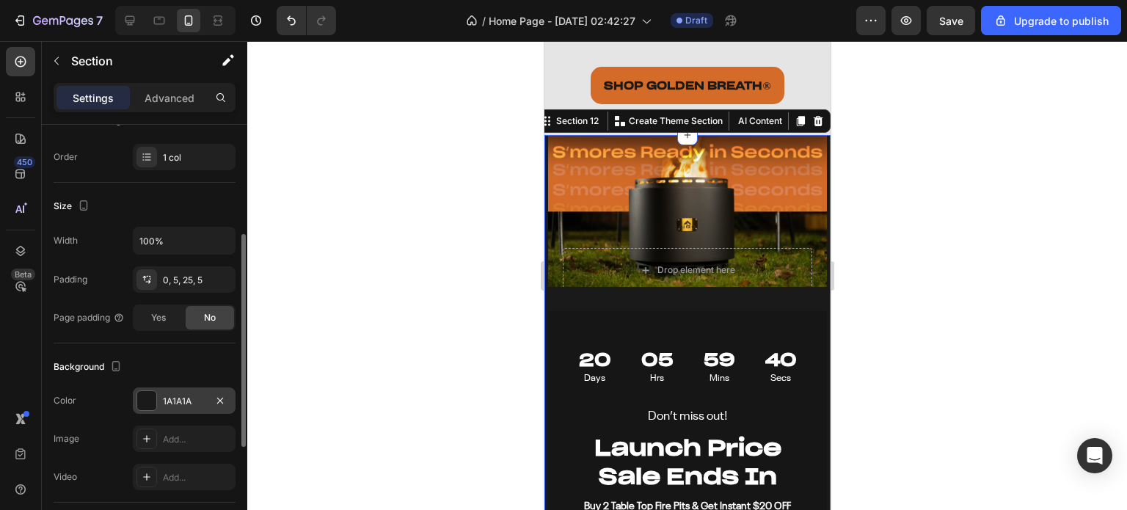
click at [147, 391] on div at bounding box center [146, 400] width 19 height 19
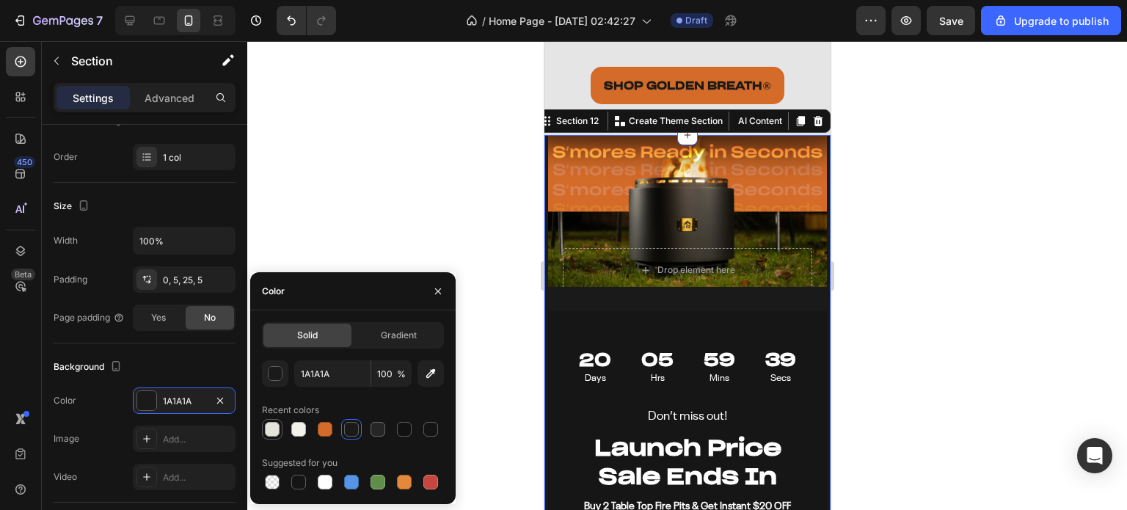
click at [274, 427] on div at bounding box center [272, 429] width 15 height 15
type input "E5E4DC"
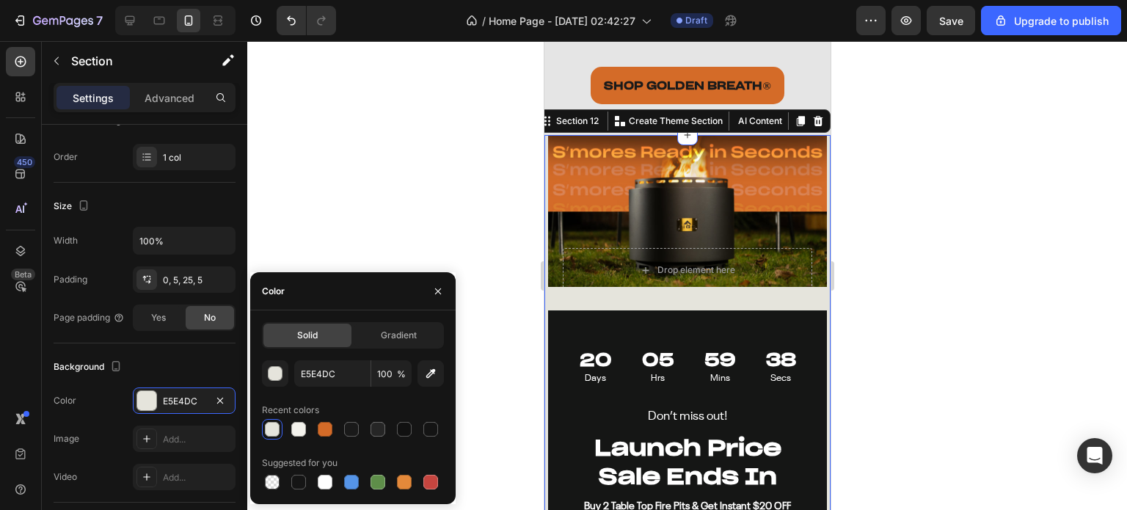
click at [455, 146] on div at bounding box center [686, 275] width 879 height 469
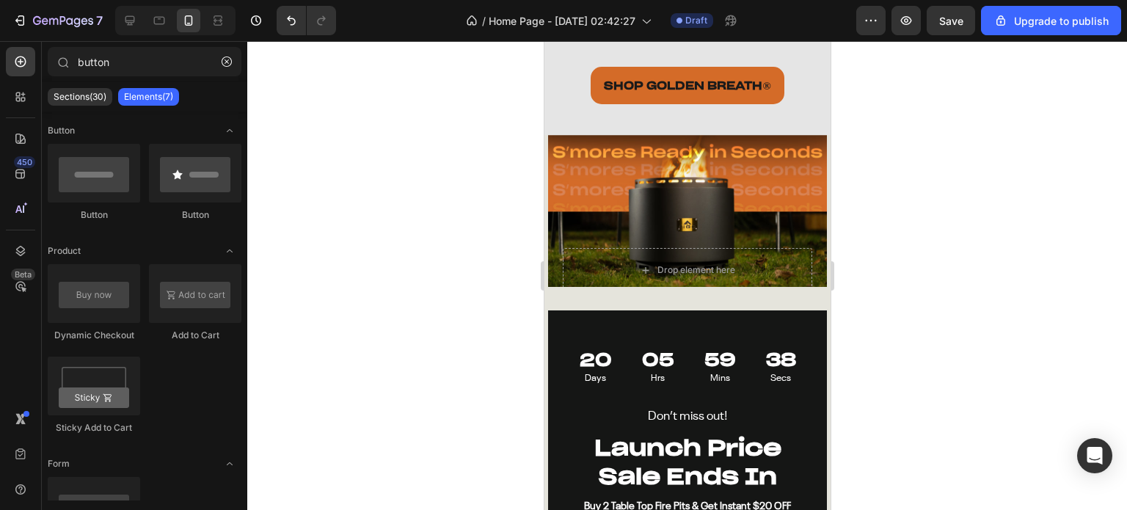
click at [455, 146] on div at bounding box center [686, 275] width 879 height 469
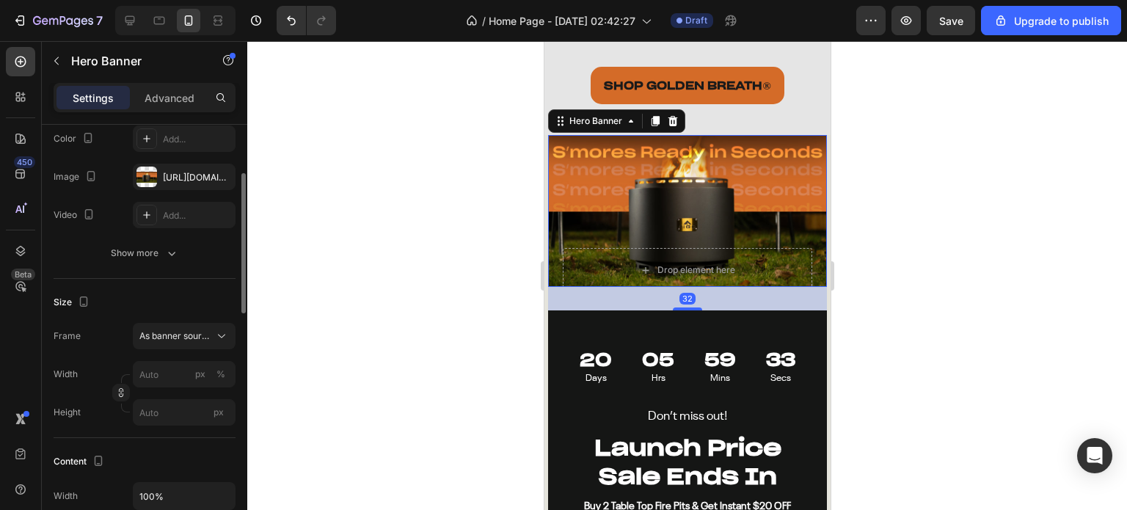
scroll to position [293, 0]
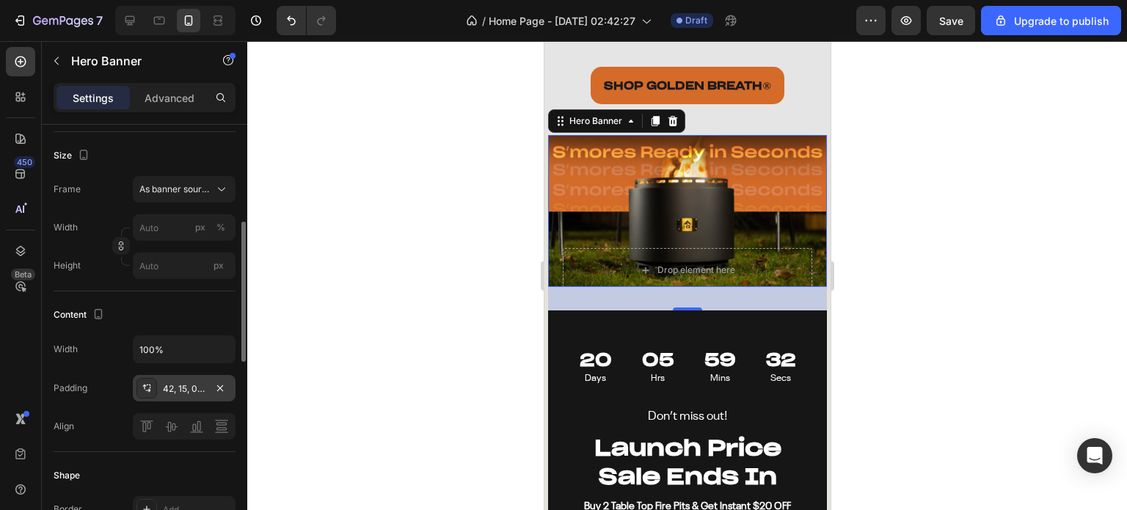
click at [181, 392] on div "42, 15, 0, 15" at bounding box center [184, 388] width 43 height 13
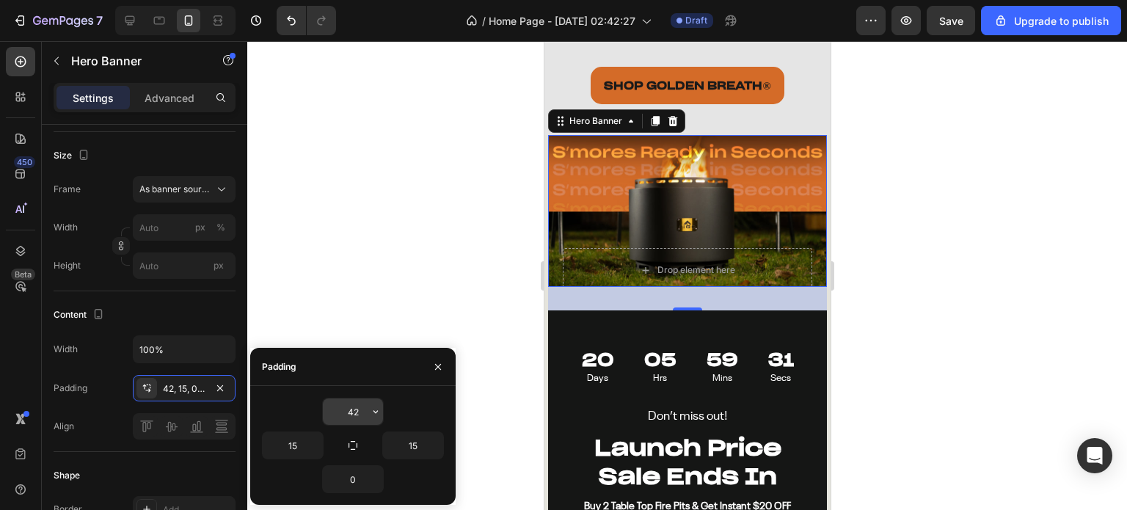
click at [354, 406] on input "42" at bounding box center [353, 411] width 60 height 26
type input "0"
click at [436, 370] on icon "button" at bounding box center [438, 367] width 12 height 12
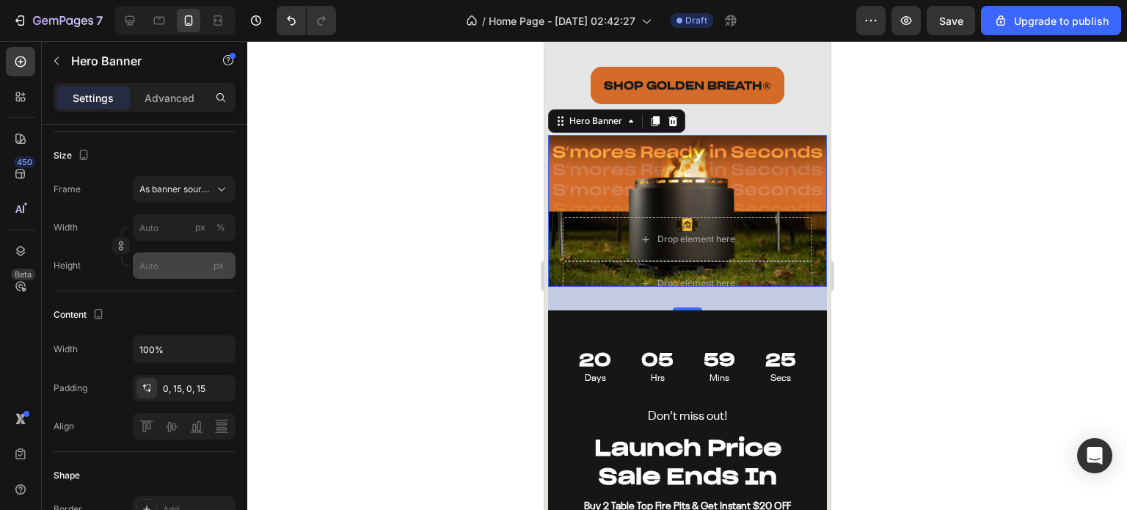
scroll to position [0, 0]
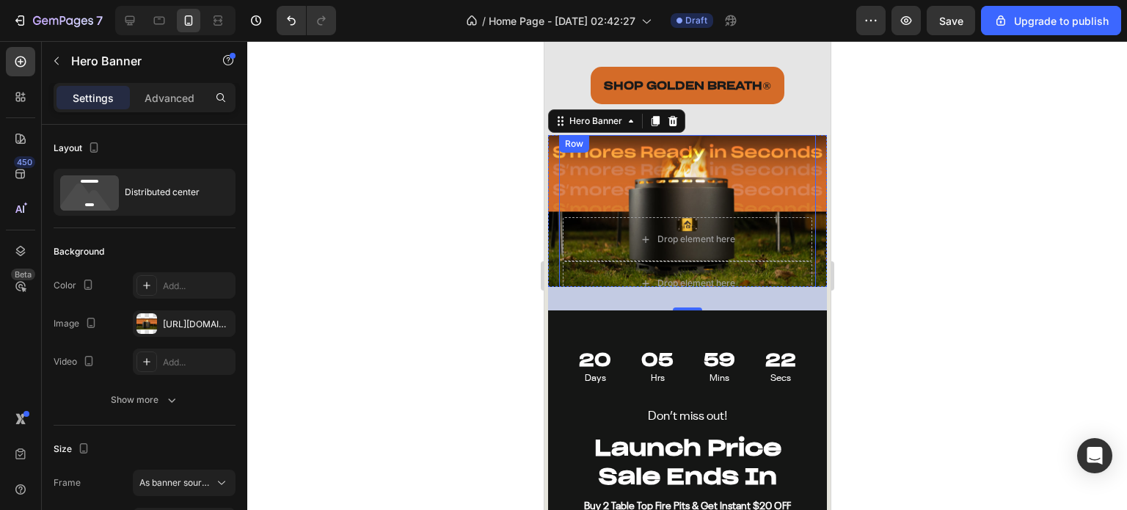
click at [582, 137] on div "Row" at bounding box center [573, 143] width 24 height 13
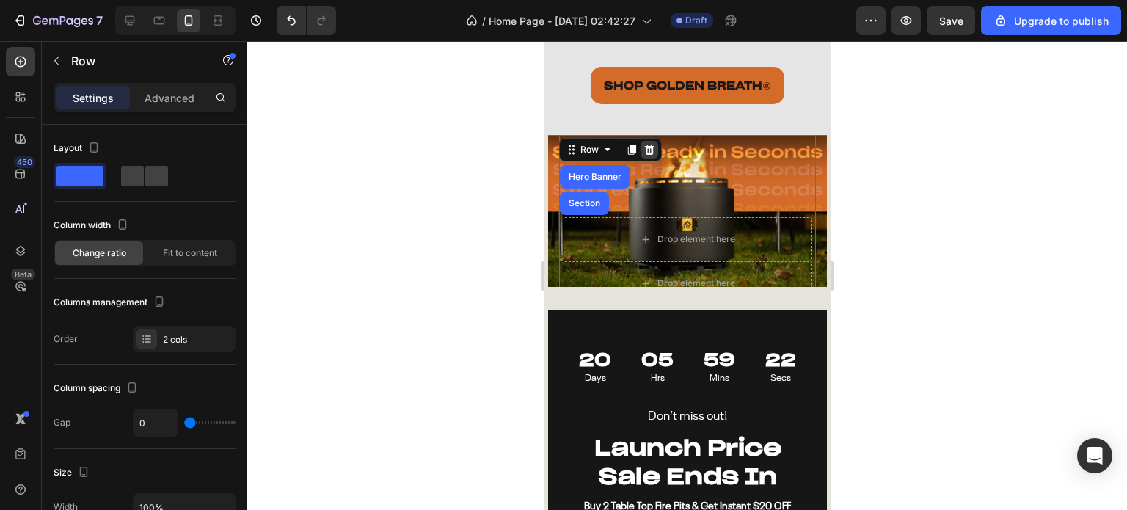
click at [642, 144] on icon at bounding box center [648, 150] width 12 height 12
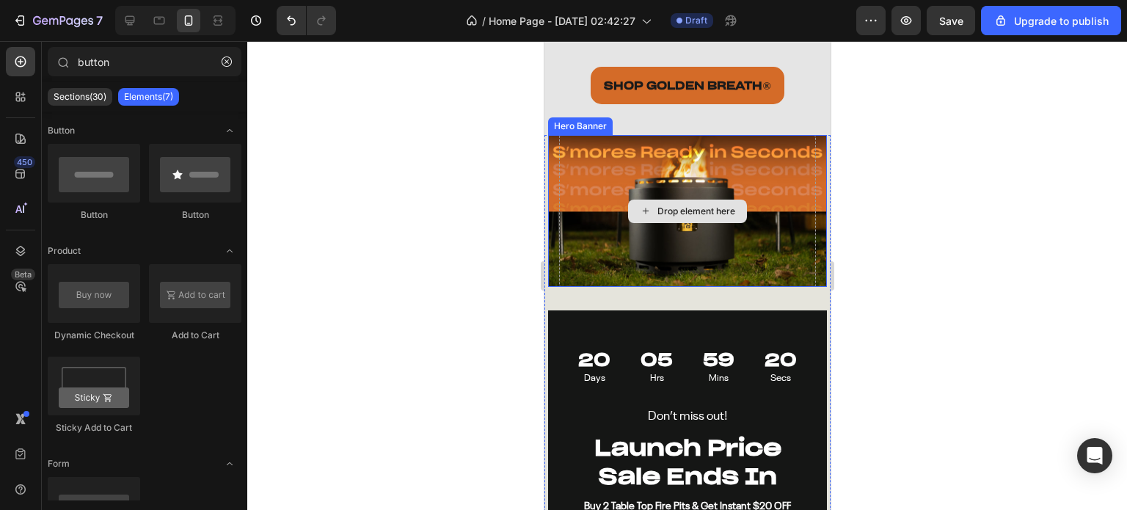
click at [602, 142] on div "Drop element here" at bounding box center [686, 211] width 257 height 152
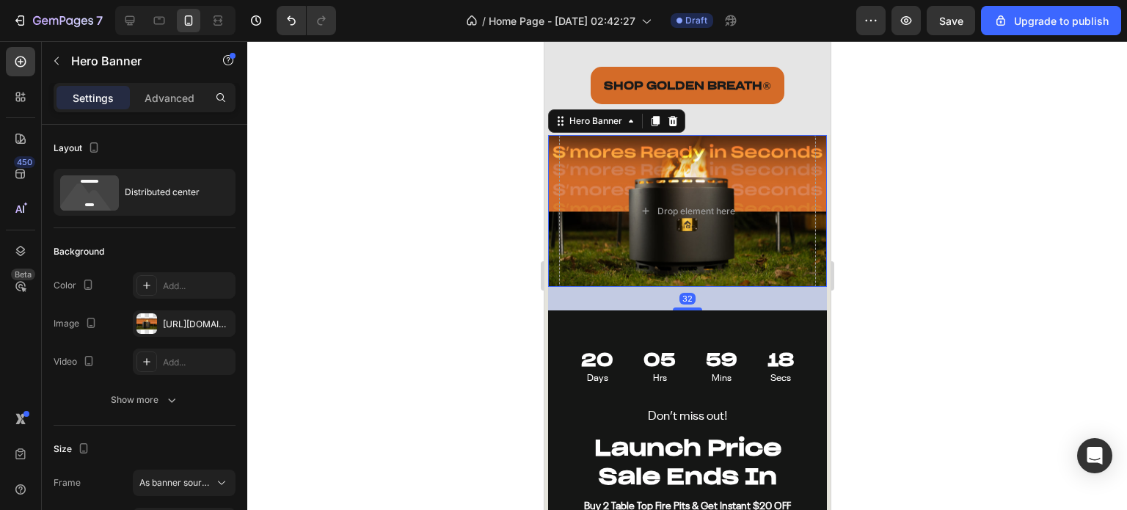
click at [551, 135] on div "Drop element here" at bounding box center [686, 211] width 279 height 152
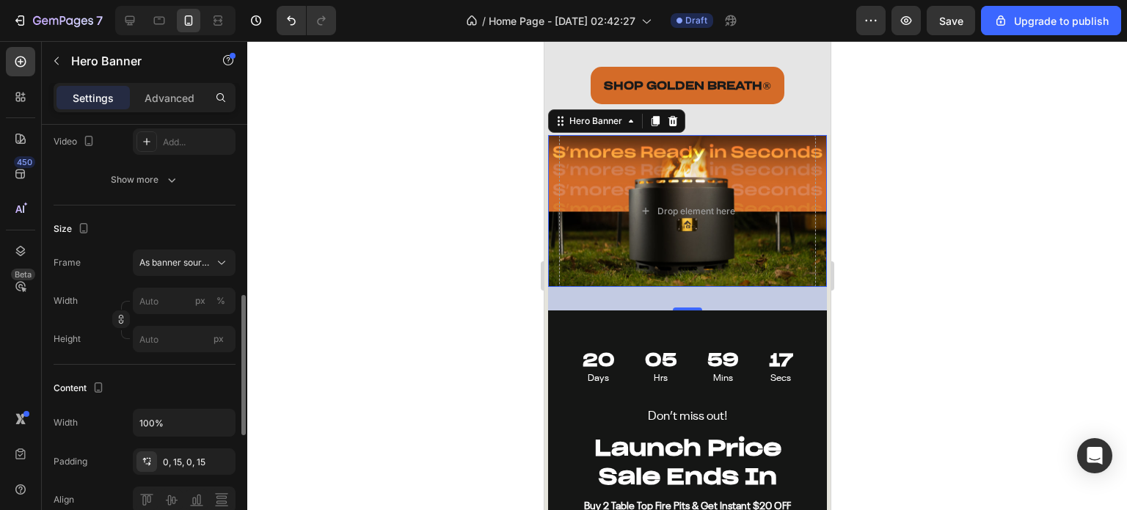
scroll to position [293, 0]
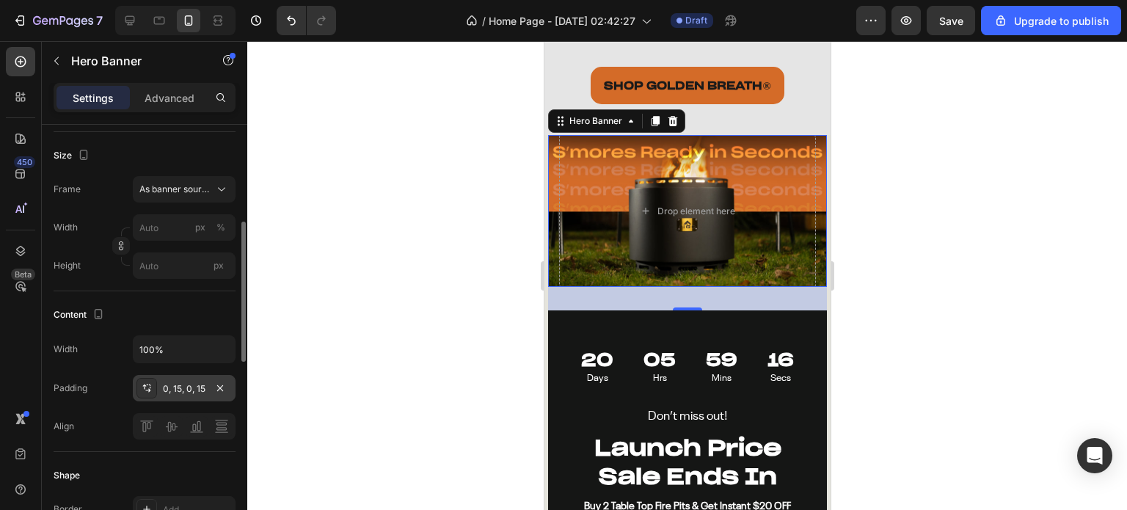
click at [179, 387] on div "0, 15, 0, 15" at bounding box center [184, 388] width 43 height 13
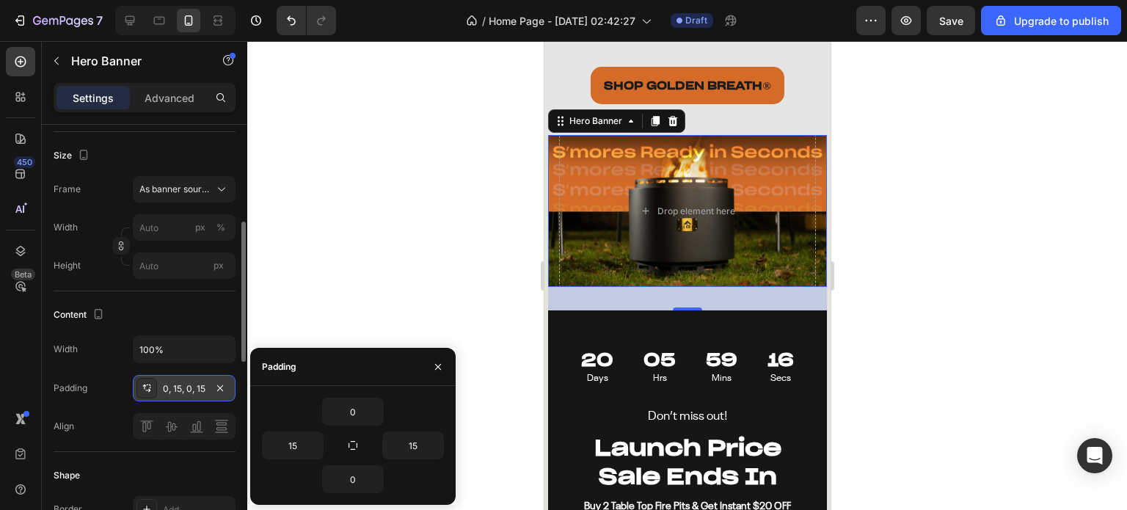
click at [179, 387] on div "0, 15, 0, 15" at bounding box center [184, 388] width 43 height 13
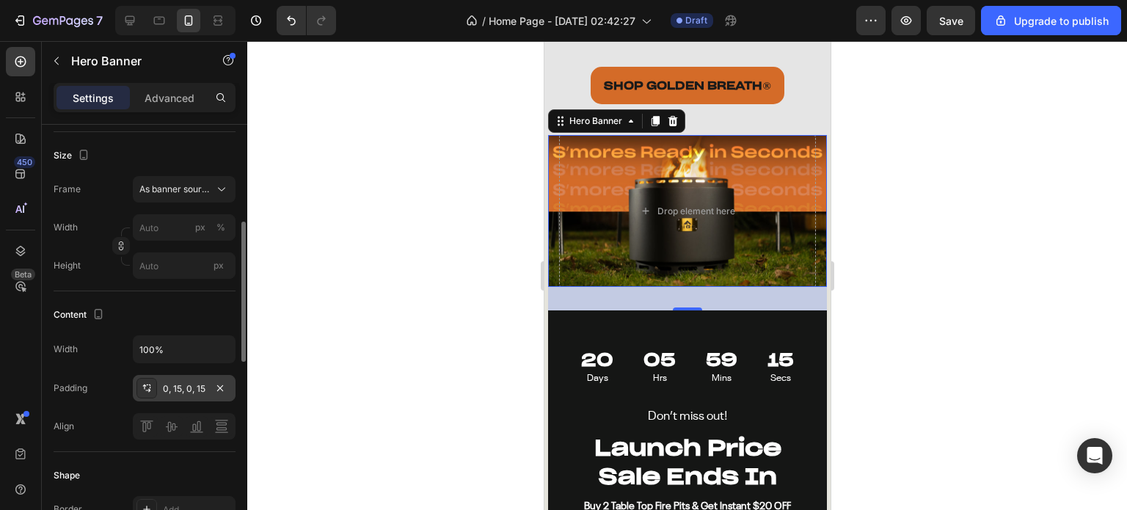
click at [190, 383] on div "0, 15, 0, 15" at bounding box center [184, 388] width 43 height 13
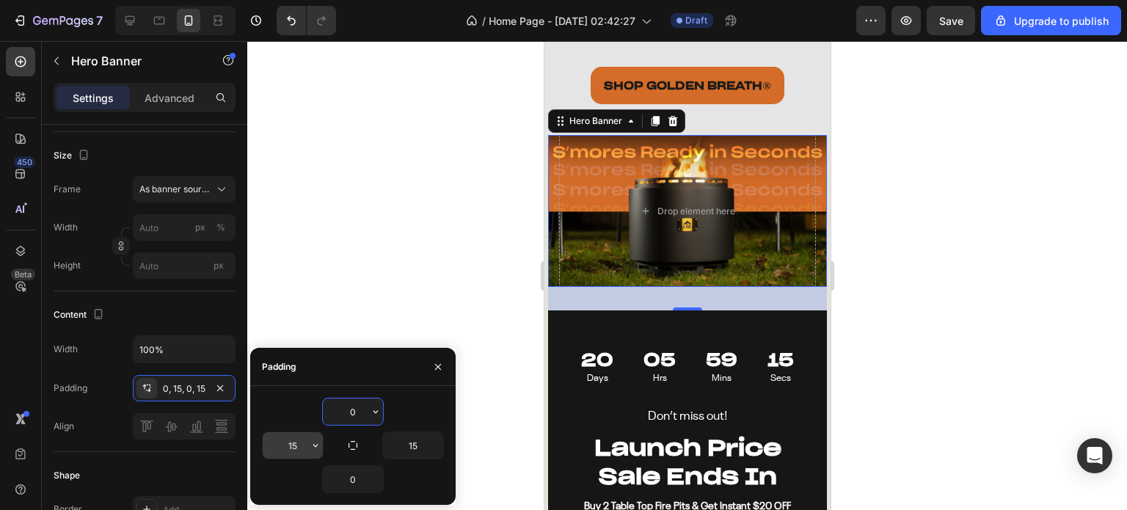
click at [301, 442] on input "15" at bounding box center [293, 445] width 60 height 26
type input "0"
click at [403, 438] on input "15" at bounding box center [413, 445] width 60 height 26
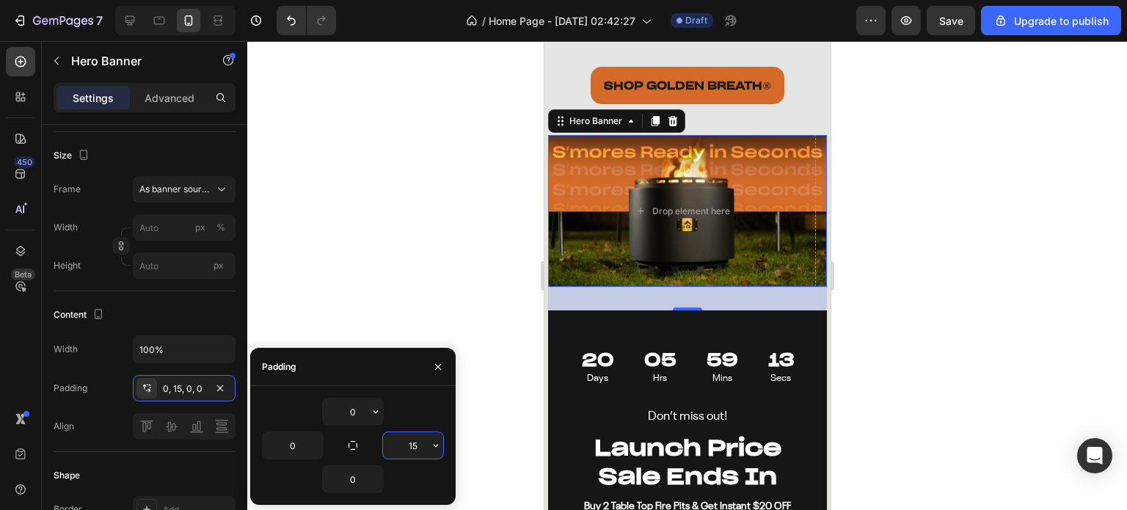
type input "0"
click at [375, 183] on div at bounding box center [686, 275] width 879 height 469
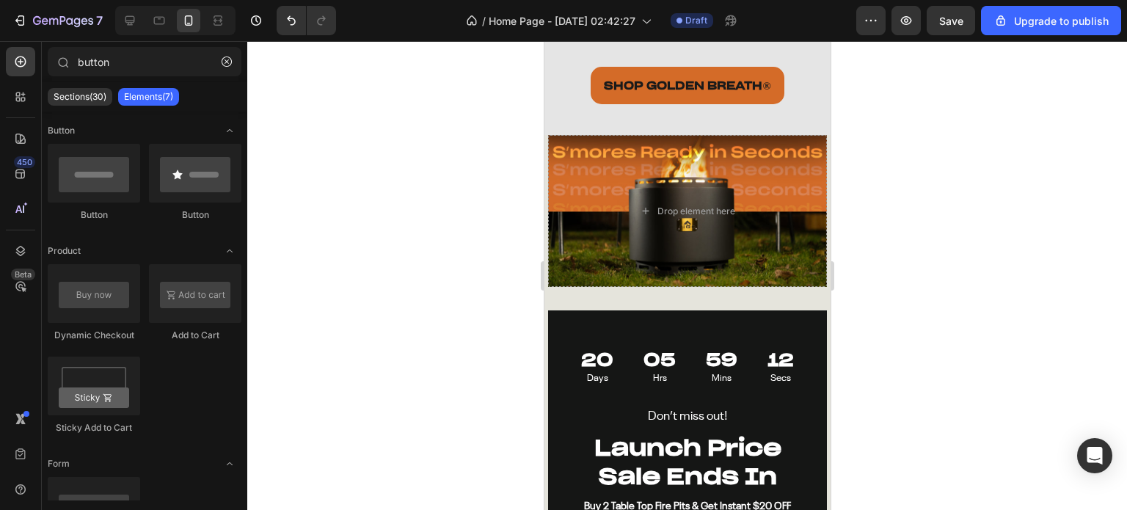
click at [375, 183] on div at bounding box center [686, 275] width 879 height 469
click at [417, 231] on div at bounding box center [686, 275] width 879 height 469
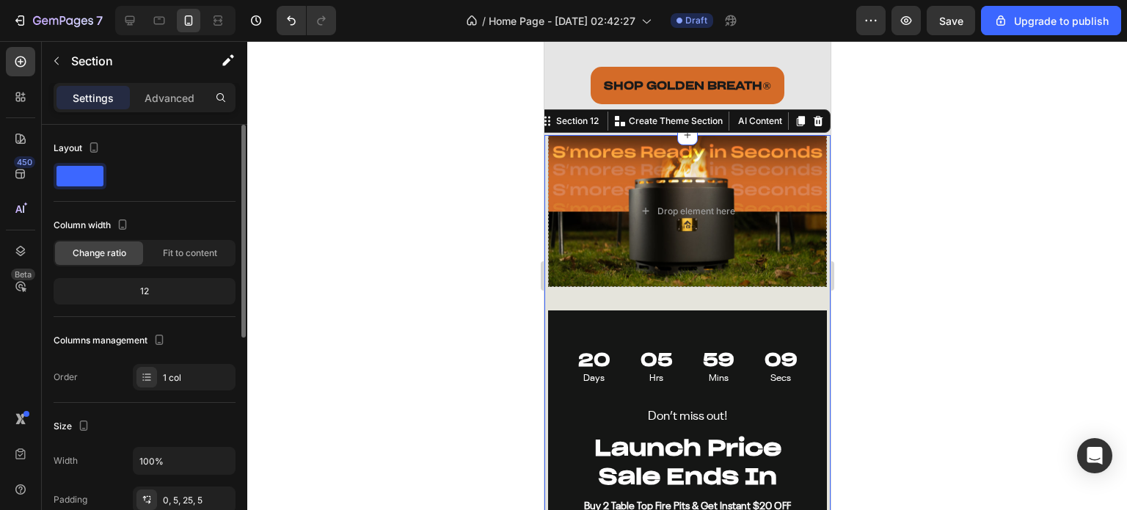
scroll to position [220, 0]
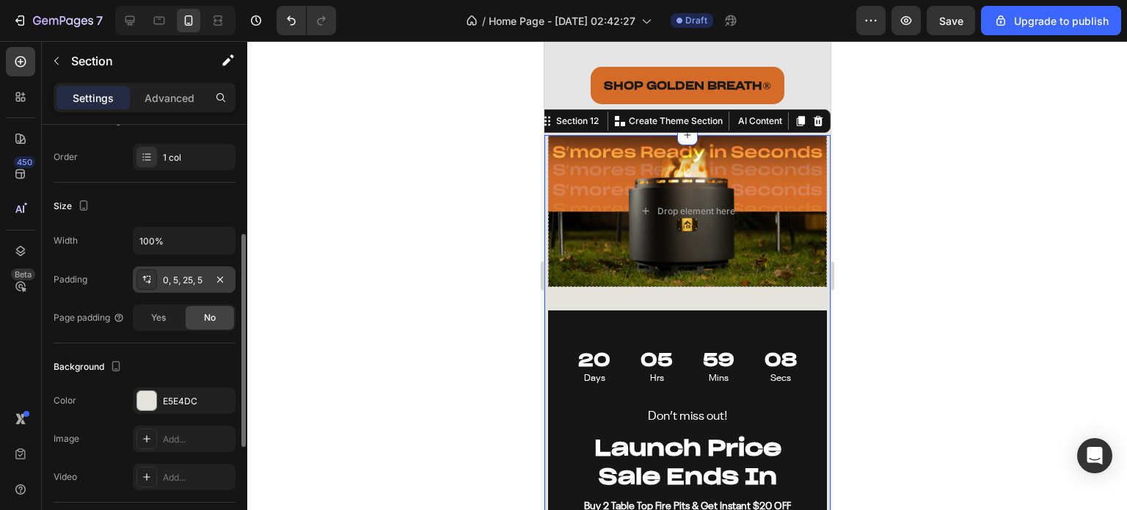
click at [175, 282] on div "0, 5, 25, 5" at bounding box center [184, 280] width 43 height 13
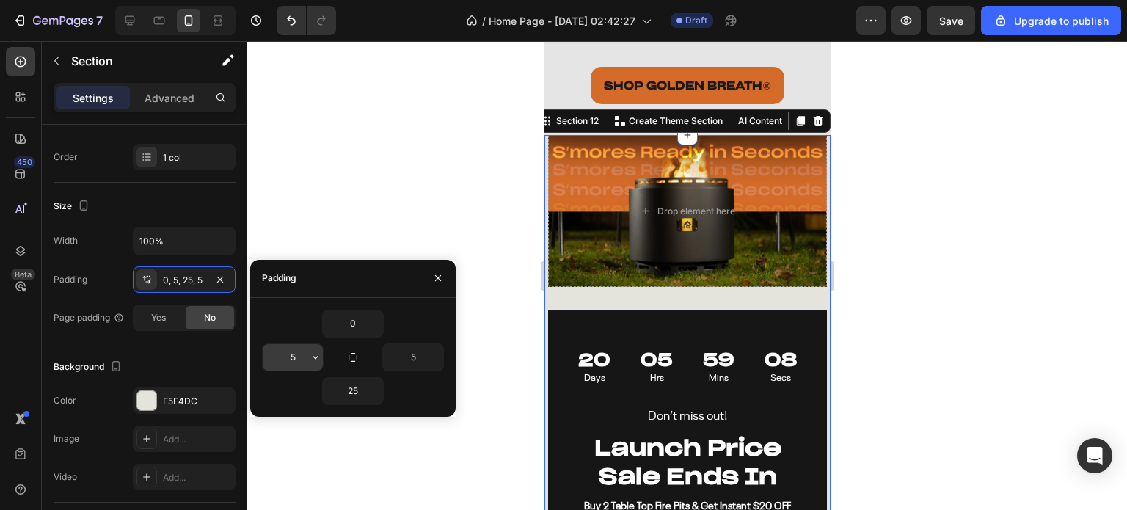
click at [289, 351] on input "5" at bounding box center [293, 357] width 60 height 26
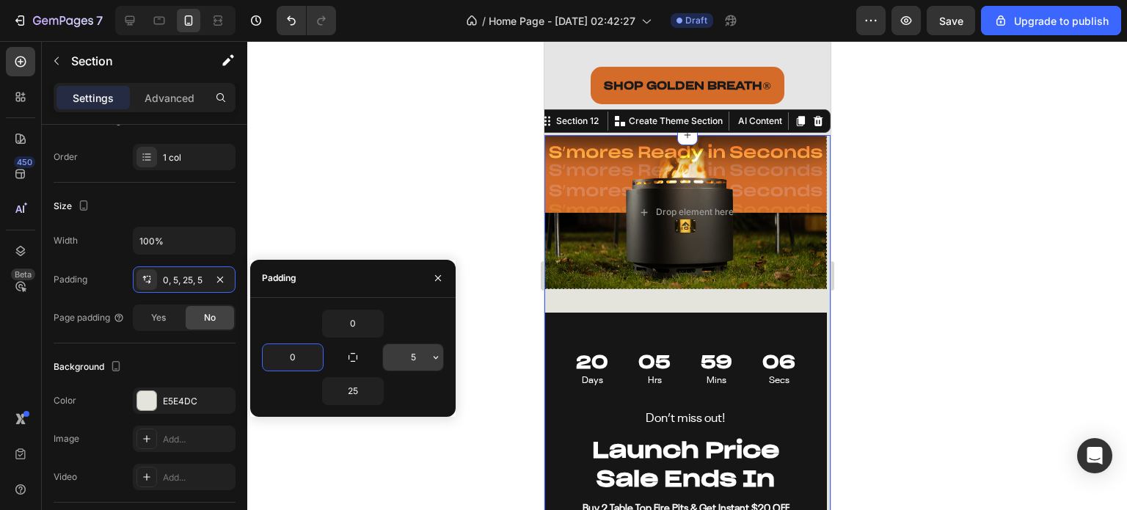
type input "0"
click at [408, 354] on input "5" at bounding box center [413, 357] width 60 height 26
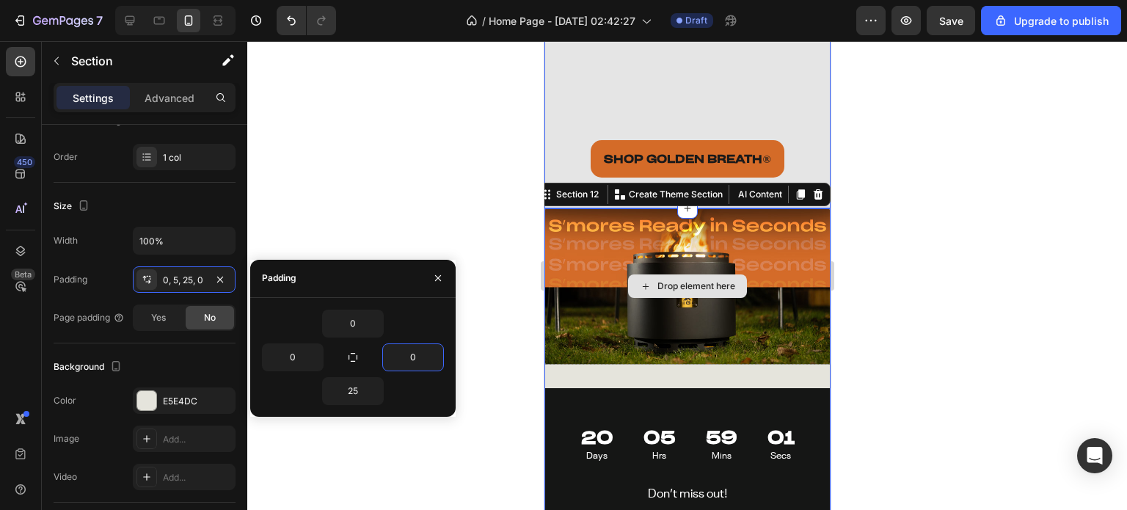
scroll to position [4242, 0]
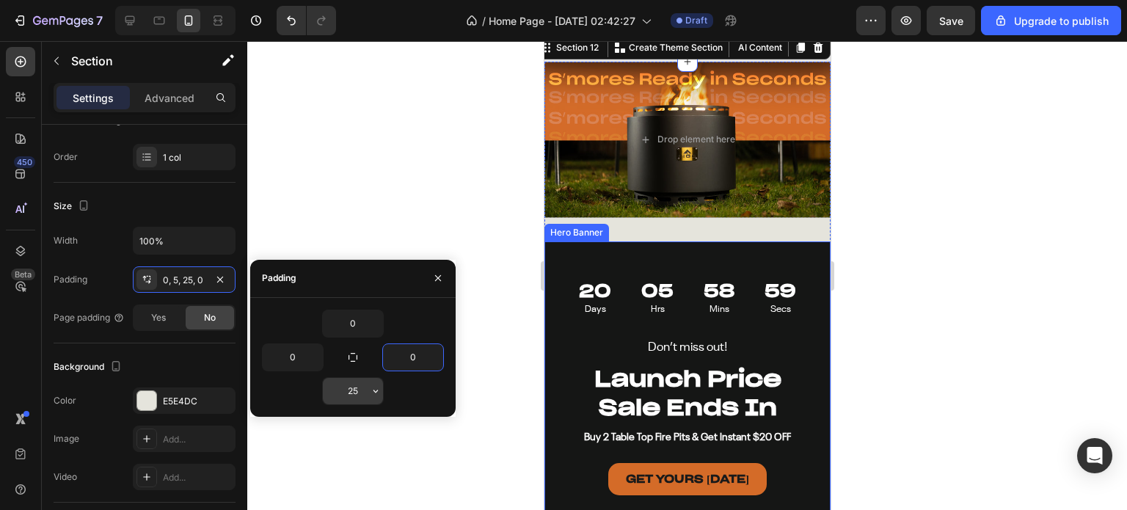
type input "0"
click at [358, 395] on input "25" at bounding box center [353, 391] width 60 height 26
type input "0"
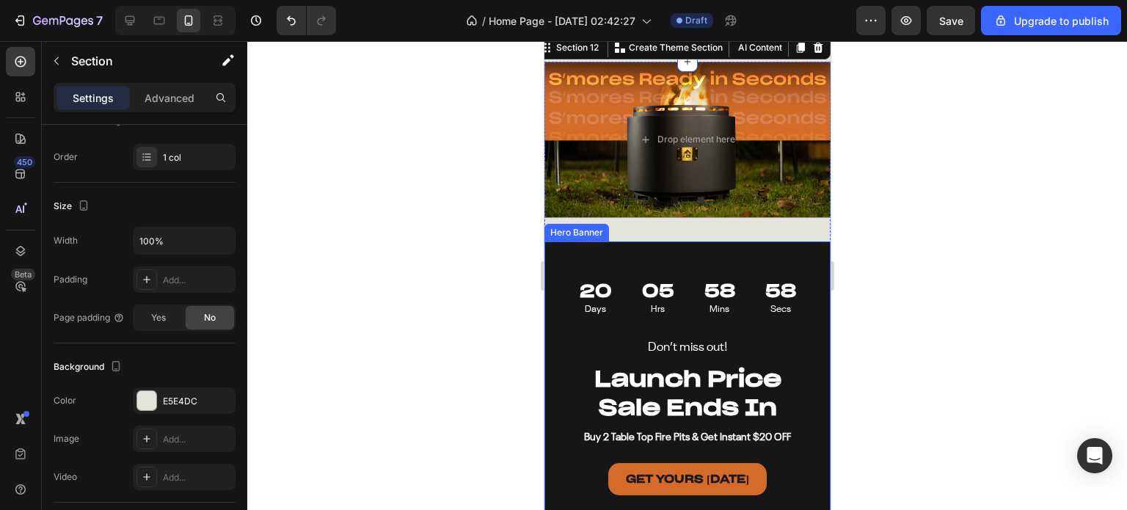
click at [429, 202] on div at bounding box center [686, 275] width 879 height 469
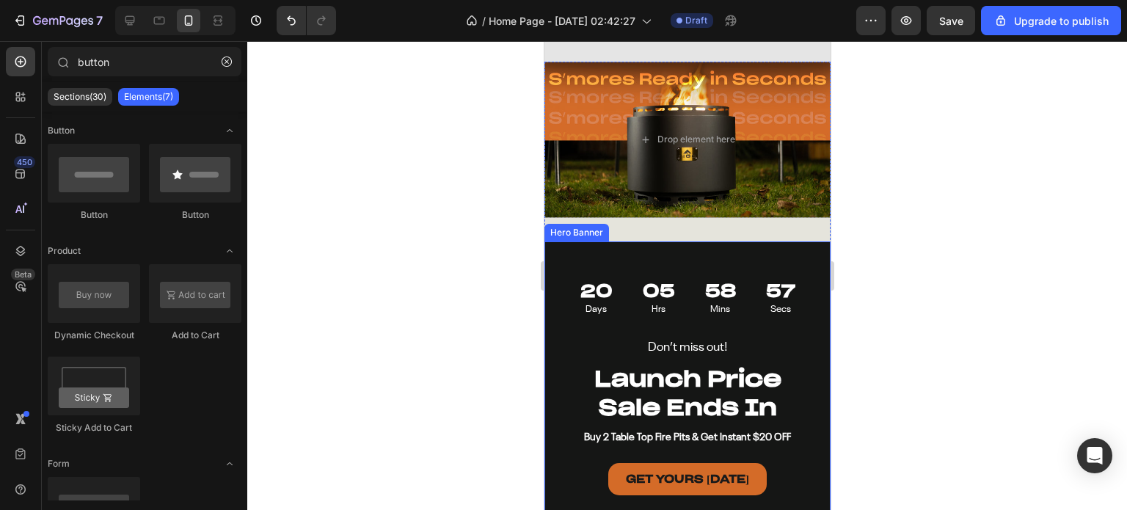
click at [484, 232] on div at bounding box center [686, 275] width 879 height 469
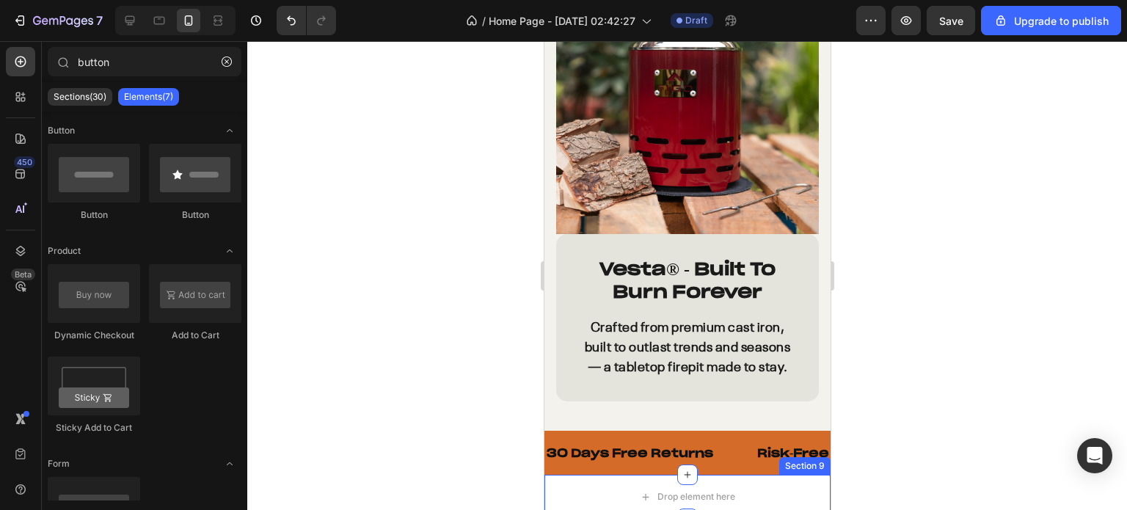
scroll to position [2629, 0]
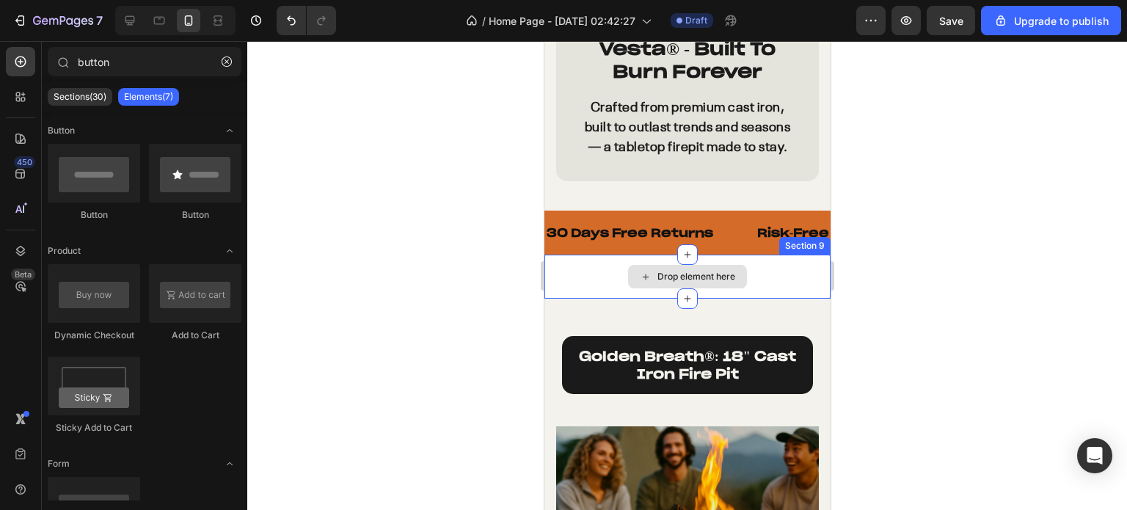
click at [775, 288] on div "Drop element here" at bounding box center [686, 277] width 286 height 44
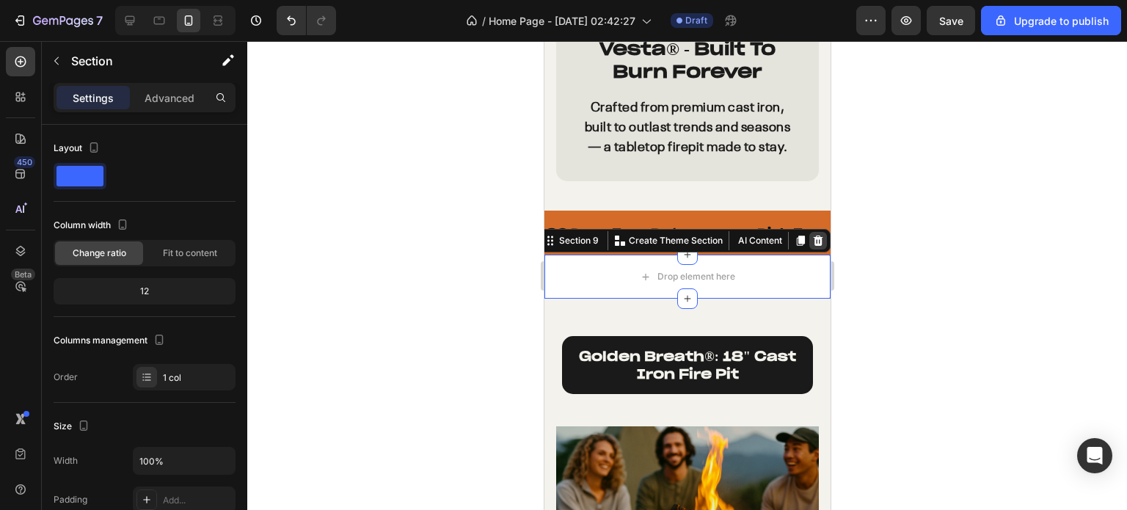
click at [811, 246] on icon at bounding box center [817, 241] width 12 height 12
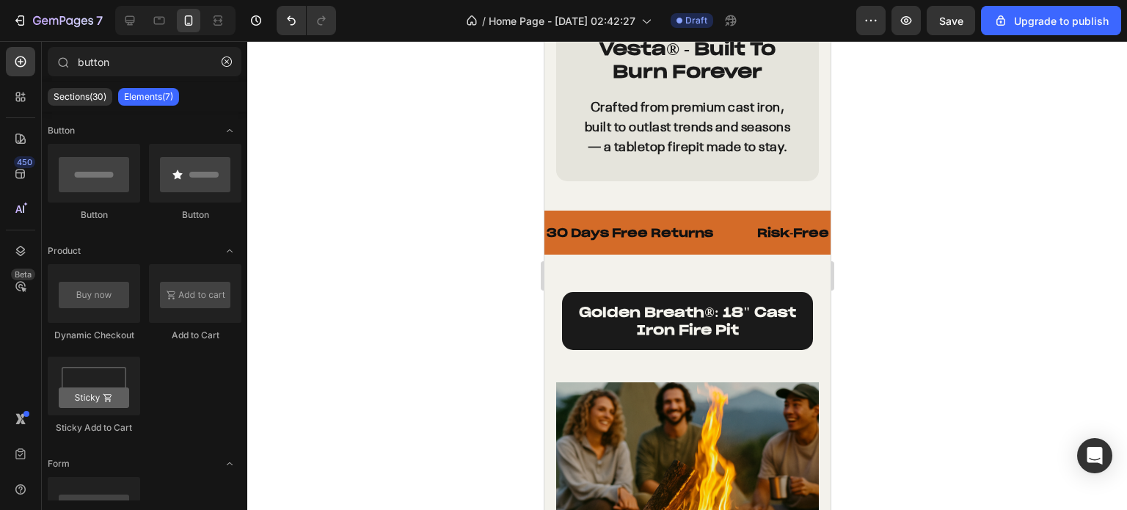
click at [889, 275] on div at bounding box center [686, 275] width 879 height 469
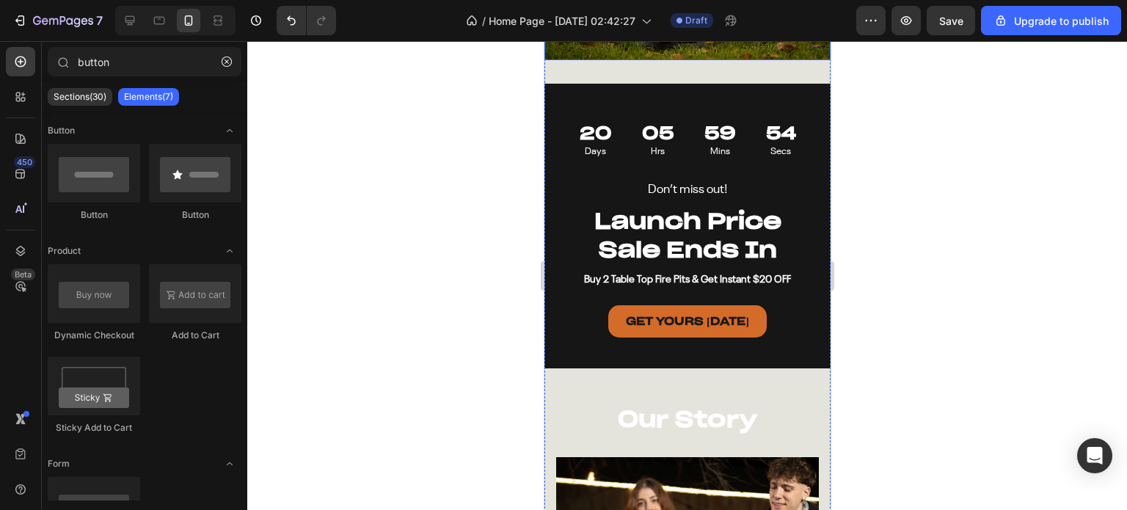
scroll to position [4169, 0]
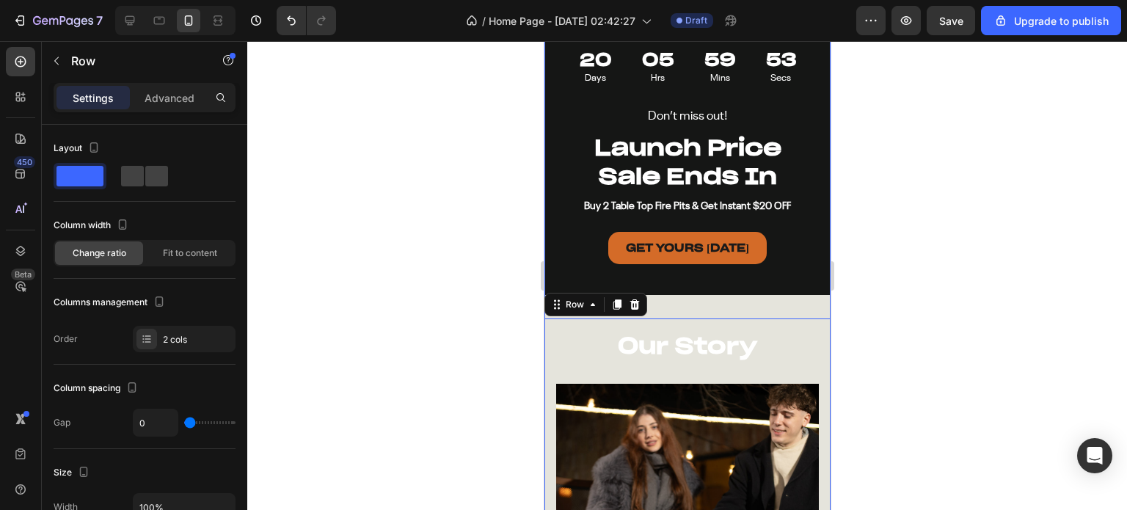
click at [754, 297] on div "Drop element here Hero Banner Don’t miss out! Text Block Launch Price Sale Ends…" at bounding box center [686, 466] width 286 height 1271
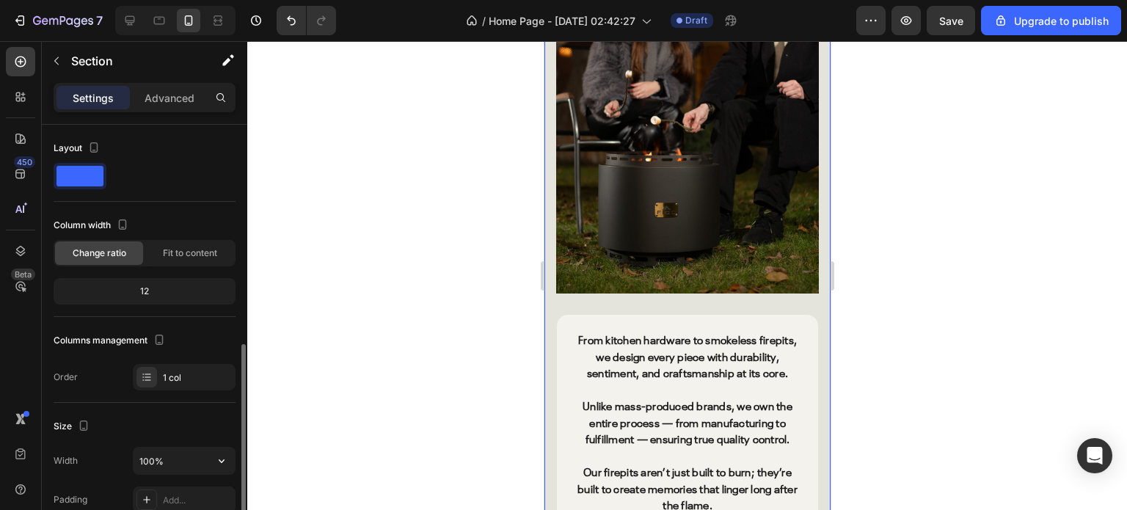
scroll to position [147, 0]
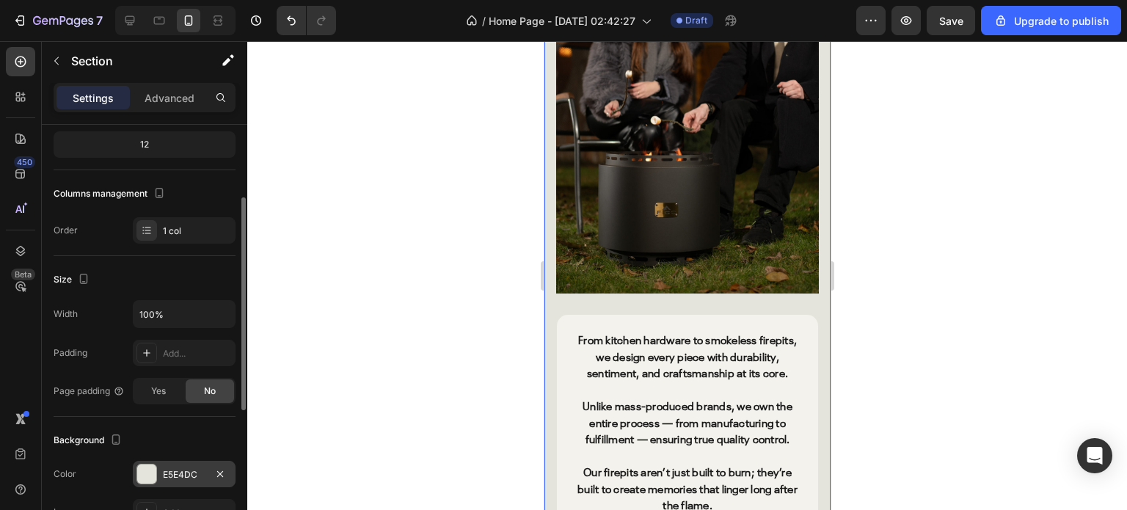
click at [150, 472] on div at bounding box center [146, 473] width 19 height 19
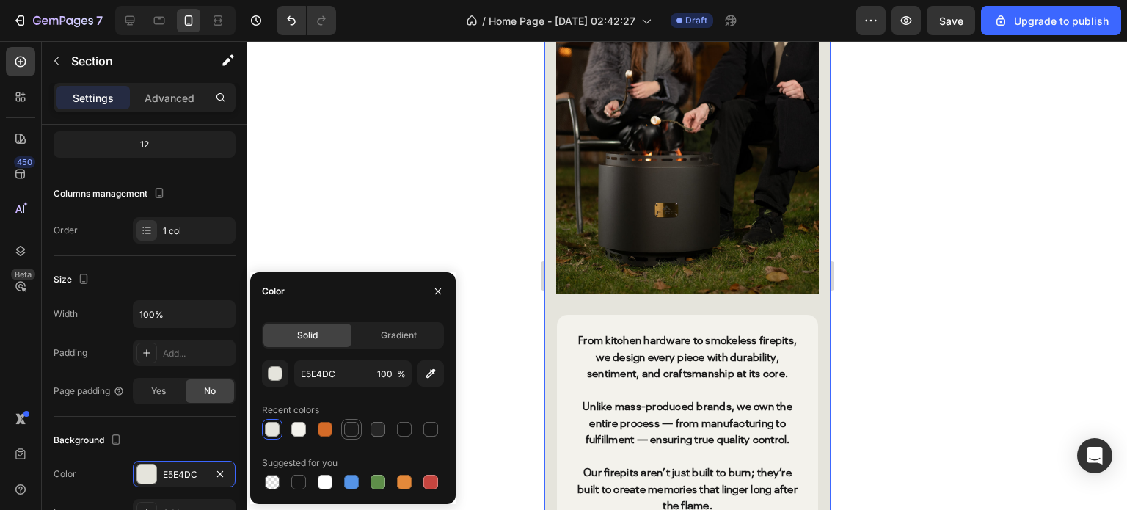
click at [358, 436] on div at bounding box center [352, 429] width 18 height 18
type input "1A1A1A"
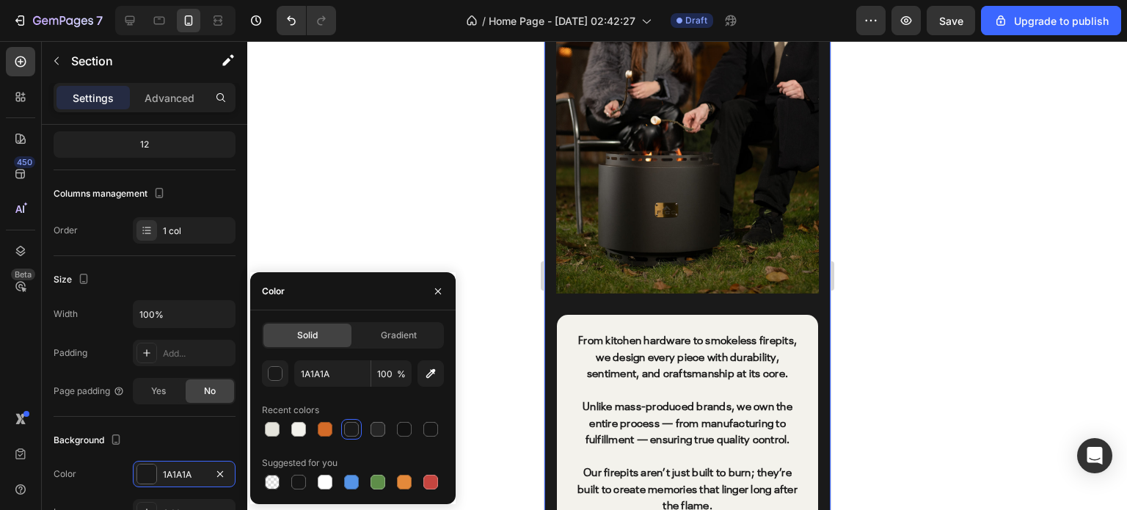
click at [442, 150] on div at bounding box center [686, 275] width 879 height 469
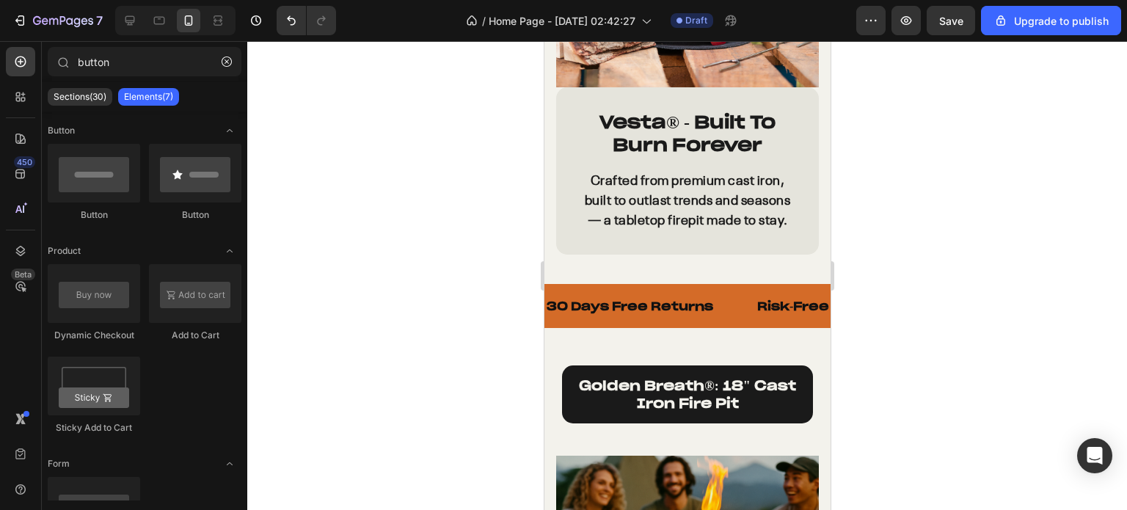
scroll to position [2702, 0]
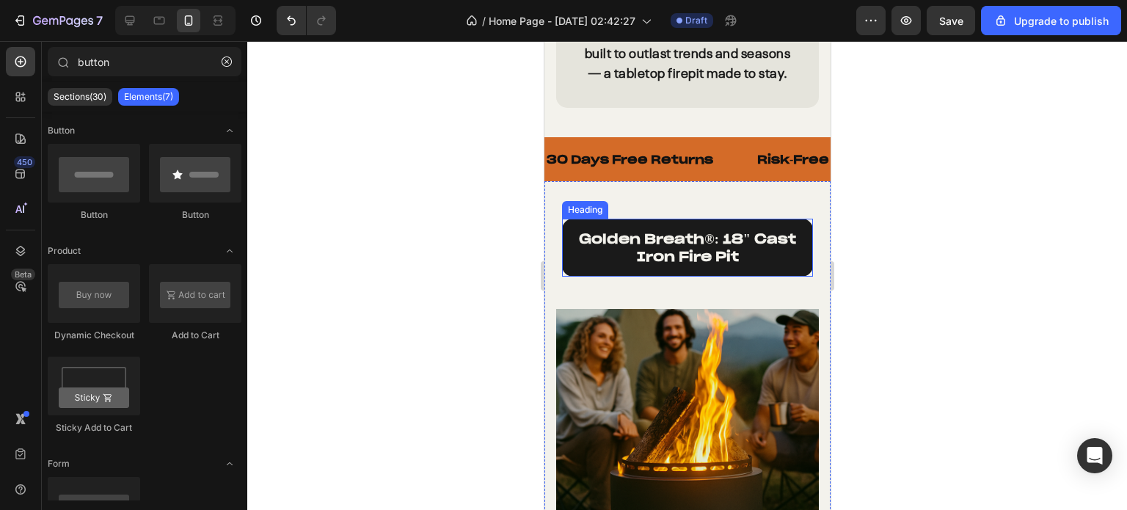
click at [675, 252] on strong "golden breath®: 18" cast iron fire pit" at bounding box center [686, 247] width 216 height 34
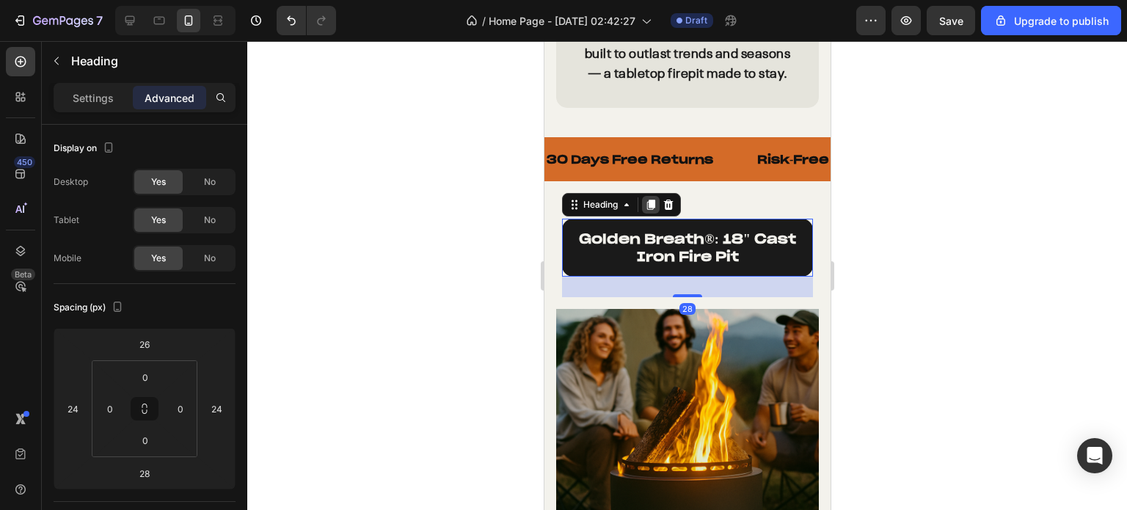
click at [652, 210] on icon at bounding box center [650, 205] width 8 height 10
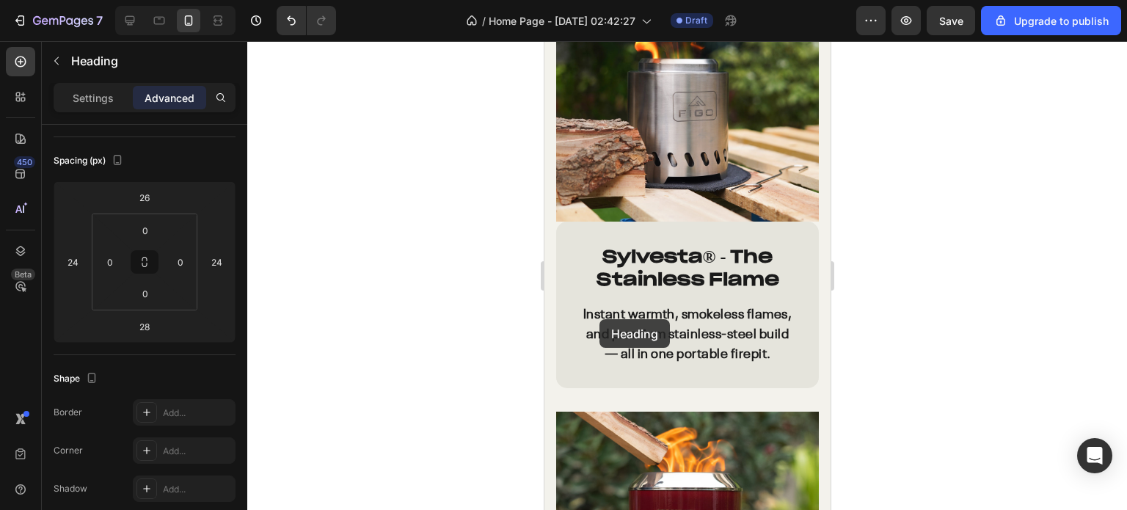
scroll to position [1749, 0]
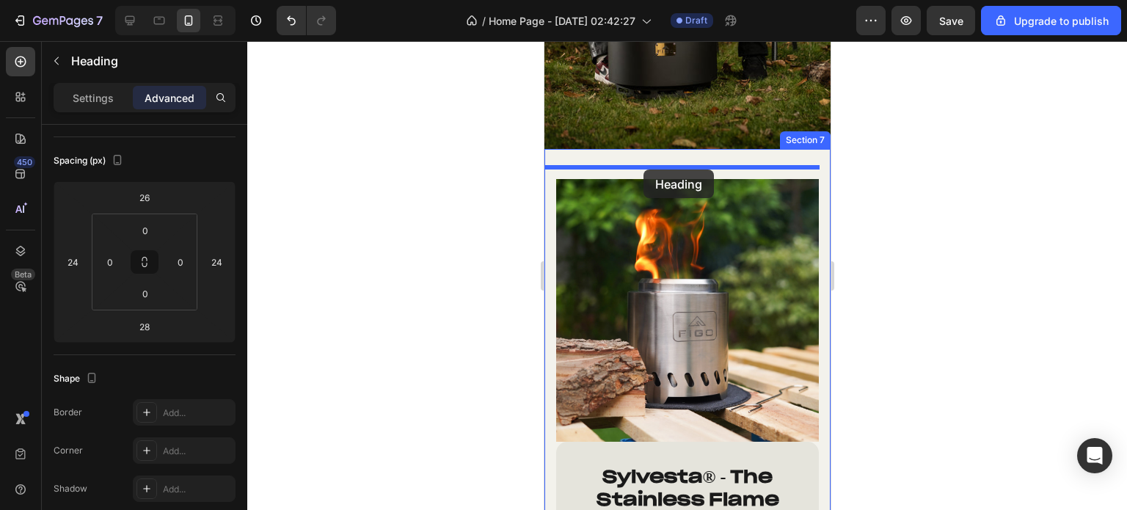
drag, startPoint x: 602, startPoint y: 318, endPoint x: 642, endPoint y: 169, distance: 154.3
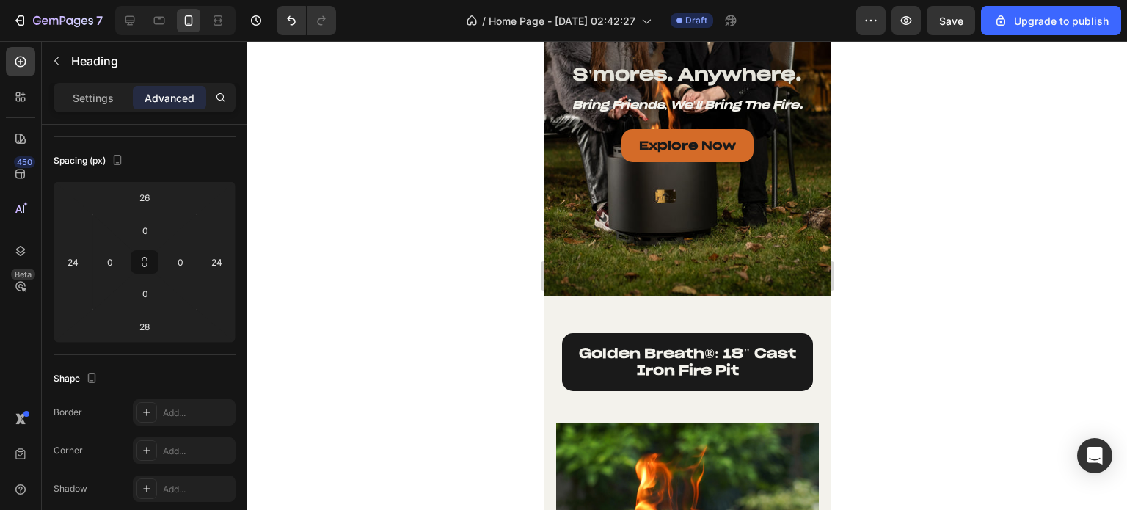
scroll to position [1675, 0]
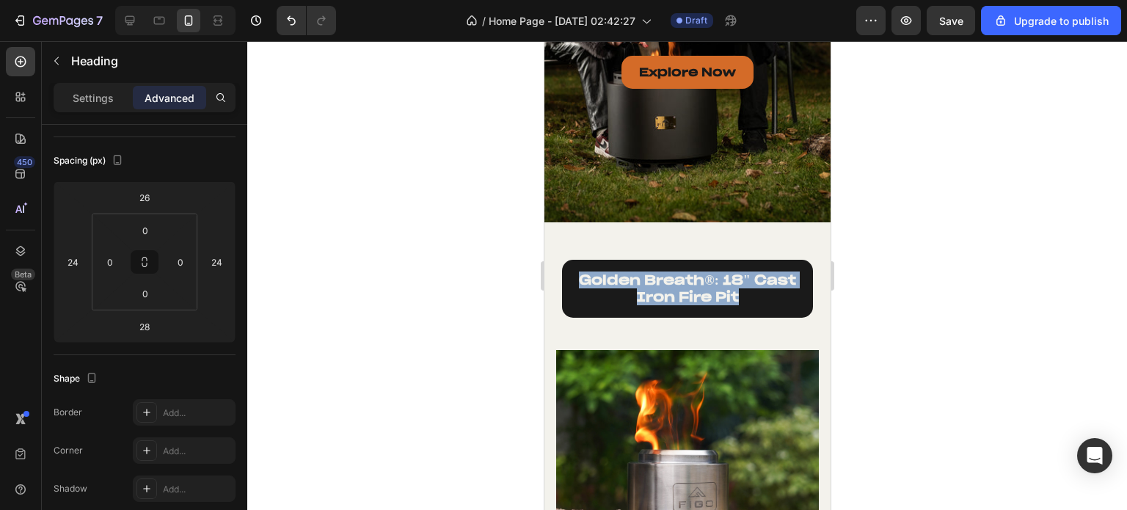
click at [668, 289] on strong "golden breath®: 18" cast iron fire pit" at bounding box center [686, 288] width 216 height 34
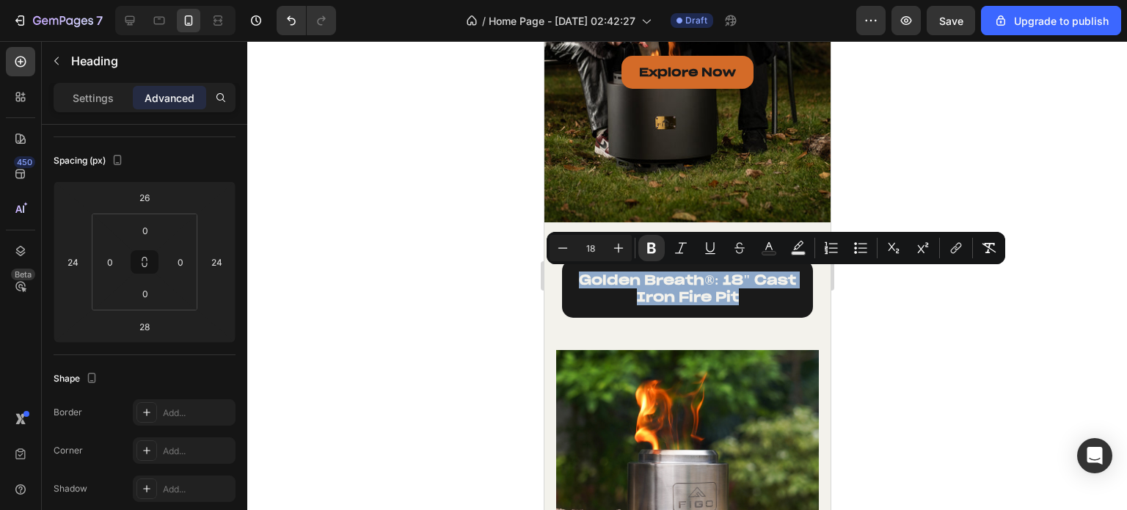
click at [670, 291] on strong "golden breath®: 18" cast iron fire pit" at bounding box center [686, 288] width 216 height 34
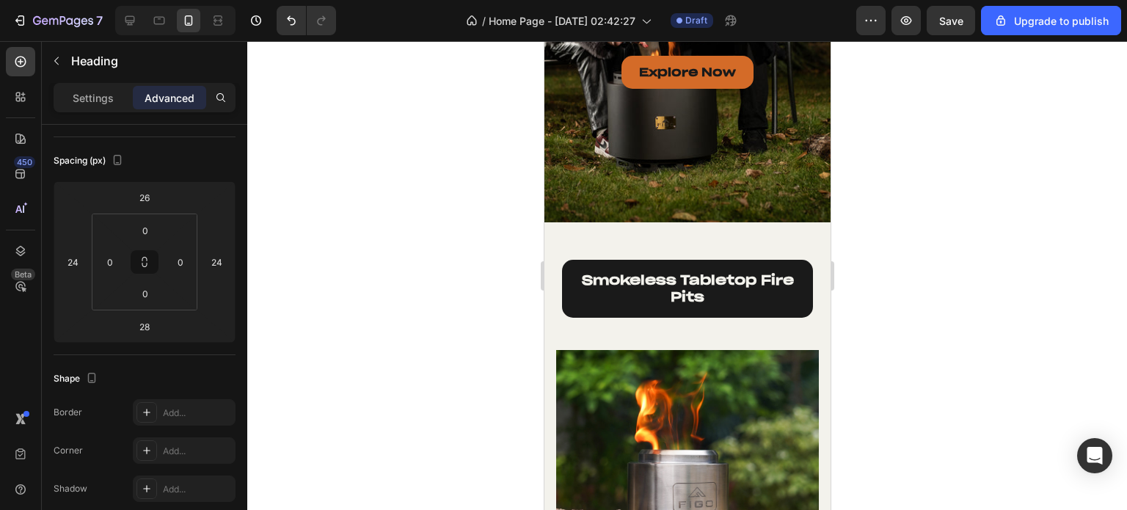
click at [904, 269] on div at bounding box center [686, 275] width 879 height 469
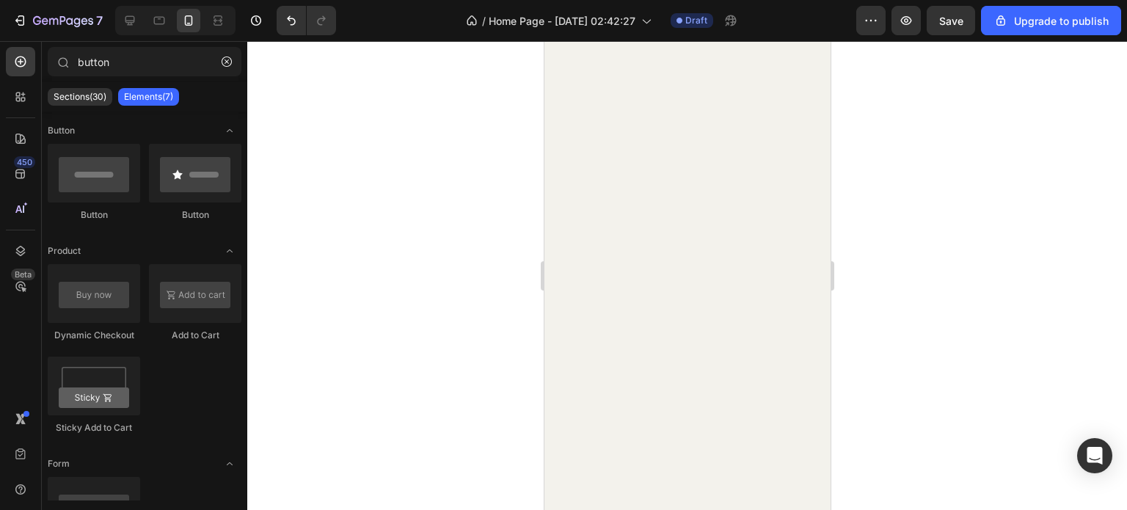
scroll to position [2922, 0]
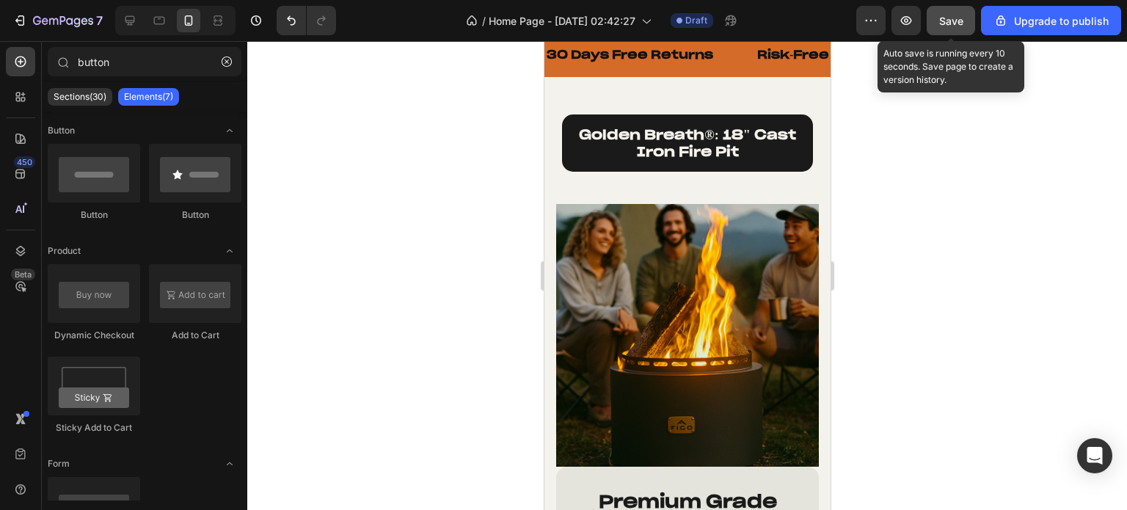
click at [945, 18] on span "Save" at bounding box center [951, 21] width 24 height 12
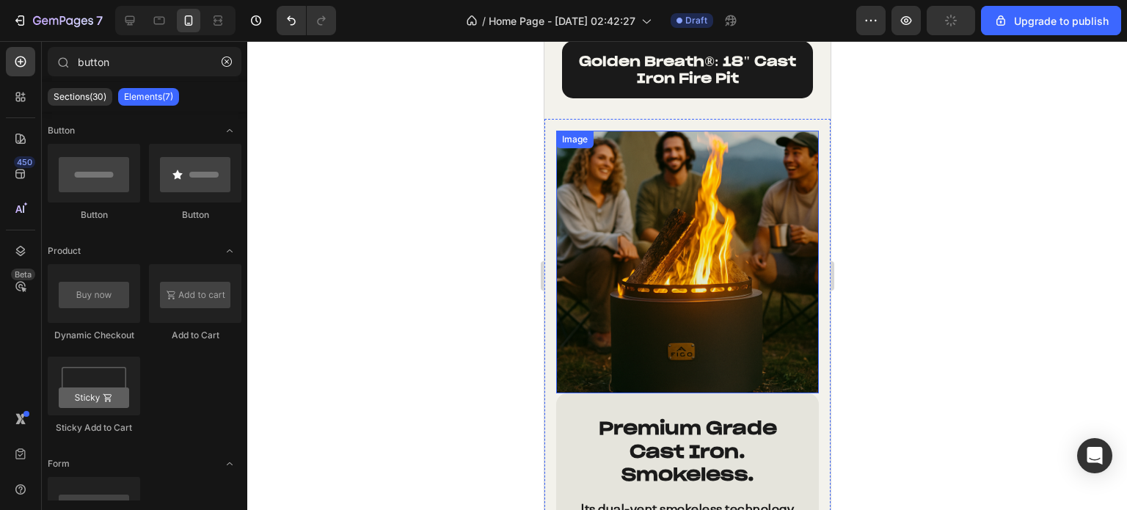
scroll to position [3215, 0]
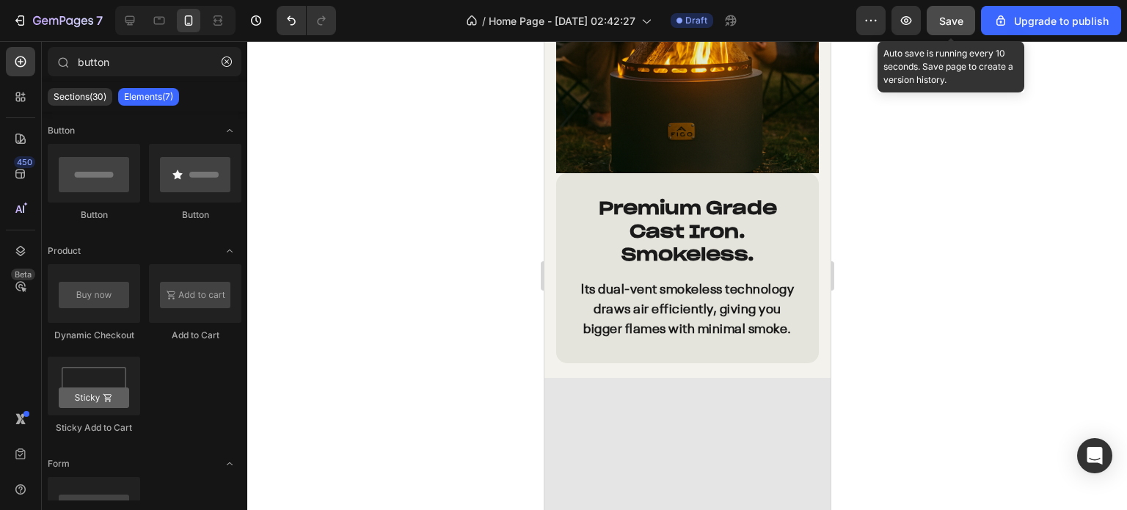
click at [948, 10] on button "Save" at bounding box center [950, 20] width 48 height 29
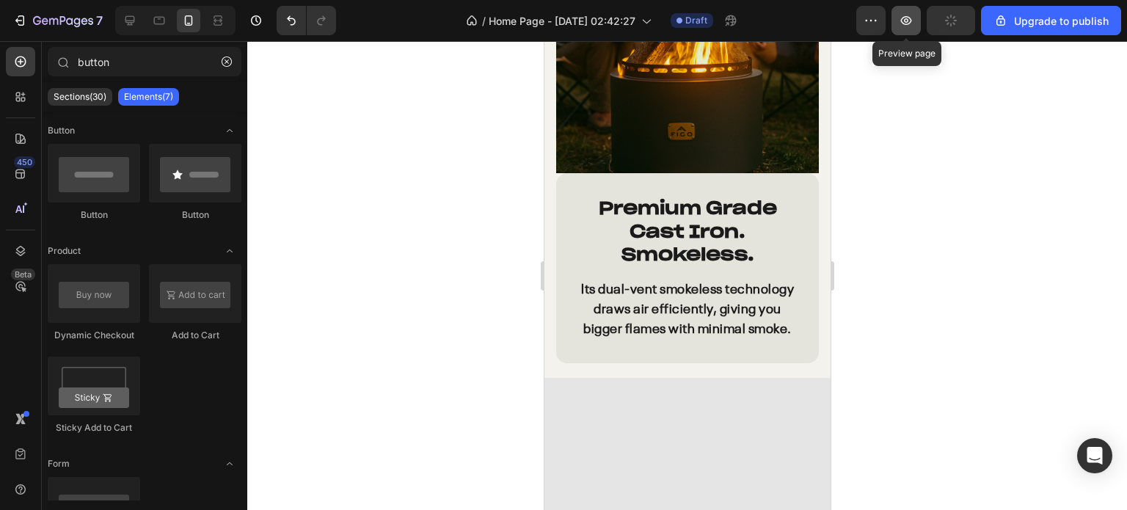
click at [910, 26] on icon "button" at bounding box center [905, 20] width 15 height 15
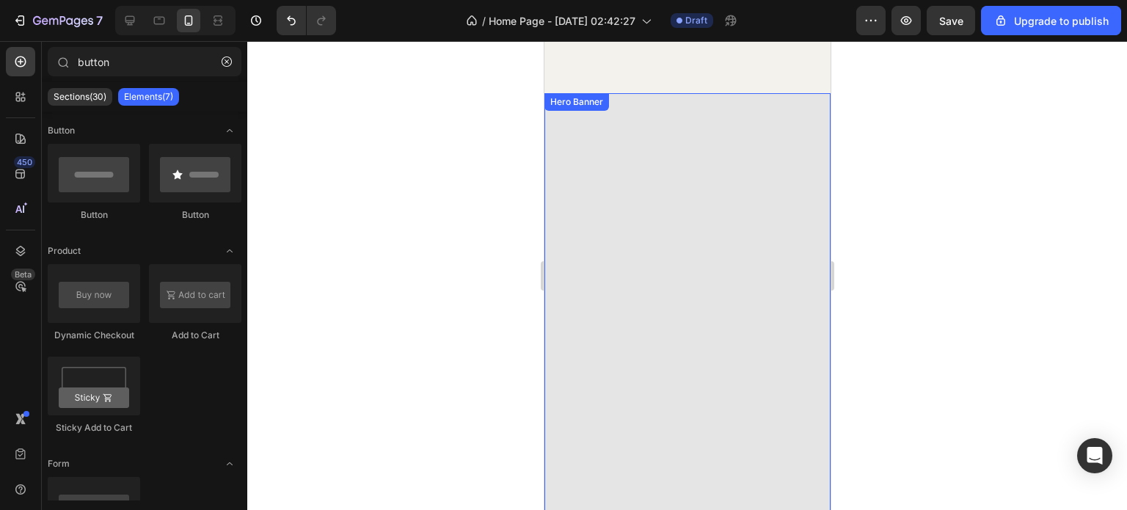
scroll to position [3802, 0]
